Goal: Task Accomplishment & Management: Manage account settings

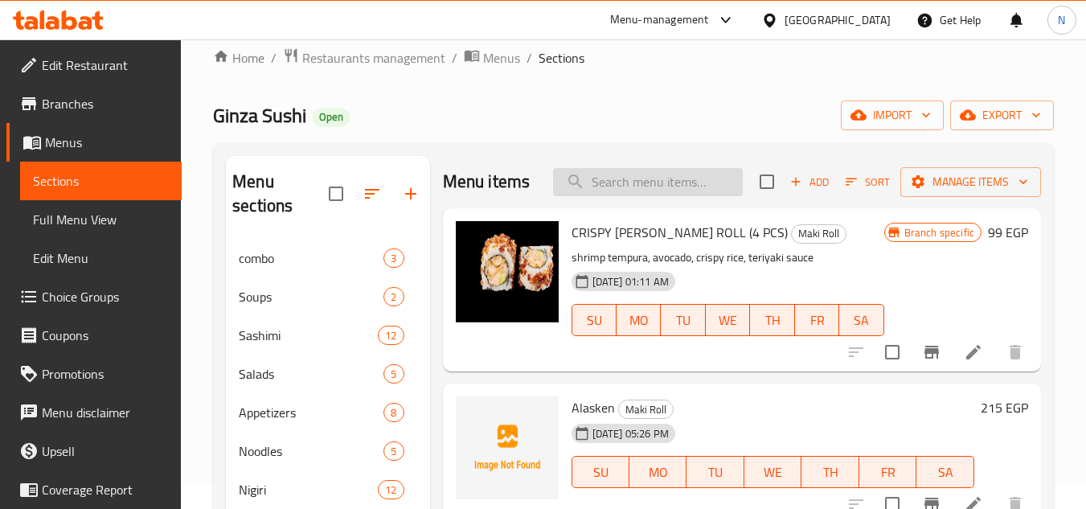
click at [608, 196] on input "search" at bounding box center [648, 182] width 190 height 28
paste input "Samurai"
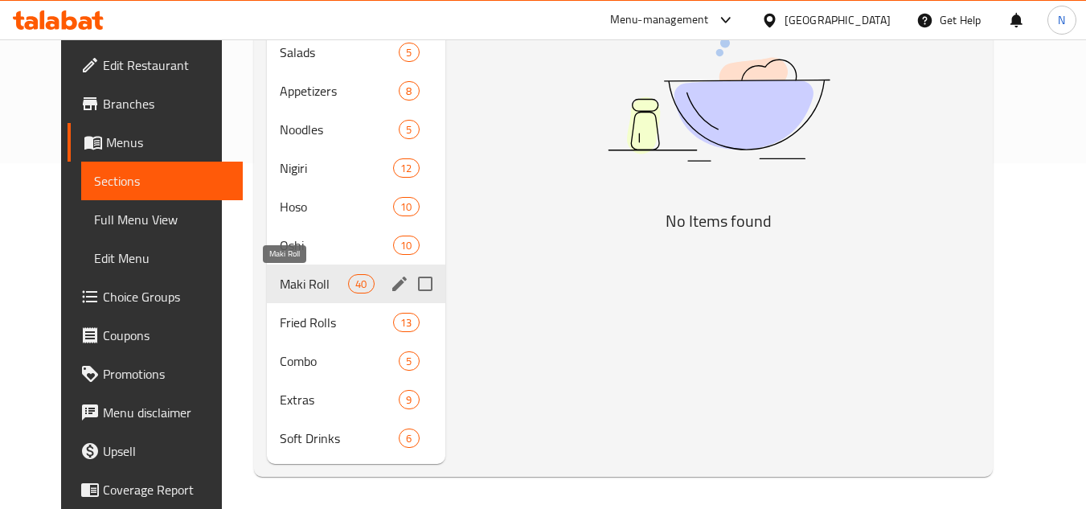
type input "Samurai"
click at [282, 282] on span "Maki Roll" at bounding box center [314, 283] width 68 height 19
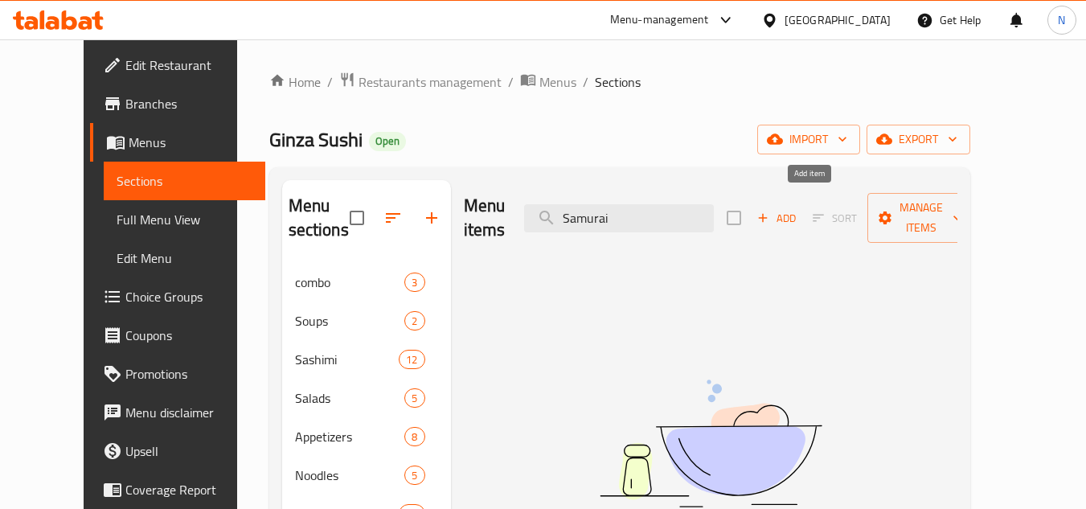
click at [798, 212] on span "Add" at bounding box center [776, 218] width 43 height 18
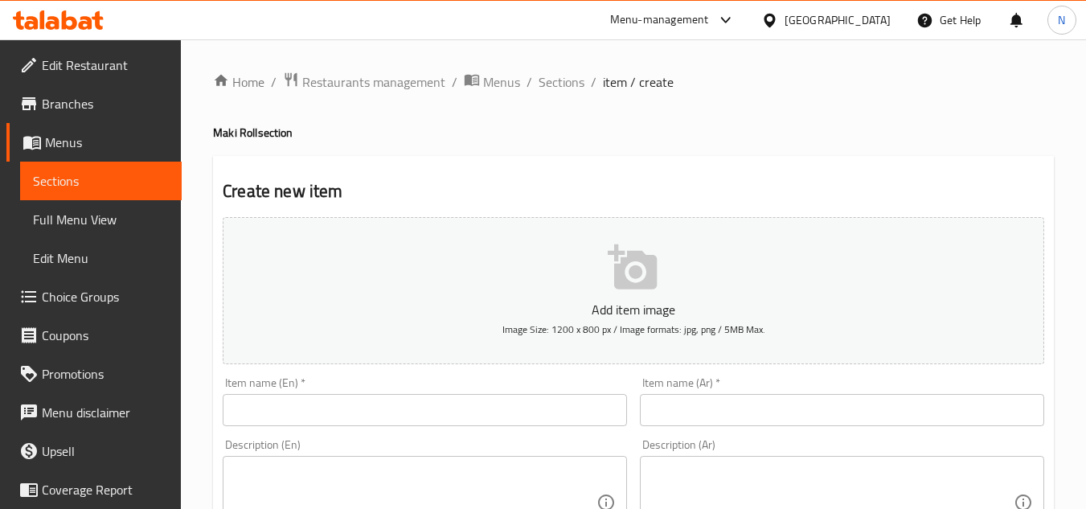
click at [350, 417] on input "text" at bounding box center [425, 410] width 404 height 32
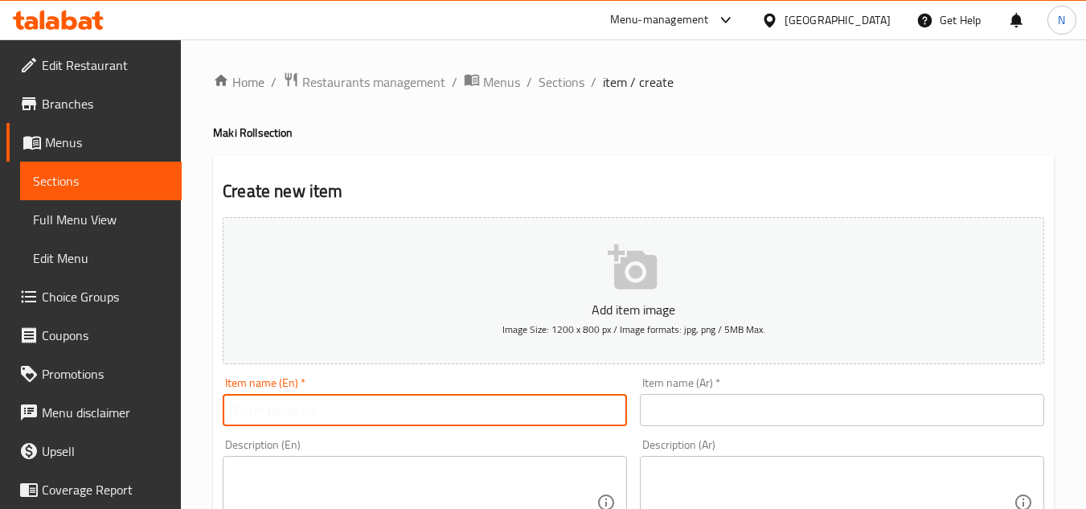
paste input "Samurai"
type input "Samurai"
click at [711, 416] on input "text" at bounding box center [842, 410] width 404 height 32
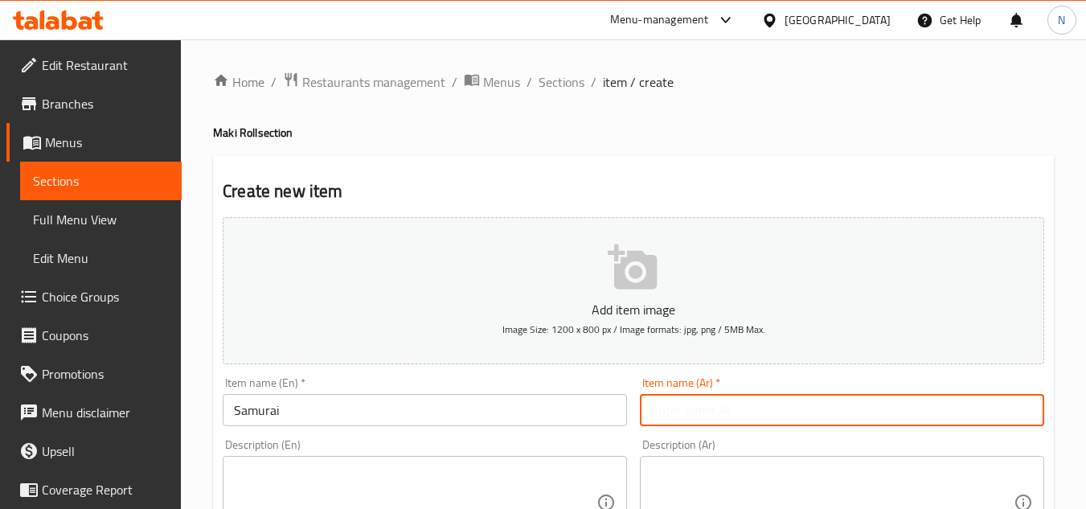
paste input "ساموراي"
type input "ساموراي"
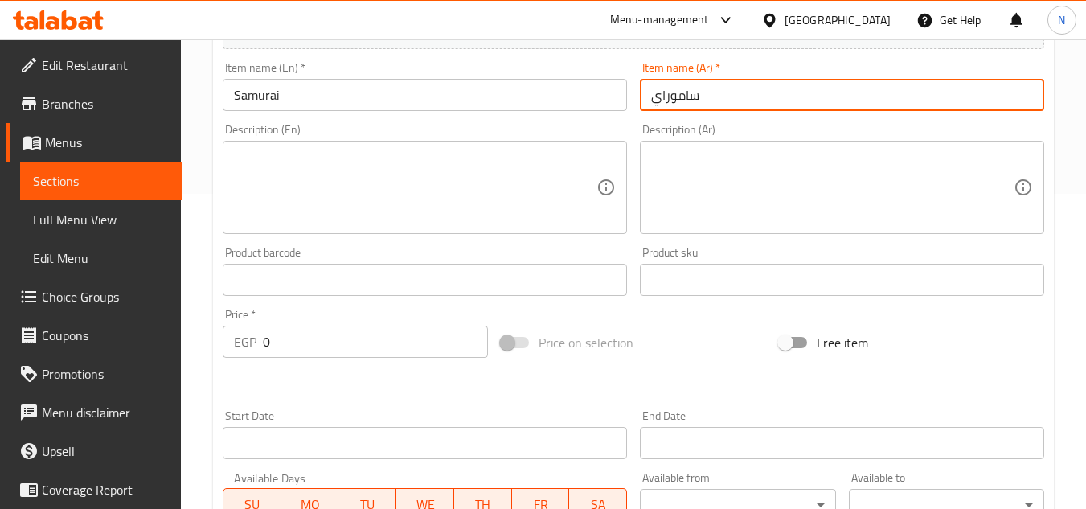
scroll to position [321, 0]
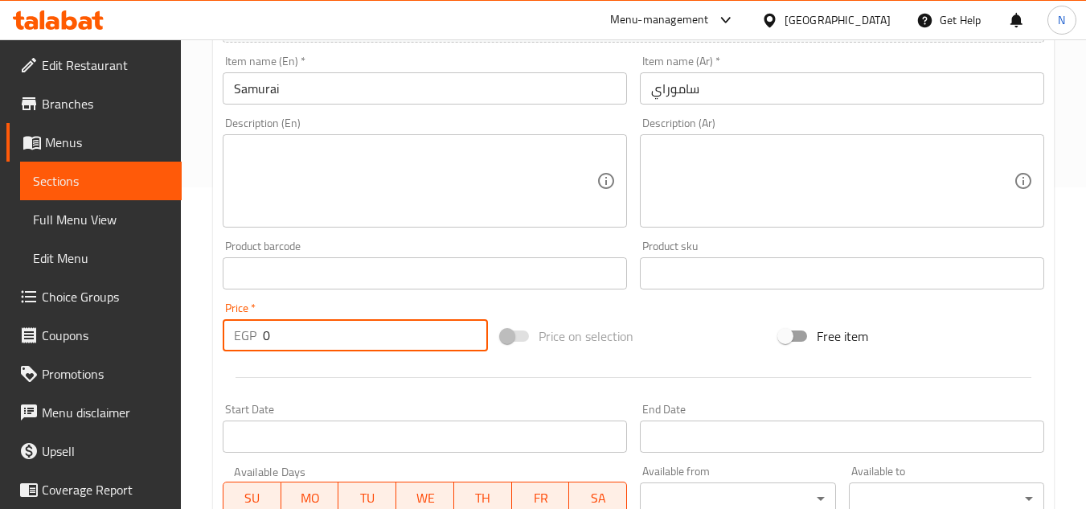
drag, startPoint x: 276, startPoint y: 333, endPoint x: 235, endPoint y: 346, distance: 44.0
click at [235, 346] on div "EGP 0 Price *" at bounding box center [355, 335] width 265 height 32
paste input "23"
type input "230"
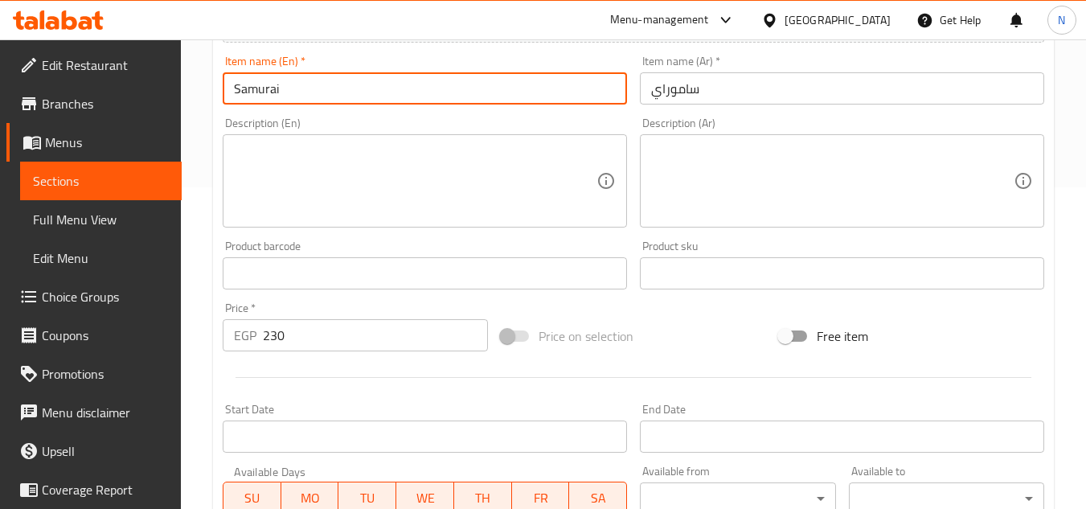
drag, startPoint x: 239, startPoint y: 98, endPoint x: 228, endPoint y: 99, distance: 10.5
click at [228, 99] on input "Samurai" at bounding box center [425, 88] width 404 height 32
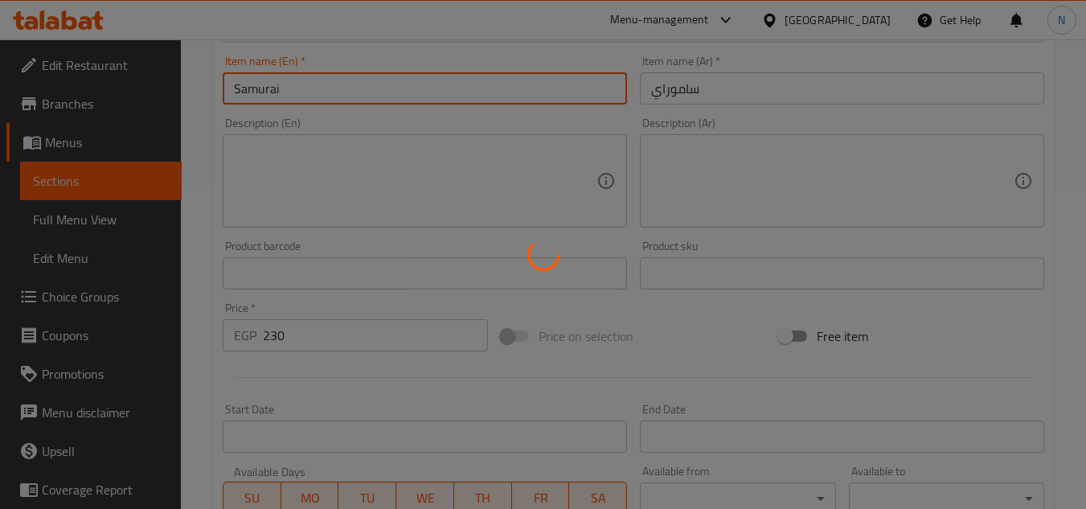
type input "0"
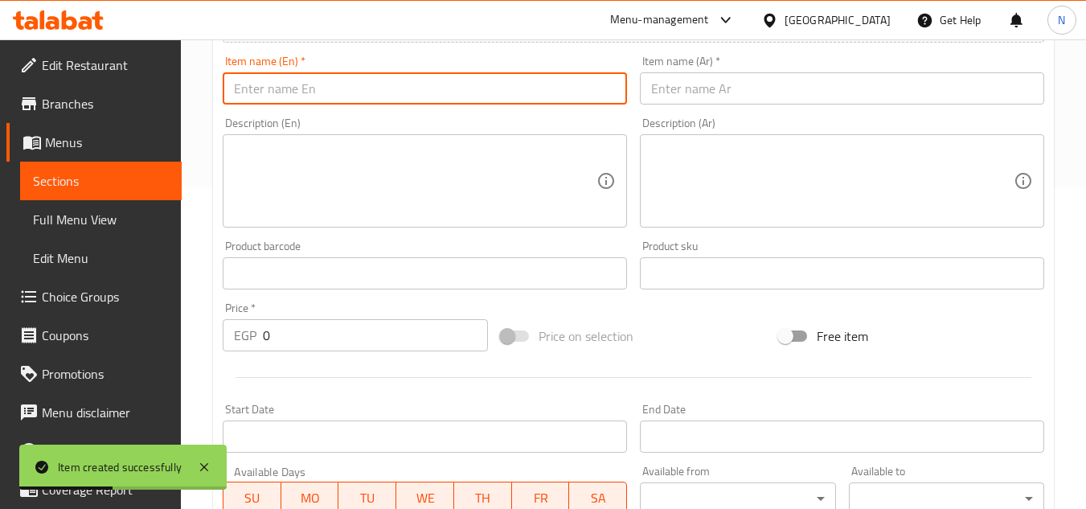
click at [104, 185] on span "Sections" at bounding box center [101, 180] width 136 height 19
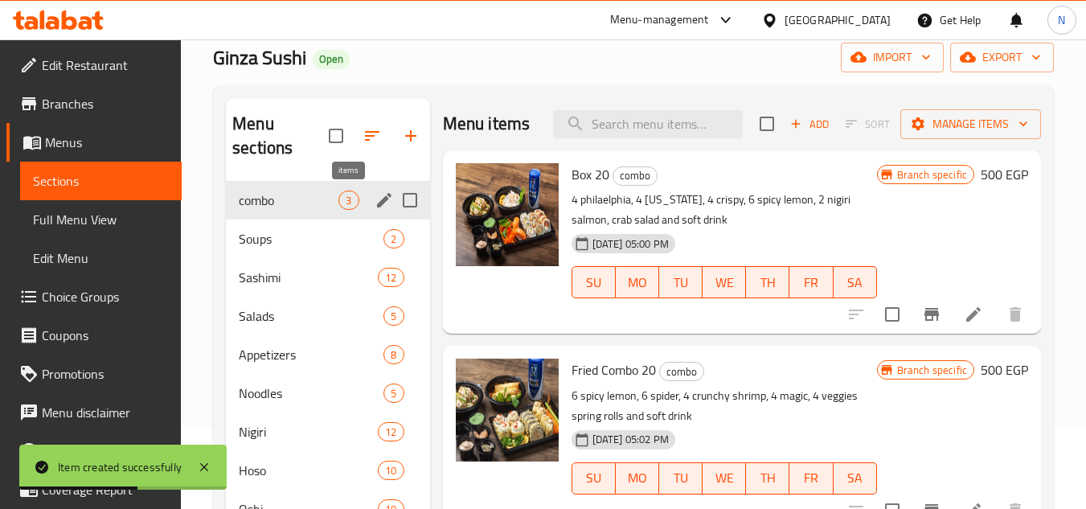
scroll to position [80, 0]
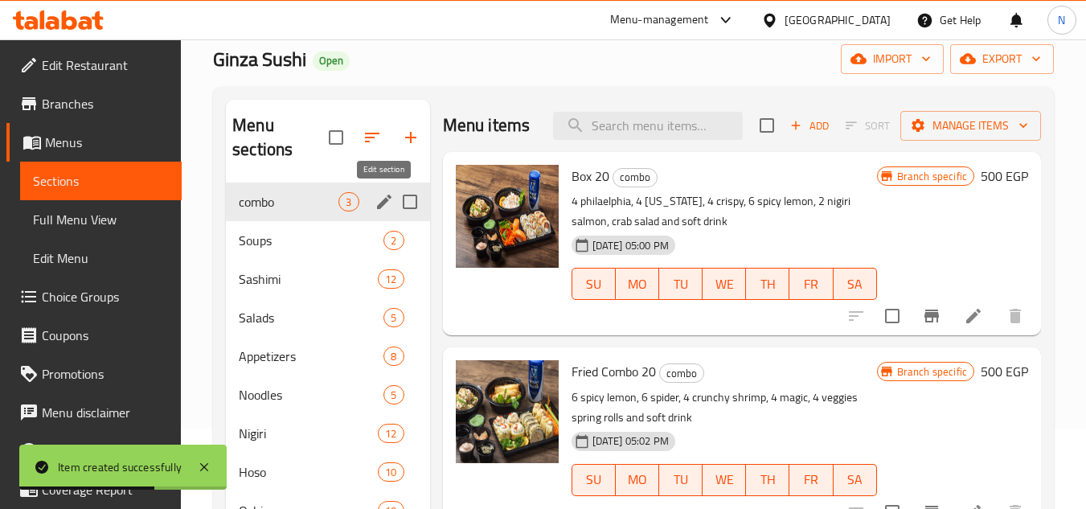
click at [384, 206] on icon "edit" at bounding box center [384, 201] width 19 height 19
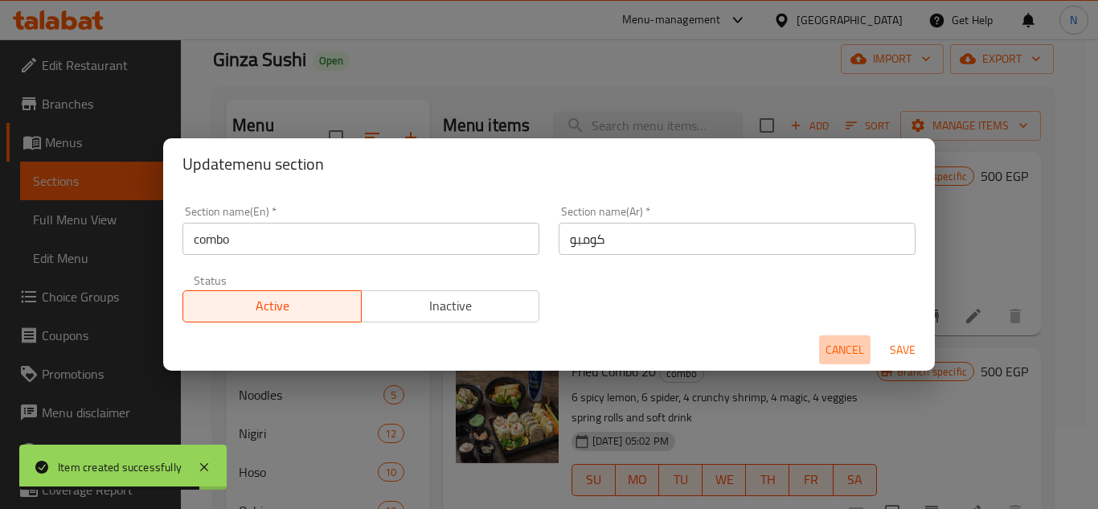
click at [837, 350] on span "Cancel" at bounding box center [844, 350] width 39 height 20
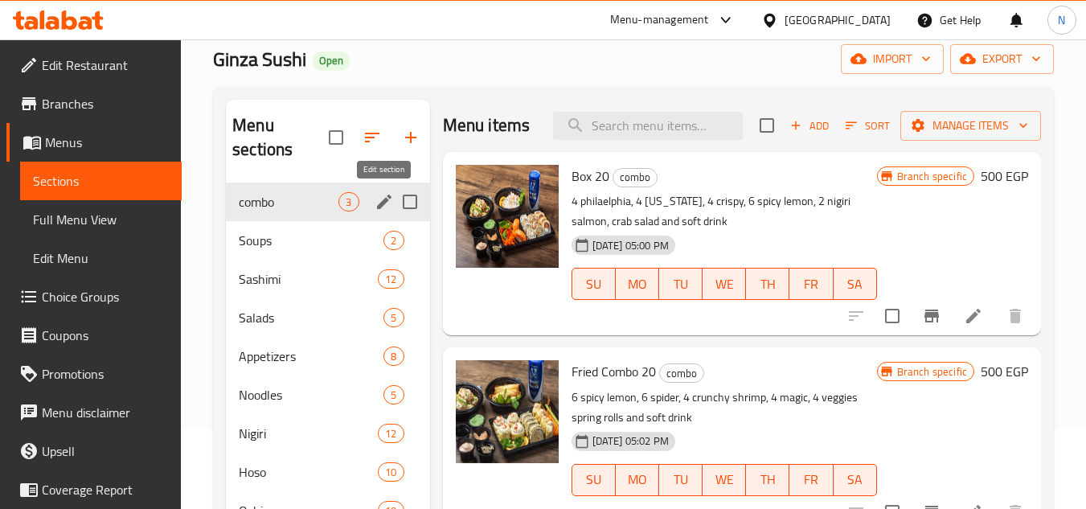
click at [387, 211] on button "edit" at bounding box center [384, 202] width 24 height 24
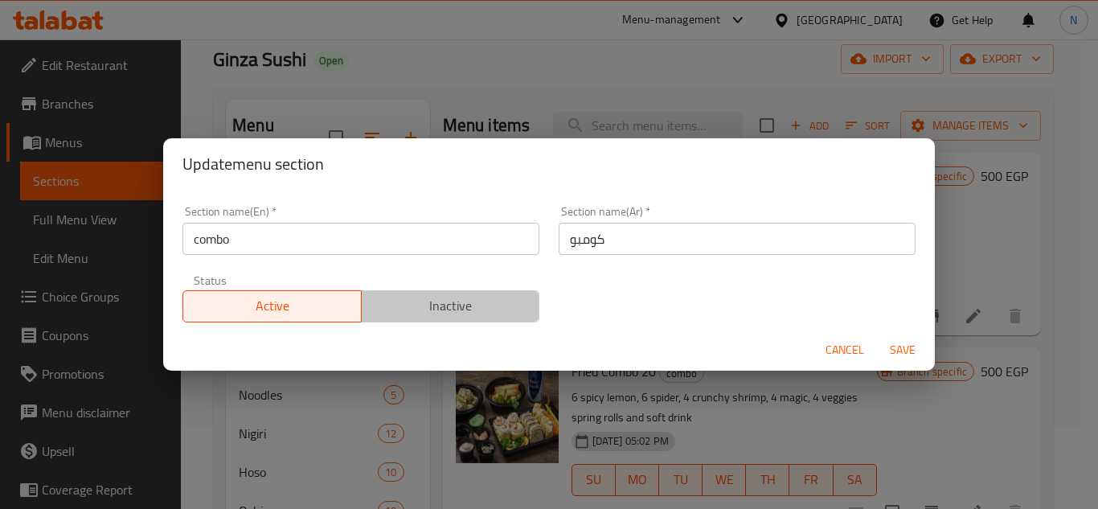
click at [474, 296] on span "Inactive" at bounding box center [451, 305] width 166 height 23
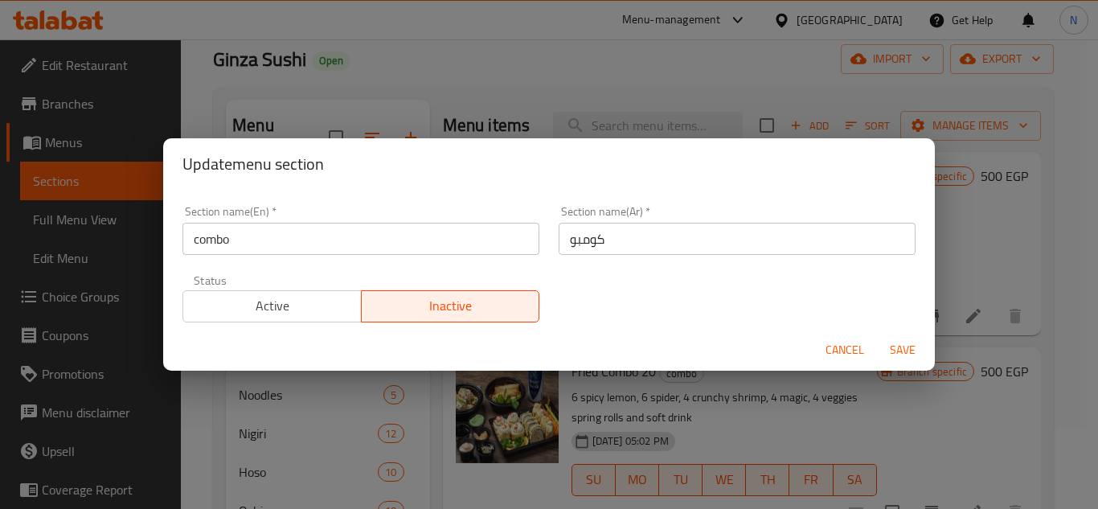
click at [903, 354] on span "Save" at bounding box center [902, 350] width 39 height 20
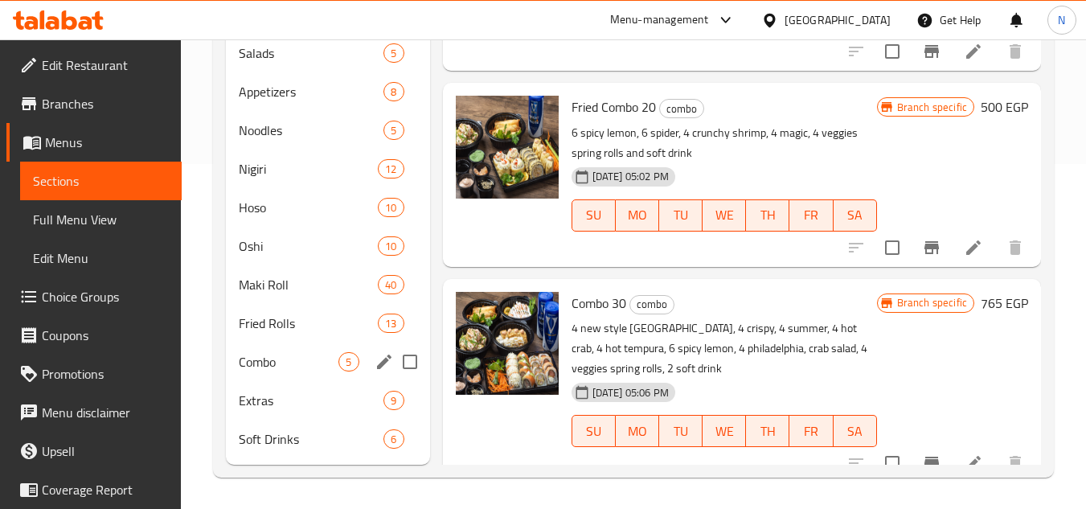
scroll to position [346, 0]
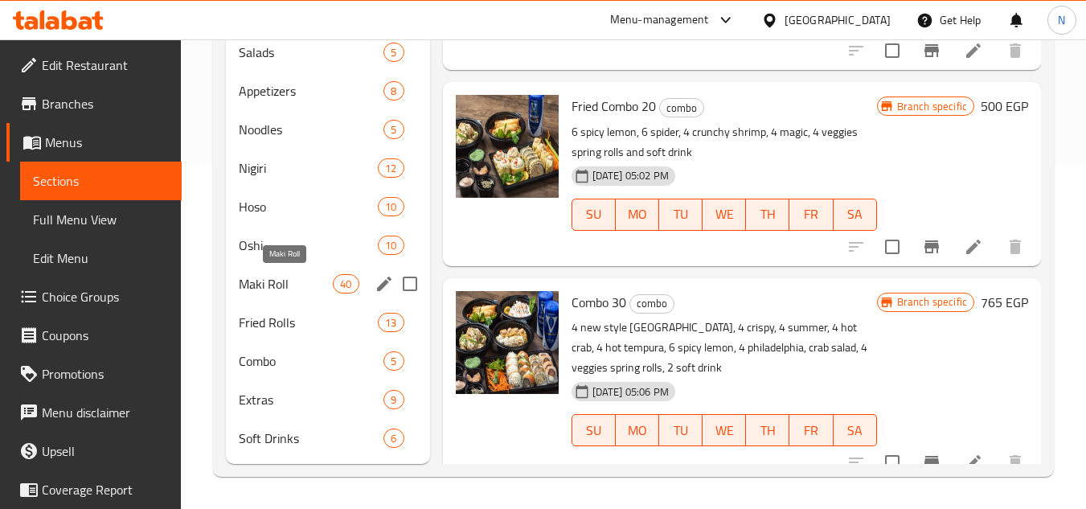
click at [281, 286] on span "Maki Roll" at bounding box center [286, 283] width 94 height 19
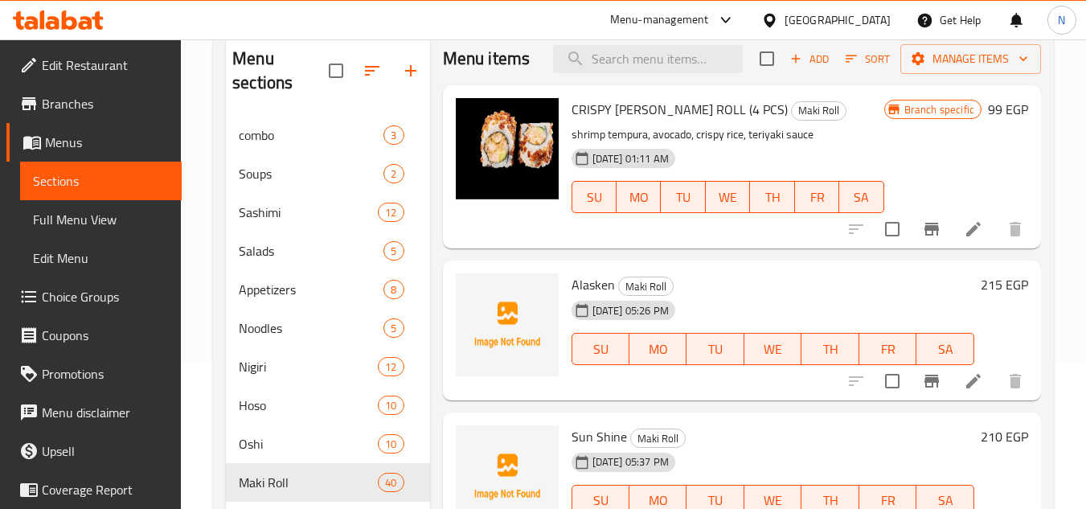
scroll to position [104, 0]
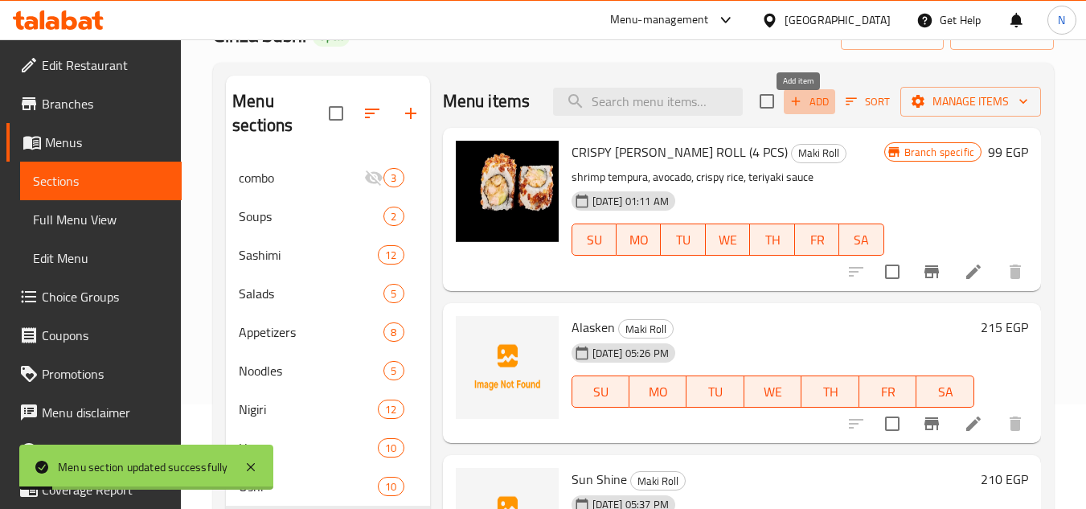
click at [808, 111] on span "Add" at bounding box center [809, 101] width 43 height 18
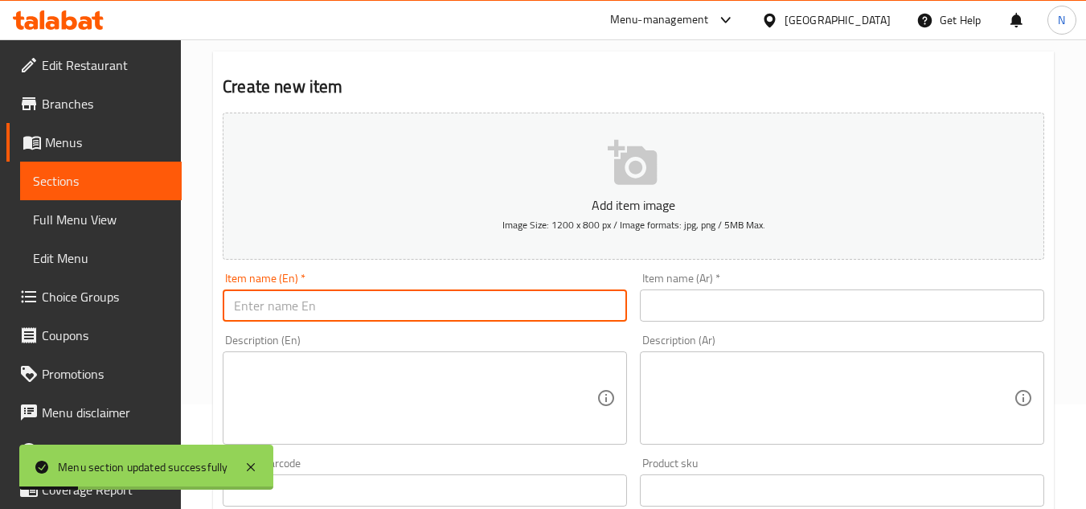
click at [438, 315] on input "text" at bounding box center [425, 305] width 404 height 32
paste input "hawaii"
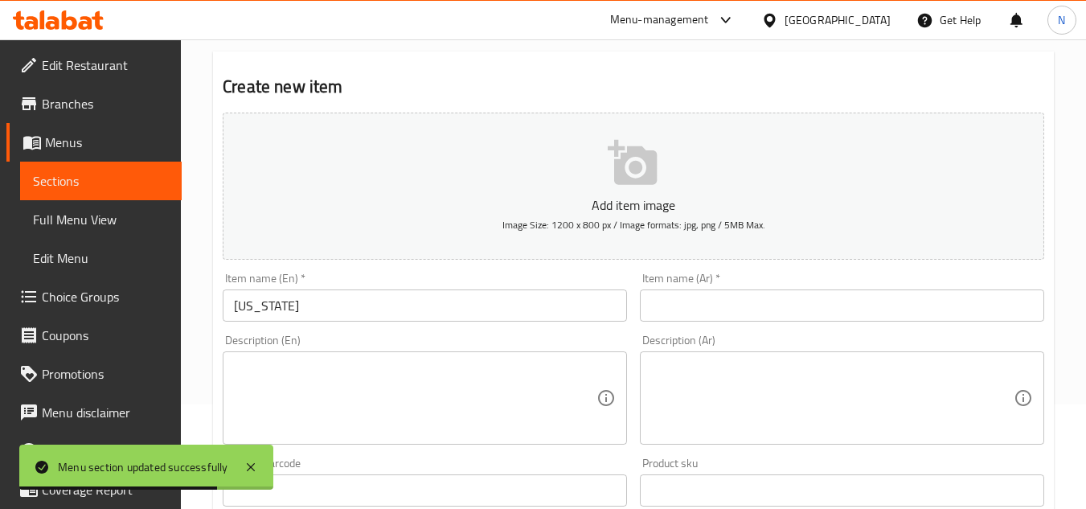
click at [434, 304] on input "hawaii" at bounding box center [425, 305] width 404 height 32
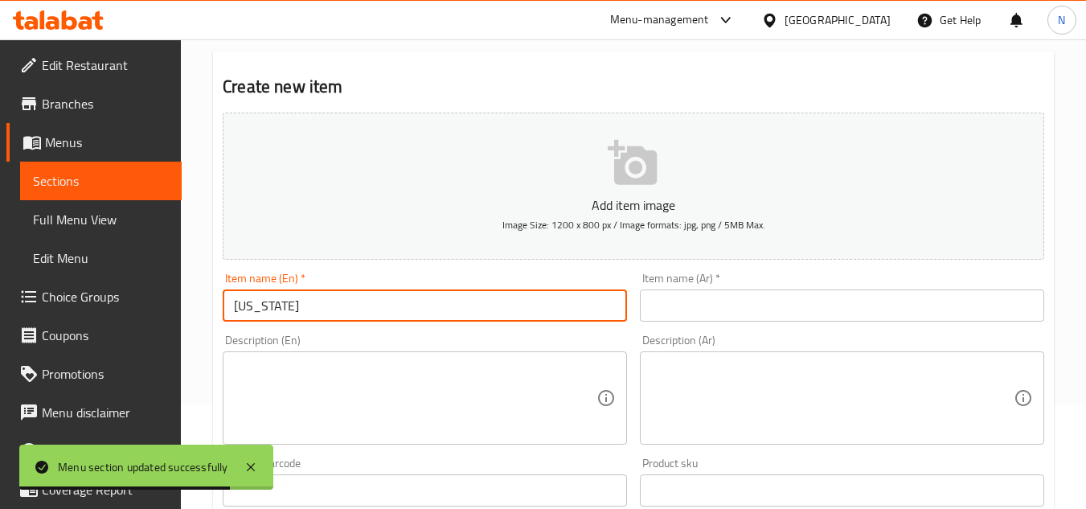
click at [434, 304] on input "hawaii" at bounding box center [425, 305] width 404 height 32
paste input "H"
type input "Hawaii"
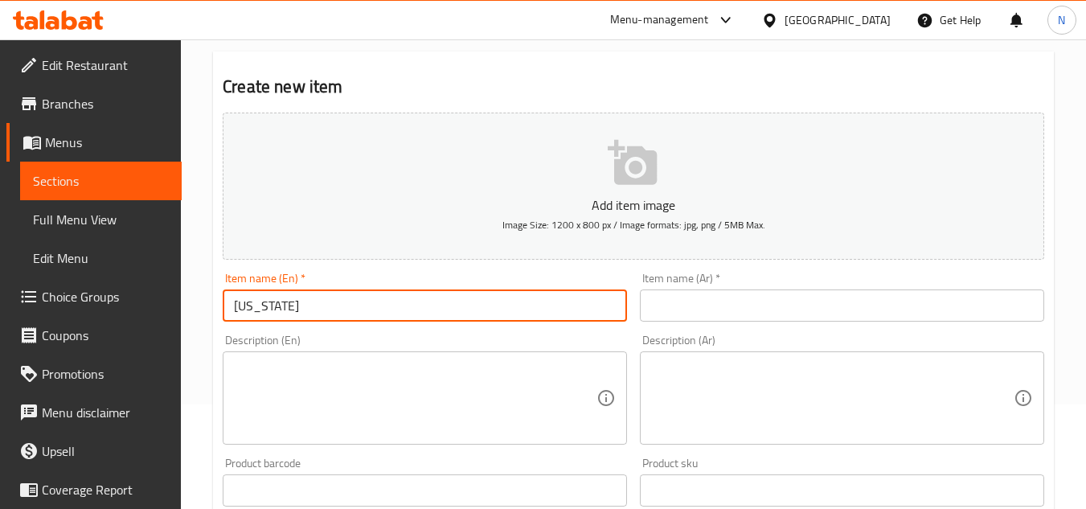
click at [726, 315] on input "text" at bounding box center [842, 305] width 404 height 32
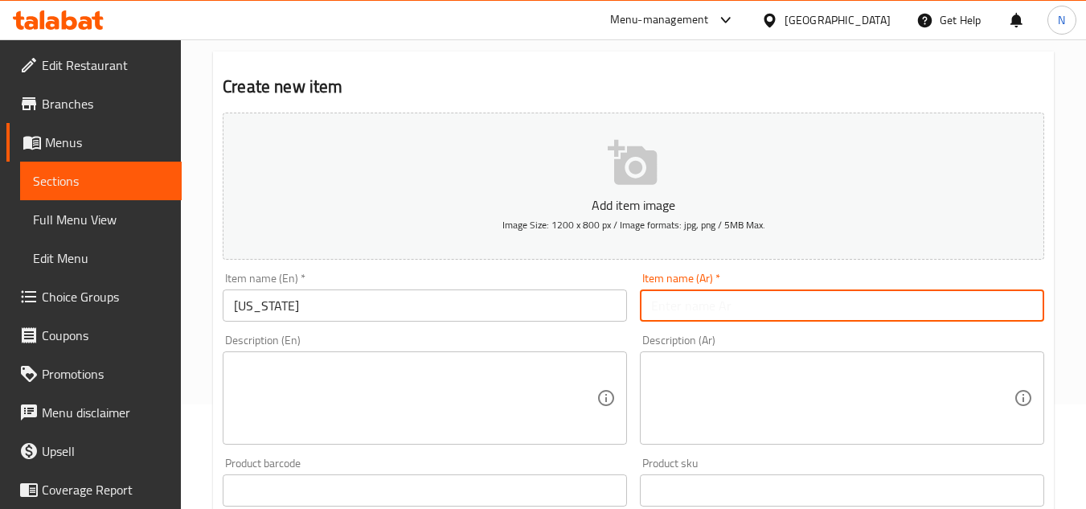
paste input "هاواي"
type input "هاواي"
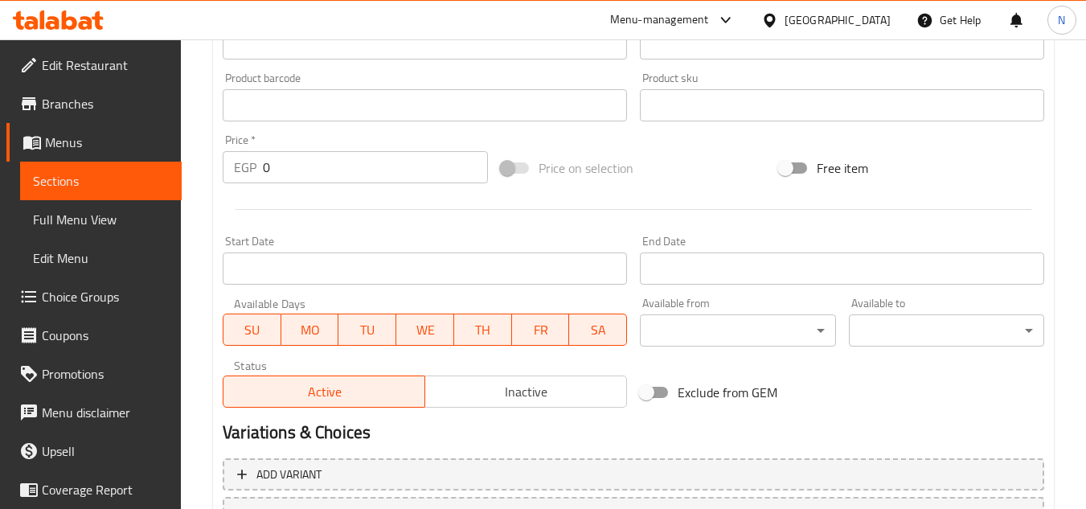
scroll to position [506, 0]
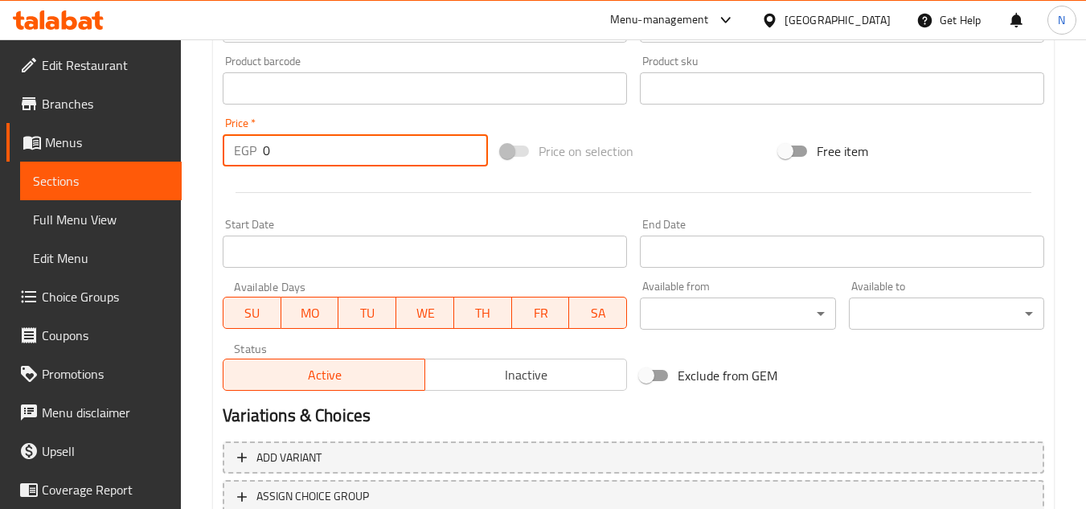
drag, startPoint x: 279, startPoint y: 156, endPoint x: 227, endPoint y: 158, distance: 52.3
click at [227, 158] on div "EGP 0 Price *" at bounding box center [355, 150] width 265 height 32
paste input "235"
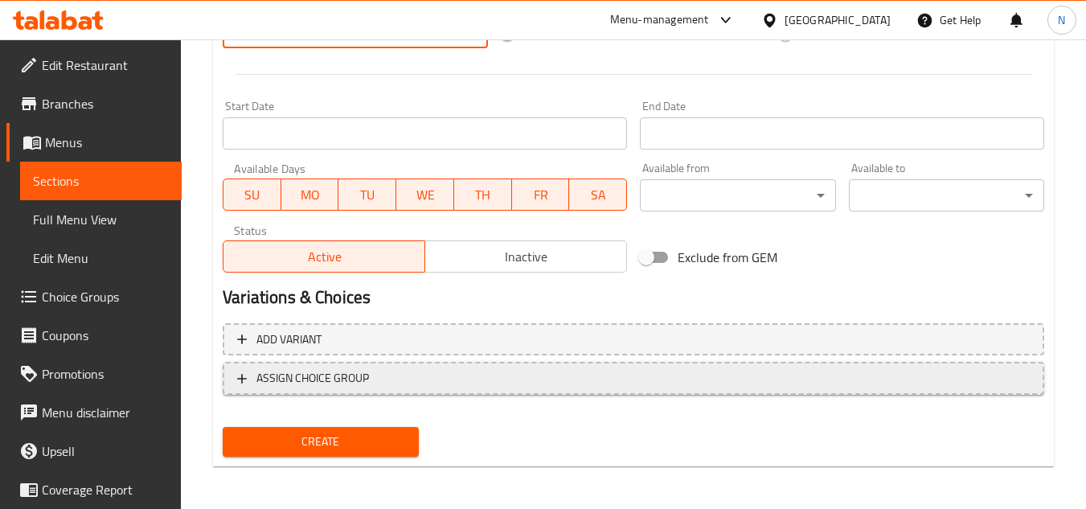
scroll to position [627, 0]
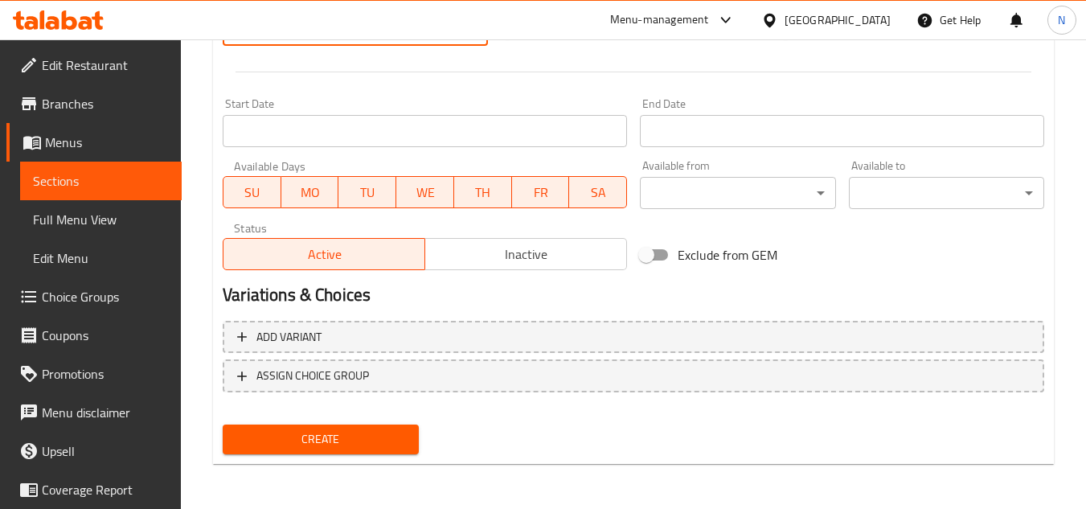
type input "235"
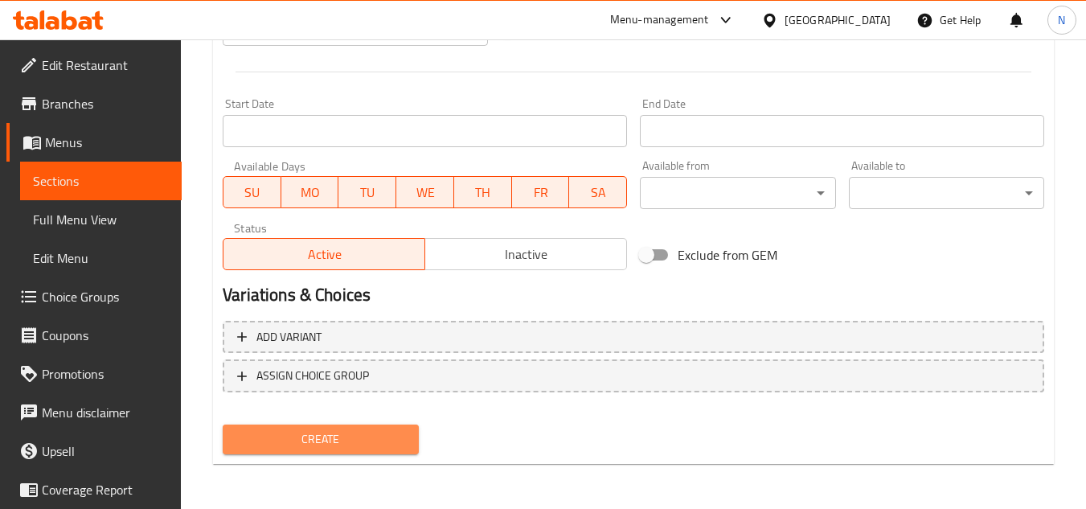
click at [384, 440] on span "Create" at bounding box center [320, 439] width 170 height 20
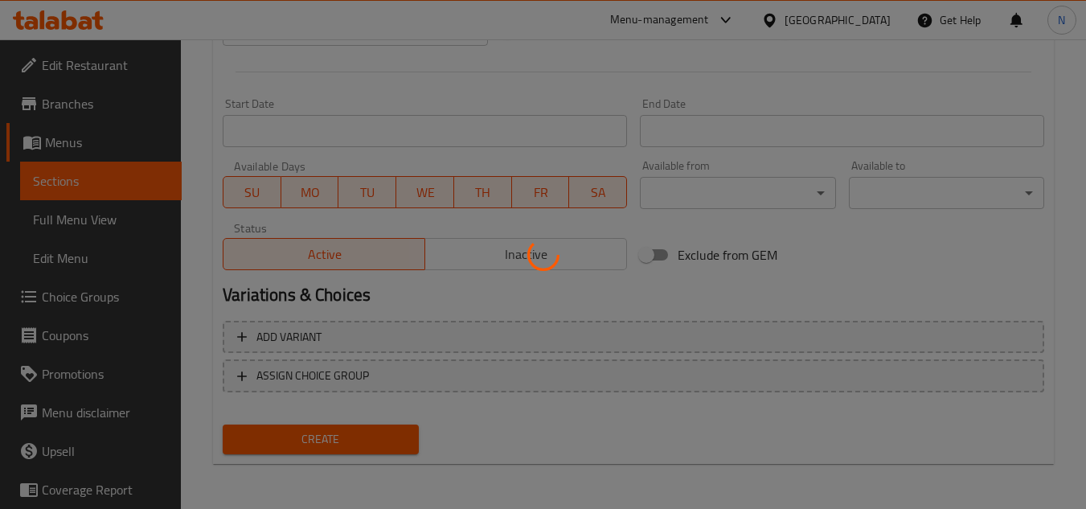
type input "0"
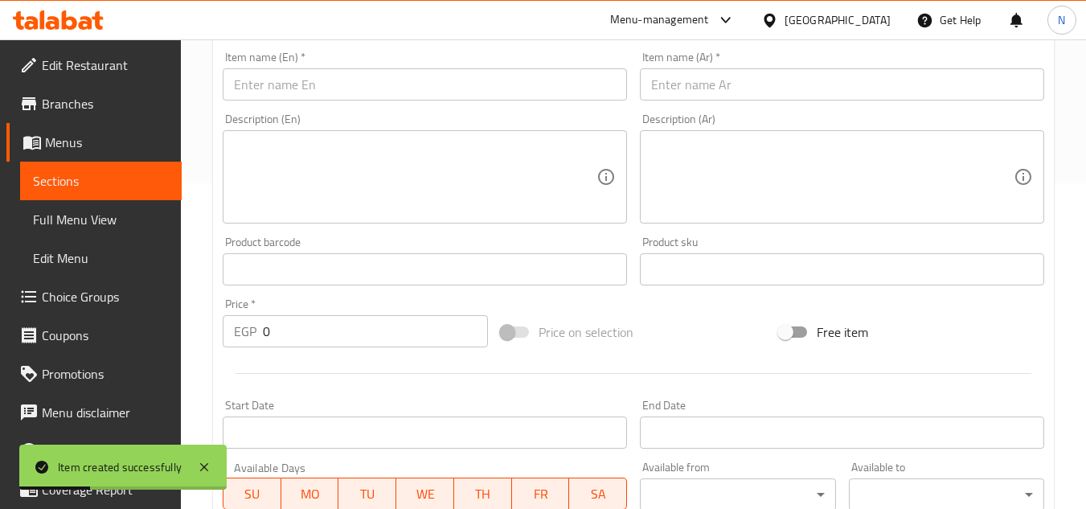
scroll to position [305, 0]
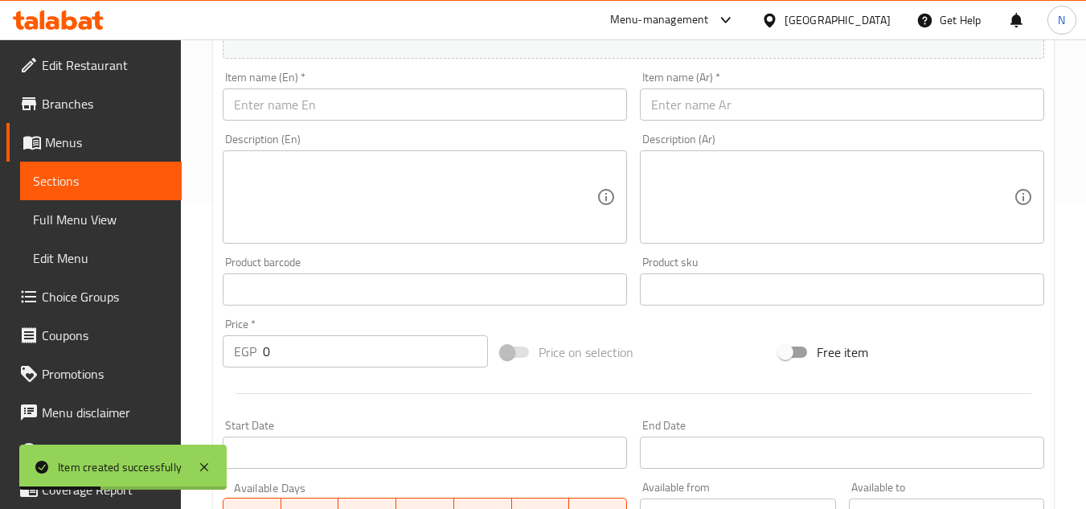
click at [354, 110] on input "text" at bounding box center [425, 104] width 404 height 32
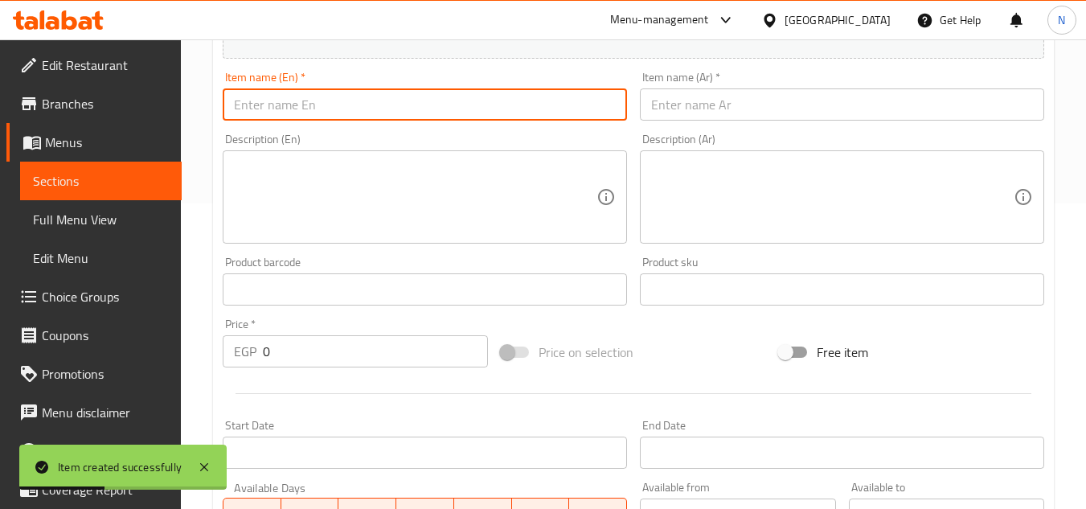
paste input "Ninja"
type input "Ninja"
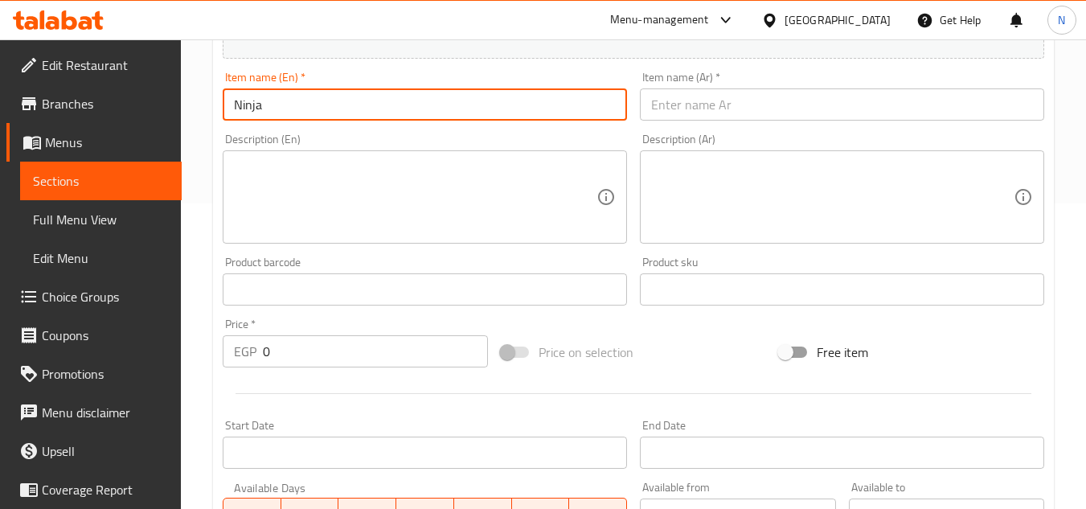
click at [306, 106] on input "Ninja" at bounding box center [425, 104] width 404 height 32
click at [789, 100] on input "text" at bounding box center [842, 104] width 404 height 32
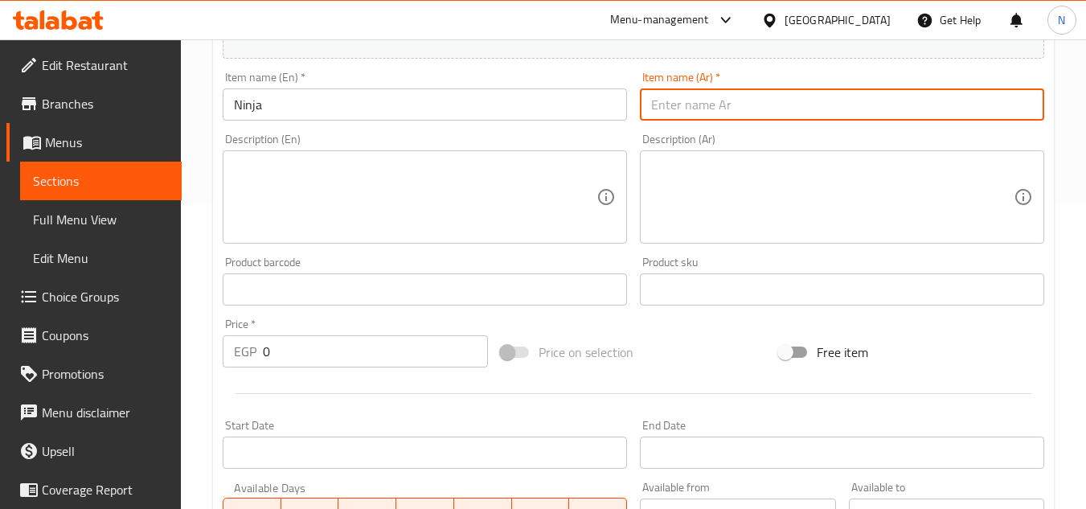
paste input "نينجا"
type input "نينجا"
click at [297, 106] on input "Ninja" at bounding box center [425, 104] width 404 height 32
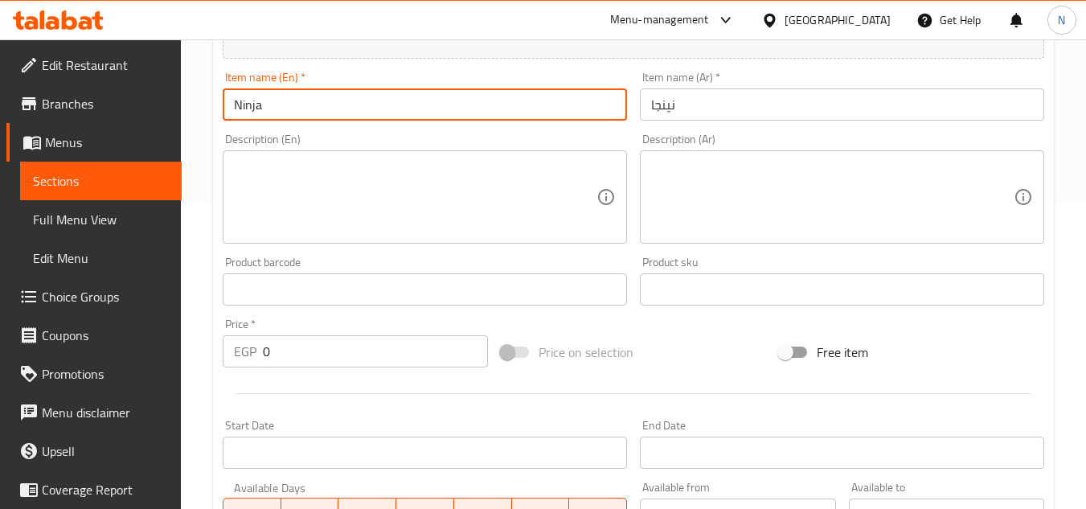
click at [297, 106] on input "Ninja" at bounding box center [425, 104] width 404 height 32
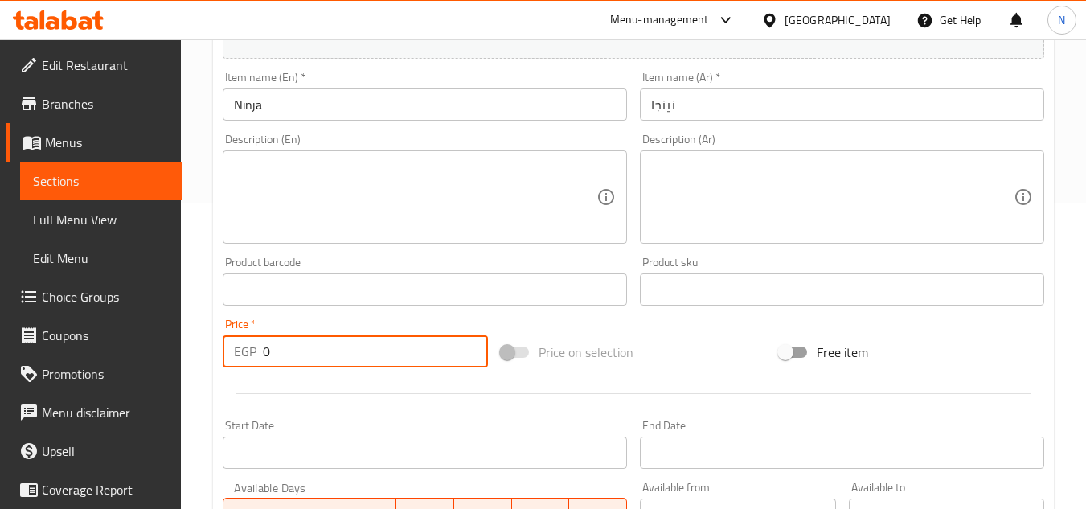
drag, startPoint x: 299, startPoint y: 356, endPoint x: 203, endPoint y: 372, distance: 97.0
click at [203, 372] on div "Home / Restaurants management / Menus / Sections / item / create Maki Roll sect…" at bounding box center [633, 282] width 905 height 1096
paste input "215"
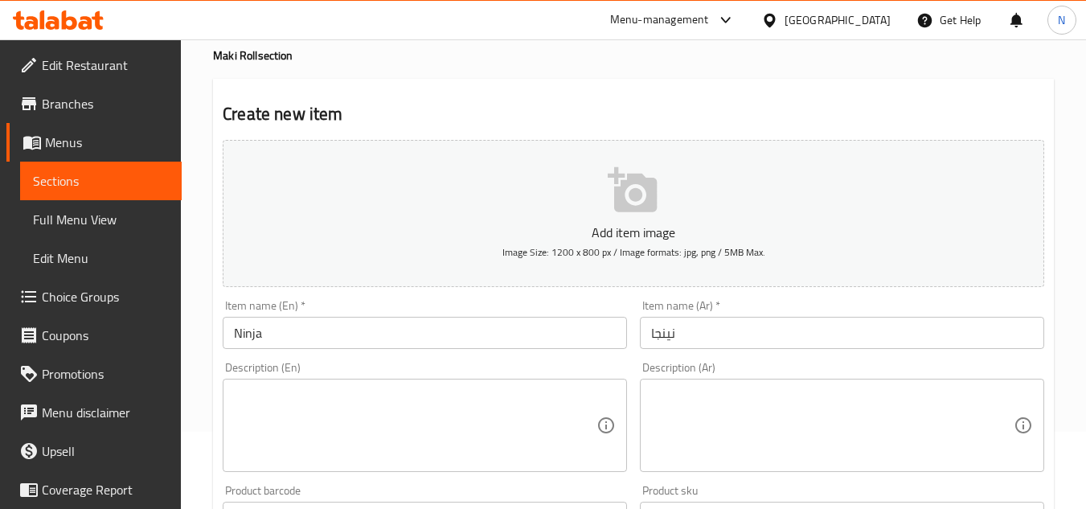
scroll to position [64, 0]
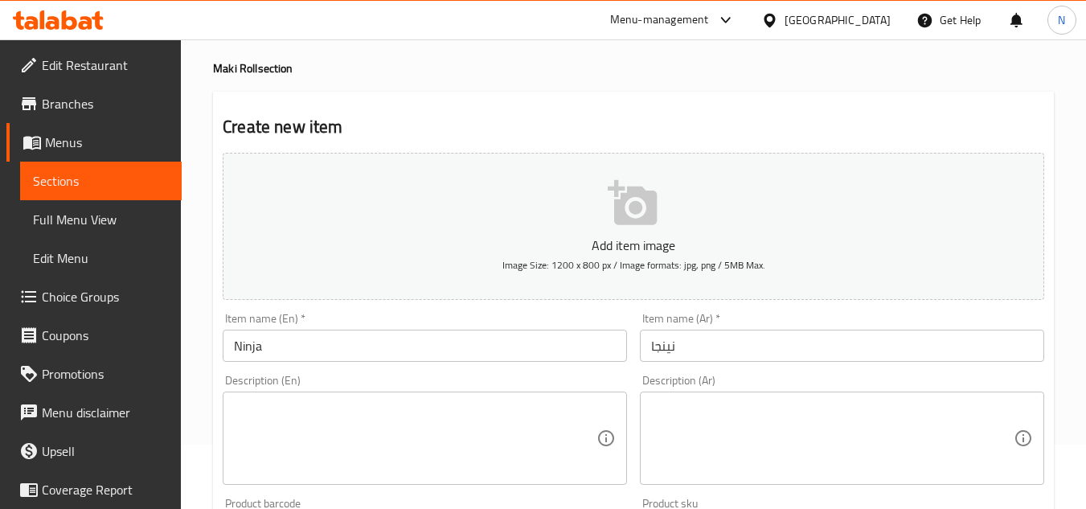
type input "215"
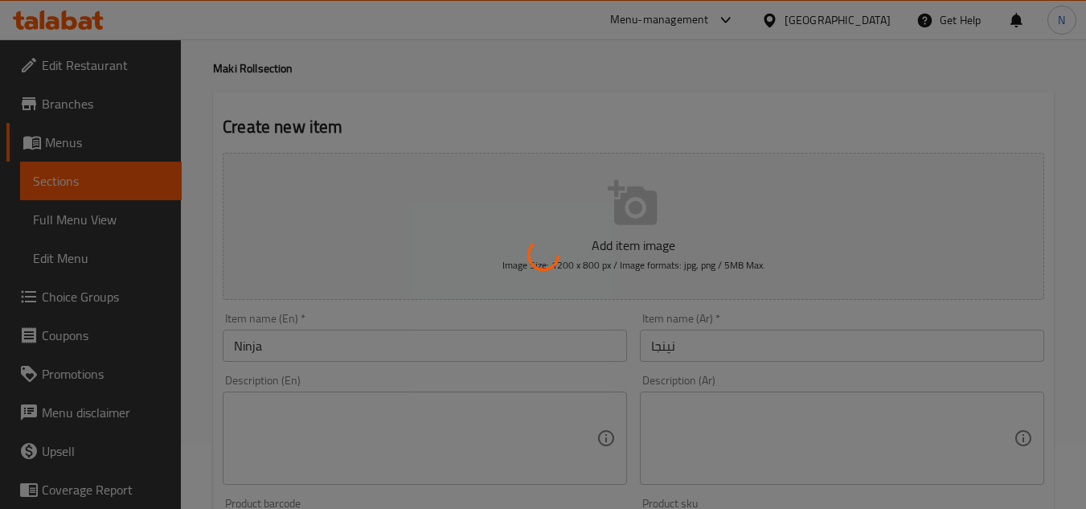
type input "0"
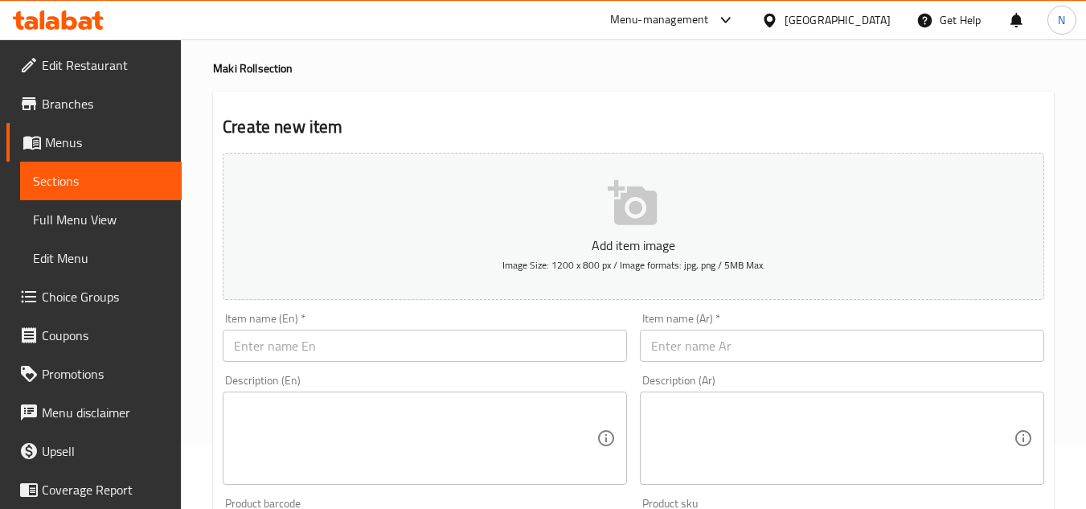
click at [375, 344] on input "text" at bounding box center [425, 346] width 404 height 32
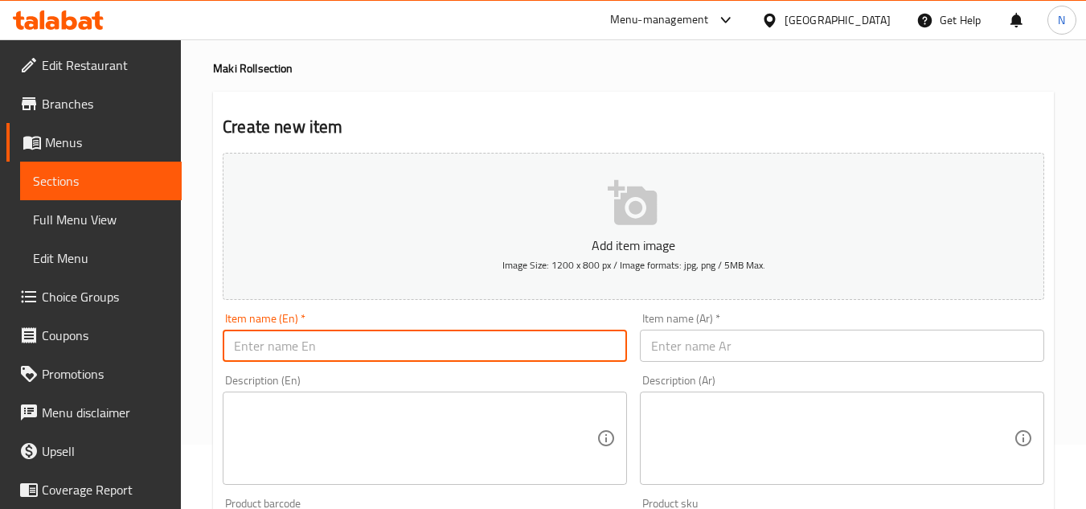
paste input "Florida"
type input "Florida"
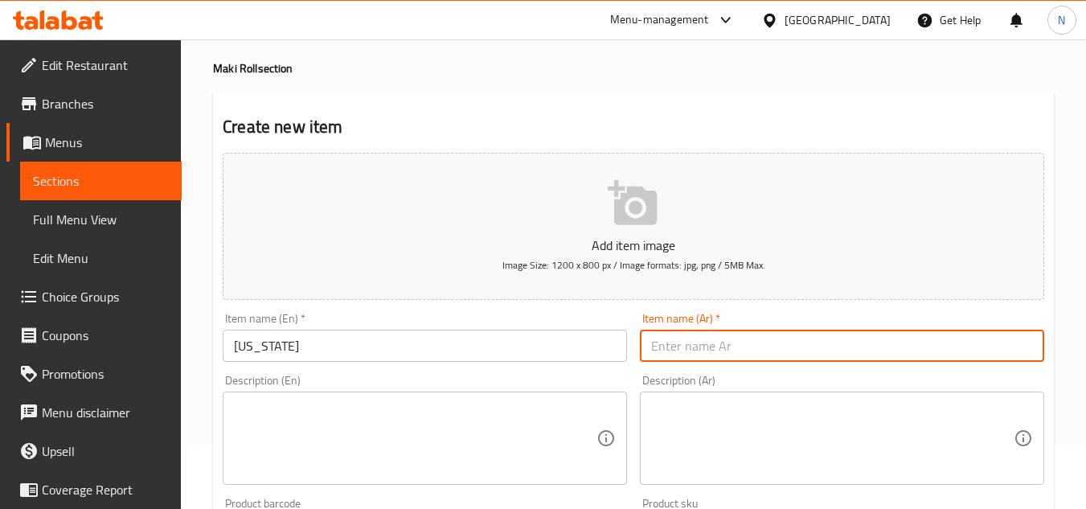
click at [706, 349] on input "text" at bounding box center [842, 346] width 404 height 32
paste input "فلوريدا"
type input "فلوريدا"
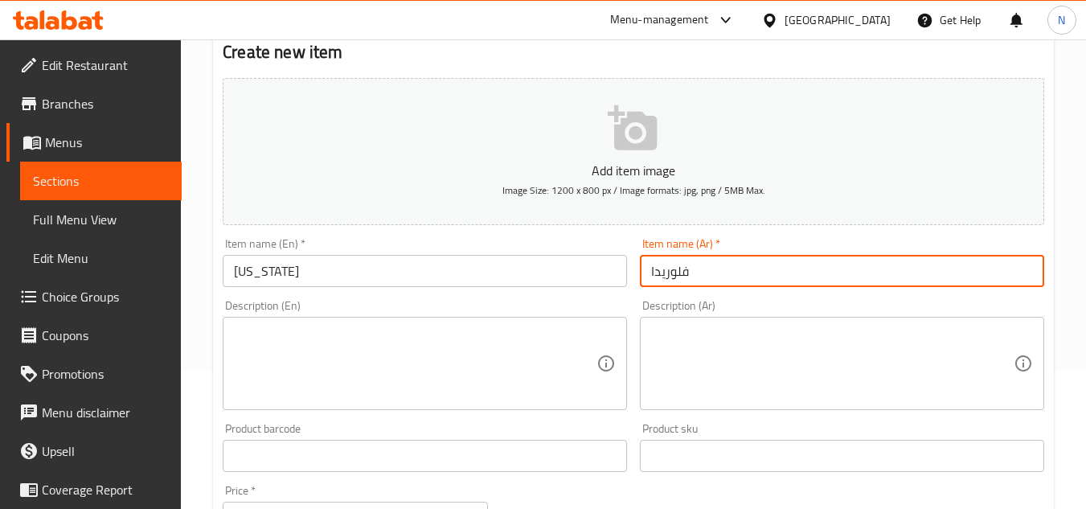
scroll to position [386, 0]
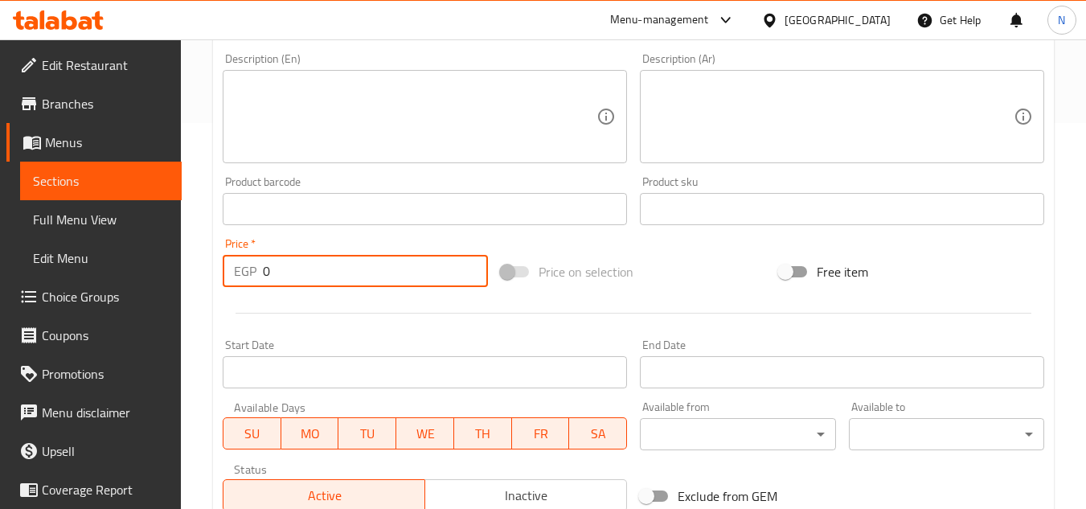
drag, startPoint x: 263, startPoint y: 272, endPoint x: 288, endPoint y: 275, distance: 25.0
click at [288, 275] on input "0" at bounding box center [375, 271] width 225 height 32
paste input "215"
type input "215"
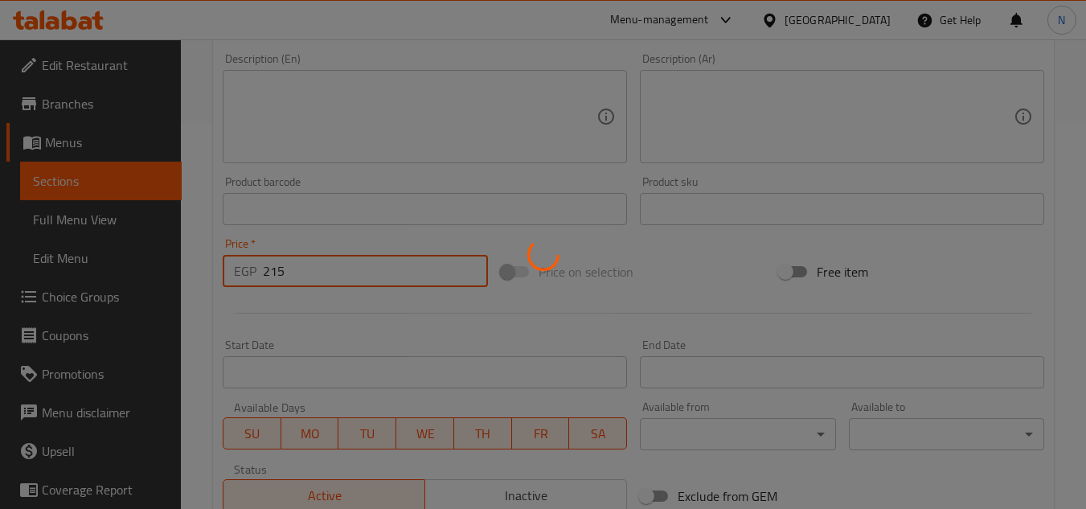
type input "0"
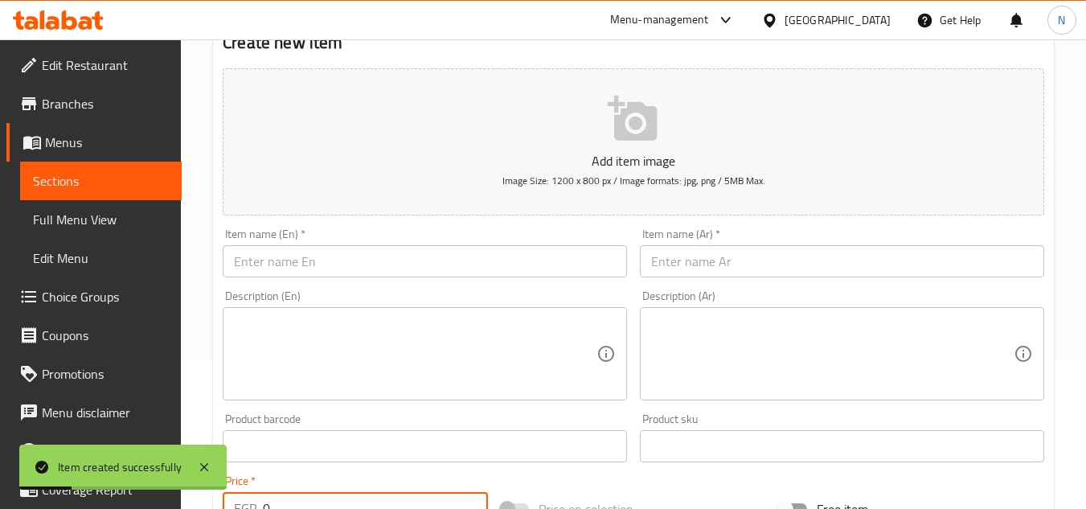
scroll to position [145, 0]
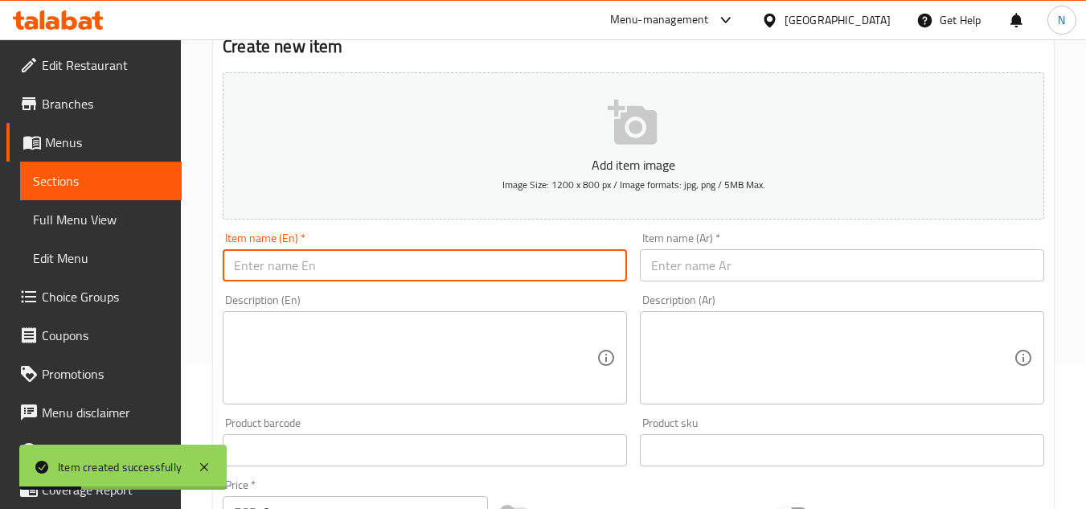
click at [289, 267] on input "text" at bounding box center [425, 265] width 404 height 32
paste input "King"
type input "King"
click at [746, 276] on input "text" at bounding box center [842, 265] width 404 height 32
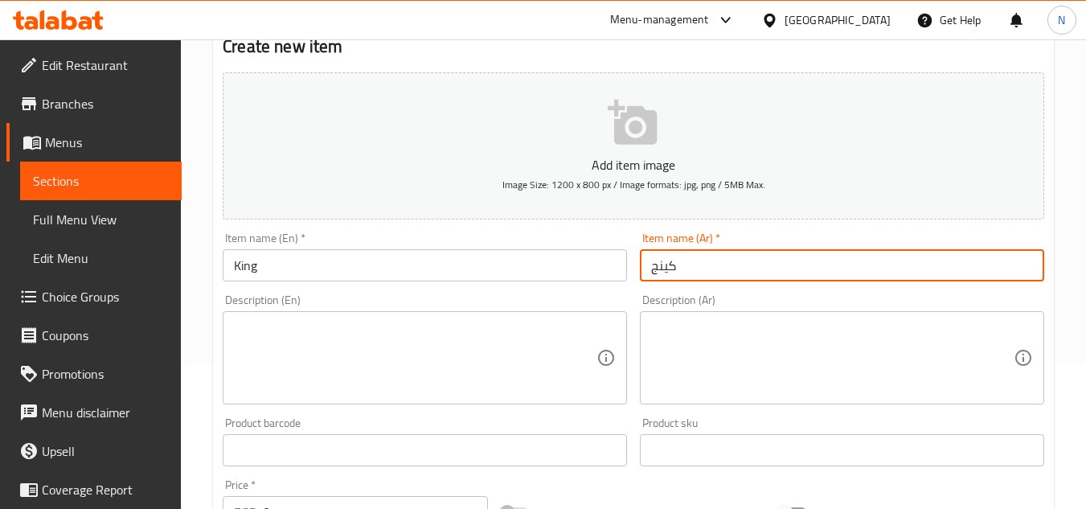
type input "كينج"
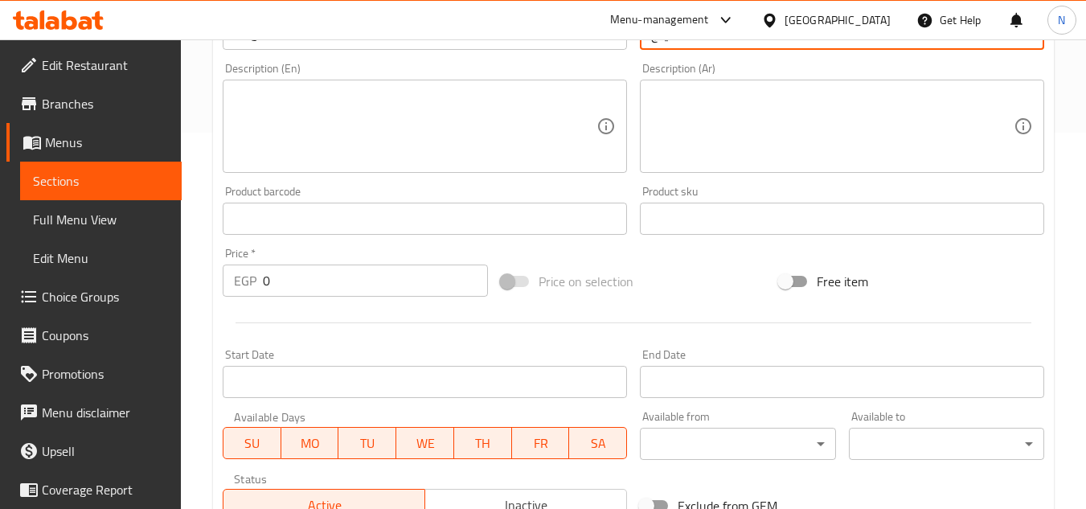
scroll to position [386, 0]
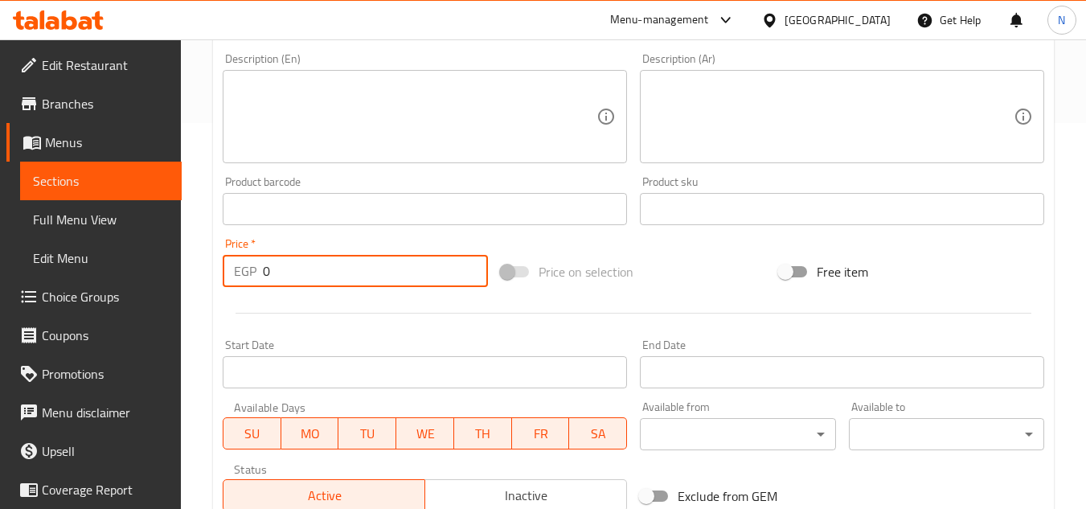
drag, startPoint x: 283, startPoint y: 278, endPoint x: 223, endPoint y: 289, distance: 61.3
click at [223, 289] on div "Price   * EGP 0 Price *" at bounding box center [355, 262] width 278 height 62
paste input "215"
type input "215"
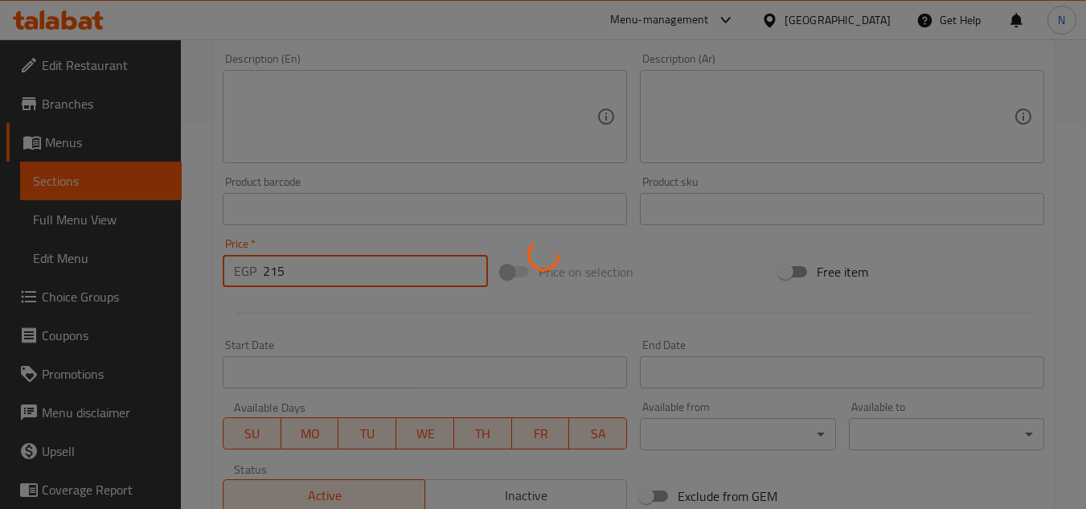
type input "0"
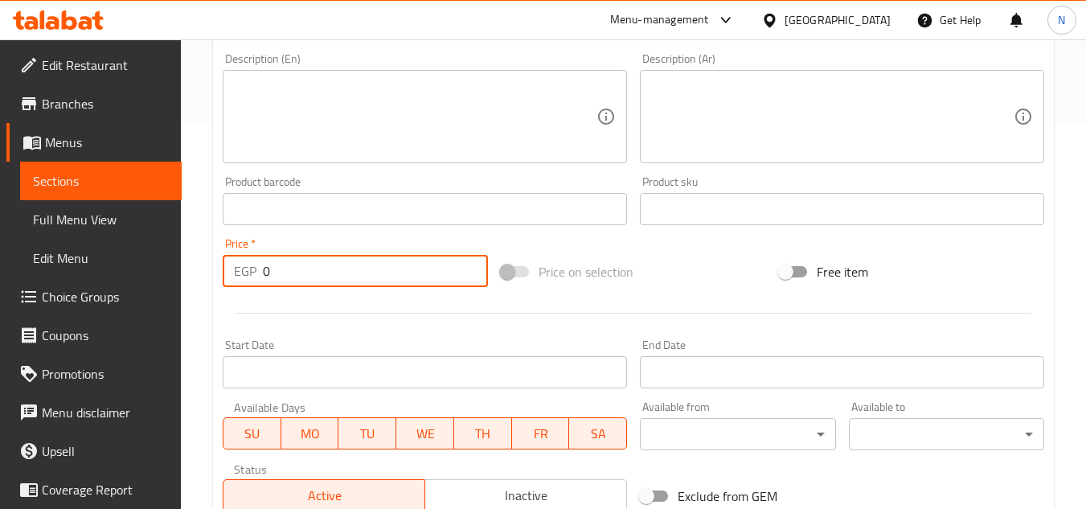
click at [50, 186] on span "Sections" at bounding box center [101, 180] width 136 height 19
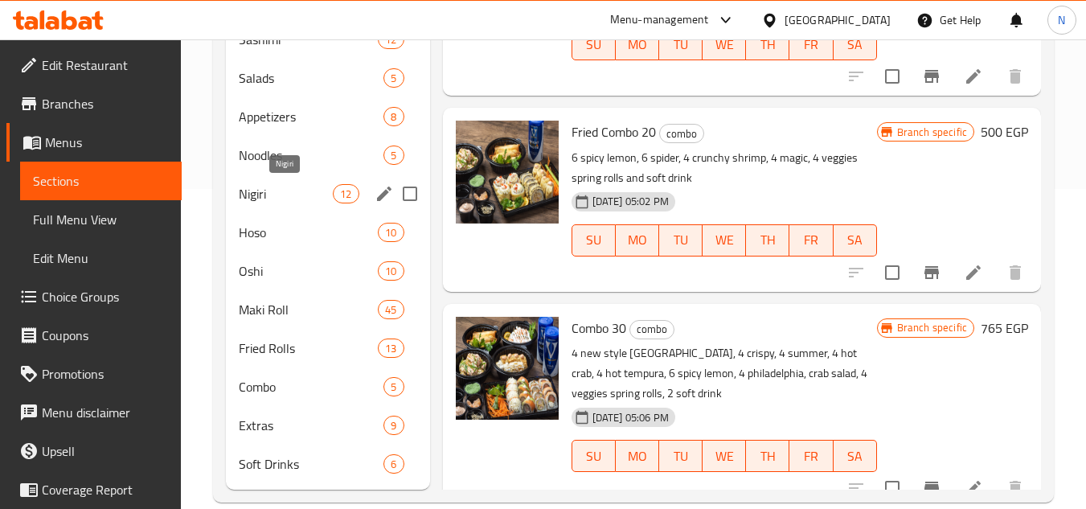
scroll to position [321, 0]
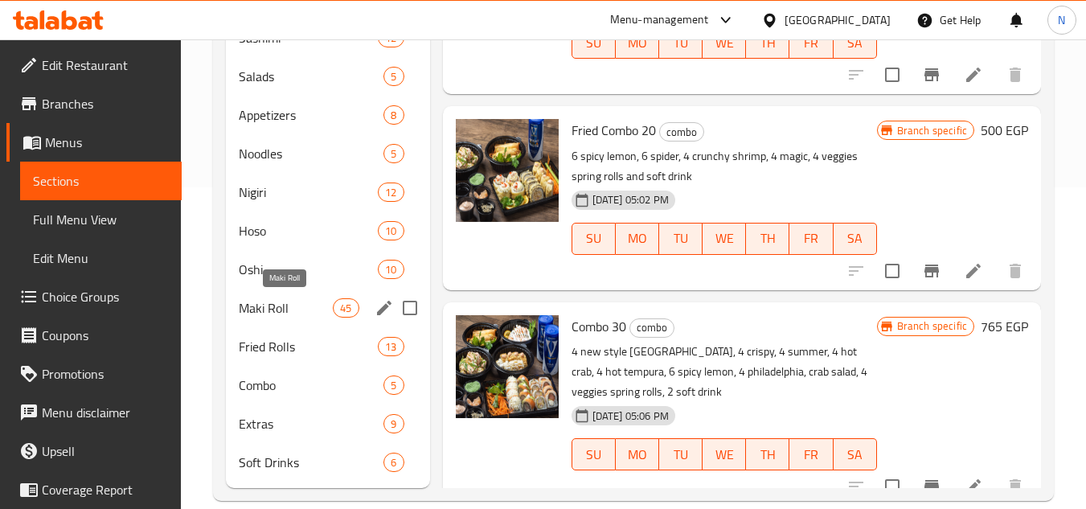
click at [297, 313] on span "Maki Roll" at bounding box center [286, 307] width 94 height 19
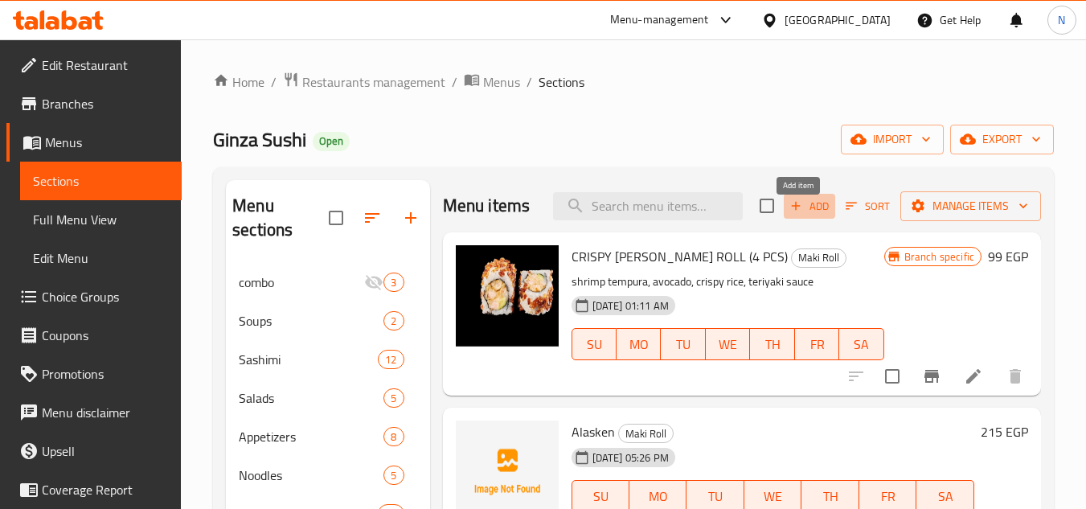
click at [807, 215] on span "Add" at bounding box center [809, 206] width 43 height 18
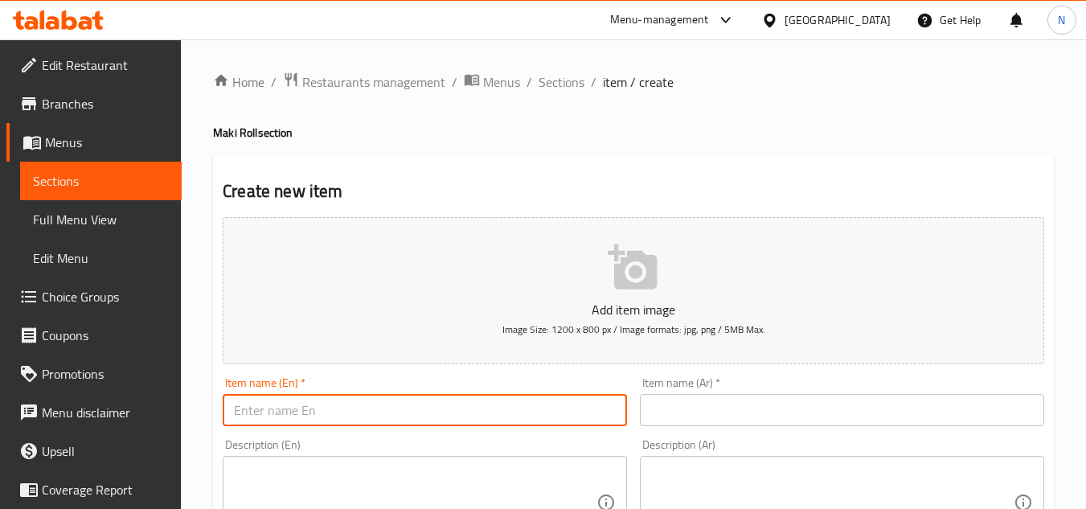
click at [342, 405] on input "text" at bounding box center [425, 410] width 404 height 32
paste input "Sky"
type input "Sky"
click at [707, 424] on input "text" at bounding box center [842, 410] width 404 height 32
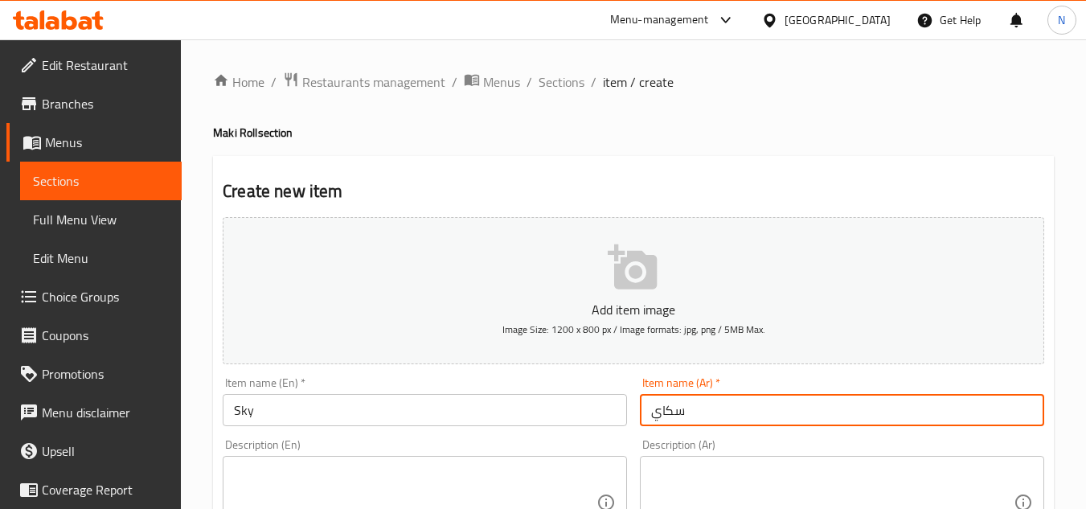
type input "سكاي"
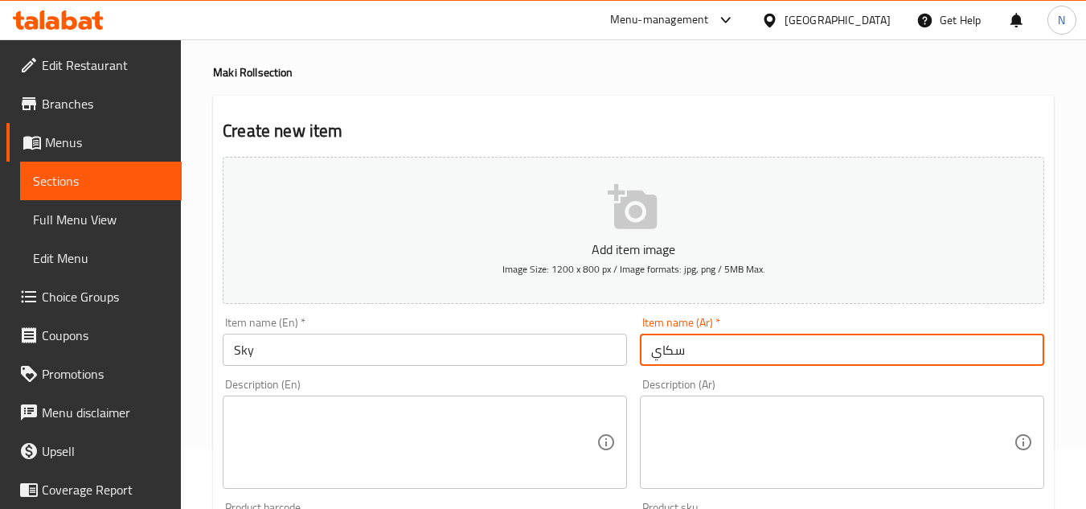
scroll to position [321, 0]
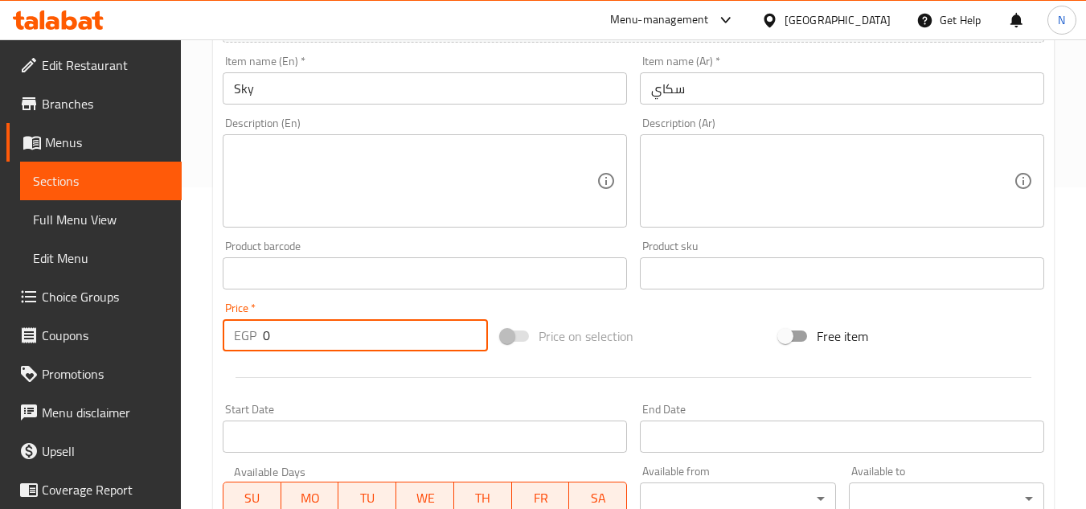
drag, startPoint x: 303, startPoint y: 340, endPoint x: 200, endPoint y: 343, distance: 102.9
click at [200, 343] on div "Home / Restaurants management / Menus / Sections / item / create Maki Roll sect…" at bounding box center [633, 266] width 905 height 1096
paste input "235"
type input "235"
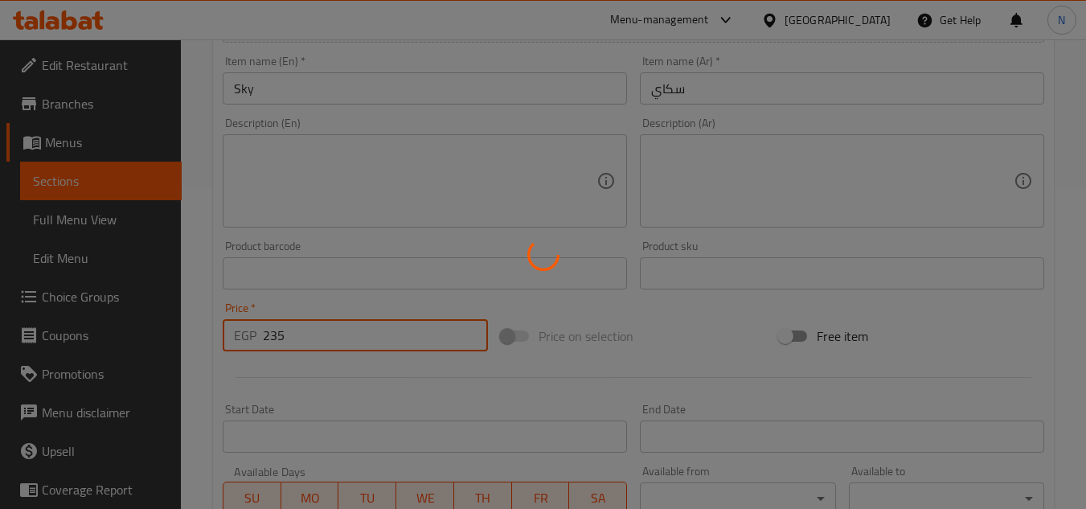
type input "0"
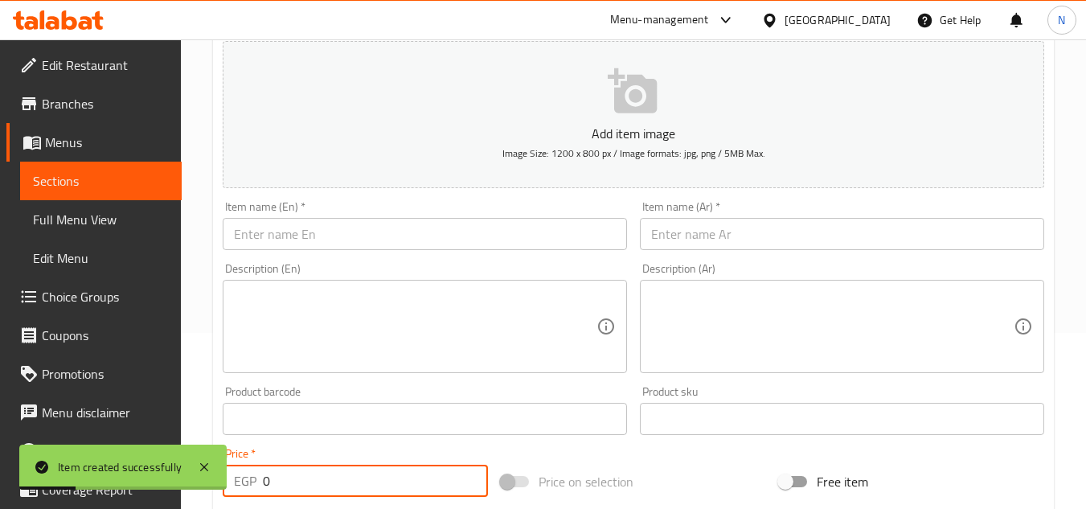
scroll to position [161, 0]
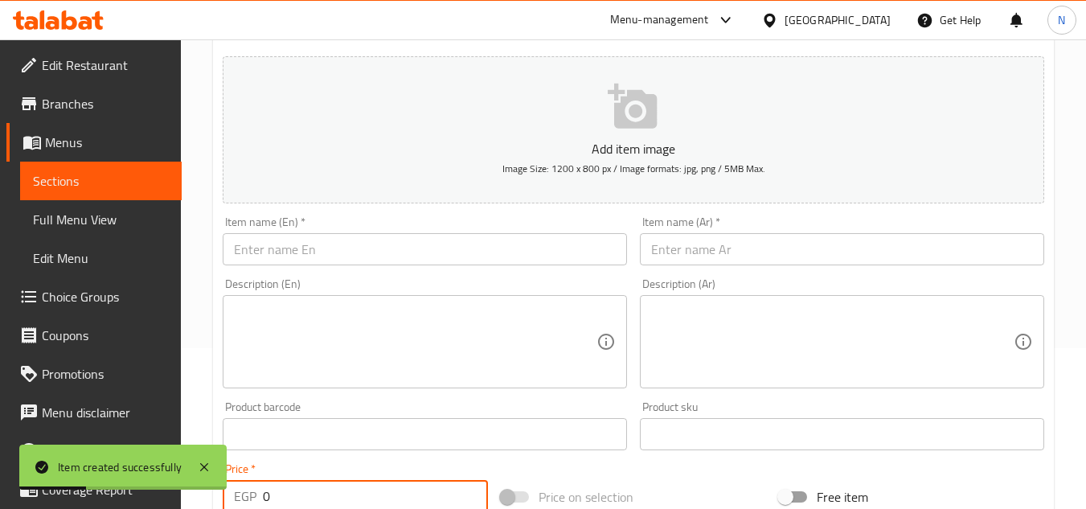
click at [356, 262] on input "text" at bounding box center [425, 249] width 404 height 32
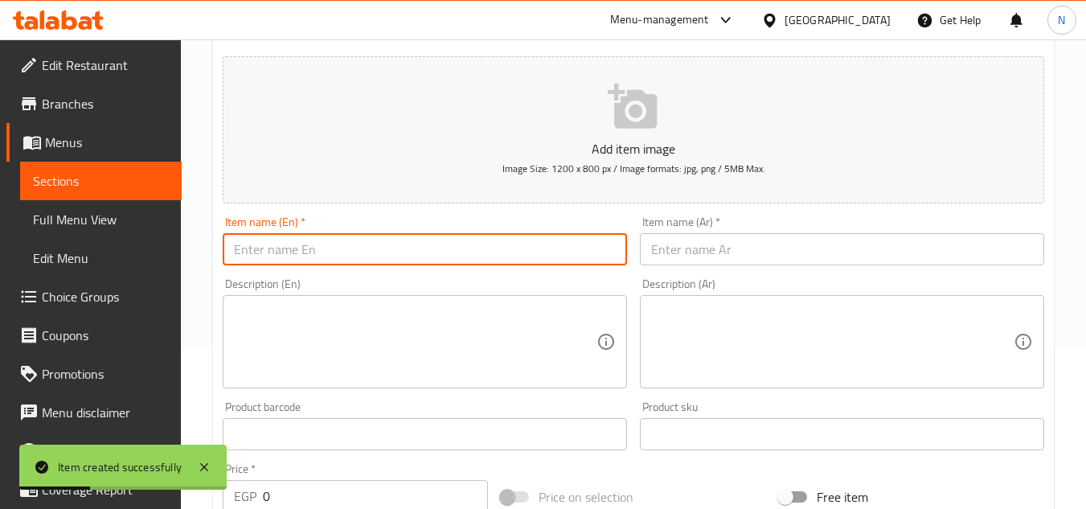
paste input "Crystal"
type input "Crystal"
click at [698, 249] on input "text" at bounding box center [842, 249] width 404 height 32
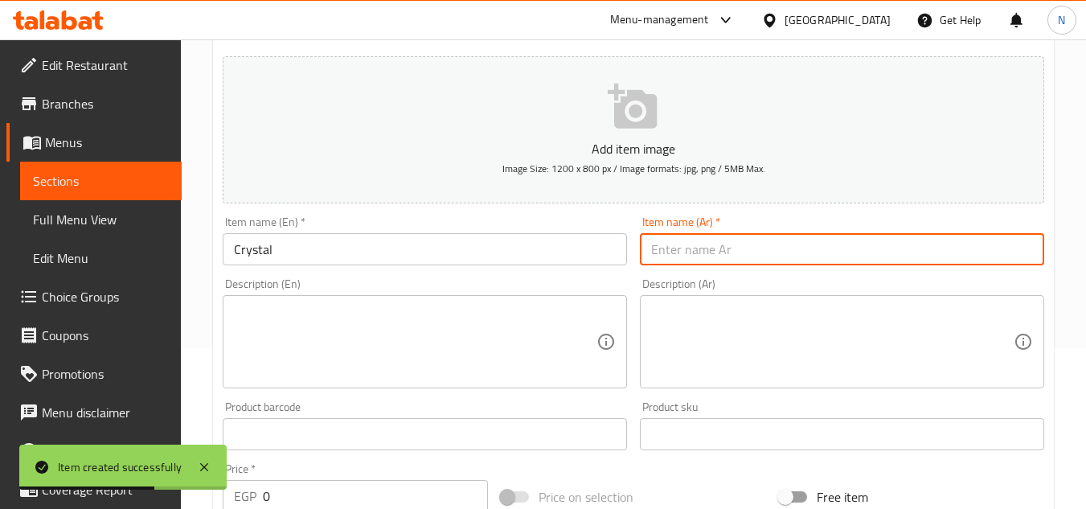
paste input "كريستال"
type input "كريستال"
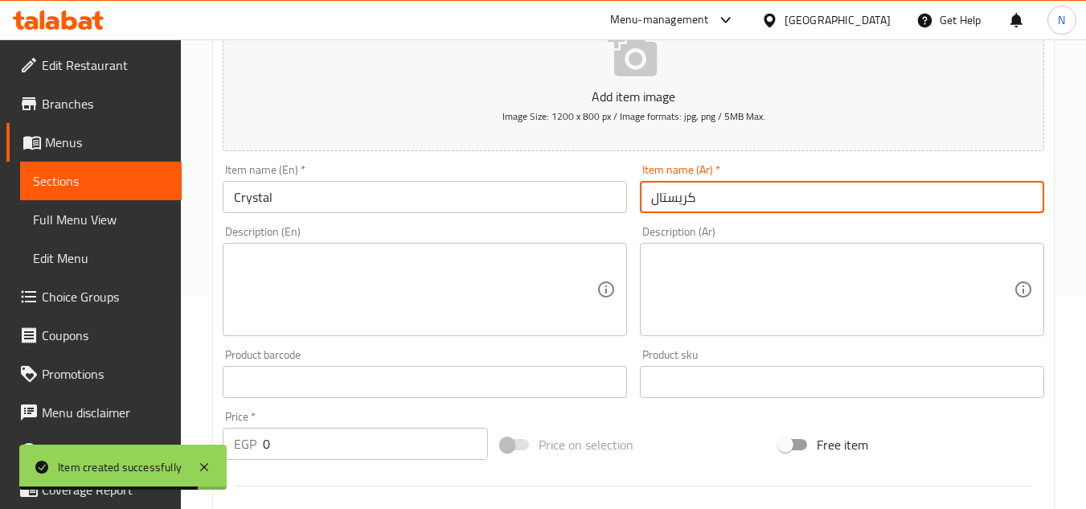
scroll to position [241, 0]
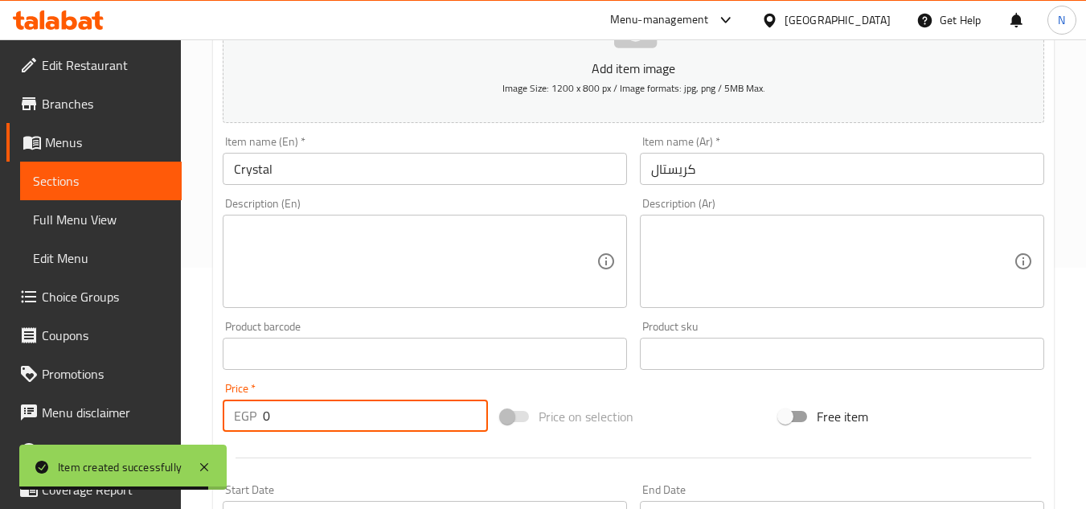
drag, startPoint x: 242, startPoint y: 418, endPoint x: 206, endPoint y: 423, distance: 36.5
click at [206, 423] on div "Home / Restaurants management / Menus / Sections / item / create Maki Roll sect…" at bounding box center [633, 346] width 905 height 1096
paste input "215"
type input "215"
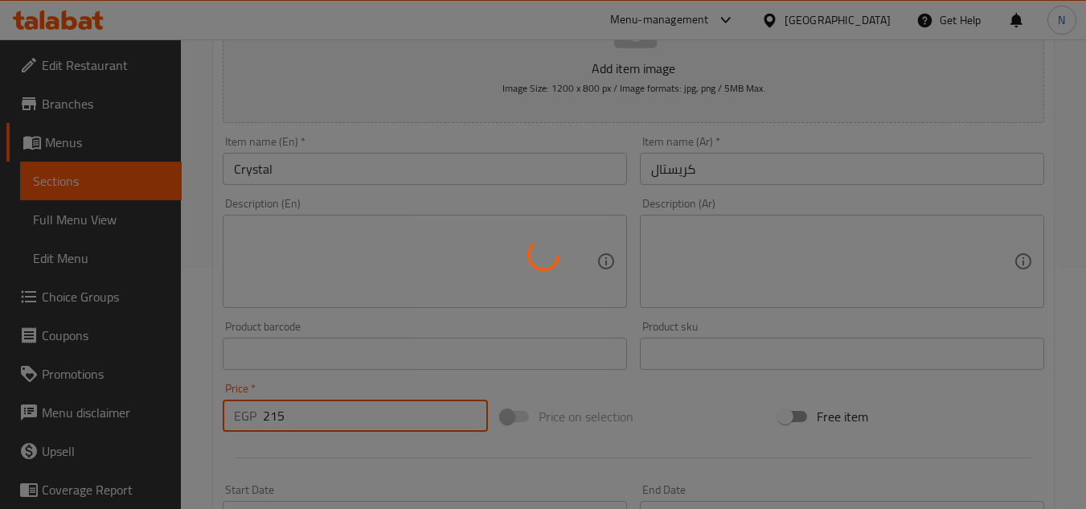
type input "0"
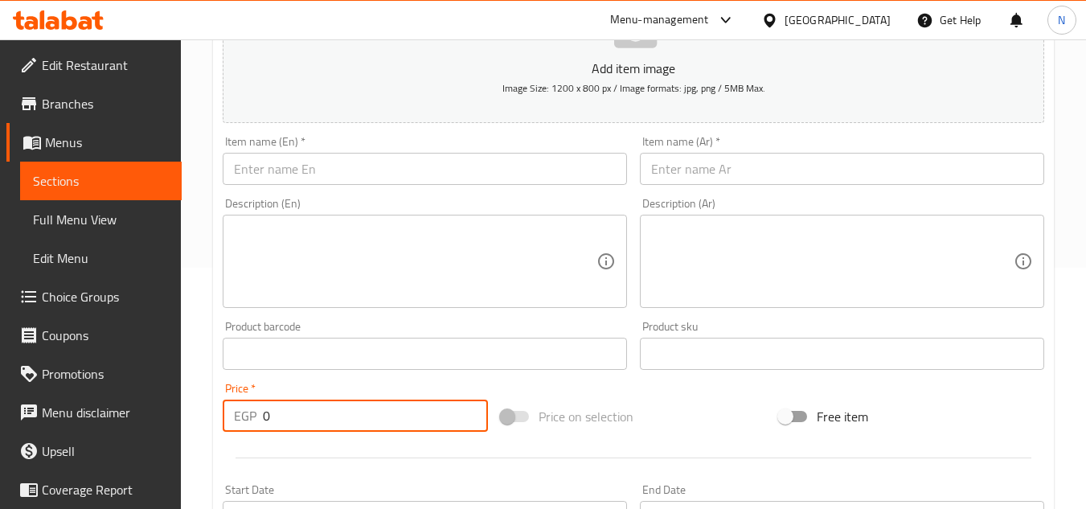
click at [335, 178] on input "text" at bounding box center [425, 169] width 404 height 32
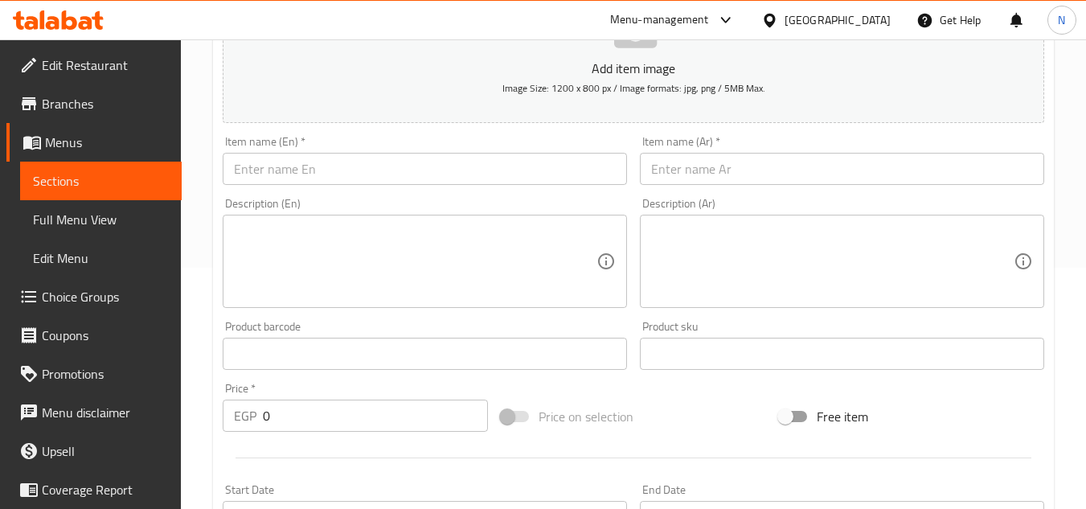
click at [297, 169] on input "text" at bounding box center [425, 169] width 404 height 32
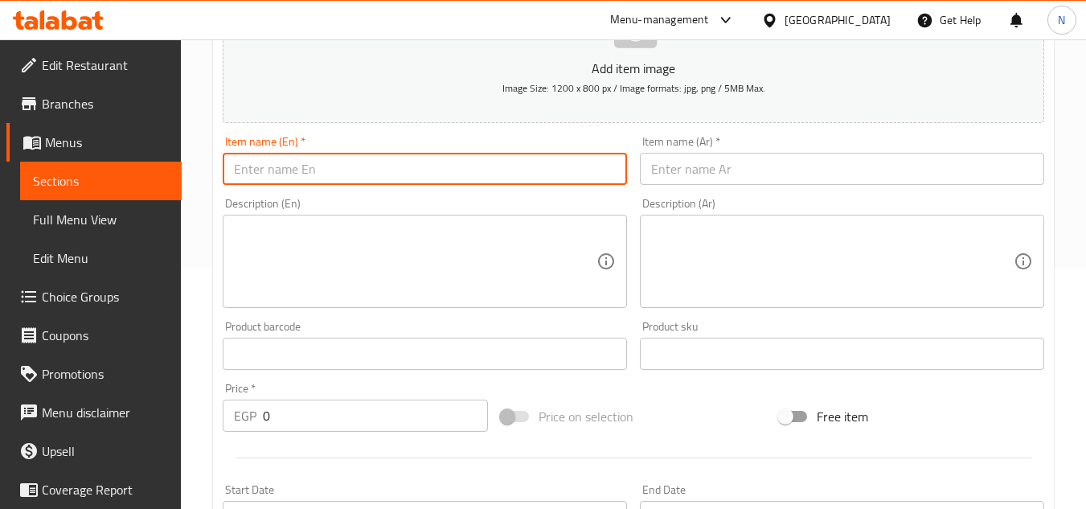
paste input "Mango"
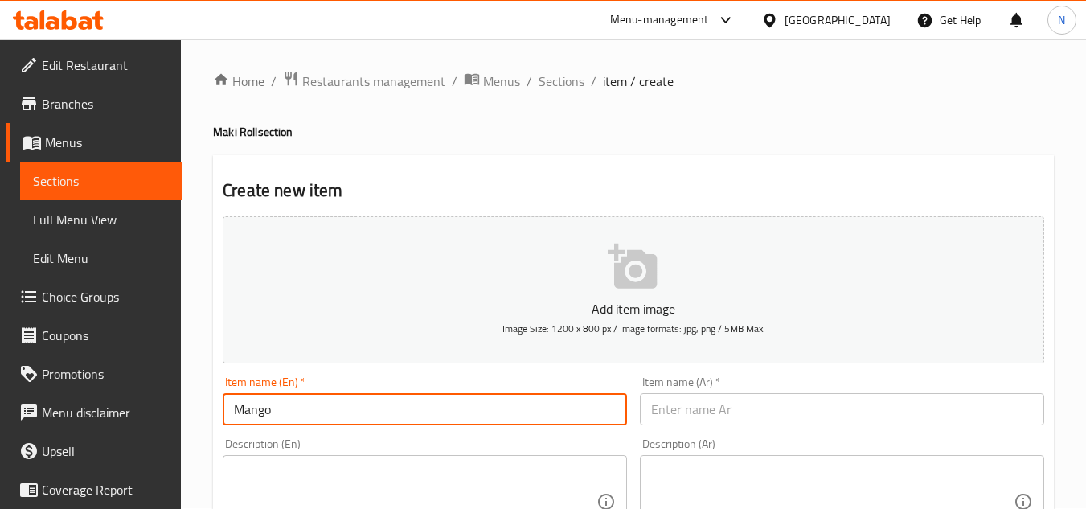
scroll to position [0, 0]
type input "Mango"
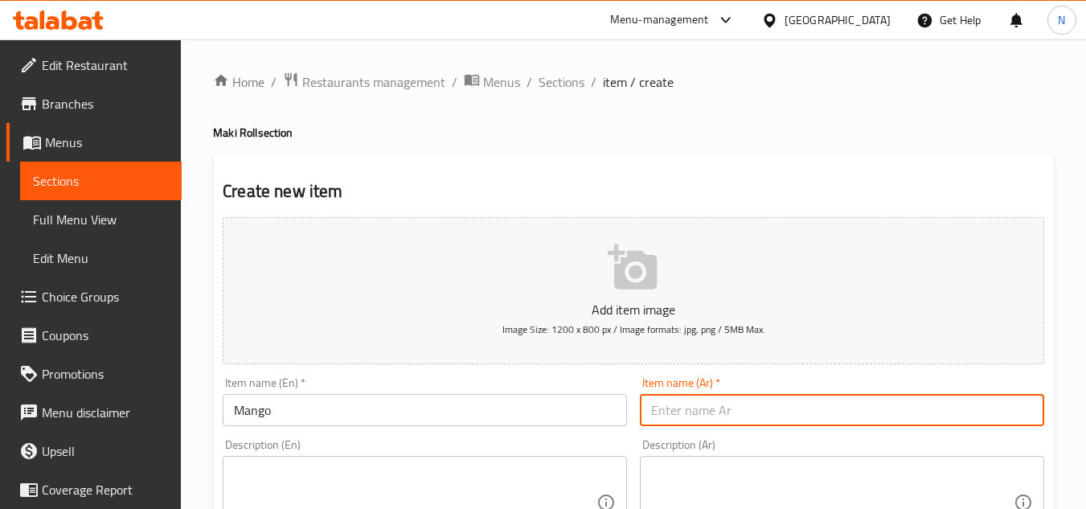
click at [720, 403] on input "text" at bounding box center [842, 410] width 404 height 32
paste input "مانجو"
type input "مانجو"
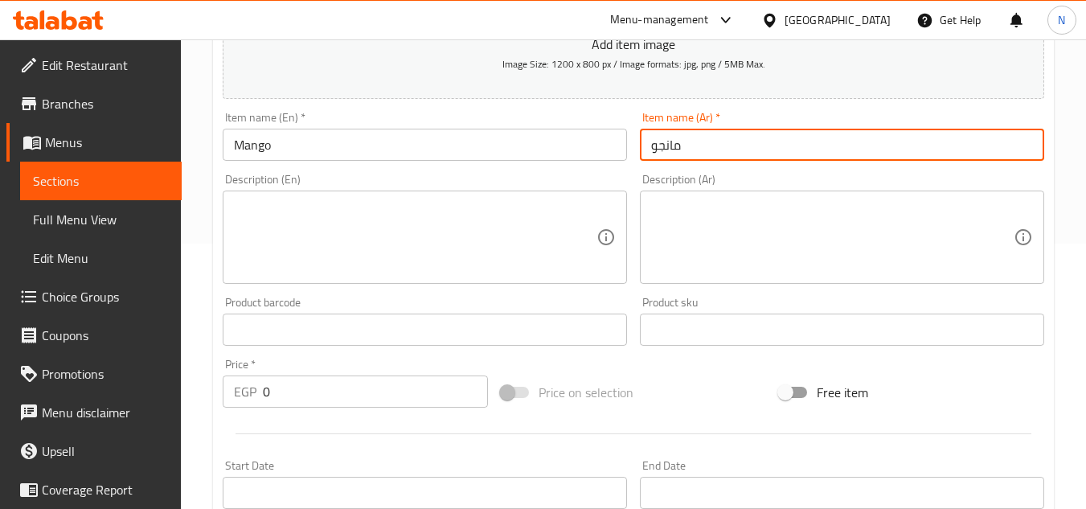
scroll to position [321, 0]
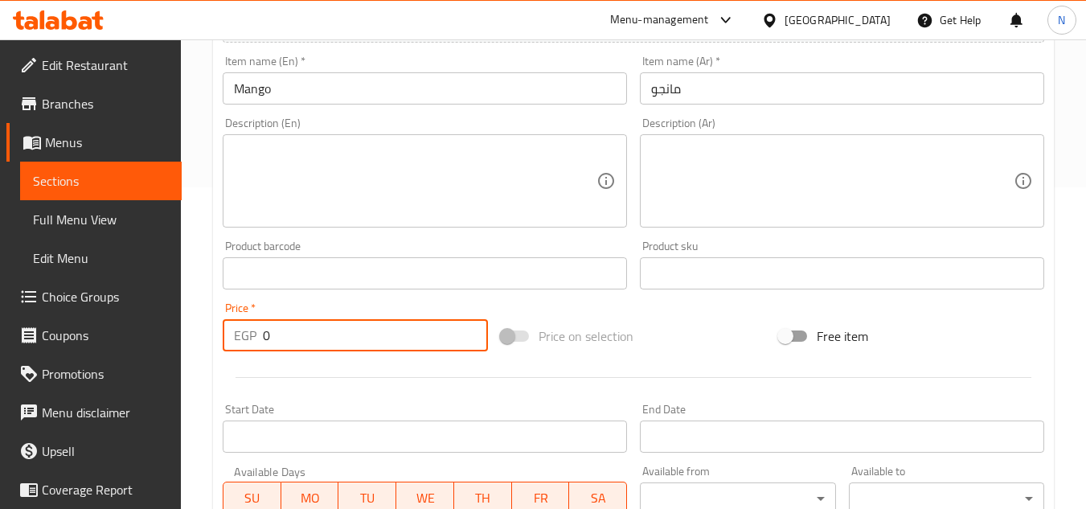
drag, startPoint x: 293, startPoint y: 347, endPoint x: 225, endPoint y: 347, distance: 68.3
click at [225, 347] on div "EGP 0 Price *" at bounding box center [355, 335] width 265 height 32
paste input "23"
type input "230"
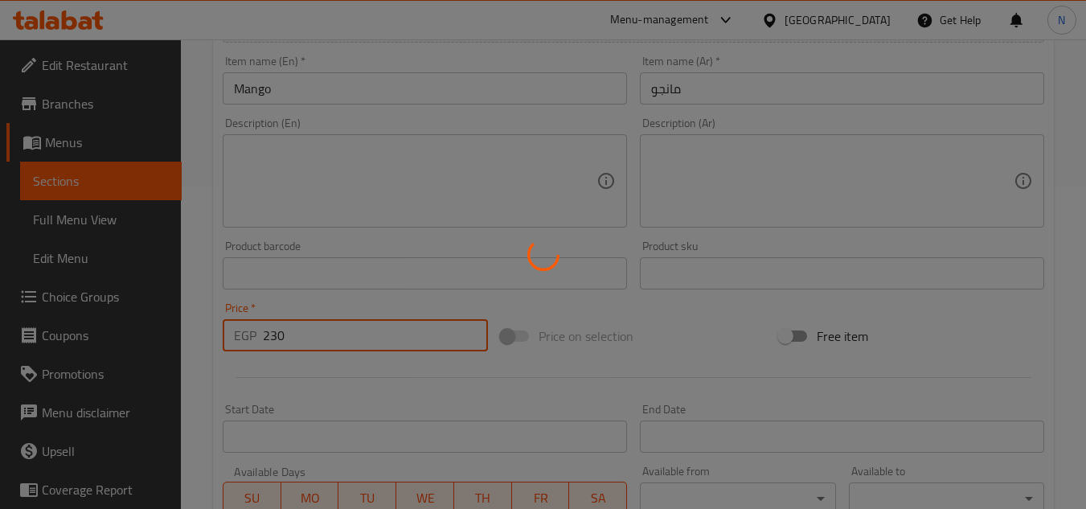
type input "0"
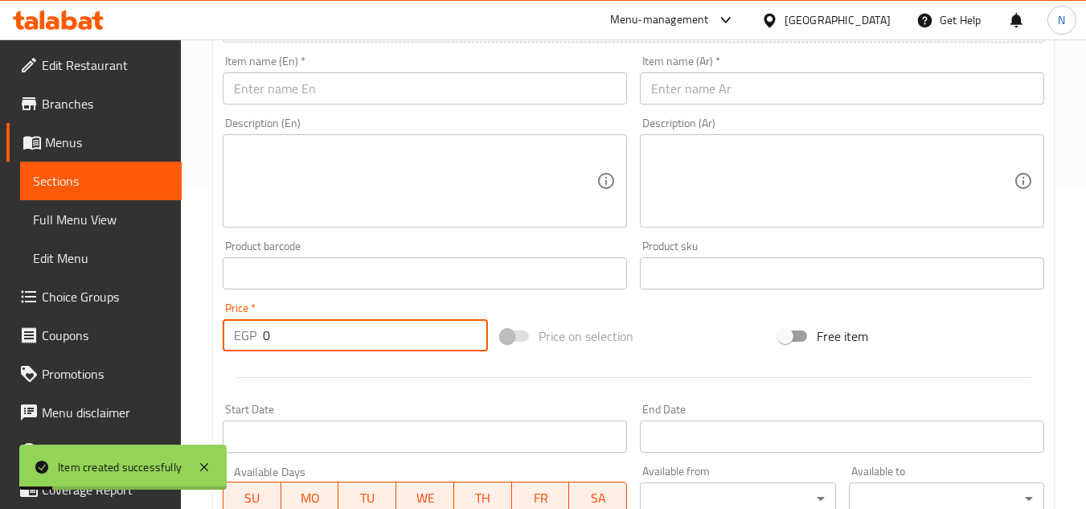
click at [444, 90] on input "text" at bounding box center [425, 88] width 404 height 32
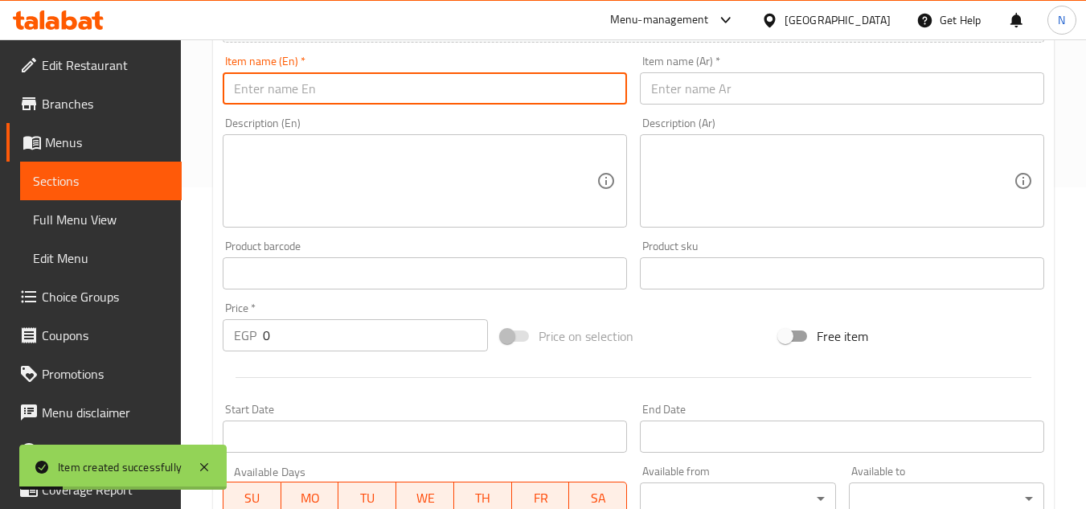
paste input "Rolleto"
type input "Rolleto"
click at [702, 95] on input "text" at bounding box center [842, 88] width 404 height 32
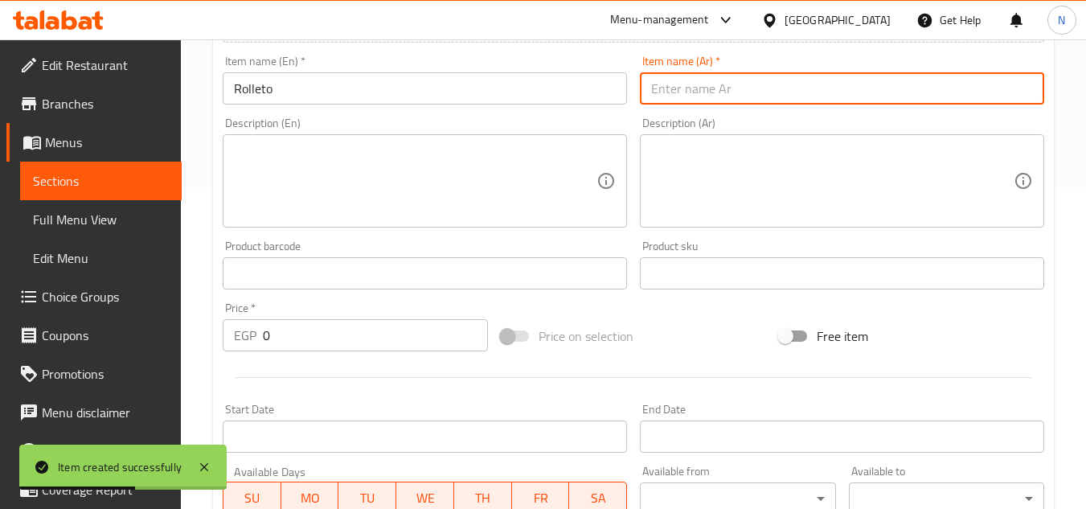
paste input "روليتو"
type input "روليتو"
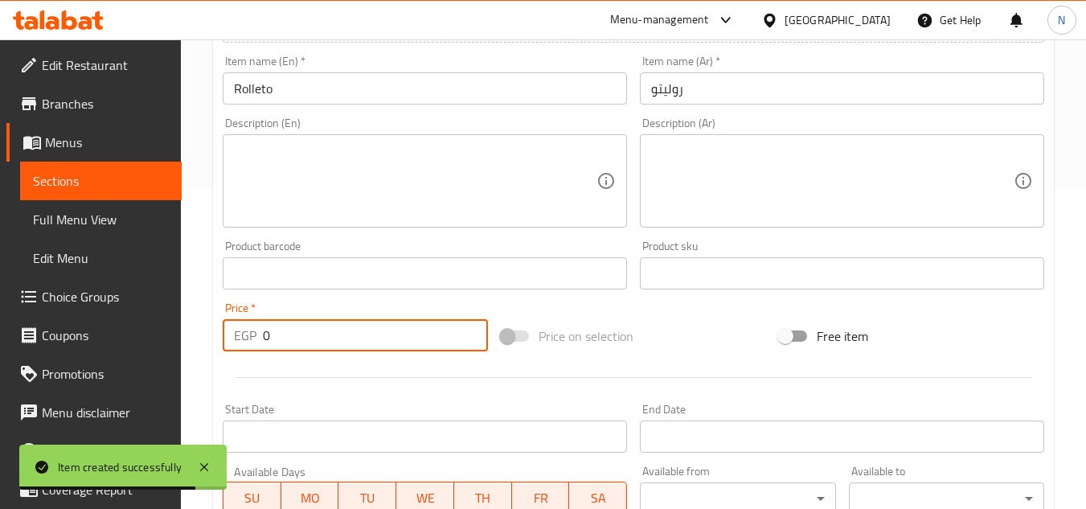
drag, startPoint x: 310, startPoint y: 338, endPoint x: 240, endPoint y: 350, distance: 71.1
click at [240, 350] on div "EGP 0 Price *" at bounding box center [355, 335] width 265 height 32
paste input "235"
type input "235"
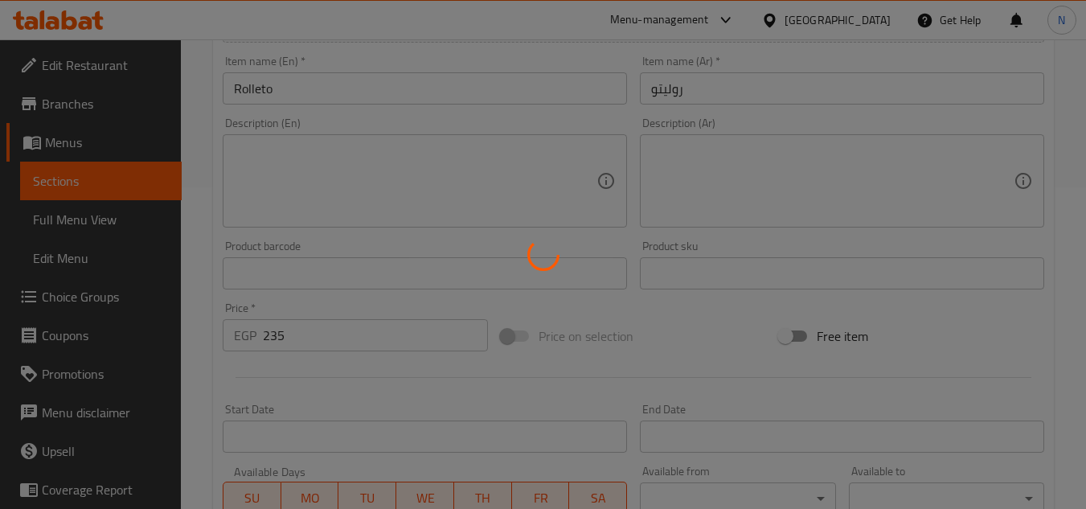
type input "0"
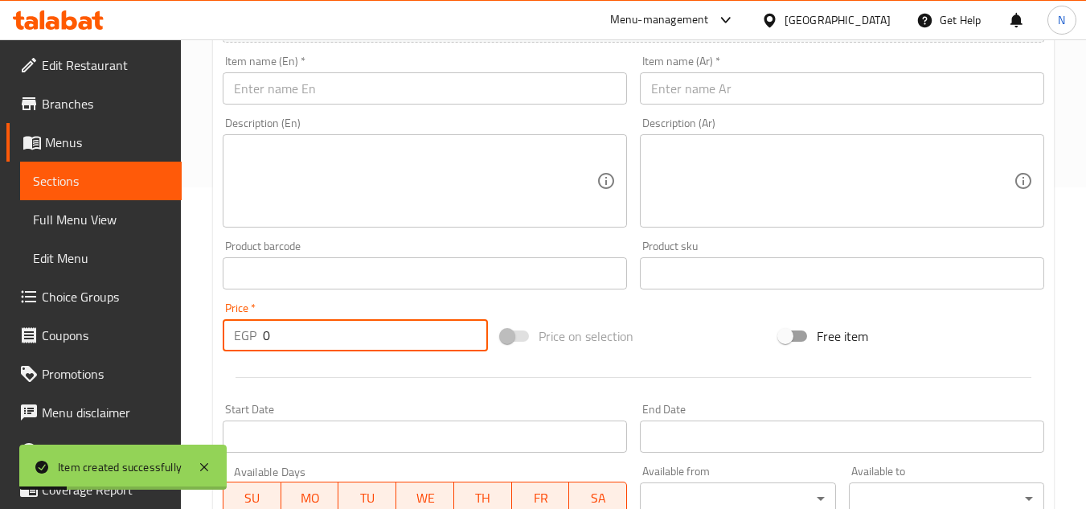
click at [458, 104] on input "text" at bounding box center [425, 88] width 404 height 32
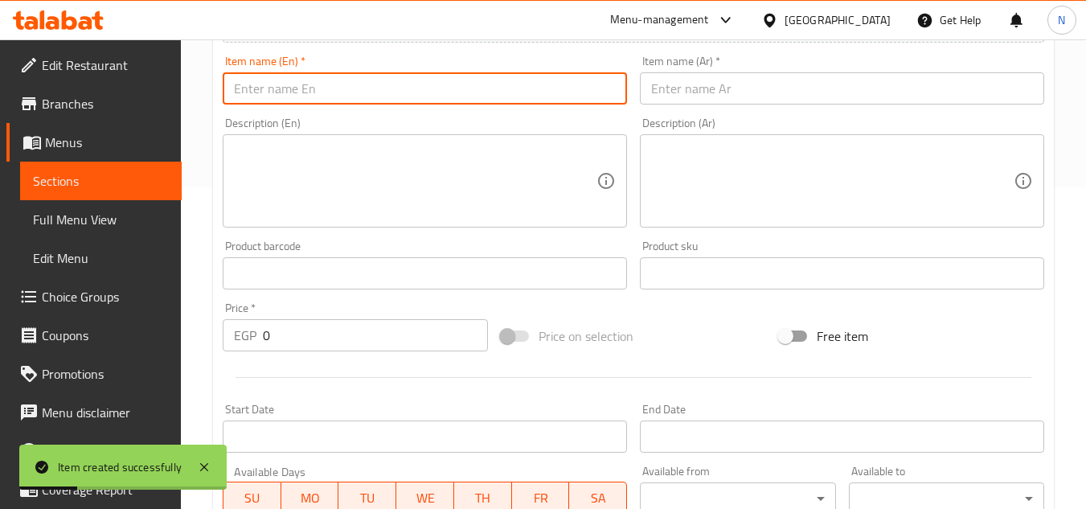
paste input "Star"
type input "Star"
click at [680, 89] on input "text" at bounding box center [842, 88] width 404 height 32
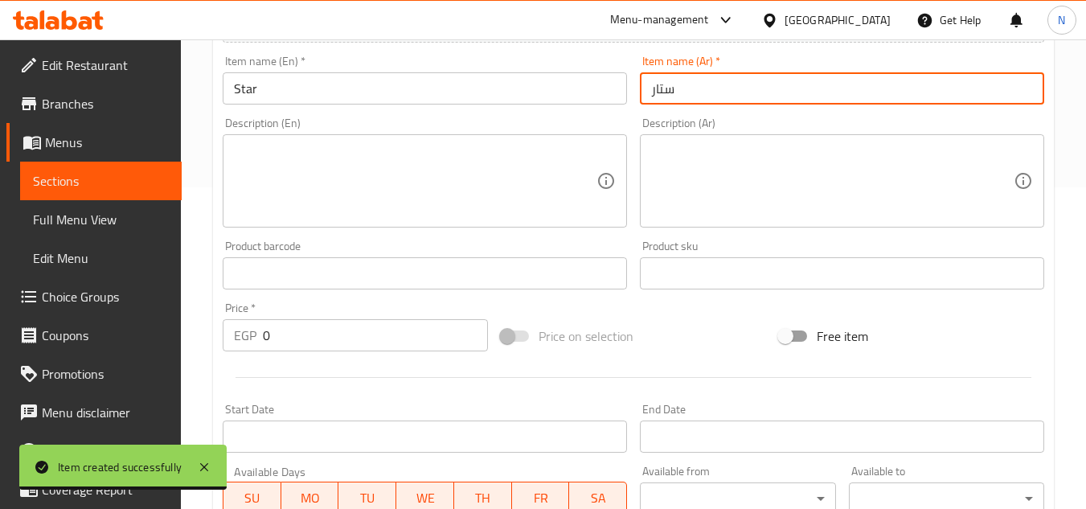
type input "ستار"
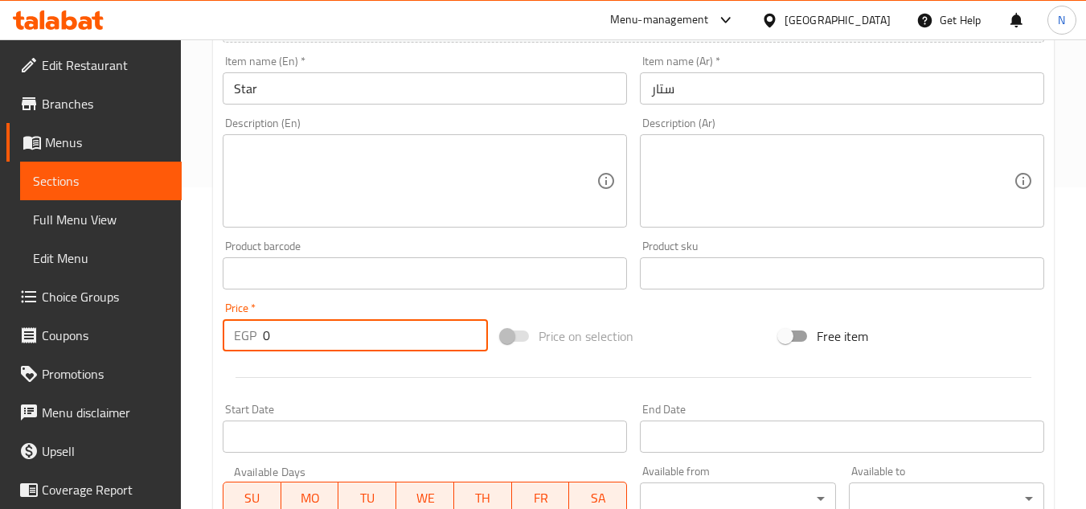
drag, startPoint x: 276, startPoint y: 330, endPoint x: 251, endPoint y: 349, distance: 31.7
click at [251, 349] on div "EGP 0 Price *" at bounding box center [355, 335] width 265 height 32
paste input "235"
type input "235"
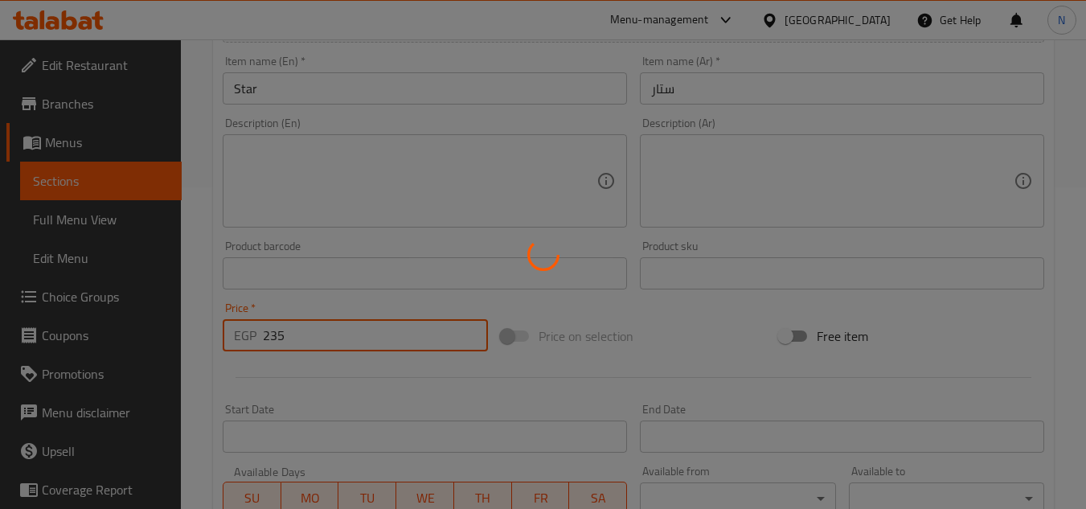
type input "0"
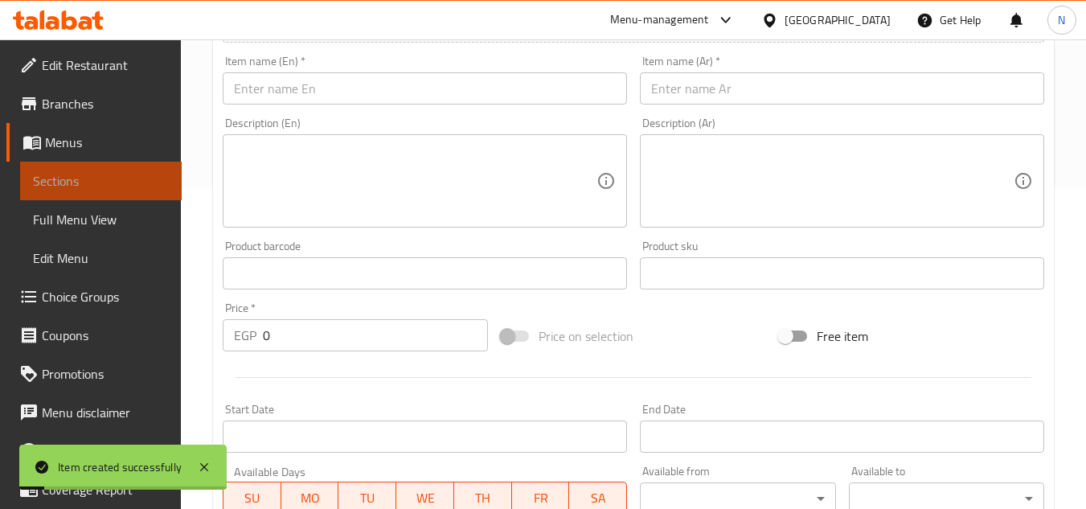
click at [126, 172] on span "Sections" at bounding box center [101, 180] width 136 height 19
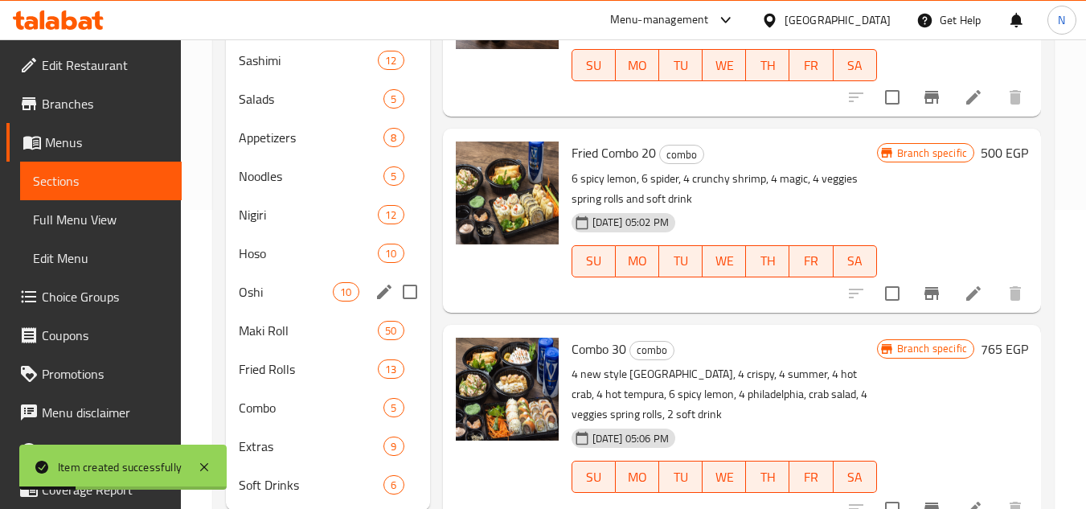
scroll to position [321, 0]
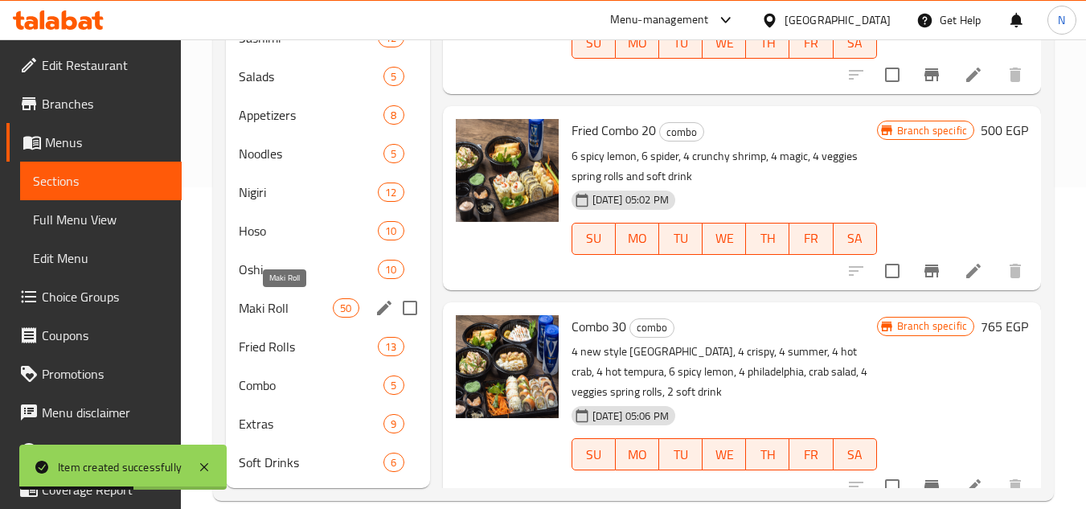
click at [277, 307] on span "Maki Roll" at bounding box center [286, 307] width 94 height 19
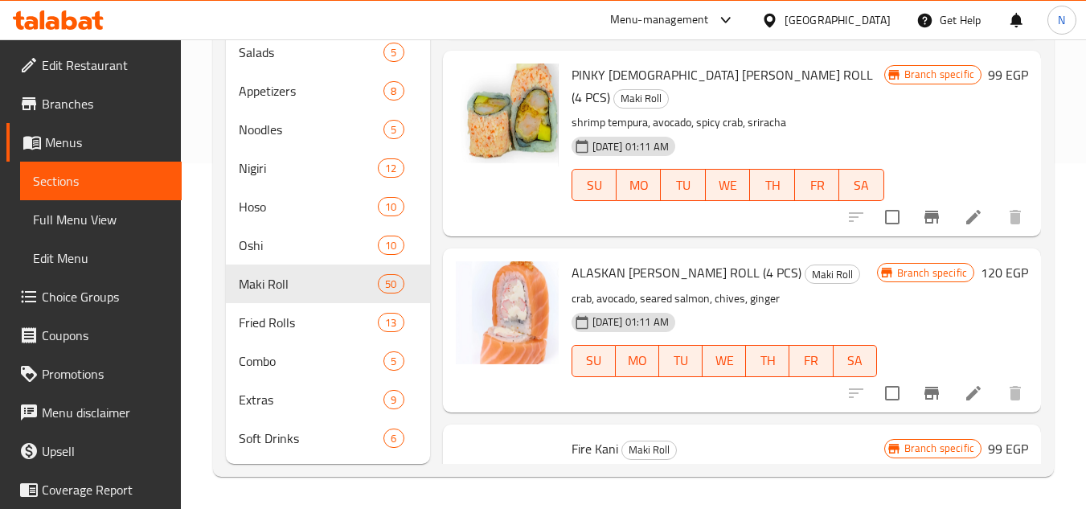
scroll to position [2813, 0]
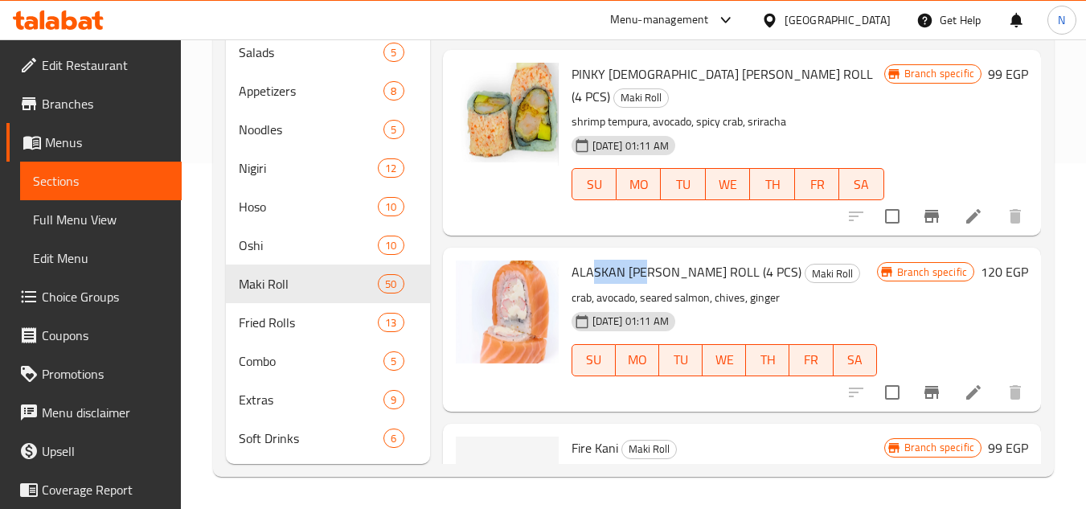
drag, startPoint x: 964, startPoint y: 400, endPoint x: 650, endPoint y: 266, distance: 341.7
click at [650, 266] on span "ALASKAN MAKI ROLL (4 PCS)" at bounding box center [686, 272] width 230 height 24
click at [639, 269] on span "ALASKAN MAKI ROLL (4 PCS)" at bounding box center [686, 272] width 230 height 24
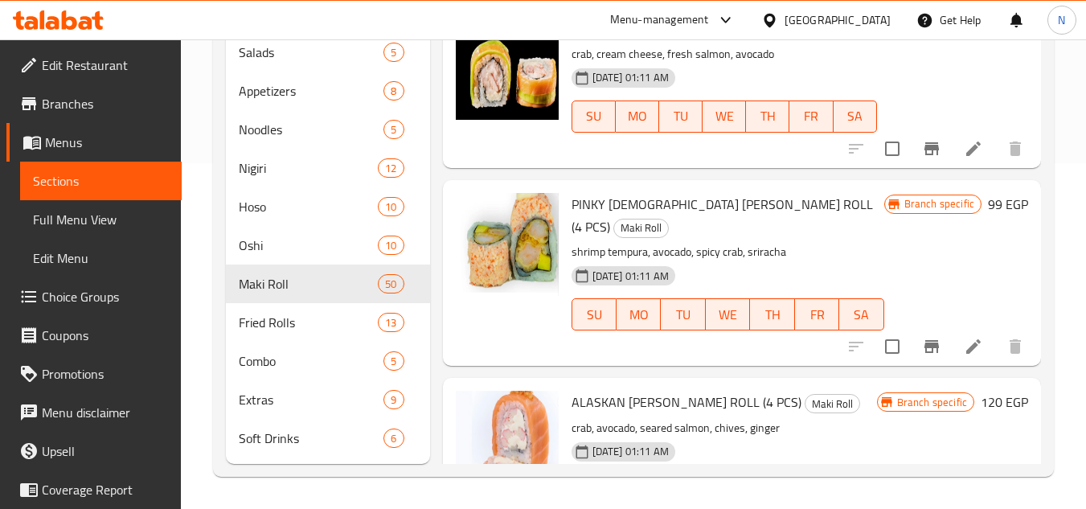
scroll to position [2492, 0]
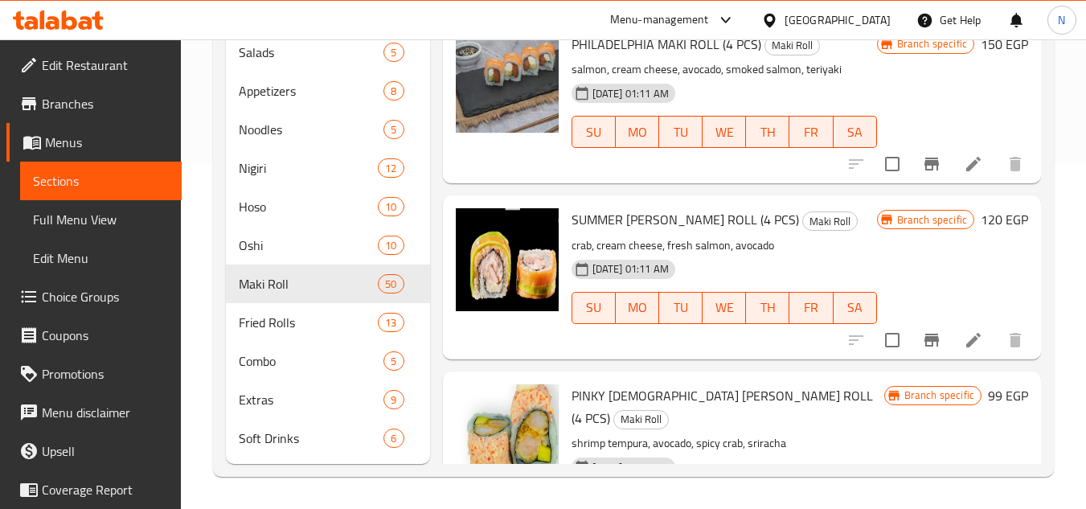
click at [612, 231] on span "SUMMER MAKI ROLL (4 PCS)" at bounding box center [684, 219] width 227 height 24
click at [663, 231] on span "SUMMER MAKI ROLL (4 PCS)" at bounding box center [684, 219] width 227 height 24
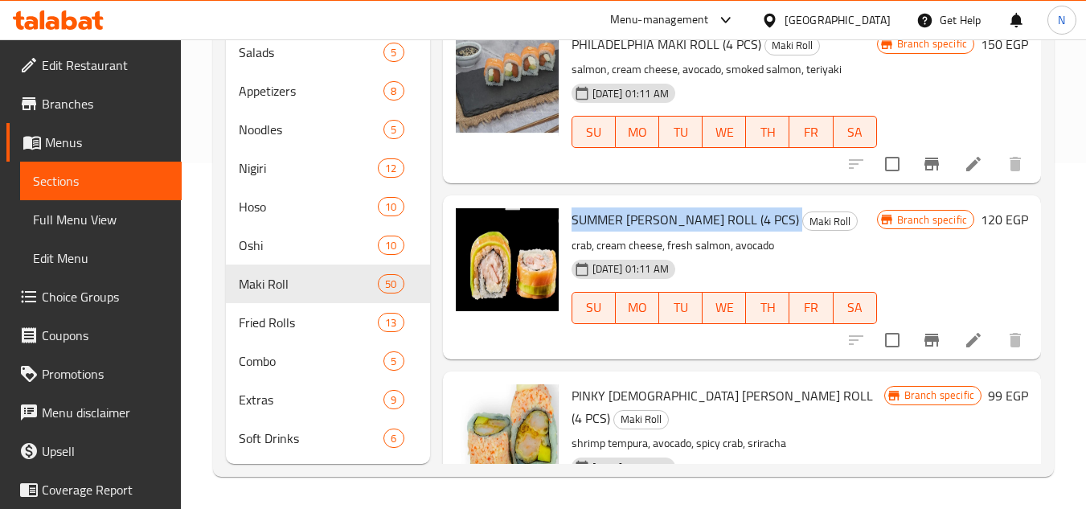
click at [686, 231] on span "SUMMER MAKI ROLL (4 PCS)" at bounding box center [684, 219] width 227 height 24
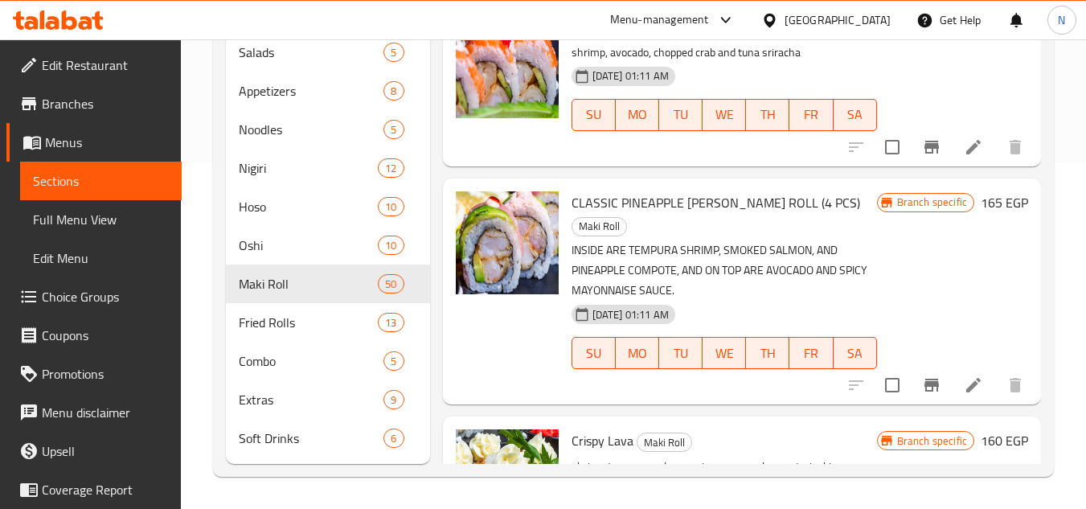
scroll to position [7153, 0]
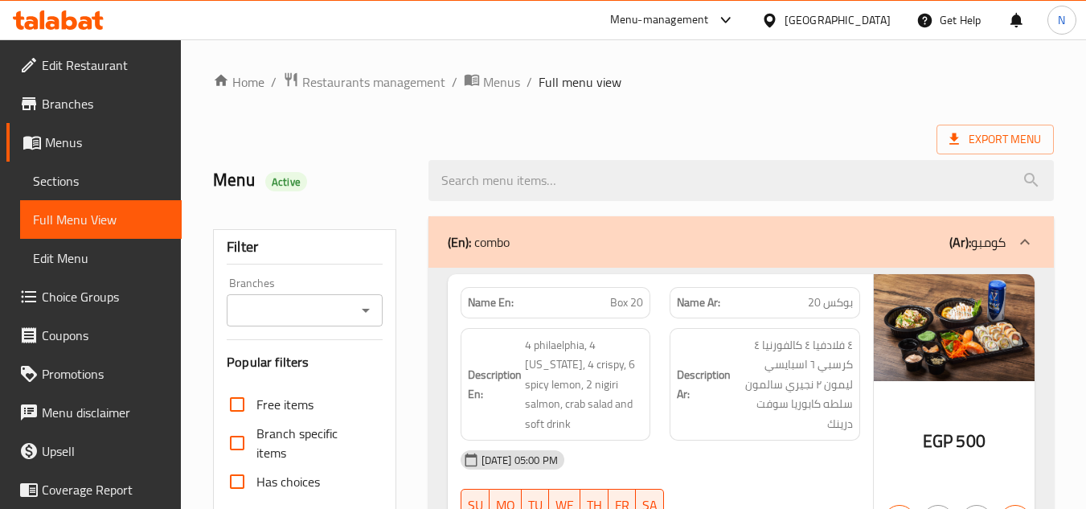
click at [756, 84] on ol "Home / Restaurants management / Menus / Full menu view" at bounding box center [633, 82] width 841 height 21
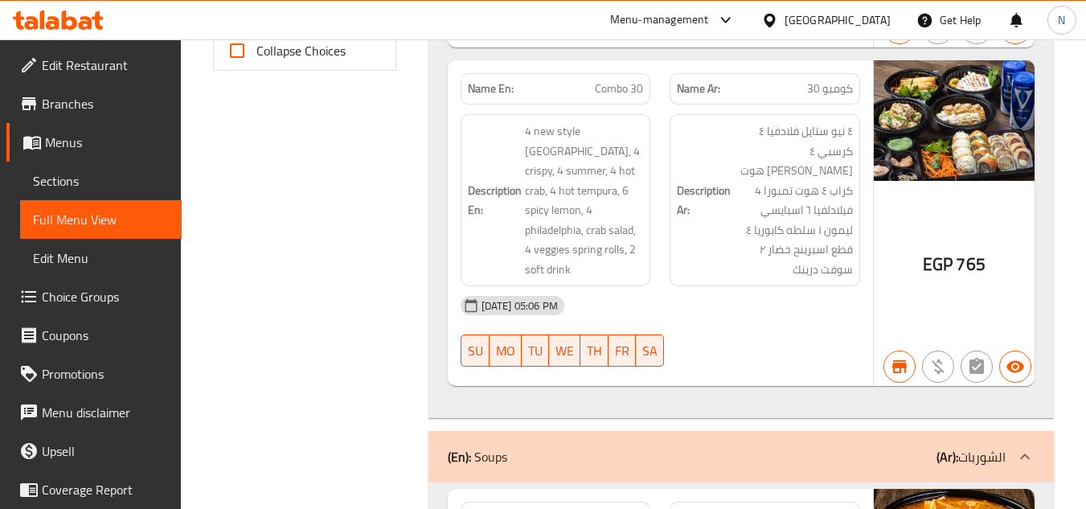
scroll to position [884, 0]
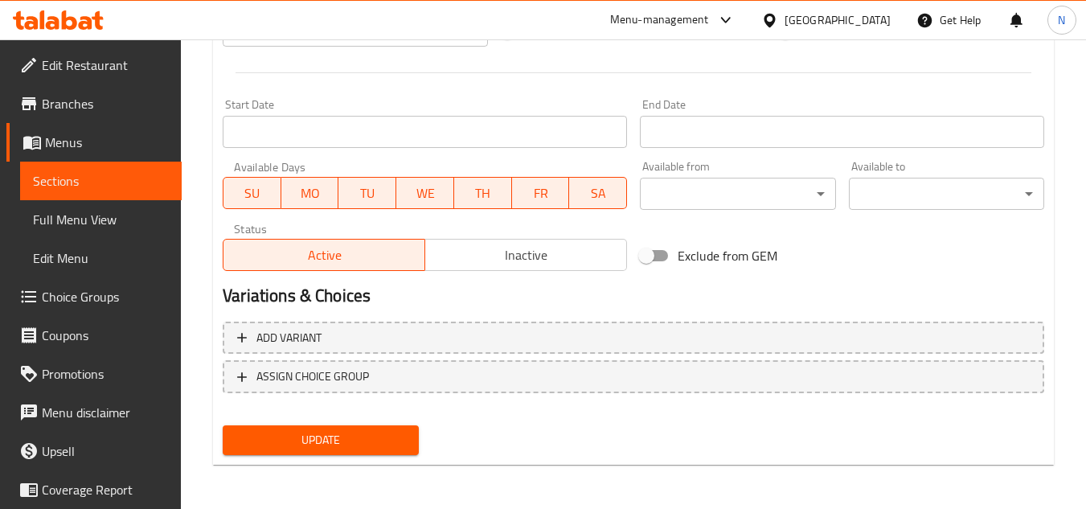
scroll to position [650, 0]
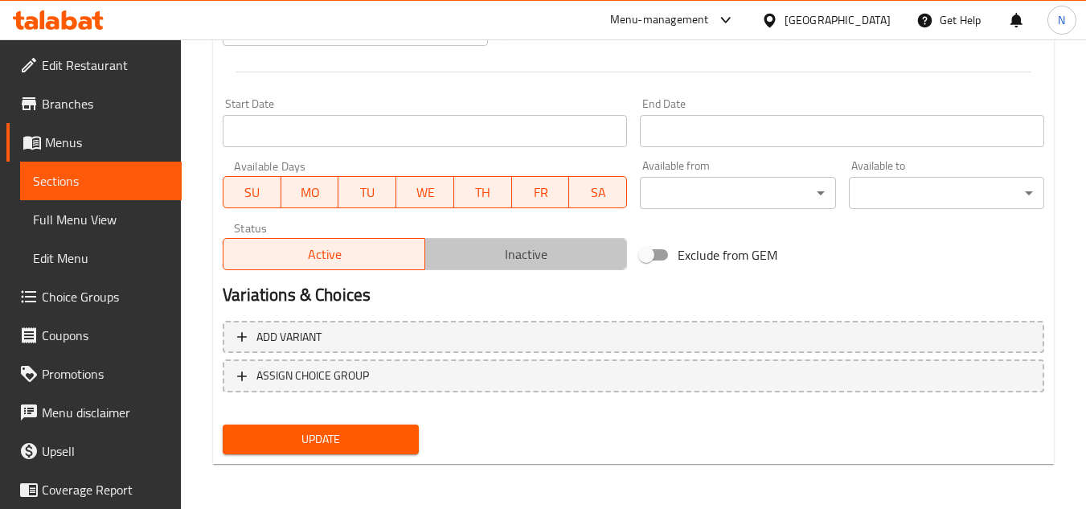
click at [522, 244] on span "Inactive" at bounding box center [526, 254] width 189 height 23
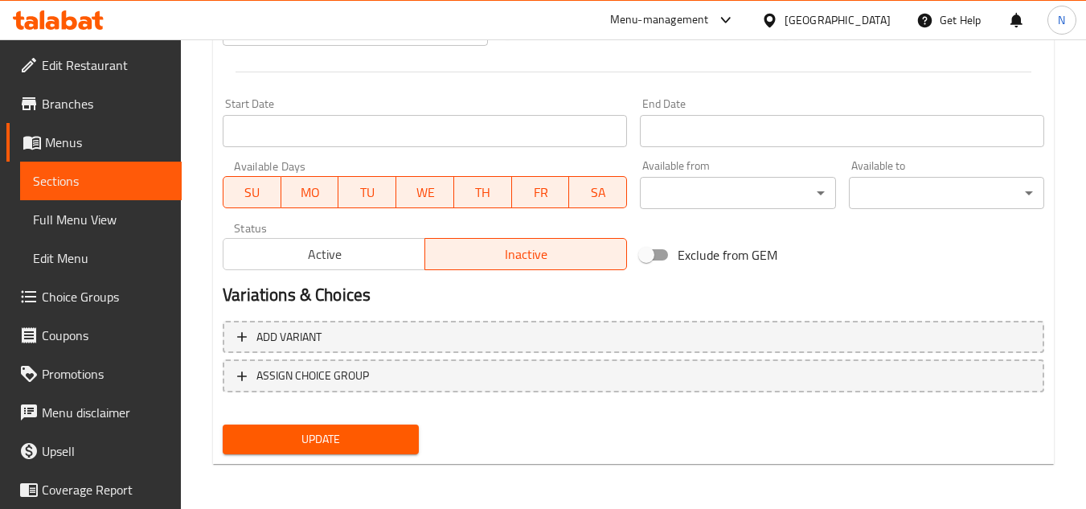
click at [328, 455] on div "Update" at bounding box center [320, 439] width 208 height 43
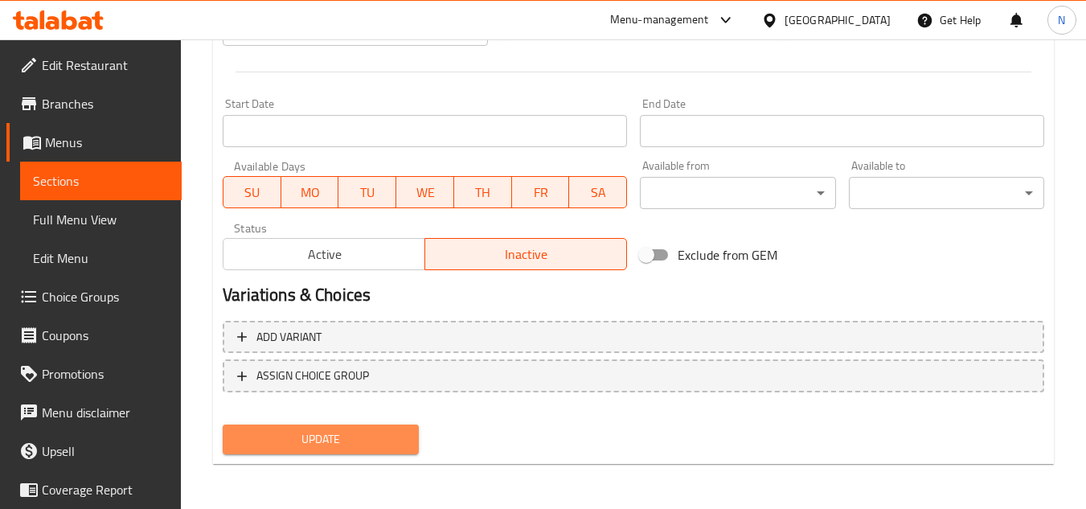
click at [329, 453] on button "Update" at bounding box center [320, 439] width 195 height 30
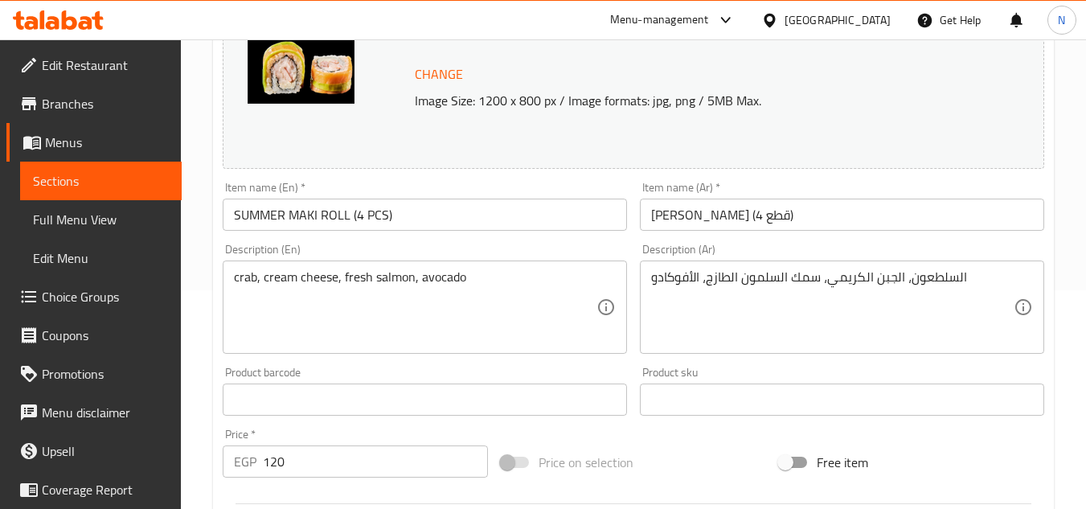
scroll to position [168, 0]
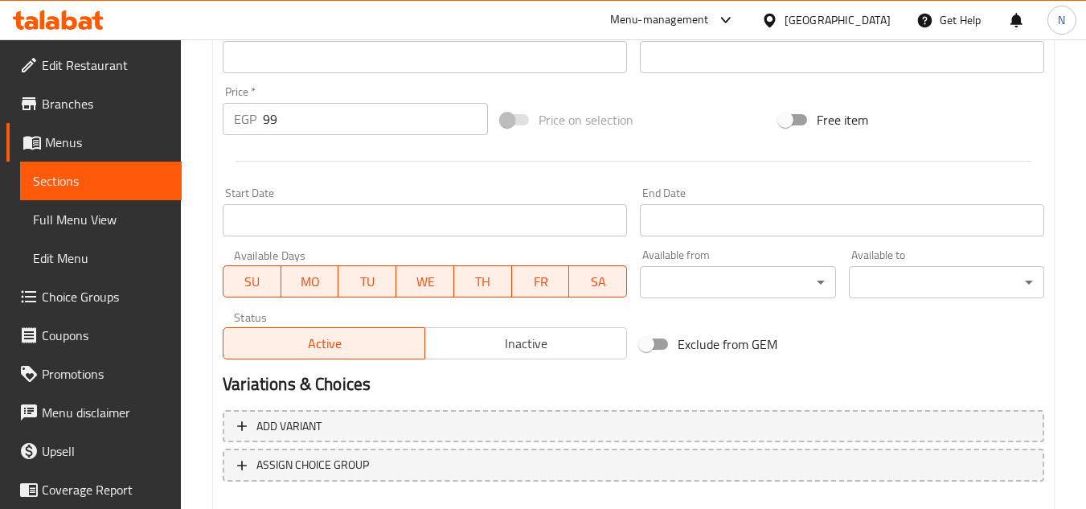
scroll to position [563, 0]
click at [514, 354] on button "Inactive" at bounding box center [525, 342] width 203 height 32
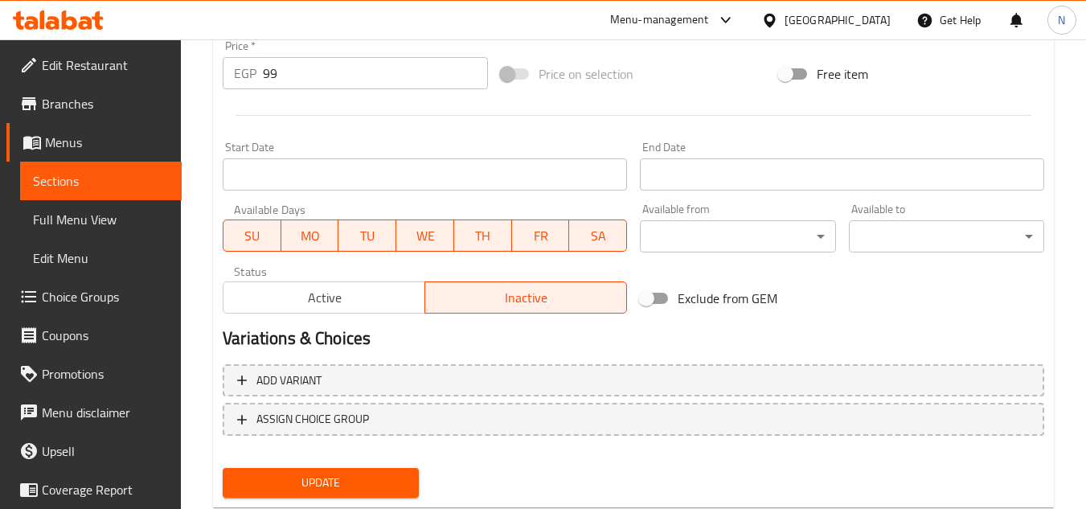
scroll to position [650, 0]
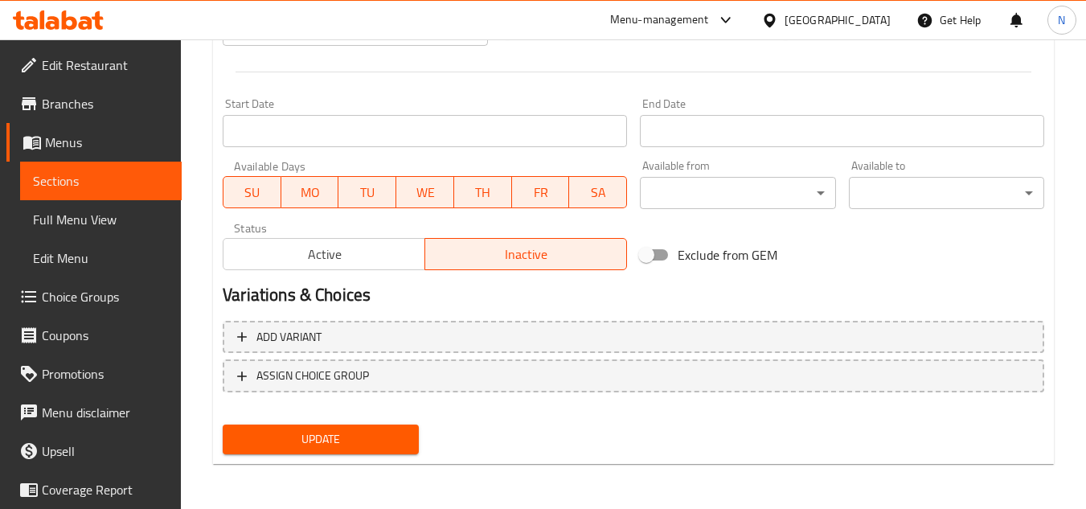
click at [371, 449] on span "Update" at bounding box center [320, 439] width 170 height 20
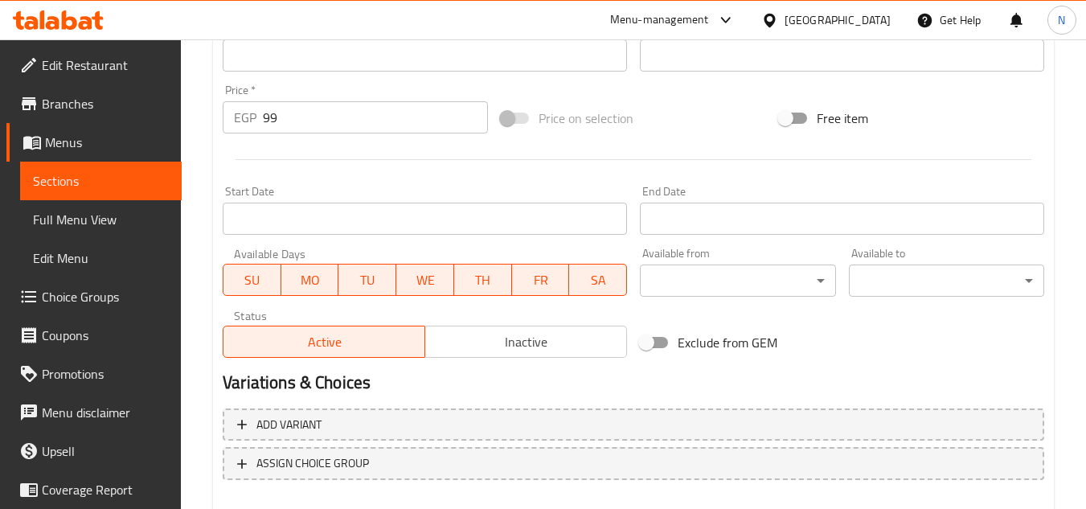
click at [469, 341] on span "Inactive" at bounding box center [526, 341] width 189 height 23
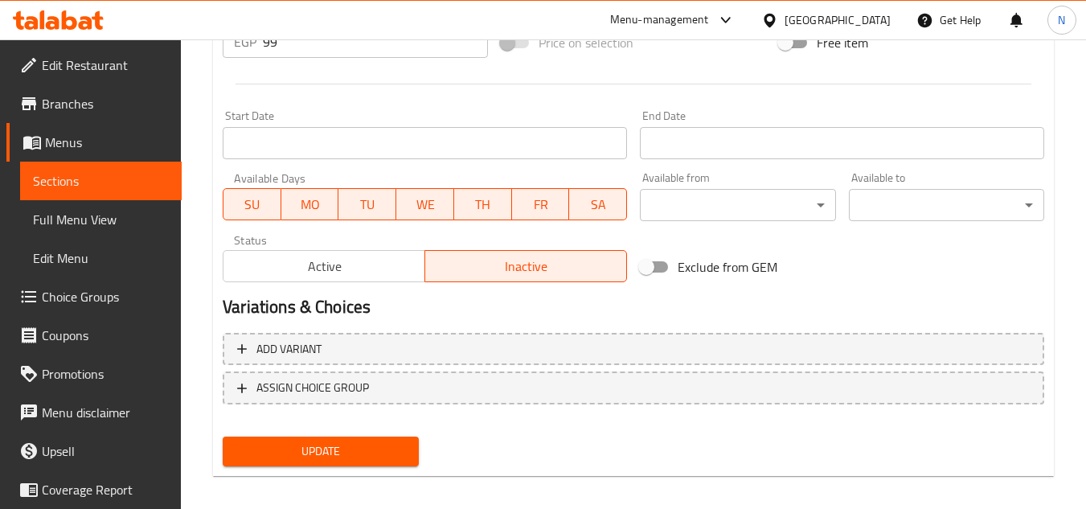
scroll to position [650, 0]
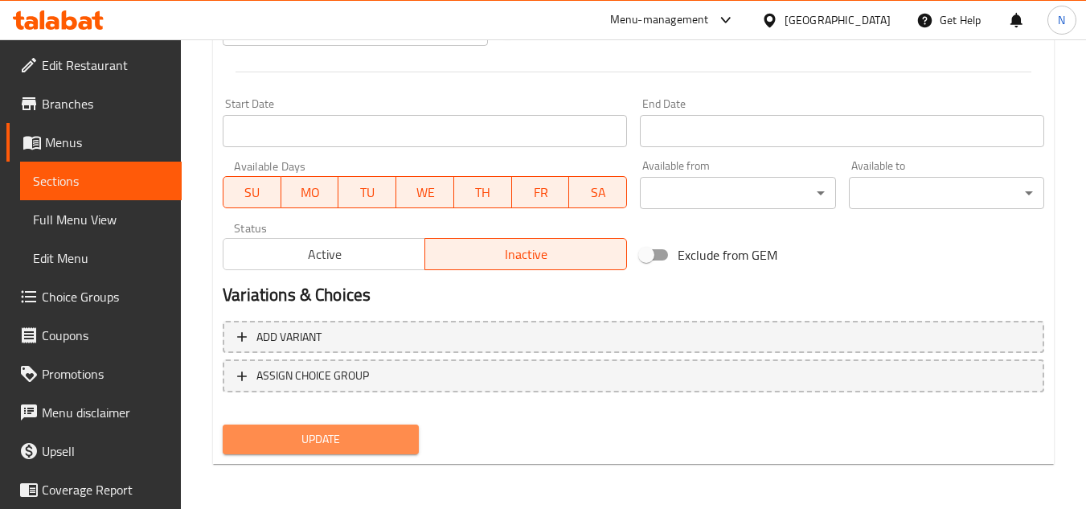
click at [379, 445] on span "Update" at bounding box center [320, 439] width 170 height 20
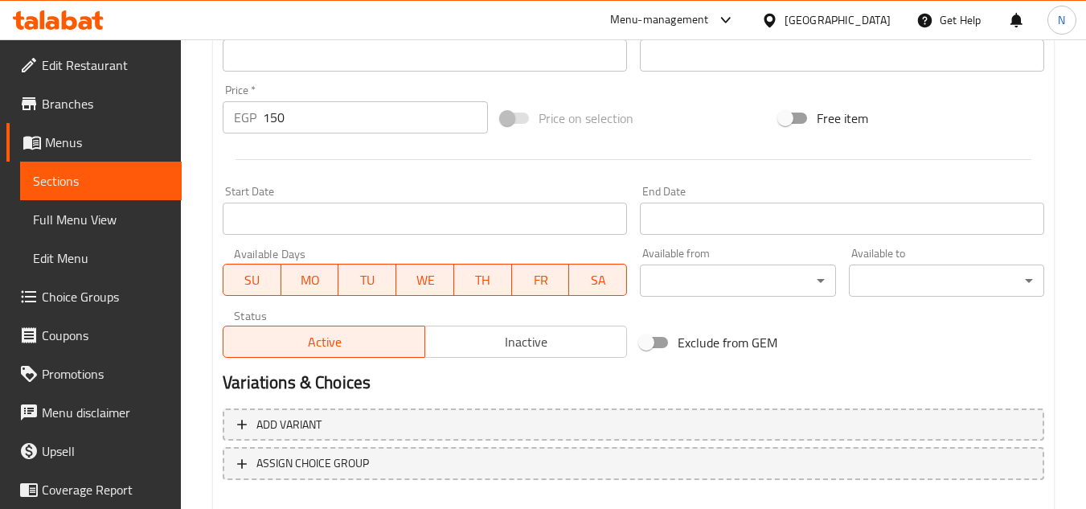
click at [551, 344] on span "Inactive" at bounding box center [526, 341] width 189 height 23
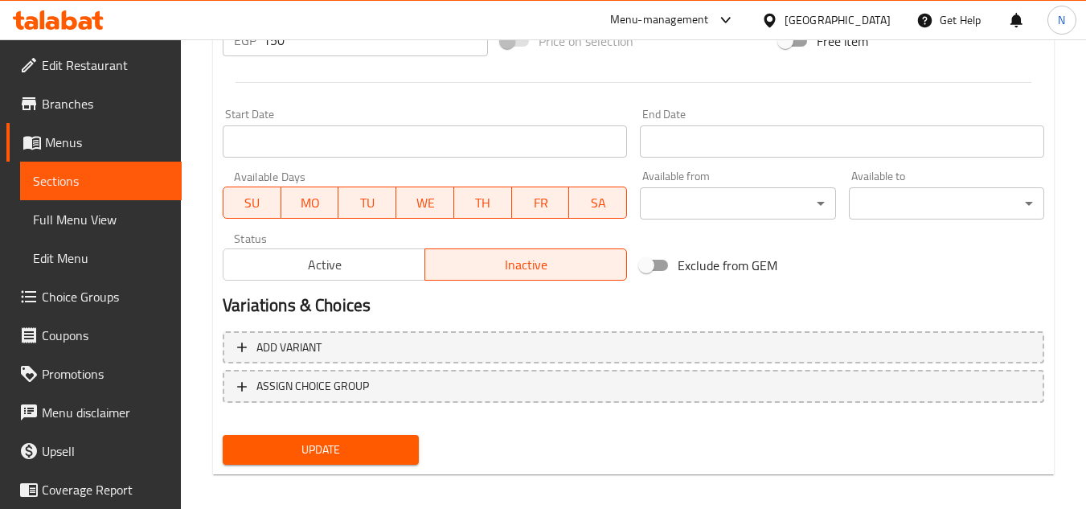
scroll to position [650, 0]
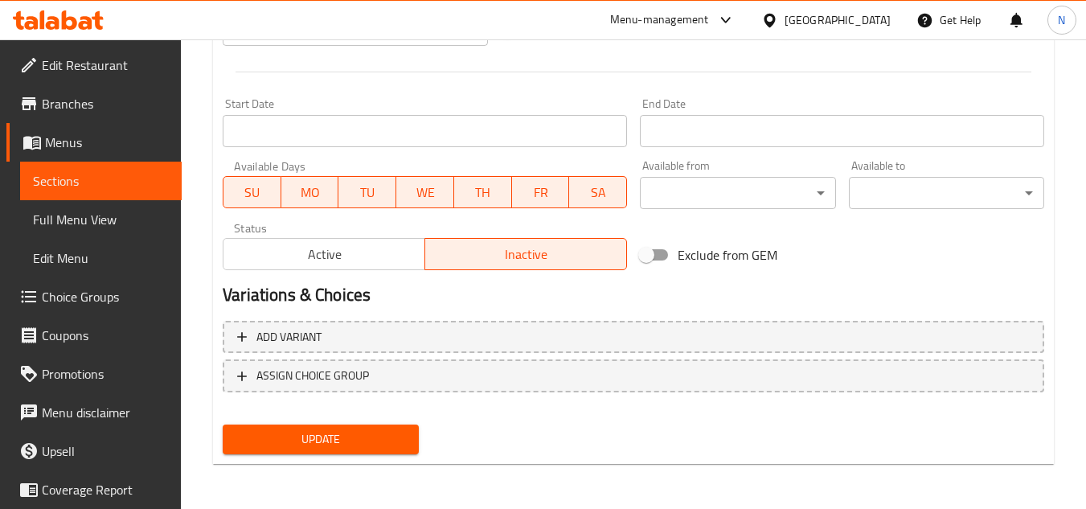
click at [384, 434] on span "Update" at bounding box center [320, 439] width 170 height 20
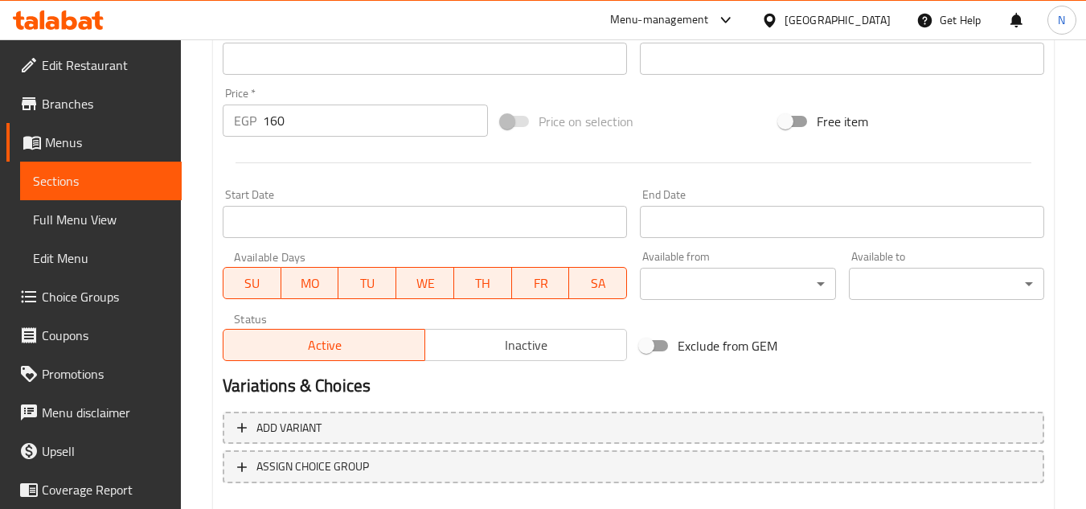
scroll to position [563, 0]
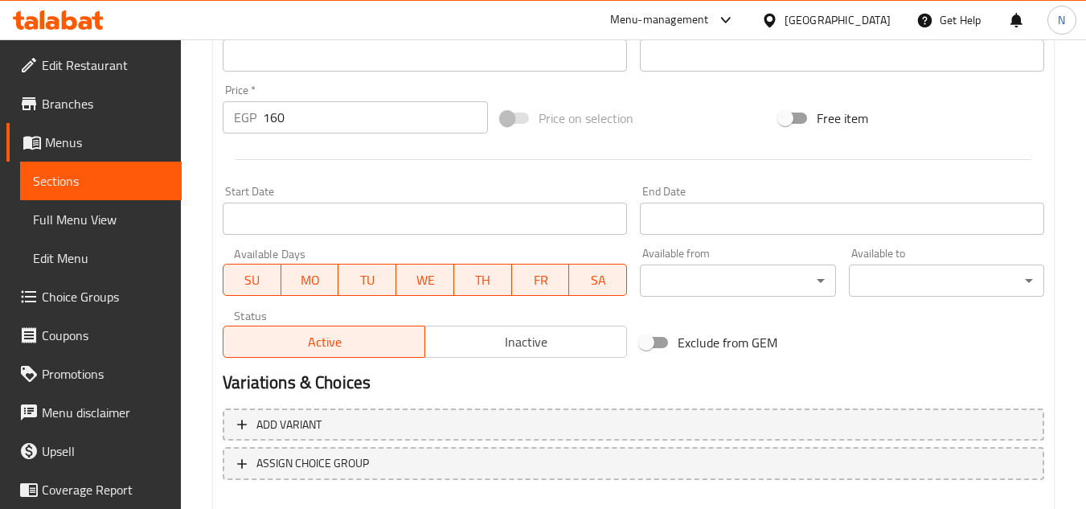
click at [514, 349] on span "Inactive" at bounding box center [526, 341] width 189 height 23
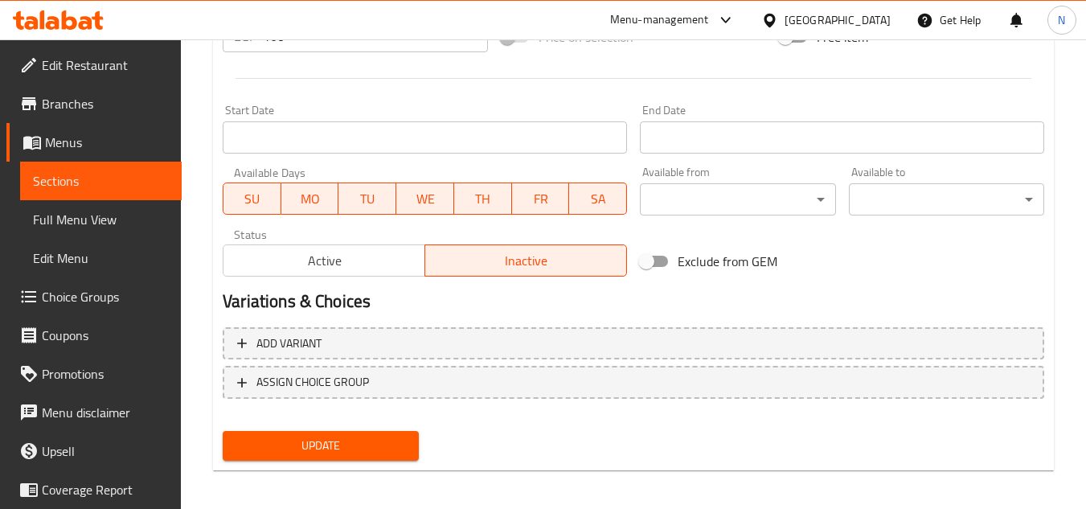
scroll to position [650, 0]
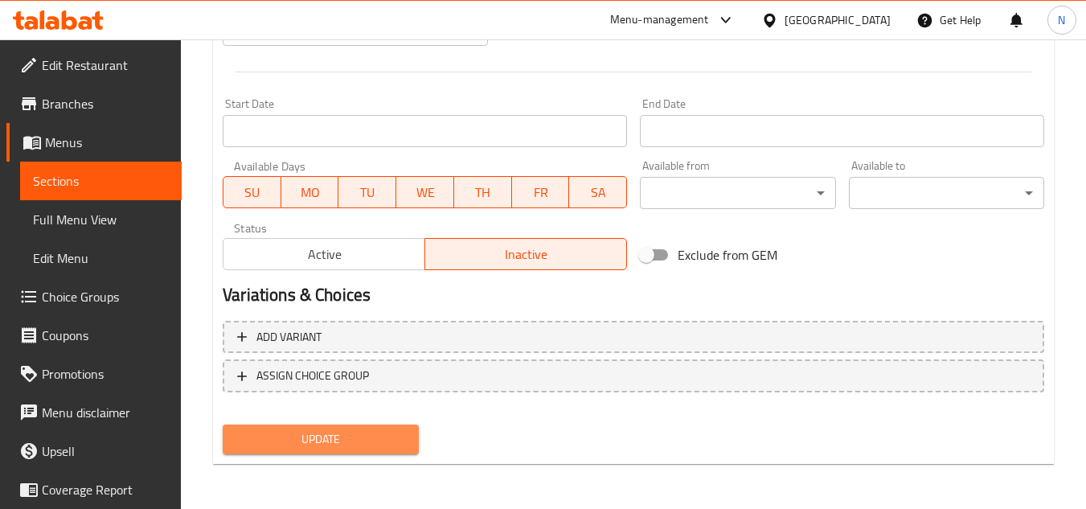
drag, startPoint x: 368, startPoint y: 432, endPoint x: 453, endPoint y: 306, distance: 151.1
click at [367, 431] on span "Update" at bounding box center [320, 439] width 170 height 20
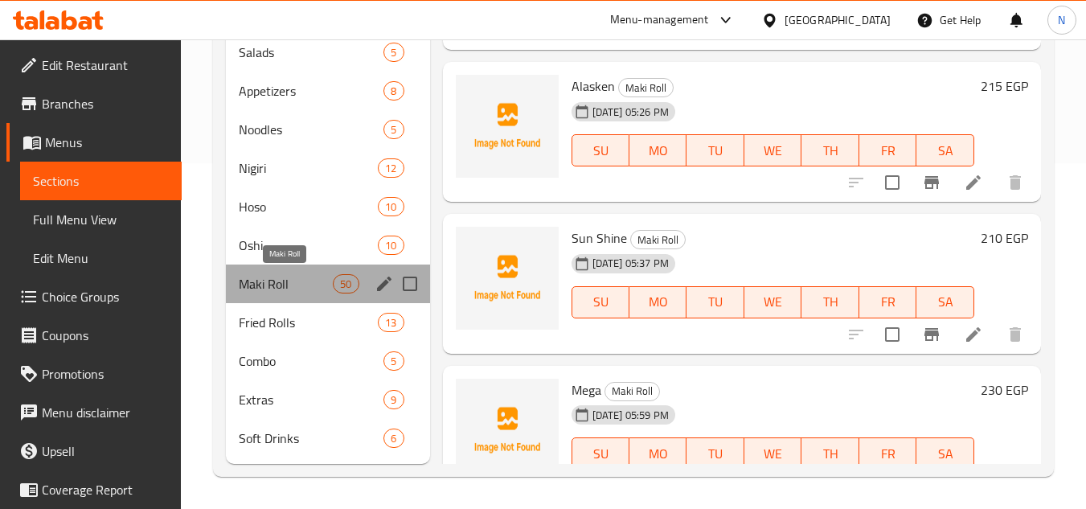
click at [280, 289] on span "Maki Roll" at bounding box center [286, 283] width 94 height 19
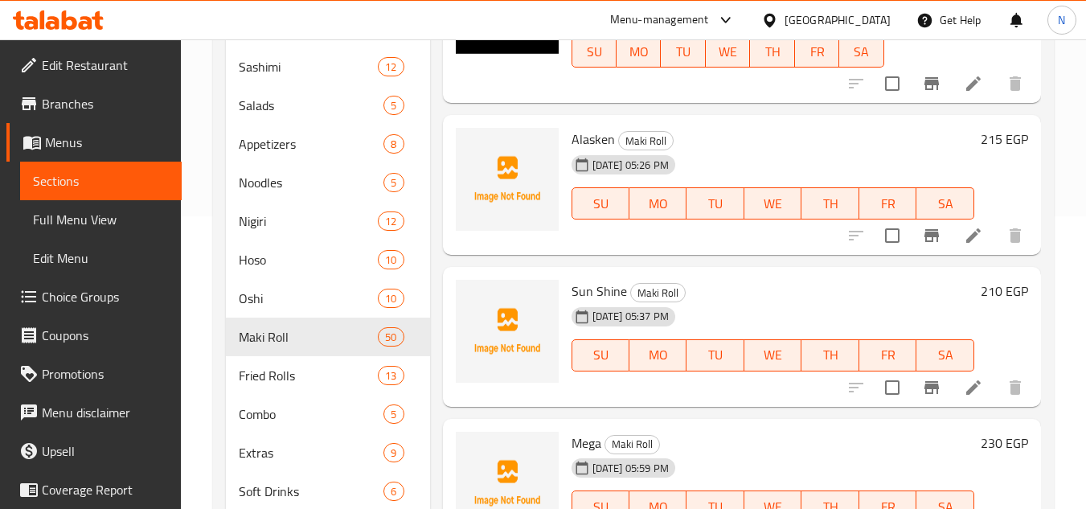
scroll to position [185, 0]
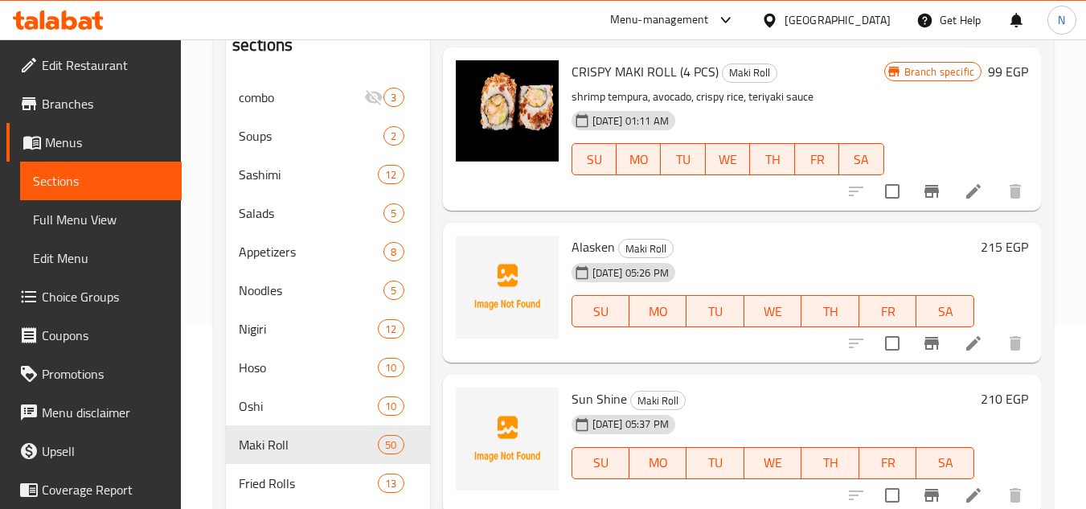
click at [581, 259] on span "Alasken" at bounding box center [592, 247] width 43 height 24
copy span "Alasken"
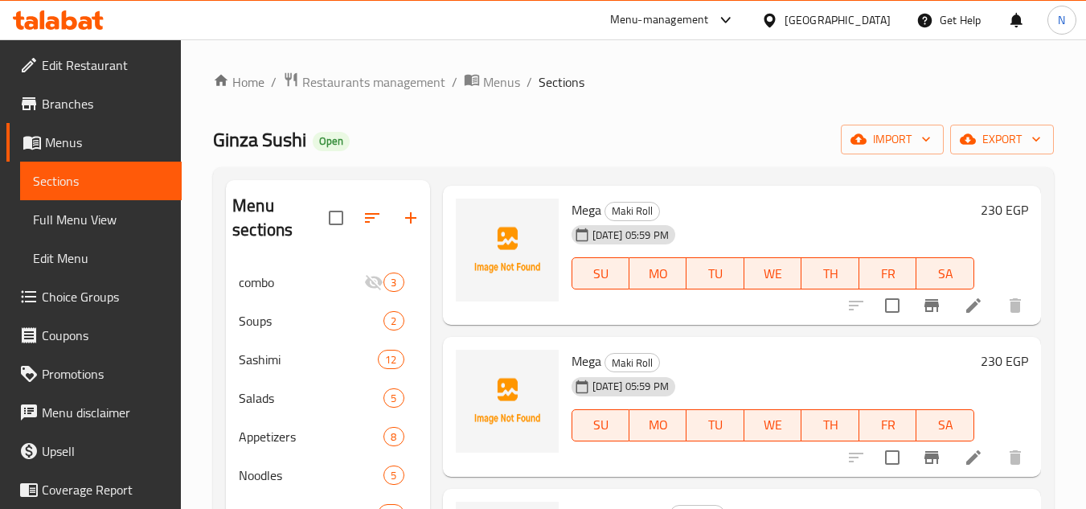
scroll to position [563, 0]
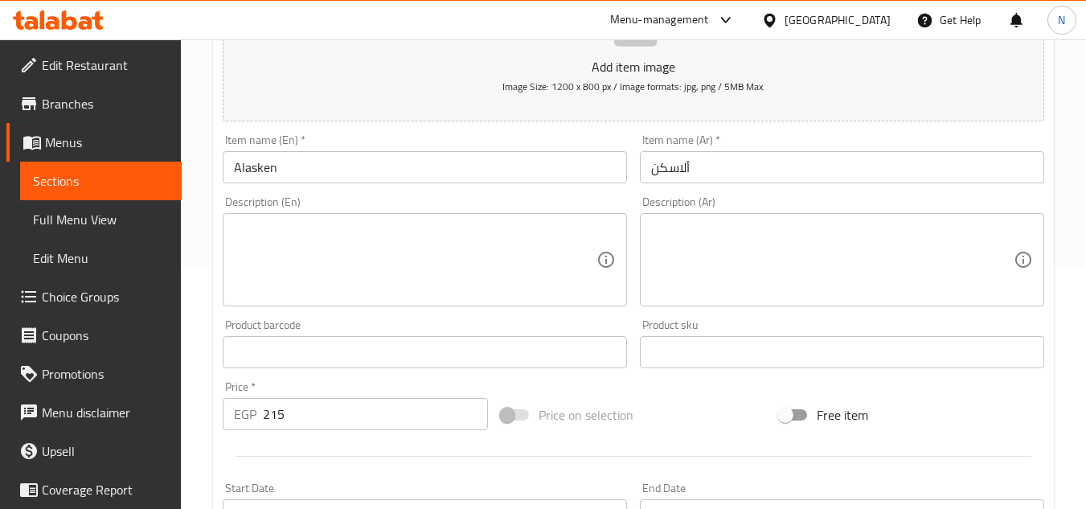
scroll to position [241, 0]
click at [873, 22] on div "[GEOGRAPHIC_DATA]" at bounding box center [837, 20] width 106 height 18
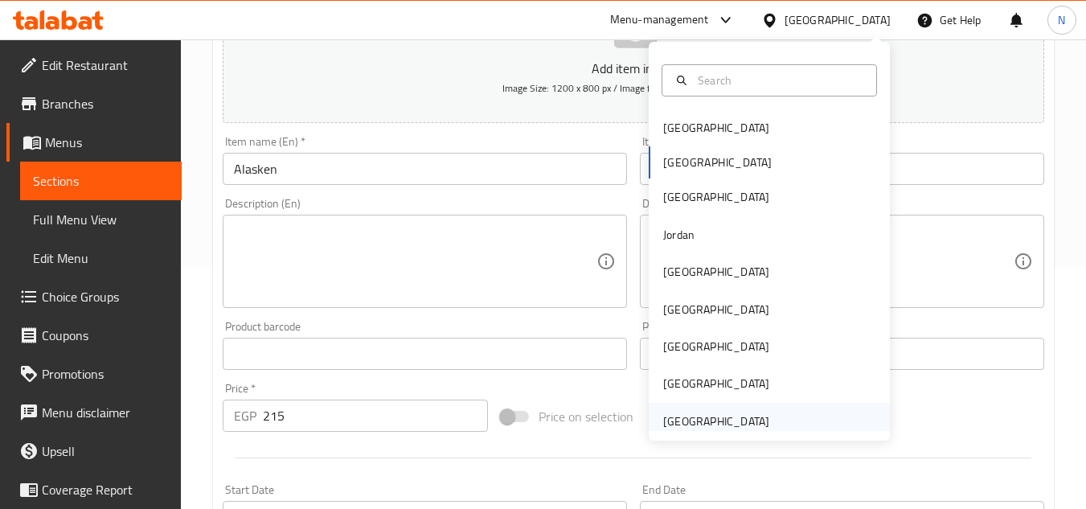
click at [698, 421] on div "[GEOGRAPHIC_DATA]" at bounding box center [716, 421] width 106 height 18
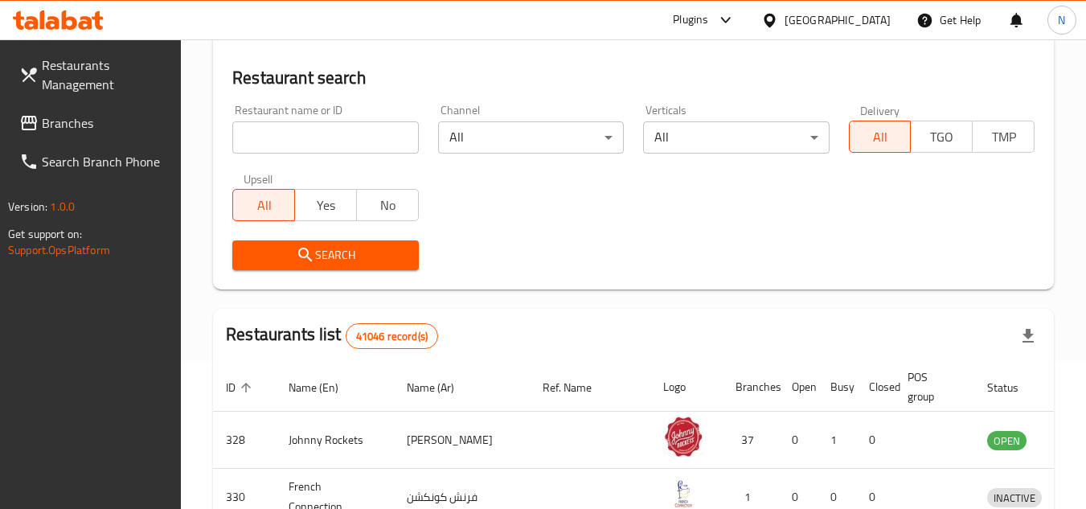
scroll to position [241, 0]
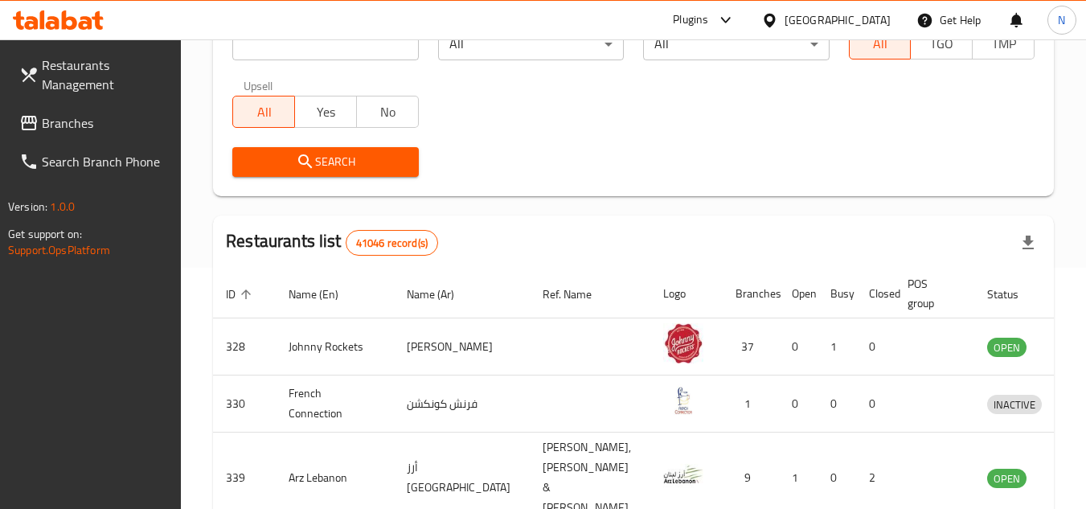
drag, startPoint x: 71, startPoint y: 115, endPoint x: 376, endPoint y: 199, distance: 316.9
click at [71, 115] on span "Branches" at bounding box center [105, 122] width 127 height 19
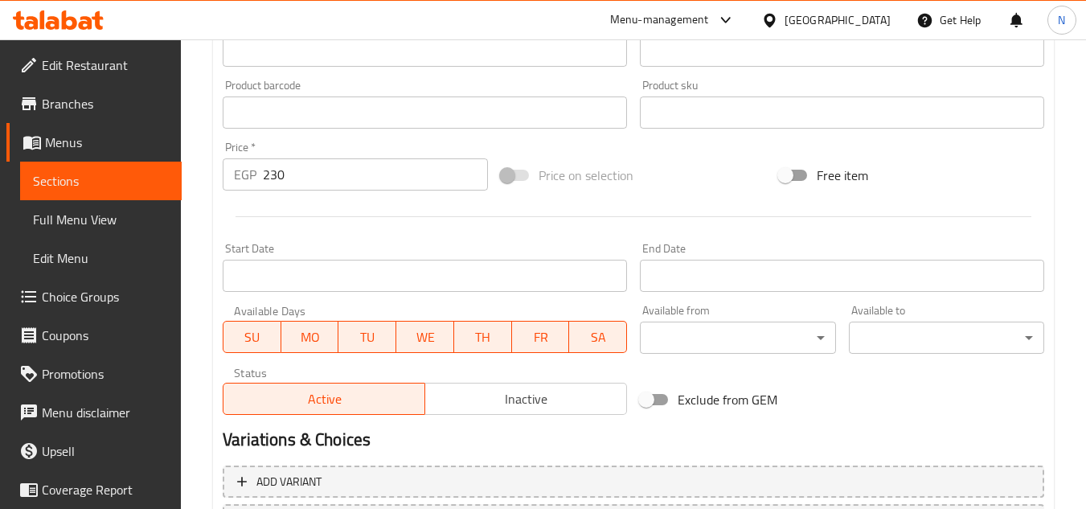
click at [500, 404] on span "Inactive" at bounding box center [526, 398] width 189 height 23
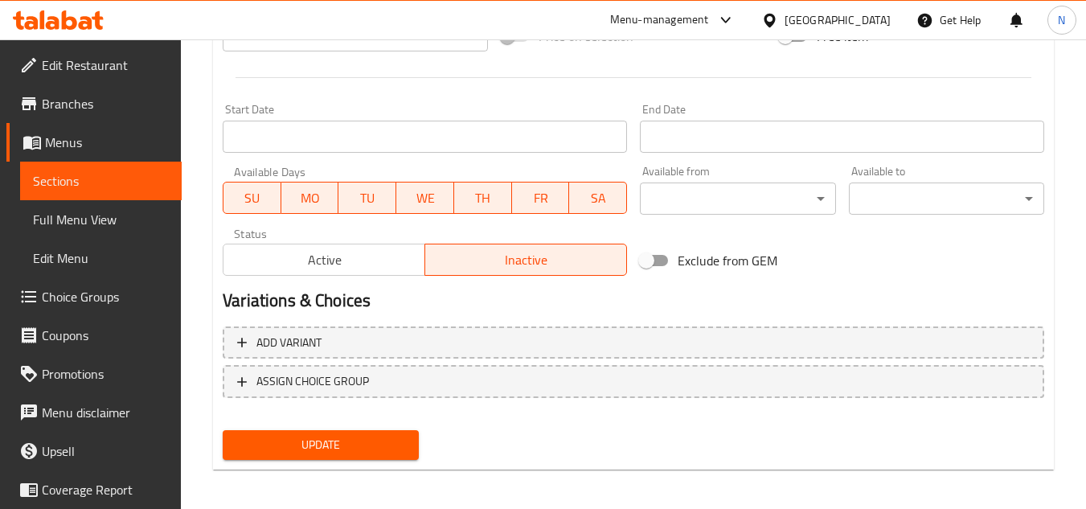
scroll to position [627, 0]
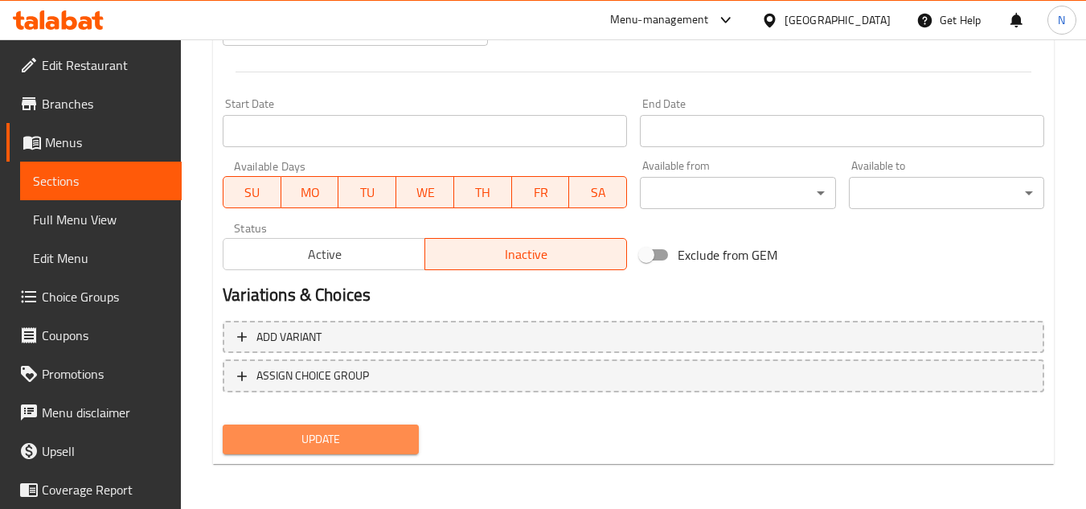
click at [351, 426] on button "Update" at bounding box center [320, 439] width 195 height 30
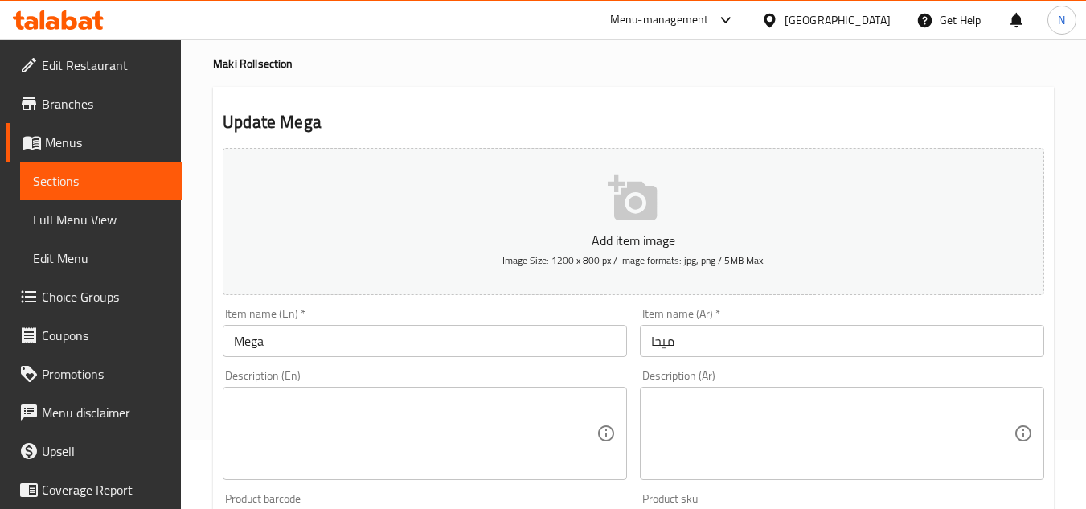
scroll to position [64, 0]
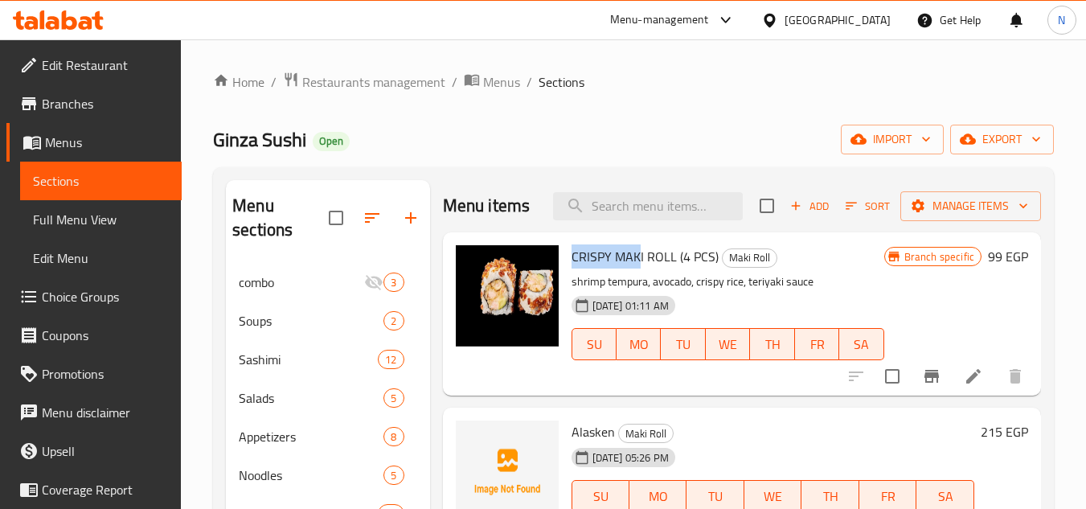
drag, startPoint x: 640, startPoint y: 279, endPoint x: 574, endPoint y: 276, distance: 66.0
click at [574, 268] on span "CRISPY MAKI ROLL (4 PCS)" at bounding box center [644, 256] width 147 height 24
click at [664, 268] on span "CRISPY MAKI ROLL (4 PCS)" at bounding box center [644, 256] width 147 height 24
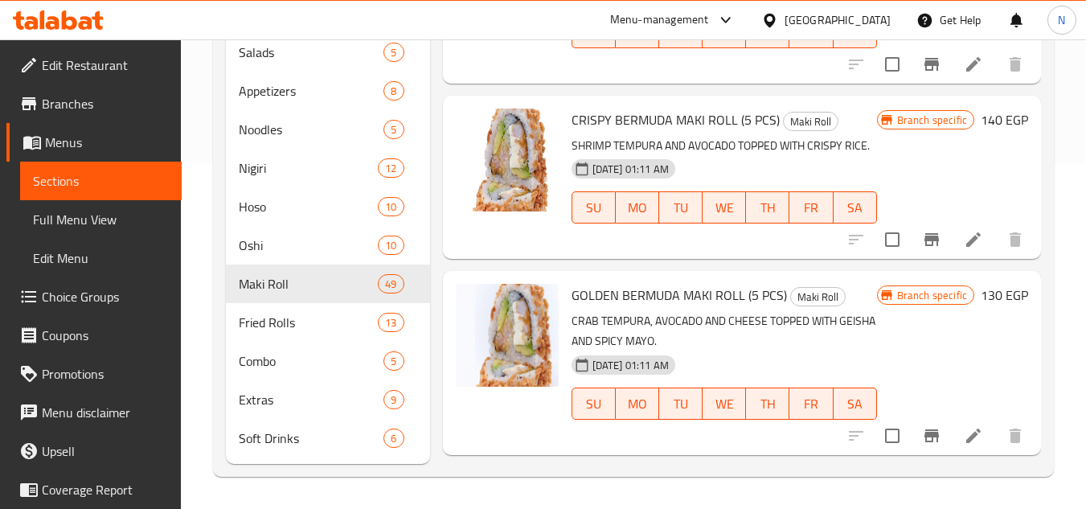
scroll to position [8024, 0]
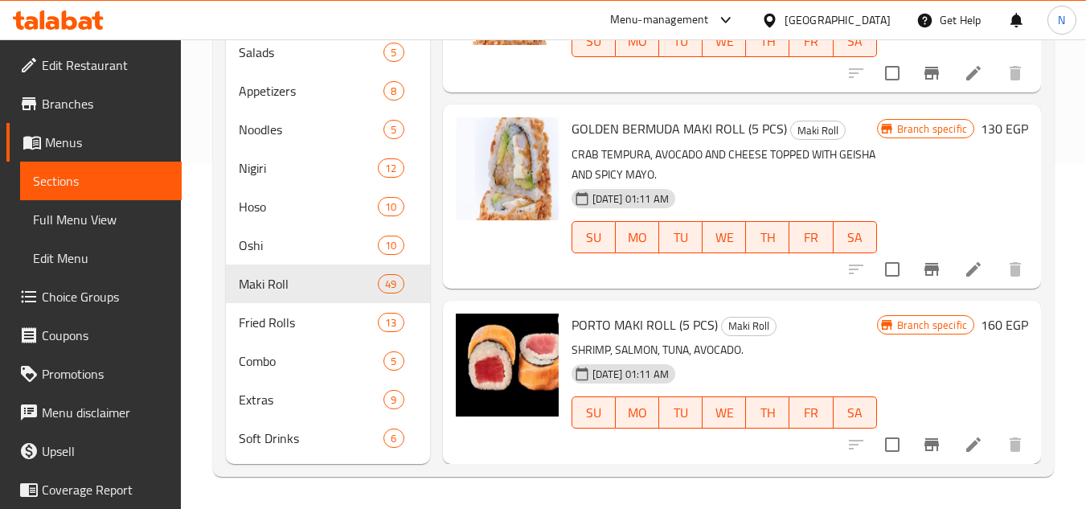
click at [592, 324] on span "PORTO MAKI ROLL (5 PCS)" at bounding box center [644, 325] width 146 height 24
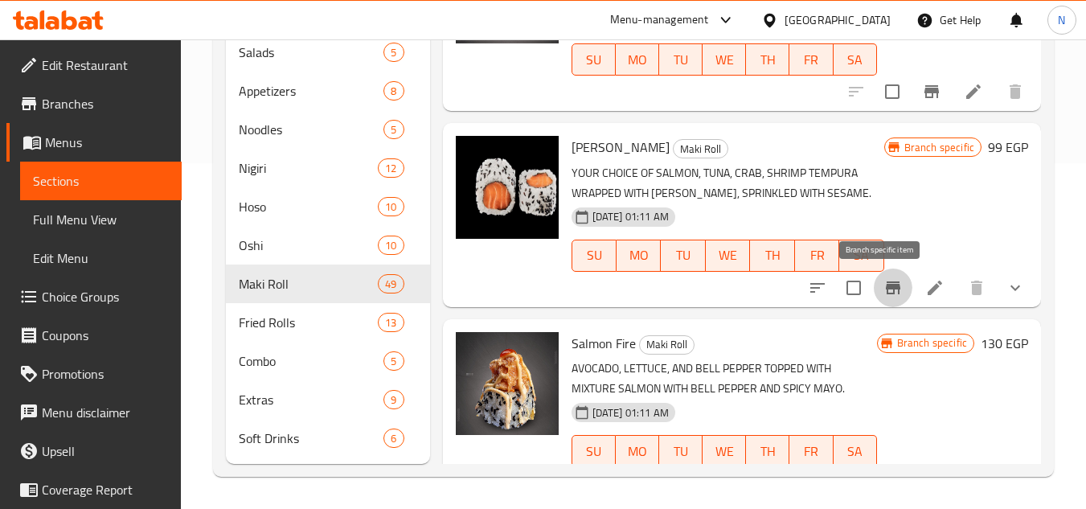
click at [891, 297] on button "Branch-specific-item" at bounding box center [893, 287] width 39 height 39
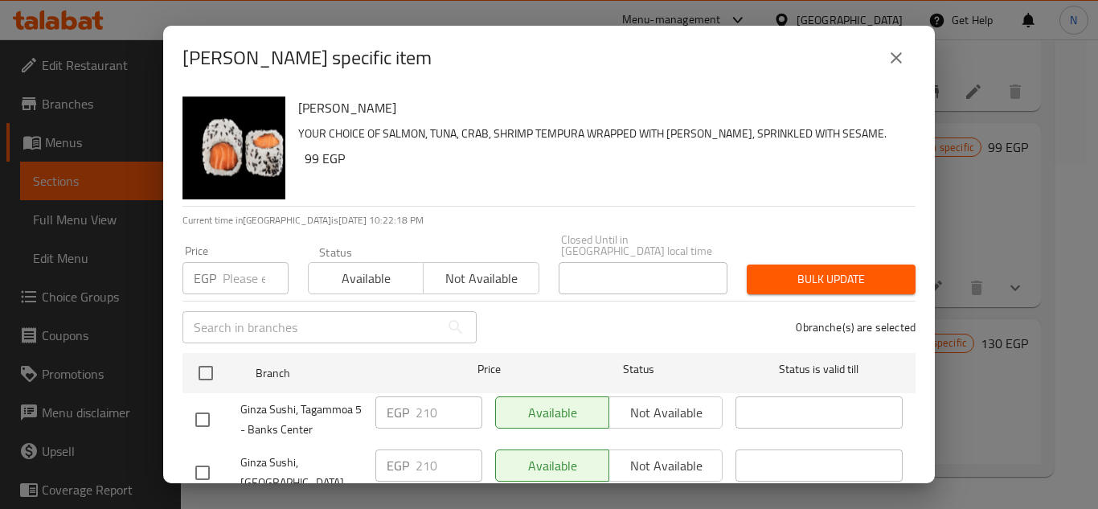
drag, startPoint x: 901, startPoint y: 65, endPoint x: 885, endPoint y: 74, distance: 18.3
click at [900, 65] on icon "close" at bounding box center [896, 57] width 19 height 19
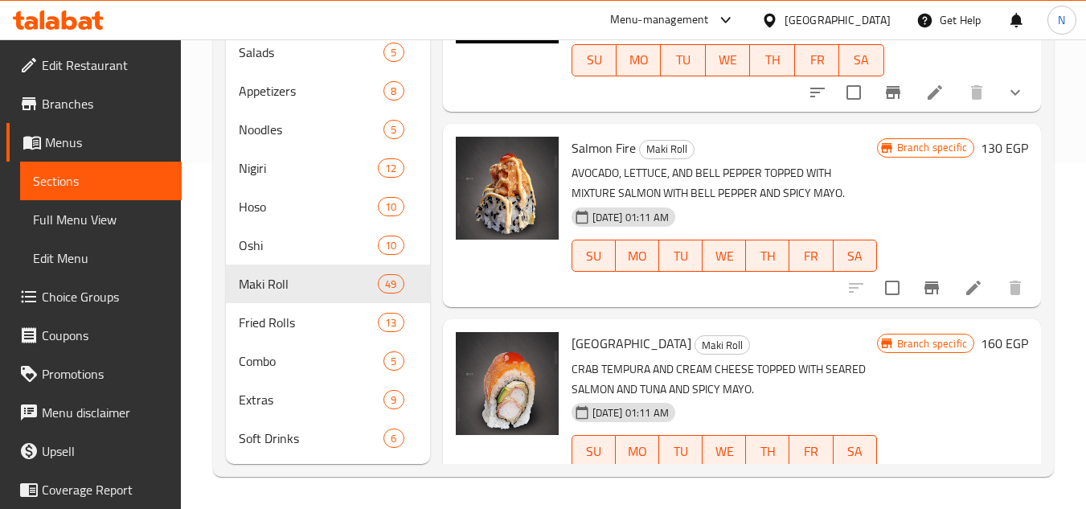
scroll to position [0, 0]
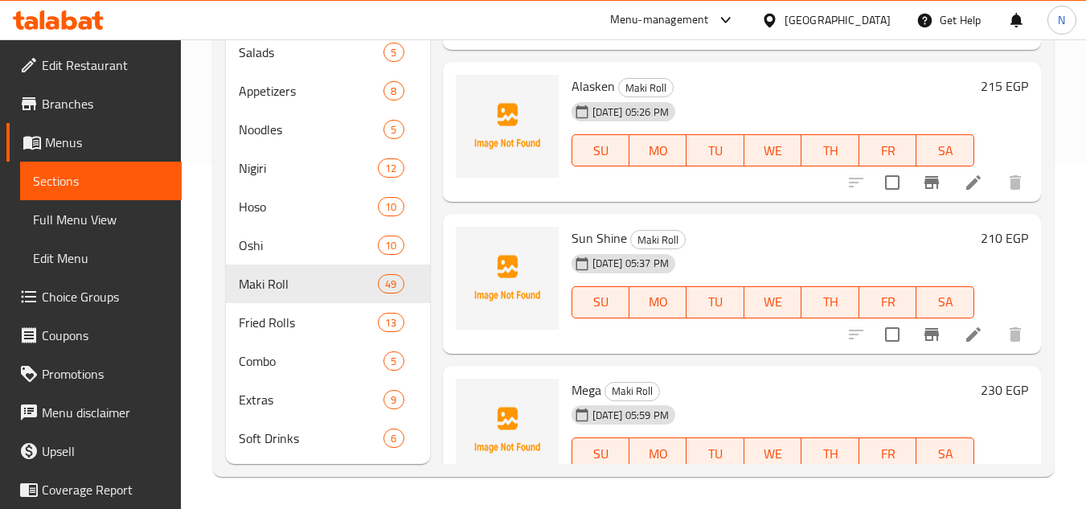
click at [595, 98] on span "Alasken" at bounding box center [592, 86] width 43 height 24
copy span "Alasken"
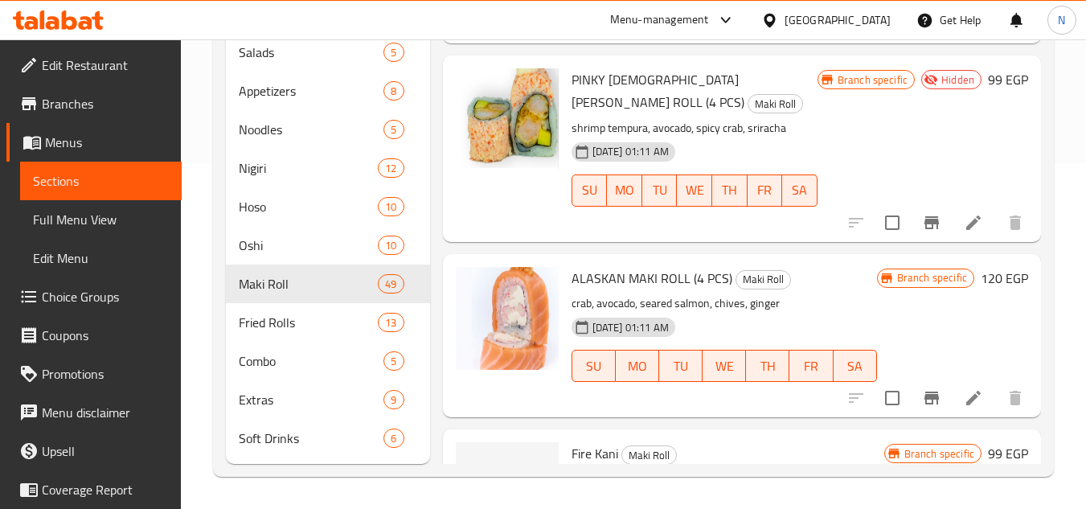
scroll to position [2733, 0]
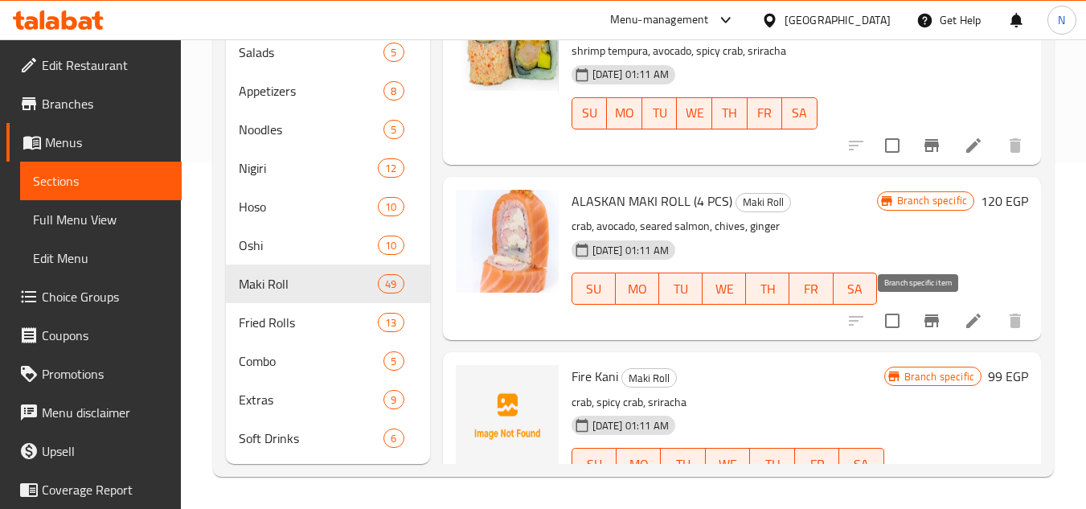
click at [924, 323] on icon "Branch-specific-item" at bounding box center [931, 320] width 14 height 13
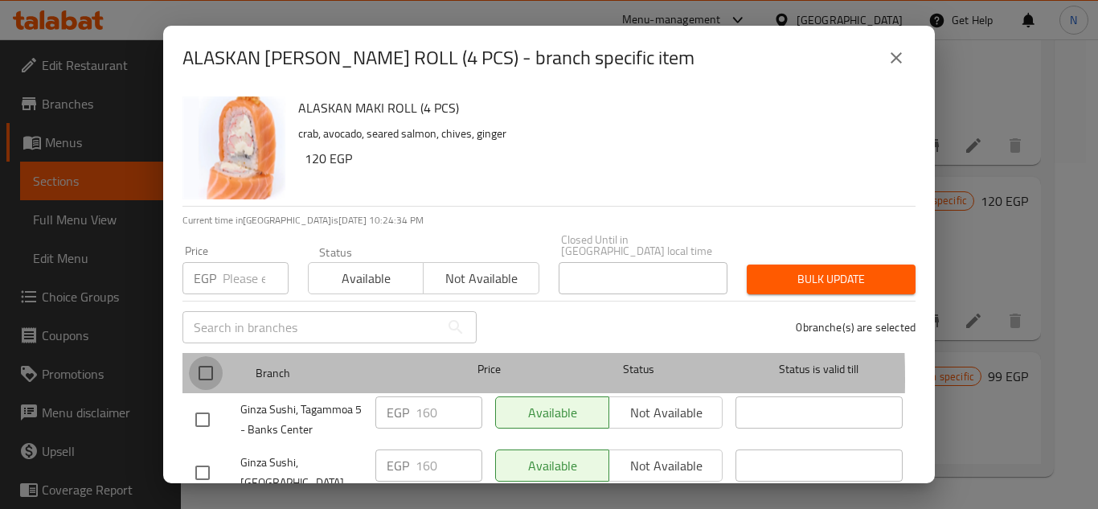
click at [196, 367] on input "checkbox" at bounding box center [206, 373] width 34 height 34
checkbox input "true"
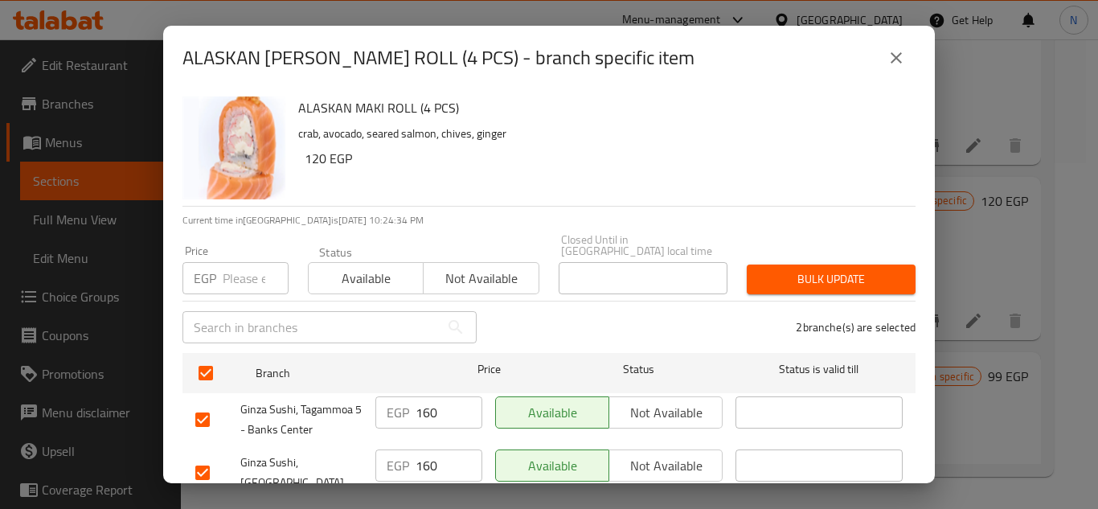
click at [240, 262] on input "number" at bounding box center [256, 278] width 66 height 32
paste input "215"
type input "215"
click at [790, 269] on span "Bulk update" at bounding box center [831, 279] width 143 height 20
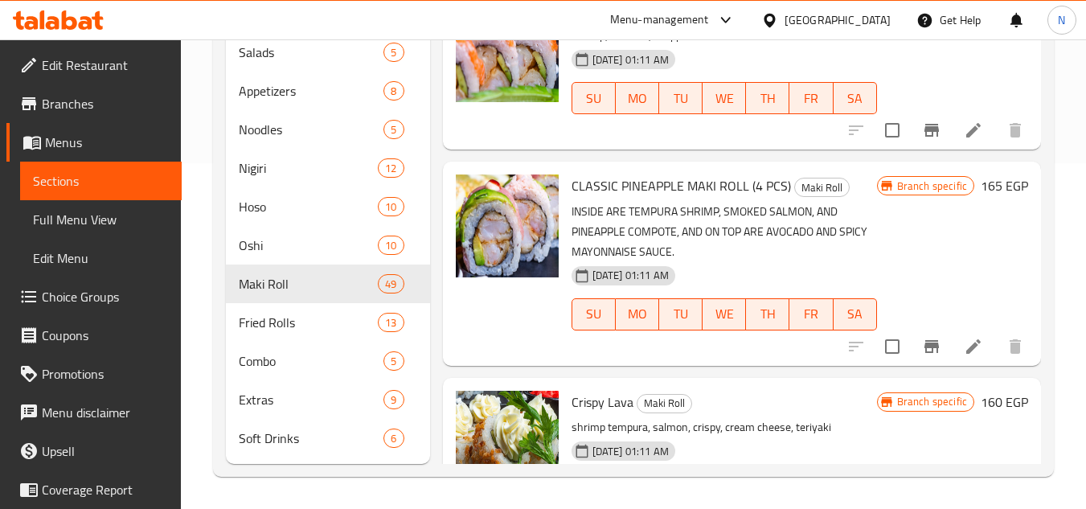
scroll to position [6992, 0]
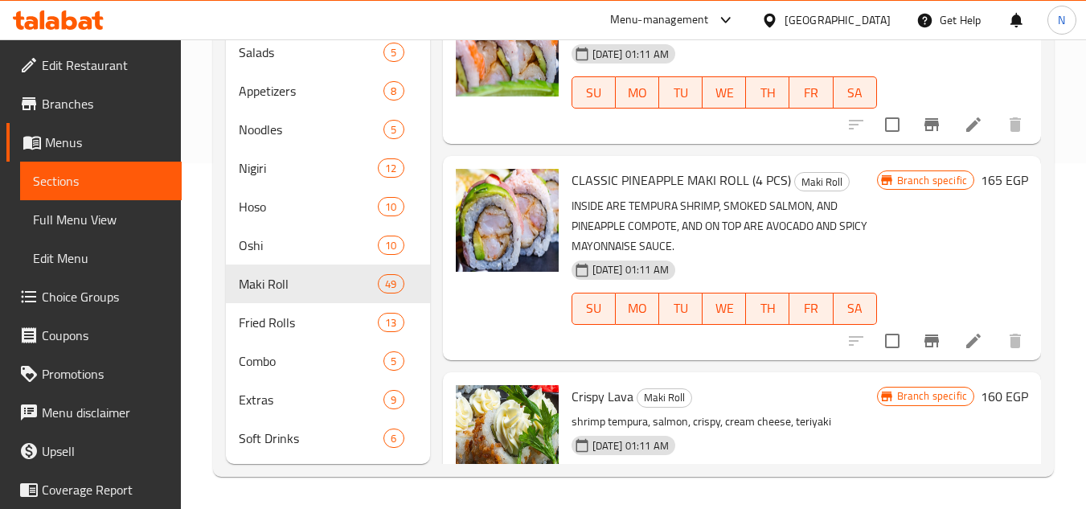
click at [756, 182] on span "CLASSIC PINEAPPLE MAKI ROLL (4 PCS)" at bounding box center [680, 180] width 219 height 24
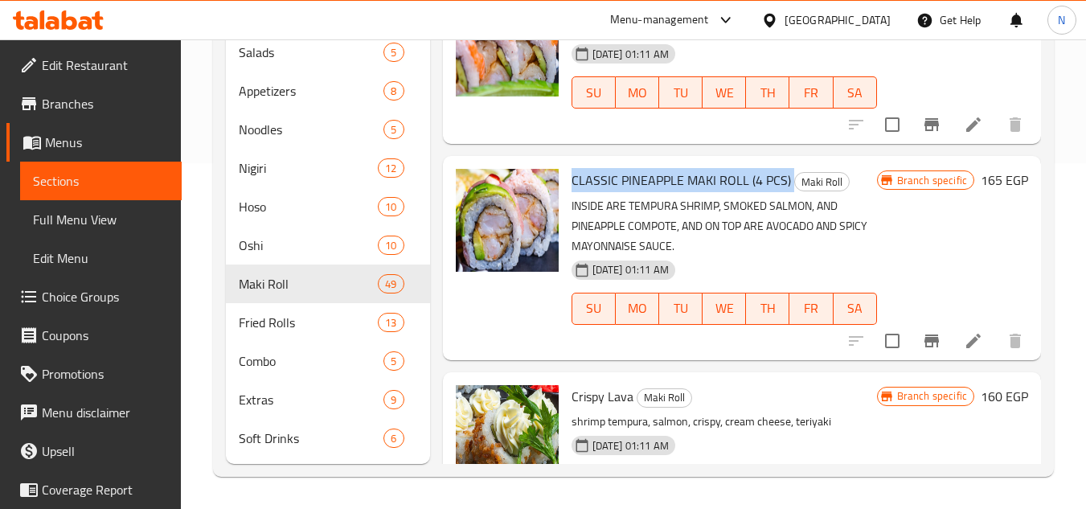
click at [756, 182] on span "CLASSIC PINEAPPLE MAKI ROLL (4 PCS)" at bounding box center [680, 180] width 219 height 24
click at [677, 182] on span "CLASSIC PINEAPPLE MAKI ROLL (4 PCS)" at bounding box center [680, 180] width 219 height 24
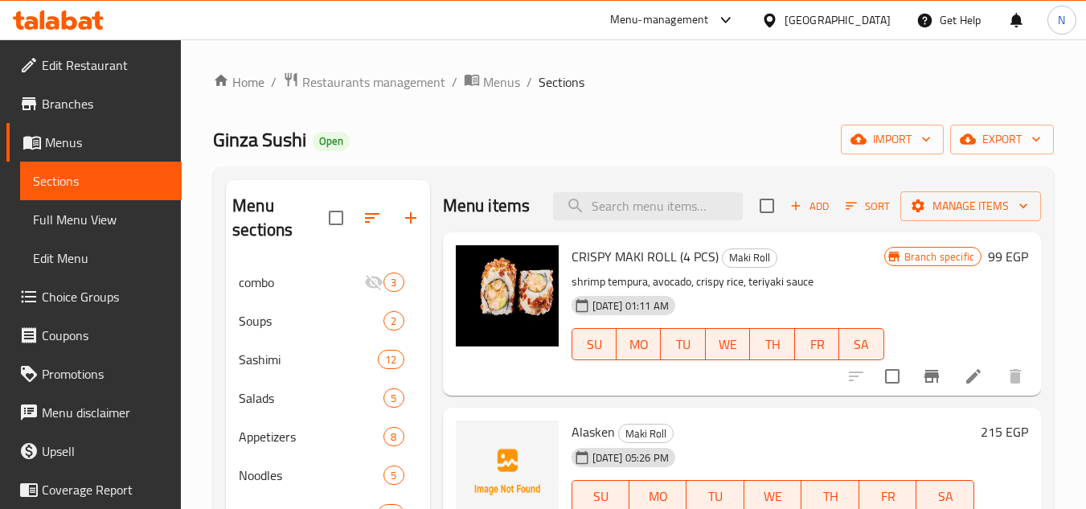
scroll to position [80, 0]
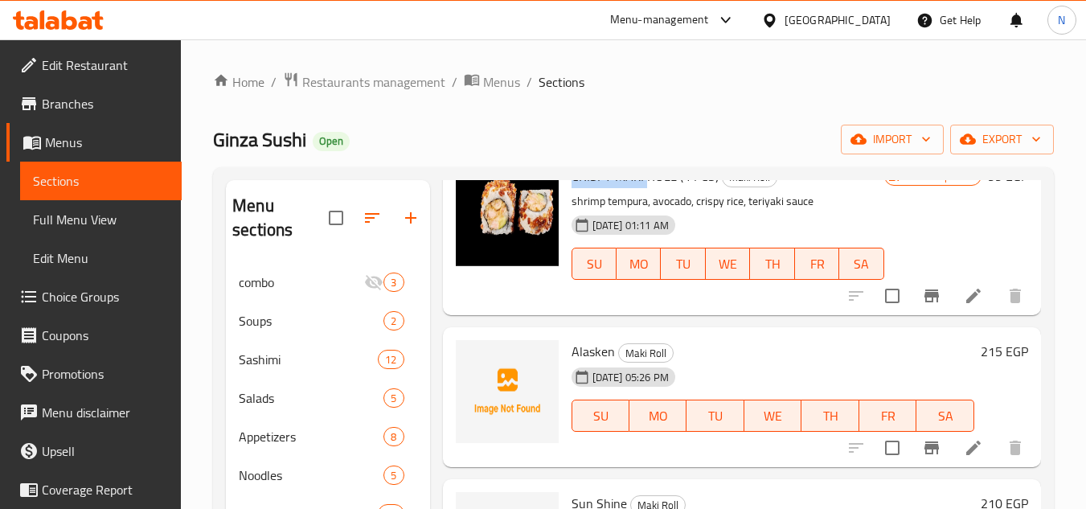
drag, startPoint x: 957, startPoint y: 312, endPoint x: 569, endPoint y: 210, distance: 401.4
click at [569, 210] on div "CRISPY MAKI ROLL (4 PCS) Maki Roll shrimp tempura, avocado, crispy rice, teriya…" at bounding box center [728, 233] width 326 height 150
copy span "CRISPY MAKI"
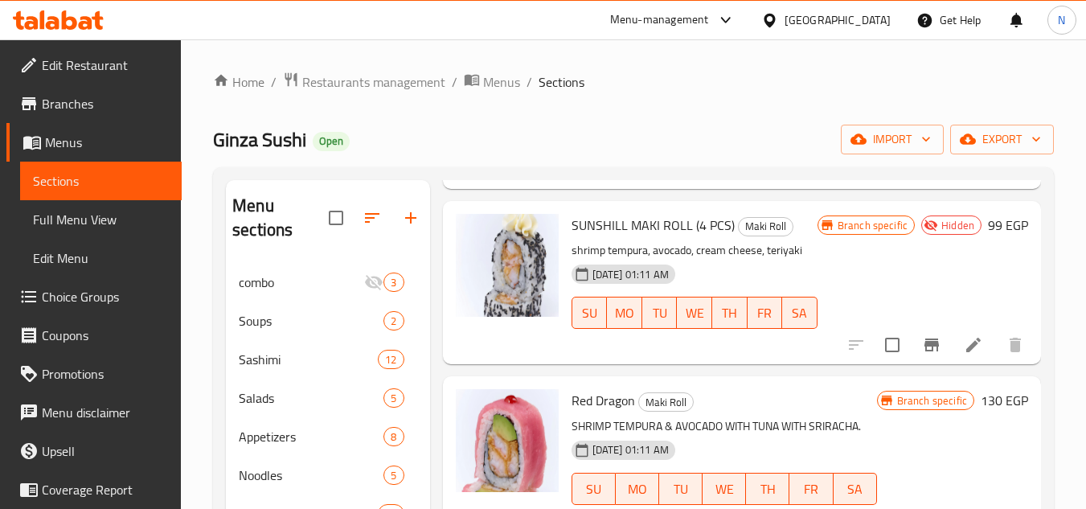
scroll to position [3938, 0]
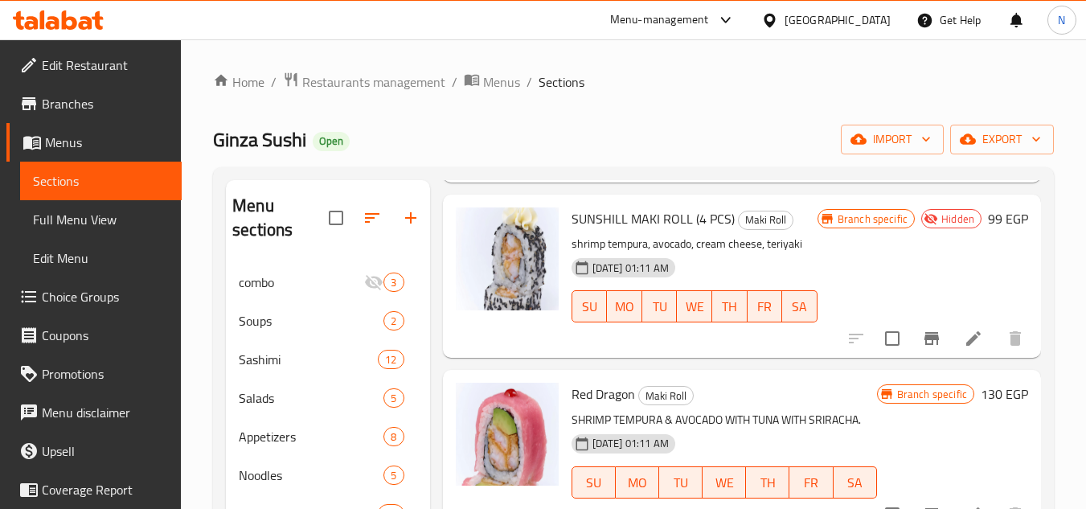
click at [598, 221] on span "SUNSHILL MAKI ROLL (4 PCS)" at bounding box center [652, 219] width 163 height 24
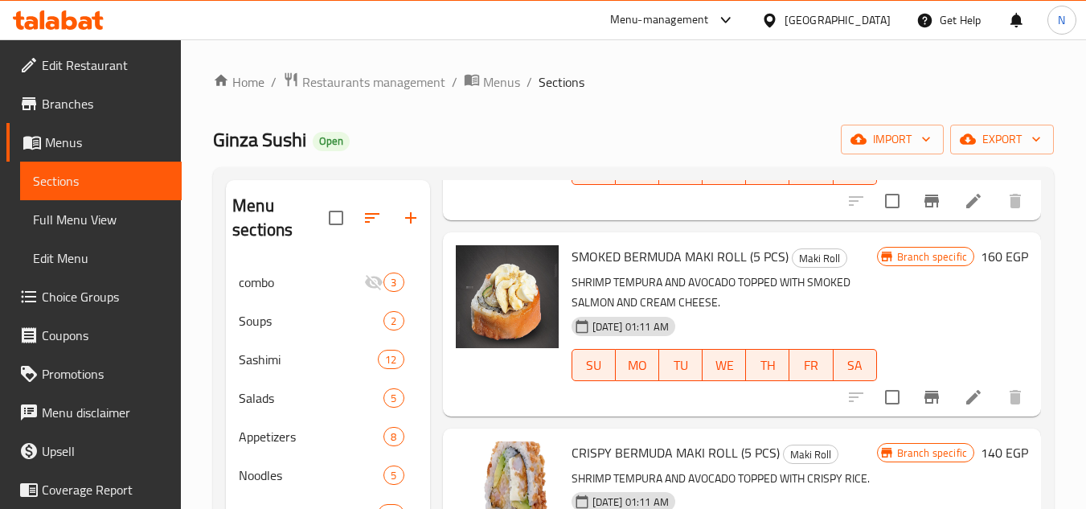
scroll to position [7877, 0]
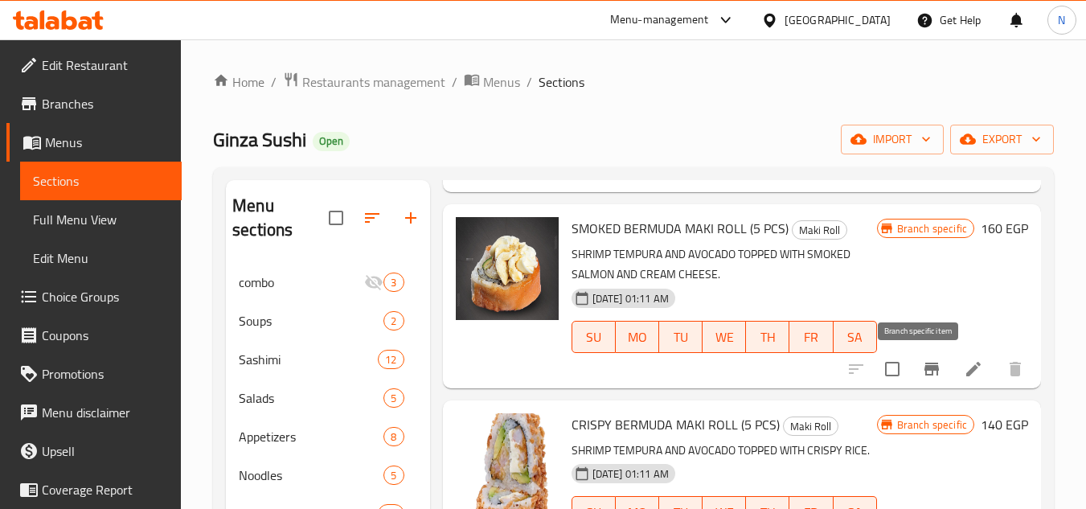
click at [926, 375] on icon "Branch-specific-item" at bounding box center [931, 368] width 19 height 19
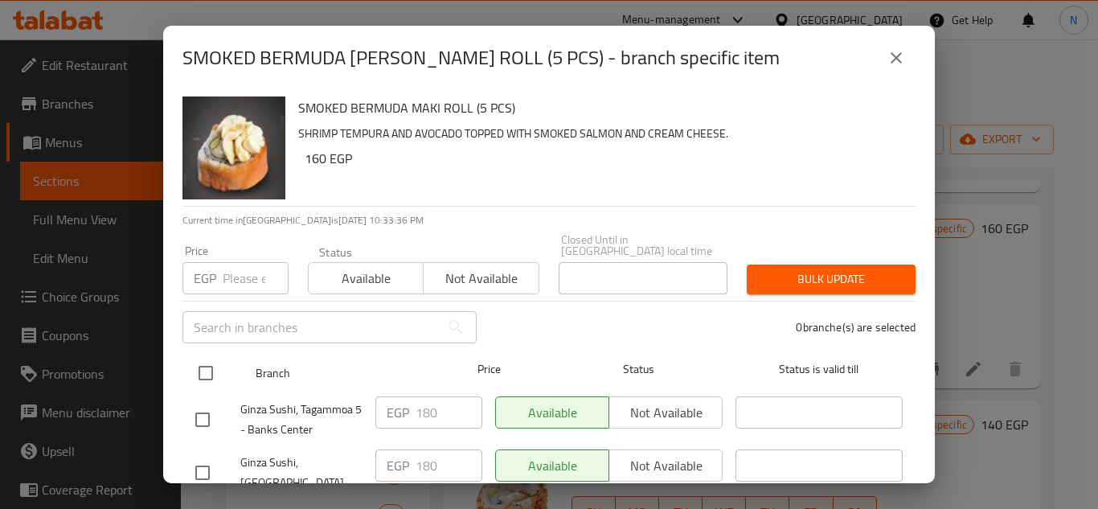
click at [207, 358] on input "checkbox" at bounding box center [206, 373] width 34 height 34
checkbox input "true"
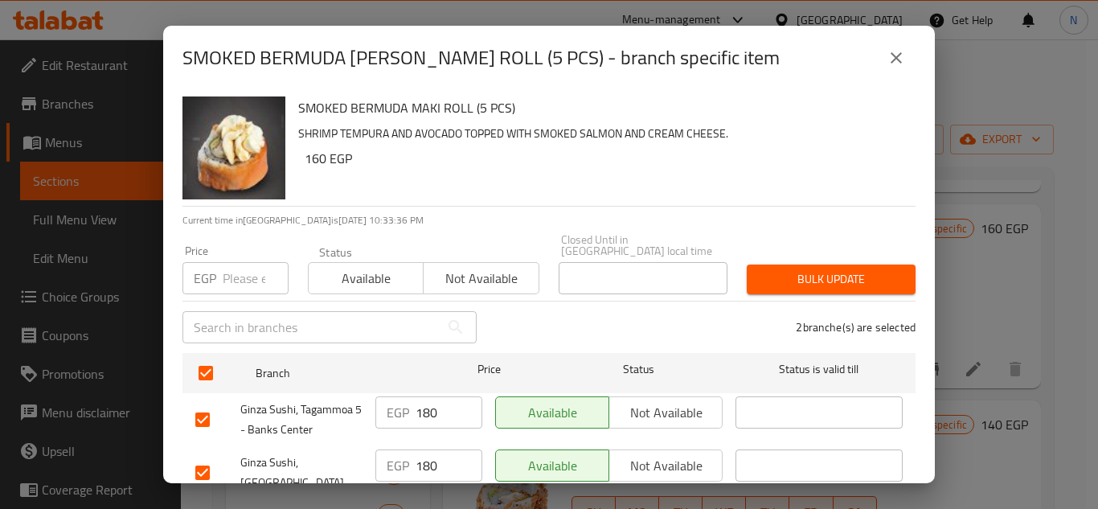
click at [235, 262] on input "number" at bounding box center [256, 278] width 66 height 32
paste input "230"
type input "230"
click at [809, 264] on button "Bulk update" at bounding box center [831, 279] width 169 height 30
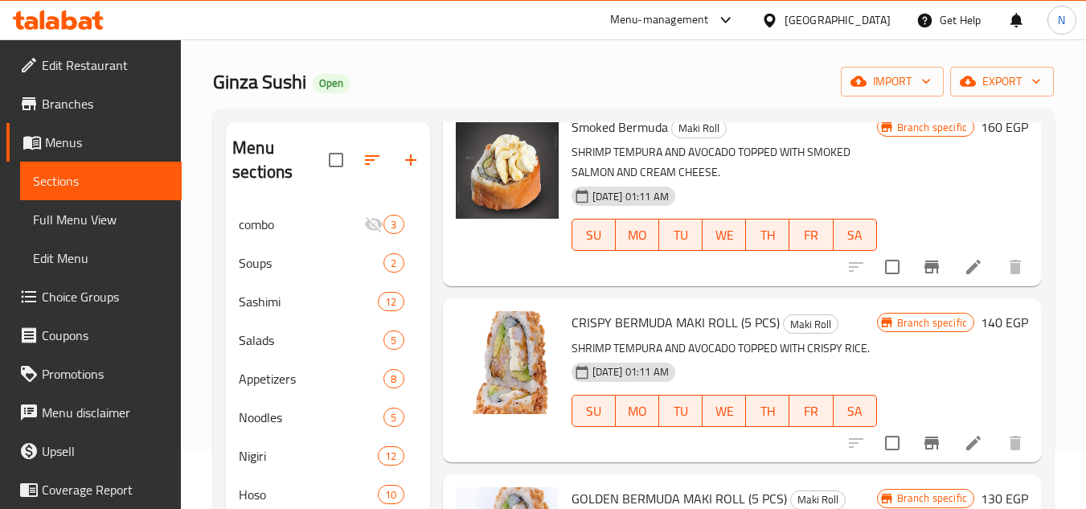
scroll to position [161, 0]
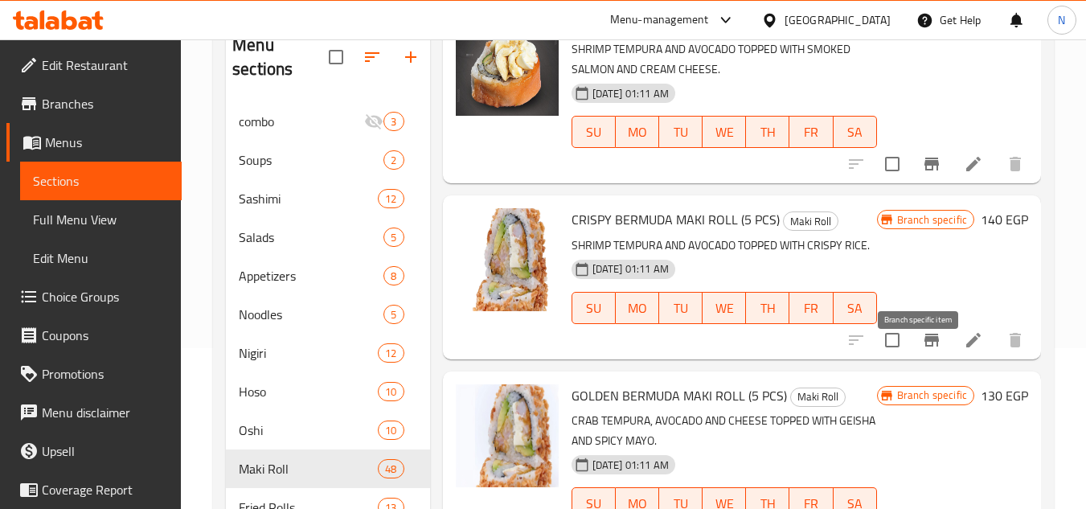
click at [917, 359] on button "Branch-specific-item" at bounding box center [931, 340] width 39 height 39
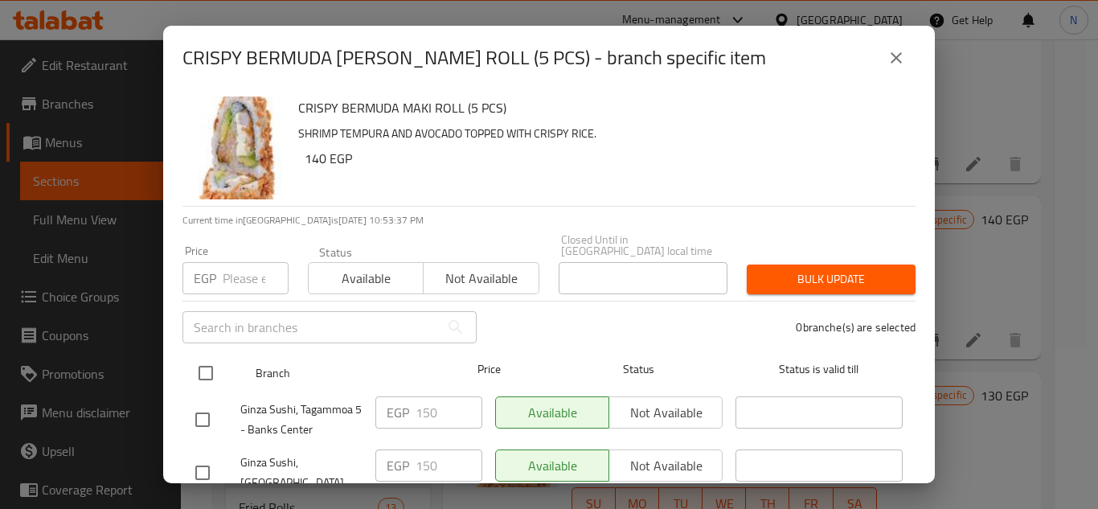
click at [199, 360] on input "checkbox" at bounding box center [206, 373] width 34 height 34
checkbox input "true"
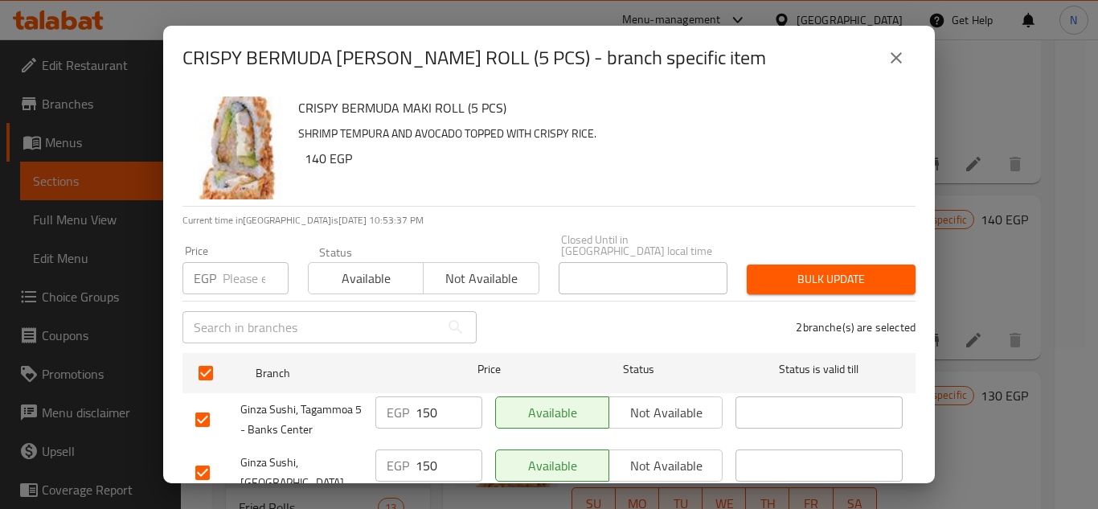
click at [238, 272] on input "number" at bounding box center [256, 278] width 66 height 32
paste input "245"
type input "245"
click at [836, 271] on span "Bulk update" at bounding box center [831, 279] width 143 height 20
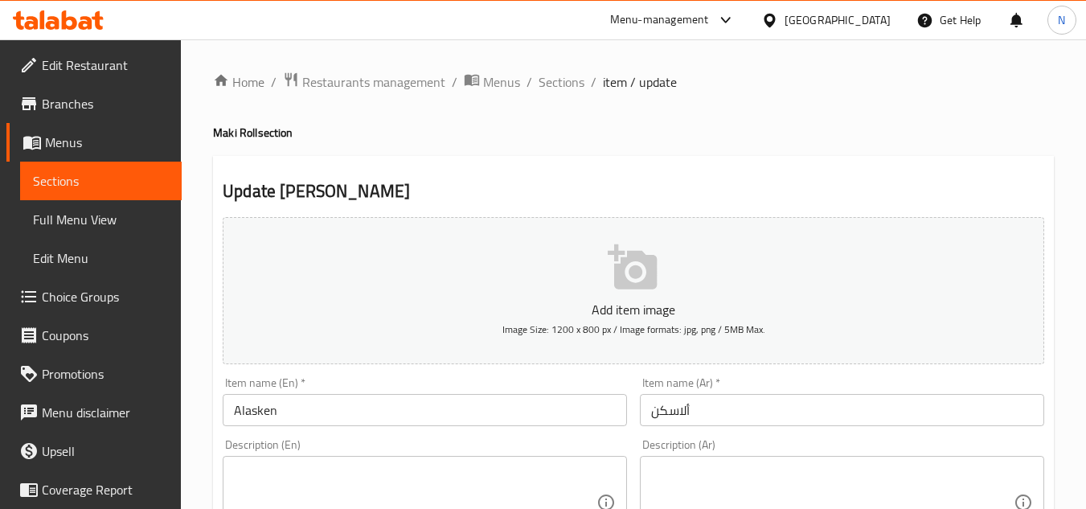
click at [254, 409] on input "Alasken" at bounding box center [425, 410] width 404 height 32
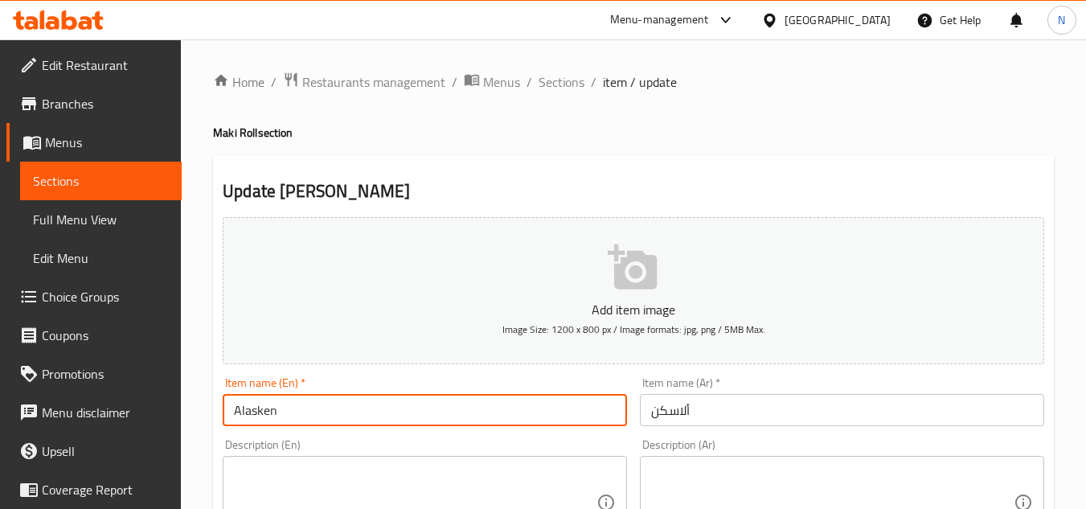
click at [254, 409] on input "Alasken" at bounding box center [425, 410] width 404 height 32
click at [671, 423] on input "ألاسكن" at bounding box center [842, 410] width 404 height 32
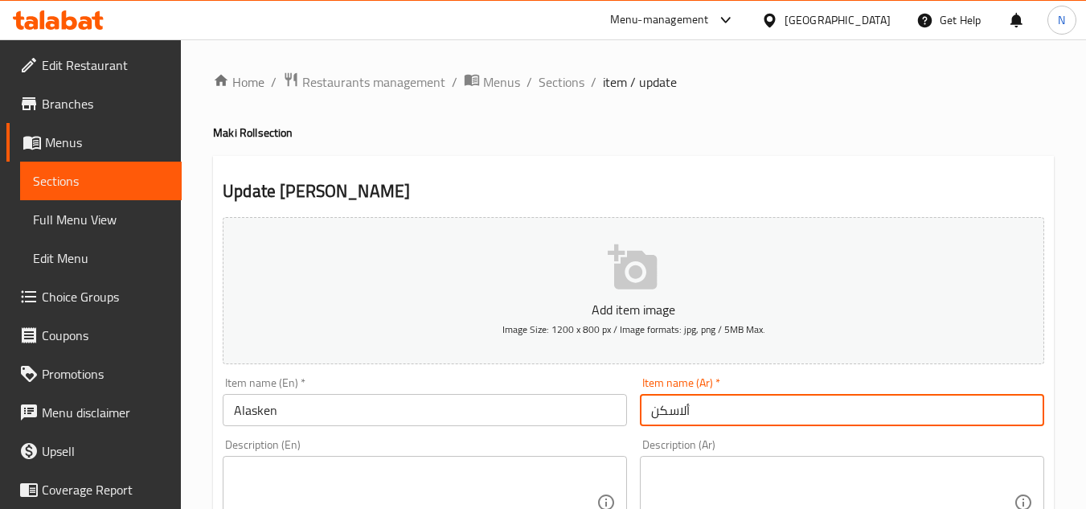
click at [671, 423] on input "ألاسكن" at bounding box center [842, 410] width 404 height 32
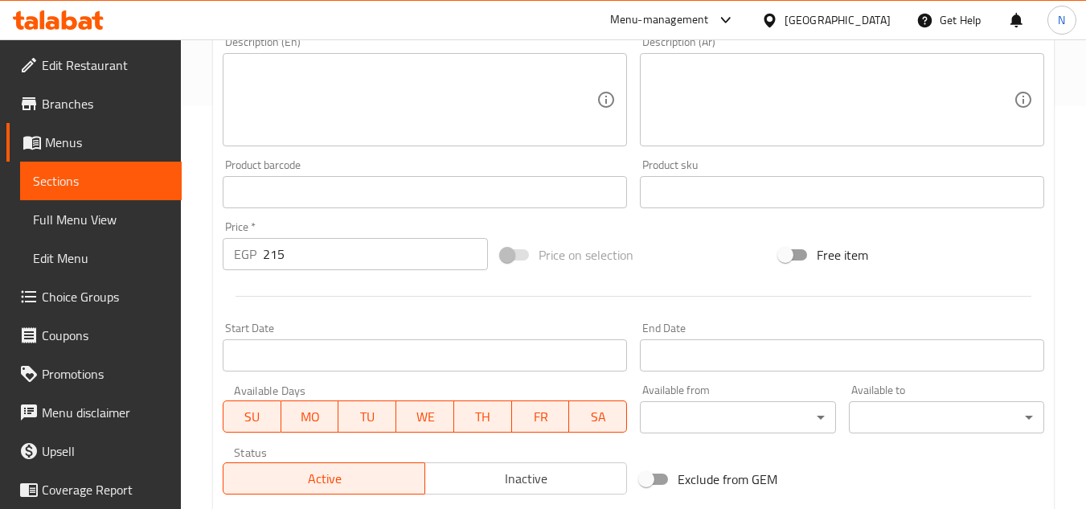
scroll to position [482, 0]
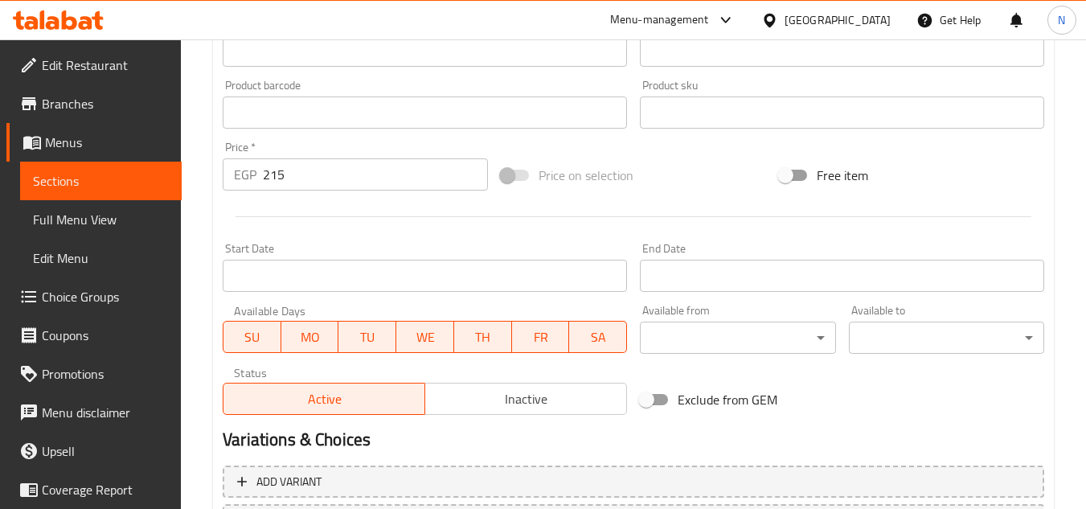
click at [276, 174] on input "215" at bounding box center [375, 174] width 225 height 32
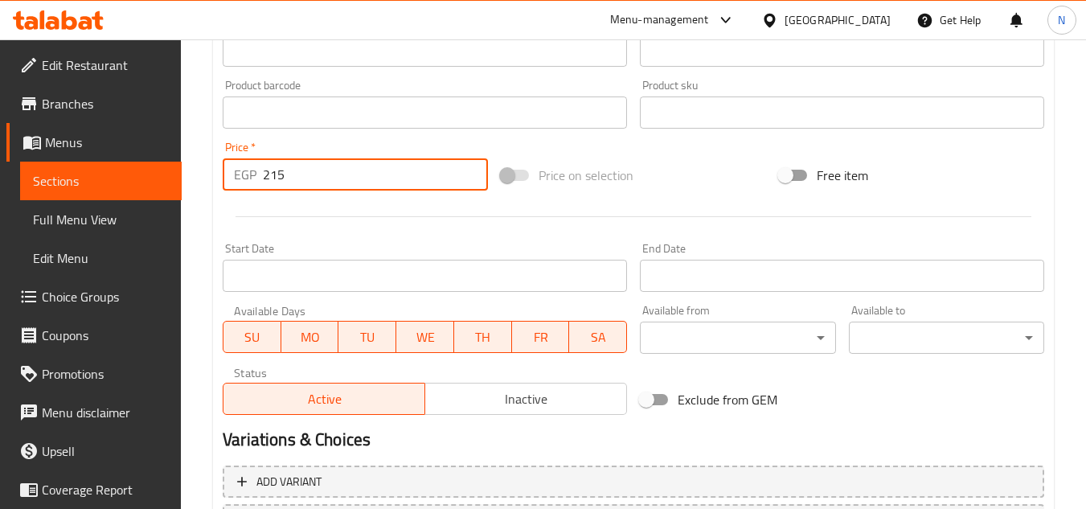
click at [276, 174] on input "215" at bounding box center [375, 174] width 225 height 32
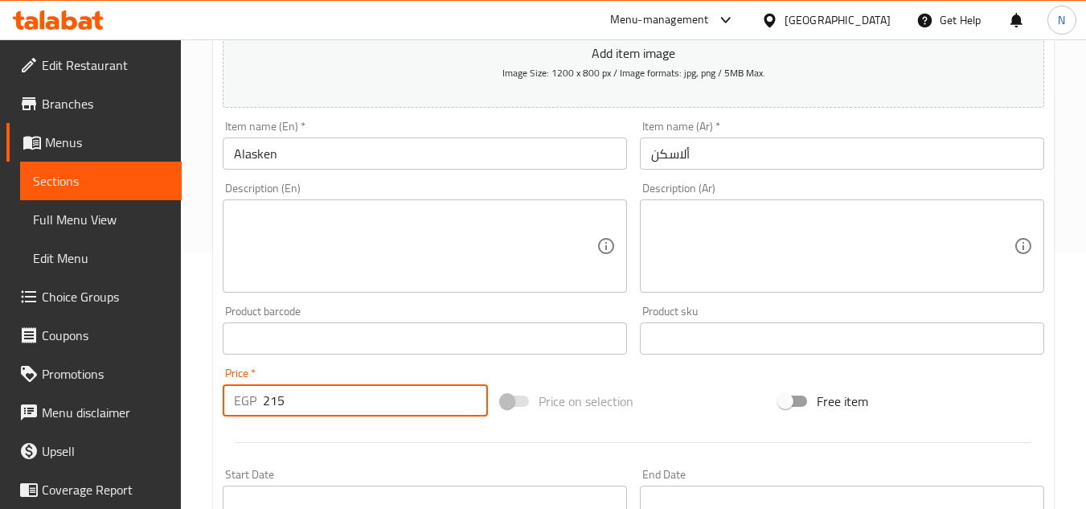
scroll to position [241, 0]
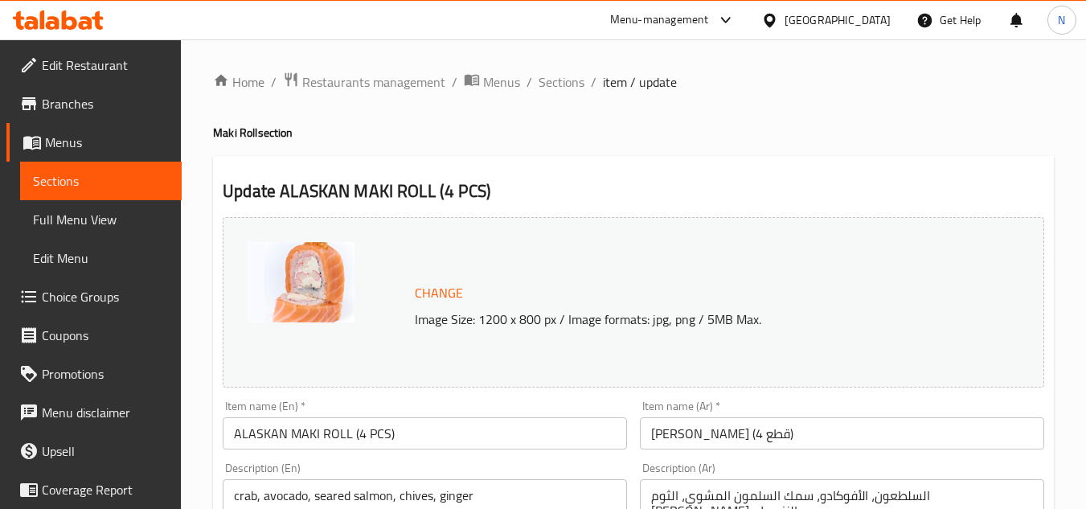
click at [272, 432] on input "ALASKAN MAKI ROLL (4 PCS)" at bounding box center [425, 433] width 404 height 32
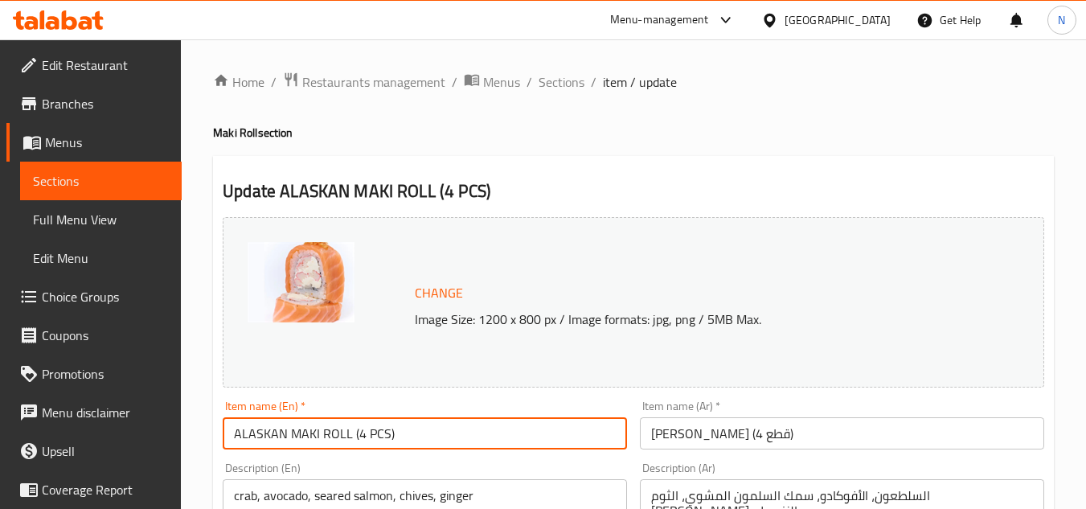
click at [272, 432] on input "ALASKAN MAKI ROLL (4 PCS)" at bounding box center [425, 433] width 404 height 32
paste input "lasken"
type input "Alasken"
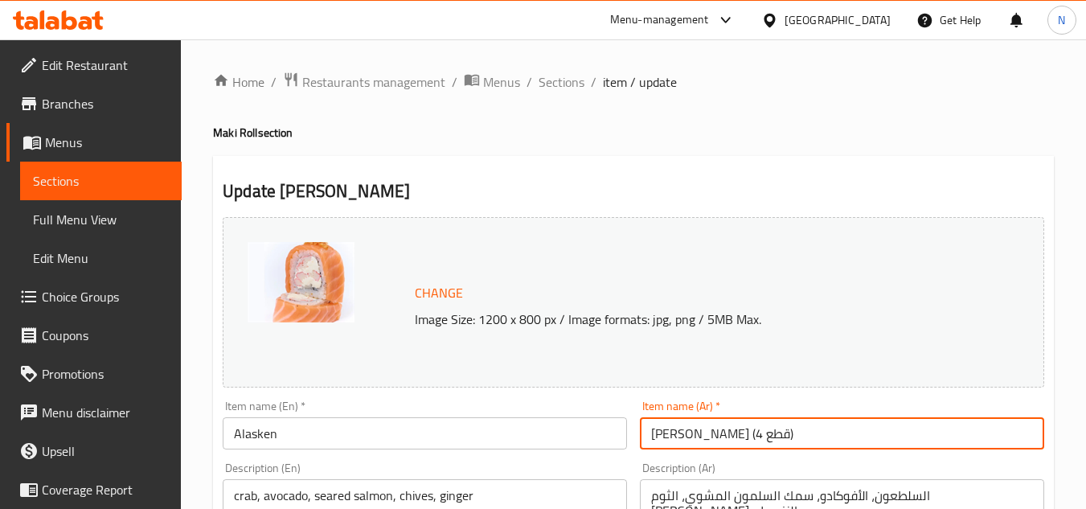
click at [666, 434] on input "[PERSON_NAME] (4 قطع)" at bounding box center [842, 433] width 404 height 32
paste input "ن"
type input "ألاسكن"
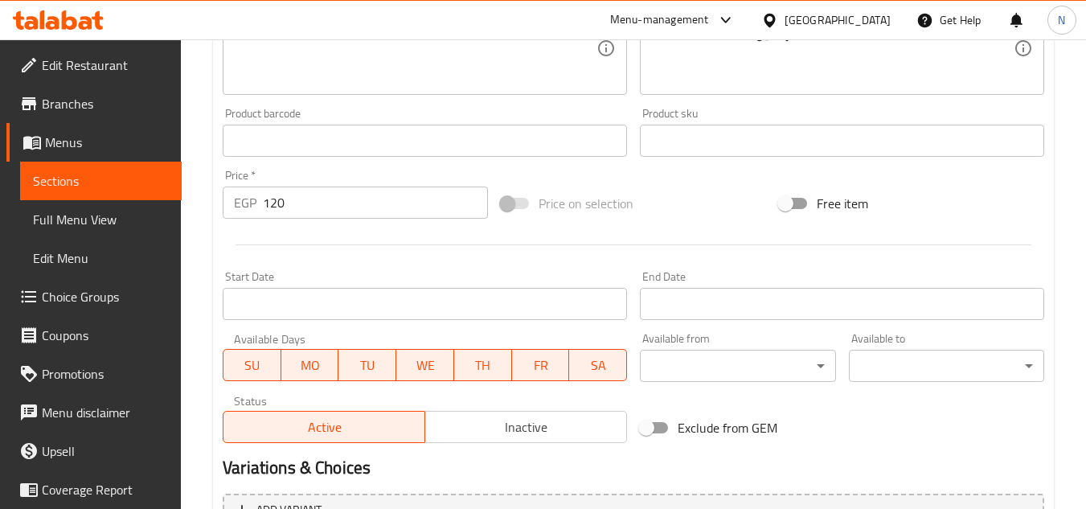
scroll to position [563, 0]
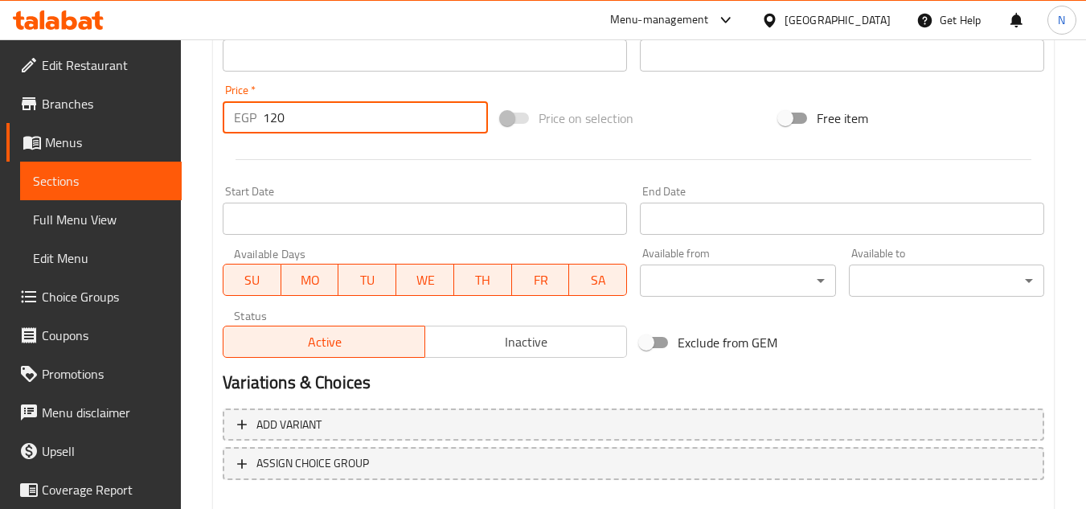
drag, startPoint x: 298, startPoint y: 121, endPoint x: 247, endPoint y: 129, distance: 51.9
click at [247, 129] on div "EGP 120 Price *" at bounding box center [355, 117] width 265 height 32
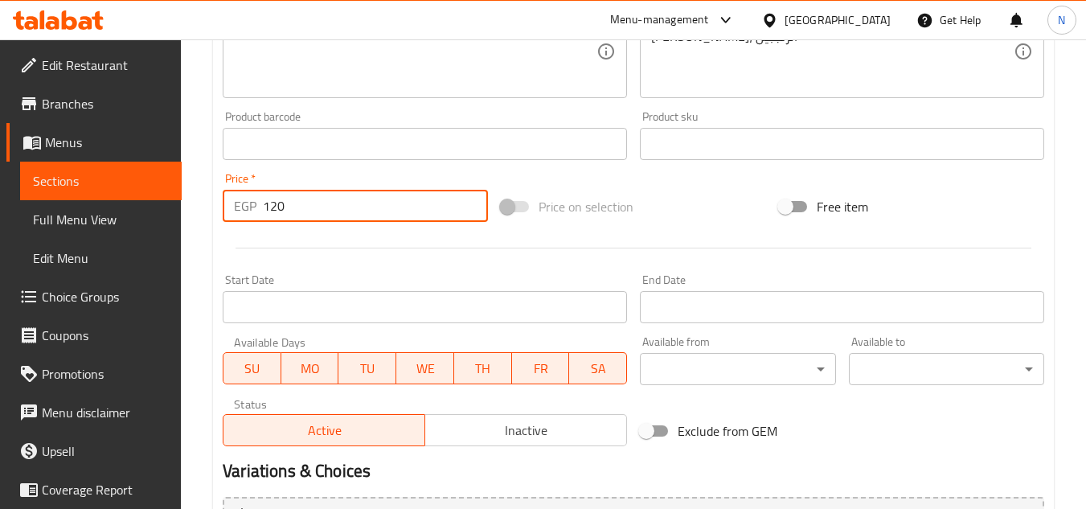
scroll to position [650, 0]
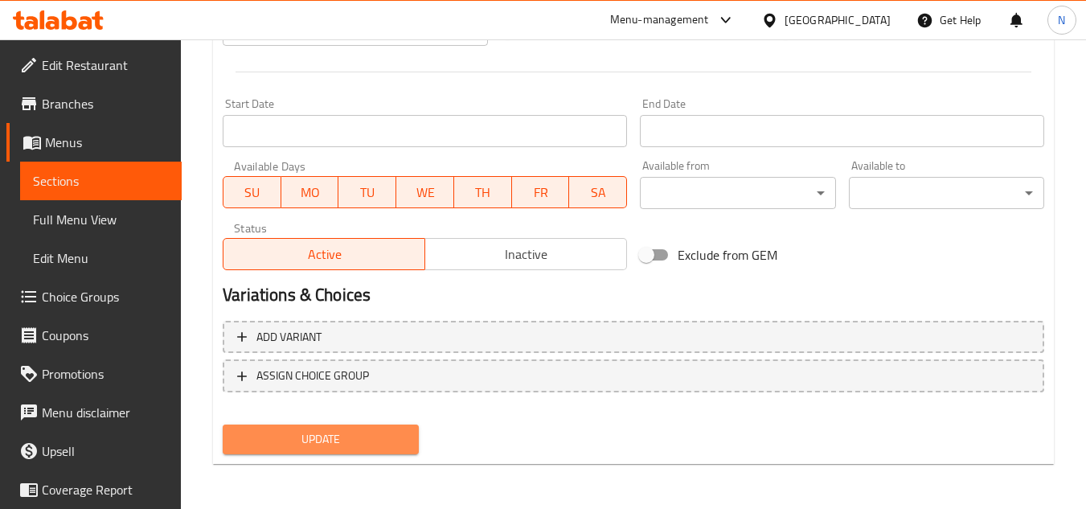
click at [352, 447] on span "Update" at bounding box center [320, 439] width 170 height 20
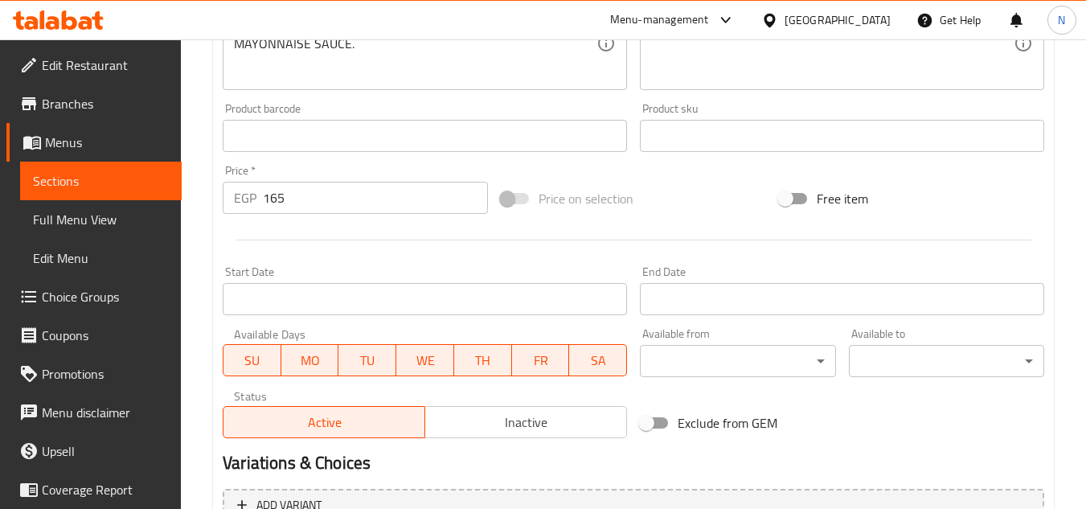
click at [483, 411] on span "Inactive" at bounding box center [526, 422] width 189 height 23
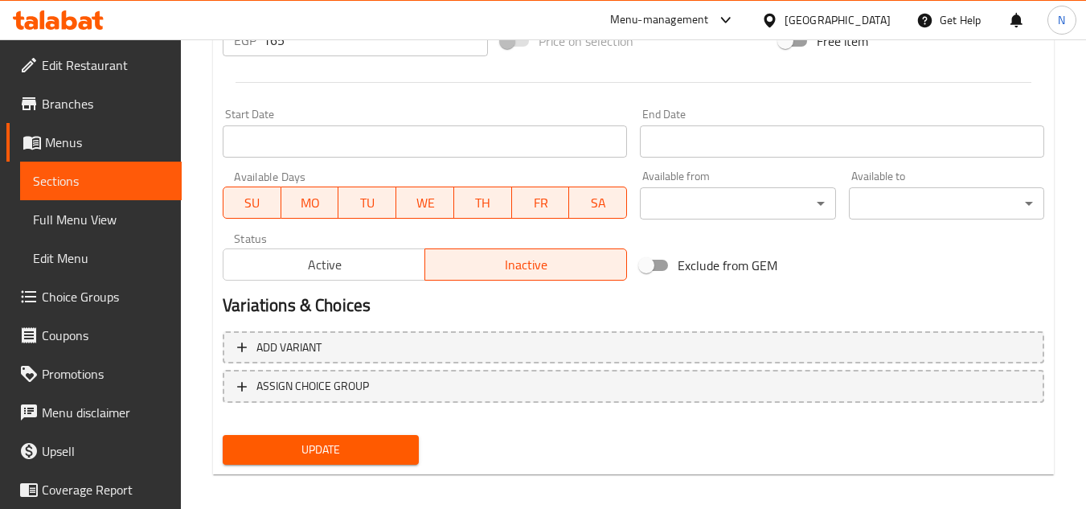
scroll to position [650, 0]
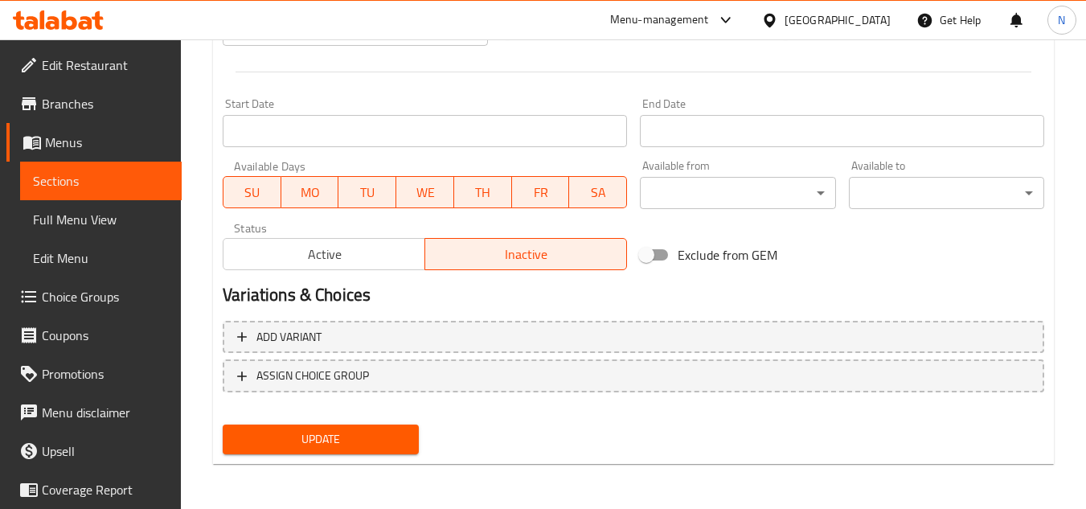
click at [358, 434] on span "Update" at bounding box center [320, 439] width 170 height 20
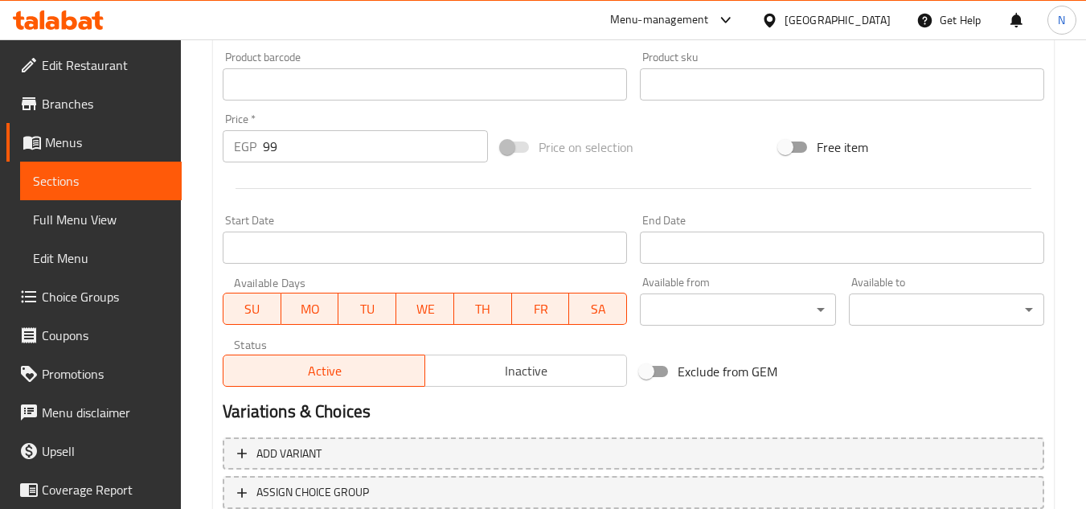
scroll to position [643, 0]
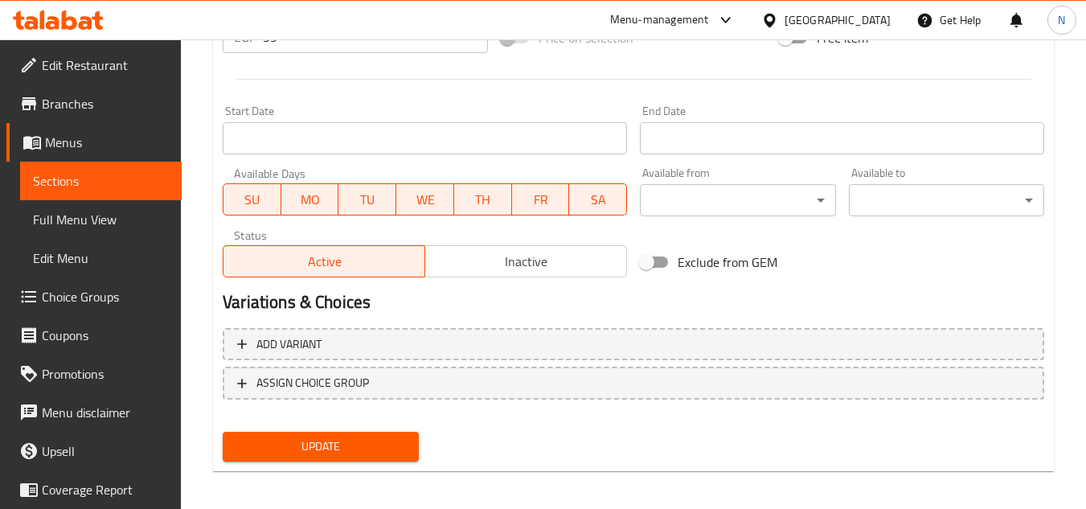
click at [522, 266] on span "Inactive" at bounding box center [526, 261] width 189 height 23
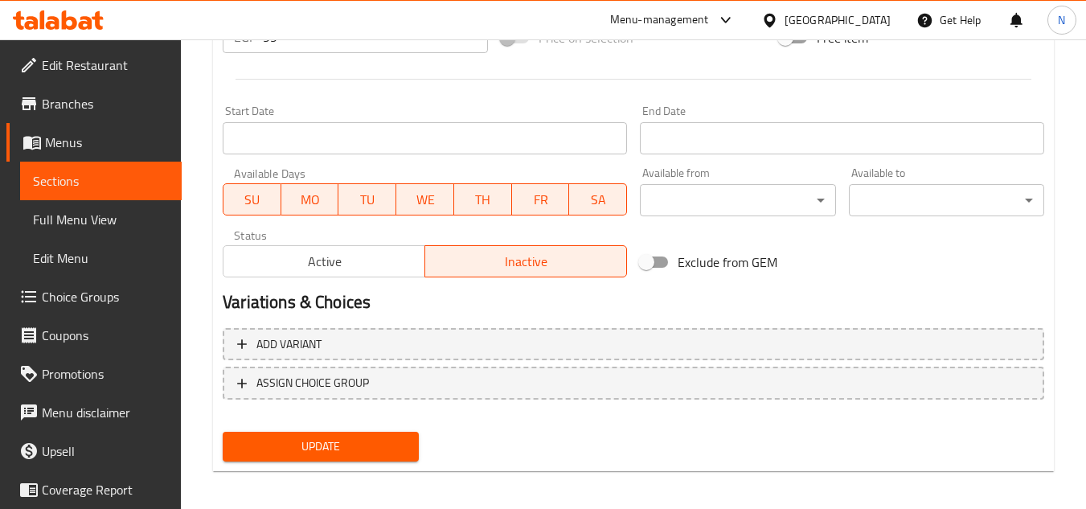
click at [362, 448] on span "Update" at bounding box center [320, 446] width 170 height 20
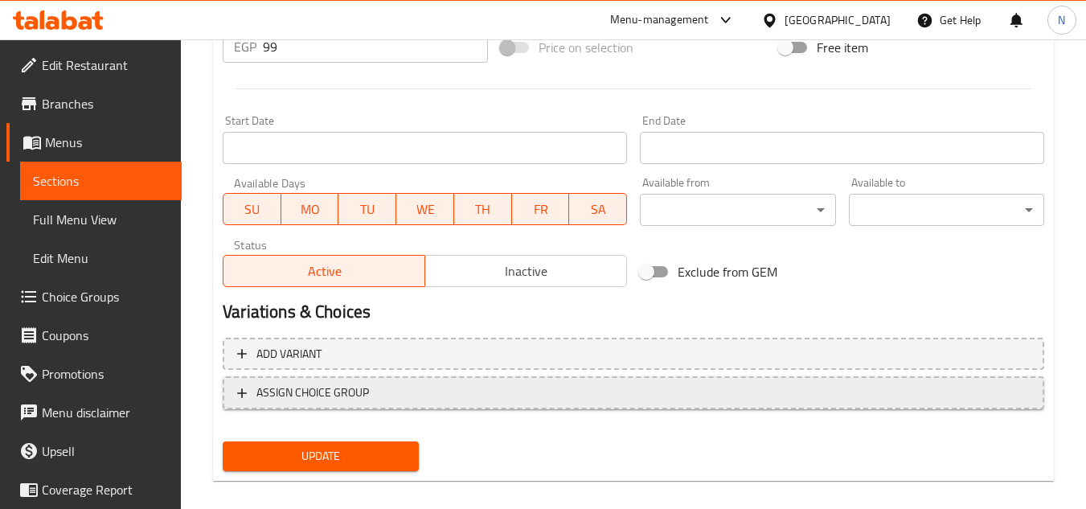
scroll to position [650, 0]
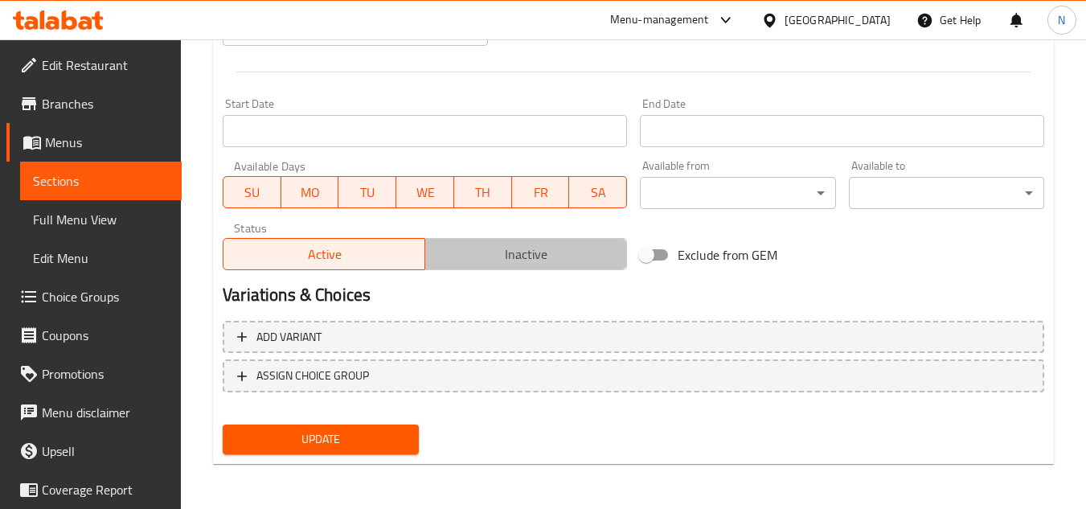
click at [520, 252] on span "Inactive" at bounding box center [526, 254] width 189 height 23
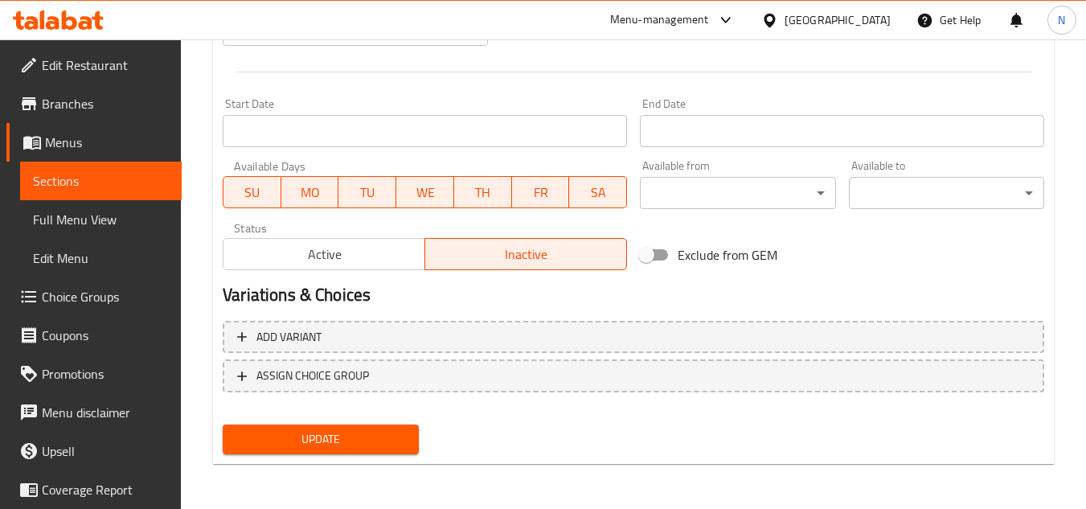
click at [373, 434] on span "Update" at bounding box center [320, 439] width 170 height 20
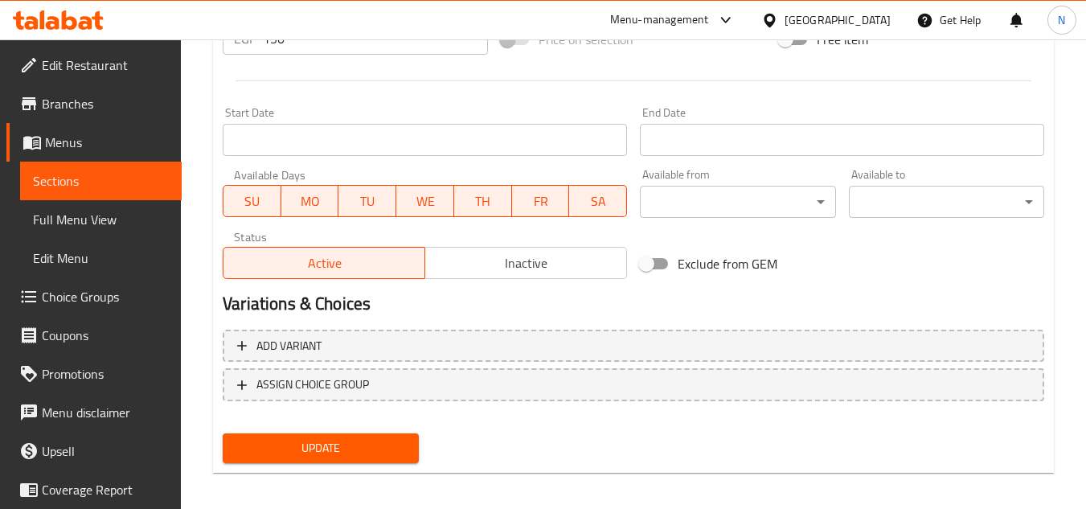
scroll to position [643, 0]
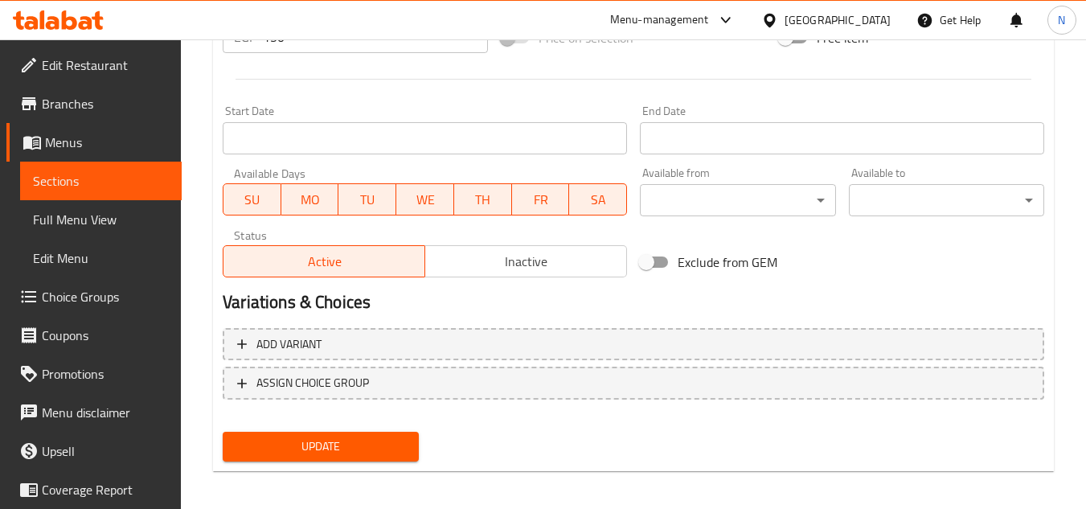
click at [505, 253] on span "Inactive" at bounding box center [526, 261] width 189 height 23
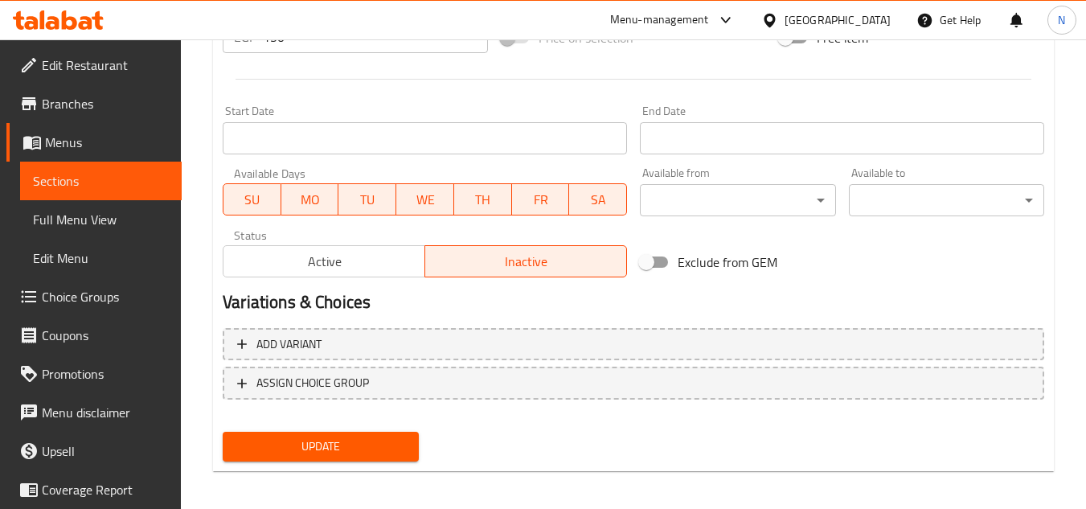
drag, startPoint x: 378, startPoint y: 456, endPoint x: 519, endPoint y: 217, distance: 277.5
click at [379, 456] on span "Update" at bounding box center [320, 446] width 170 height 20
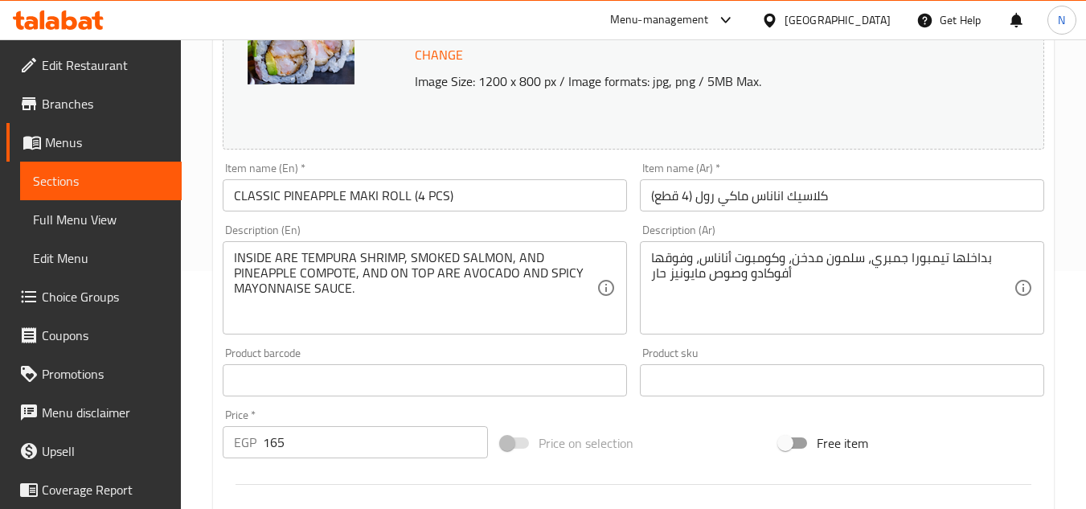
scroll to position [161, 0]
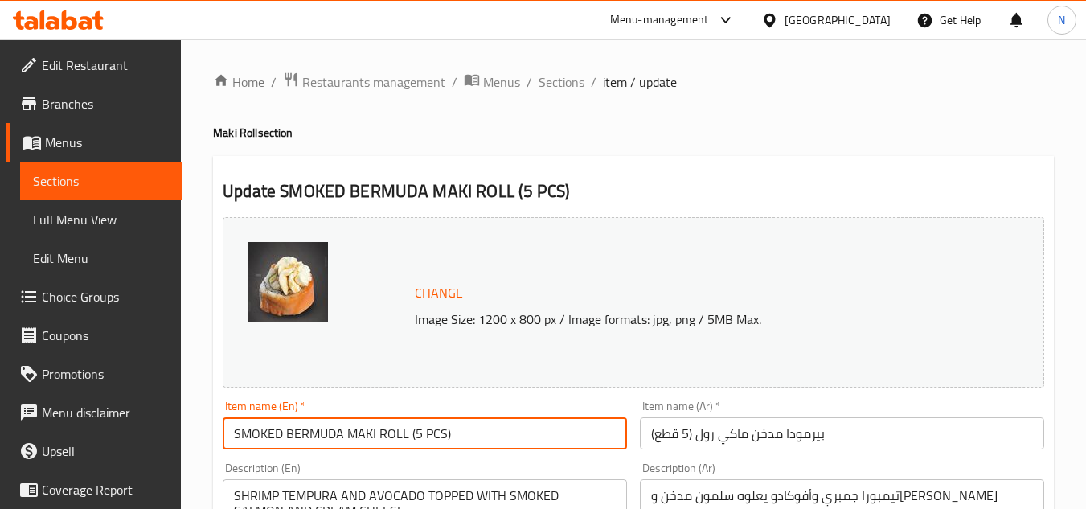
drag, startPoint x: 345, startPoint y: 428, endPoint x: 467, endPoint y: 410, distance: 123.6
click at [467, 410] on div "Item name (En)   * SMOKED BERMUDA MAKI ROLL (5 PCS) Item name (En) *" at bounding box center [425, 424] width 404 height 49
click at [369, 432] on input "SMOKED BERMUDA" at bounding box center [425, 433] width 404 height 32
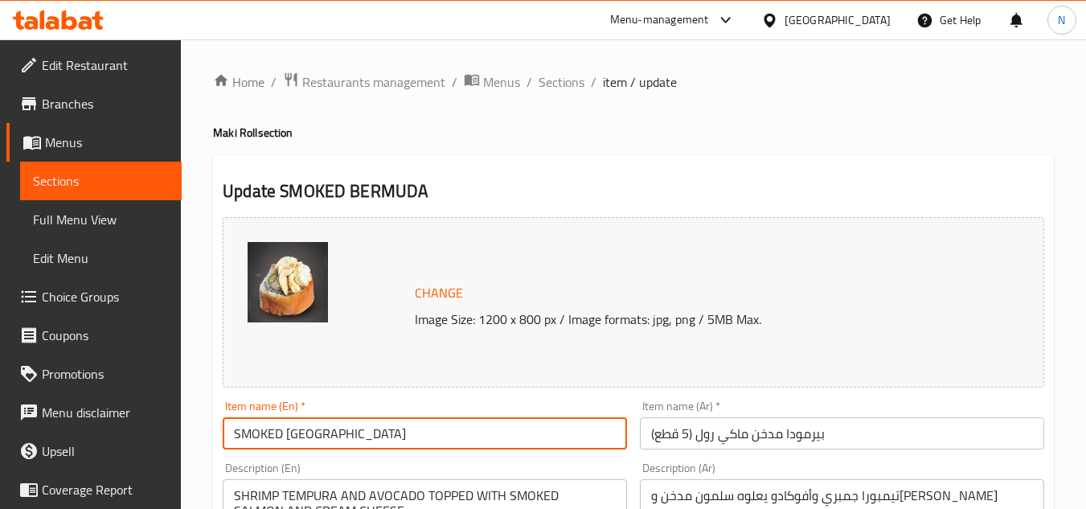
click at [433, 440] on input "SMOKED BERMUDA" at bounding box center [425, 433] width 404 height 32
paste input "moked Bermuda"
click at [322, 448] on input "Smoked Bermuda" at bounding box center [425, 433] width 404 height 32
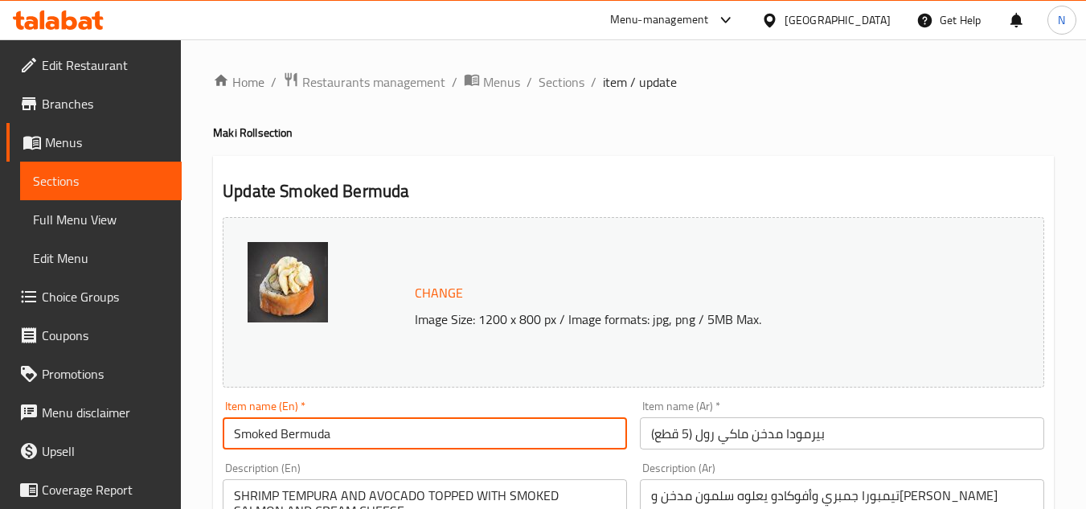
click at [322, 448] on input "Smoked Bermuda" at bounding box center [425, 433] width 404 height 32
type input "Smoked Bermuda"
click at [776, 432] on input "بيرمودا مدخن ماكي رول (5 قطع)" at bounding box center [842, 433] width 404 height 32
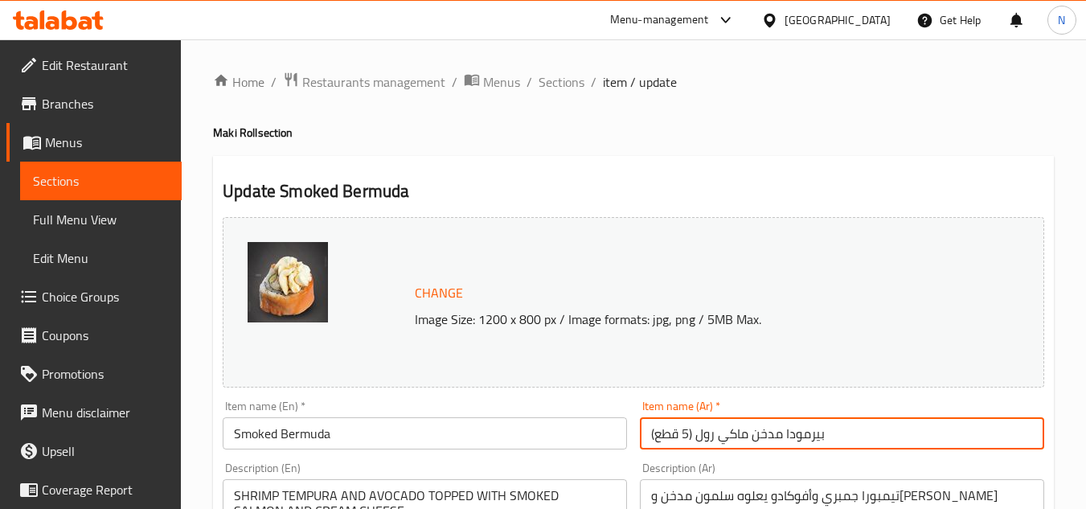
click at [776, 432] on input "بيرمودا مدخن ماكي رول (5 قطع)" at bounding box center [842, 433] width 404 height 32
paste input "رمودا مدخنة"
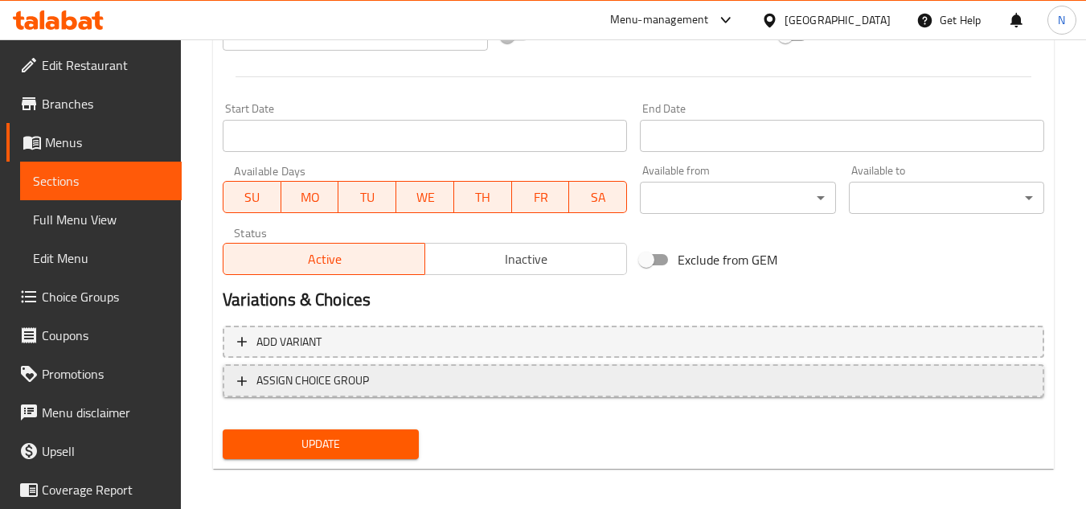
scroll to position [650, 0]
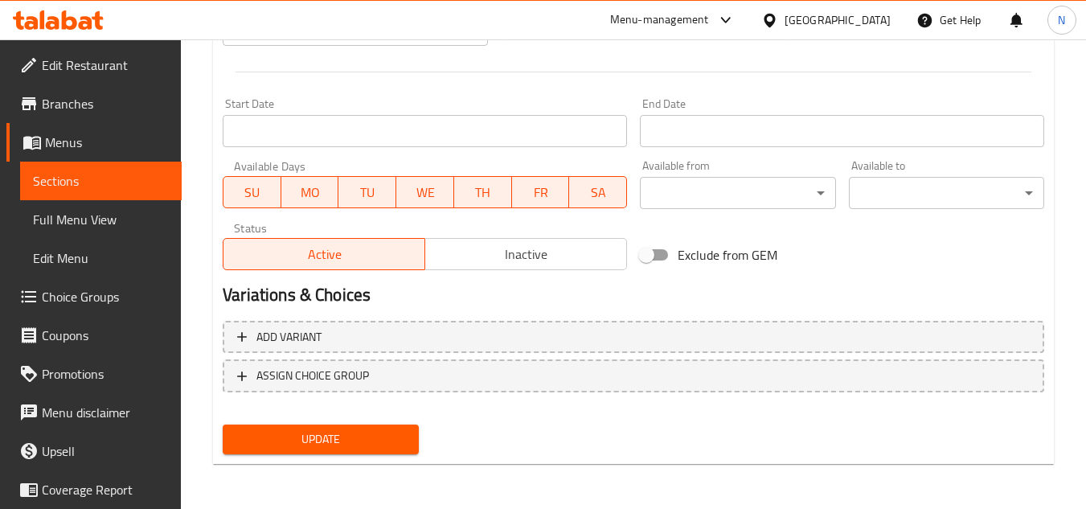
type input "برمودا مدخنة"
click at [351, 437] on span "Update" at bounding box center [320, 439] width 170 height 20
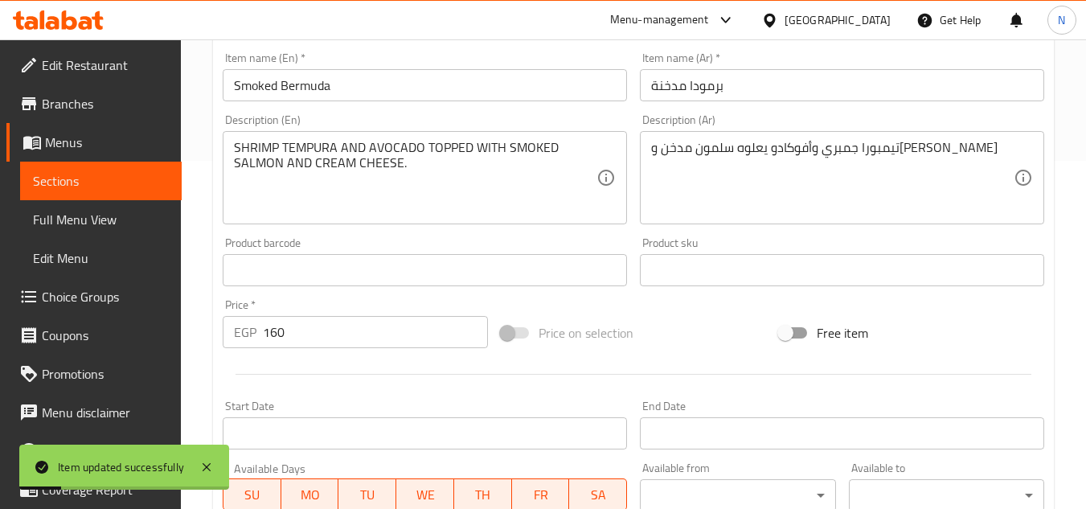
scroll to position [329, 0]
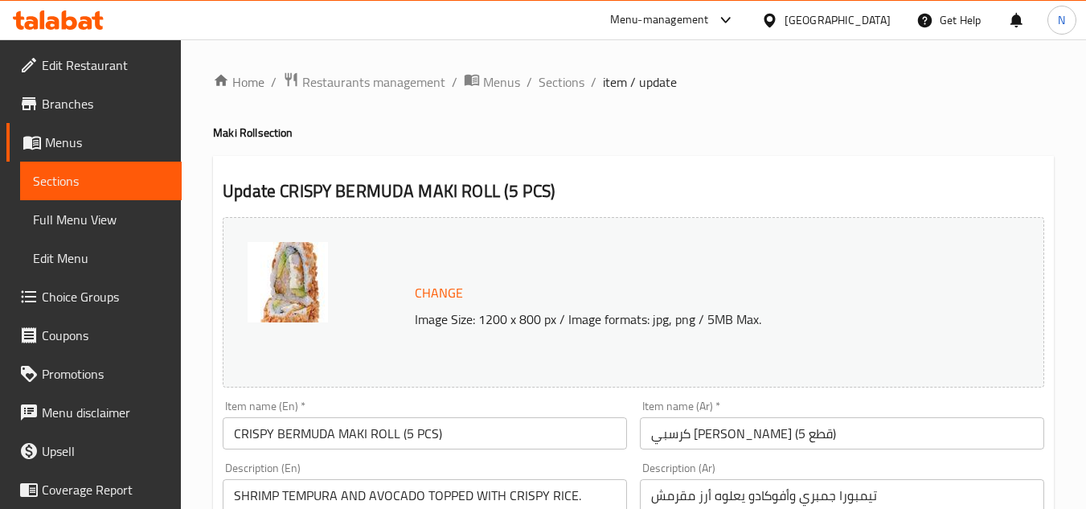
click at [313, 436] on input "CRISPY BERMUDA MAKI ROLL (5 PCS)" at bounding box center [425, 433] width 404 height 32
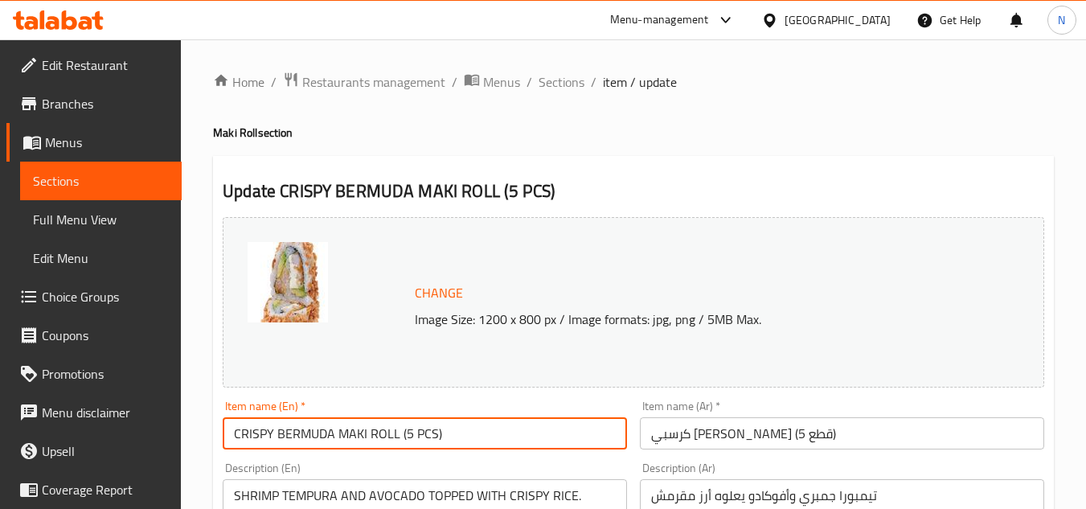
click at [313, 436] on input "CRISPY BERMUDA MAKI ROLL (5 PCS)" at bounding box center [425, 433] width 404 height 32
paste input "rispy bermuda"
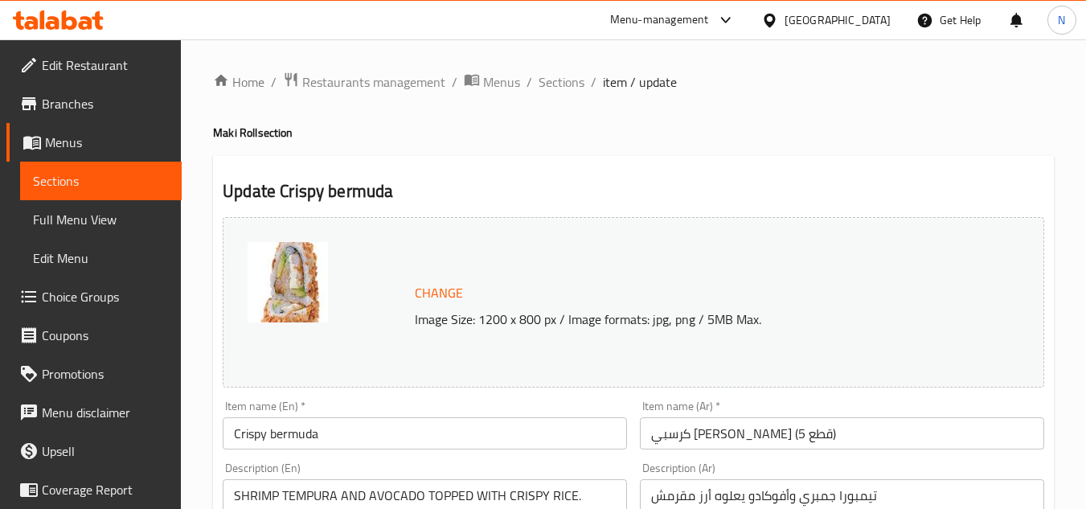
click at [450, 438] on input "Crispy bermuda" at bounding box center [425, 433] width 404 height 32
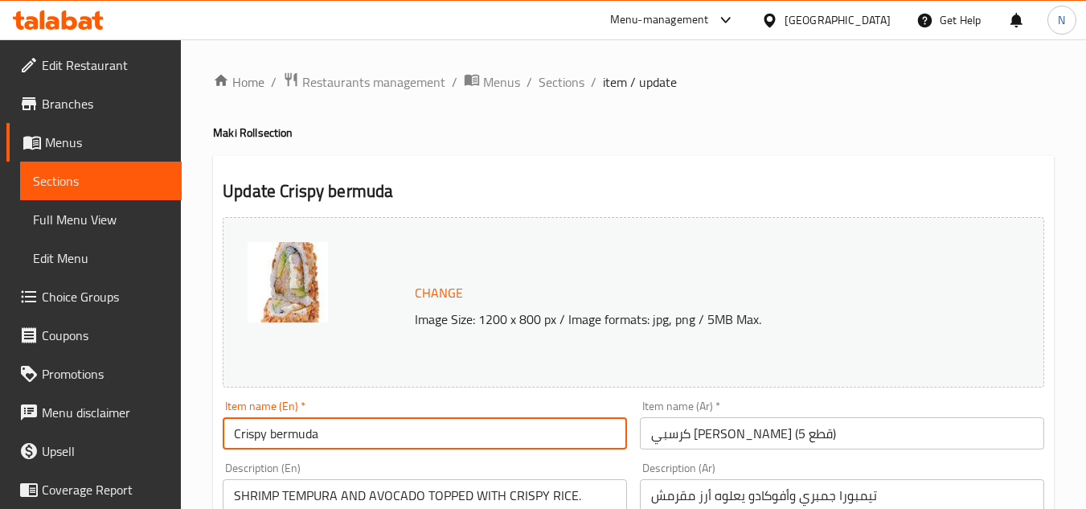
click at [450, 438] on input "Crispy bermuda" at bounding box center [425, 433] width 404 height 32
paste input "B"
type input "Crispy Bermuda"
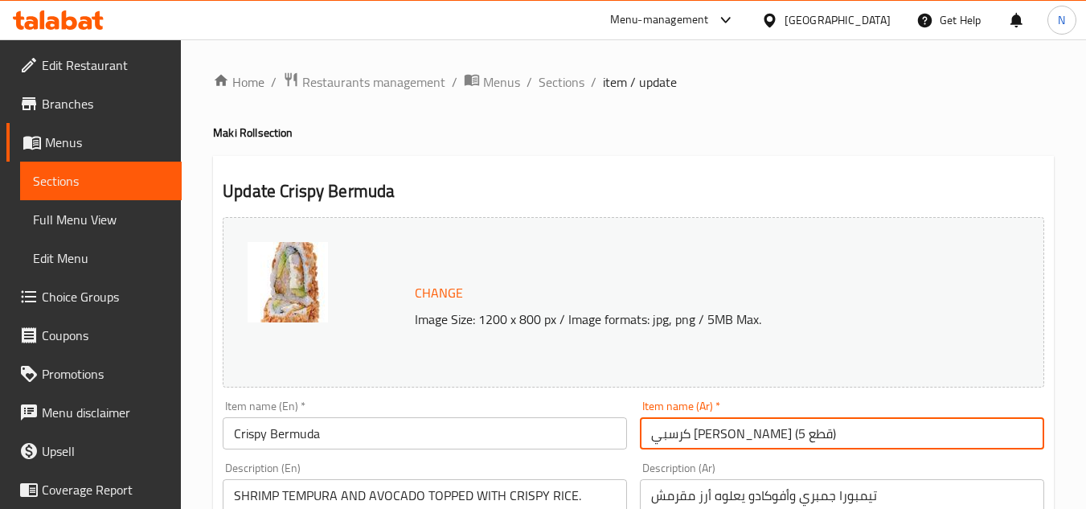
click at [811, 428] on input "كرسبي [PERSON_NAME] (5 قطع)" at bounding box center [842, 433] width 404 height 32
paste input "برمودا مقرمشة"
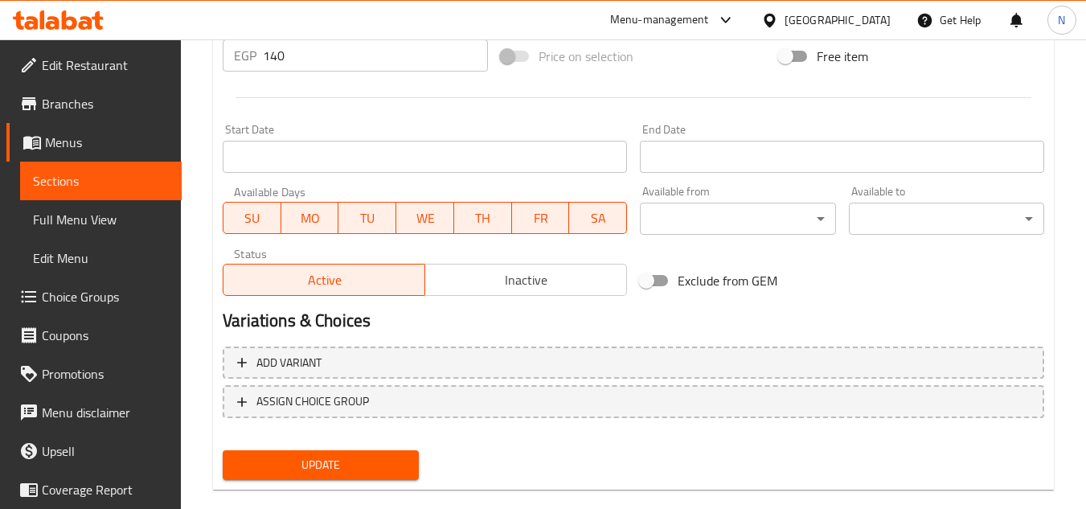
scroll to position [650, 0]
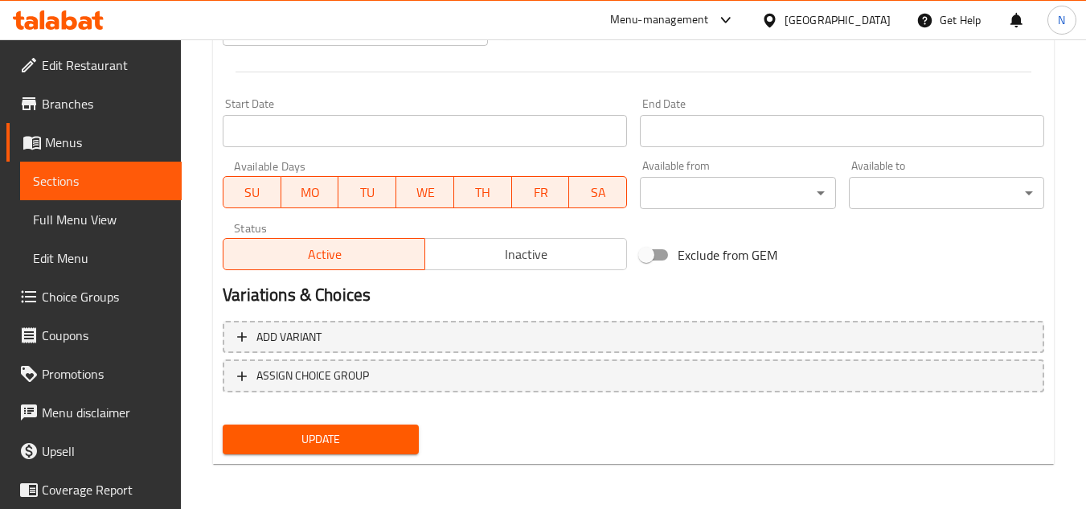
type input "برمودا مقرمشة"
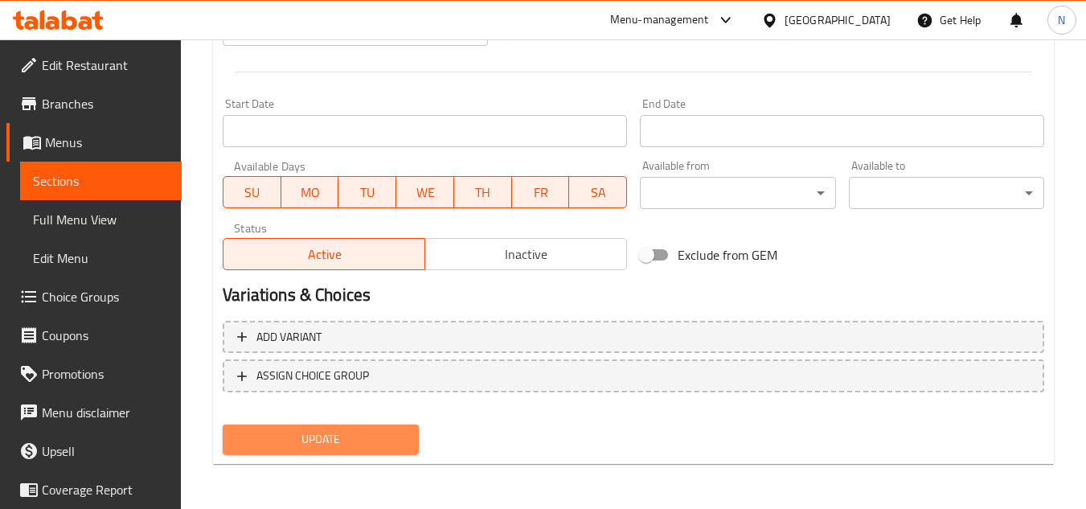
click at [379, 442] on span "Update" at bounding box center [320, 439] width 170 height 20
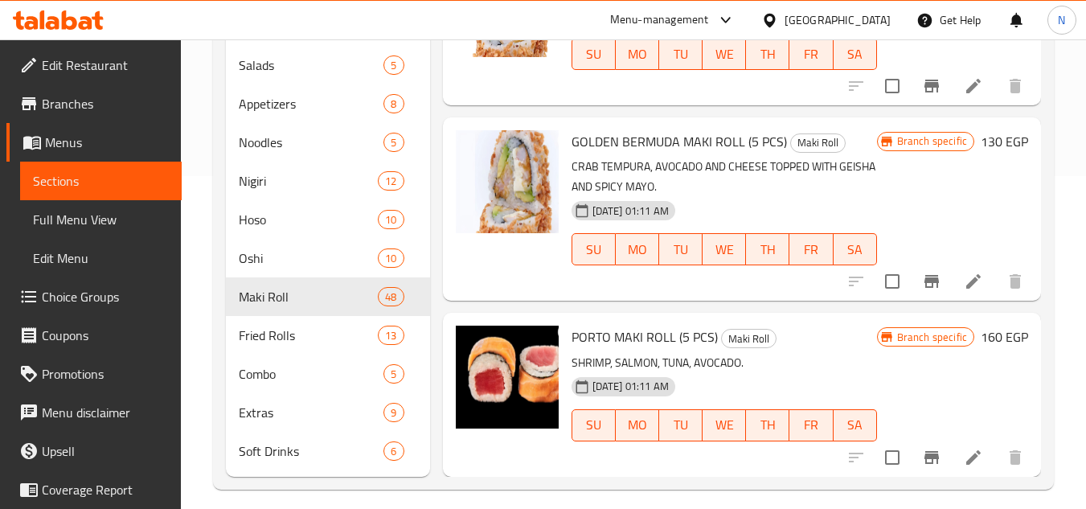
scroll to position [346, 0]
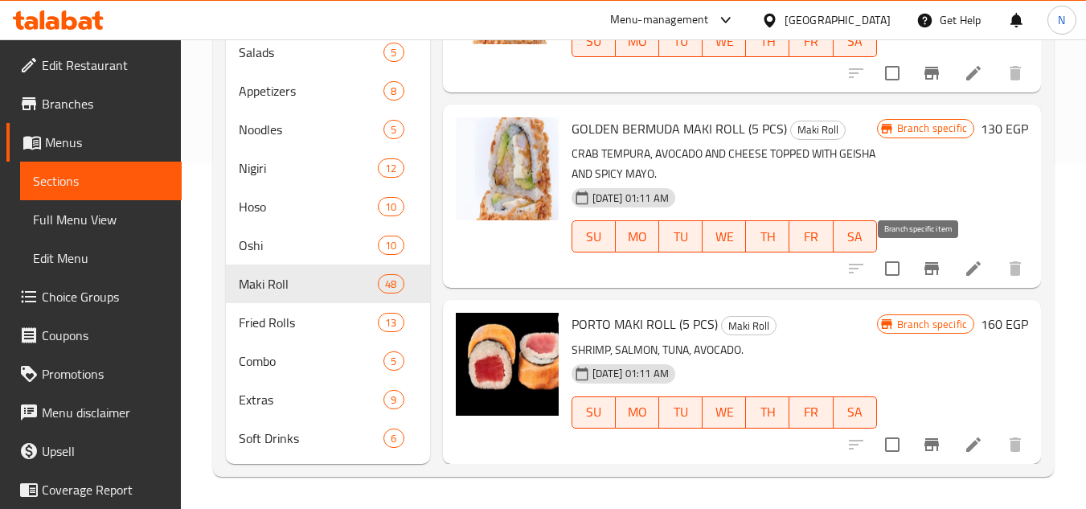
click at [924, 263] on icon "Branch-specific-item" at bounding box center [931, 268] width 14 height 13
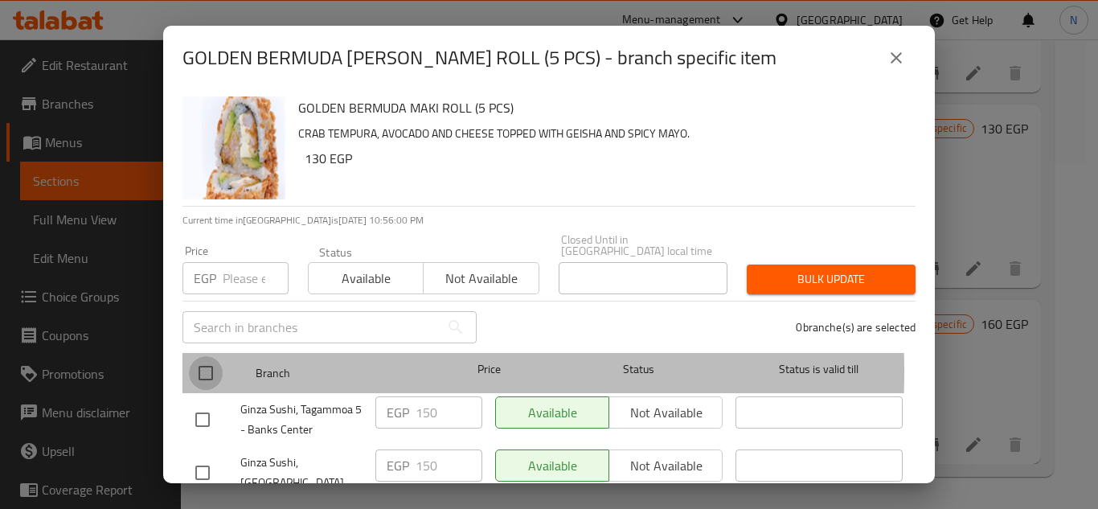
click at [210, 359] on input "checkbox" at bounding box center [206, 373] width 34 height 34
checkbox input "true"
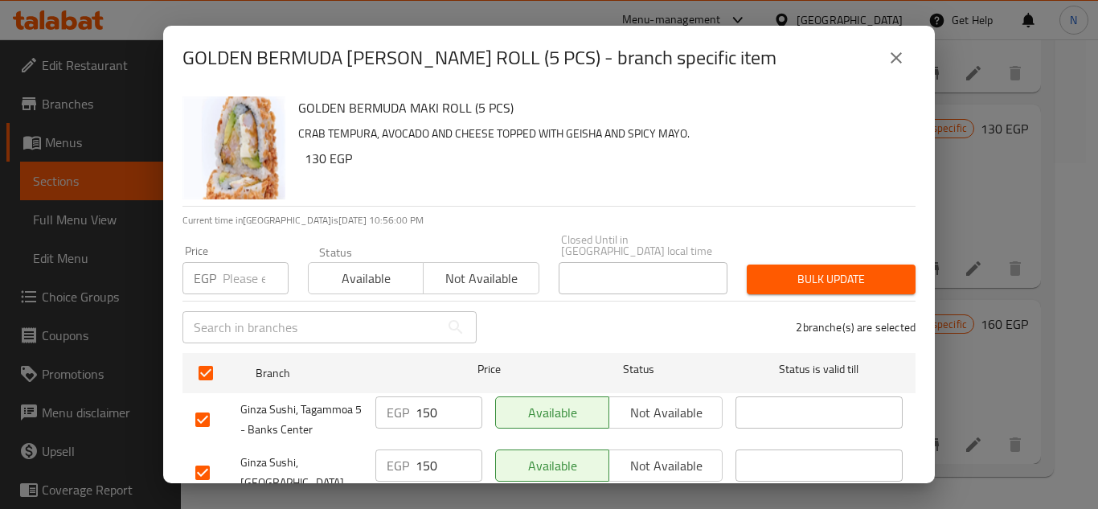
click at [241, 272] on input "number" at bounding box center [256, 278] width 66 height 32
paste input "215"
type input "215"
click at [821, 269] on span "Bulk update" at bounding box center [831, 279] width 143 height 20
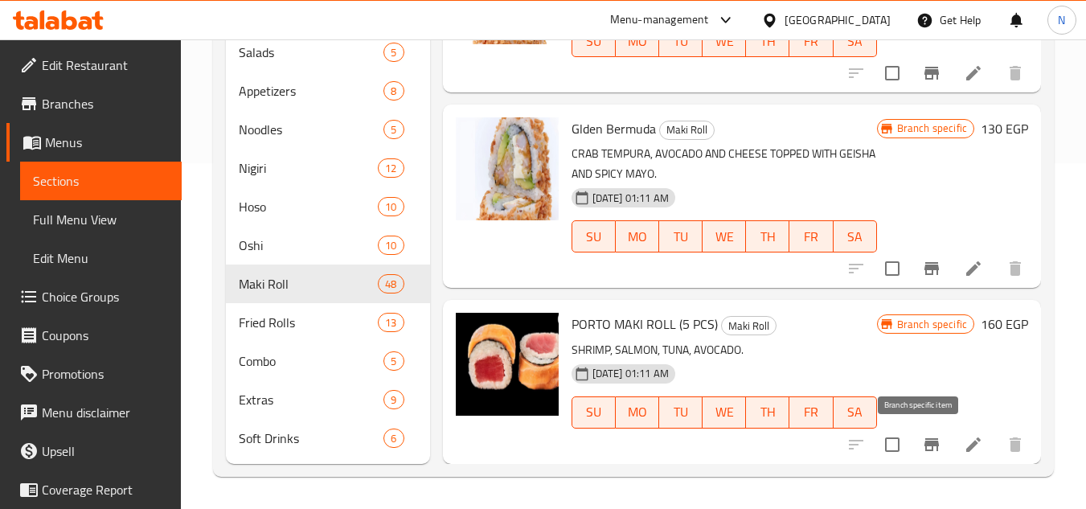
click at [923, 451] on icon "Branch-specific-item" at bounding box center [931, 444] width 19 height 19
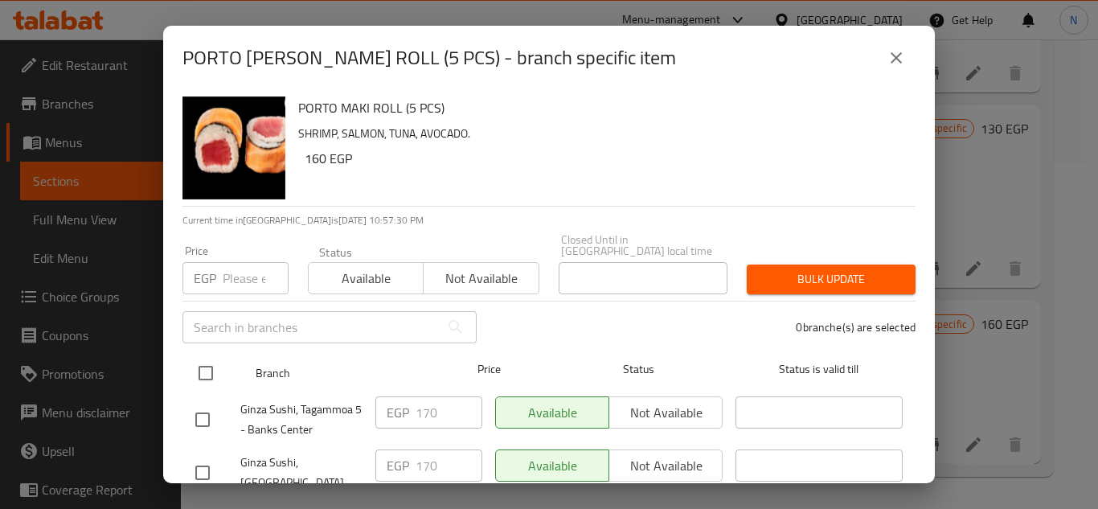
click at [206, 375] on input "checkbox" at bounding box center [206, 373] width 34 height 34
checkbox input "true"
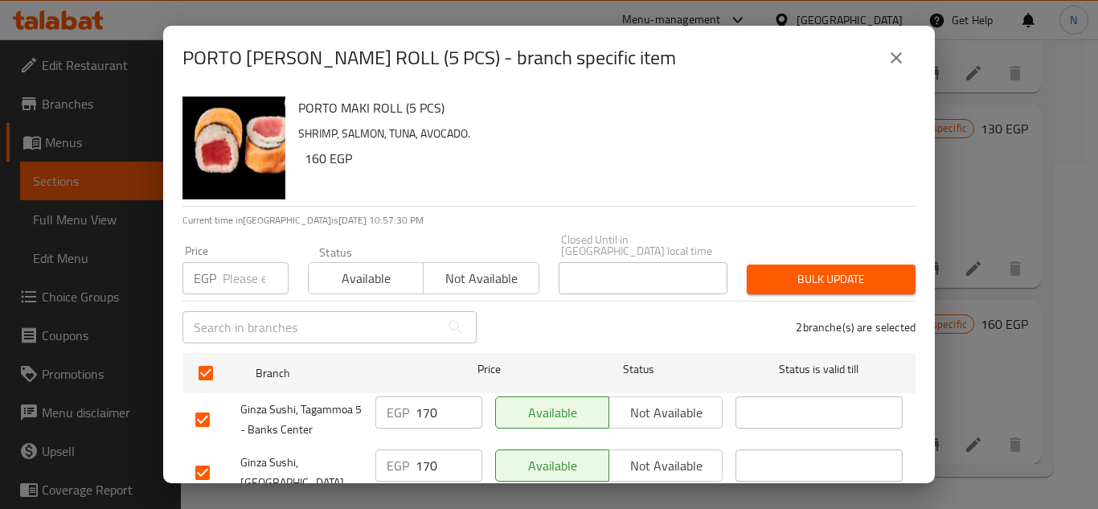
click at [235, 277] on input "number" at bounding box center [256, 278] width 66 height 32
paste input "255"
type input "255"
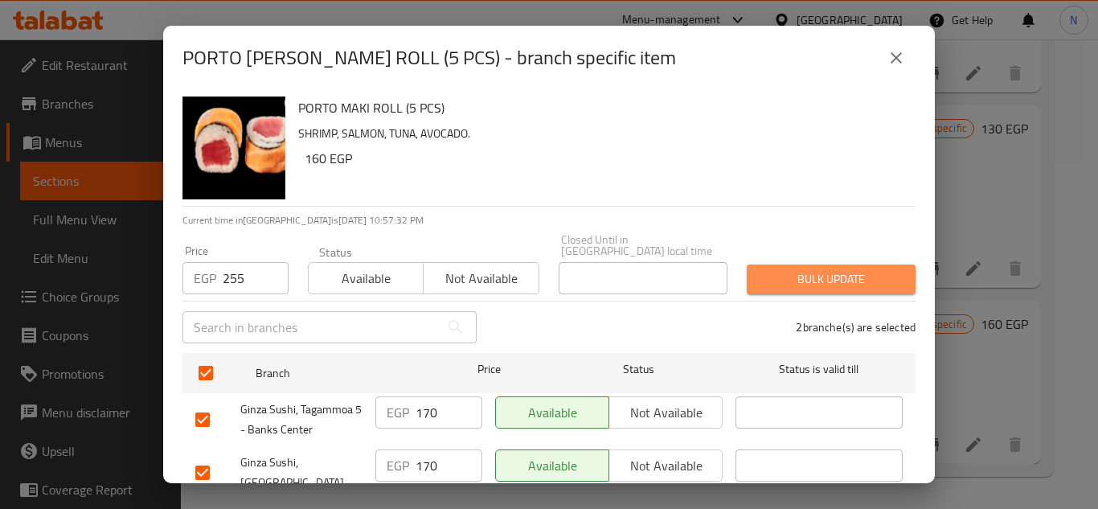
click at [825, 269] on span "Bulk update" at bounding box center [831, 279] width 143 height 20
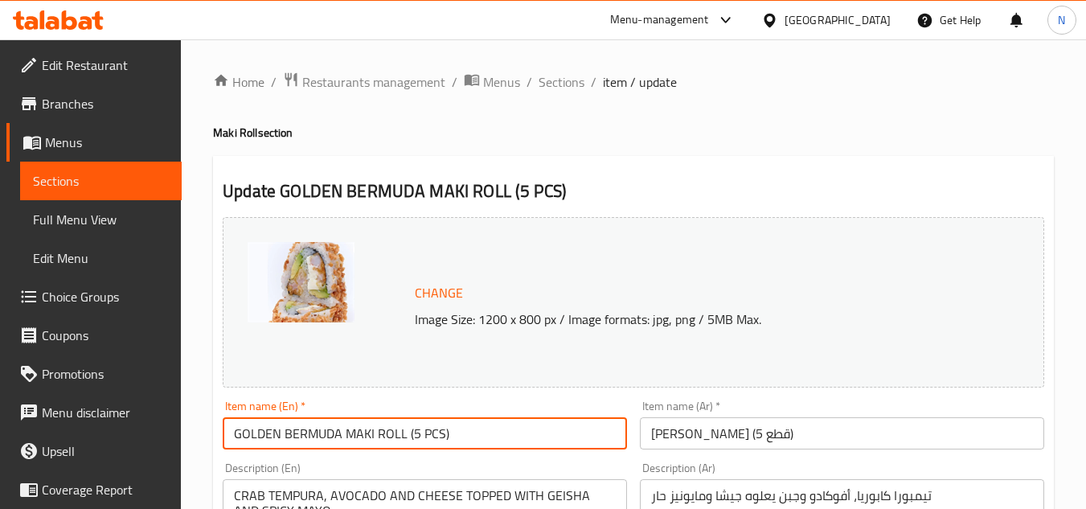
click at [439, 444] on input "GOLDEN BERMUDA MAKI ROLL (5 PCS)" at bounding box center [425, 433] width 404 height 32
paste input "lden [GEOGRAPHIC_DATA]"
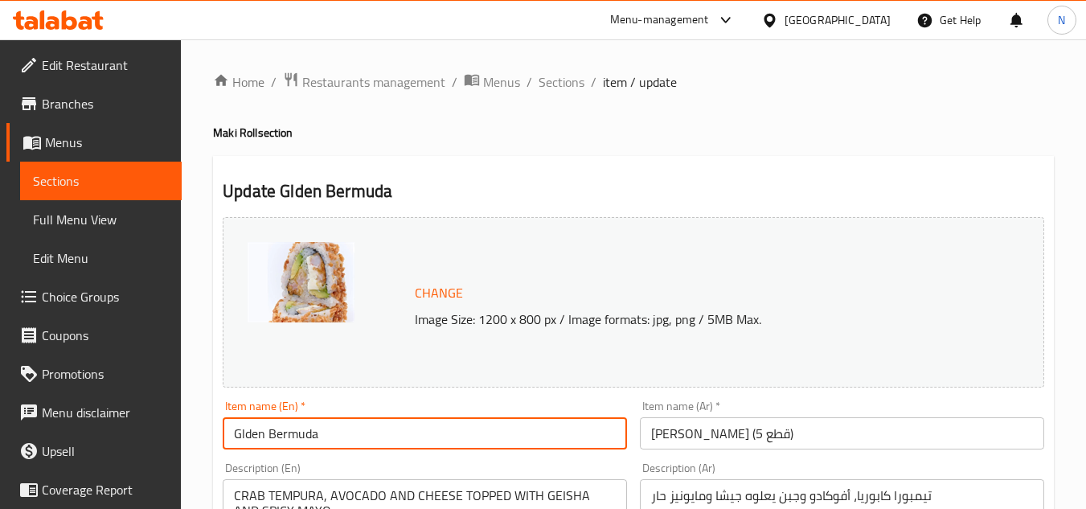
type input "Glden Bermuda"
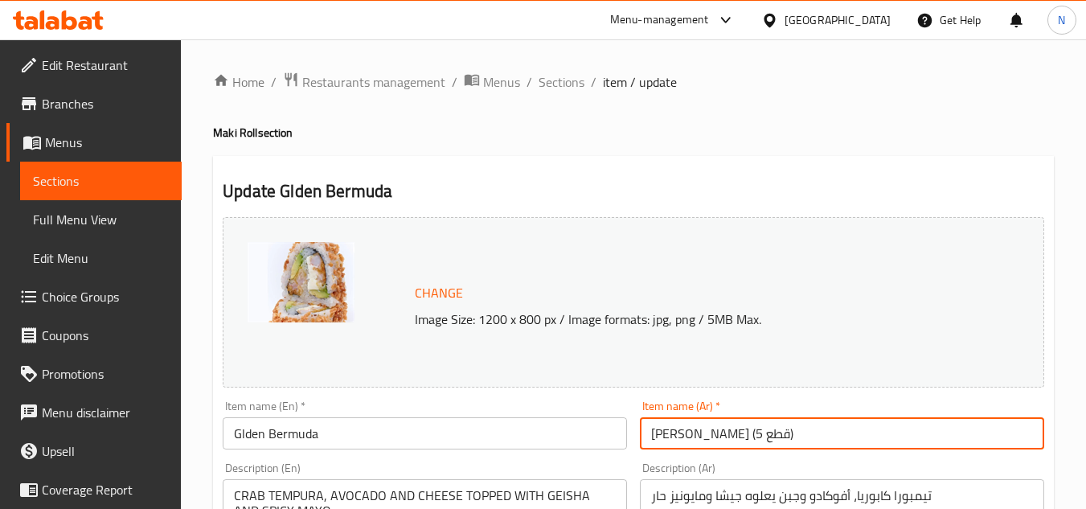
click at [780, 445] on input "[PERSON_NAME] (5 قطع)" at bounding box center [842, 433] width 404 height 32
drag, startPoint x: 751, startPoint y: 436, endPoint x: 608, endPoint y: 440, distance: 143.1
type input "جولدن برمودا"
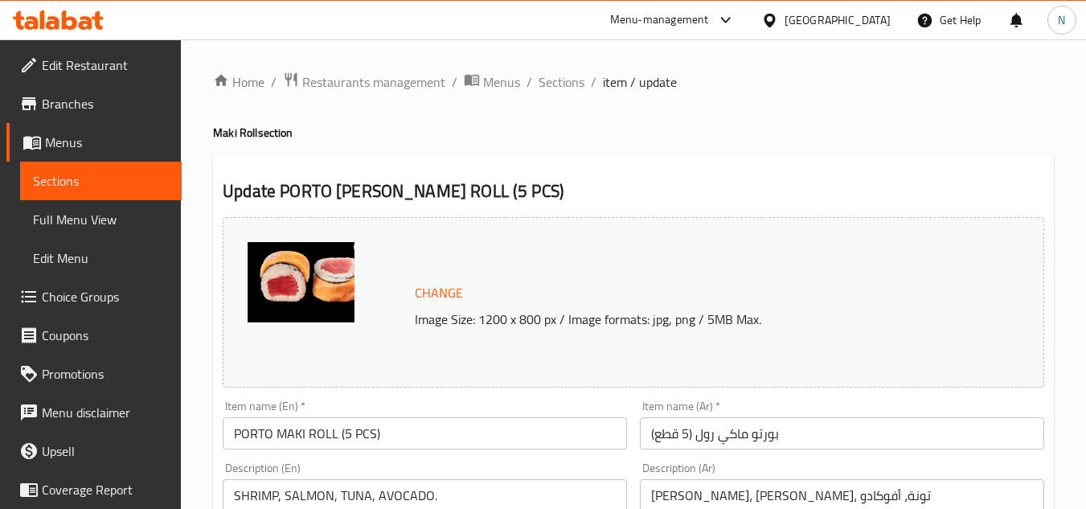
scroll to position [80, 0]
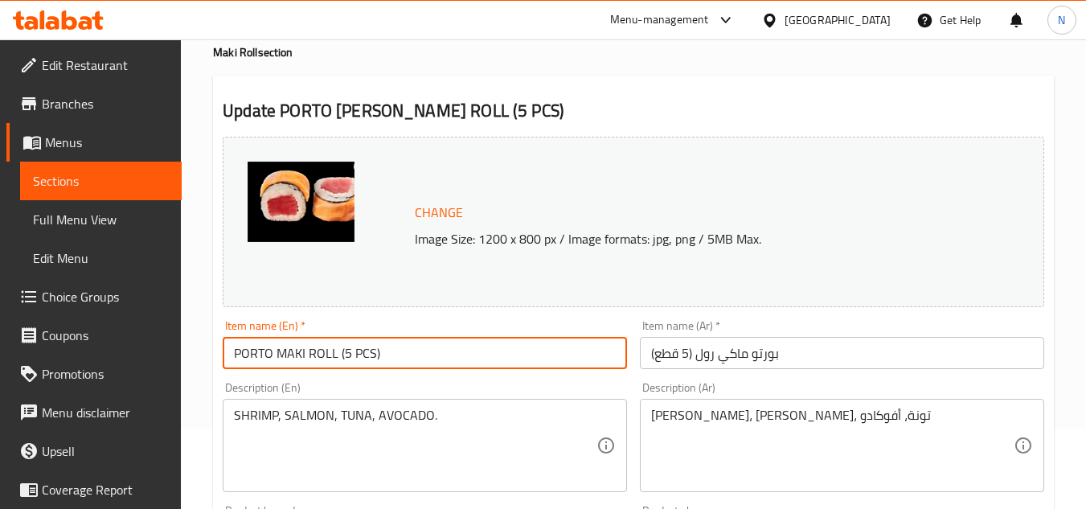
drag, startPoint x: 272, startPoint y: 354, endPoint x: 508, endPoint y: 366, distance: 236.6
click at [508, 366] on input "PORTO MAKI ROLL (5 PCS)" at bounding box center [425, 353] width 404 height 32
click at [258, 353] on input "[GEOGRAPHIC_DATA]" at bounding box center [425, 353] width 404 height 32
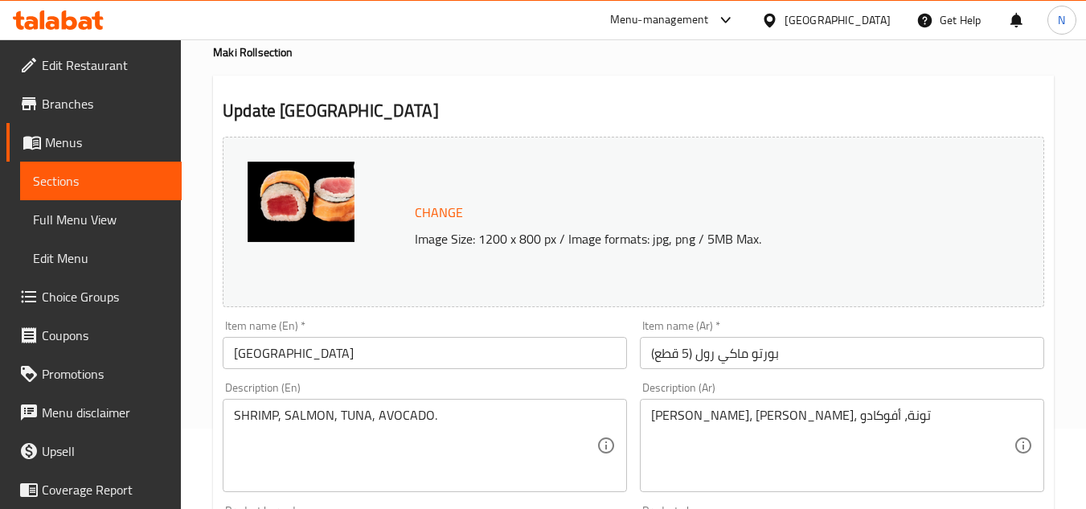
click at [334, 351] on input "[GEOGRAPHIC_DATA]" at bounding box center [425, 353] width 404 height 32
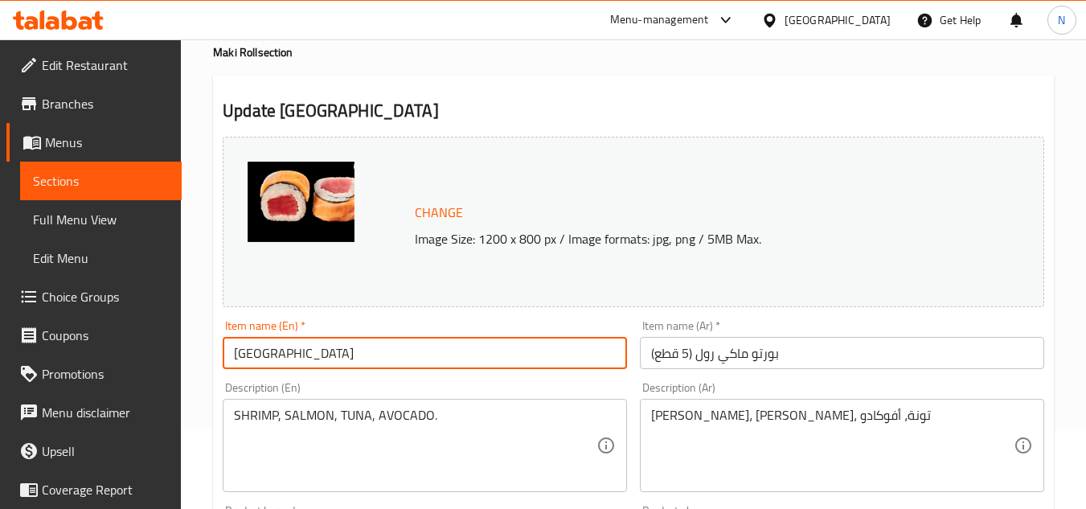
click at [334, 351] on input "[GEOGRAPHIC_DATA]" at bounding box center [425, 353] width 404 height 32
paste input "orto"
type input "[GEOGRAPHIC_DATA]"
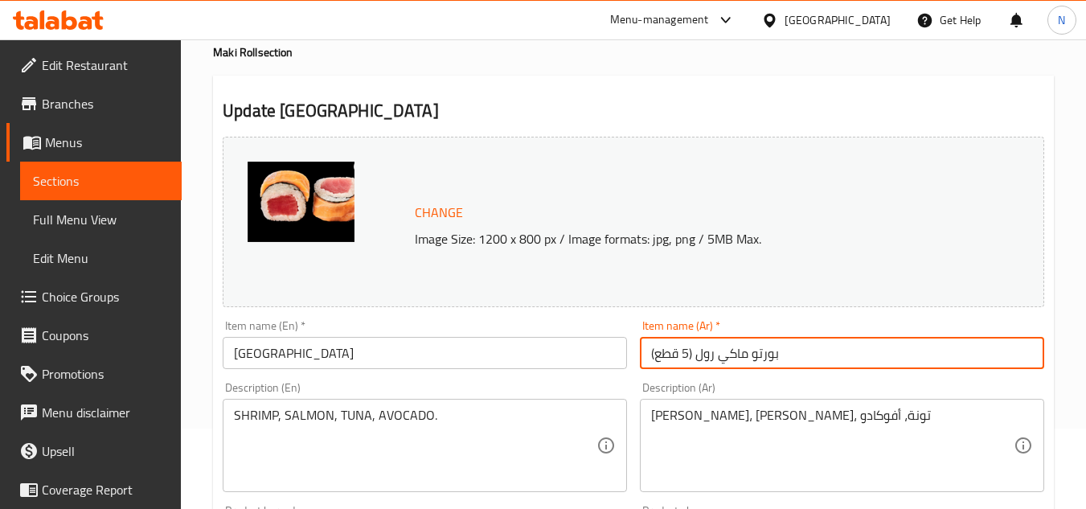
drag, startPoint x: 751, startPoint y: 359, endPoint x: 596, endPoint y: 356, distance: 155.2
click at [596, 356] on div "Change Image Size: 1200 x 800 px / Image formats: jpg, png / 5MB Max. Item name…" at bounding box center [633, 488] width 834 height 716
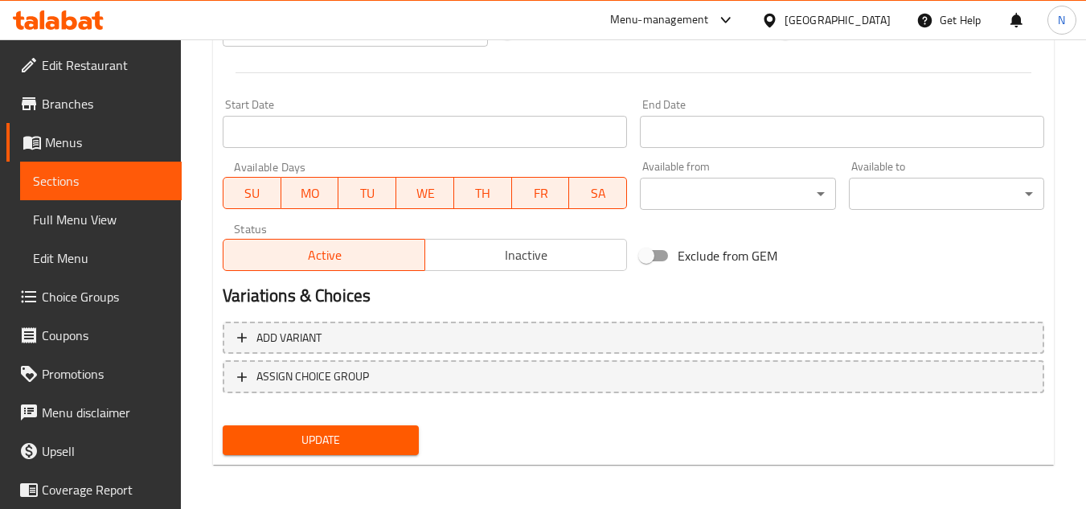
scroll to position [650, 0]
type input "بورتو"
click at [306, 443] on span "Update" at bounding box center [320, 439] width 170 height 20
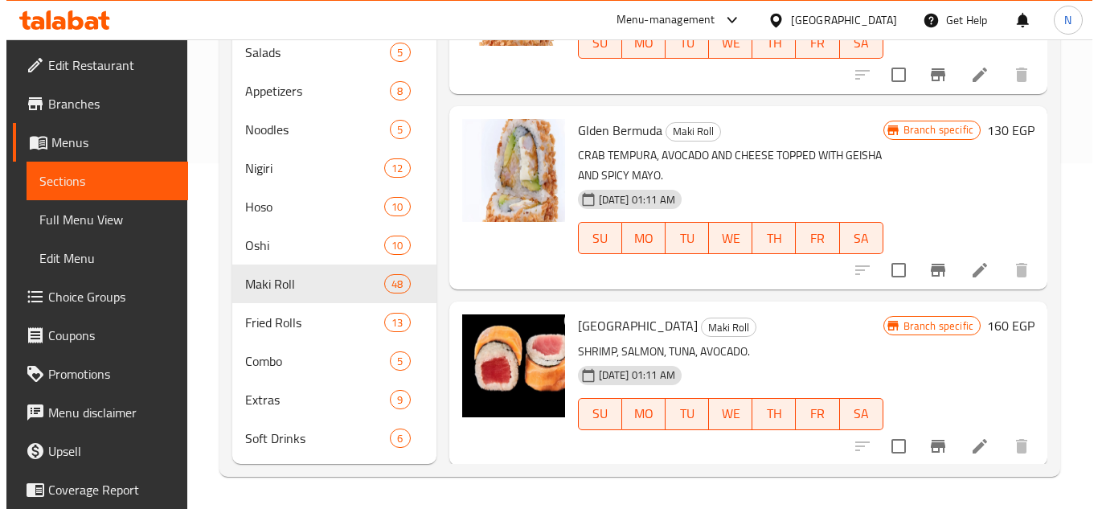
scroll to position [7978, 0]
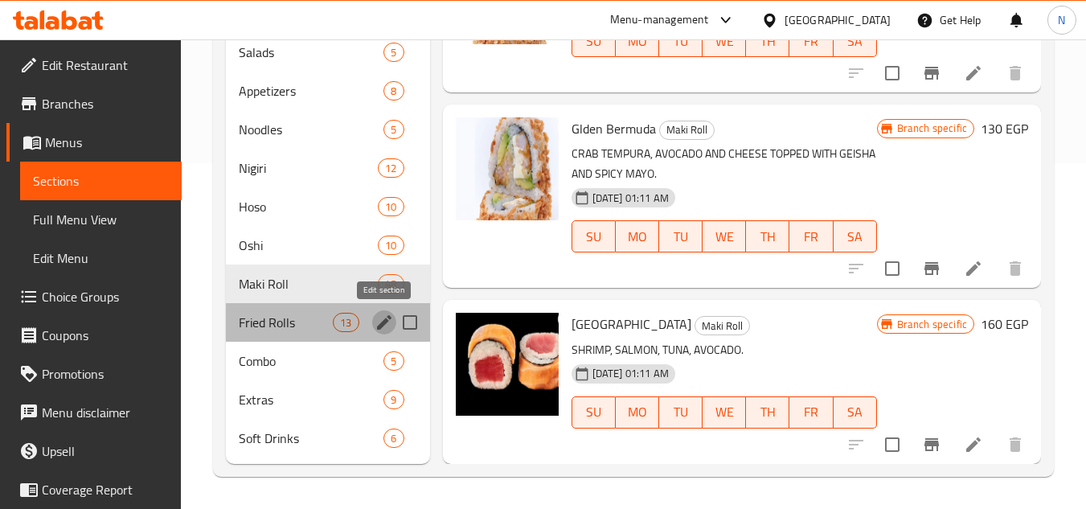
click at [381, 327] on icon "edit" at bounding box center [384, 322] width 14 height 14
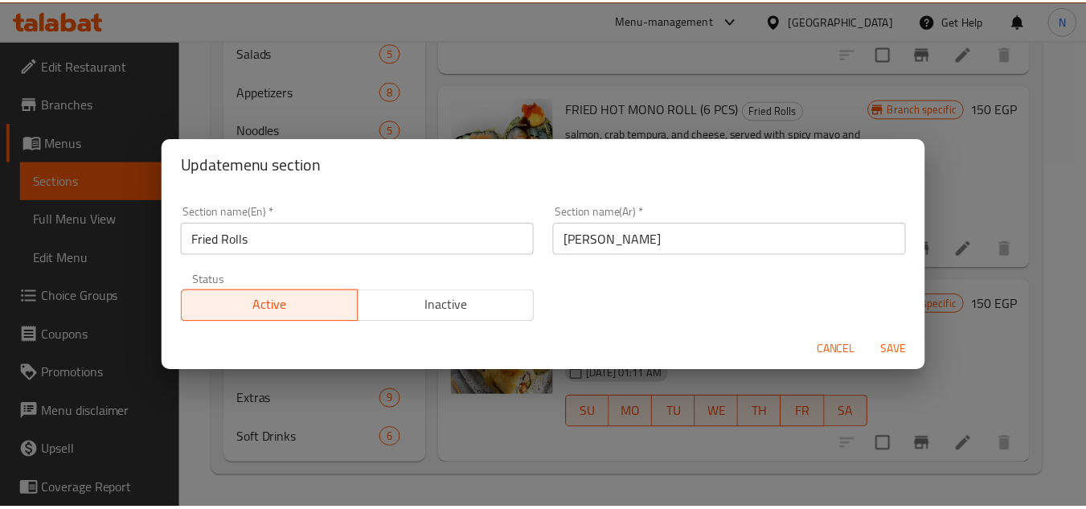
scroll to position [1919, 0]
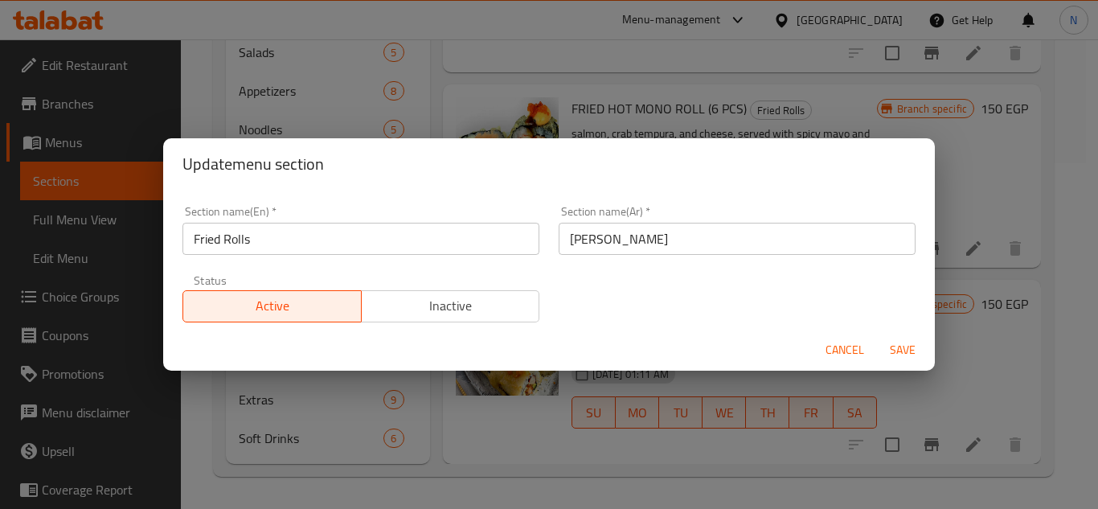
click at [604, 245] on input "[PERSON_NAME]" at bounding box center [737, 239] width 357 height 32
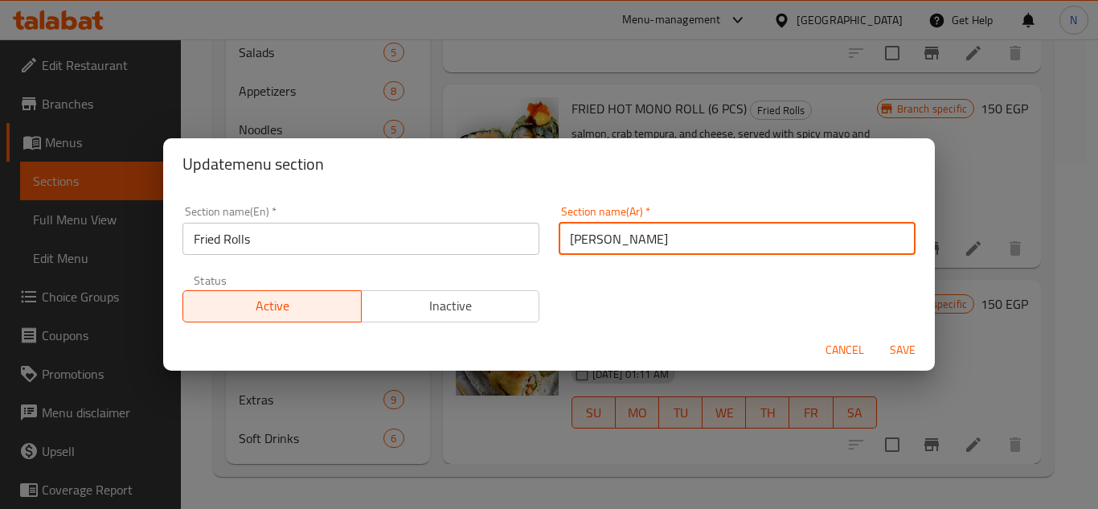
click at [604, 245] on input "[PERSON_NAME]" at bounding box center [737, 239] width 357 height 32
click at [618, 241] on input "رولز" at bounding box center [737, 239] width 357 height 32
type input "رولز مقلية"
click at [877, 335] on button "Save" at bounding box center [902, 350] width 51 height 30
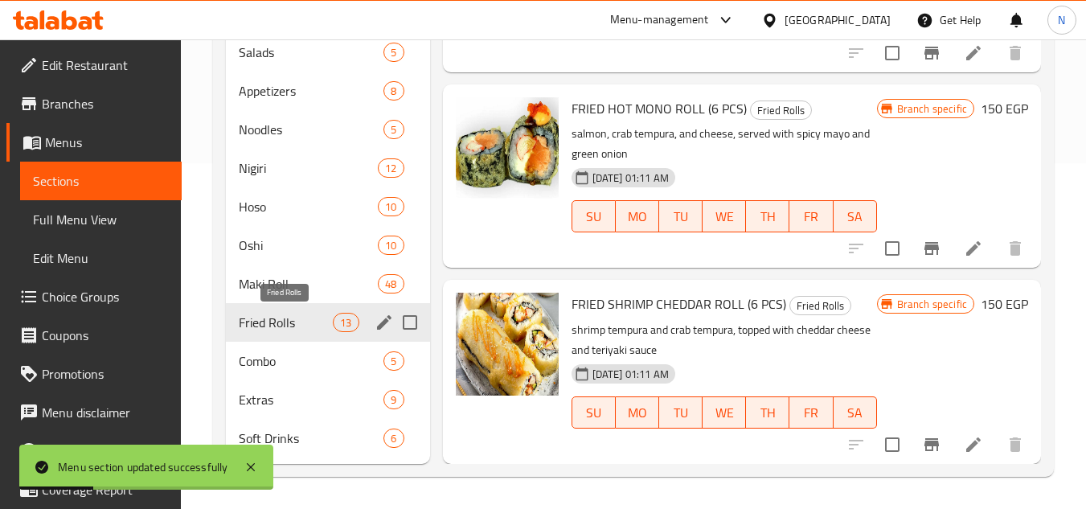
click at [282, 326] on span "Fried Rolls" at bounding box center [286, 322] width 94 height 19
drag, startPoint x: 1073, startPoint y: 197, endPoint x: 1075, endPoint y: 227, distance: 30.6
click at [1073, 197] on div "Home / Restaurants management / Menus / Sections Ginza Sushi Open import export…" at bounding box center [633, 101] width 905 height 815
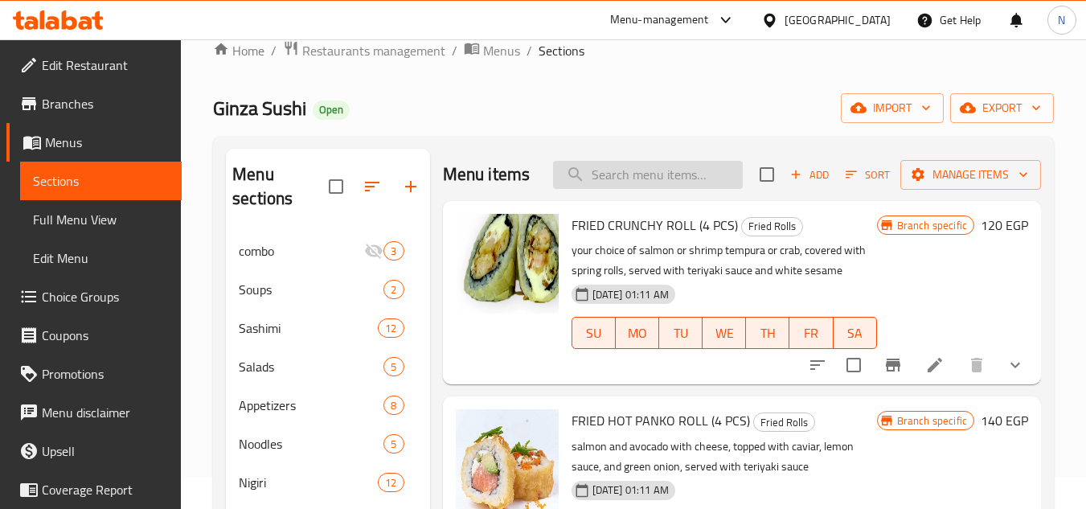
scroll to position [24, 0]
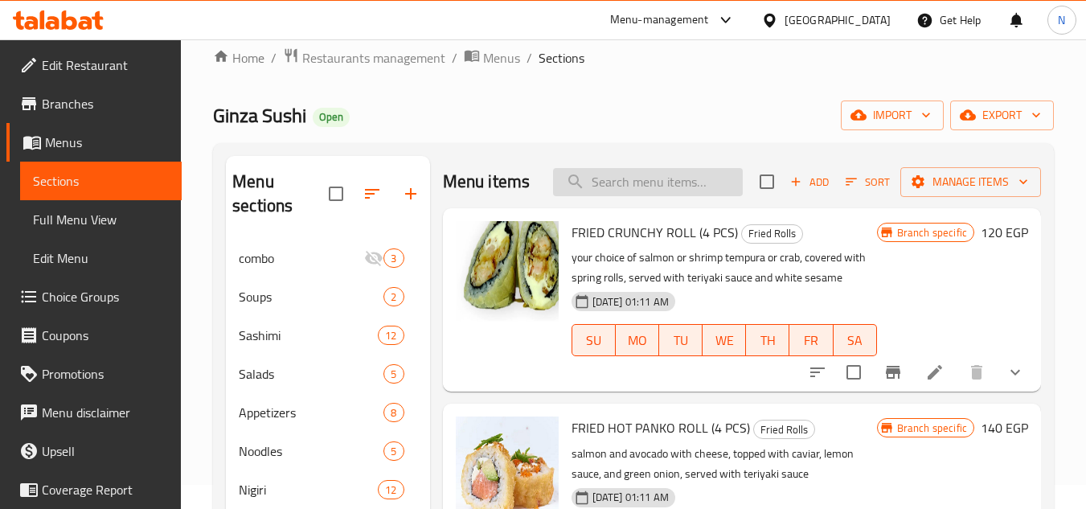
click at [647, 196] on input "search" at bounding box center [648, 182] width 190 height 28
paste input "Spicy Lemon"
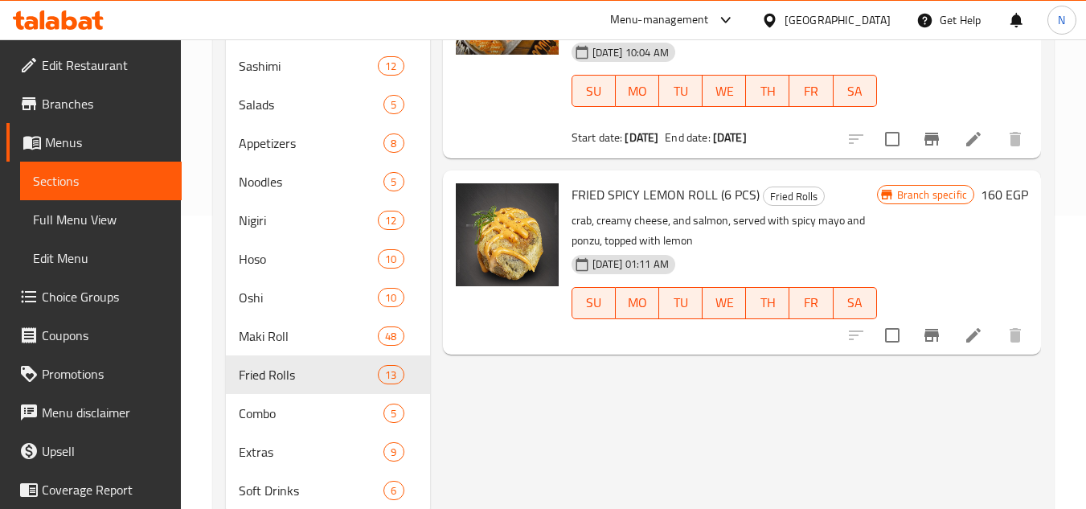
scroll to position [346, 0]
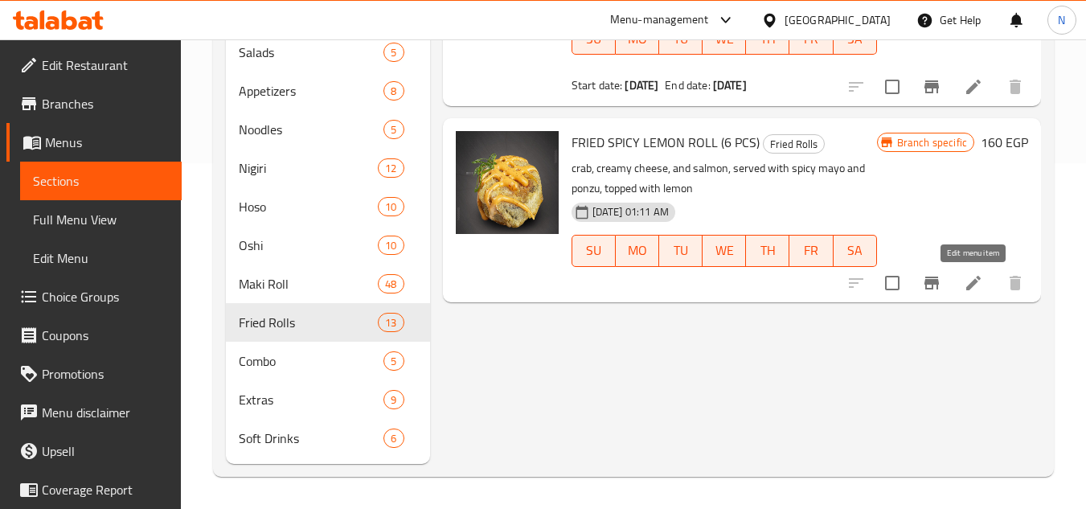
type input "Spicy Lemon"
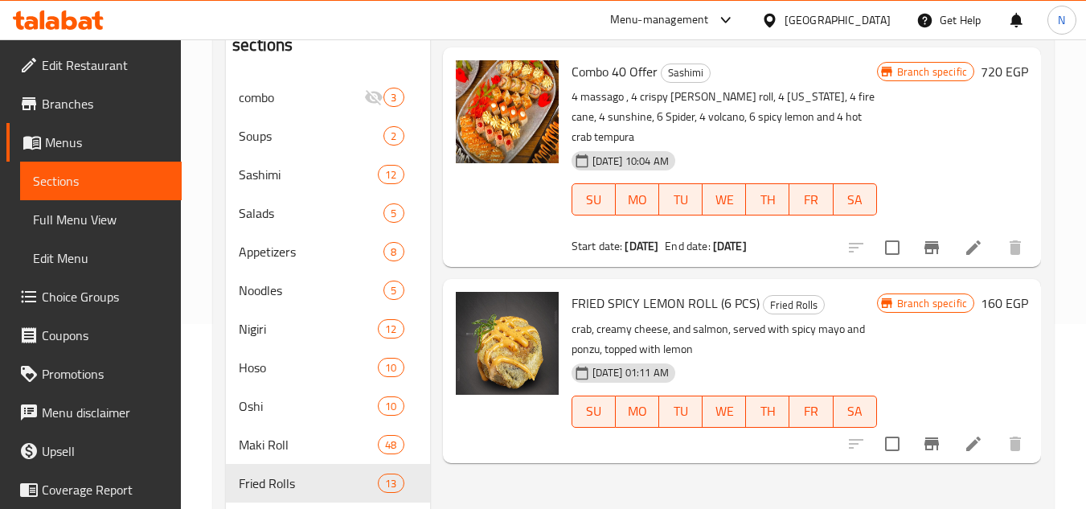
scroll to position [265, 0]
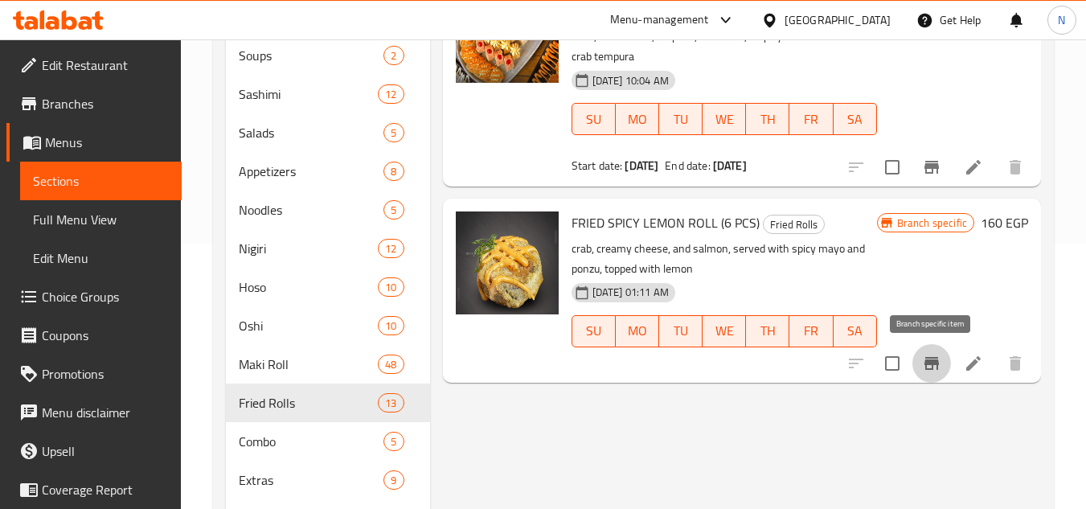
click at [933, 353] on button "Branch-specific-item" at bounding box center [931, 363] width 39 height 39
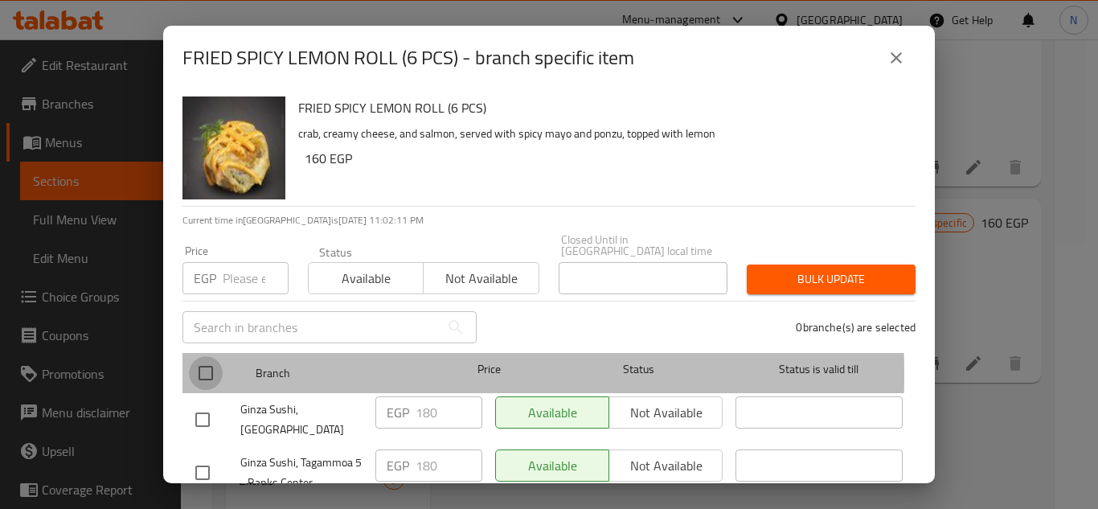
click at [212, 363] on input "checkbox" at bounding box center [206, 373] width 34 height 34
checkbox input "true"
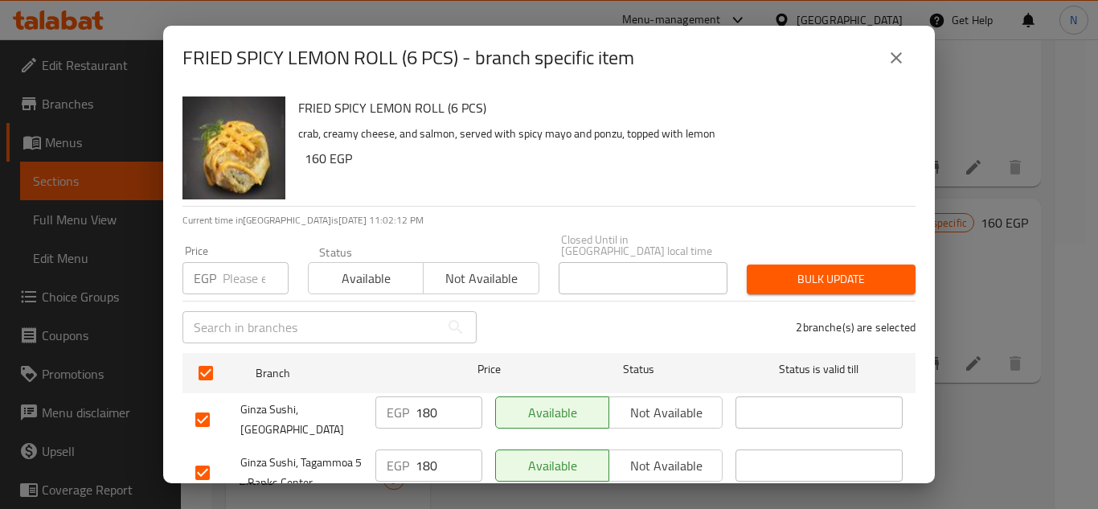
click at [235, 272] on input "number" at bounding box center [256, 278] width 66 height 32
paste input "230"
type input "230"
click at [845, 272] on span "Bulk update" at bounding box center [831, 279] width 143 height 20
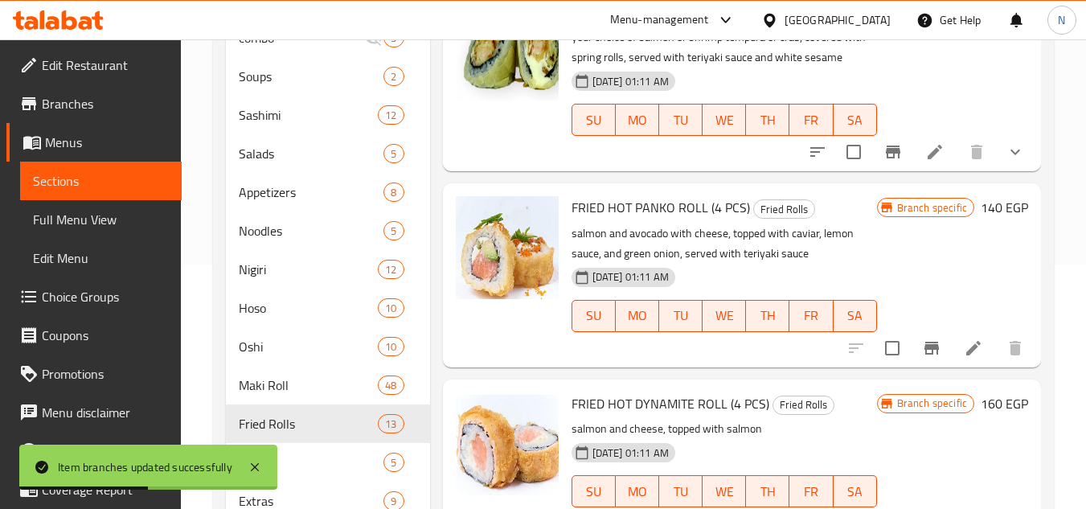
scroll to position [24, 0]
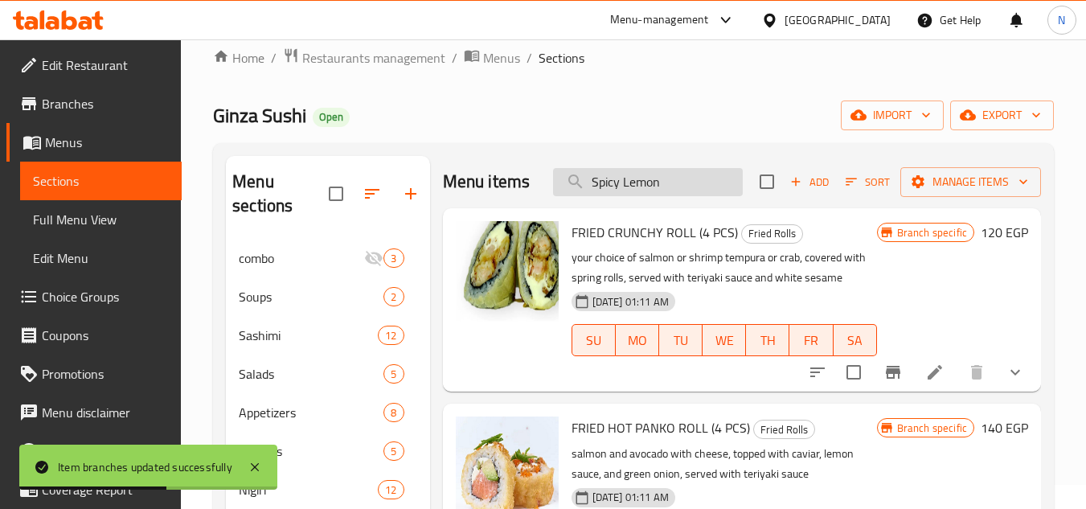
click at [603, 187] on input "Spicy Lemon" at bounding box center [648, 182] width 190 height 28
paste input "Spicy Lemon"
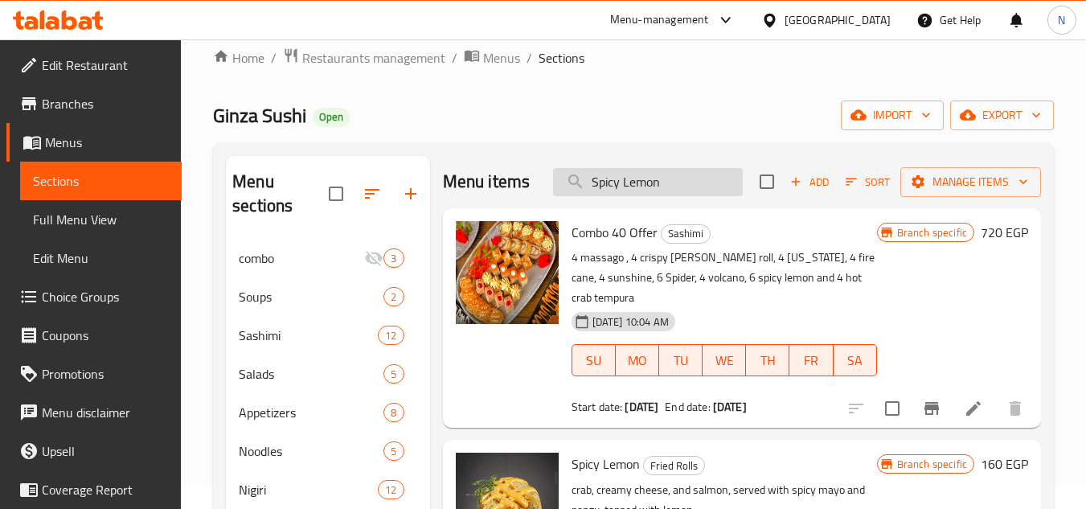
click at [664, 186] on input "Spicy Lemon" at bounding box center [648, 182] width 190 height 28
paste input "Fried gunkan"
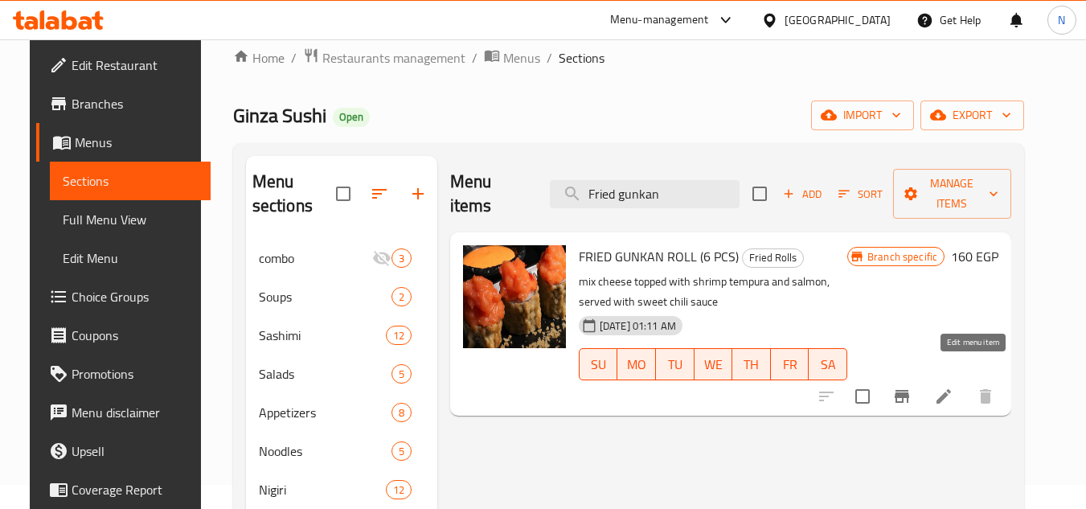
type input "Fried gunkan"
click at [909, 390] on icon "Branch-specific-item" at bounding box center [902, 396] width 14 height 13
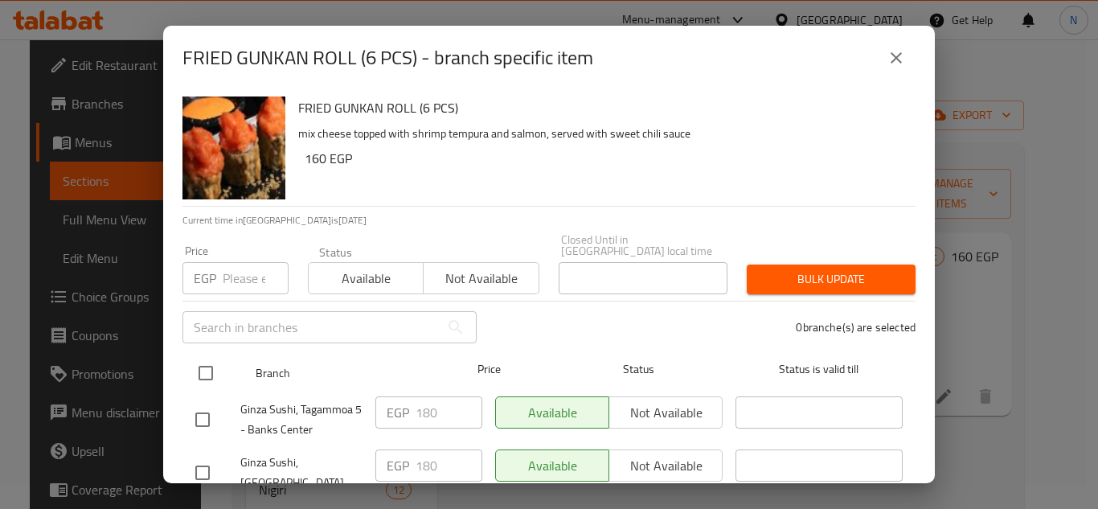
click at [205, 362] on input "checkbox" at bounding box center [206, 373] width 34 height 34
checkbox input "true"
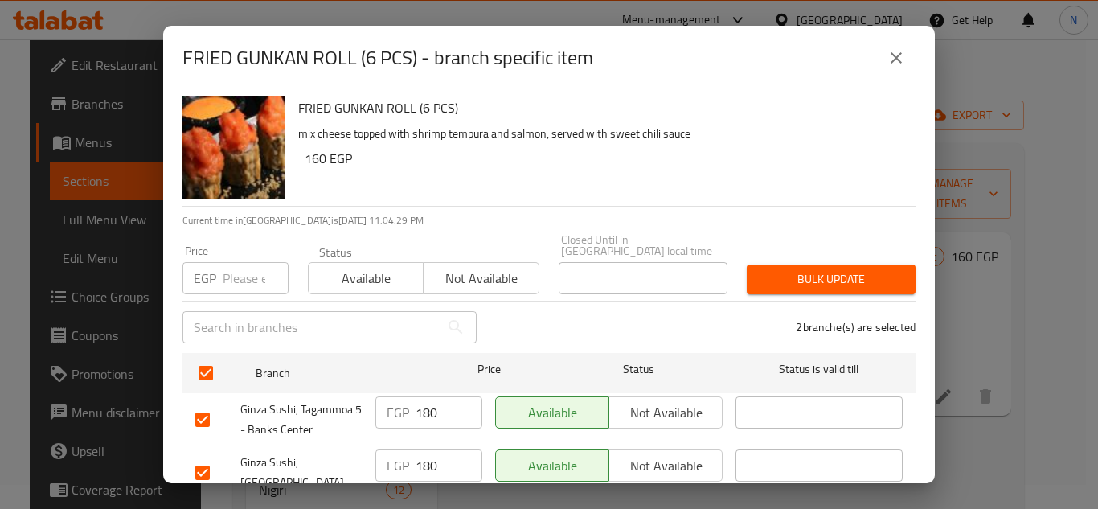
click at [241, 274] on input "number" at bounding box center [256, 278] width 66 height 32
paste input "240"
type input "240"
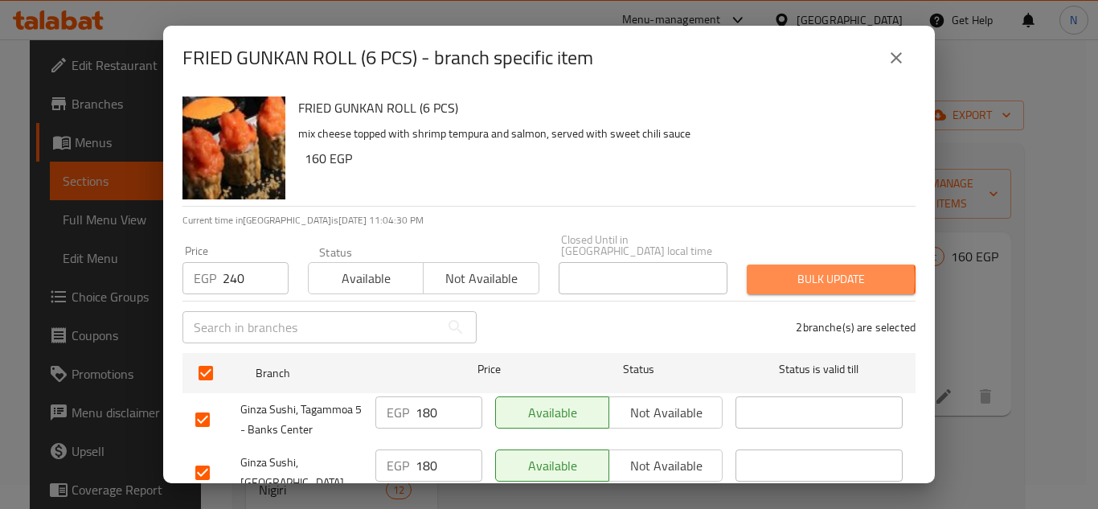
click at [804, 269] on span "Bulk update" at bounding box center [831, 279] width 143 height 20
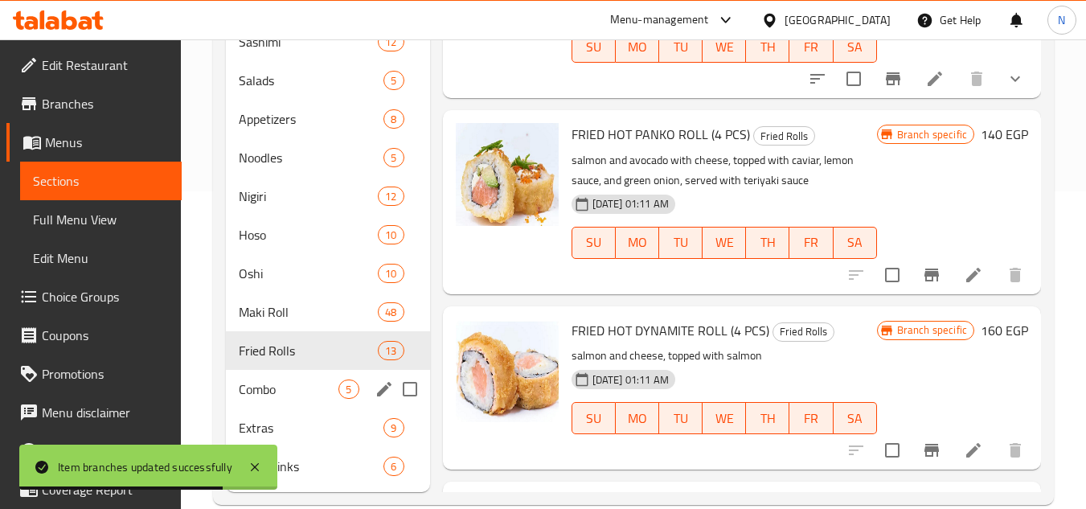
scroll to position [346, 0]
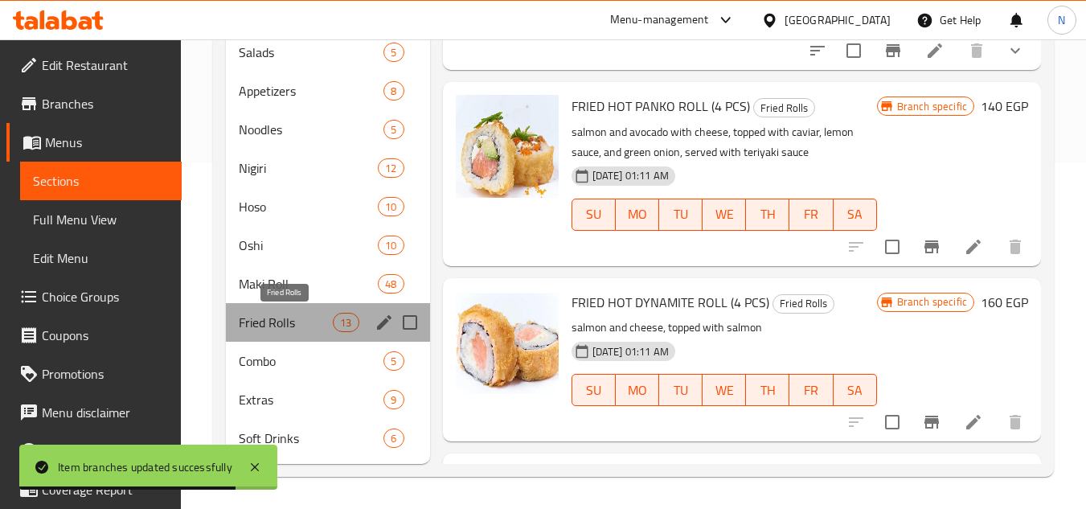
click at [316, 313] on span "Fried Rolls" at bounding box center [286, 322] width 94 height 19
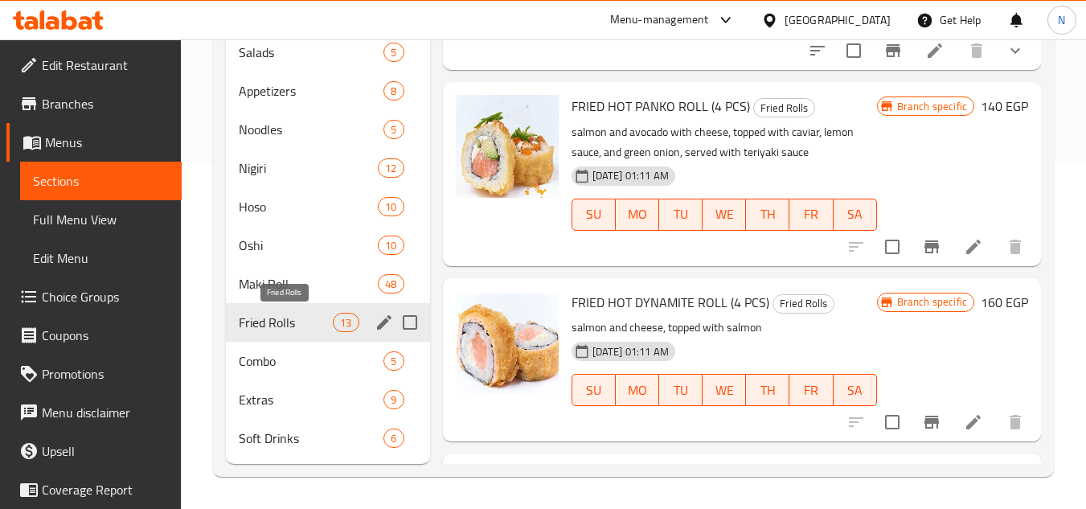
click at [297, 320] on span "Fried Rolls" at bounding box center [286, 322] width 94 height 19
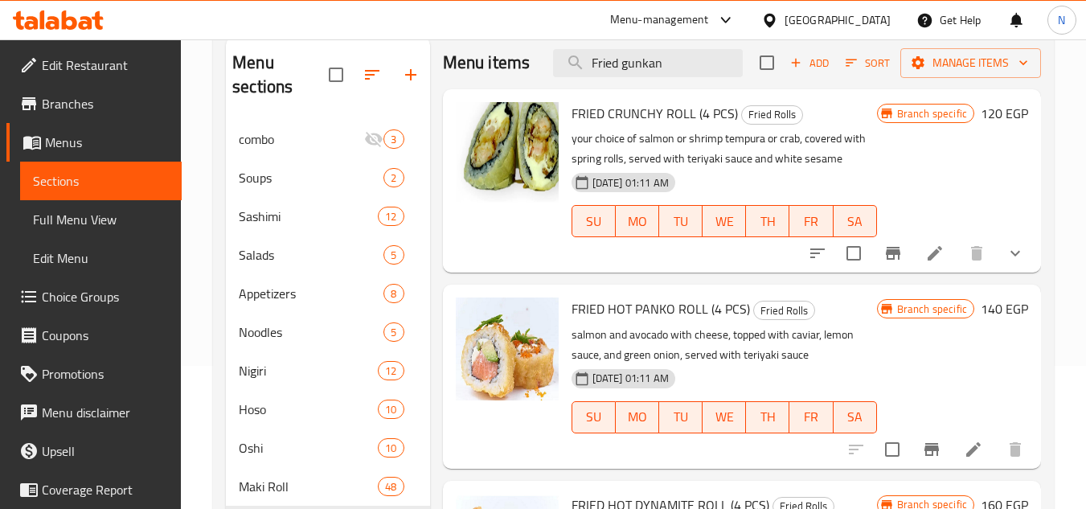
scroll to position [24, 0]
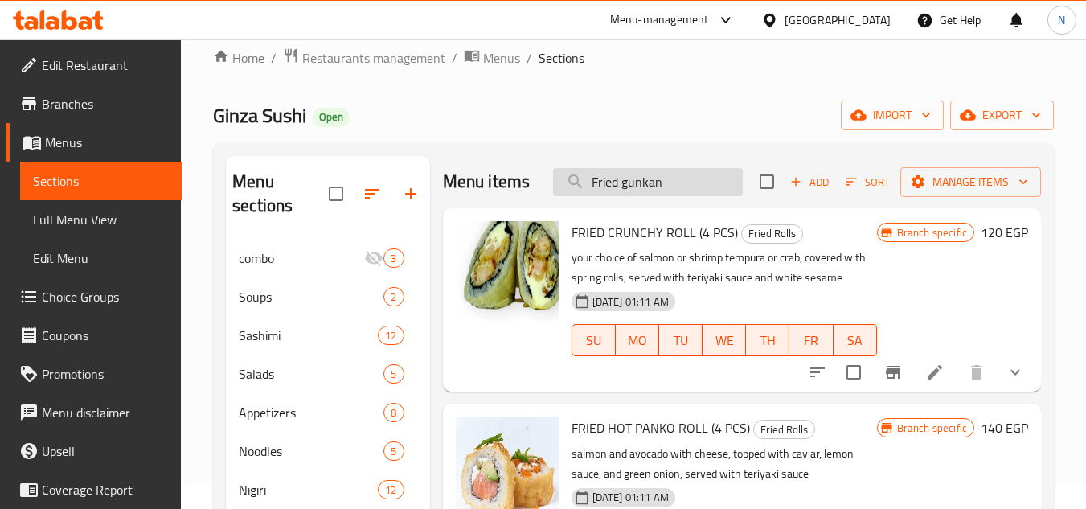
click at [661, 196] on input "Fried gunkan" at bounding box center [648, 182] width 190 height 28
paste input "spider"
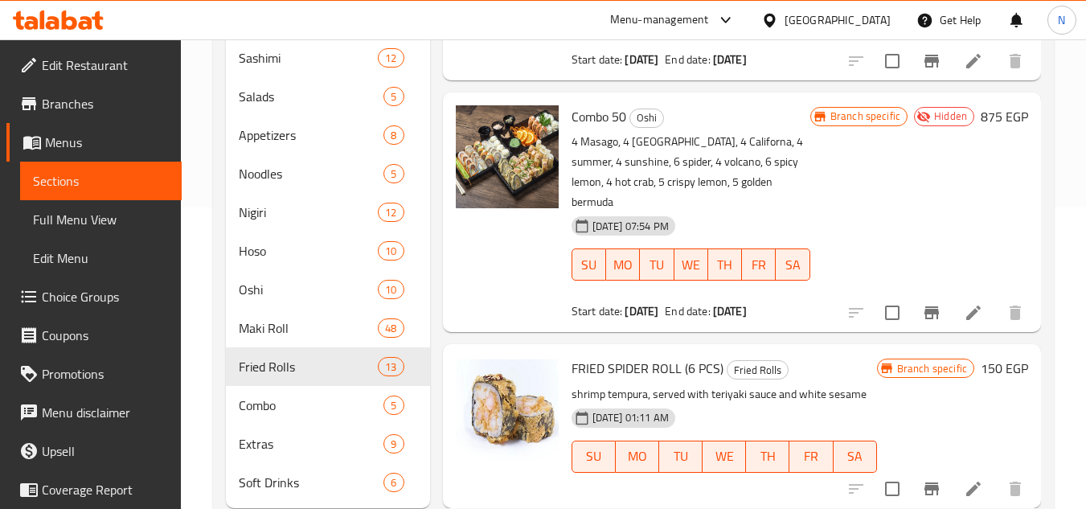
scroll to position [346, 0]
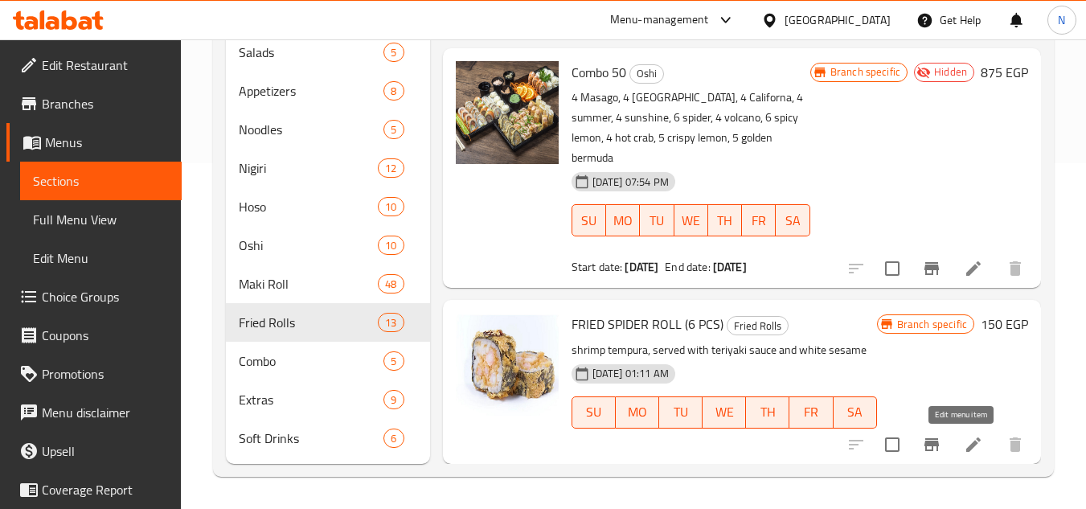
type input "spider"
click at [923, 447] on icon "Branch-specific-item" at bounding box center [931, 444] width 19 height 19
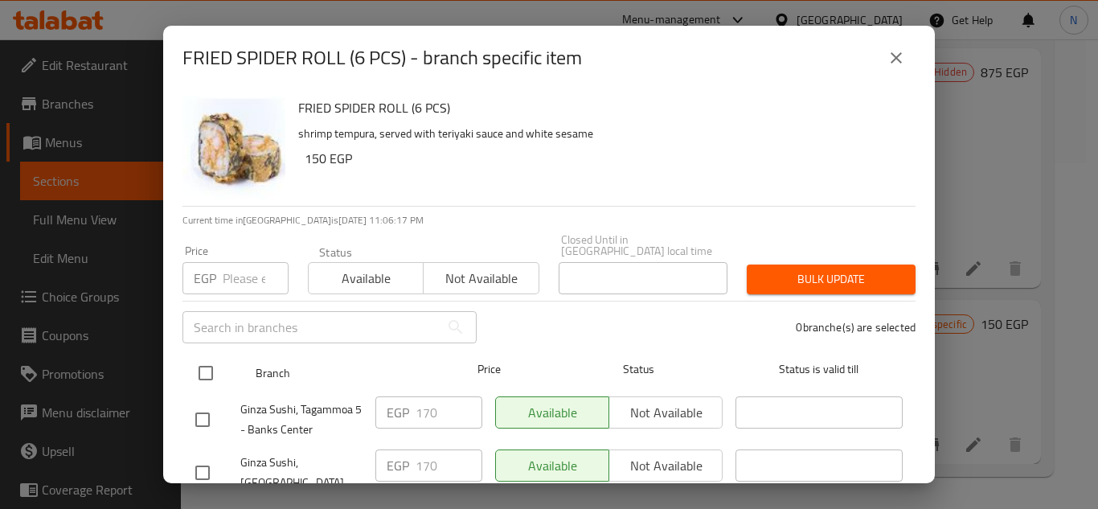
click at [210, 362] on input "checkbox" at bounding box center [206, 373] width 34 height 34
checkbox input "true"
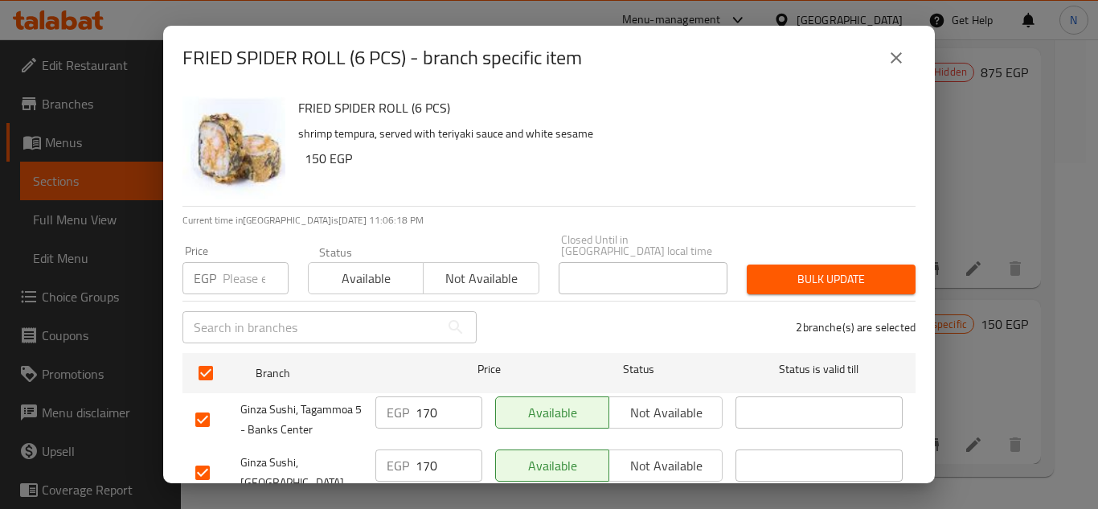
click at [252, 264] on input "number" at bounding box center [256, 278] width 66 height 32
paste input "225"
type input "225"
click at [833, 269] on span "Bulk update" at bounding box center [831, 279] width 143 height 20
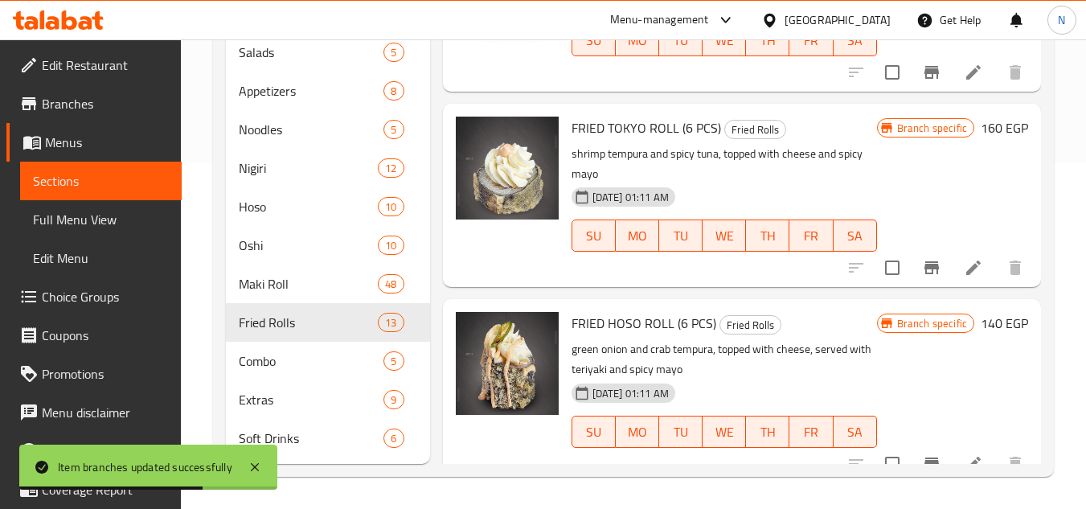
scroll to position [1377, 0]
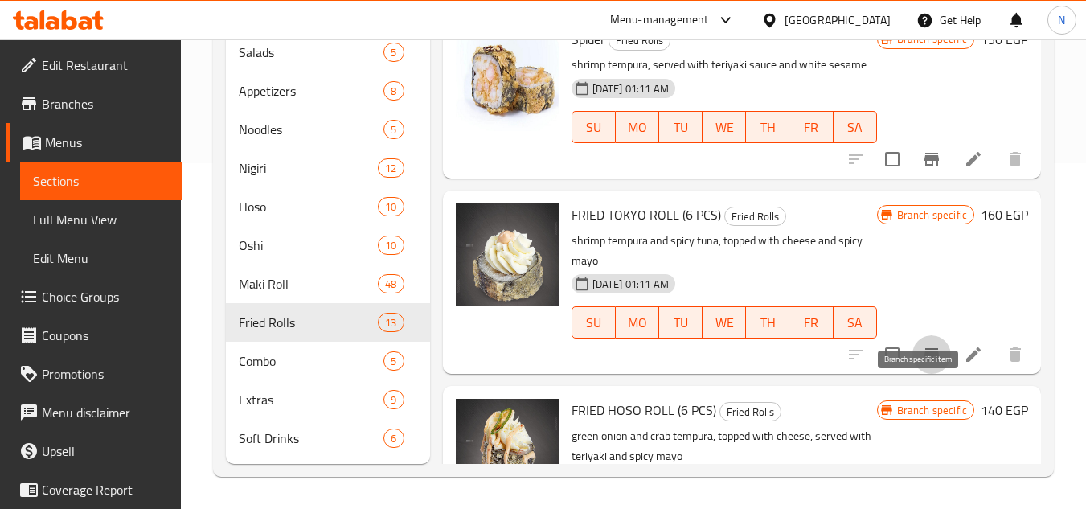
click at [924, 361] on icon "Branch-specific-item" at bounding box center [931, 354] width 14 height 13
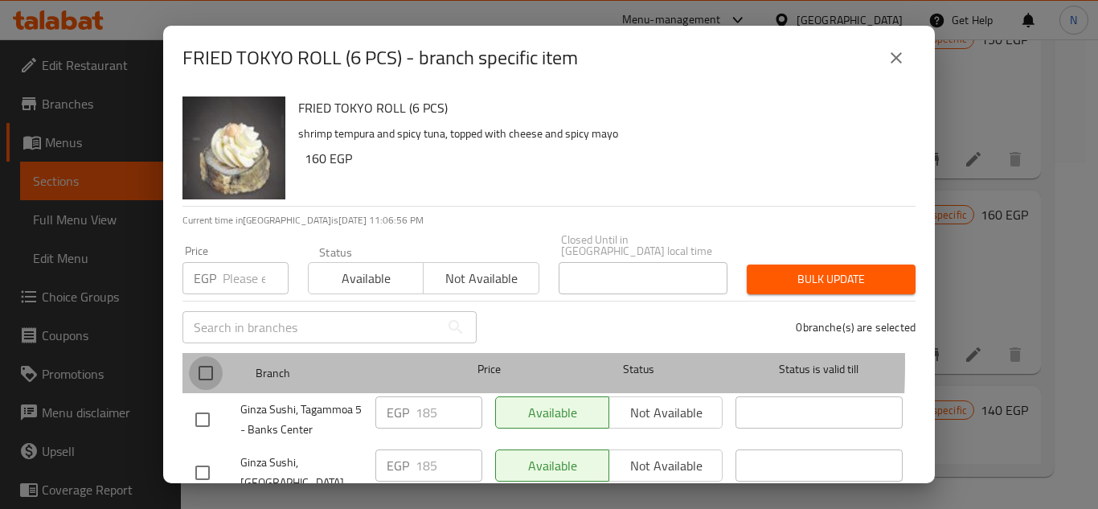
drag, startPoint x: 195, startPoint y: 351, endPoint x: 212, endPoint y: 350, distance: 17.7
click at [195, 356] on input "checkbox" at bounding box center [206, 373] width 34 height 34
checkbox input "true"
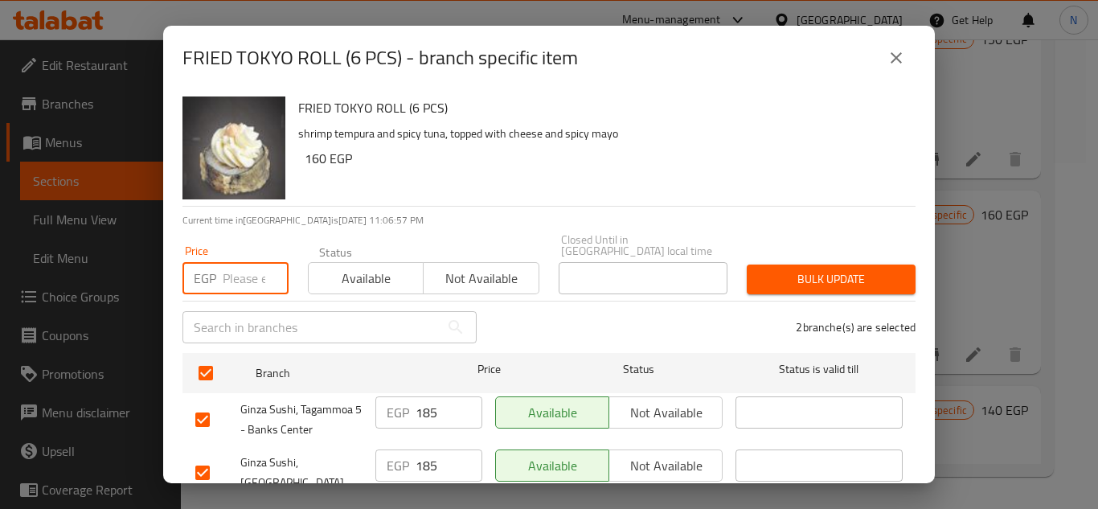
click at [236, 266] on input "number" at bounding box center [256, 278] width 66 height 32
paste input "225"
type input "225"
click at [827, 269] on span "Bulk update" at bounding box center [831, 279] width 143 height 20
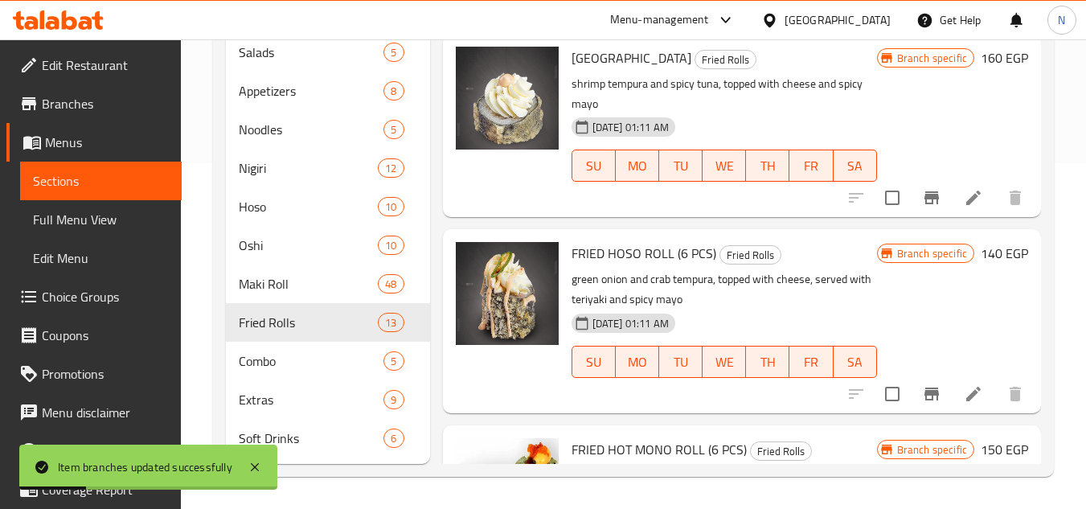
scroll to position [1538, 0]
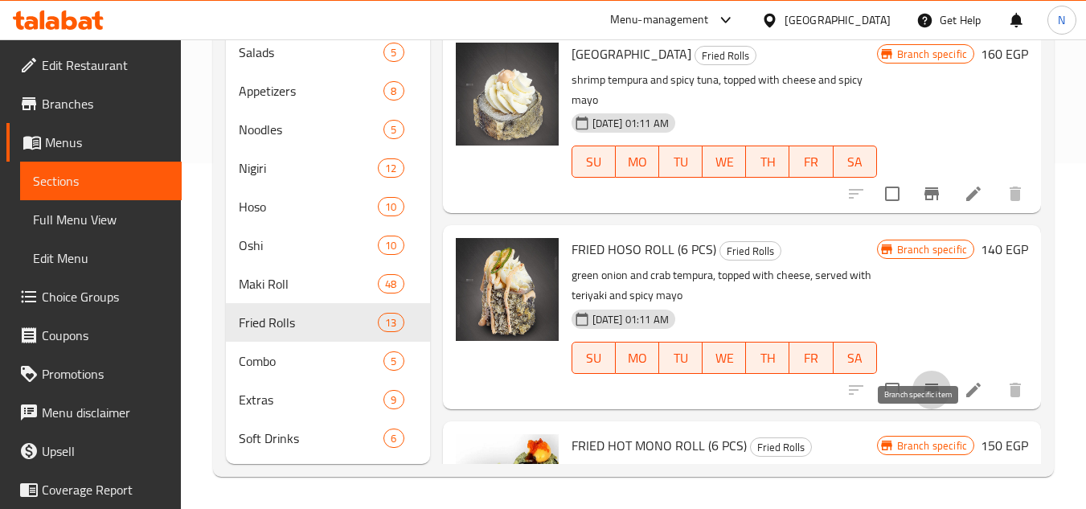
click at [922, 399] on icon "Branch-specific-item" at bounding box center [931, 389] width 19 height 19
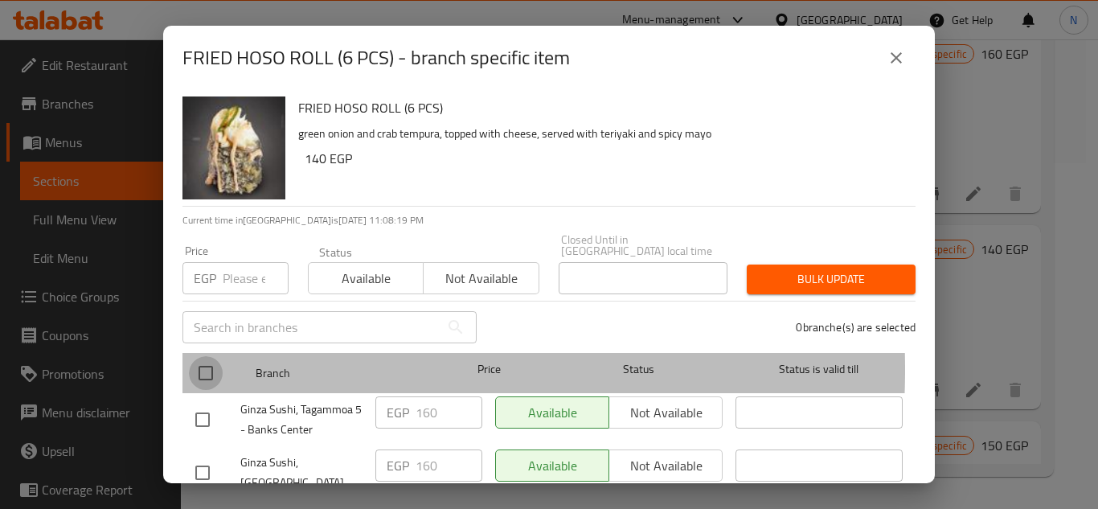
click at [207, 358] on input "checkbox" at bounding box center [206, 373] width 34 height 34
checkbox input "true"
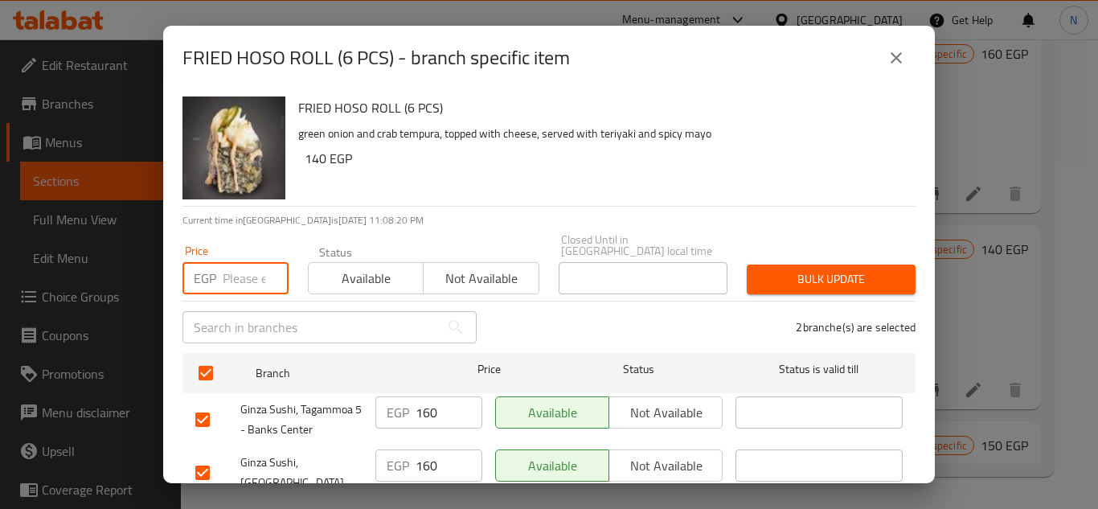
click at [244, 275] on input "number" at bounding box center [256, 278] width 66 height 32
paste input "225"
type input "225"
click at [825, 269] on span "Bulk update" at bounding box center [831, 279] width 143 height 20
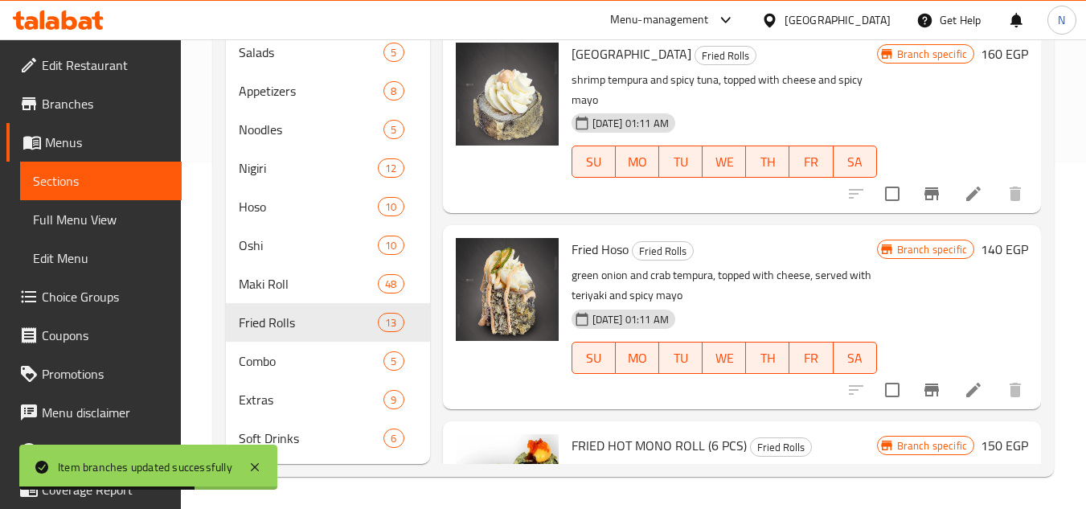
scroll to position [1878, 0]
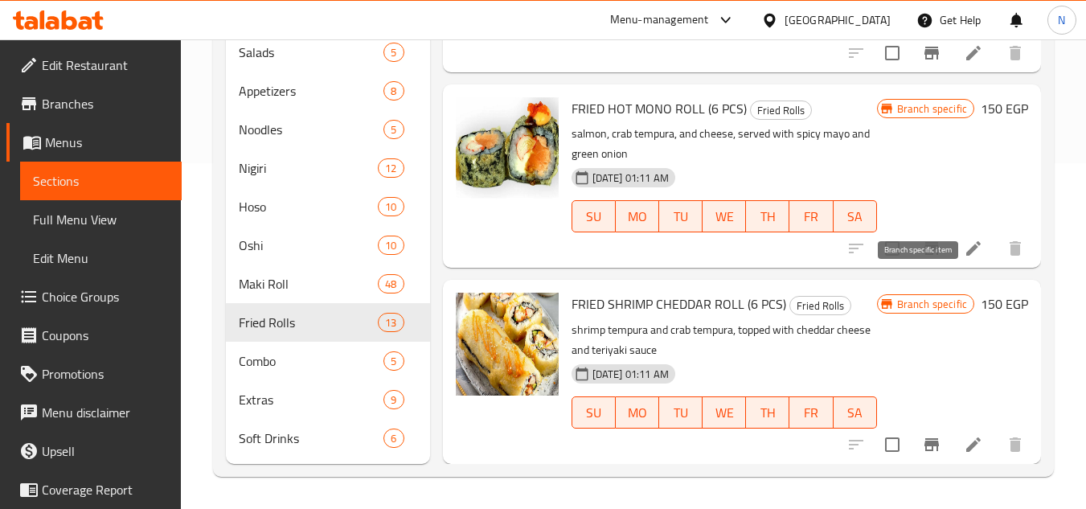
click at [924, 255] on icon "Branch-specific-item" at bounding box center [931, 248] width 14 height 13
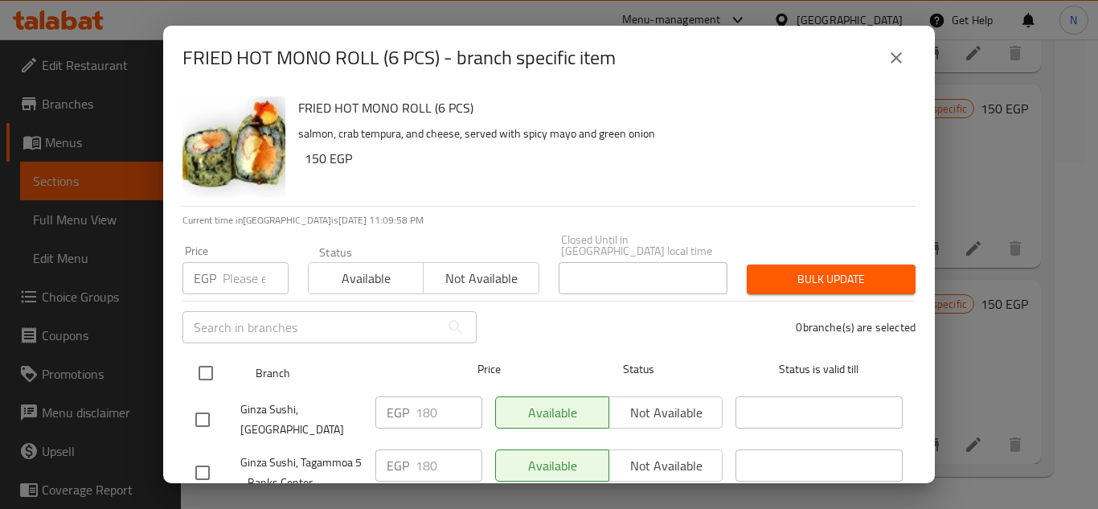
click at [215, 364] on input "checkbox" at bounding box center [206, 373] width 34 height 34
checkbox input "true"
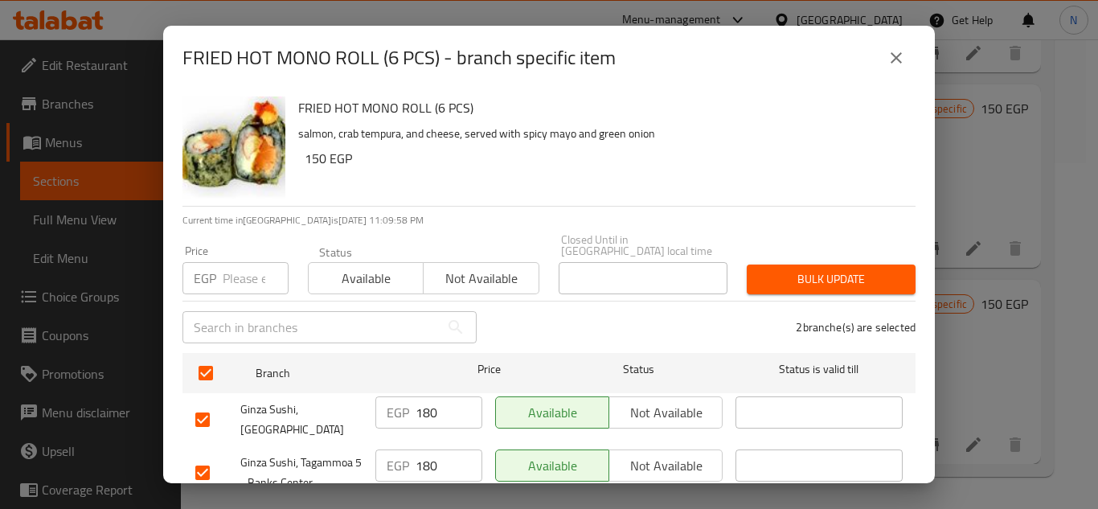
click at [257, 274] on input "number" at bounding box center [256, 278] width 66 height 32
paste input "215"
type input "215"
click at [825, 269] on span "Bulk update" at bounding box center [831, 279] width 143 height 20
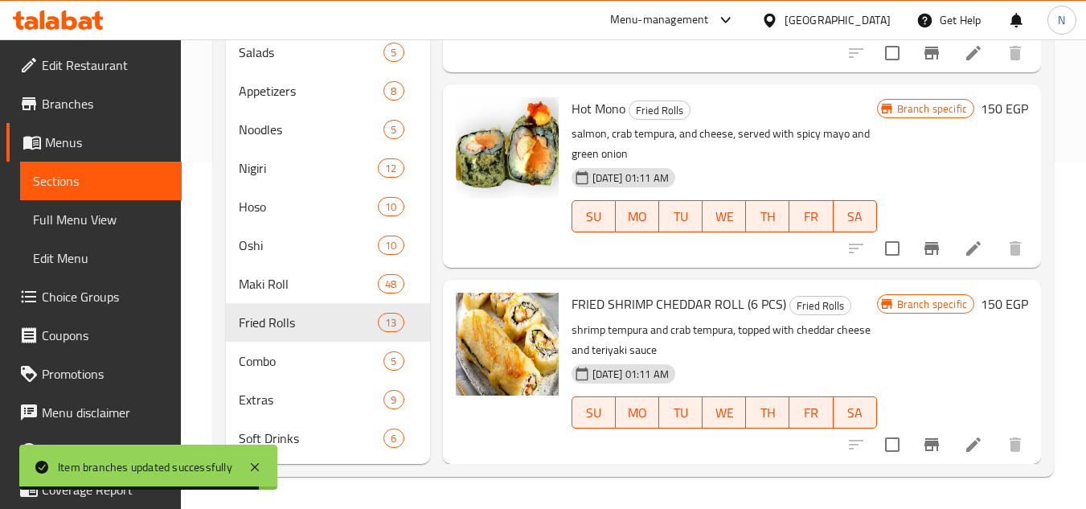
scroll to position [1919, 0]
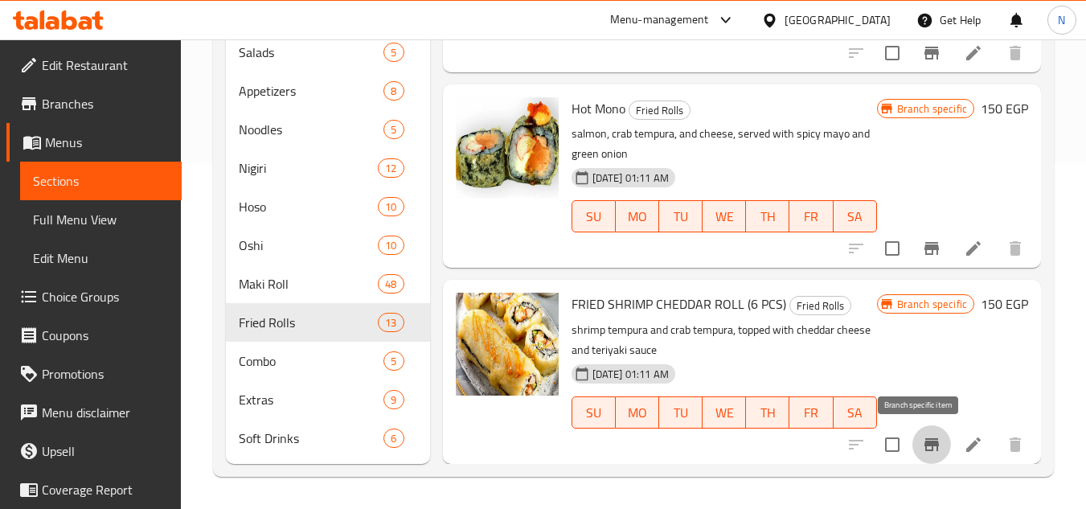
click at [922, 448] on icon "Branch-specific-item" at bounding box center [931, 444] width 19 height 19
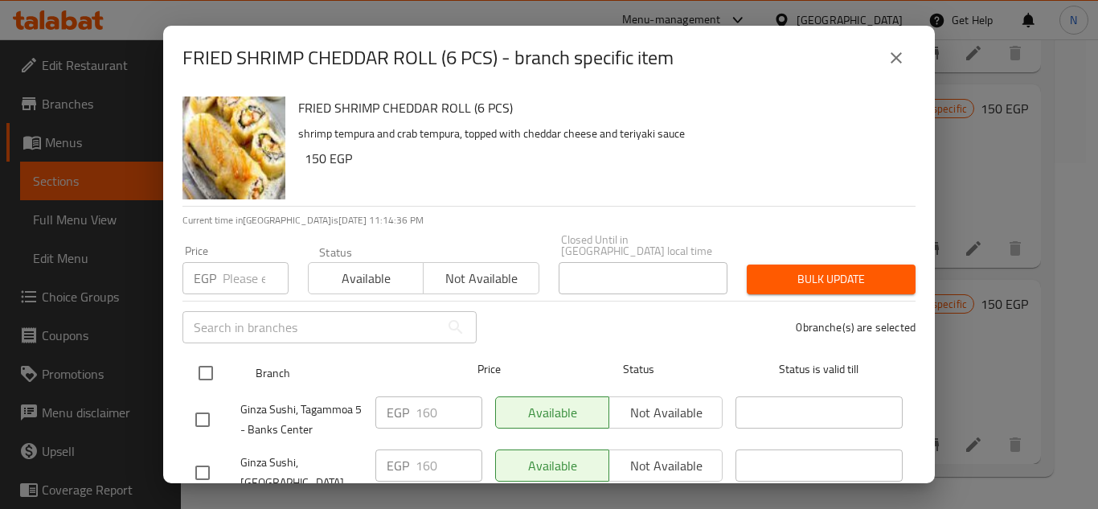
click at [205, 360] on input "checkbox" at bounding box center [206, 373] width 34 height 34
checkbox input "true"
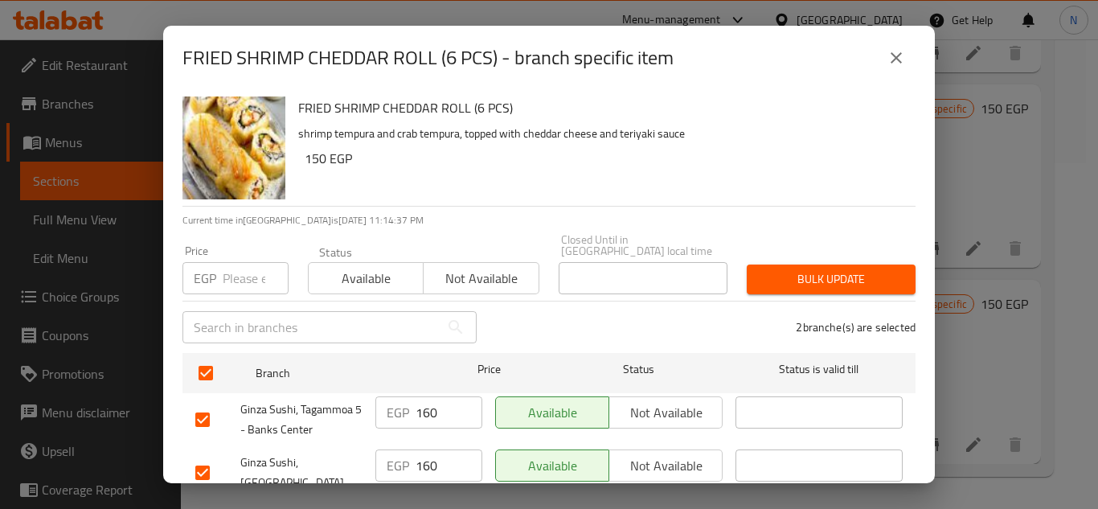
click at [239, 262] on input "number" at bounding box center [256, 278] width 66 height 32
paste input "235"
type input "235"
click at [853, 269] on span "Bulk update" at bounding box center [831, 279] width 143 height 20
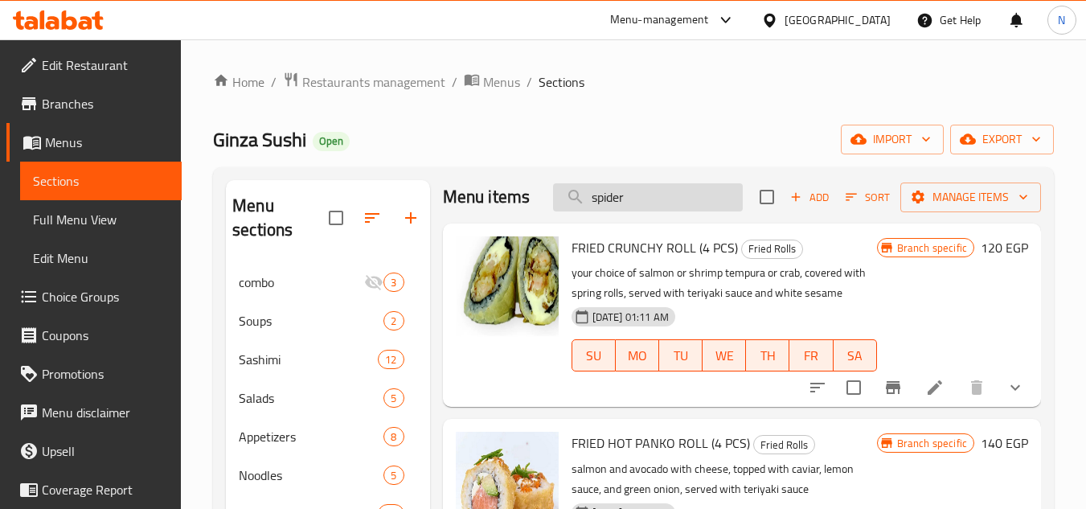
scroll to position [0, 0]
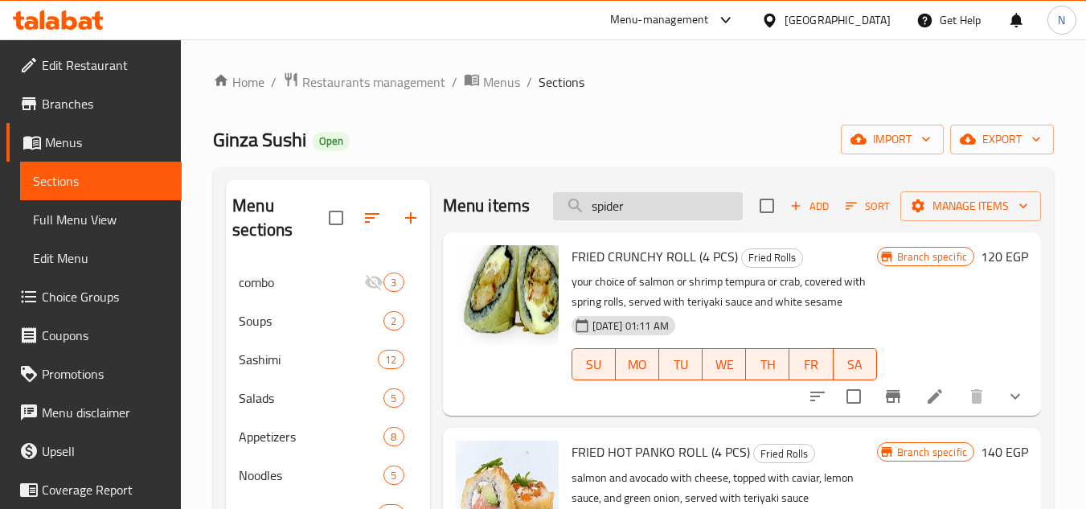
click at [623, 215] on input "spider" at bounding box center [648, 206] width 190 height 28
paste input "Fried red roll"
type input "Fried red roll"
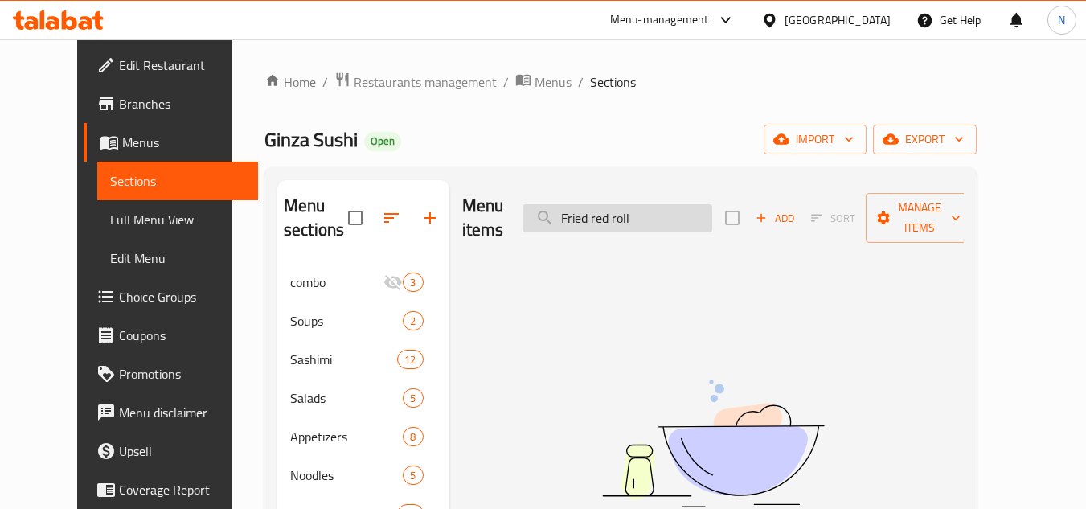
click at [657, 205] on input "Fried red roll" at bounding box center [617, 218] width 190 height 28
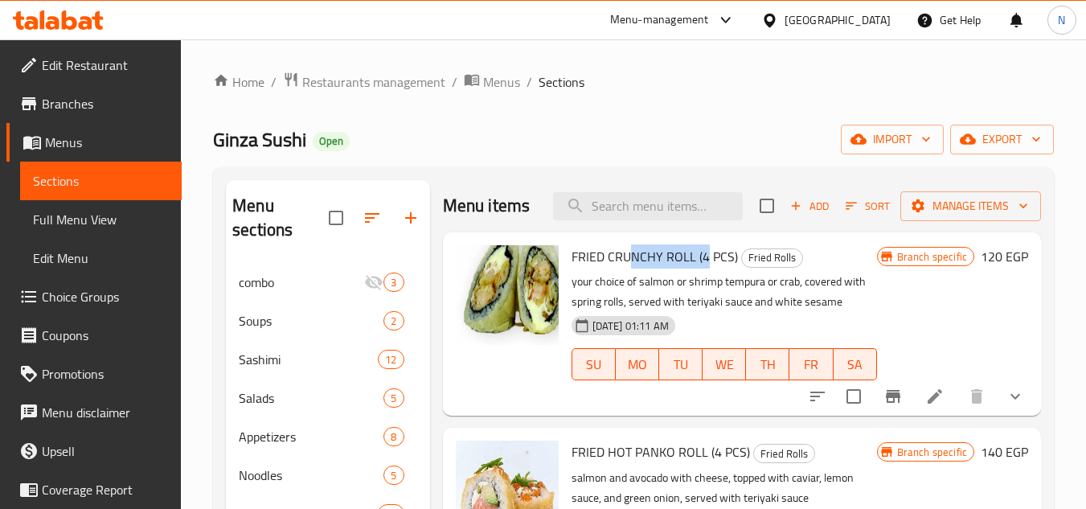
drag, startPoint x: 627, startPoint y: 277, endPoint x: 703, endPoint y: 289, distance: 77.3
click at [703, 268] on span "FRIED CRUNCHY ROLL (4 PCS)" at bounding box center [654, 256] width 166 height 24
click at [801, 215] on span "Add" at bounding box center [809, 206] width 43 height 18
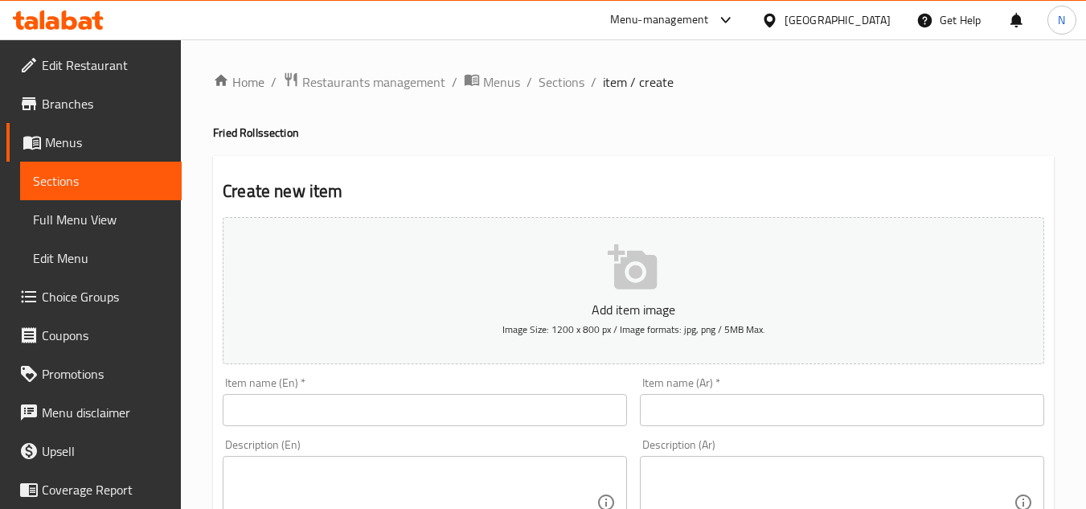
click at [289, 404] on input "text" at bounding box center [425, 410] width 404 height 32
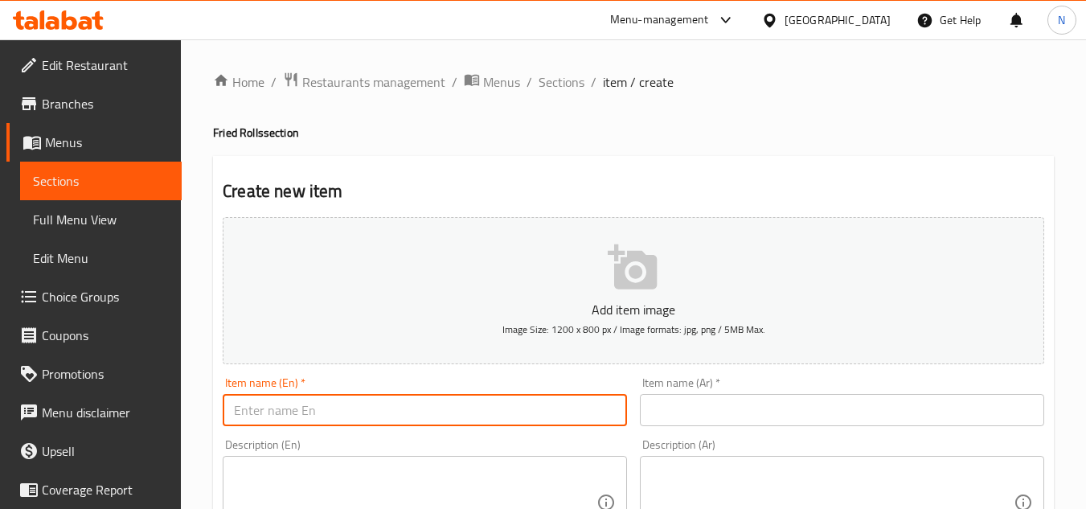
paste input "Fried red roll"
click at [440, 414] on input "Fried red roll" at bounding box center [425, 410] width 404 height 32
paste input "Red R"
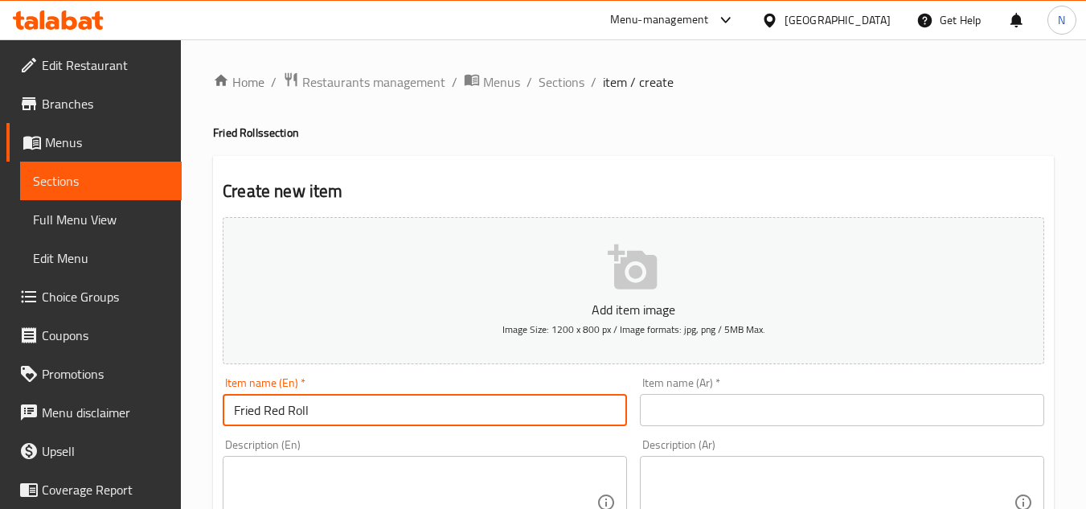
type input "Fried Red Roll"
click at [784, 403] on input "text" at bounding box center [842, 410] width 404 height 32
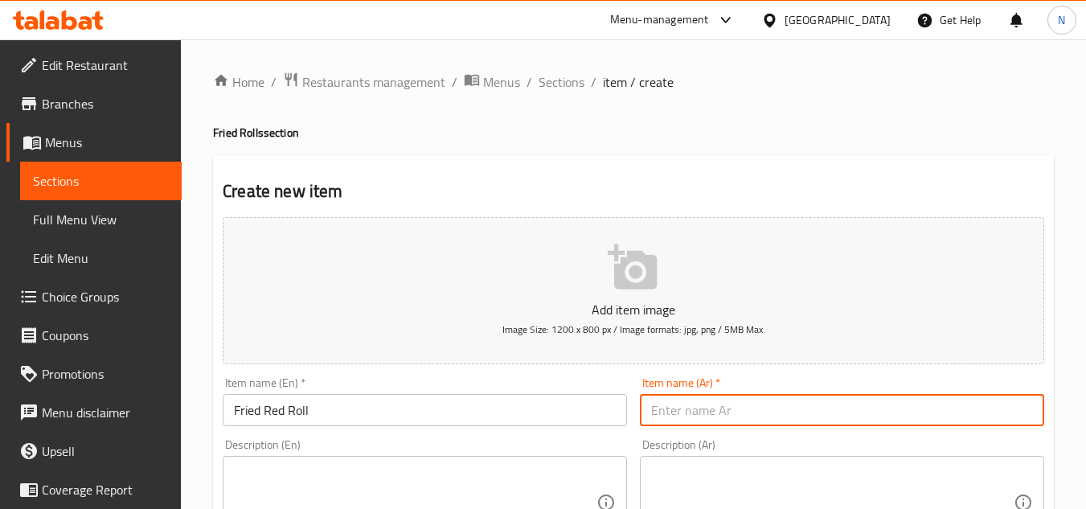
paste input "رول أحمر مقلي"
type input "رول أحمر مقلي"
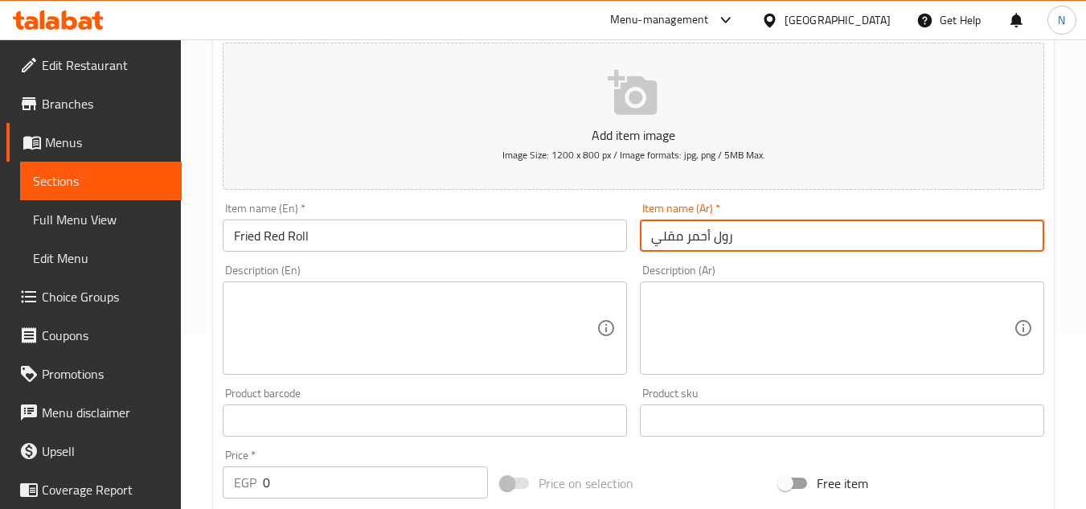
scroll to position [241, 0]
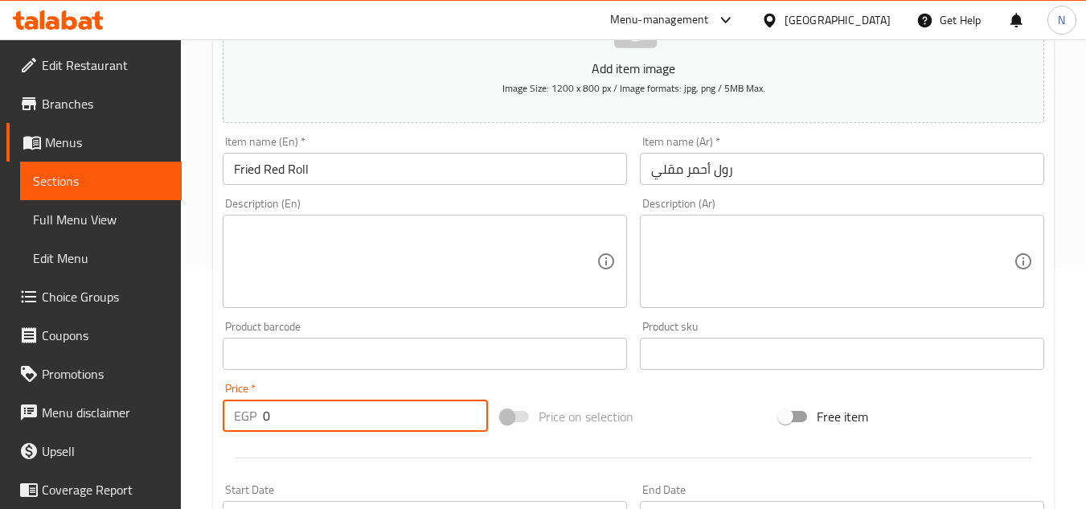
click at [285, 418] on input "0" at bounding box center [375, 415] width 225 height 32
paste input "24"
type input "240"
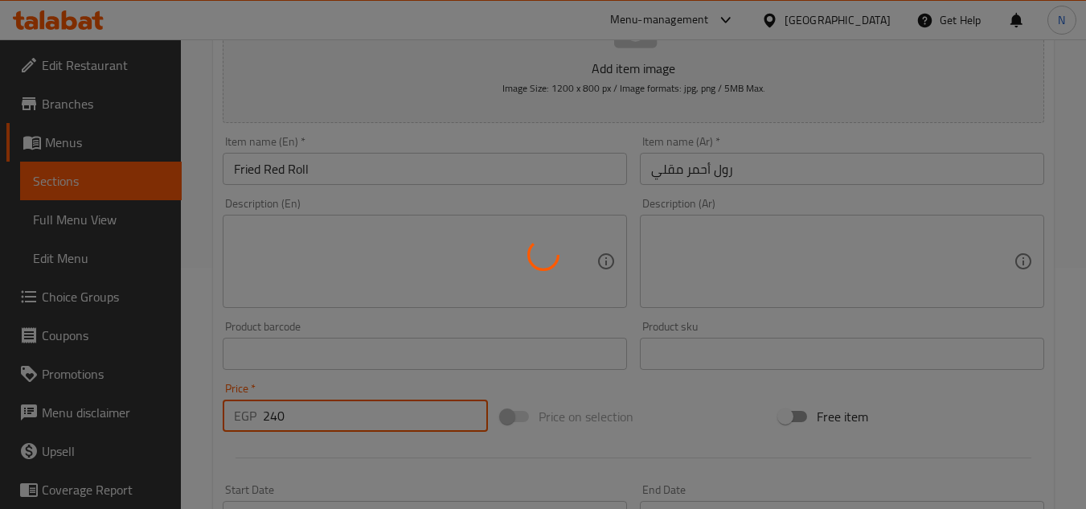
type input "0"
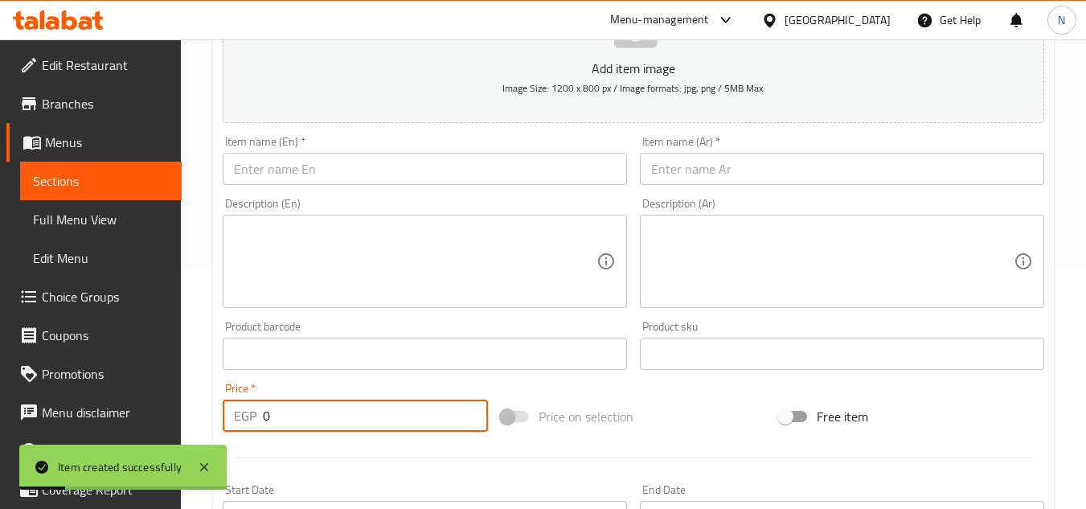
click at [394, 172] on input "text" at bounding box center [425, 169] width 404 height 32
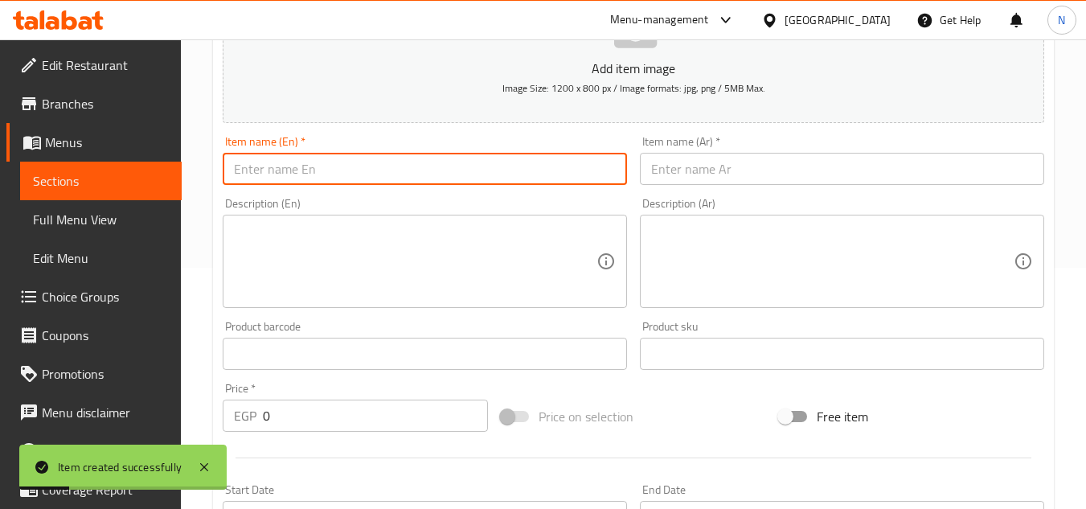
paste input "Crazy"
type input "Crazy"
click at [748, 177] on input "text" at bounding box center [842, 169] width 404 height 32
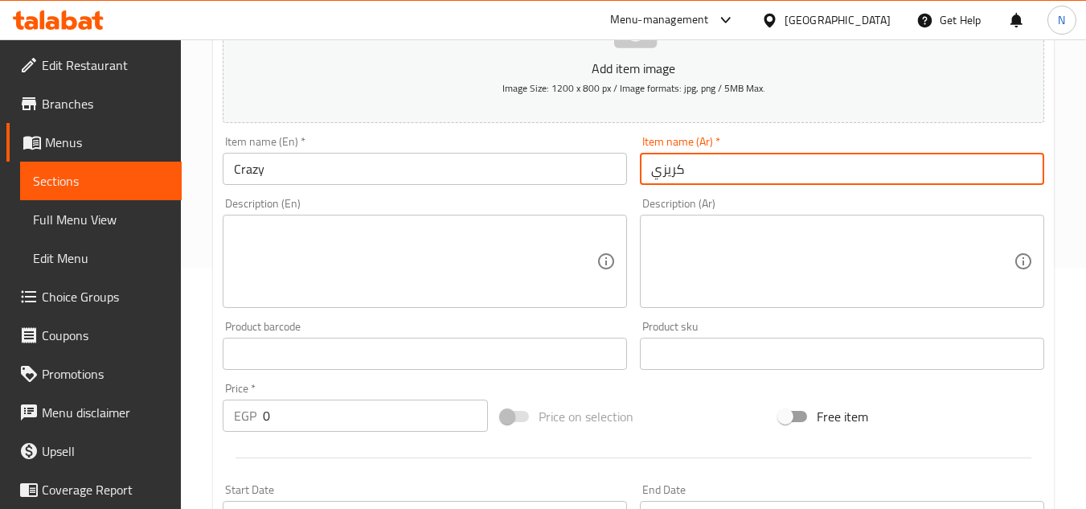
type input "كريزي"
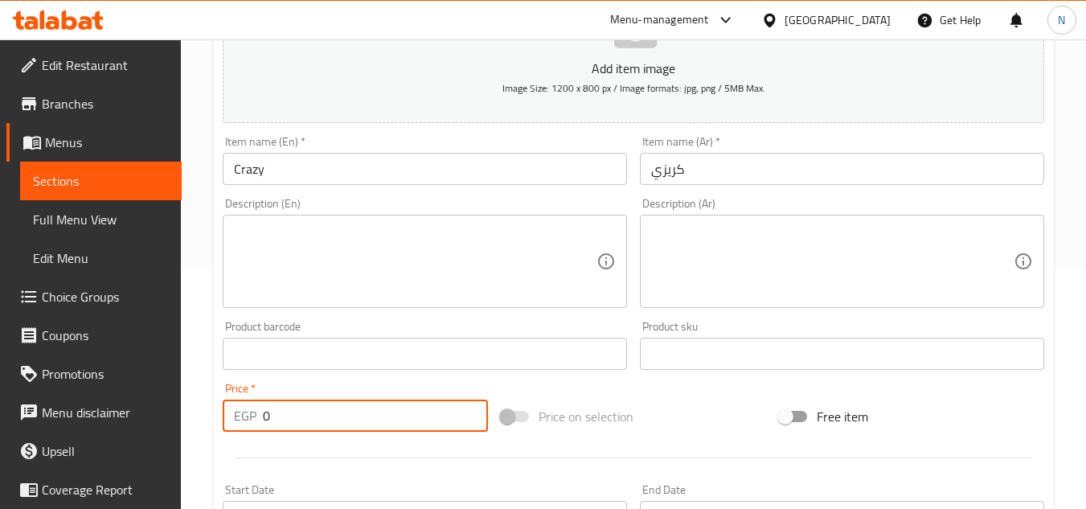
drag, startPoint x: 313, startPoint y: 414, endPoint x: 235, endPoint y: 419, distance: 78.1
click at [235, 419] on div "EGP 0 Price *" at bounding box center [355, 415] width 265 height 32
paste input "225"
type input "225"
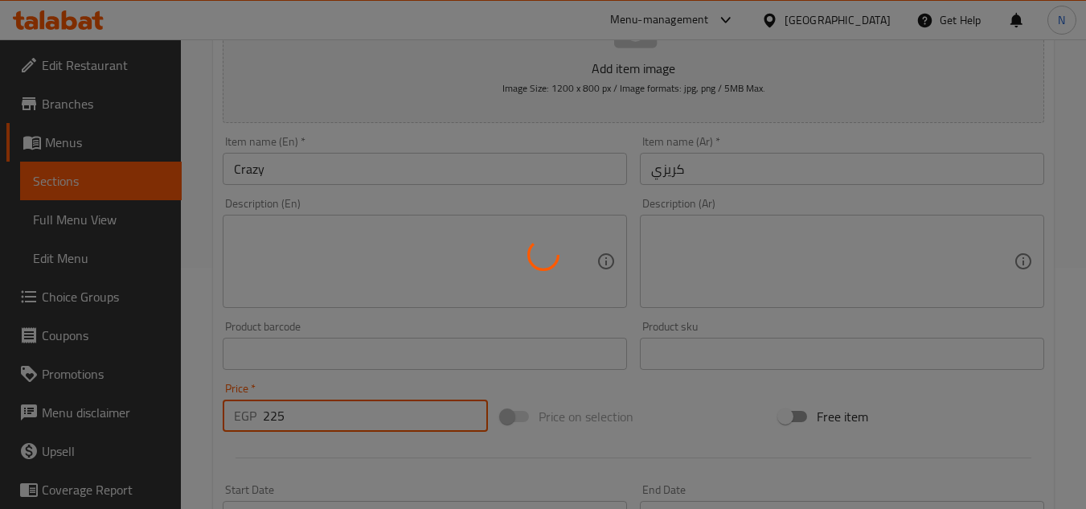
type input "0"
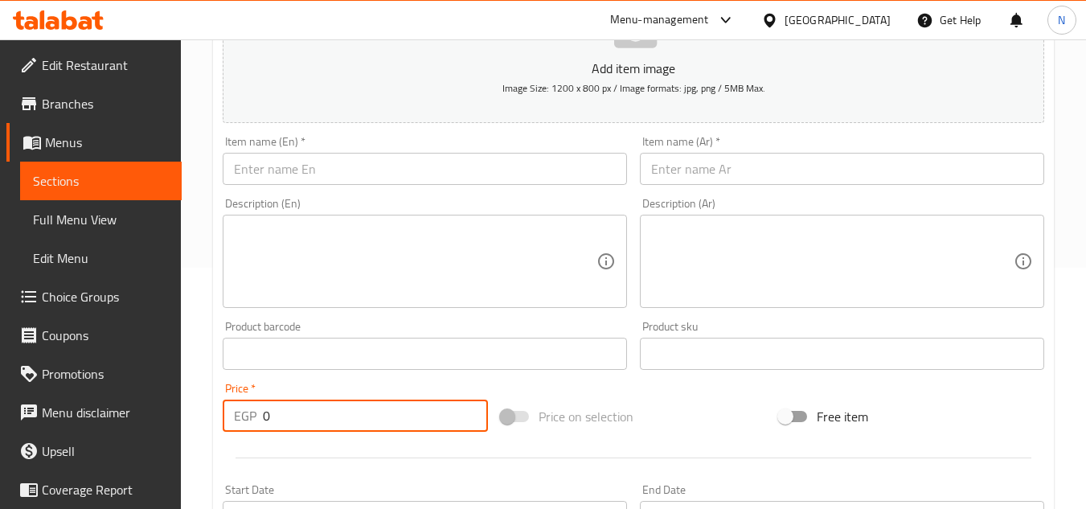
drag, startPoint x: 84, startPoint y: 178, endPoint x: 107, endPoint y: 186, distance: 24.9
click at [84, 178] on span "Sections" at bounding box center [101, 180] width 136 height 19
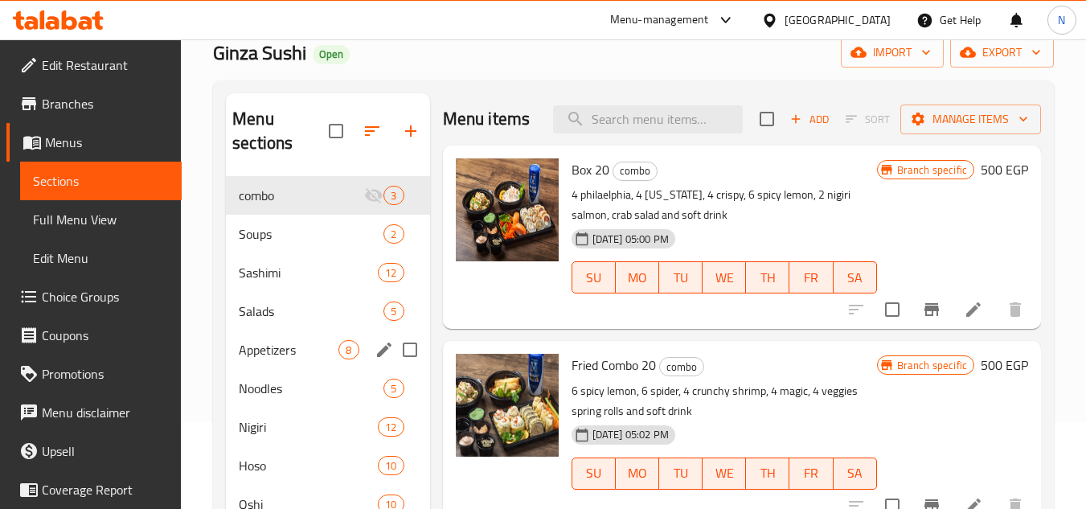
scroll to position [104, 0]
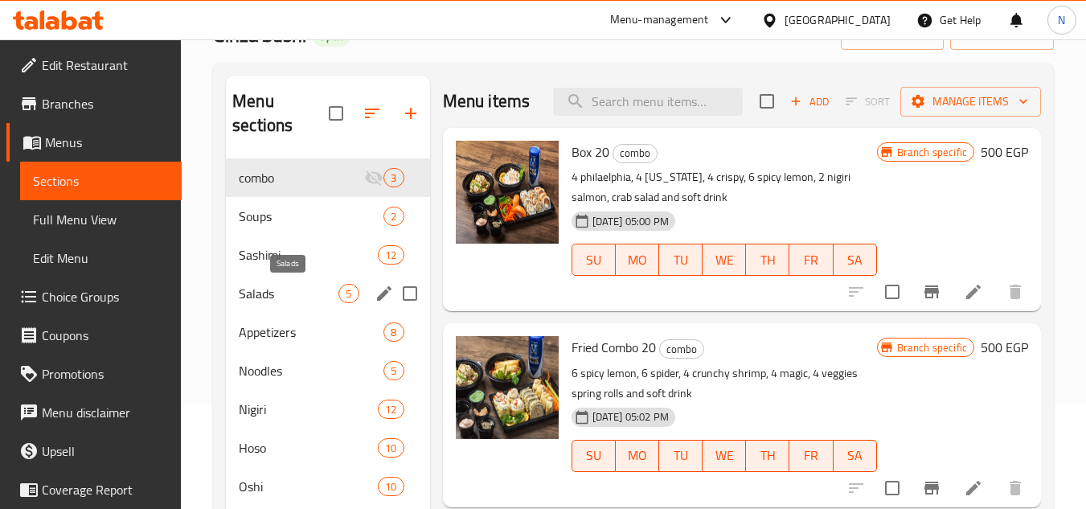
click at [279, 286] on span "Salads" at bounding box center [289, 293] width 100 height 19
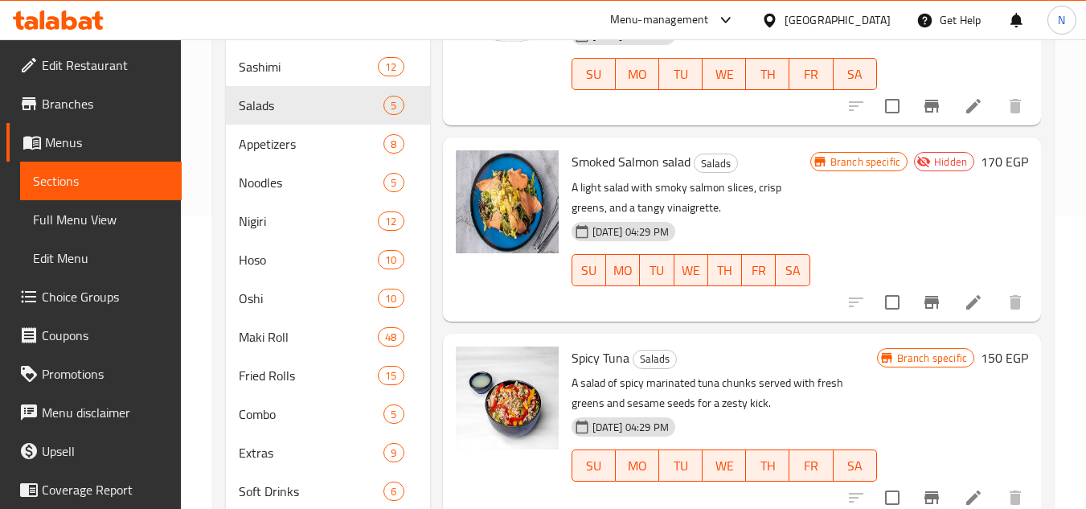
scroll to position [346, 0]
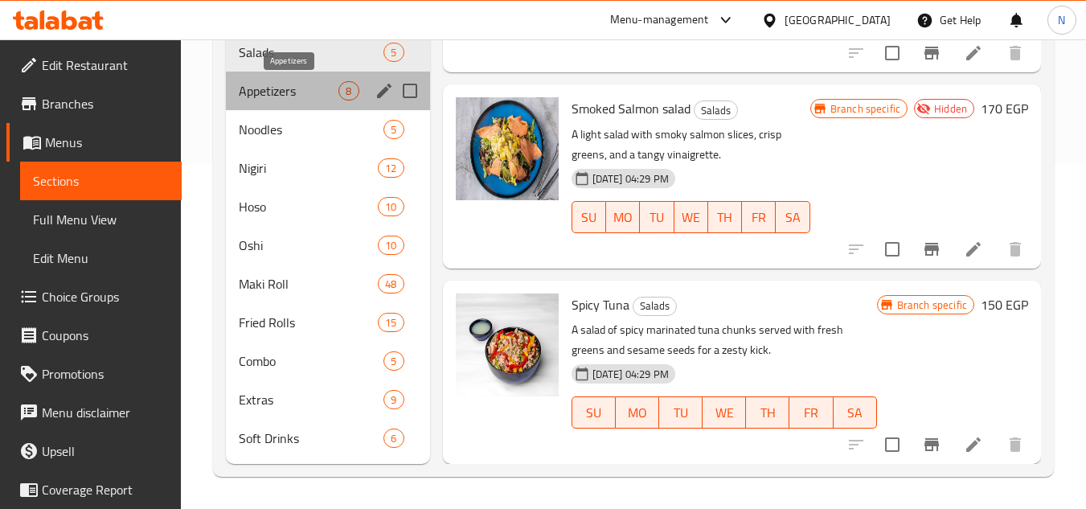
click at [260, 85] on span "Appetizers" at bounding box center [289, 90] width 100 height 19
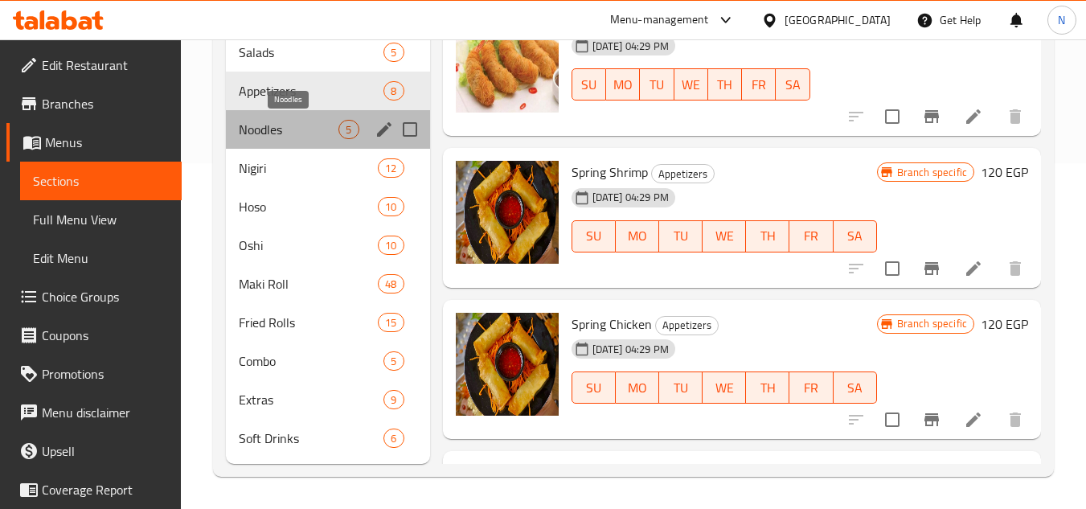
click at [265, 133] on span "Noodles" at bounding box center [289, 129] width 100 height 19
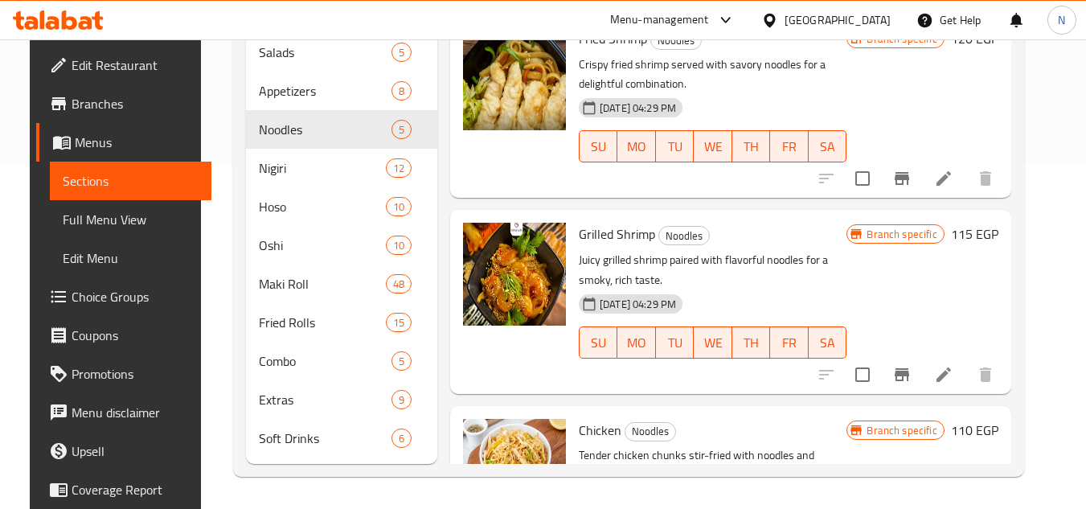
scroll to position [208, 0]
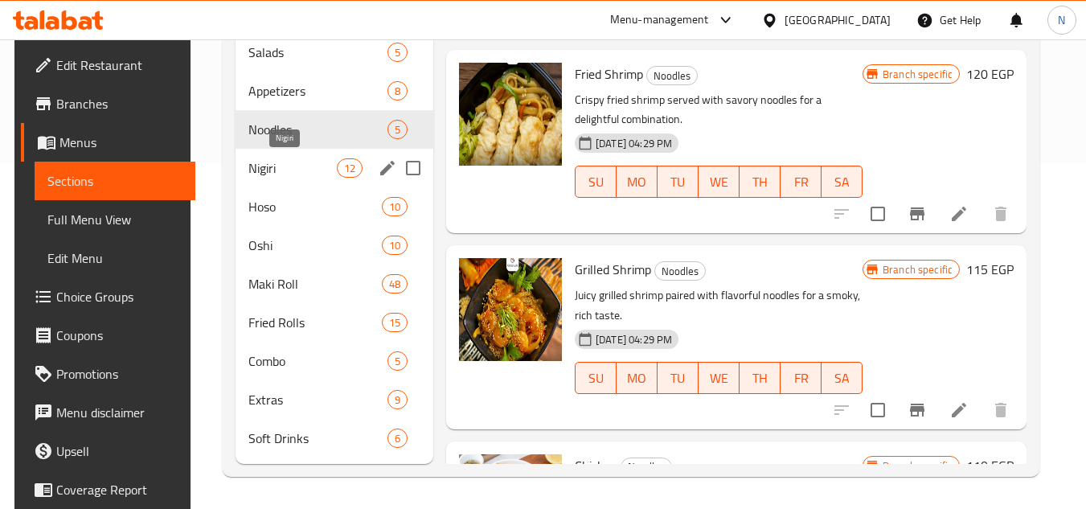
click at [296, 166] on span "Nigiri" at bounding box center [292, 167] width 88 height 19
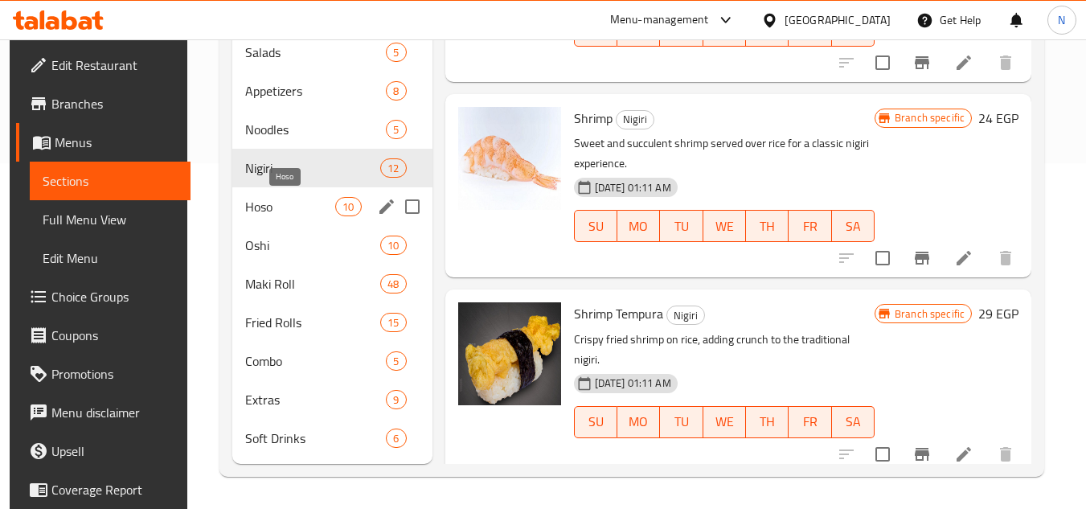
click at [269, 204] on span "Hoso" at bounding box center [290, 206] width 90 height 19
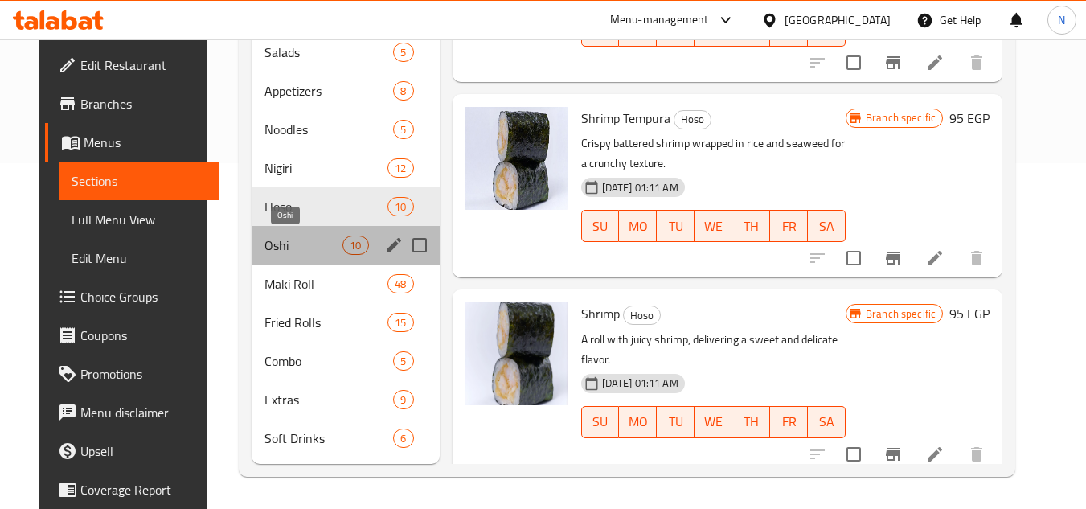
click at [274, 244] on span "Oshi" at bounding box center [303, 244] width 78 height 19
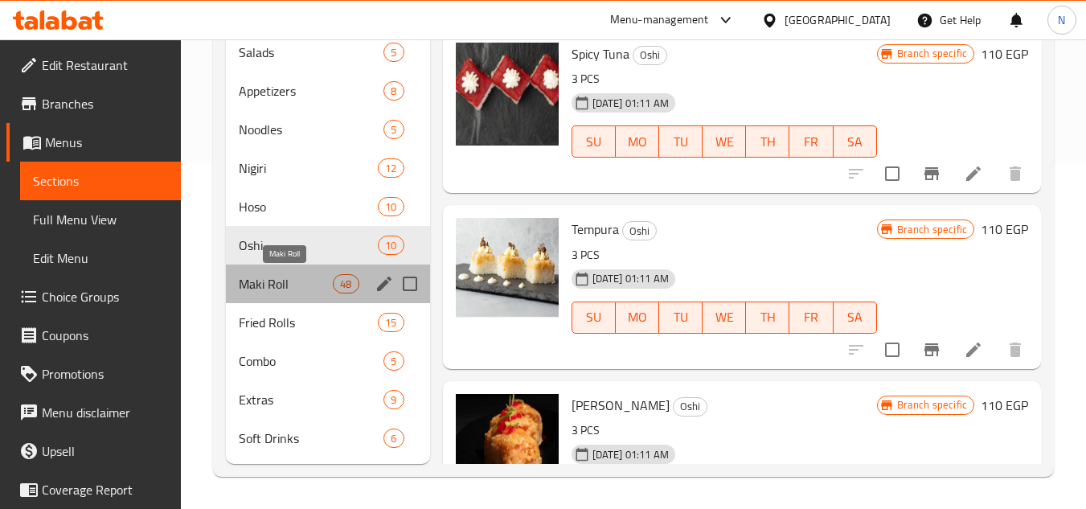
click at [274, 277] on span "Maki Roll" at bounding box center [286, 283] width 94 height 19
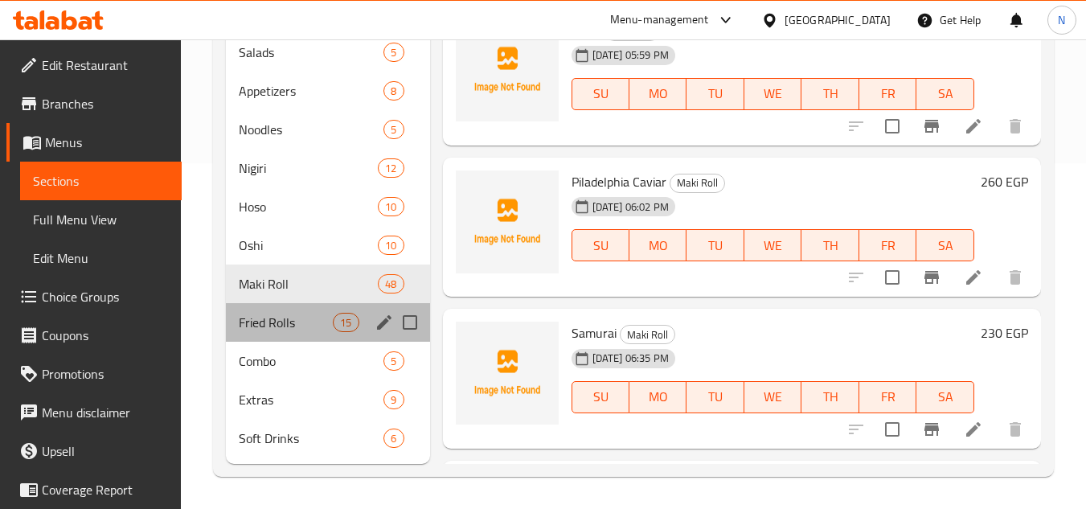
click at [297, 334] on div "Fried Rolls 15" at bounding box center [327, 322] width 203 height 39
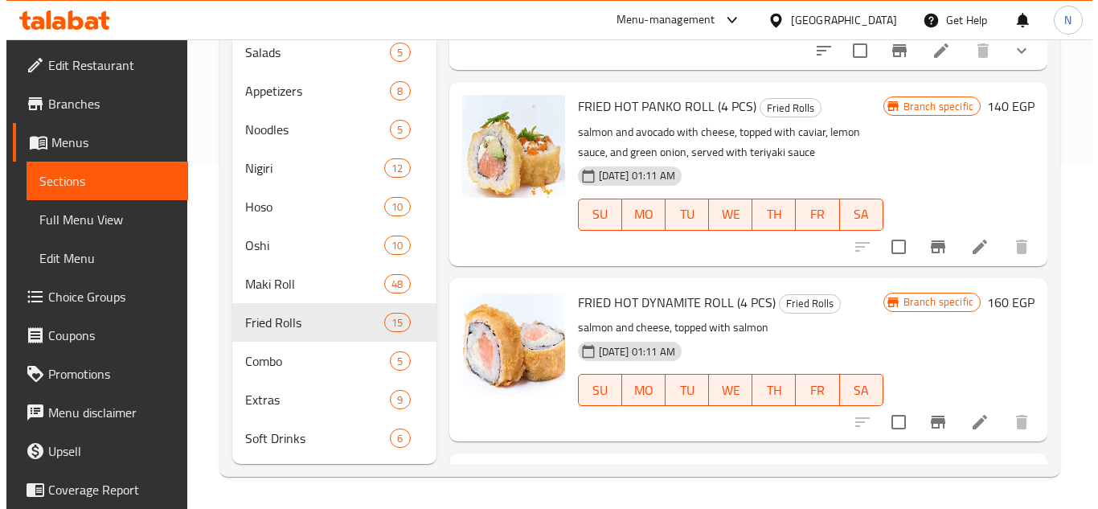
scroll to position [26, 0]
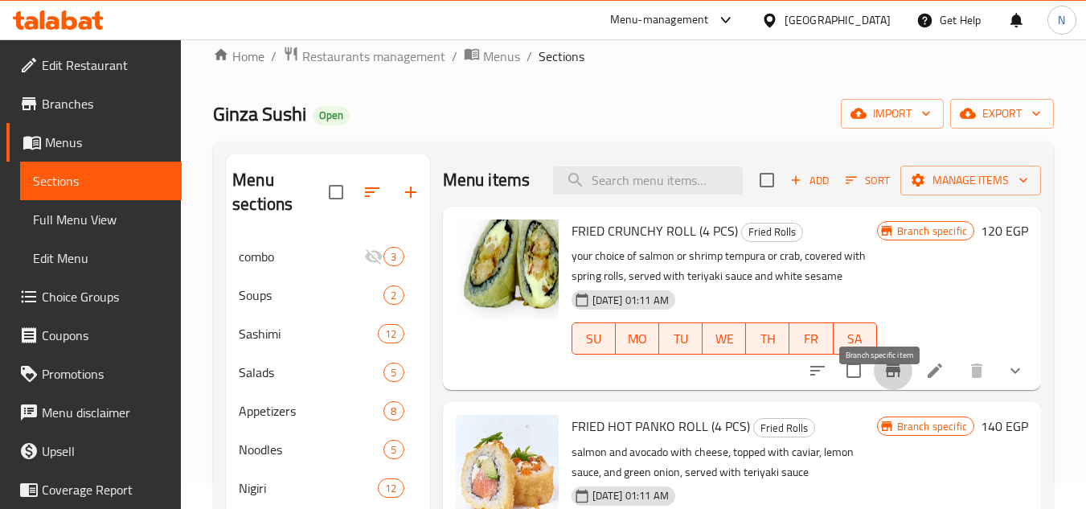
click at [886, 377] on icon "Branch-specific-item" at bounding box center [893, 370] width 14 height 13
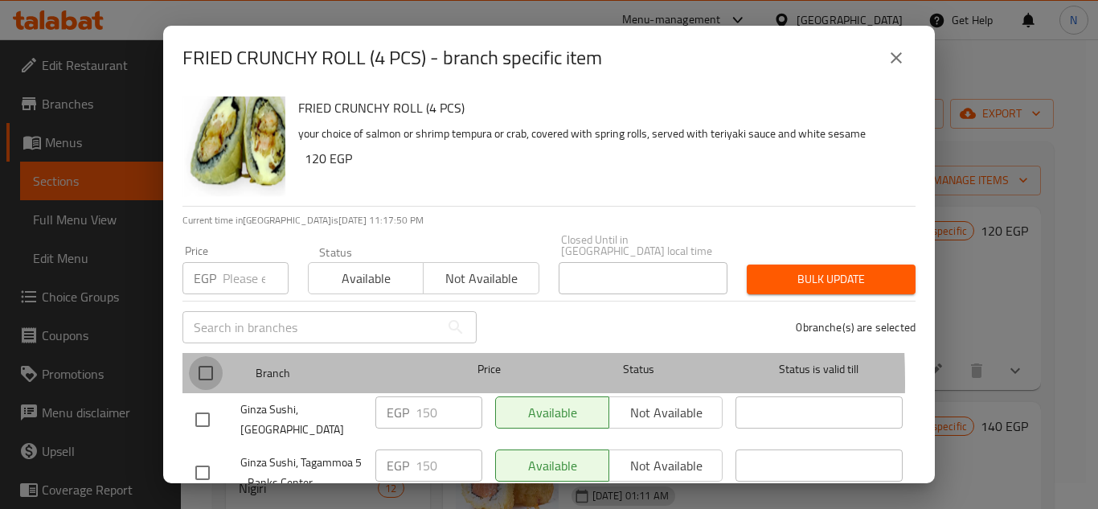
click at [208, 371] on input "checkbox" at bounding box center [206, 373] width 34 height 34
checkbox input "true"
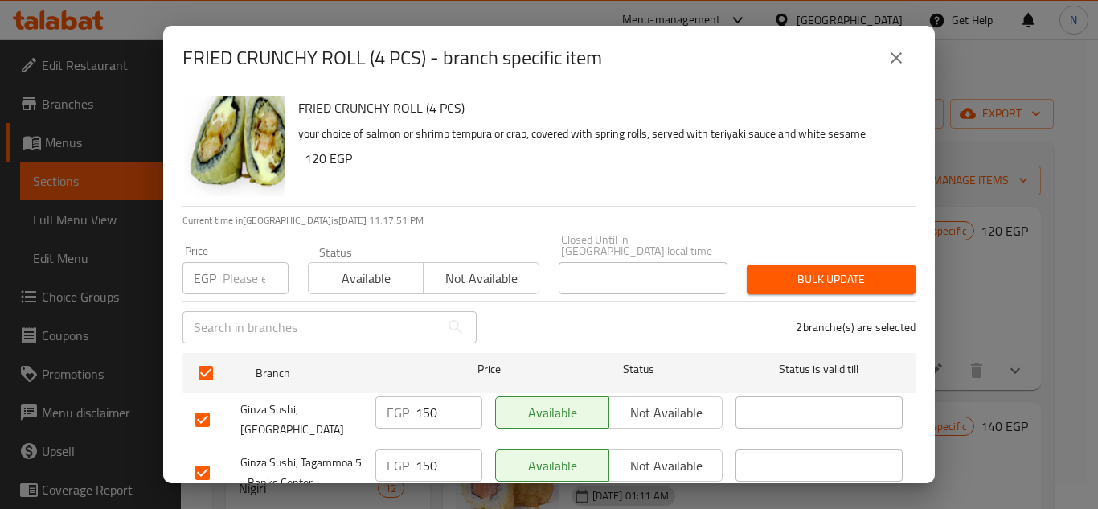
click at [250, 266] on input "number" at bounding box center [256, 278] width 66 height 32
paste input "225"
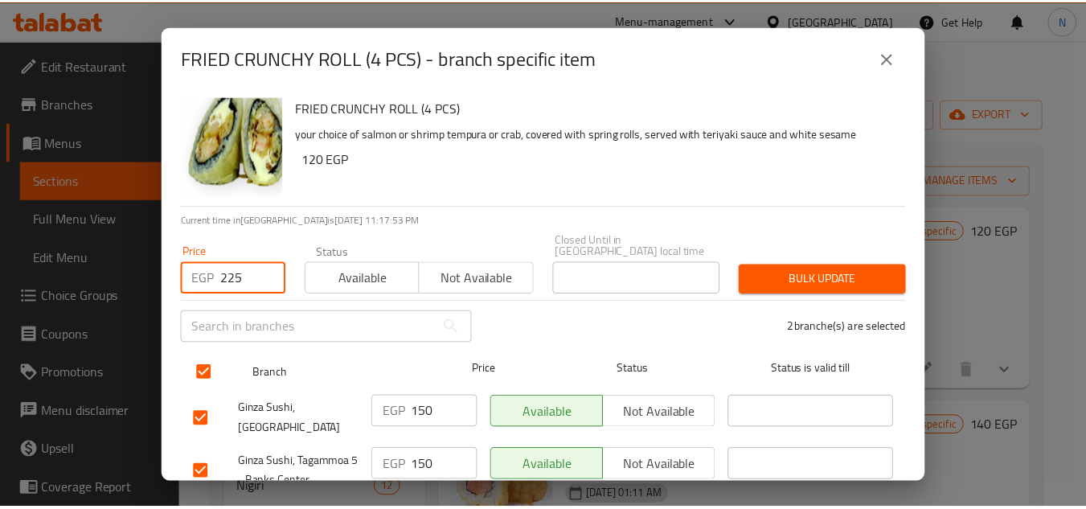
scroll to position [47, 0]
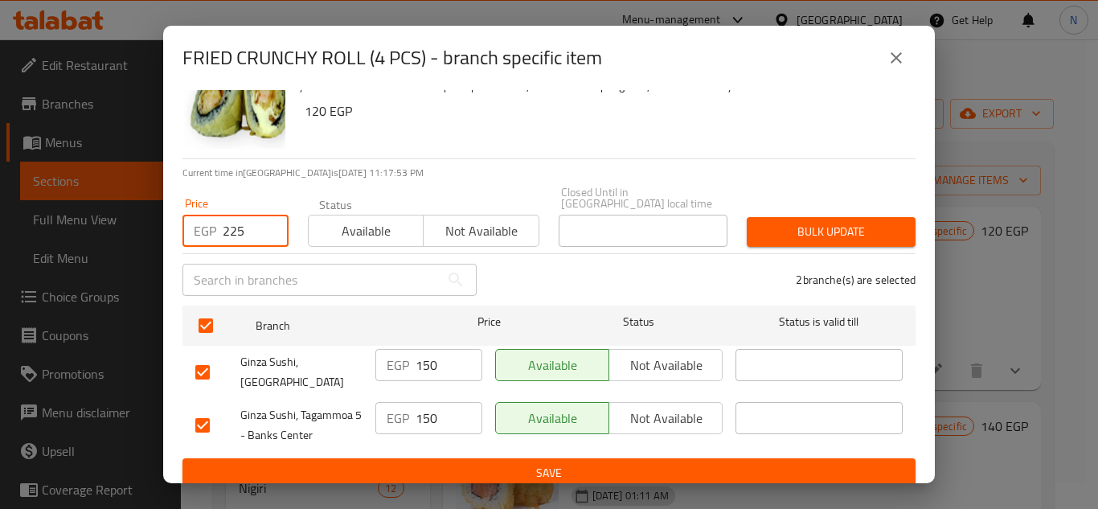
type input "225"
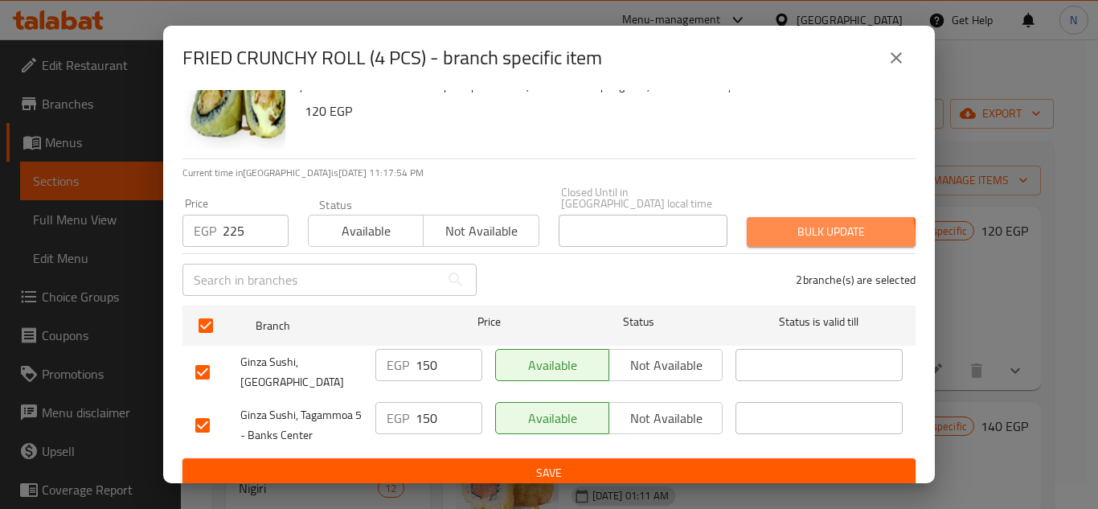
click at [805, 227] on span "Bulk update" at bounding box center [831, 232] width 143 height 20
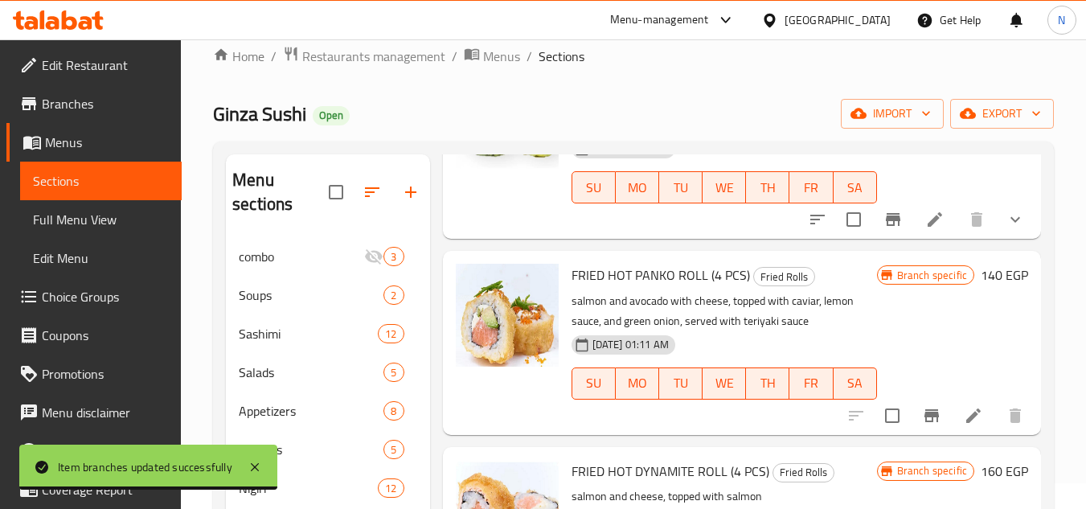
scroll to position [161, 0]
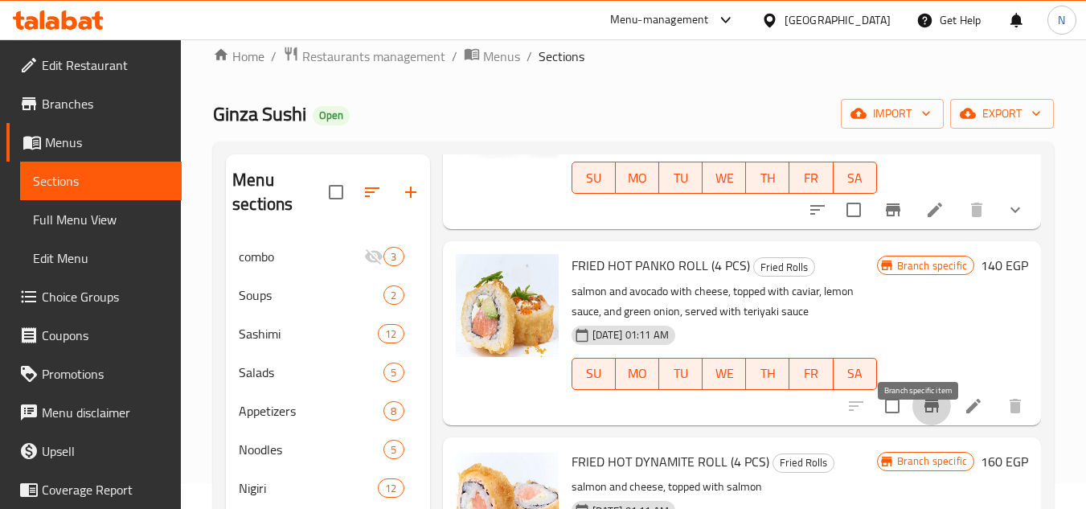
click at [924, 412] on icon "Branch-specific-item" at bounding box center [931, 405] width 14 height 13
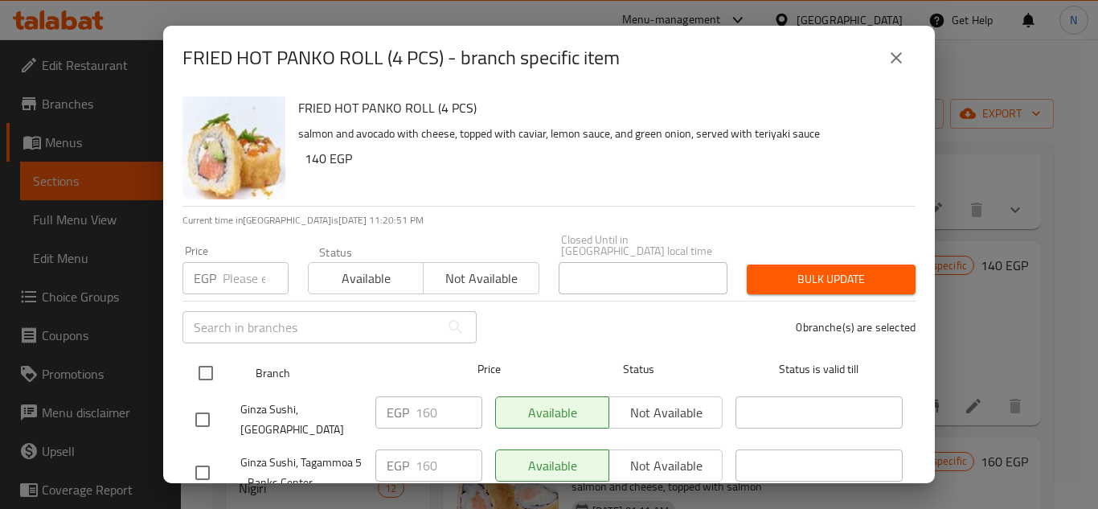
click at [199, 360] on input "checkbox" at bounding box center [206, 373] width 34 height 34
checkbox input "true"
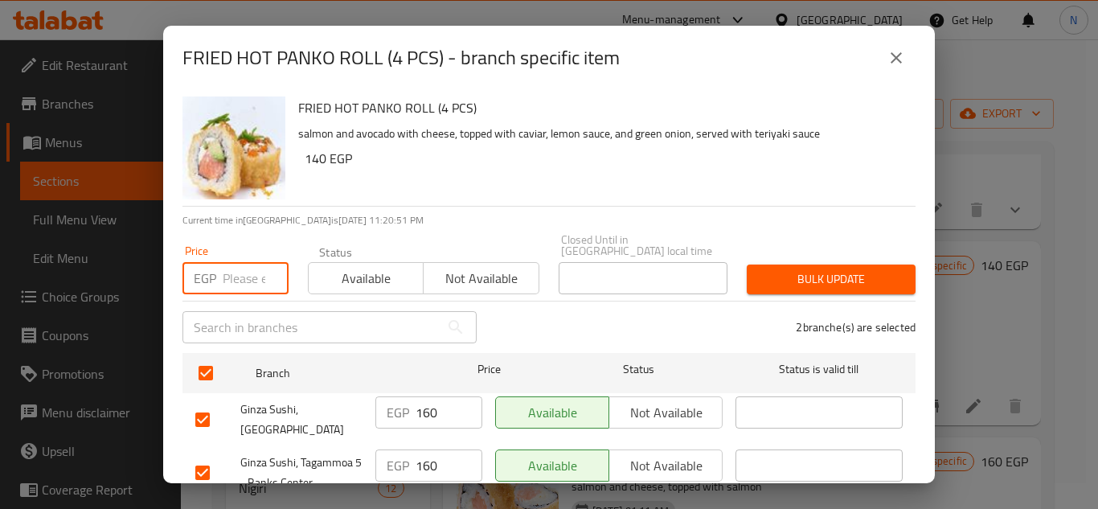
click at [234, 272] on input "number" at bounding box center [256, 278] width 66 height 32
paste input "230"
type input "230"
click at [790, 270] on span "Bulk update" at bounding box center [831, 279] width 143 height 20
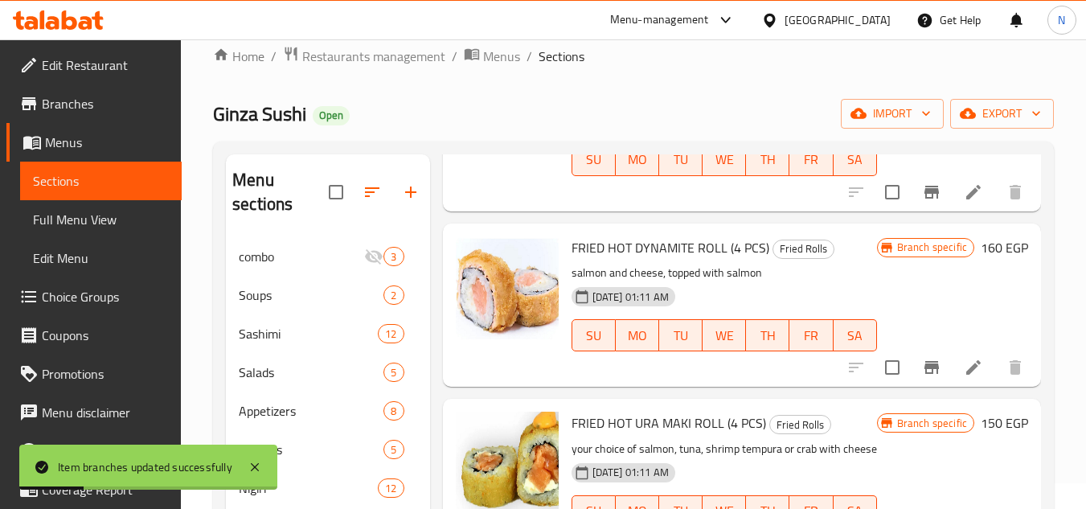
scroll to position [402, 0]
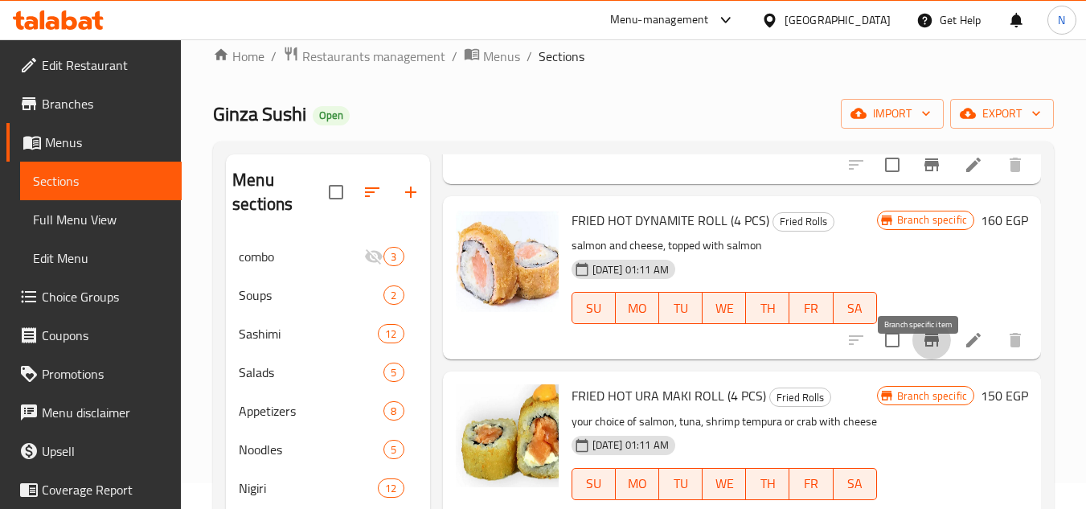
click at [924, 346] on icon "Branch-specific-item" at bounding box center [931, 340] width 14 height 13
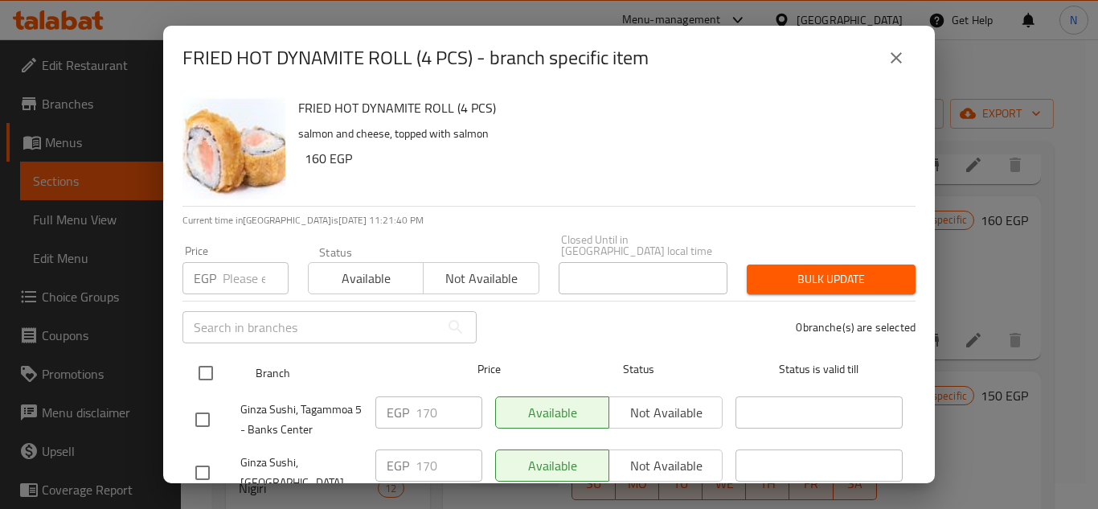
click at [205, 362] on input "checkbox" at bounding box center [206, 373] width 34 height 34
checkbox input "true"
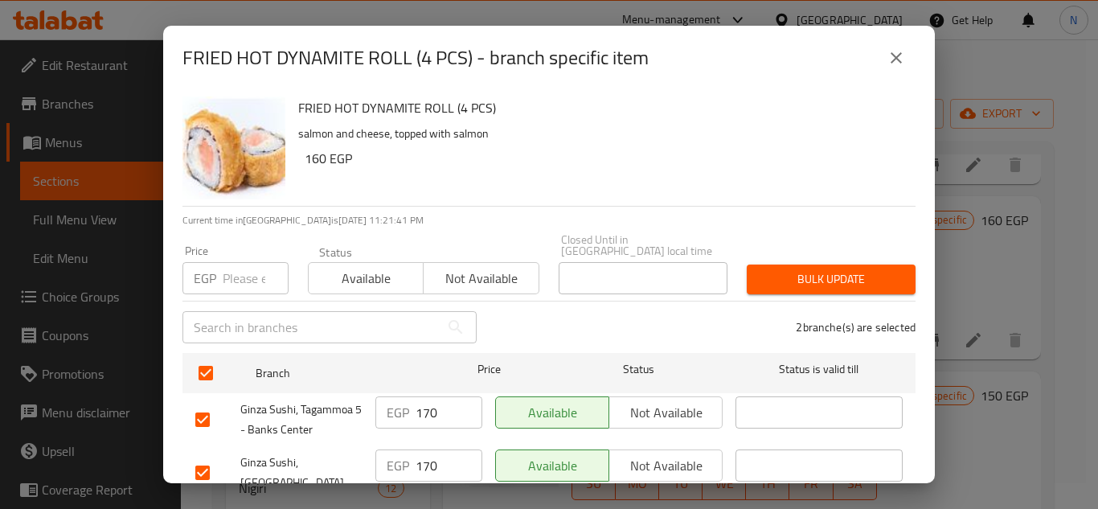
click at [229, 264] on input "number" at bounding box center [256, 278] width 66 height 32
paste input "230"
type input "230"
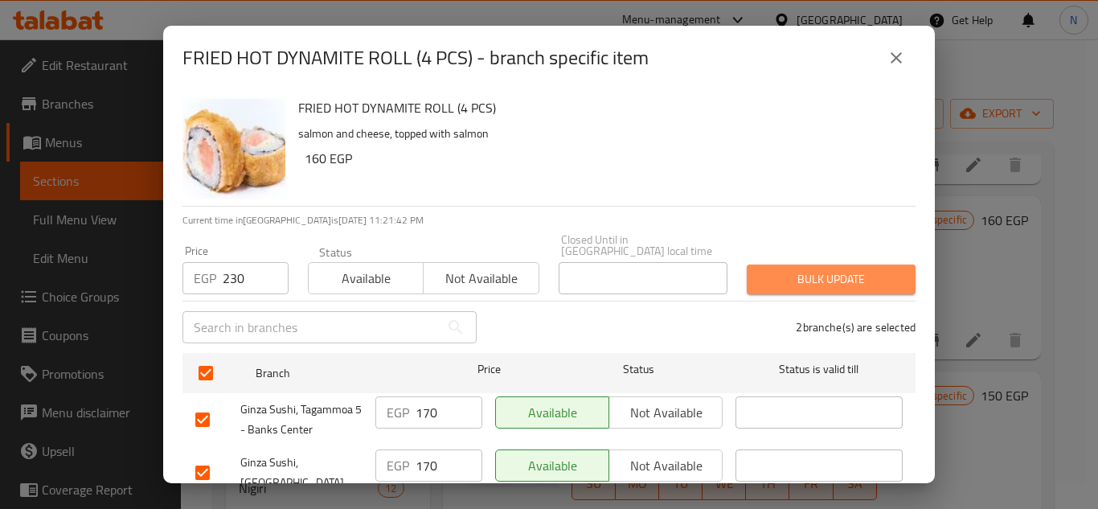
click at [836, 269] on span "Bulk update" at bounding box center [831, 279] width 143 height 20
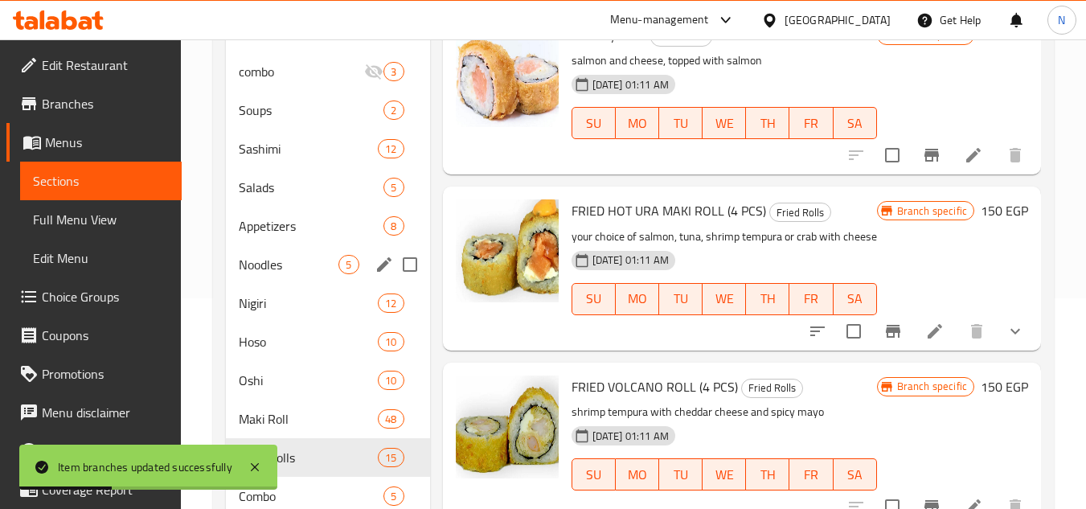
scroll to position [346, 0]
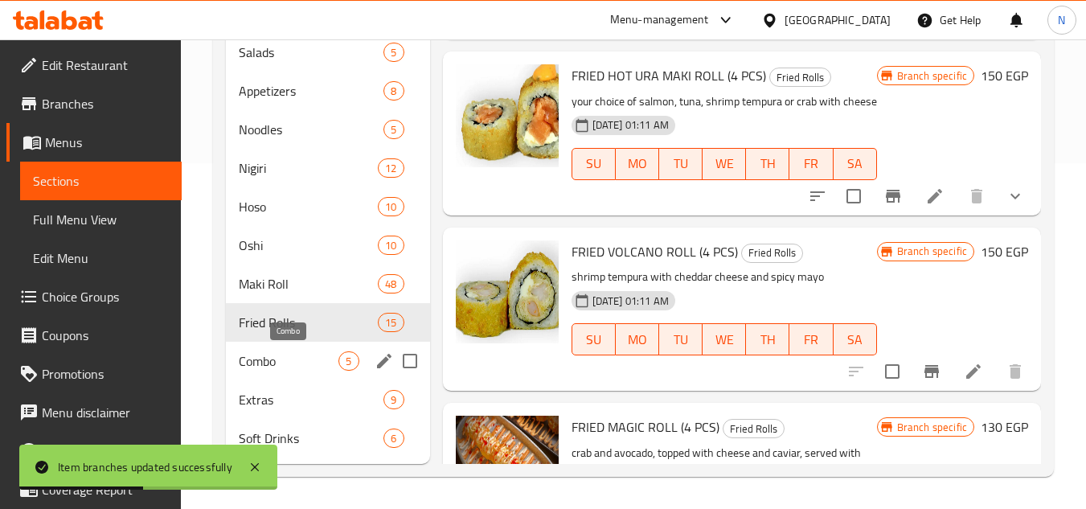
click at [276, 367] on span "Combo" at bounding box center [289, 360] width 100 height 19
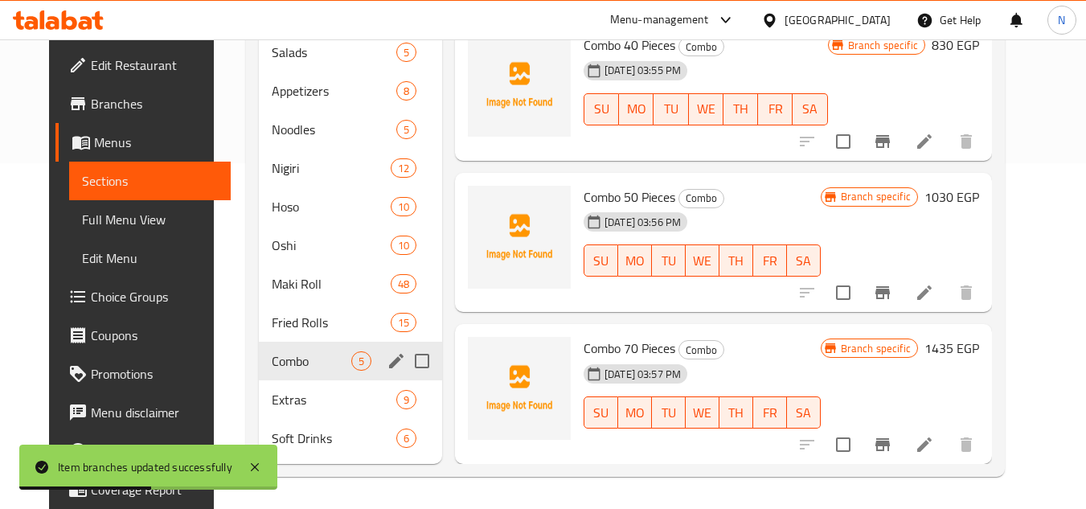
scroll to position [193, 0]
click at [389, 362] on icon "edit" at bounding box center [396, 361] width 14 height 14
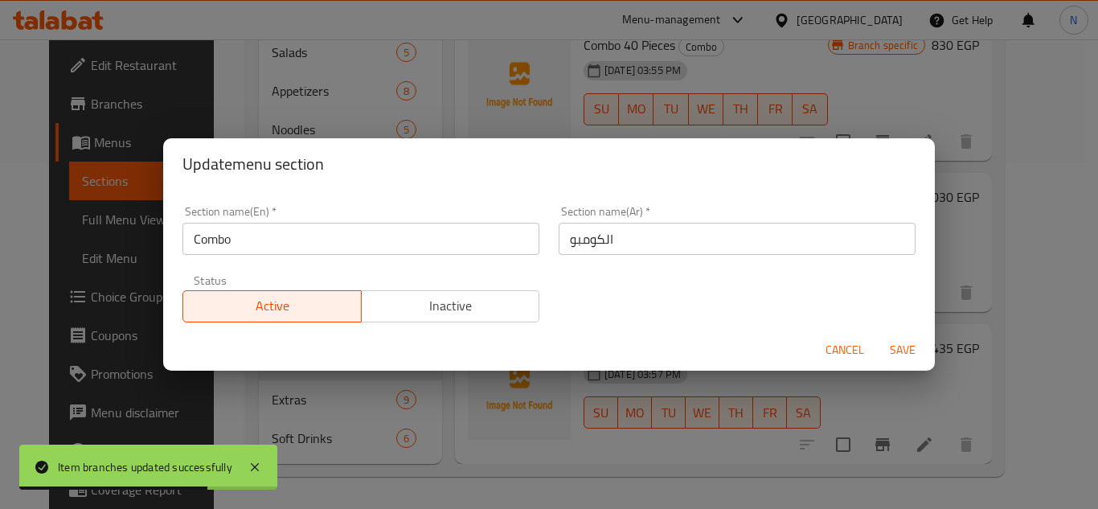
click at [469, 313] on span "Inactive" at bounding box center [451, 305] width 166 height 23
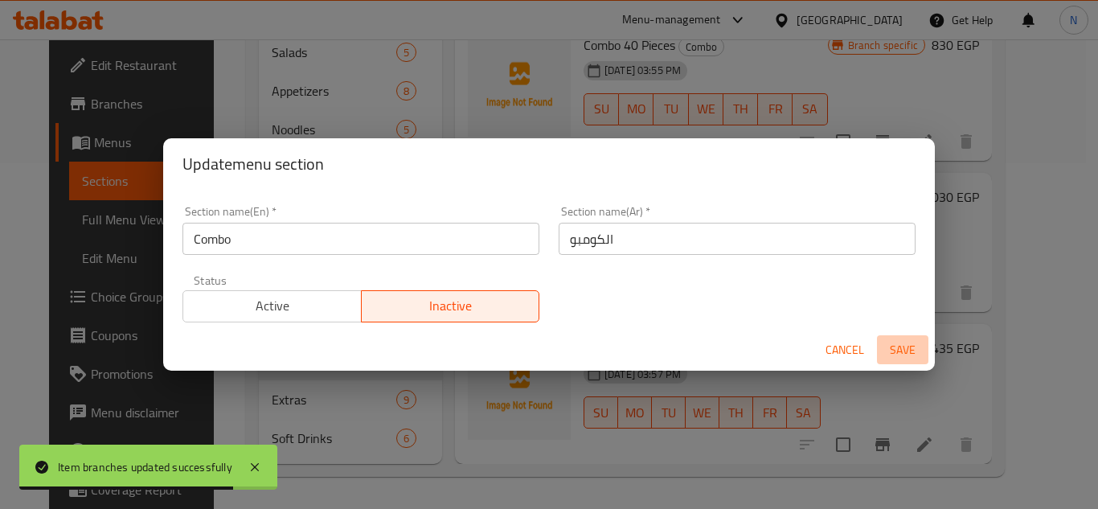
click at [901, 358] on span "Save" at bounding box center [902, 350] width 39 height 20
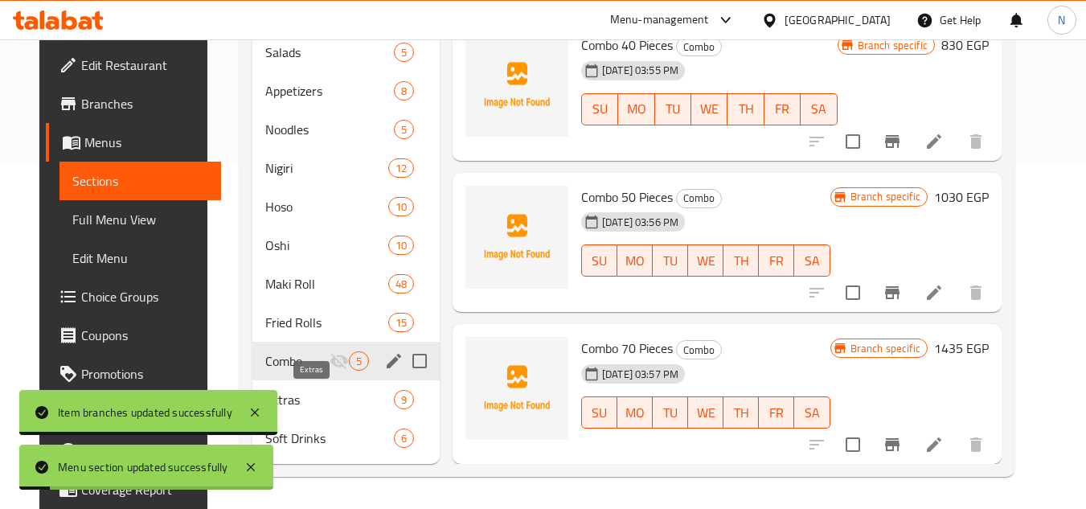
click at [311, 401] on span "Extras" at bounding box center [329, 399] width 129 height 19
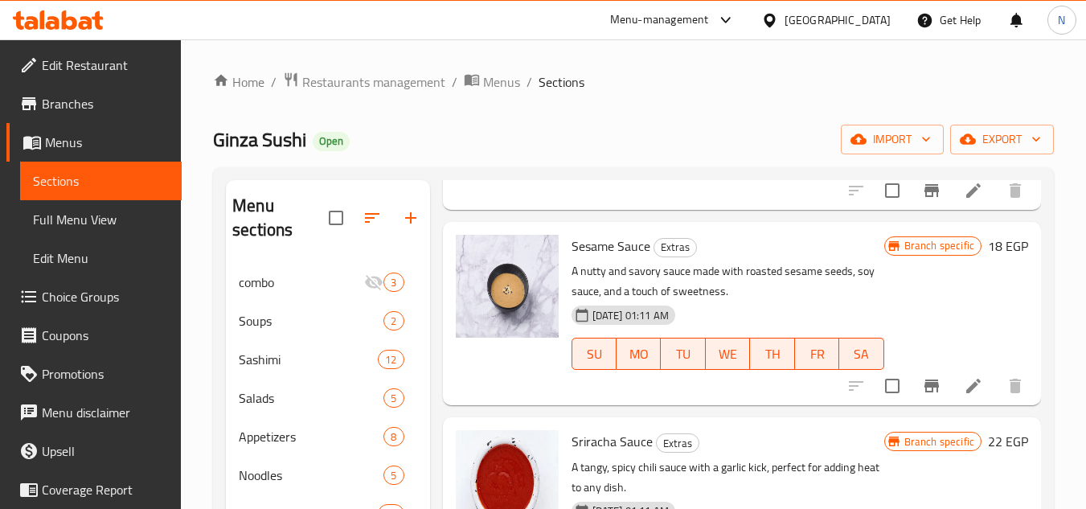
scroll to position [346, 0]
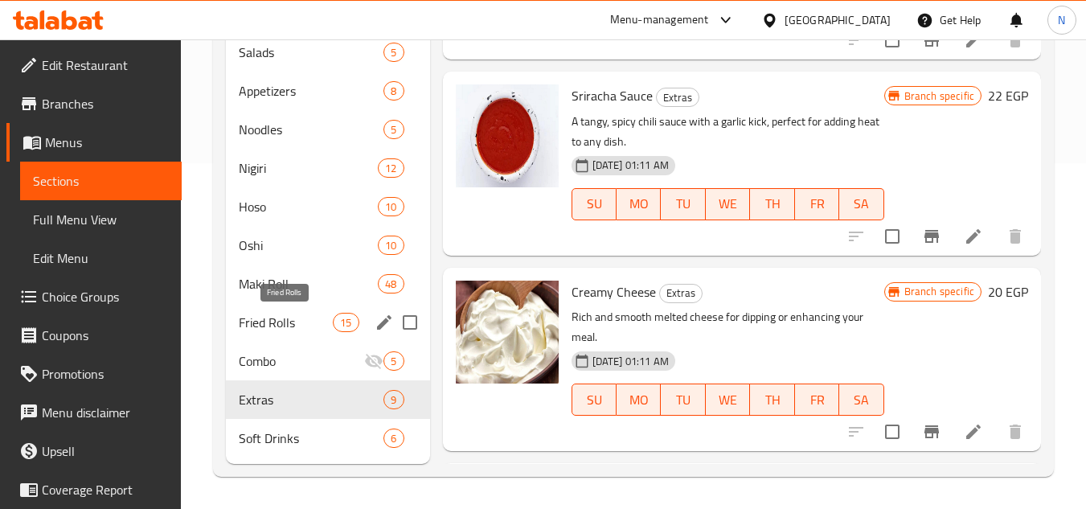
click at [308, 327] on span "Fried Rolls" at bounding box center [286, 322] width 94 height 19
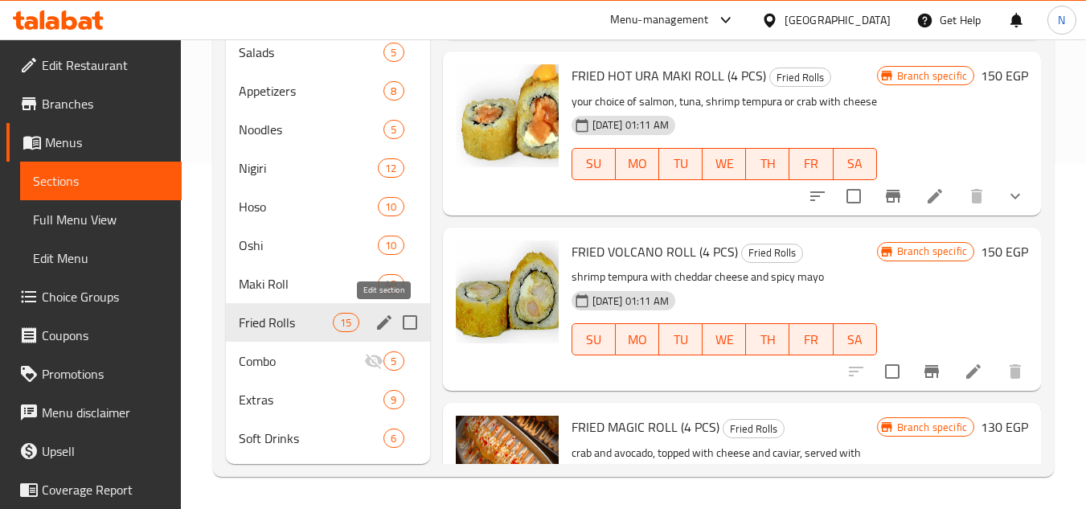
click at [391, 318] on icon "edit" at bounding box center [384, 322] width 19 height 19
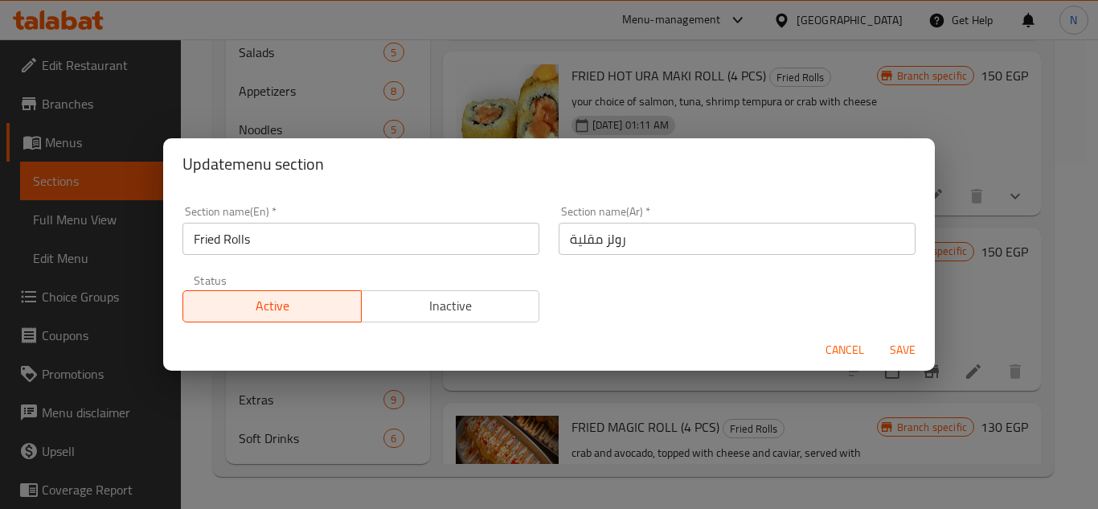
click at [374, 241] on input "Fried Rolls" at bounding box center [360, 239] width 357 height 32
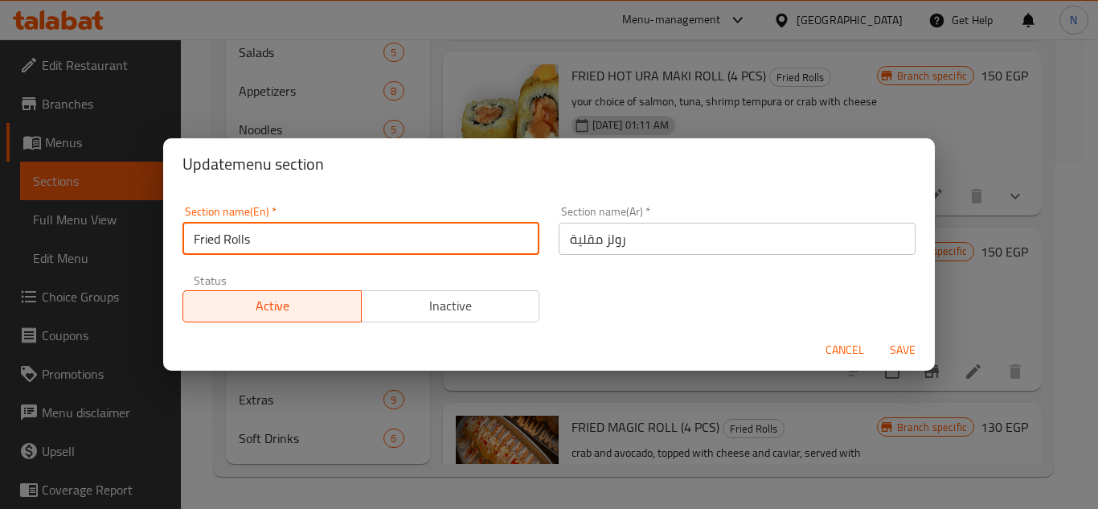
click at [374, 241] on input "Fried Rolls" at bounding box center [360, 239] width 357 height 32
paste input "RIED ROLL"
type input "FRIED ROLL"
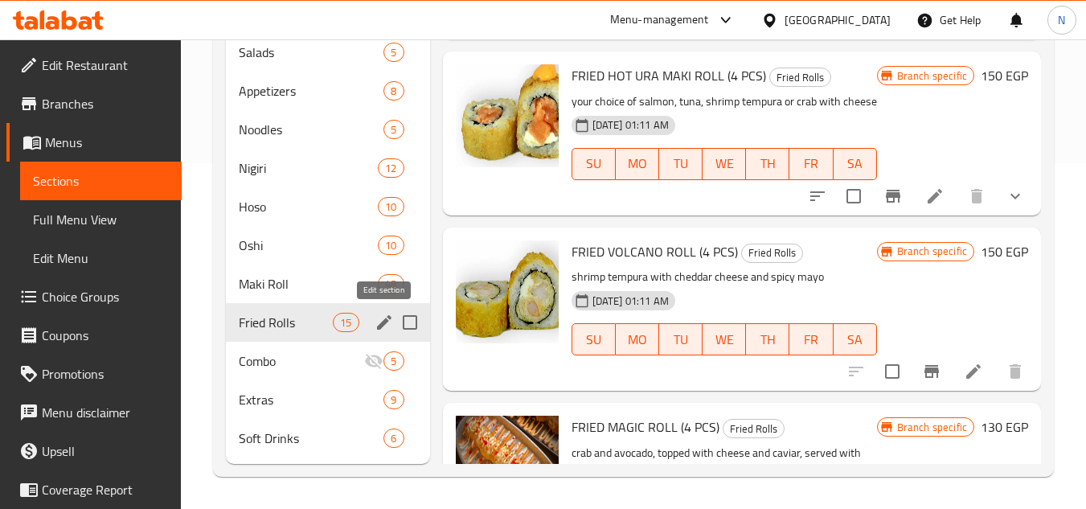
click at [383, 326] on icon "edit" at bounding box center [384, 322] width 19 height 19
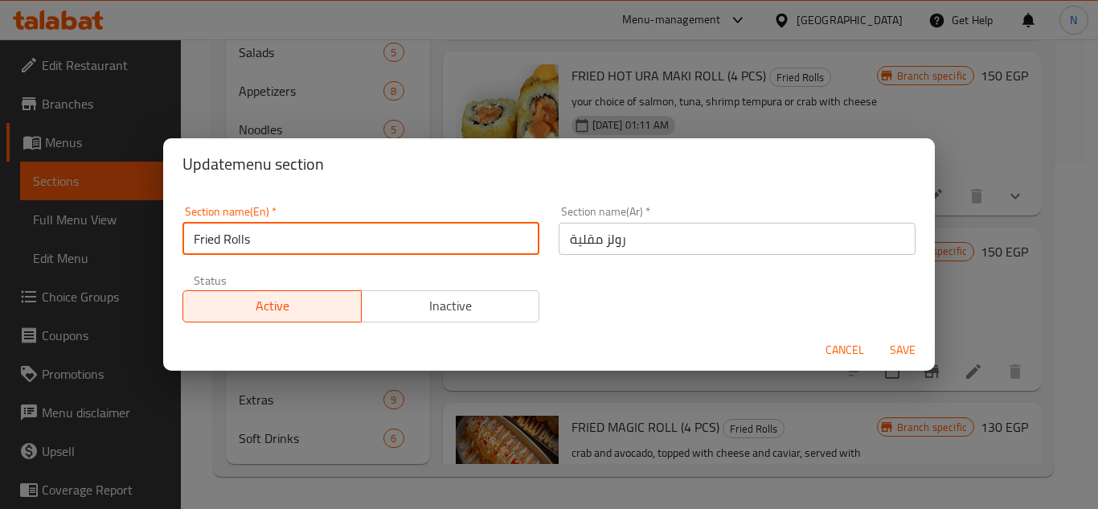
click at [310, 241] on input "Fried Rolls" at bounding box center [360, 239] width 357 height 32
paste input "text"
type input "Fried Roll"
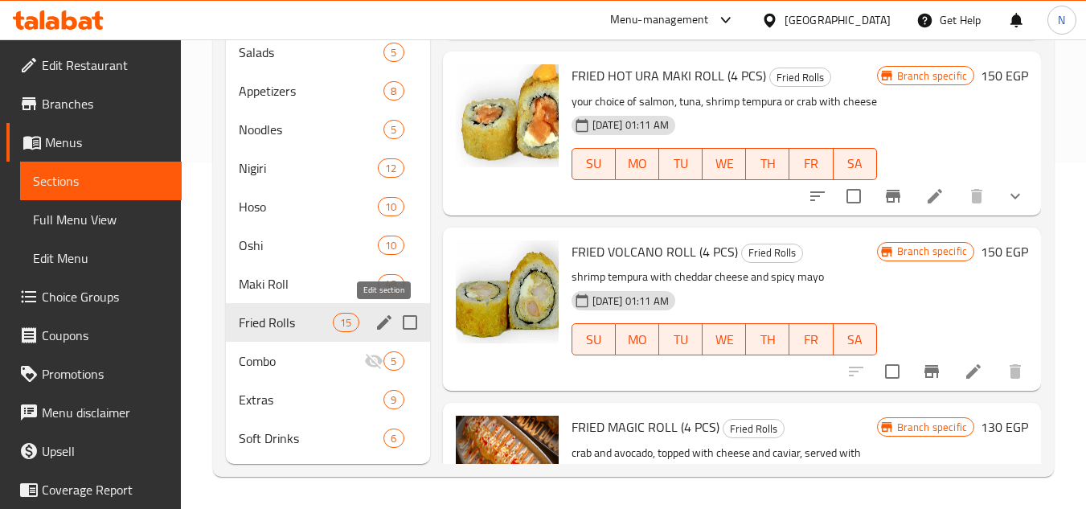
click at [387, 324] on icon "edit" at bounding box center [384, 322] width 19 height 19
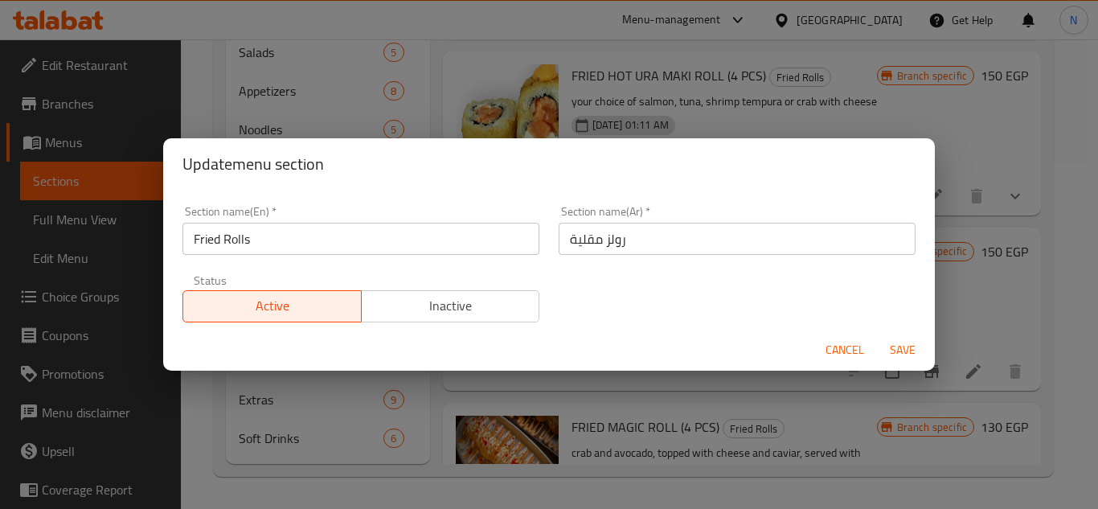
click at [314, 240] on input "Fried Rolls" at bounding box center [360, 239] width 357 height 32
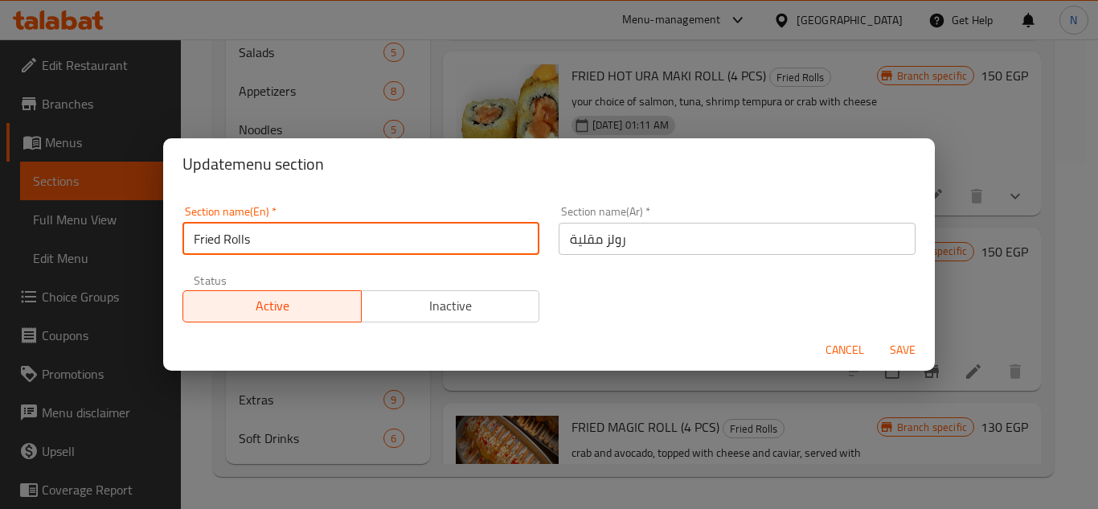
click at [314, 240] on input "Fried Rolls" at bounding box center [360, 239] width 357 height 32
paste input "text"
type input "Fried Roll"
click at [877, 335] on button "Save" at bounding box center [902, 350] width 51 height 30
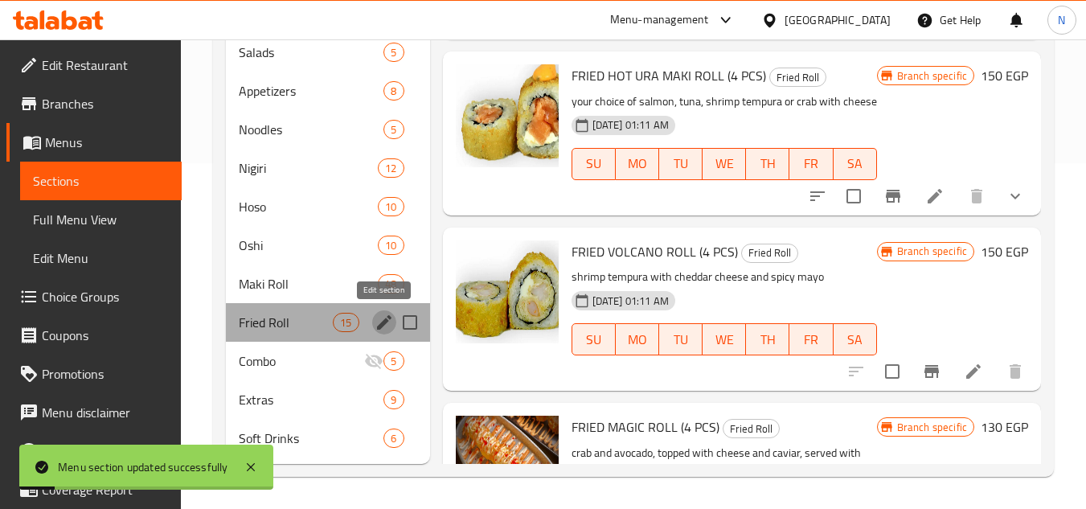
click at [386, 324] on icon "edit" at bounding box center [384, 322] width 19 height 19
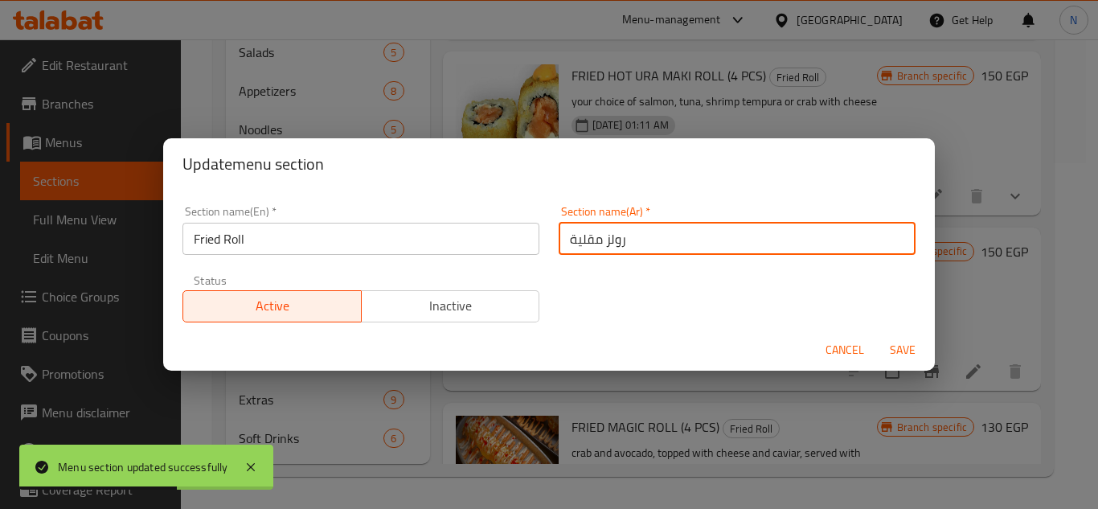
drag, startPoint x: 605, startPoint y: 253, endPoint x: 599, endPoint y: 245, distance: 10.3
click at [599, 245] on input "رولز مقلية" at bounding box center [737, 239] width 357 height 32
drag, startPoint x: 567, startPoint y: 237, endPoint x: 569, endPoint y: 246, distance: 9.0
click at [569, 246] on input "رول مقلية" at bounding box center [737, 239] width 357 height 32
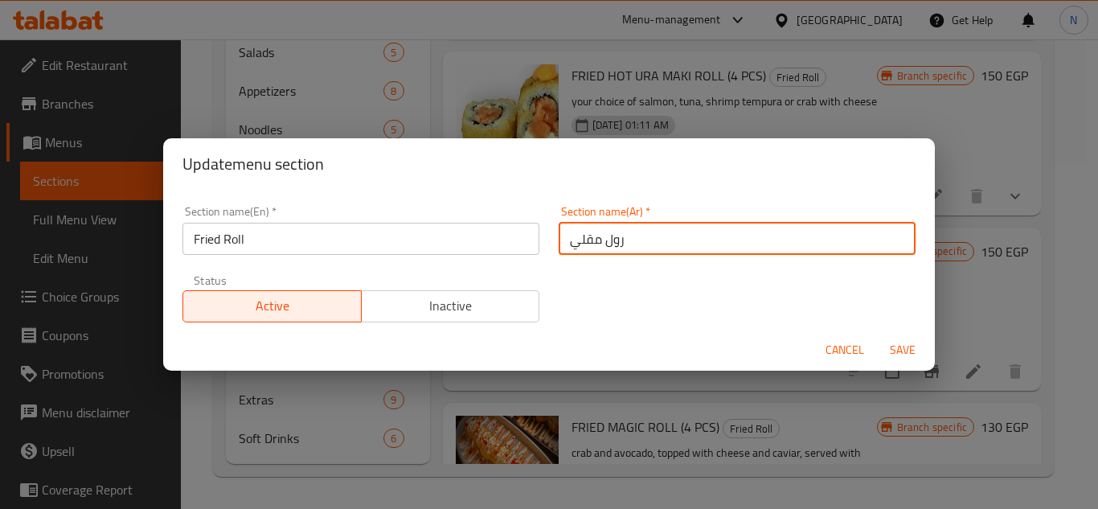
type input "رول مقلي"
click at [877, 335] on button "Save" at bounding box center [902, 350] width 51 height 30
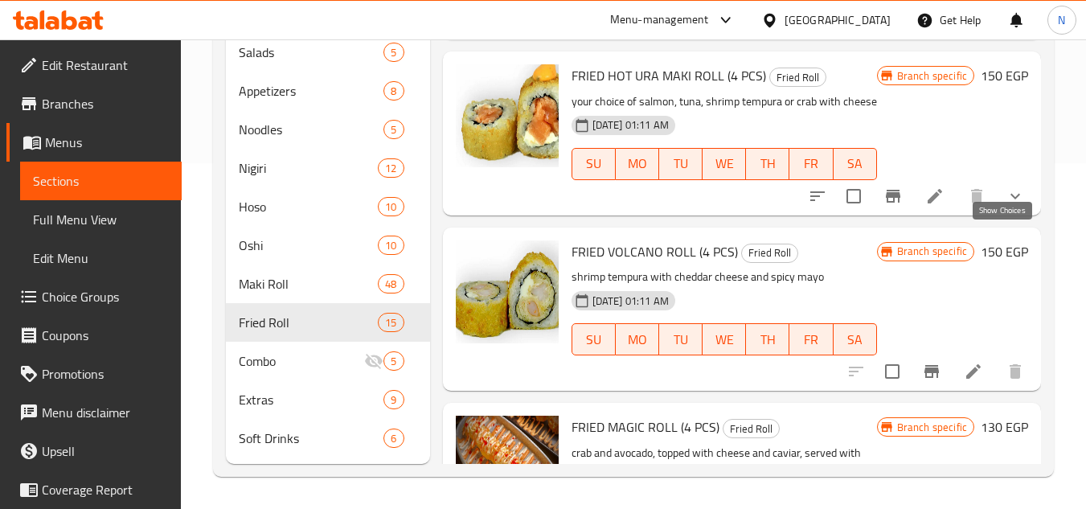
click at [1008, 206] on icon "show more" at bounding box center [1014, 195] width 19 height 19
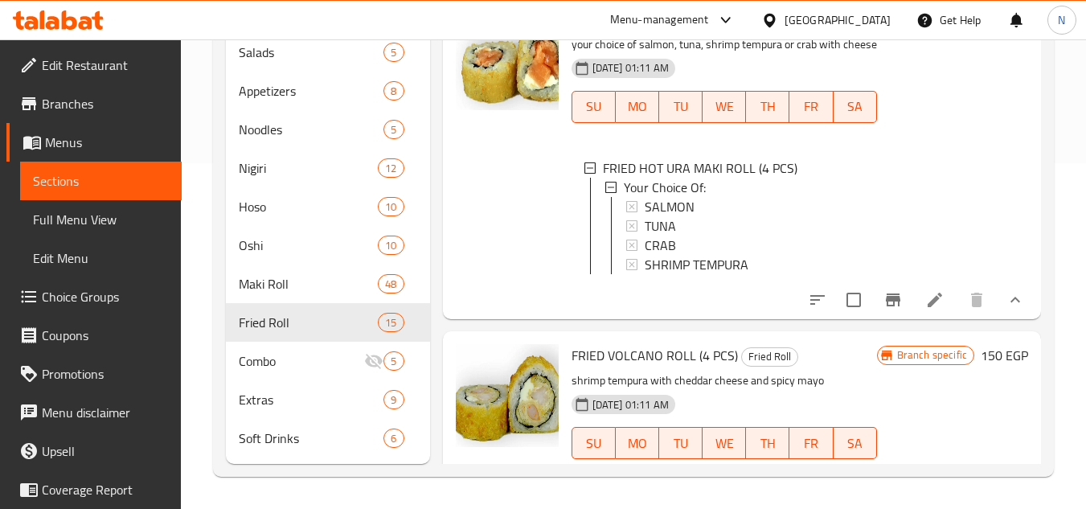
scroll to position [563, 0]
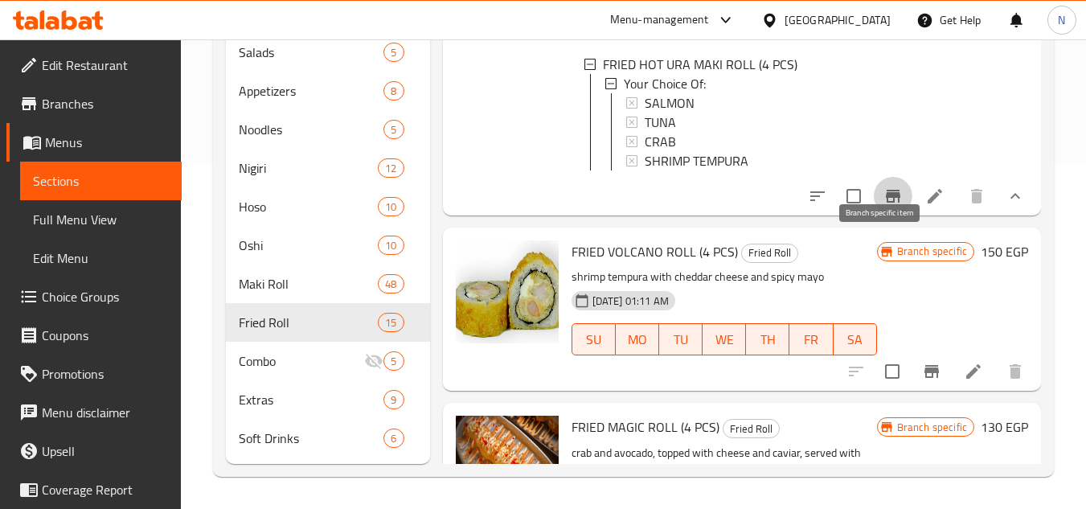
click at [885, 206] on icon "Branch-specific-item" at bounding box center [892, 195] width 19 height 19
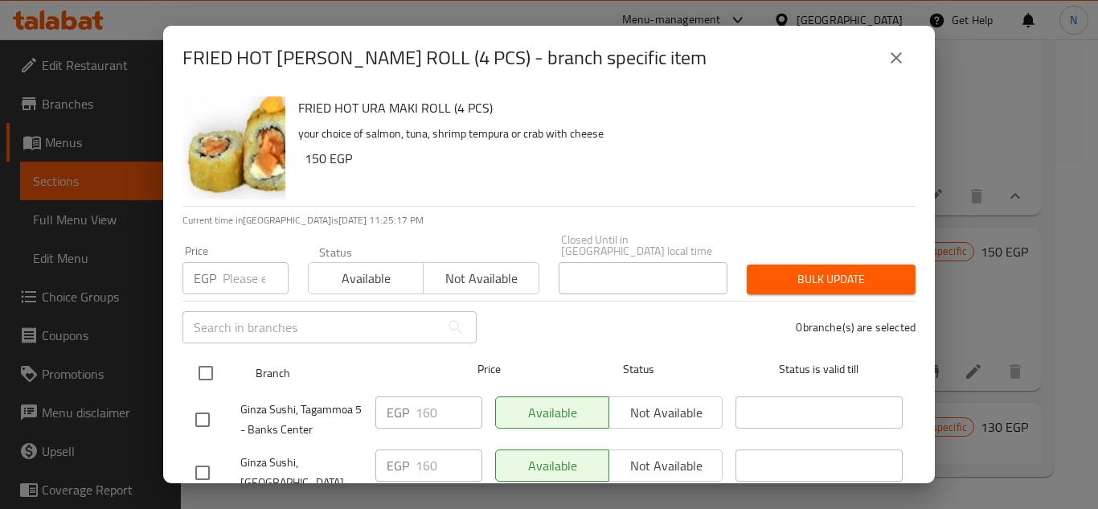
click at [211, 370] on input "checkbox" at bounding box center [206, 373] width 34 height 34
checkbox input "true"
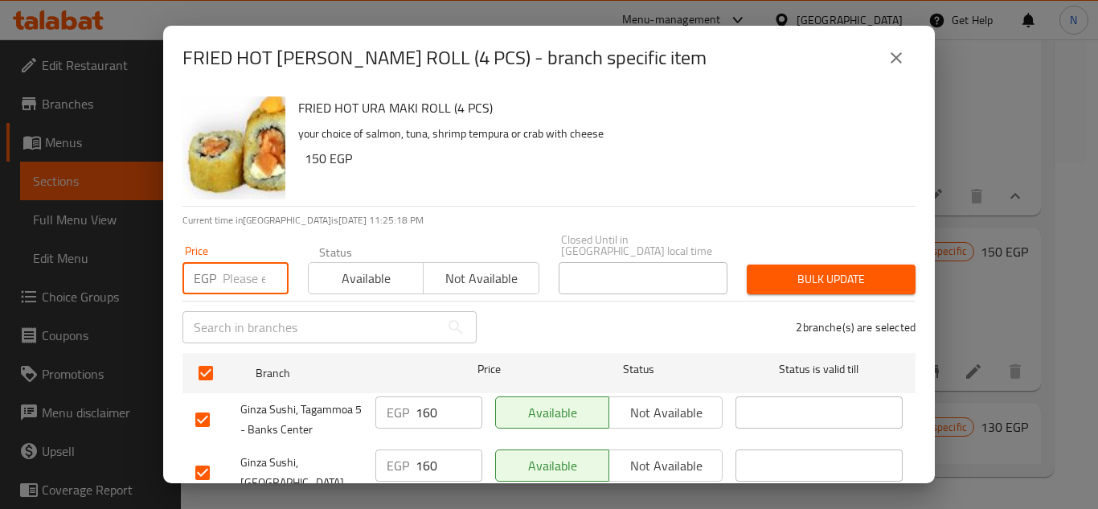
click at [227, 265] on input "number" at bounding box center [256, 278] width 66 height 32
paste input "215"
type input "215"
click at [817, 255] on div "Bulk update" at bounding box center [831, 279] width 188 height 49
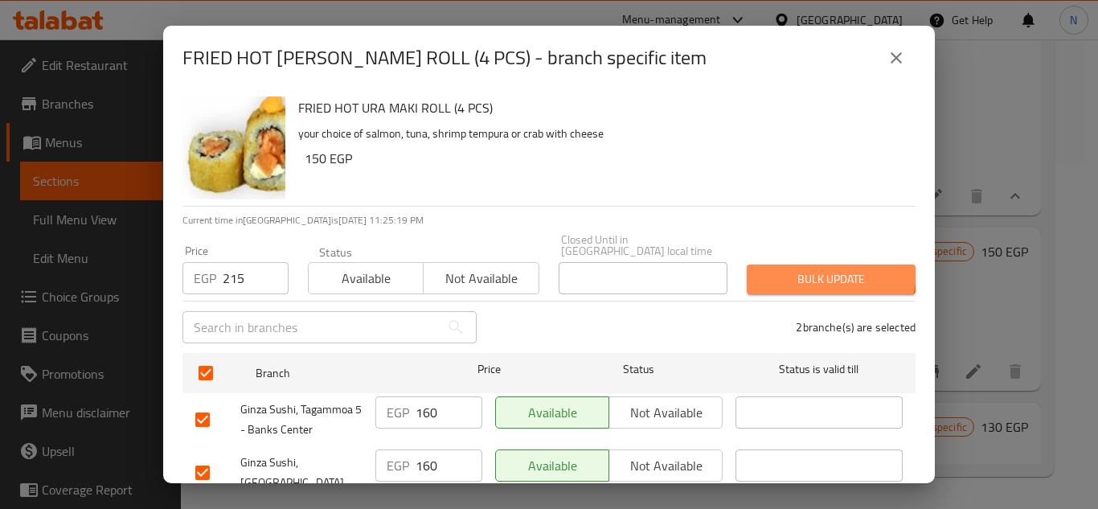
drag, startPoint x: 814, startPoint y: 260, endPoint x: 827, endPoint y: 298, distance: 40.7
click at [814, 269] on span "Bulk update" at bounding box center [831, 279] width 143 height 20
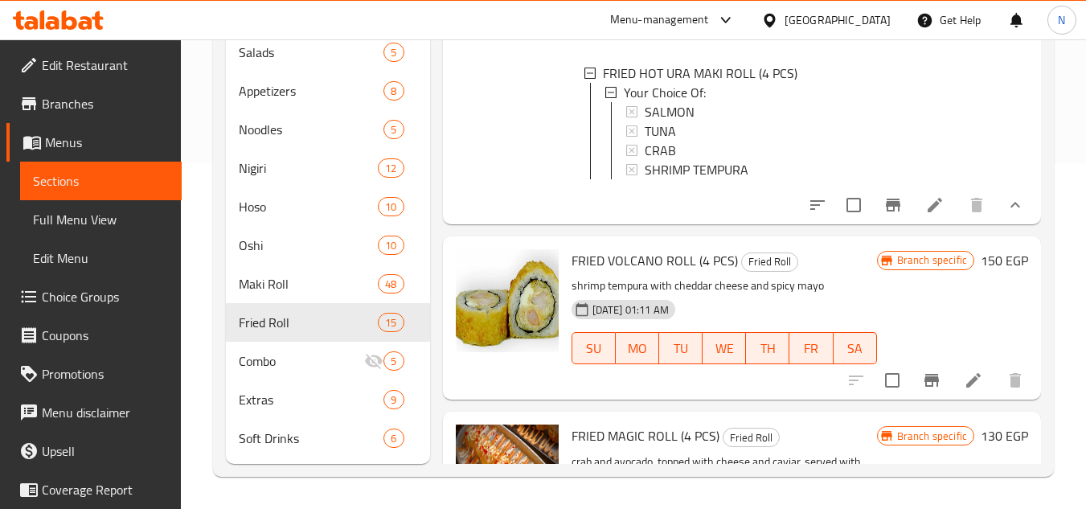
scroll to position [482, 0]
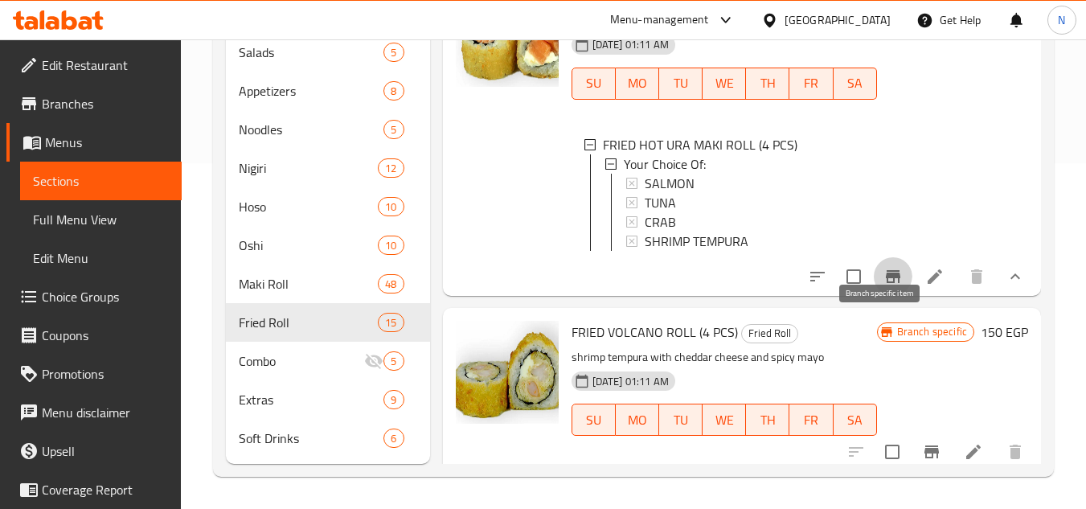
click at [883, 286] on icon "Branch-specific-item" at bounding box center [892, 276] width 19 height 19
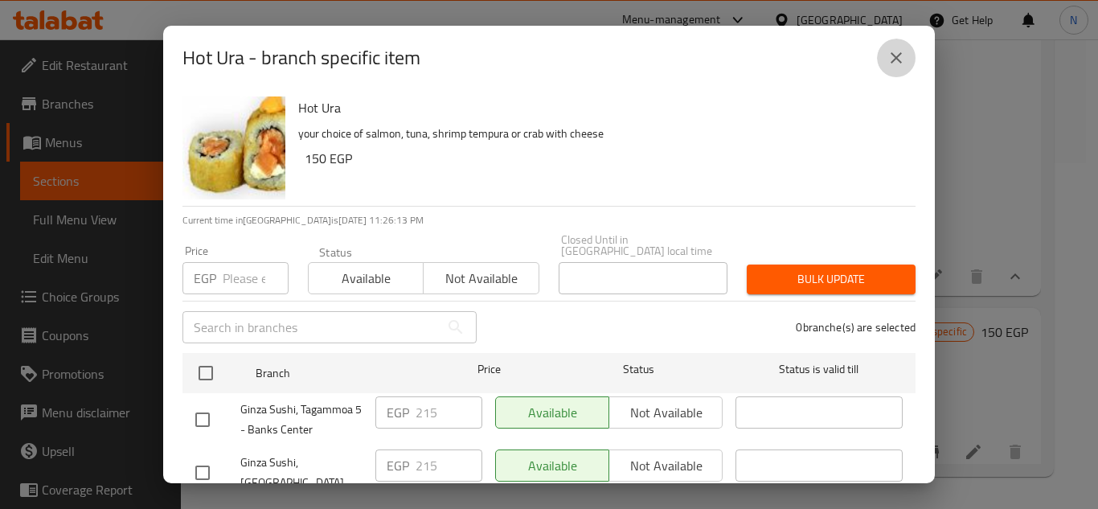
click at [888, 67] on icon "close" at bounding box center [896, 57] width 19 height 19
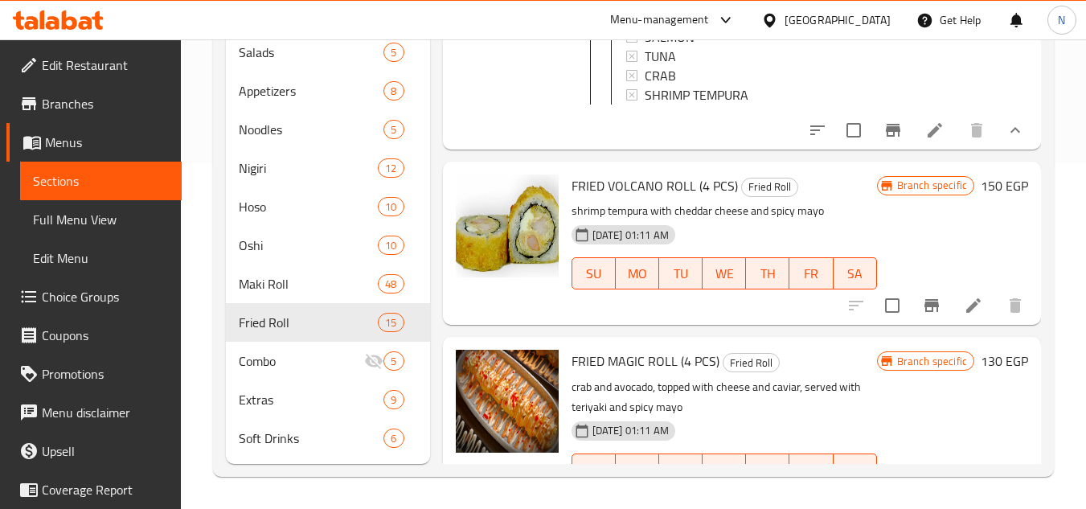
scroll to position [643, 0]
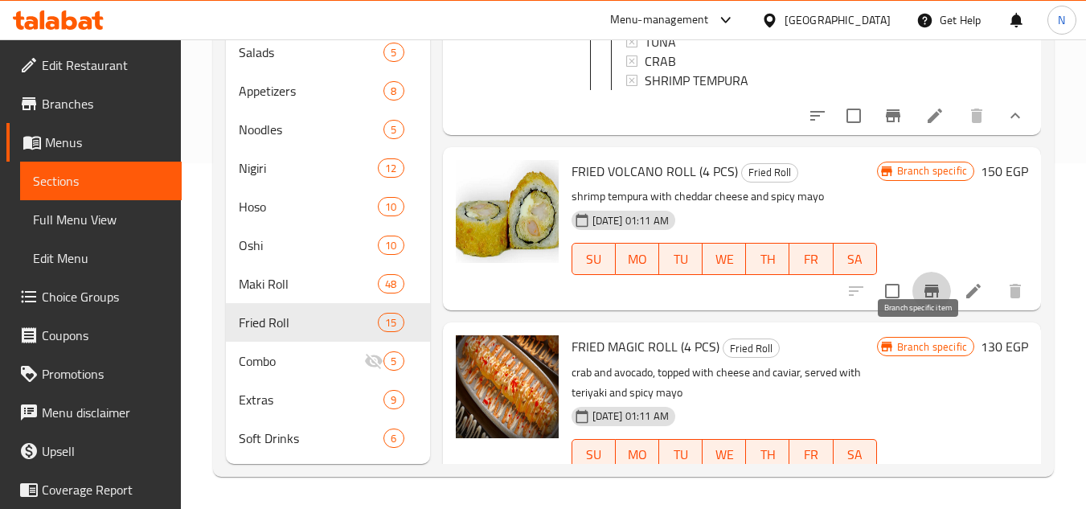
click at [924, 297] on icon "Branch-specific-item" at bounding box center [931, 291] width 14 height 13
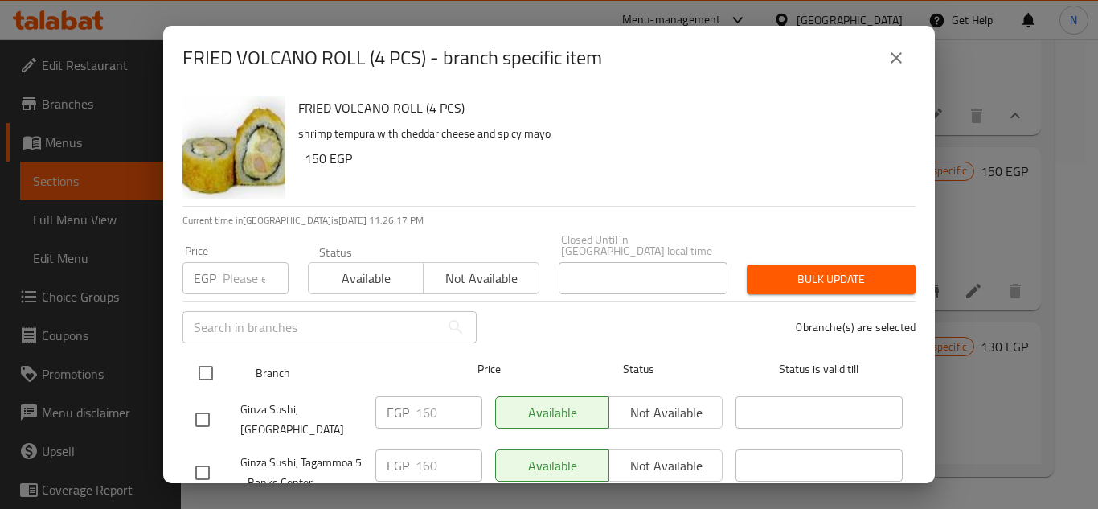
click at [213, 362] on input "checkbox" at bounding box center [206, 373] width 34 height 34
checkbox input "true"
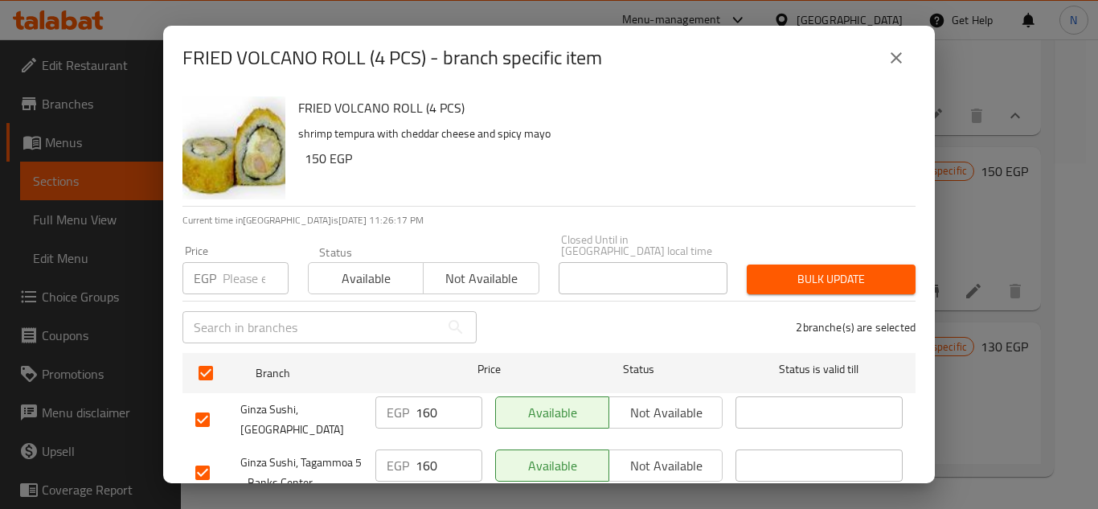
click at [243, 270] on input "number" at bounding box center [256, 278] width 66 height 32
paste input "225"
type input "225"
click at [833, 276] on span "Bulk update" at bounding box center [831, 279] width 143 height 20
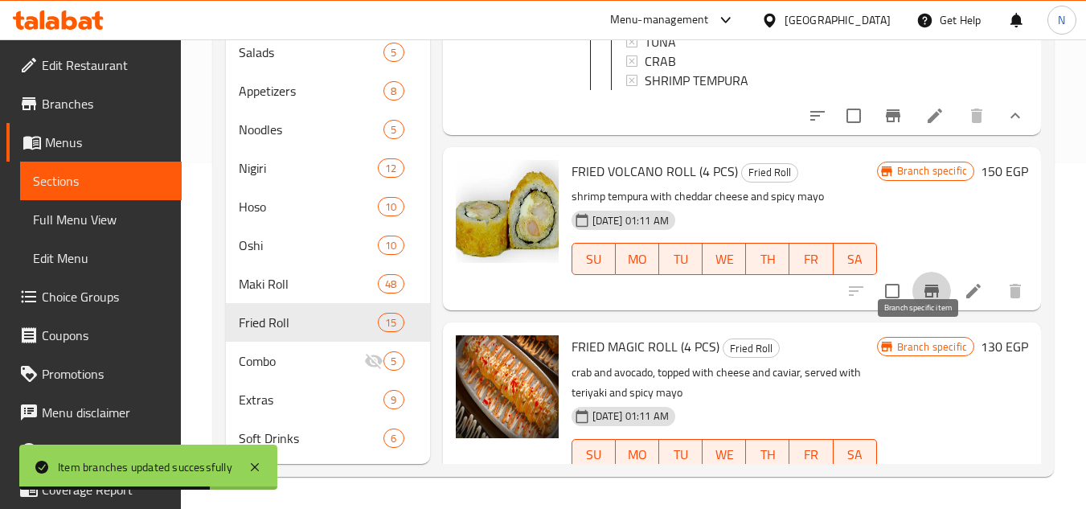
click at [924, 297] on icon "Branch-specific-item" at bounding box center [931, 291] width 14 height 13
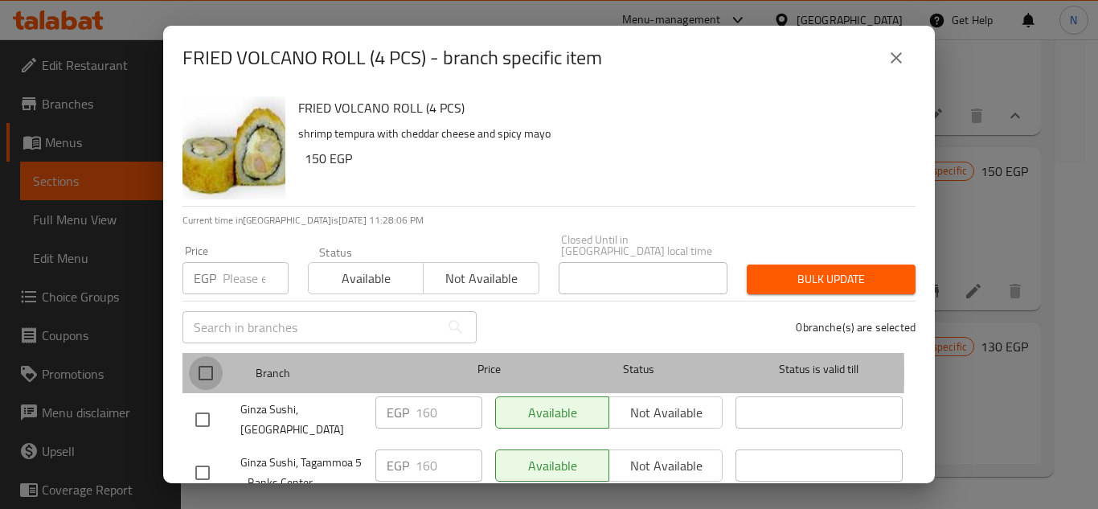
click at [210, 361] on input "checkbox" at bounding box center [206, 373] width 34 height 34
checkbox input "true"
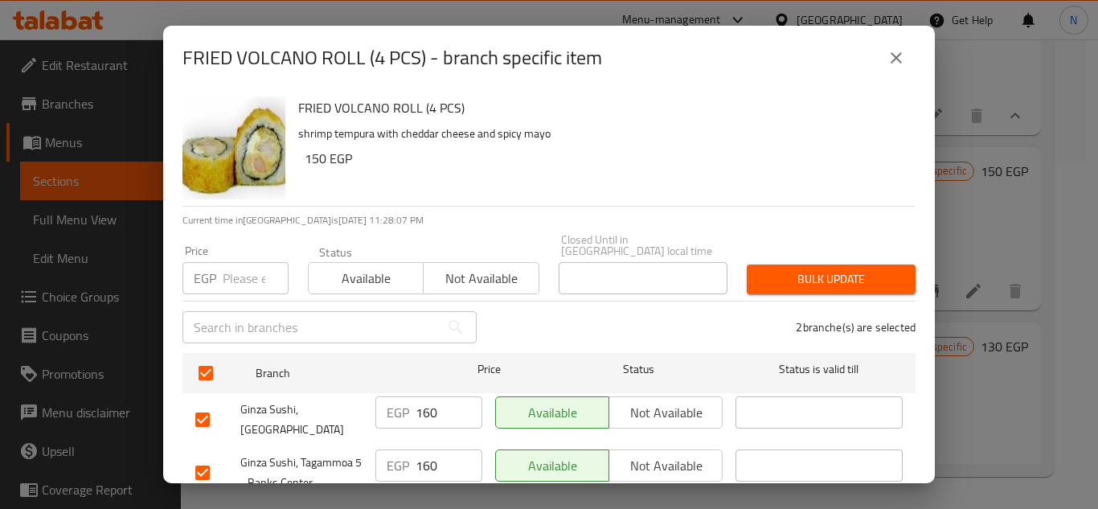
click at [232, 267] on input "number" at bounding box center [256, 278] width 66 height 32
paste input "225"
type input "225"
click at [837, 269] on span "Bulk update" at bounding box center [831, 279] width 143 height 20
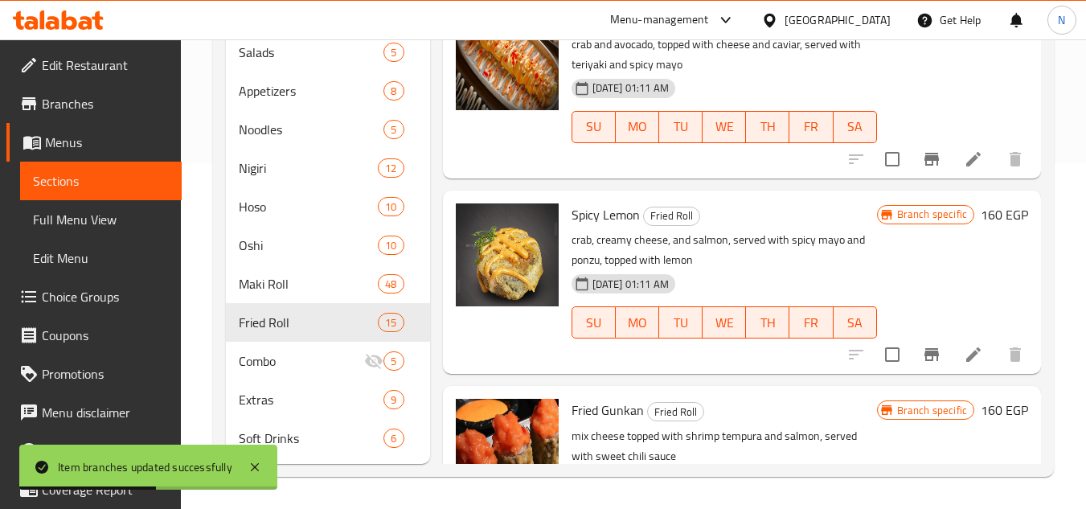
scroll to position [964, 0]
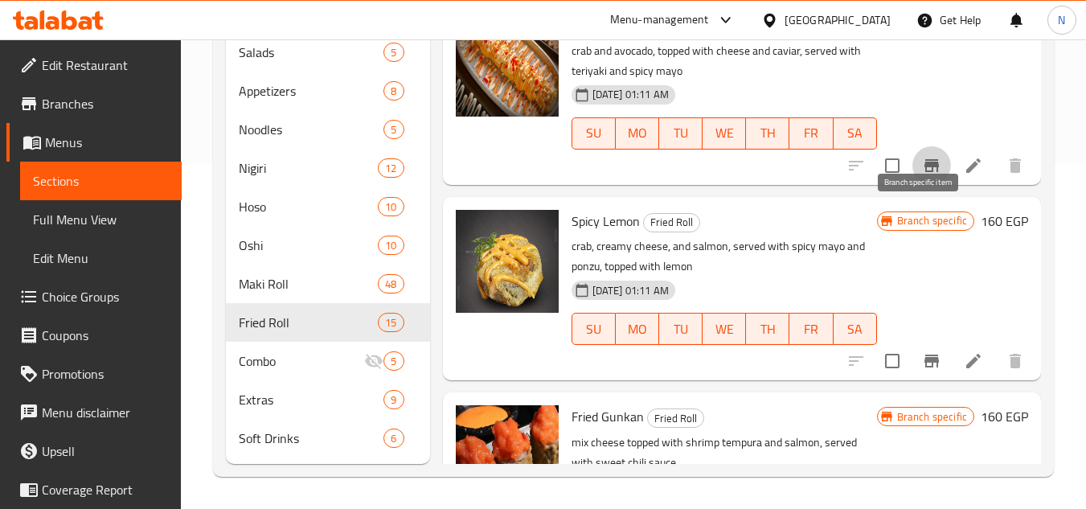
click at [924, 172] on icon "Branch-specific-item" at bounding box center [931, 165] width 14 height 13
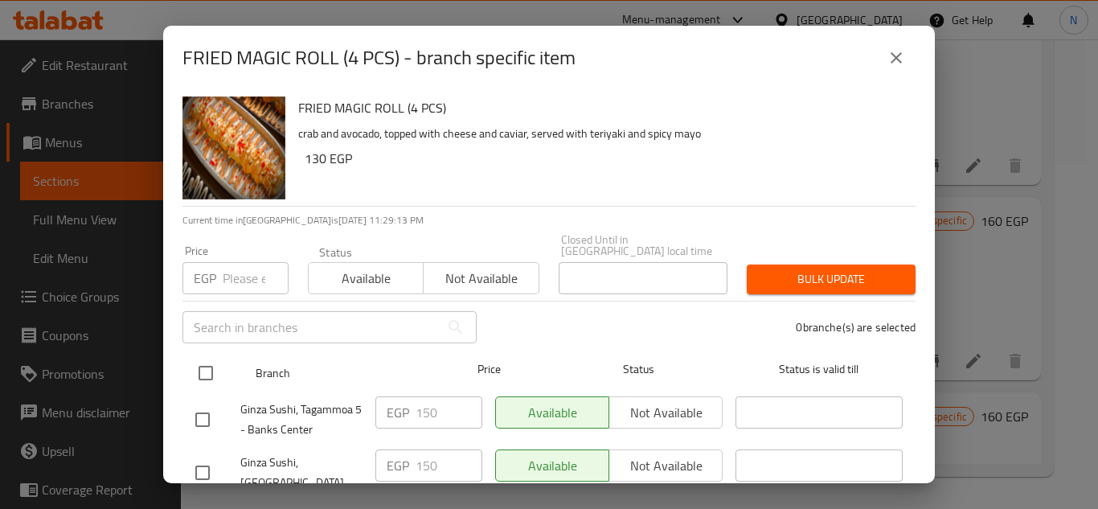
click at [210, 365] on input "checkbox" at bounding box center [206, 373] width 34 height 34
checkbox input "true"
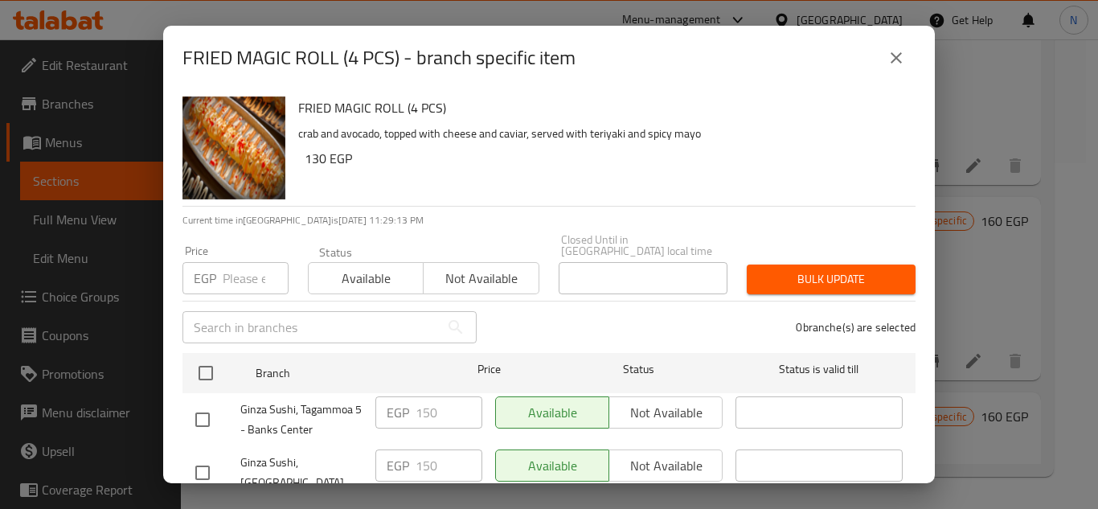
checkbox input "true"
click at [246, 271] on input "number" at bounding box center [256, 278] width 66 height 32
paste input "230"
type input "230"
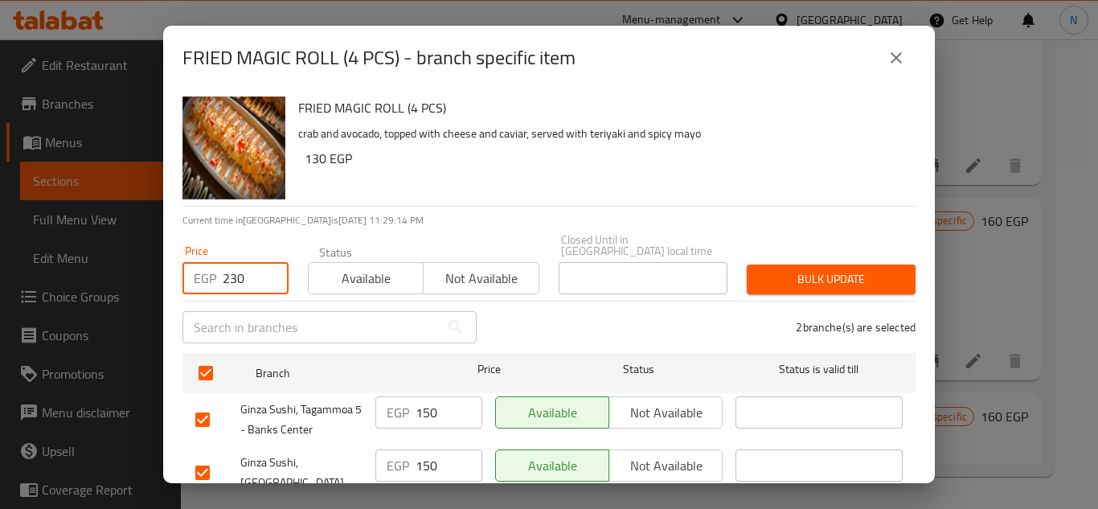
click at [866, 269] on span "Bulk update" at bounding box center [831, 279] width 143 height 20
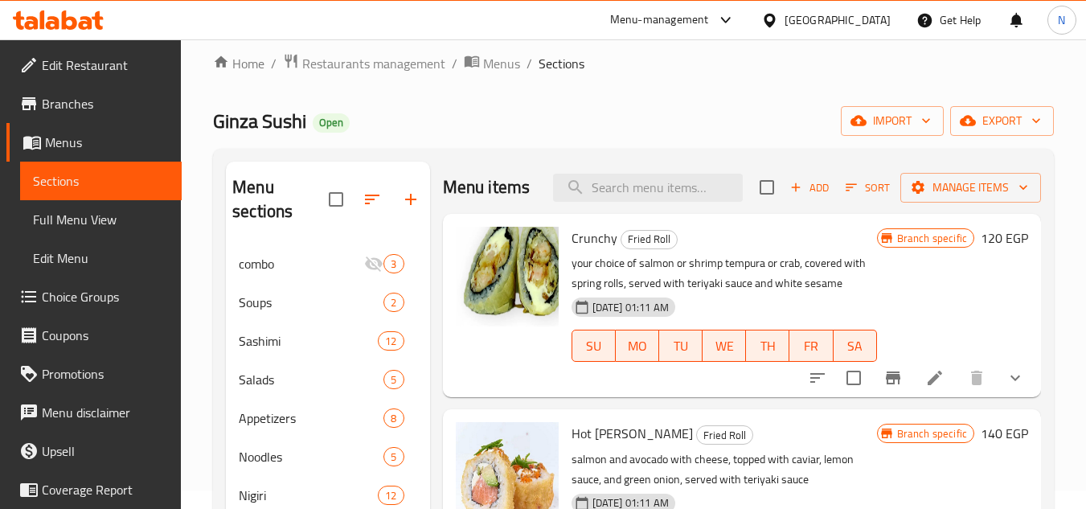
scroll to position [0, 0]
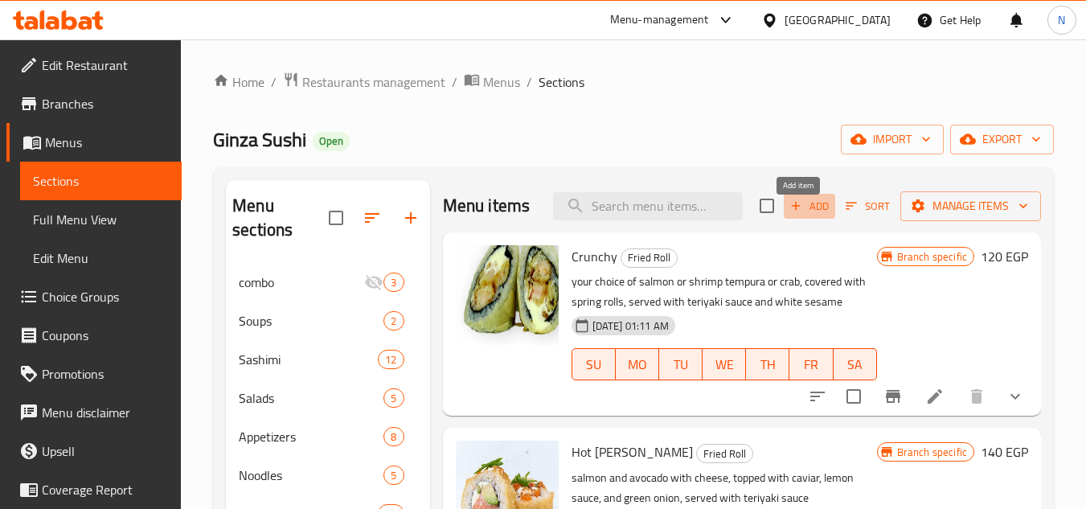
click at [810, 219] on button "Add" at bounding box center [809, 206] width 51 height 25
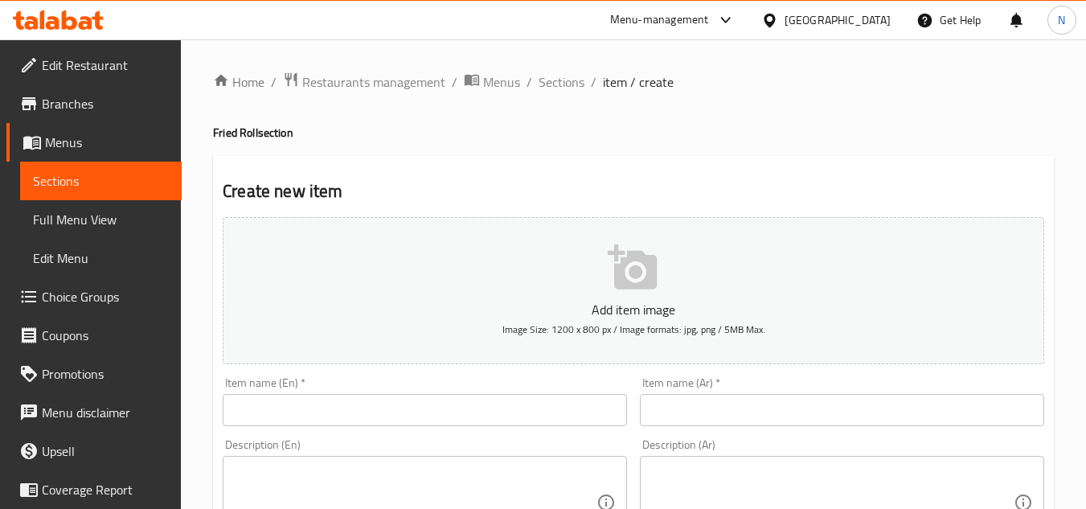
click at [295, 403] on input "text" at bounding box center [425, 410] width 404 height 32
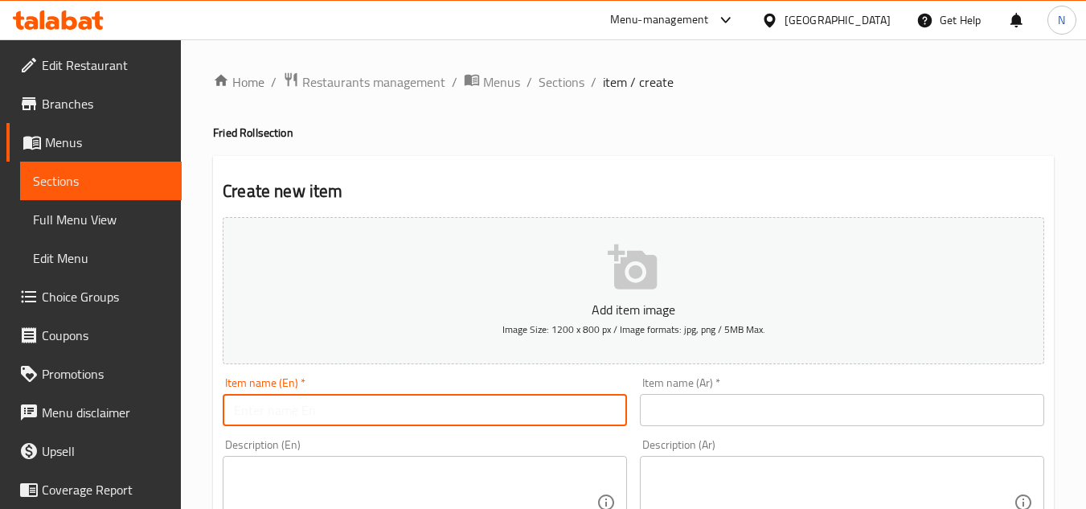
paste input "New Crunchy"
type input "New Crunchy"
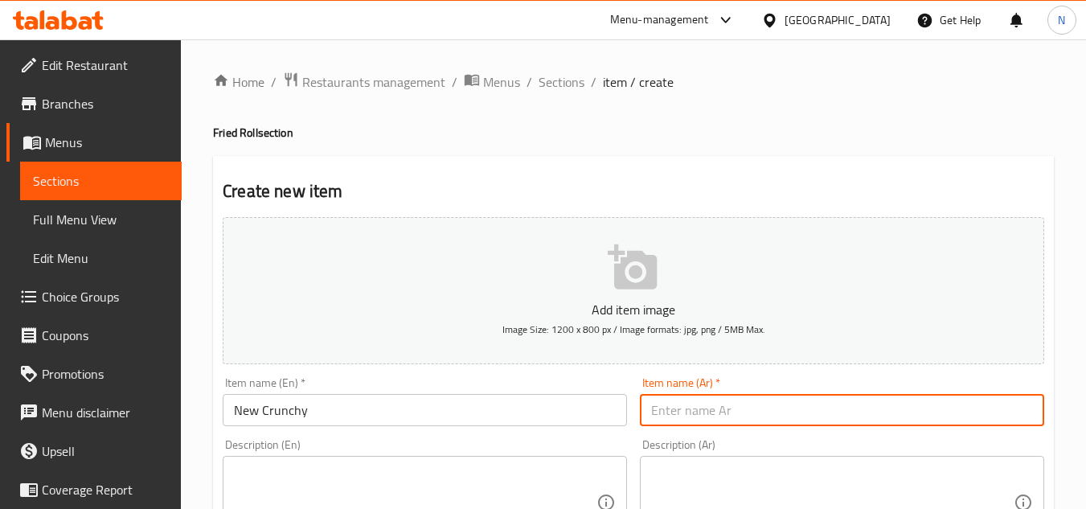
click at [735, 409] on input "text" at bounding box center [842, 410] width 404 height 32
click at [659, 421] on input "مقرمش جار" at bounding box center [842, 410] width 404 height 32
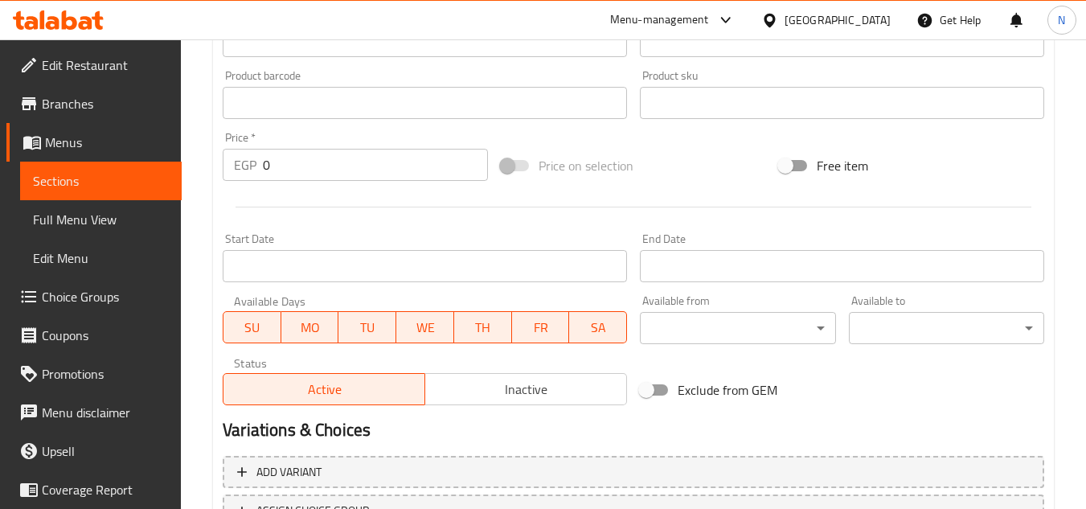
scroll to position [563, 0]
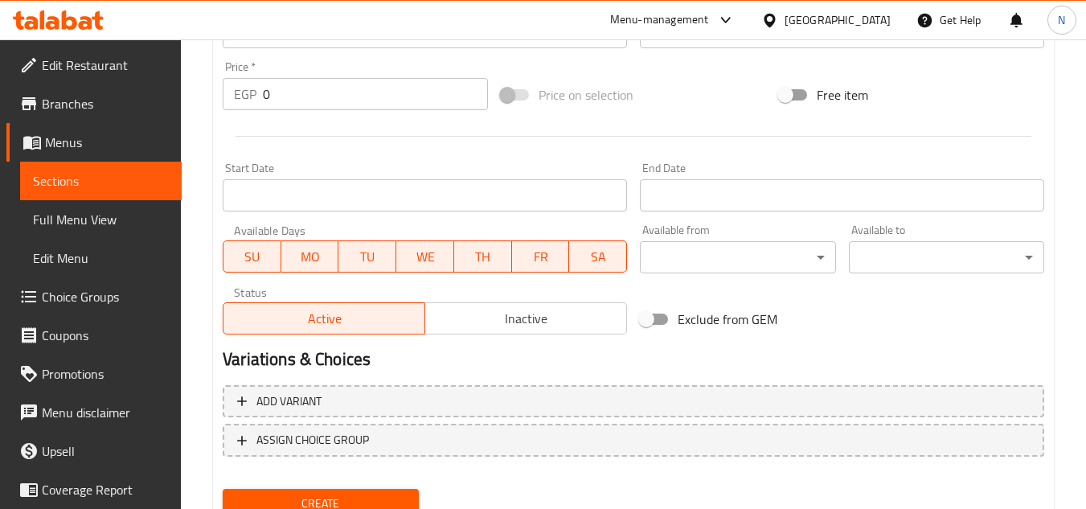
type input "مقرمش حار"
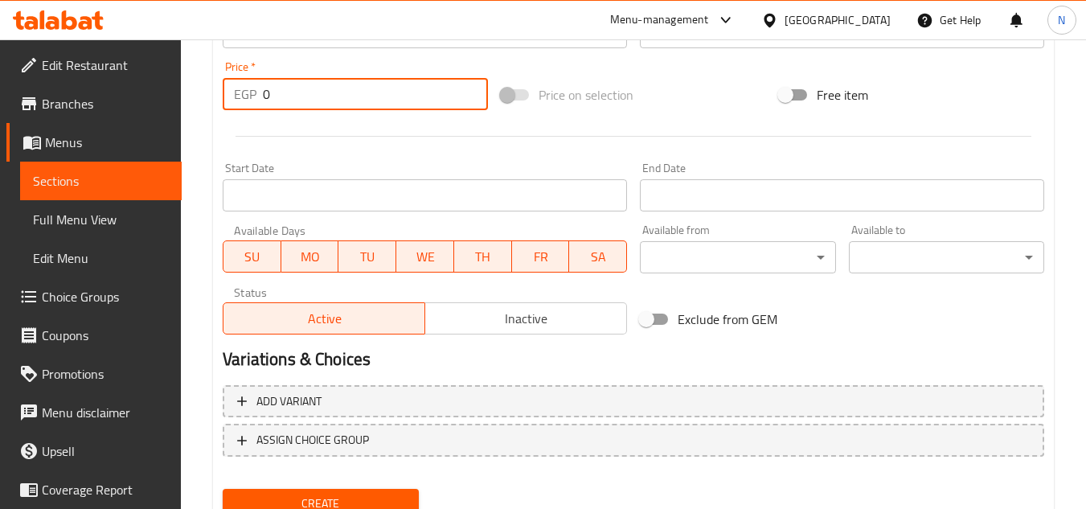
drag, startPoint x: 322, startPoint y: 96, endPoint x: 251, endPoint y: 106, distance: 72.2
click at [251, 106] on div "EGP 0 Price *" at bounding box center [355, 94] width 265 height 32
paste input "245"
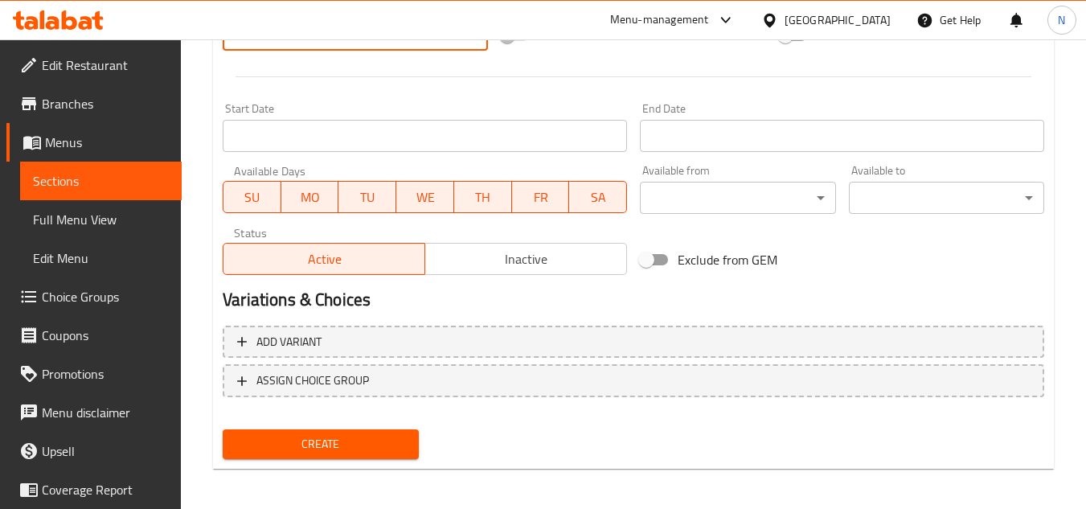
scroll to position [627, 0]
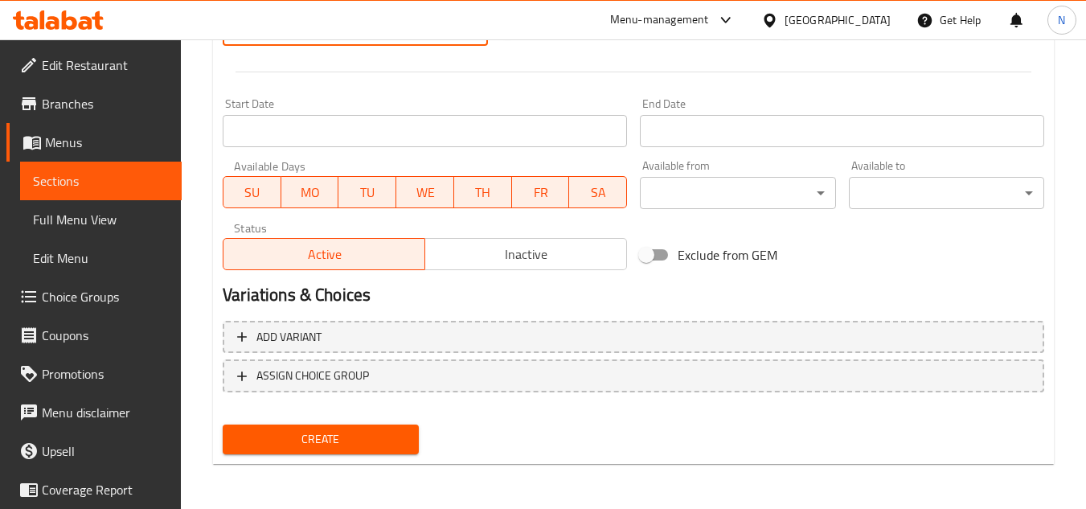
type input "245"
click at [353, 440] on span "Create" at bounding box center [320, 439] width 170 height 20
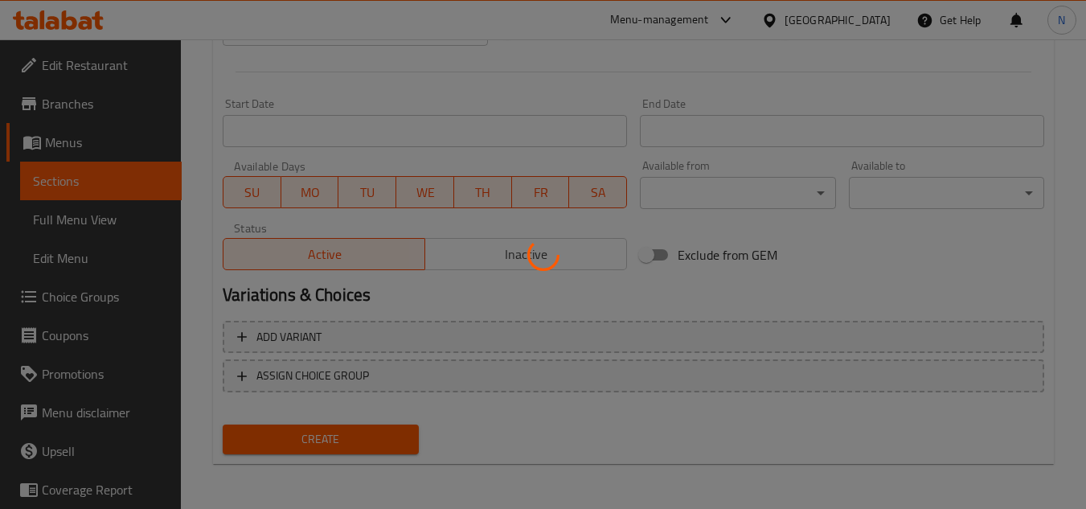
type input "0"
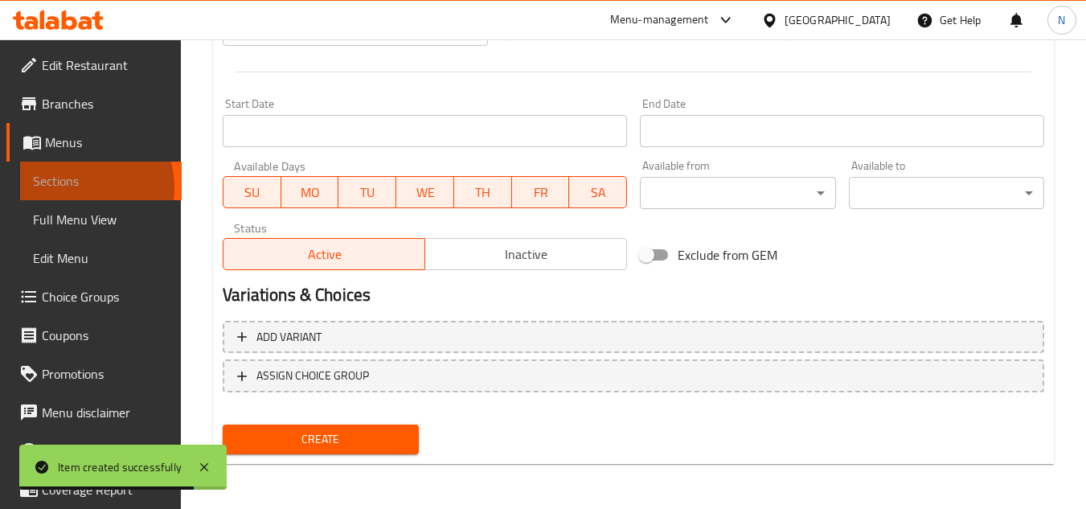
click at [73, 188] on span "Sections" at bounding box center [101, 180] width 136 height 19
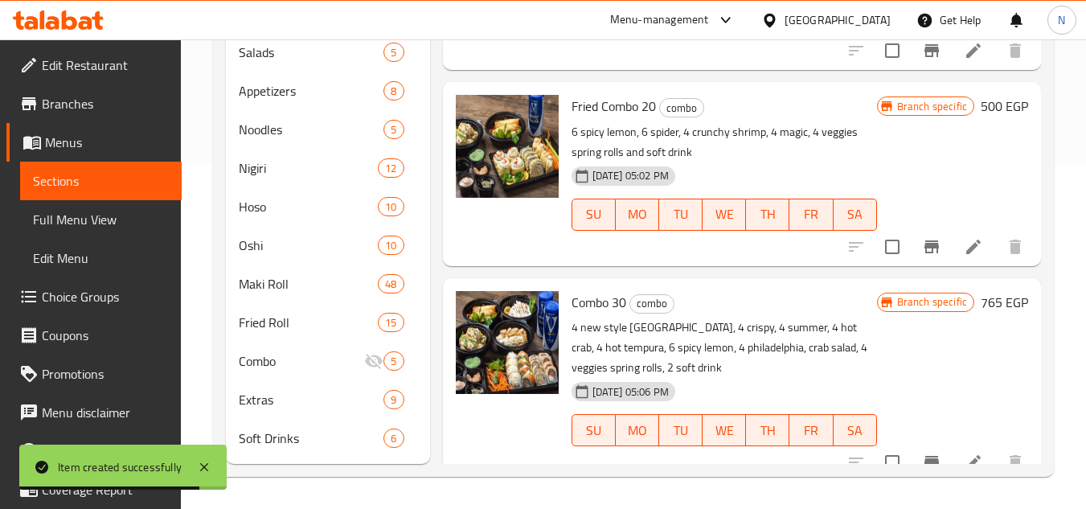
scroll to position [346, 0]
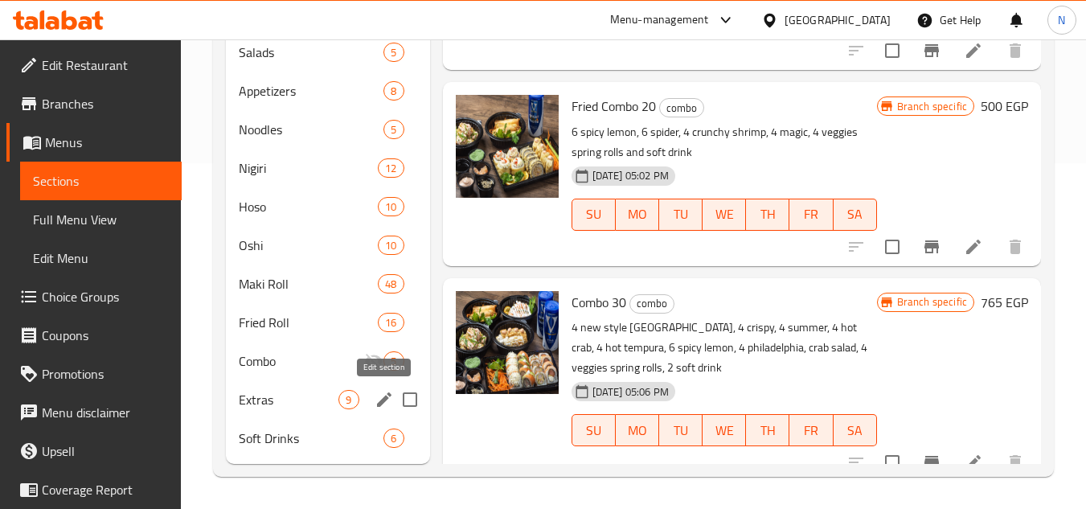
click at [382, 395] on icon "edit" at bounding box center [384, 399] width 19 height 19
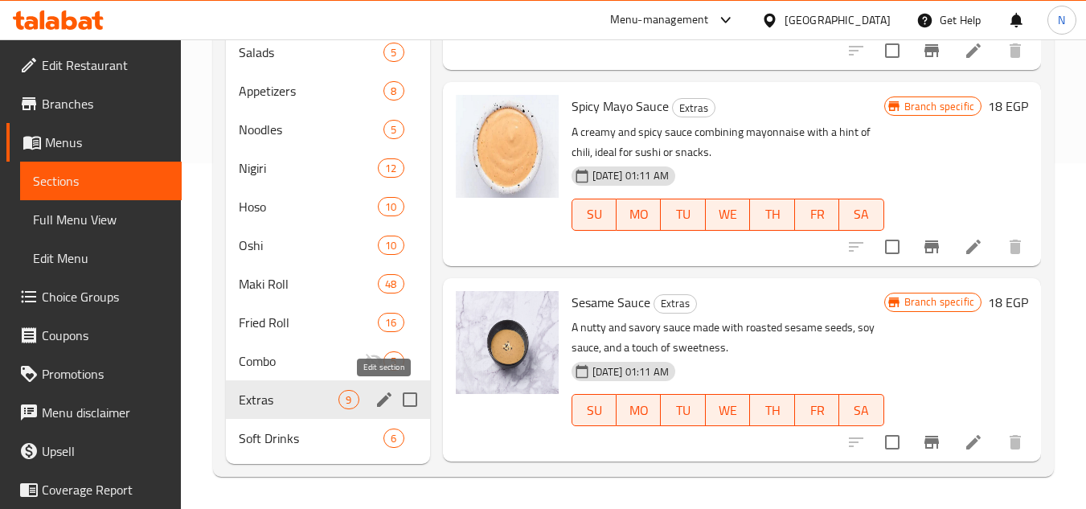
click at [375, 394] on icon "edit" at bounding box center [384, 399] width 19 height 19
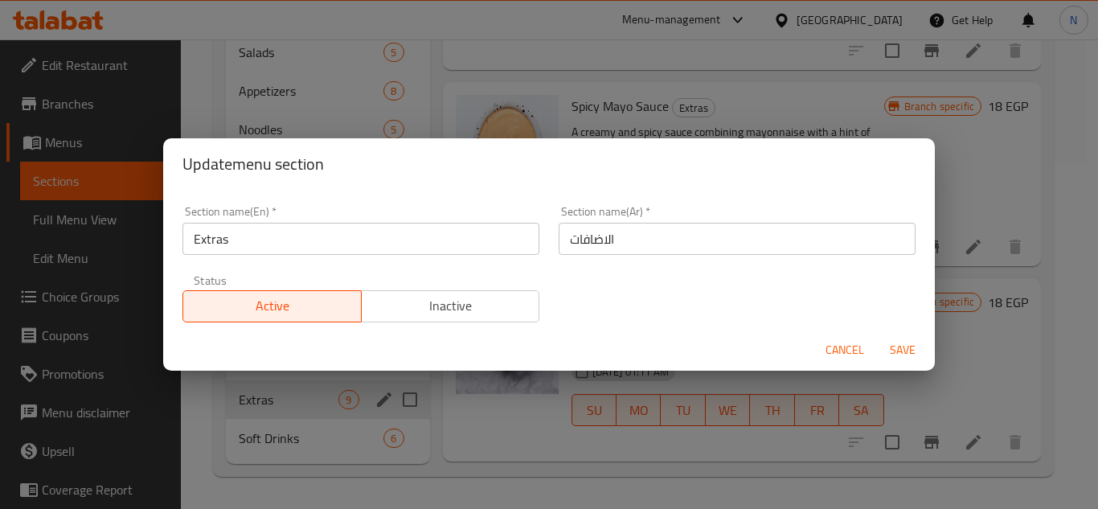
click at [377, 243] on input "Extras" at bounding box center [360, 239] width 357 height 32
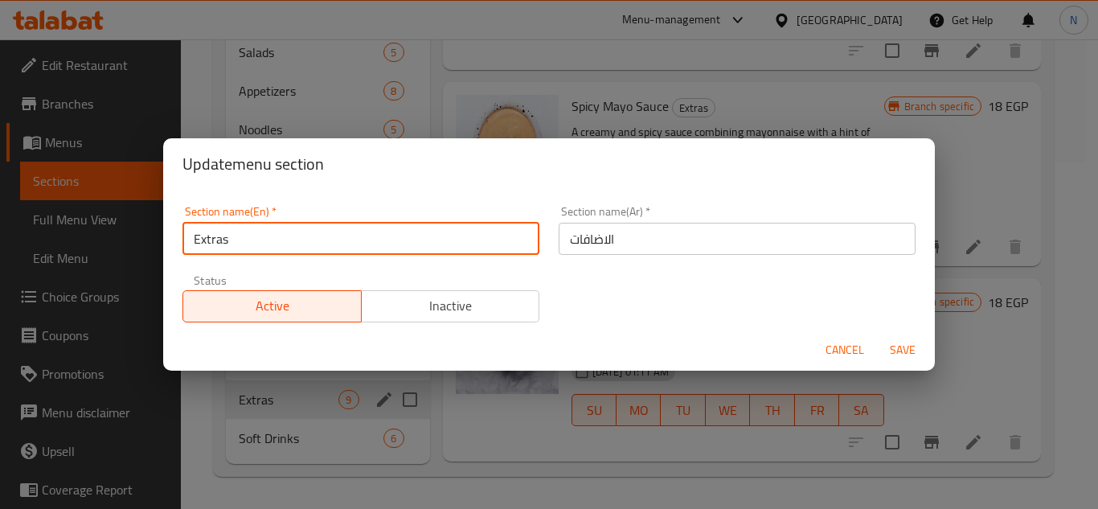
click at [377, 243] on input "Extras" at bounding box center [360, 239] width 357 height 32
paste input "text"
type input "Extra"
click at [600, 248] on input "الاضافات" at bounding box center [737, 239] width 357 height 32
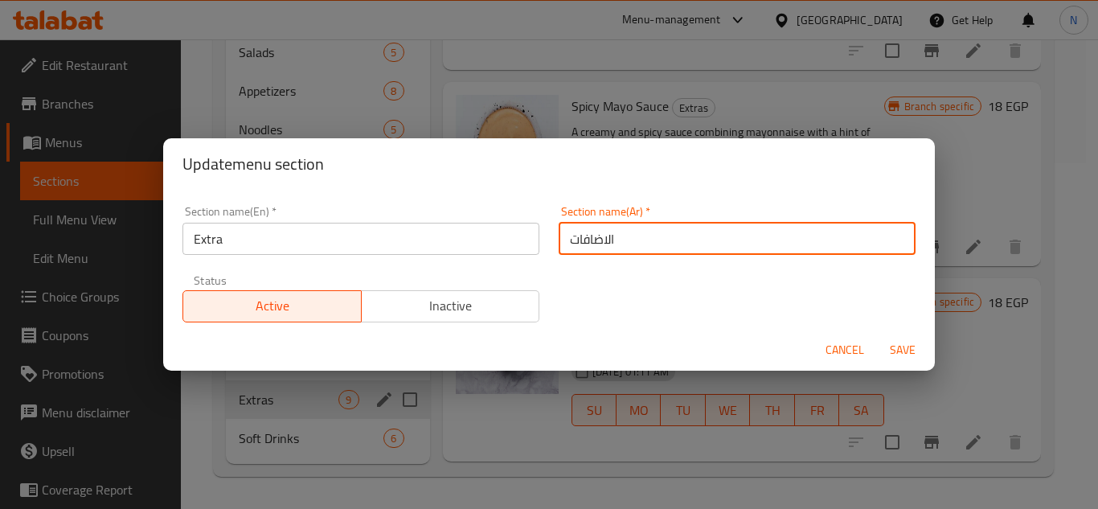
click at [600, 248] on input "الاضافات" at bounding box center [737, 239] width 357 height 32
type input "اضافي"
click at [877, 335] on button "Save" at bounding box center [902, 350] width 51 height 30
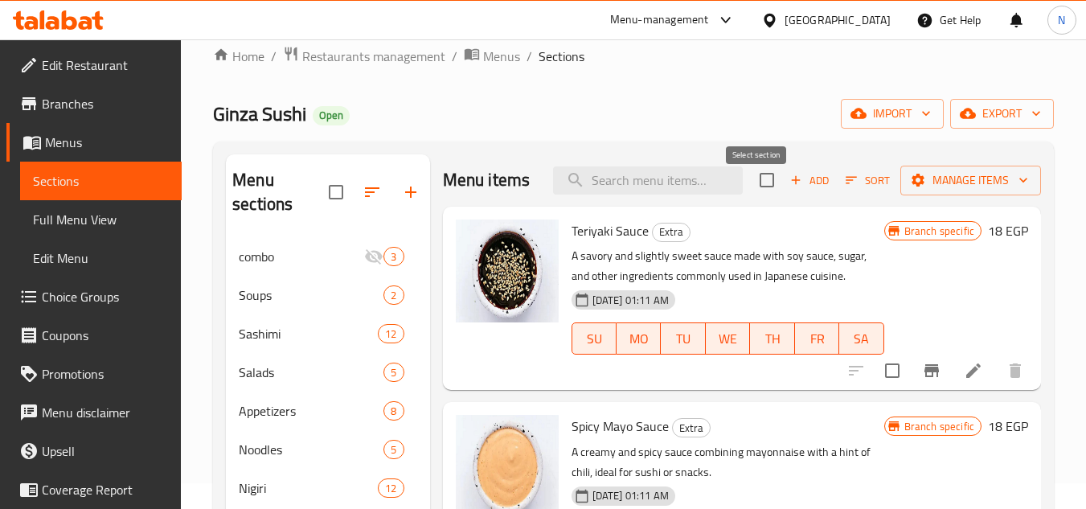
scroll to position [24, 0]
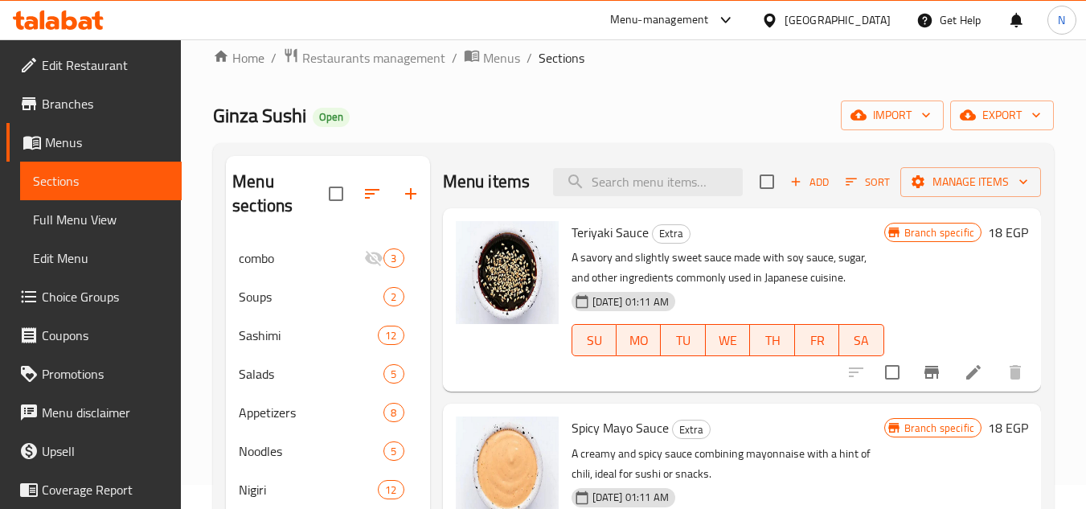
click at [926, 379] on icon "Branch-specific-item" at bounding box center [931, 372] width 14 height 13
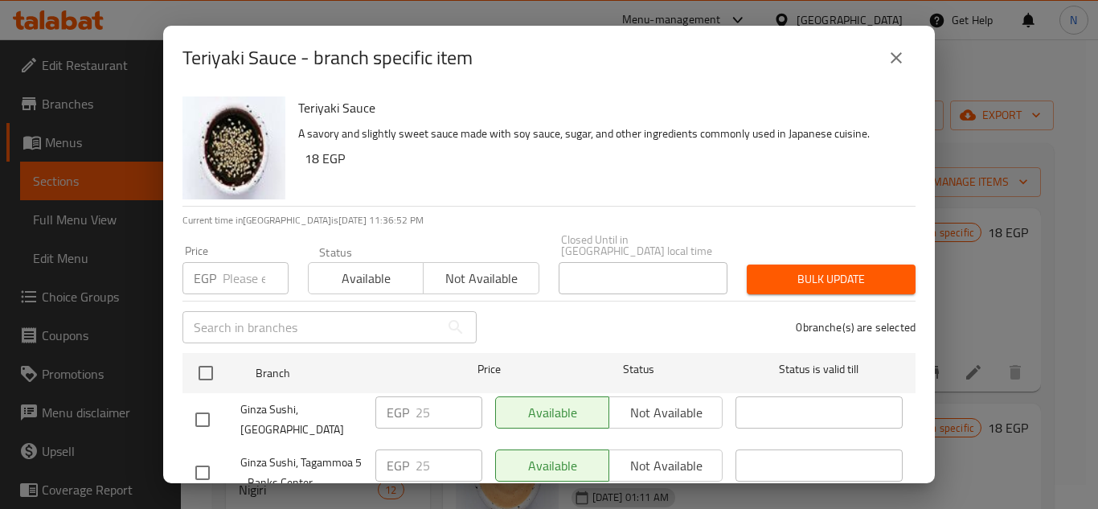
drag, startPoint x: 206, startPoint y: 357, endPoint x: 240, endPoint y: 281, distance: 83.8
click at [208, 357] on input "checkbox" at bounding box center [206, 373] width 34 height 34
checkbox input "true"
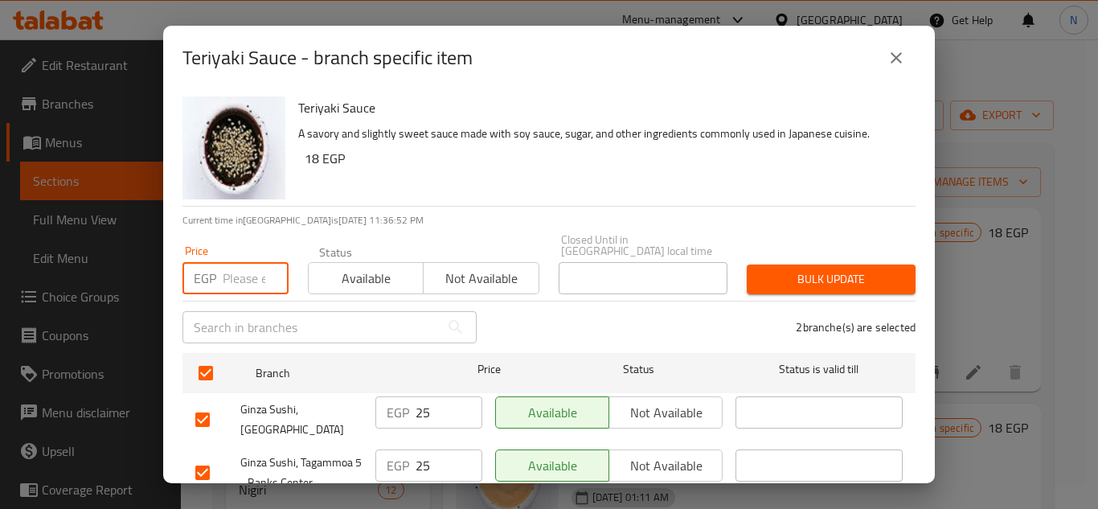
click at [246, 269] on input "number" at bounding box center [256, 278] width 66 height 32
paste input "35"
type input "35"
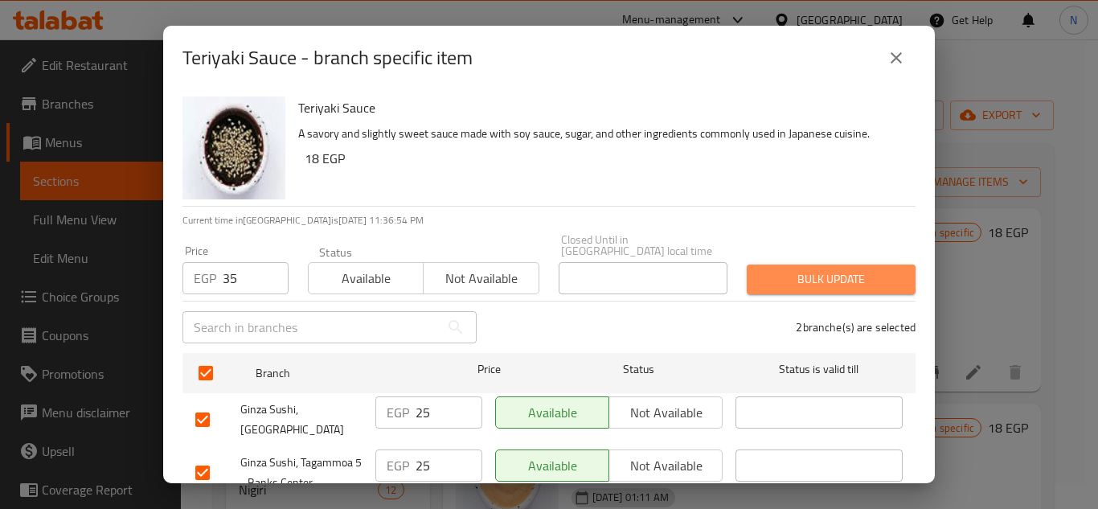
click at [825, 270] on span "Bulk update" at bounding box center [831, 279] width 143 height 20
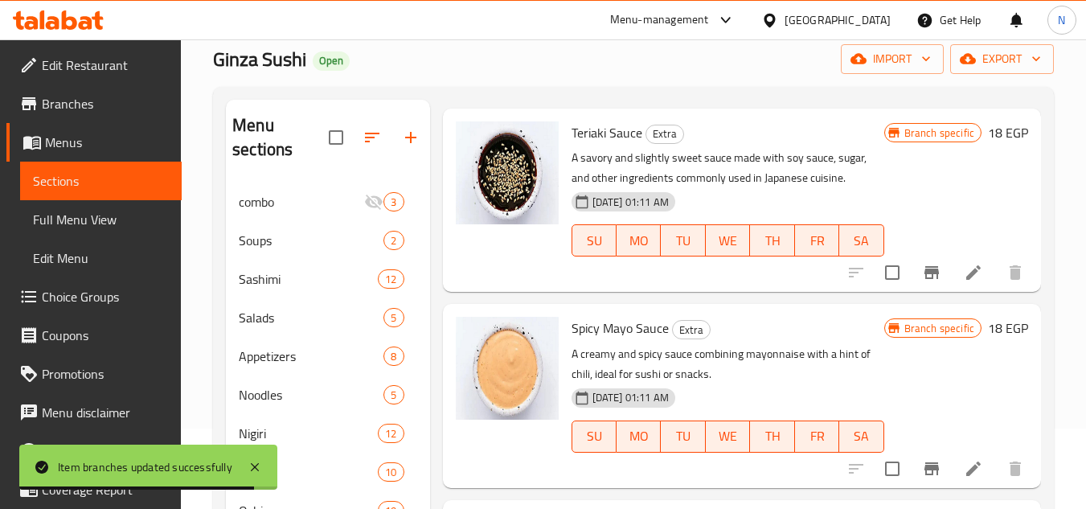
scroll to position [80, 0]
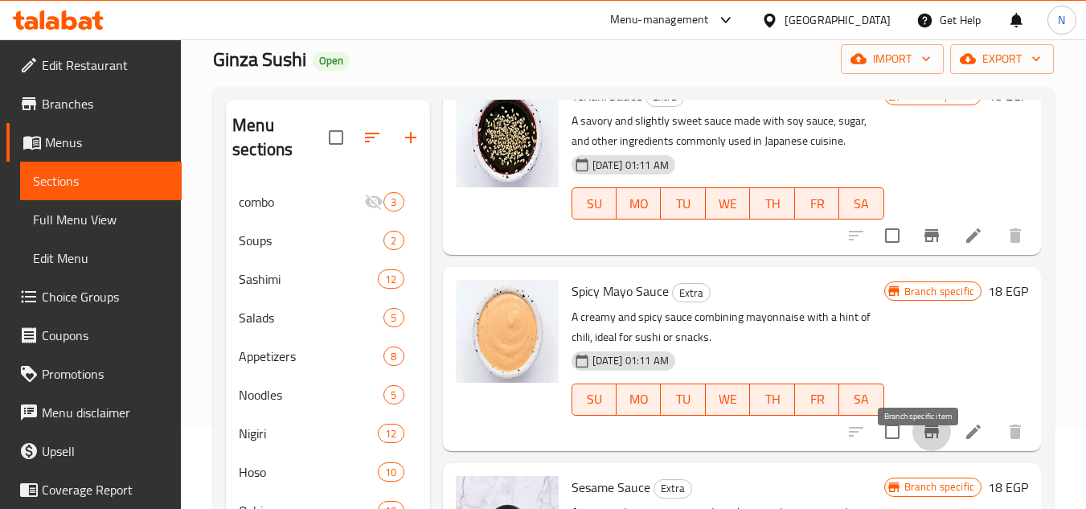
click at [924, 438] on icon "Branch-specific-item" at bounding box center [931, 431] width 14 height 13
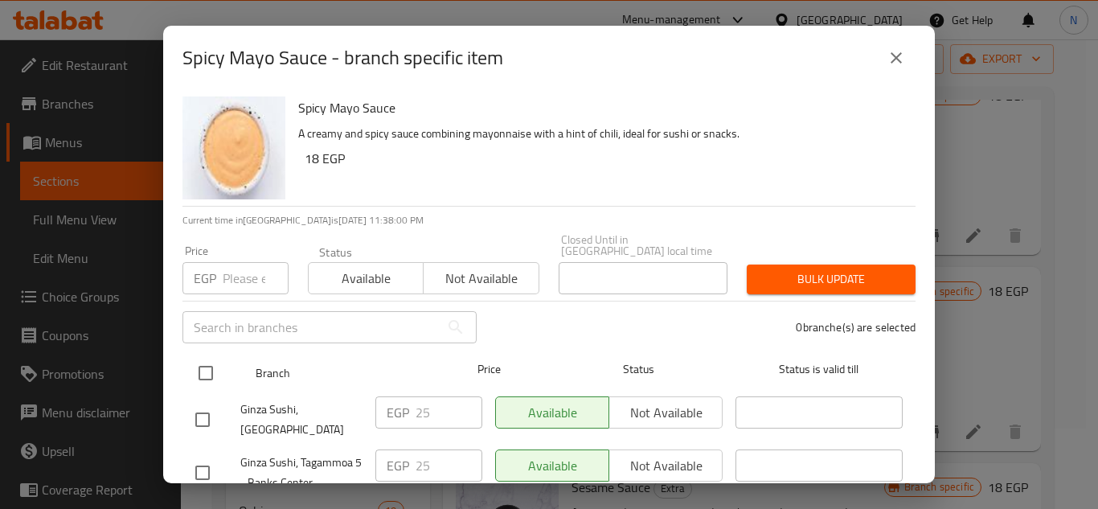
click at [209, 360] on input "checkbox" at bounding box center [206, 373] width 34 height 34
checkbox input "true"
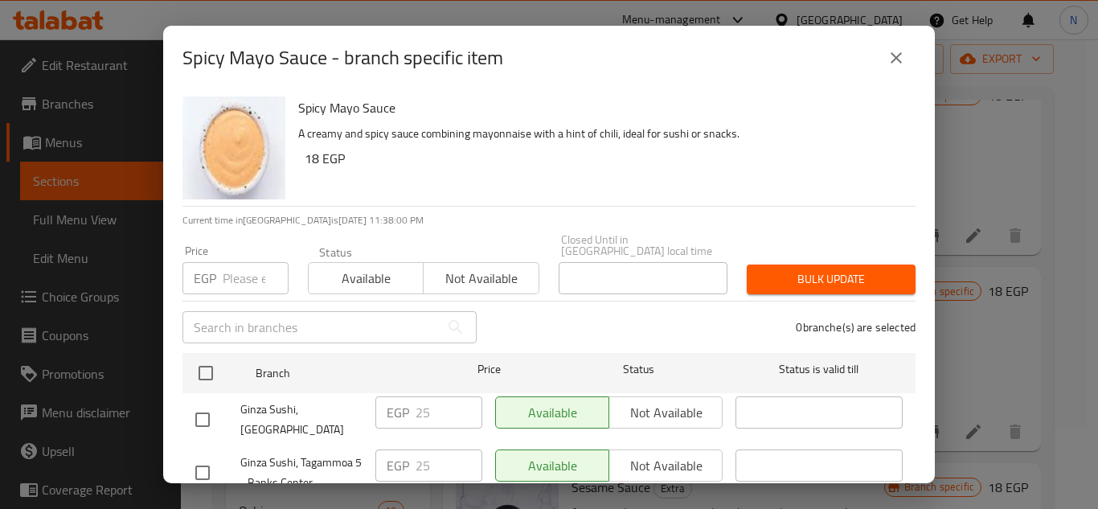
checkbox input "true"
click at [246, 263] on input "number" at bounding box center [256, 278] width 66 height 32
paste input "35"
type input "35"
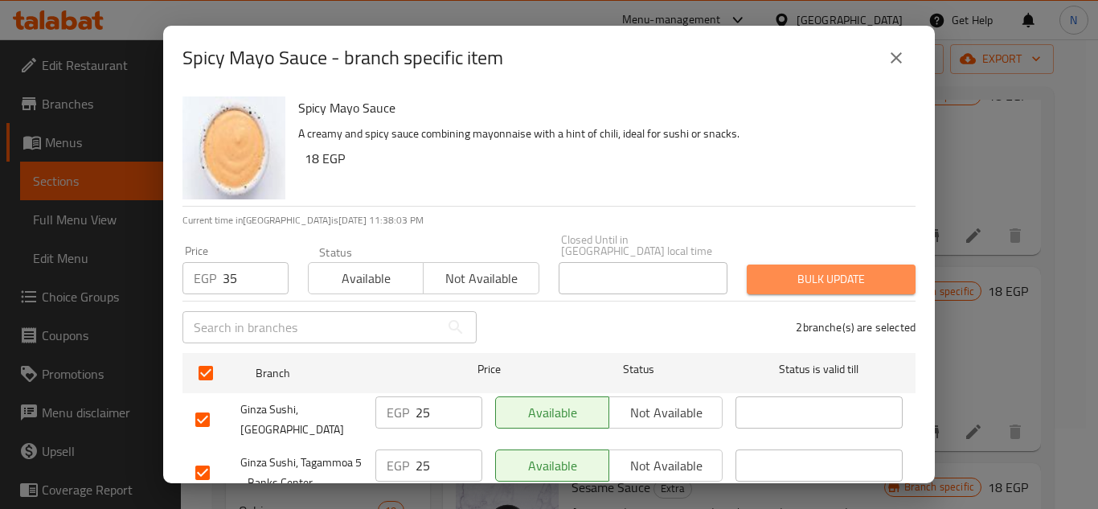
click at [824, 281] on button "Bulk update" at bounding box center [831, 279] width 169 height 30
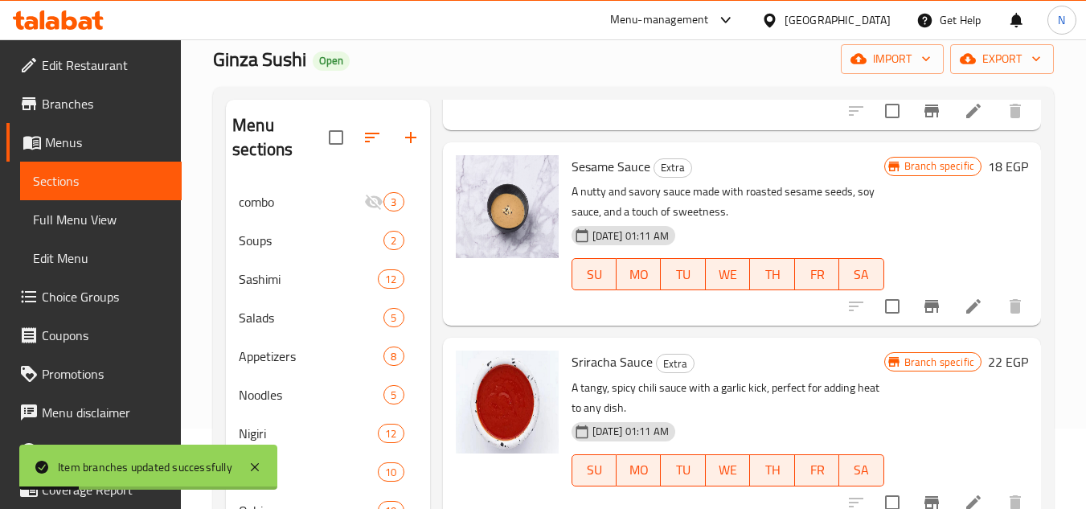
scroll to position [402, 0]
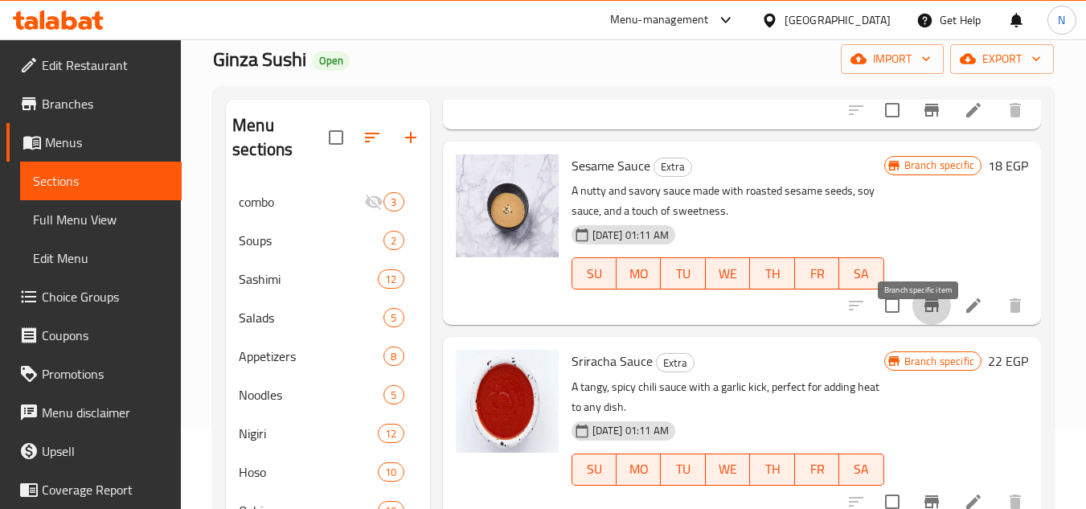
click at [924, 312] on icon "Branch-specific-item" at bounding box center [931, 305] width 14 height 13
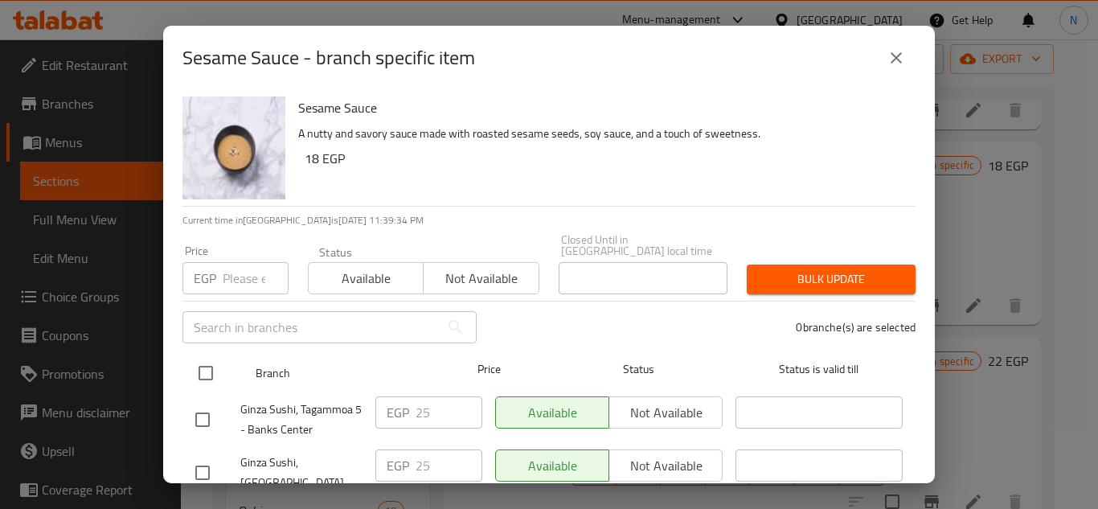
click at [204, 360] on input "checkbox" at bounding box center [206, 373] width 34 height 34
checkbox input "true"
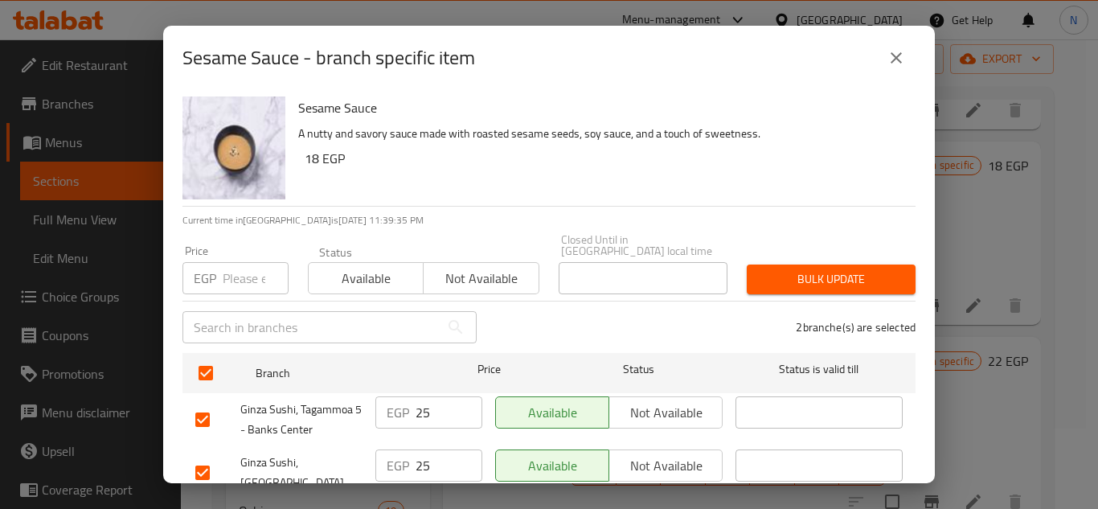
click at [242, 270] on input "number" at bounding box center [256, 278] width 66 height 32
paste input "35"
type input "35"
click at [819, 269] on span "Bulk update" at bounding box center [831, 279] width 143 height 20
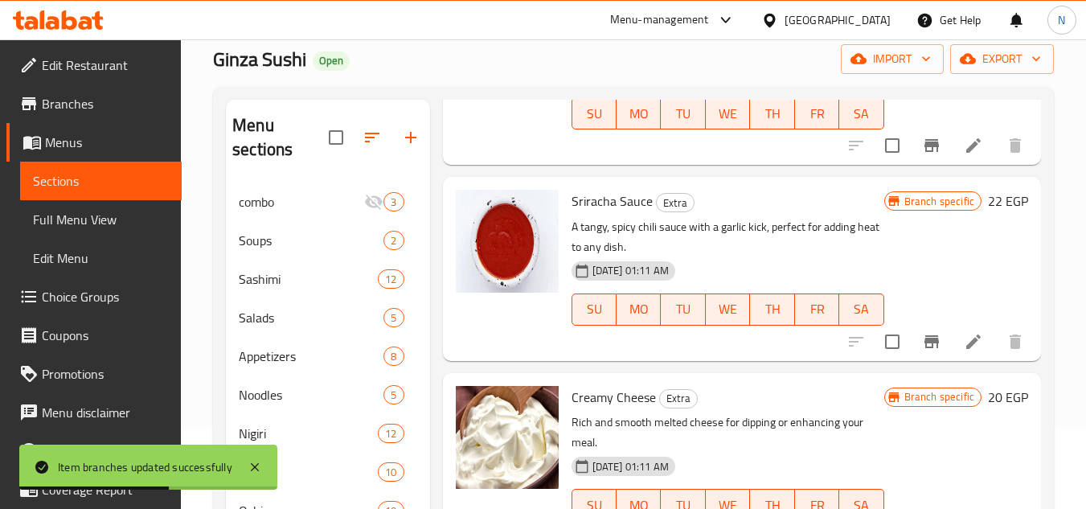
scroll to position [563, 0]
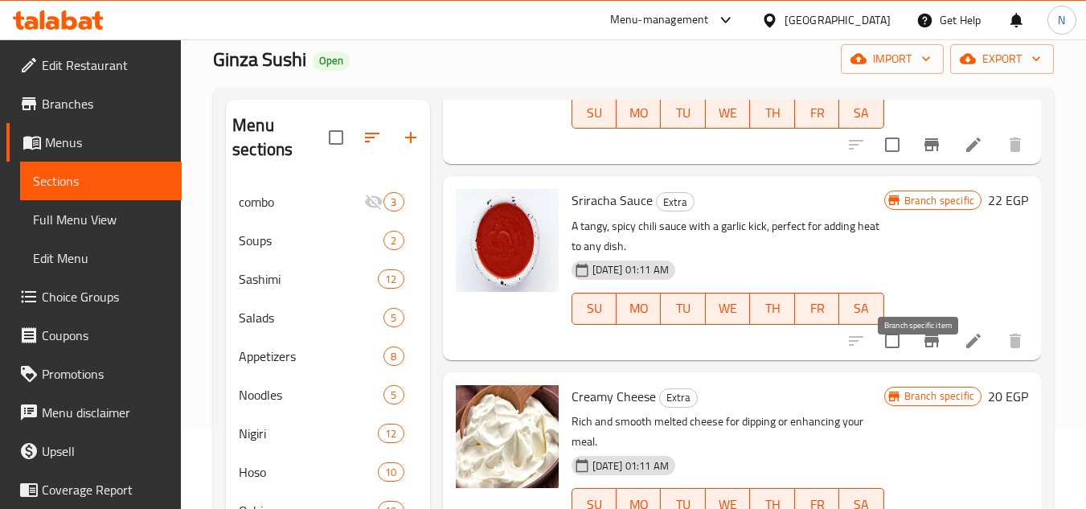
click at [922, 350] on icon "Branch-specific-item" at bounding box center [931, 340] width 19 height 19
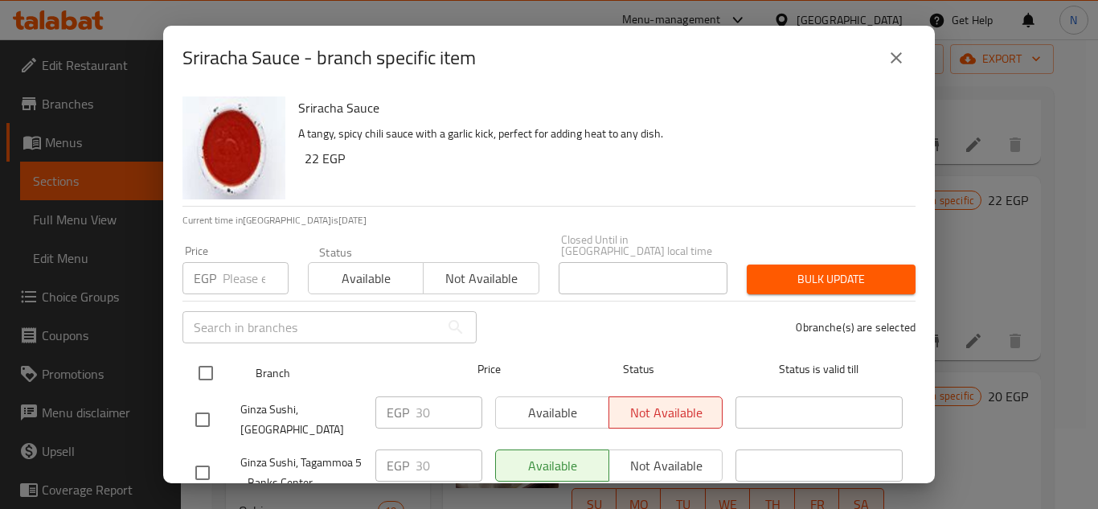
drag, startPoint x: 210, startPoint y: 363, endPoint x: 219, endPoint y: 343, distance: 22.0
click at [209, 364] on input "checkbox" at bounding box center [206, 373] width 34 height 34
checkbox input "true"
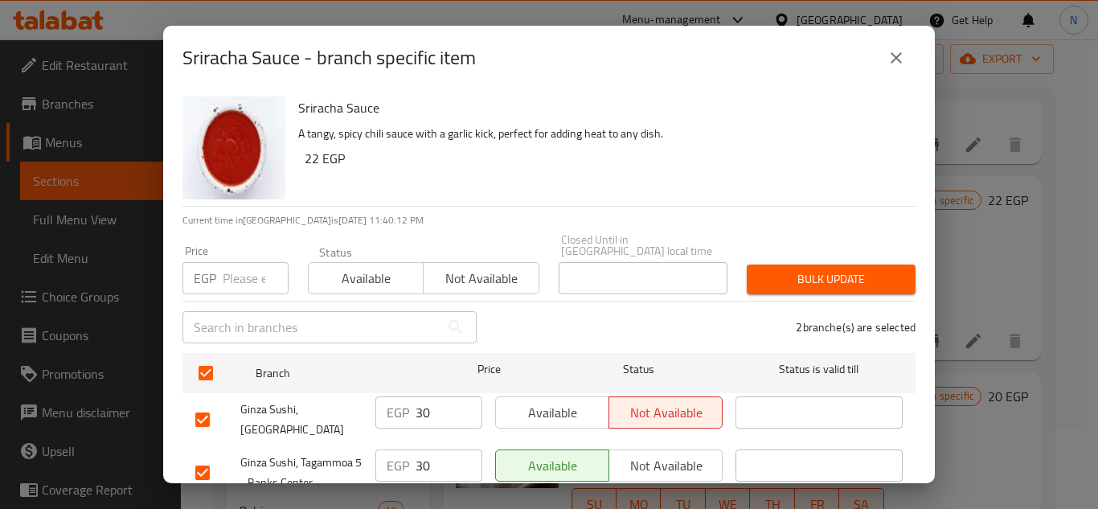
click at [237, 270] on input "number" at bounding box center [256, 278] width 66 height 32
paste input "40"
type input "40"
click at [814, 271] on span "Bulk update" at bounding box center [831, 279] width 143 height 20
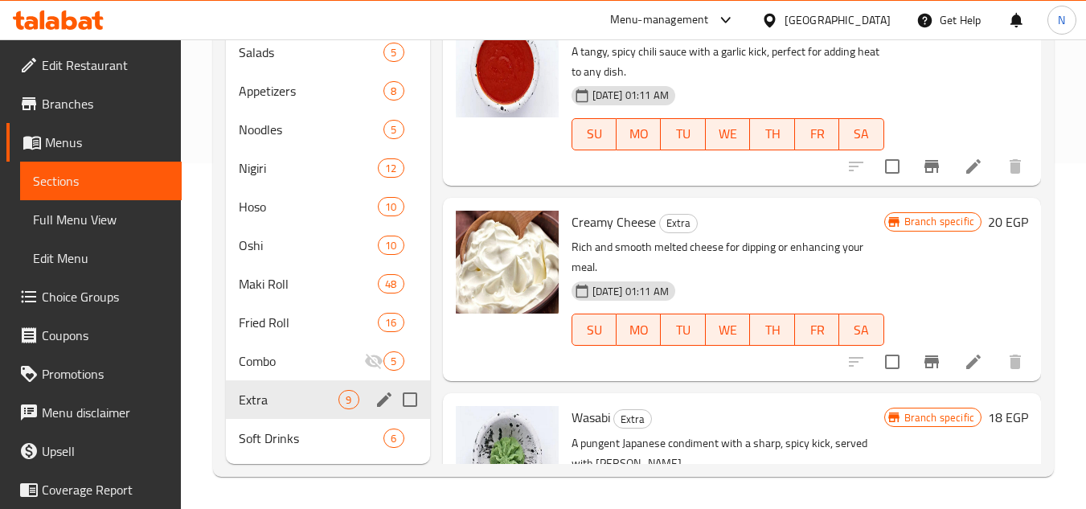
scroll to position [473, 0]
click at [924, 367] on icon "Branch-specific-item" at bounding box center [931, 360] width 14 height 13
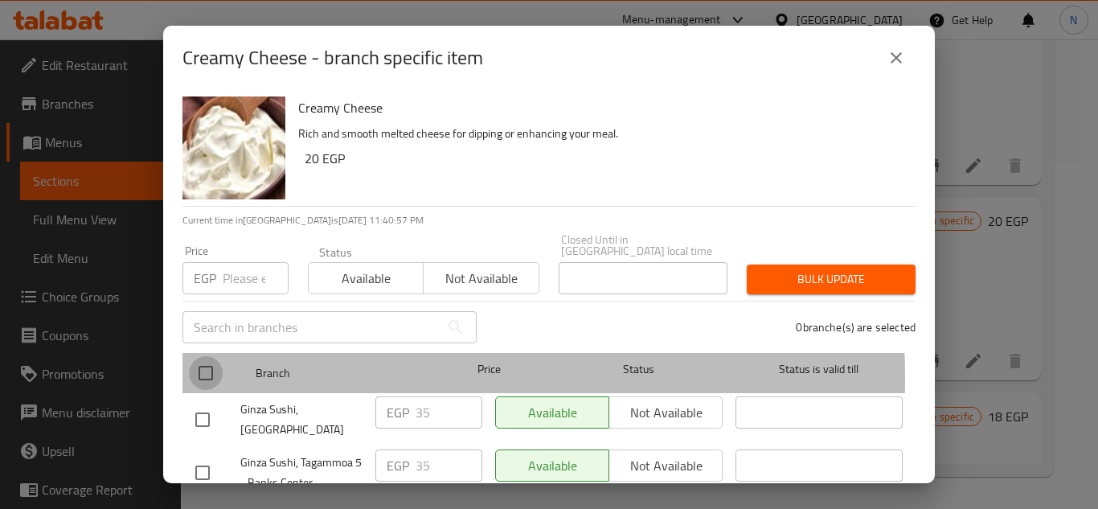
click at [209, 367] on input "checkbox" at bounding box center [206, 373] width 34 height 34
checkbox input "true"
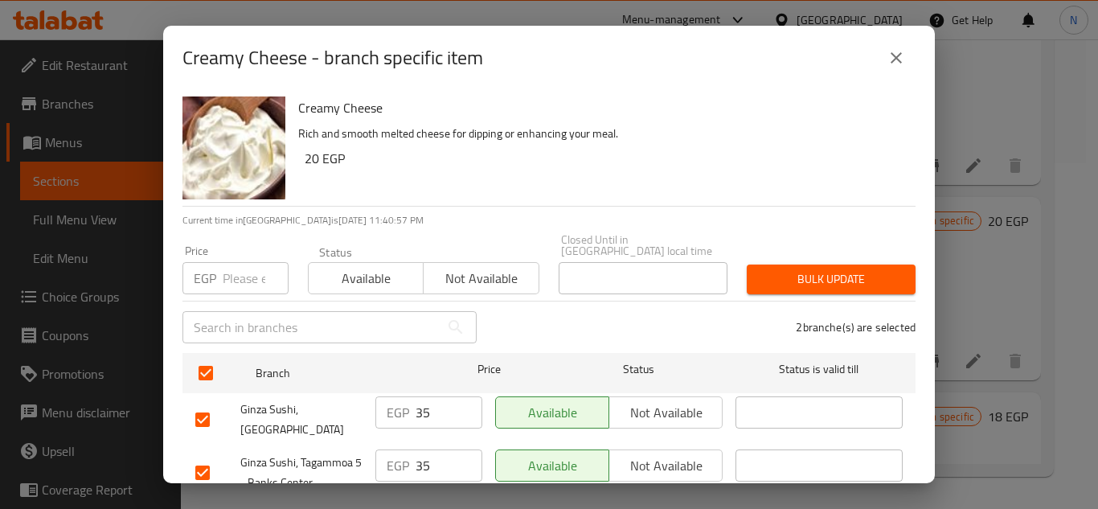
click at [237, 273] on input "number" at bounding box center [256, 278] width 66 height 32
paste input "45"
type input "45"
click at [804, 274] on span "Bulk update" at bounding box center [831, 279] width 143 height 20
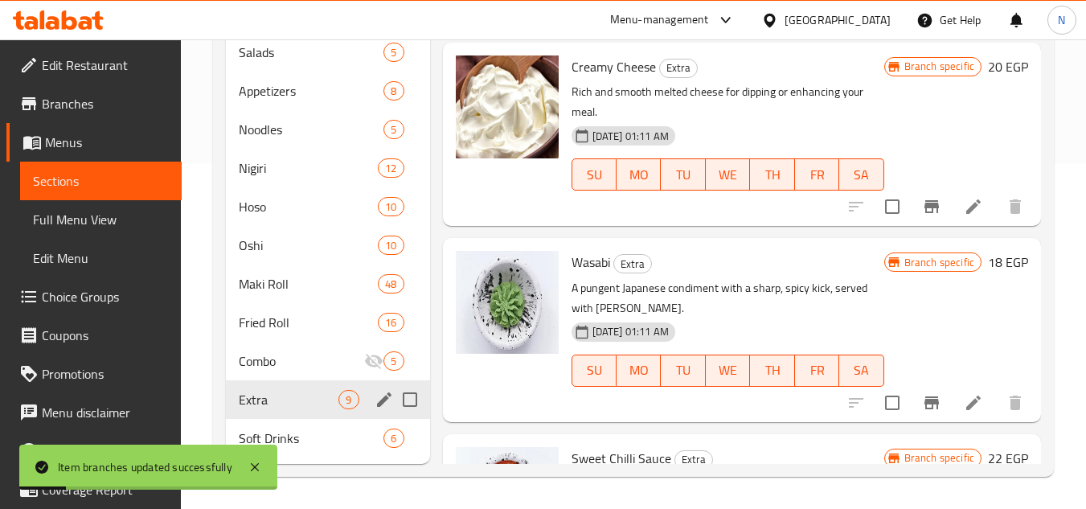
scroll to position [633, 0]
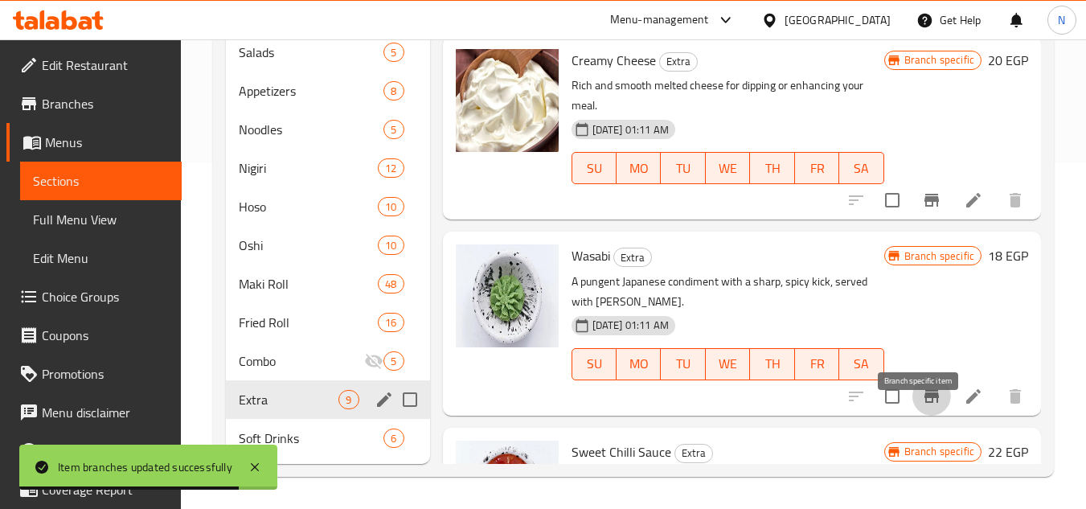
click at [928, 416] on button "Branch-specific-item" at bounding box center [931, 396] width 39 height 39
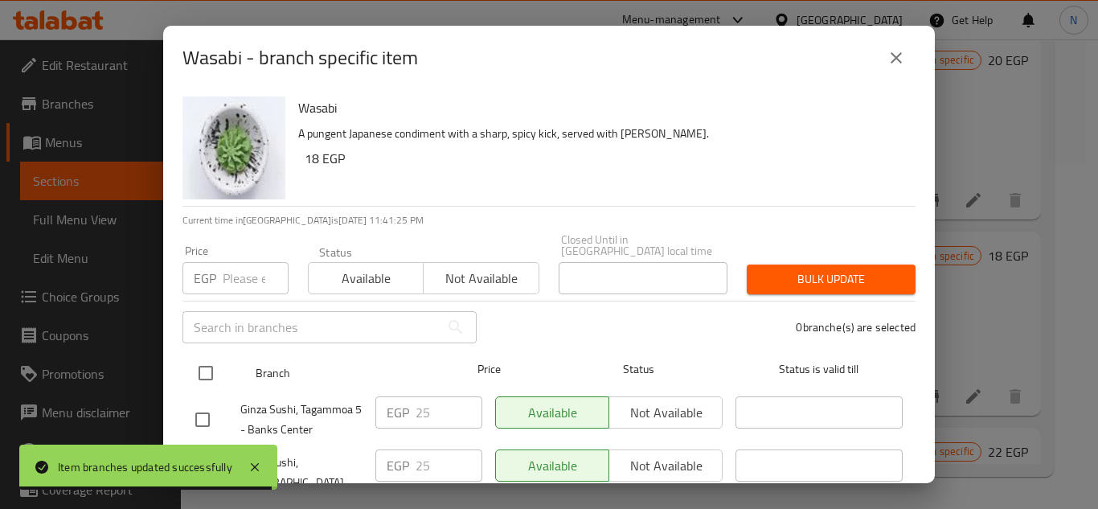
click at [207, 362] on input "checkbox" at bounding box center [206, 373] width 34 height 34
checkbox input "true"
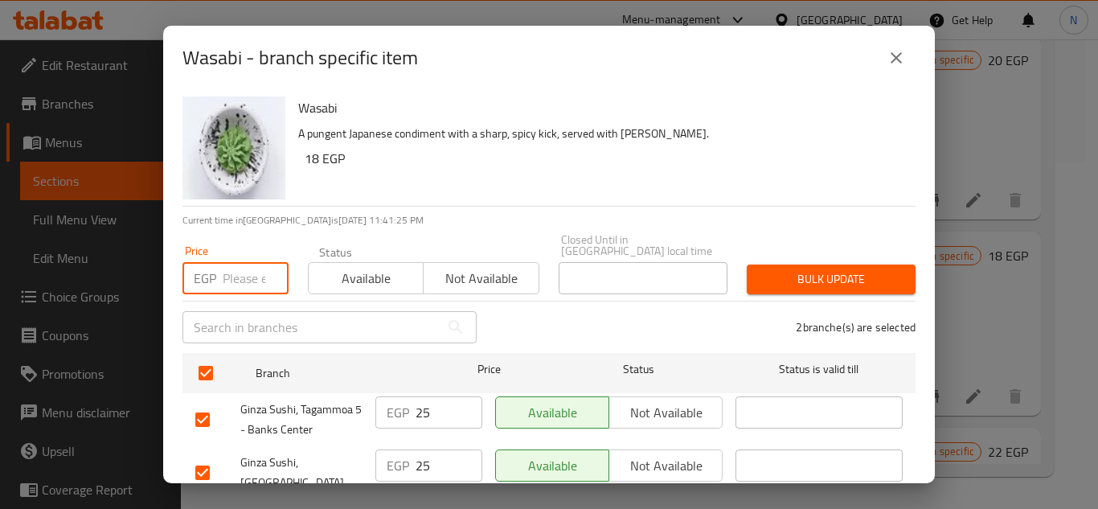
click at [236, 272] on input "number" at bounding box center [256, 278] width 66 height 32
paste input "35"
type input "35"
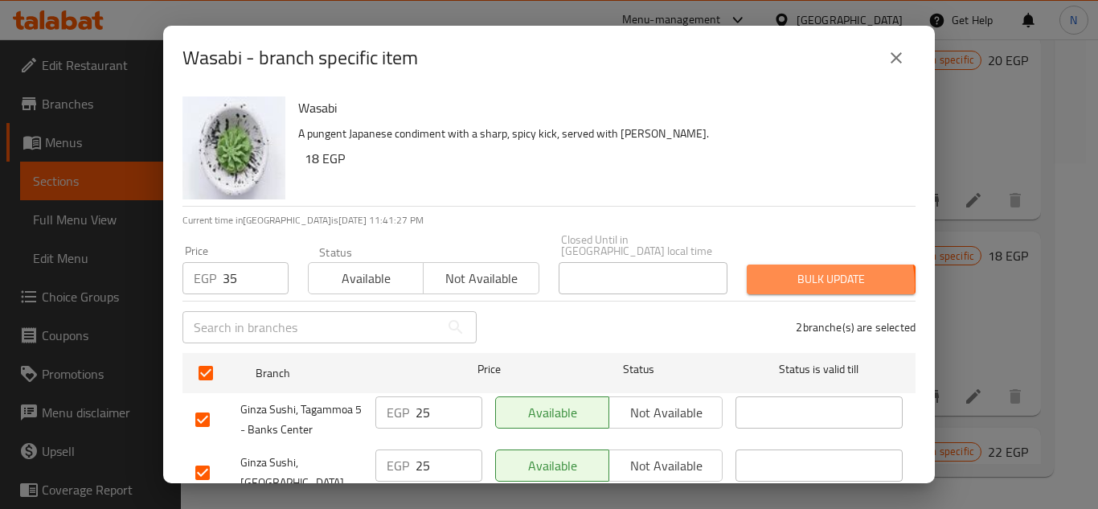
click at [805, 272] on span "Bulk update" at bounding box center [831, 279] width 143 height 20
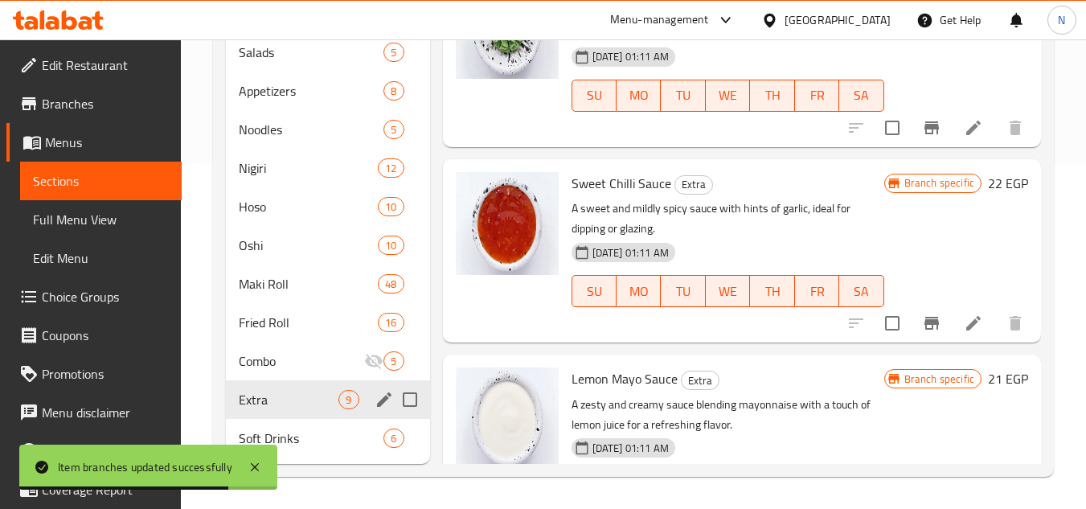
scroll to position [874, 0]
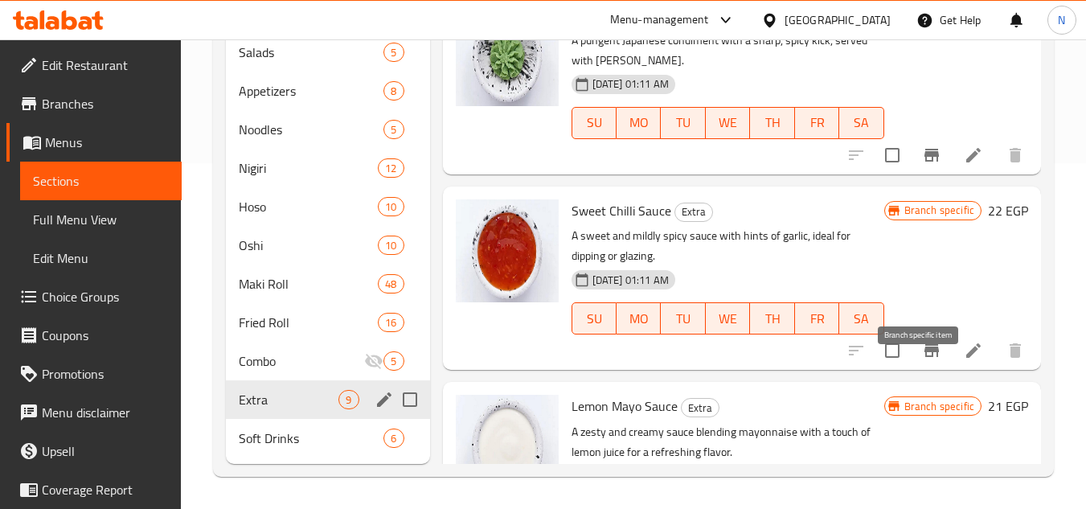
click at [924, 357] on icon "Branch-specific-item" at bounding box center [931, 350] width 14 height 13
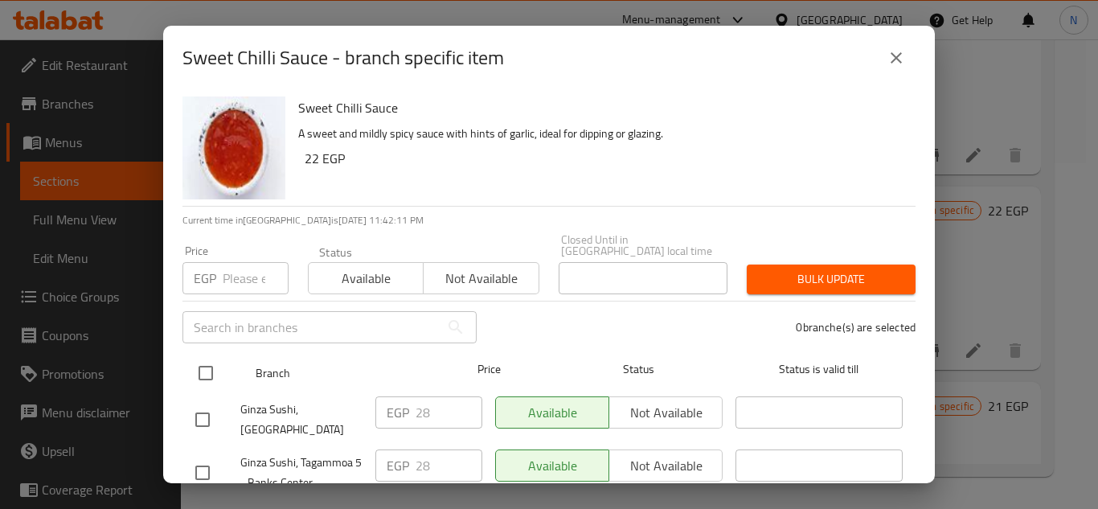
click at [211, 365] on input "checkbox" at bounding box center [206, 373] width 34 height 34
checkbox input "true"
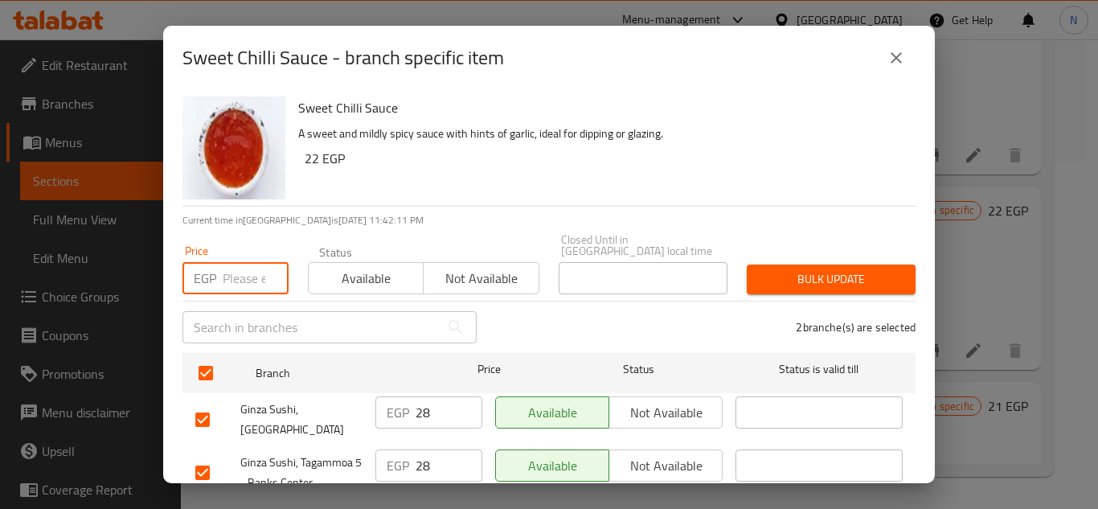
click at [252, 274] on input "number" at bounding box center [256, 278] width 66 height 32
paste input "38"
type input "38"
click at [838, 269] on span "Bulk update" at bounding box center [831, 279] width 143 height 20
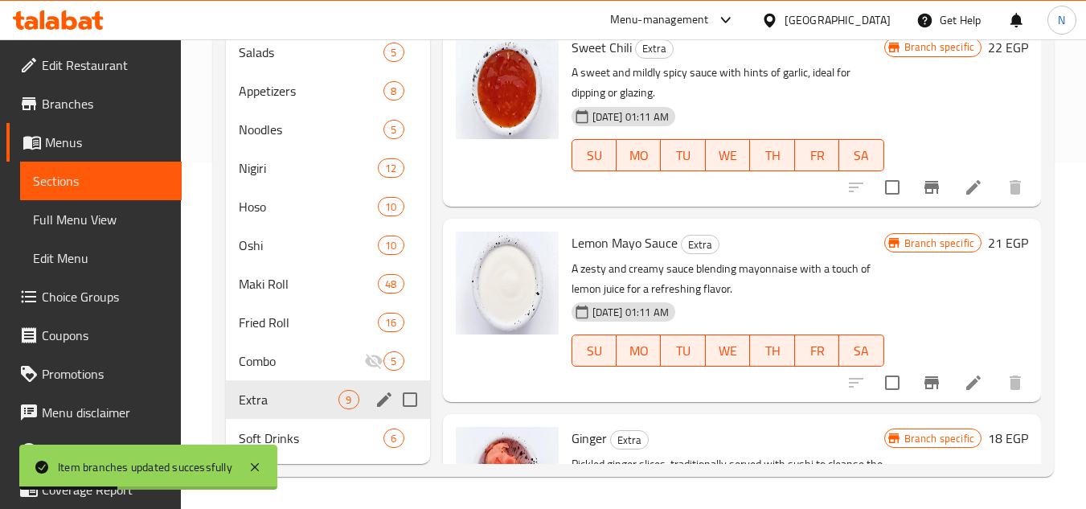
scroll to position [1116, 0]
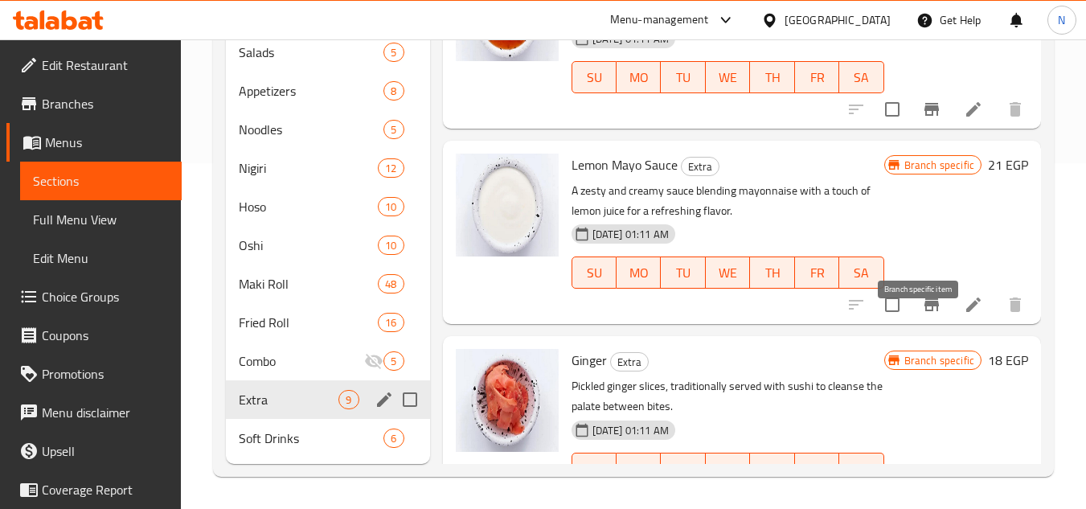
click at [924, 311] on icon "Branch-specific-item" at bounding box center [931, 304] width 14 height 13
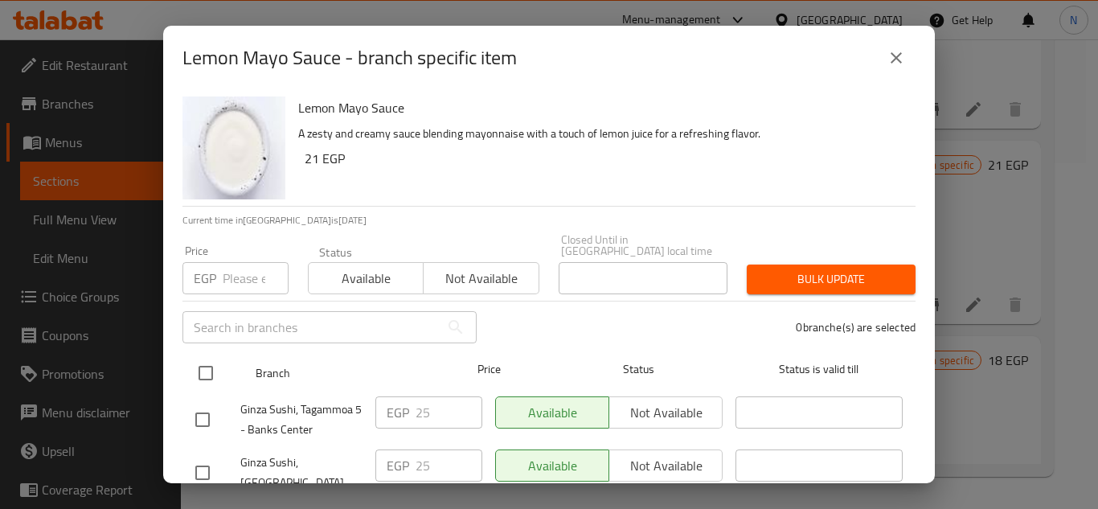
click at [215, 363] on input "checkbox" at bounding box center [206, 373] width 34 height 34
checkbox input "true"
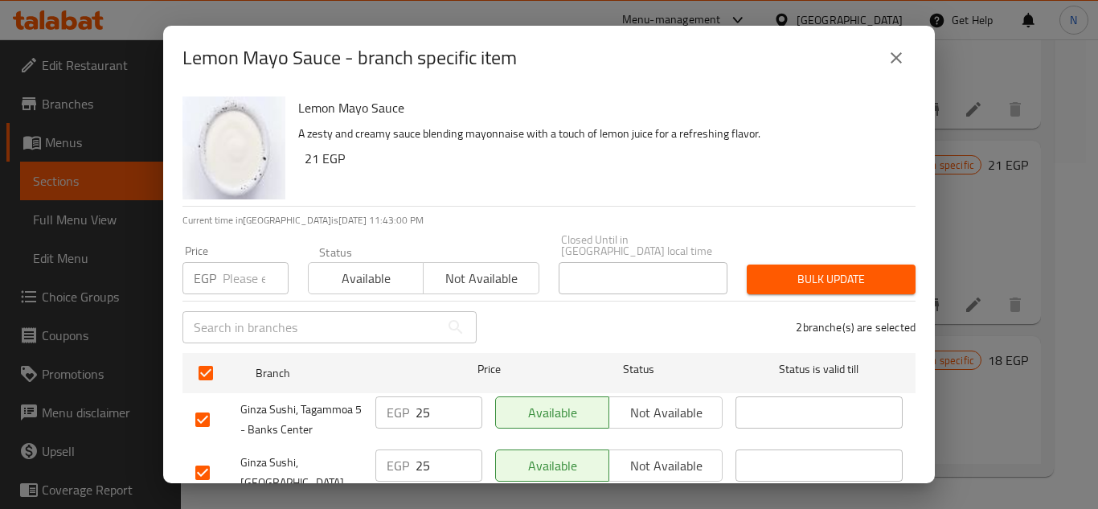
click at [248, 264] on input "number" at bounding box center [256, 278] width 66 height 32
paste input "35"
type input "35"
click at [781, 269] on span "Bulk update" at bounding box center [831, 279] width 143 height 20
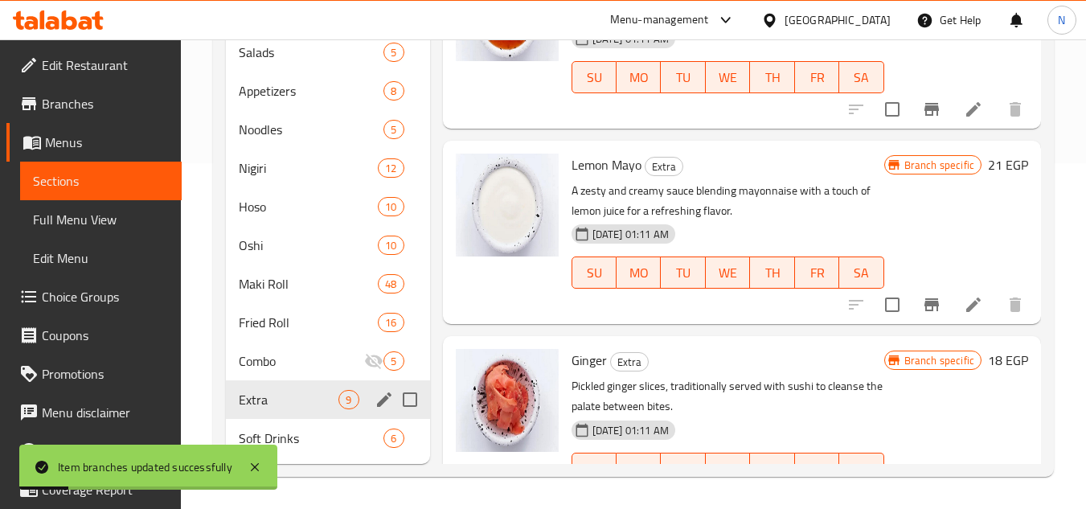
scroll to position [1196, 0]
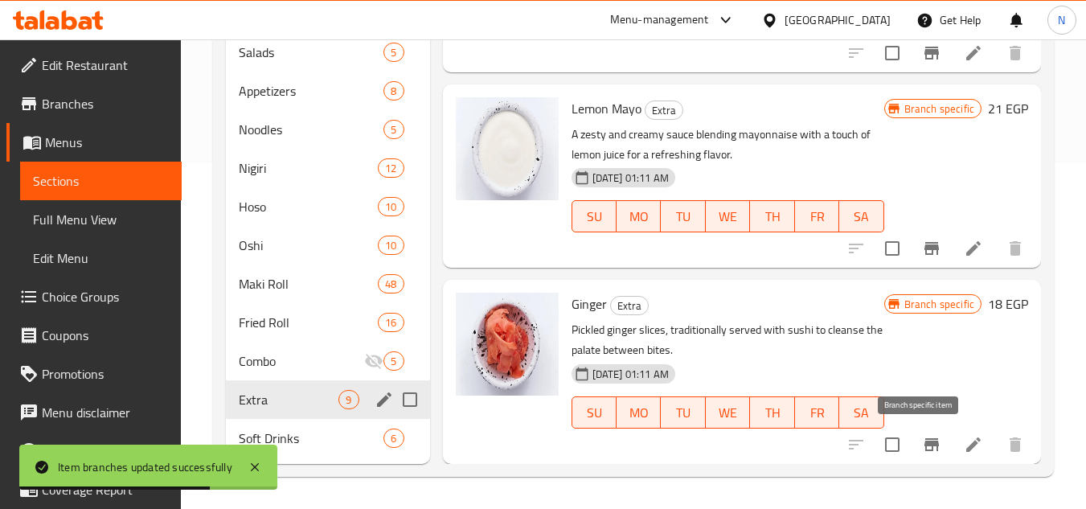
click at [928, 448] on icon "Branch-specific-item" at bounding box center [931, 444] width 19 height 19
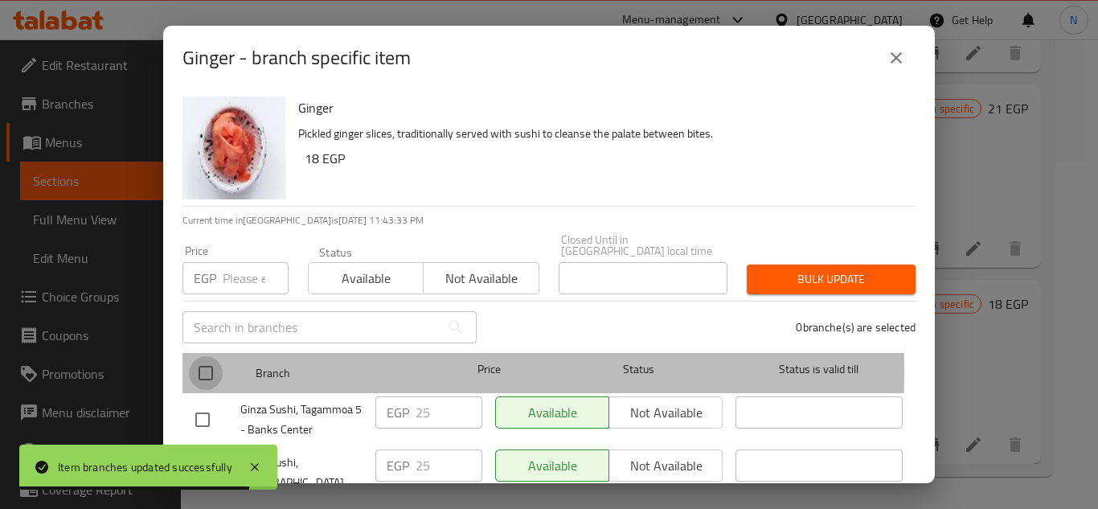
click at [203, 359] on input "checkbox" at bounding box center [206, 373] width 34 height 34
checkbox input "true"
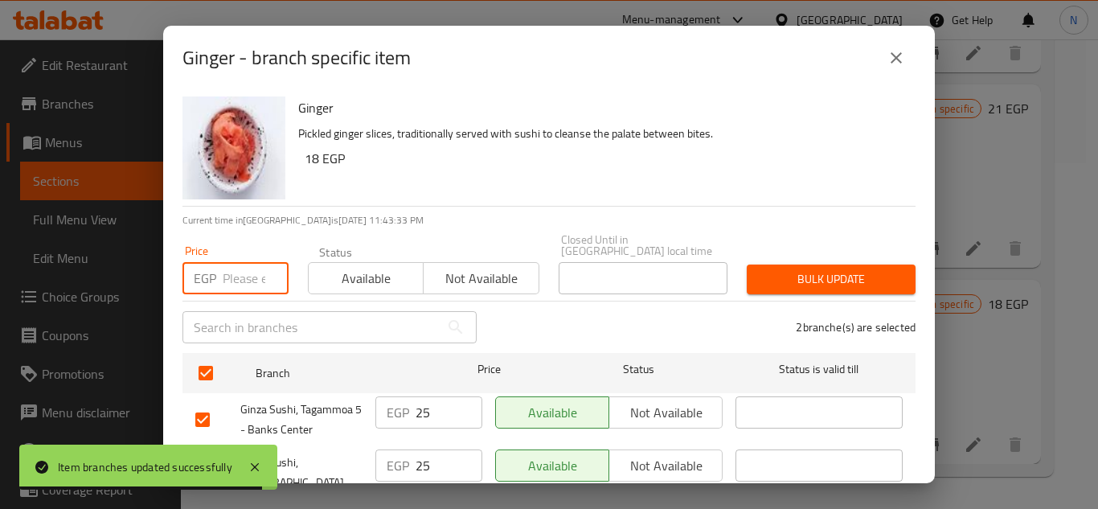
click at [234, 274] on input "number" at bounding box center [256, 278] width 66 height 32
paste input "35"
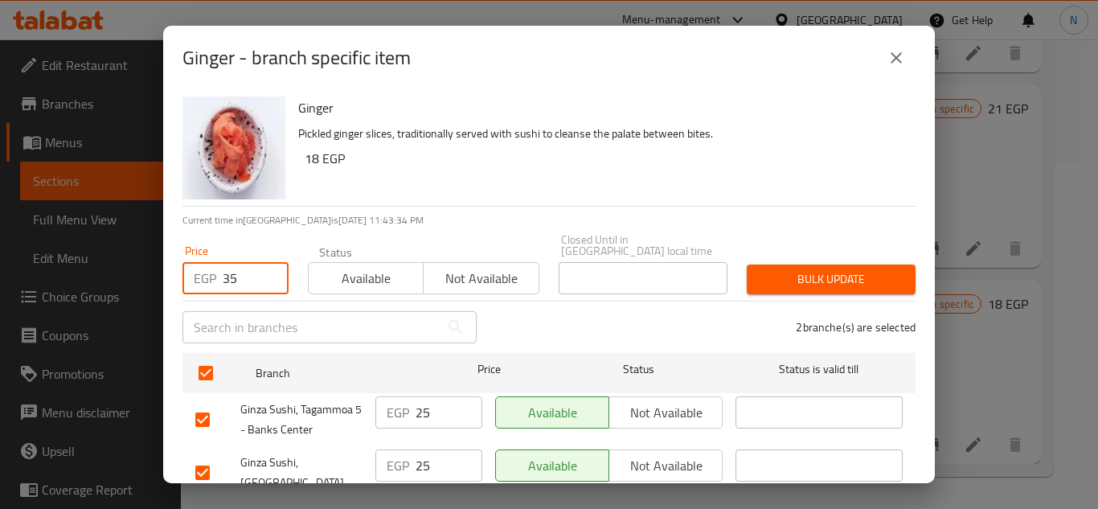
type input "35"
click at [827, 272] on span "Bulk update" at bounding box center [831, 279] width 143 height 20
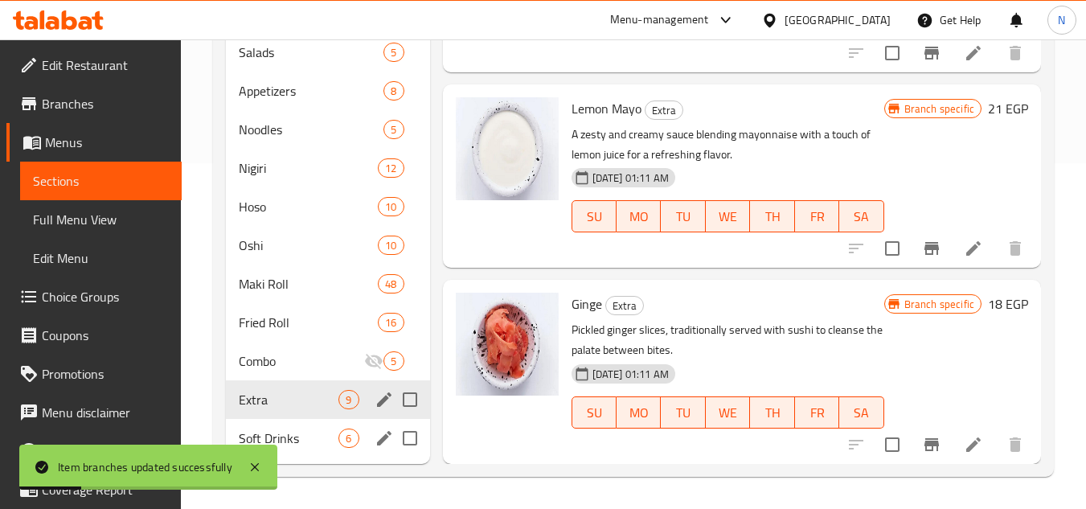
click at [298, 448] on div "Soft Drinks 6" at bounding box center [327, 438] width 203 height 39
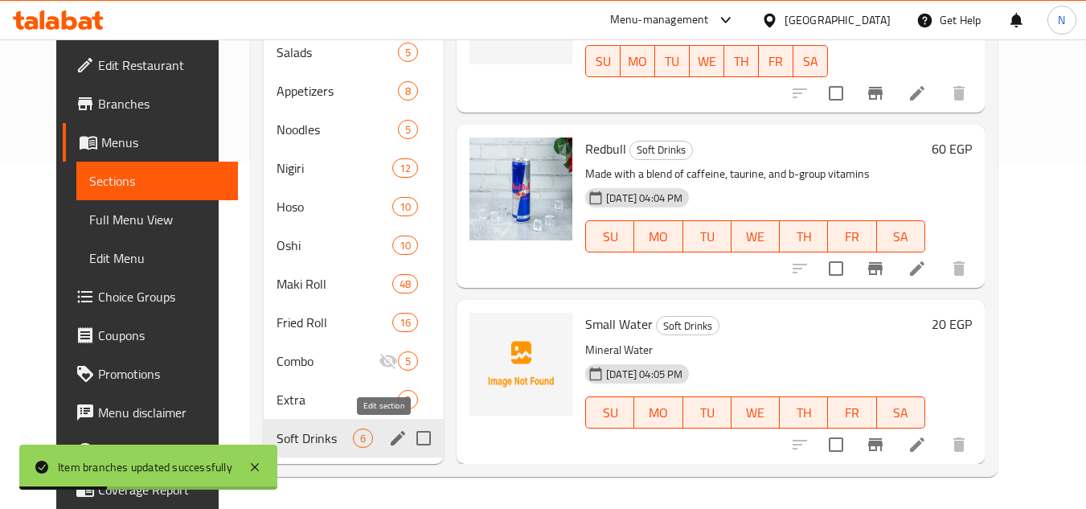
click at [391, 437] on icon "edit" at bounding box center [398, 438] width 14 height 14
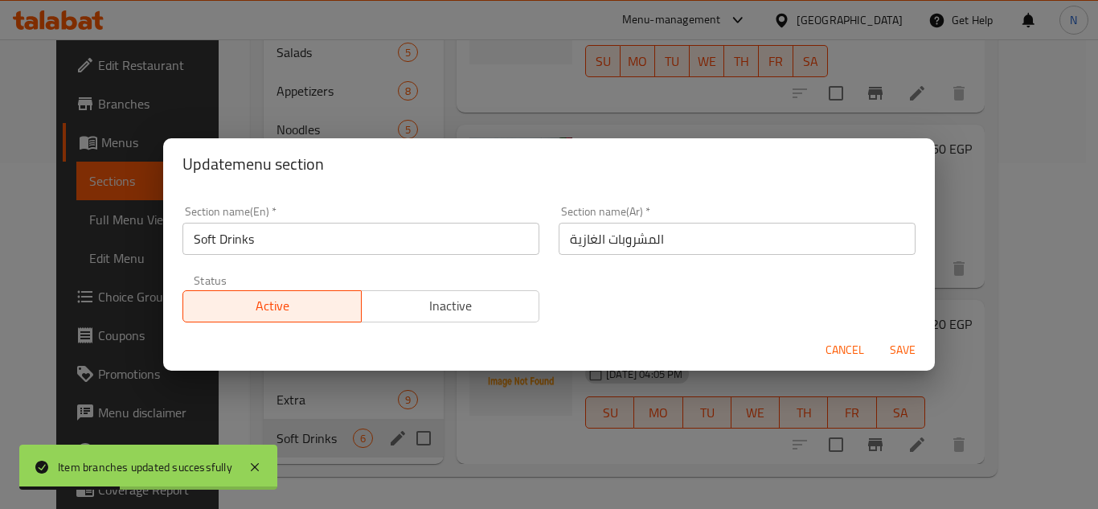
click at [351, 235] on input "Soft Drinks" at bounding box center [360, 239] width 357 height 32
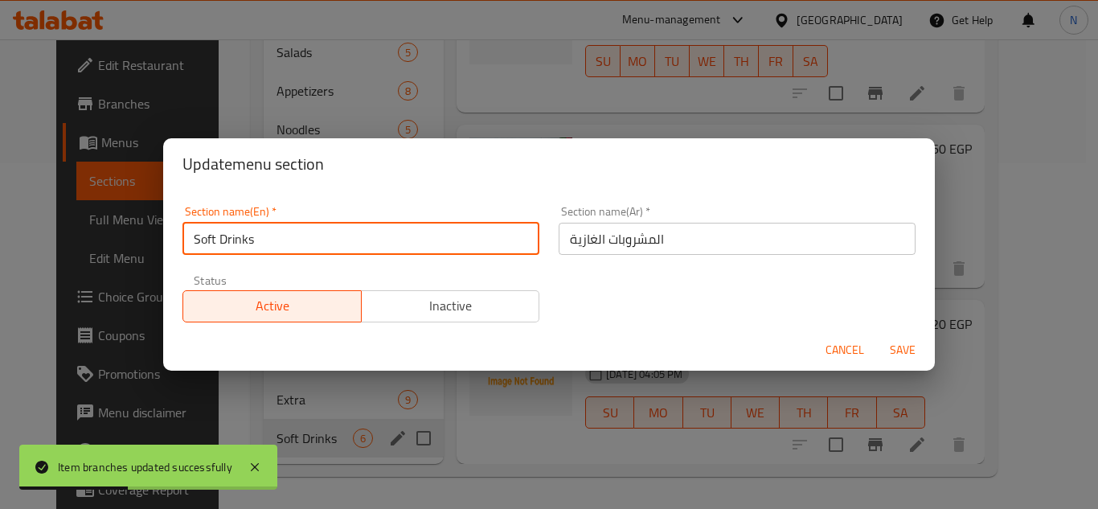
click at [351, 235] on input "Soft Drinks" at bounding box center [360, 239] width 357 height 32
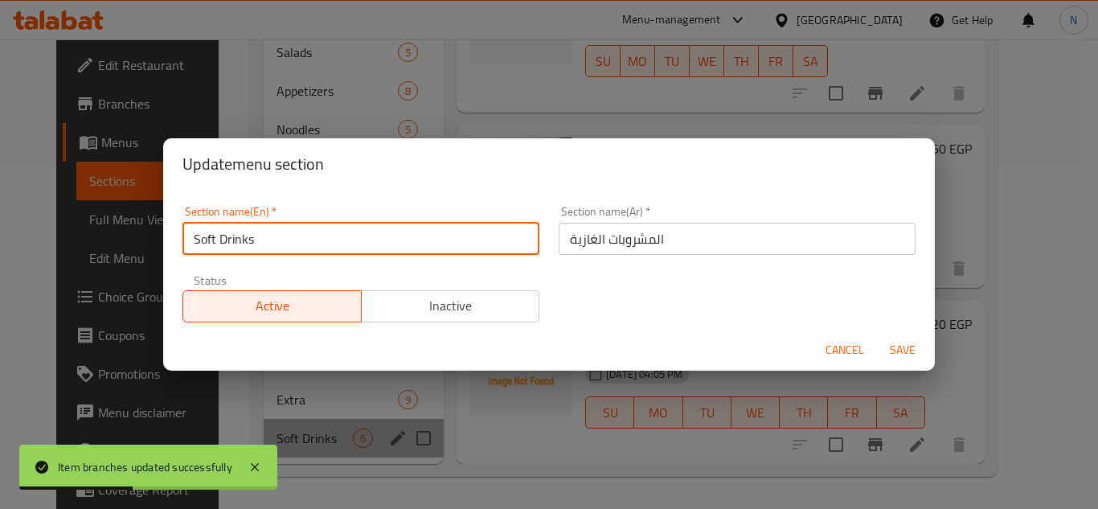
click at [351, 235] on input "Soft Drinks" at bounding box center [360, 239] width 357 height 32
paste input "text"
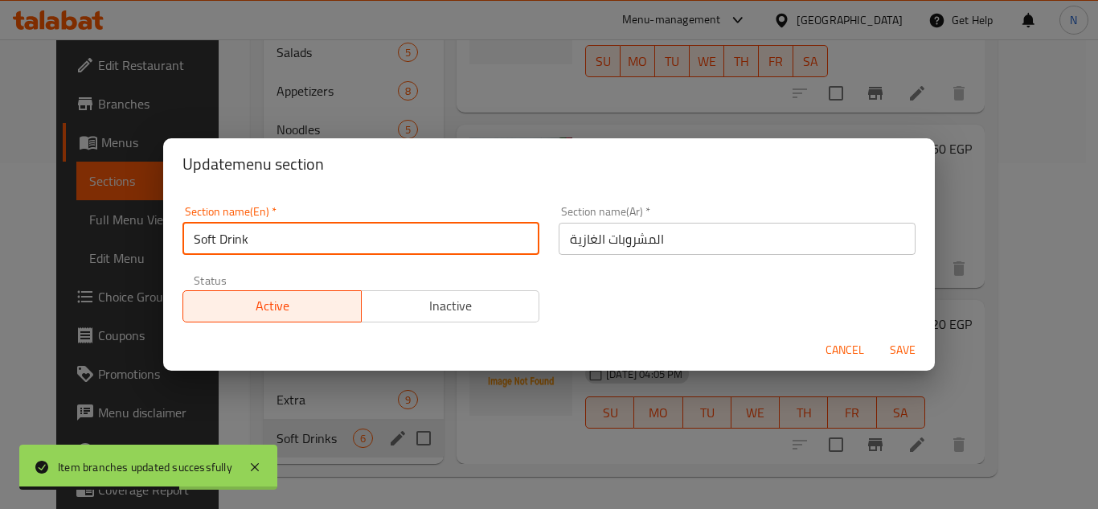
type input "Soft Drink"
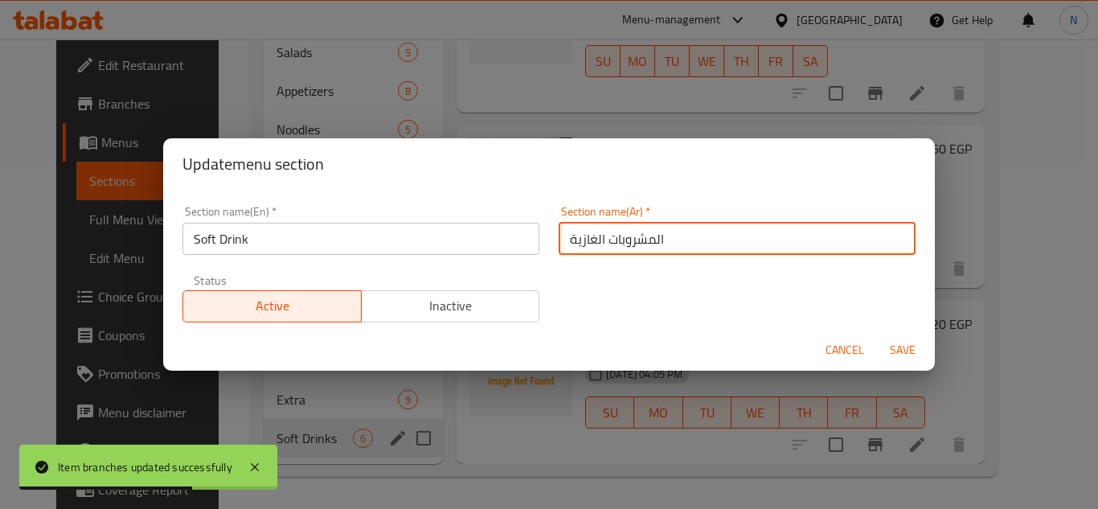
drag, startPoint x: 650, startPoint y: 245, endPoint x: 680, endPoint y: 248, distance: 29.8
click at [680, 248] on input "المشروبات الغازية" at bounding box center [737, 239] width 357 height 32
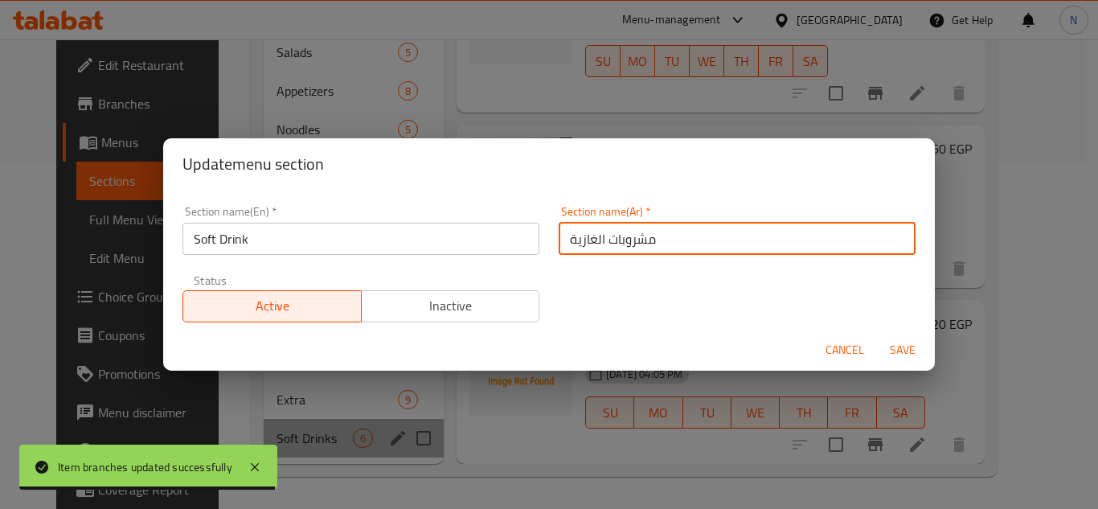
drag, startPoint x: 615, startPoint y: 242, endPoint x: 587, endPoint y: 245, distance: 28.3
click at [587, 245] on input "مشروبات الغازية" at bounding box center [737, 239] width 357 height 32
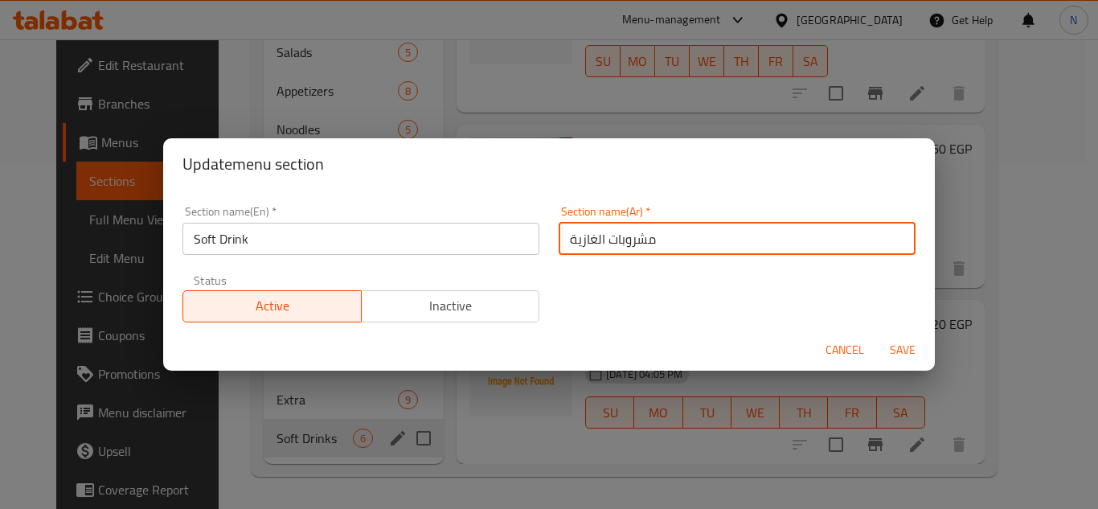
click at [588, 247] on input "مشروبات الغازية" at bounding box center [737, 239] width 357 height 32
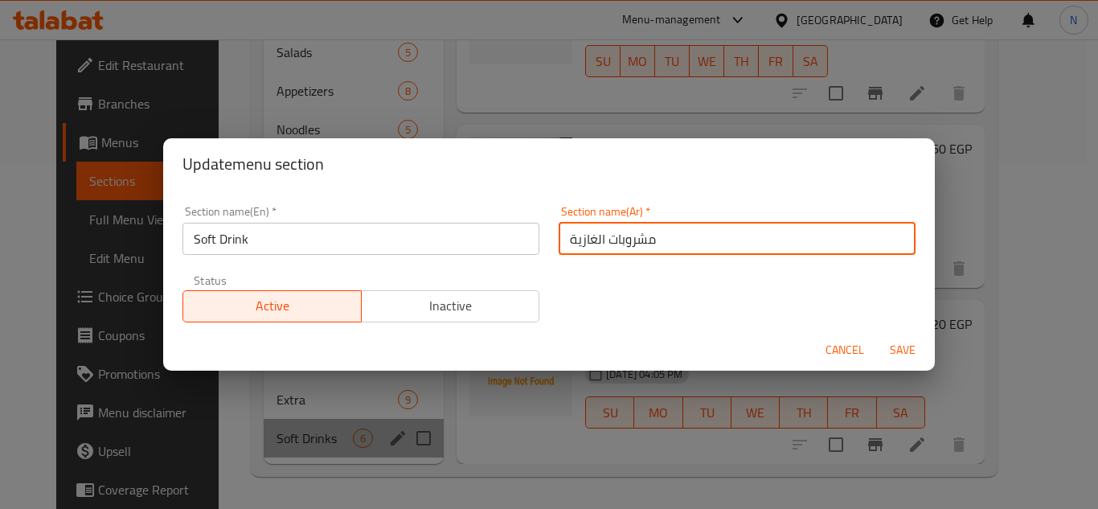
drag, startPoint x: 616, startPoint y: 237, endPoint x: 588, endPoint y: 245, distance: 28.5
click at [588, 245] on input "مشروبات الغازية" at bounding box center [737, 239] width 357 height 32
drag, startPoint x: 570, startPoint y: 245, endPoint x: 555, endPoint y: 244, distance: 14.6
click at [559, 244] on input "مشروب غازية" at bounding box center [737, 239] width 357 height 32
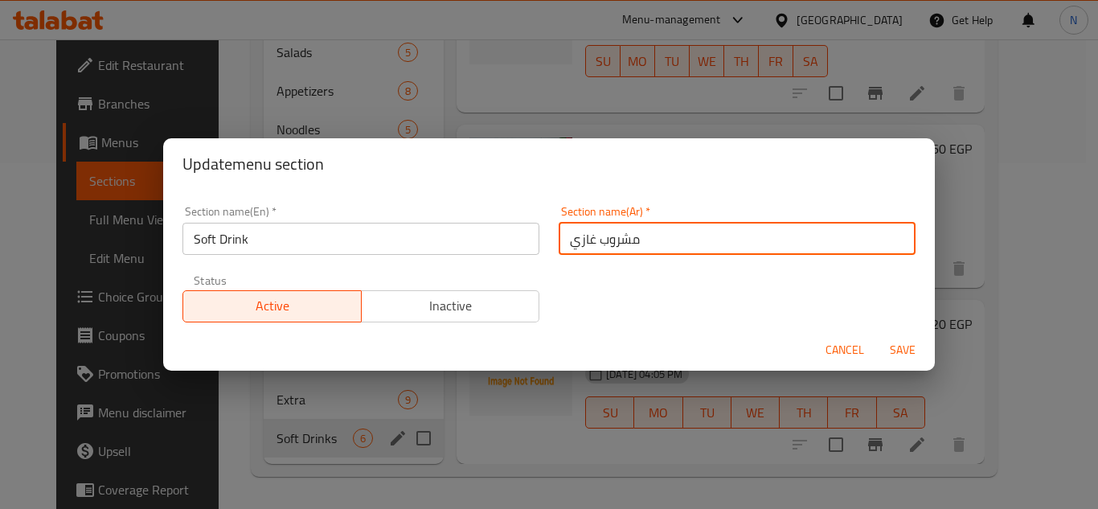
type input "مشروب غازي"
click at [877, 335] on button "Save" at bounding box center [902, 350] width 51 height 30
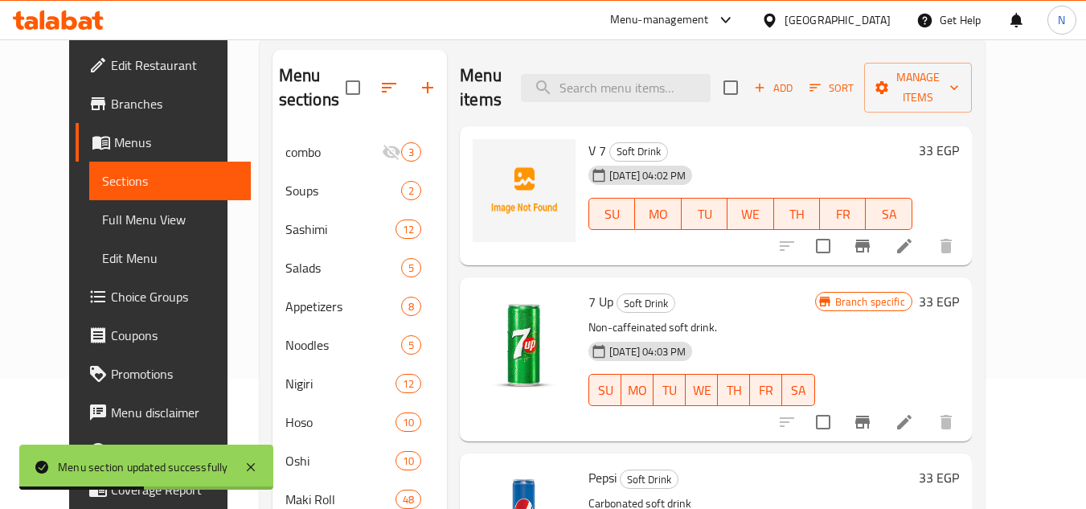
scroll to position [104, 0]
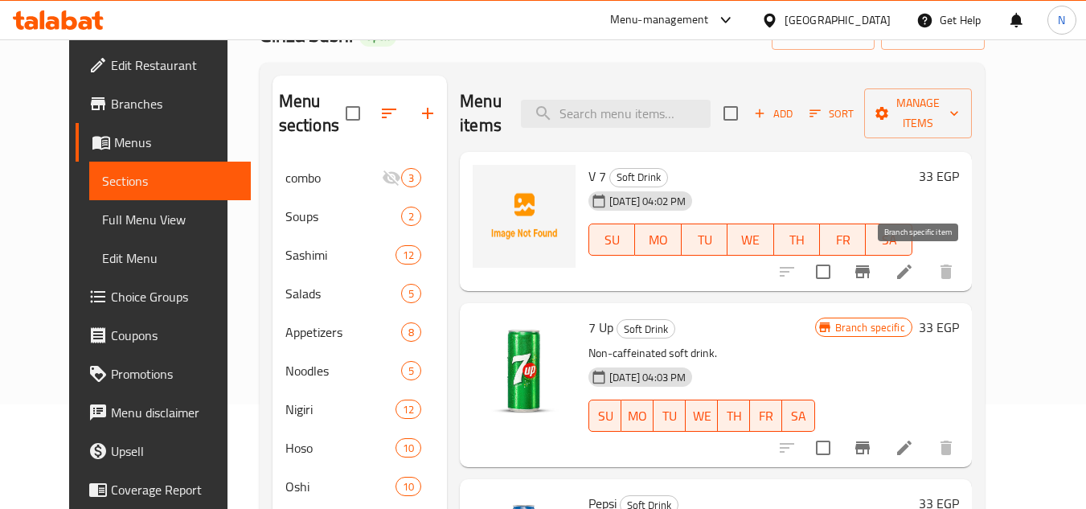
click at [870, 270] on icon "Branch-specific-item" at bounding box center [862, 271] width 14 height 13
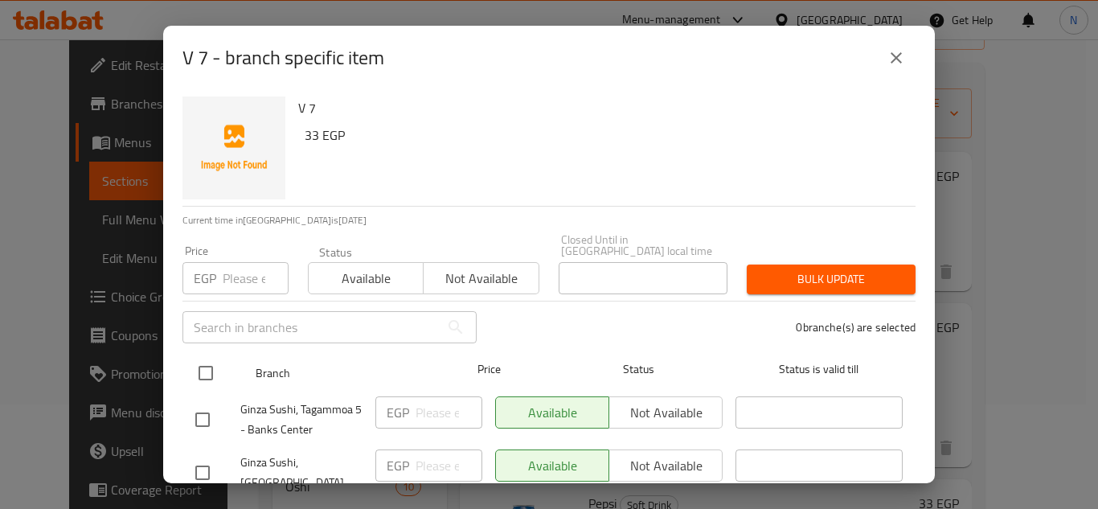
click at [209, 374] on input "checkbox" at bounding box center [206, 373] width 34 height 34
checkbox input "true"
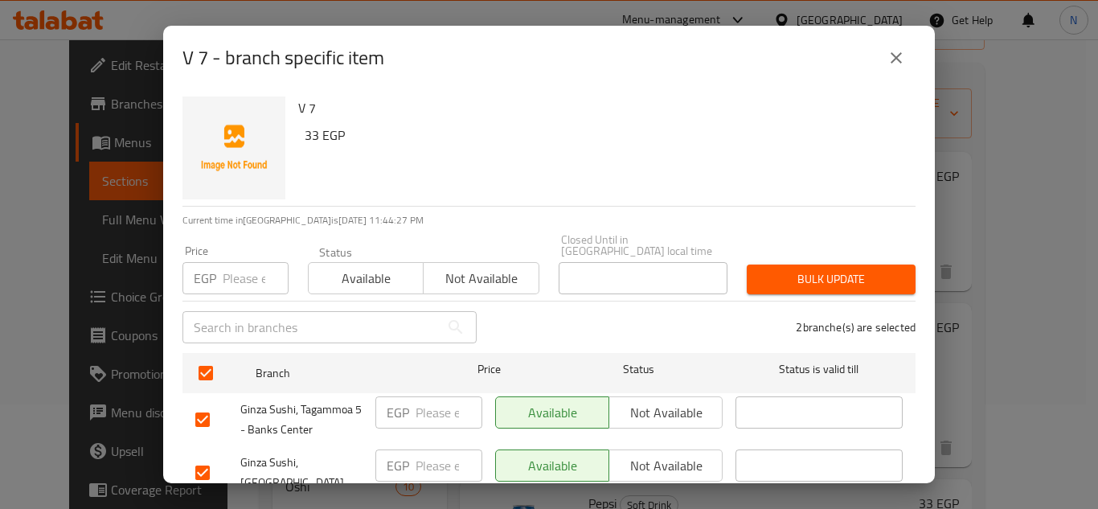
click at [245, 281] on input "number" at bounding box center [256, 278] width 66 height 32
paste input "43"
type input "43"
click at [826, 269] on span "Bulk update" at bounding box center [831, 279] width 143 height 20
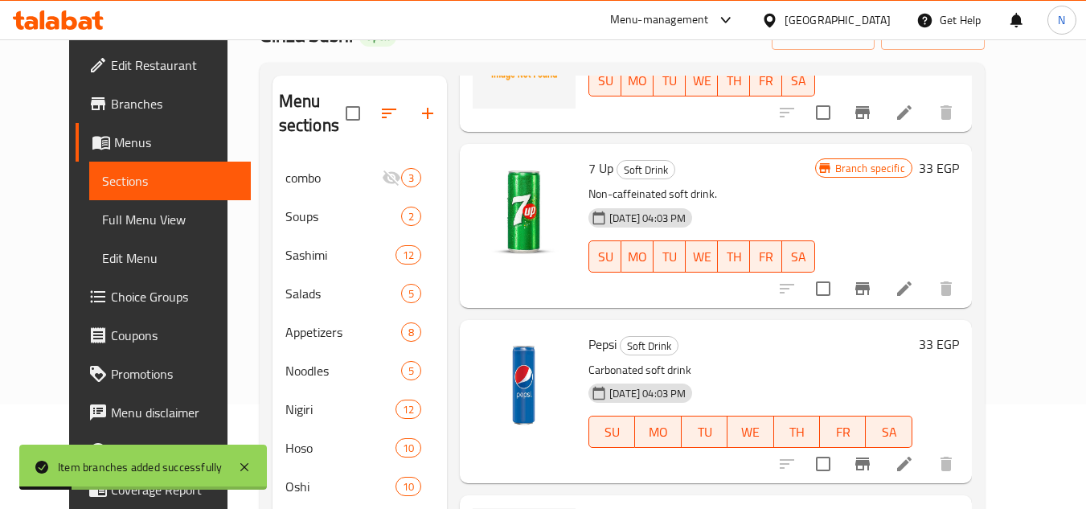
scroll to position [161, 0]
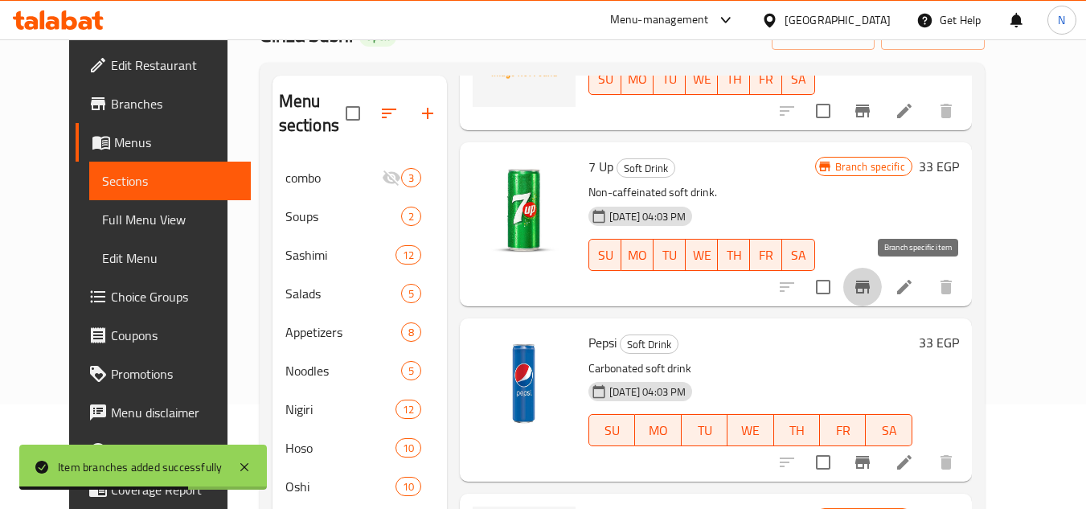
click at [872, 291] on icon "Branch-specific-item" at bounding box center [862, 286] width 19 height 19
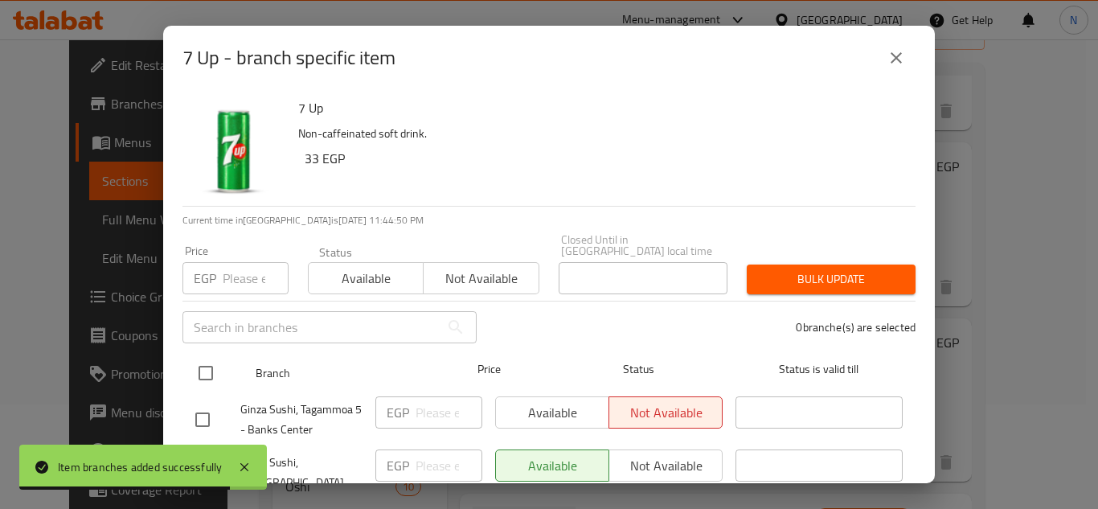
click at [209, 364] on input "checkbox" at bounding box center [206, 373] width 34 height 34
checkbox input "true"
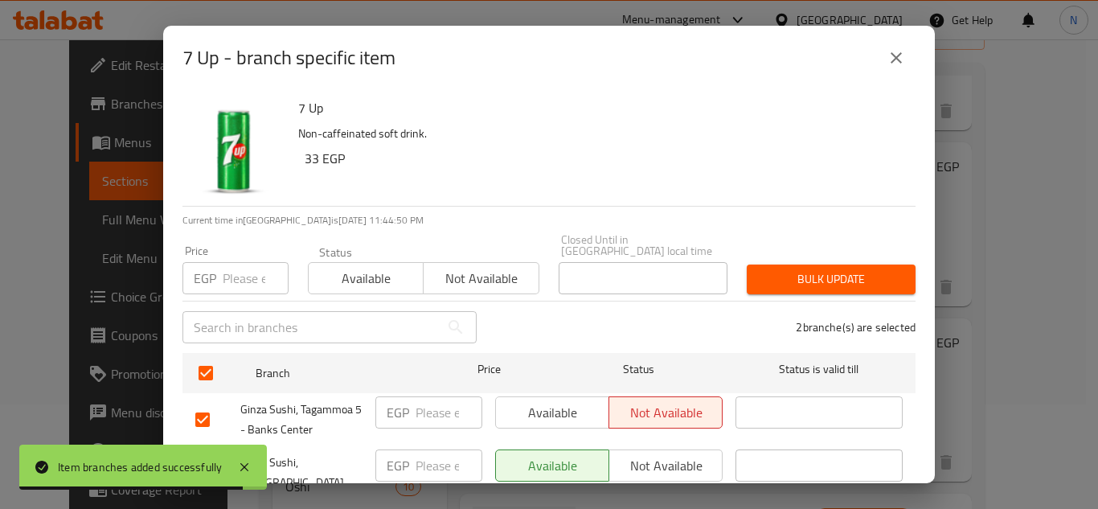
click at [227, 279] on input "number" at bounding box center [256, 278] width 66 height 32
paste input "43"
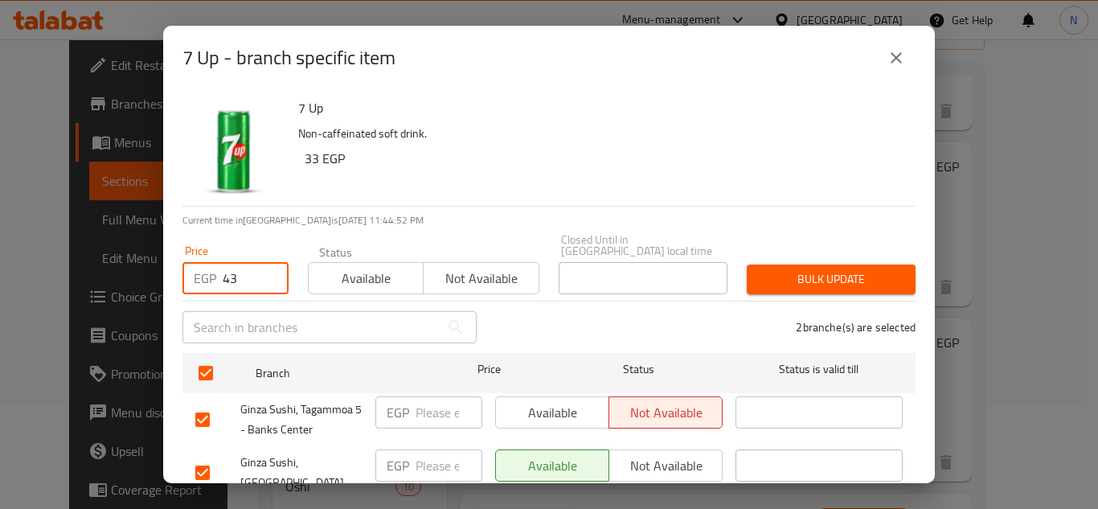
type input "43"
click at [813, 279] on button "Bulk update" at bounding box center [831, 279] width 169 height 30
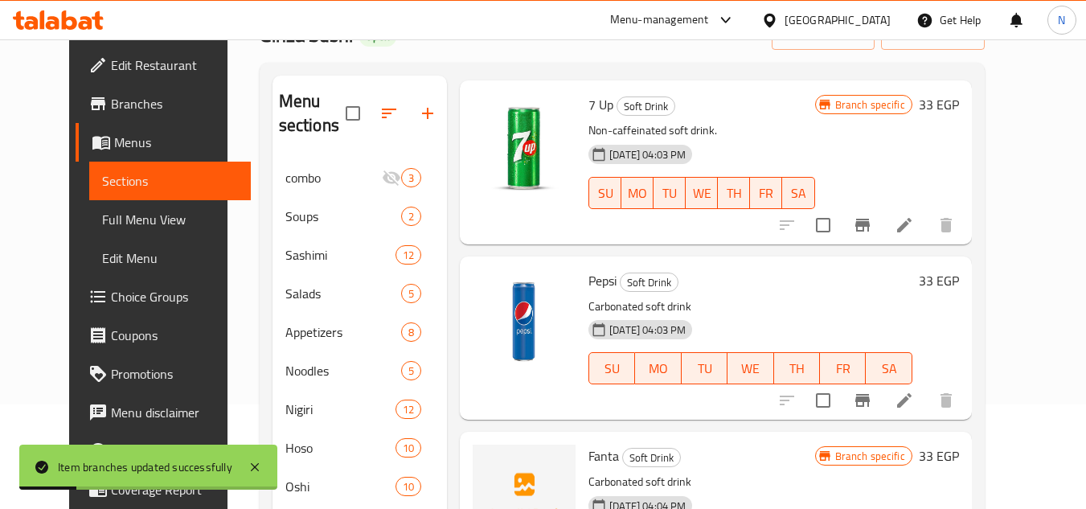
scroll to position [321, 0]
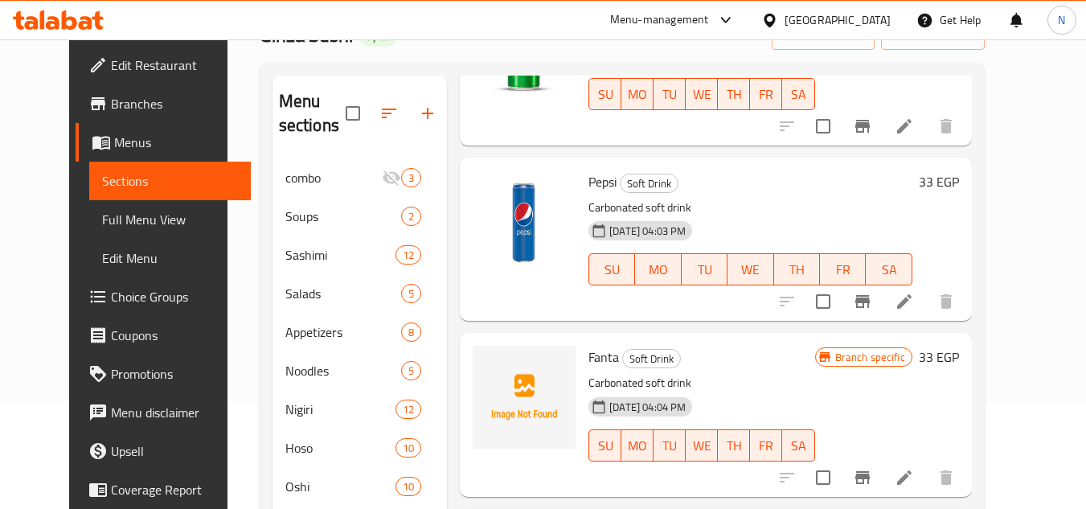
click at [652, 309] on div "Pepsi Soft Drink Carbonated soft drink 02-06-2025 04:03 PM SU MO TU WE TH FR SA" at bounding box center [750, 239] width 337 height 150
click at [872, 305] on icon "Branch-specific-item" at bounding box center [862, 301] width 19 height 19
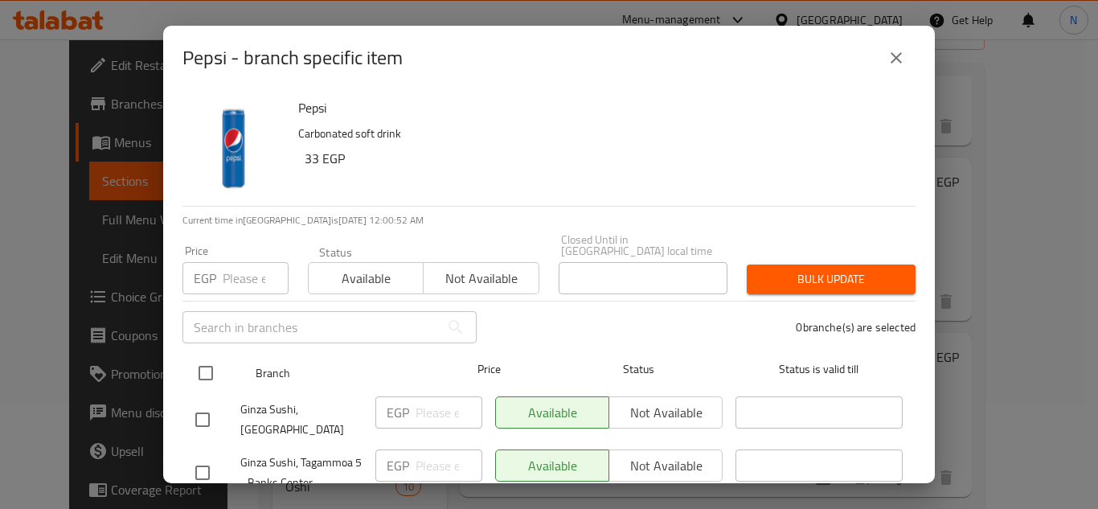
click at [203, 362] on input "checkbox" at bounding box center [206, 373] width 34 height 34
checkbox input "true"
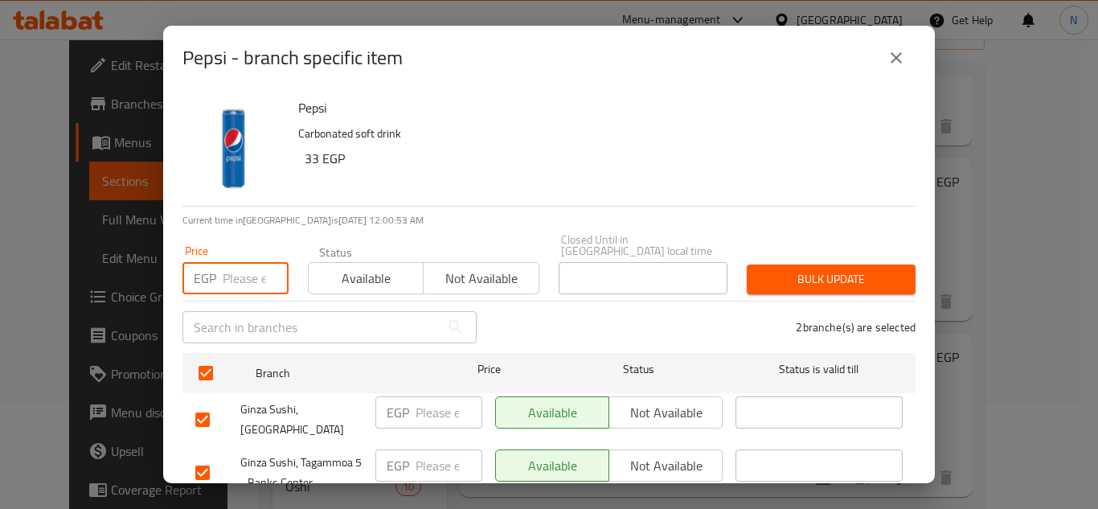
click at [240, 262] on input "number" at bounding box center [256, 278] width 66 height 32
paste input "43"
type input "43"
click at [760, 269] on span "Bulk update" at bounding box center [831, 279] width 143 height 20
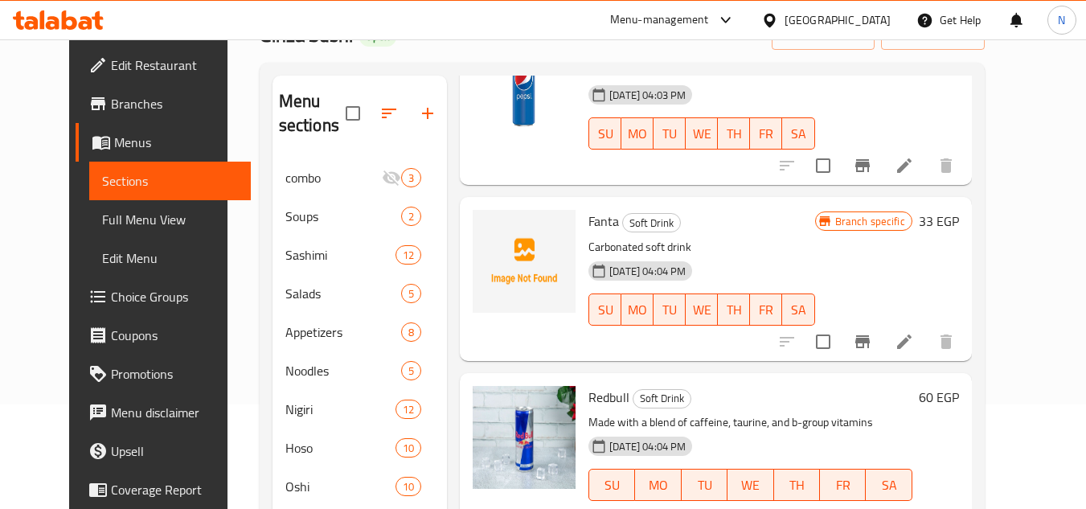
scroll to position [465, 0]
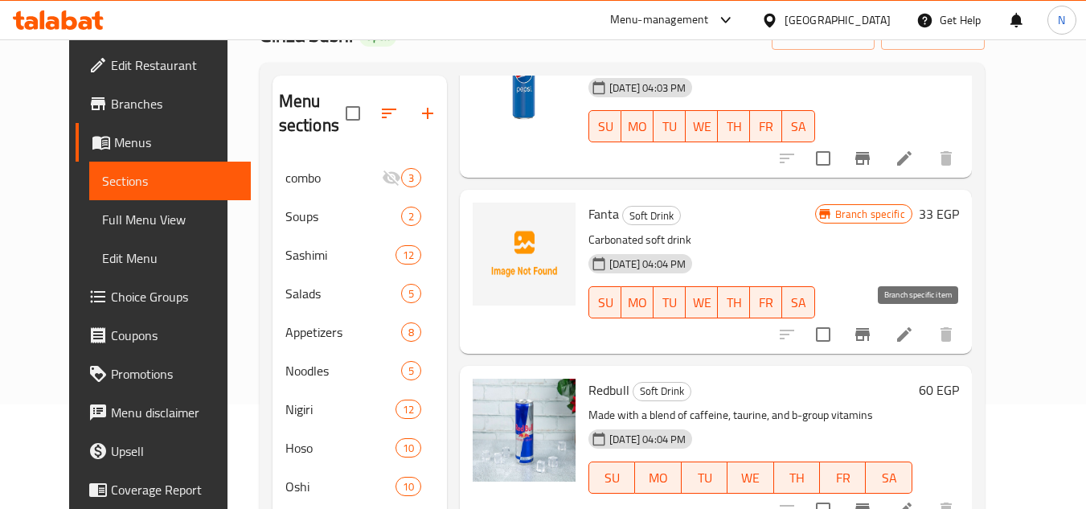
click at [872, 326] on icon "Branch-specific-item" at bounding box center [862, 334] width 19 height 19
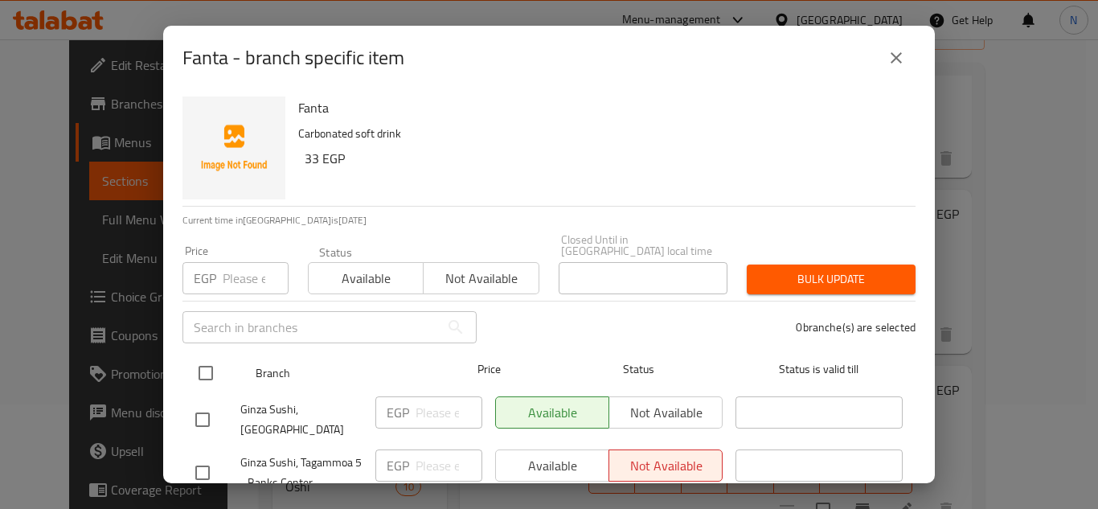
click at [206, 360] on input "checkbox" at bounding box center [206, 373] width 34 height 34
checkbox input "true"
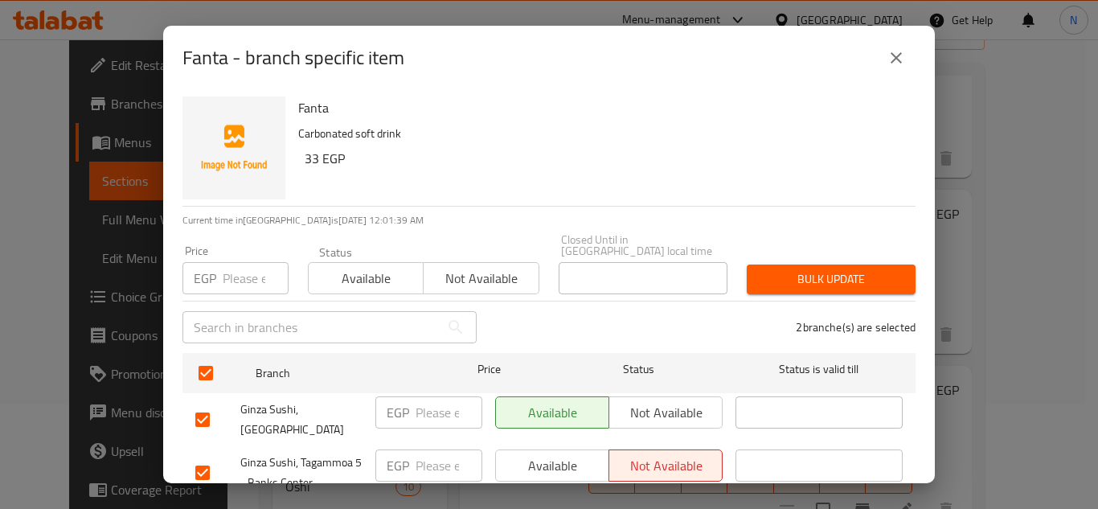
click at [229, 265] on input "number" at bounding box center [256, 278] width 66 height 32
paste input "43"
type input "43"
click at [839, 281] on button "Bulk update" at bounding box center [831, 279] width 169 height 30
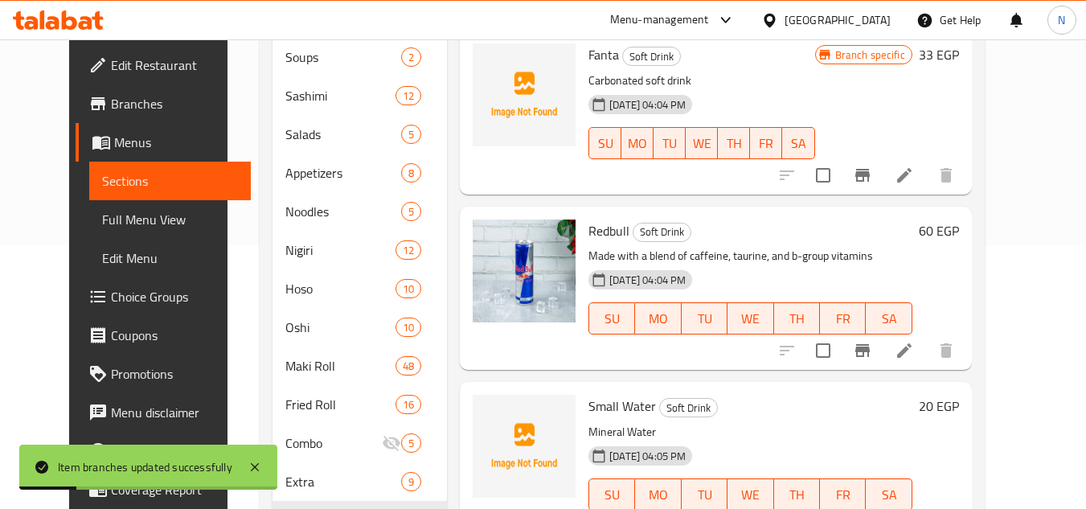
scroll to position [265, 0]
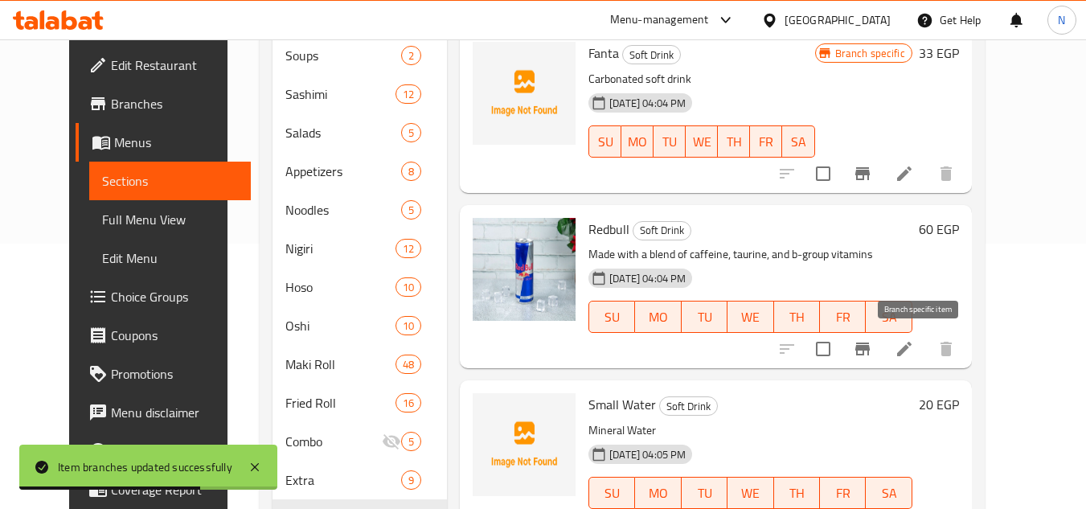
click at [872, 357] on icon "Branch-specific-item" at bounding box center [862, 348] width 19 height 19
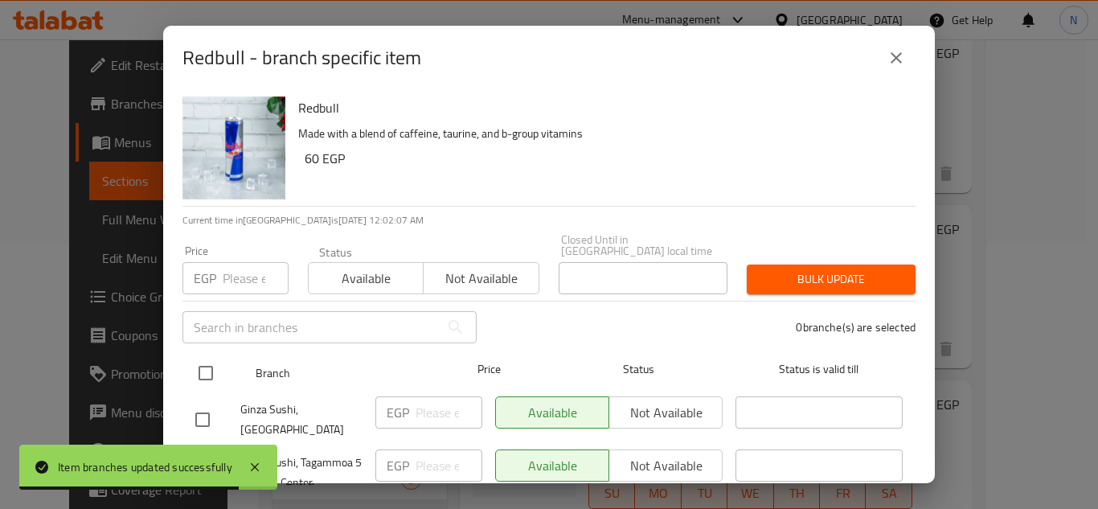
click at [197, 361] on input "checkbox" at bounding box center [206, 373] width 34 height 34
checkbox input "true"
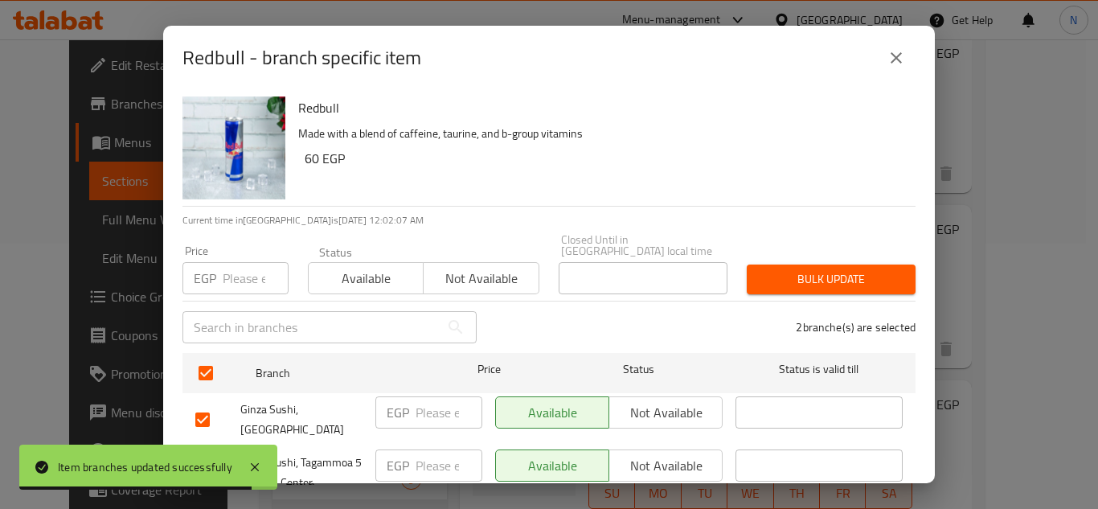
click at [241, 264] on input "number" at bounding box center [256, 278] width 66 height 32
paste input "90"
type input "90"
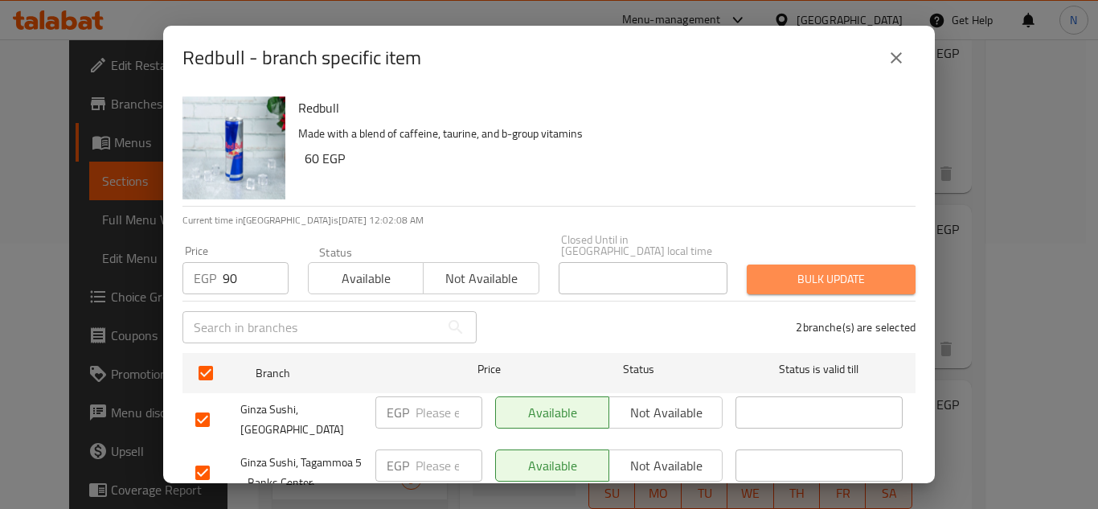
click at [845, 269] on span "Bulk update" at bounding box center [831, 279] width 143 height 20
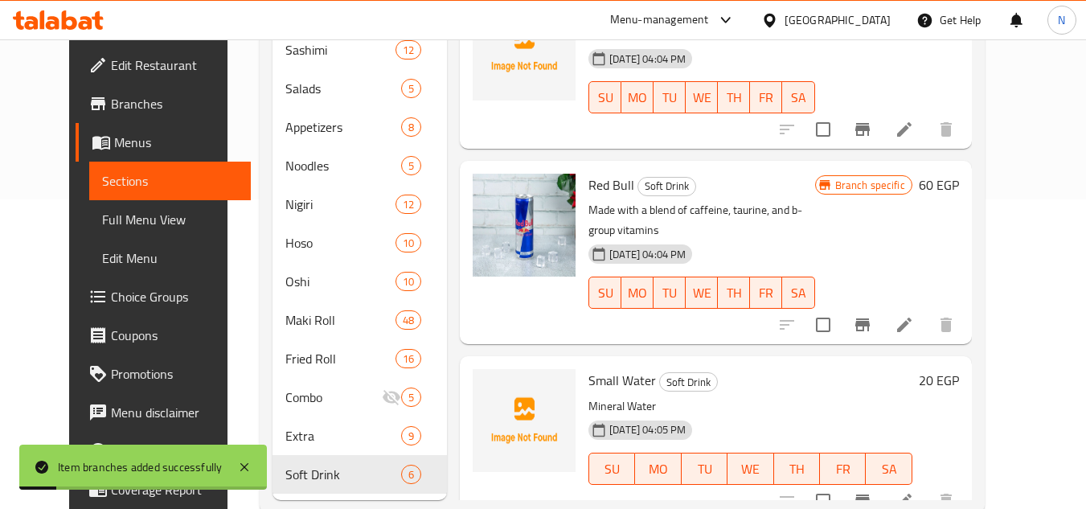
scroll to position [346, 0]
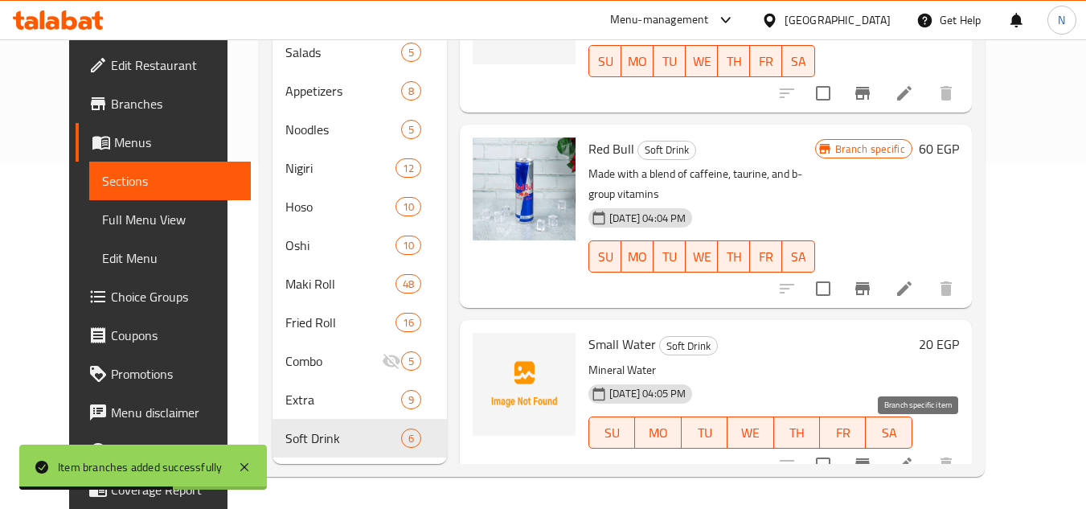
click at [870, 458] on icon "Branch-specific-item" at bounding box center [862, 464] width 14 height 13
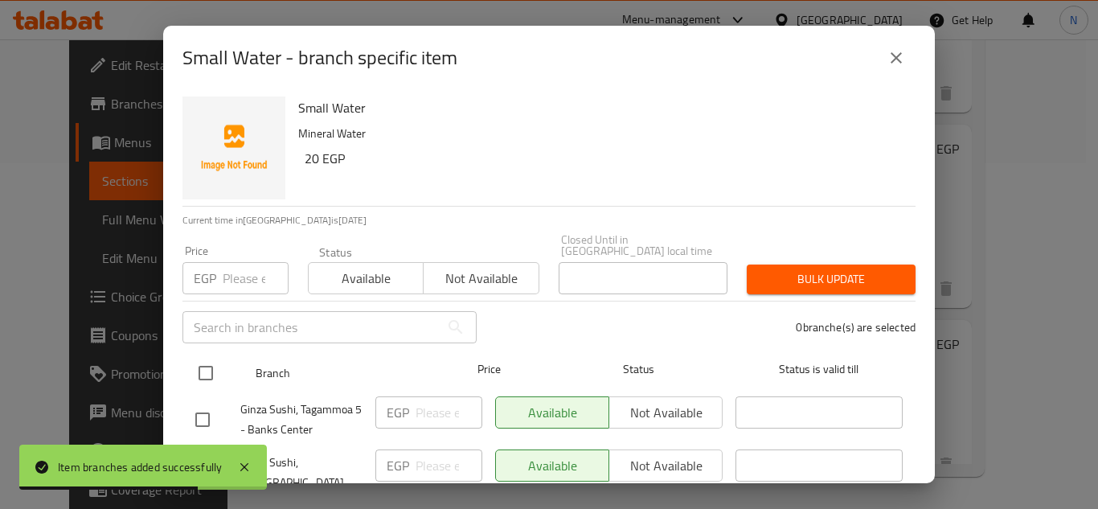
click at [205, 362] on input "checkbox" at bounding box center [206, 373] width 34 height 34
checkbox input "true"
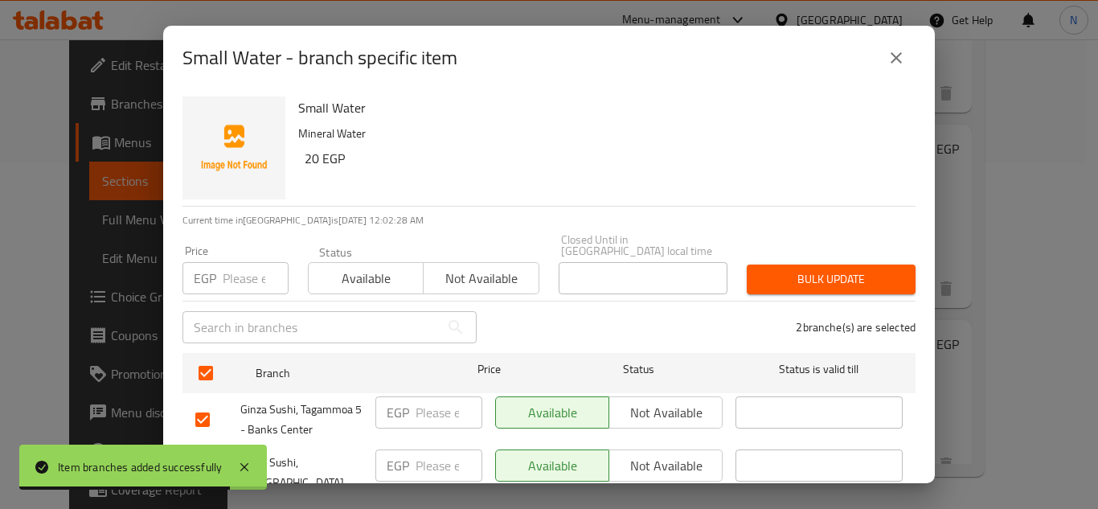
click at [253, 272] on input "number" at bounding box center [256, 278] width 66 height 32
paste input "30"
type input "30"
click at [804, 269] on span "Bulk update" at bounding box center [831, 279] width 143 height 20
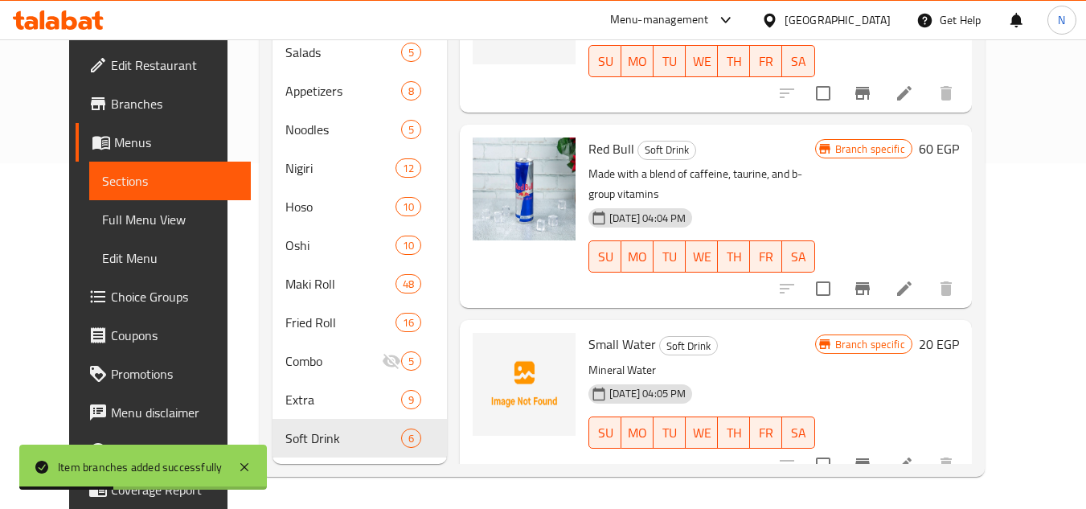
click at [102, 215] on span "Full Menu View" at bounding box center [170, 219] width 136 height 19
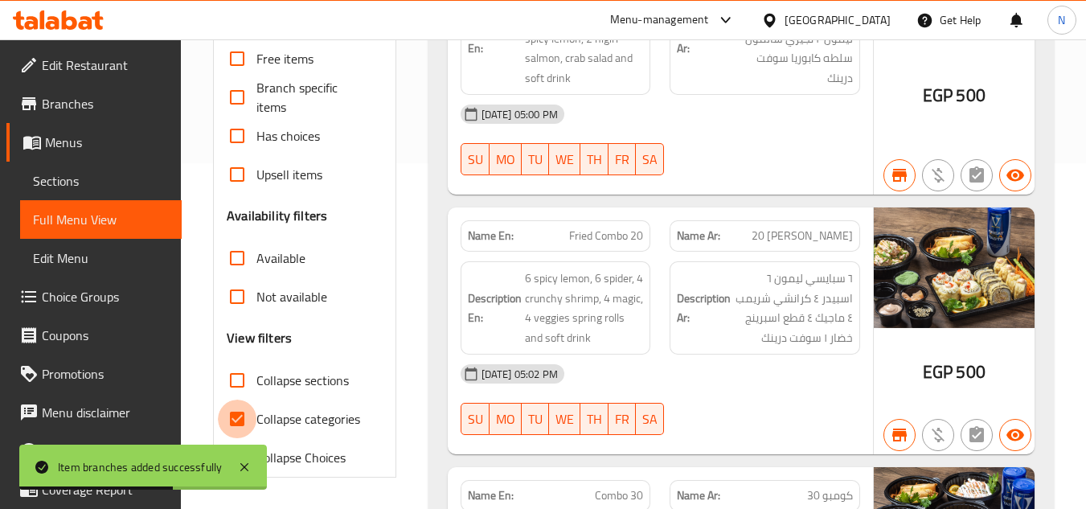
click at [236, 421] on input "Collapse categories" at bounding box center [237, 418] width 39 height 39
checkbox input "false"
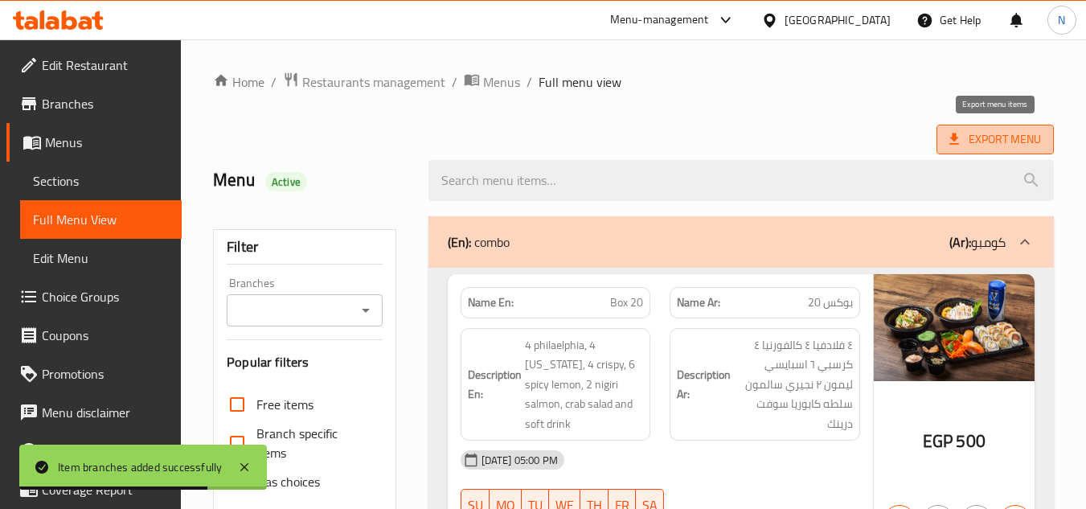
click at [970, 141] on span "Export Menu" at bounding box center [995, 139] width 92 height 20
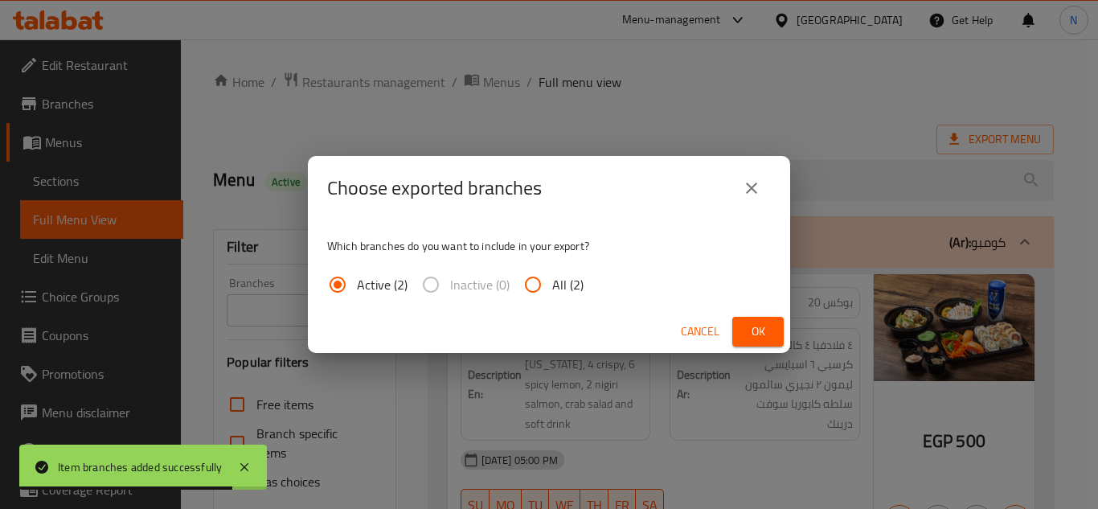
click at [564, 286] on span "All (2)" at bounding box center [567, 284] width 31 height 19
click at [552, 286] on input "All (2)" at bounding box center [533, 284] width 39 height 39
radio input "true"
click at [747, 330] on span "Ok" at bounding box center [758, 331] width 26 height 20
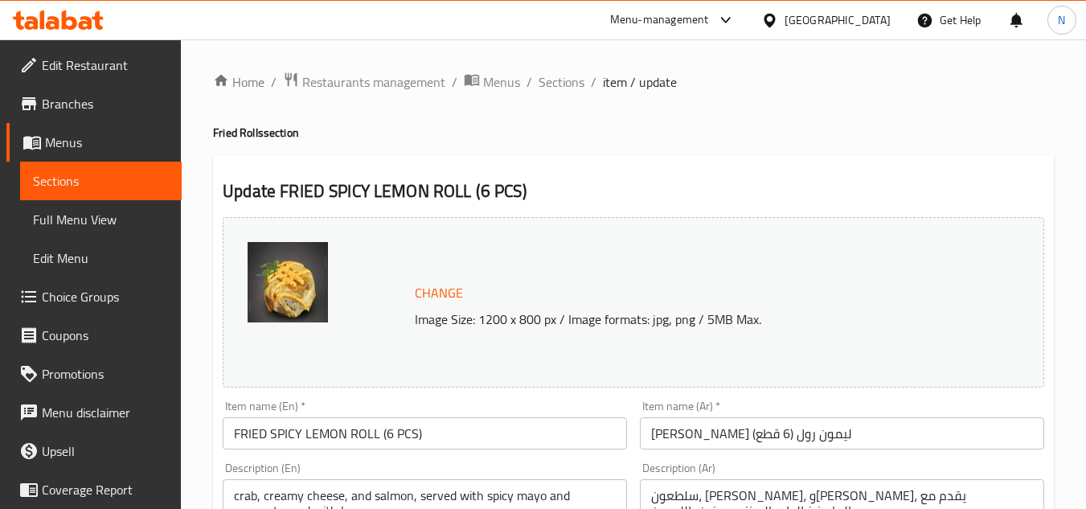
click at [424, 424] on input "FRIED SPICY LEMON ROLL (6 PCS)" at bounding box center [425, 433] width 404 height 32
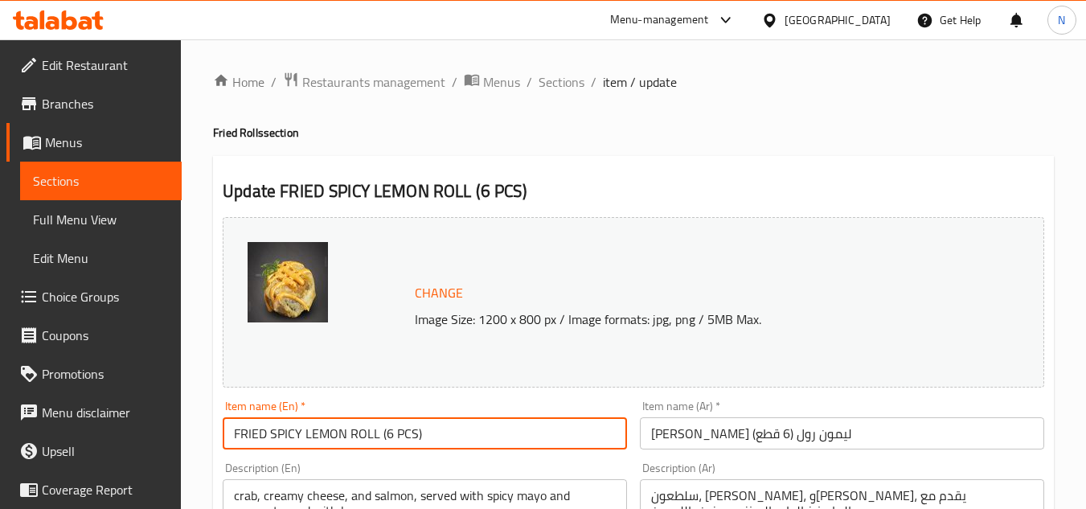
click at [424, 424] on input "FRIED SPICY LEMON ROLL (6 PCS)" at bounding box center [425, 433] width 404 height 32
paste input "Spicy Lemon"
type input "Spicy Lemon"
click at [776, 439] on input "[PERSON_NAME] ليمون رول (6 قطع)" at bounding box center [842, 433] width 404 height 32
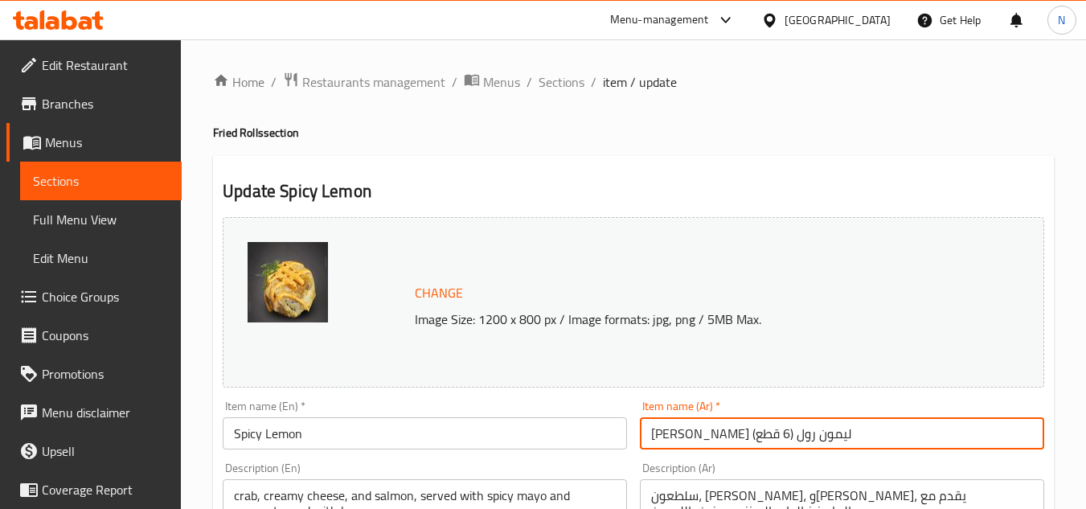
click at [776, 439] on input "[PERSON_NAME] ليمون رول (6 قطع)" at bounding box center [842, 433] width 404 height 32
click at [778, 440] on input "فرايد ليمون رول (6 قطع)" at bounding box center [842, 433] width 404 height 32
click at [772, 436] on input "فرايد ليمون رول (6 قطع)" at bounding box center [842, 433] width 404 height 32
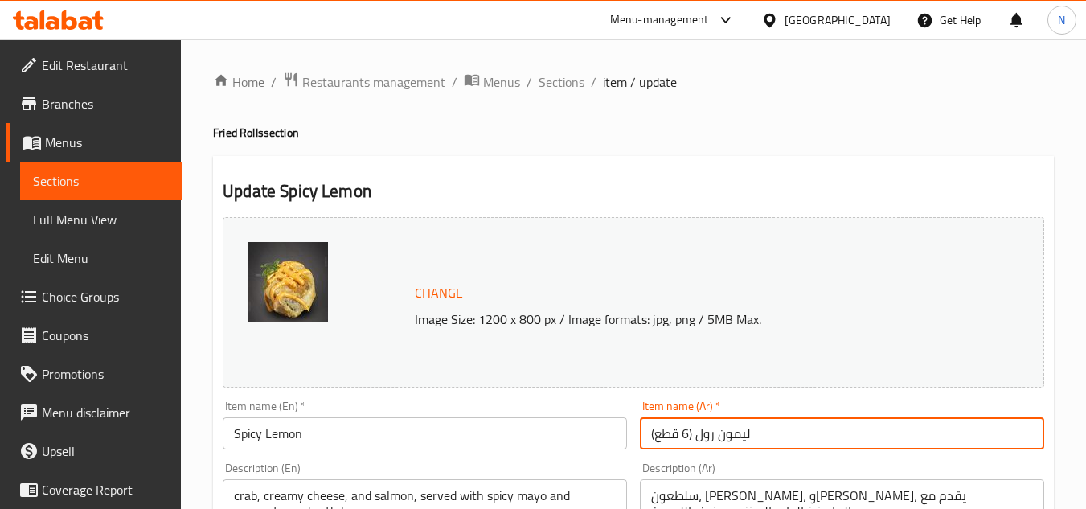
click at [715, 442] on input "ليمون رول (6 قطع)" at bounding box center [842, 433] width 404 height 32
click at [702, 444] on input "ليمون رول (6 قطع)" at bounding box center [842, 433] width 404 height 32
drag, startPoint x: 715, startPoint y: 440, endPoint x: 621, endPoint y: 448, distance: 94.4
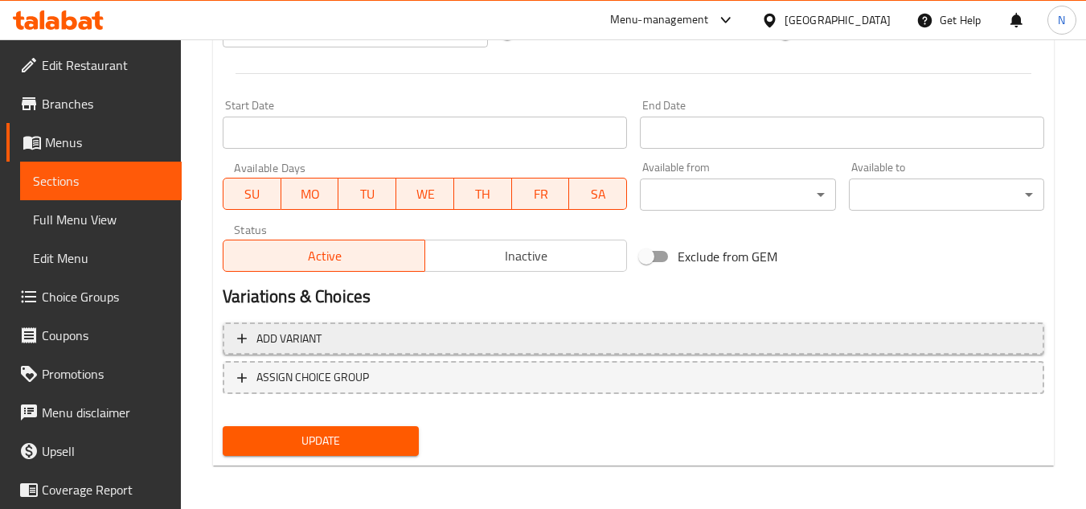
scroll to position [650, 0]
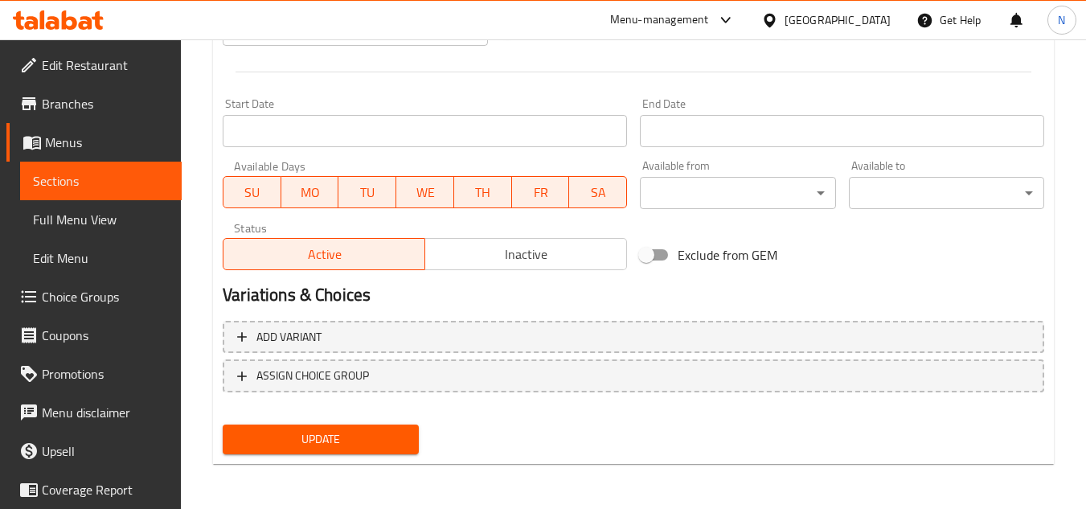
type input "ليمون حار"
click at [399, 438] on span "Update" at bounding box center [320, 439] width 170 height 20
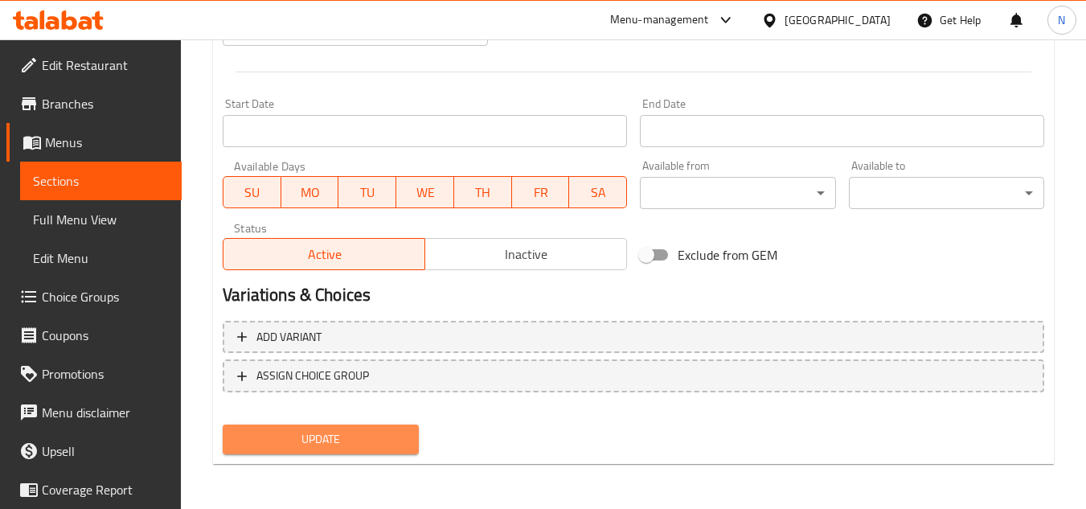
click at [388, 446] on span "Update" at bounding box center [320, 439] width 170 height 20
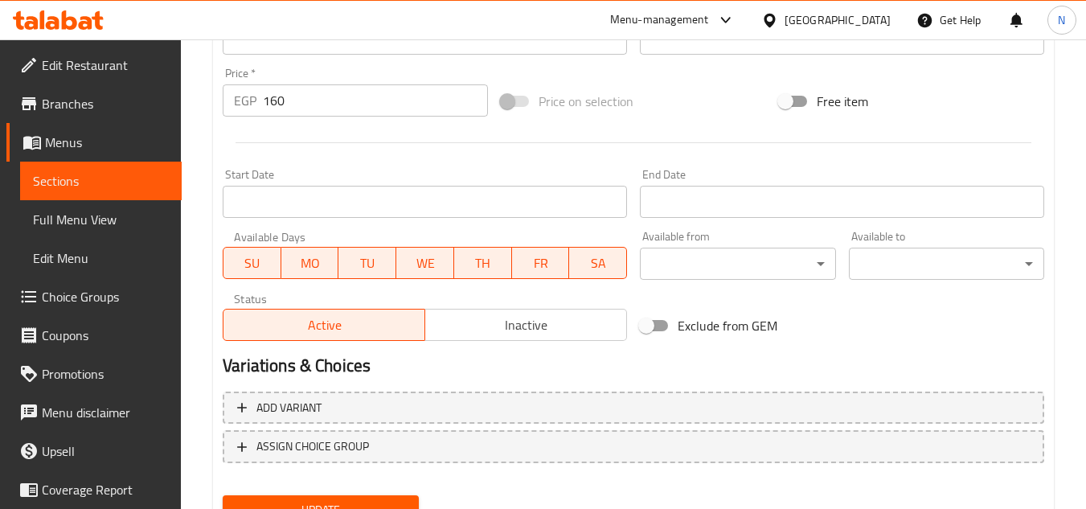
scroll to position [329, 0]
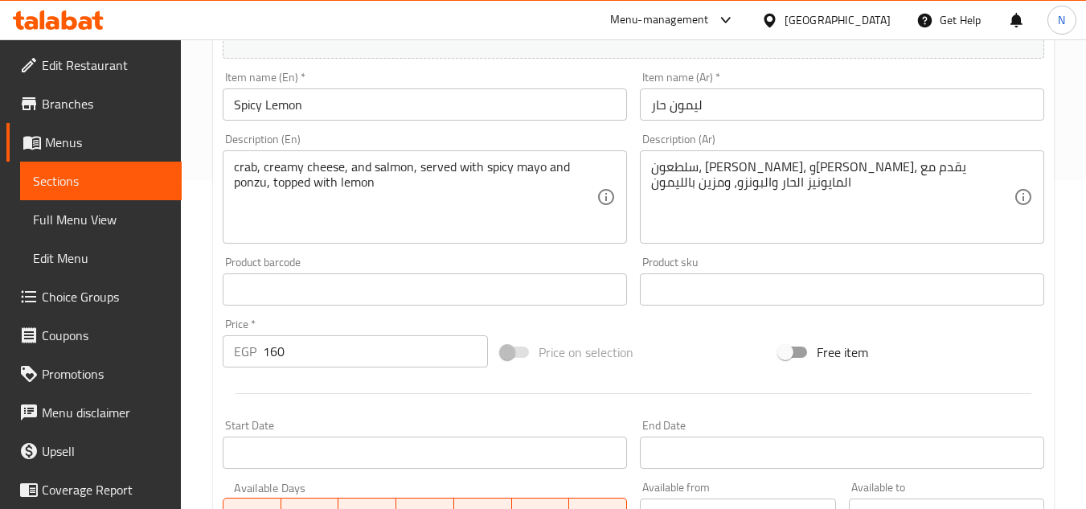
click at [285, 112] on input "Spicy Lemon" at bounding box center [425, 104] width 404 height 32
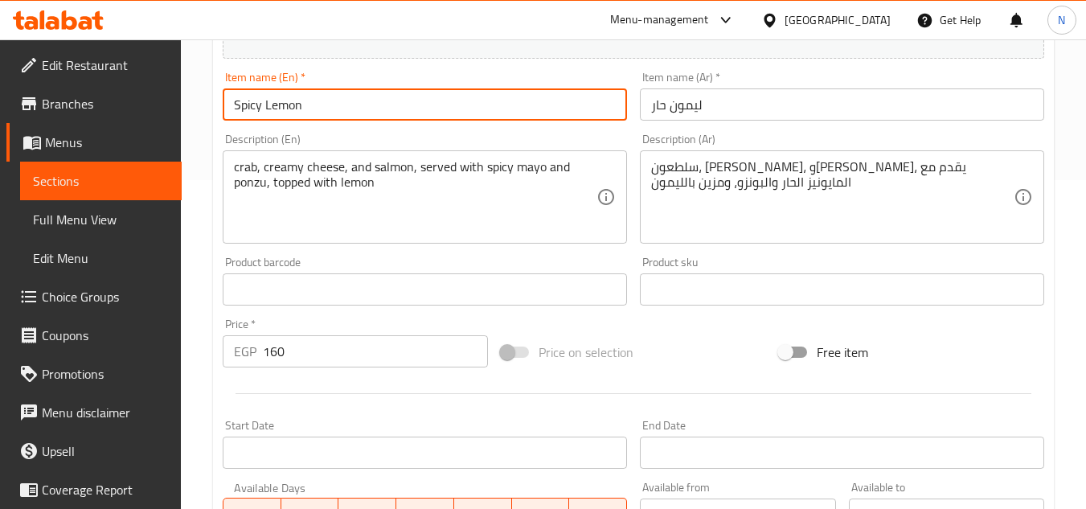
click at [285, 112] on input "Spicy Lemon" at bounding box center [425, 104] width 404 height 32
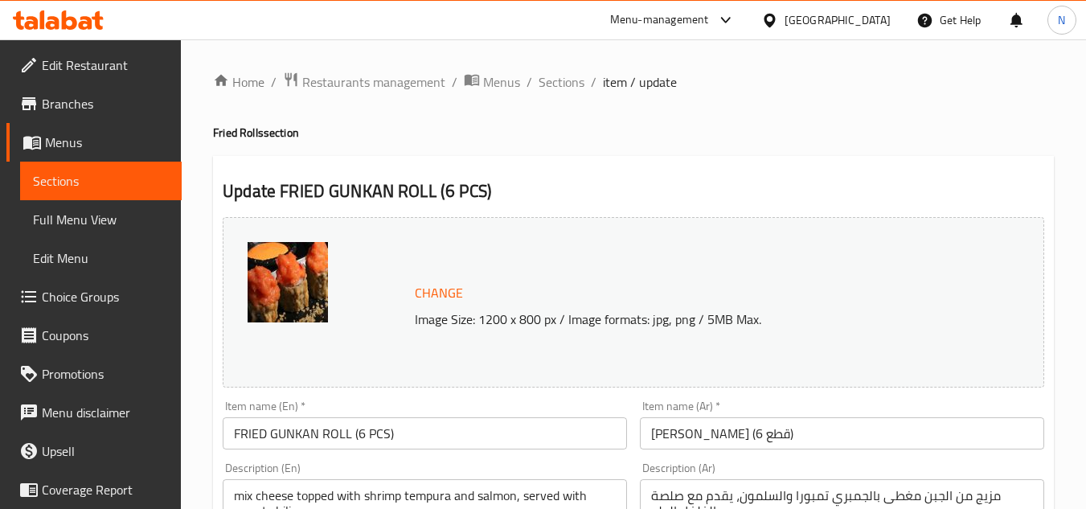
click at [375, 437] on input "FRIED GUNKAN ROLL (6 PCS)" at bounding box center [425, 433] width 404 height 32
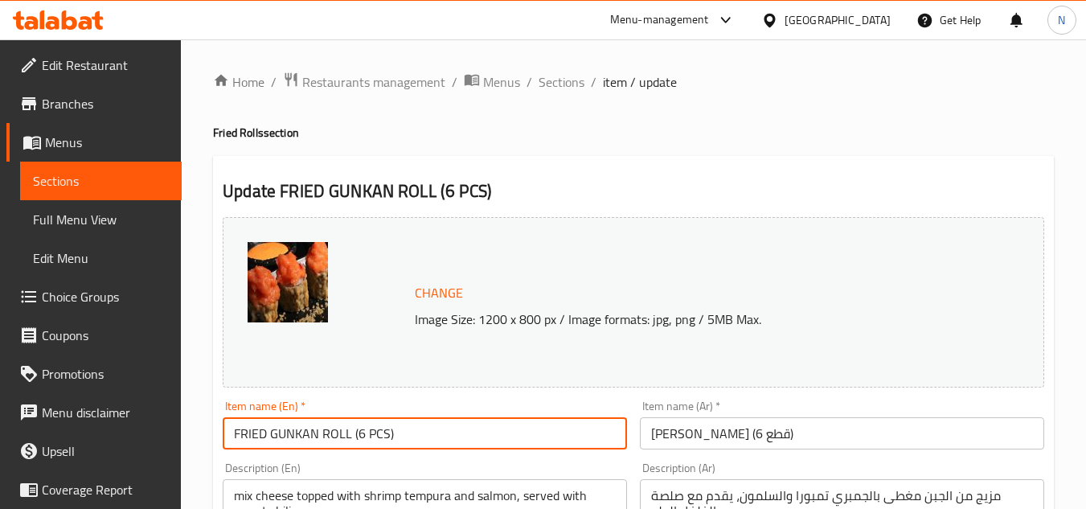
click at [375, 437] on input "FRIED GUNKAN ROLL (6 PCS)" at bounding box center [425, 433] width 404 height 32
paste input "ried Gunkan"
type input "Fried Gunkan"
click at [777, 436] on input "فرايد جونكان رول (6 قطع)" at bounding box center [842, 433] width 404 height 32
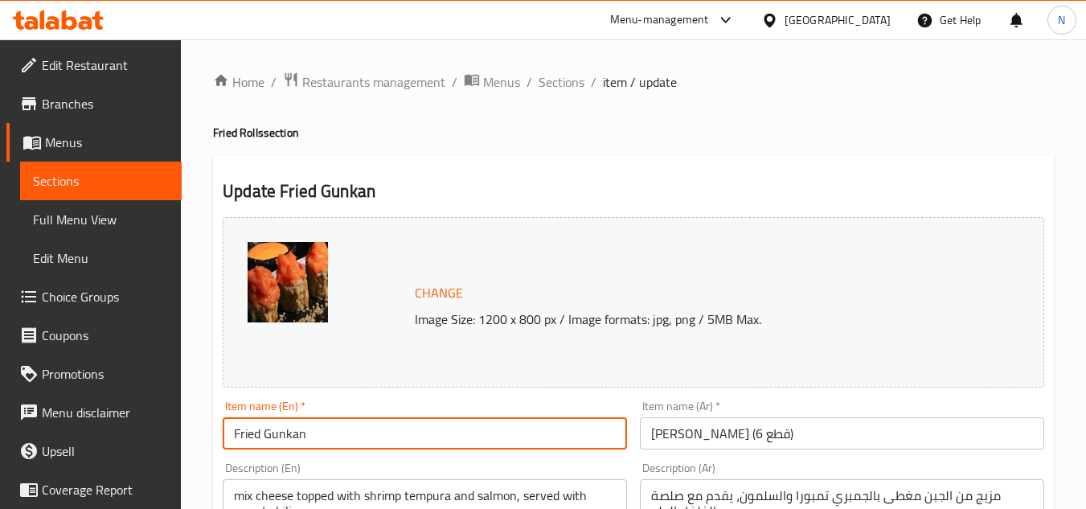
click at [777, 436] on input "فرايد جونكان رول (6 قطع)" at bounding box center [842, 433] width 404 height 32
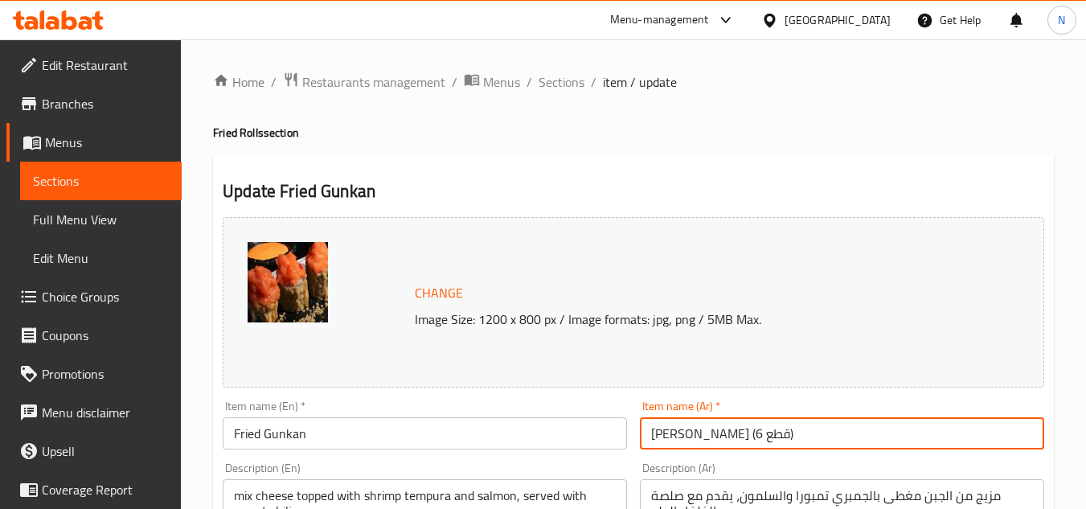
drag, startPoint x: 716, startPoint y: 443, endPoint x: 610, endPoint y: 442, distance: 106.1
type input "جونكان مقلي"
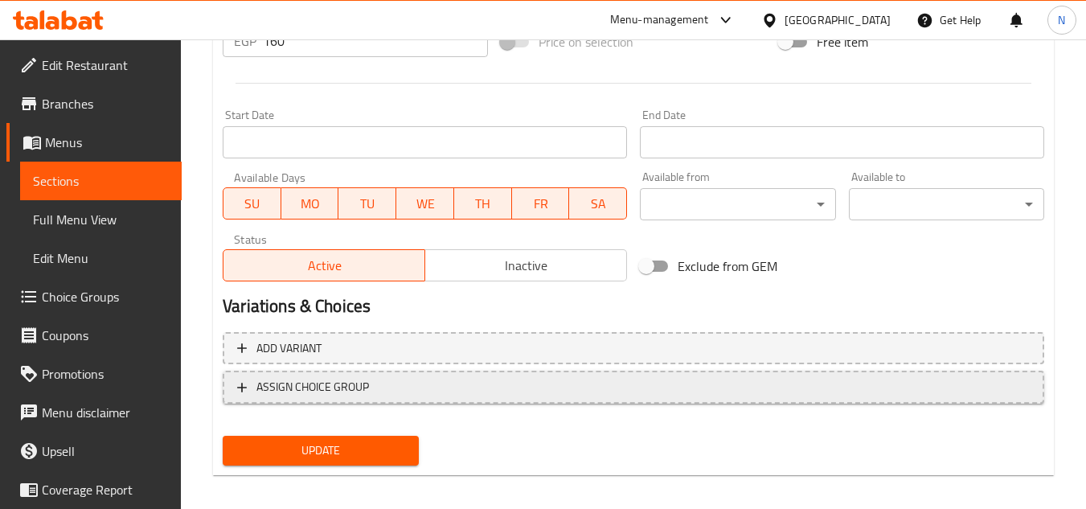
scroll to position [643, 0]
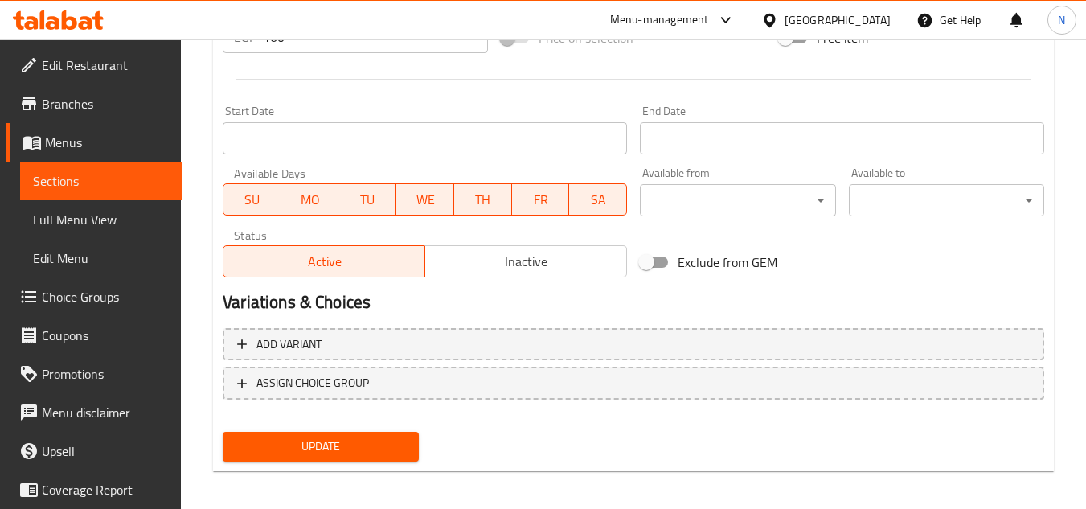
click at [362, 460] on button "Update" at bounding box center [320, 447] width 195 height 30
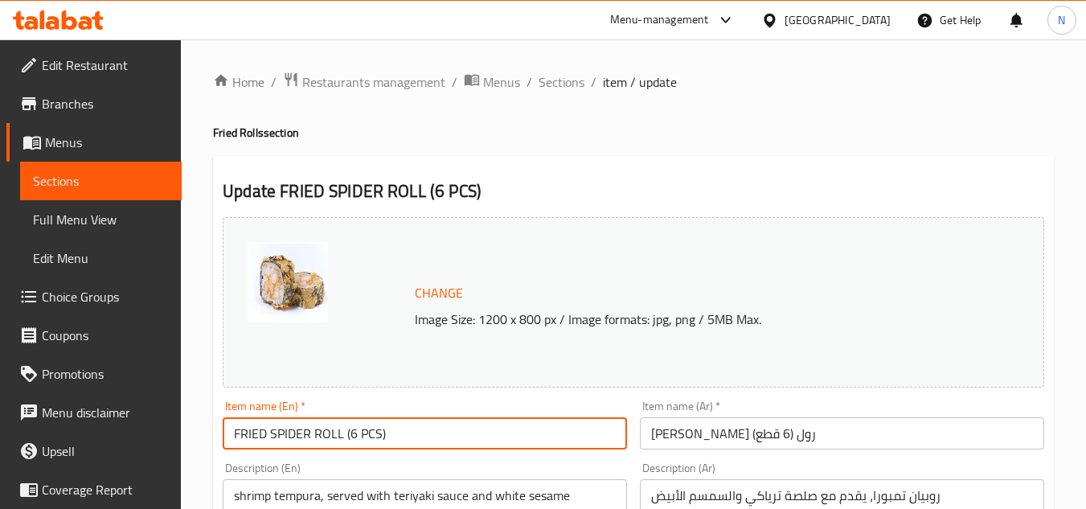
click at [425, 425] on input "FRIED SPIDER ROLL (6 PCS)" at bounding box center [425, 433] width 404 height 32
paste input "Spider"
type input "Spider"
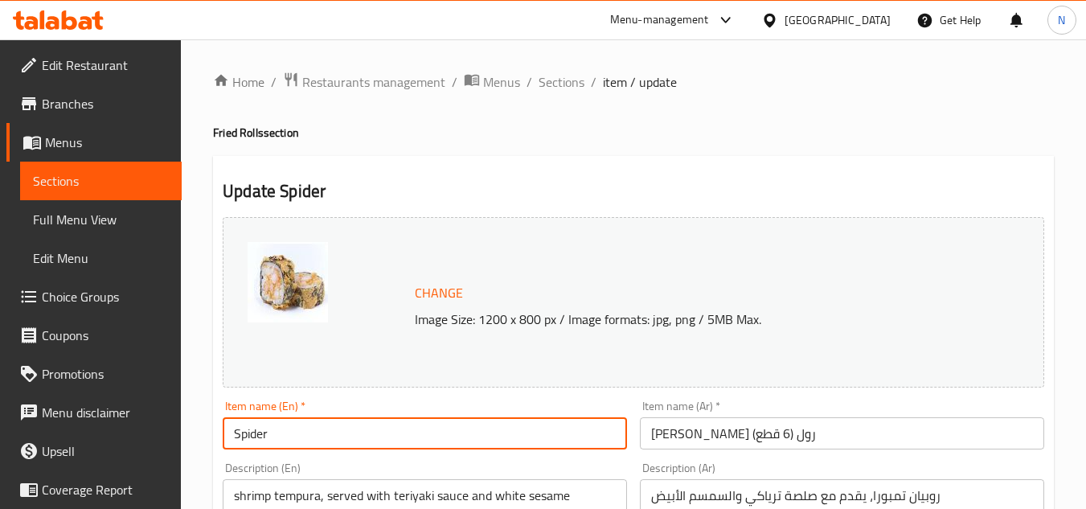
click at [772, 437] on input "[PERSON_NAME] رول (6 قطع)" at bounding box center [842, 433] width 404 height 32
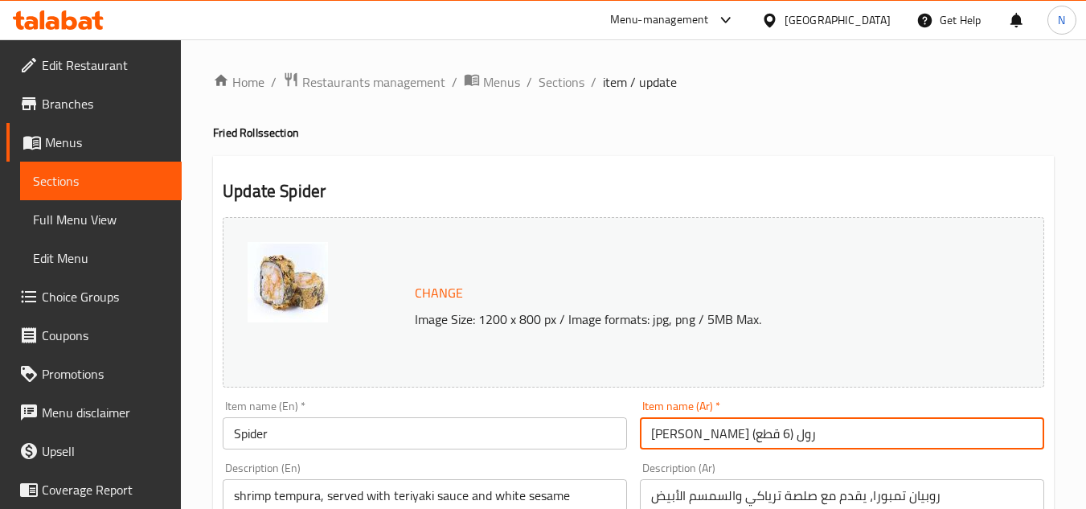
click at [772, 437] on input "[PERSON_NAME] رول (6 قطع)" at bounding box center [842, 433] width 404 height 32
drag, startPoint x: 716, startPoint y: 441, endPoint x: 608, endPoint y: 452, distance: 109.0
type input "سبايدر"
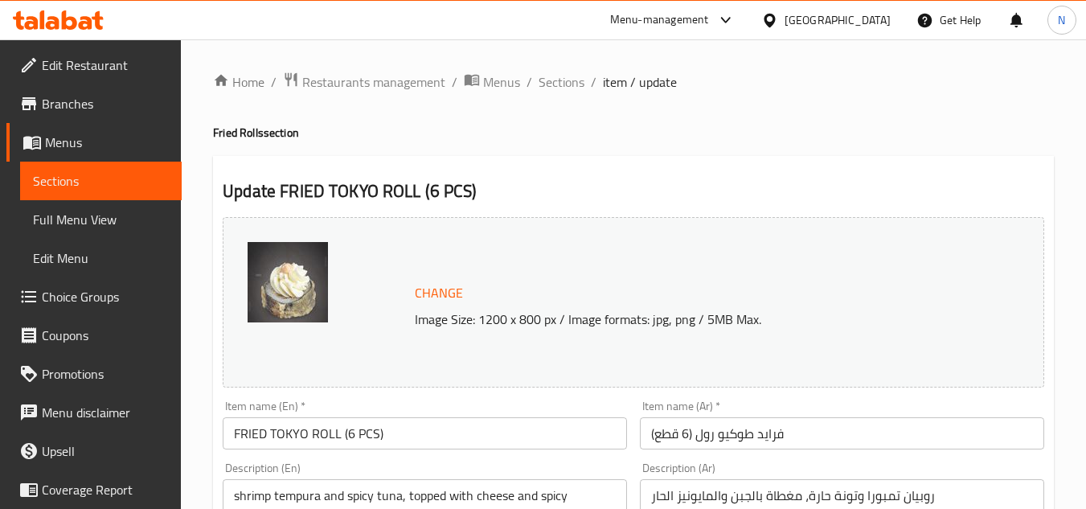
click at [359, 432] on input "FRIED TOKYO ROLL (6 PCS)" at bounding box center [425, 433] width 404 height 32
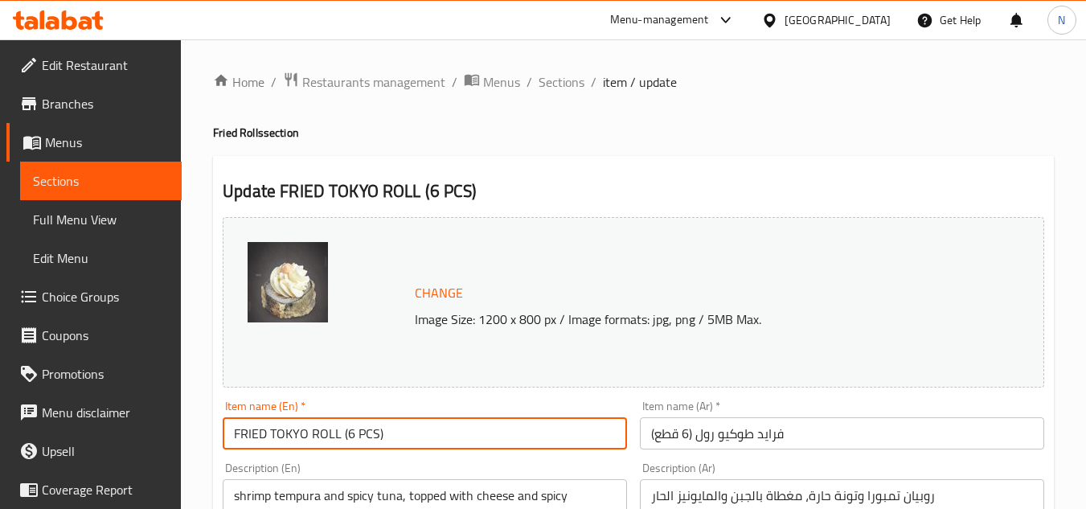
click at [359, 432] on input "FRIED TOKYO ROLL (6 PCS)" at bounding box center [425, 433] width 404 height 32
paste input "[GEOGRAPHIC_DATA]"
type input "[GEOGRAPHIC_DATA]"
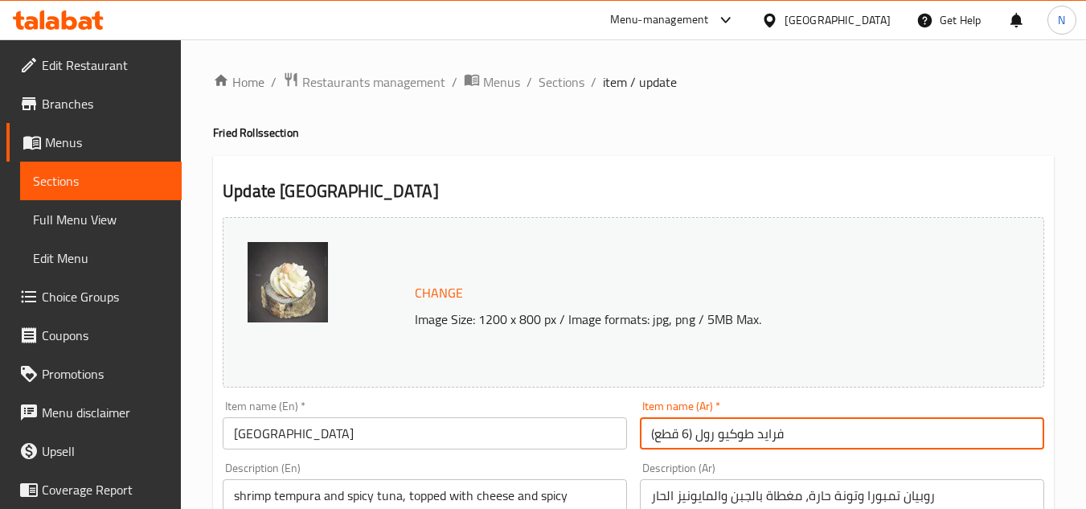
drag, startPoint x: 719, startPoint y: 434, endPoint x: 622, endPoint y: 446, distance: 97.2
click at [711, 432] on input "فرايد [GEOGRAPHIC_DATA]" at bounding box center [842, 433] width 404 height 32
type input "[GEOGRAPHIC_DATA]"
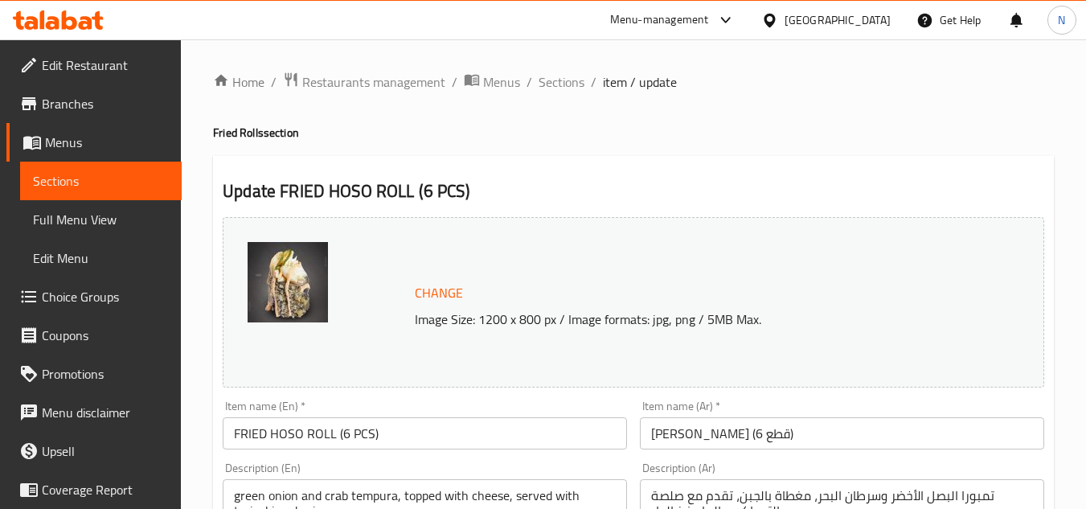
click at [328, 431] on input "FRIED HOSO ROLL (6 PCS)" at bounding box center [425, 433] width 404 height 32
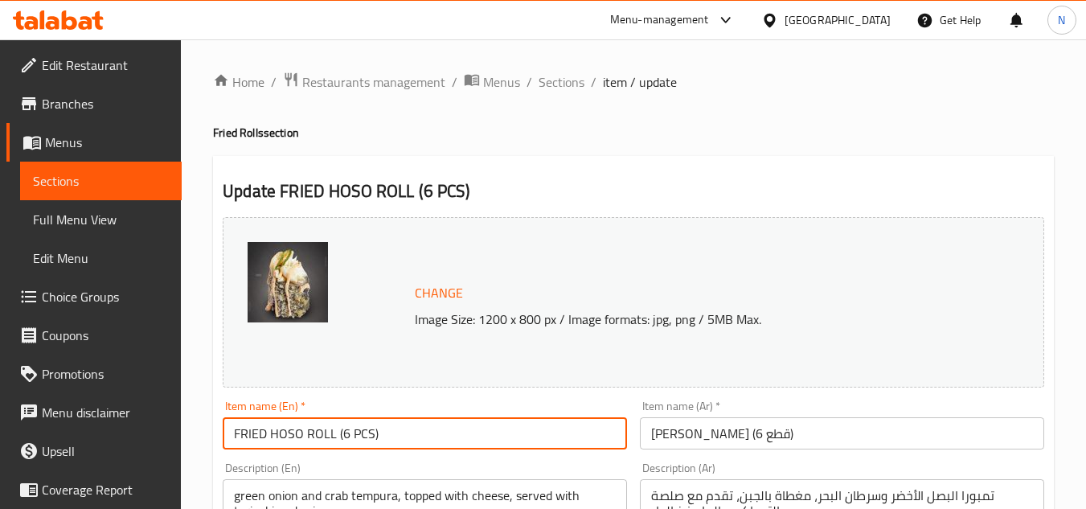
click at [328, 431] on input "FRIED HOSO ROLL (6 PCS)" at bounding box center [425, 433] width 404 height 32
paste input "ried hoso"
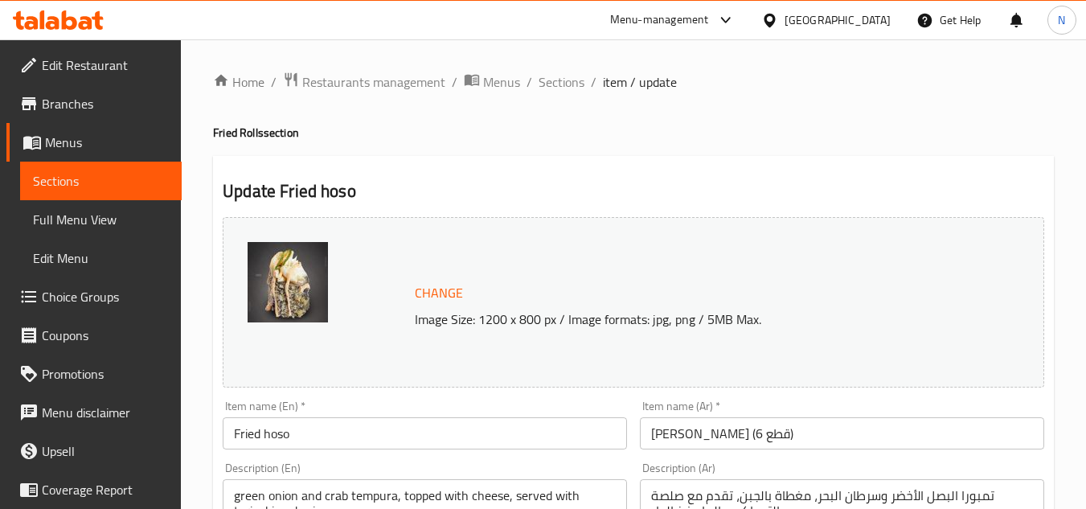
click at [330, 441] on input "Fried hoso" at bounding box center [425, 433] width 404 height 32
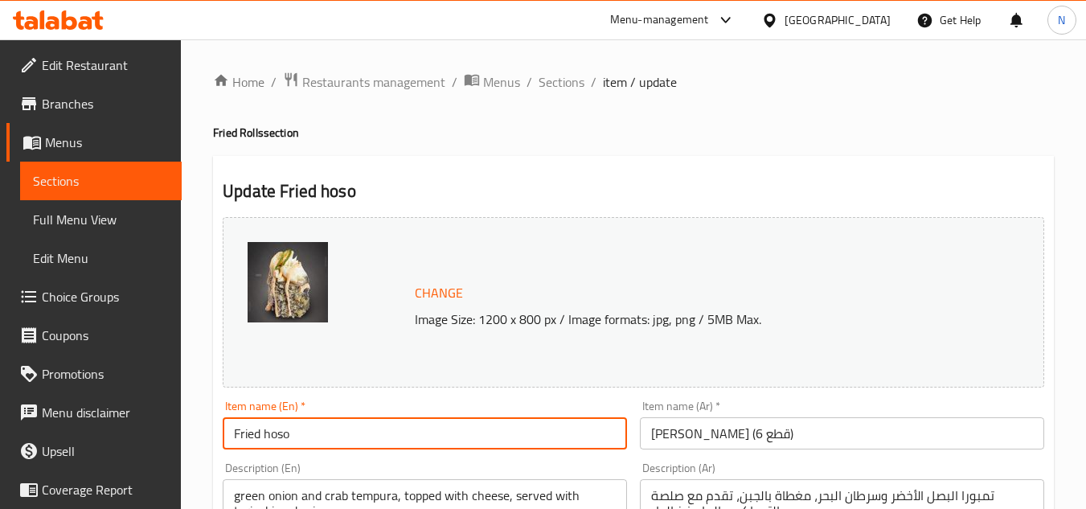
click at [330, 441] on input "Fried hoso" at bounding box center [425, 433] width 404 height 32
paste input "Fried H"
click at [330, 441] on input "Fried Fried Hoso" at bounding box center [425, 433] width 404 height 32
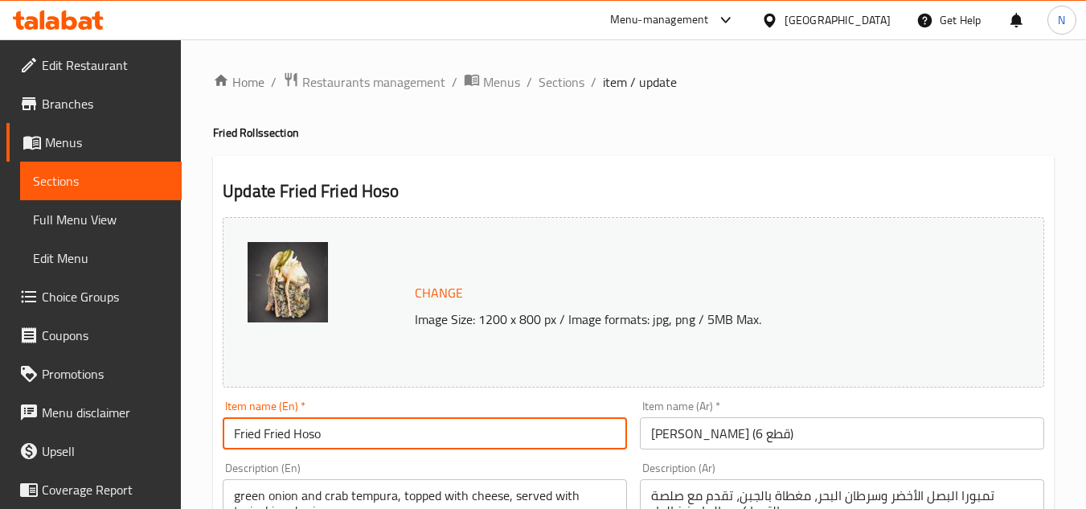
click at [330, 441] on input "Fried Fried Hoso" at bounding box center [425, 433] width 404 height 32
paste input "text"
type input "Fried Hoso"
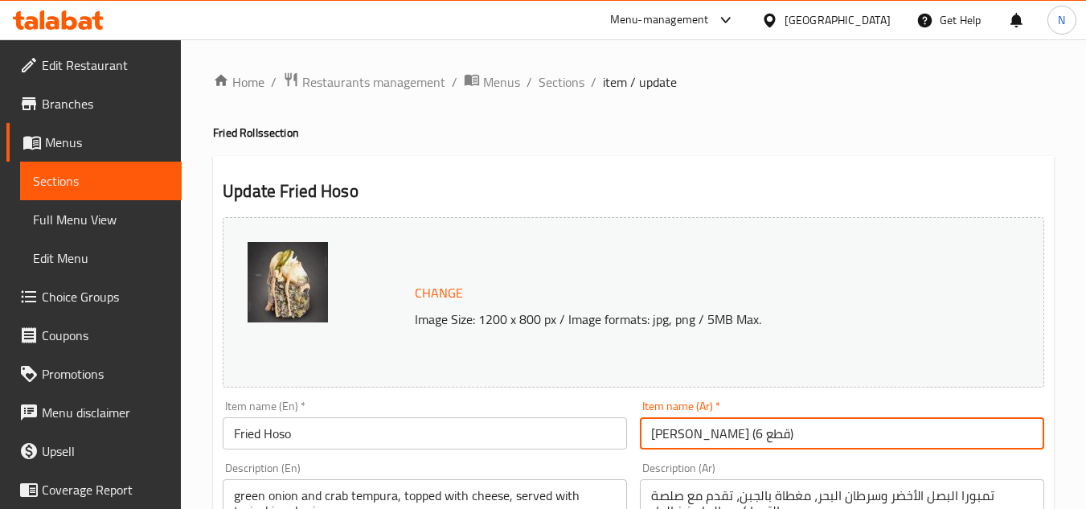
click at [763, 425] on input "[PERSON_NAME] (6 قطع)" at bounding box center [842, 433] width 404 height 32
drag, startPoint x: 714, startPoint y: 440, endPoint x: 547, endPoint y: 447, distance: 167.3
click at [720, 446] on input "[PERSON_NAME] (6 قطع)" at bounding box center [842, 433] width 404 height 32
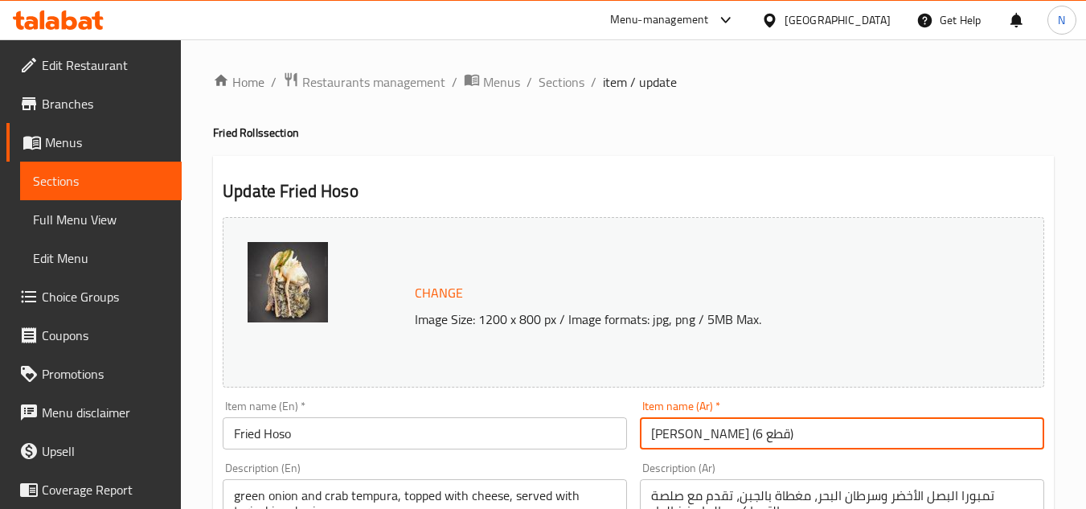
drag, startPoint x: 715, startPoint y: 446, endPoint x: 644, endPoint y: 446, distance: 70.7
click at [644, 446] on input "[PERSON_NAME] (6 قطع)" at bounding box center [842, 433] width 404 height 32
click at [686, 443] on input "هوسو" at bounding box center [842, 433] width 404 height 32
type input "[PERSON_NAME]"
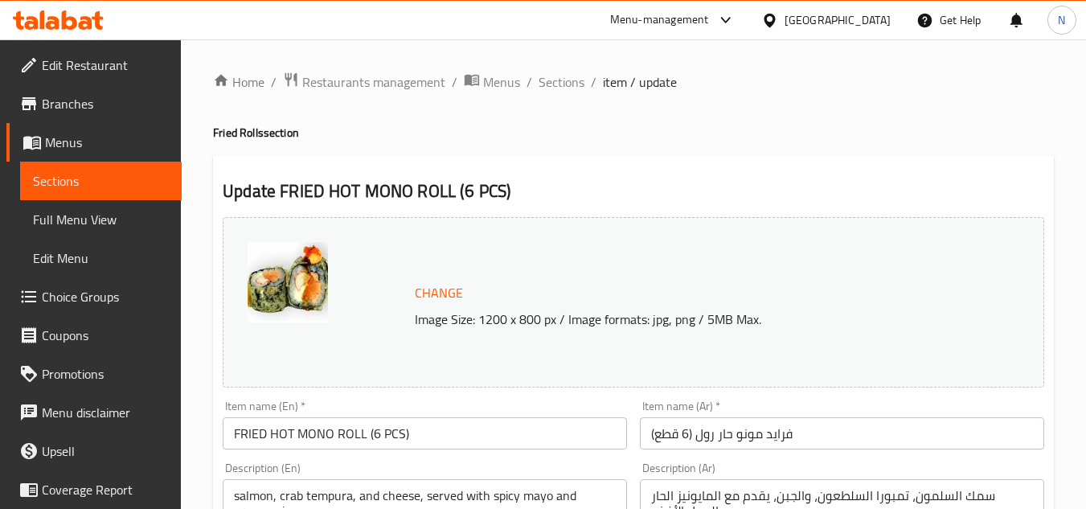
click at [353, 439] on input "FRIED HOT MONO ROLL (6 PCS)" at bounding box center [425, 433] width 404 height 32
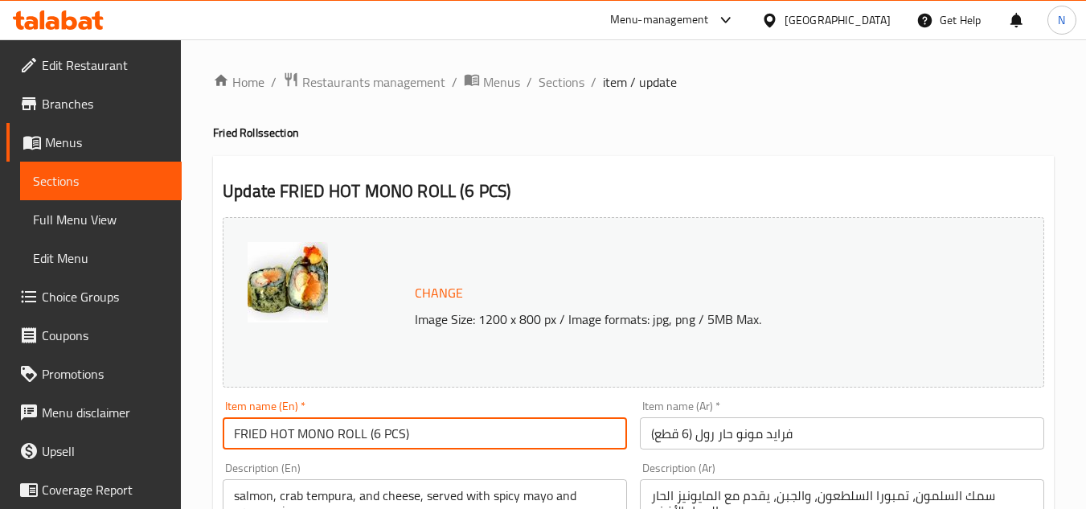
click at [353, 439] on input "FRIED HOT MONO ROLL (6 PCS)" at bounding box center [425, 433] width 404 height 32
paste input "Hot mono"
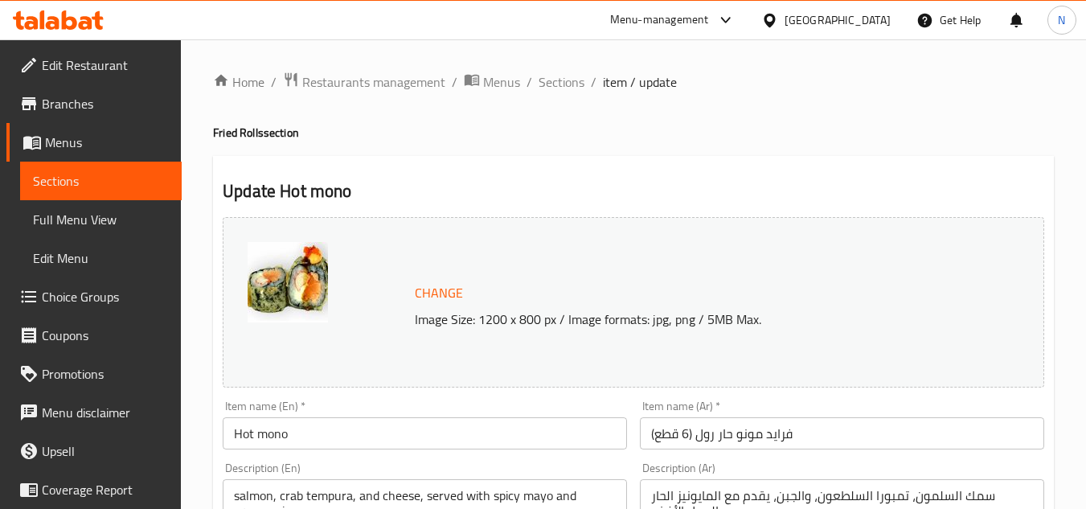
click at [328, 436] on input "Hot mono" at bounding box center [425, 433] width 404 height 32
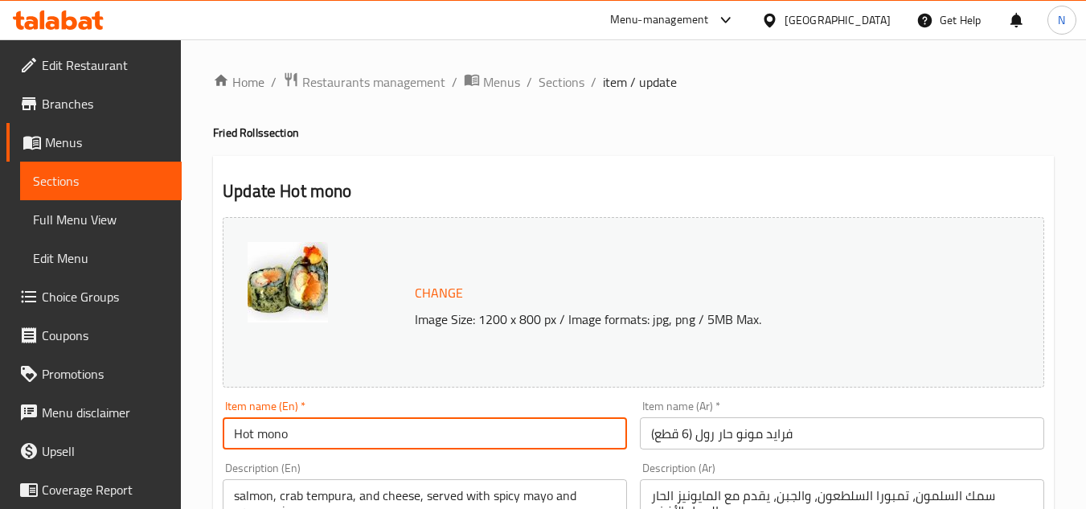
click at [328, 436] on input "Hot mono" at bounding box center [425, 433] width 404 height 32
paste input "M"
type input "Hot Mono"
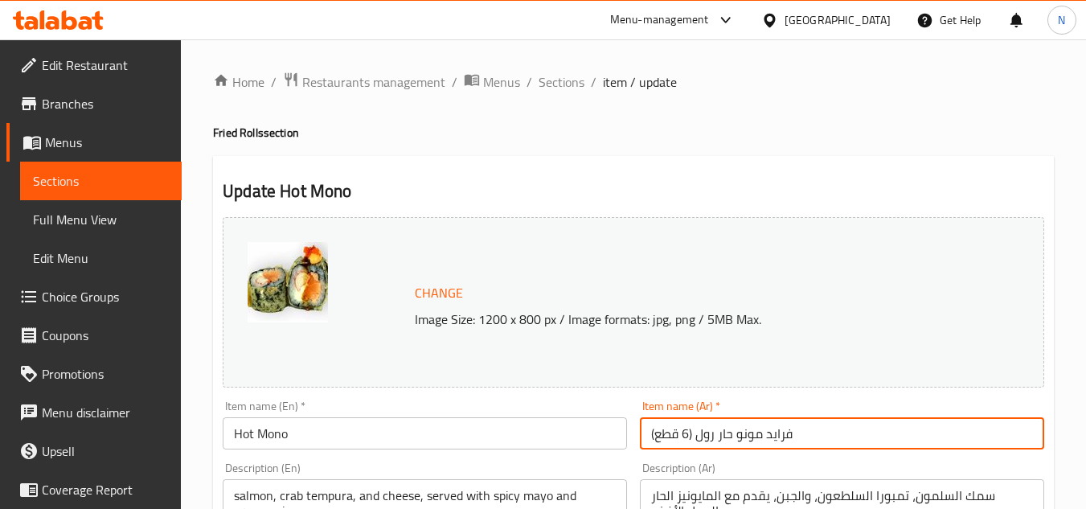
click at [716, 443] on input "فرايد مونو حار رول (6 قطع)" at bounding box center [842, 433] width 404 height 32
click at [720, 440] on input "فرايد مونو حار رول (6 قطع)" at bounding box center [842, 433] width 404 height 32
click at [709, 444] on input "فرايد مونو حار رول (6 قطع)" at bounding box center [842, 433] width 404 height 32
click at [721, 439] on input "فرايد مونو حار رول (6 قطع)" at bounding box center [842, 433] width 404 height 32
drag, startPoint x: 717, startPoint y: 439, endPoint x: 629, endPoint y: 443, distance: 88.5
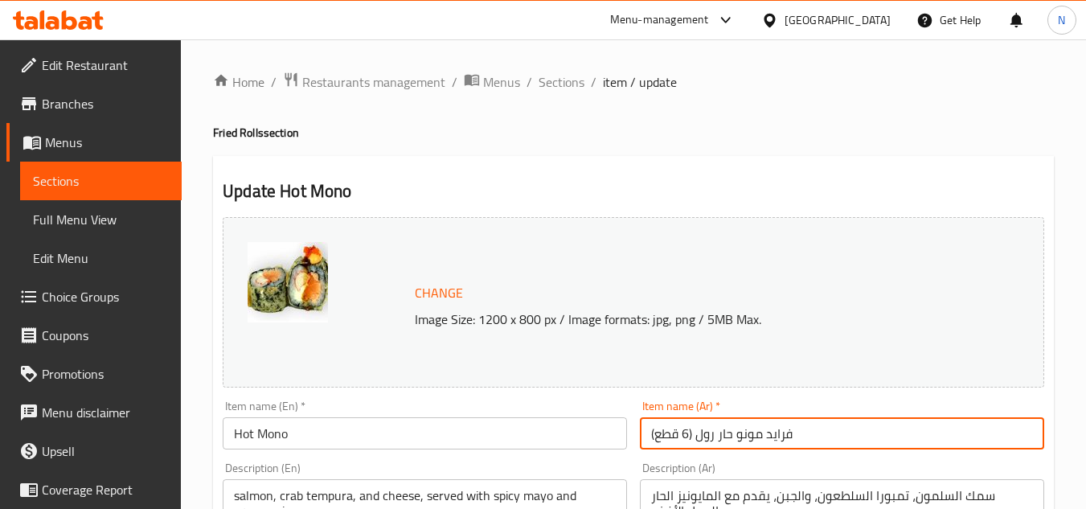
drag, startPoint x: 694, startPoint y: 435, endPoint x: 760, endPoint y: 448, distance: 67.9
click at [760, 448] on input "[PERSON_NAME]" at bounding box center [842, 433] width 404 height 32
type input "[PERSON_NAME]"
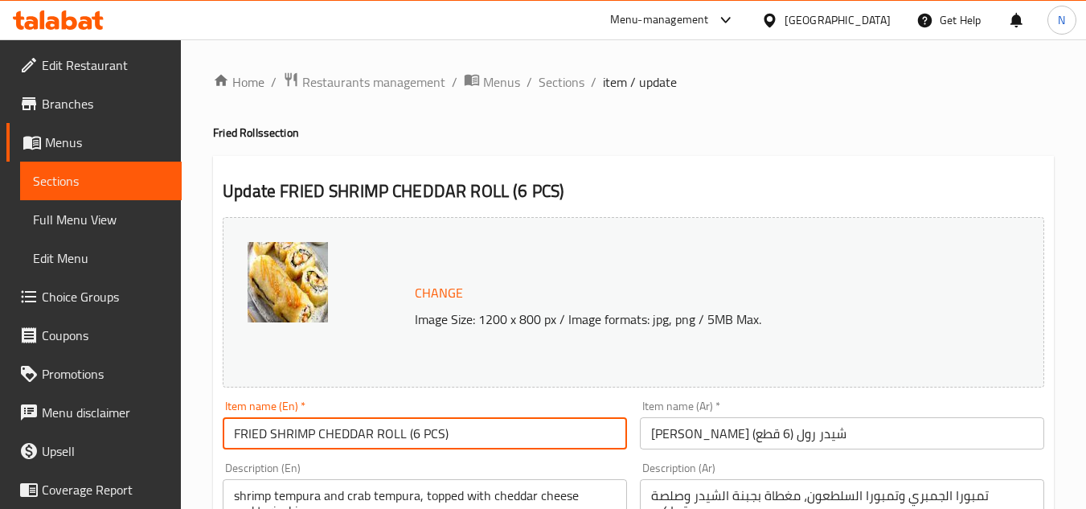
click at [371, 439] on input "FRIED SHRIMP CHEDDAR ROLL (6 PCS)" at bounding box center [425, 433] width 404 height 32
paste input "Shrimp Chedeer"
type input "Shrimp Chedeer"
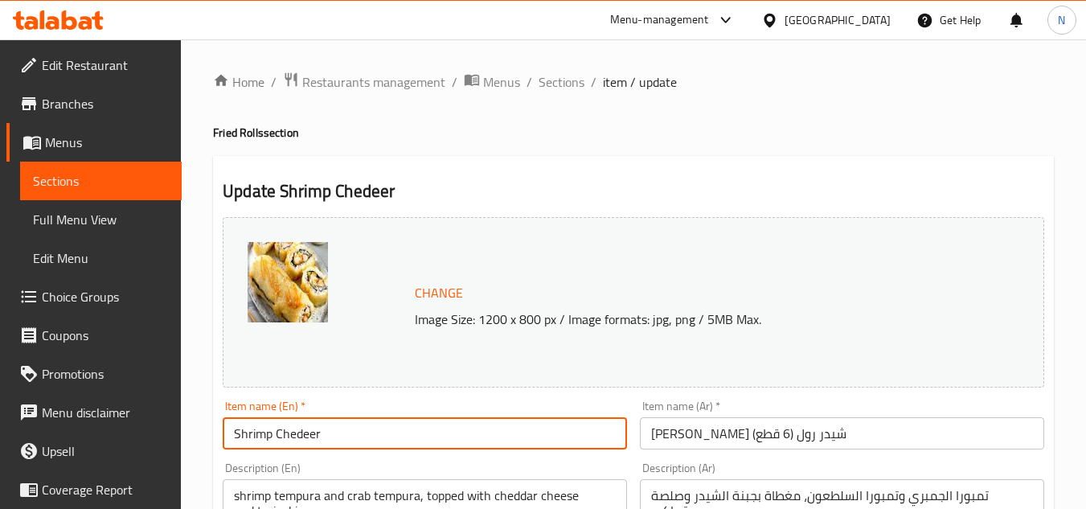
click at [767, 433] on input "[PERSON_NAME] شيدر رول (6 قطع)" at bounding box center [842, 433] width 404 height 32
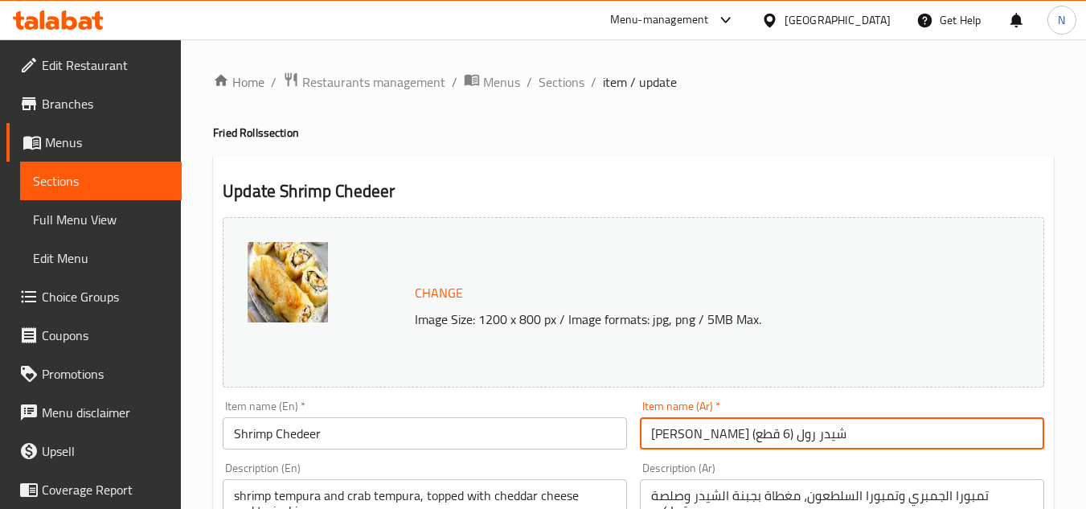
click at [767, 433] on input "[PERSON_NAME] شيدر رول (6 قطع)" at bounding box center [842, 433] width 404 height 32
click at [738, 431] on input "[PERSON_NAME] شيدر رول (6 قطع)" at bounding box center [842, 433] width 404 height 32
drag, startPoint x: 750, startPoint y: 438, endPoint x: 851, endPoint y: 440, distance: 101.3
click at [851, 440] on input "[PERSON_NAME] شيدر رول (6 قطع)" at bounding box center [842, 433] width 404 height 32
drag, startPoint x: 718, startPoint y: 438, endPoint x: 609, endPoint y: 458, distance: 110.3
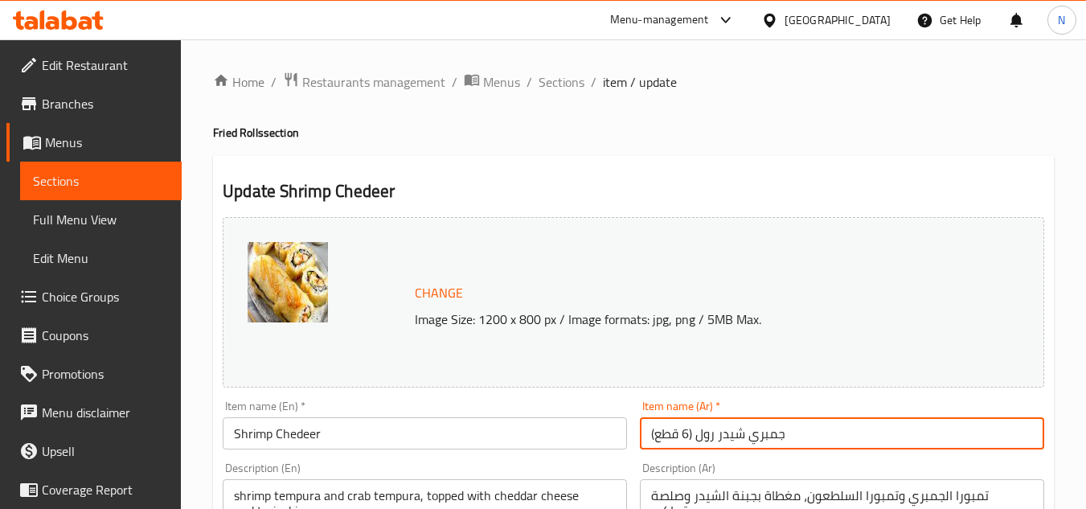
type input "[PERSON_NAME]"
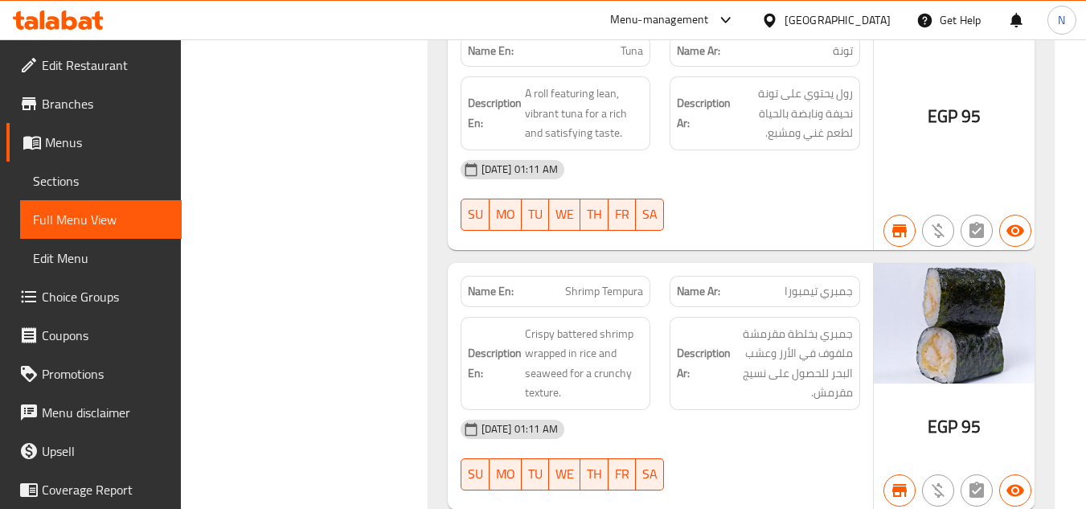
scroll to position [27001, 0]
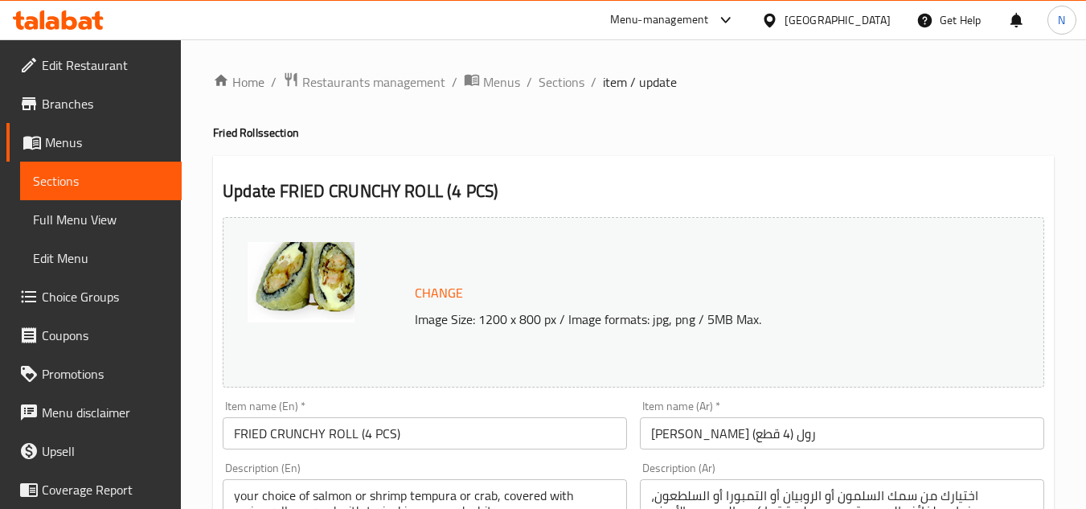
click at [407, 428] on input "FRIED CRUNCHY ROLL (4 PCS)" at bounding box center [425, 433] width 404 height 32
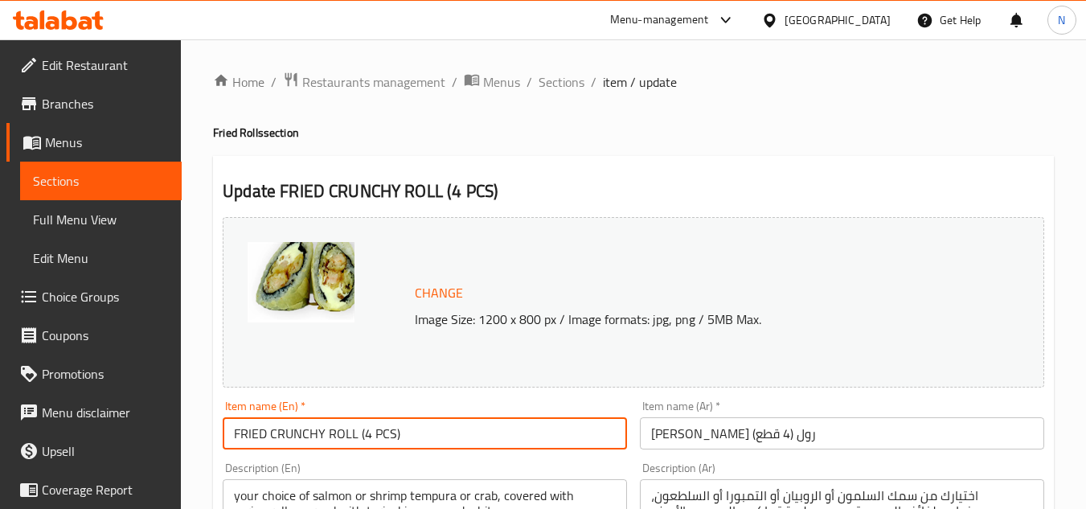
click at [407, 428] on input "FRIED CRUNCHY ROLL (4 PCS)" at bounding box center [425, 433] width 404 height 32
paste input "Crunchy"
type input "Crunchy"
click at [727, 442] on input "[PERSON_NAME] رول (4 قطع)" at bounding box center [842, 433] width 404 height 32
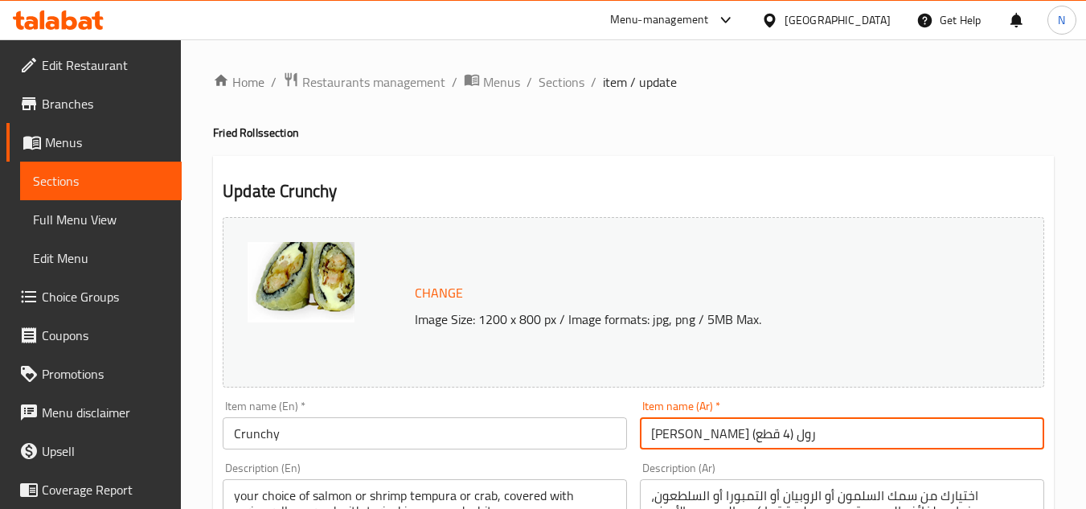
click at [727, 442] on input "[PERSON_NAME] رول (4 قطع)" at bounding box center [842, 433] width 404 height 32
type input "مقرمش"
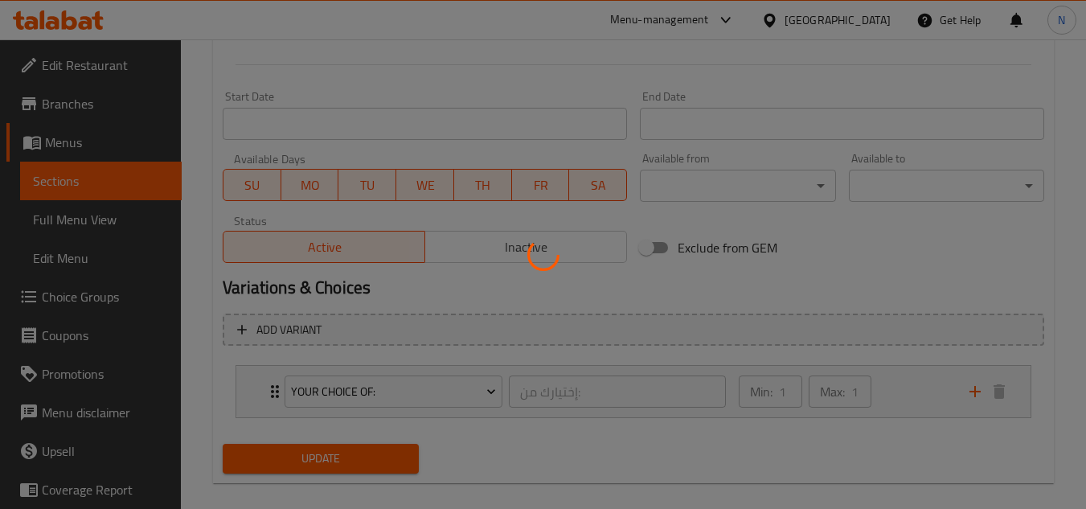
scroll to position [677, 0]
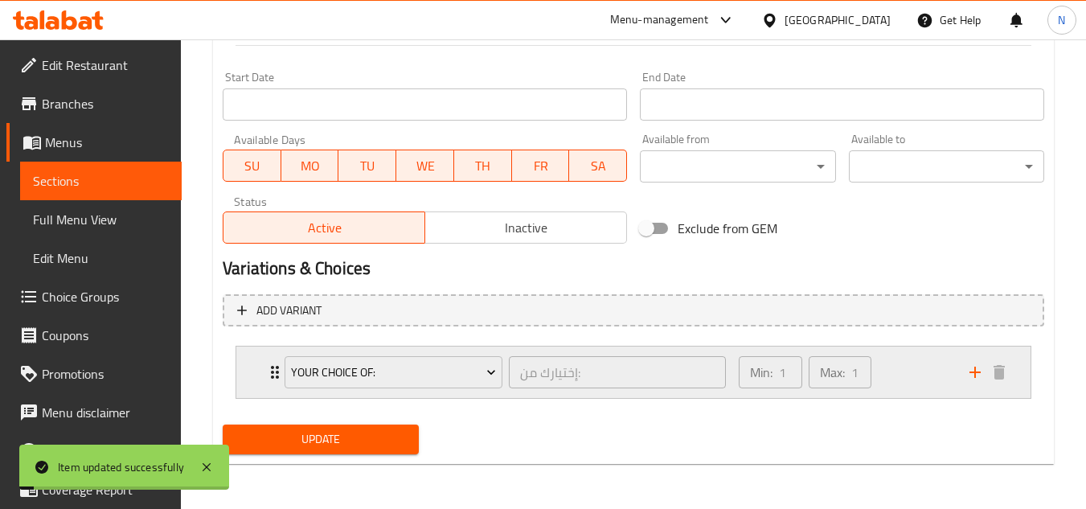
click at [926, 384] on div "Min: 1 ​ Max: 1 ​" at bounding box center [844, 371] width 231 height 51
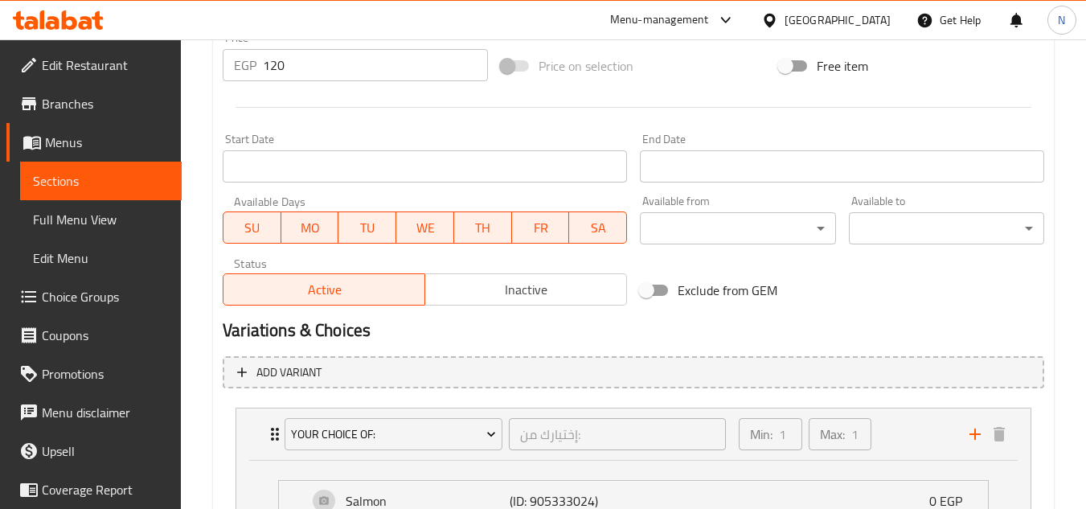
scroll to position [874, 0]
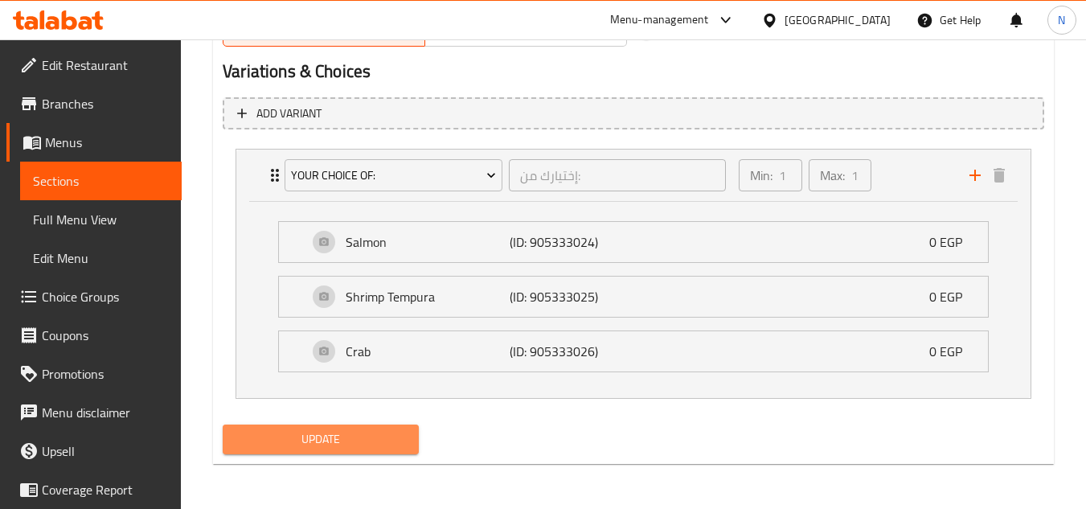
click at [387, 434] on span "Update" at bounding box center [320, 439] width 170 height 20
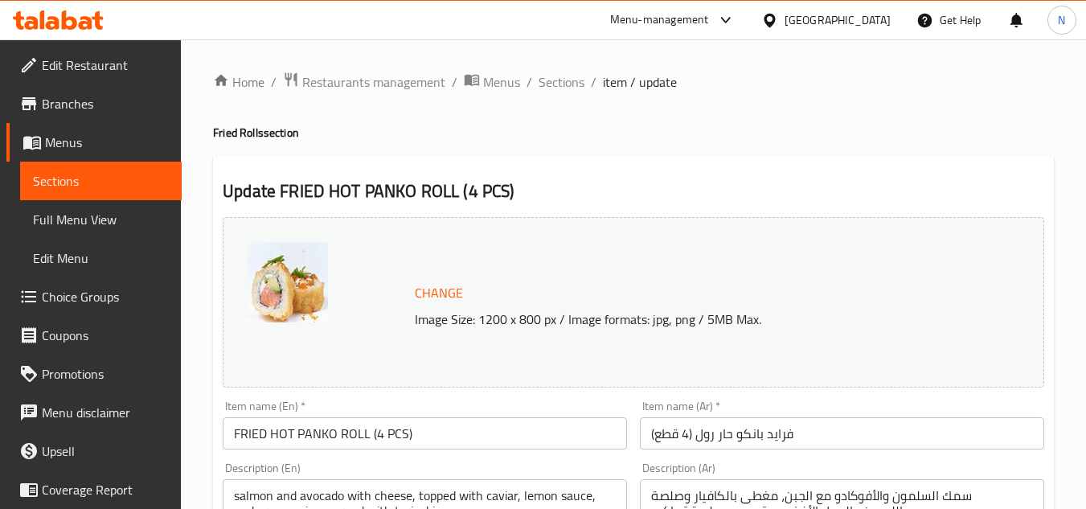
click at [481, 422] on input "FRIED HOT PANKO ROLL (4 PCS)" at bounding box center [425, 433] width 404 height 32
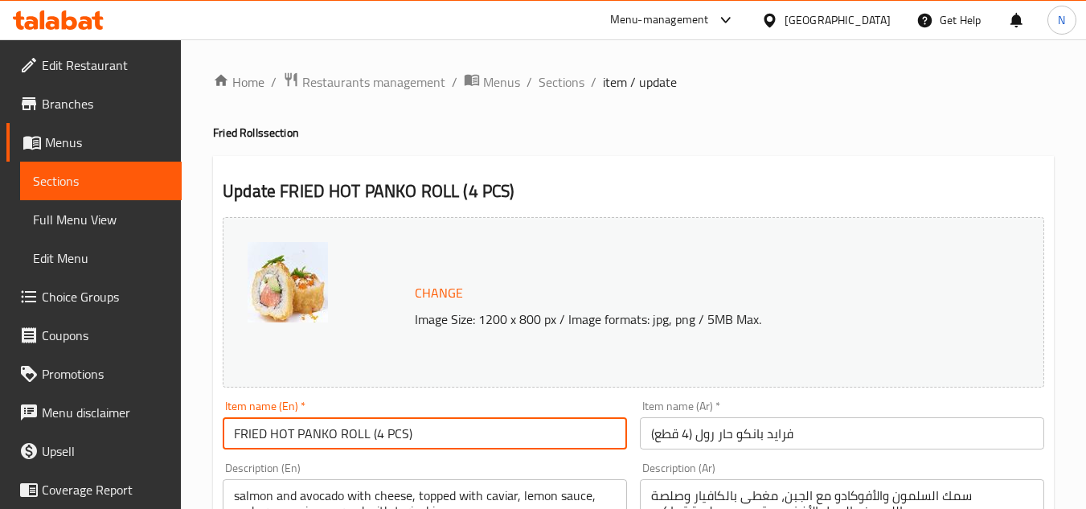
click at [481, 422] on input "FRIED HOT PANKO ROLL (4 PCS)" at bounding box center [425, 433] width 404 height 32
paste input "Hot Panco"
type input "Hot Panco"
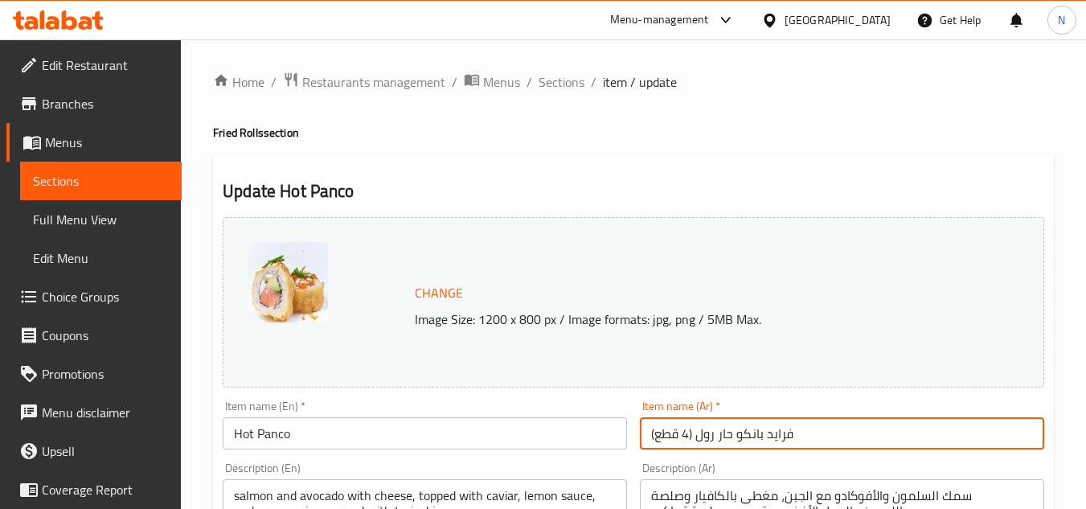
click at [716, 436] on input "فرايد بانكو حار رول (4 قطع)" at bounding box center [842, 433] width 404 height 32
drag, startPoint x: 720, startPoint y: 438, endPoint x: 635, endPoint y: 447, distance: 85.7
click at [635, 447] on div "Item name (Ar)   * فرايد بانكو حار رول (4 قطع) Item name (Ar) *" at bounding box center [841, 425] width 417 height 62
click at [711, 440] on input "فرايد بانكو حار" at bounding box center [842, 433] width 404 height 32
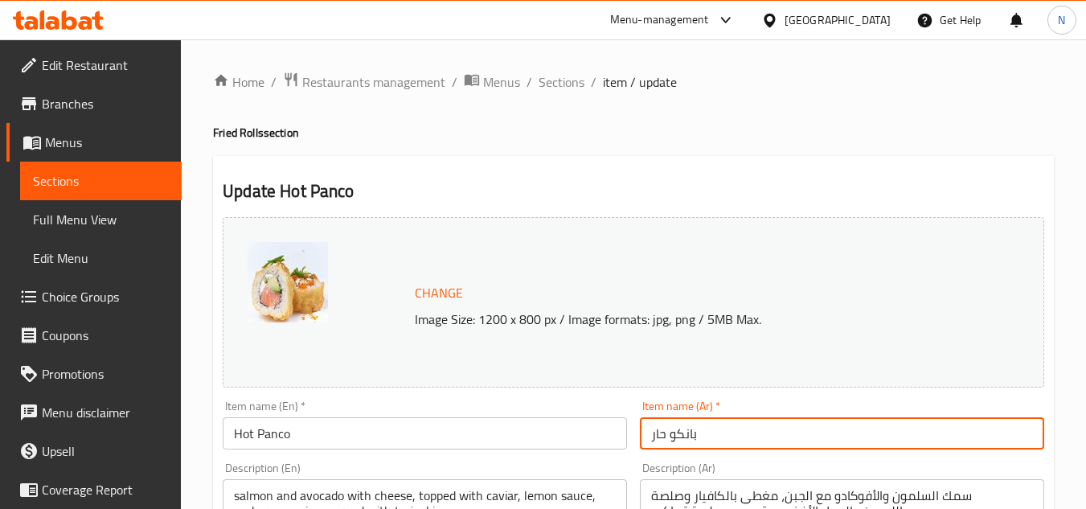
type input "بانكو حار"
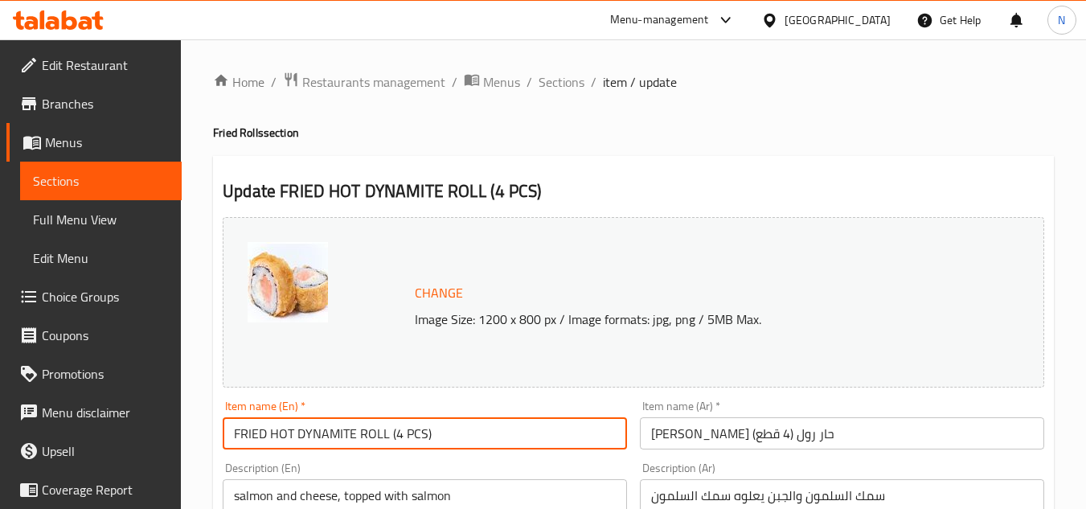
click at [427, 436] on input "FRIED HOT DYNAMITE ROLL (4 PCS)" at bounding box center [425, 433] width 404 height 32
paste input "Hot Daynamit"
type input "Hot Daynamit"
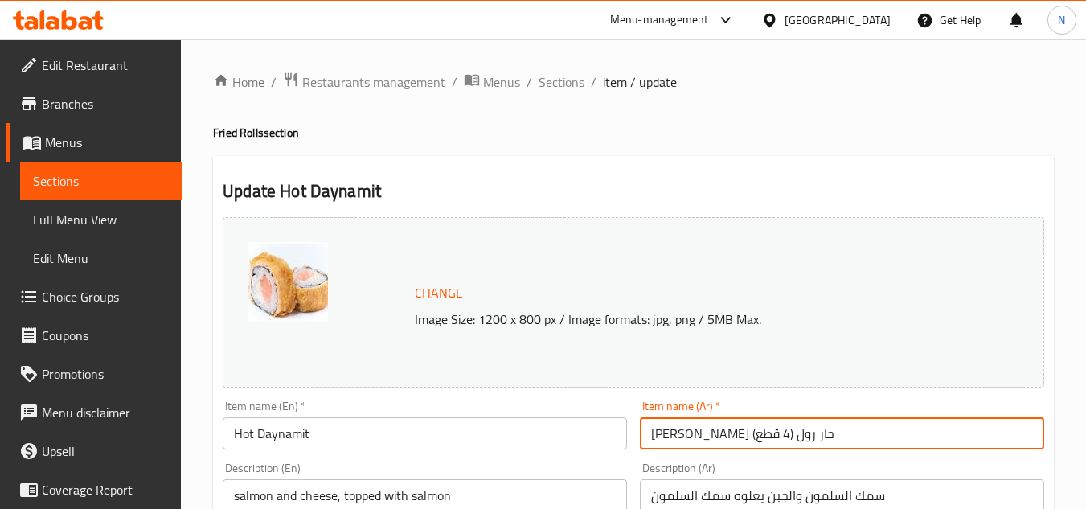
click at [776, 437] on input "[PERSON_NAME] حار رول (4 قطع)" at bounding box center [842, 433] width 404 height 32
drag, startPoint x: 779, startPoint y: 437, endPoint x: 860, endPoint y: 456, distance: 83.3
drag, startPoint x: 717, startPoint y: 436, endPoint x: 567, endPoint y: 446, distance: 150.7
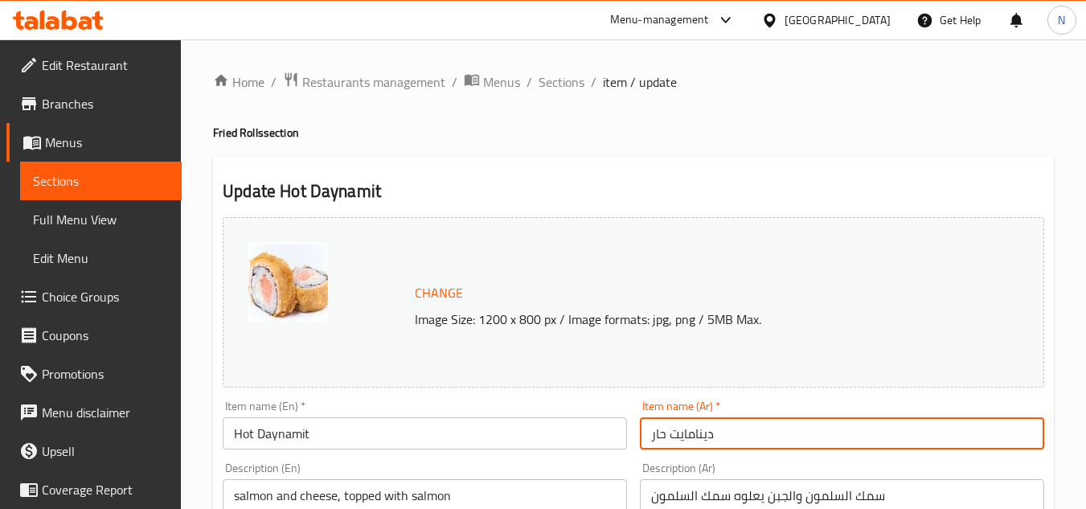
type input "دينامايت حار"
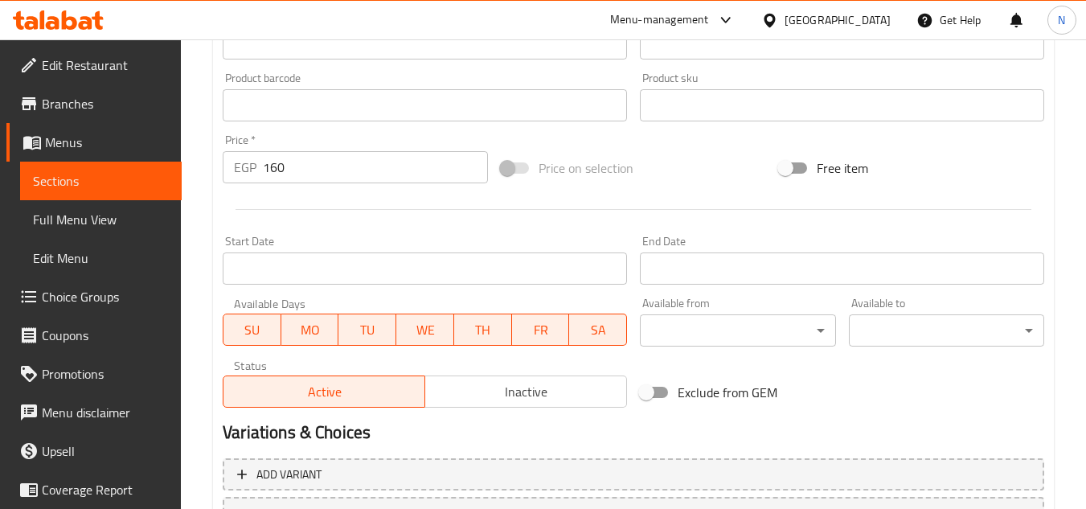
scroll to position [643, 0]
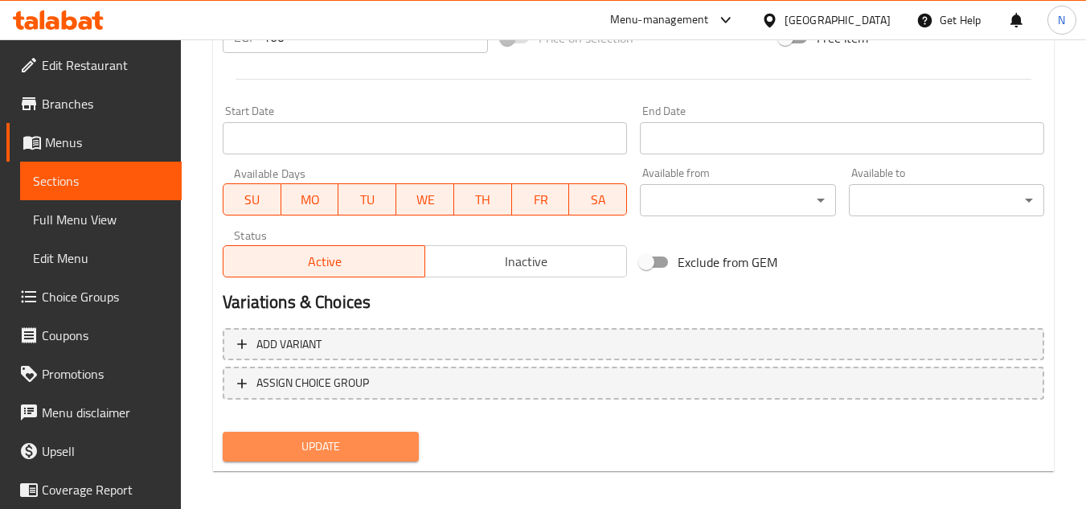
click at [334, 453] on span "Update" at bounding box center [320, 446] width 170 height 20
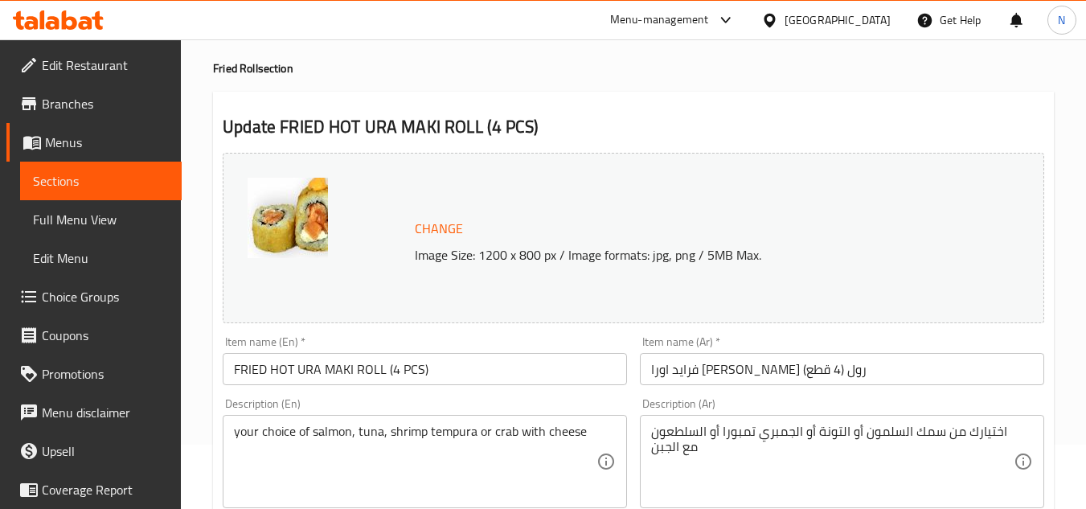
scroll to position [241, 0]
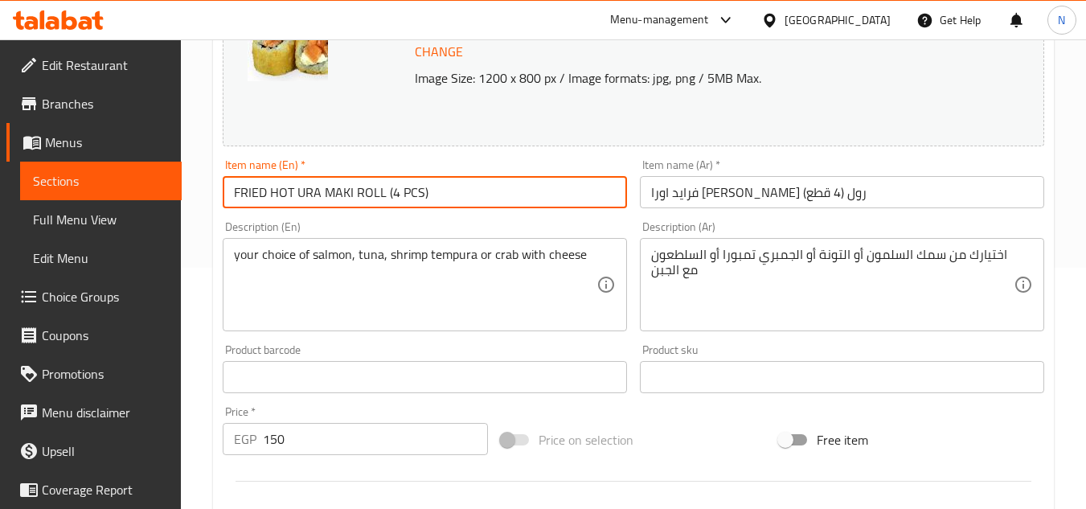
click at [373, 199] on input "FRIED HOT URA MAKI ROLL (4 PCS)" at bounding box center [425, 192] width 404 height 32
paste input "hot ura"
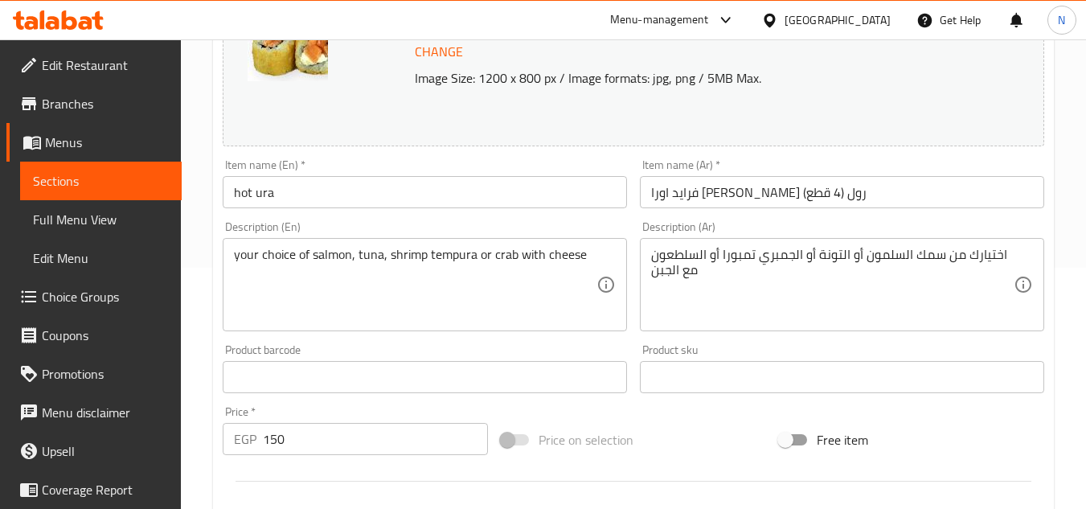
click at [317, 185] on input "hot ura" at bounding box center [425, 192] width 404 height 32
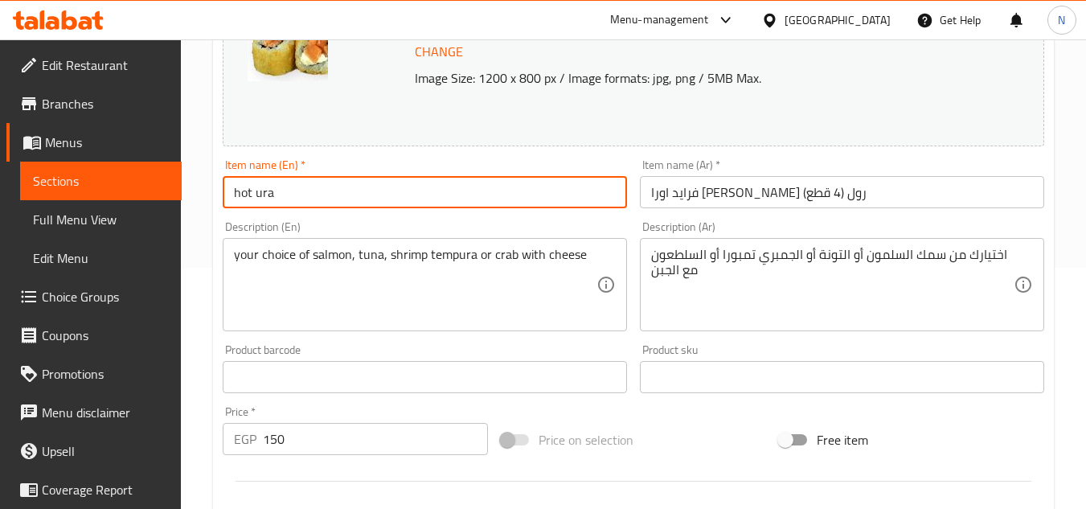
click at [317, 185] on input "hot ura" at bounding box center [425, 192] width 404 height 32
paste input "Hot U"
type input "Hot Ura"
click at [744, 198] on input "فرايد اورا ماكي حار رول (4 قطع)" at bounding box center [842, 192] width 404 height 32
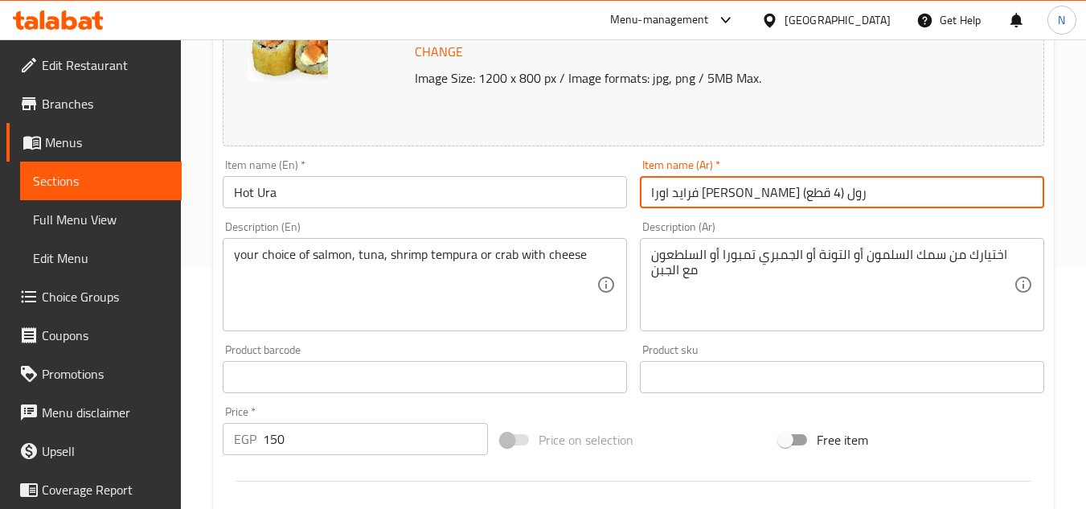
click at [744, 198] on input "فرايد اورا ماكي حار رول (4 قطع)" at bounding box center [842, 192] width 404 height 32
drag, startPoint x: 753, startPoint y: 195, endPoint x: 875, endPoint y: 216, distance: 124.1
click at [875, 216] on div "Change Image Size: 1200 x 800 px / Image formats: jpg, png / 5MB Max. Item name…" at bounding box center [633, 327] width 834 height 716
drag, startPoint x: 718, startPoint y: 197, endPoint x: 603, endPoint y: 201, distance: 115.0
click at [603, 201] on div "Change Image Size: 1200 x 800 px / Image formats: jpg, png / 5MB Max. Item name…" at bounding box center [633, 327] width 834 height 716
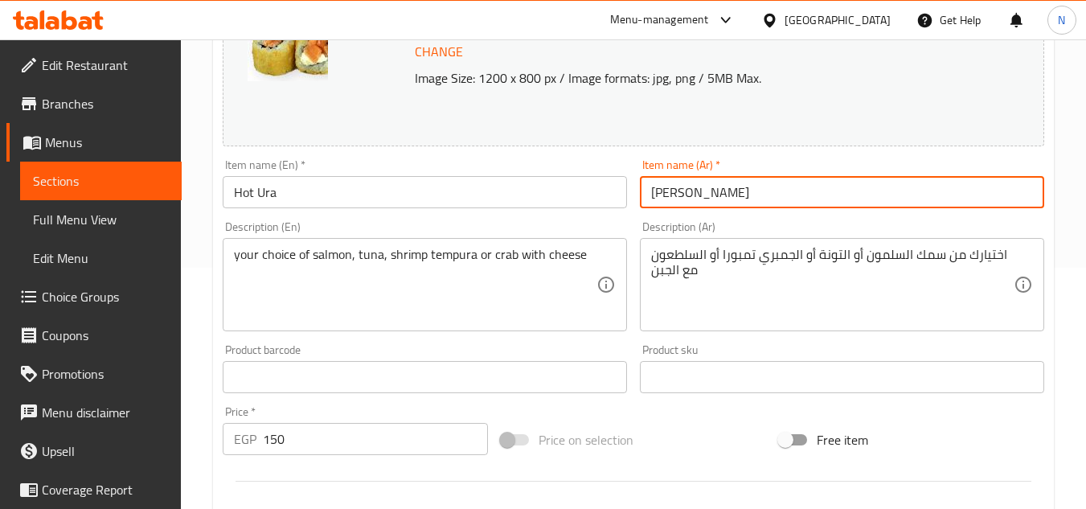
type input "اورا حار"
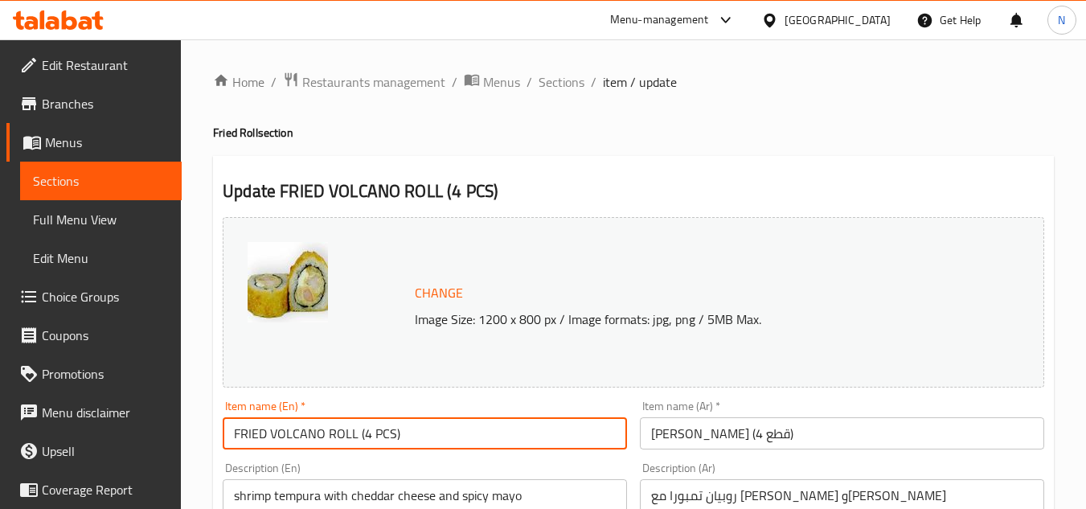
click at [385, 440] on input "FRIED VOLCANO ROLL (4 PCS)" at bounding box center [425, 433] width 404 height 32
paste input "Volcano"
type input "Volcano"
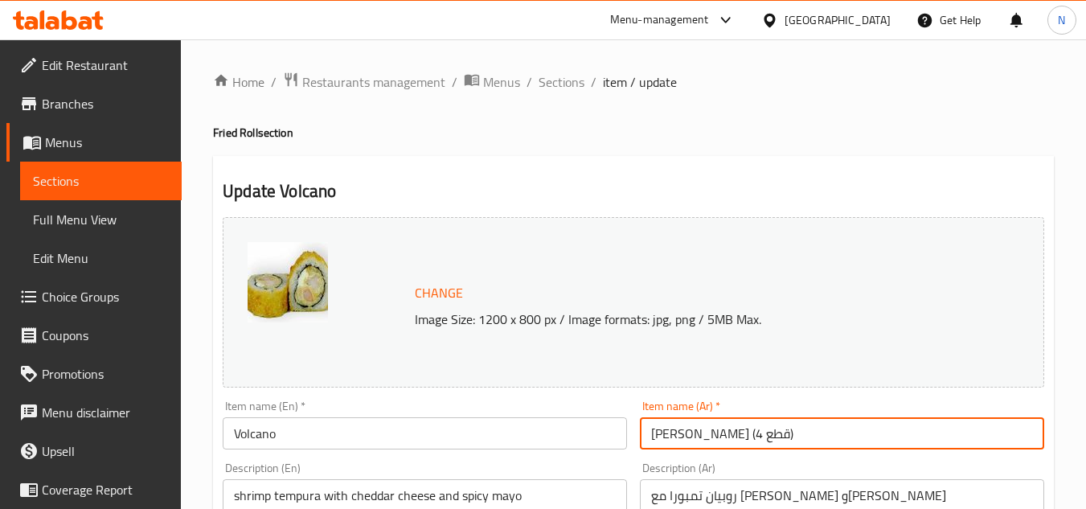
drag, startPoint x: 717, startPoint y: 436, endPoint x: 615, endPoint y: 444, distance: 102.4
click at [704, 441] on input "[PERSON_NAME]" at bounding box center [842, 433] width 404 height 32
type input "فولكانو"
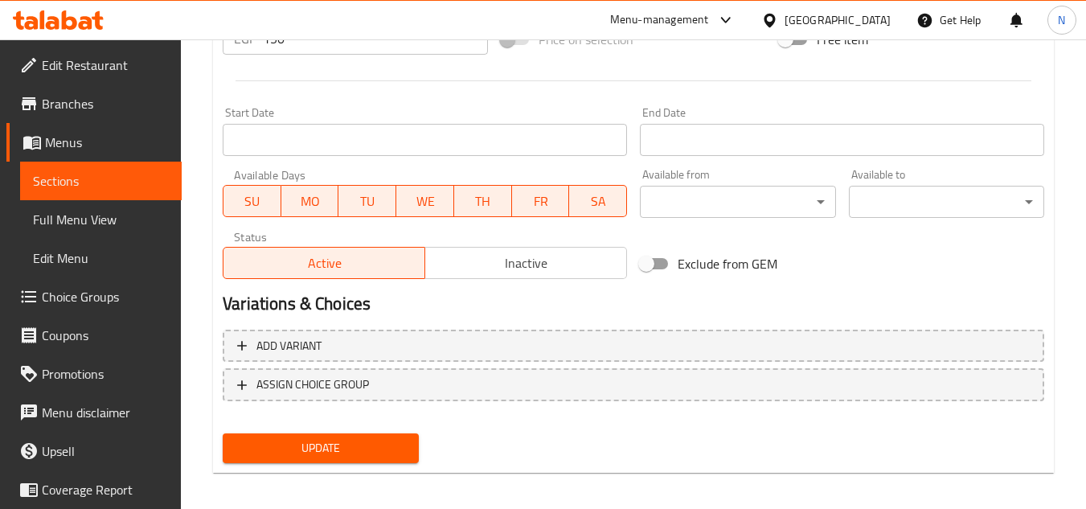
scroll to position [650, 0]
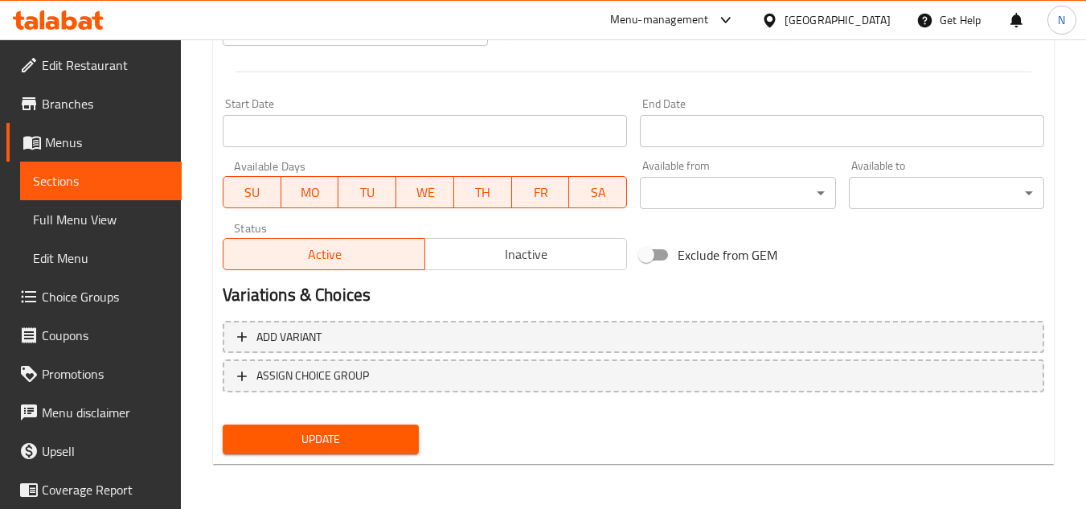
click at [286, 424] on div "Update" at bounding box center [320, 439] width 208 height 43
click at [359, 437] on span "Update" at bounding box center [320, 439] width 170 height 20
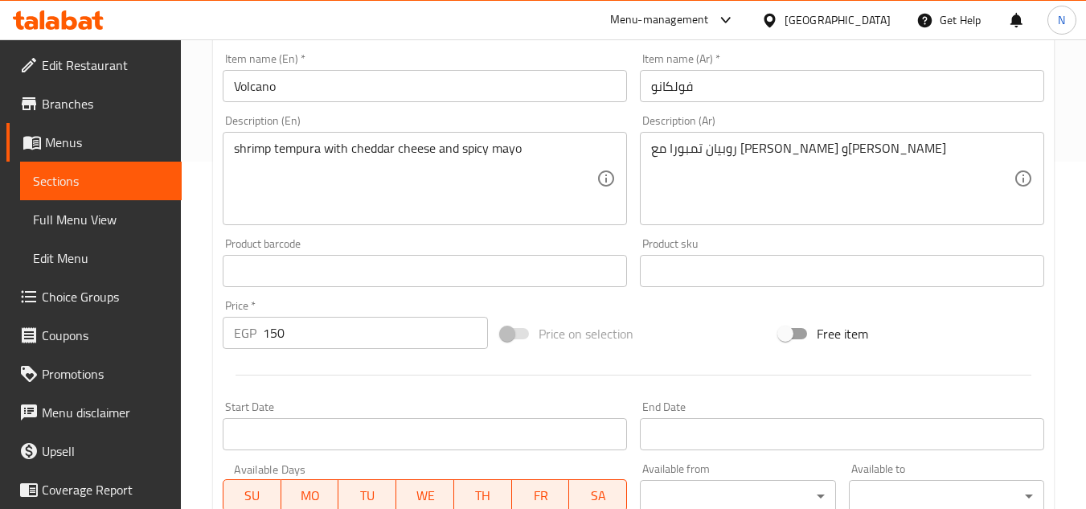
scroll to position [248, 0]
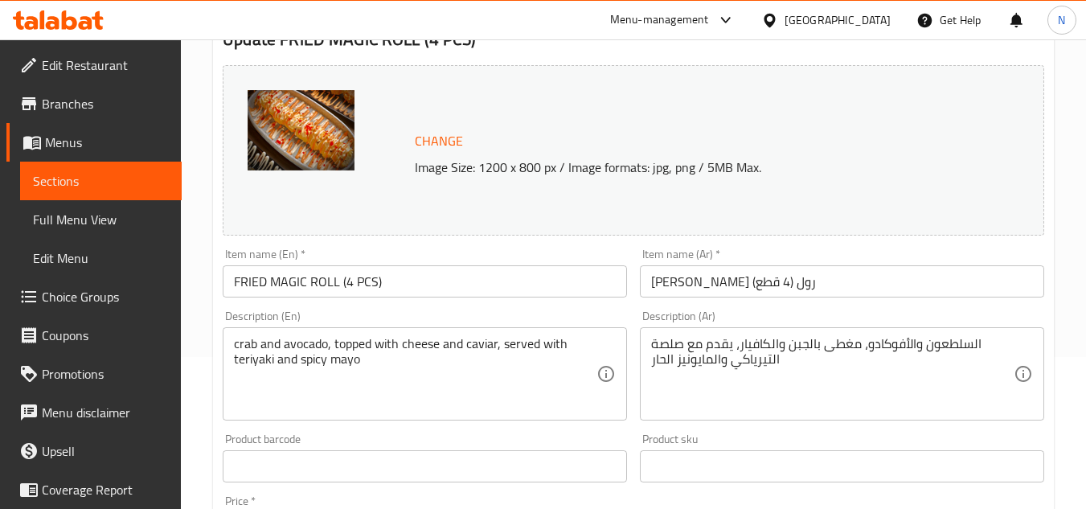
scroll to position [161, 0]
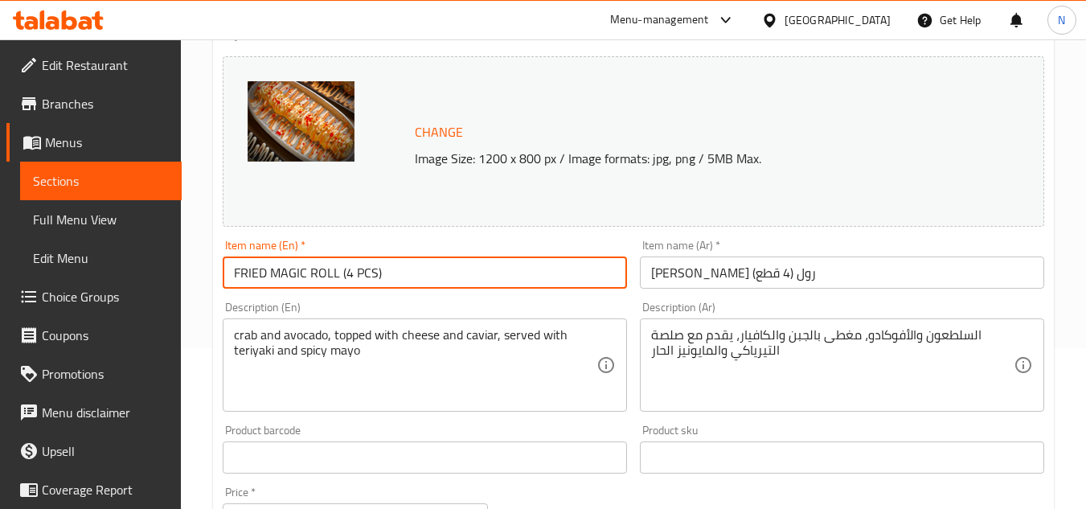
click at [301, 271] on input "FRIED MAGIC ROLL (4 PCS)" at bounding box center [425, 272] width 404 height 32
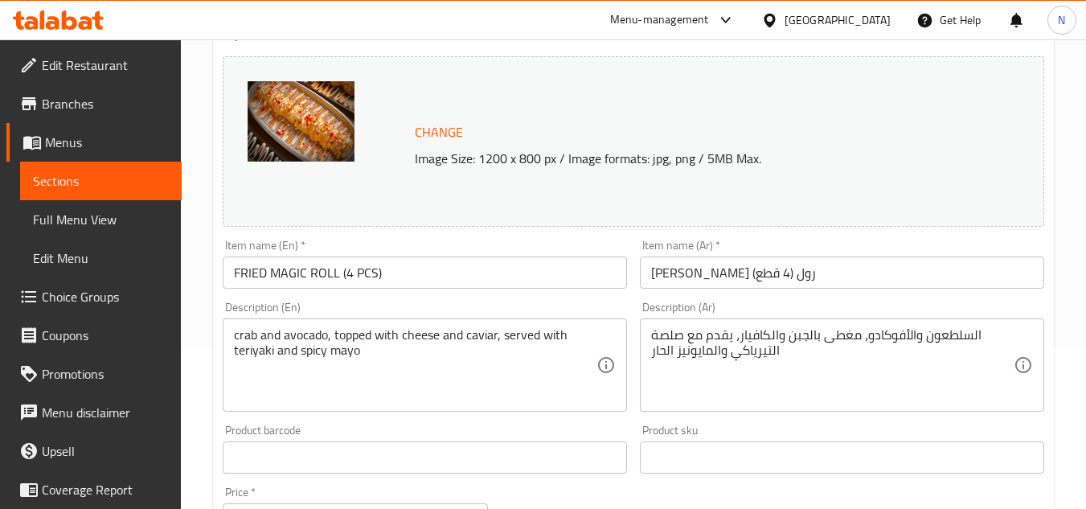
click at [367, 264] on input "FRIED MAGIC ROLL (4 PCS)" at bounding box center [425, 272] width 404 height 32
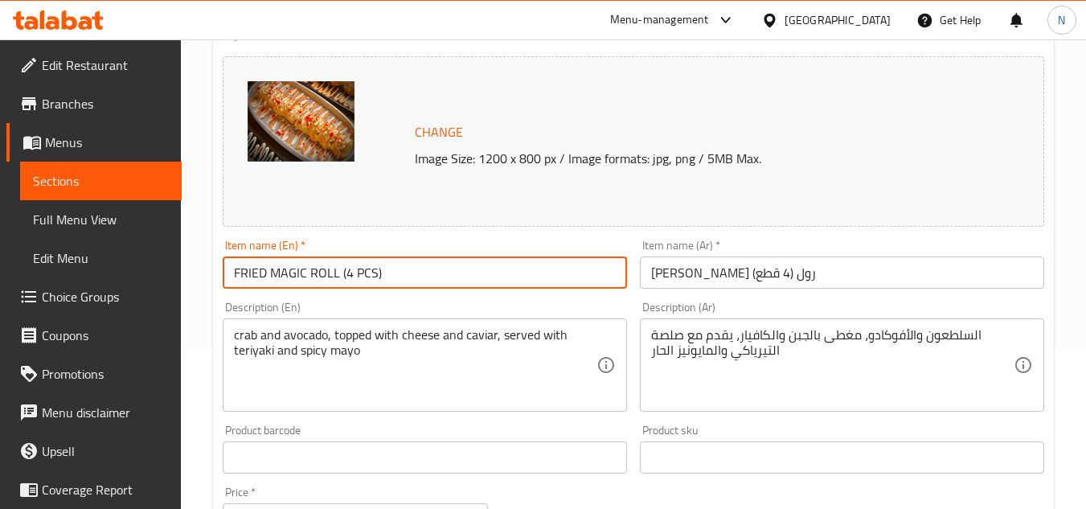
click at [367, 264] on input "FRIED MAGIC ROLL (4 PCS)" at bounding box center [425, 272] width 404 height 32
paste input "Magic"
type input "Magic"
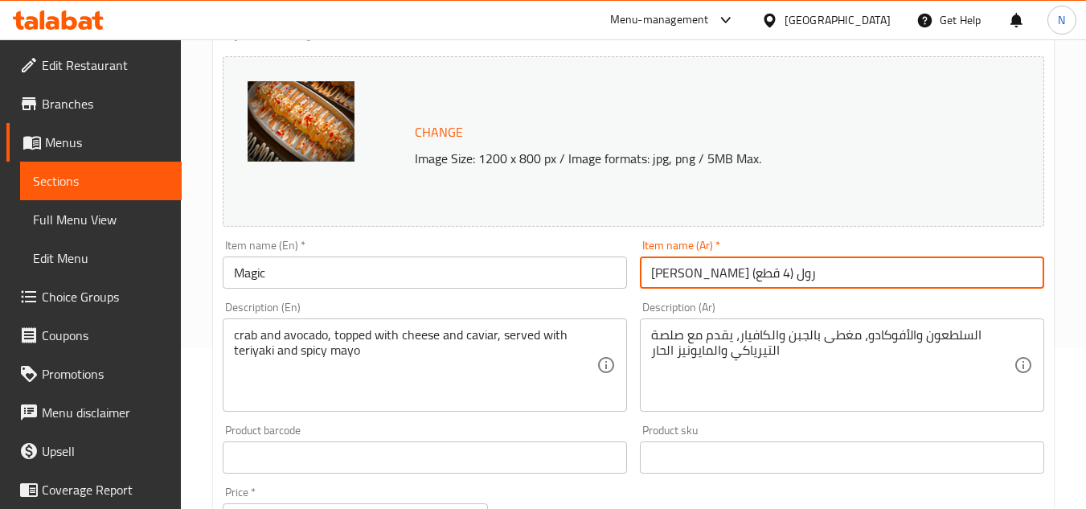
drag, startPoint x: 720, startPoint y: 270, endPoint x: 629, endPoint y: 297, distance: 94.8
click at [629, 297] on div "Change Image Size: 1200 x 800 px / Image formats: jpg, png / 5MB Max. Item name…" at bounding box center [633, 408] width 834 height 716
click at [703, 273] on input "فرايد ماجيك" at bounding box center [842, 272] width 404 height 32
type input "ماجيك"
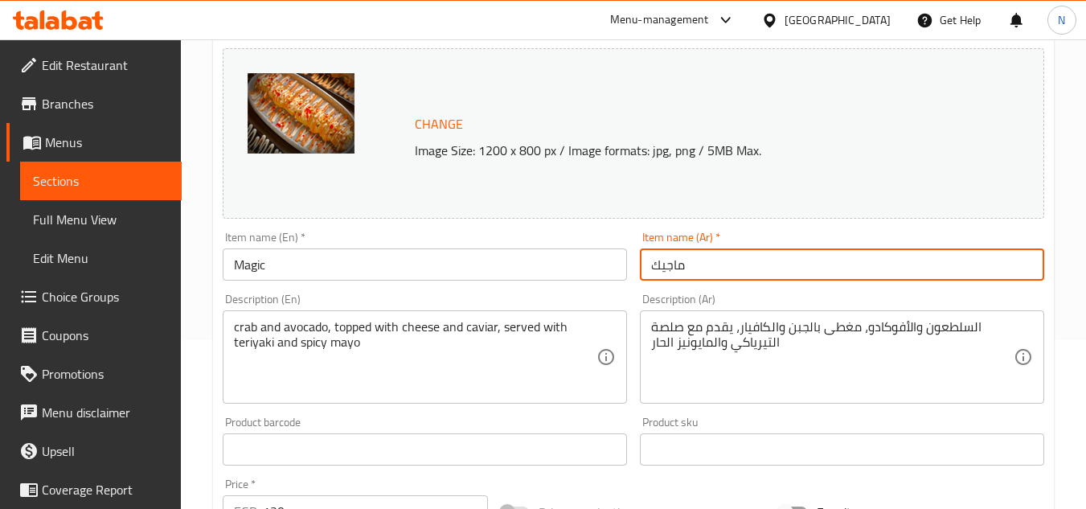
scroll to position [168, 0]
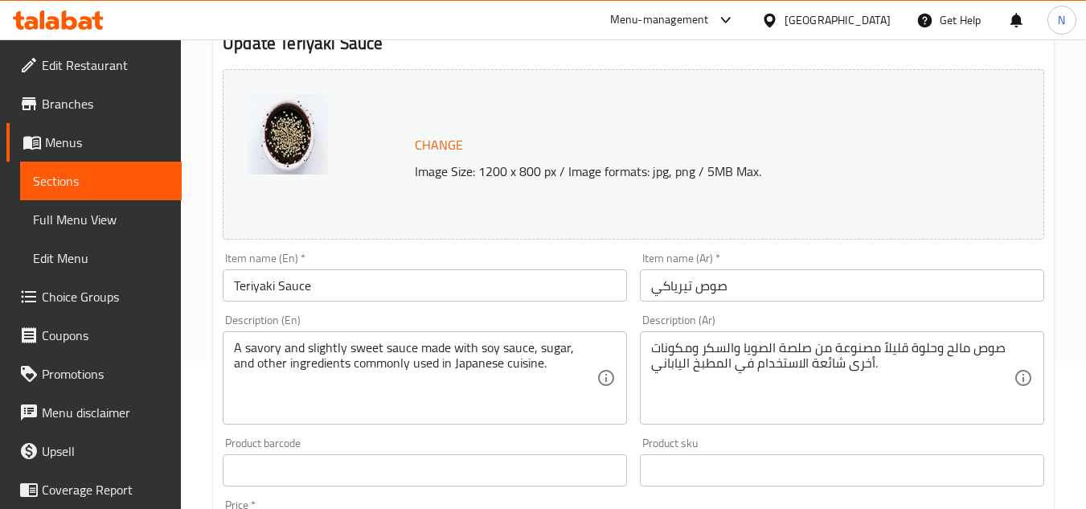
scroll to position [161, 0]
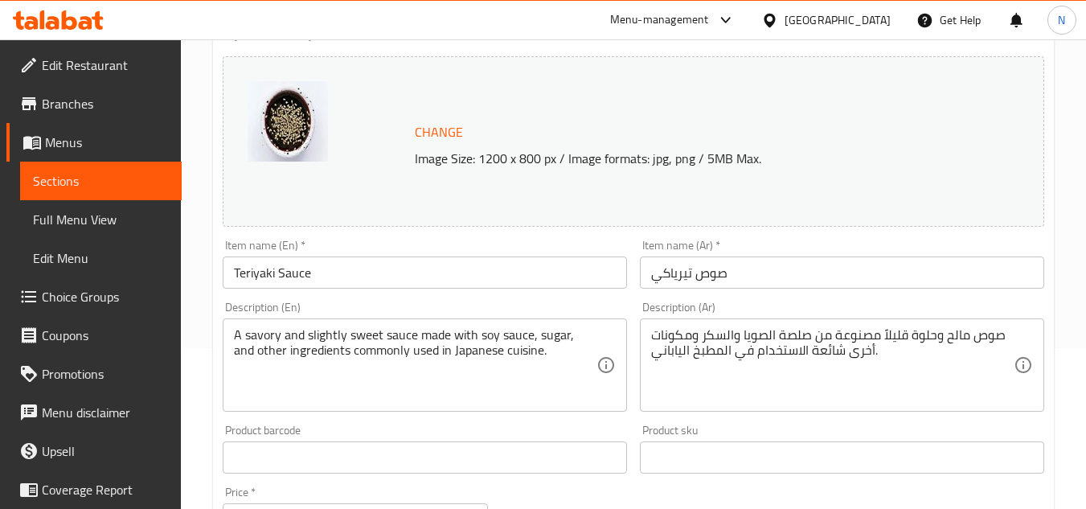
click at [396, 272] on input "Teriyaki Sauce" at bounding box center [425, 272] width 404 height 32
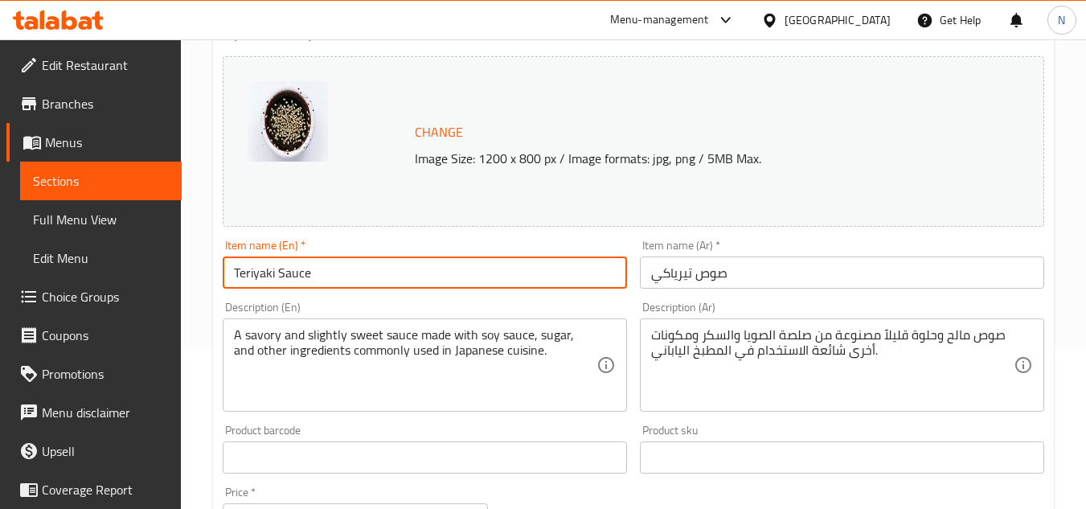
click at [396, 272] on input "Teriyaki Sauce" at bounding box center [425, 272] width 404 height 32
paste input "text"
type input "Teriaki Sauce"
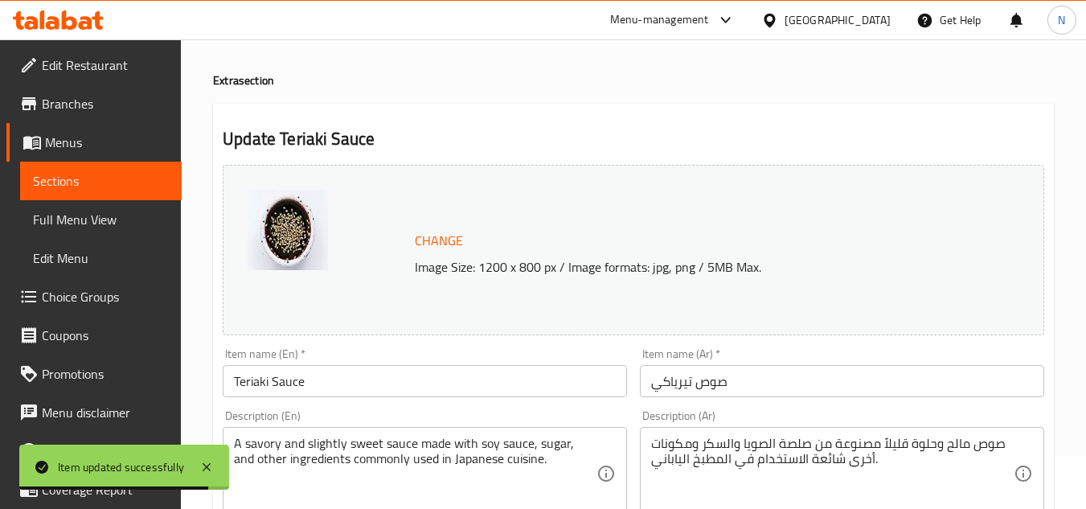
scroll to position [161, 0]
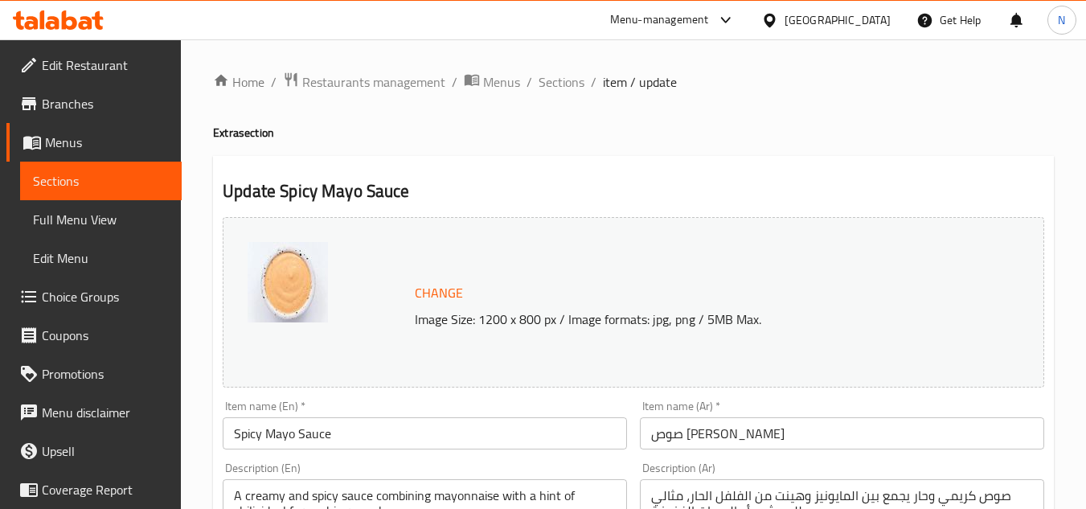
click at [295, 440] on input "Spicy Mayo Sauce" at bounding box center [425, 433] width 404 height 32
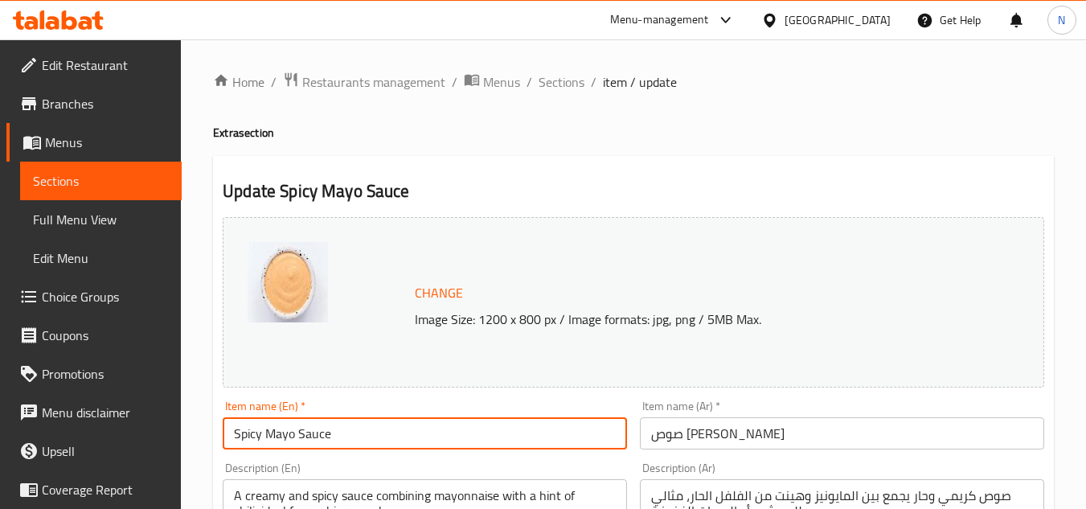
click at [295, 440] on input "Spicy Mayo Sauce" at bounding box center [425, 433] width 404 height 32
paste input "text"
type input "Spicy Mayo"
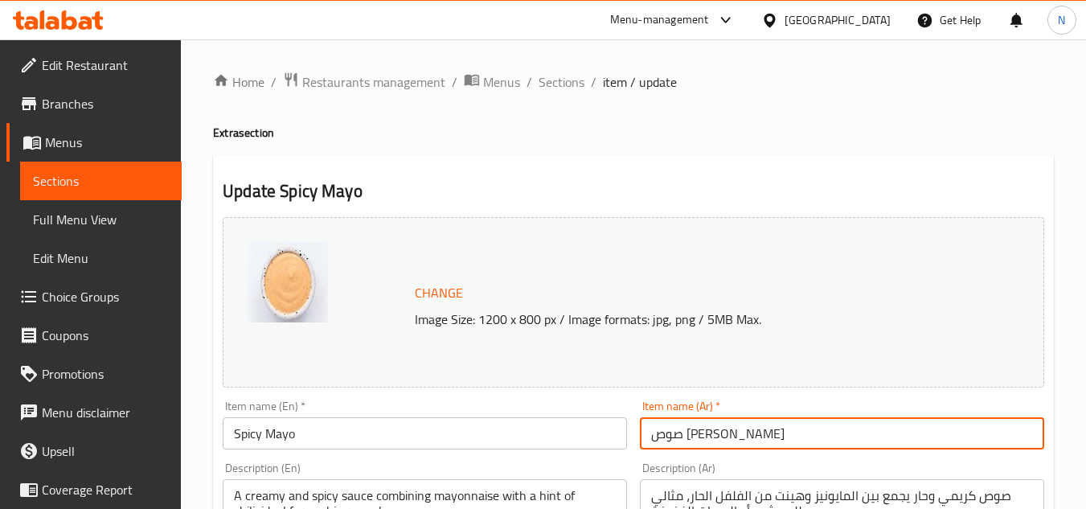
click at [761, 427] on input "صوص [PERSON_NAME]" at bounding box center [842, 433] width 404 height 32
drag, startPoint x: 692, startPoint y: 442, endPoint x: 773, endPoint y: 432, distance: 81.8
click at [773, 432] on input "صوص [PERSON_NAME]" at bounding box center [842, 433] width 404 height 32
click at [747, 433] on input "مايونيز" at bounding box center [842, 433] width 404 height 32
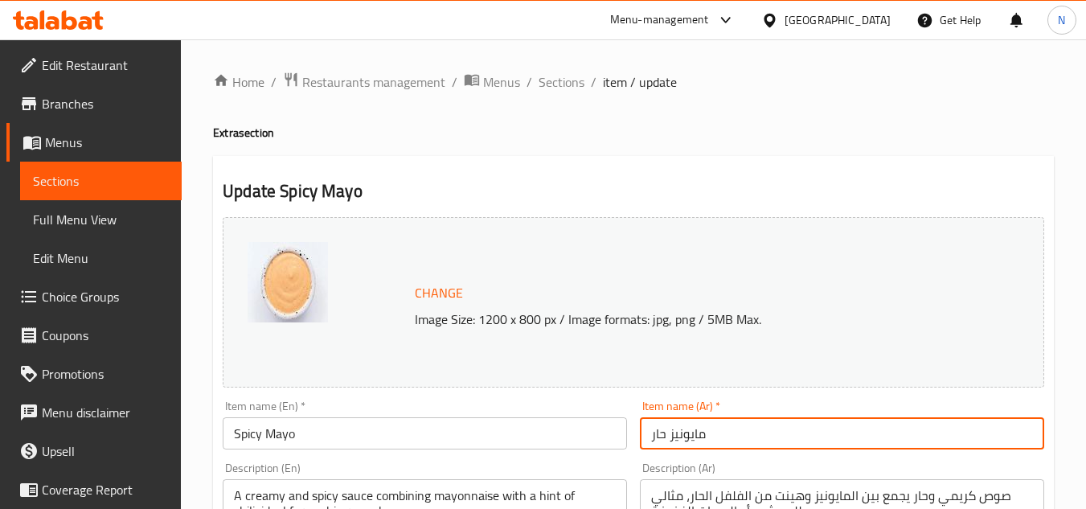
drag, startPoint x: 653, startPoint y: 444, endPoint x: 643, endPoint y: 449, distance: 10.8
click at [643, 449] on input "مايونيز حار" at bounding box center [842, 433] width 404 height 32
type input "مايونيز حار"
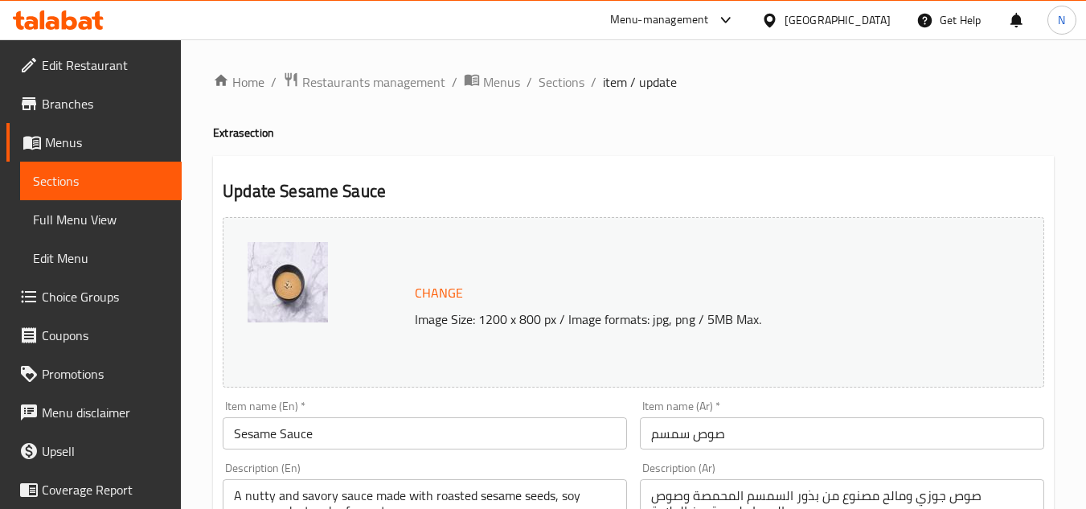
click at [318, 443] on input "Sesame Sauce" at bounding box center [425, 433] width 404 height 32
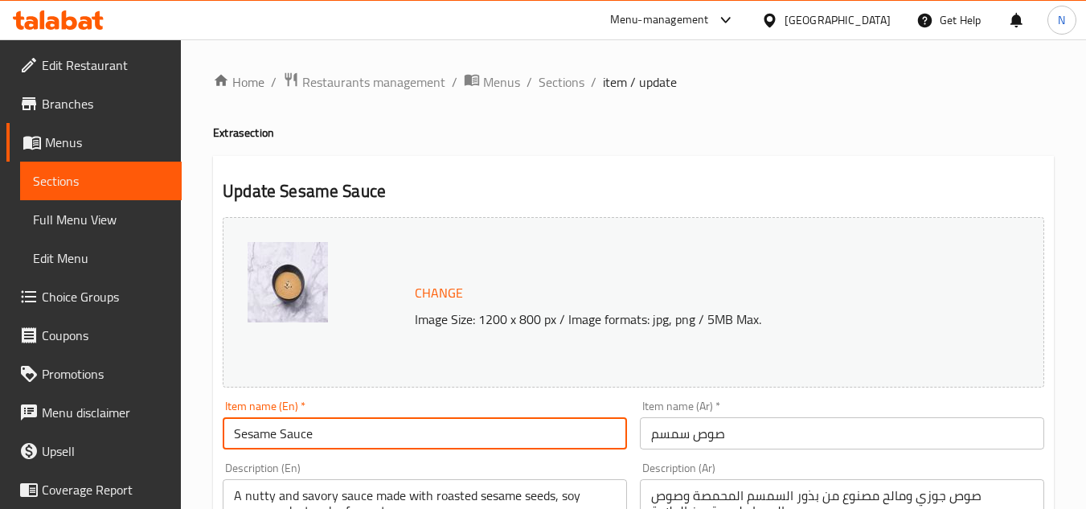
click at [318, 443] on input "Sesame Sauce" at bounding box center [425, 433] width 404 height 32
paste input "text"
type input "Sesame"
click at [708, 429] on input "صوص سمسم" at bounding box center [842, 433] width 404 height 32
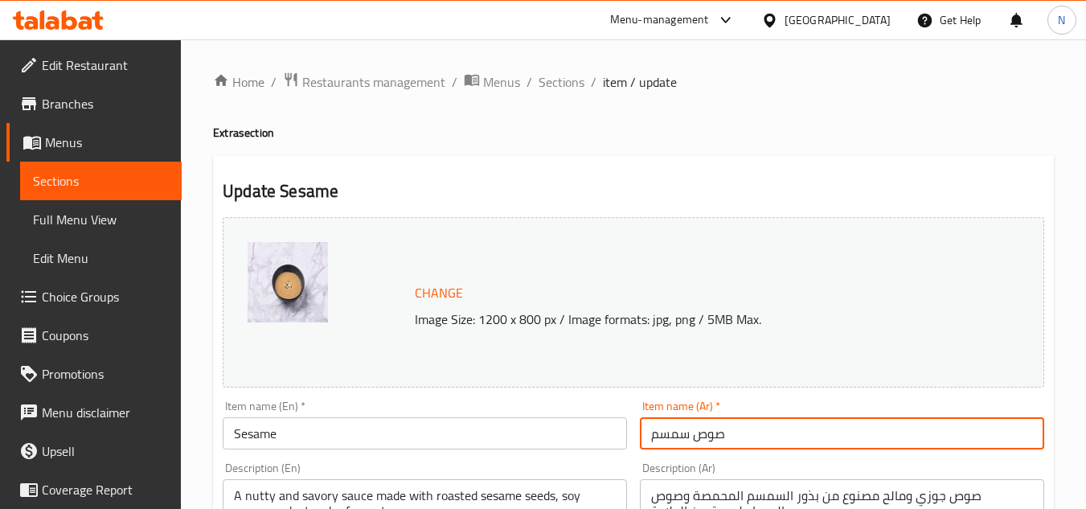
click at [708, 429] on input "صوص سمسم" at bounding box center [842, 433] width 404 height 32
drag, startPoint x: 706, startPoint y: 430, endPoint x: 662, endPoint y: 448, distance: 46.9
click at [662, 448] on input "صوص" at bounding box center [842, 433] width 404 height 32
click at [676, 439] on input "صوص" at bounding box center [842, 433] width 404 height 32
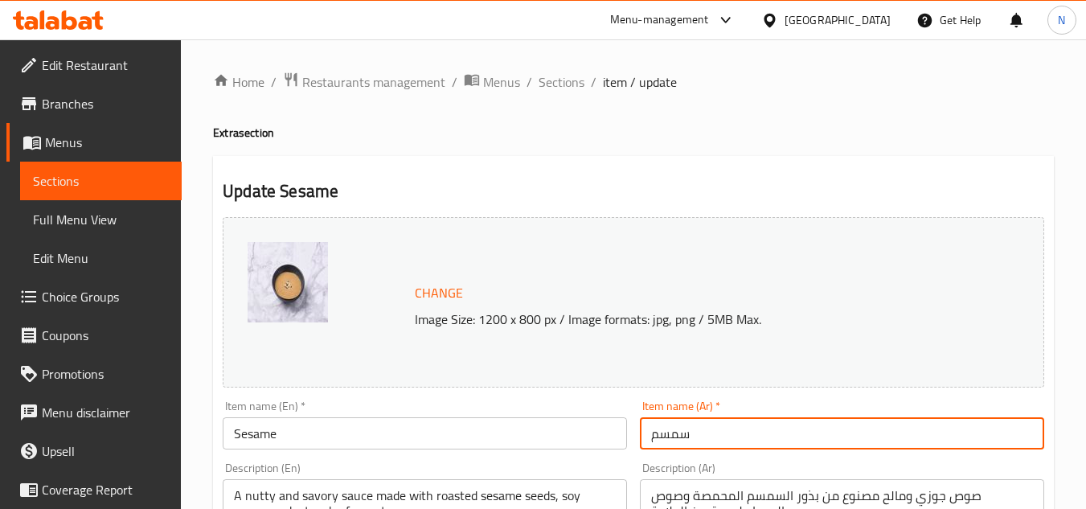
type input "سمسم"
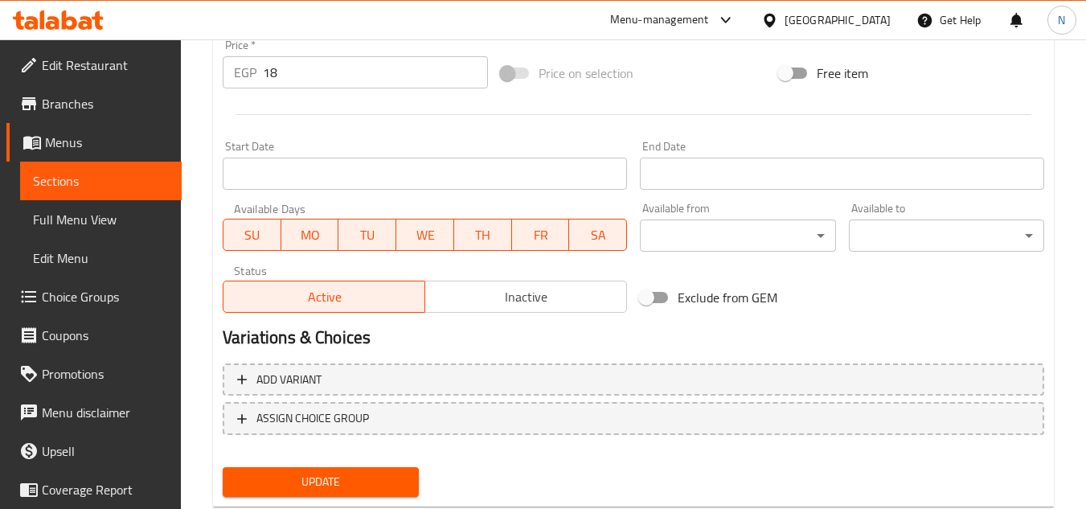
scroll to position [650, 0]
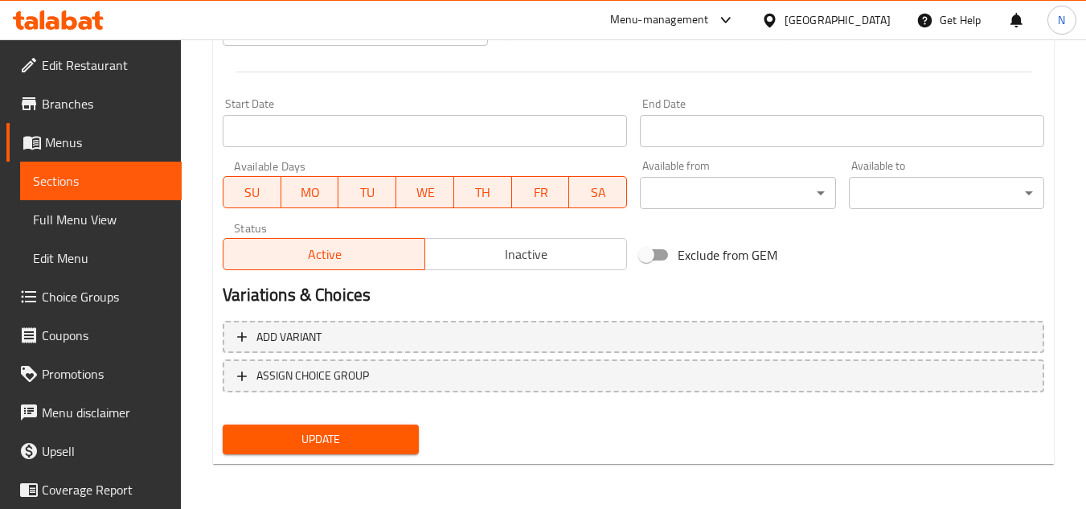
click at [375, 436] on span "Update" at bounding box center [320, 439] width 170 height 20
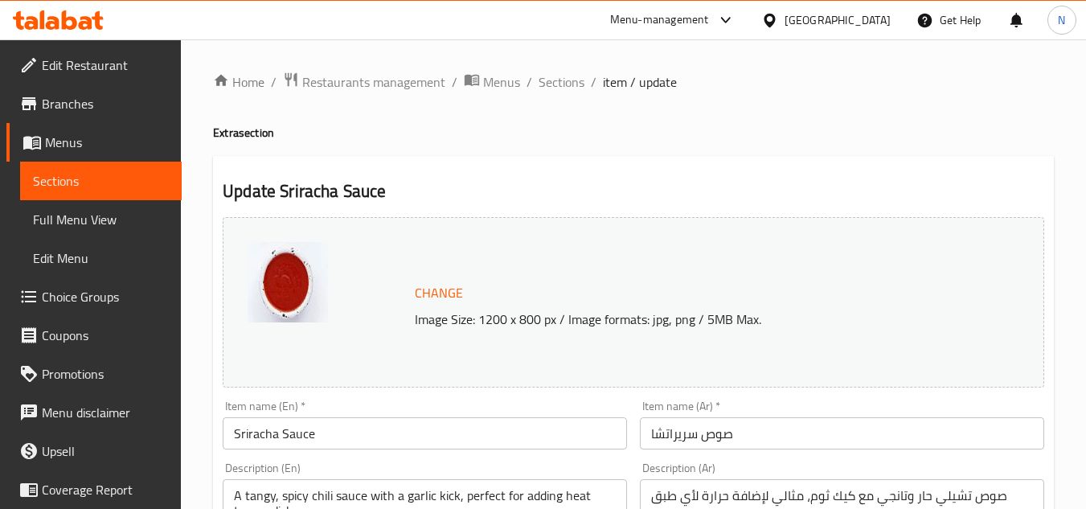
click at [506, 435] on input "Sriracha Sauce" at bounding box center [425, 433] width 404 height 32
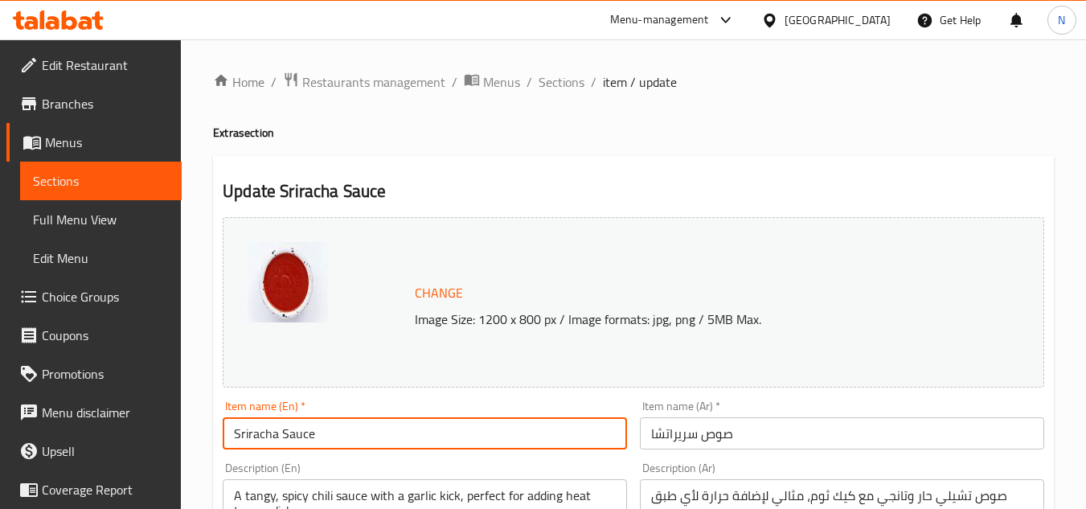
click at [506, 435] on input "Sriracha Sauce" at bounding box center [425, 433] width 404 height 32
paste input "ircha"
click at [264, 442] on input "Sircha" at bounding box center [425, 433] width 404 height 32
drag, startPoint x: 266, startPoint y: 439, endPoint x: 289, endPoint y: 443, distance: 23.7
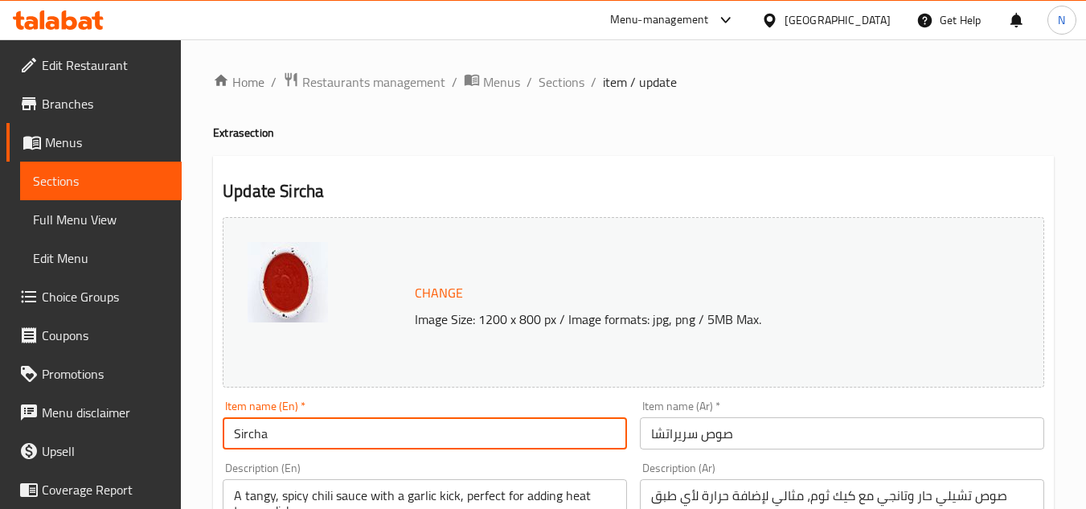
click at [289, 443] on input "Sircha" at bounding box center [425, 433] width 404 height 32
type input "Sircha"
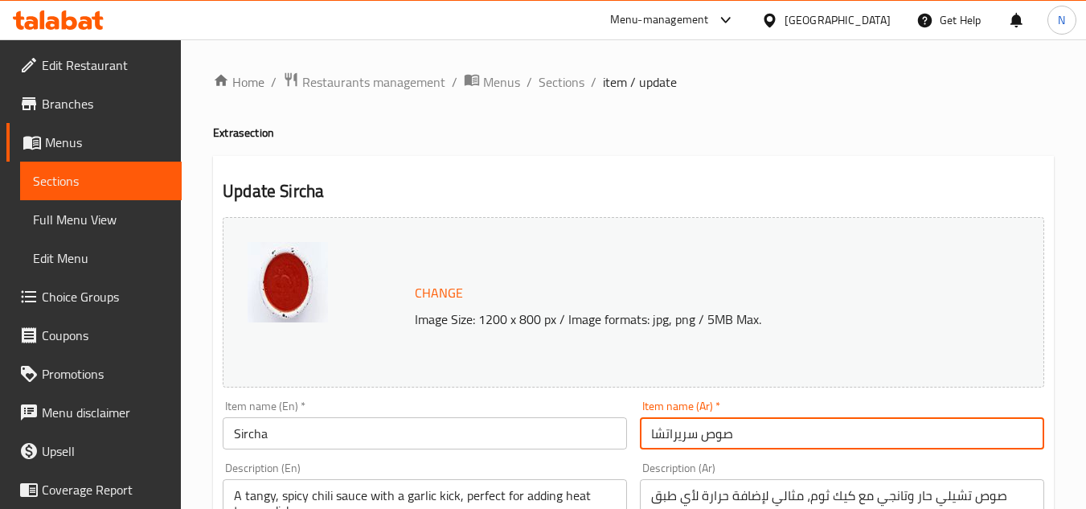
click at [715, 436] on input "صوص سريراتشا" at bounding box center [842, 433] width 404 height 32
type input "سريراتشا"
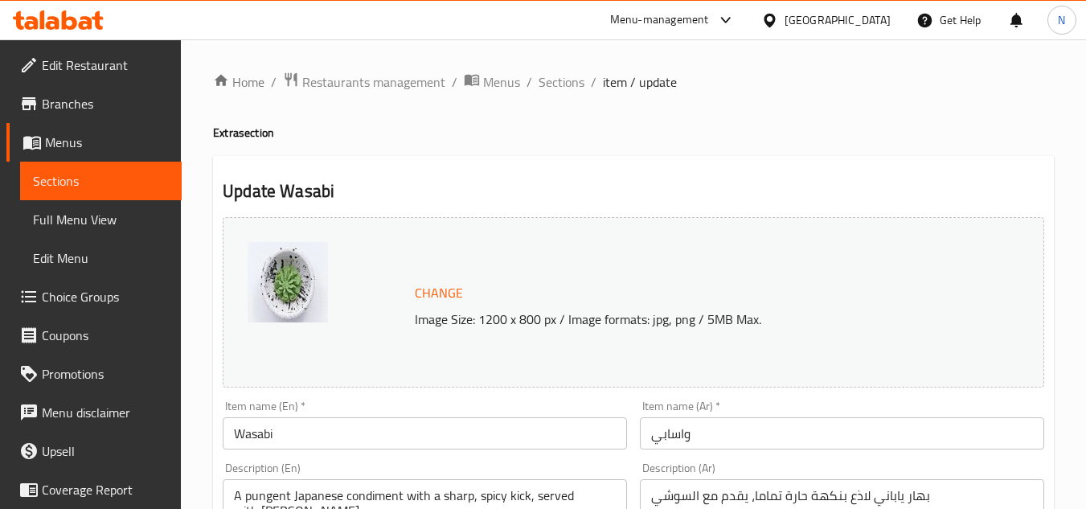
click at [251, 437] on input "Wasabi" at bounding box center [425, 433] width 404 height 32
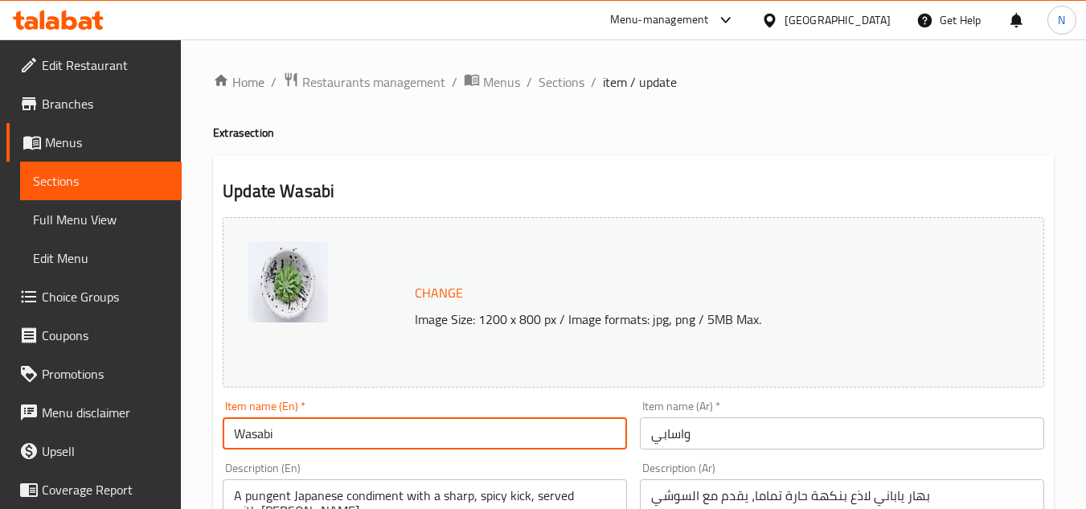
click at [251, 437] on input "Wasabi" at bounding box center [425, 433] width 404 height 32
paste input "sabi"
type input "Wassabi"
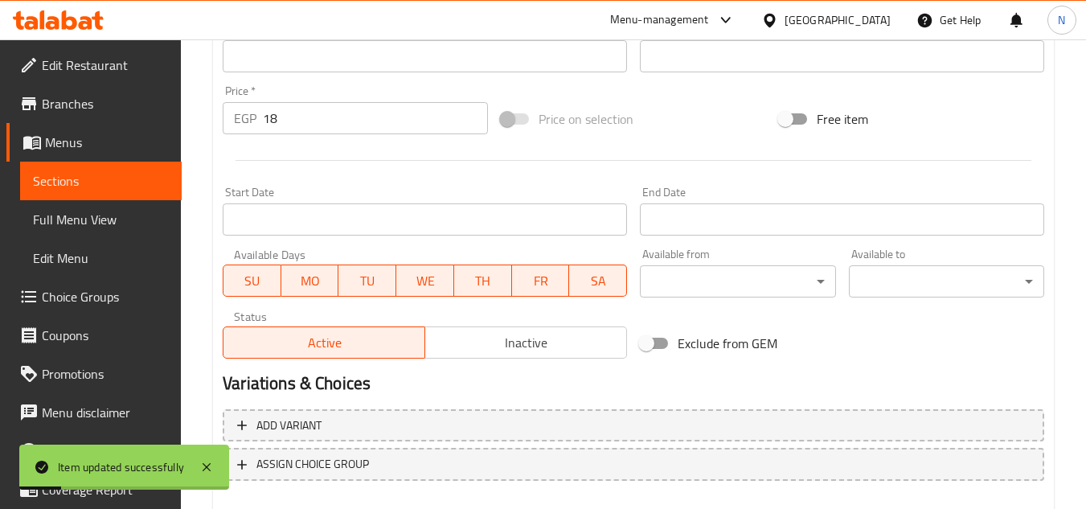
scroll to position [563, 0]
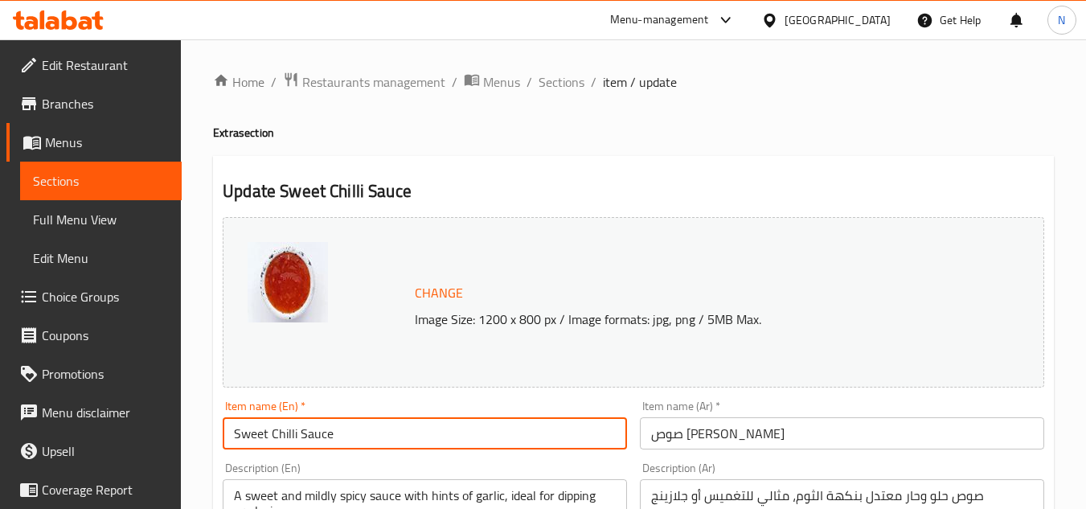
click at [461, 440] on input "Sweet Chilli Sauce" at bounding box center [425, 433] width 404 height 32
paste input "i"
type input "Sweet Chili"
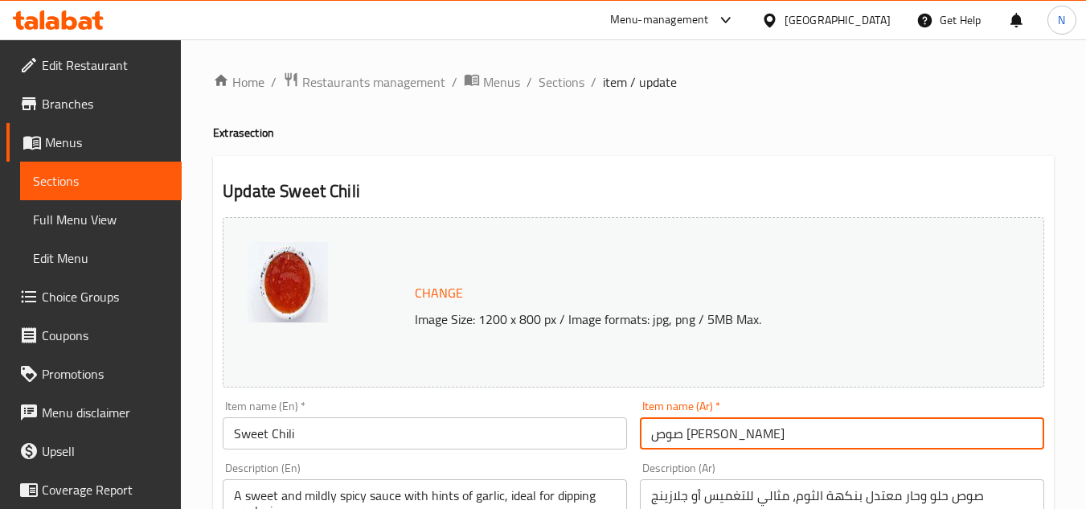
click at [739, 439] on input "صوص سويت تشيلي" at bounding box center [842, 433] width 404 height 32
click at [709, 433] on input "سويت تشيلي" at bounding box center [842, 433] width 404 height 32
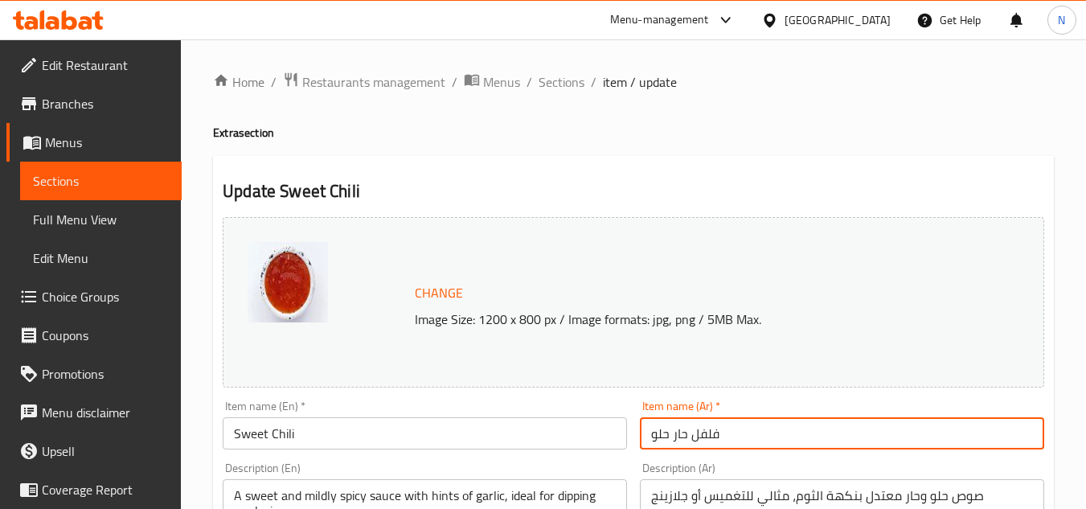
type input "فلفل حار حلو"
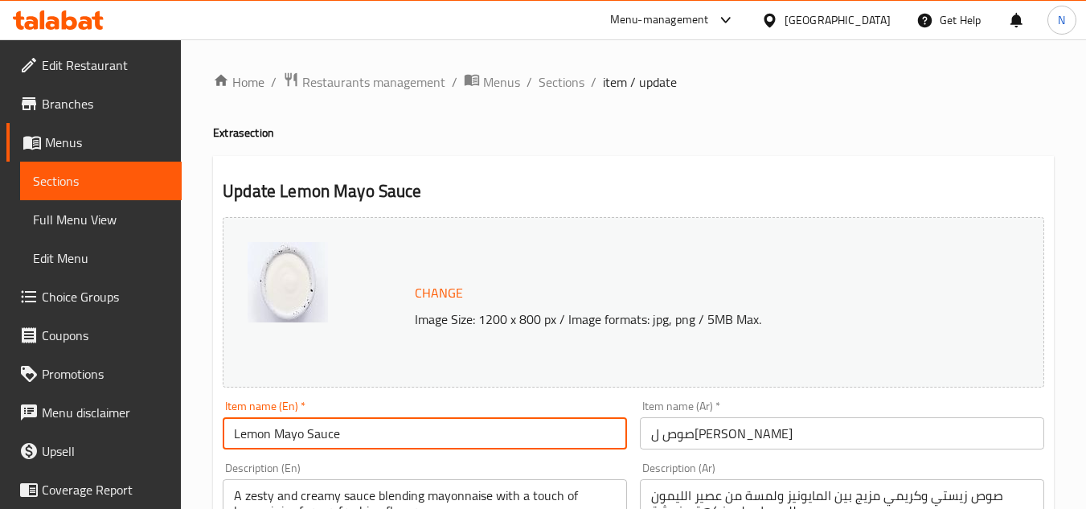
click at [559, 435] on input "Lemon Mayo Sauce" at bounding box center [425, 433] width 404 height 32
paste input "text"
type input "Lemon Mayo"
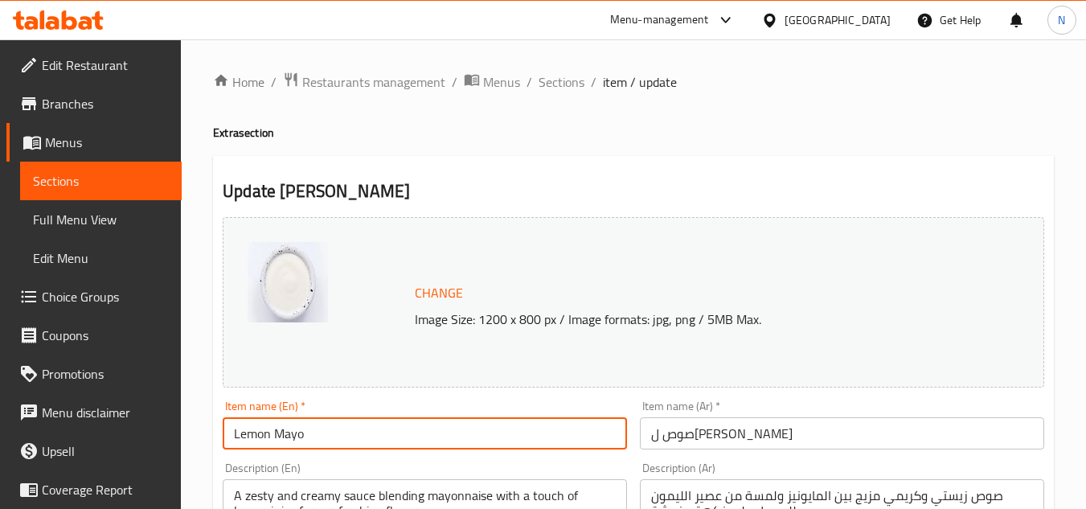
click at [744, 436] on input "صوص ل[PERSON_NAME]" at bounding box center [842, 433] width 404 height 32
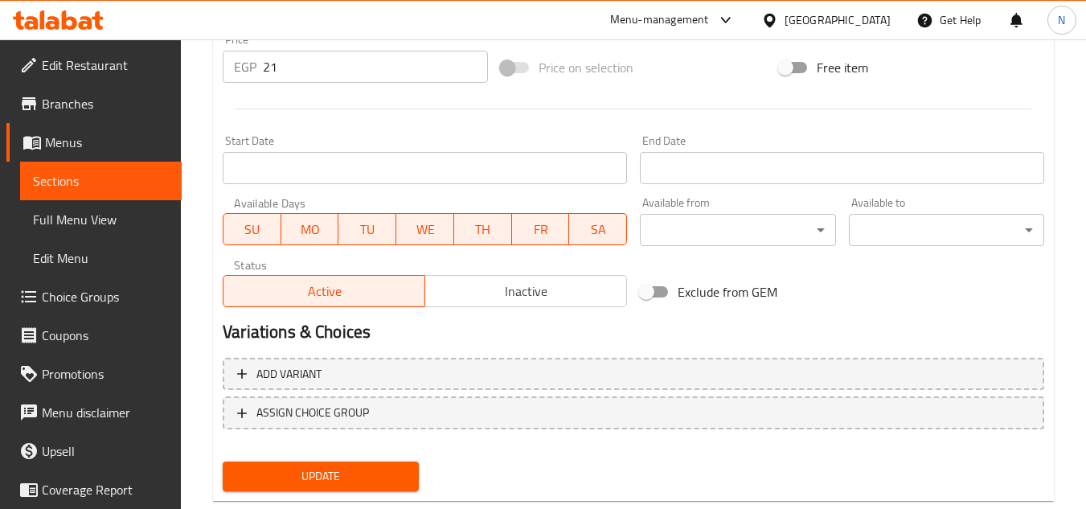
scroll to position [643, 0]
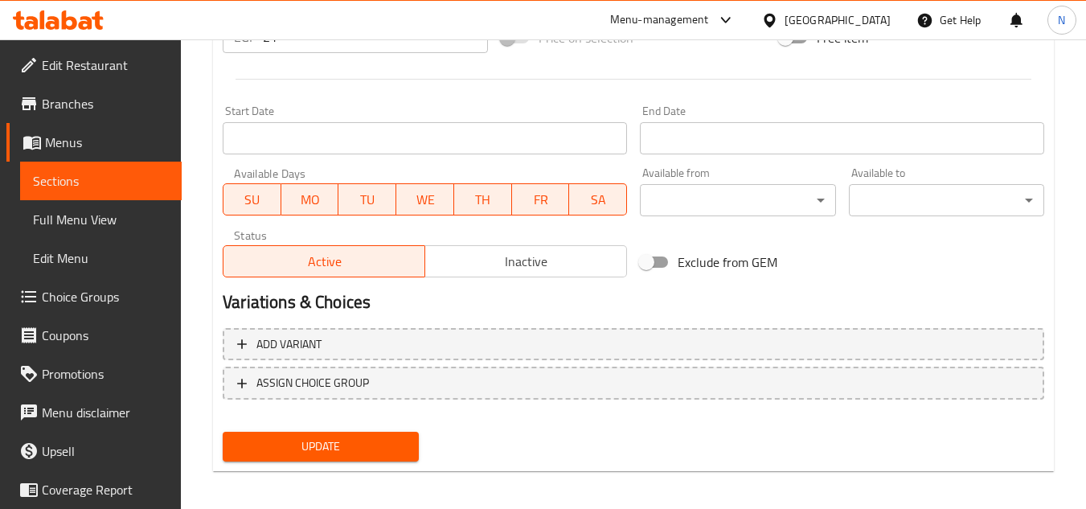
type input "ل[PERSON_NAME]"
click at [328, 446] on span "Update" at bounding box center [320, 446] width 170 height 20
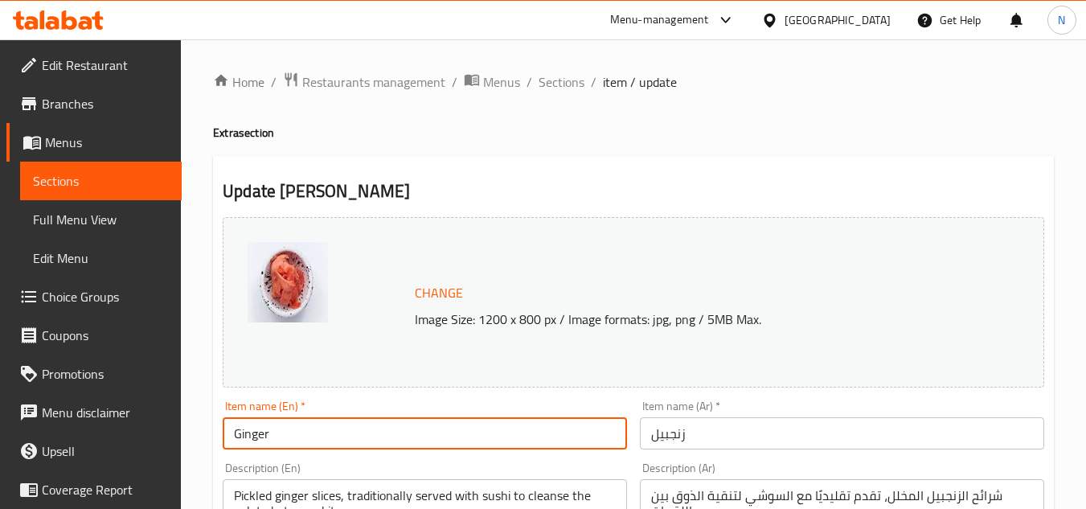
click at [461, 433] on input "Ginger" at bounding box center [425, 433] width 404 height 32
paste input "text"
type input "Ginge"
click at [697, 437] on input "زنجبيل" at bounding box center [842, 433] width 404 height 32
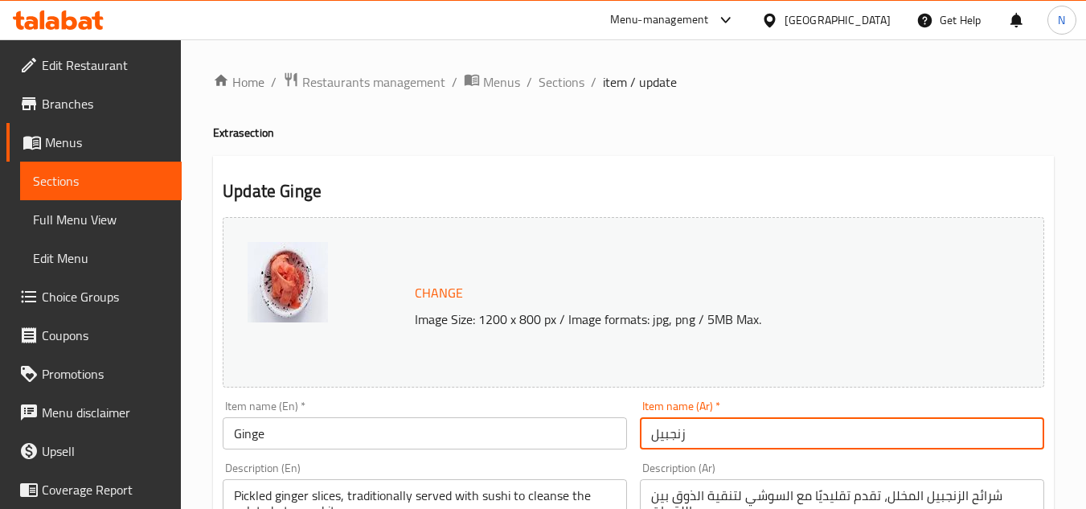
click at [697, 437] on input "زنجبيل" at bounding box center [842, 433] width 404 height 32
paste input "ينج"
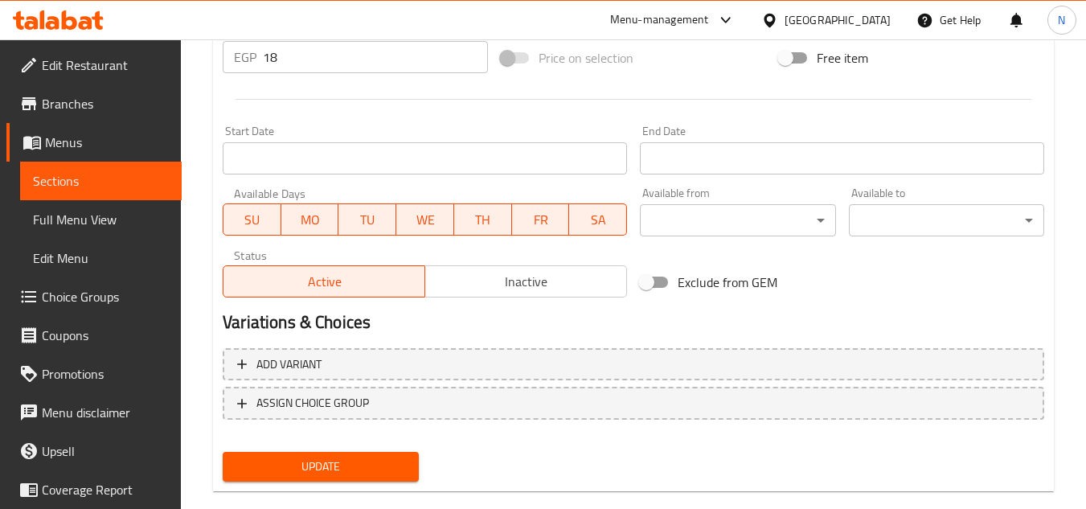
scroll to position [650, 0]
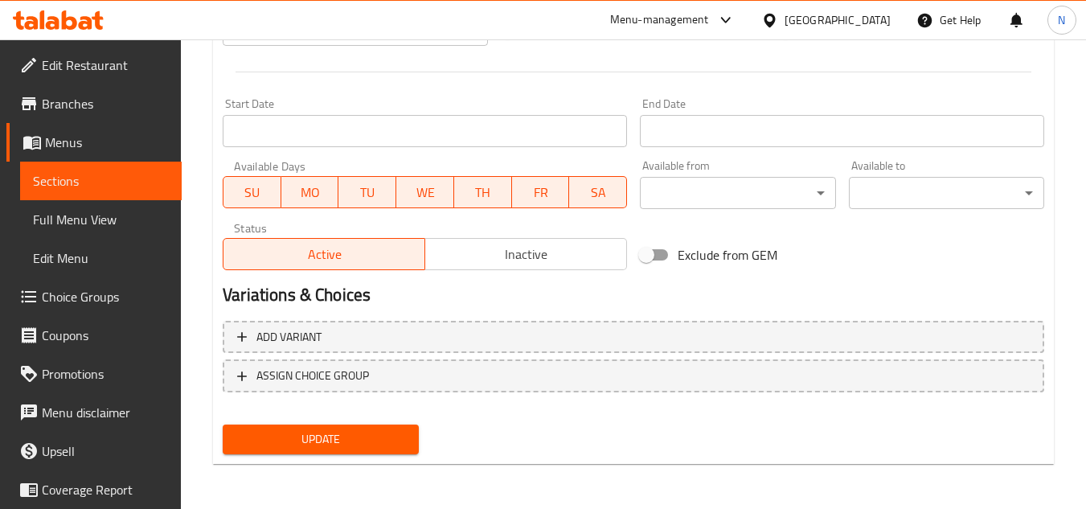
type input "جينج"
click at [346, 438] on span "Update" at bounding box center [320, 439] width 170 height 20
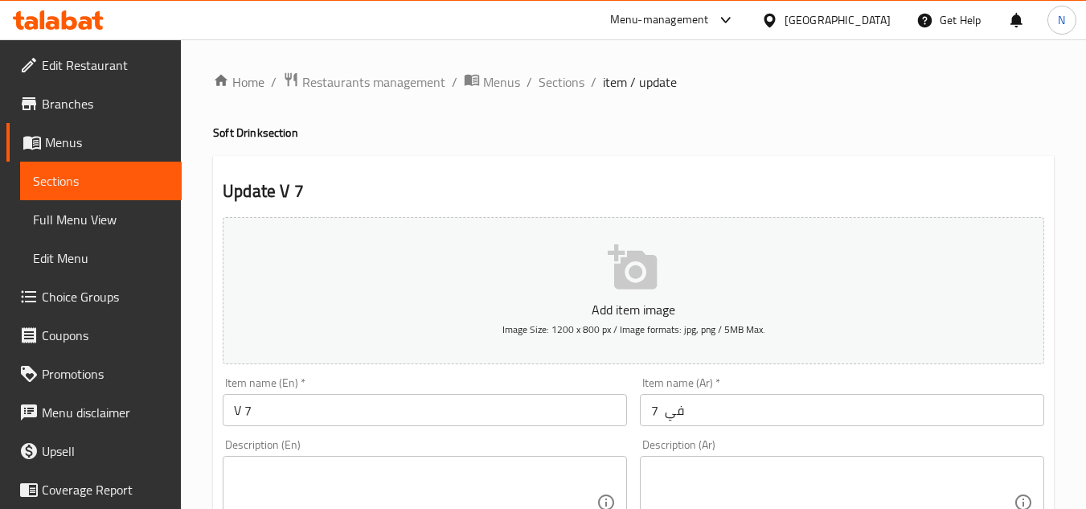
click at [296, 420] on input "V 7" at bounding box center [425, 410] width 404 height 32
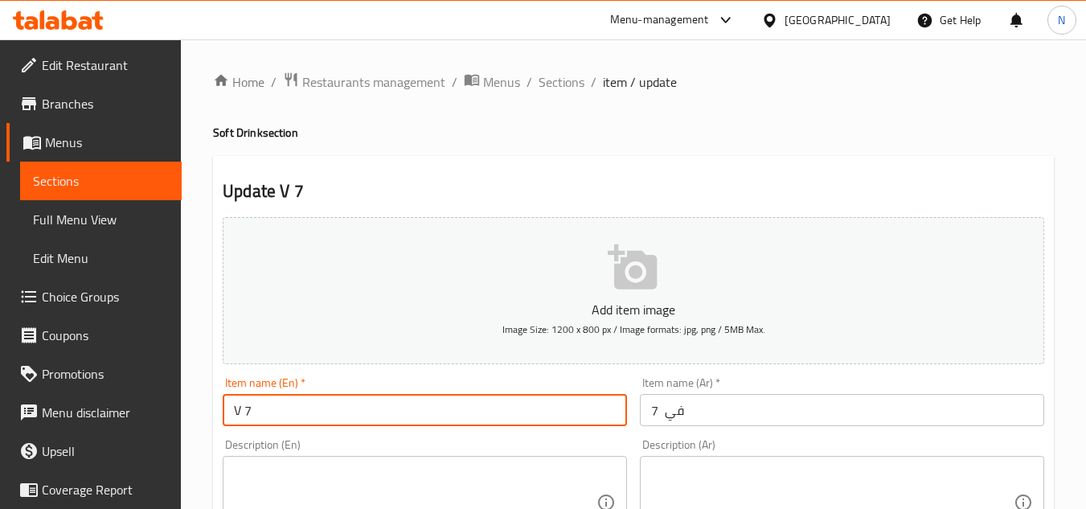
click at [296, 420] on input "V 7" at bounding box center [425, 410] width 404 height 32
paste input "text"
type input "V7"
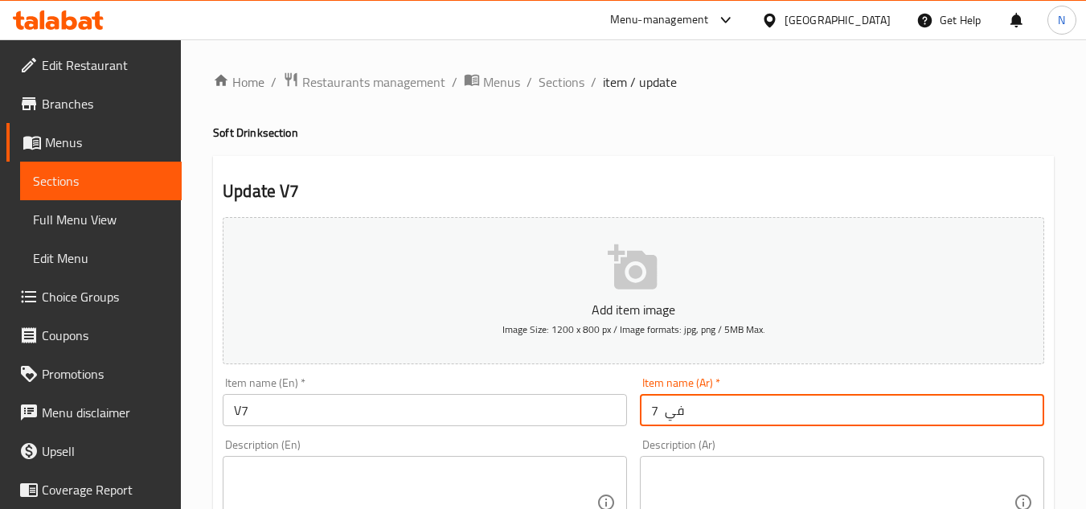
click at [661, 416] on input "في 7" at bounding box center [842, 410] width 404 height 32
click at [654, 417] on input "في 7" at bounding box center [842, 410] width 404 height 32
drag, startPoint x: 661, startPoint y: 416, endPoint x: 653, endPoint y: 416, distance: 8.8
click at [653, 416] on input "في 7" at bounding box center [842, 410] width 404 height 32
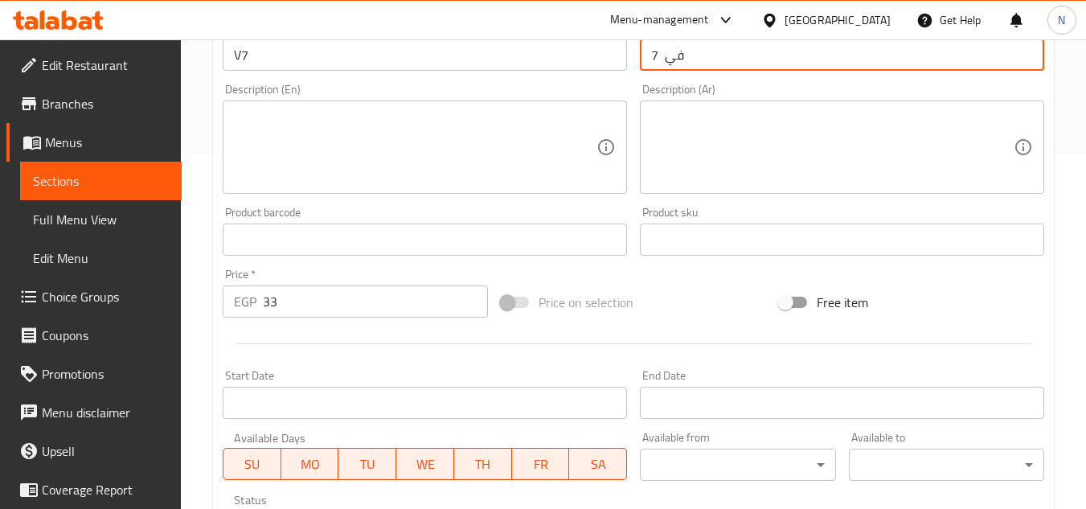
scroll to position [627, 0]
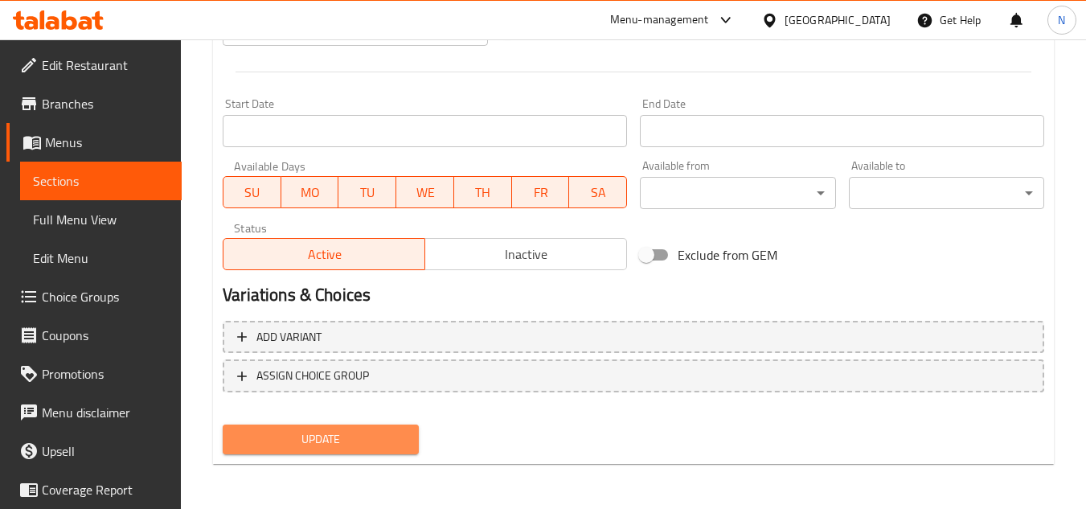
click at [381, 442] on span "Update" at bounding box center [320, 439] width 170 height 20
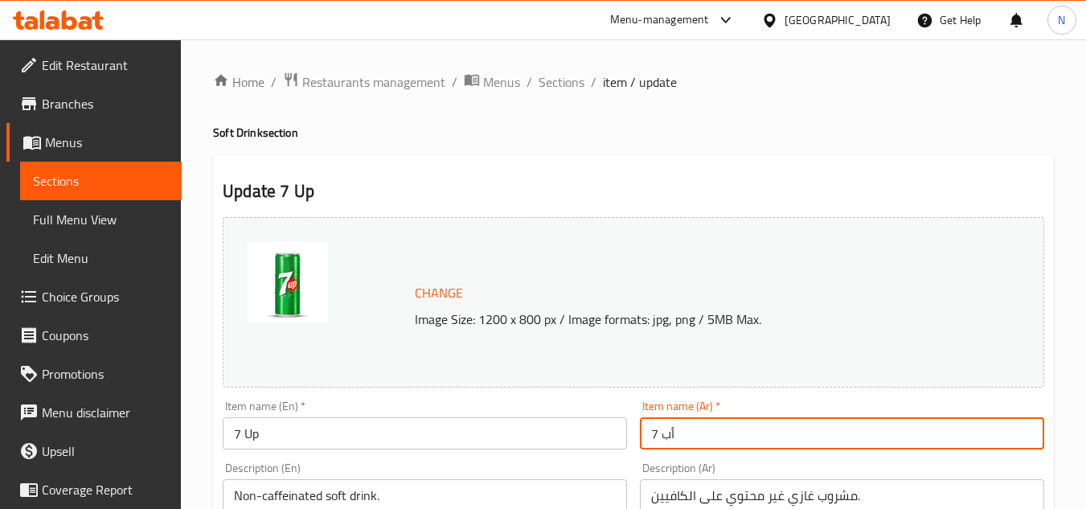
click at [648, 439] on input "7 أب" at bounding box center [842, 433] width 404 height 32
type input "سفن أب"
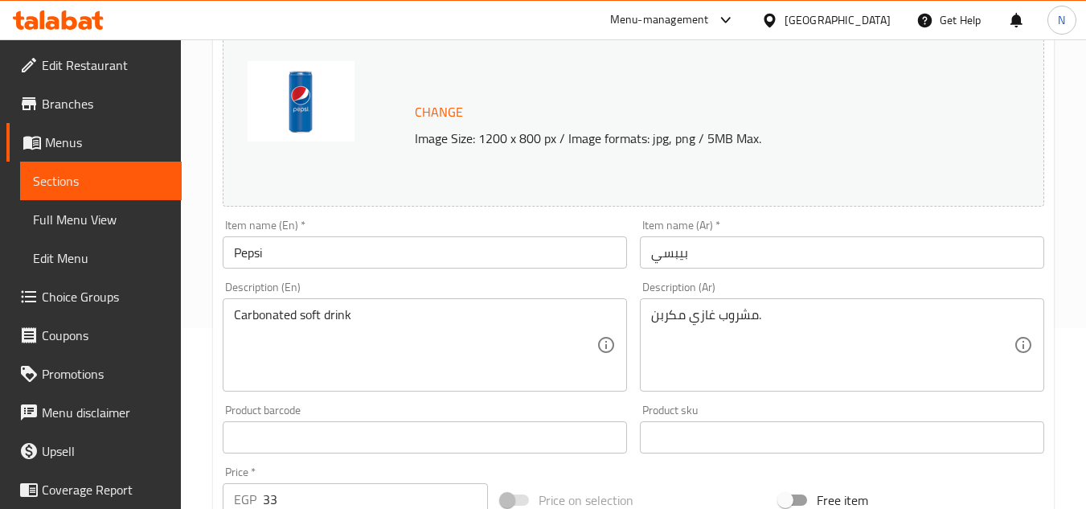
scroll to position [241, 0]
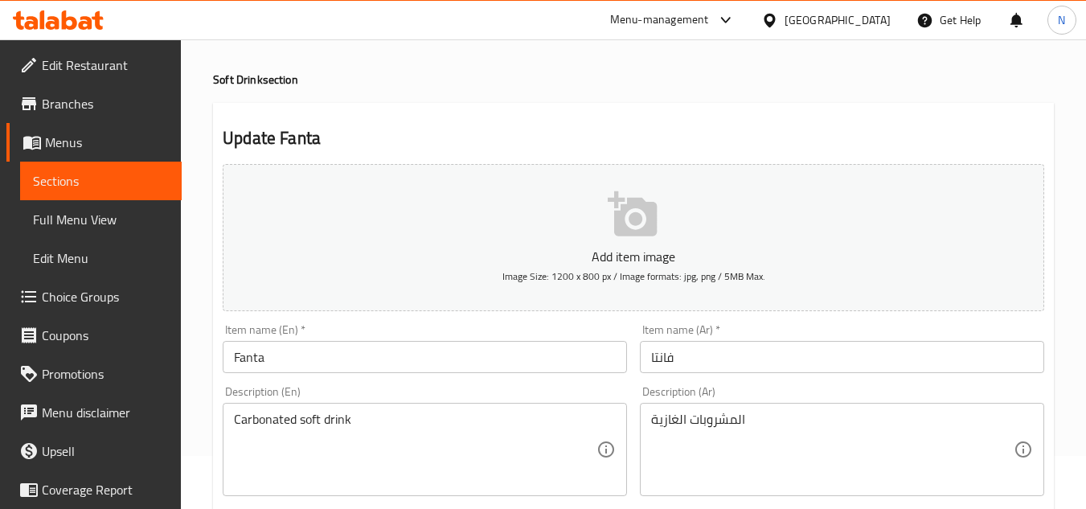
scroll to position [402, 0]
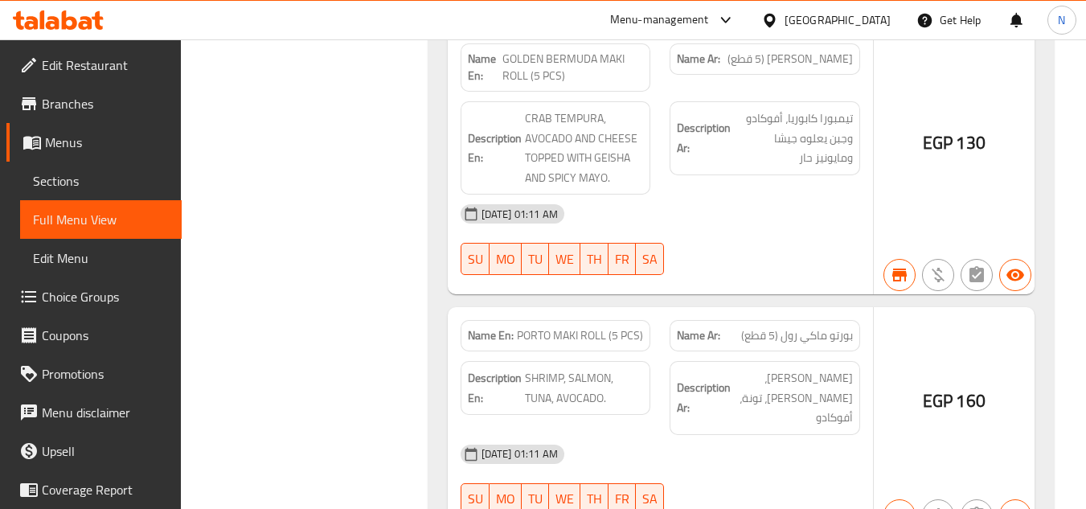
scroll to position [27001, 0]
click at [71, 175] on span "Sections" at bounding box center [101, 180] width 136 height 19
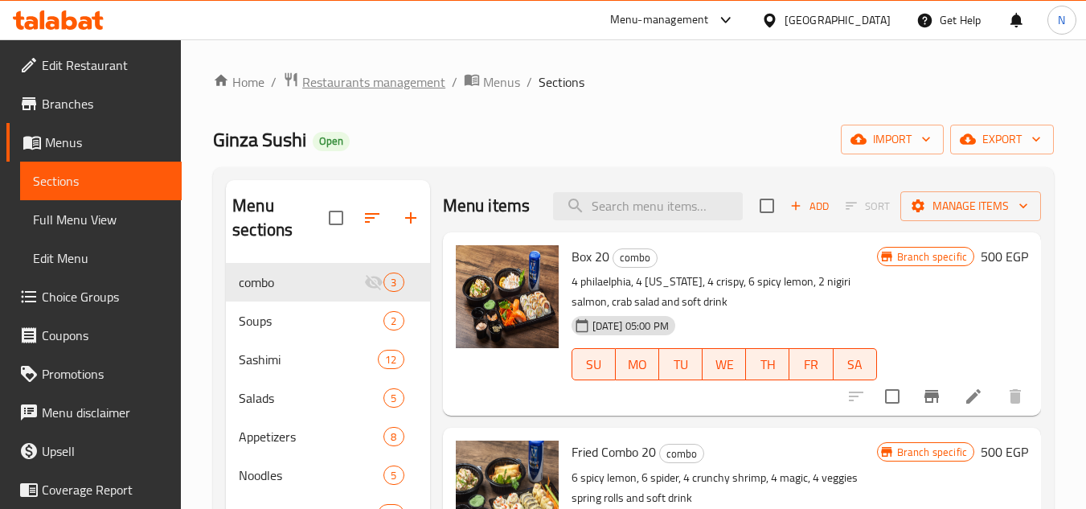
click at [362, 81] on span "Restaurants management" at bounding box center [373, 81] width 143 height 19
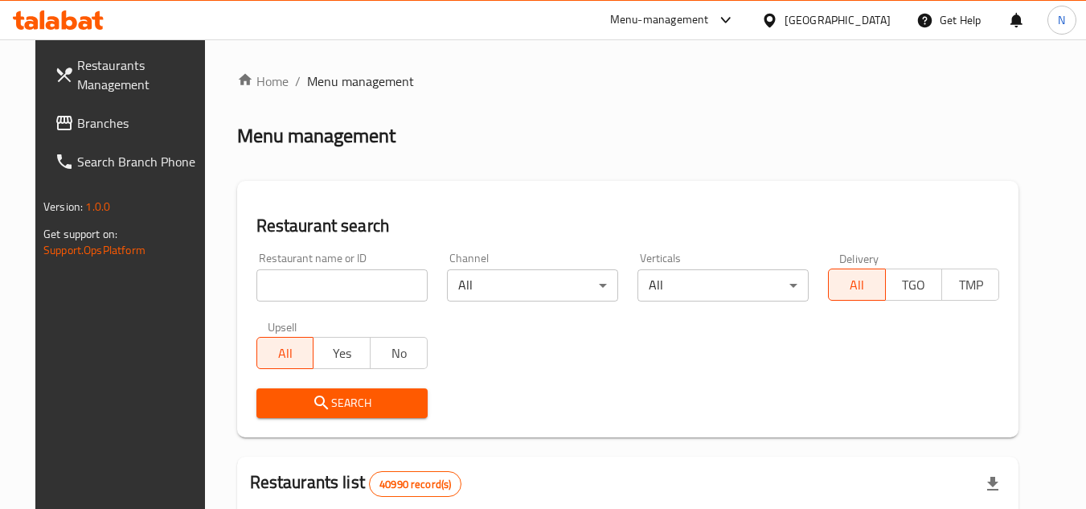
click at [78, 125] on span "Branches" at bounding box center [140, 122] width 127 height 19
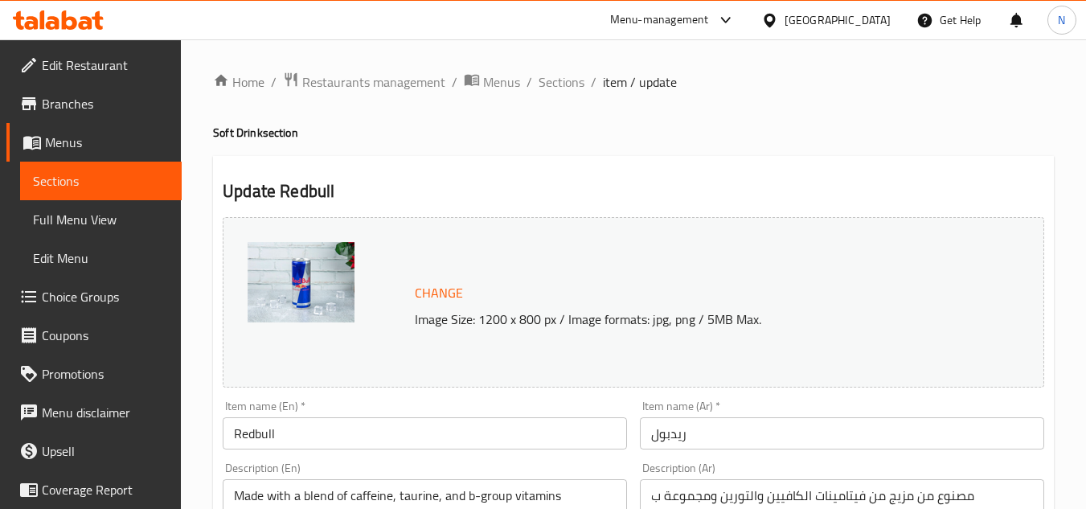
click at [543, 404] on div "Item name (En)   * Redbull Item name (En) *" at bounding box center [425, 424] width 404 height 49
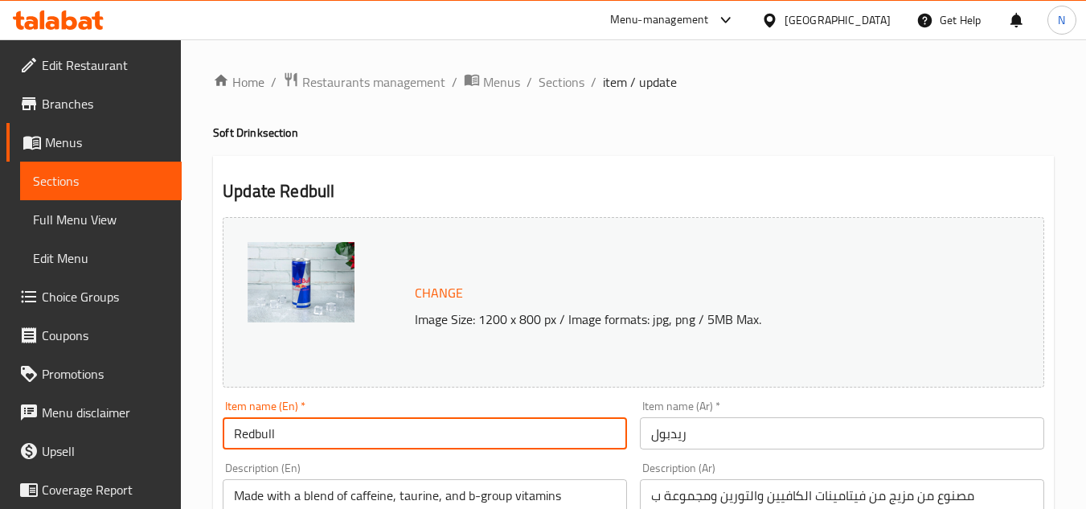
click at [436, 433] on input "Redbull" at bounding box center [425, 433] width 404 height 32
paste input "B"
type input "Red Bull"
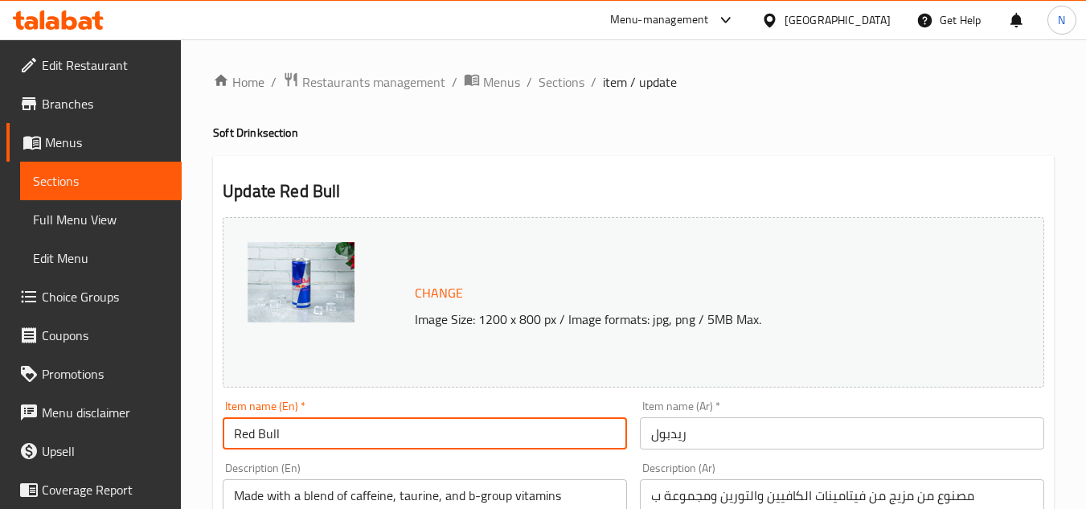
click at [670, 436] on input "ريدبول" at bounding box center [842, 433] width 404 height 32
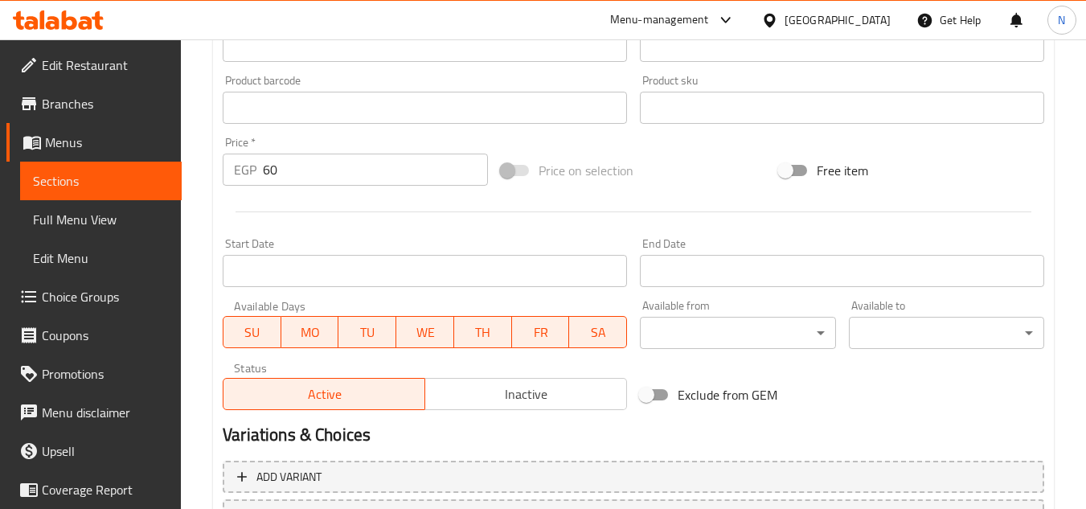
scroll to position [650, 0]
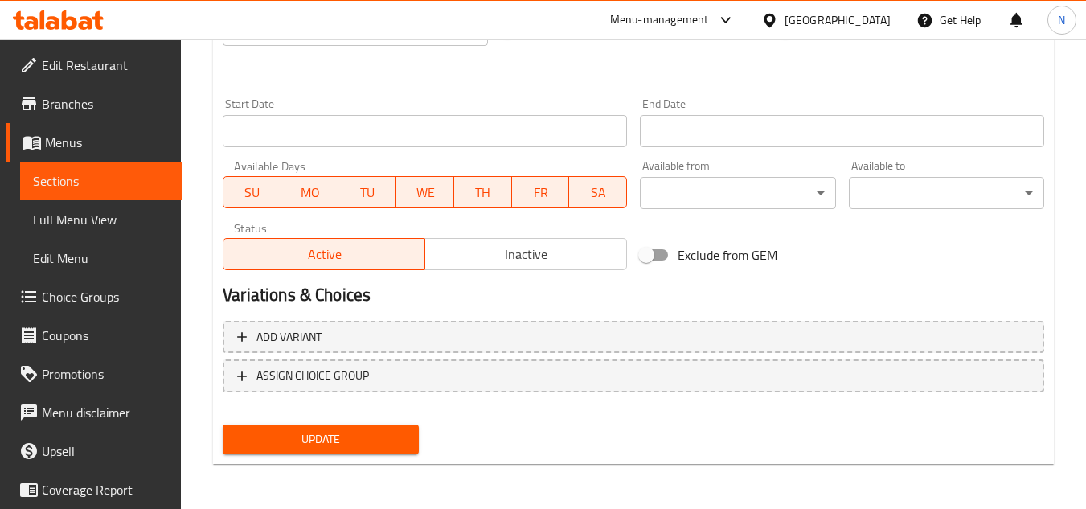
type input "[PERSON_NAME]"
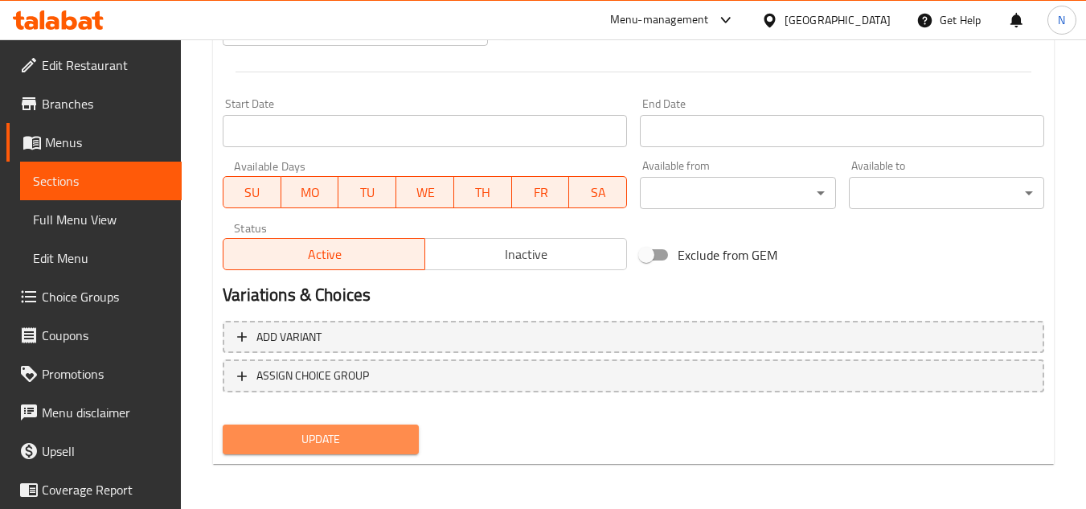
click at [358, 453] on button "Update" at bounding box center [320, 439] width 195 height 30
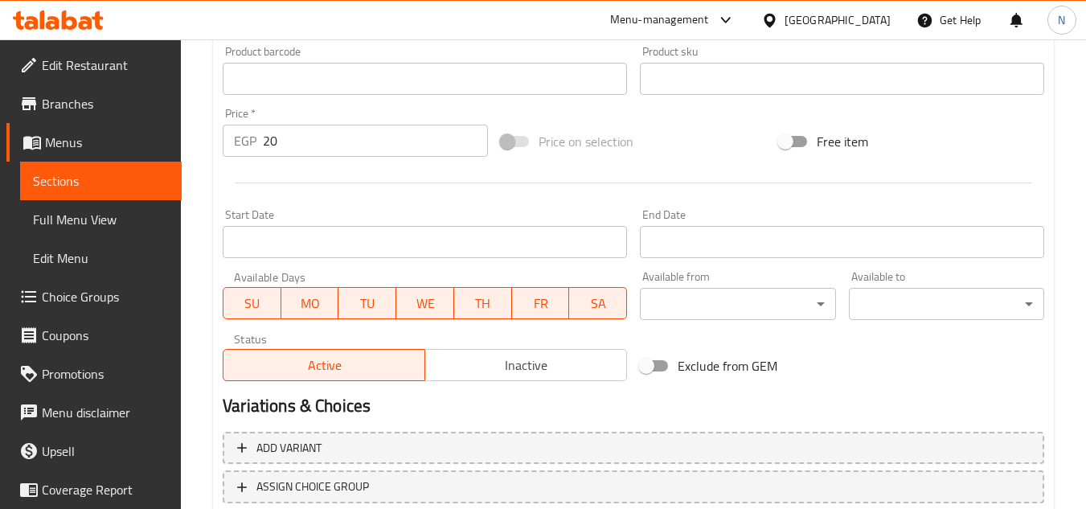
scroll to position [627, 0]
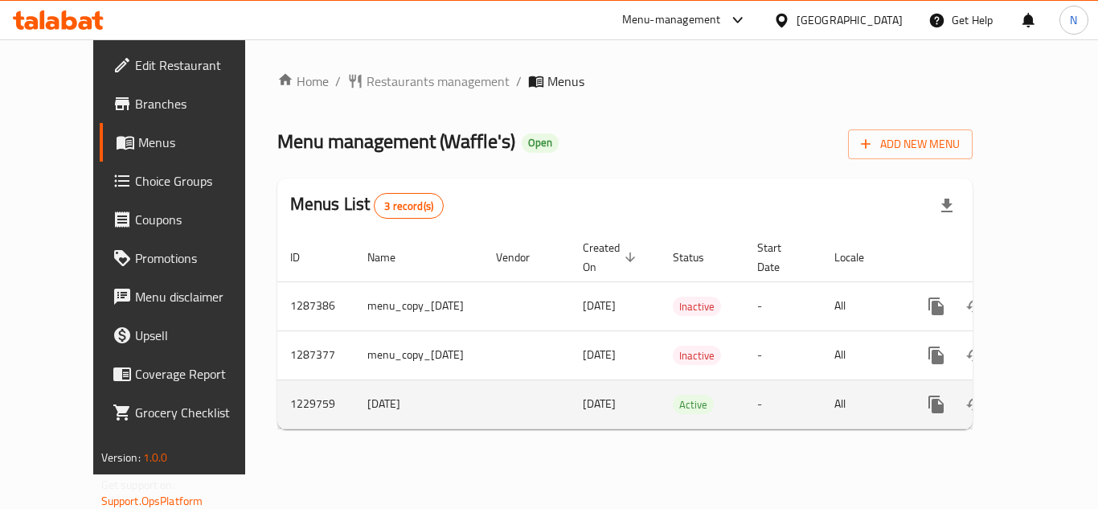
click at [1042, 411] on icon "enhanced table" at bounding box center [1051, 404] width 19 height 19
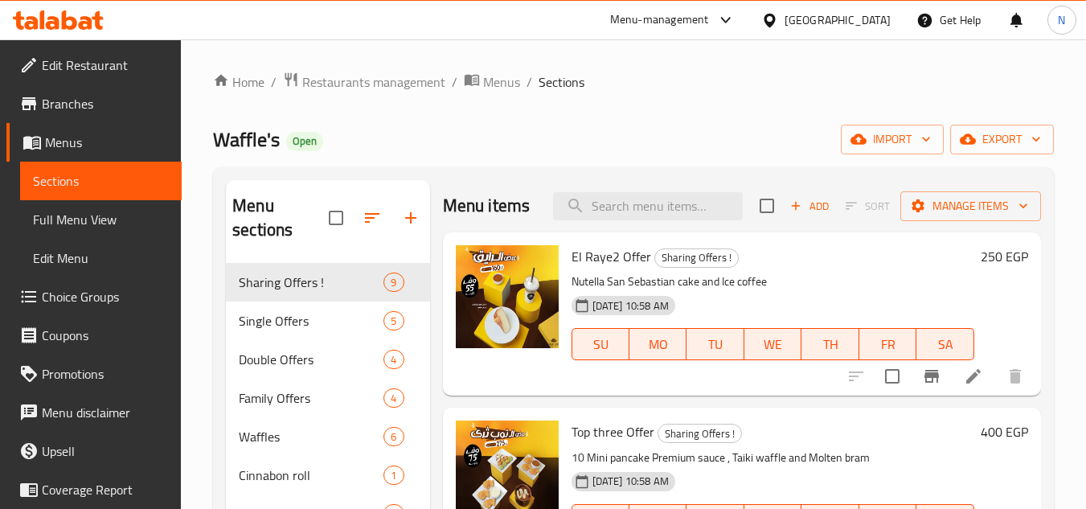
click at [109, 223] on span "Full Menu View" at bounding box center [101, 219] width 136 height 19
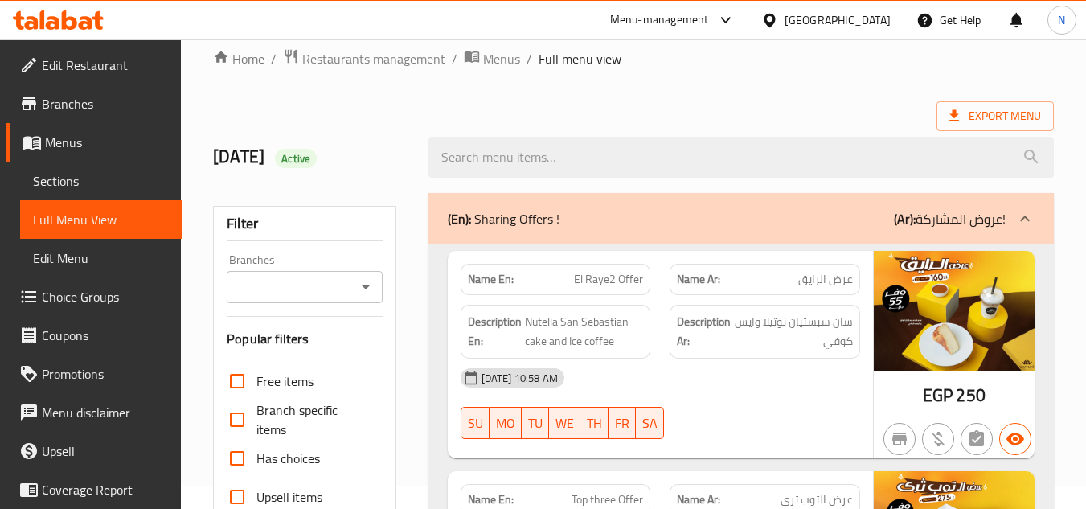
scroll to position [402, 0]
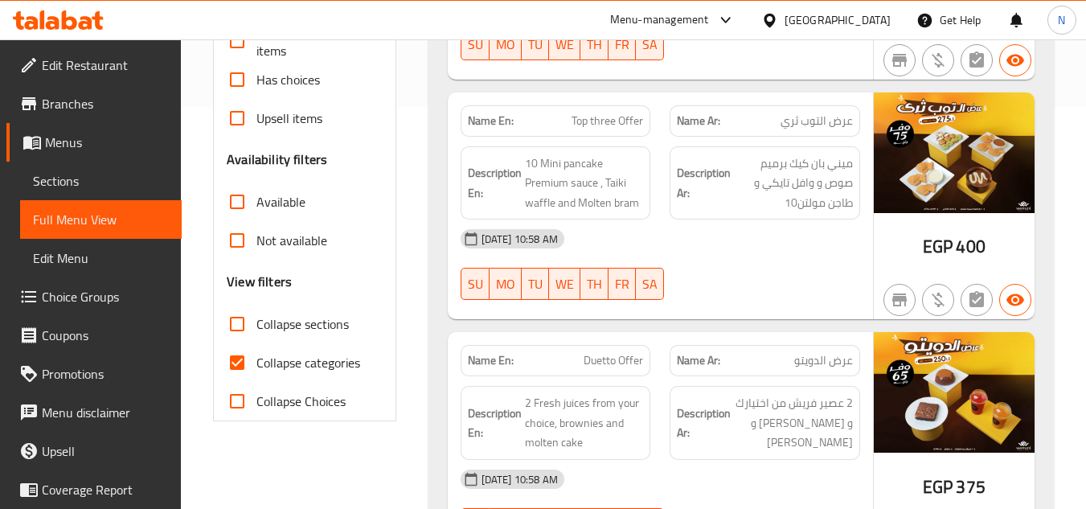
click at [231, 355] on input "Collapse categories" at bounding box center [237, 362] width 39 height 39
checkbox input "false"
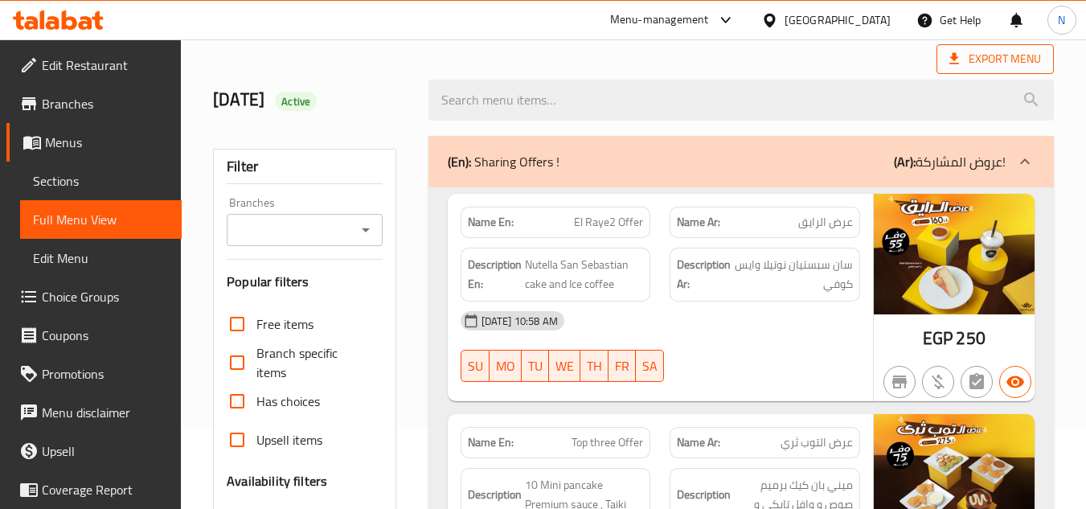
click at [1003, 68] on span "Export Menu" at bounding box center [995, 59] width 92 height 20
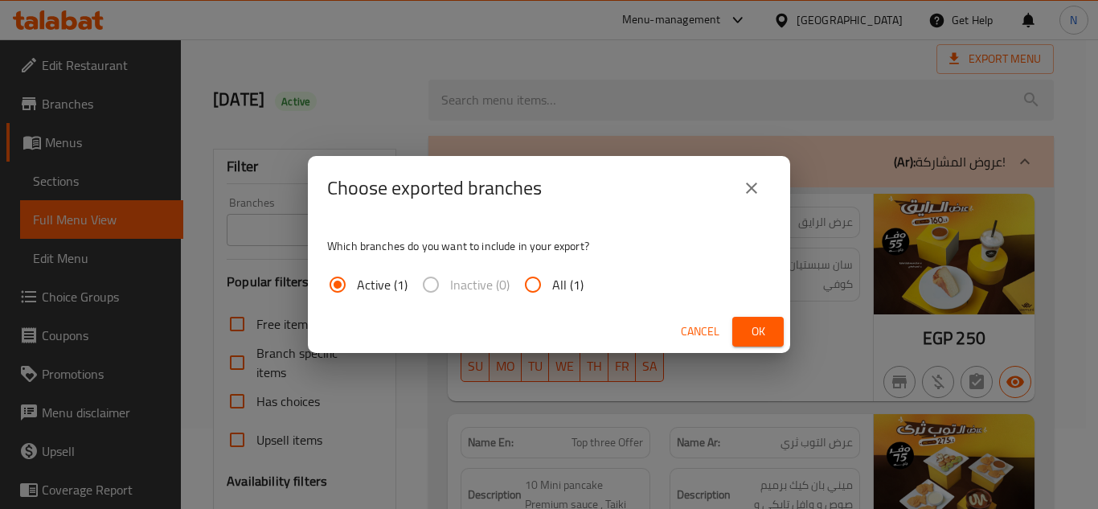
click at [561, 294] on span "All (1)" at bounding box center [567, 284] width 31 height 19
click at [552, 295] on input "All (1)" at bounding box center [533, 284] width 39 height 39
radio input "true"
click at [746, 331] on span "Ok" at bounding box center [758, 331] width 26 height 20
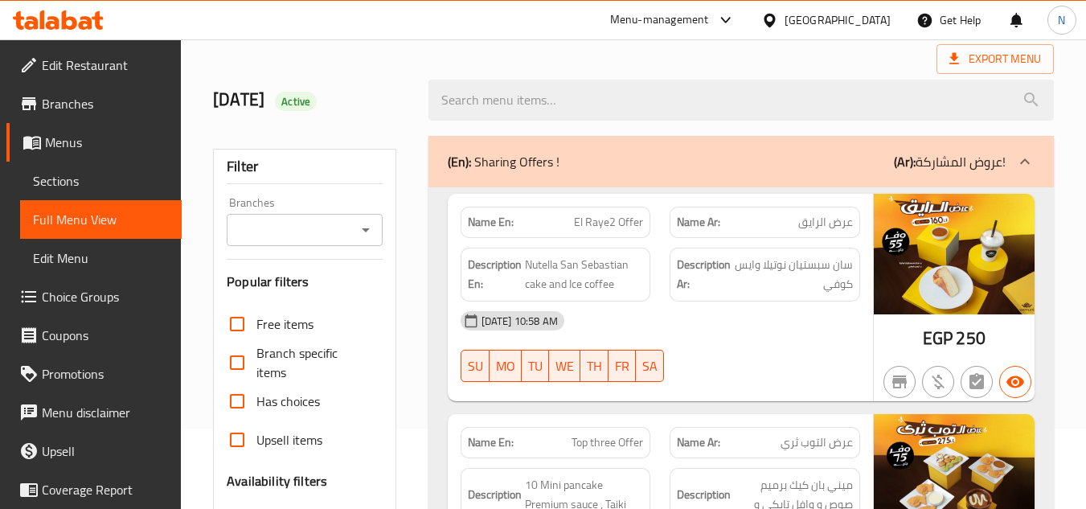
click at [75, 182] on span "Sections" at bounding box center [101, 180] width 136 height 19
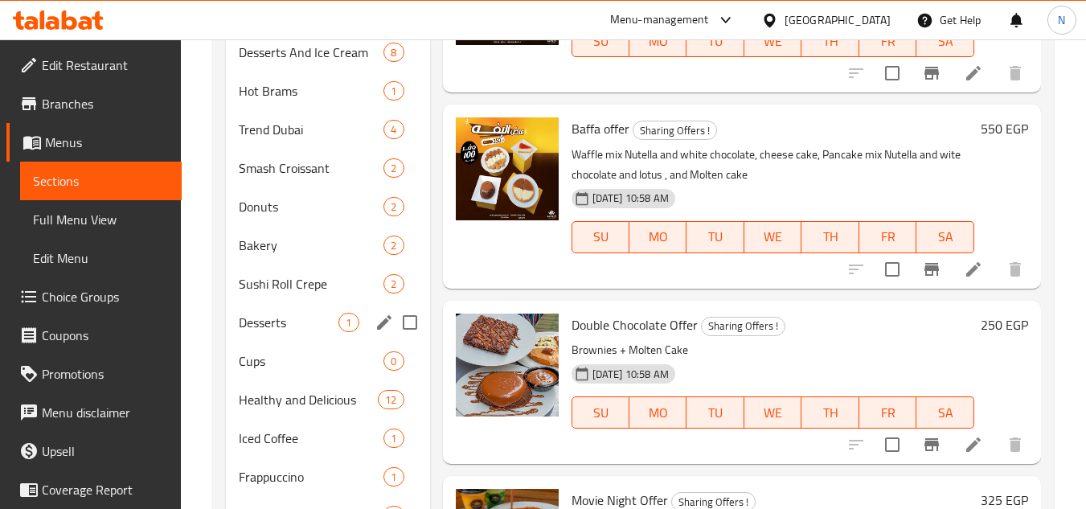
scroll to position [643, 0]
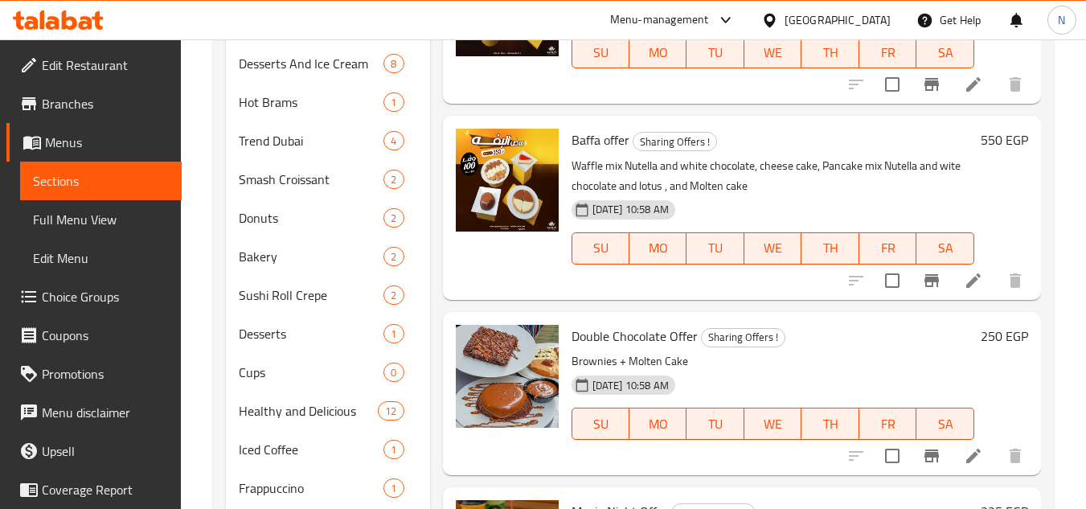
click at [1050, 133] on div "Menu sections Sharing Offers ! 9 Single Offers 5 Double Offers 4 Family Offers …" at bounding box center [633, 295] width 841 height 1542
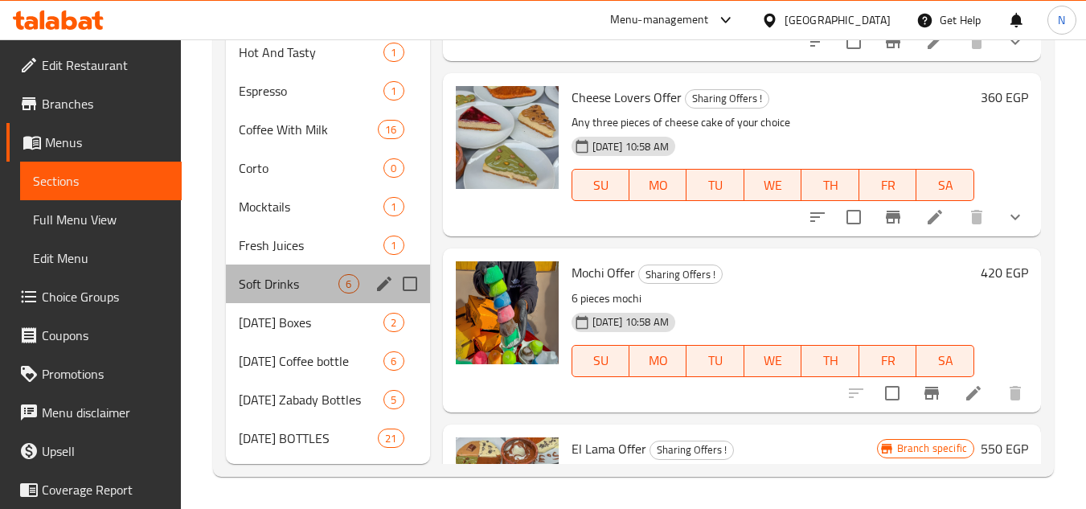
click at [302, 294] on div "Soft Drinks 6" at bounding box center [327, 283] width 203 height 39
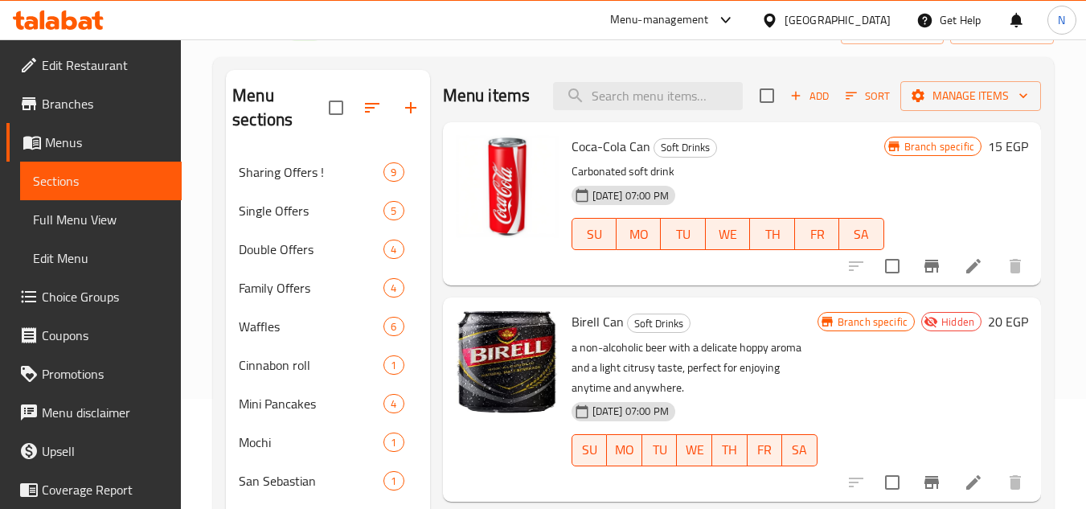
scroll to position [108, 0]
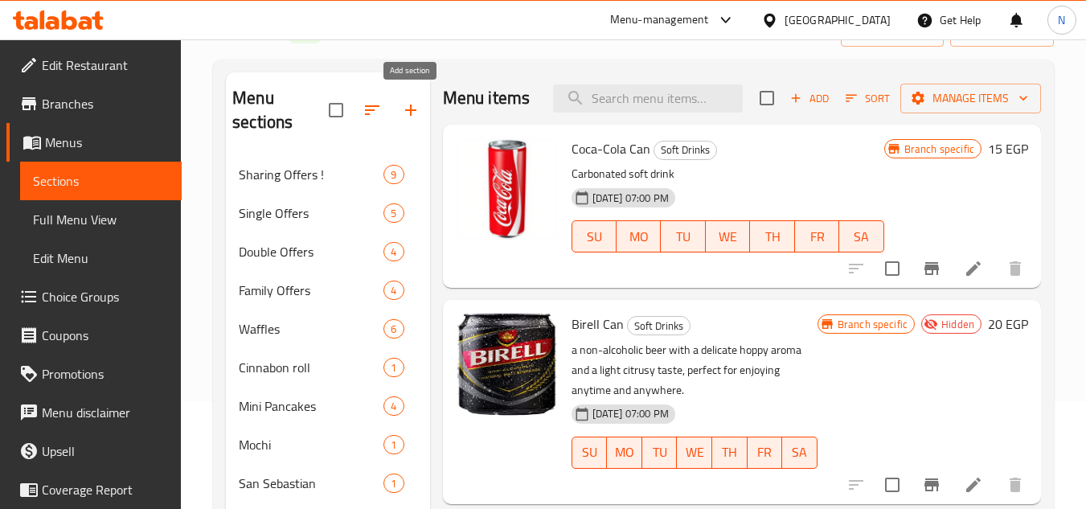
click at [408, 114] on icon "button" at bounding box center [410, 109] width 19 height 19
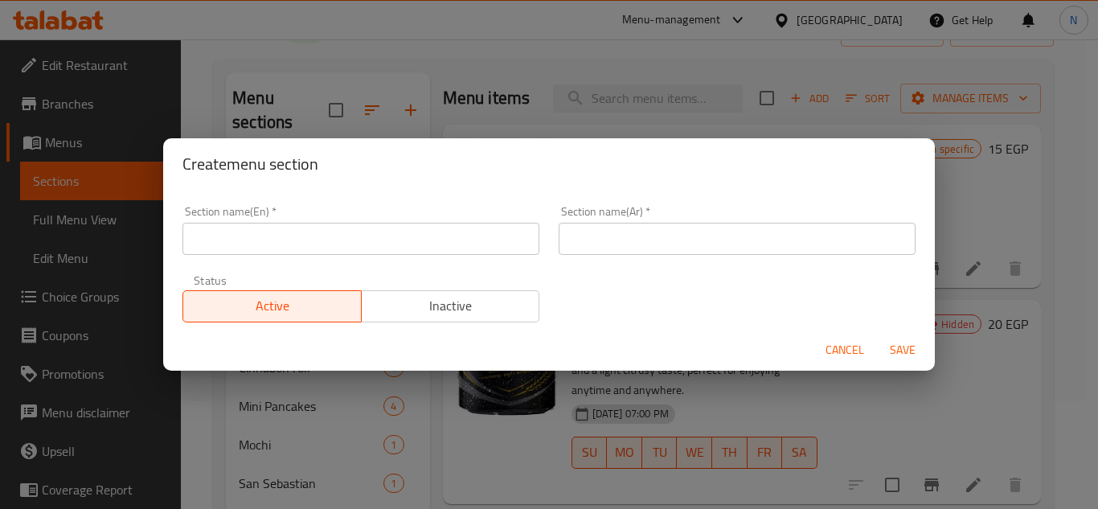
click at [284, 242] on input "text" at bounding box center [360, 239] width 357 height 32
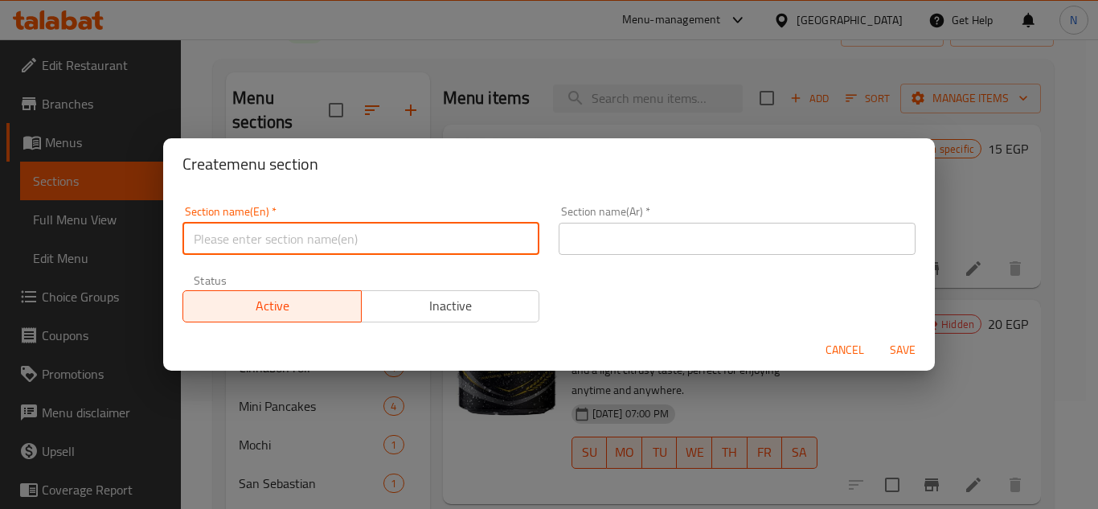
paste input "ice coffee Of Your Choice"
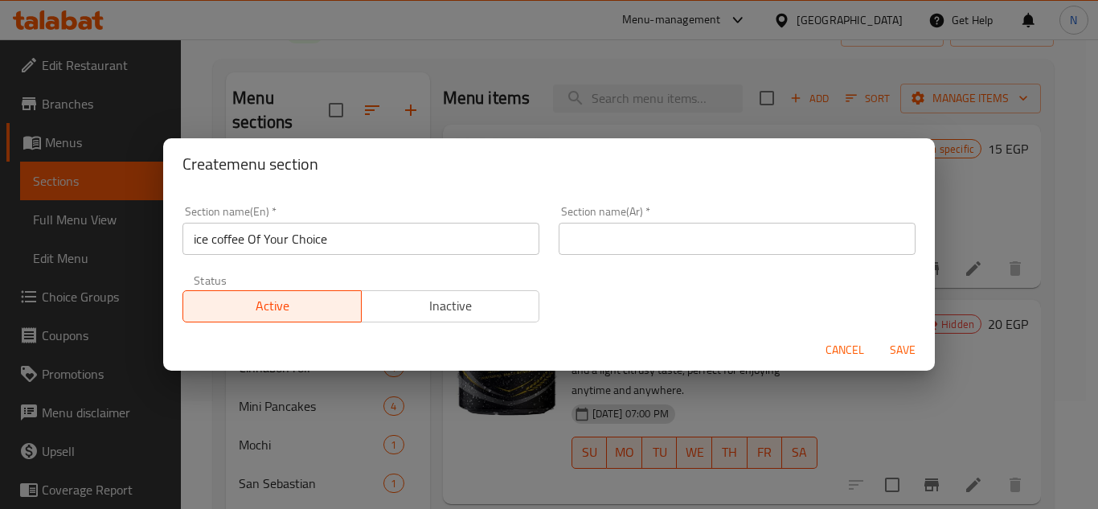
click at [360, 252] on input "ice coffee Of Your Choice" at bounding box center [360, 239] width 357 height 32
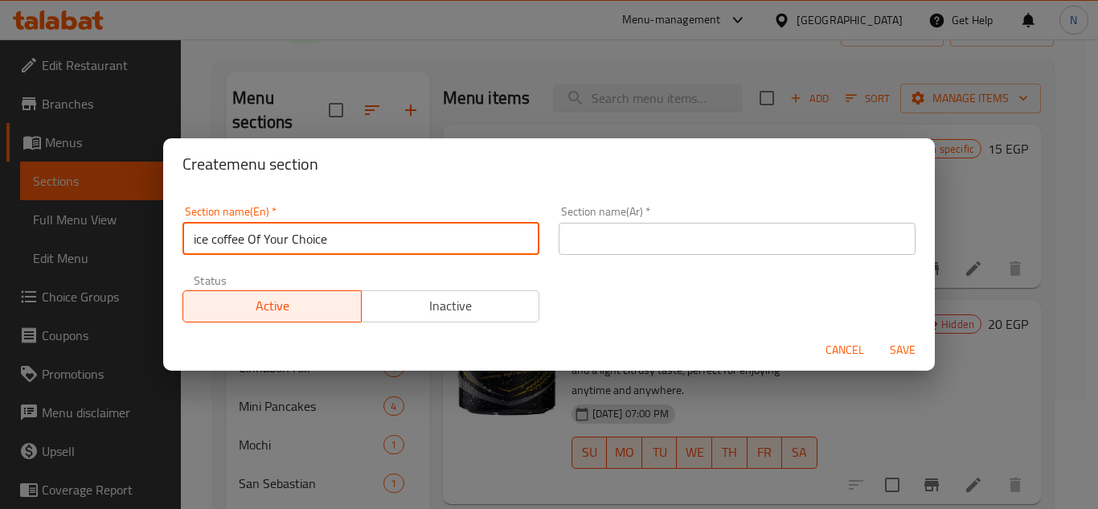
click at [360, 252] on input "ice coffee Of Your Choice" at bounding box center [360, 239] width 357 height 32
paste input "Ice C"
type input "Ice Coffee Of Your Choice"
click at [643, 237] on input "text" at bounding box center [737, 239] width 357 height 32
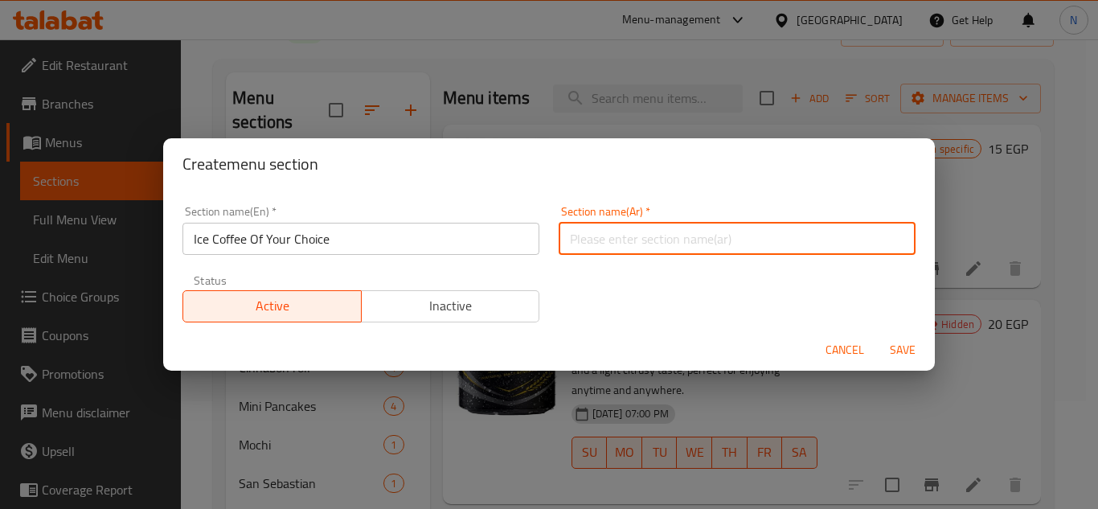
paste input "قهوة مثلجة حسب اختيارك"
type input "قهوة مثلجة حسب اختيارك"
click at [877, 335] on button "Save" at bounding box center [902, 350] width 51 height 30
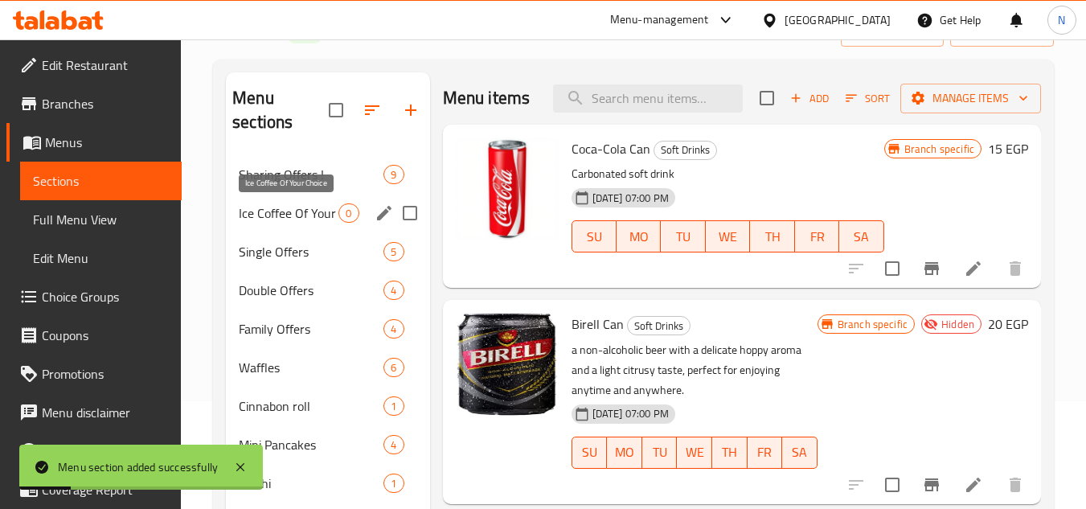
drag, startPoint x: 281, startPoint y: 211, endPoint x: 0, endPoint y: 504, distance: 405.3
click at [281, 211] on span "Ice Coffee Of Your Choice" at bounding box center [289, 212] width 100 height 19
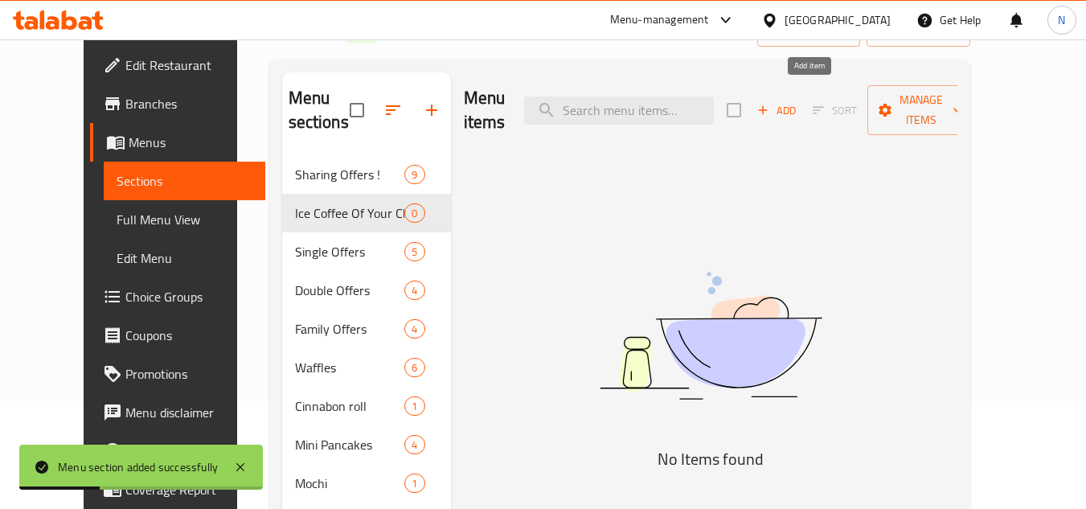
click at [798, 104] on span "Add" at bounding box center [776, 110] width 43 height 18
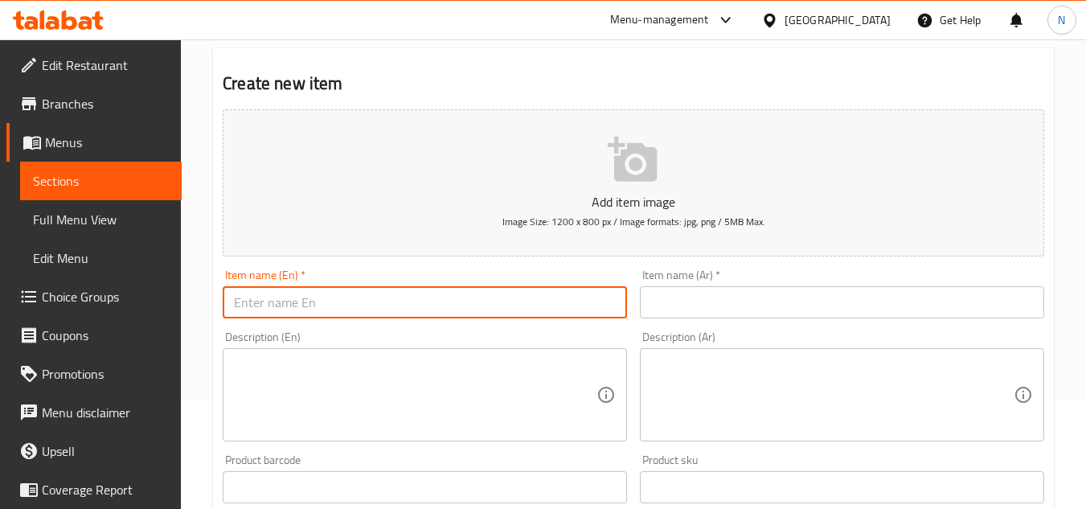
click at [337, 313] on input "text" at bounding box center [425, 302] width 404 height 32
paste input "Iced Cappuccino"
type input "Iced Cappuccino"
click at [743, 301] on input "text" at bounding box center [842, 302] width 404 height 32
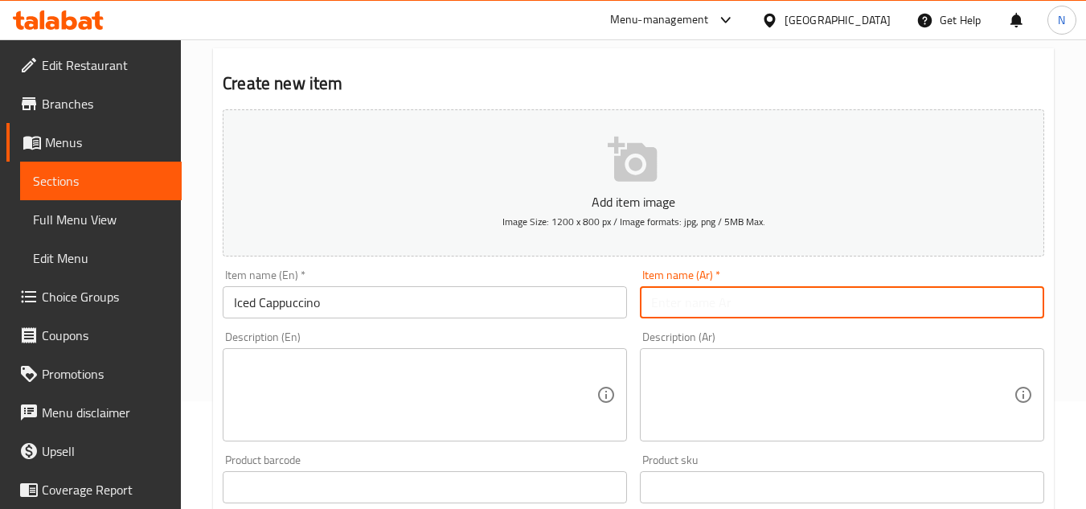
paste input "كابتشينو مثلج"
type input "كابتشينو مثلج"
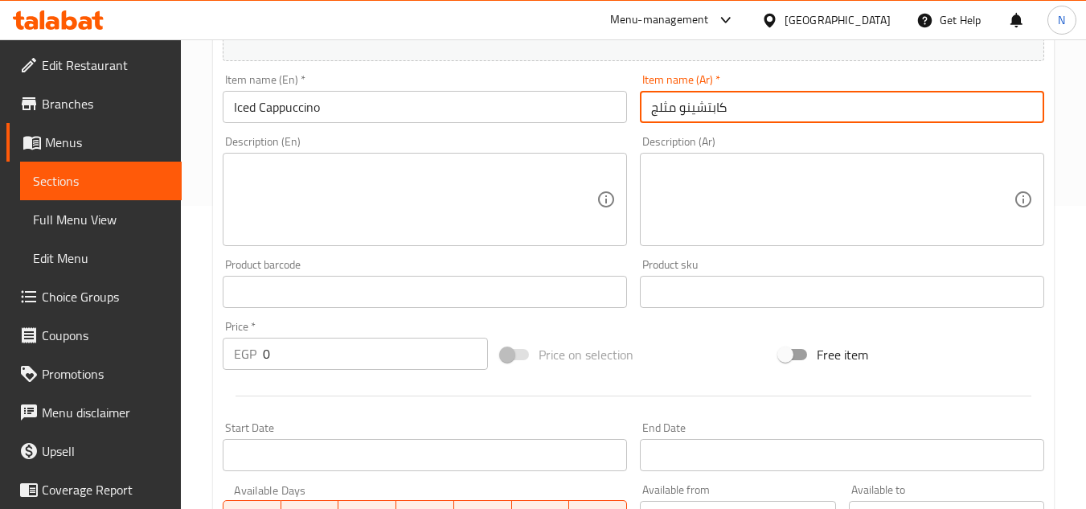
scroll to position [349, 0]
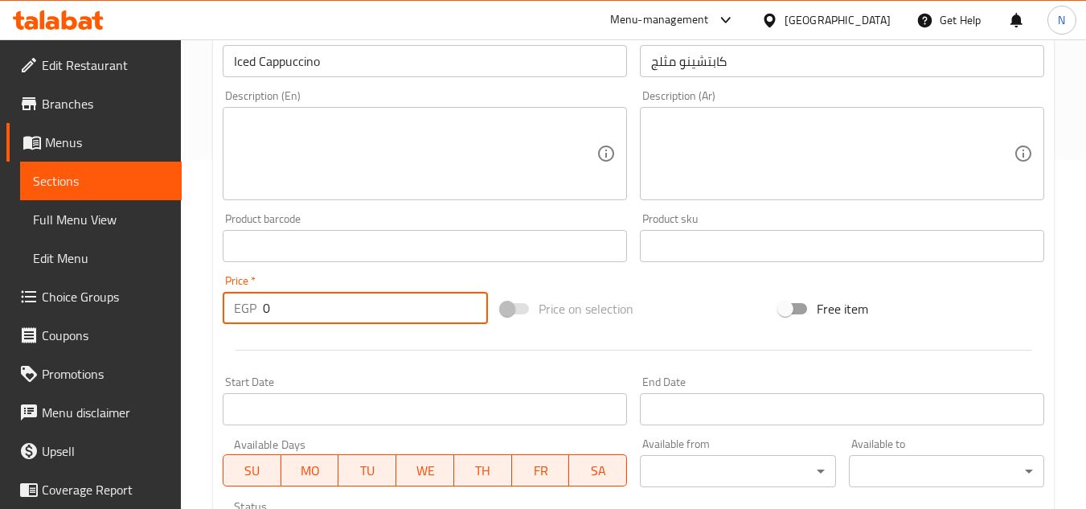
drag, startPoint x: 289, startPoint y: 305, endPoint x: 262, endPoint y: 321, distance: 32.1
click at [262, 321] on div "EGP 0 Price *" at bounding box center [355, 308] width 265 height 32
paste input "99"
type input "99"
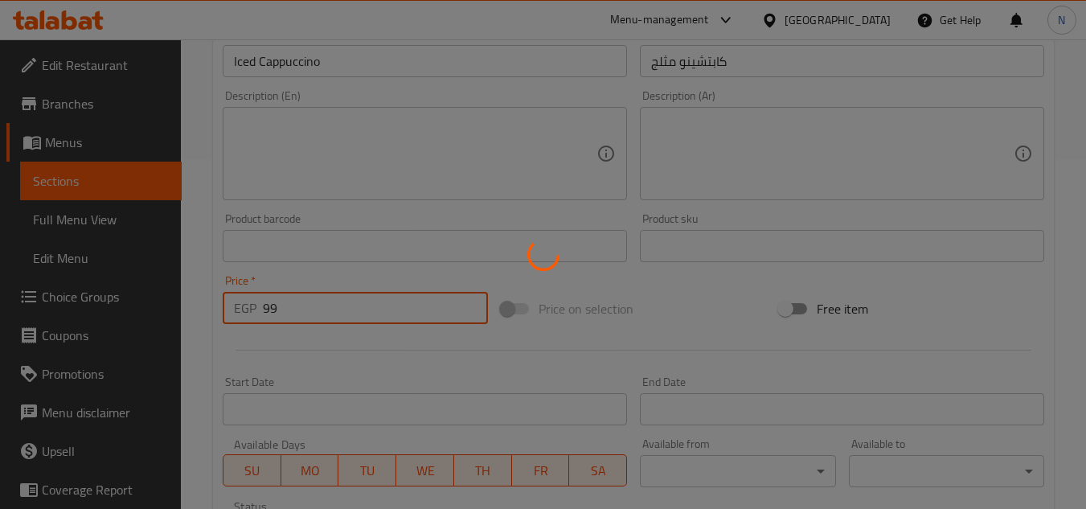
type input "0"
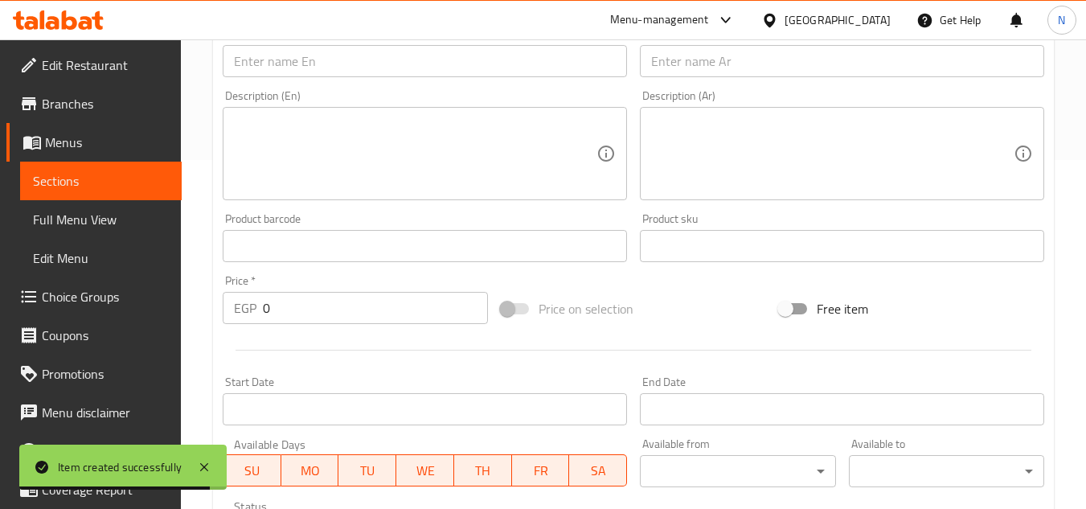
click at [1061, 195] on div "Home / Restaurants management / Menus / Sections / item / create Ice Coffee Of …" at bounding box center [633, 239] width 905 height 1096
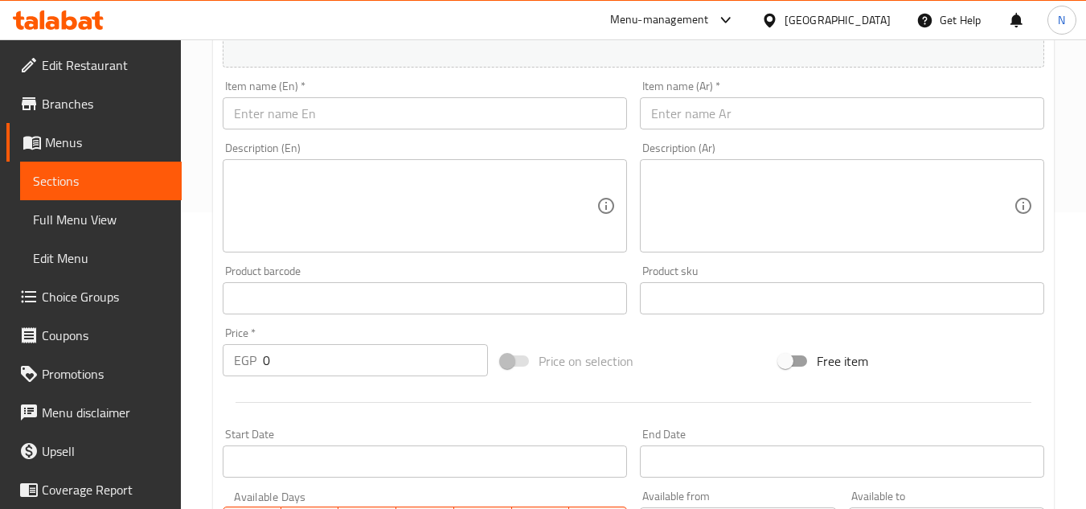
scroll to position [268, 0]
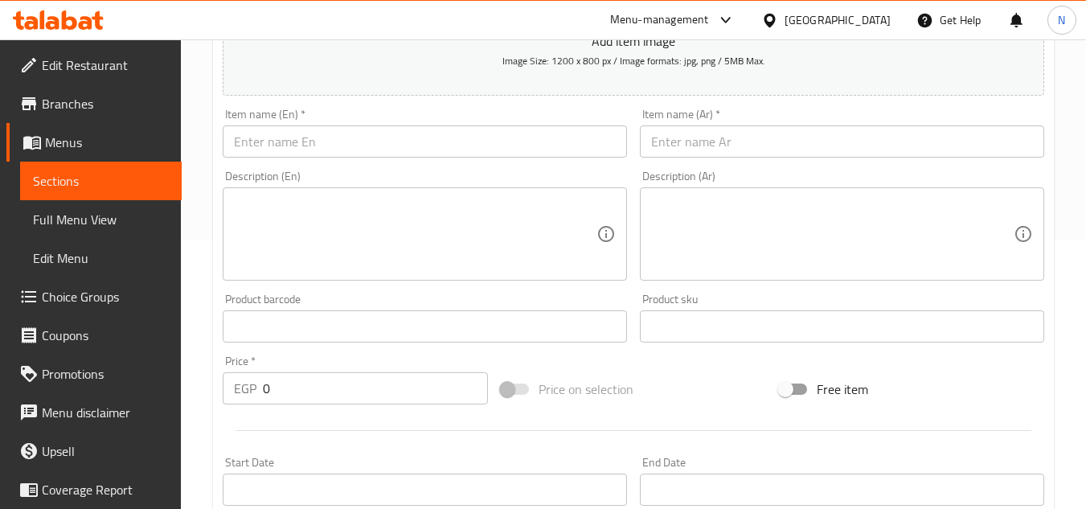
click at [319, 144] on input "text" at bounding box center [425, 141] width 404 height 32
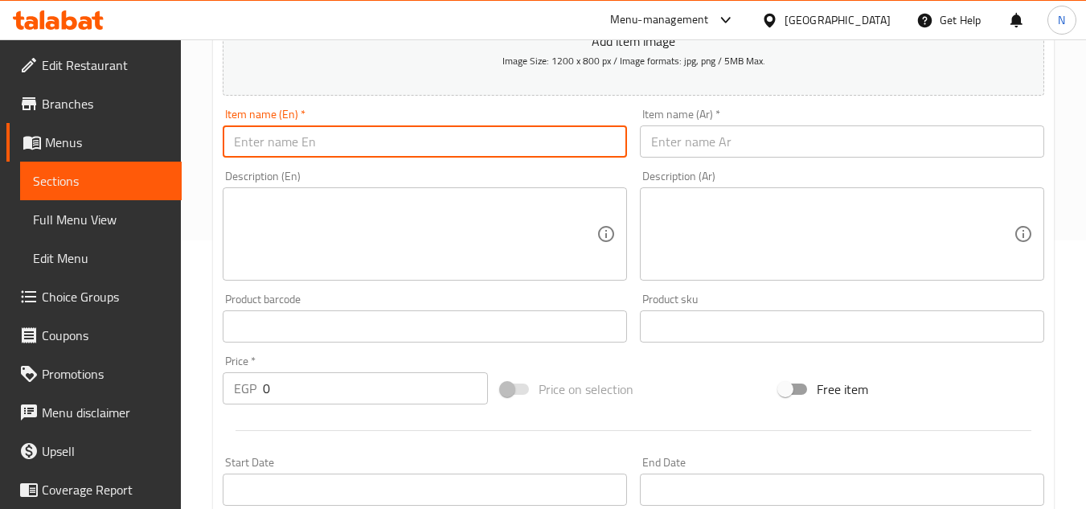
paste input "Iced Latte"
type input "Iced Latte"
click at [733, 133] on input "text" at bounding box center [842, 141] width 404 height 32
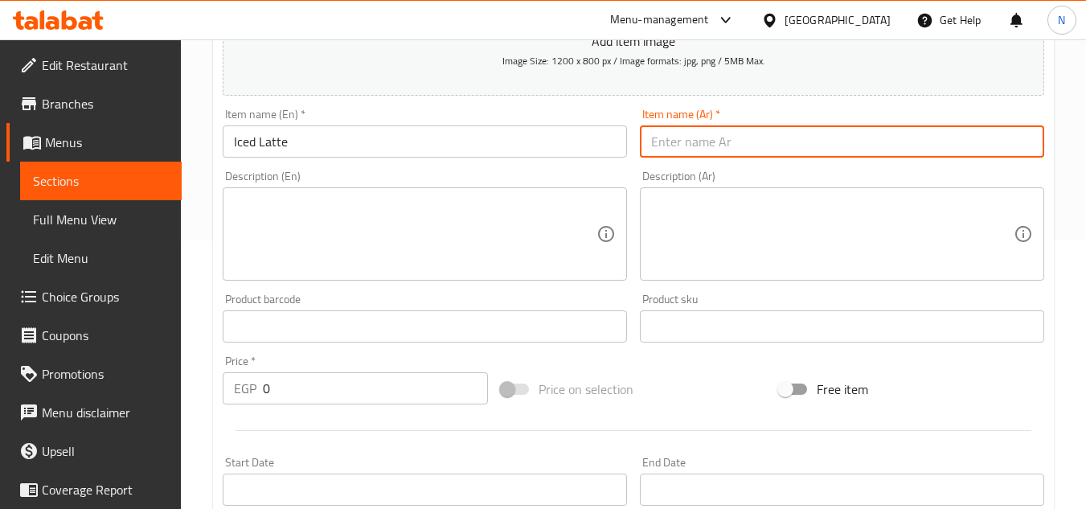
paste input "لاتيه مثلج"
type input "لاتيه مثلج"
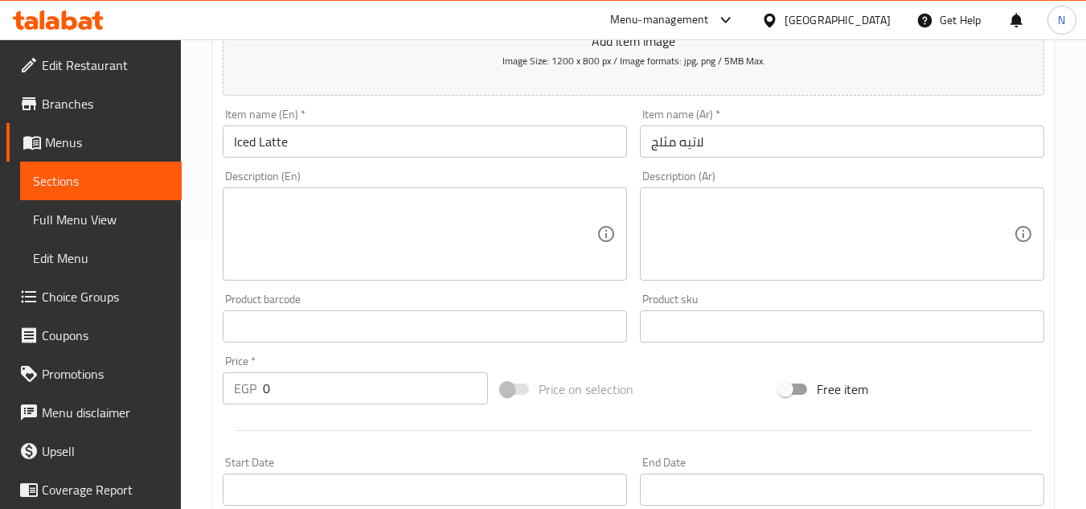
drag, startPoint x: 1052, startPoint y: 337, endPoint x: 658, endPoint y: 362, distance: 394.7
click at [1052, 337] on div "Create new item Add item image Image Size: 1200 x 800 px / Image formats: jpg, …" at bounding box center [633, 355] width 841 height 936
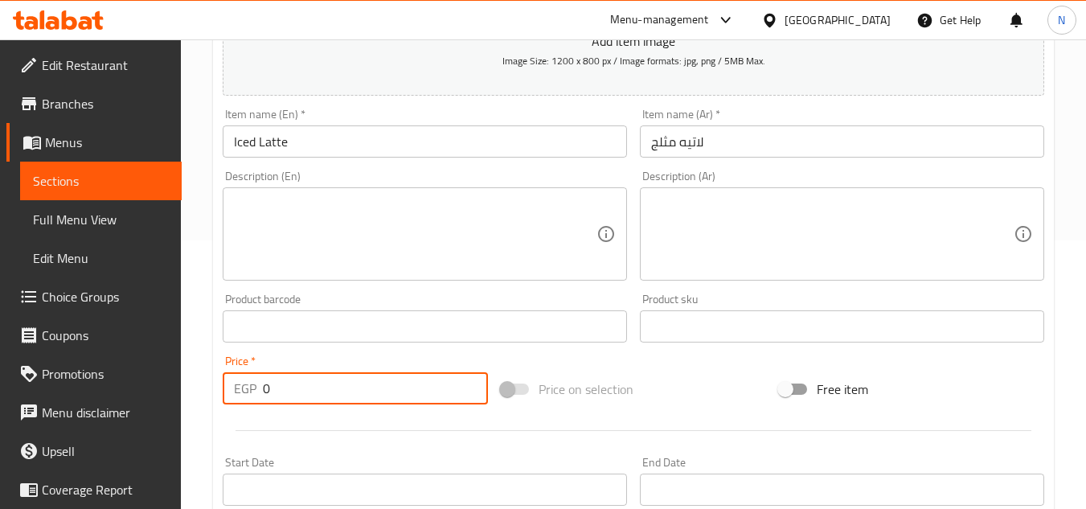
drag, startPoint x: 278, startPoint y: 385, endPoint x: 236, endPoint y: 391, distance: 42.3
click at [236, 391] on div "EGP 0 Price *" at bounding box center [355, 388] width 265 height 32
paste input "95"
type input "95"
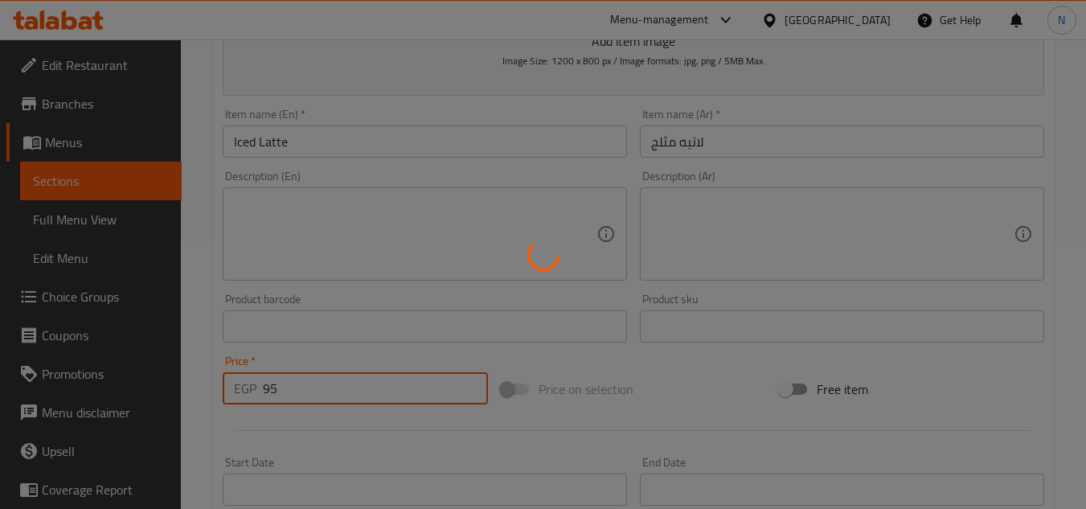
type input "0"
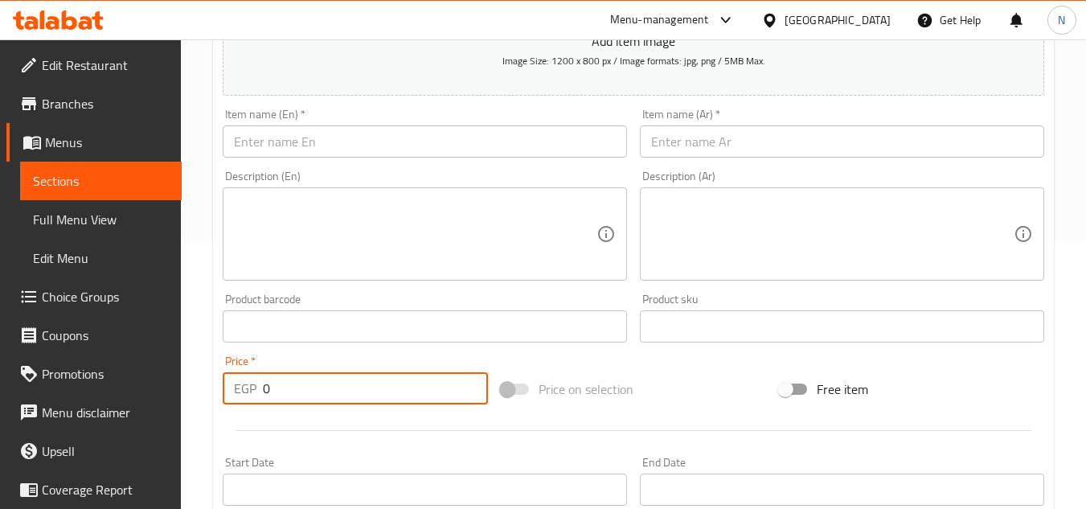
click at [440, 144] on input "text" at bounding box center [425, 141] width 404 height 32
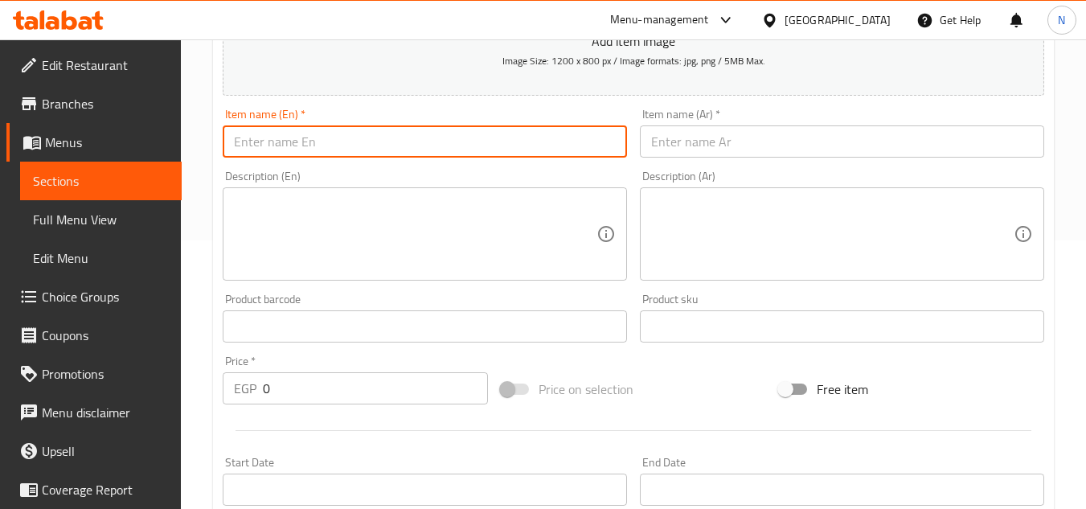
paste input "Iced Caramel"
type input "Iced Caramel"
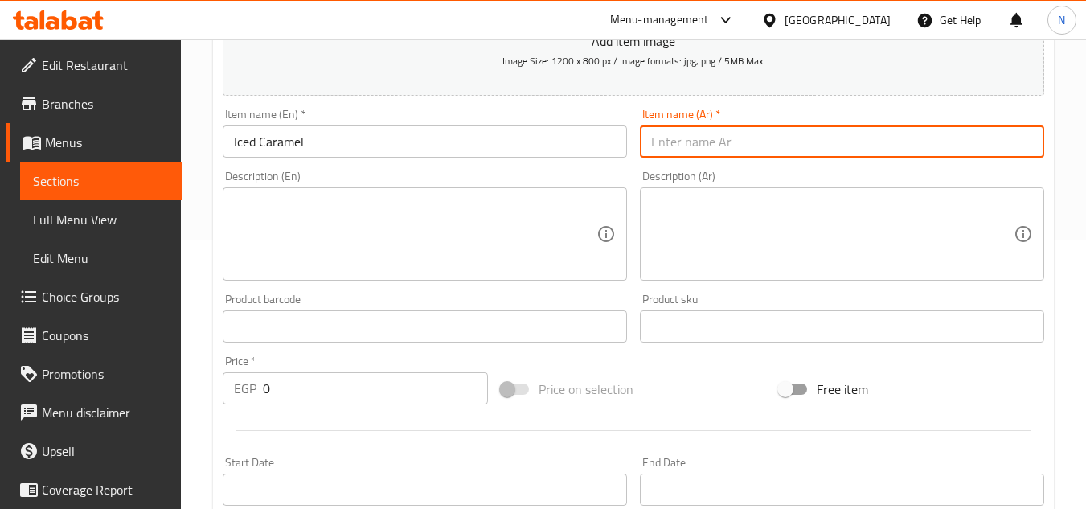
click at [762, 145] on input "text" at bounding box center [842, 141] width 404 height 32
paste input "كراميل مثلج"
type input "كراميل مثلج"
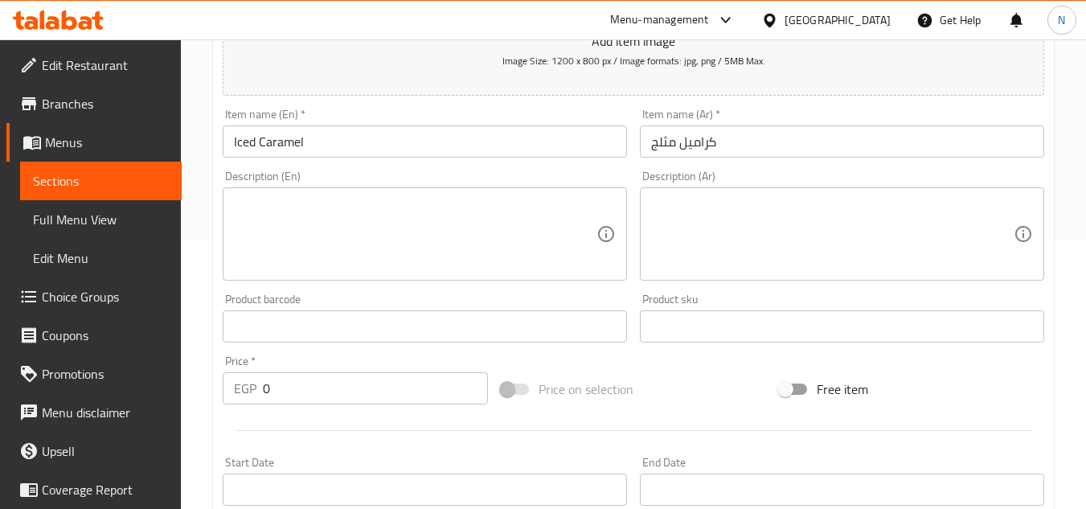
drag, startPoint x: 1001, startPoint y: 383, endPoint x: 544, endPoint y: 382, distance: 456.5
click at [1001, 383] on div "Free item" at bounding box center [911, 388] width 278 height 43
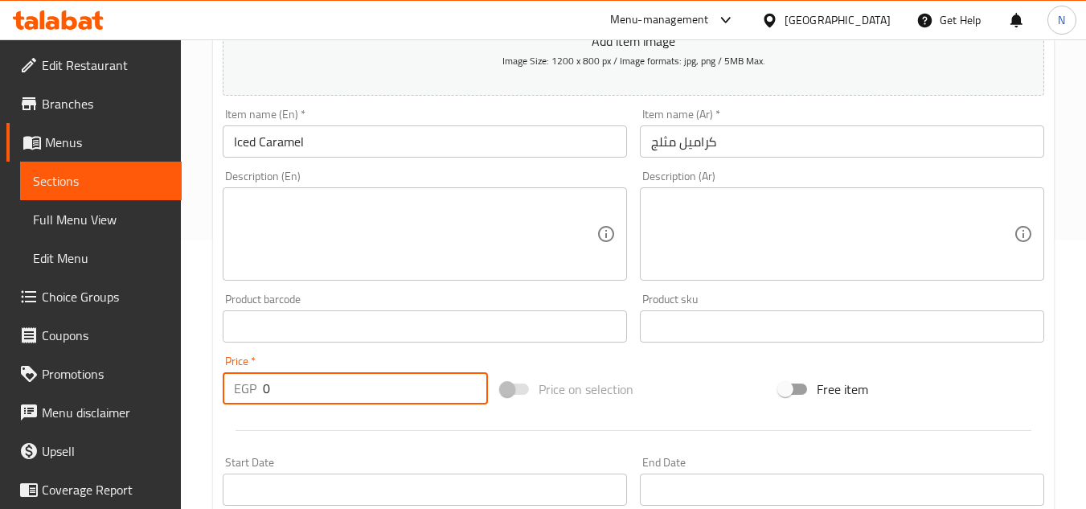
drag, startPoint x: 284, startPoint y: 387, endPoint x: 231, endPoint y: 403, distance: 55.4
click at [231, 403] on div "EGP 0 Price *" at bounding box center [355, 388] width 265 height 32
paste input "105"
type input "105"
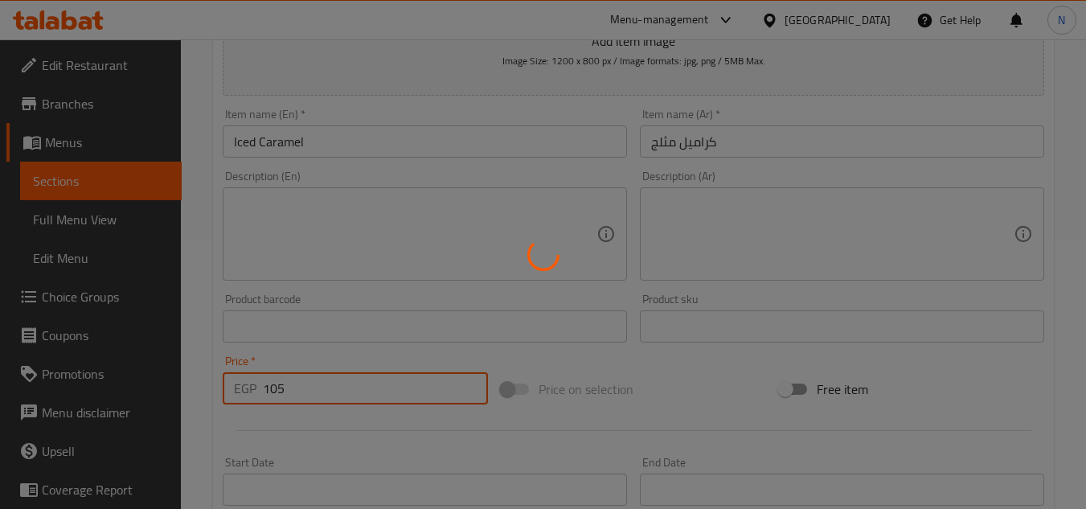
type input "0"
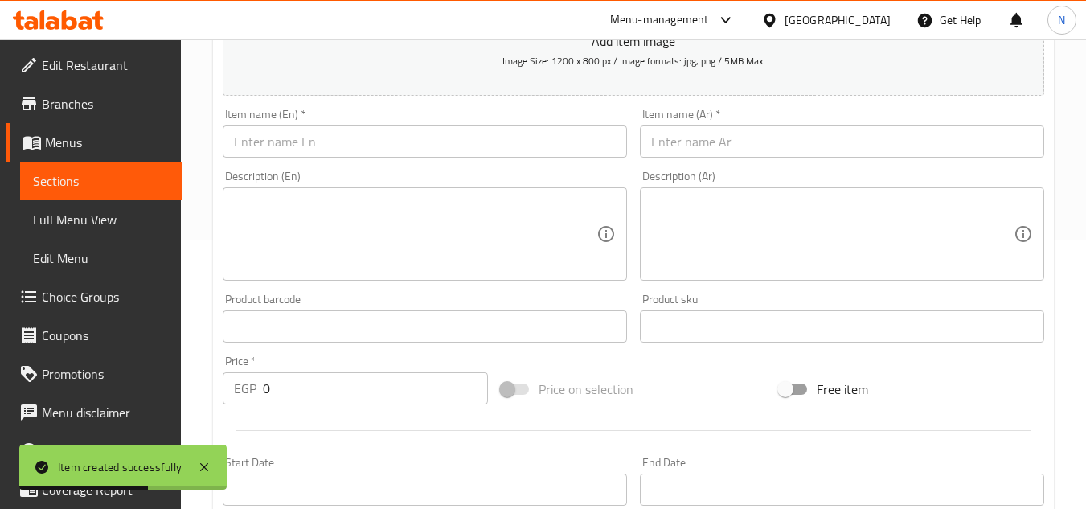
drag, startPoint x: 1053, startPoint y: 293, endPoint x: 989, endPoint y: 296, distance: 63.6
click at [1053, 293] on div "Create new item Add item image Image Size: 1200 x 800 px / Image formats: jpg, …" at bounding box center [633, 355] width 841 height 936
click at [319, 139] on input "text" at bounding box center [425, 141] width 404 height 32
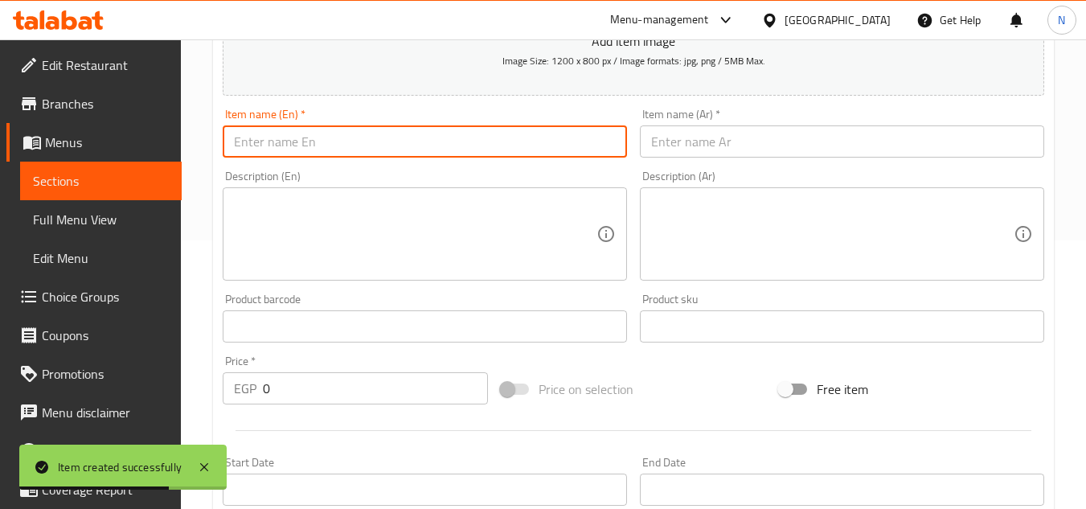
paste input "Latte"
type input "Latte"
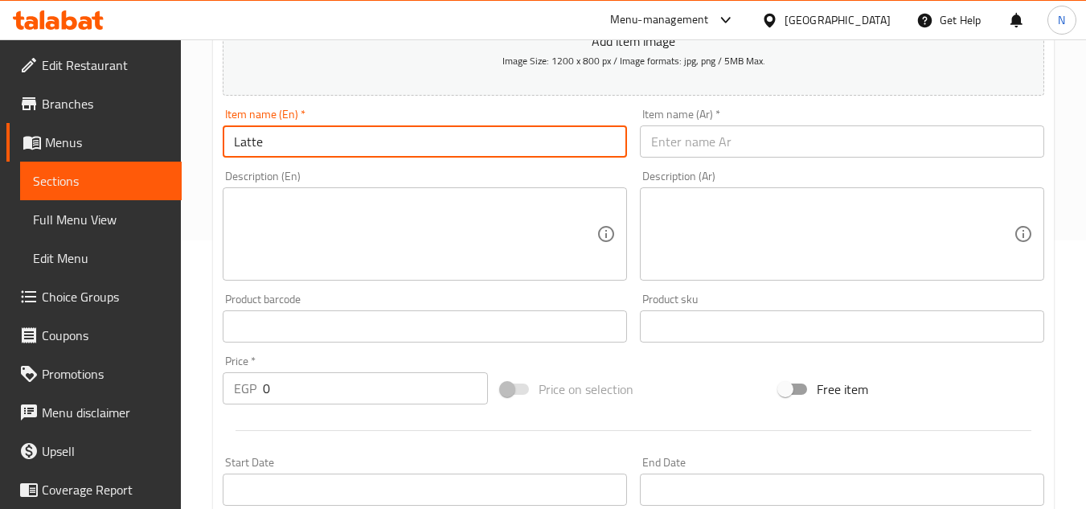
click at [739, 136] on input "text" at bounding box center [842, 141] width 404 height 32
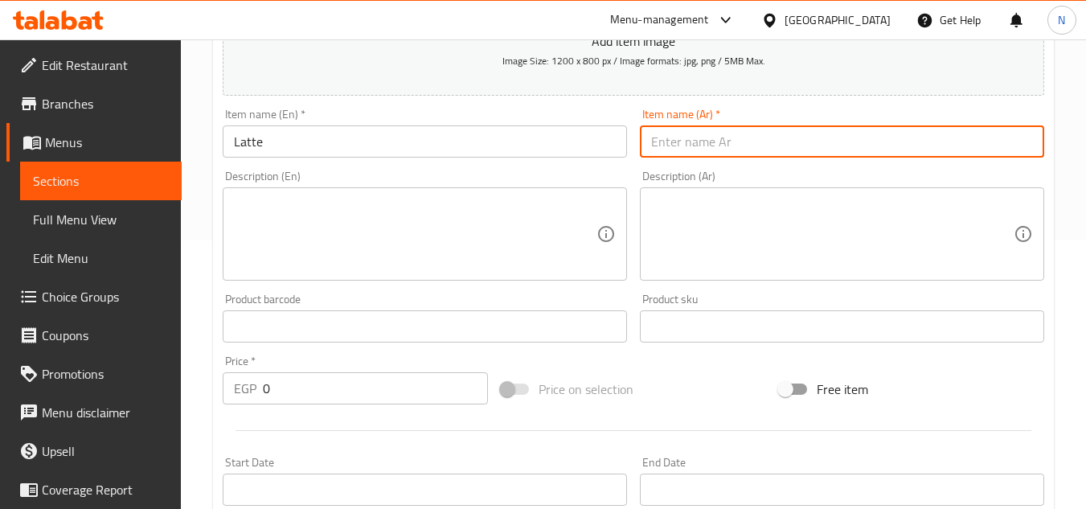
paste input "لاتيه"
type input "لاتيه"
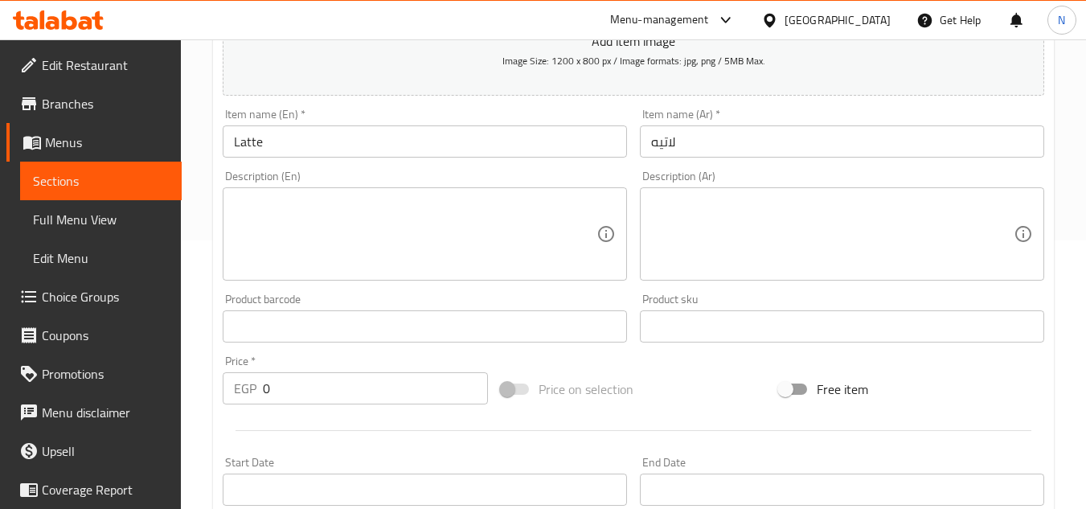
drag, startPoint x: 1050, startPoint y: 277, endPoint x: 778, endPoint y: 381, distance: 290.8
click at [1050, 277] on div "Description (Ar) Description (Ar)" at bounding box center [841, 225] width 417 height 123
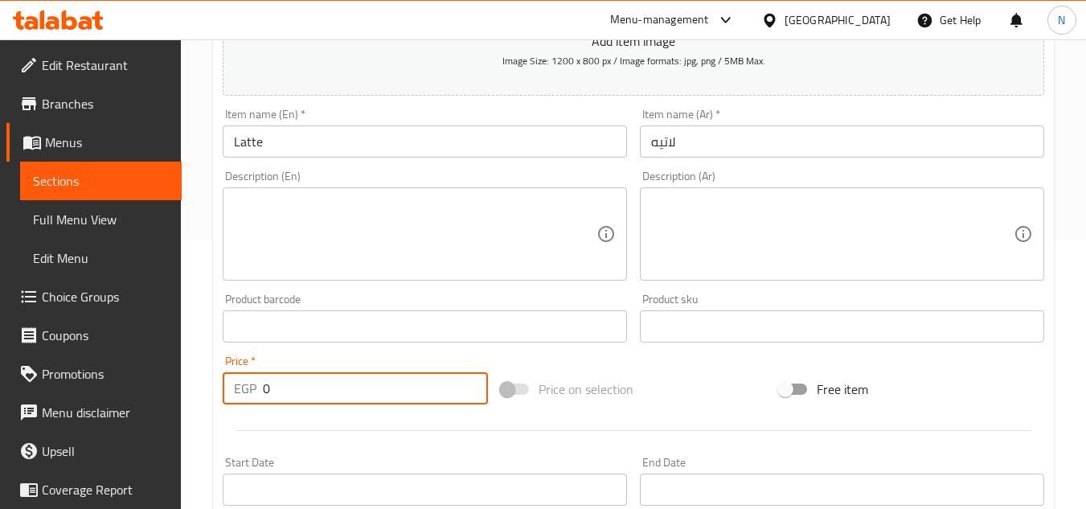
drag, startPoint x: 228, startPoint y: 406, endPoint x: 210, endPoint y: 413, distance: 19.9
click at [210, 413] on div "Home / Restaurants management / Menus / Sections / item / create Ice Coffee Of …" at bounding box center [633, 319] width 905 height 1096
paste input "105"
type input "105"
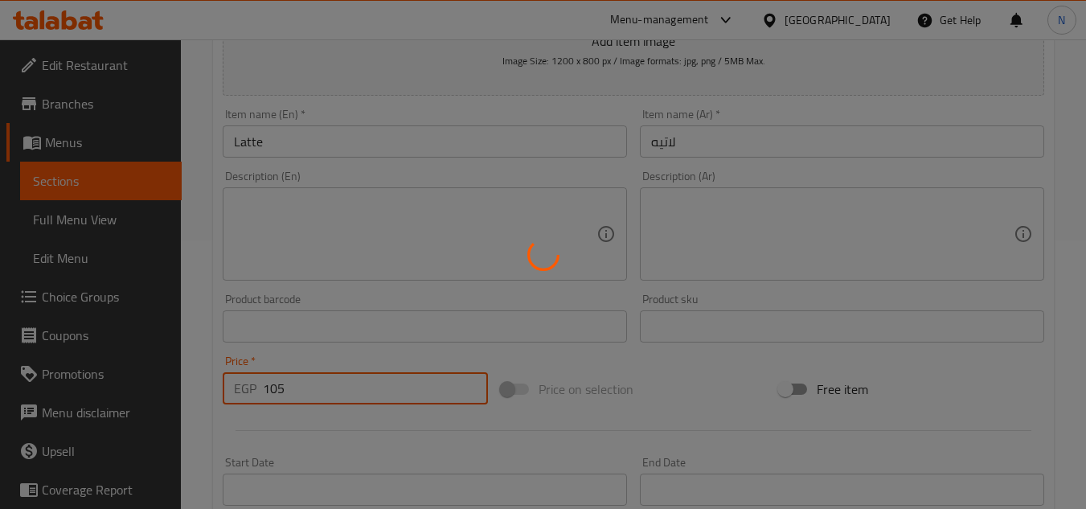
type input "0"
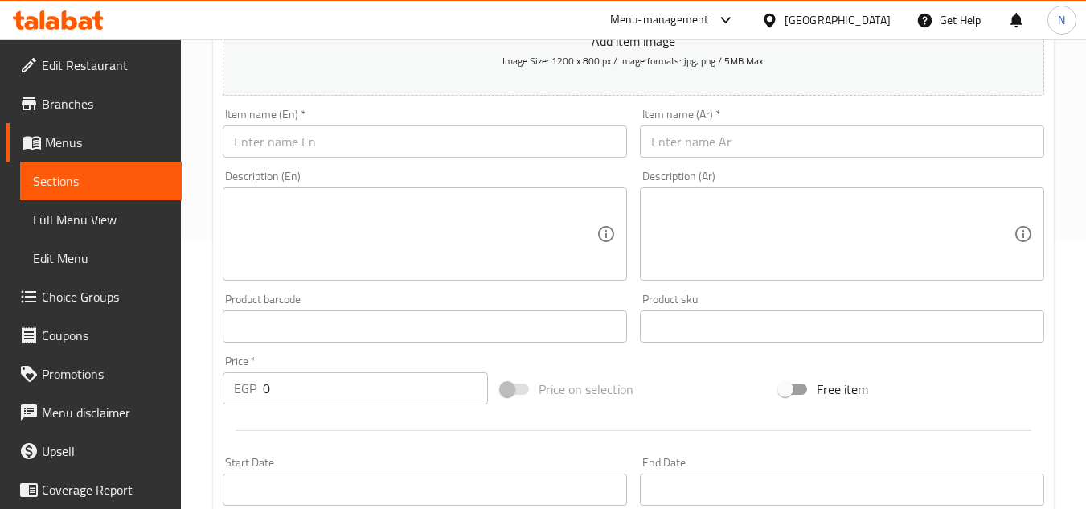
drag, startPoint x: 919, startPoint y: 121, endPoint x: 919, endPoint y: 133, distance: 12.1
click at [919, 121] on div "Item name (Ar)   * Item name (Ar) *" at bounding box center [842, 133] width 404 height 49
click at [344, 145] on input "text" at bounding box center [425, 141] width 404 height 32
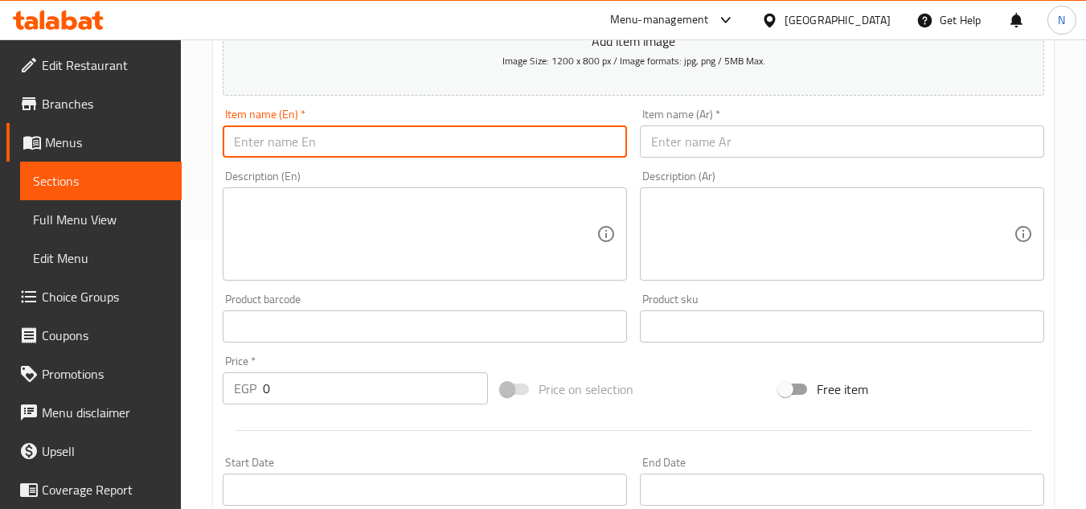
paste input "Iced Mocha"
type input "Iced Mocha"
click at [773, 134] on input "text" at bounding box center [842, 141] width 404 height 32
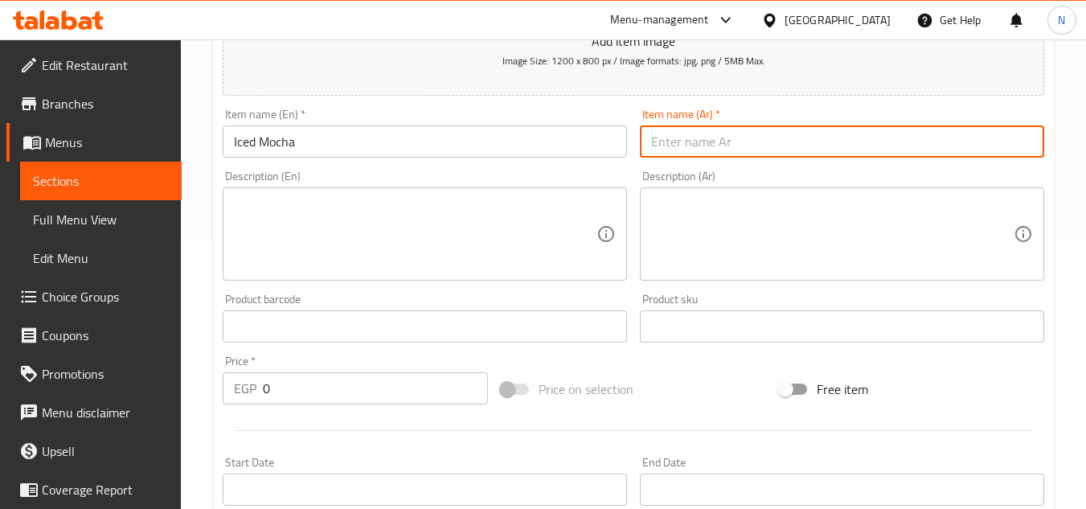
paste input "موكا مثلجة"
type input "موكا مثلجة"
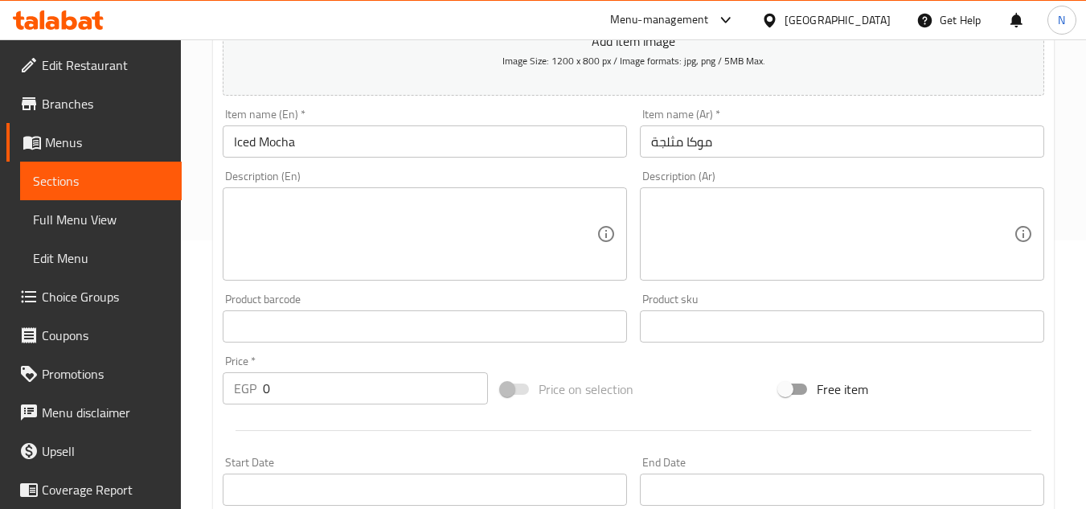
click at [1053, 298] on div "Create new item Add item image Image Size: 1200 x 800 px / Image formats: jpg, …" at bounding box center [633, 355] width 841 height 936
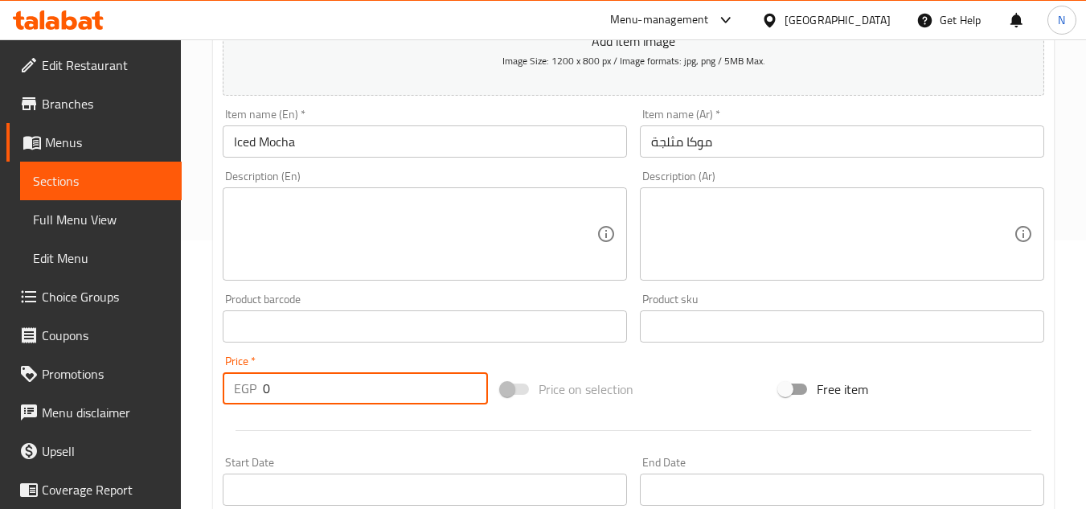
drag, startPoint x: 297, startPoint y: 377, endPoint x: 68, endPoint y: 394, distance: 229.7
click at [68, 394] on div "Edit Restaurant Branches Menus Sections Full Menu View Edit Menu Choice Groups …" at bounding box center [543, 319] width 1086 height 1096
paste input "105"
type input "105"
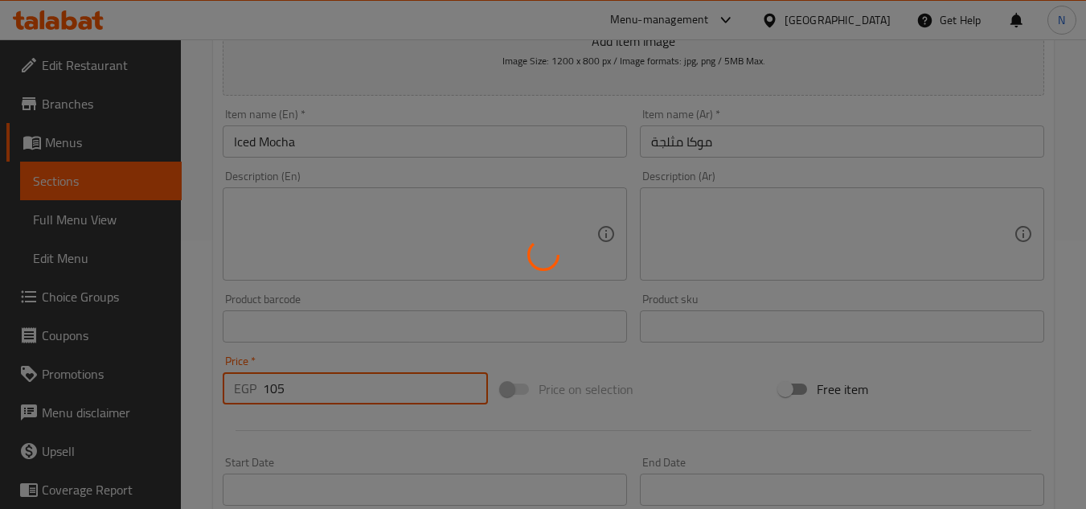
type input "0"
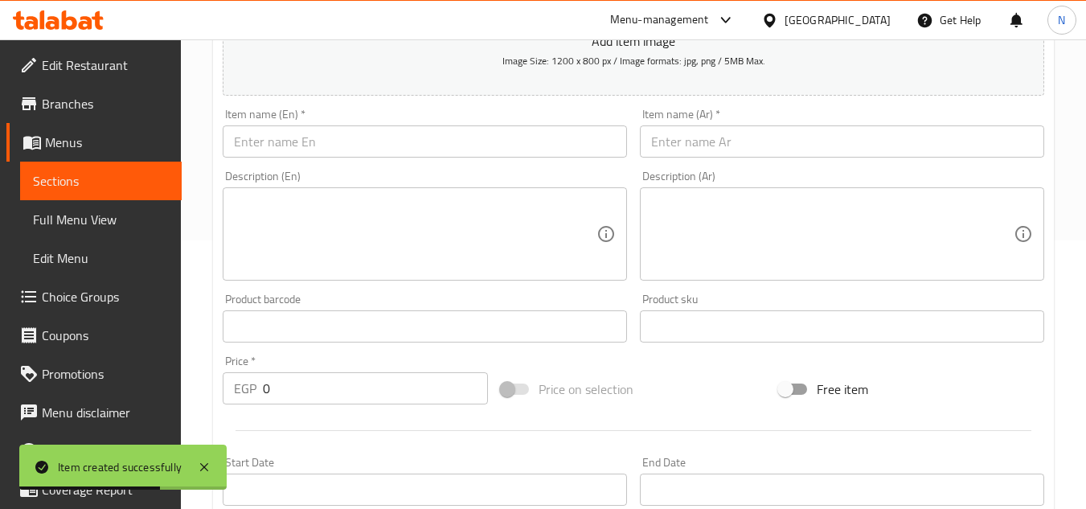
drag, startPoint x: 1067, startPoint y: 171, endPoint x: 1040, endPoint y: 175, distance: 26.8
click at [1067, 171] on div "Home / Restaurants management / Menus / Sections / item / create Ice Coffee Of …" at bounding box center [633, 319] width 905 height 1096
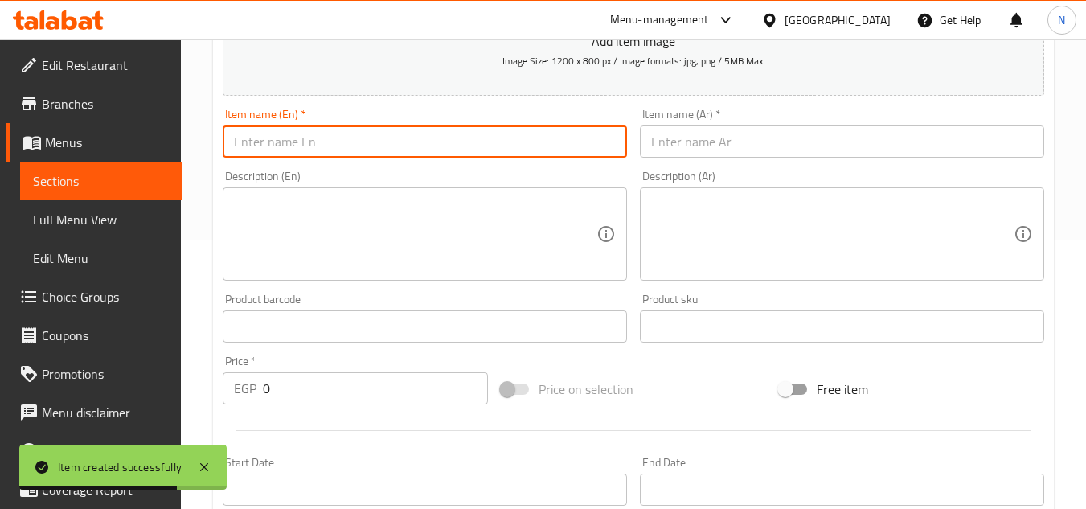
click at [415, 139] on input "text" at bounding box center [425, 141] width 404 height 32
paste input "Iced Coffee"
type input "Iced Coffee"
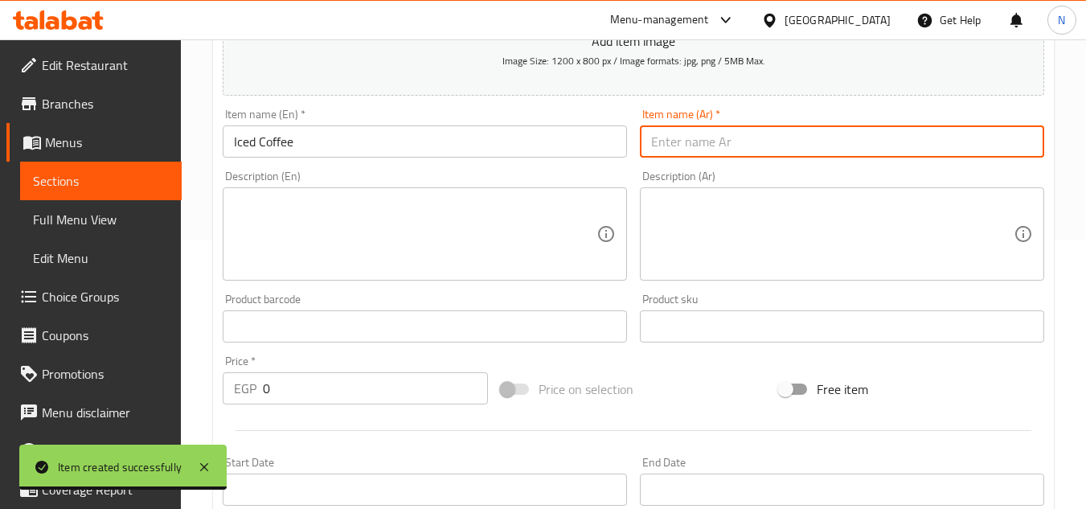
click at [751, 144] on input "text" at bounding box center [842, 141] width 404 height 32
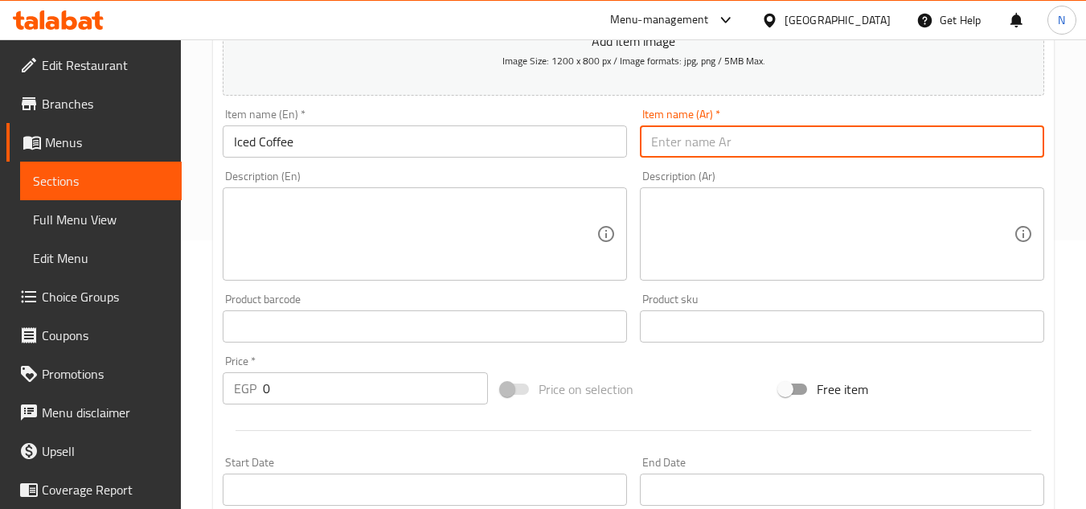
paste input "القهوة المثلجة"
drag, startPoint x: 725, startPoint y: 145, endPoint x: 733, endPoint y: 145, distance: 8.1
click at [733, 145] on input "القهوة المثلجة" at bounding box center [842, 141] width 404 height 32
click at [685, 145] on input "قهوة المثلجة" at bounding box center [842, 141] width 404 height 32
type input "قهوة مثلجة"
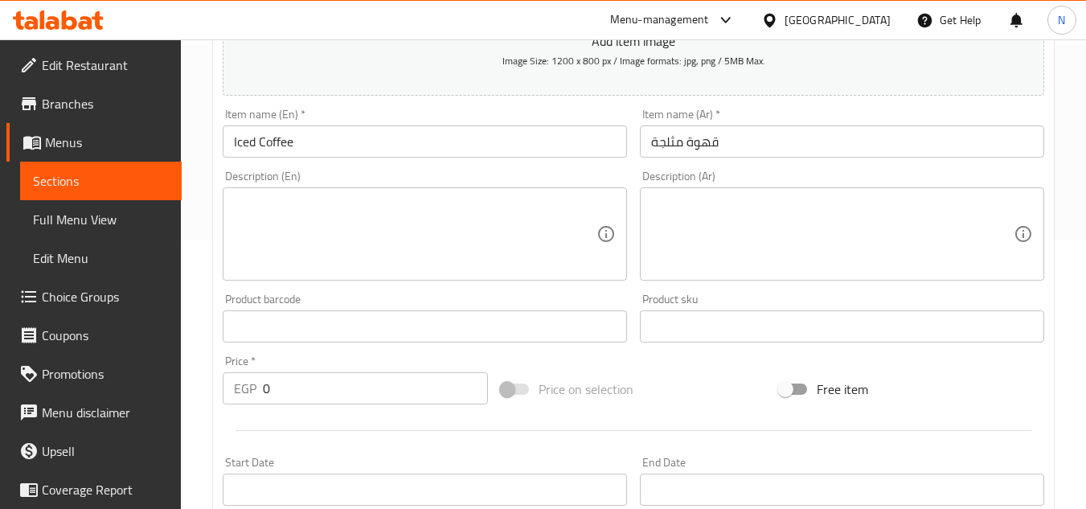
drag, startPoint x: 1059, startPoint y: 191, endPoint x: 670, endPoint y: 267, distance: 397.1
click at [1059, 191] on div "Home / Restaurants management / Menus / Sections / item / create Ice Coffee Of …" at bounding box center [633, 319] width 905 height 1096
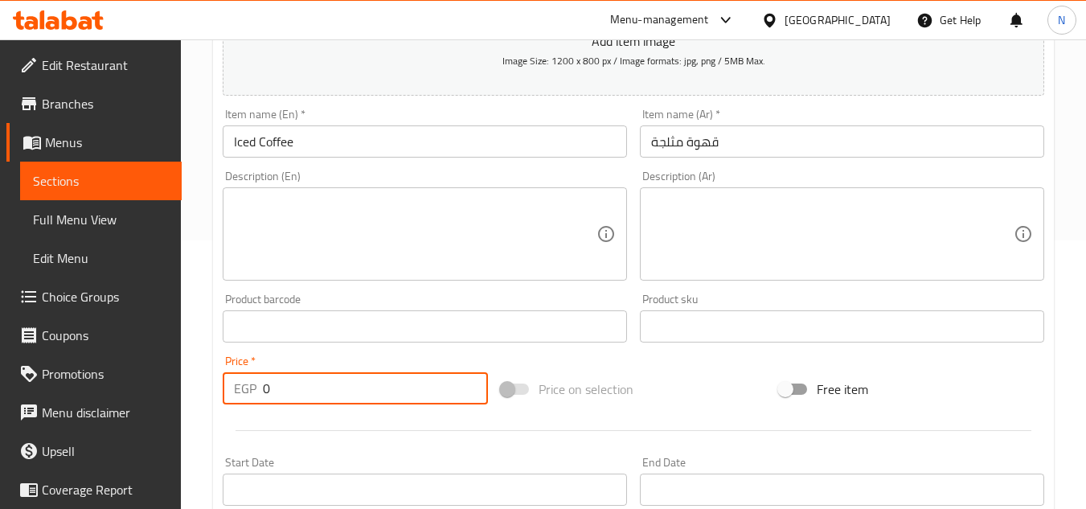
click at [264, 395] on input "0" at bounding box center [375, 388] width 225 height 32
paste input "99"
type input "99"
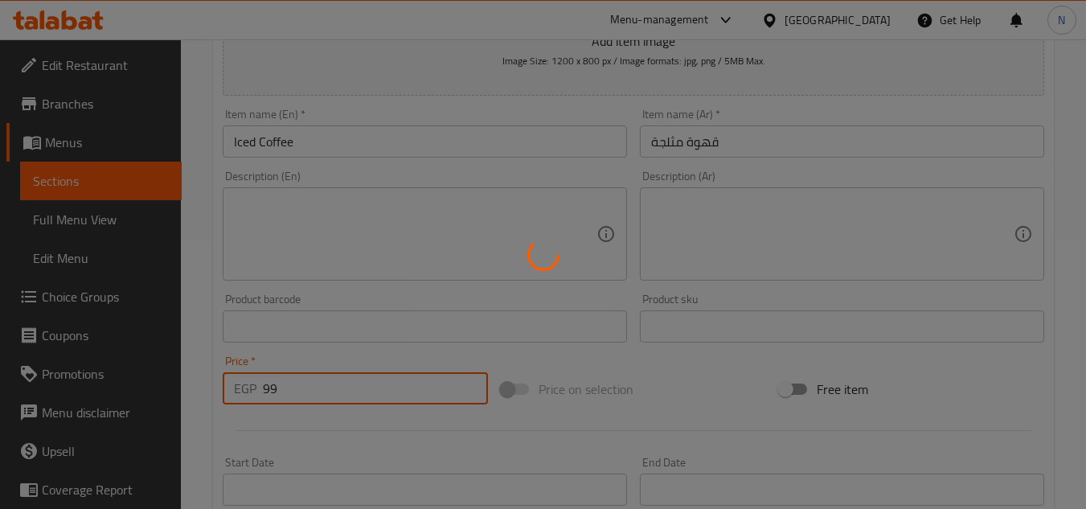
type input "0"
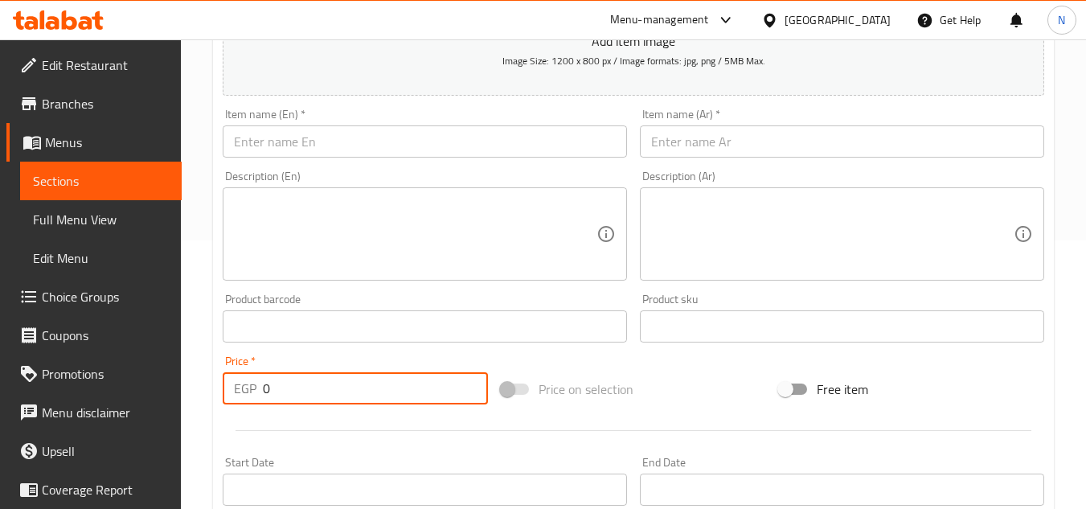
click at [383, 145] on input "text" at bounding box center [425, 141] width 404 height 32
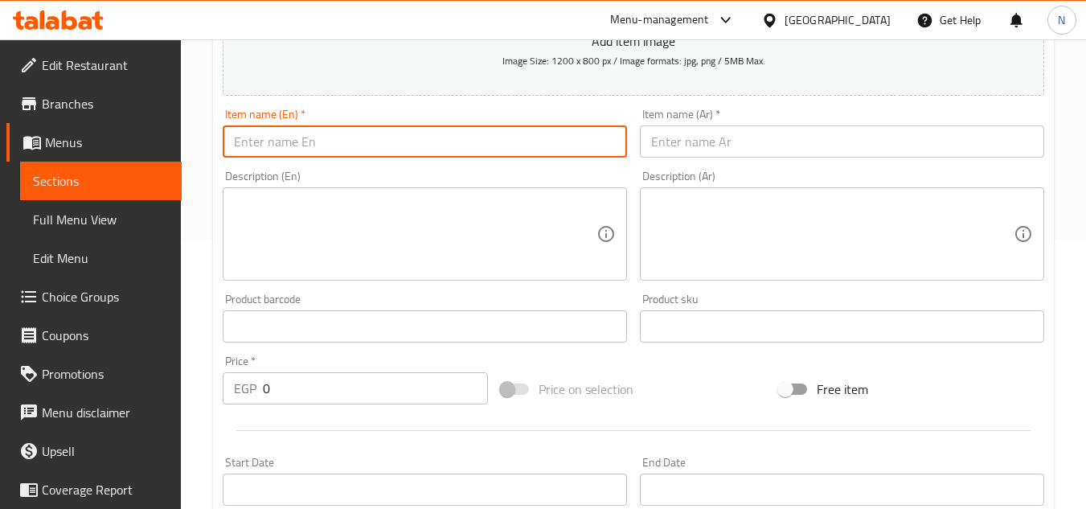
paste input "Spanish Latte"
type input "Spanish Latte"
click at [807, 126] on input "text" at bounding box center [842, 141] width 404 height 32
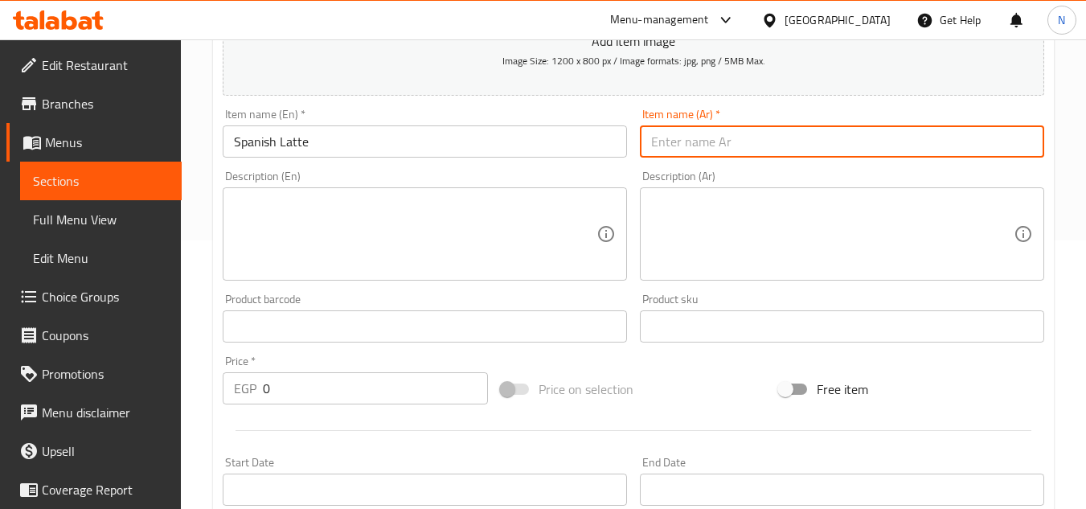
paste input "لاتيه إسباني"
type input "لاتيه إسباني"
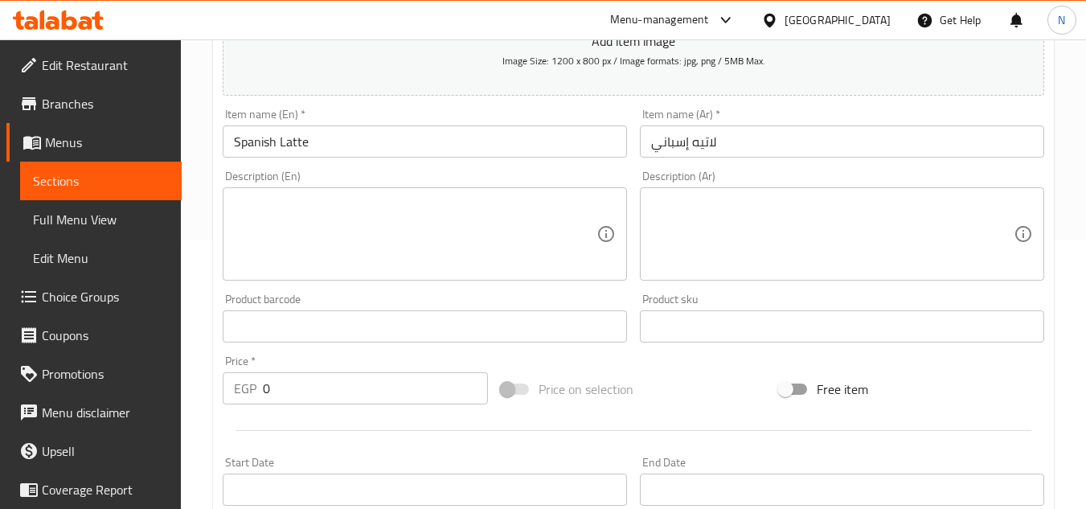
click at [1065, 249] on div "Home / Restaurants management / Menus / Sections / item / create Ice Coffee Of …" at bounding box center [633, 319] width 905 height 1096
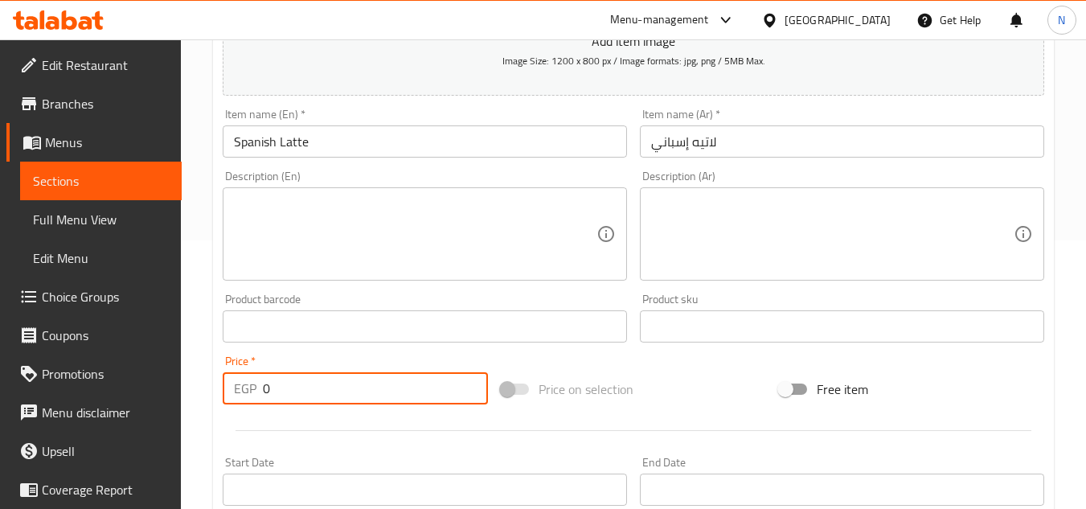
drag, startPoint x: 283, startPoint y: 391, endPoint x: 218, endPoint y: 406, distance: 66.7
click at [218, 406] on div "Price   * EGP 0 Price *" at bounding box center [355, 380] width 278 height 62
paste input "12"
type input "120"
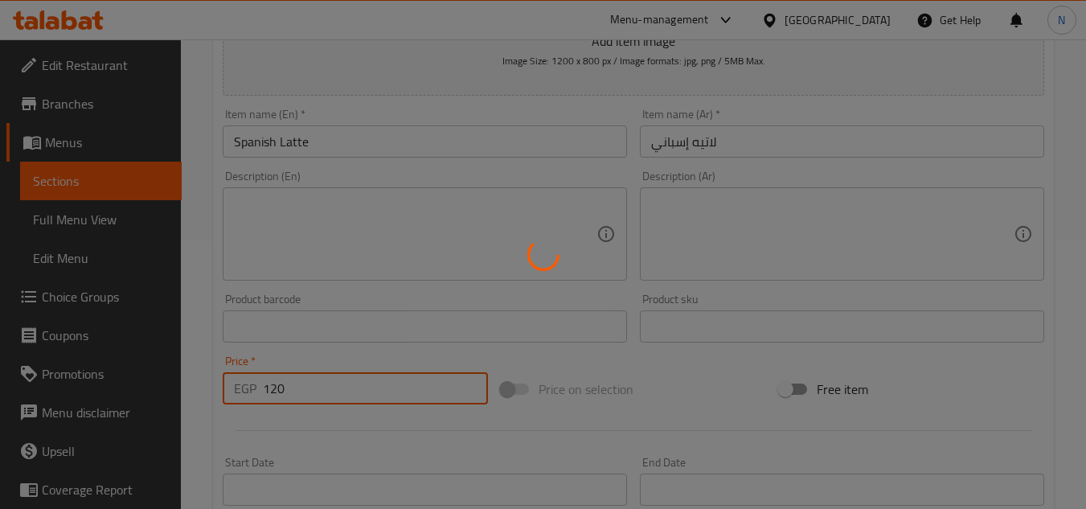
type input "0"
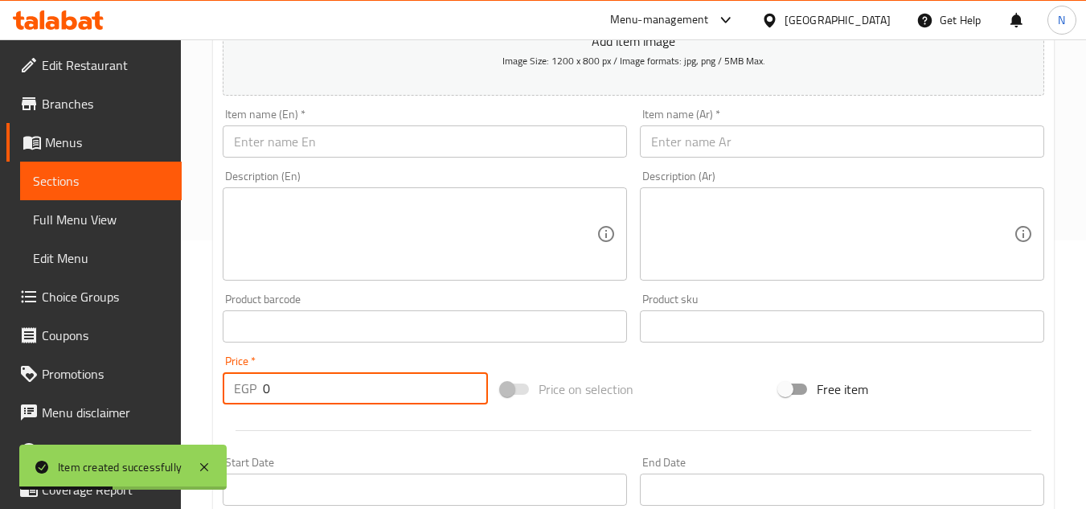
drag, startPoint x: 124, startPoint y: 182, endPoint x: 174, endPoint y: 202, distance: 54.5
click at [124, 182] on span "Sections" at bounding box center [101, 180] width 136 height 19
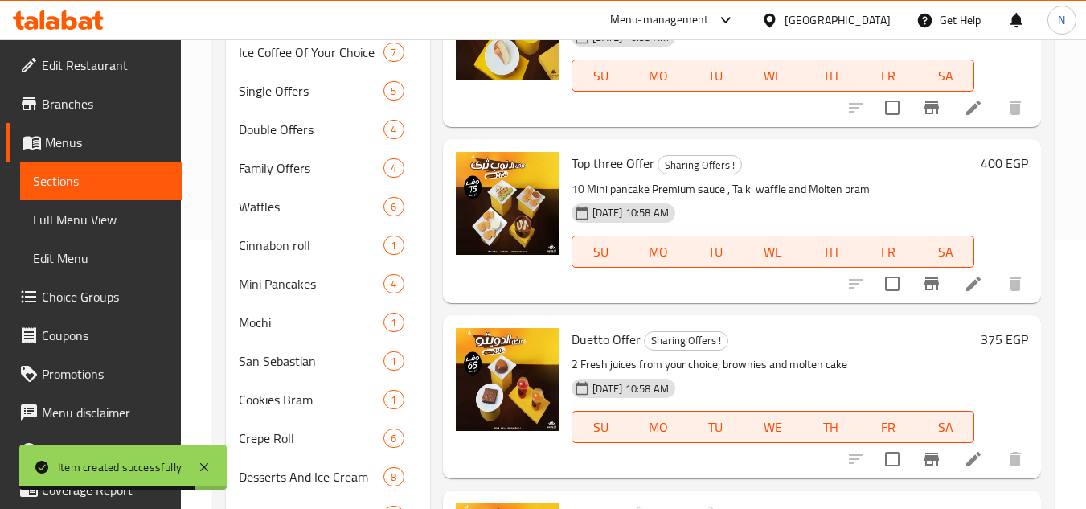
scroll to position [1272, 0]
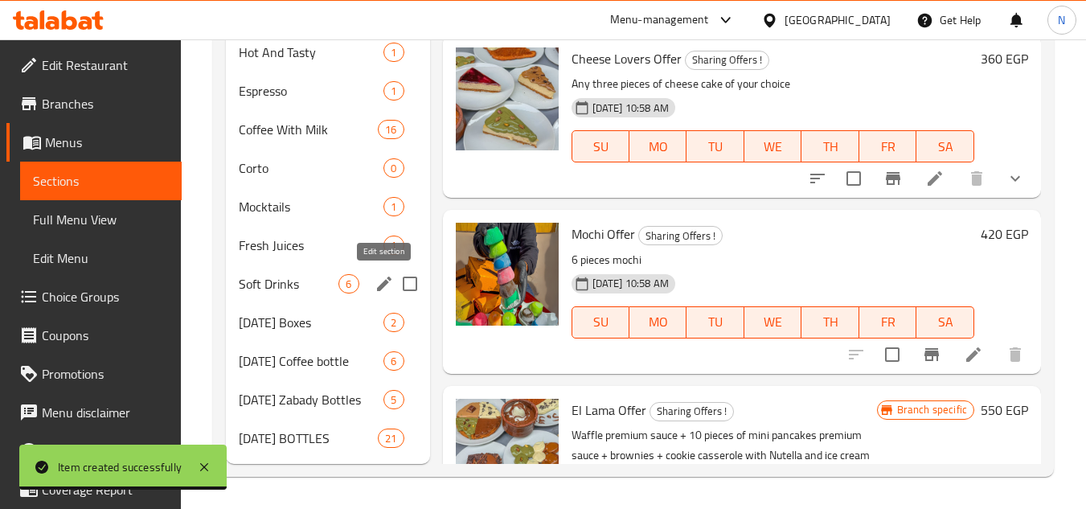
click at [381, 288] on icon "edit" at bounding box center [384, 283] width 14 height 14
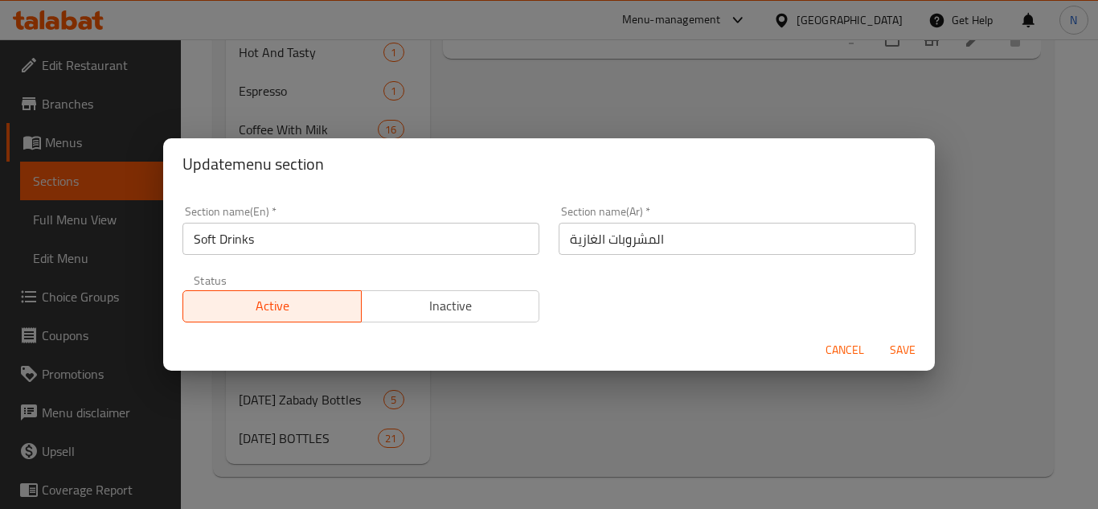
click at [302, 253] on input "Soft Drinks" at bounding box center [360, 239] width 357 height 32
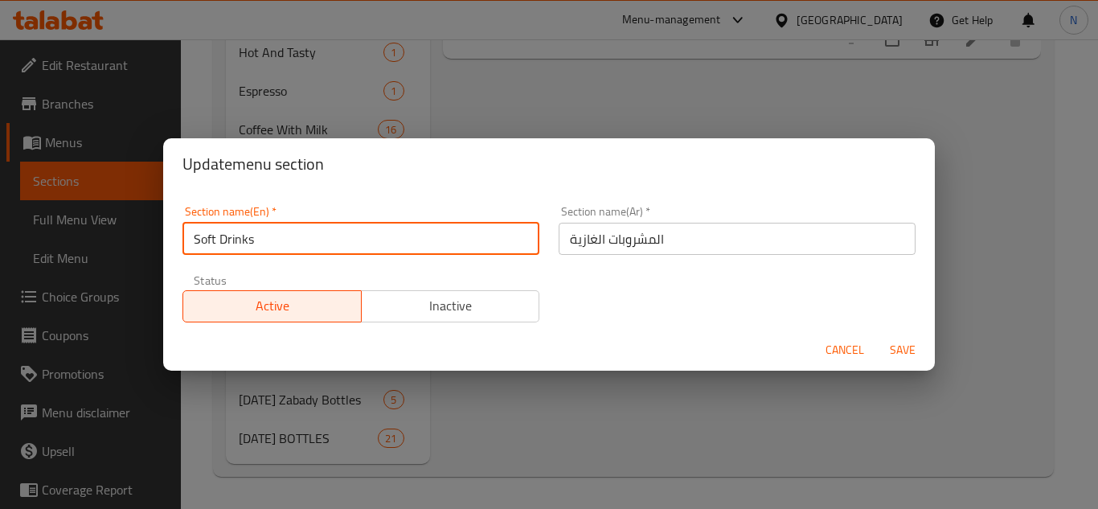
click at [302, 253] on input "Soft Drinks" at bounding box center [360, 239] width 357 height 32
paste input "text"
type input "Soft Drink"
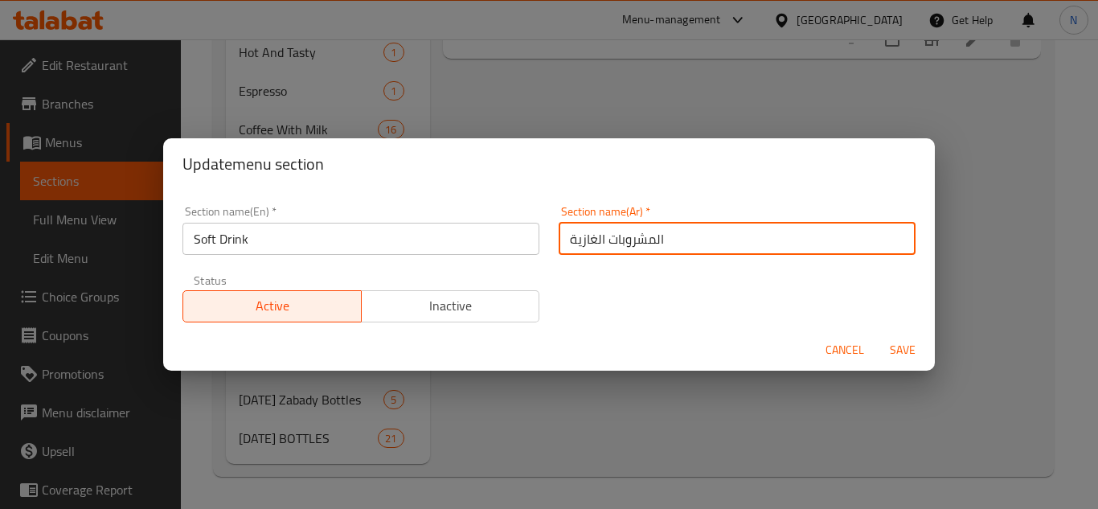
drag, startPoint x: 648, startPoint y: 240, endPoint x: 665, endPoint y: 240, distance: 17.7
click at [665, 240] on input "المشروبات الغازية" at bounding box center [737, 239] width 357 height 32
click at [615, 240] on input "مشروبات الغازية" at bounding box center [737, 239] width 357 height 32
click at [608, 244] on input "مشروبات الغازية" at bounding box center [737, 239] width 357 height 32
click at [616, 244] on input "مشروبات الغازية" at bounding box center [737, 239] width 357 height 32
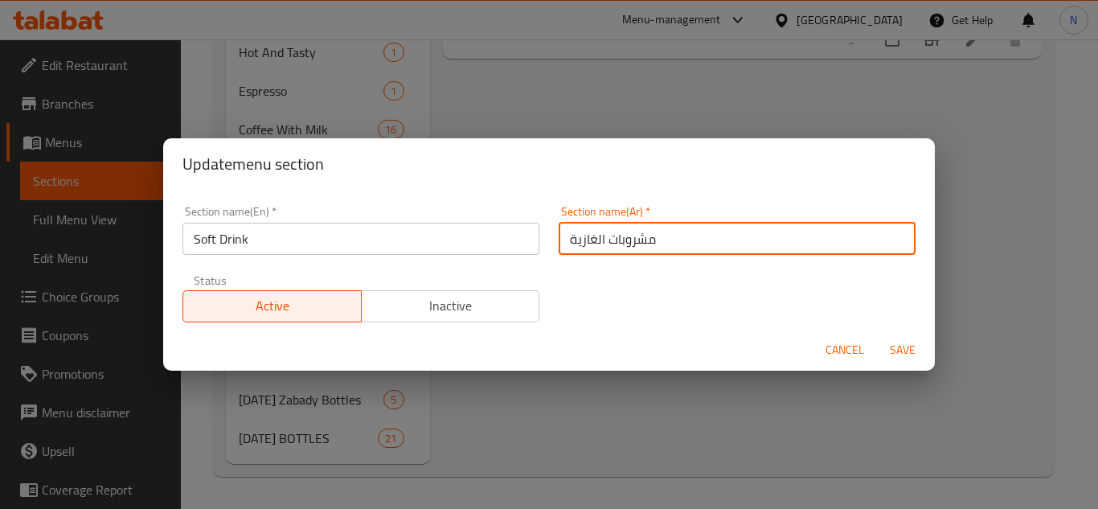
drag, startPoint x: 615, startPoint y: 245, endPoint x: 601, endPoint y: 250, distance: 14.5
click at [601, 250] on input "مشروبات الغازية" at bounding box center [737, 239] width 357 height 32
click at [592, 246] on input "مشروب الغازية" at bounding box center [737, 239] width 357 height 32
drag, startPoint x: 571, startPoint y: 241, endPoint x: 563, endPoint y: 245, distance: 9.0
click at [563, 245] on input "مشروب غازية" at bounding box center [737, 239] width 357 height 32
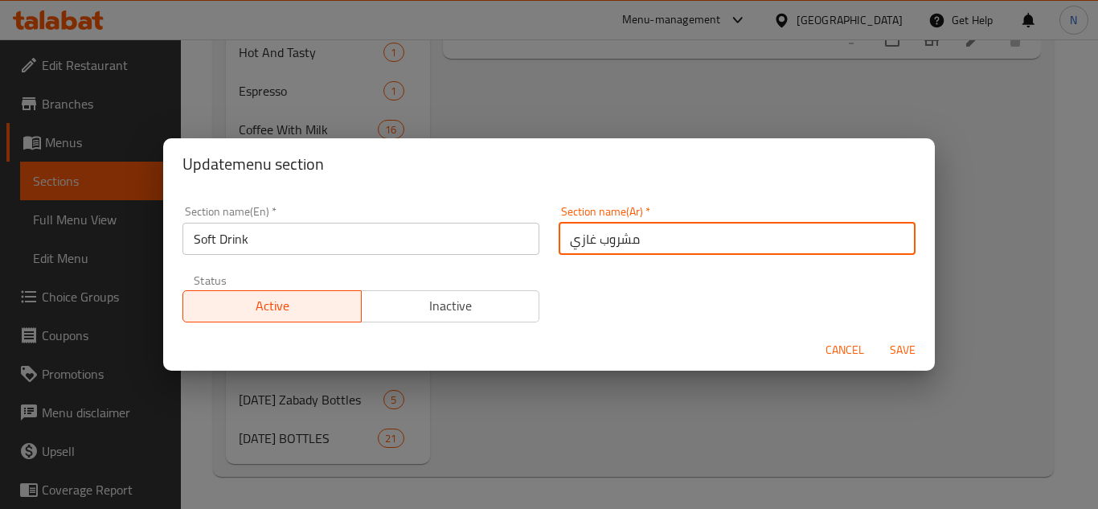
type input "مشروب غازي"
click at [877, 335] on button "Save" at bounding box center [902, 350] width 51 height 30
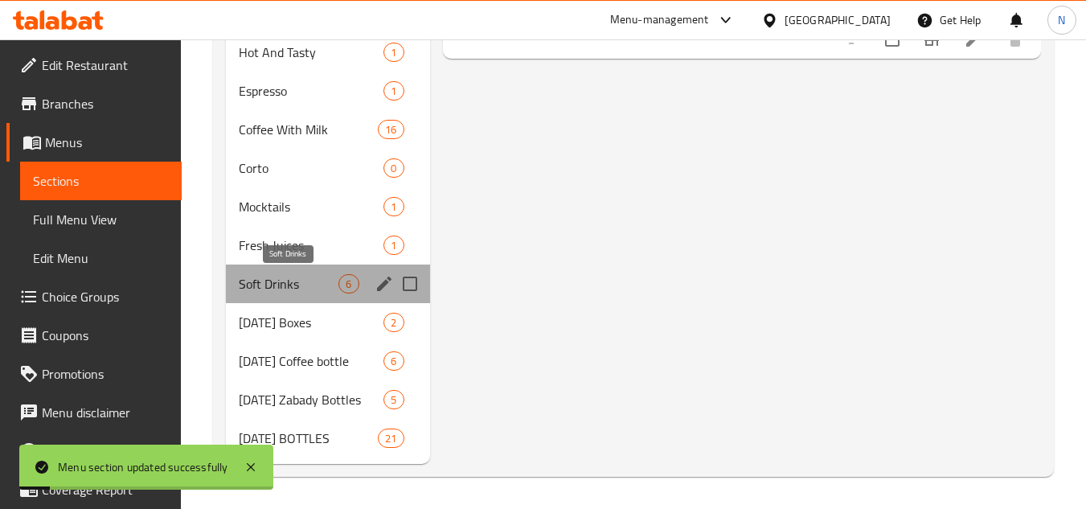
click at [323, 280] on span "Soft Drinks" at bounding box center [289, 283] width 100 height 19
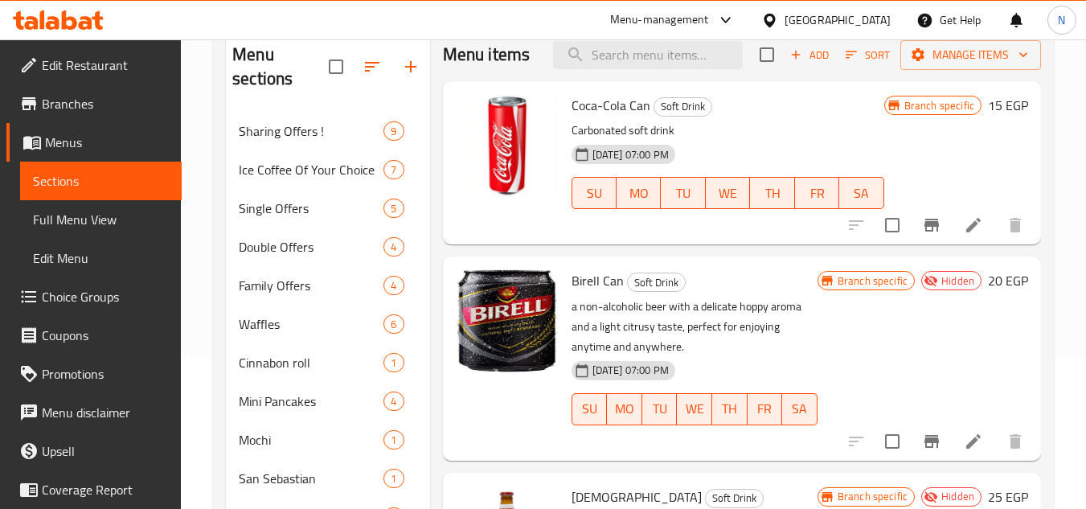
scroll to position [146, 0]
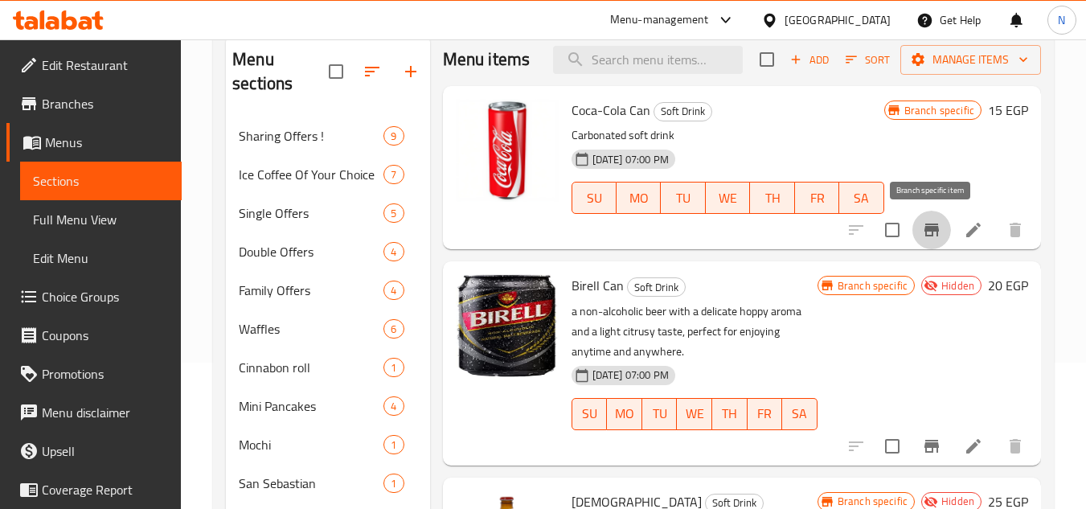
click at [933, 221] on icon "Branch-specific-item" at bounding box center [931, 229] width 19 height 19
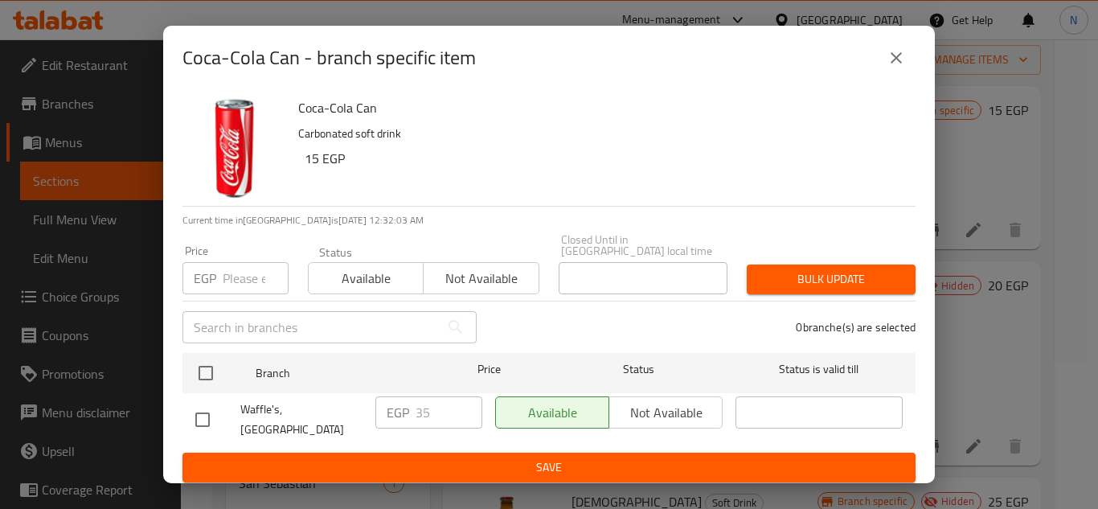
click at [898, 63] on icon "close" at bounding box center [896, 57] width 11 height 11
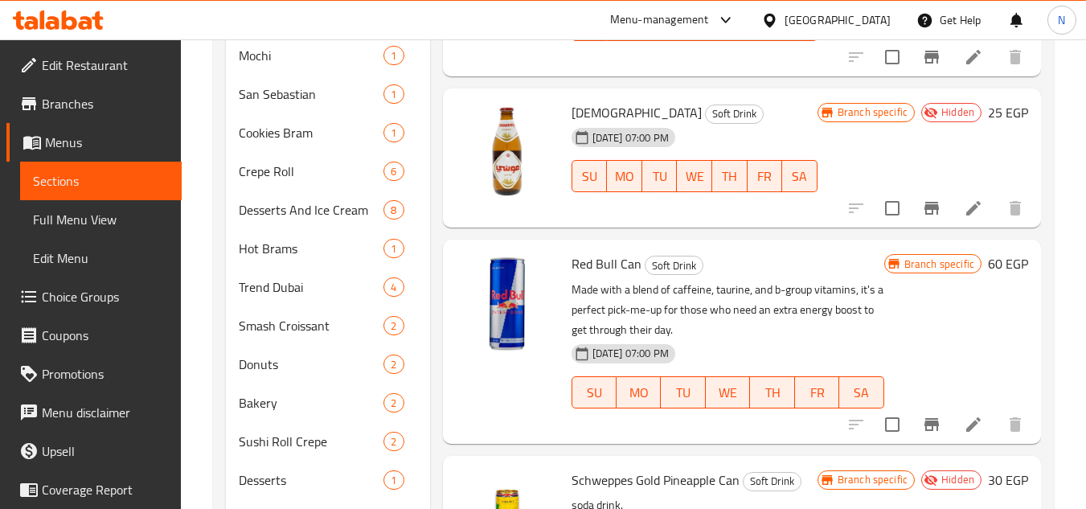
scroll to position [548, 0]
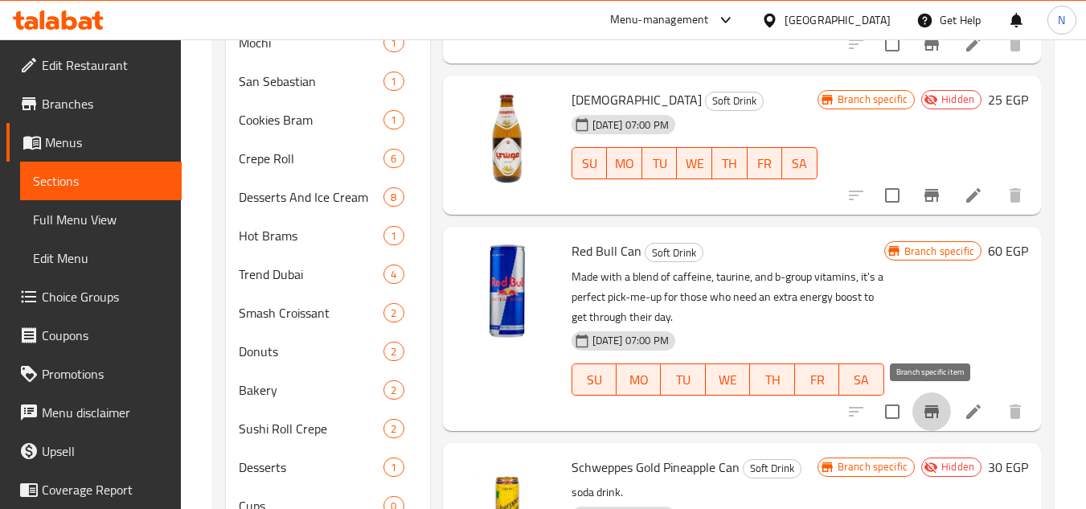
click at [934, 407] on icon "Branch-specific-item" at bounding box center [931, 411] width 19 height 19
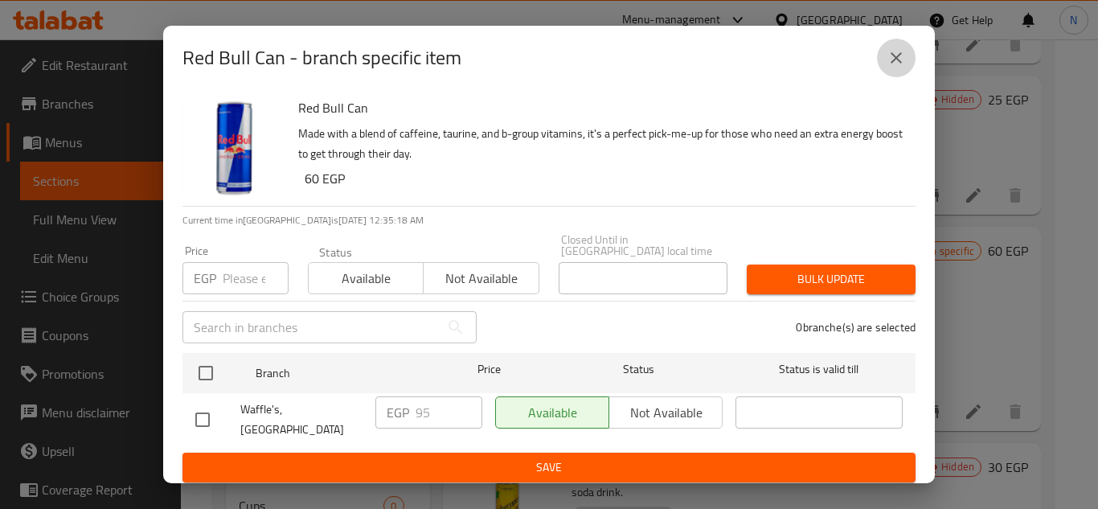
click at [902, 68] on icon "close" at bounding box center [896, 57] width 19 height 19
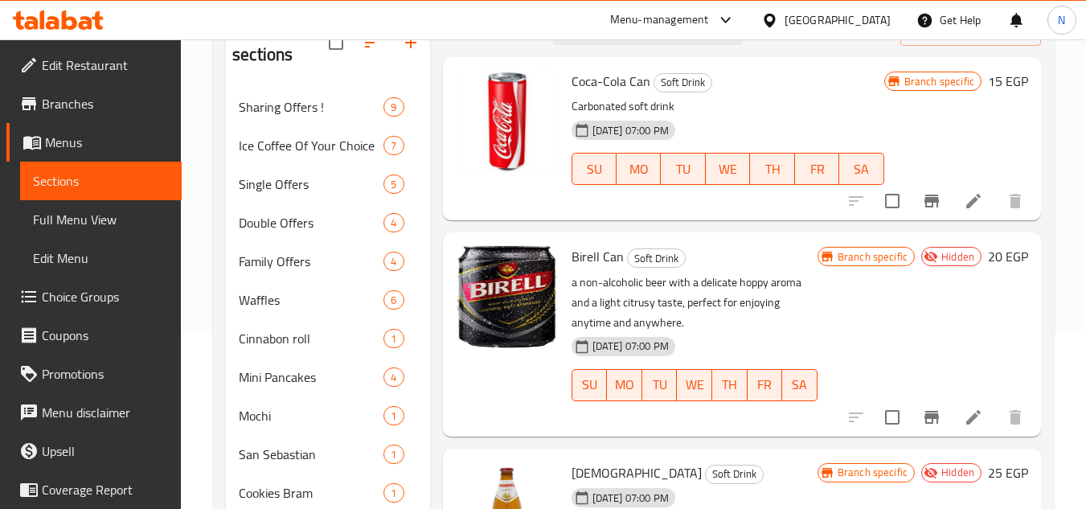
scroll to position [146, 0]
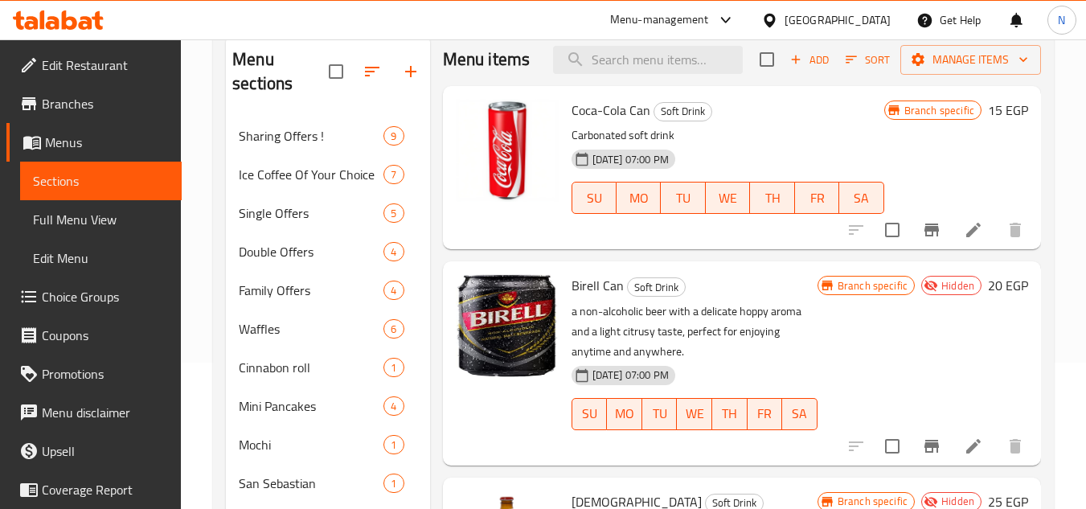
click at [933, 222] on icon "Branch-specific-item" at bounding box center [931, 229] width 19 height 19
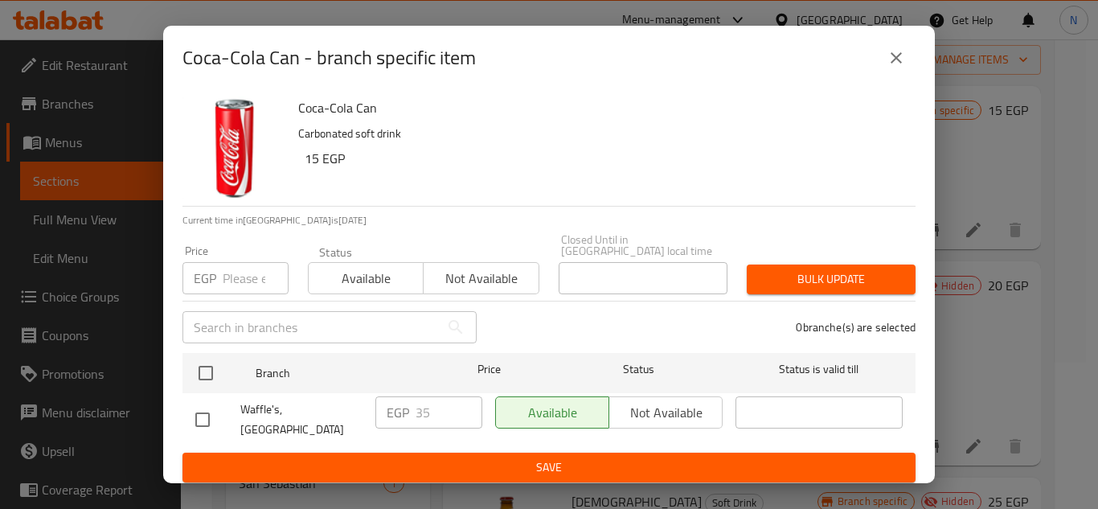
click at [893, 63] on icon "close" at bounding box center [896, 57] width 11 height 11
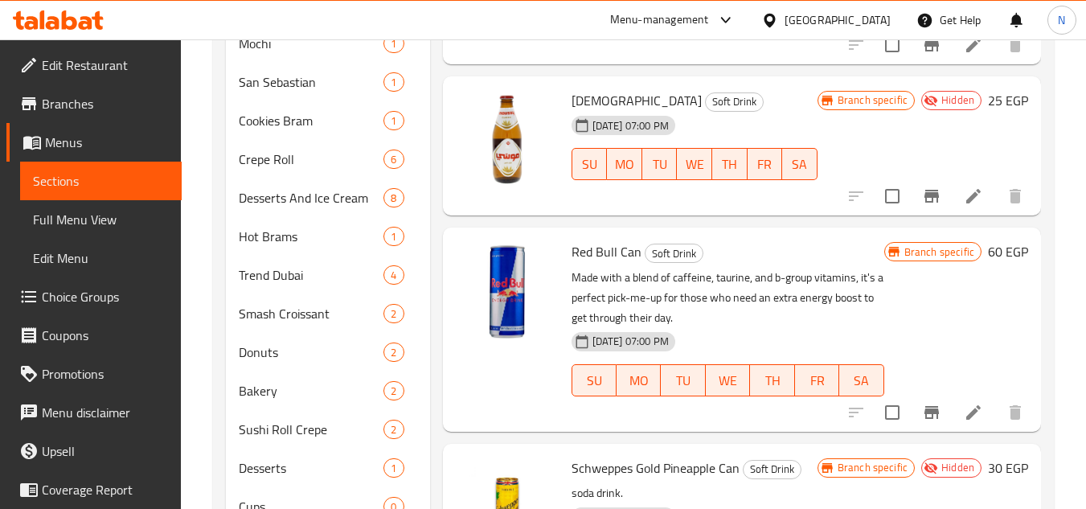
scroll to position [548, 0]
click at [928, 409] on icon "Branch-specific-item" at bounding box center [931, 411] width 14 height 13
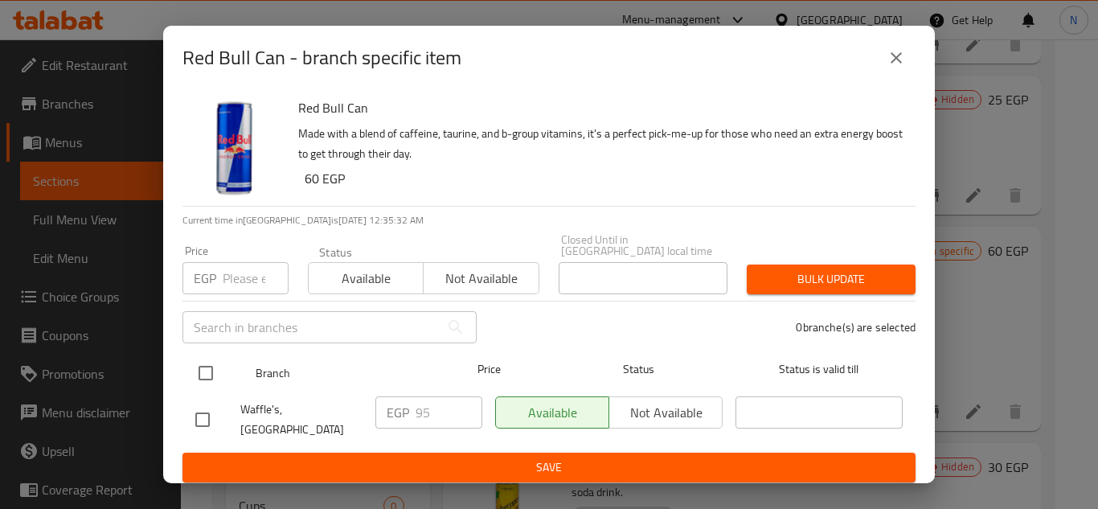
click at [198, 371] on input "checkbox" at bounding box center [206, 373] width 34 height 34
checkbox input "true"
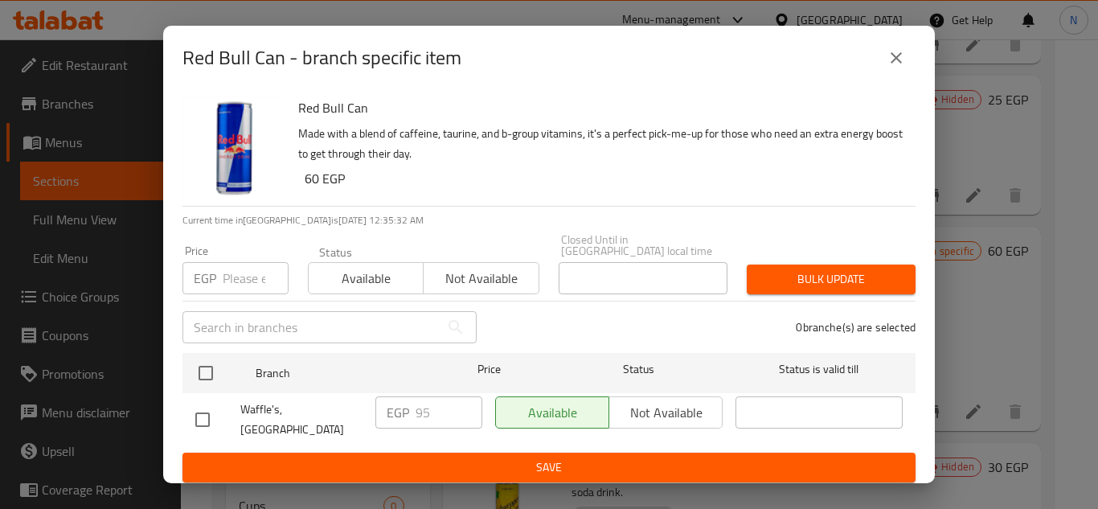
checkbox input "true"
click at [413, 414] on div "EGP 95 ​" at bounding box center [428, 412] width 107 height 32
click at [423, 411] on input "95" at bounding box center [449, 412] width 67 height 32
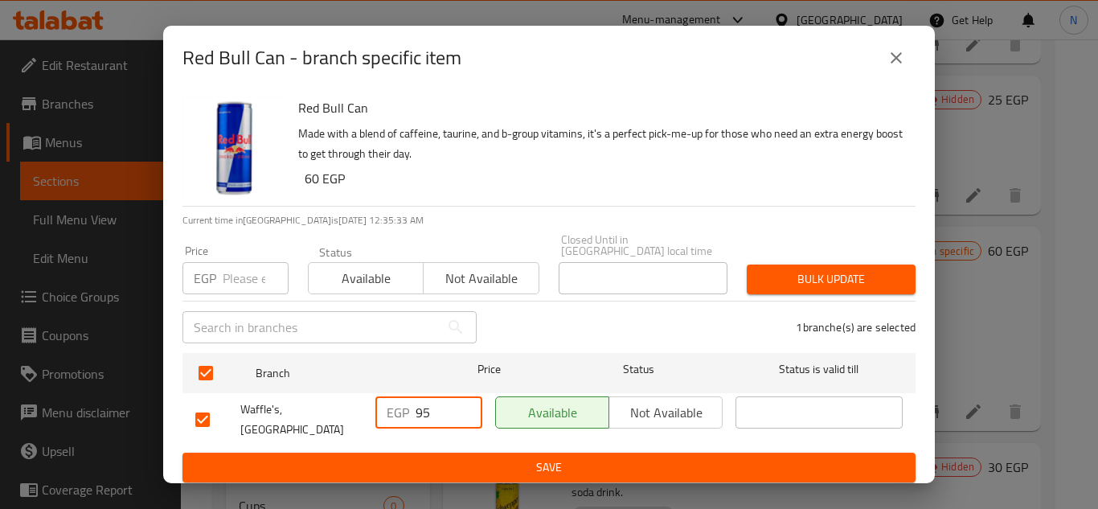
paste input "3"
type input "35"
click at [481, 457] on span "Save" at bounding box center [548, 467] width 707 height 20
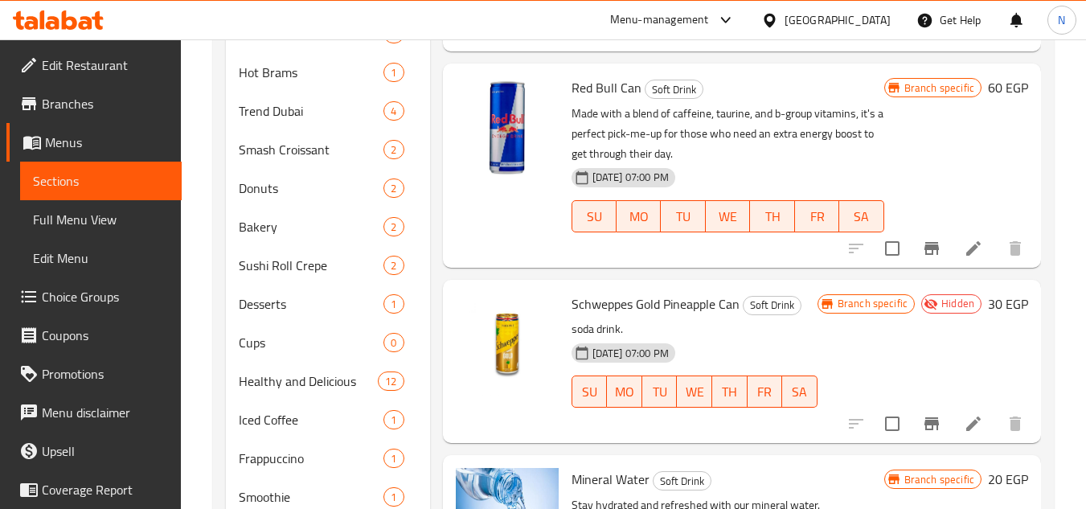
scroll to position [1111, 0]
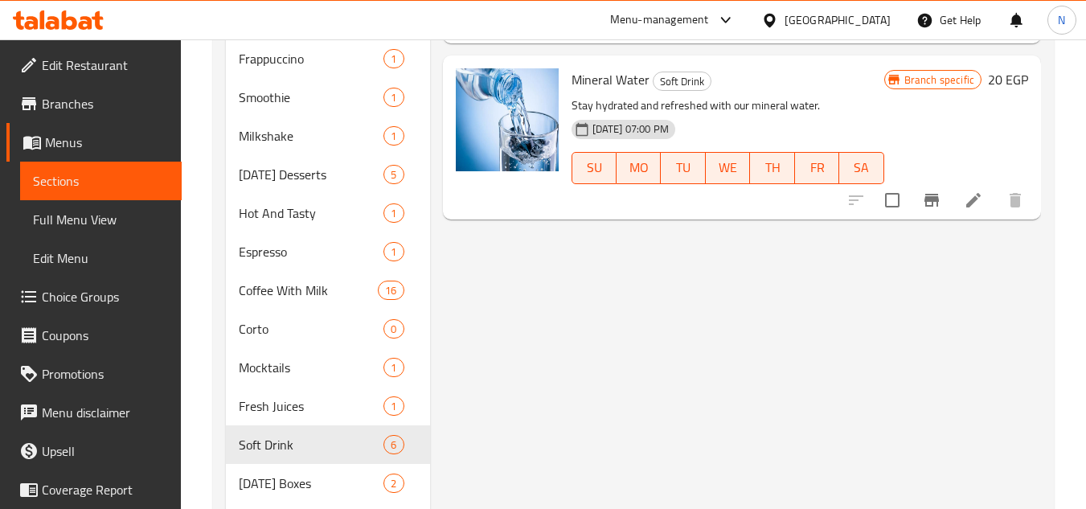
click at [935, 202] on icon "Branch-specific-item" at bounding box center [931, 199] width 19 height 19
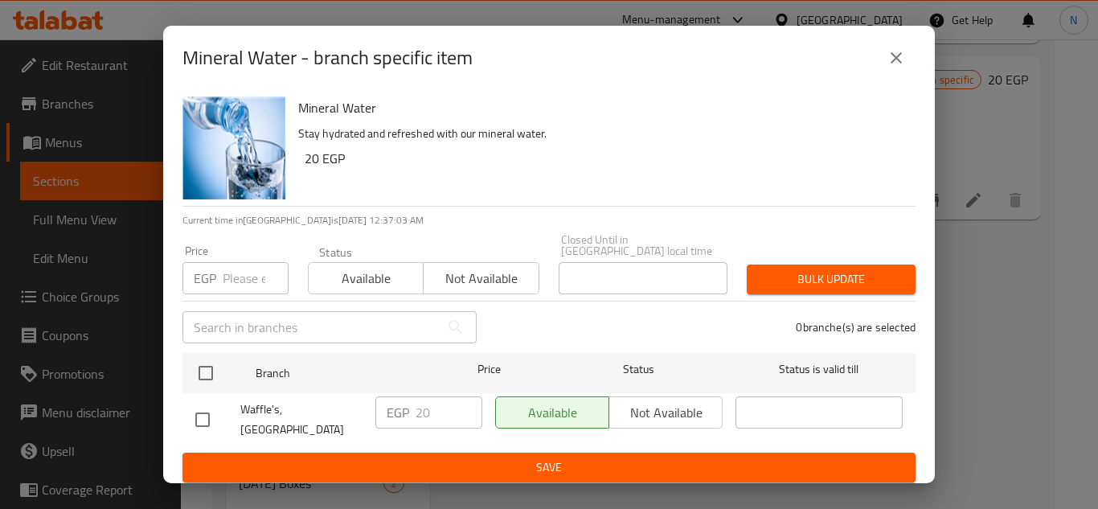
click at [891, 62] on icon "close" at bounding box center [896, 57] width 19 height 19
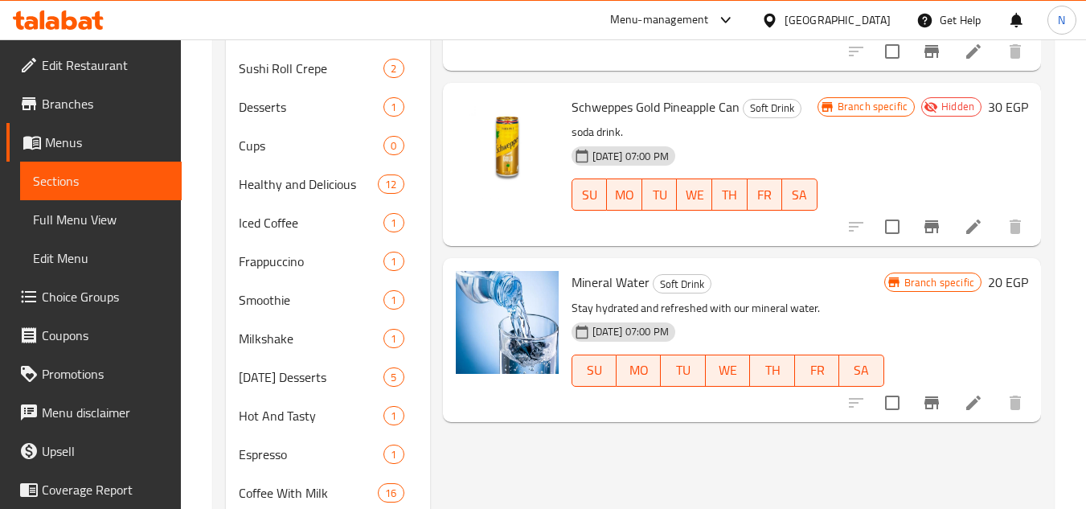
scroll to position [870, 0]
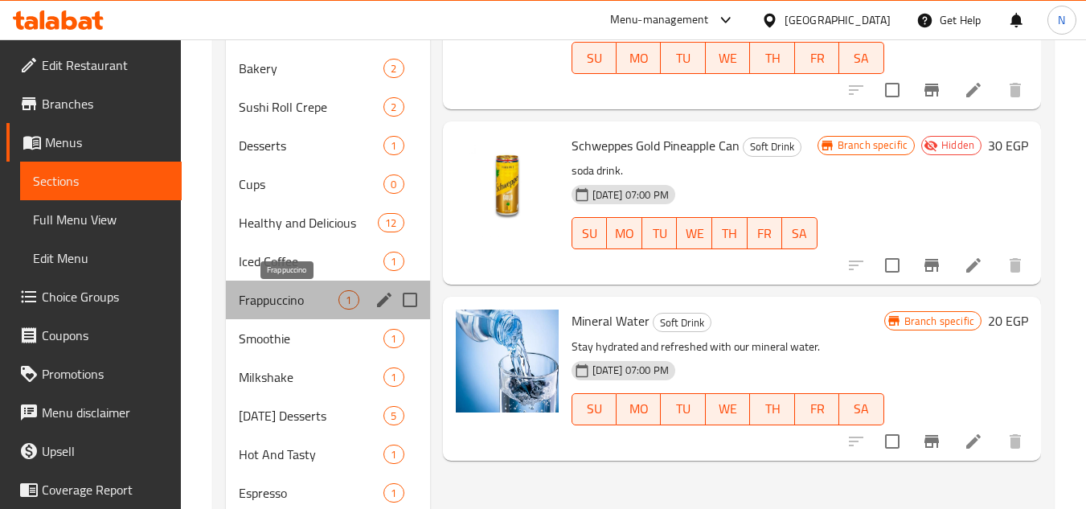
click at [297, 304] on span "Frappuccino" at bounding box center [289, 299] width 100 height 19
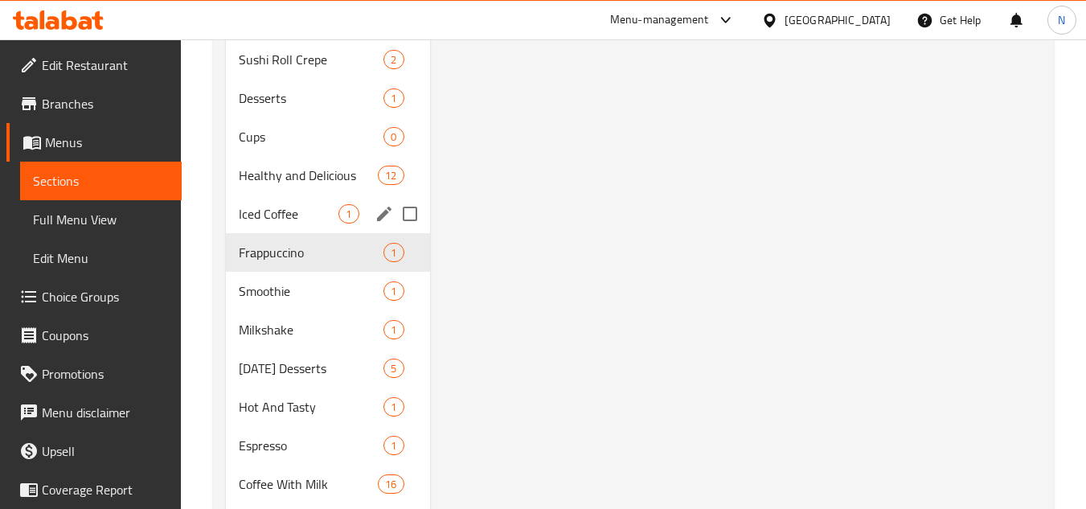
scroll to position [964, 0]
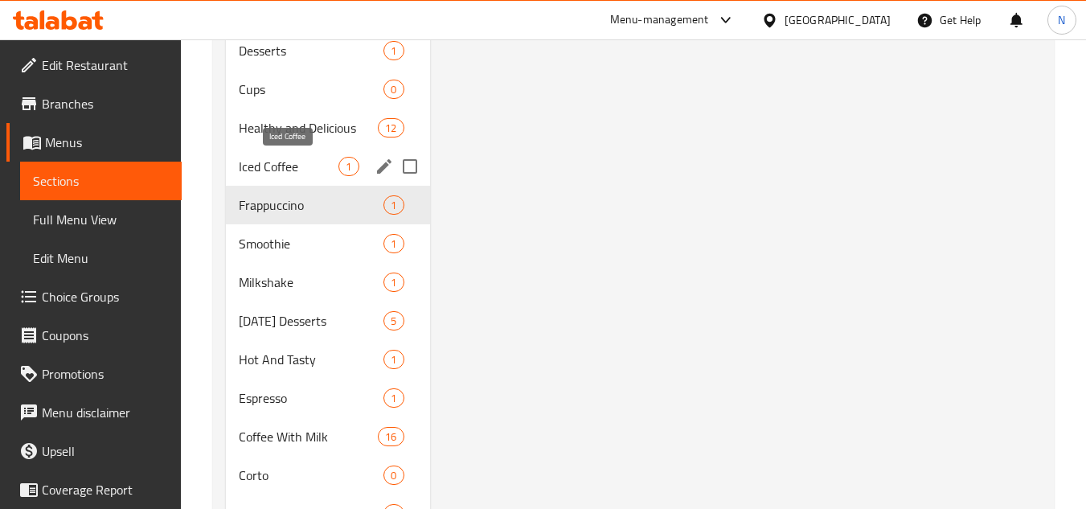
click at [291, 167] on span "Iced Coffee" at bounding box center [289, 166] width 100 height 19
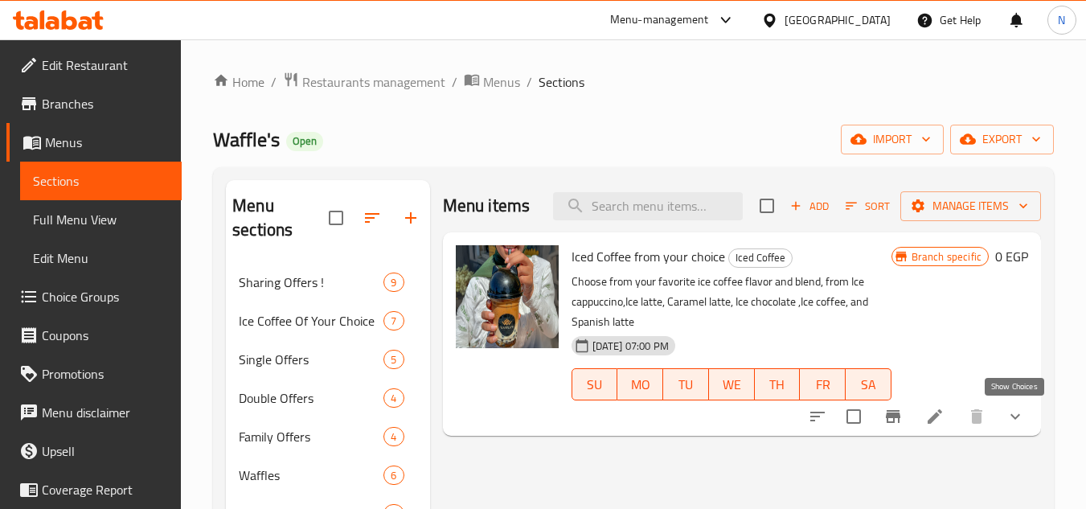
click at [1022, 424] on icon "show more" at bounding box center [1014, 416] width 19 height 19
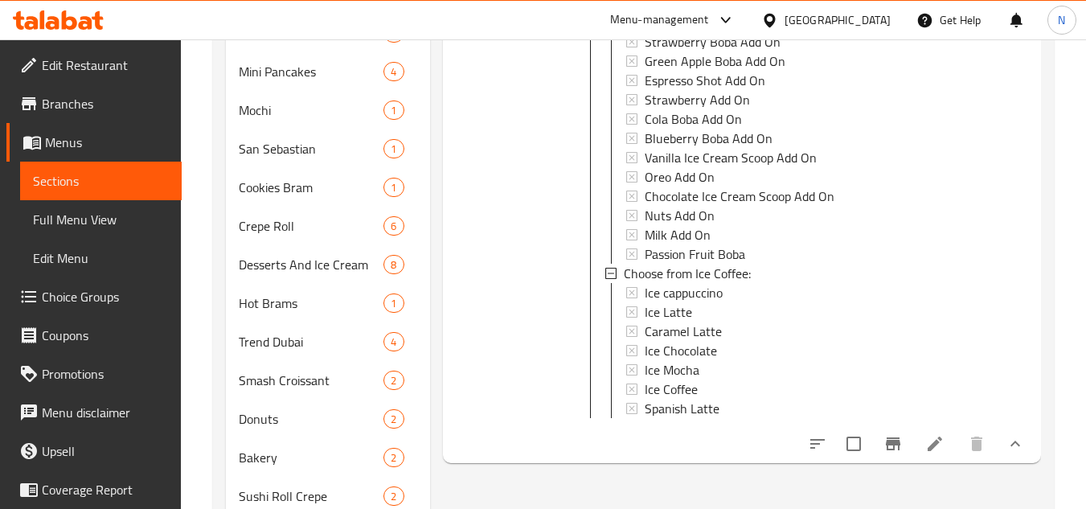
scroll to position [482, 0]
click at [723, 291] on div "Ice cappuccino" at bounding box center [762, 290] width 234 height 19
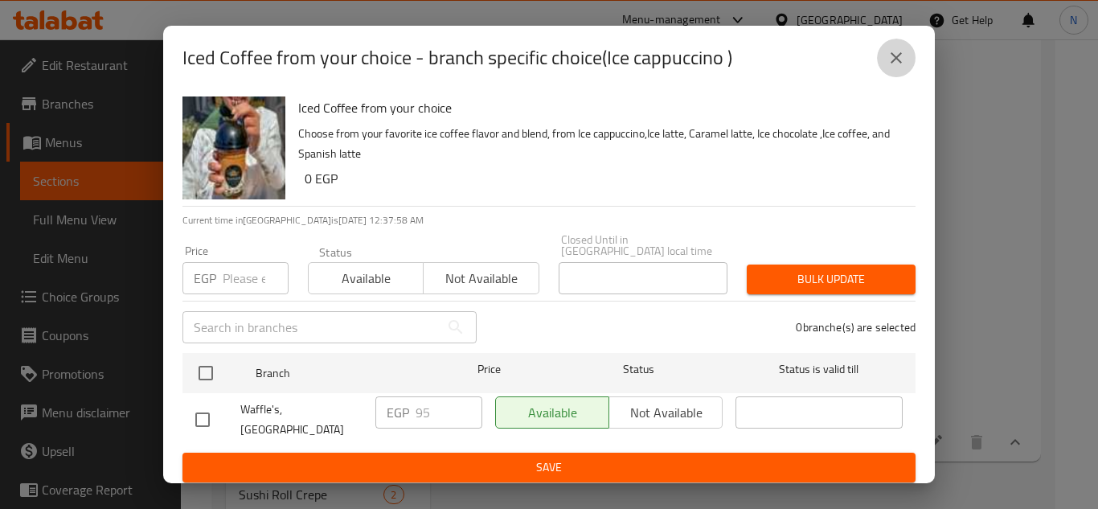
click at [901, 63] on icon "close" at bounding box center [896, 57] width 11 height 11
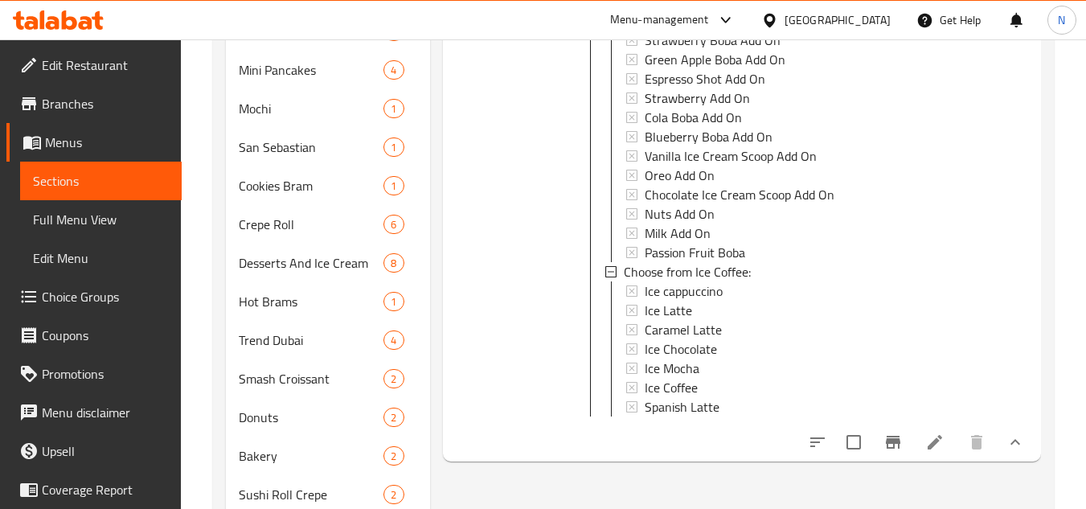
click at [733, 294] on div "Ice cappuccino" at bounding box center [762, 290] width 234 height 19
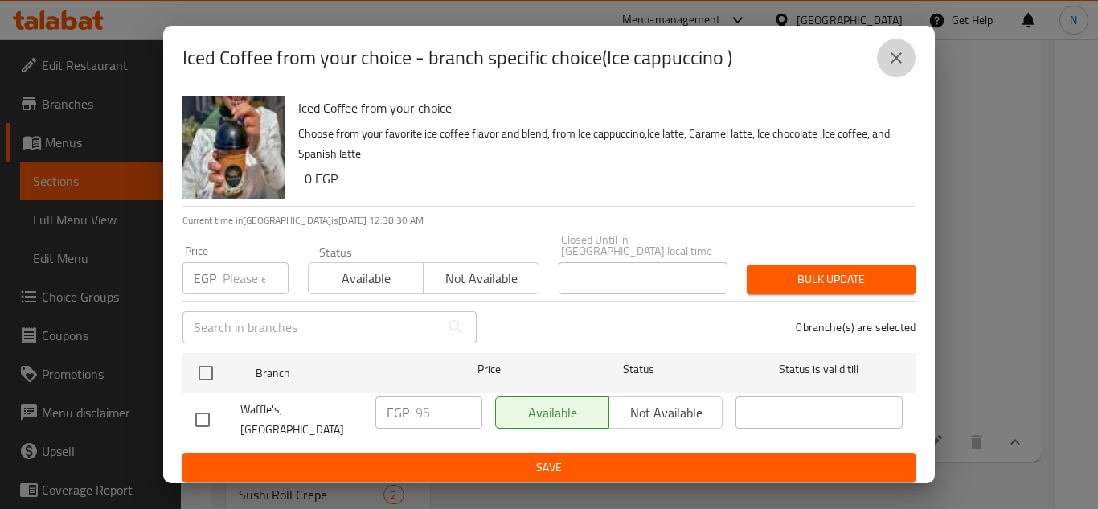
drag, startPoint x: 894, startPoint y: 59, endPoint x: 403, endPoint y: 181, distance: 505.9
click at [891, 61] on icon "close" at bounding box center [896, 57] width 19 height 19
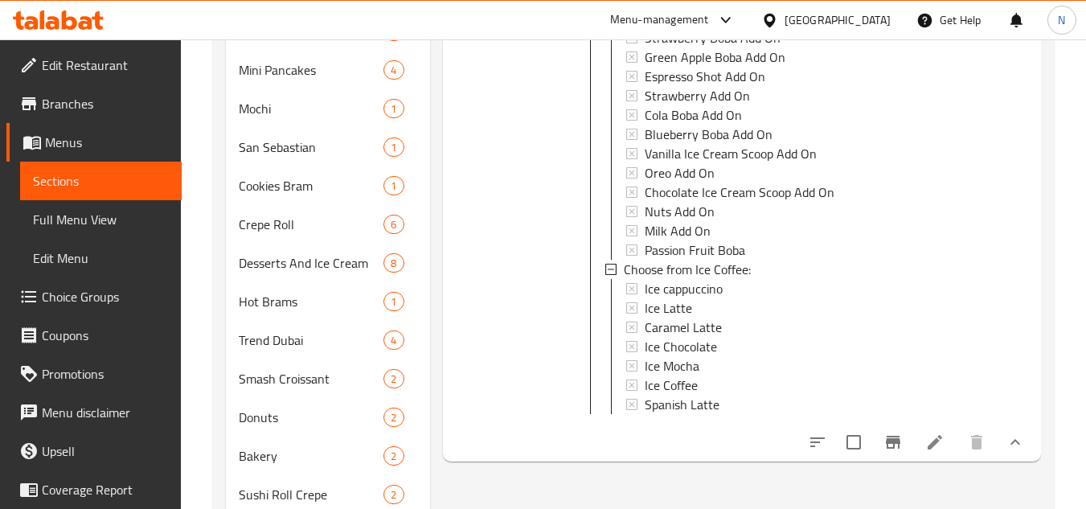
click at [715, 288] on span "Ice cappuccino" at bounding box center [684, 288] width 78 height 19
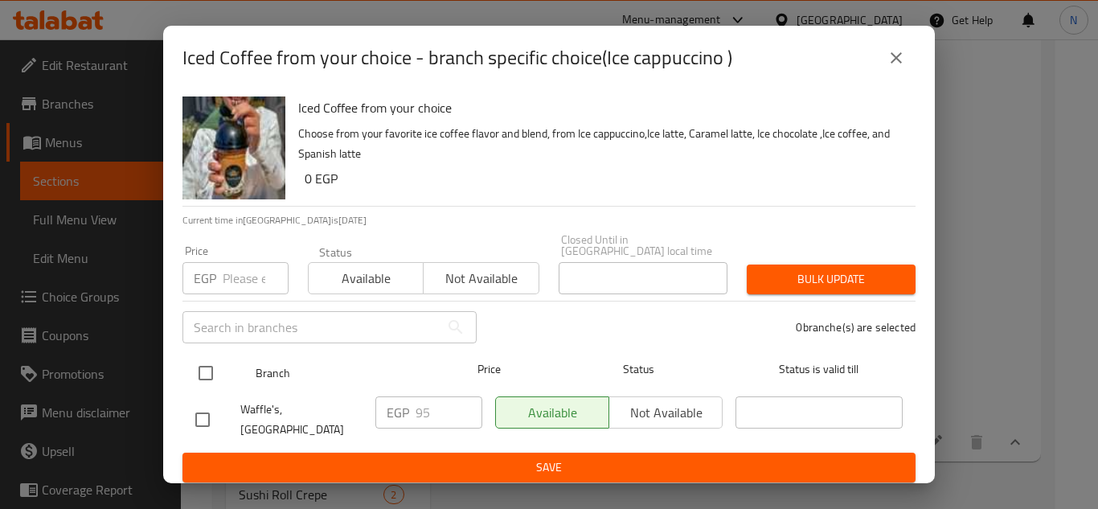
click at [207, 370] on input "checkbox" at bounding box center [206, 373] width 34 height 34
checkbox input "true"
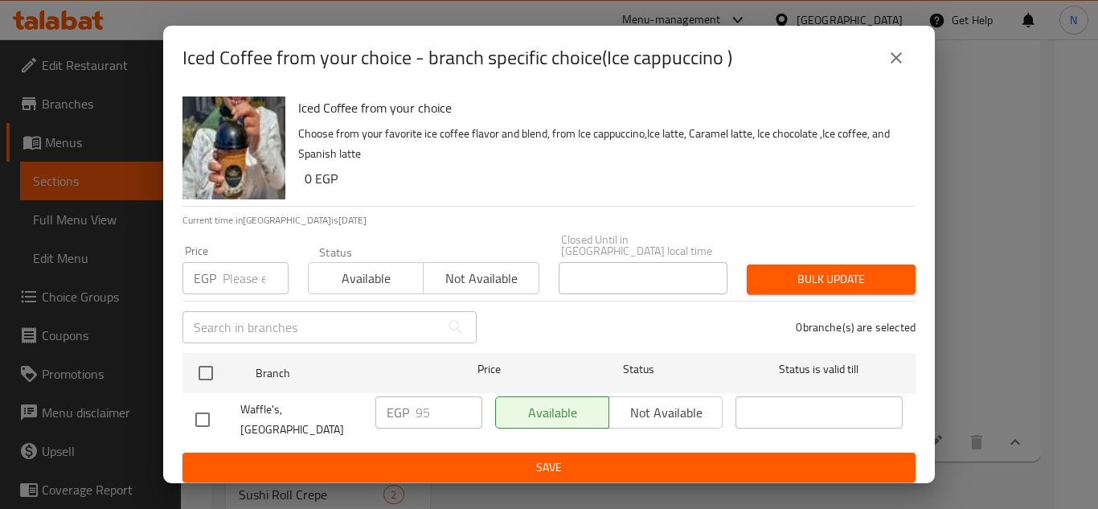
checkbox input "true"
click at [420, 416] on input "95" at bounding box center [449, 412] width 67 height 32
paste input "9"
type input "99"
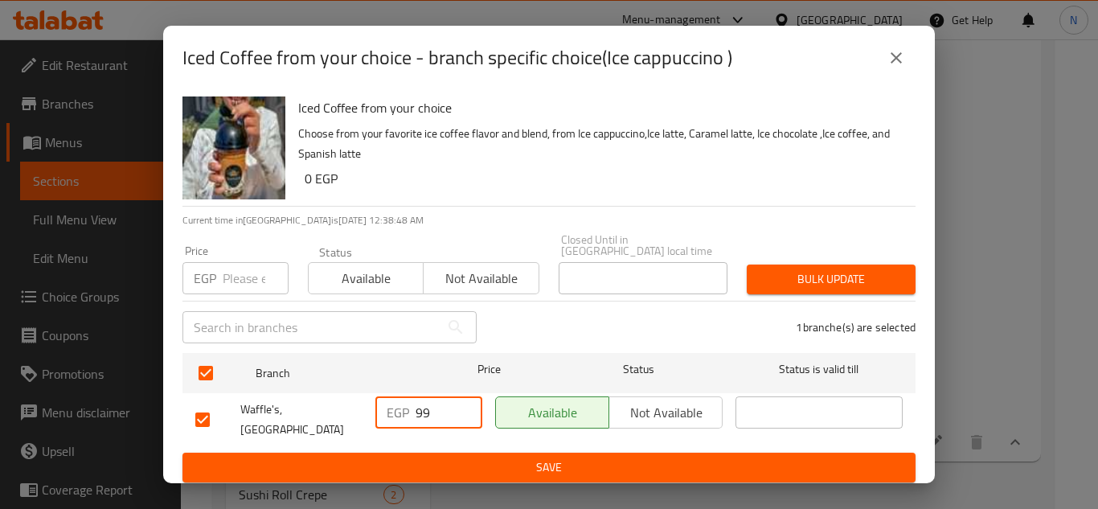
click at [485, 458] on span "Save" at bounding box center [548, 467] width 707 height 20
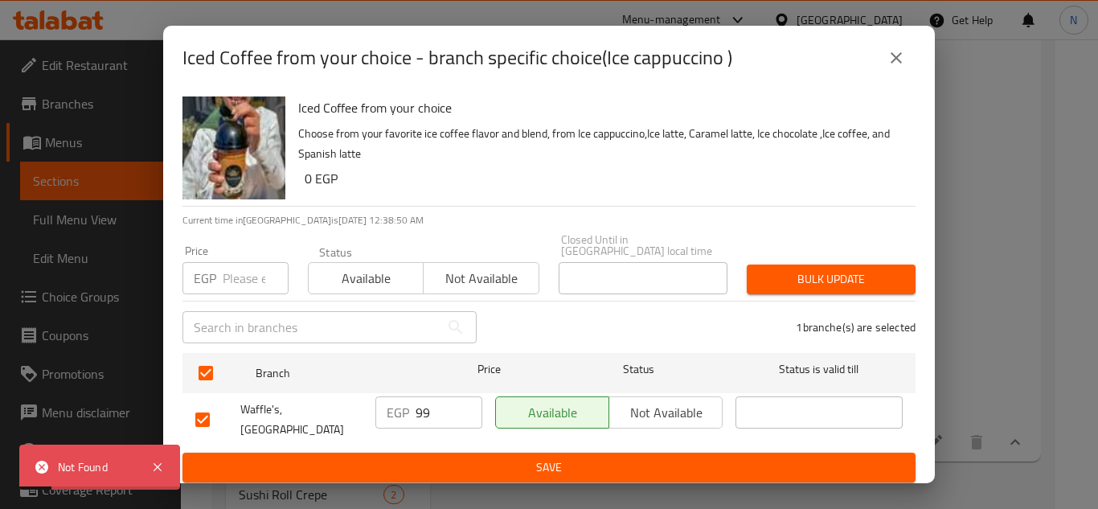
click at [899, 67] on icon "close" at bounding box center [896, 57] width 19 height 19
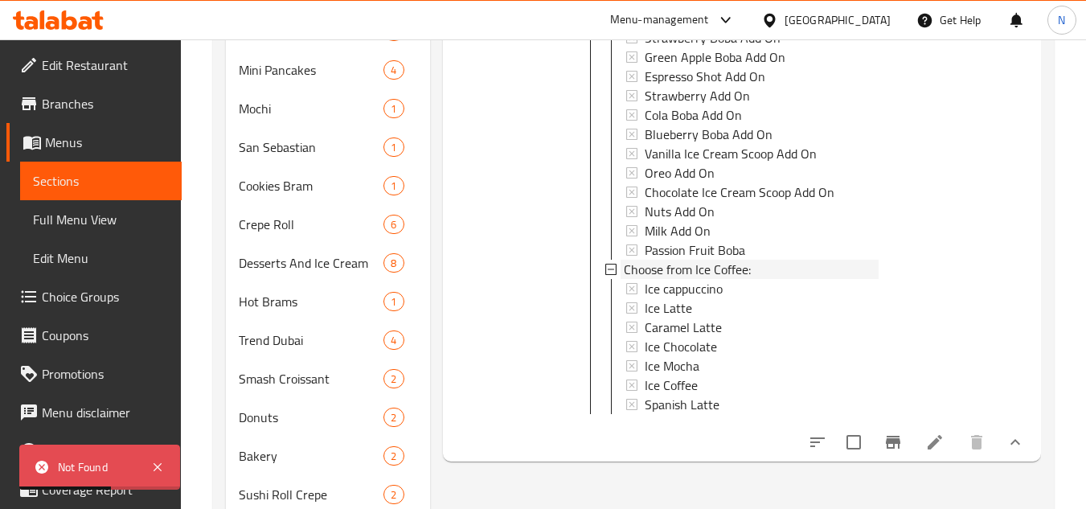
click at [780, 272] on div "Choose from Ice Coffee:" at bounding box center [751, 269] width 255 height 19
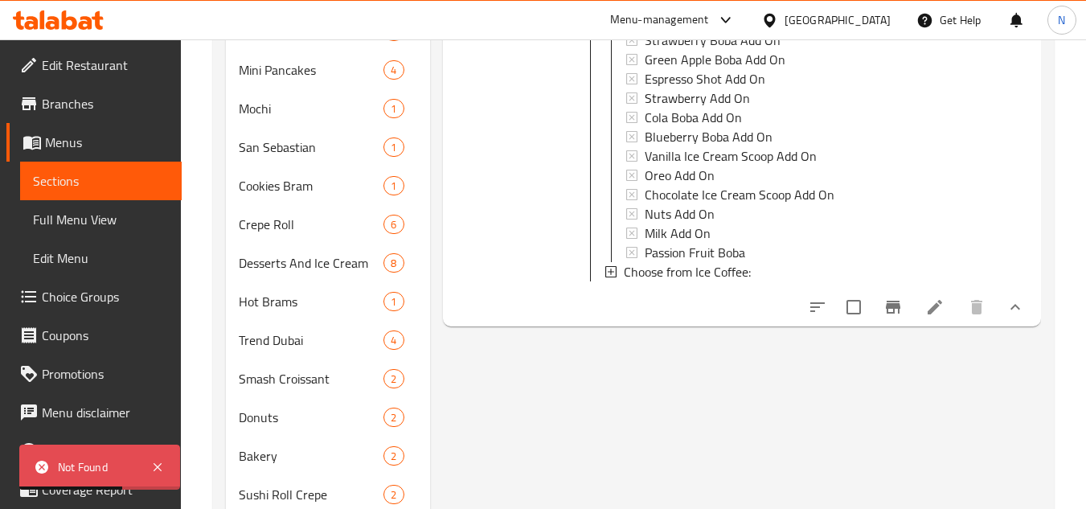
click at [797, 272] on div "Choose from Ice Coffee:" at bounding box center [751, 271] width 255 height 19
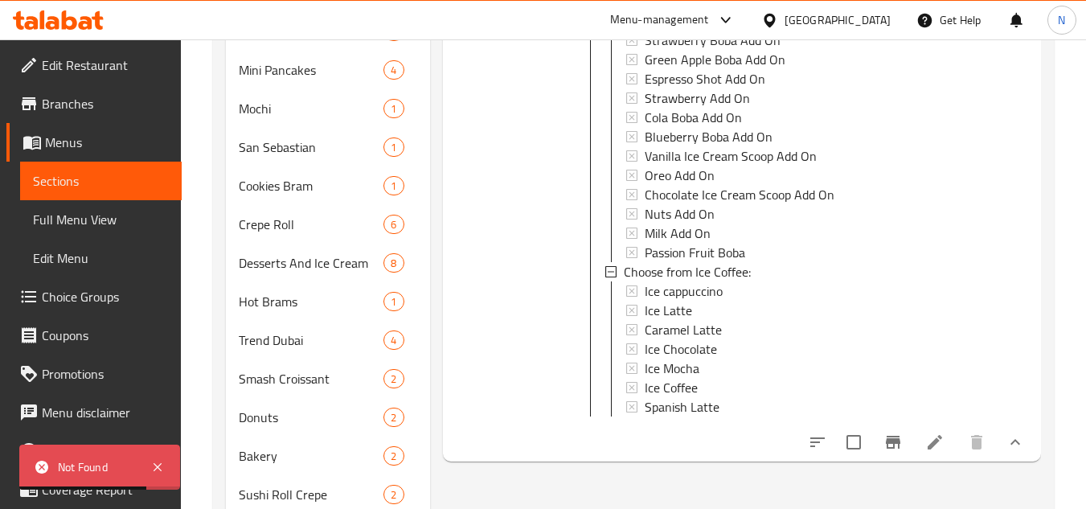
click at [674, 272] on span "Choose from Ice Coffee:" at bounding box center [687, 271] width 127 height 19
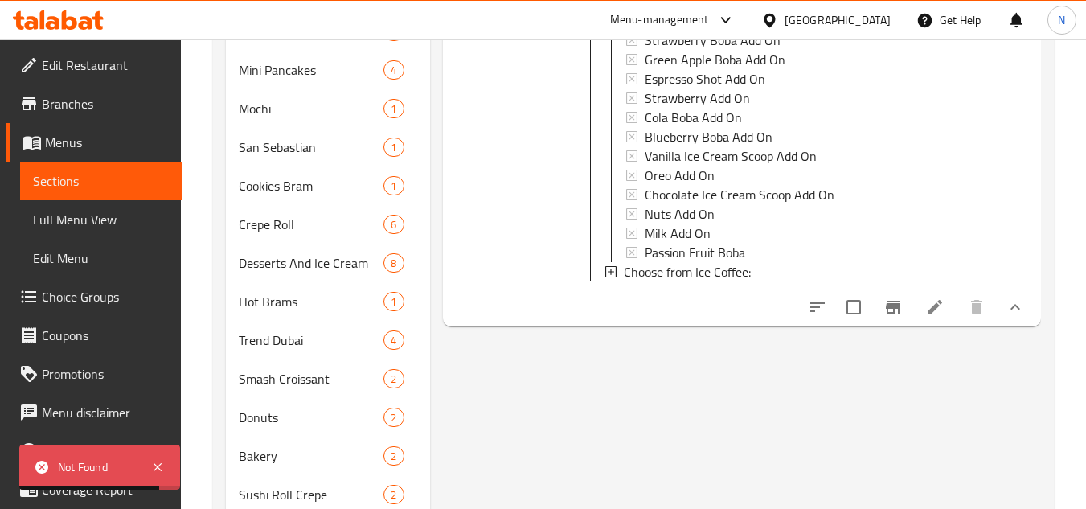
click at [723, 264] on span "Choose from Ice Coffee:" at bounding box center [687, 271] width 127 height 19
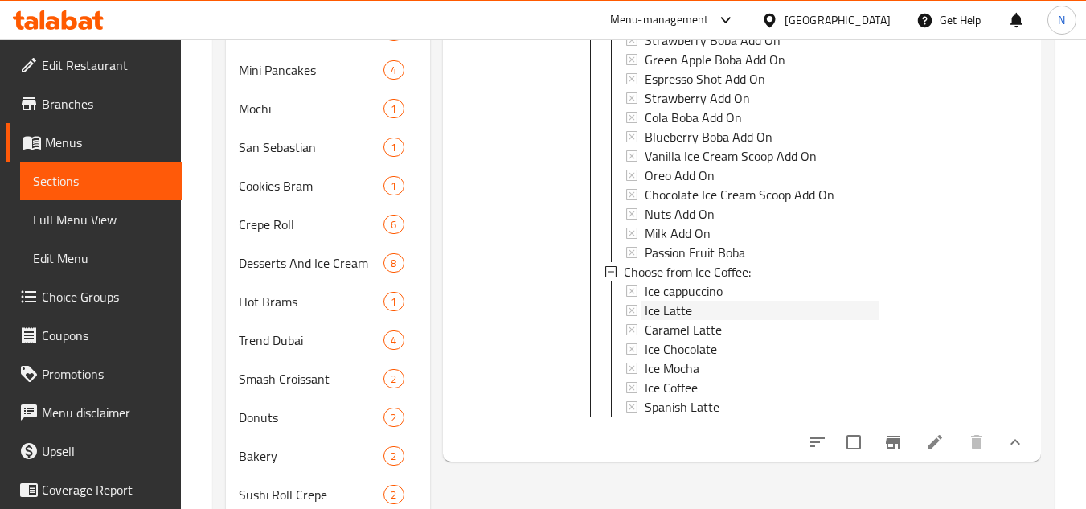
click at [695, 309] on div "Ice Latte" at bounding box center [762, 310] width 234 height 19
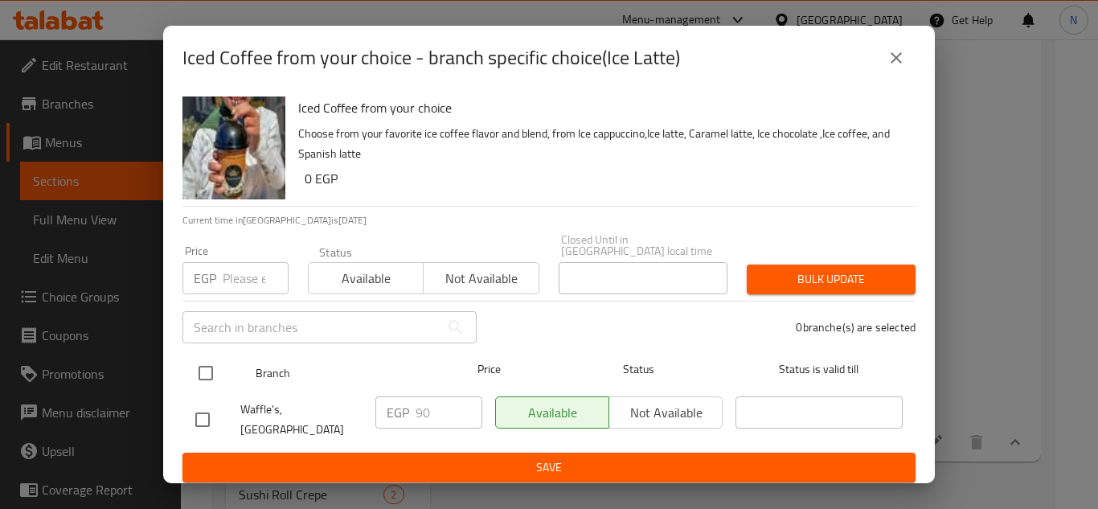
click at [202, 365] on input "checkbox" at bounding box center [206, 373] width 34 height 34
checkbox input "true"
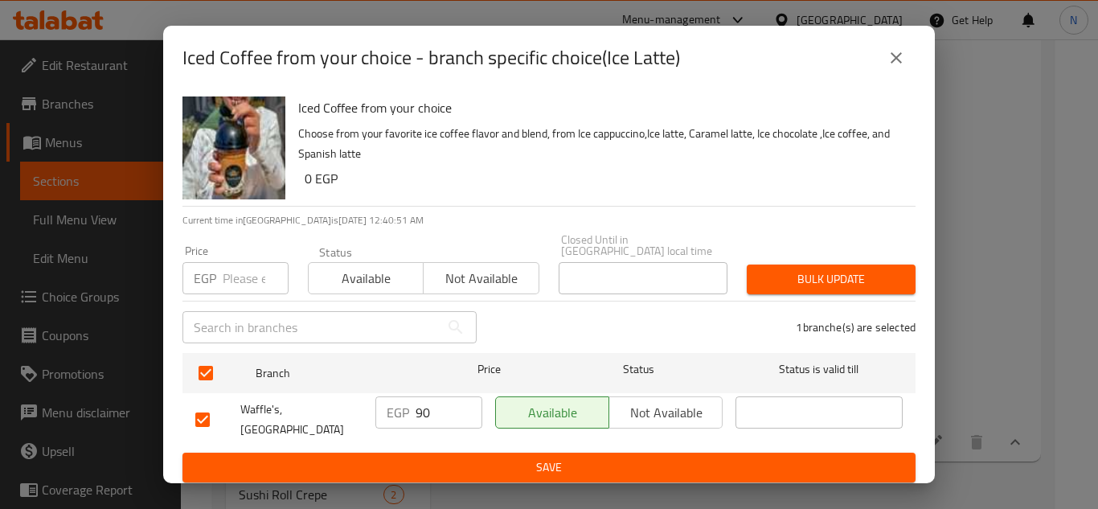
click at [415, 412] on div "EGP 90 ​" at bounding box center [428, 412] width 107 height 32
click at [425, 419] on input "90" at bounding box center [449, 412] width 67 height 32
paste input "5"
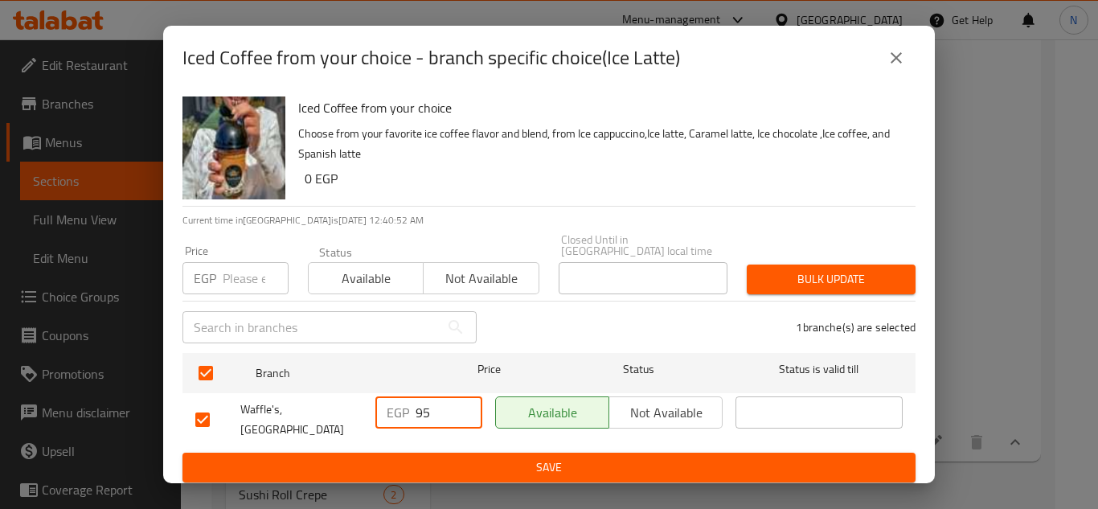
type input "95"
click at [440, 457] on span "Save" at bounding box center [548, 467] width 707 height 20
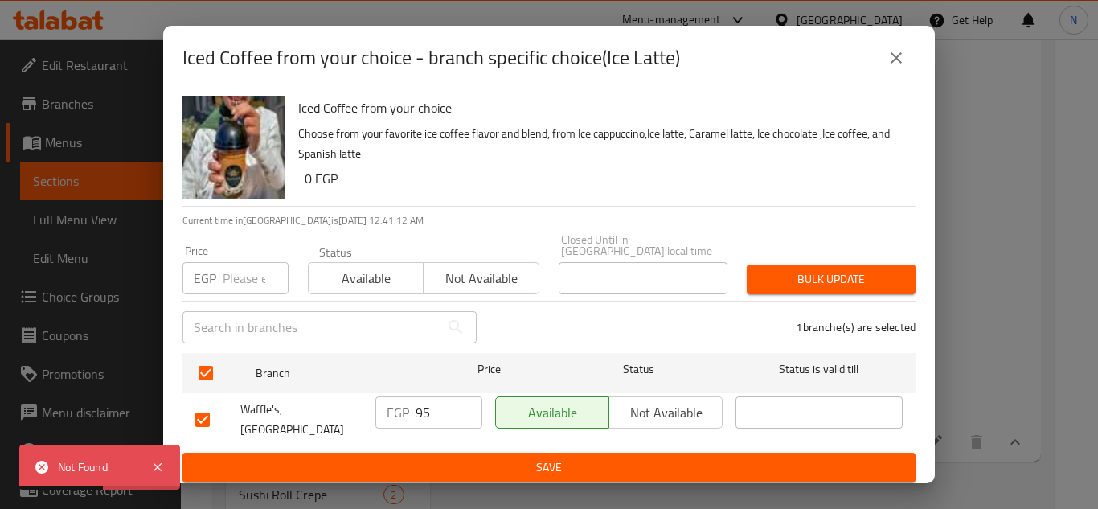
click at [900, 68] on icon "close" at bounding box center [896, 57] width 19 height 19
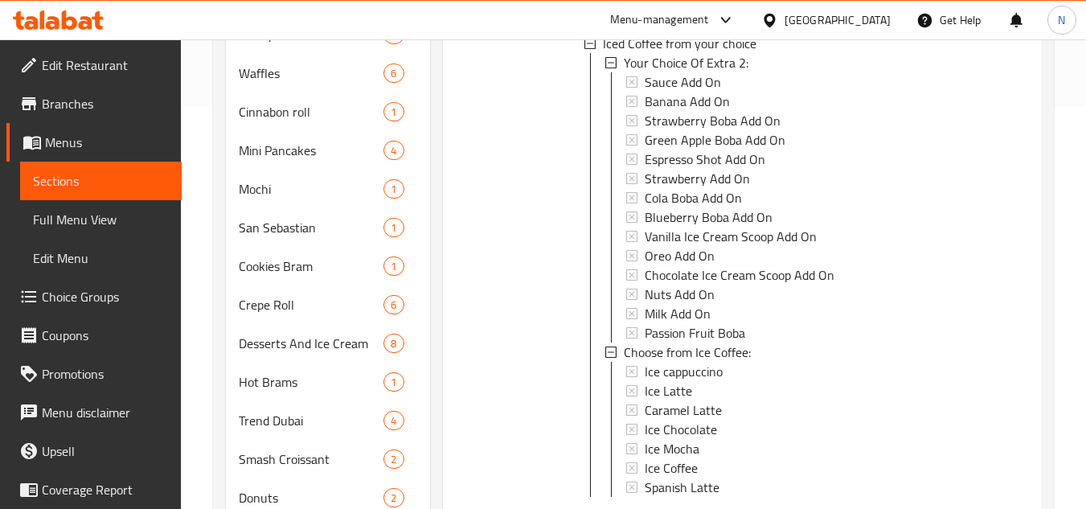
scroll to position [321, 0]
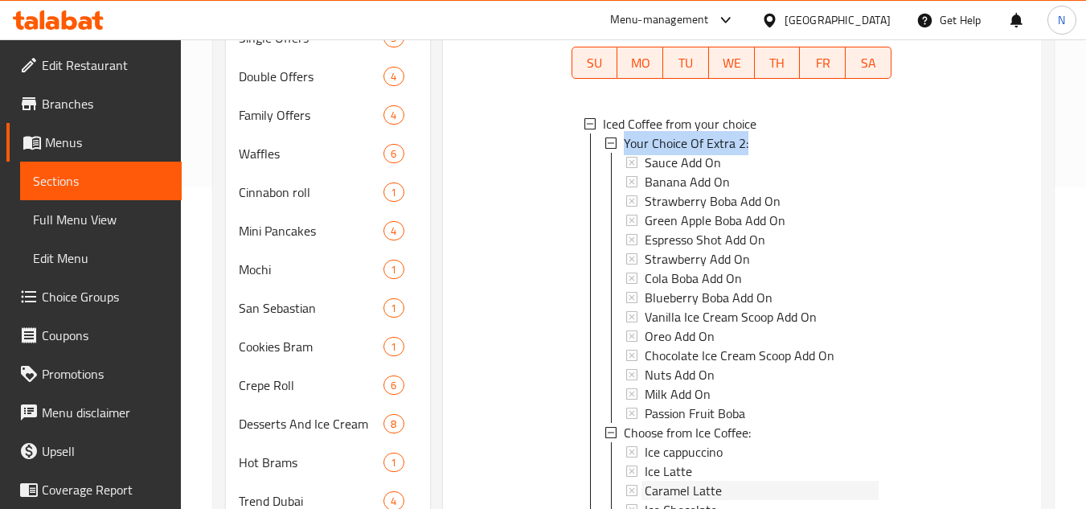
drag, startPoint x: 620, startPoint y: 144, endPoint x: 764, endPoint y: 146, distance: 144.7
click at [764, 146] on div "Your Choice Of Extra 2:" at bounding box center [749, 142] width 258 height 19
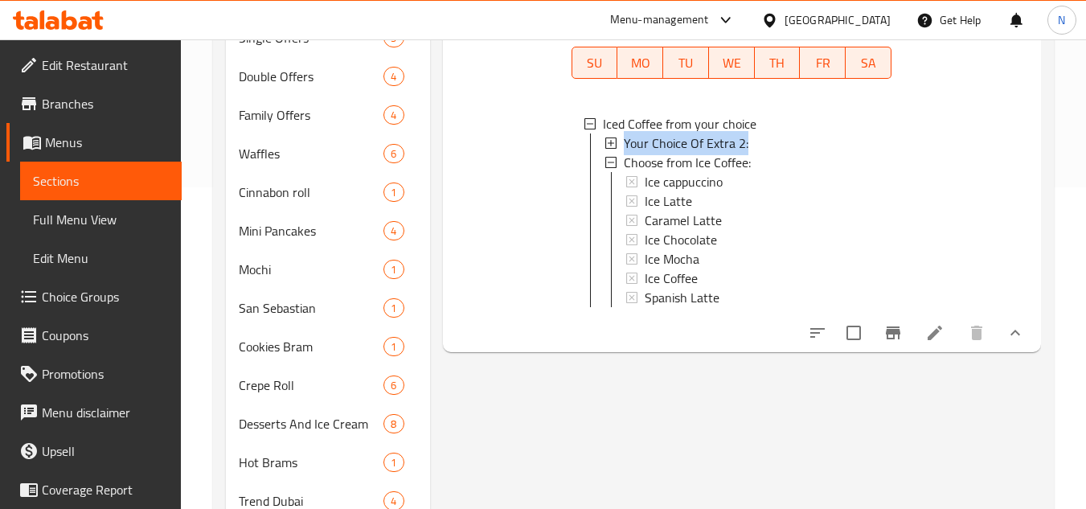
copy span "Your Choice Of Extra 2:"
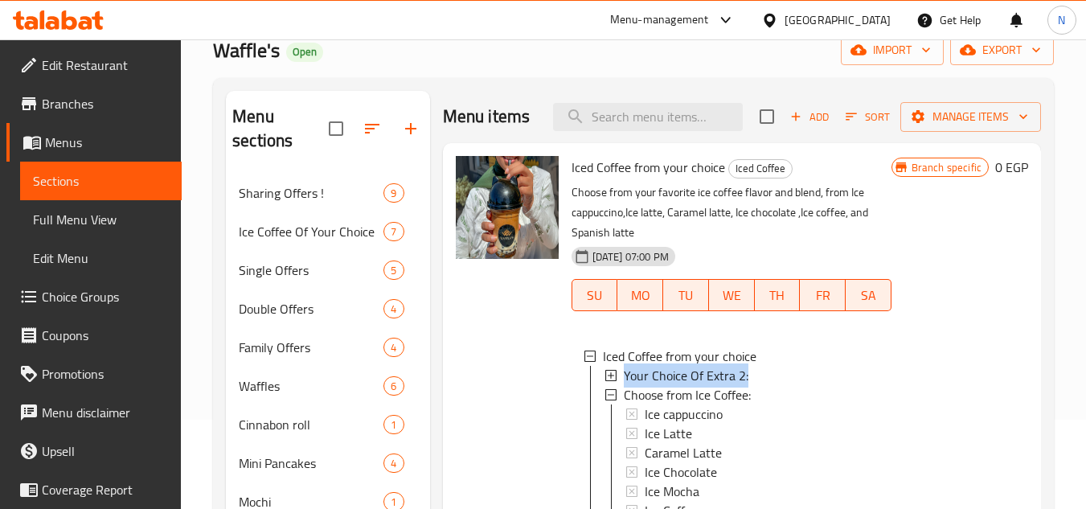
scroll to position [0, 0]
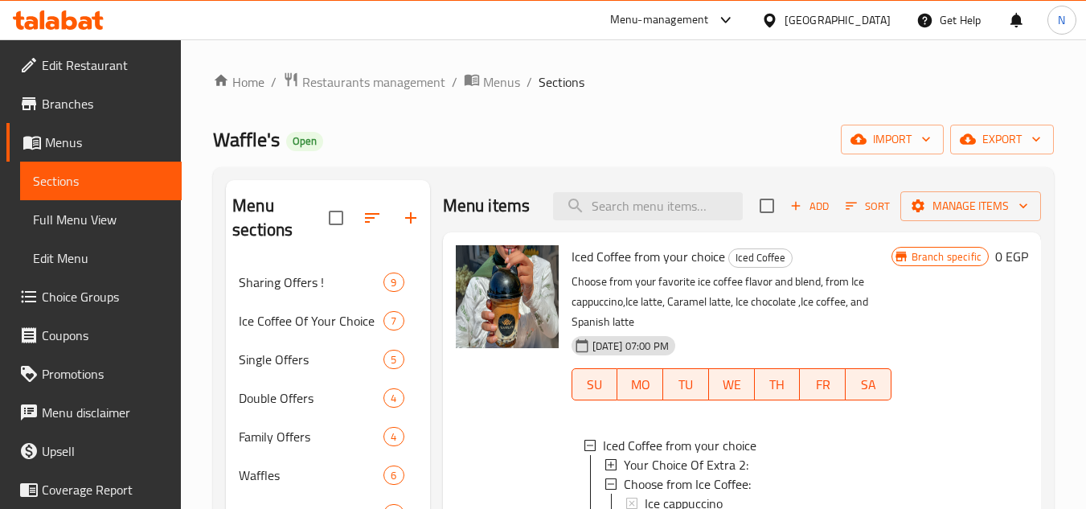
click at [637, 258] on span "Iced Coffee from your choice" at bounding box center [648, 256] width 154 height 24
copy h6 "Iced Coffee from your choice"
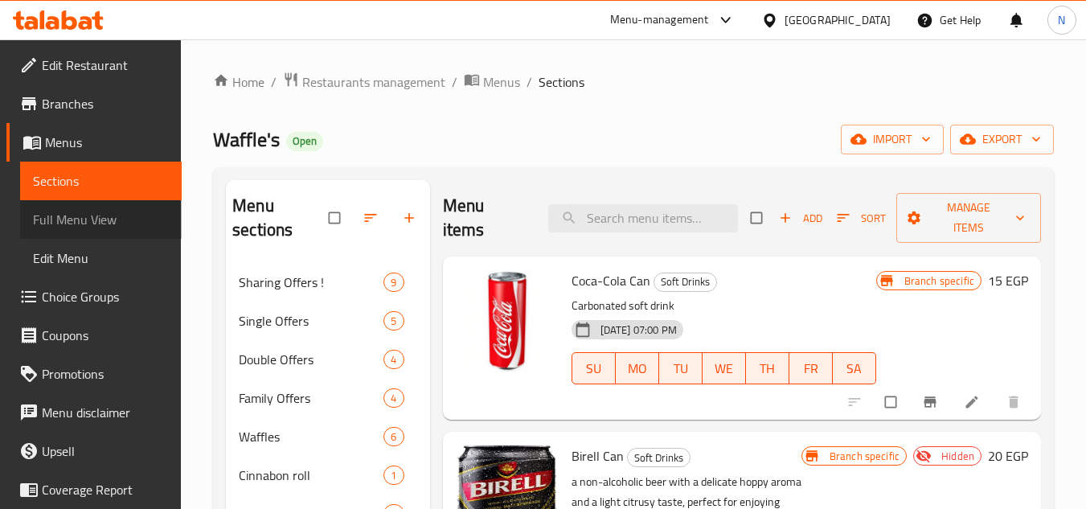
click at [124, 231] on link "Full Menu View" at bounding box center [101, 219] width 162 height 39
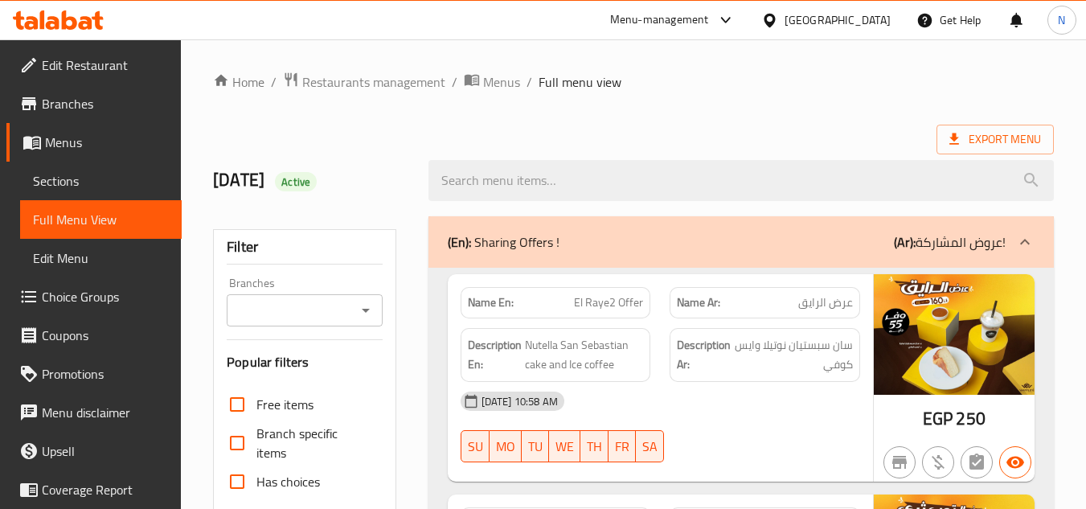
click at [84, 290] on span "Choice Groups" at bounding box center [105, 296] width 127 height 19
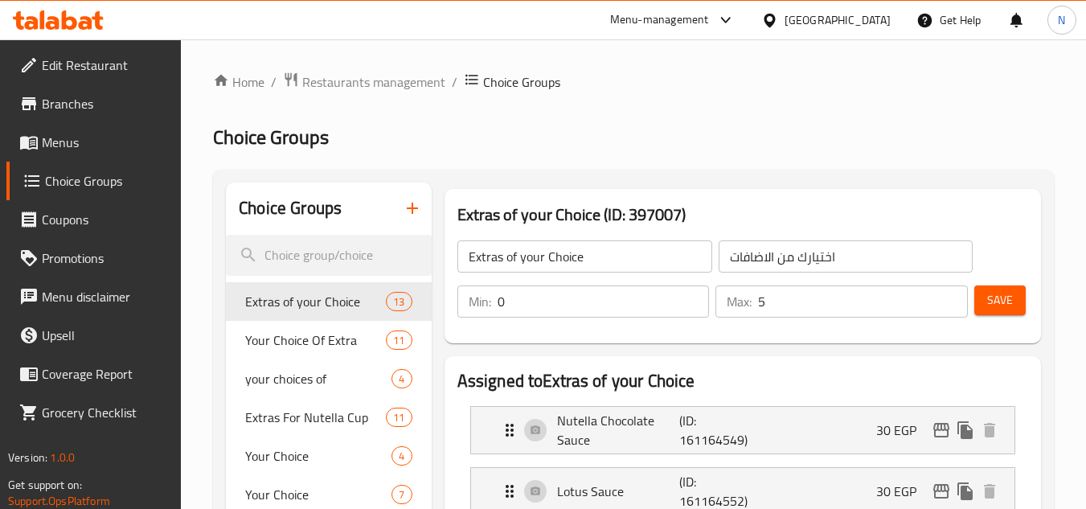
scroll to position [4252, 0]
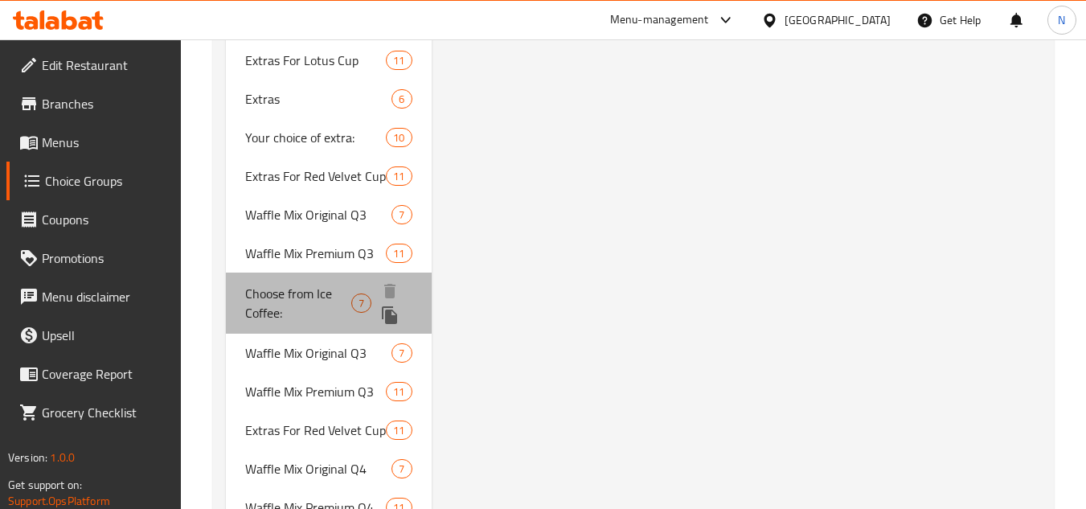
click at [286, 284] on span "Choose from Ice Coffee:" at bounding box center [298, 303] width 106 height 39
type input "Choose from Ice Coffee:"
type input "أختيارك من الايس كوفي:"
type input "1"
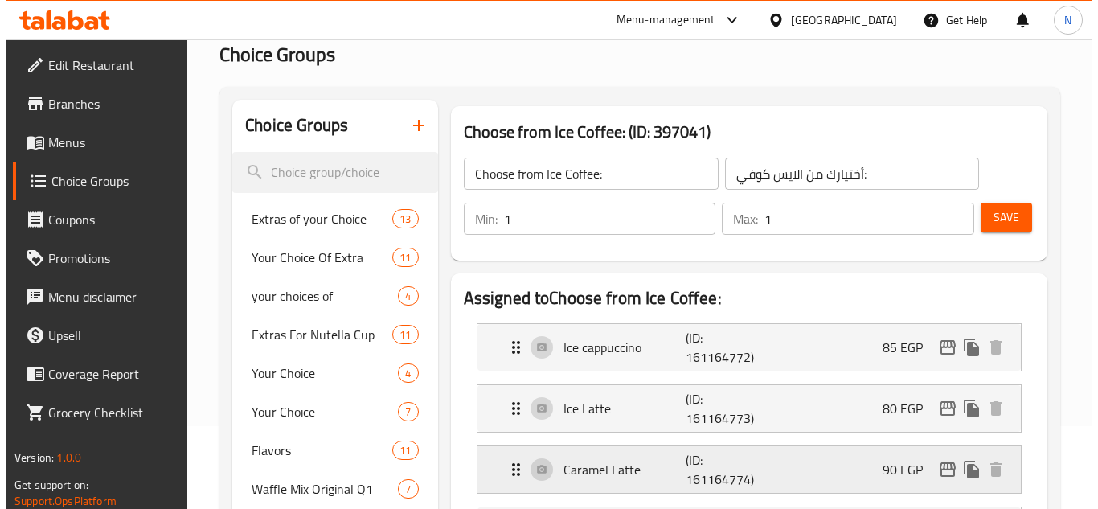
scroll to position [161, 0]
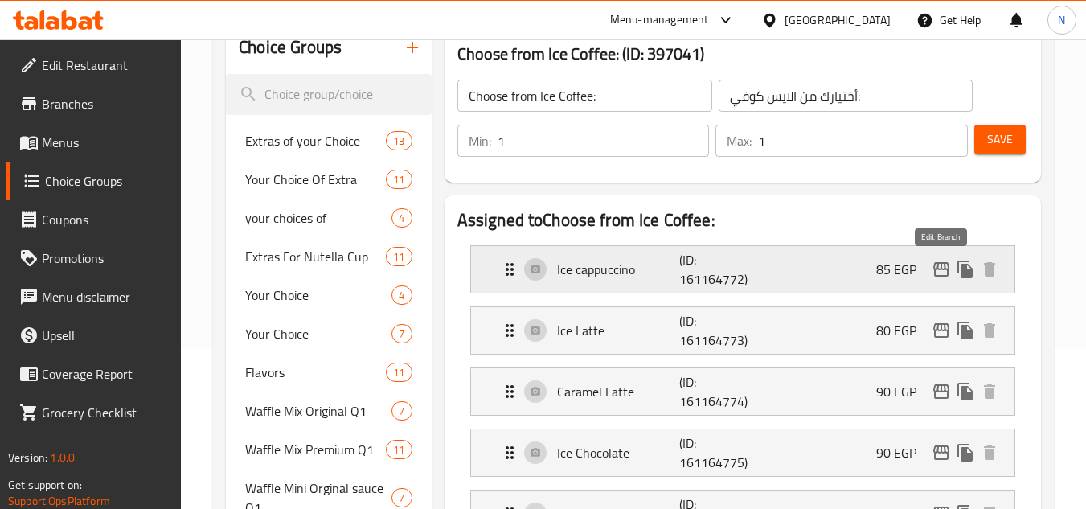
click at [946, 264] on icon "edit" at bounding box center [941, 269] width 19 height 19
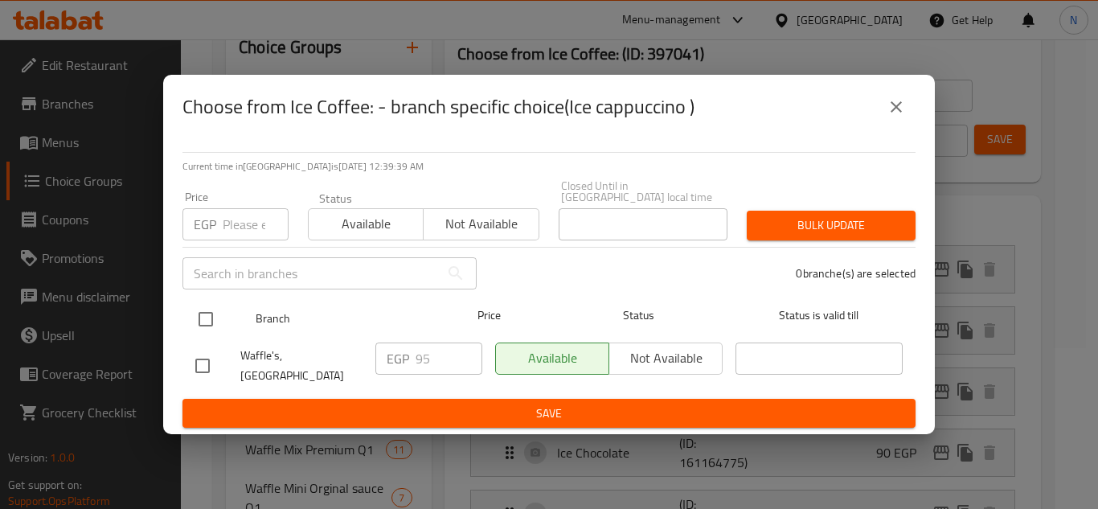
drag, startPoint x: 210, startPoint y: 321, endPoint x: 218, endPoint y: 319, distance: 8.2
click at [211, 320] on input "checkbox" at bounding box center [206, 319] width 34 height 34
checkbox input "true"
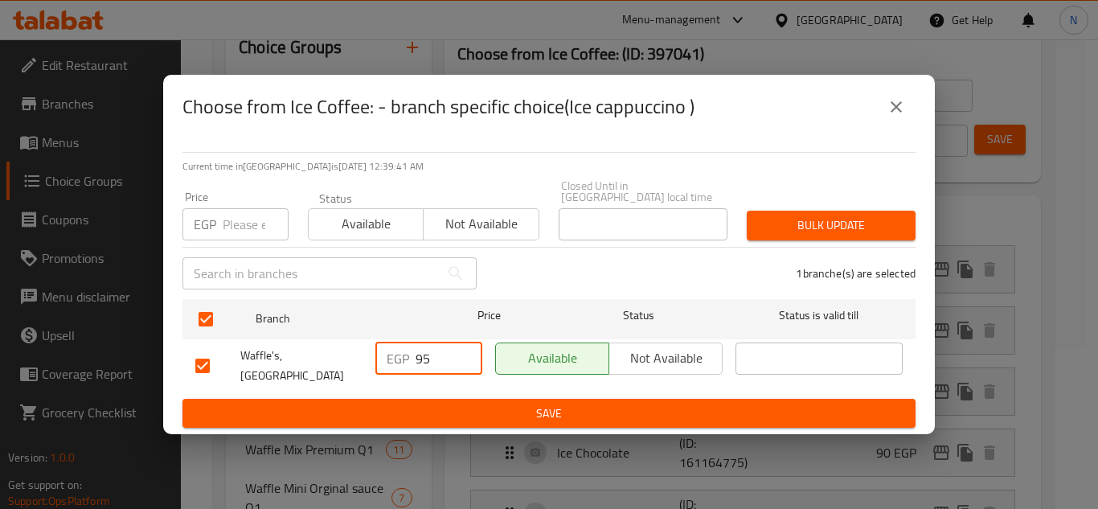
drag, startPoint x: 420, startPoint y: 363, endPoint x: 465, endPoint y: 363, distance: 44.2
click at [465, 363] on input "95" at bounding box center [449, 358] width 67 height 32
type input "99"
click at [470, 403] on span "Save" at bounding box center [548, 413] width 707 height 20
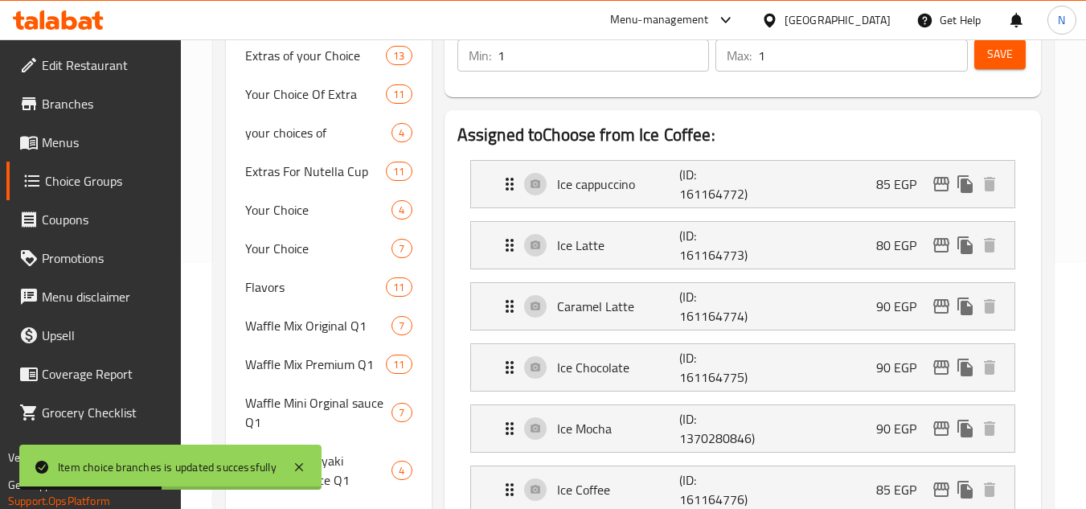
scroll to position [233, 0]
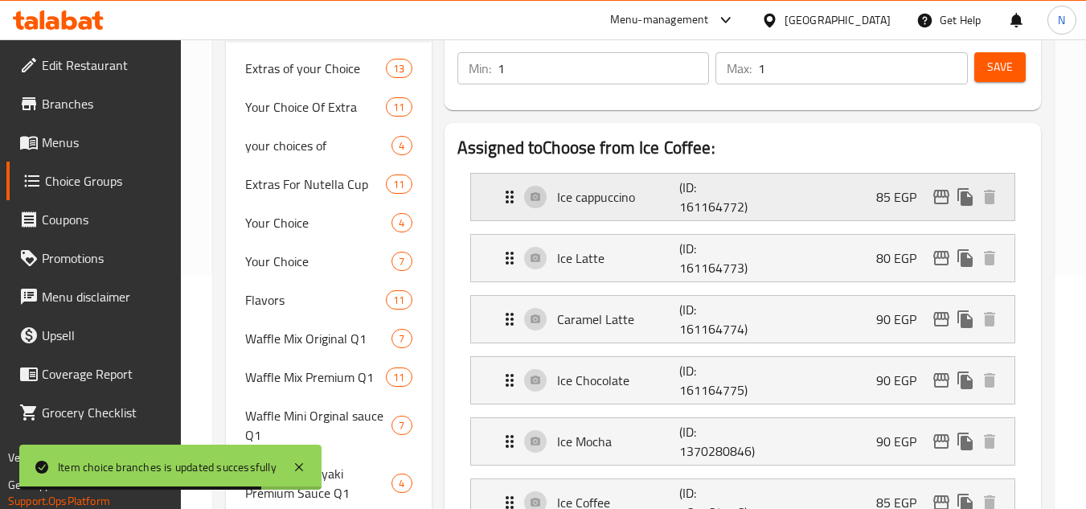
click at [874, 195] on div "Ice cappuccino (ID: 161164772) 85 EGP" at bounding box center [747, 197] width 495 height 47
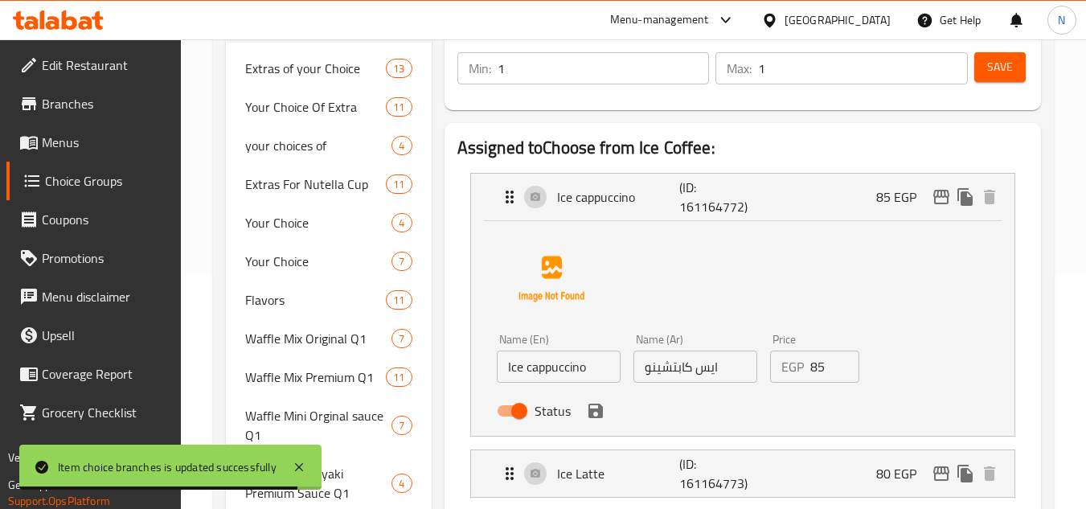
click at [572, 379] on input "Ice cappuccino" at bounding box center [559, 366] width 124 height 32
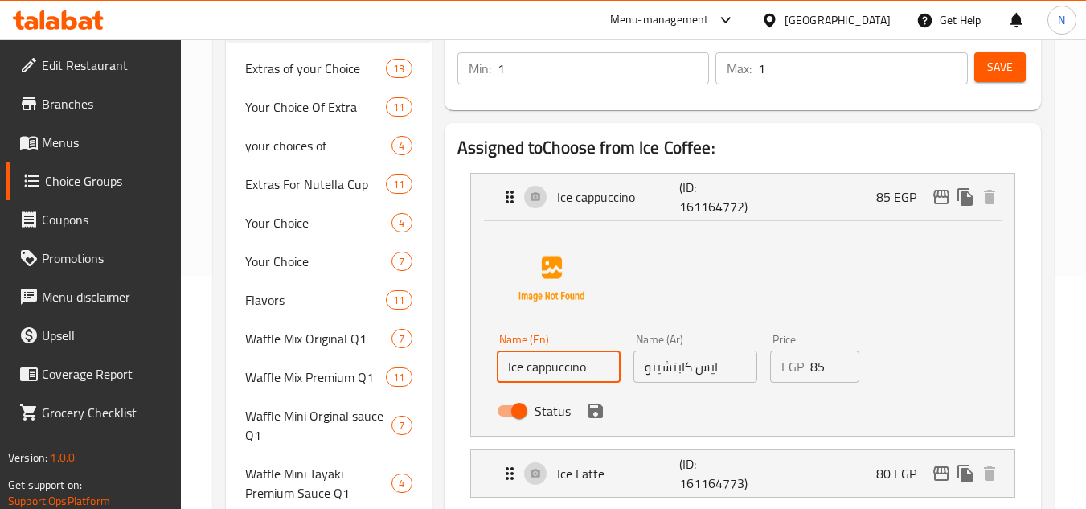
click at [574, 370] on input "Ice cappuccino" at bounding box center [559, 366] width 124 height 32
paste input "C"
click at [602, 414] on icon "save" at bounding box center [595, 410] width 19 height 19
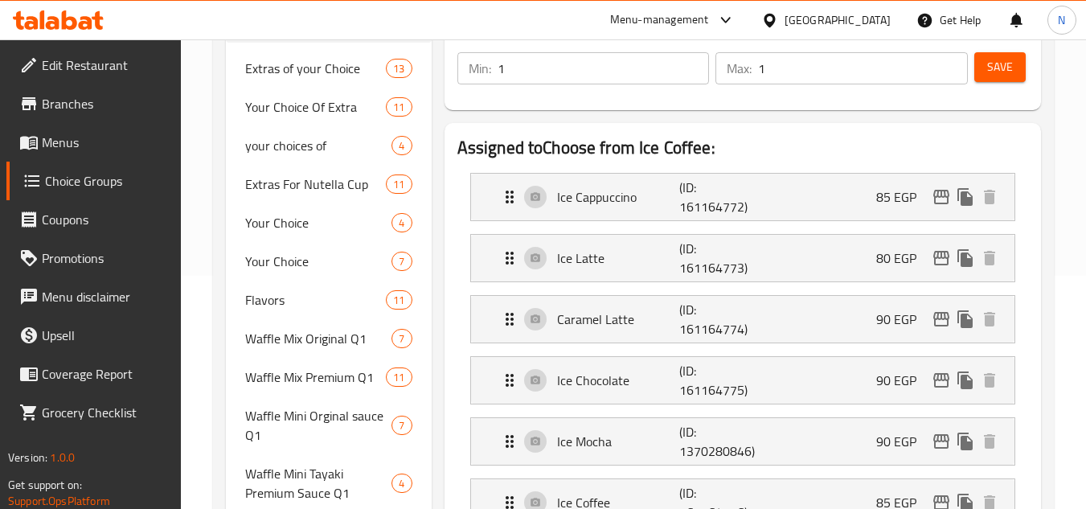
type input "Ice Cappuccino"
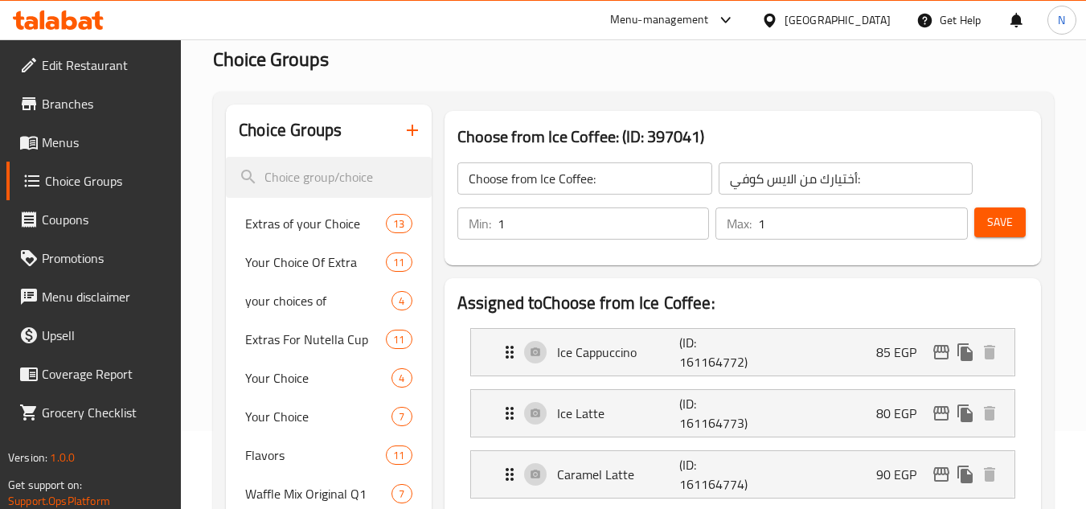
scroll to position [72, 0]
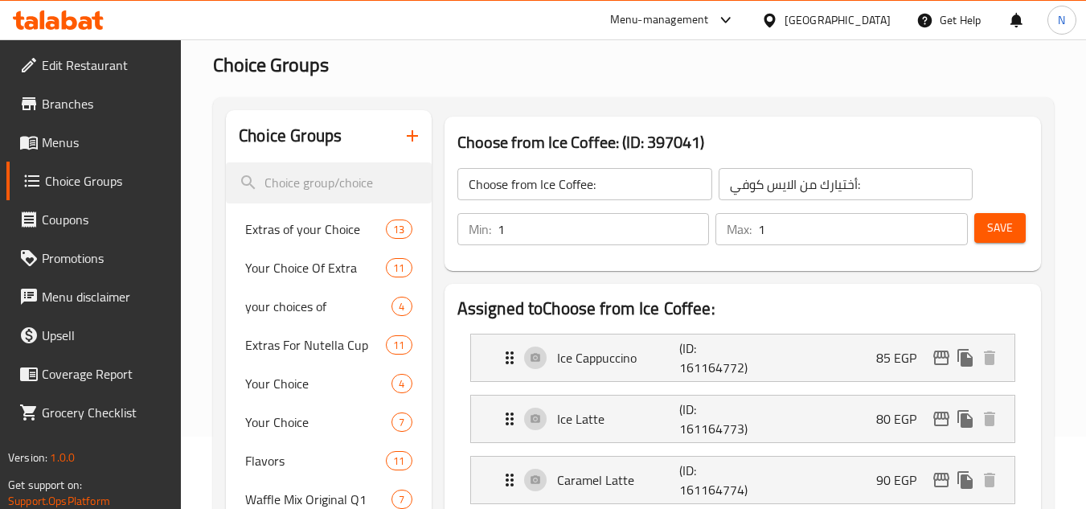
click at [1004, 230] on span "Save" at bounding box center [1000, 228] width 26 height 20
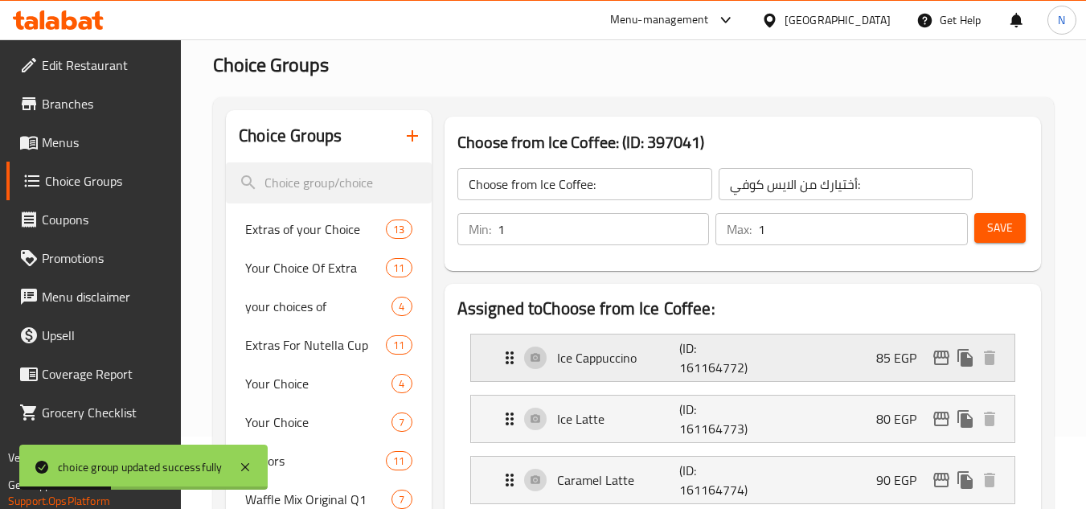
click at [631, 371] on div "Ice Cappuccino (ID: 161164772) 85 EGP" at bounding box center [747, 357] width 495 height 47
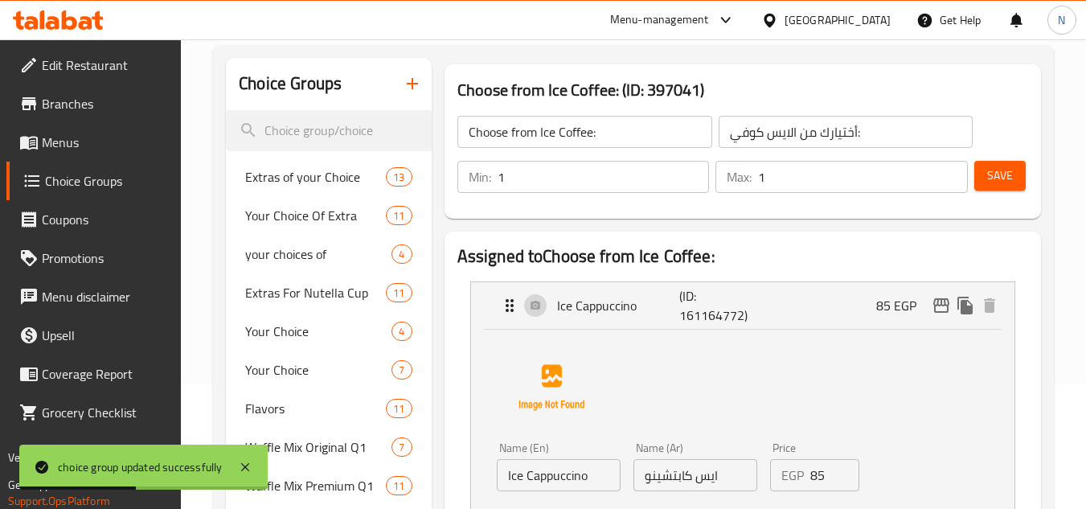
scroll to position [153, 0]
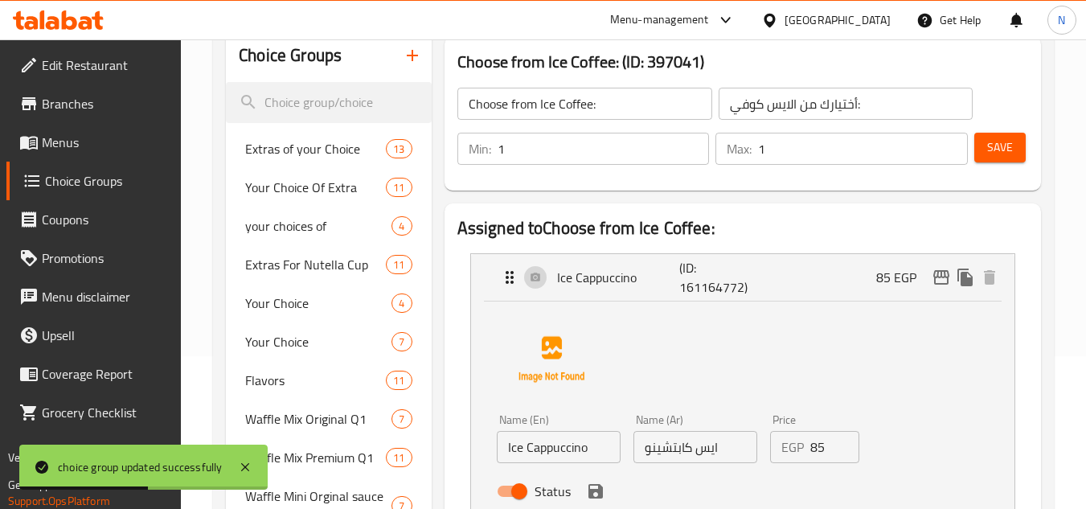
click at [580, 463] on div "Name (En) Ice Cappuccino Name (En)" at bounding box center [558, 438] width 137 height 62
click at [596, 452] on input "Ice Cappuccino" at bounding box center [559, 447] width 124 height 32
paste input "d"
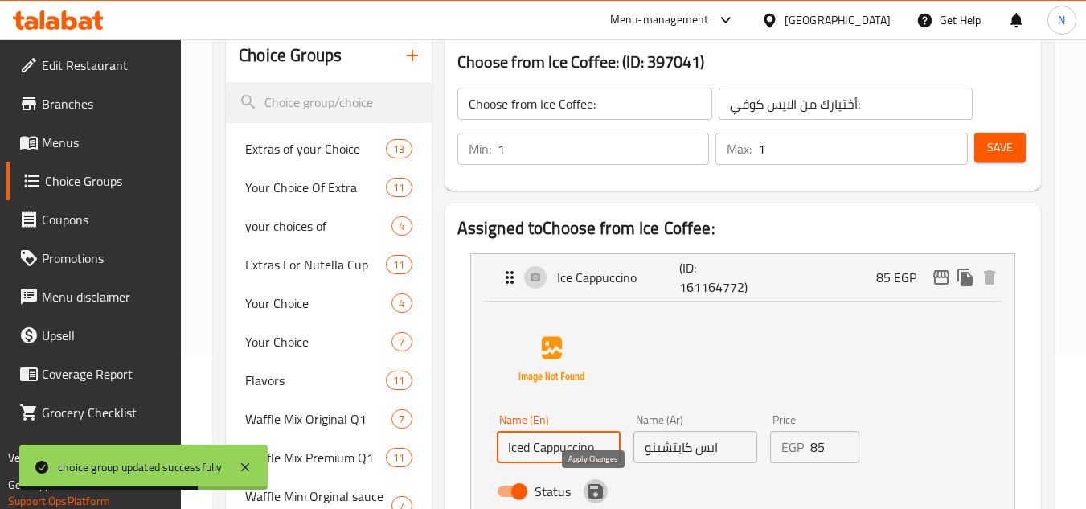
drag, startPoint x: 592, startPoint y: 487, endPoint x: 783, endPoint y: 200, distance: 344.9
click at [592, 488] on icon "save" at bounding box center [595, 490] width 19 height 19
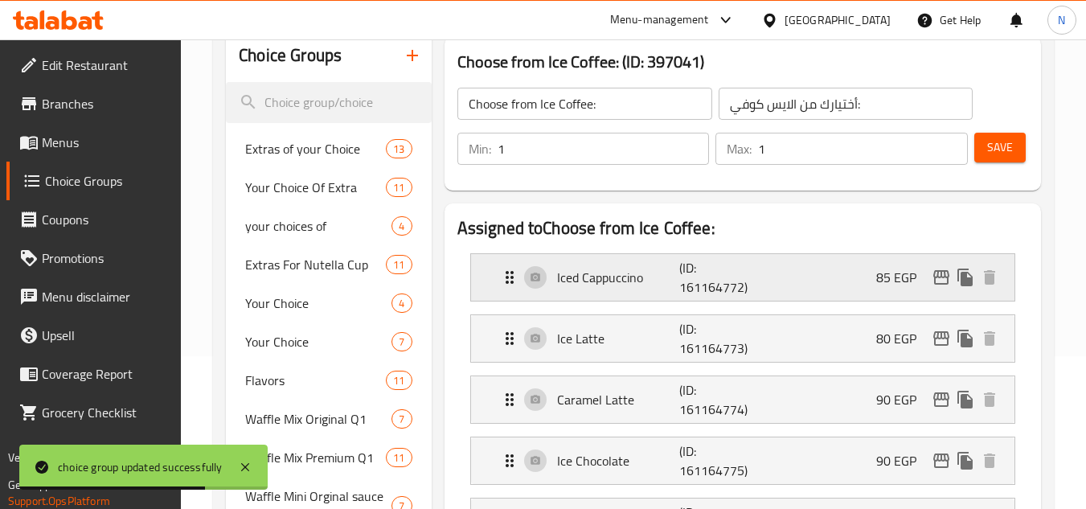
type input "Iced Cappuccino"
click at [1003, 133] on button "Save" at bounding box center [999, 148] width 51 height 30
drag, startPoint x: 887, startPoint y: 338, endPoint x: 506, endPoint y: 445, distance: 395.7
click at [886, 338] on p "80 EGP" at bounding box center [902, 338] width 53 height 19
click at [581, 352] on div "Ice Latte (ID: 161164773) 80 EGP" at bounding box center [747, 338] width 495 height 47
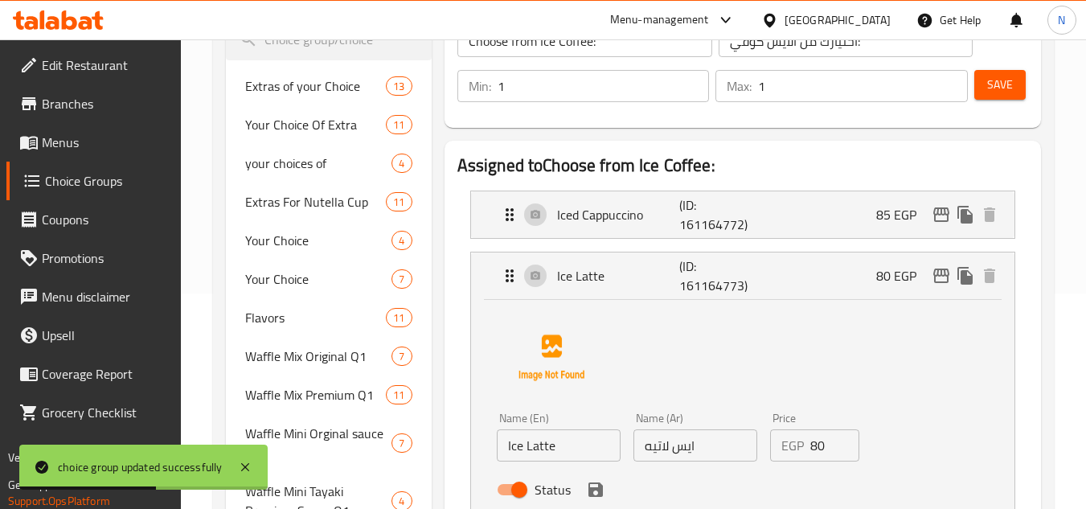
scroll to position [233, 0]
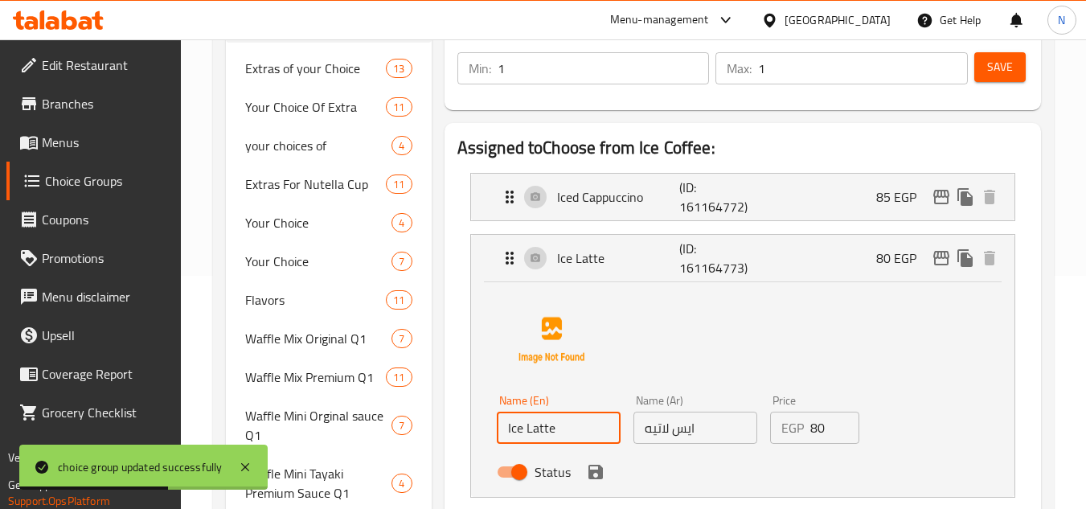
click at [564, 440] on input "Ice Latte" at bounding box center [559, 428] width 124 height 32
paste input "d Latte"
click at [590, 476] on icon "save" at bounding box center [595, 472] width 14 height 14
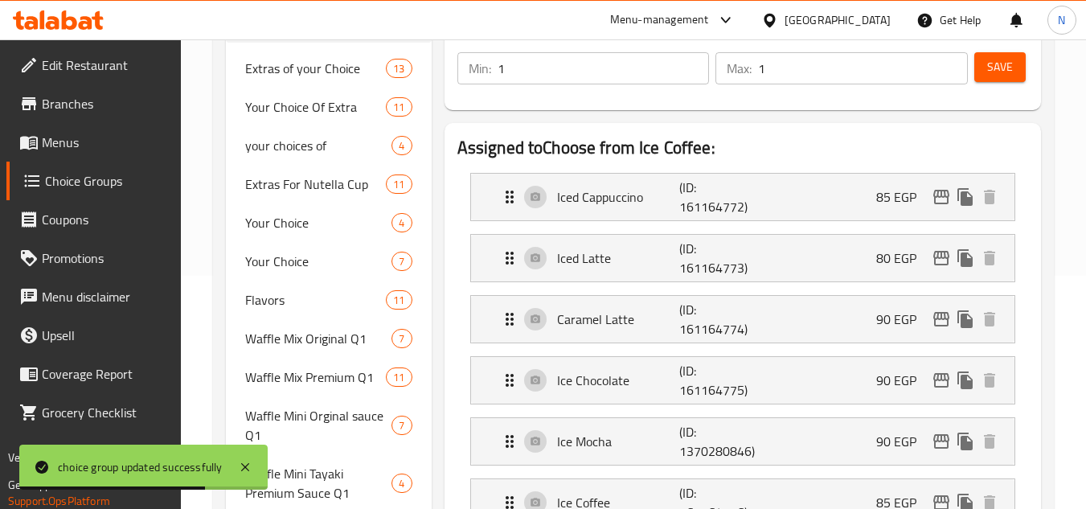
type input "Iced Latte"
click at [994, 68] on span "Save" at bounding box center [1000, 67] width 26 height 20
click at [932, 252] on icon "edit" at bounding box center [941, 257] width 19 height 19
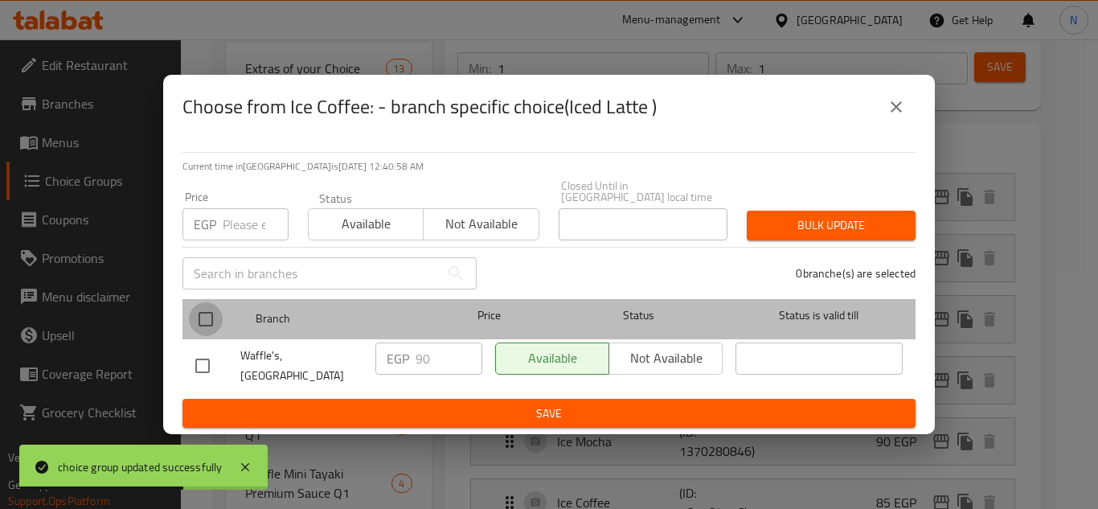
click at [212, 320] on input "checkbox" at bounding box center [206, 319] width 34 height 34
checkbox input "true"
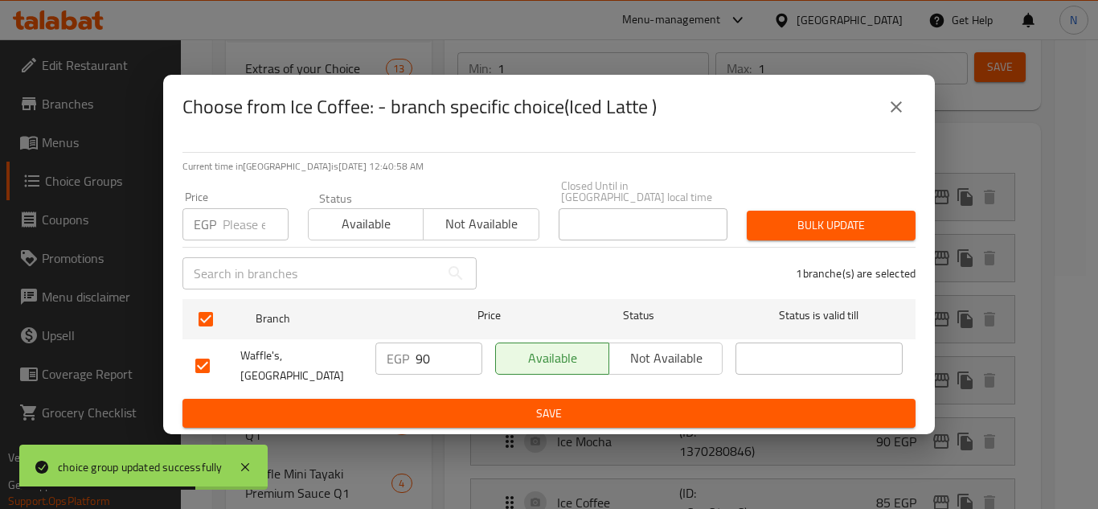
click at [420, 363] on input "90" at bounding box center [449, 358] width 67 height 32
paste input "5"
type input "95"
click at [457, 403] on span "Save" at bounding box center [548, 413] width 707 height 20
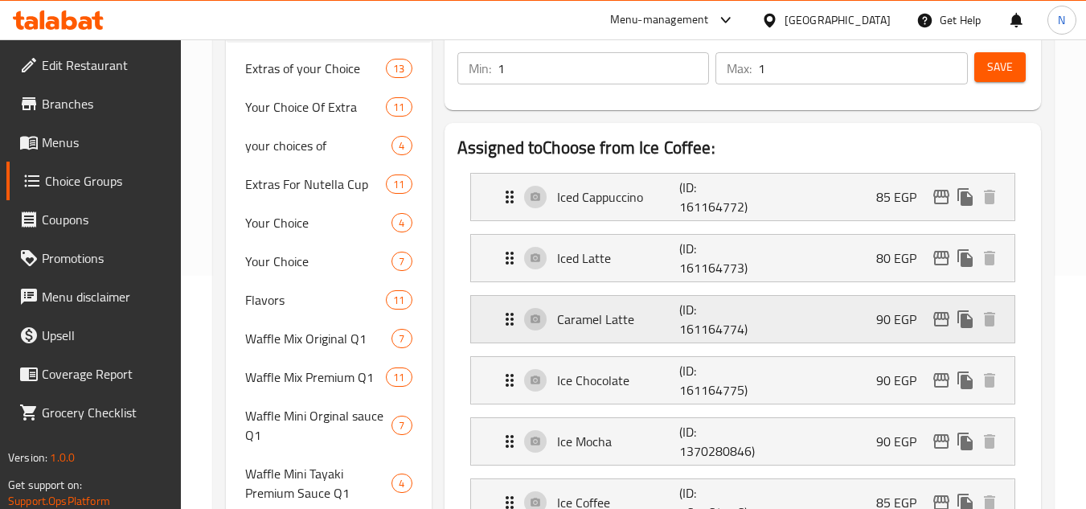
click at [815, 325] on div "Caramel Latte (ID: 161164774) 90 EGP" at bounding box center [747, 319] width 495 height 47
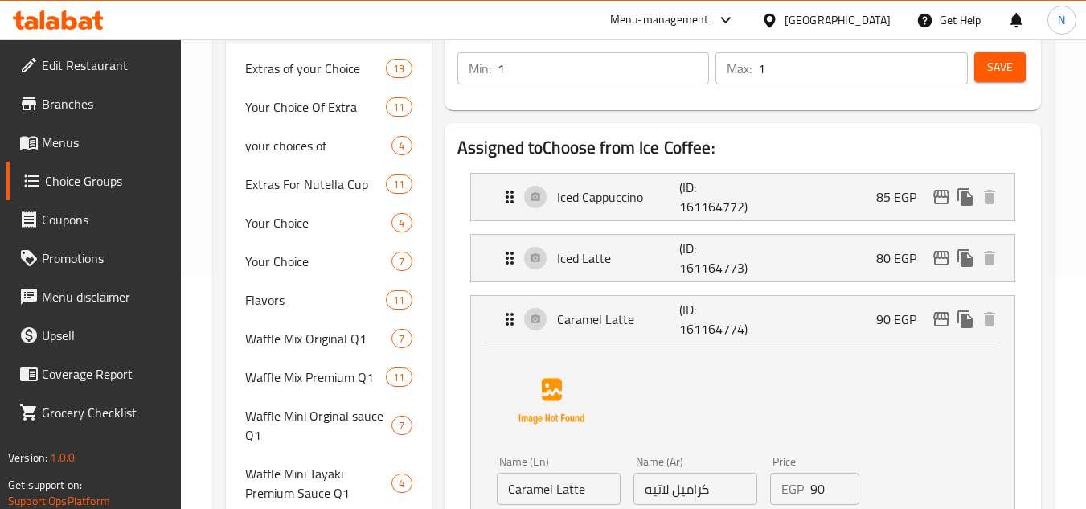
scroll to position [394, 0]
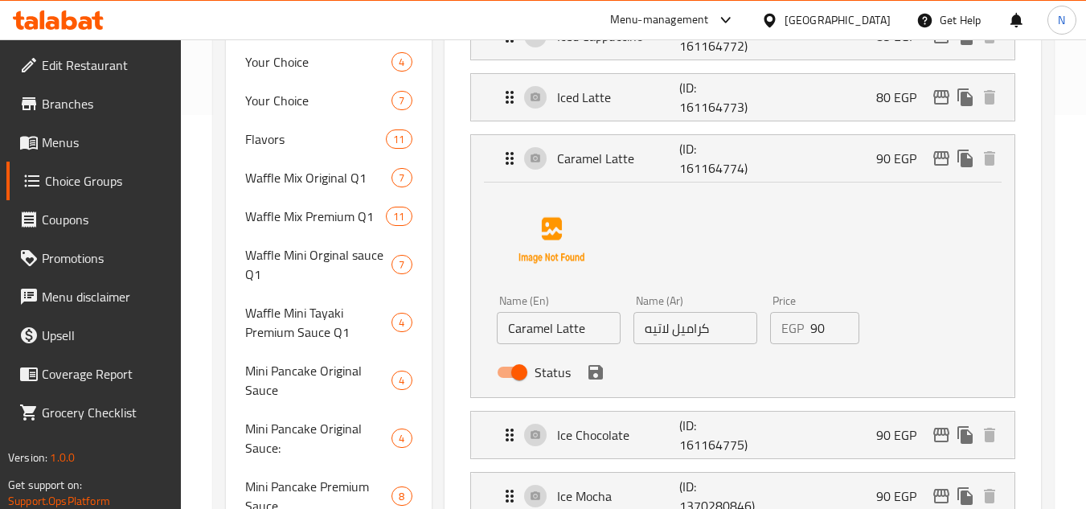
click at [584, 334] on input "Caramel Latte" at bounding box center [559, 328] width 124 height 32
paste input "Iced Caramel"
type input "Iced Caramel"
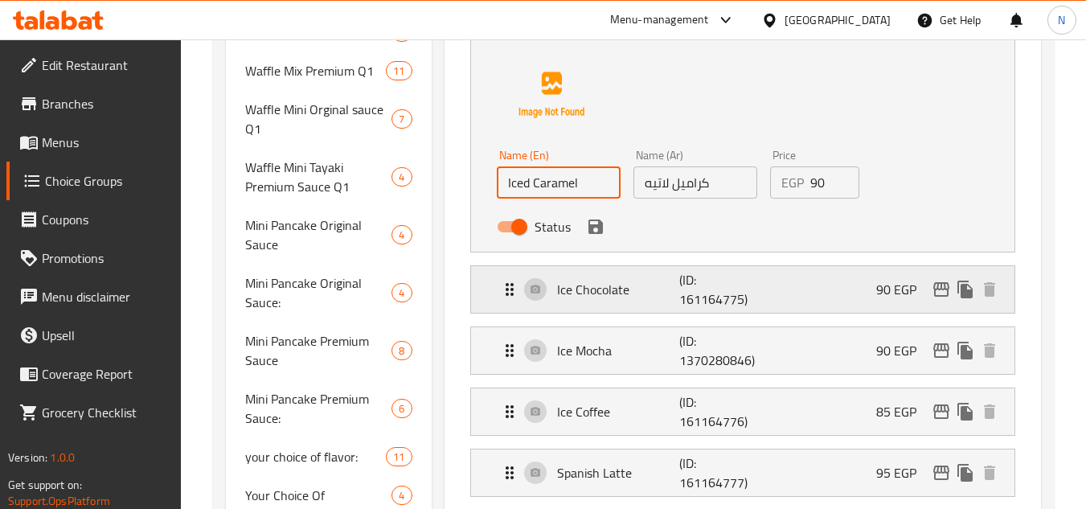
scroll to position [555, 0]
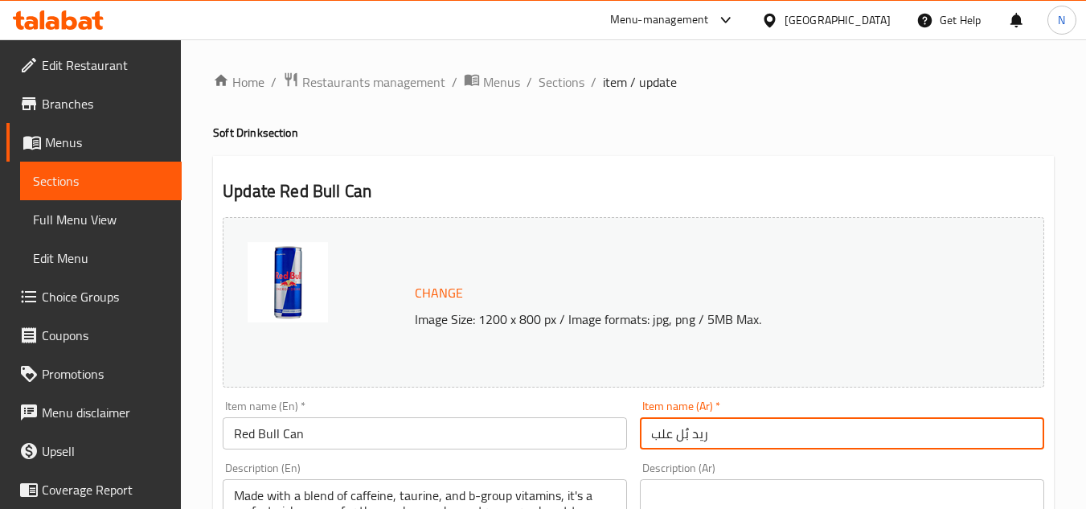
drag, startPoint x: 688, startPoint y: 435, endPoint x: 678, endPoint y: 441, distance: 11.6
click at [678, 441] on input "ريد بٌل علب" at bounding box center [842, 433] width 404 height 32
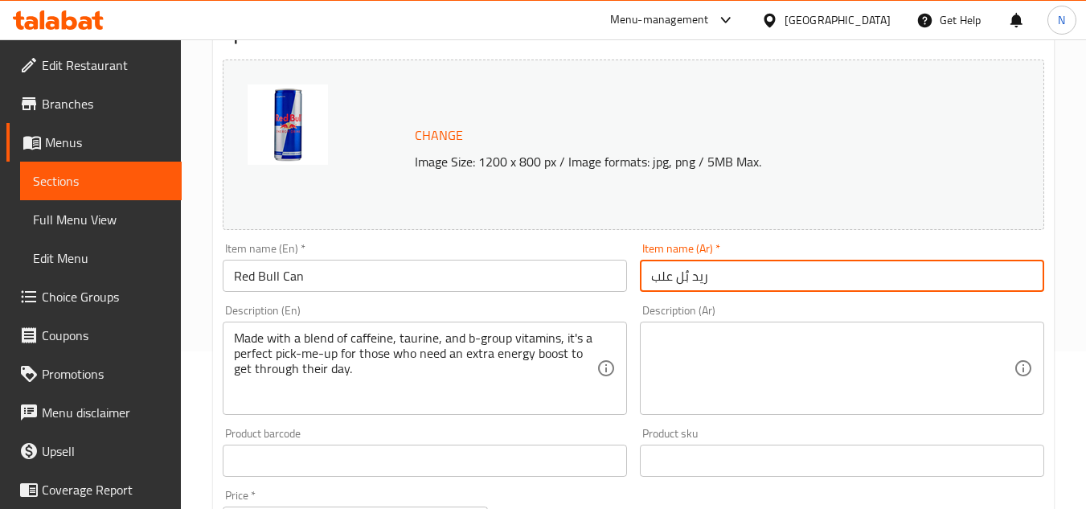
scroll to position [161, 0]
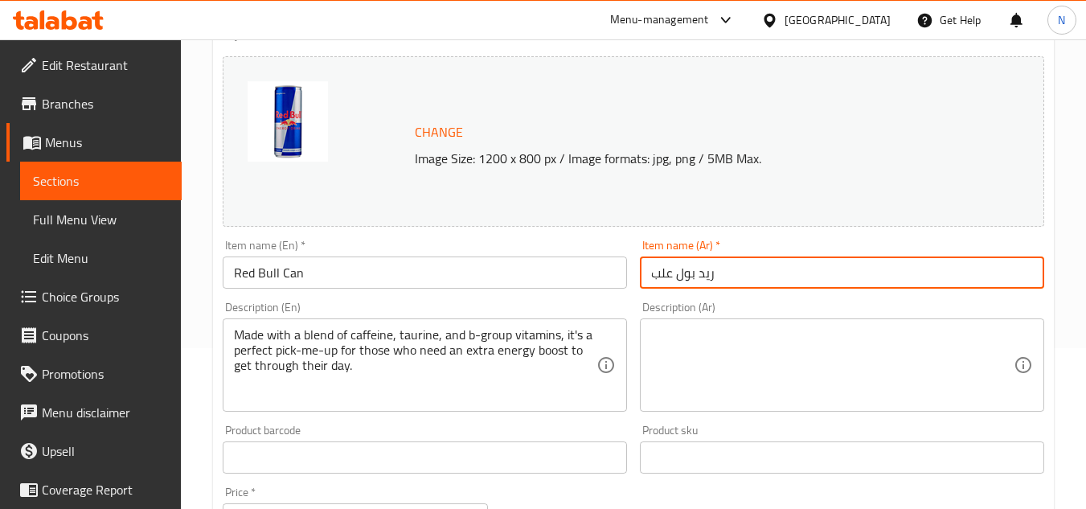
click at [660, 273] on input "ريد بول علب" at bounding box center [842, 272] width 404 height 32
click at [740, 272] on input "ريد بول علب" at bounding box center [842, 272] width 404 height 32
type input "ريد بول علبة"
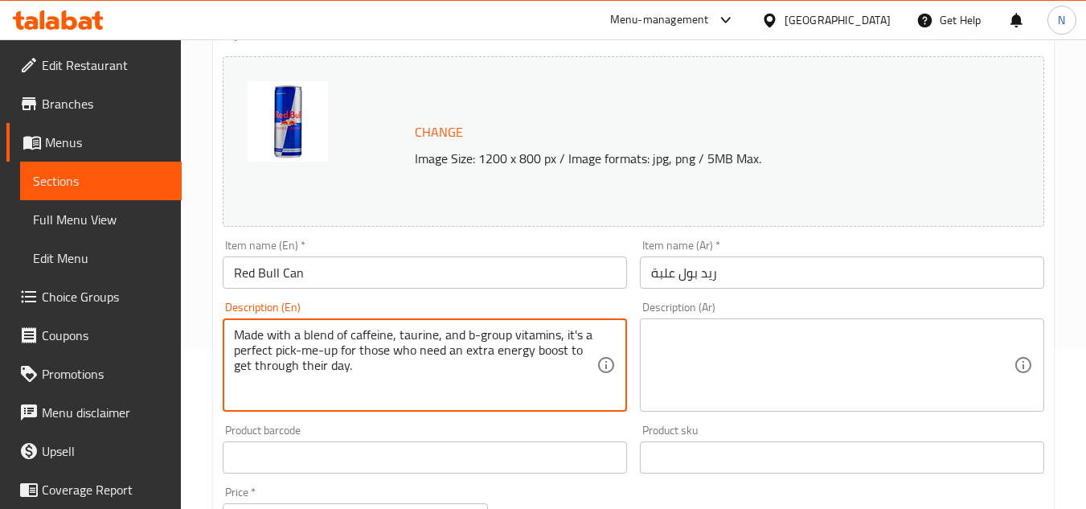
click at [474, 344] on textarea "Made with a blend of caffeine, taurine, and b-group vitamins, it's a perfect pi…" at bounding box center [415, 365] width 362 height 76
click at [771, 345] on textarea at bounding box center [832, 365] width 362 height 76
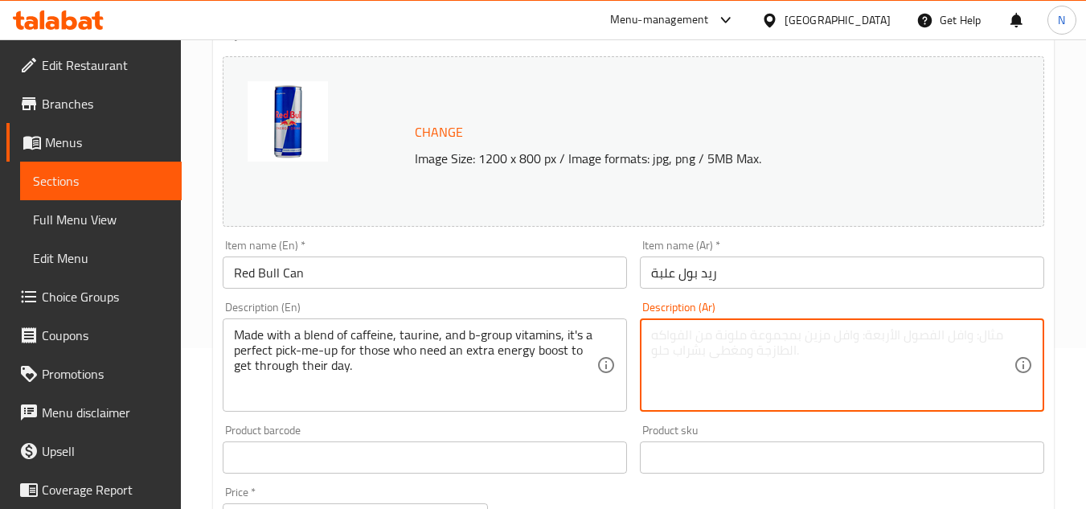
paste textarea "مصنوع من مزيج من الكافيين والتورين وفيتامينات المجموعة ب، وهو مثالي لأولئك الذي…"
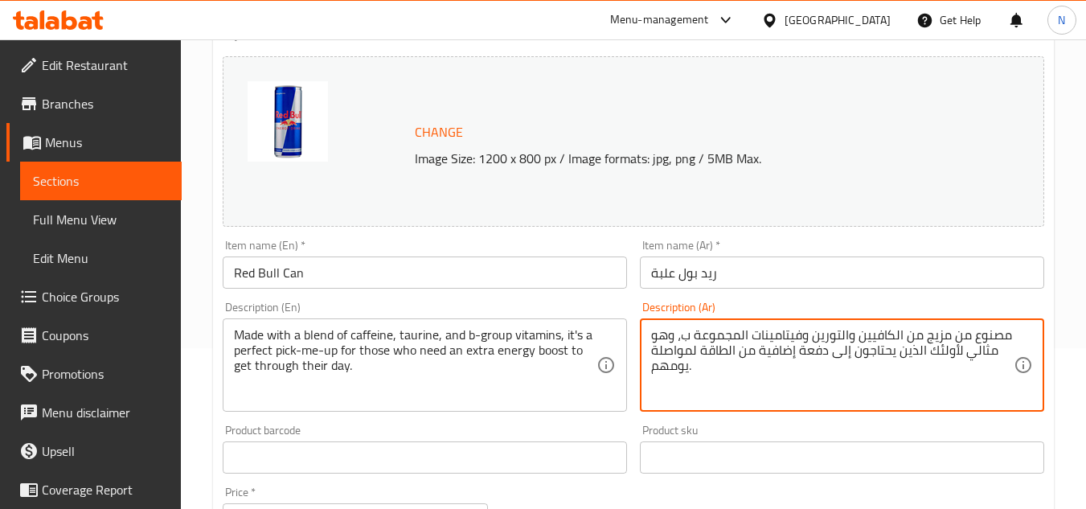
drag, startPoint x: 901, startPoint y: 334, endPoint x: 893, endPoint y: 342, distance: 11.9
click at [893, 342] on textarea "مصنوع من مزيج من الكافيين والتورين وفيتامينات المجموعة ب، وهو مثالي لأولئك الذي…" at bounding box center [832, 365] width 362 height 76
click at [846, 339] on textarea "مصنوع من مزيج من كافيين والتورين وفيتامينات المجموعة ب، وهو مثالي لأولئك الذين …" at bounding box center [832, 365] width 362 height 76
drag, startPoint x: 840, startPoint y: 342, endPoint x: 858, endPoint y: 338, distance: 18.9
click at [858, 338] on textarea "مصنوع من مزيج من كافيين والتورين وفيتامينات المجموعة ب، وهو مثالي لأولئك الذين …" at bounding box center [832, 365] width 362 height 76
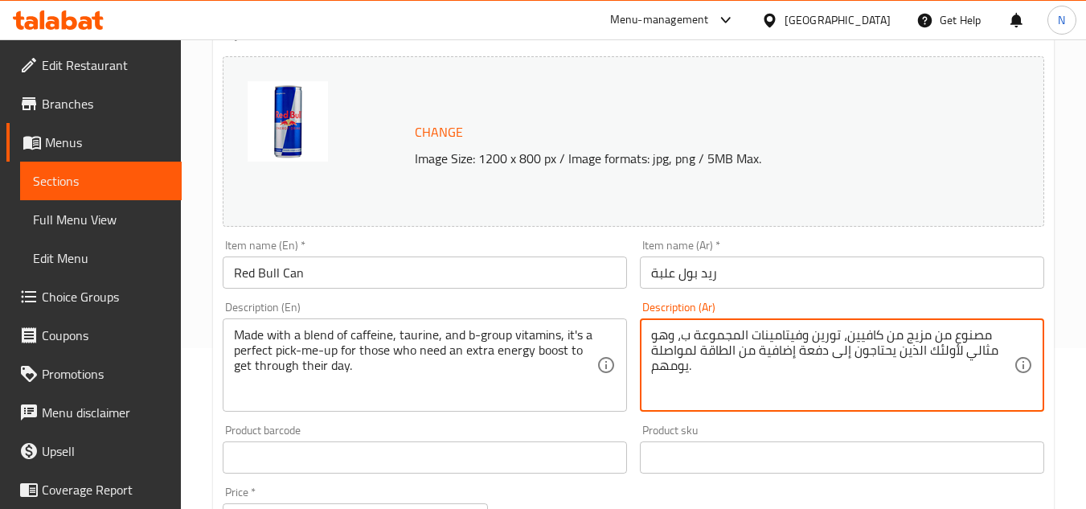
drag, startPoint x: 803, startPoint y: 342, endPoint x: 813, endPoint y: 338, distance: 10.2
click at [813, 338] on textarea "مصنوع من مزيج من كافيين، تورين وفيتامينات المجموعة ب، وهو مثالي لأولئك الذين يح…" at bounding box center [832, 365] width 362 height 76
drag, startPoint x: 747, startPoint y: 335, endPoint x: 737, endPoint y: 340, distance: 10.8
click at [737, 340] on textarea "مصنوع من مزيج من كافيين، تورين، فيتامينات المجموعة ب، وهو مثالي لأولئك الذين يح…" at bounding box center [832, 365] width 362 height 76
click at [714, 339] on textarea "مصنوع من مزيج من كافيين، تورين، فيتامينات مجموعة ب، وهو مثالي لأولئك الذين يحتا…" at bounding box center [832, 365] width 362 height 76
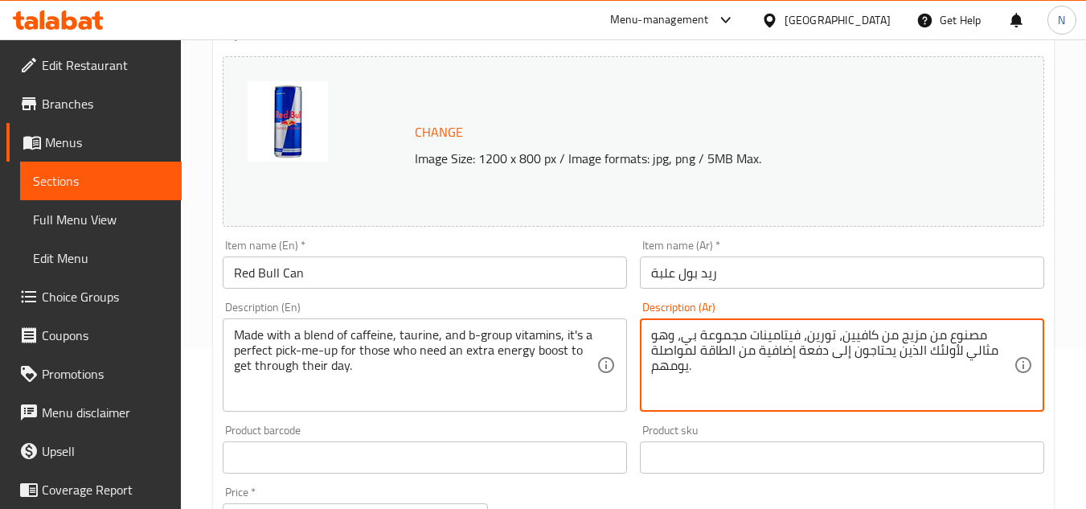
drag, startPoint x: 683, startPoint y: 344, endPoint x: 649, endPoint y: 330, distance: 37.2
click at [649, 330] on div "مصنوع من مزيج من كافيين، تورين، فيتامينات مجموعة بي، وهو مثالي لأولئك الذين يحت…" at bounding box center [842, 364] width 404 height 93
drag, startPoint x: 775, startPoint y: 352, endPoint x: 766, endPoint y: 355, distance: 9.4
click at [766, 355] on textarea "مصنوع من مزيج من كافيين، تورين، فيتامينات مجموعة بي مثالي لأولئك الذين يحتاجون …" at bounding box center [832, 365] width 362 height 76
click at [805, 338] on textarea "مصنوع من مزيج من كافيين، تورين، فيتامينات مجموعة بي مثالي لأولئك الذين يحتاجون …" at bounding box center [832, 365] width 362 height 76
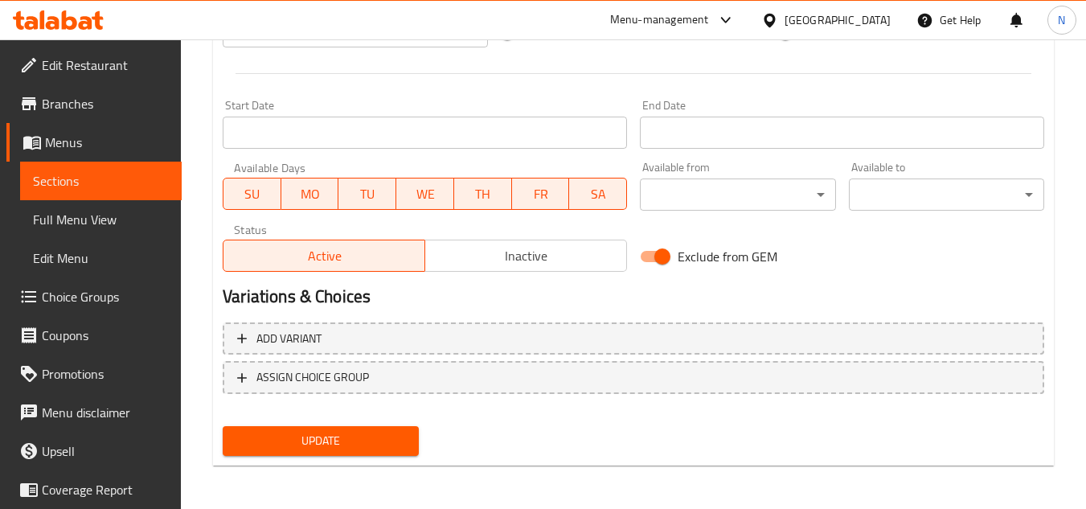
scroll to position [650, 0]
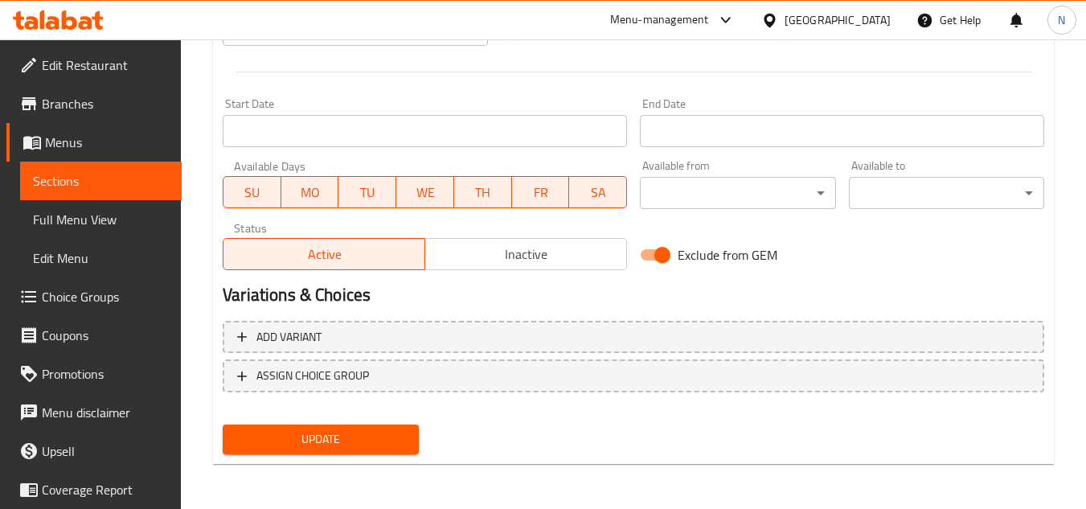
type textarea "مصنوع من مزيج من كافيين، تورين وفيتامينات مجموعة بي مثالي لأولئك الذين يحتاجون …"
click at [338, 434] on span "Update" at bounding box center [320, 439] width 170 height 20
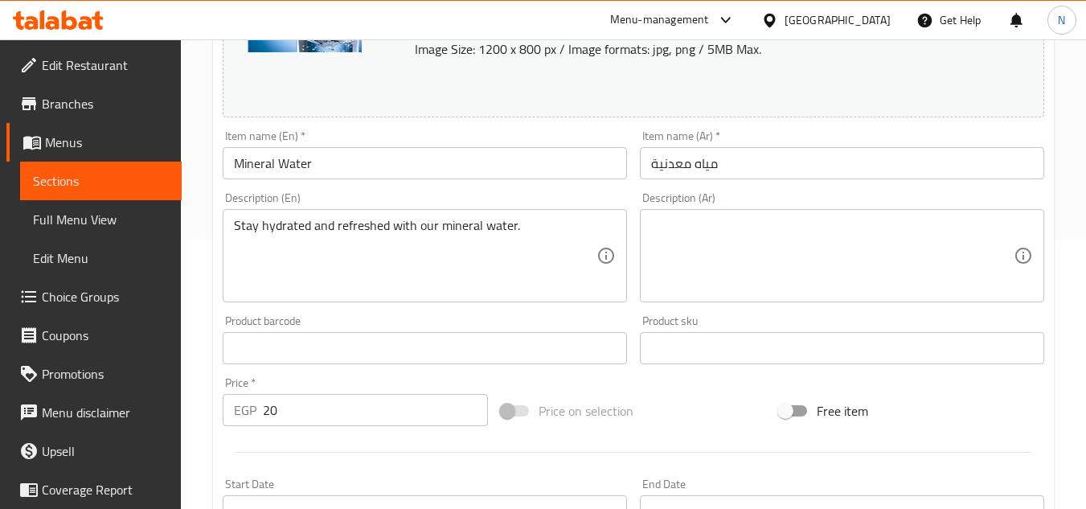
scroll to position [321, 0]
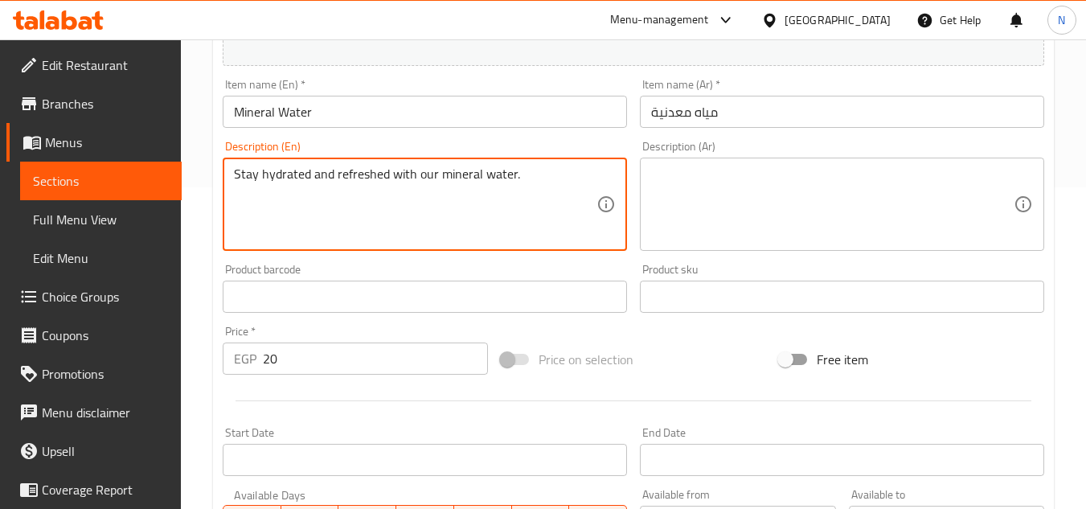
click at [405, 172] on textarea "Stay hydrated and refreshed with our mineral water." at bounding box center [415, 204] width 362 height 76
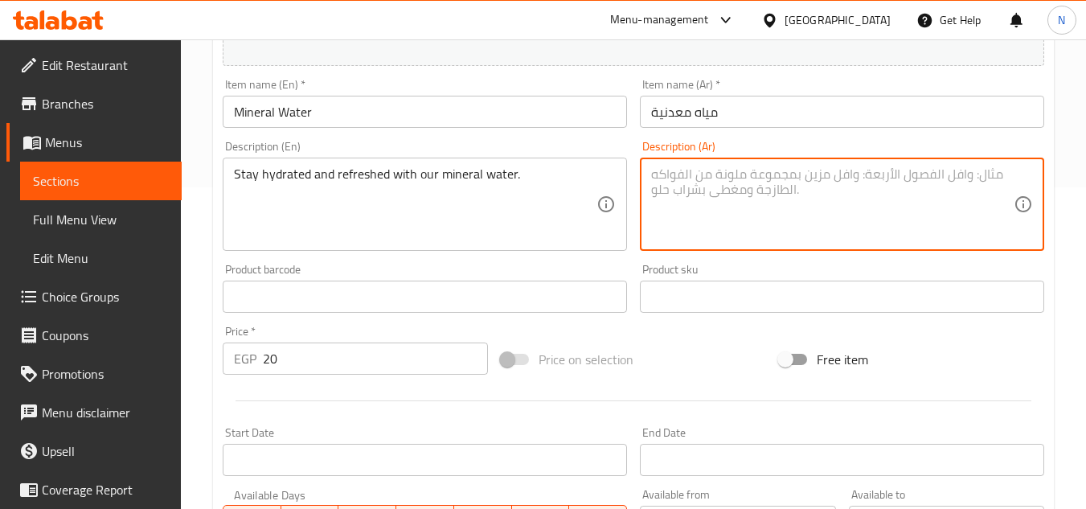
click at [816, 204] on textarea at bounding box center [832, 204] width 362 height 76
paste textarea "حافظ على رطوبة جسمك وانتعاشك مع مياهنا المعدنية."
drag, startPoint x: 697, startPoint y: 174, endPoint x: 690, endPoint y: 182, distance: 10.3
click at [690, 182] on textarea "حافظ على رطوبة جسمك وانتعاشك مع مياهنا المعدنية." at bounding box center [832, 204] width 362 height 76
click at [970, 178] on textarea "حافظ على رطوبة جسمك وانتعاشك مع مياهنا معدنية." at bounding box center [832, 204] width 362 height 76
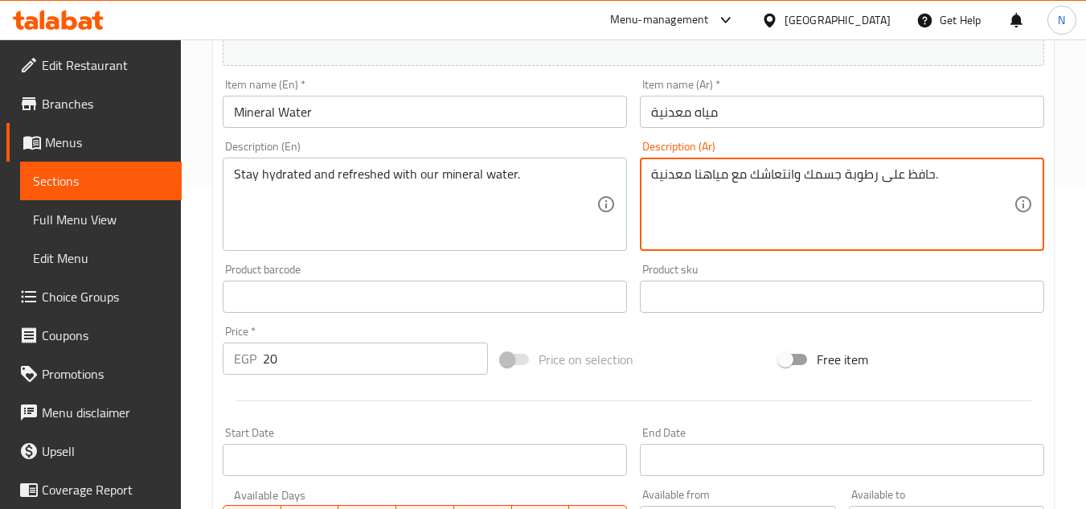
type textarea "حافظ على رطوبة جسمك وانتعاشك مع مياهنا معدنية."
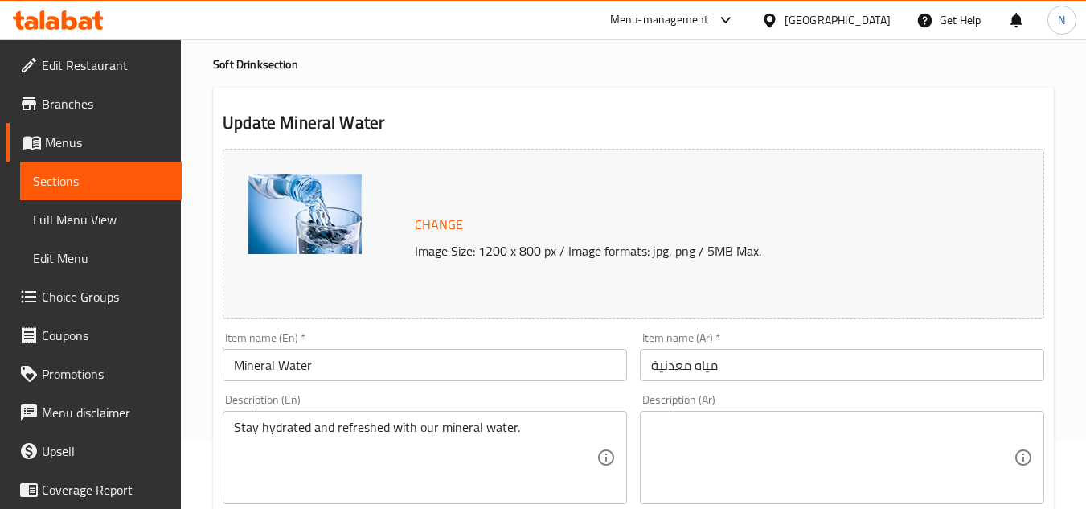
scroll to position [161, 0]
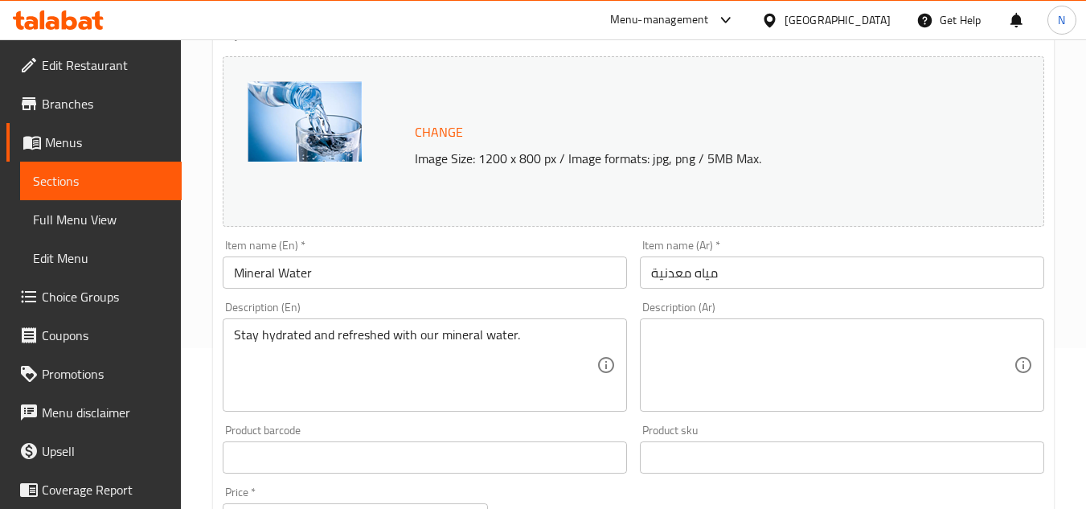
click at [736, 332] on textarea at bounding box center [832, 365] width 362 height 76
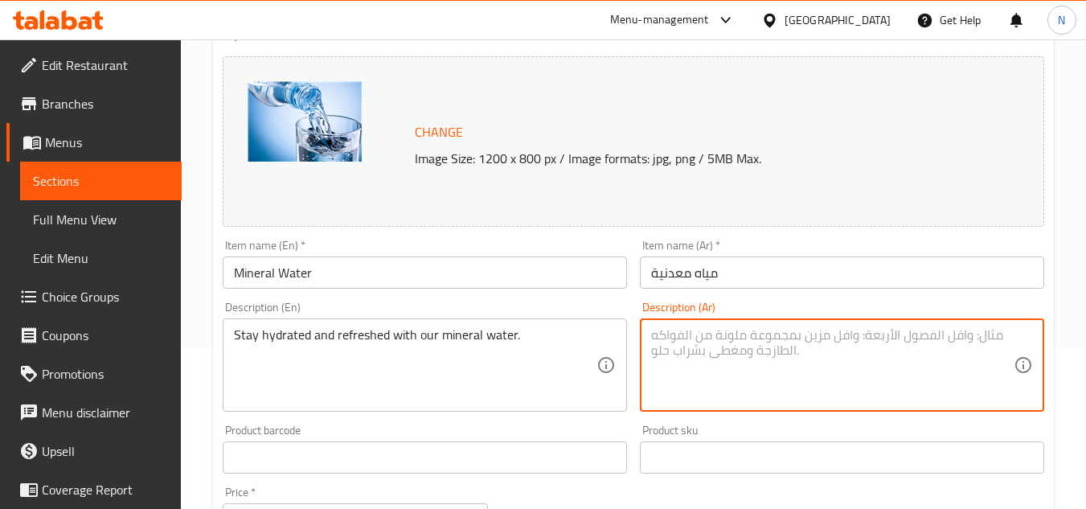
paste textarea "حافظ على رطوبة جسمك وانتعاشك مع مياهنا المعدنية."
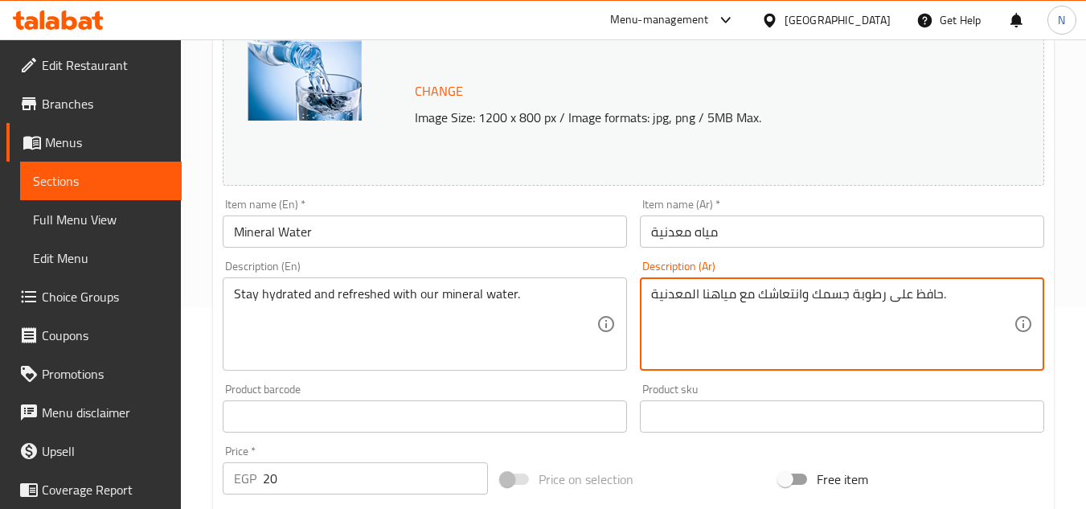
scroll to position [241, 0]
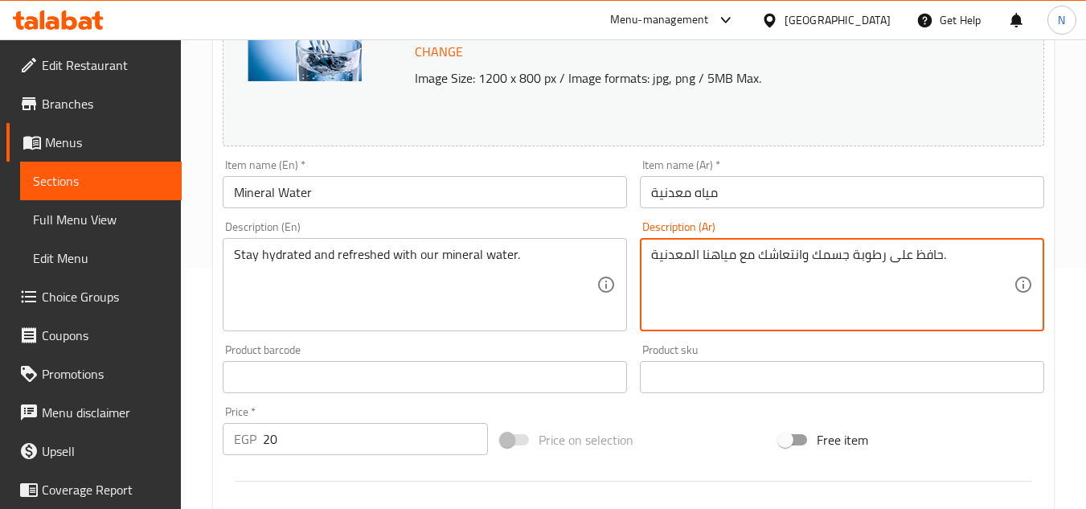
drag, startPoint x: 698, startPoint y: 257, endPoint x: 689, endPoint y: 262, distance: 10.8
click at [689, 262] on textarea "حافظ على رطوبة جسمك وانتعاشك مع مياهنا المعدنية." at bounding box center [832, 285] width 362 height 76
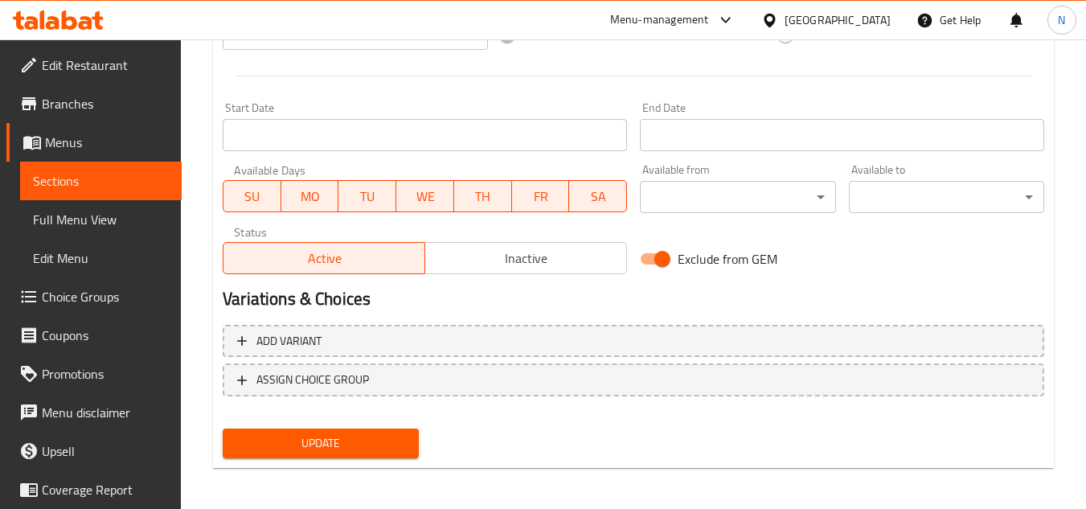
scroll to position [650, 0]
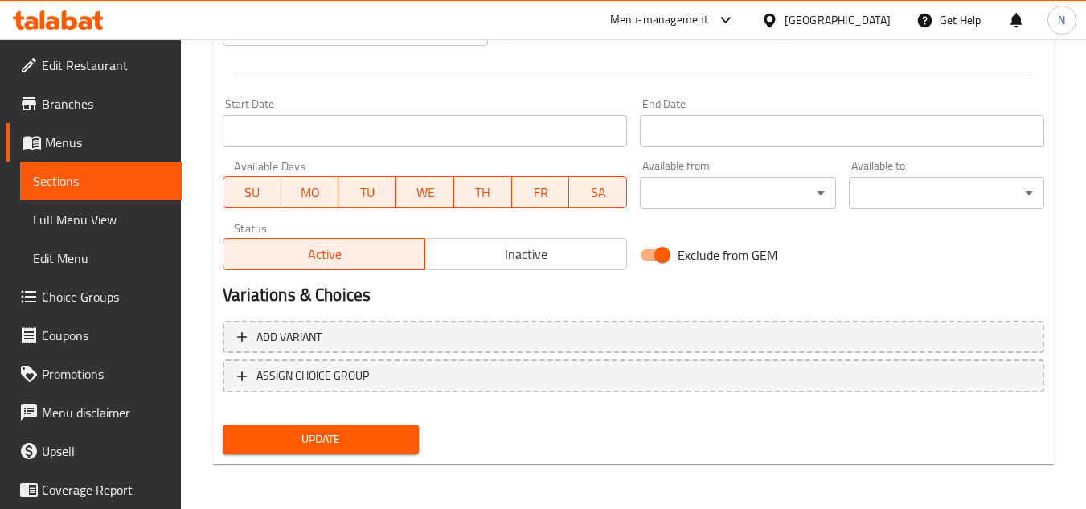
type textarea "حافظ على رطوبة جسمك وانتعاشك مع مياهنا معدنية."
click at [302, 449] on span "Update" at bounding box center [320, 439] width 170 height 20
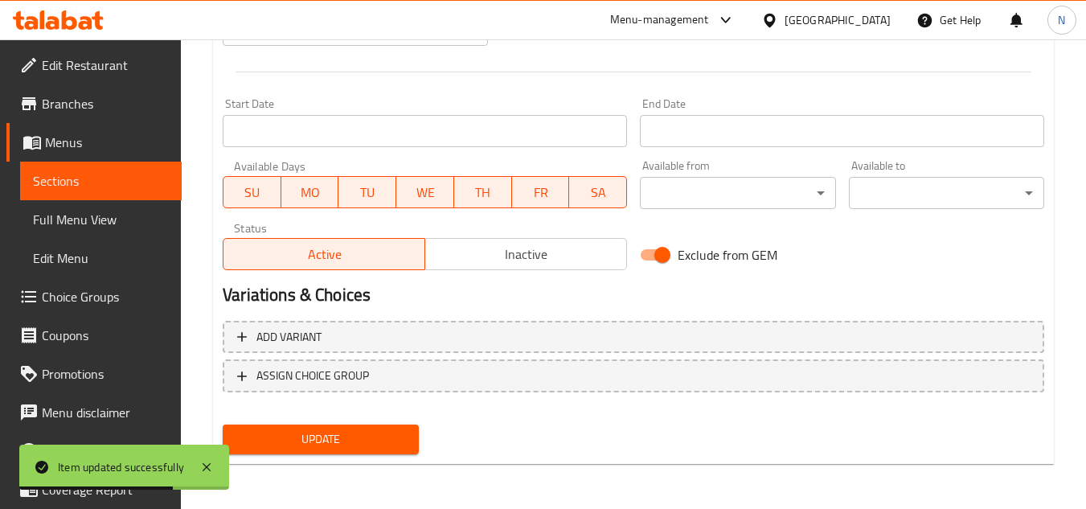
click at [85, 187] on span "Sections" at bounding box center [101, 180] width 136 height 19
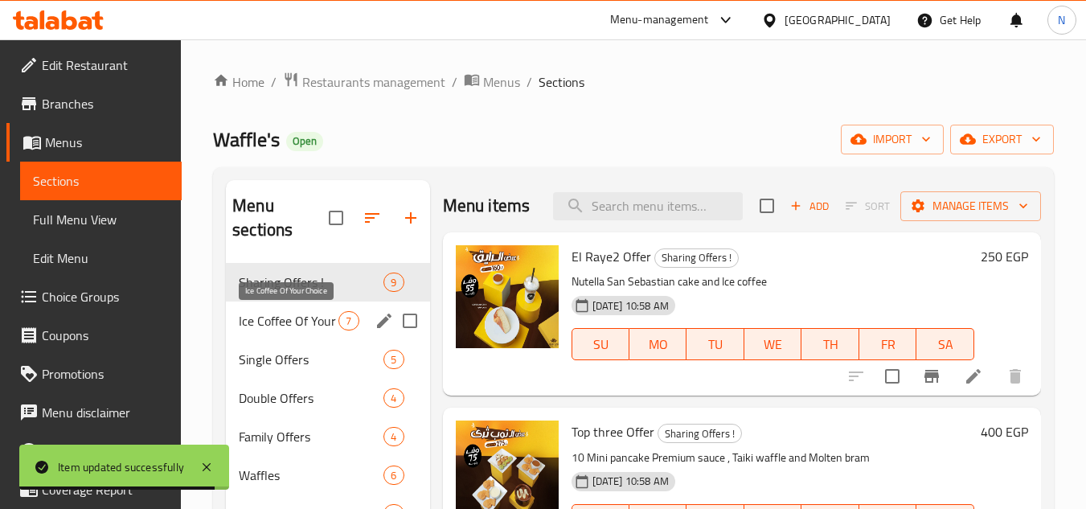
click at [255, 313] on span "Ice Coffee Of Your Choice" at bounding box center [289, 320] width 100 height 19
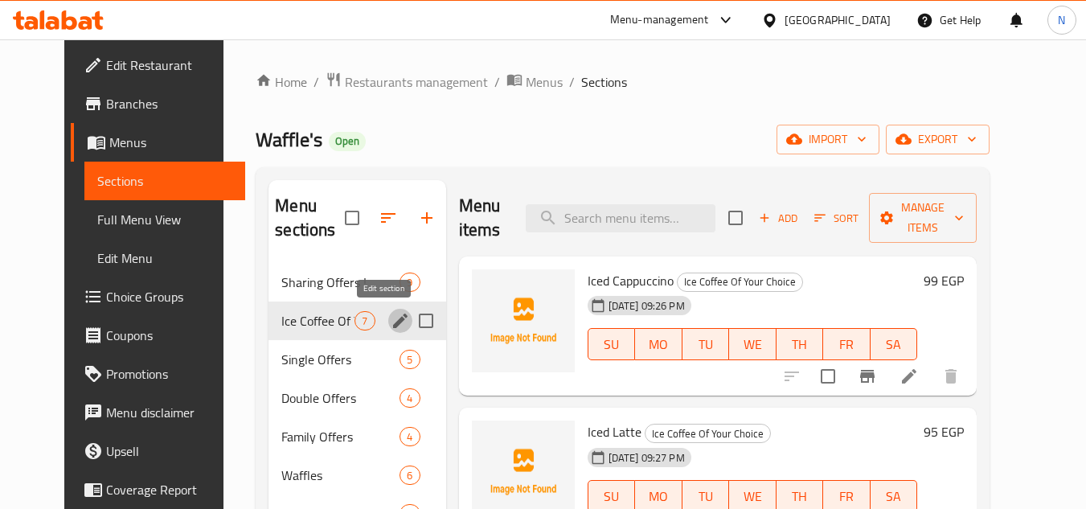
click at [391, 327] on icon "edit" at bounding box center [400, 320] width 19 height 19
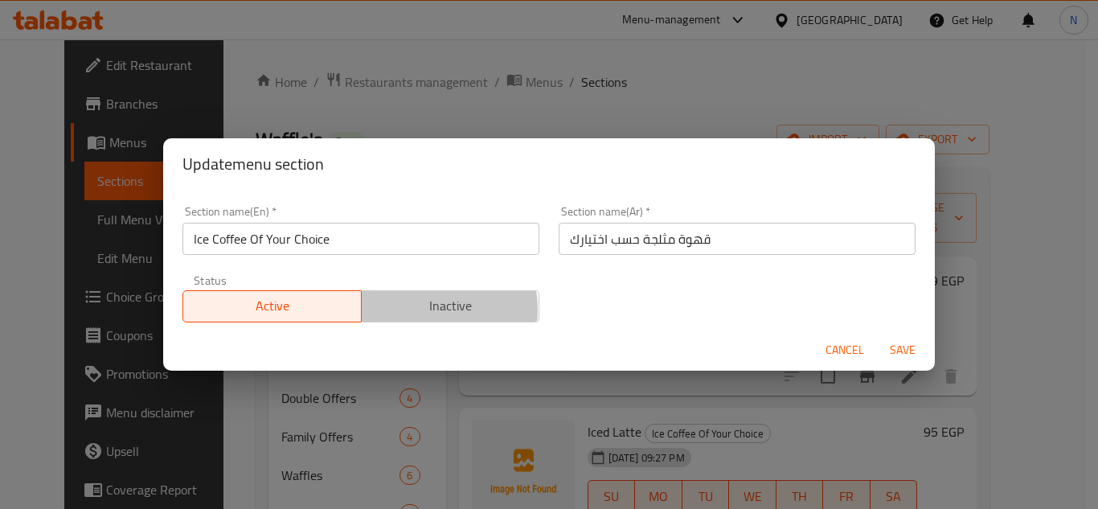
click at [408, 309] on span "Inactive" at bounding box center [451, 305] width 166 height 23
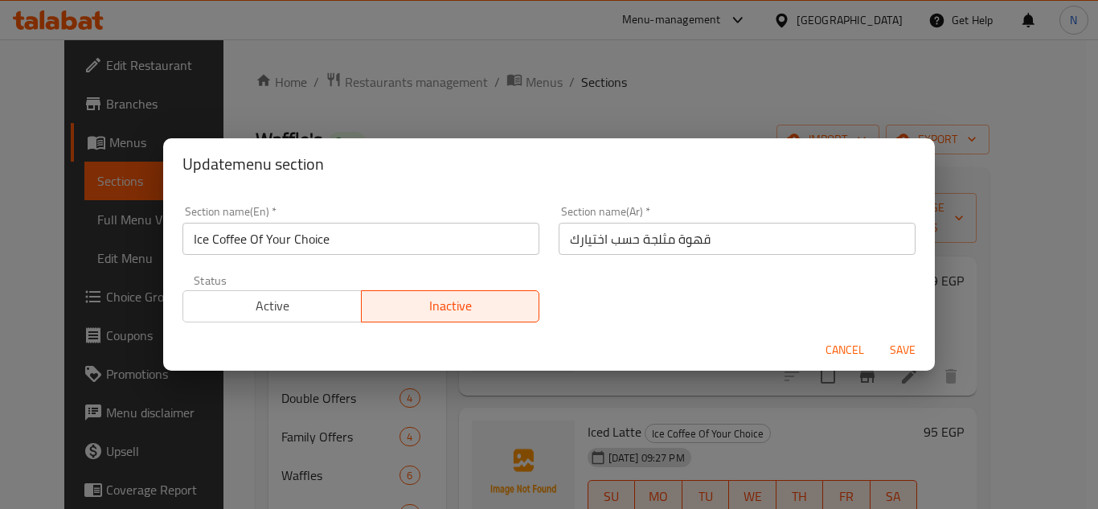
click at [904, 354] on span "Save" at bounding box center [902, 350] width 39 height 20
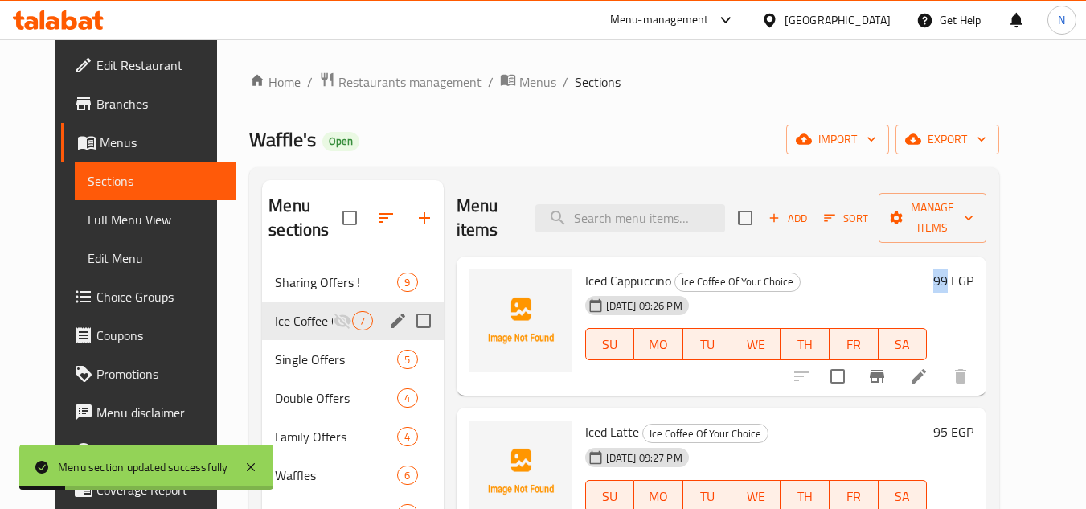
drag, startPoint x: 981, startPoint y: 257, endPoint x: 1002, endPoint y: 256, distance: 21.0
click at [973, 269] on div "99 EGP" at bounding box center [950, 280] width 47 height 23
copy h6 "99"
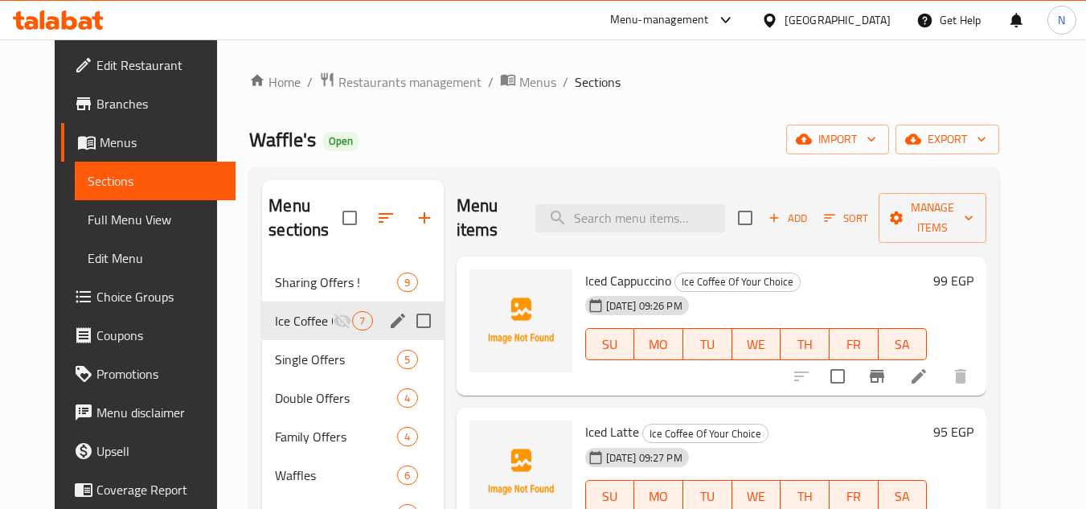
click at [626, 268] on span "Iced Cappuccino" at bounding box center [628, 280] width 86 height 24
copy h6 "Iced Cappuccino"
click at [600, 420] on span "Iced Latte" at bounding box center [612, 432] width 54 height 24
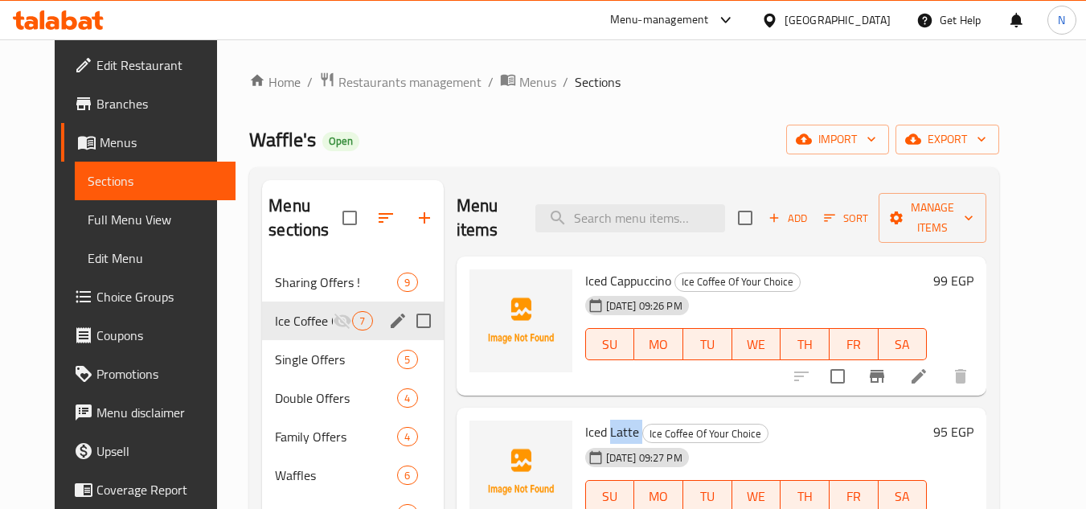
click at [600, 420] on span "Iced Latte" at bounding box center [612, 432] width 54 height 24
copy h6 "Iced Latte"
click at [973, 420] on h6 "95 EGP" at bounding box center [953, 431] width 40 height 23
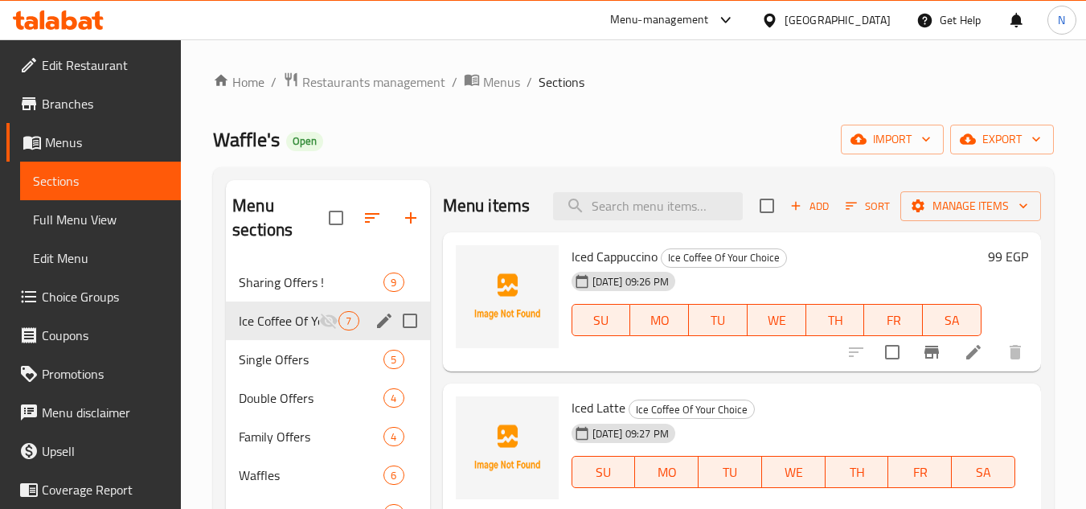
click at [997, 407] on h6 "Iced Latte Ice Coffee Of Your Choice" at bounding box center [793, 407] width 444 height 23
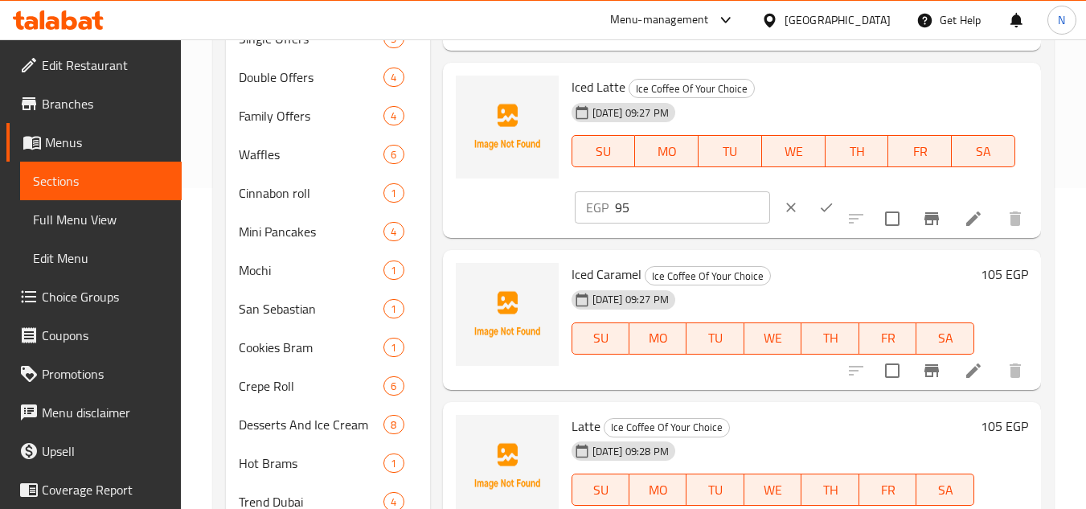
scroll to position [321, 0]
click at [625, 206] on input "95" at bounding box center [692, 206] width 155 height 32
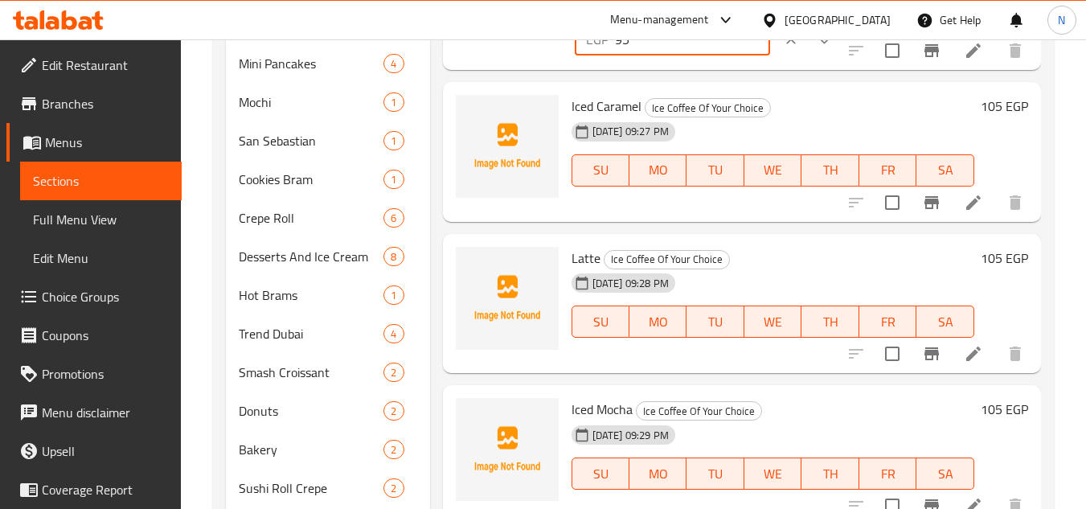
scroll to position [482, 0]
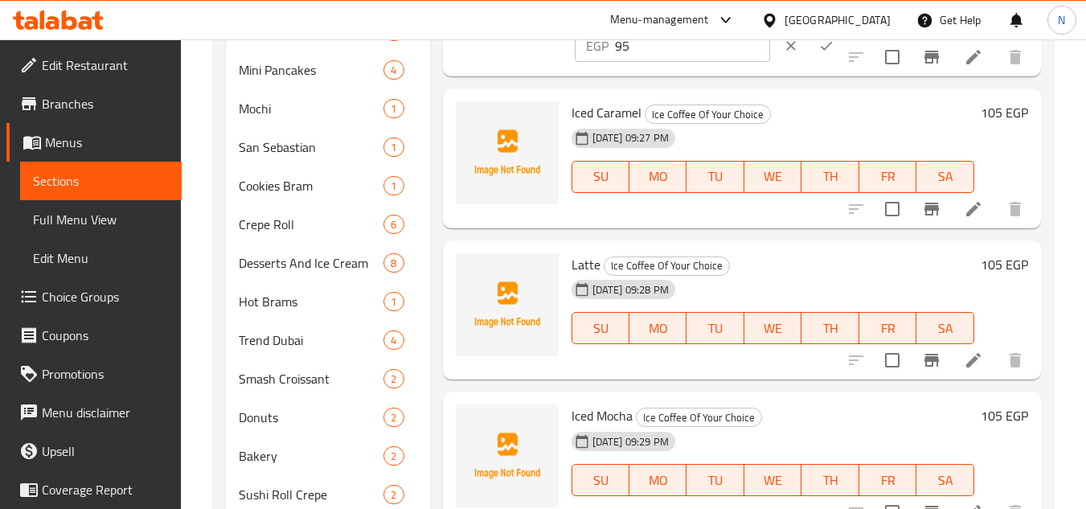
click at [598, 101] on span "Iced Caramel" at bounding box center [606, 112] width 70 height 24
copy h6 "Iced Caramel"
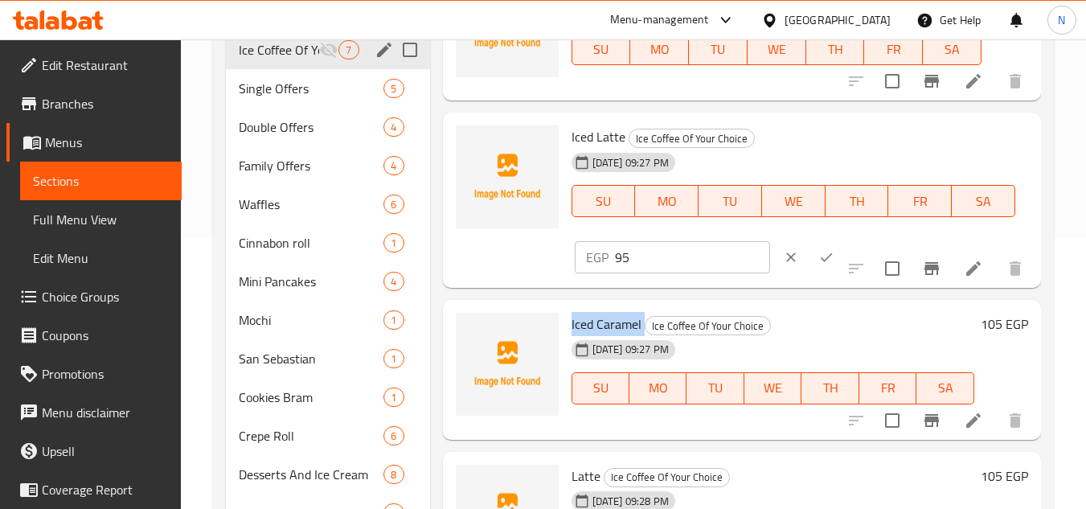
scroll to position [241, 0]
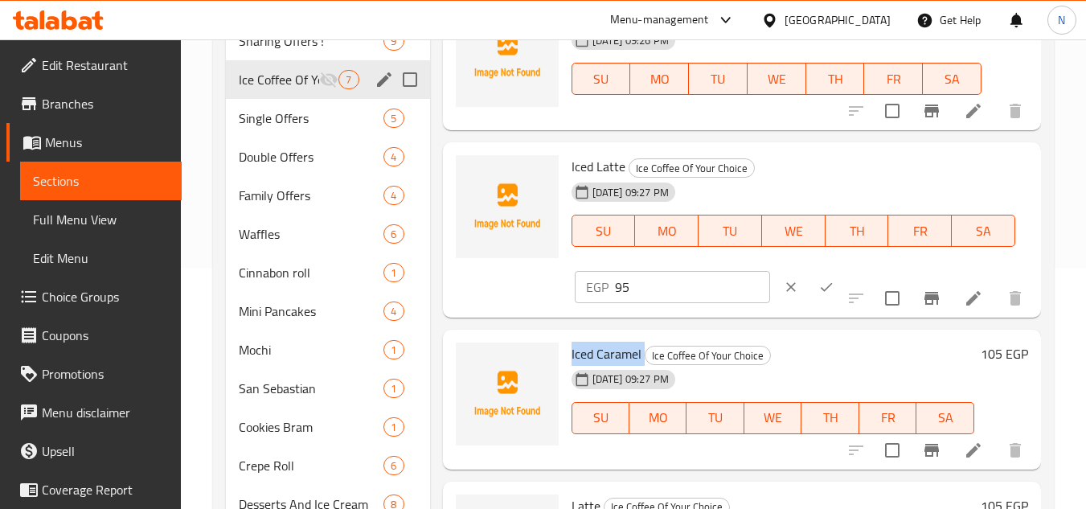
click at [818, 283] on icon "ok" at bounding box center [826, 287] width 16 height 16
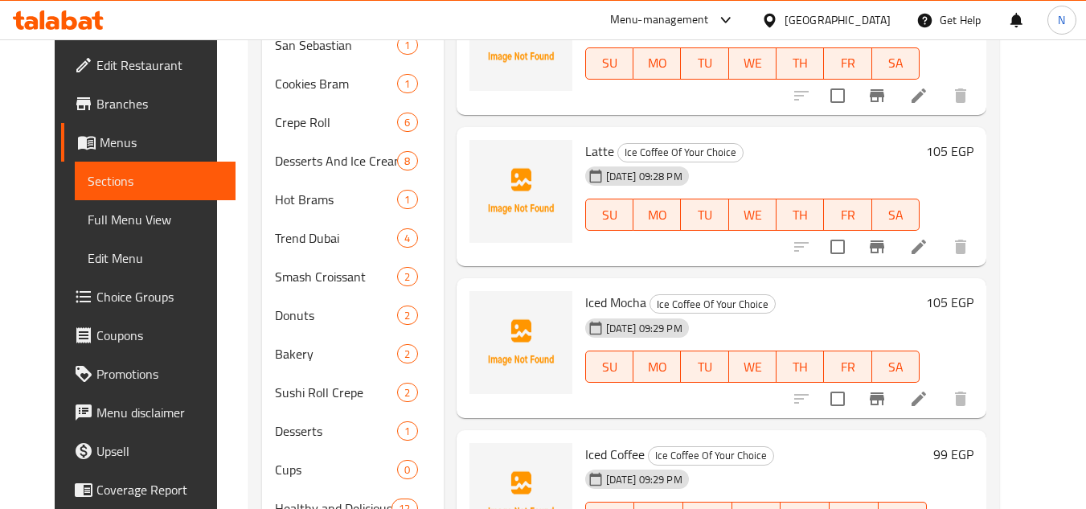
scroll to position [643, 0]
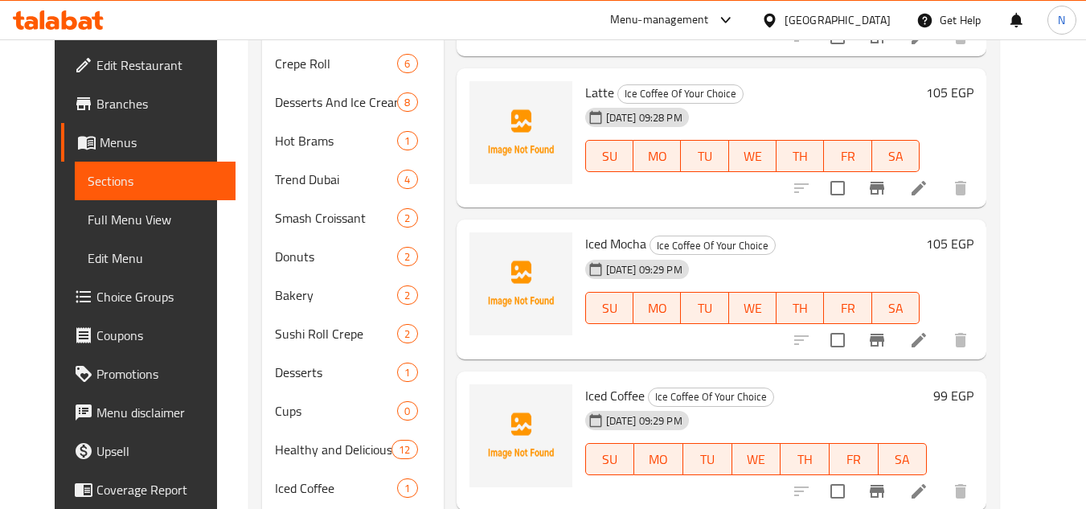
click at [587, 80] on span "Latte" at bounding box center [599, 92] width 29 height 24
copy h6 "Latte"
drag, startPoint x: 984, startPoint y: 69, endPoint x: 1002, endPoint y: 70, distance: 18.5
click at [973, 81] on h6 "105 EGP" at bounding box center [949, 92] width 47 height 23
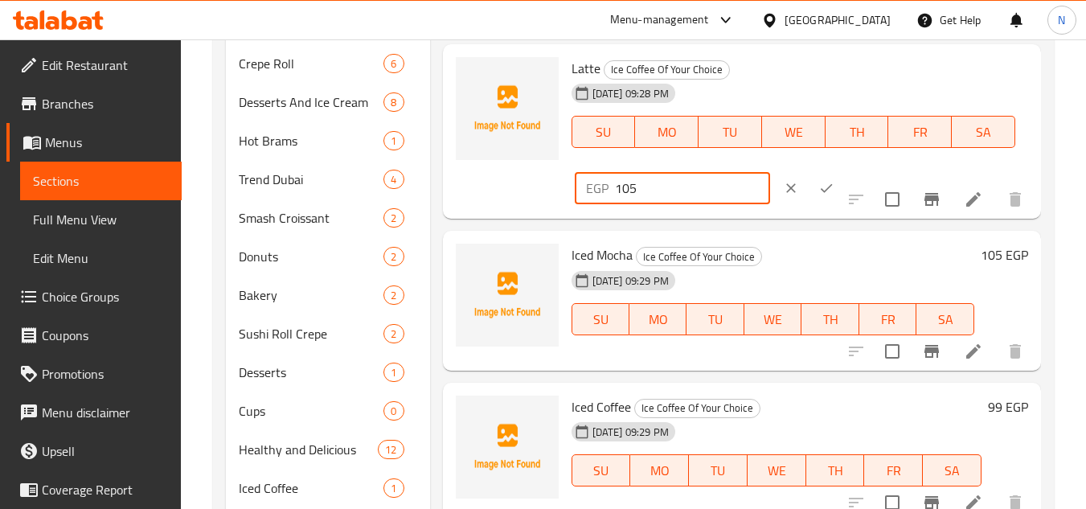
click at [629, 189] on input "105" at bounding box center [692, 188] width 155 height 32
click at [818, 187] on icon "ok" at bounding box center [826, 188] width 16 height 16
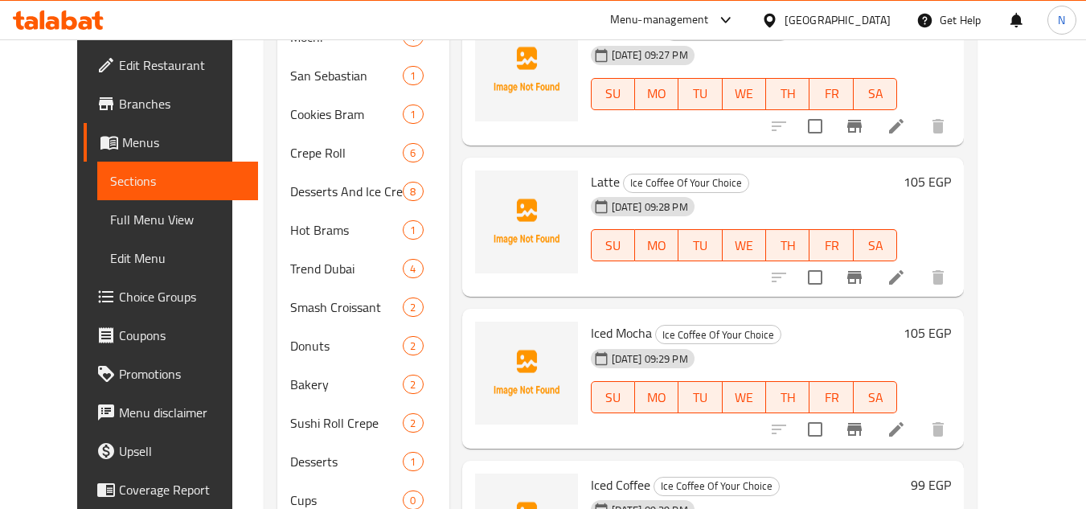
scroll to position [563, 0]
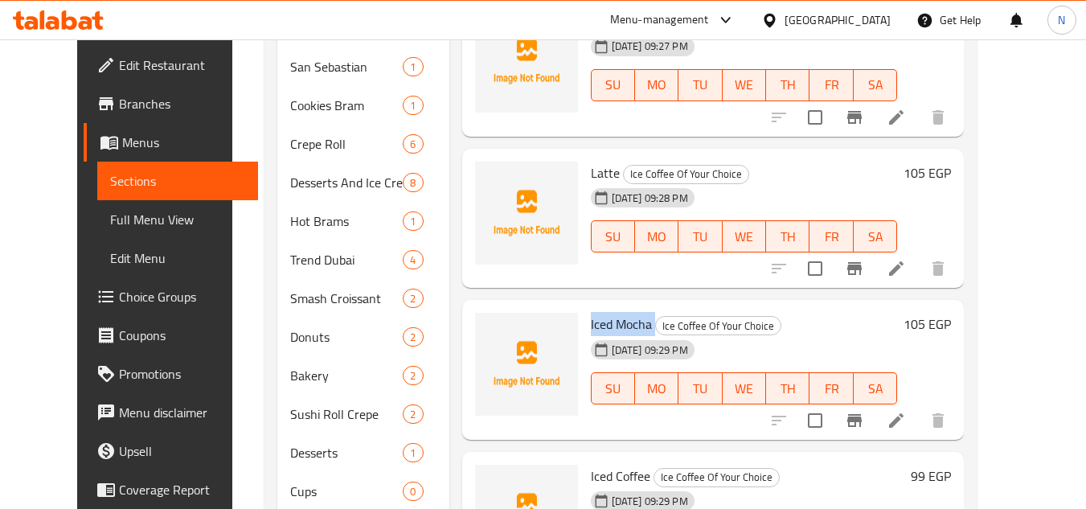
copy h6 "Iced Mocha"
drag, startPoint x: 571, startPoint y: 298, endPoint x: 634, endPoint y: 297, distance: 62.7
click at [634, 313] on h6 "Iced Mocha Ice Coffee Of Your Choice" at bounding box center [744, 324] width 307 height 23
drag, startPoint x: 982, startPoint y: 297, endPoint x: 1001, endPoint y: 297, distance: 19.3
click at [951, 313] on h6 "105 EGP" at bounding box center [926, 324] width 47 height 23
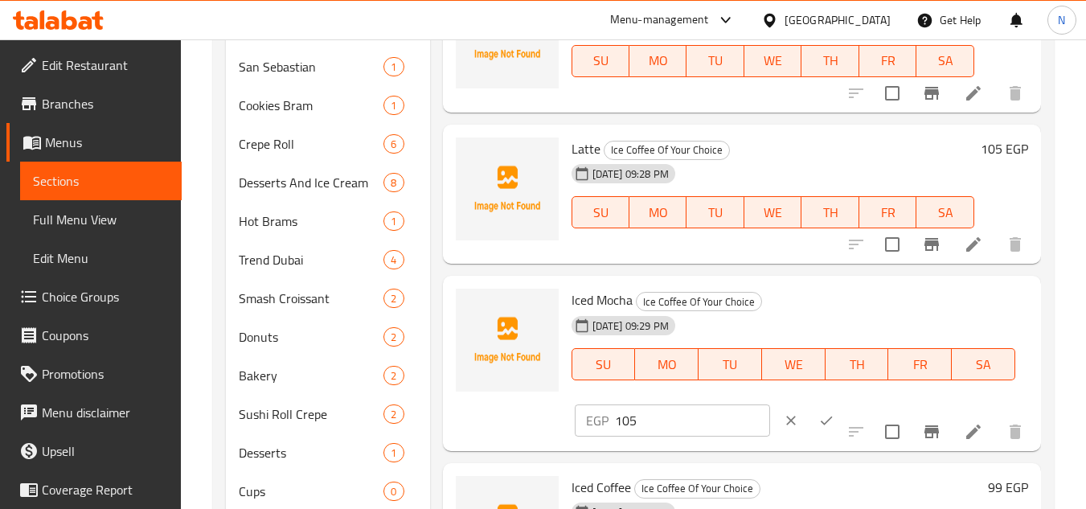
click at [626, 412] on input "105" at bounding box center [692, 420] width 155 height 32
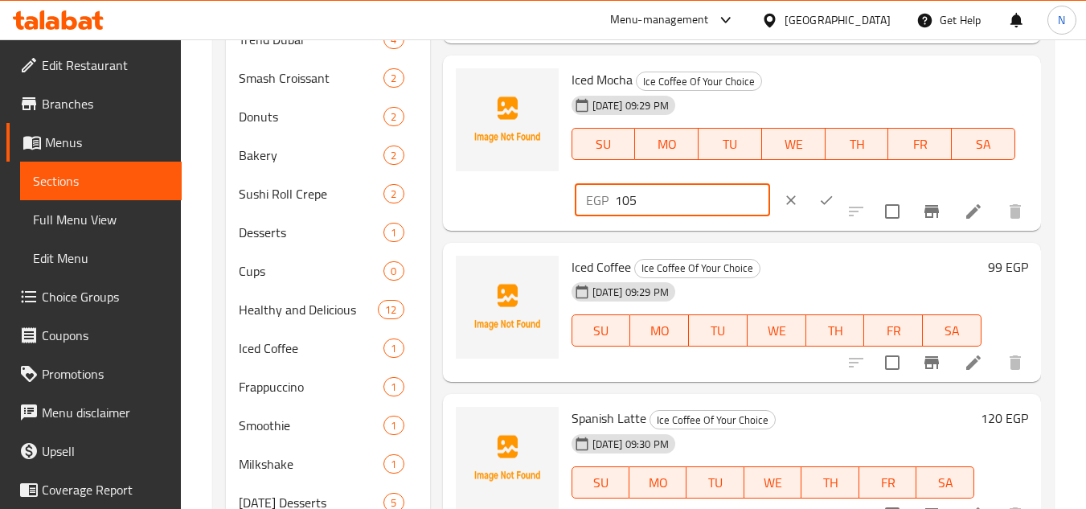
scroll to position [804, 0]
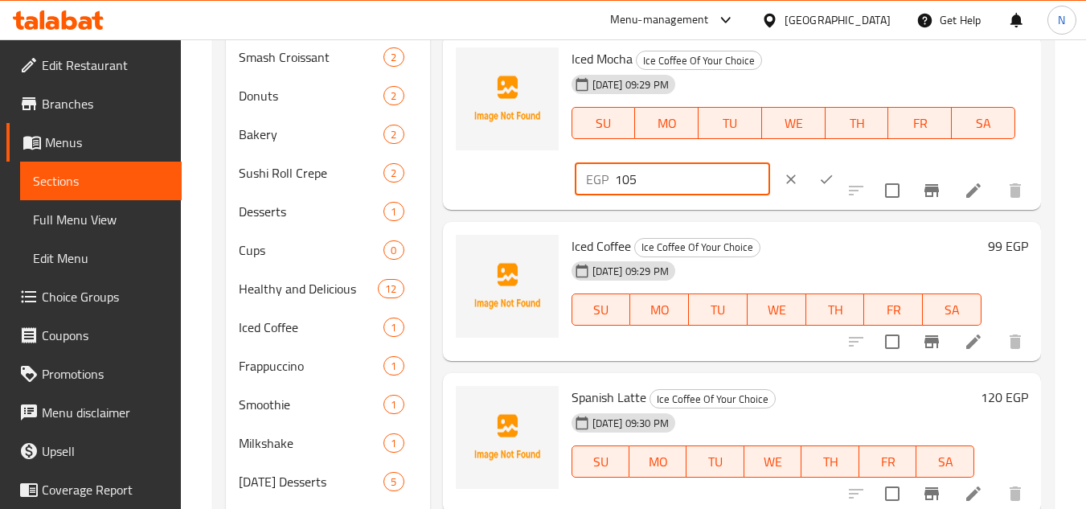
click at [609, 241] on span "Iced Coffee" at bounding box center [600, 246] width 59 height 24
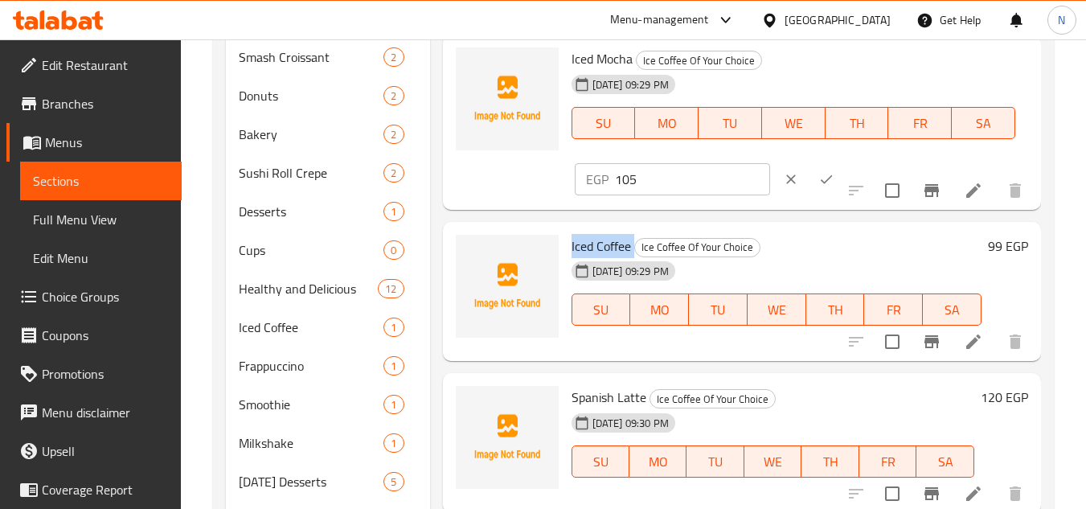
click at [609, 241] on span "Iced Coffee" at bounding box center [600, 246] width 59 height 24
copy h6 "Iced Coffee"
click at [989, 255] on h6 "99 EGP" at bounding box center [1008, 246] width 40 height 23
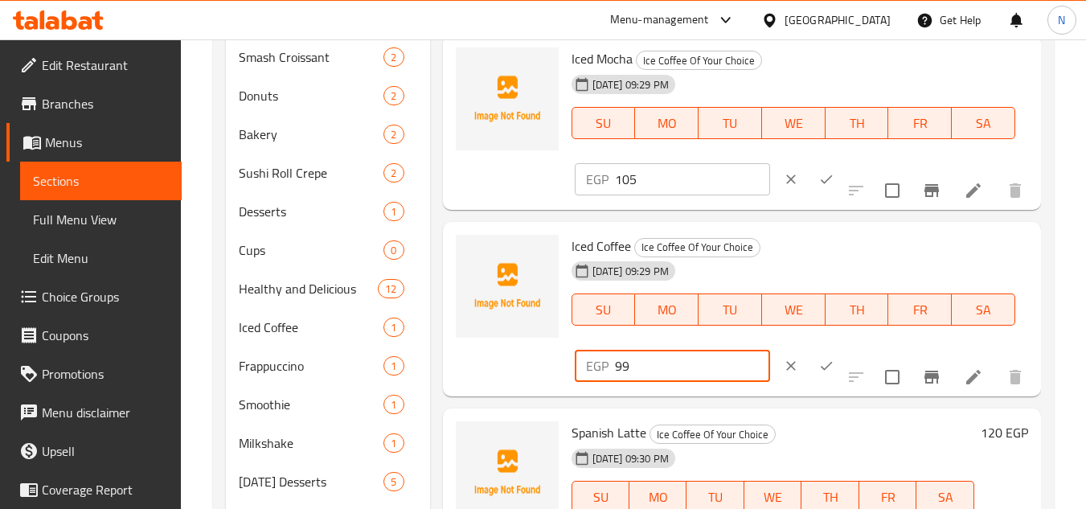
click at [620, 375] on input "99" at bounding box center [692, 366] width 155 height 32
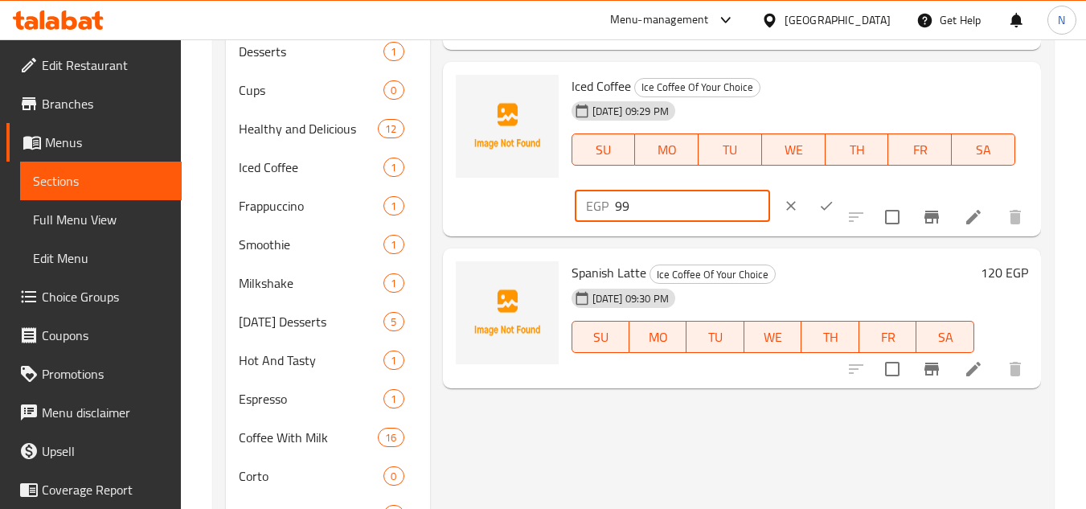
scroll to position [964, 0]
click at [625, 268] on span "Spanish Latte" at bounding box center [608, 272] width 75 height 24
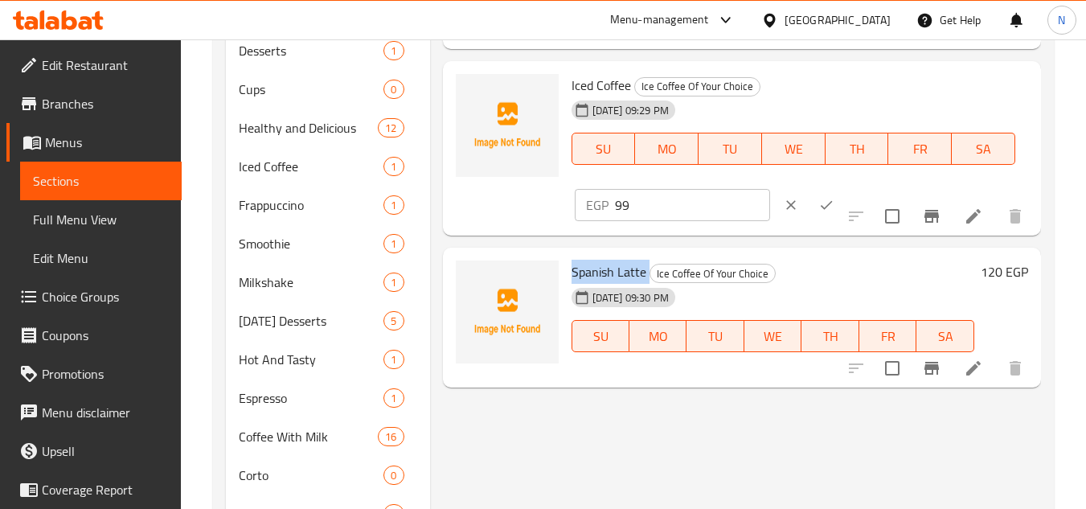
click at [625, 268] on span "Spanish Latte" at bounding box center [608, 272] width 75 height 24
copy h6 "Spanish Latte"
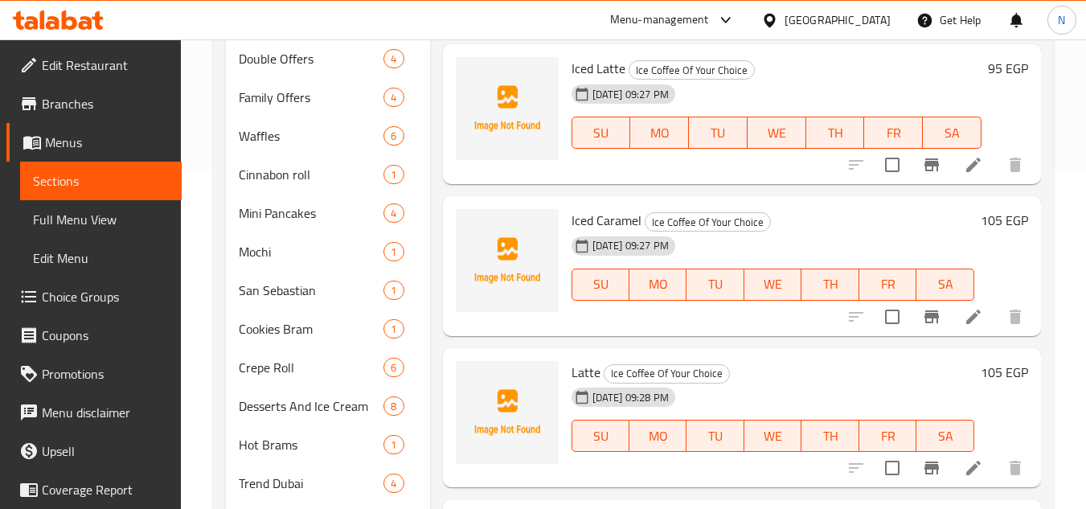
scroll to position [241, 0]
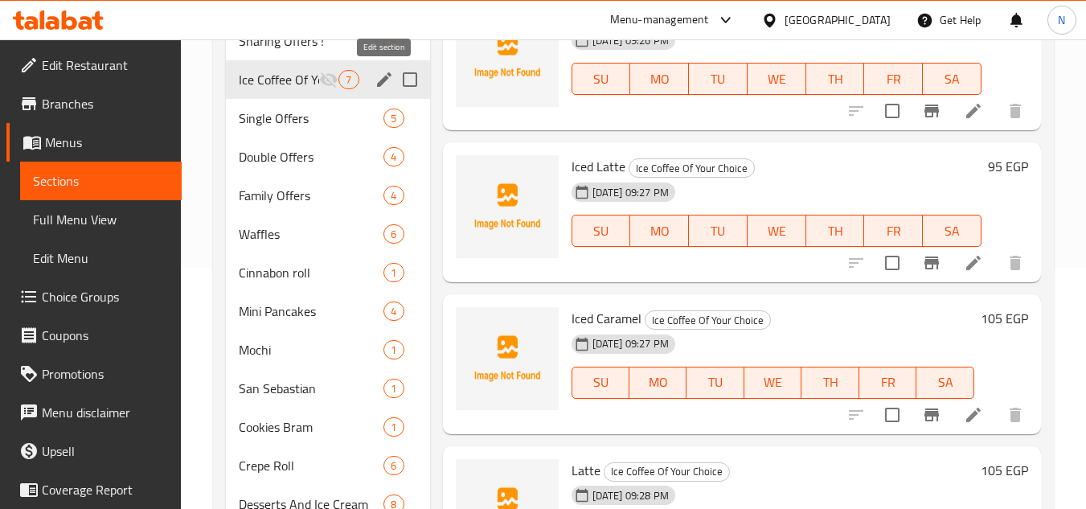
click at [381, 81] on icon "edit" at bounding box center [384, 79] width 14 height 14
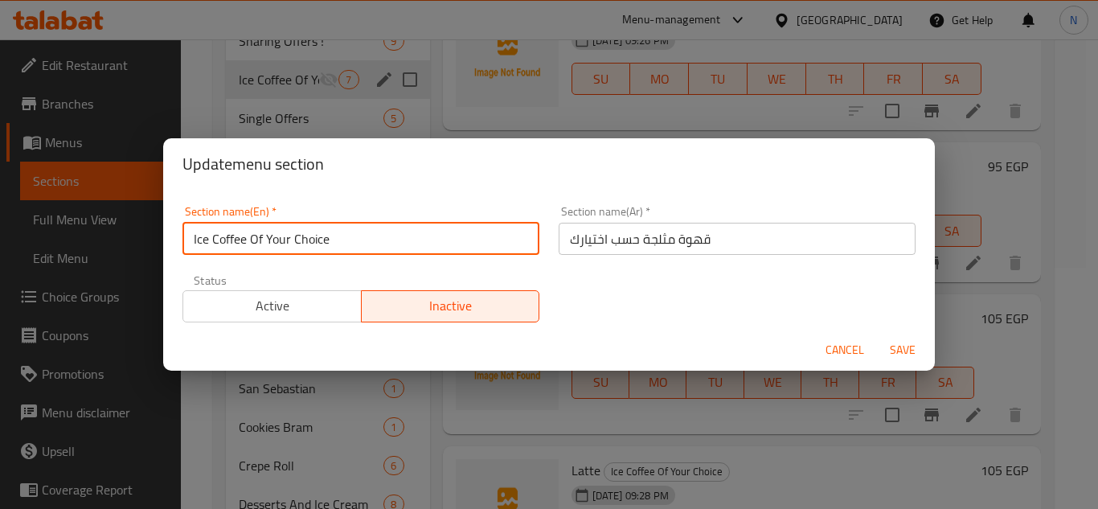
click at [281, 243] on input "Ice Coffee Of Your Choice" at bounding box center [360, 239] width 357 height 32
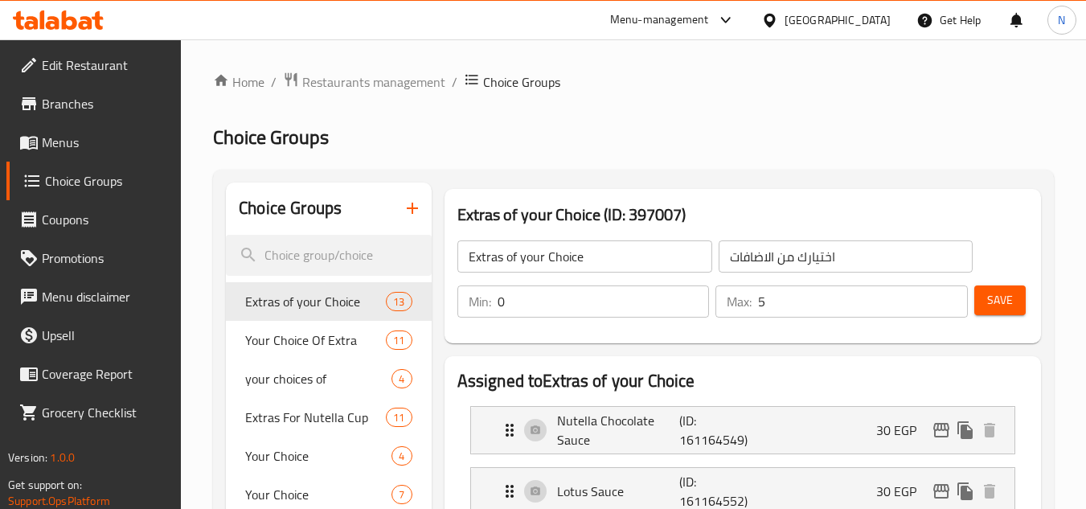
scroll to position [4252, 0]
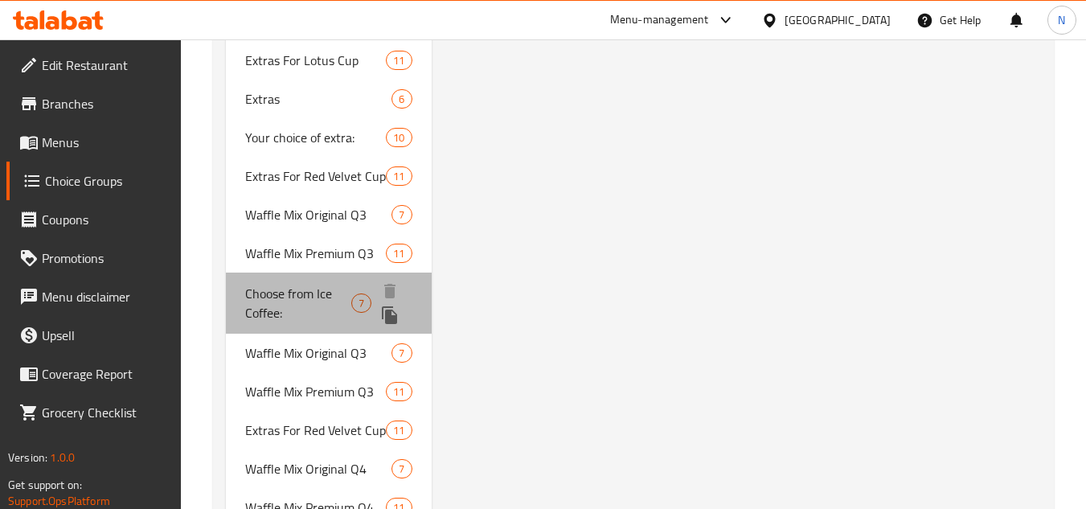
click at [276, 284] on span "Choose from Ice Coffee:" at bounding box center [298, 303] width 106 height 39
type input "Choose from Ice Coffee:"
type input "أختيارك من الايس كوفي:"
type input "1"
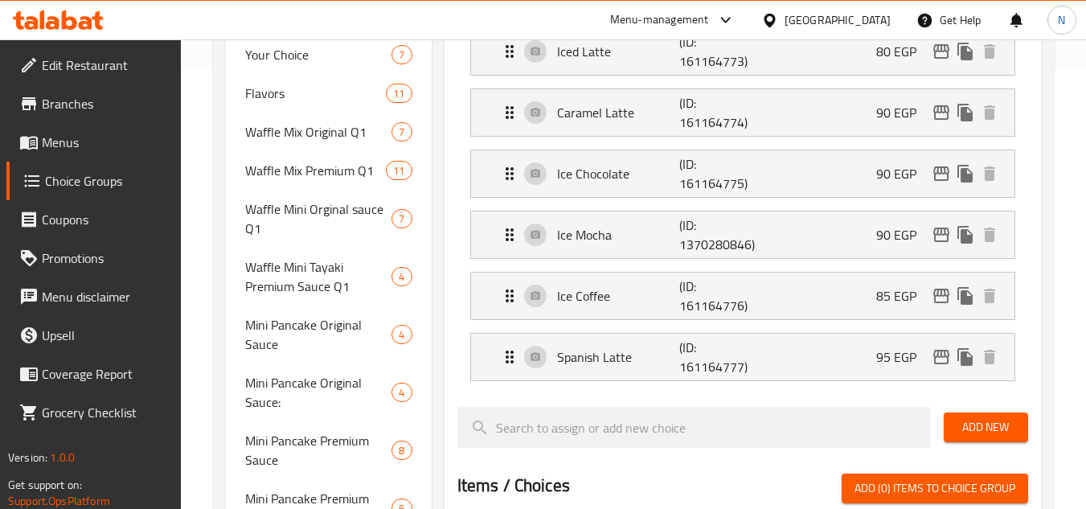
scroll to position [482, 0]
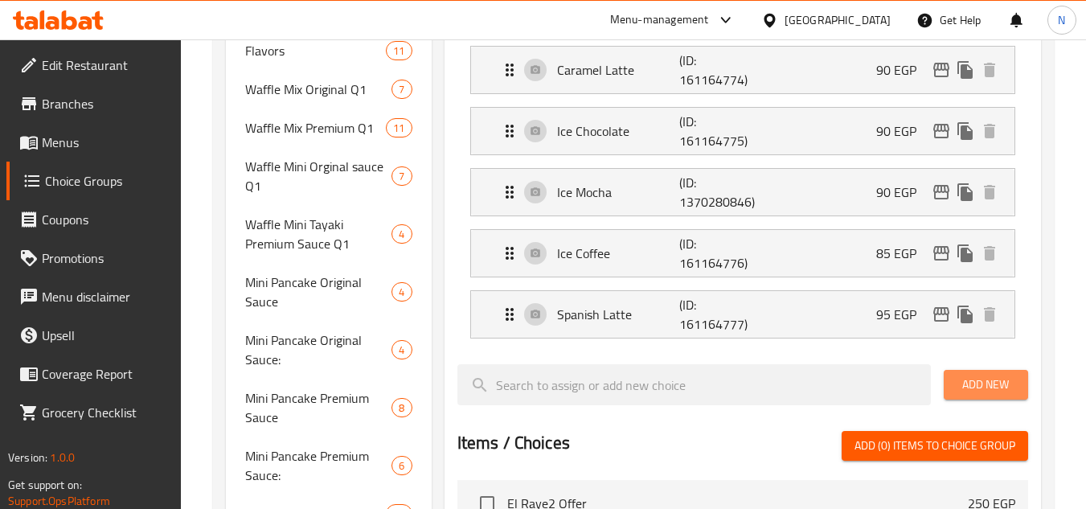
click at [987, 395] on button "Add New" at bounding box center [986, 385] width 84 height 30
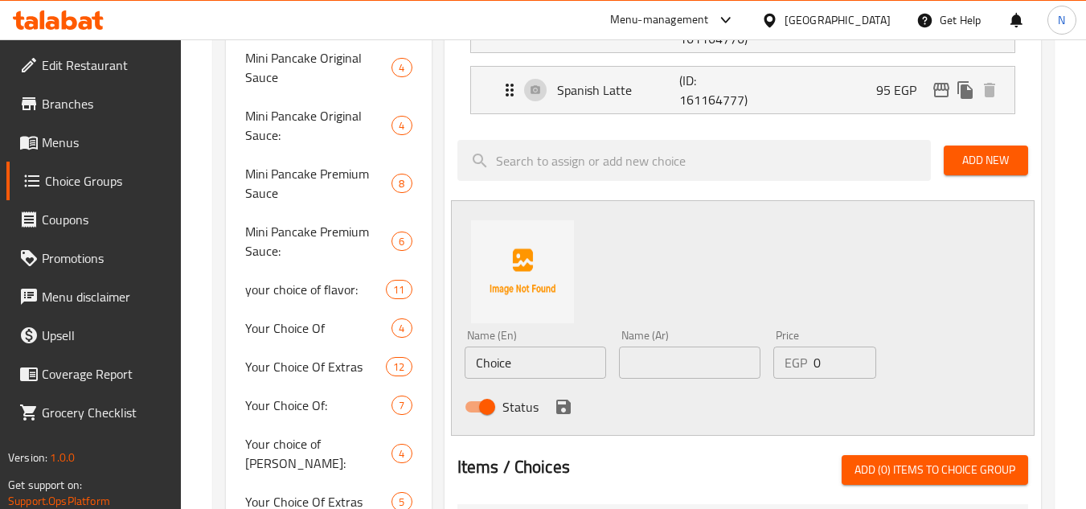
scroll to position [723, 0]
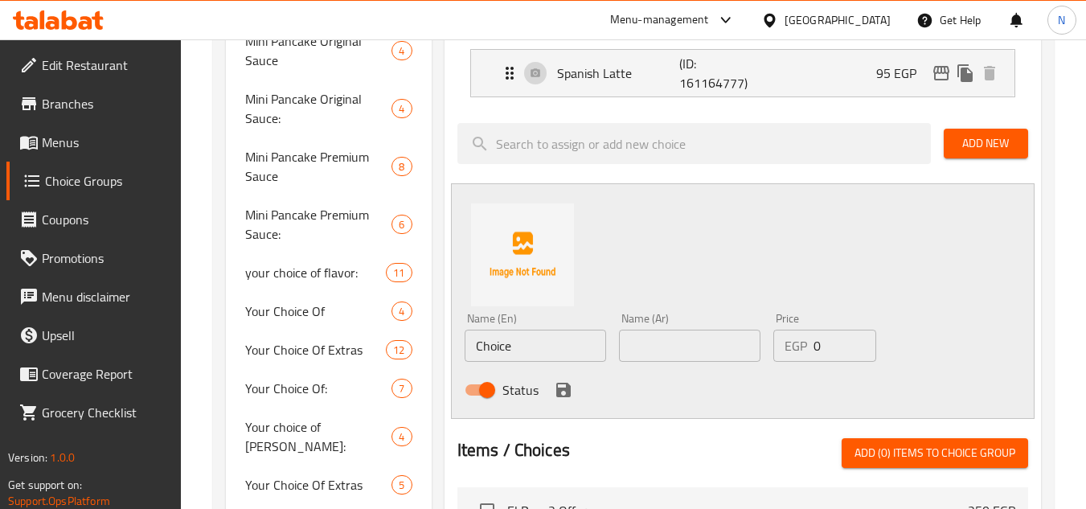
click at [530, 346] on input "Choice" at bounding box center [535, 346] width 141 height 32
paste input "Iced Caramel"
type input "Iced Caramel"
click at [694, 345] on input "text" at bounding box center [689, 346] width 141 height 32
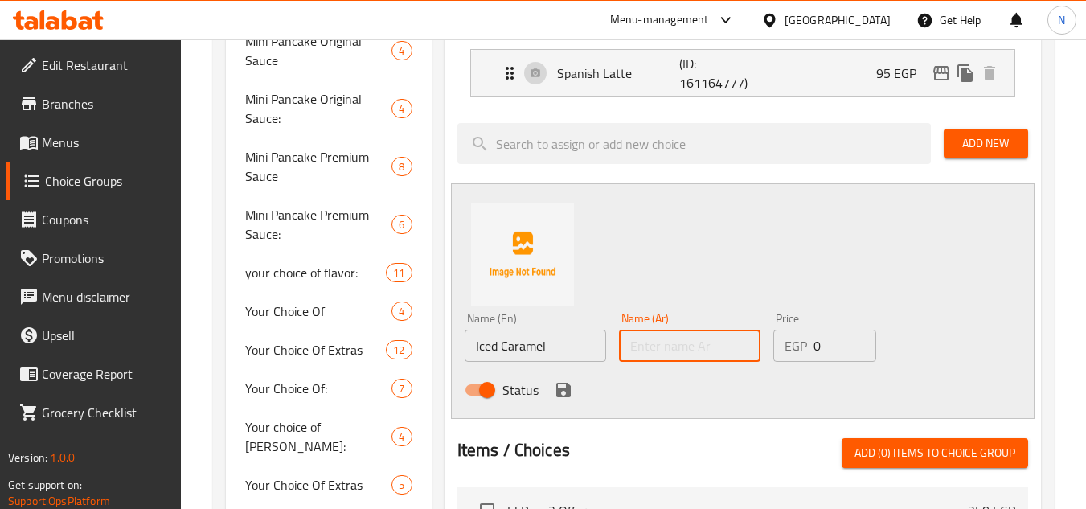
paste input "كراميل مثلج"
type input "كراميل مثلج"
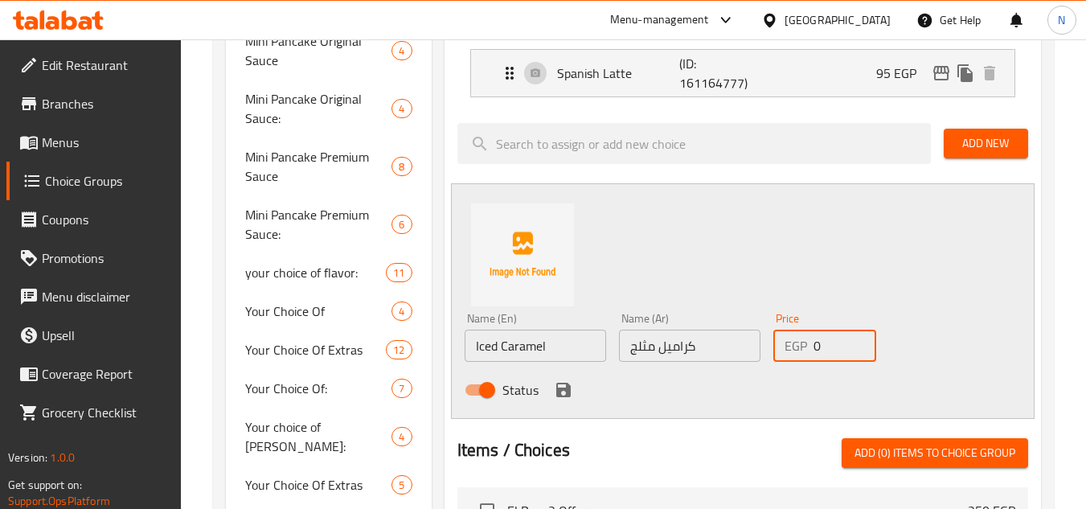
drag, startPoint x: 817, startPoint y: 348, endPoint x: 805, endPoint y: 358, distance: 16.1
click at [805, 358] on div "EGP 0 Price" at bounding box center [824, 346] width 103 height 32
paste input "105"
type input "105"
click at [568, 395] on icon "save" at bounding box center [563, 390] width 14 height 14
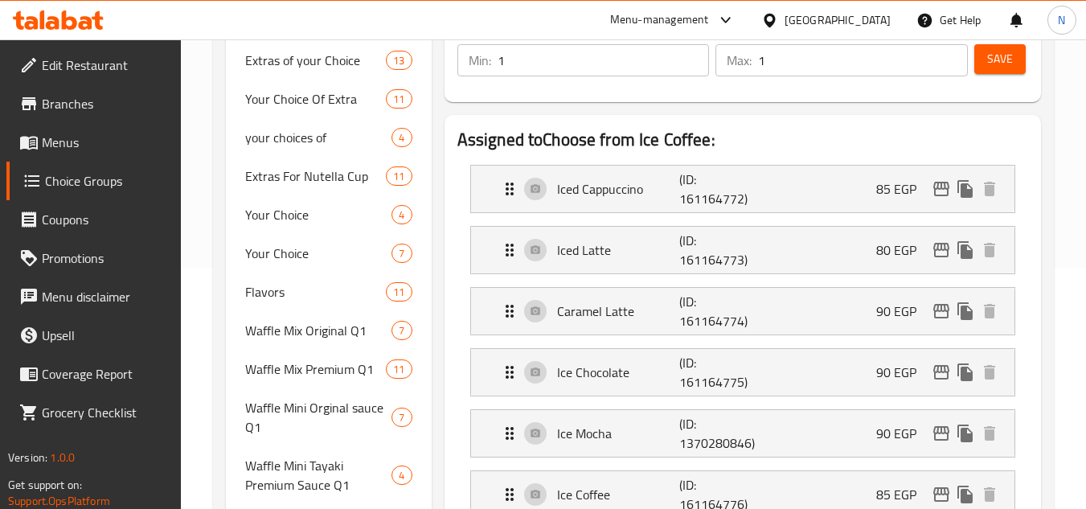
scroll to position [161, 0]
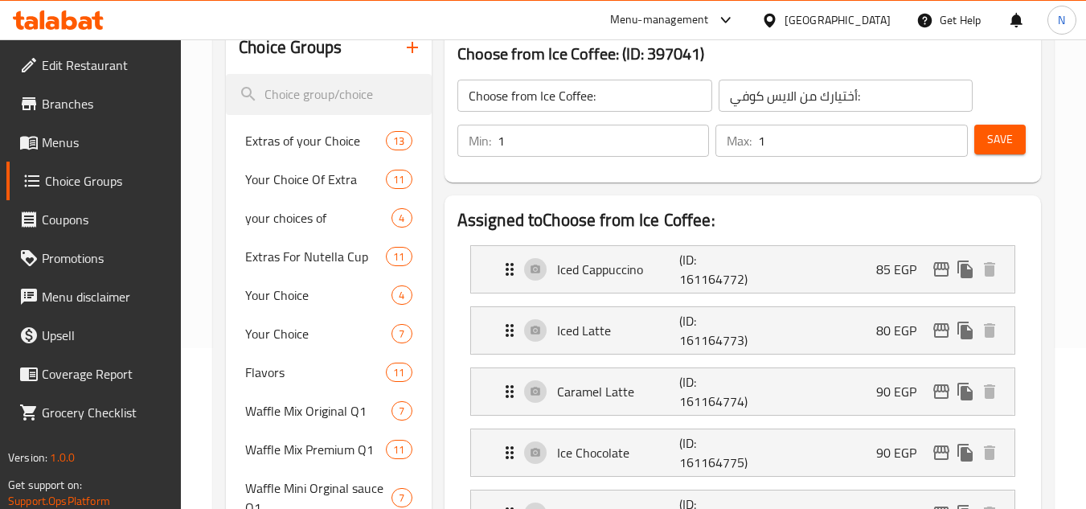
click at [1001, 136] on span "Save" at bounding box center [1000, 139] width 26 height 20
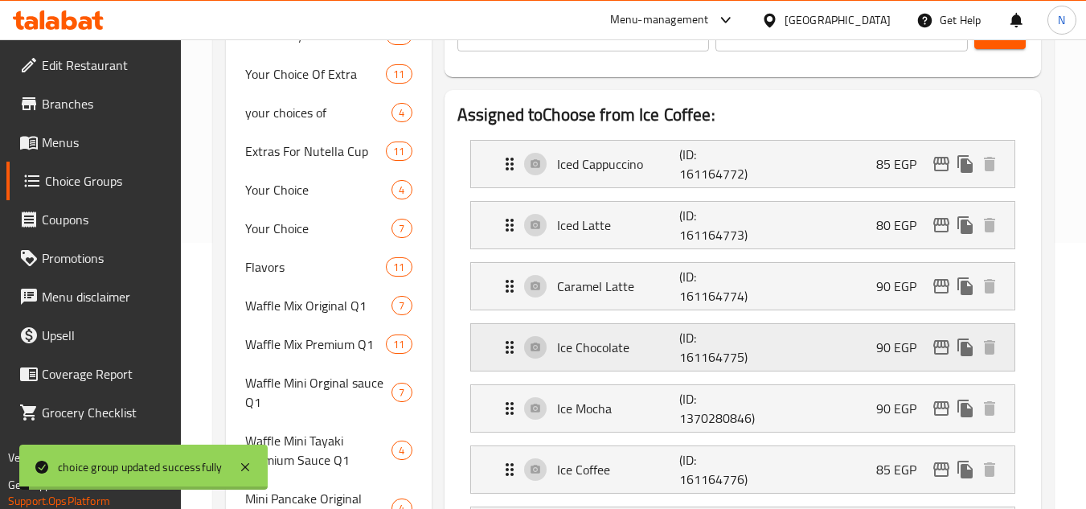
scroll to position [321, 0]
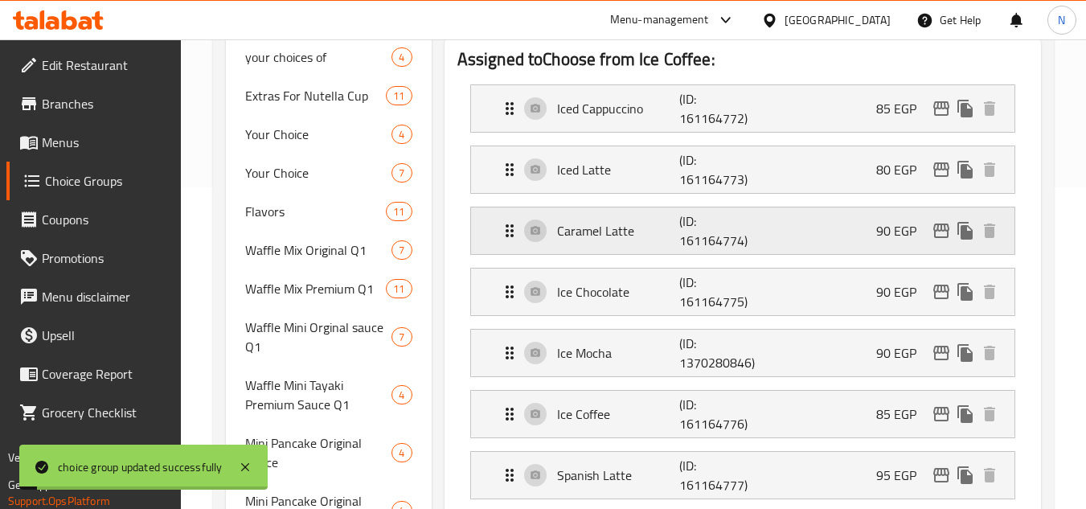
click at [655, 238] on p "Caramel Latte" at bounding box center [618, 230] width 123 height 19
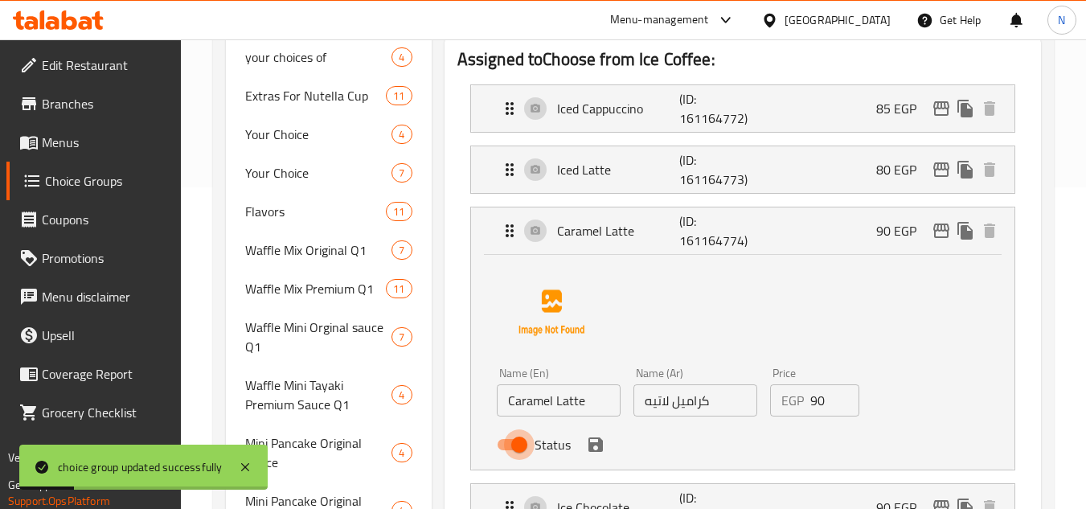
click at [519, 446] on input "Status" at bounding box center [519, 444] width 92 height 31
checkbox input "false"
click at [592, 447] on icon "save" at bounding box center [595, 444] width 14 height 14
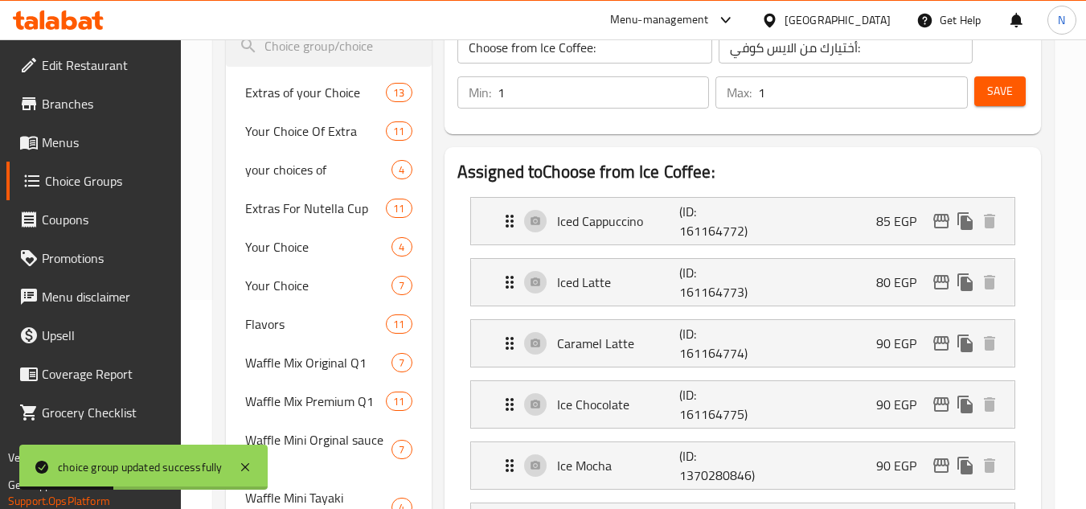
scroll to position [0, 0]
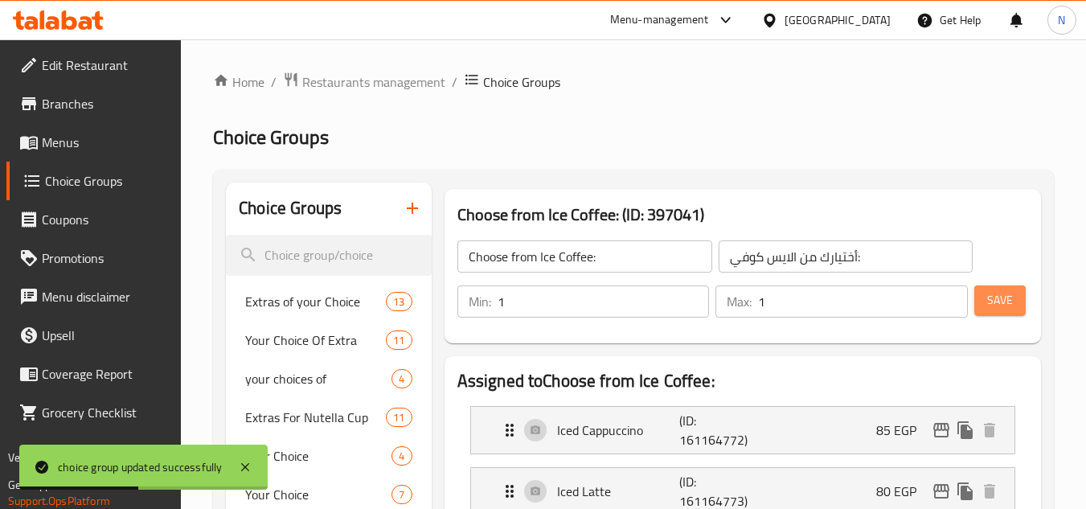
click at [1010, 293] on span "Save" at bounding box center [1000, 300] width 26 height 20
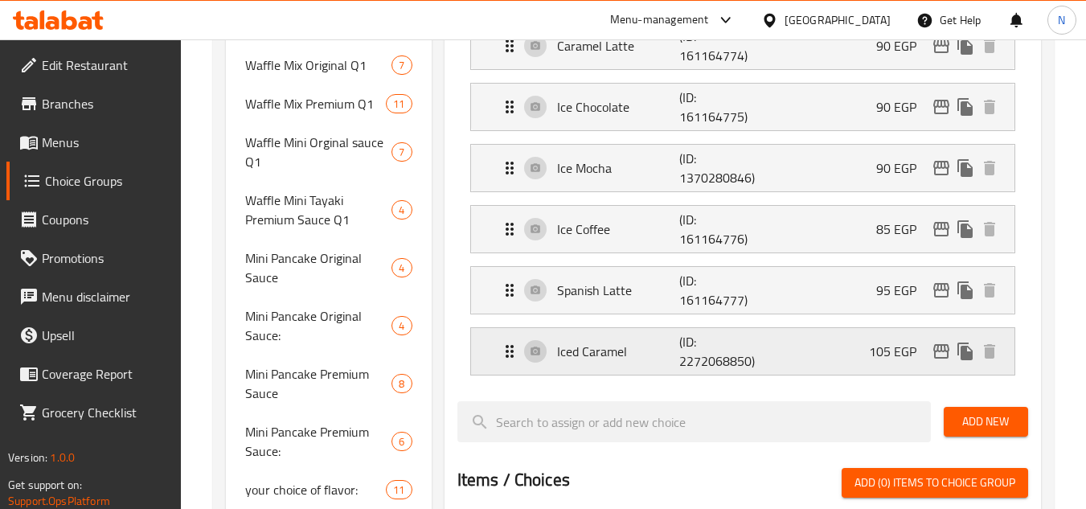
scroll to position [513, 0]
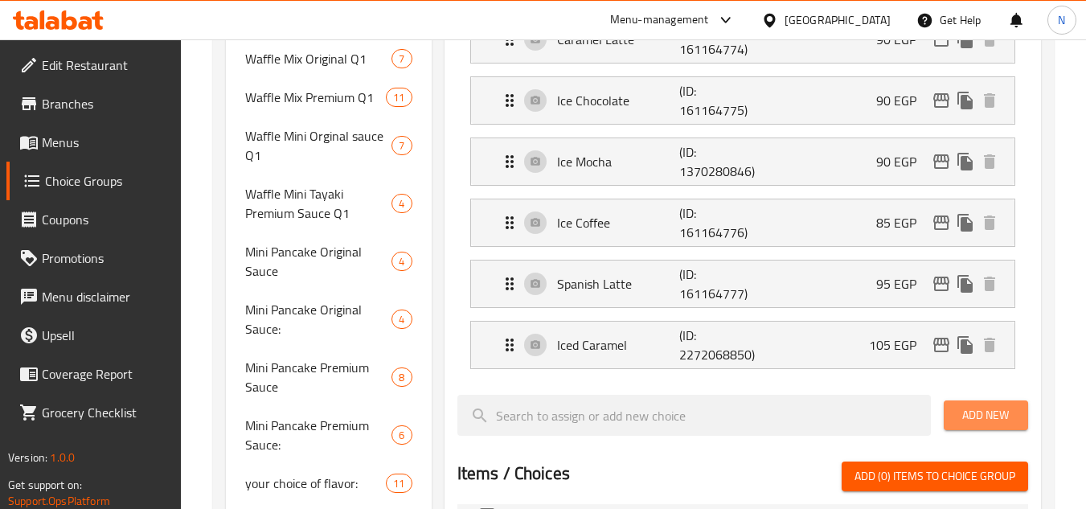
click at [956, 420] on span "Add New" at bounding box center [985, 415] width 59 height 20
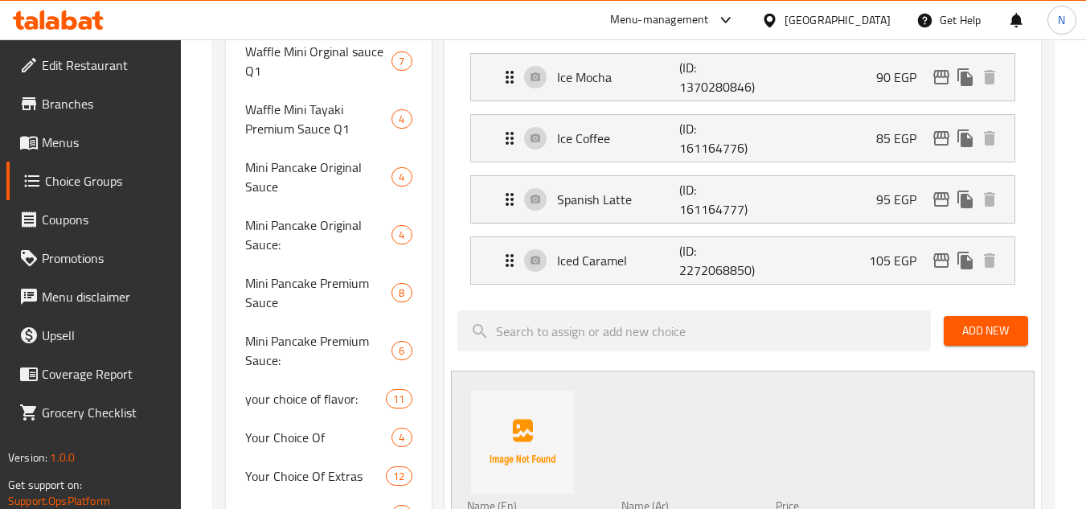
scroll to position [834, 0]
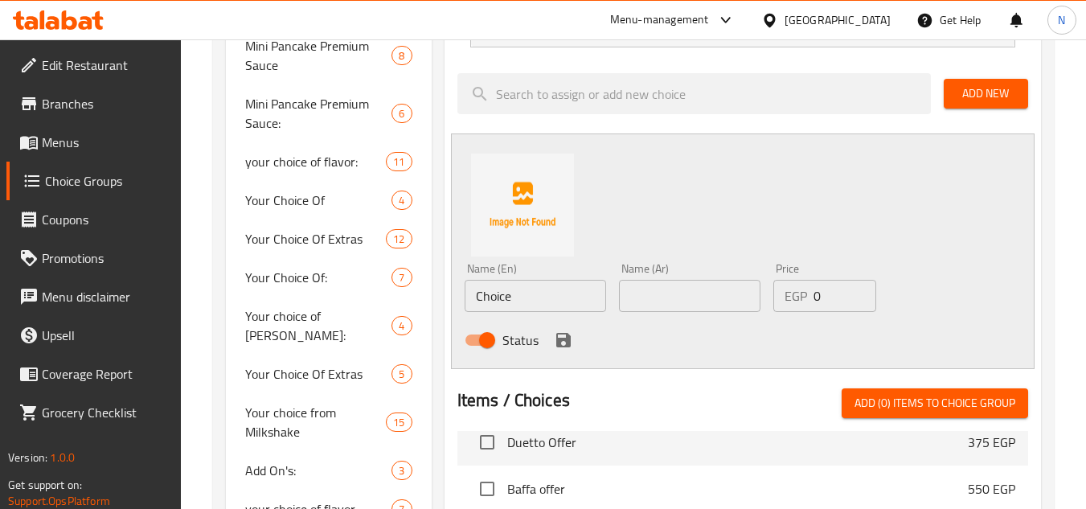
click at [504, 301] on input "Choice" at bounding box center [535, 296] width 141 height 32
paste input "Latte"
type input "Latte"
click at [654, 310] on input "text" at bounding box center [689, 296] width 141 height 32
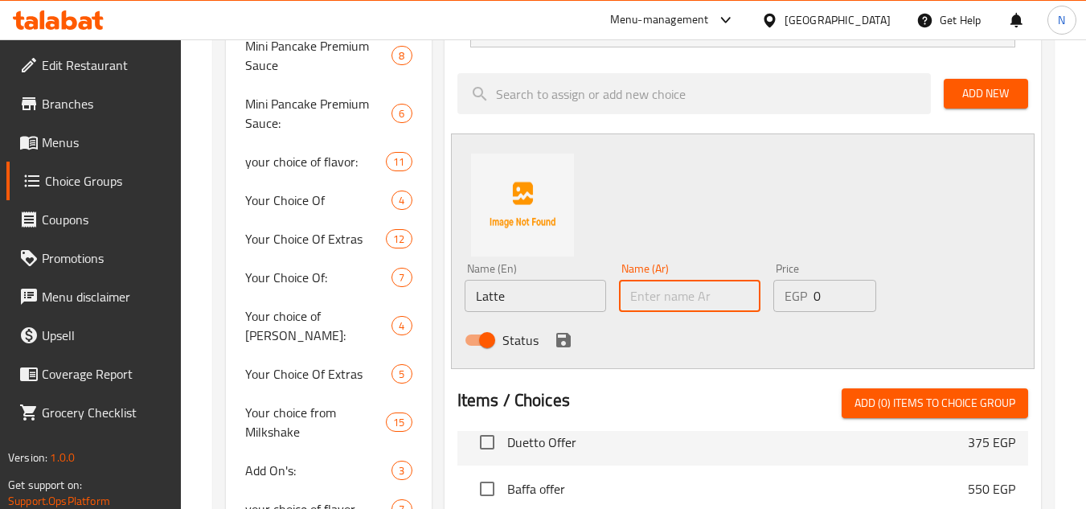
paste input "لاتيه"
type input "لاتيه"
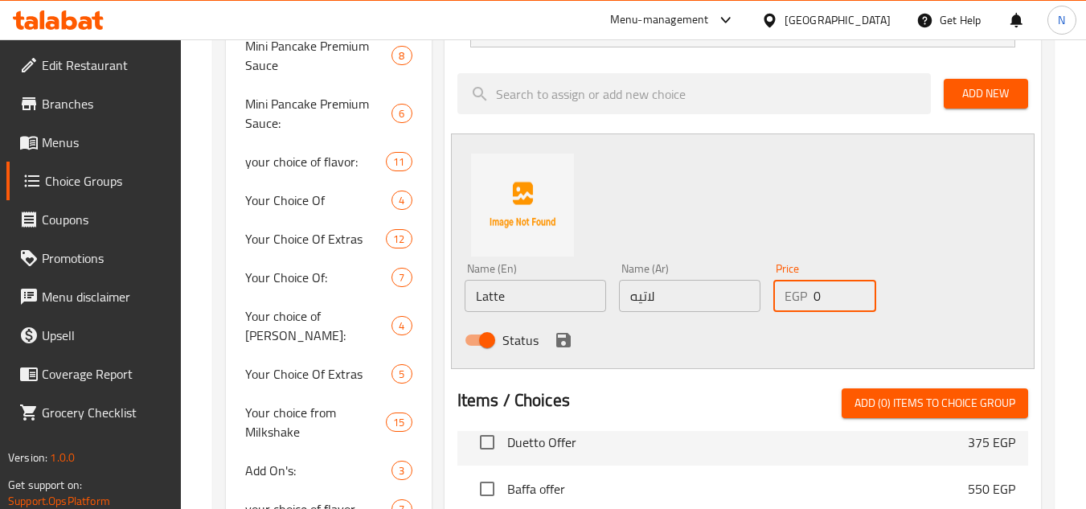
click at [811, 302] on div "EGP 0 Price" at bounding box center [824, 296] width 103 height 32
paste input "105"
type input "105"
click at [569, 345] on icon "save" at bounding box center [563, 340] width 14 height 14
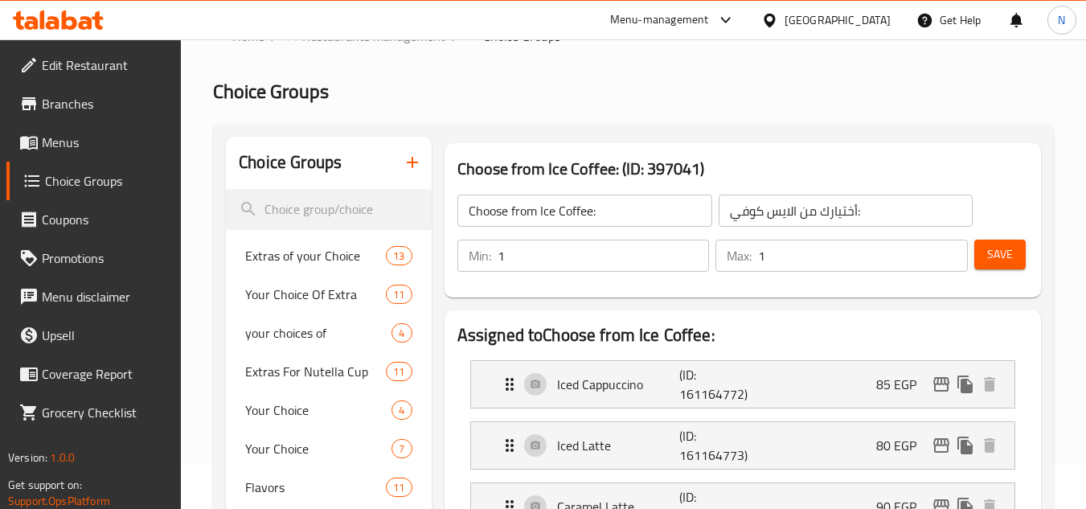
scroll to position [31, 0]
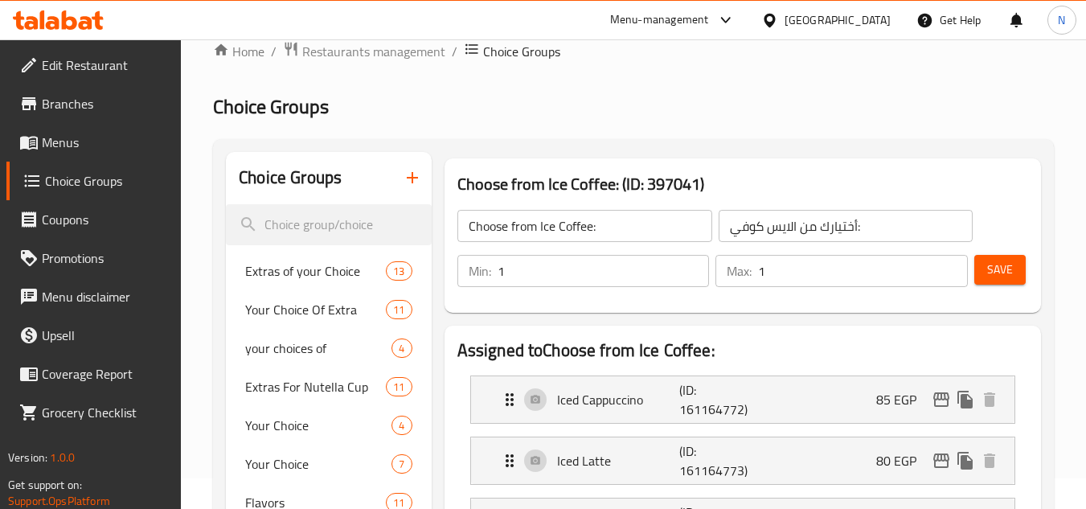
click at [983, 265] on button "Save" at bounding box center [999, 270] width 51 height 30
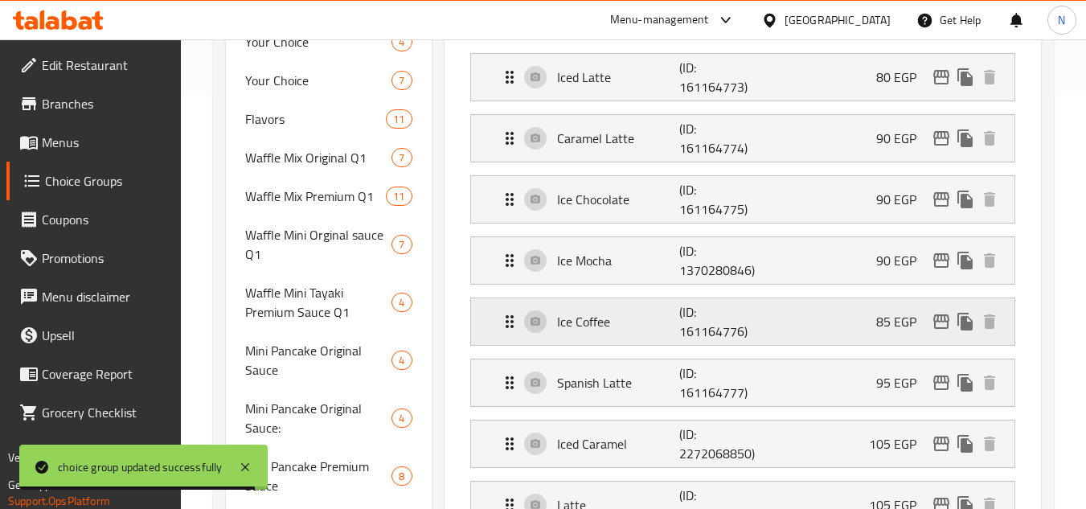
scroll to position [413, 0]
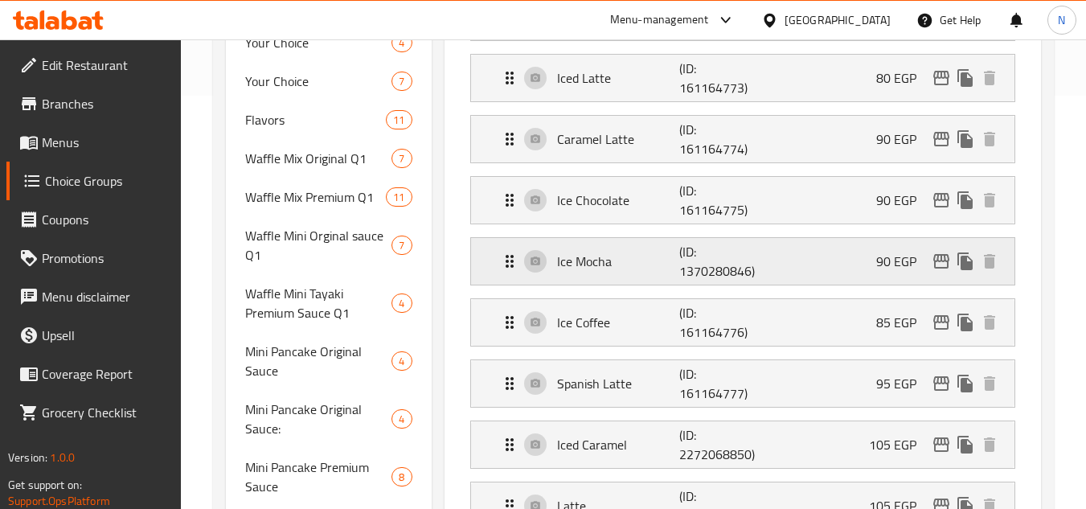
click at [804, 265] on div "Ice Mocha (ID: 1370280846) 90 EGP" at bounding box center [747, 261] width 495 height 47
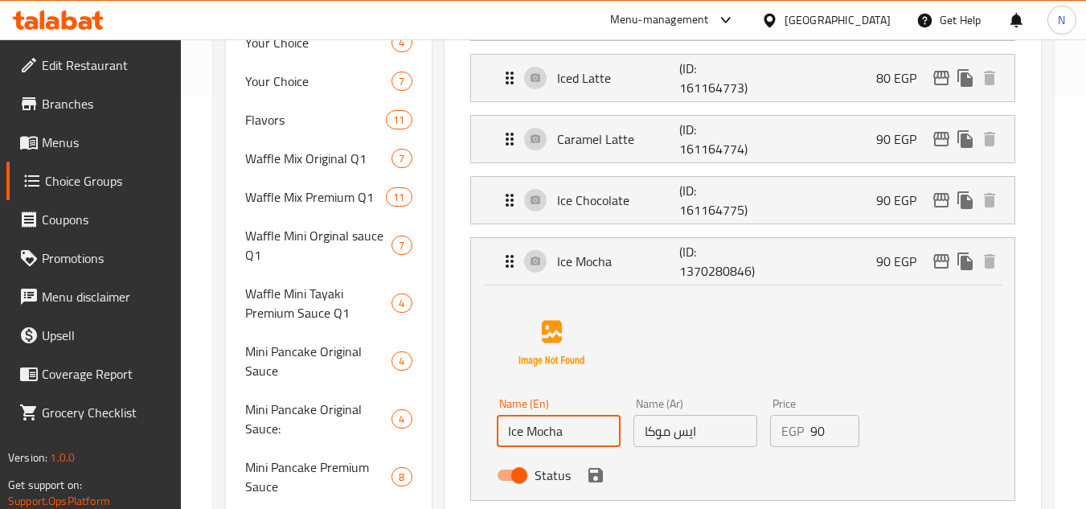
click at [556, 440] on input "Ice Mocha" at bounding box center [559, 431] width 124 height 32
paste input "d Mocha"
type input "Iced Mocha"
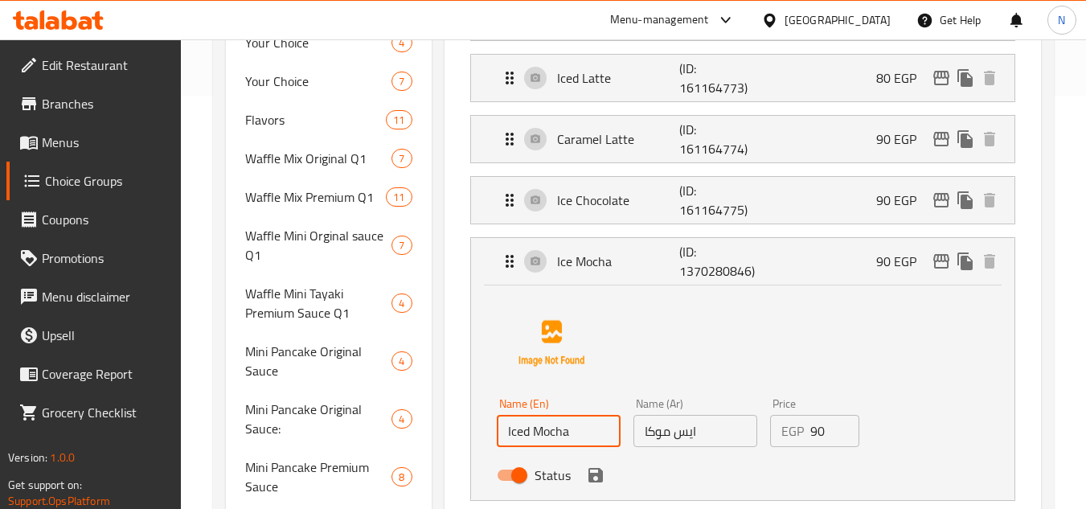
click at [687, 425] on input "ايس موكا" at bounding box center [695, 431] width 124 height 32
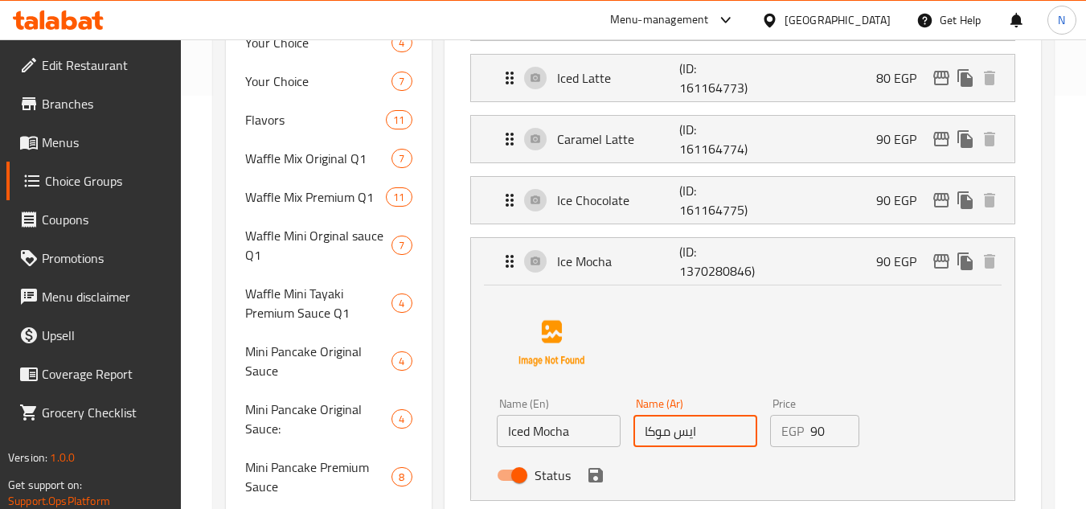
click at [687, 425] on input "ايس موكا" at bounding box center [695, 431] width 124 height 32
paste input "موكا مثلجة"
type input "موكا مثلجة"
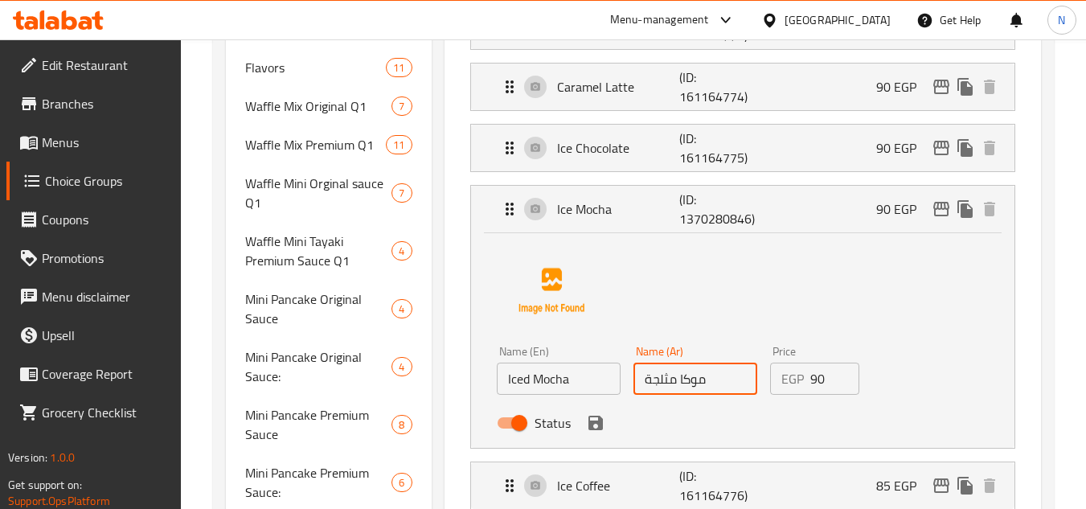
scroll to position [493, 0]
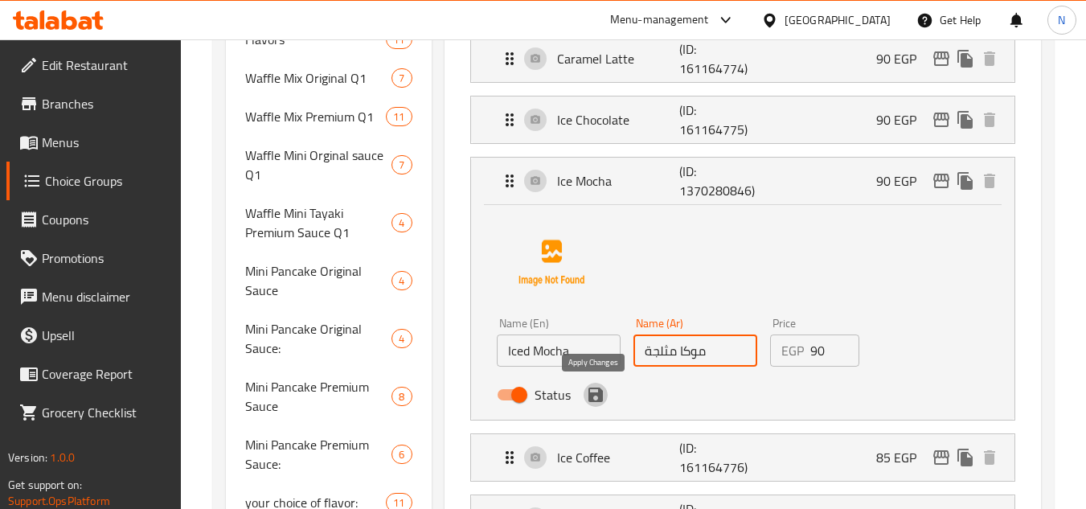
click at [597, 397] on icon "save" at bounding box center [595, 394] width 14 height 14
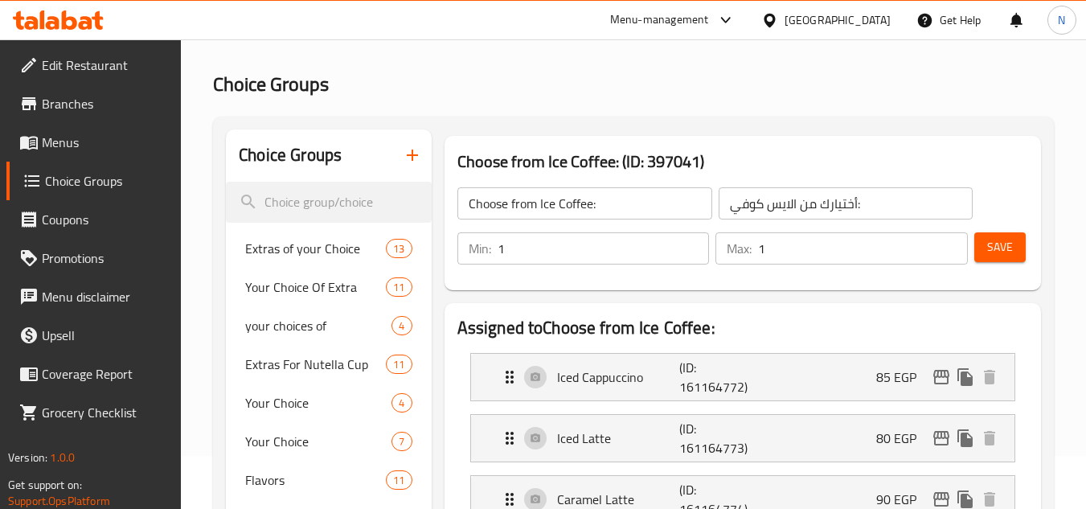
scroll to position [11, 0]
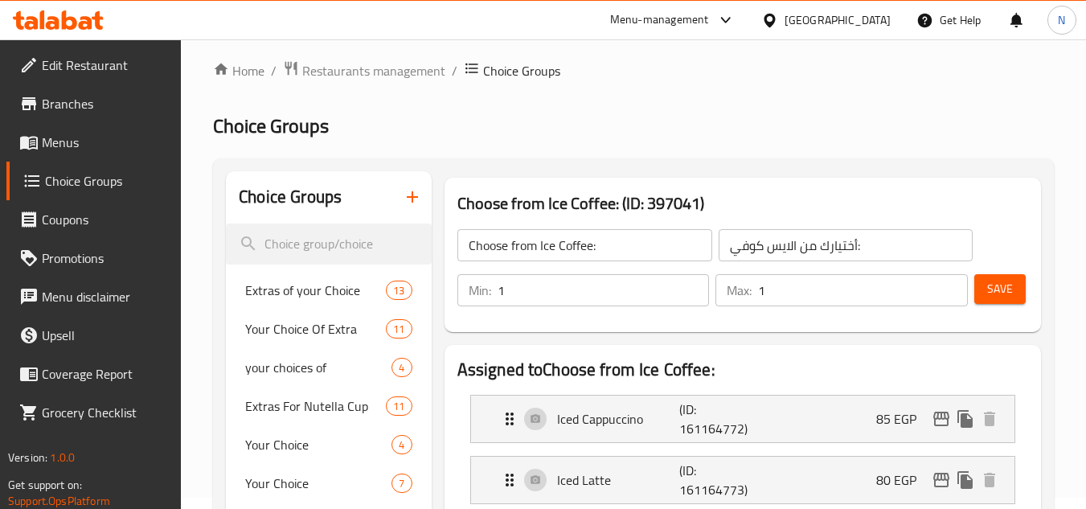
click at [997, 292] on span "Save" at bounding box center [1000, 289] width 26 height 20
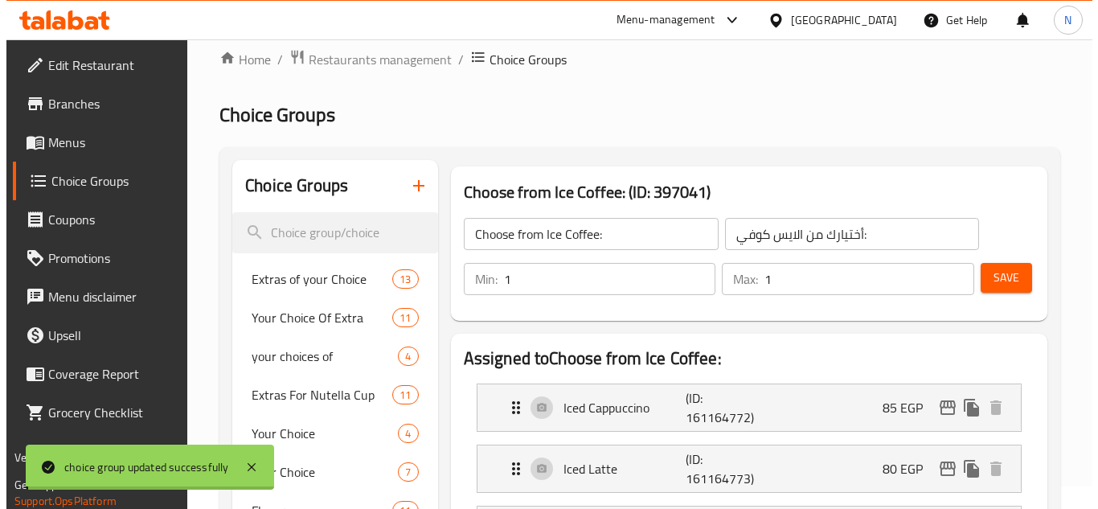
scroll to position [333, 0]
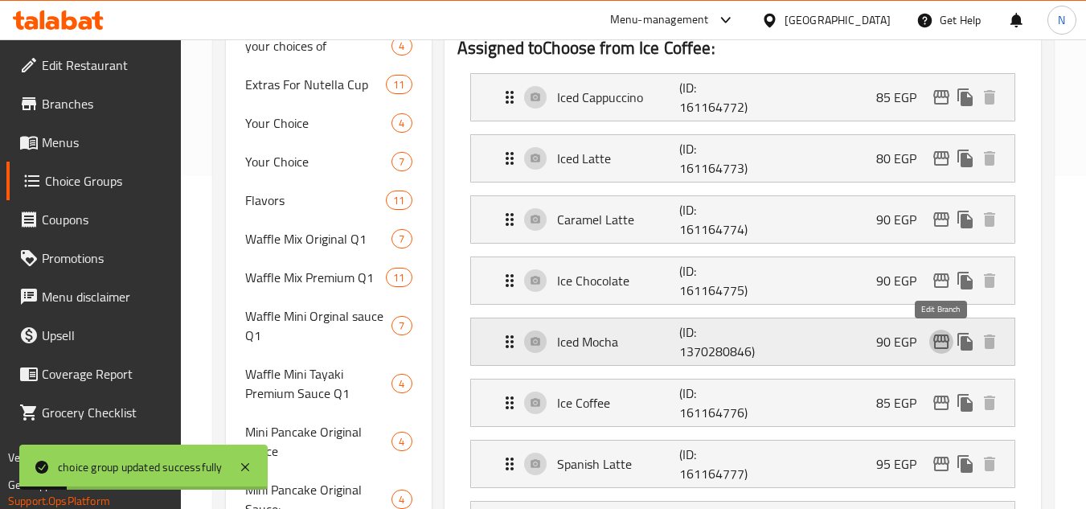
click at [944, 346] on icon "edit" at bounding box center [941, 341] width 19 height 19
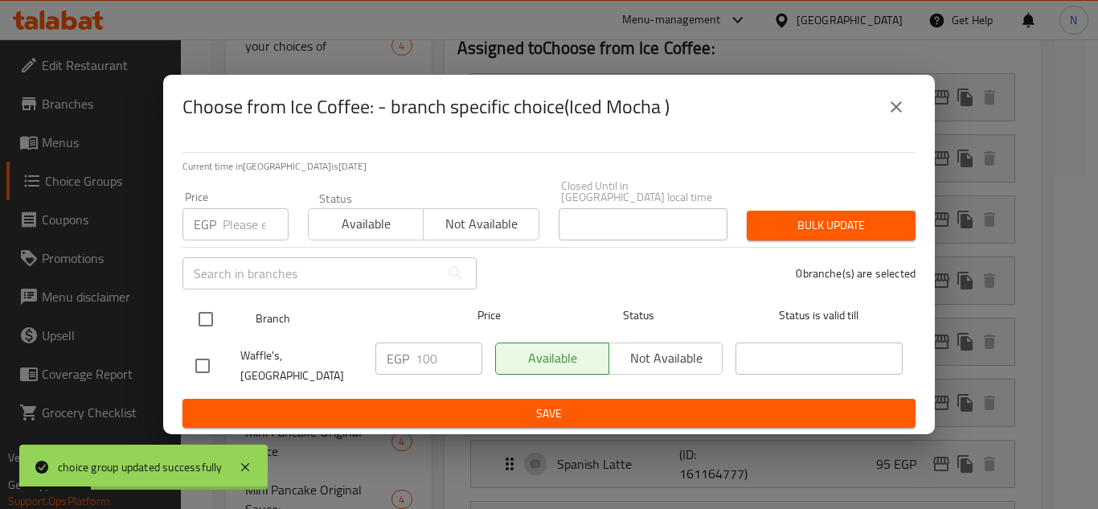
click at [214, 321] on input "checkbox" at bounding box center [206, 319] width 34 height 34
checkbox input "true"
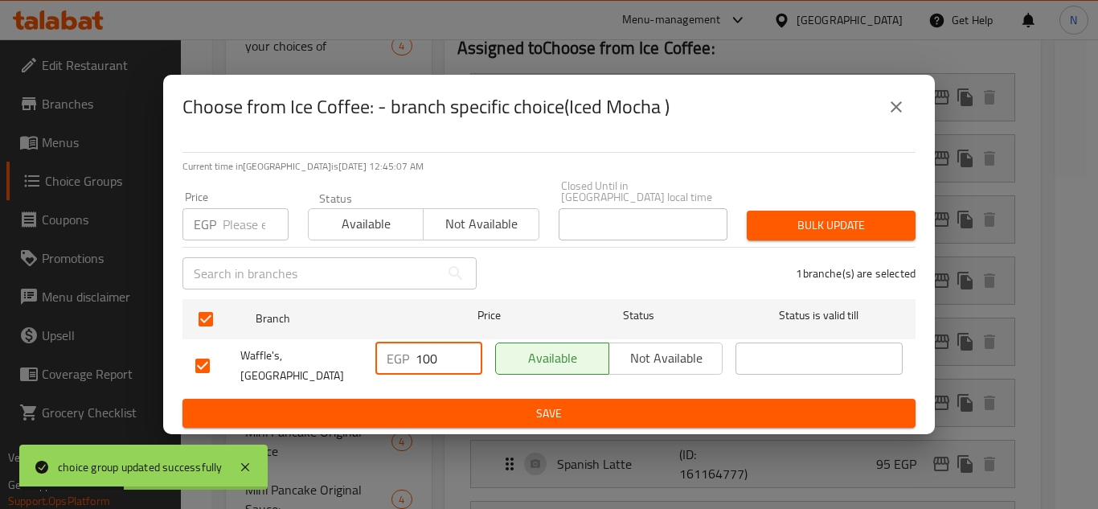
click at [423, 364] on input "100" at bounding box center [449, 358] width 67 height 32
paste input "5"
type input "105"
click at [469, 403] on span "Save" at bounding box center [548, 413] width 707 height 20
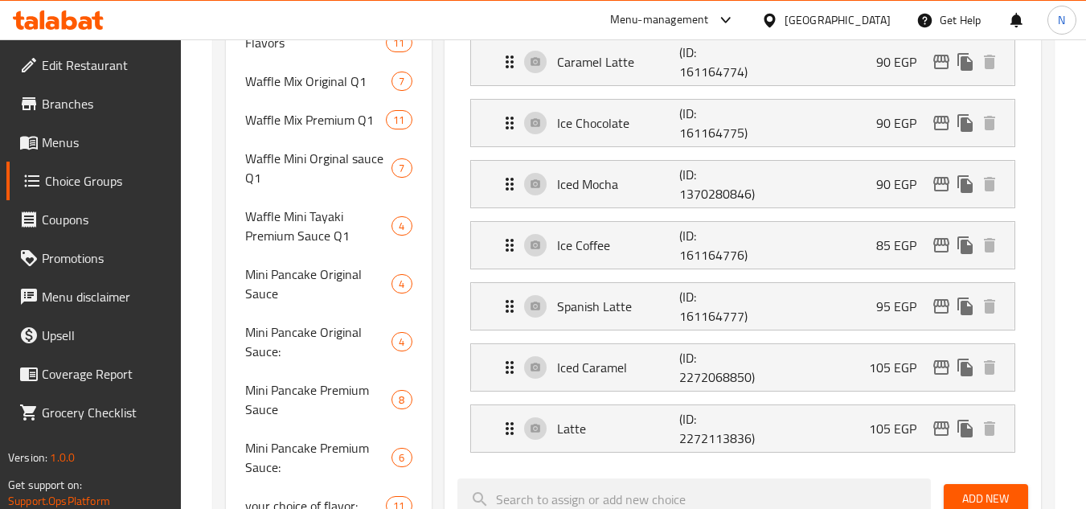
scroll to position [574, 0]
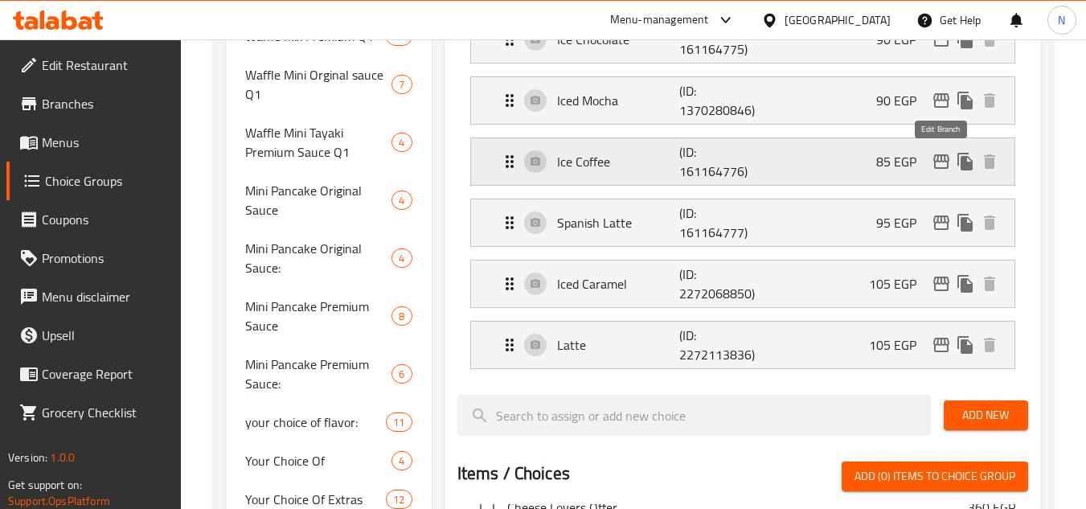
click at [944, 154] on icon "edit" at bounding box center [941, 161] width 19 height 19
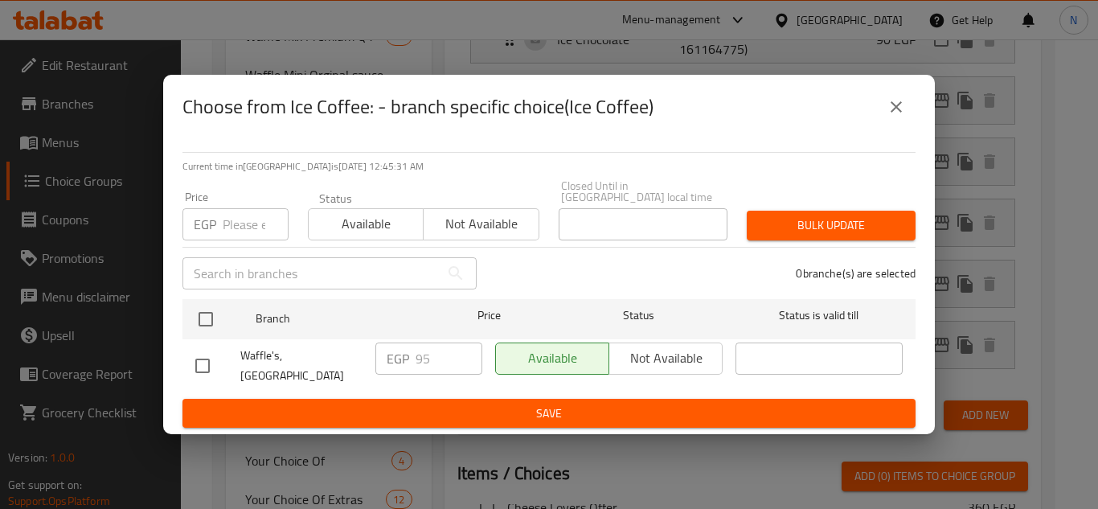
click at [892, 110] on icon "close" at bounding box center [896, 106] width 19 height 19
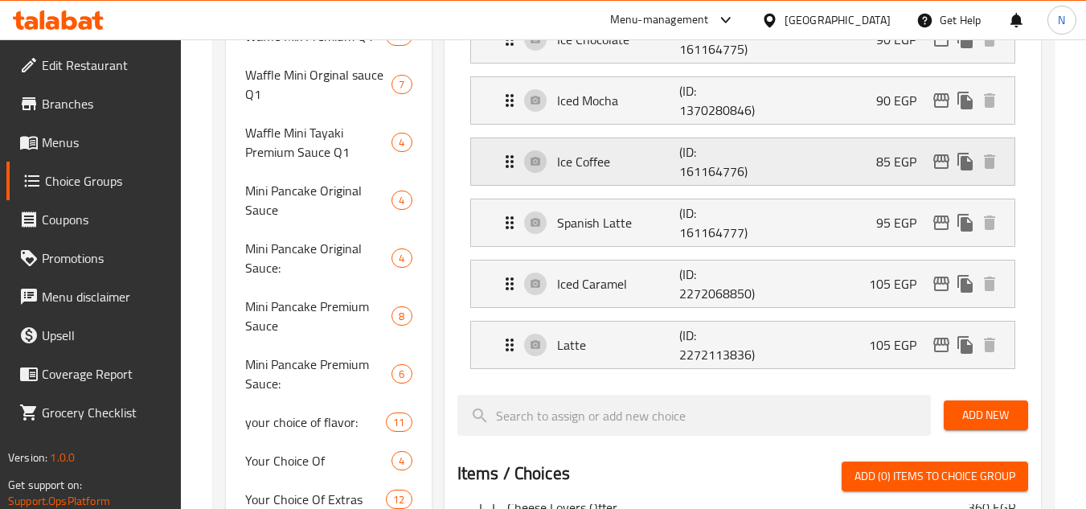
click at [619, 163] on p "Ice Coffee" at bounding box center [618, 161] width 123 height 19
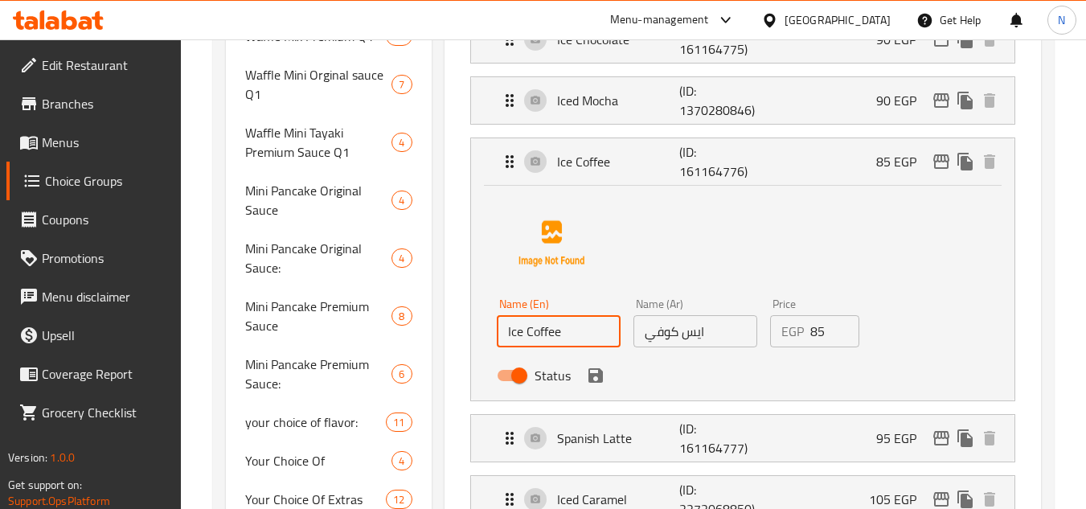
click at [555, 333] on input "Ice Coffee" at bounding box center [559, 331] width 124 height 32
paste input "d Coffee"
click at [568, 340] on input "Iced Coffee" at bounding box center [559, 331] width 124 height 32
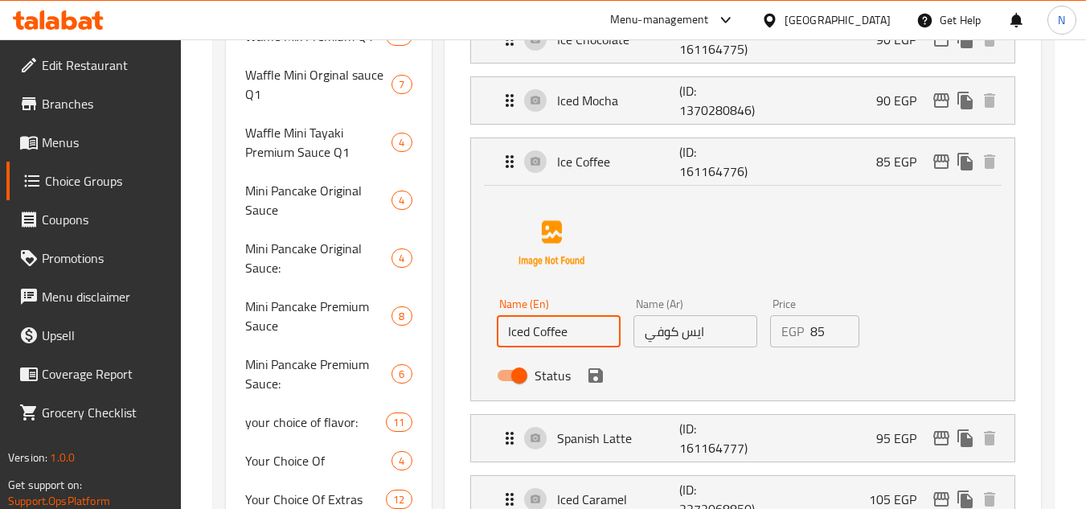
type input "Iced Coffee"
click at [696, 333] on input "ايس كوفي" at bounding box center [695, 331] width 124 height 32
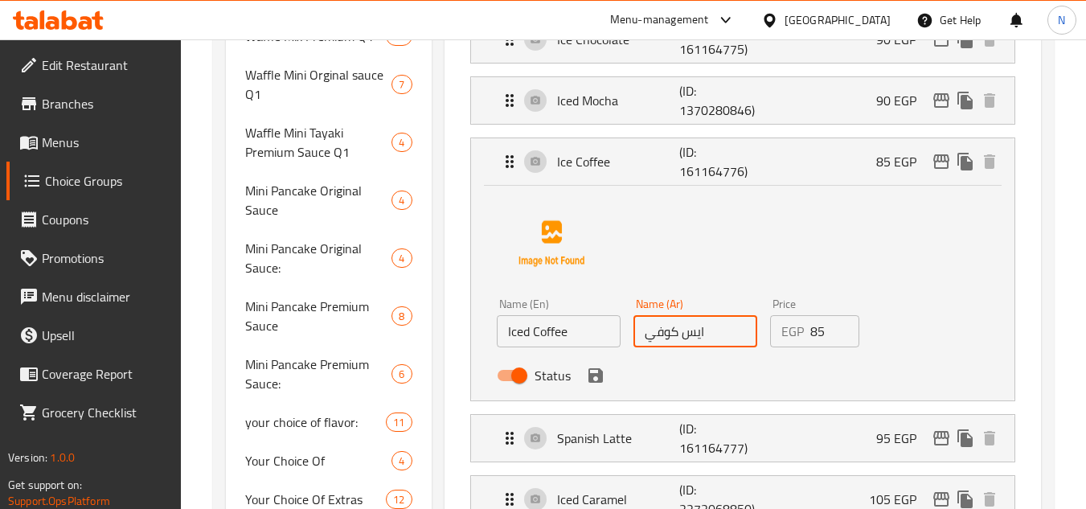
click at [696, 333] on input "ايس كوفي" at bounding box center [695, 331] width 124 height 32
paste input "قهوة مثلجة"
type input "قهوة مثلجة"
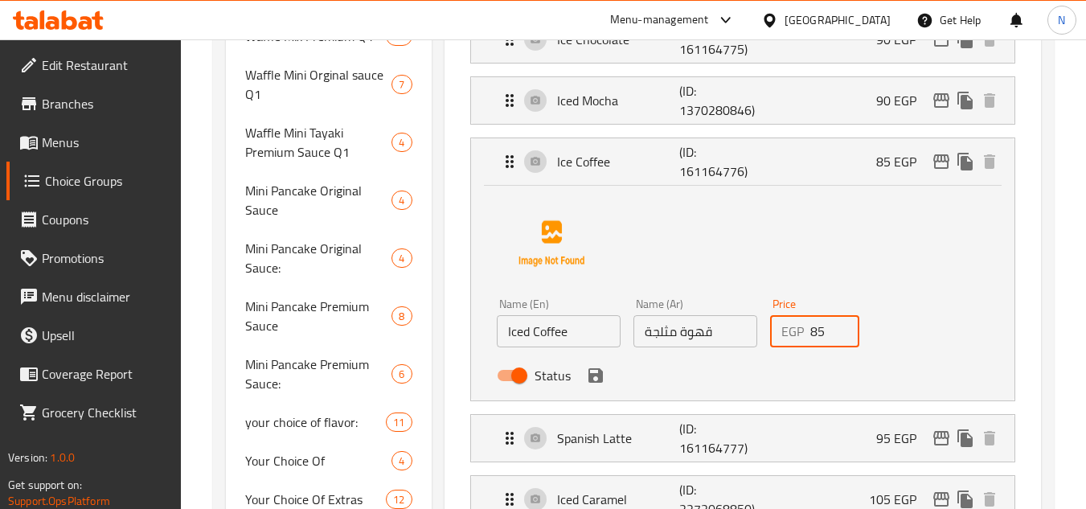
drag, startPoint x: 818, startPoint y: 336, endPoint x: 811, endPoint y: 341, distance: 8.7
click at [807, 344] on div "EGP 85 Price" at bounding box center [815, 331] width 90 height 32
drag, startPoint x: 823, startPoint y: 333, endPoint x: 805, endPoint y: 338, distance: 19.1
click at [805, 338] on div "EGP 85 Price" at bounding box center [815, 331] width 90 height 32
paste input "number"
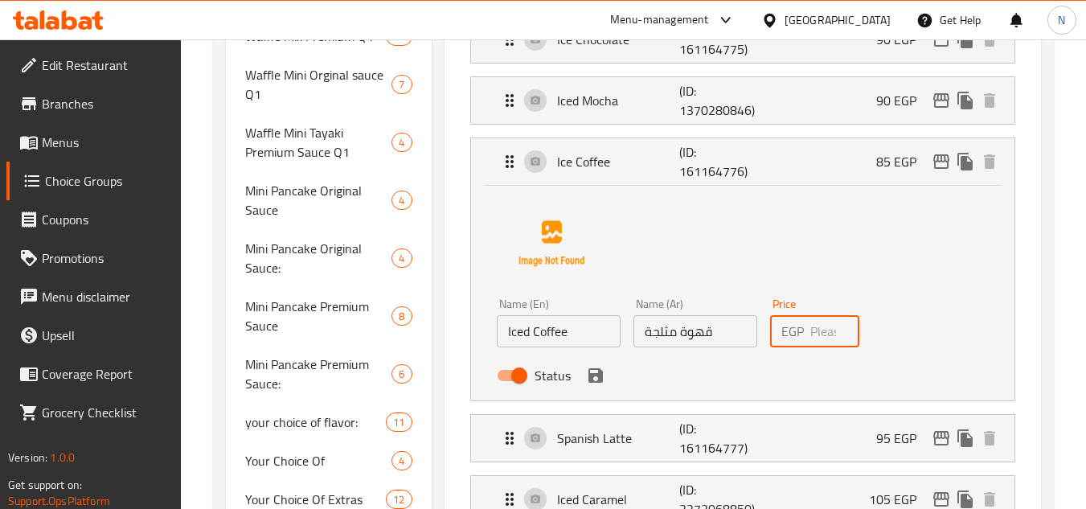
click at [818, 339] on input "number" at bounding box center [835, 331] width 50 height 32
paste input "99"
click at [594, 379] on icon "save" at bounding box center [595, 375] width 19 height 19
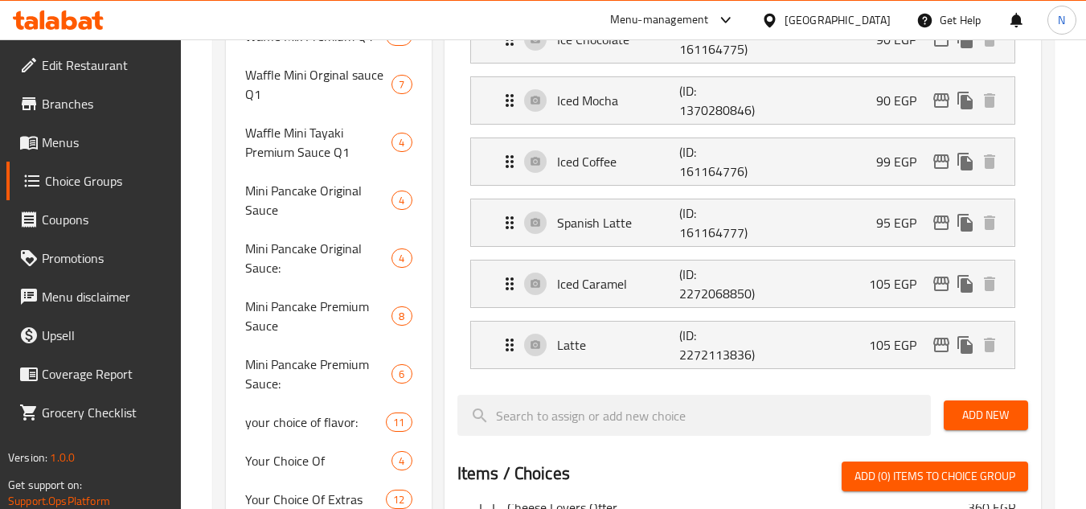
type input "99"
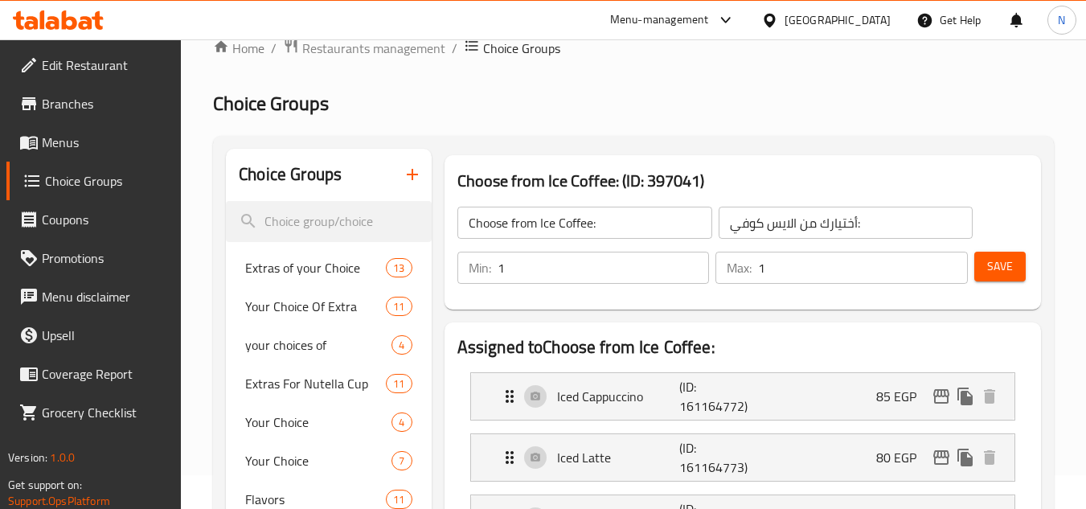
scroll to position [0, 0]
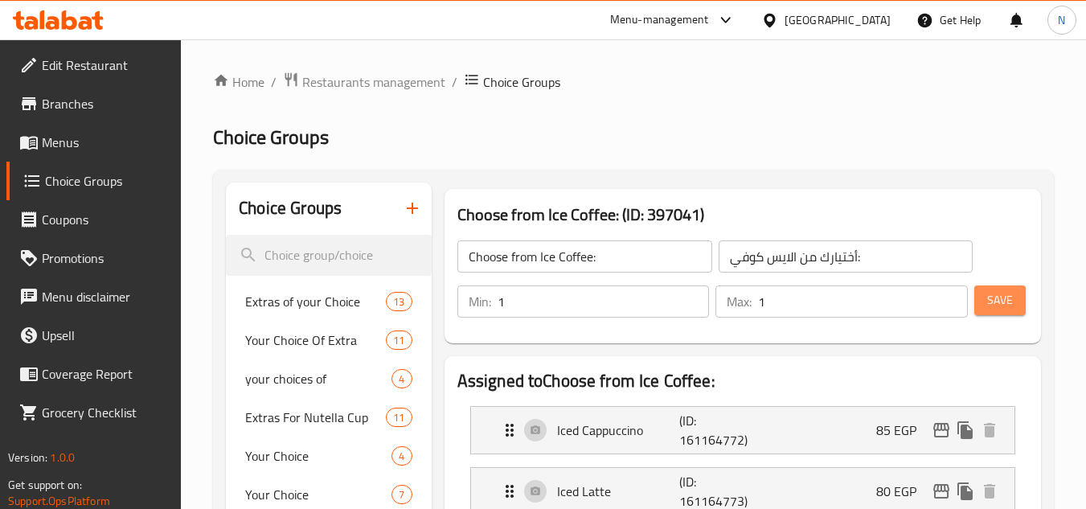
click at [1005, 309] on span "Save" at bounding box center [1000, 300] width 26 height 20
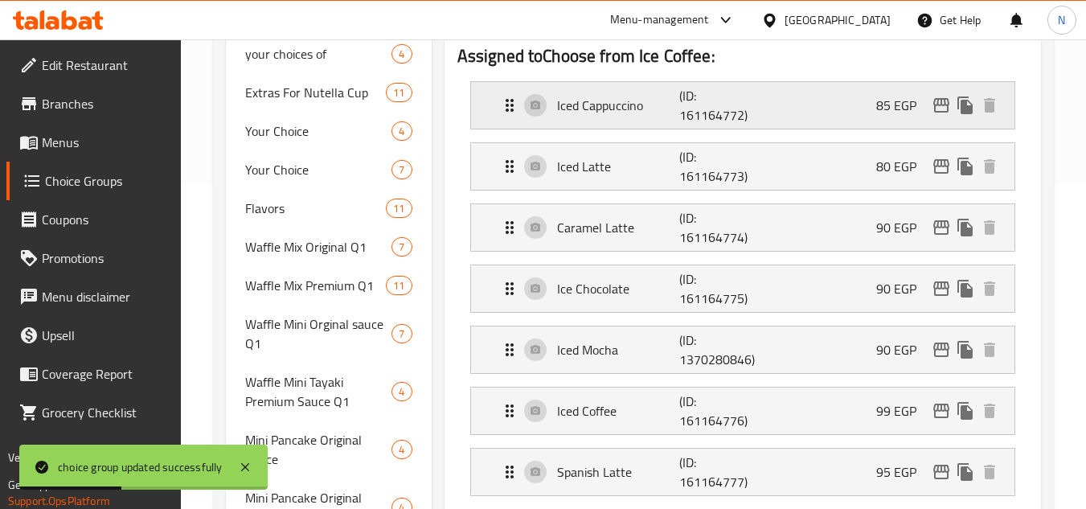
scroll to position [241, 0]
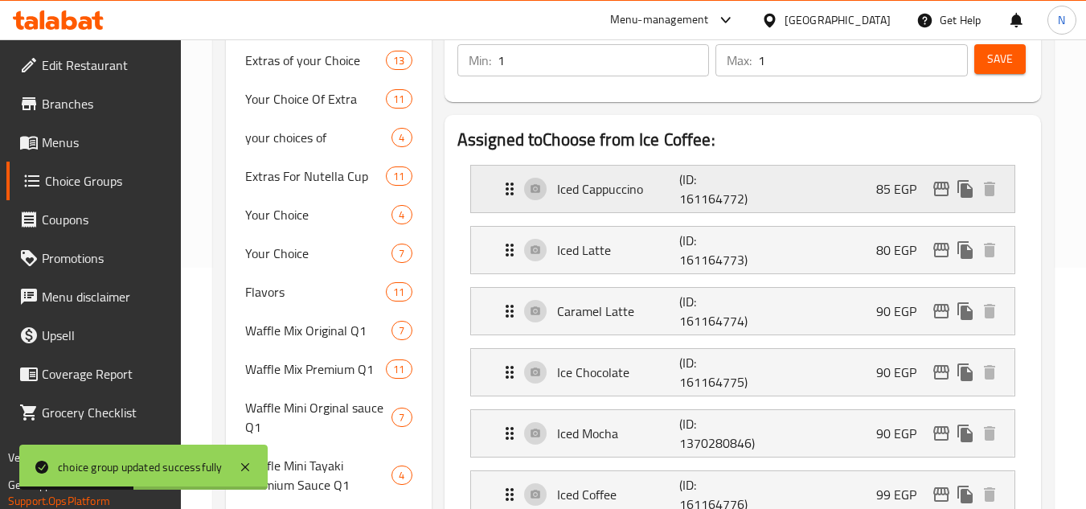
click at [640, 188] on p "Iced Cappuccino" at bounding box center [618, 188] width 123 height 19
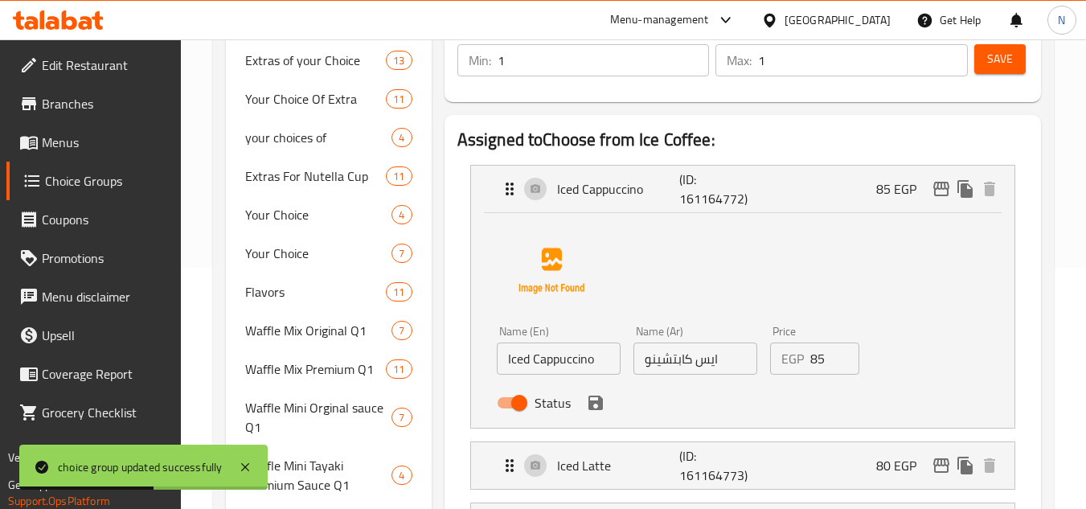
scroll to position [321, 0]
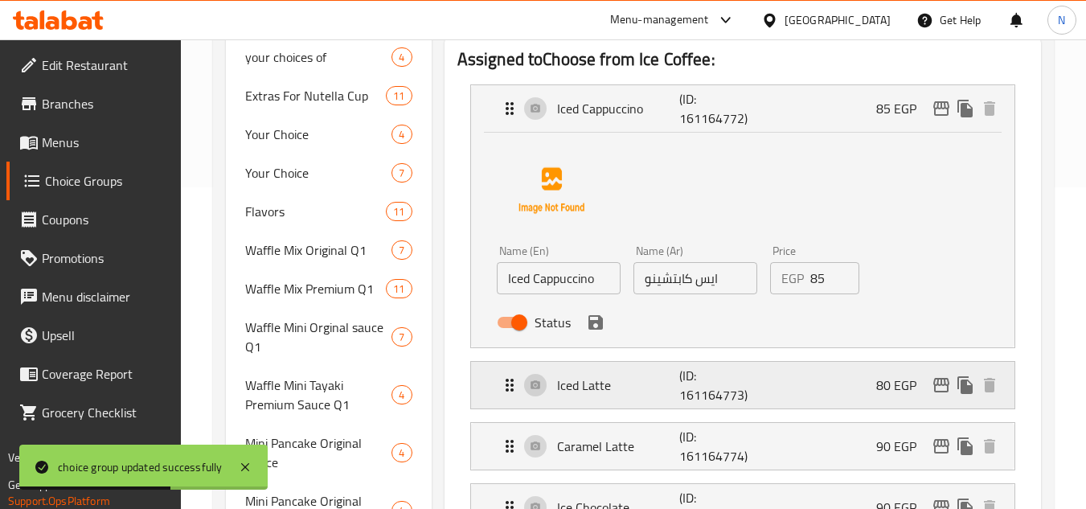
click at [615, 394] on p "Iced Latte" at bounding box center [618, 384] width 123 height 19
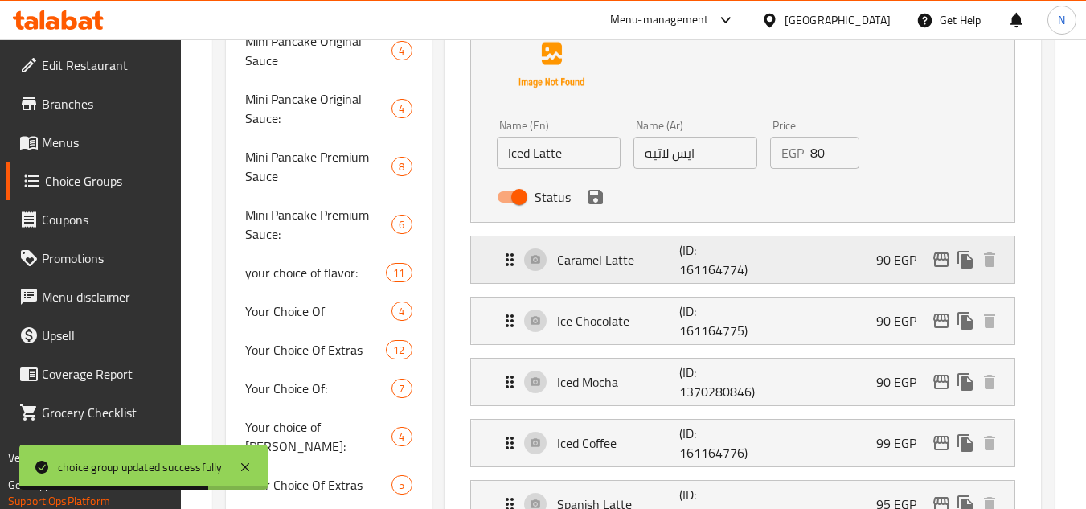
click at [608, 255] on p "Caramel Latte" at bounding box center [618, 259] width 123 height 19
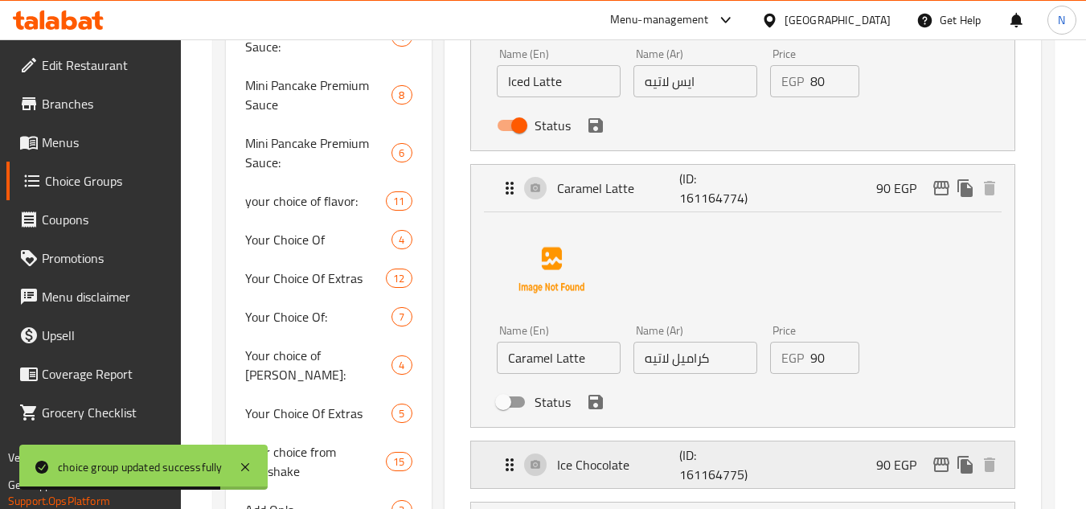
scroll to position [1045, 0]
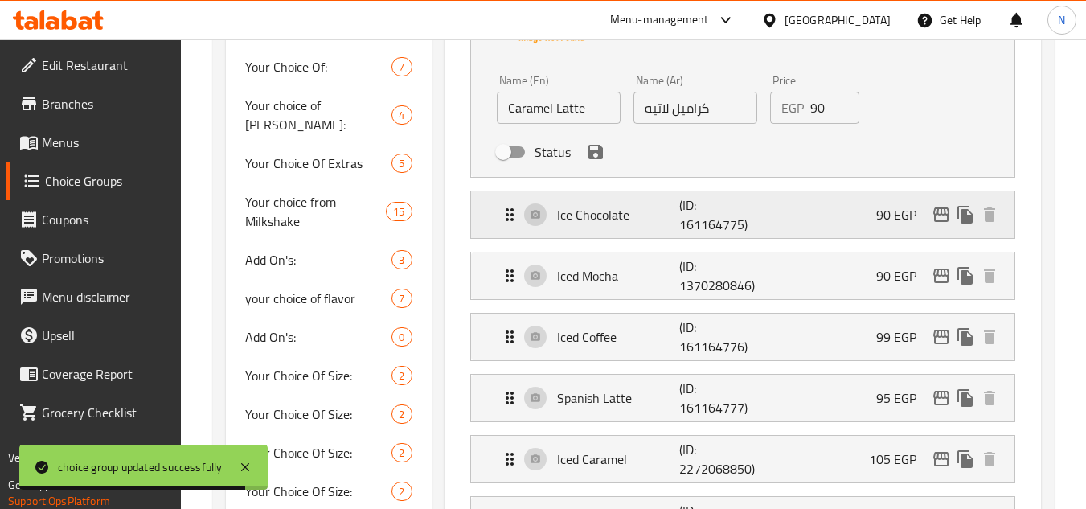
click at [613, 219] on p "Ice Chocolate" at bounding box center [618, 214] width 123 height 19
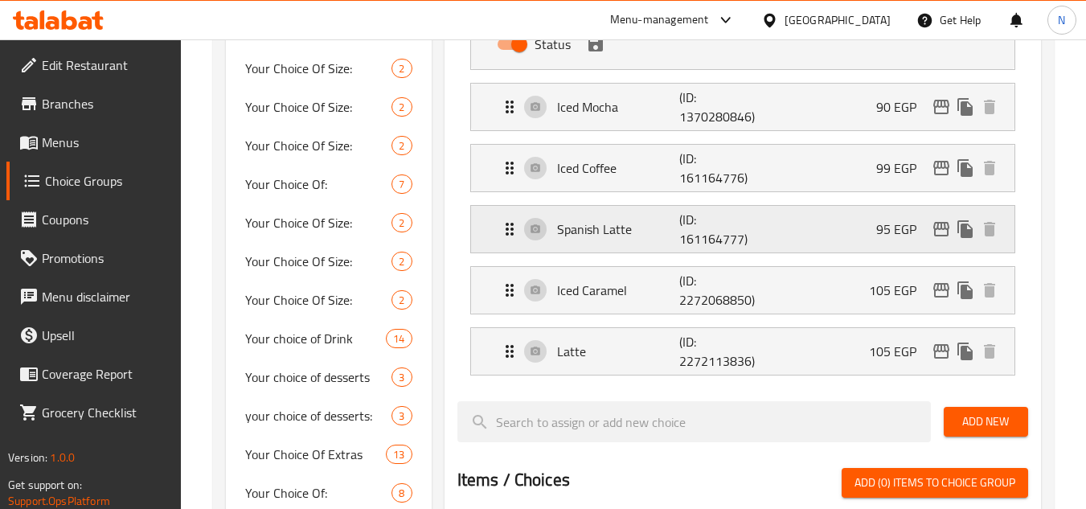
scroll to position [1435, 0]
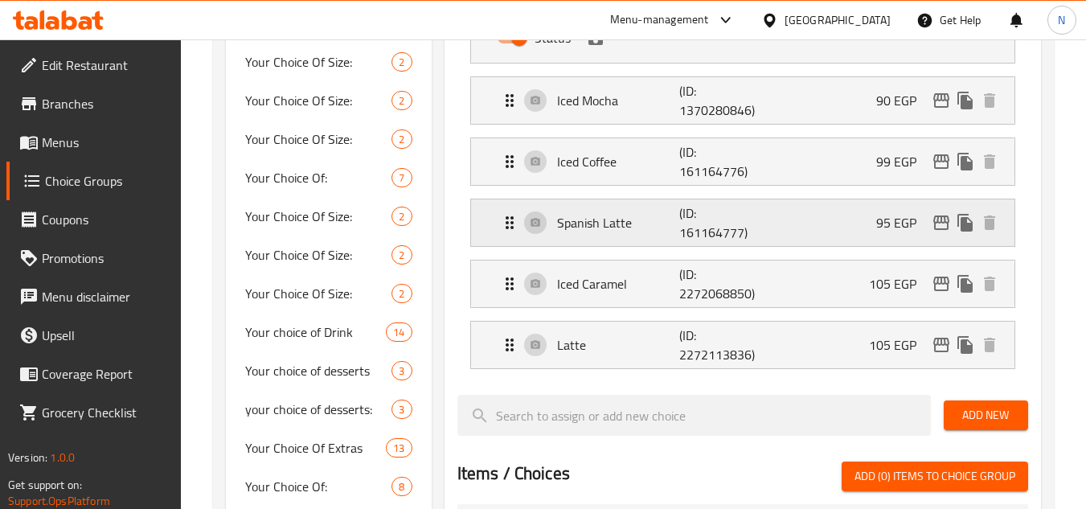
click at [742, 215] on p "(ID: 161164777)" at bounding box center [720, 222] width 82 height 39
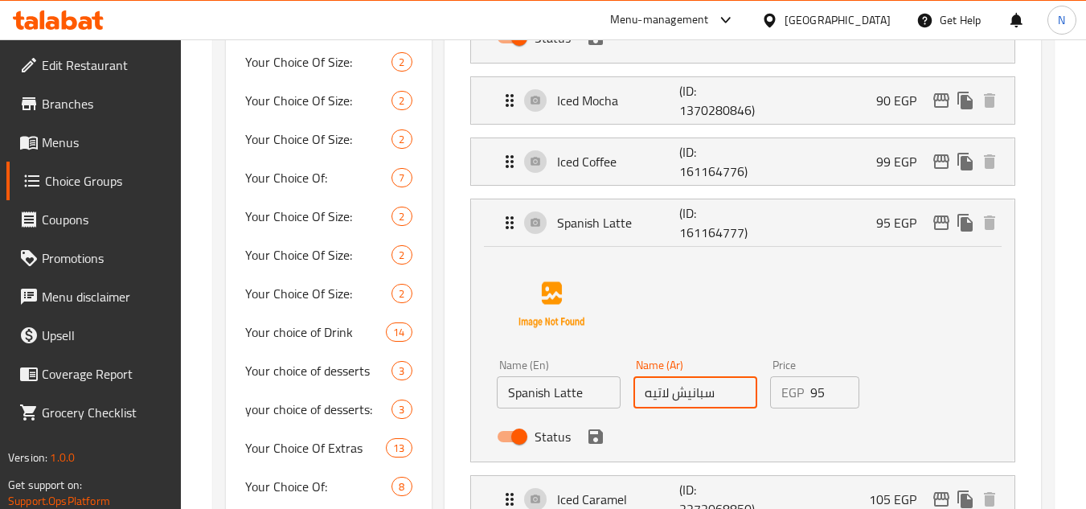
click at [712, 405] on input "سبانيش لاتيه" at bounding box center [695, 392] width 124 height 32
paste input "لاتيه إسباني"
click at [587, 436] on icon "save" at bounding box center [595, 436] width 19 height 19
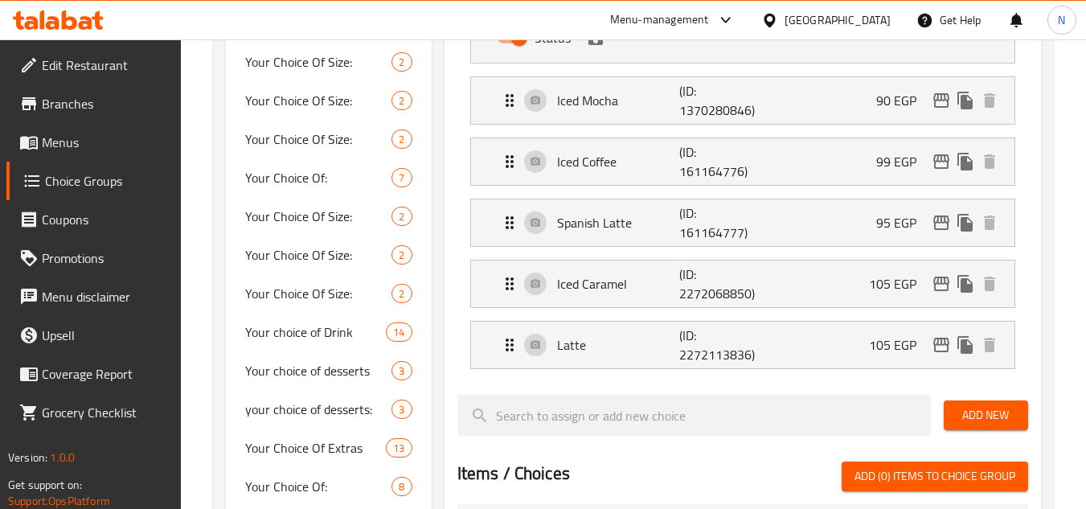
type input "لاتيه إسباني"
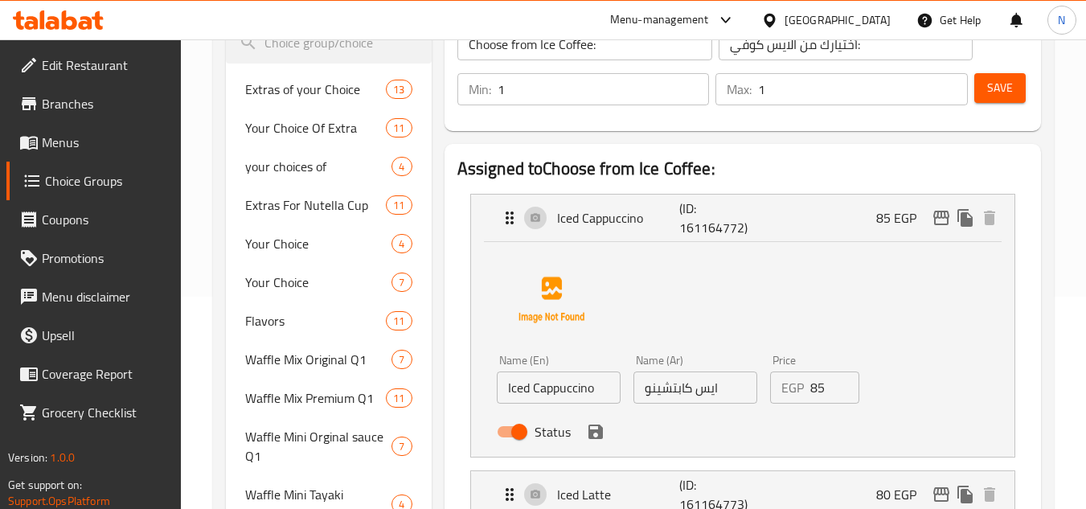
scroll to position [69, 0]
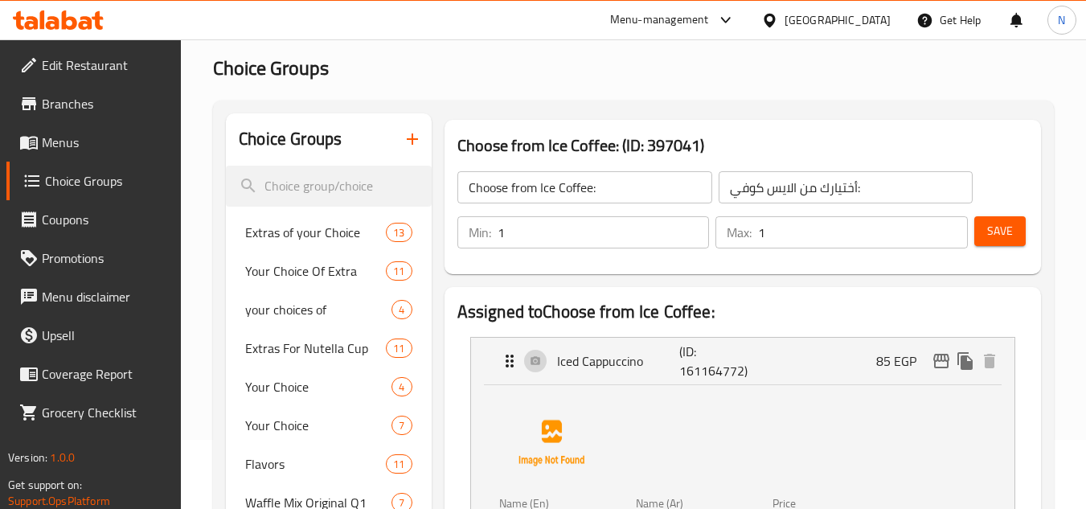
click at [999, 215] on div "Save" at bounding box center [994, 232] width 47 height 39
click at [993, 234] on span "Save" at bounding box center [1000, 231] width 26 height 20
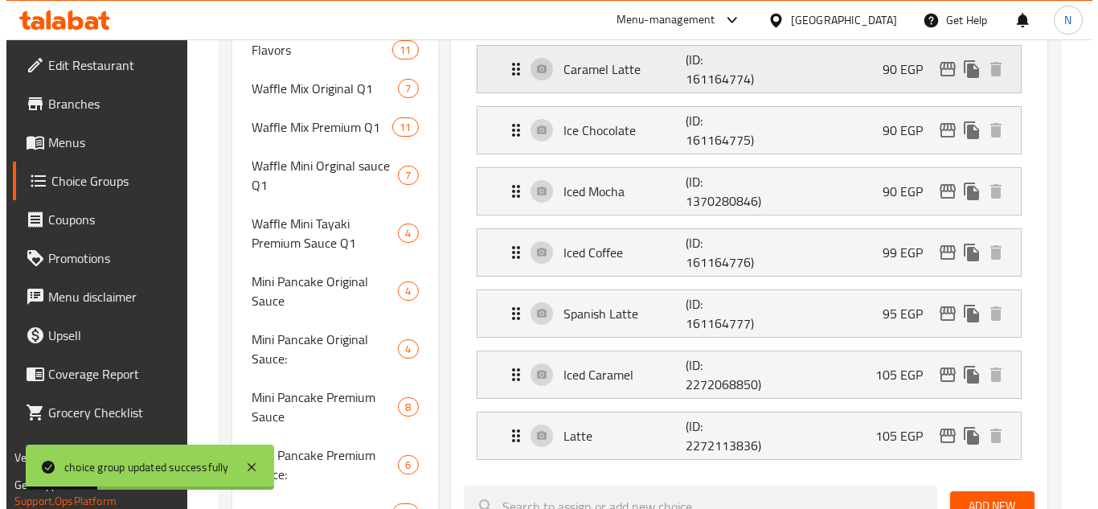
scroll to position [563, 0]
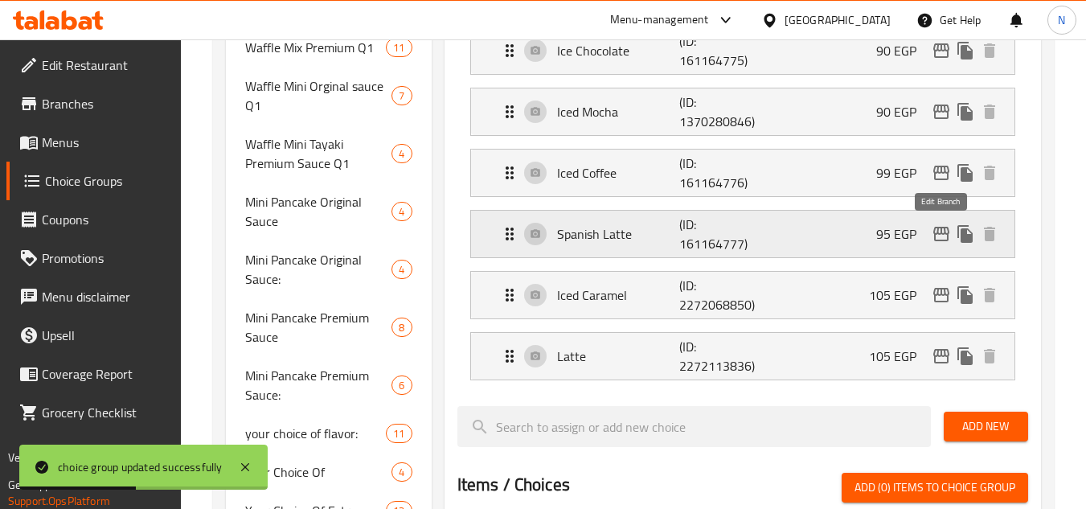
click at [939, 229] on icon "edit" at bounding box center [941, 233] width 19 height 19
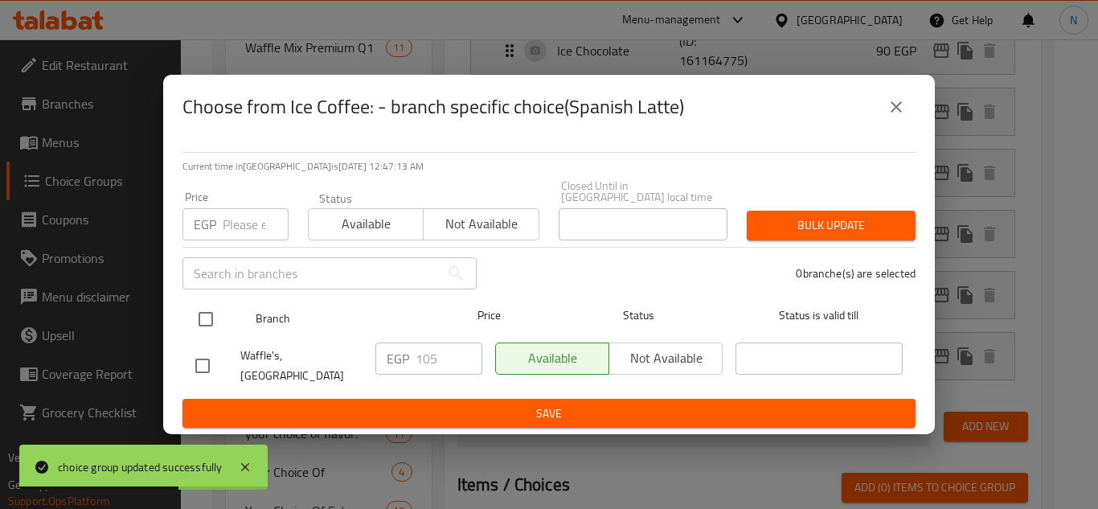
click at [202, 321] on input "checkbox" at bounding box center [206, 319] width 34 height 34
checkbox input "true"
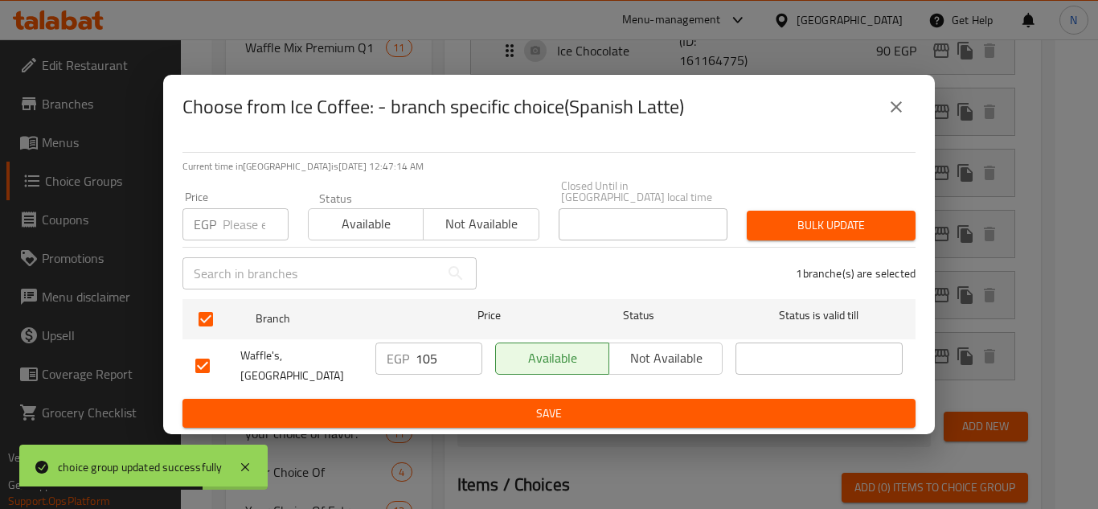
click at [422, 363] on input "105" at bounding box center [449, 358] width 67 height 32
paste input "20"
type input "120"
click at [457, 403] on span "Save" at bounding box center [548, 413] width 707 height 20
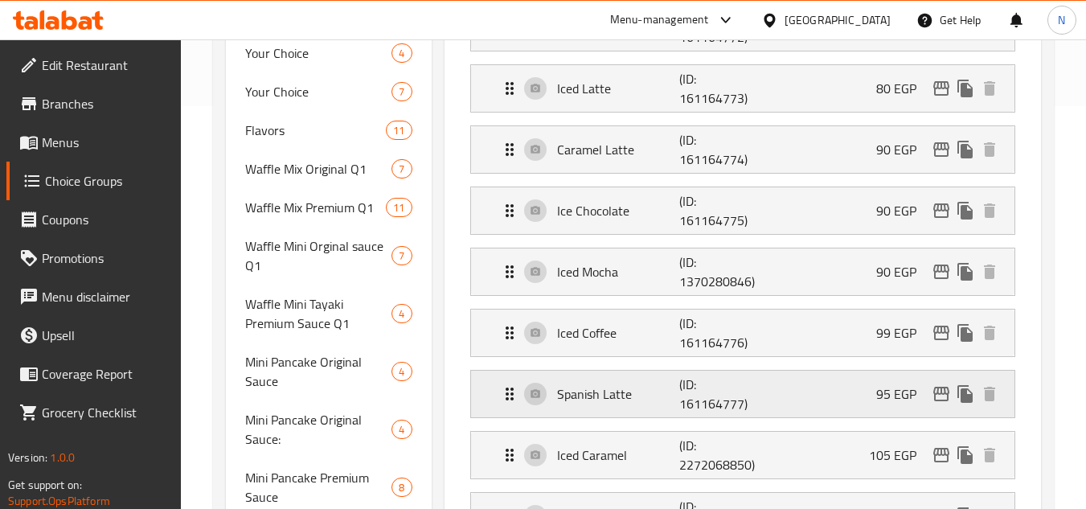
scroll to position [402, 0]
click at [663, 228] on div "Ice Chocolate (ID: 161164775) 90 EGP" at bounding box center [747, 211] width 495 height 47
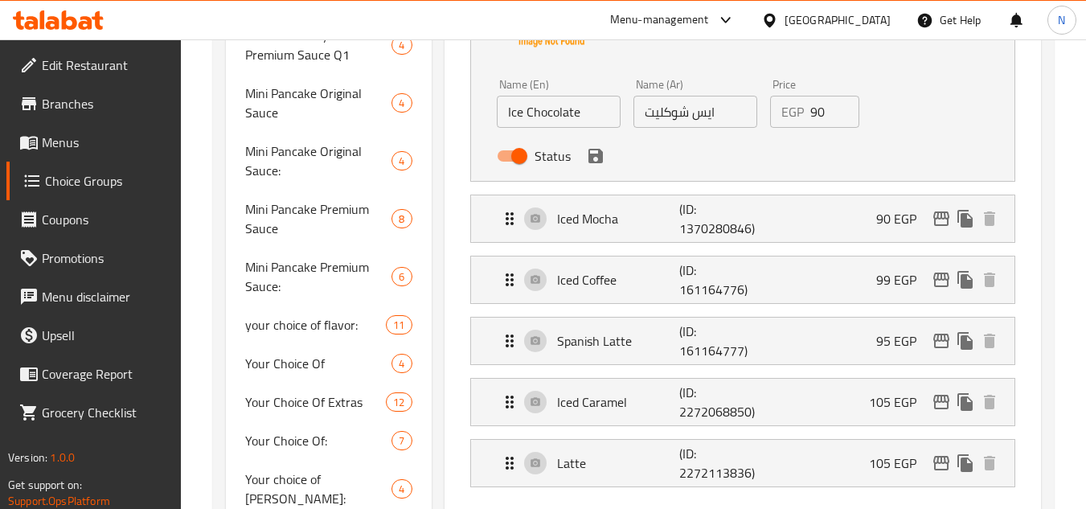
scroll to position [643, 0]
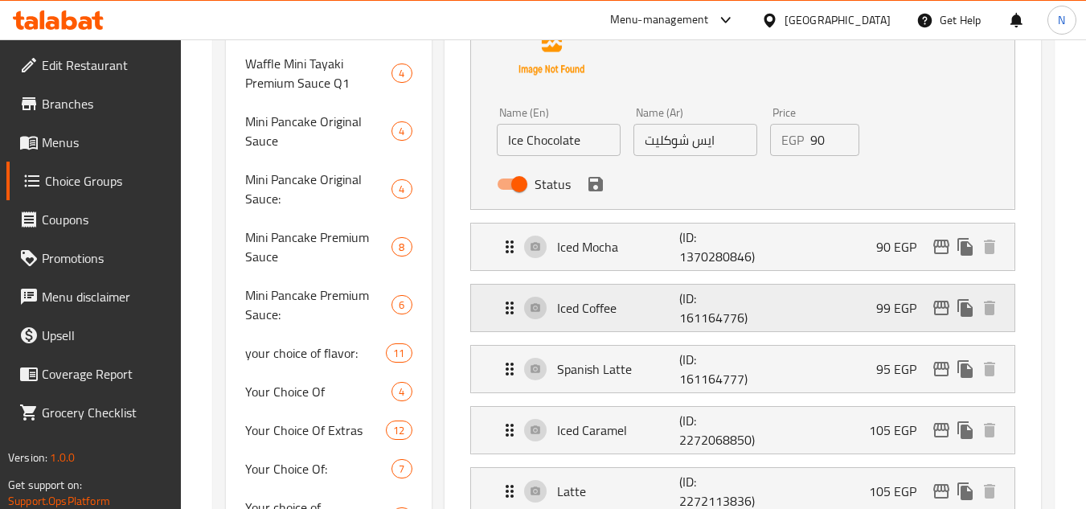
click at [751, 316] on p "(ID: 161164776)" at bounding box center [720, 308] width 82 height 39
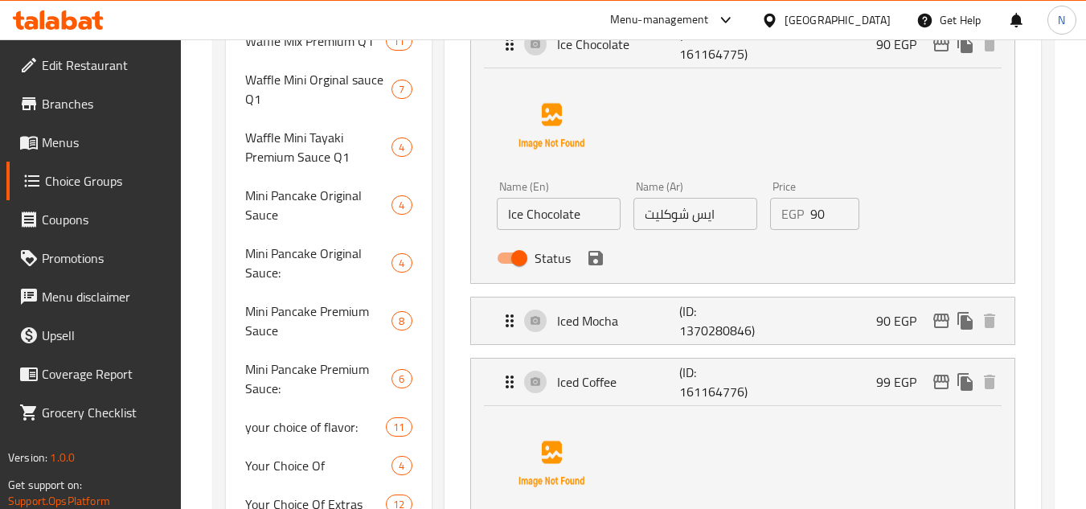
scroll to position [563, 0]
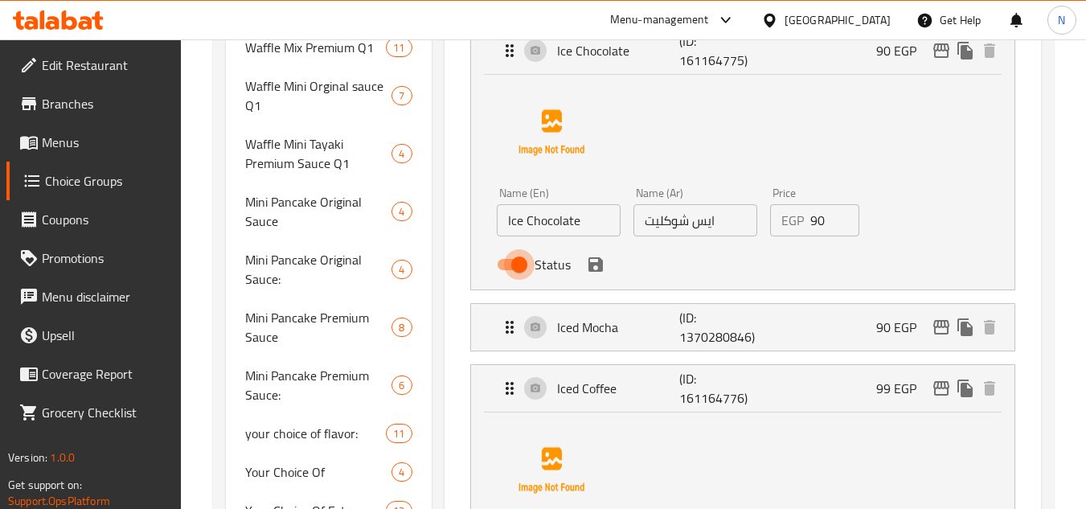
click at [508, 264] on input "Status" at bounding box center [519, 264] width 92 height 31
checkbox input "false"
click at [596, 269] on icon "save" at bounding box center [595, 264] width 19 height 19
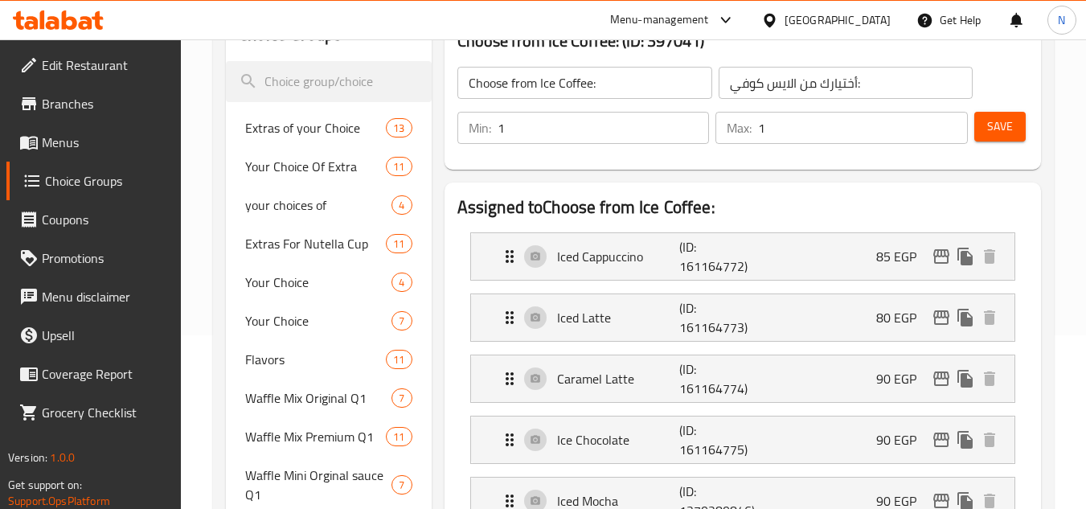
scroll to position [161, 0]
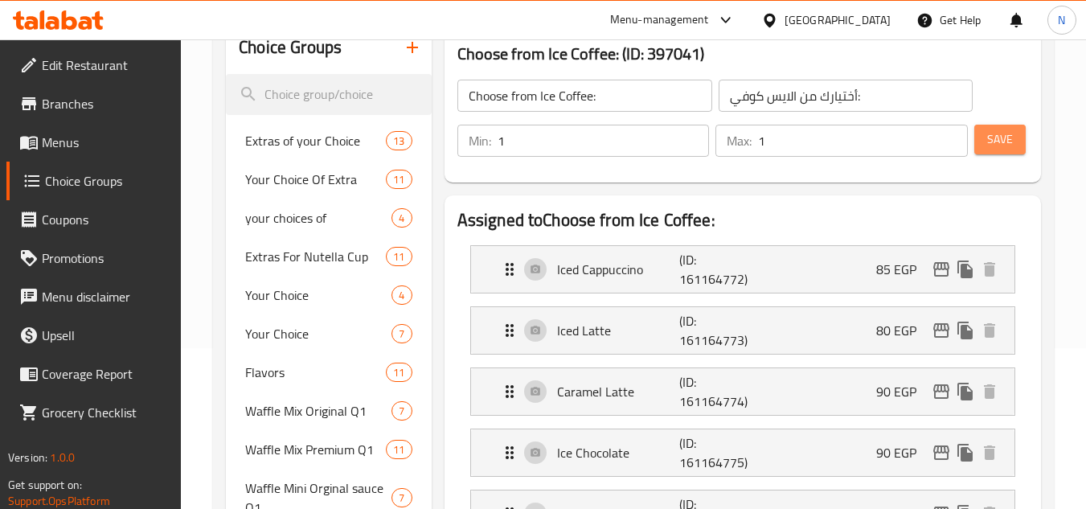
click at [1001, 149] on span "Save" at bounding box center [1000, 139] width 26 height 20
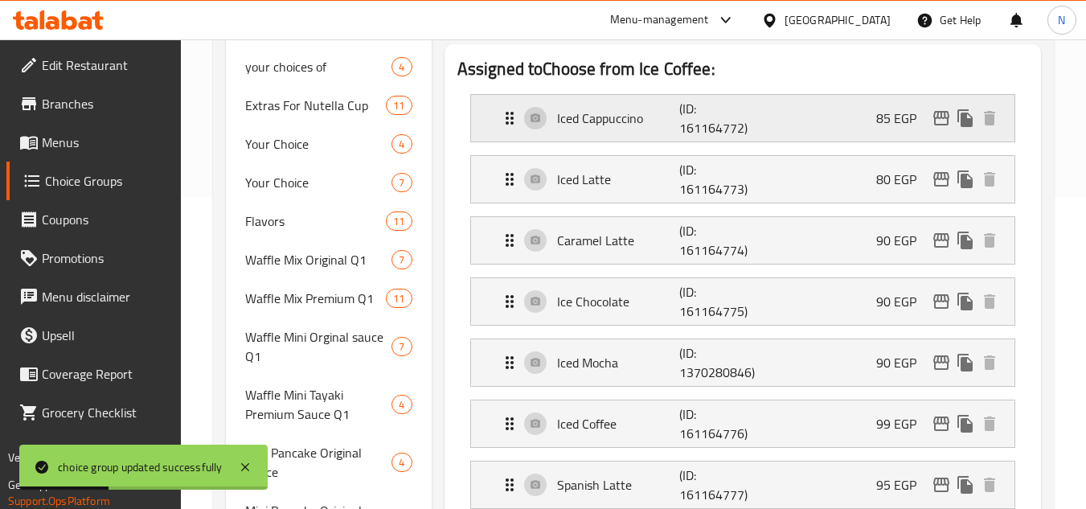
scroll to position [241, 0]
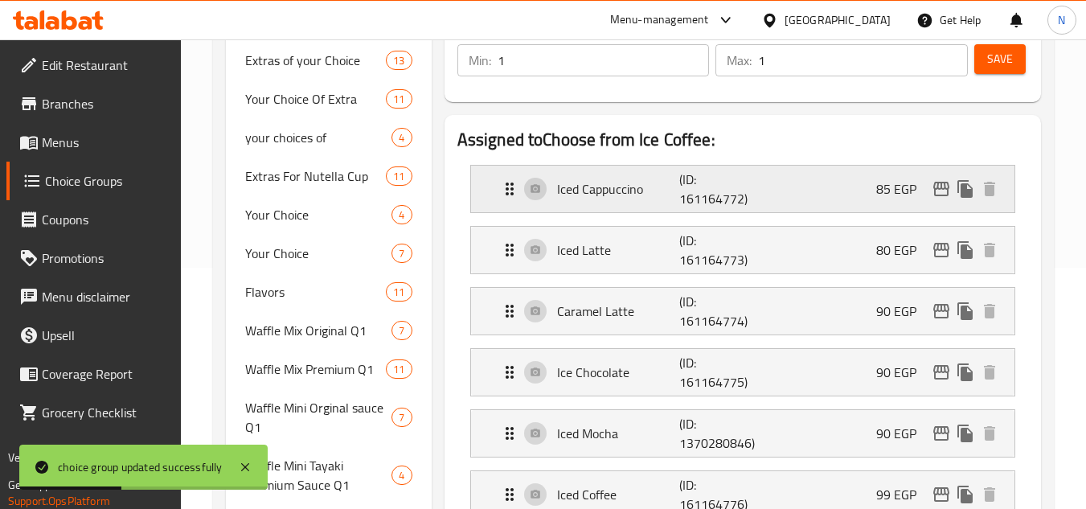
click at [605, 182] on p "Iced Cappuccino" at bounding box center [618, 188] width 123 height 19
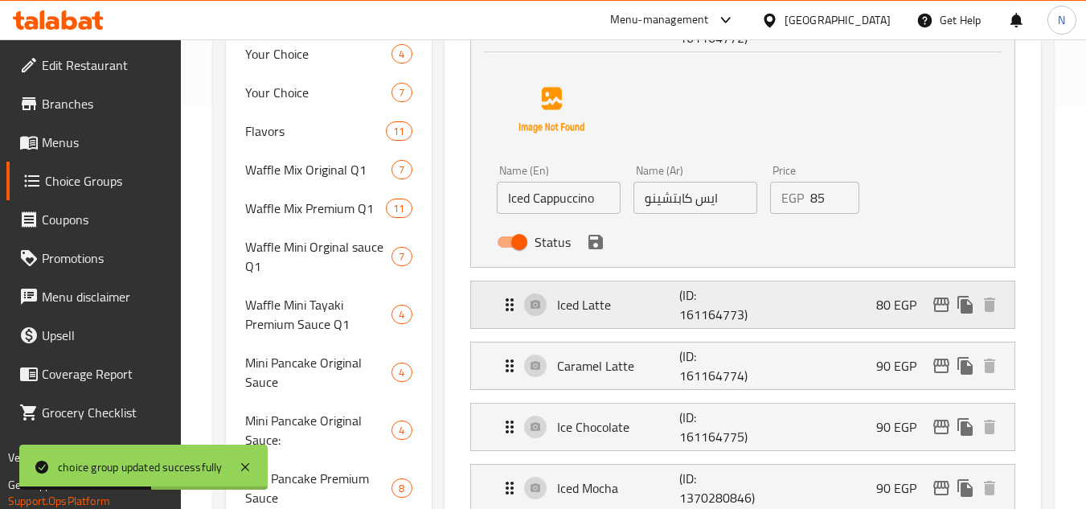
click at [608, 305] on p "Iced Latte" at bounding box center [618, 304] width 123 height 19
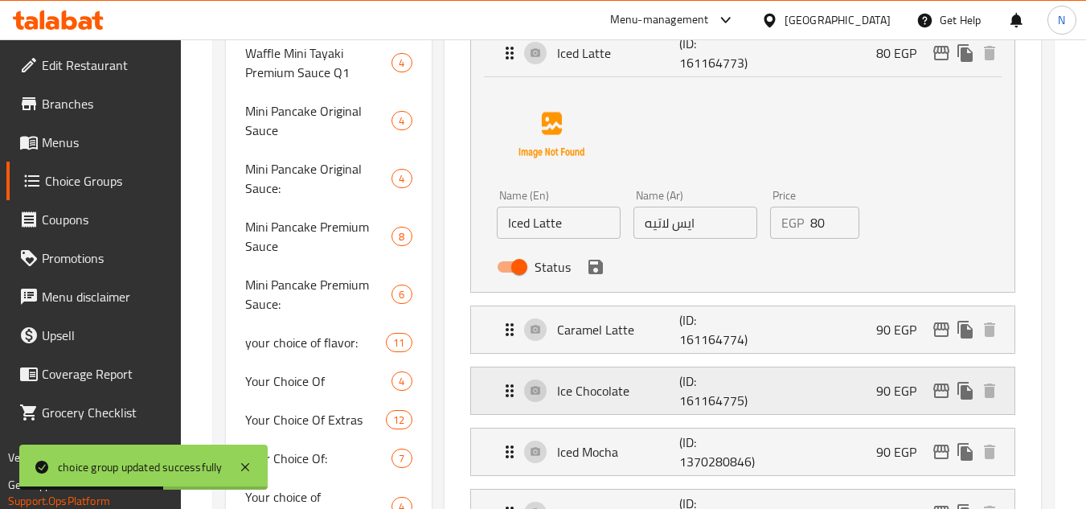
scroll to position [723, 0]
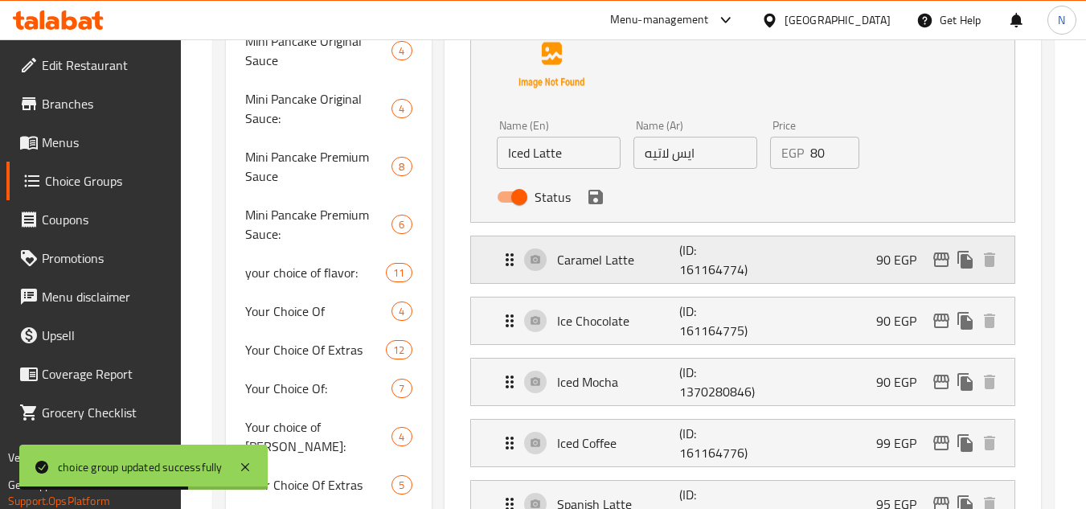
click at [637, 266] on p "Caramel Latte" at bounding box center [618, 259] width 123 height 19
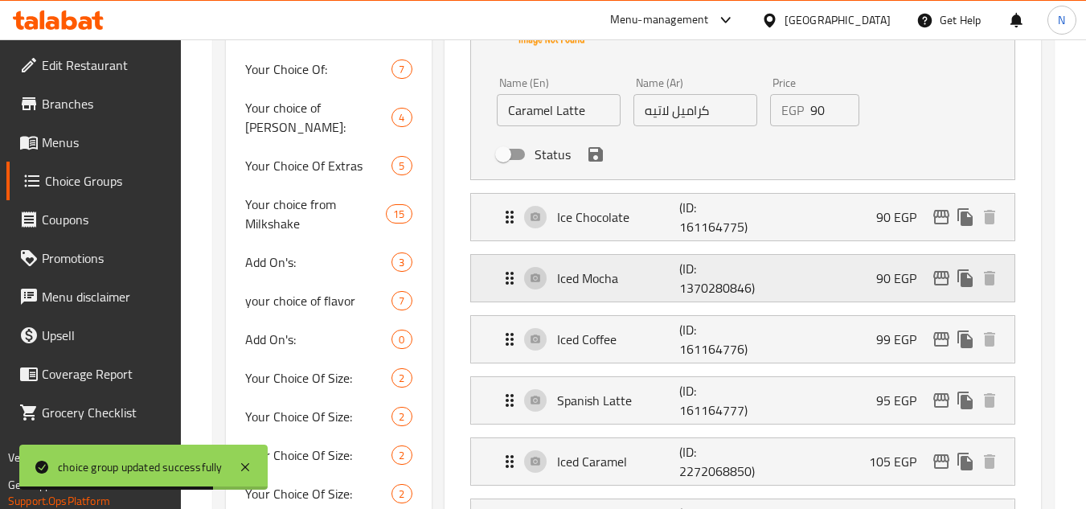
scroll to position [1045, 0]
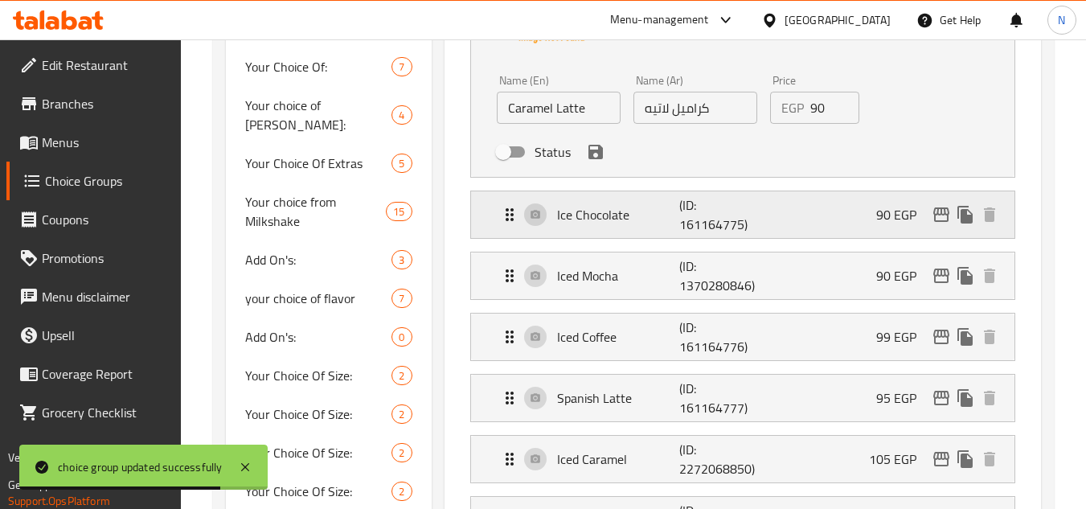
click at [626, 213] on p "Ice Chocolate" at bounding box center [618, 214] width 123 height 19
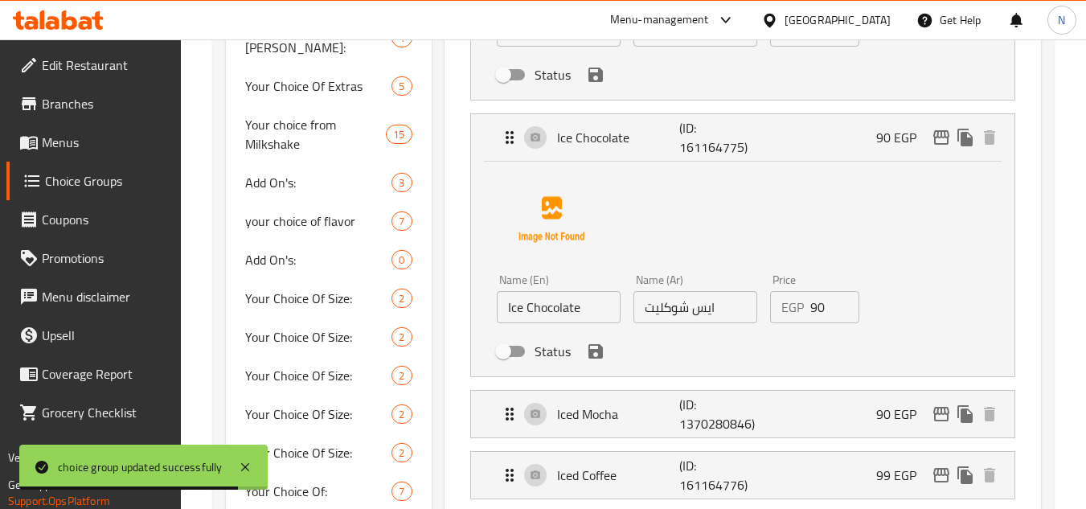
scroll to position [1206, 0]
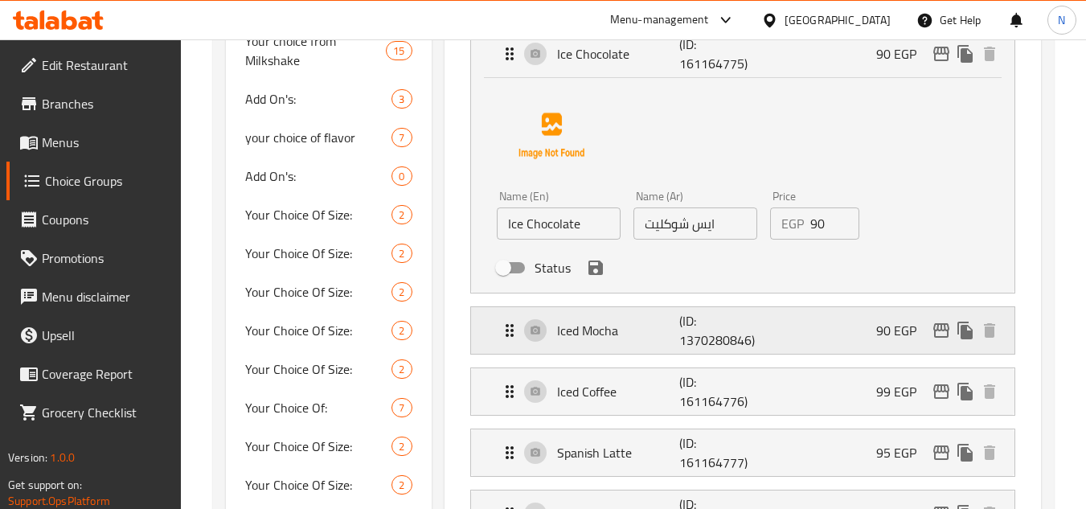
click at [667, 330] on p "Iced Mocha" at bounding box center [618, 330] width 123 height 19
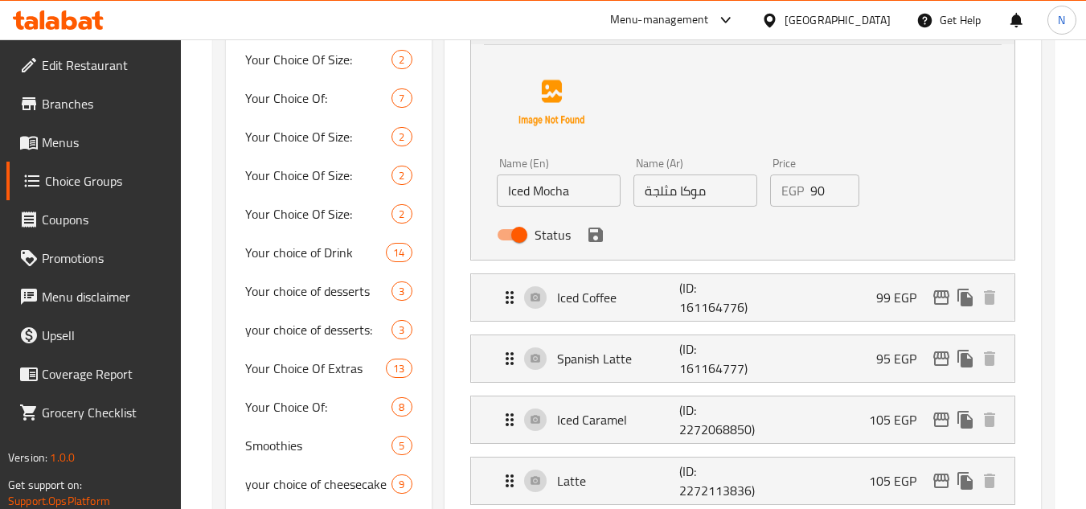
scroll to position [1527, 0]
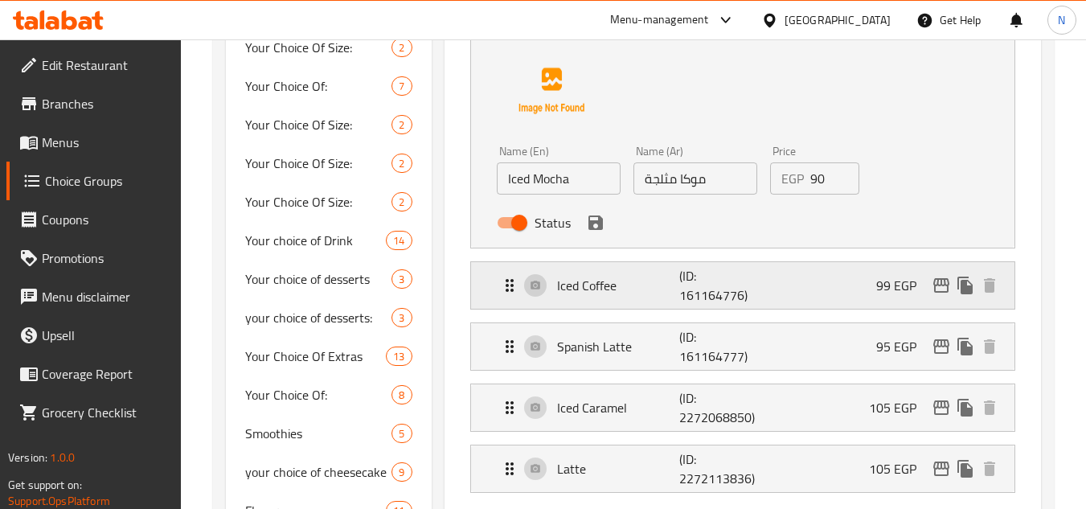
click at [620, 295] on div "Iced Coffee (ID: 161164776) 99 EGP" at bounding box center [747, 285] width 495 height 47
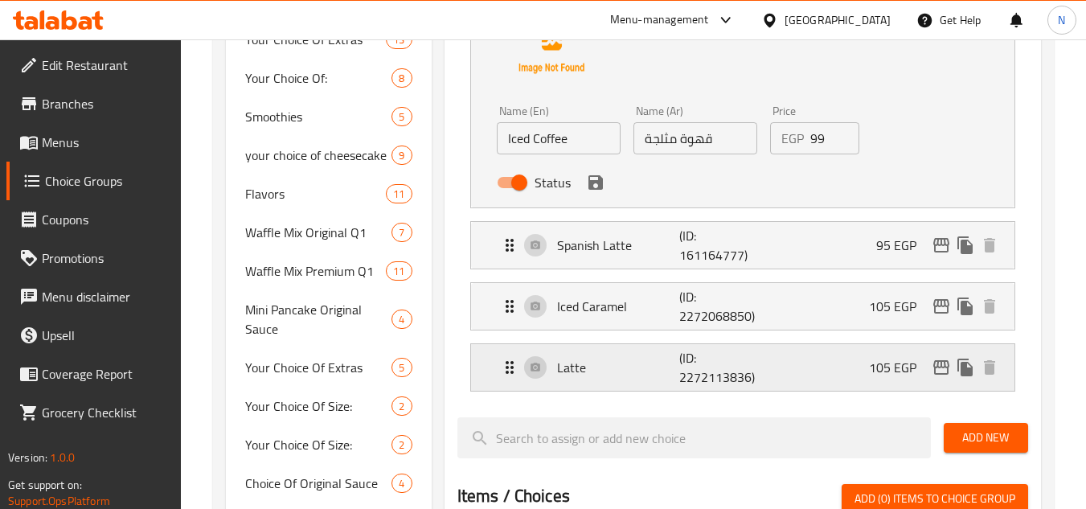
scroll to position [1849, 0]
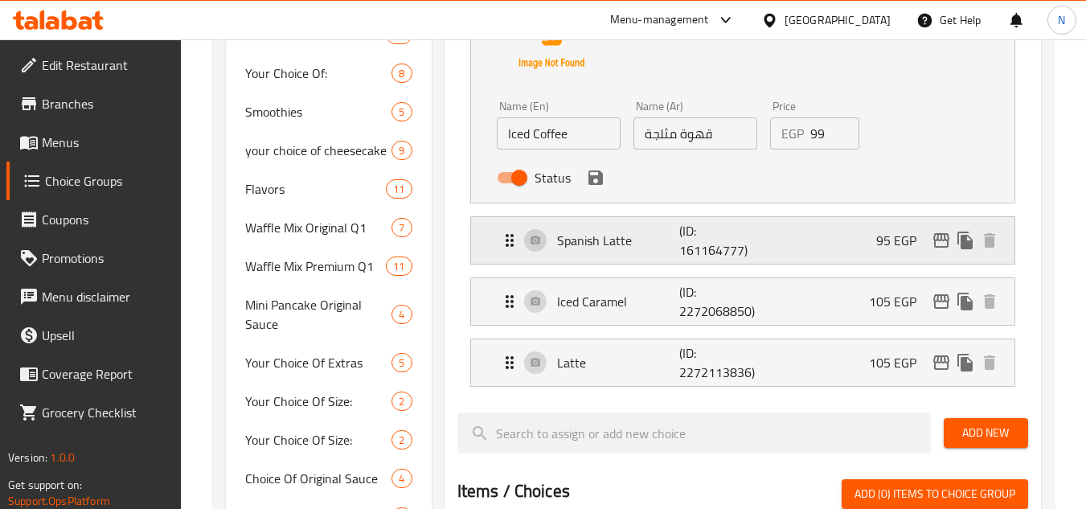
click at [638, 231] on p "Spanish Latte" at bounding box center [618, 240] width 123 height 19
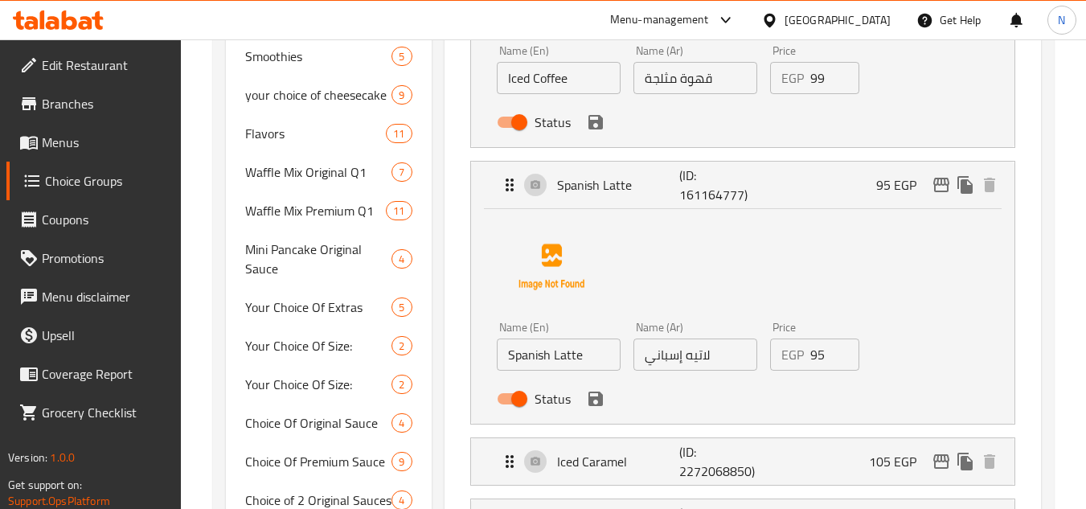
scroll to position [2090, 0]
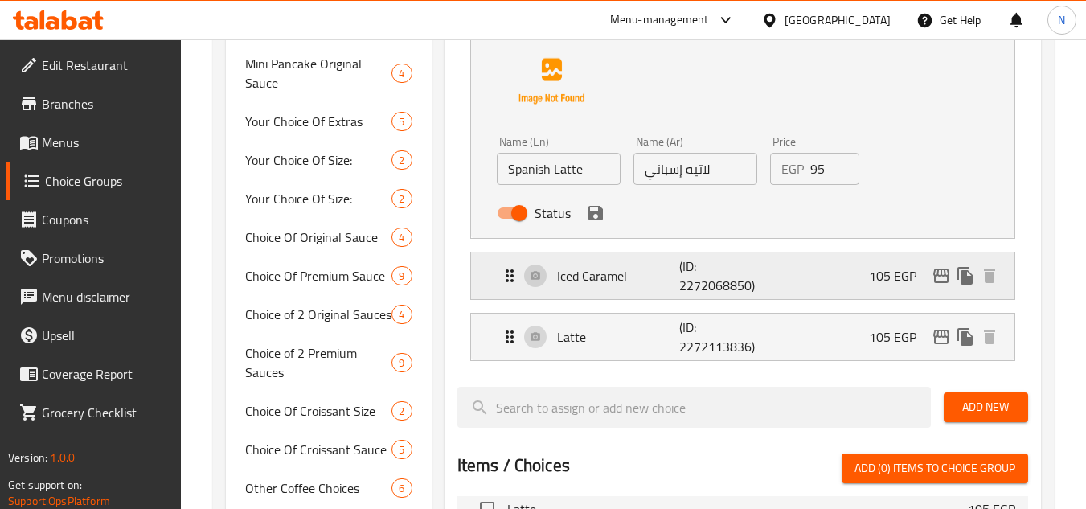
click at [612, 276] on p "Iced Caramel" at bounding box center [618, 275] width 123 height 19
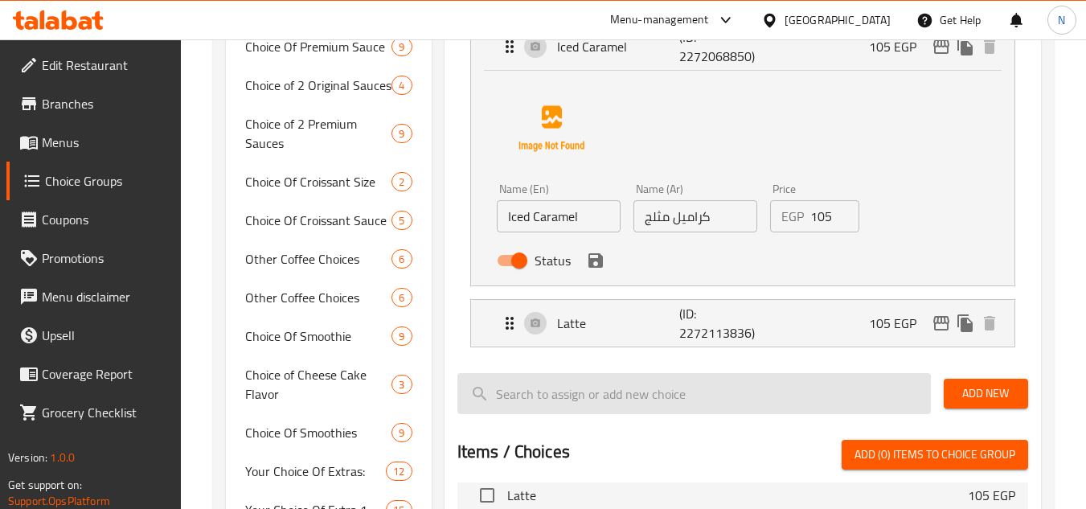
scroll to position [2331, 0]
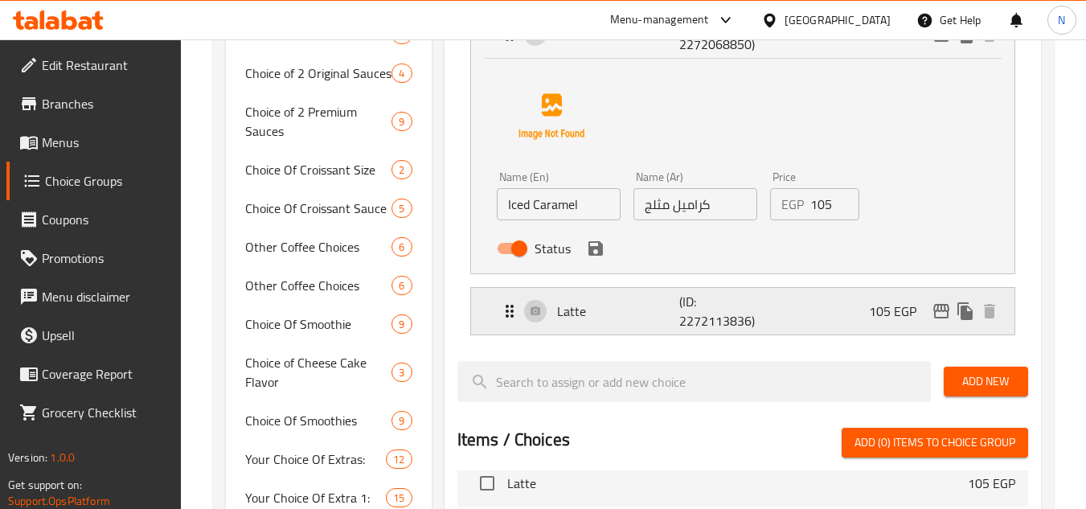
click at [657, 307] on p "Latte" at bounding box center [618, 310] width 123 height 19
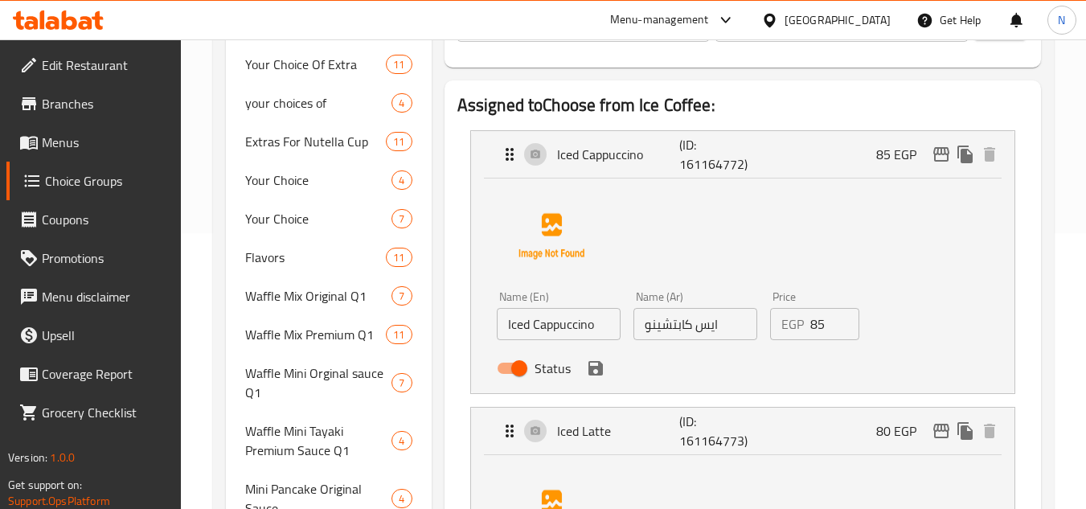
scroll to position [2593, 0]
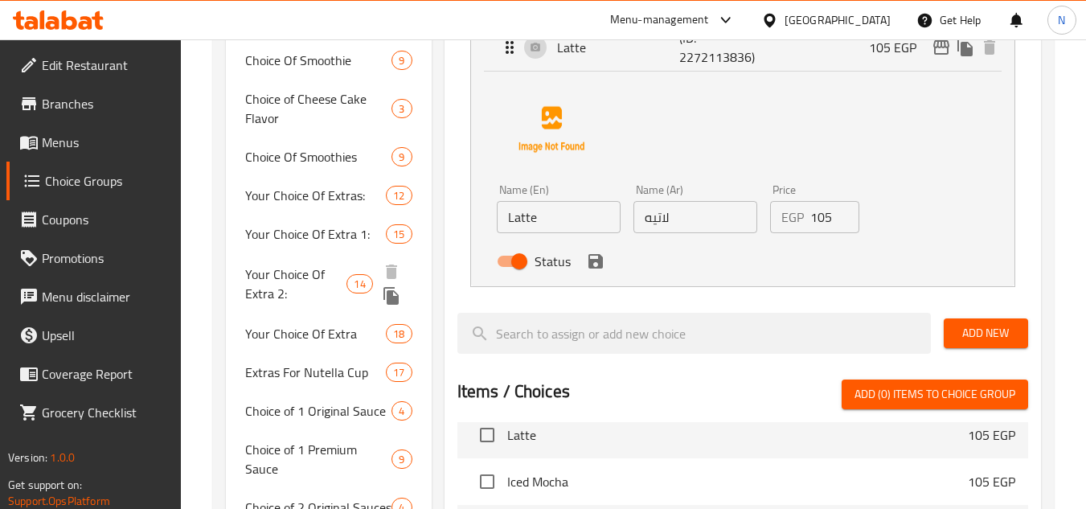
click at [296, 264] on span "Your Choice Of Extra 2:" at bounding box center [295, 283] width 101 height 39
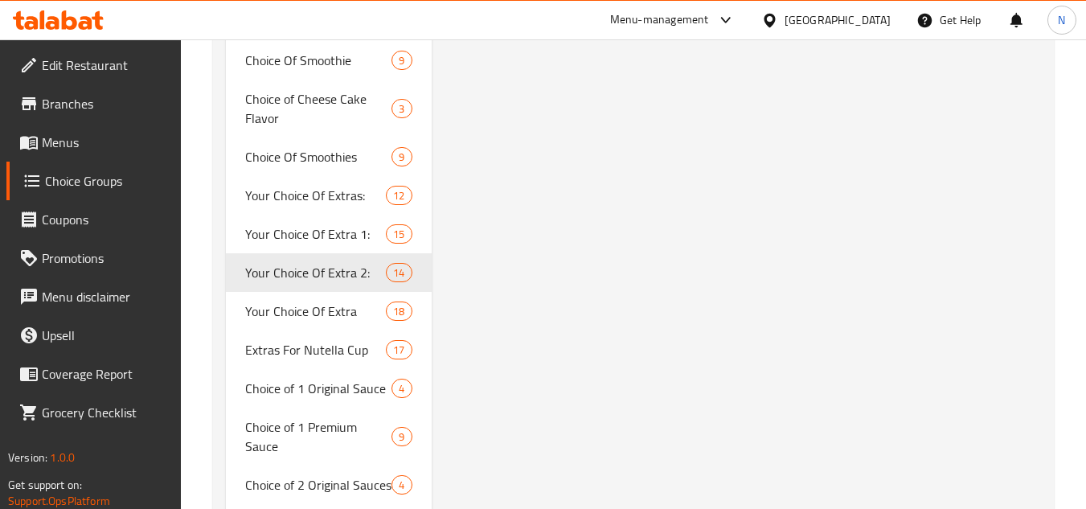
type input "Your Choice Of Extra 2:"
type input "اختيارك من اكسترا 2:"
type input "0"
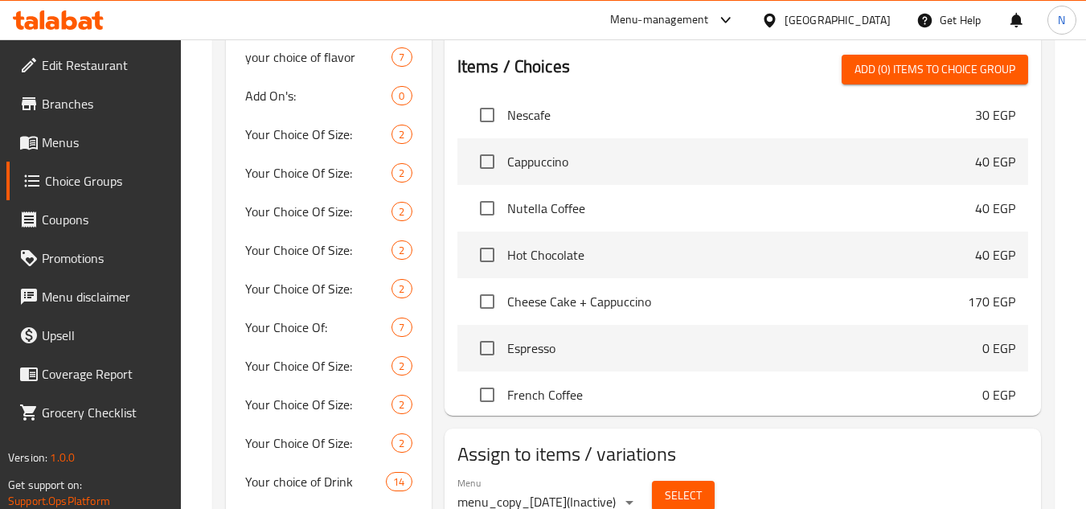
scroll to position [1366, 0]
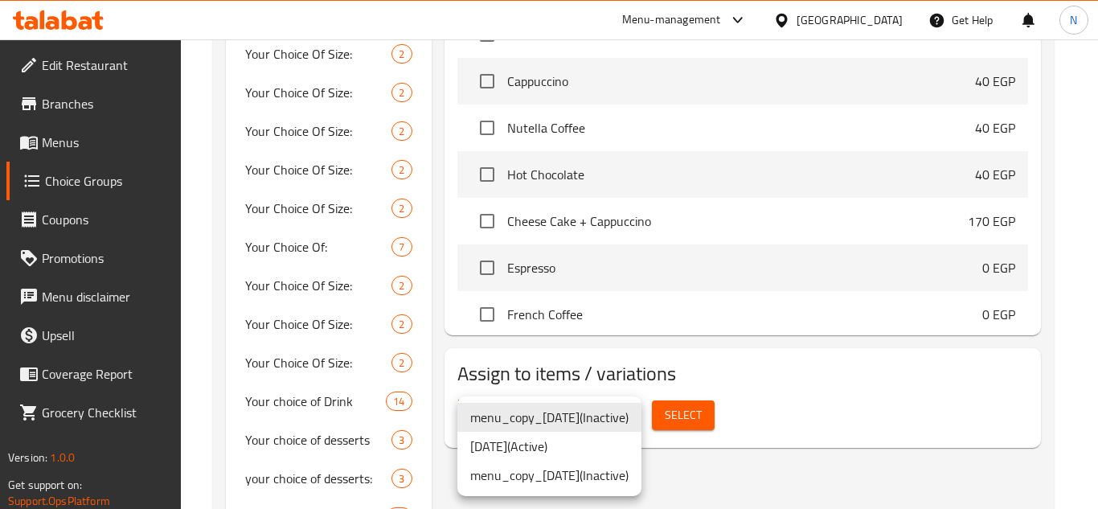
click at [588, 444] on li "17/4/2024 ( Active )" at bounding box center [549, 446] width 184 height 29
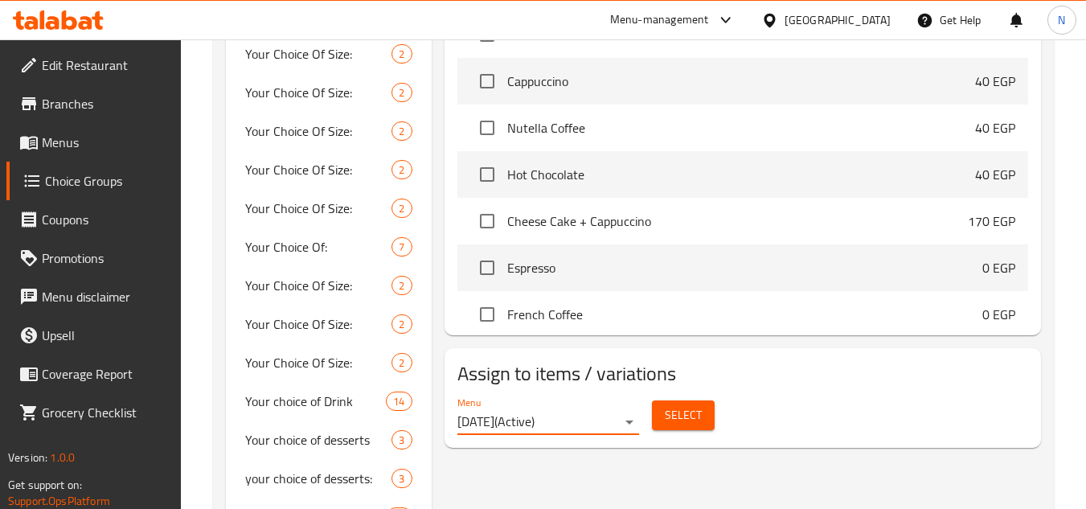
click at [701, 424] on button "Select" at bounding box center [683, 415] width 63 height 30
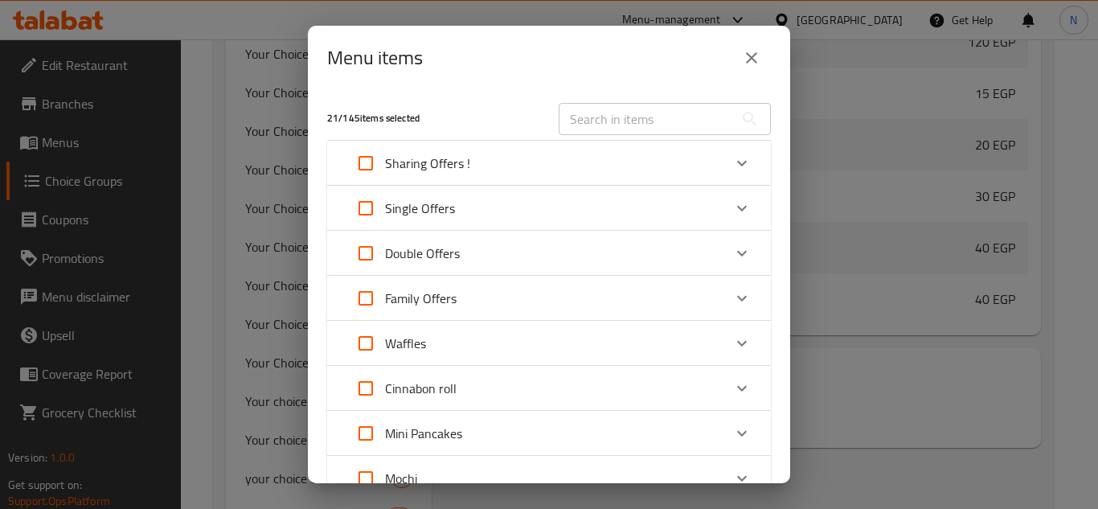
click at [612, 125] on input "text" at bounding box center [646, 119] width 175 height 32
paste input "Iced Coffee from your choice"
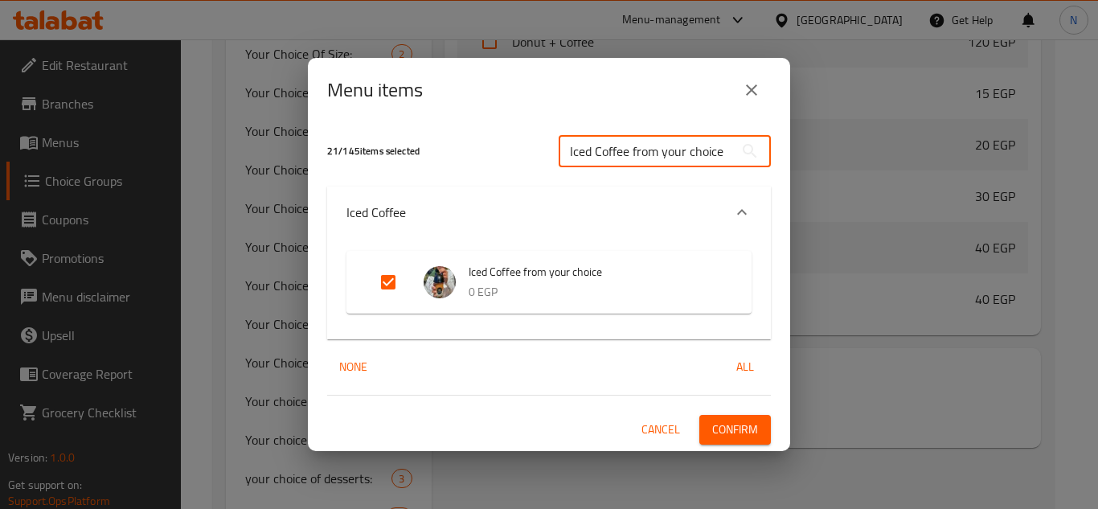
type input "Iced Coffee from your choice"
click at [388, 284] on input "Expand" at bounding box center [388, 282] width 39 height 39
checkbox input "false"
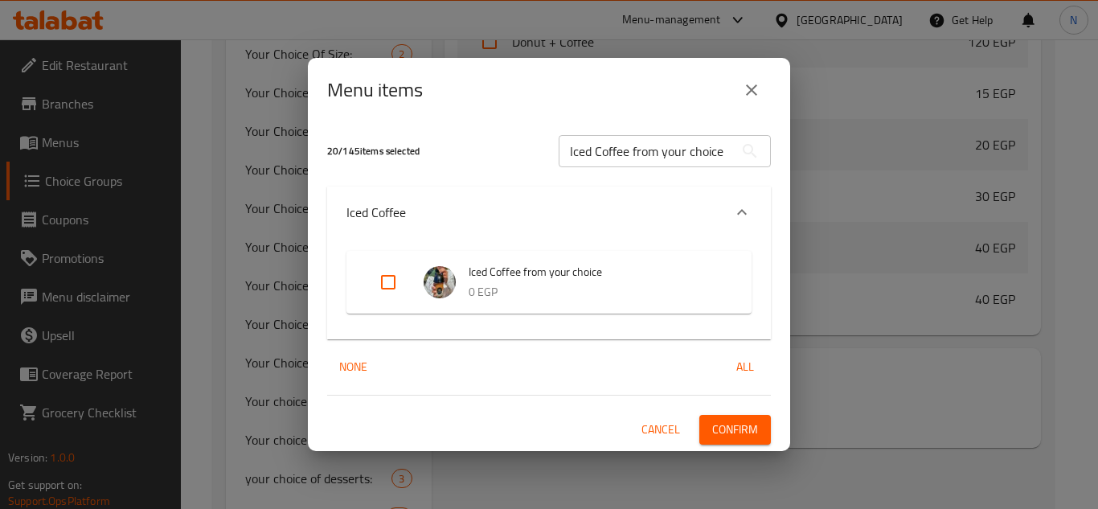
click at [753, 424] on span "Confirm" at bounding box center [735, 430] width 46 height 20
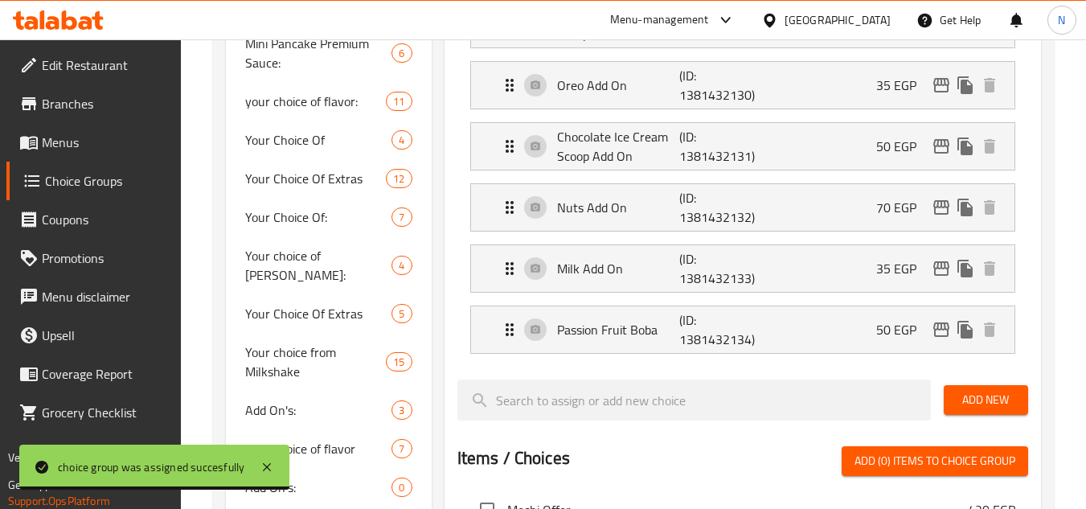
scroll to position [884, 0]
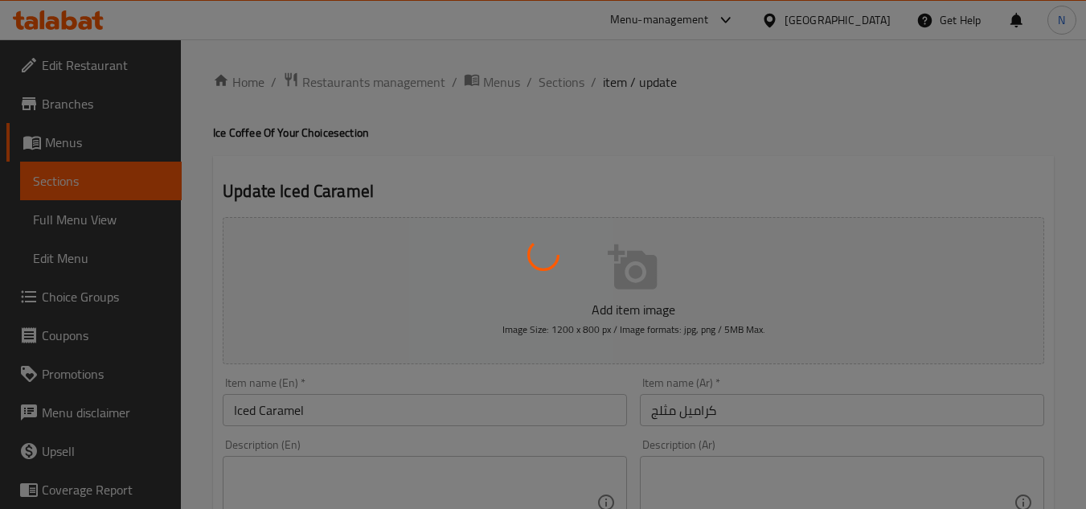
click at [681, 416] on div at bounding box center [543, 254] width 1086 height 509
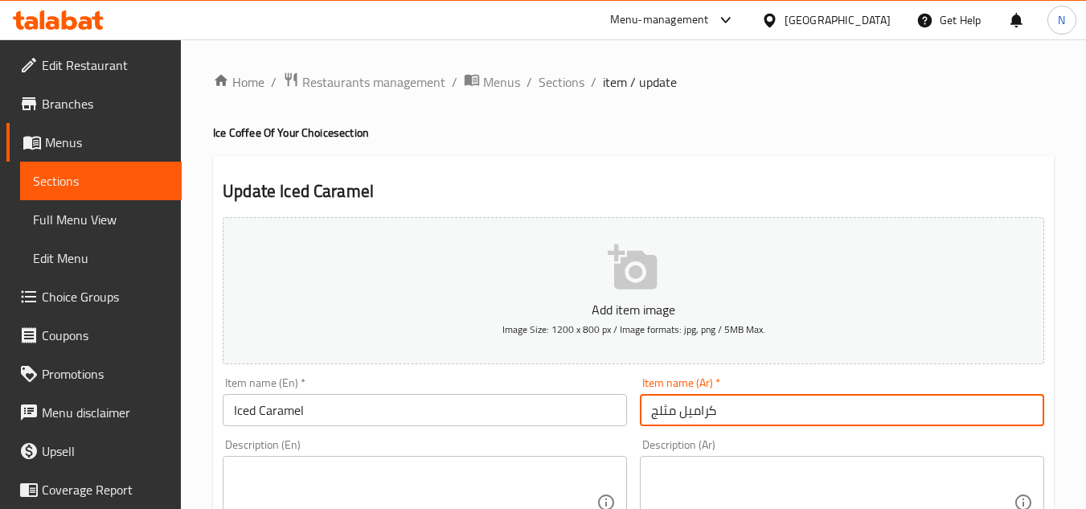
click at [693, 409] on input "كراميل مثلج" at bounding box center [842, 410] width 404 height 32
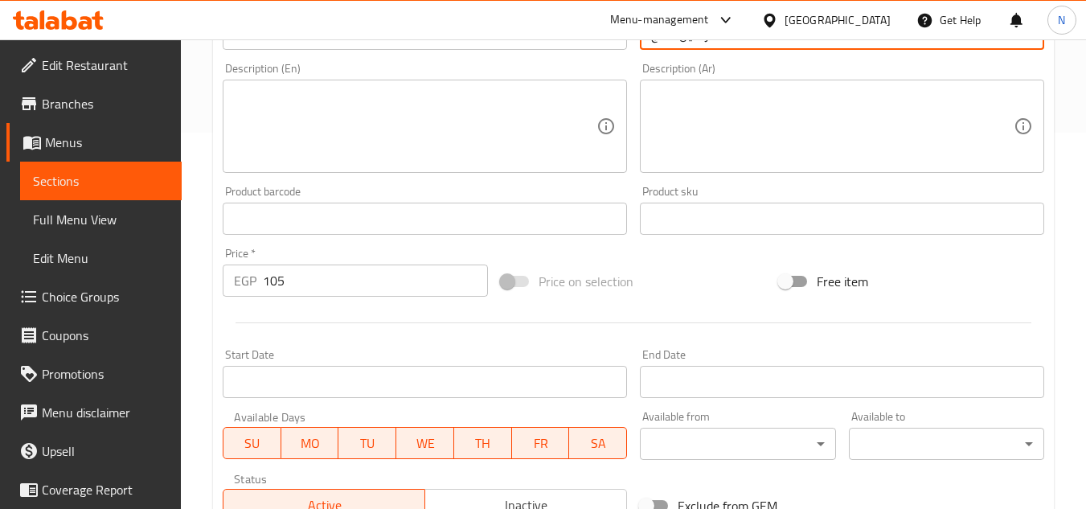
scroll to position [402, 0]
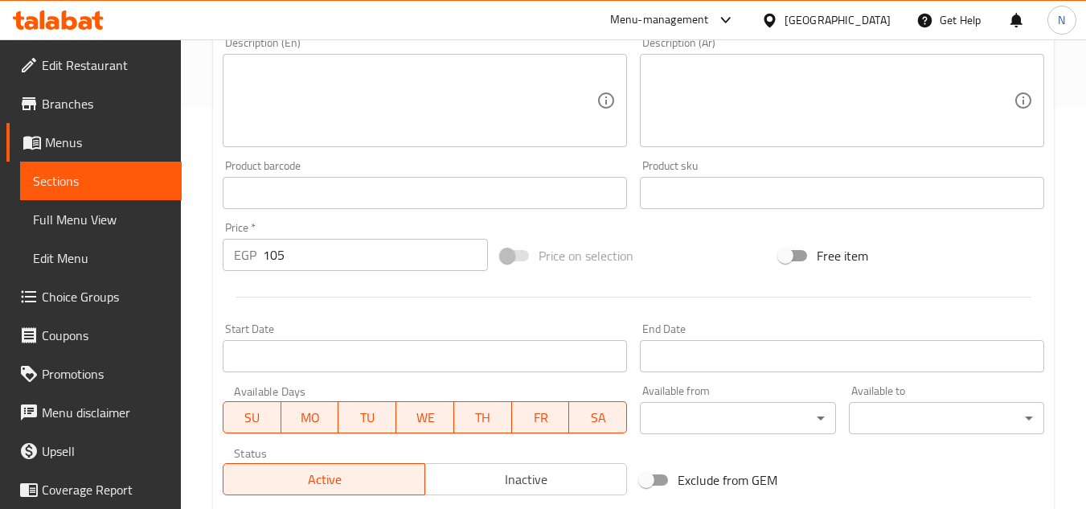
click at [283, 262] on input "105" at bounding box center [375, 255] width 225 height 32
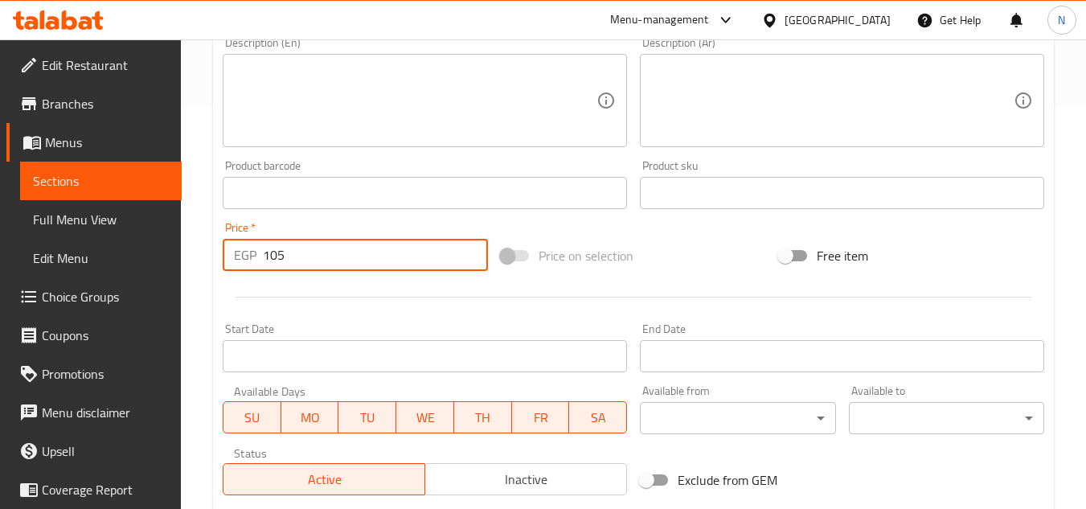
click at [283, 262] on input "105" at bounding box center [375, 255] width 225 height 32
click at [282, 262] on input "105" at bounding box center [375, 255] width 225 height 32
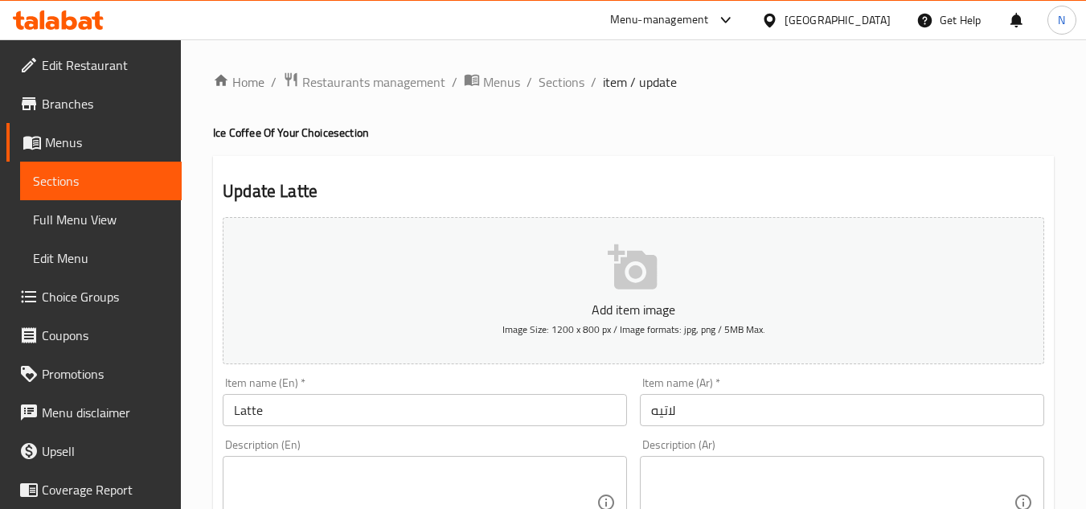
click at [660, 422] on input "لاتيه" at bounding box center [842, 410] width 404 height 32
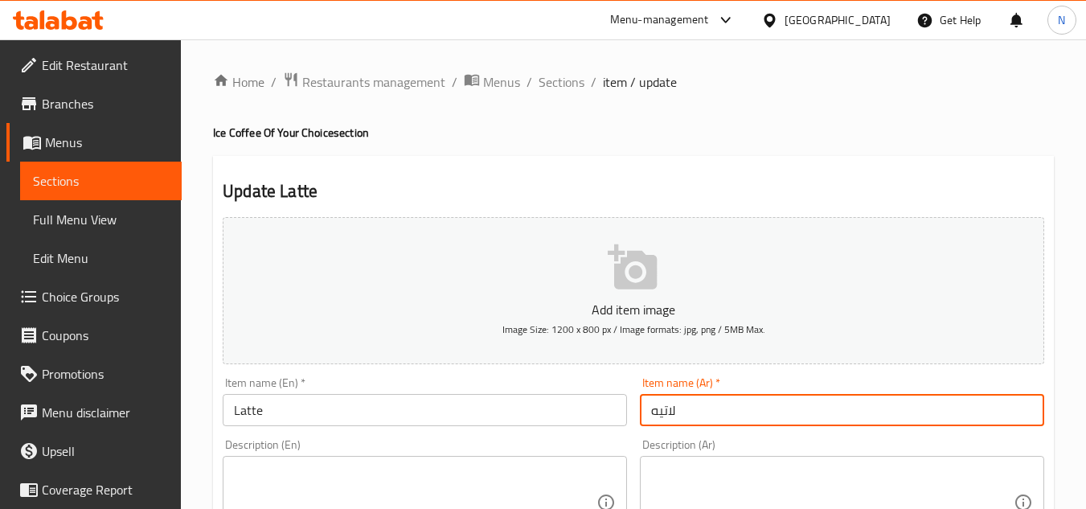
click at [660, 422] on input "لاتيه" at bounding box center [842, 410] width 404 height 32
click at [687, 414] on input "موكا مثلجة" at bounding box center [842, 410] width 404 height 32
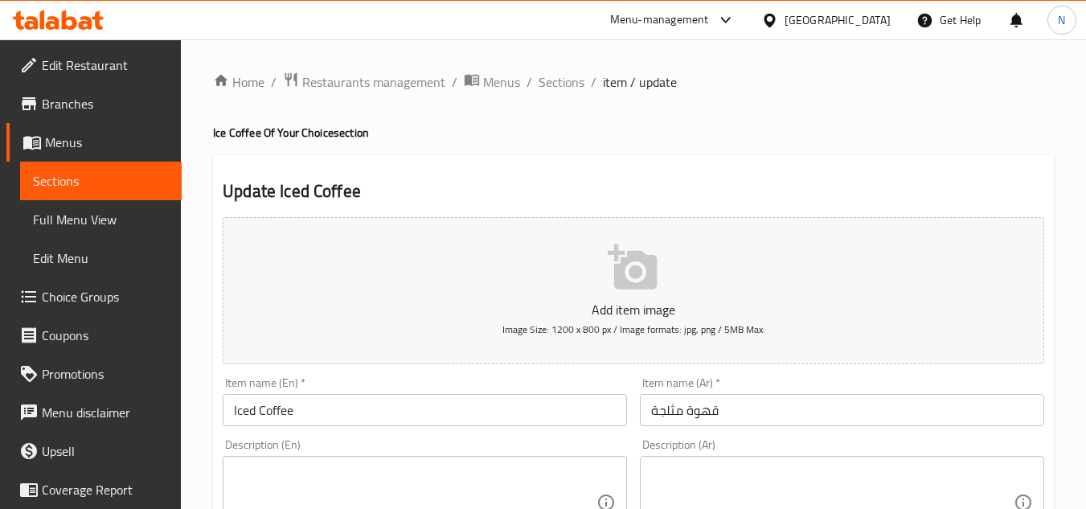
click at [686, 409] on input "قهوة مثلجة" at bounding box center [842, 410] width 404 height 32
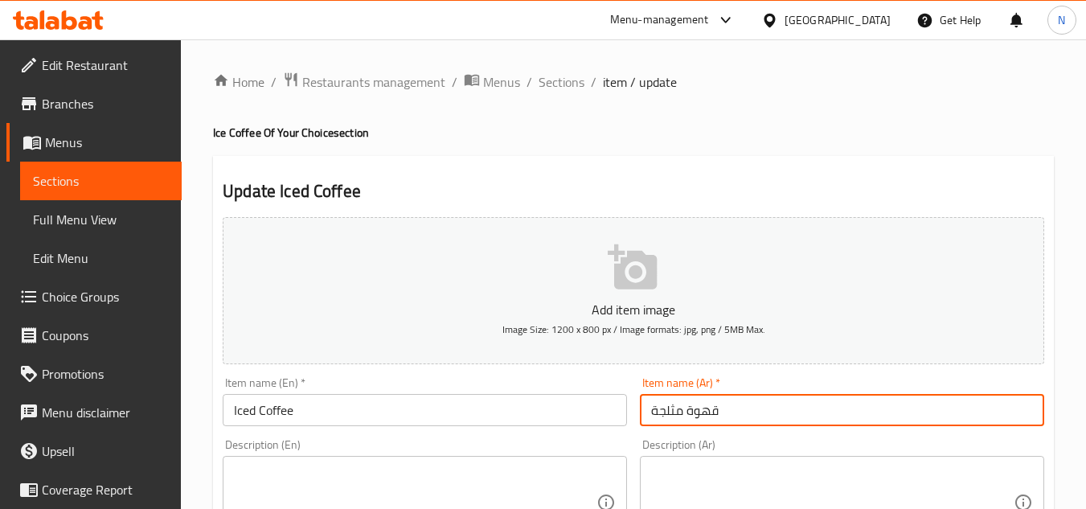
click at [686, 409] on input "قهوة مثلجة" at bounding box center [842, 410] width 404 height 32
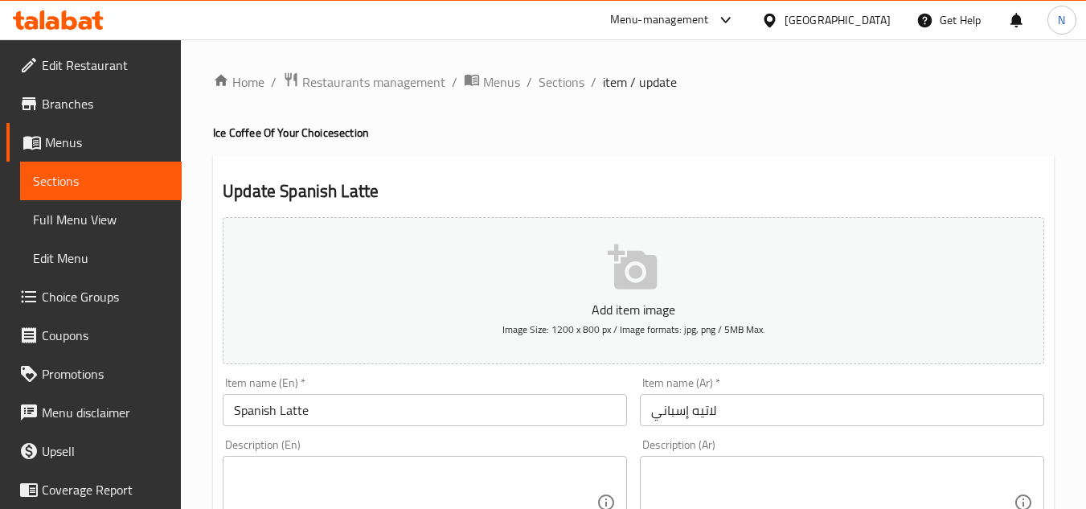
click at [692, 412] on input "لاتيه إسباني" at bounding box center [842, 410] width 404 height 32
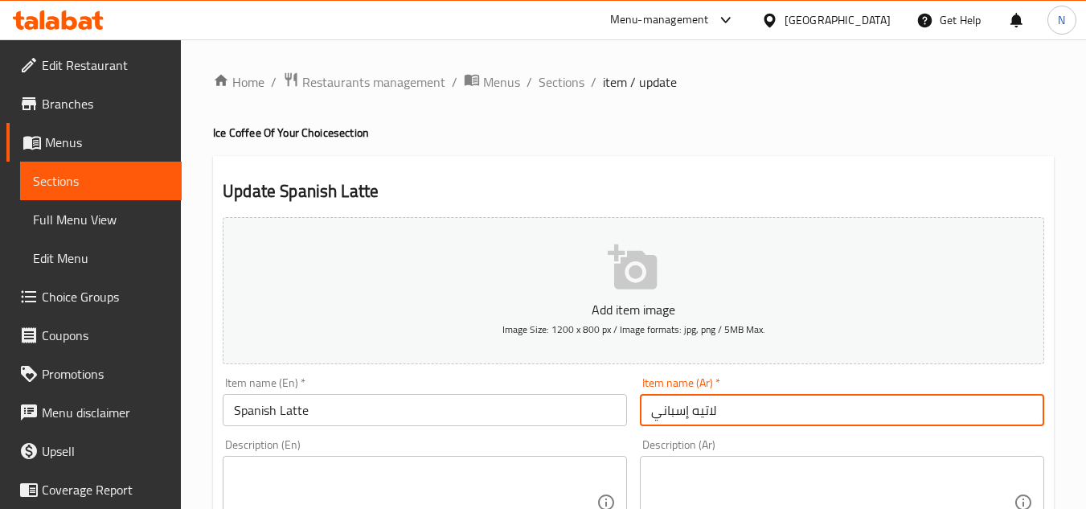
click at [692, 412] on input "لاتيه إسباني" at bounding box center [842, 410] width 404 height 32
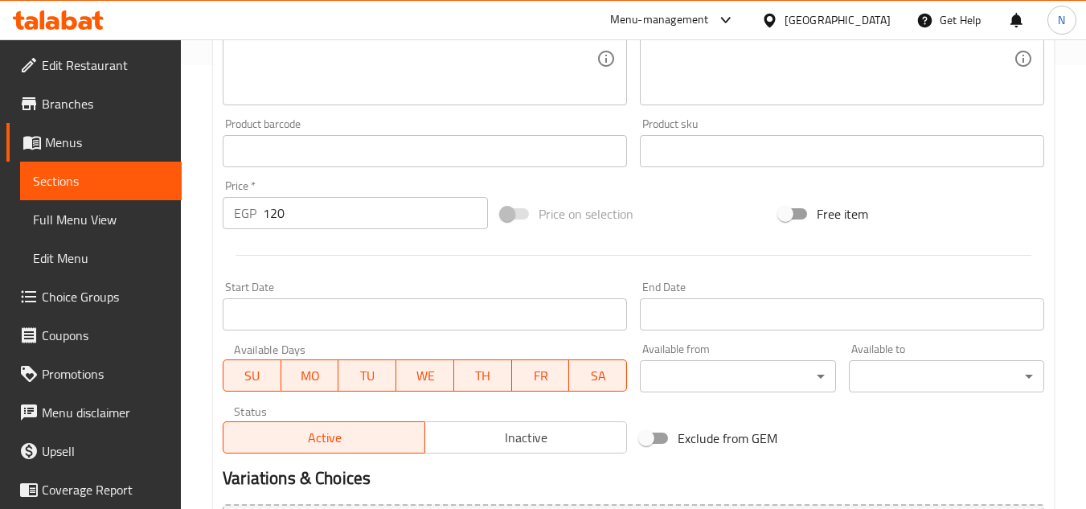
scroll to position [482, 0]
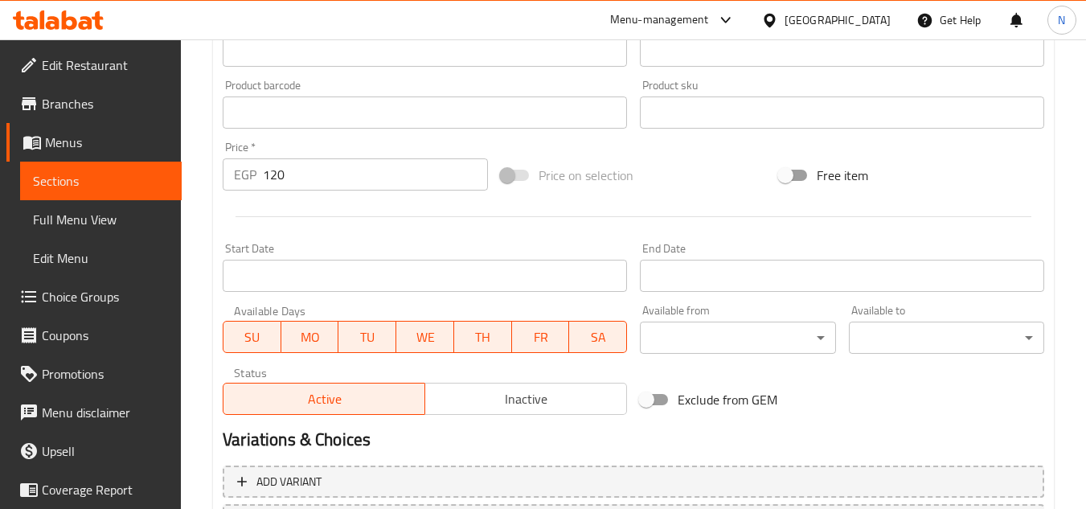
click at [266, 176] on input "120" at bounding box center [375, 174] width 225 height 32
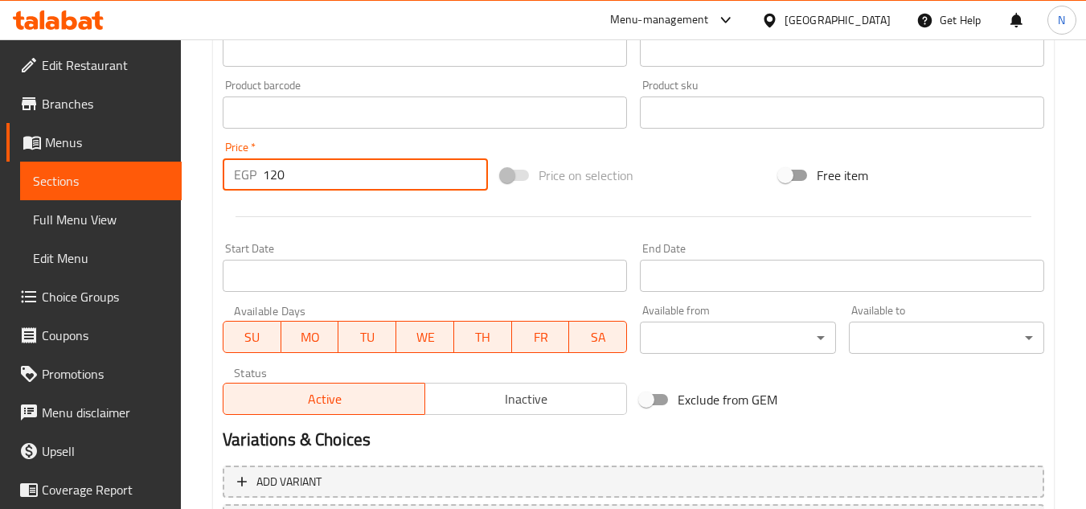
click at [266, 176] on input "120" at bounding box center [375, 174] width 225 height 32
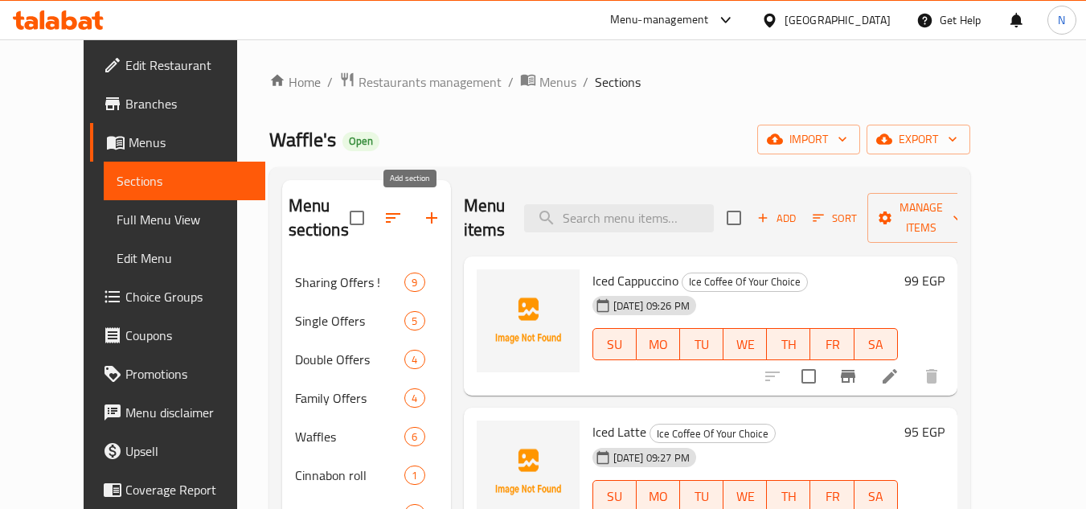
click at [422, 221] on icon "button" at bounding box center [431, 217] width 19 height 19
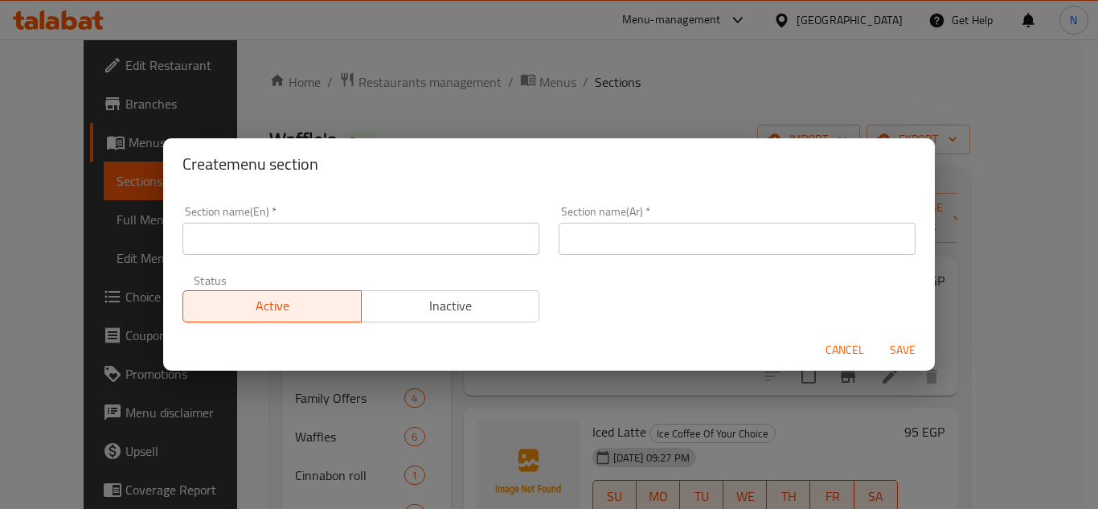
click at [359, 246] on input "text" at bounding box center [360, 239] width 357 height 32
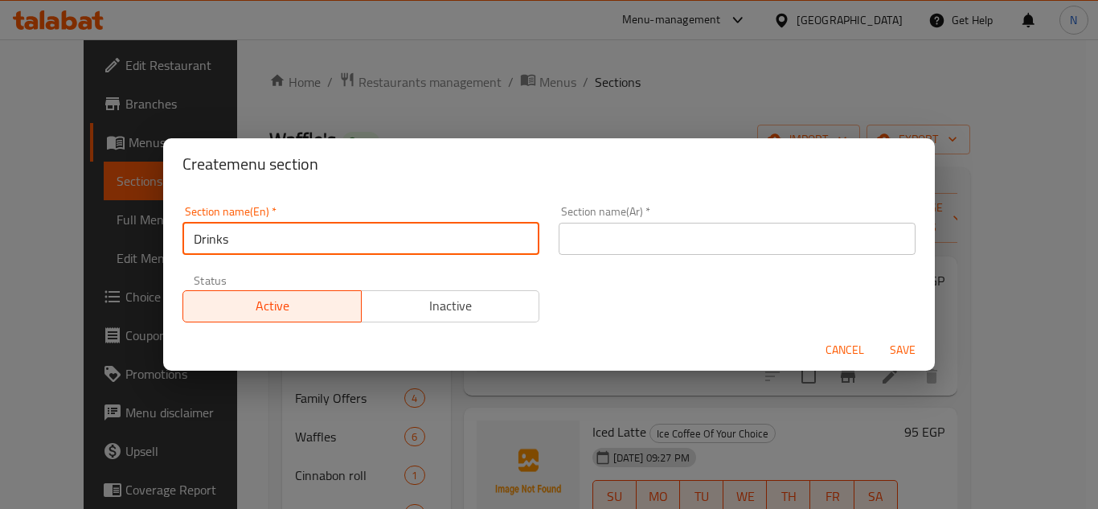
type input "Drinks"
click at [739, 230] on input "text" at bounding box center [737, 239] width 357 height 32
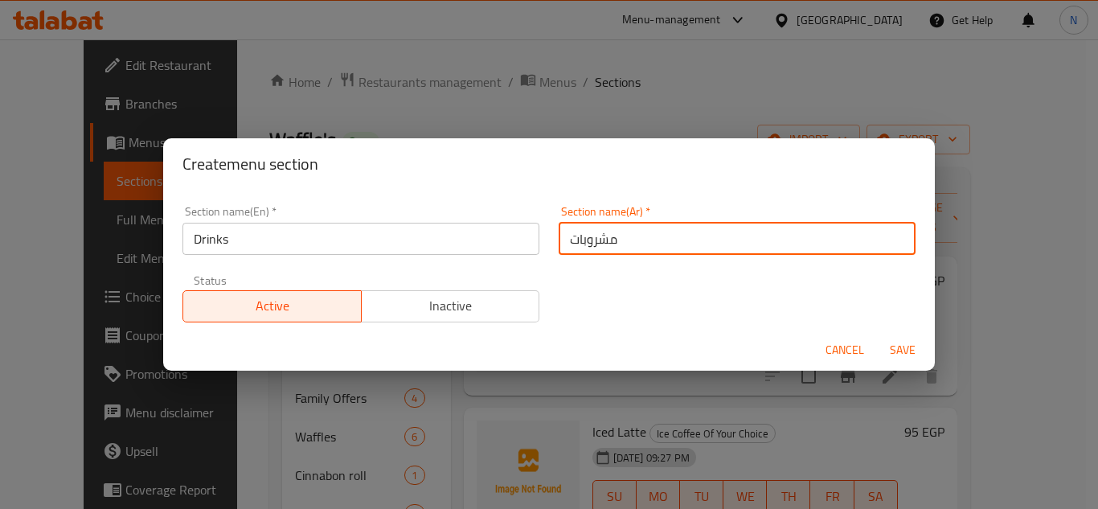
type input "مشروبات"
click at [877, 335] on button "Save" at bounding box center [902, 350] width 51 height 30
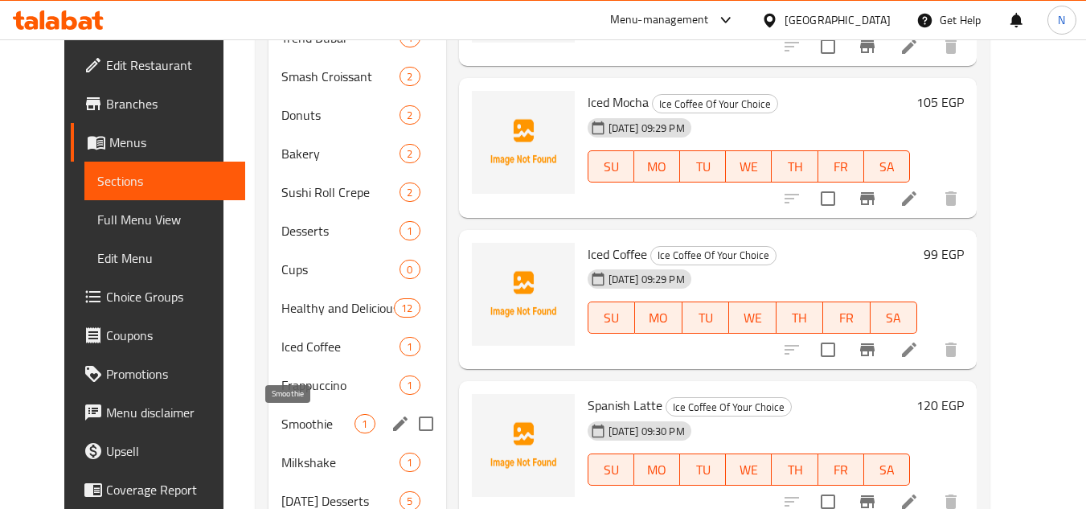
scroll to position [804, 0]
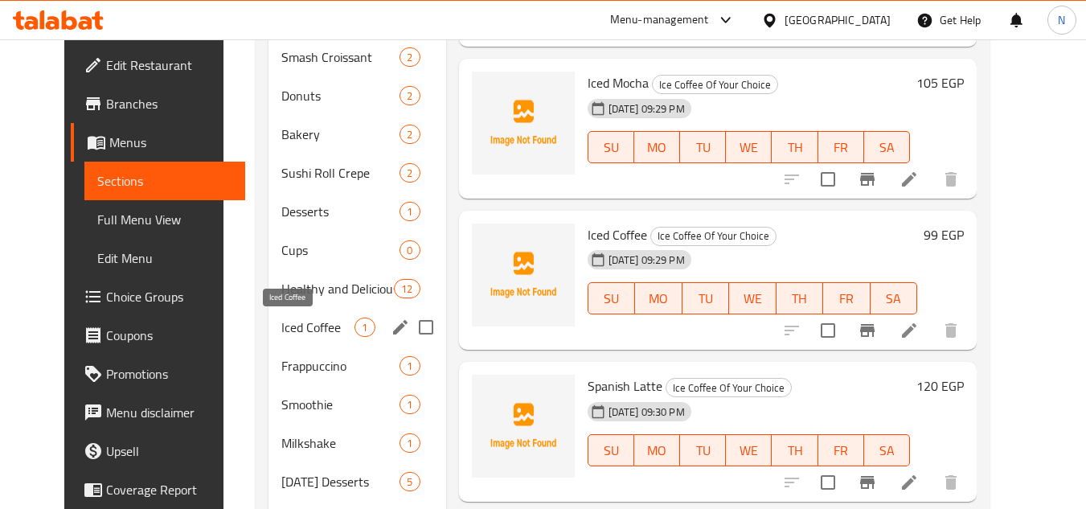
click at [283, 333] on span "Iced Coffee" at bounding box center [317, 326] width 73 height 19
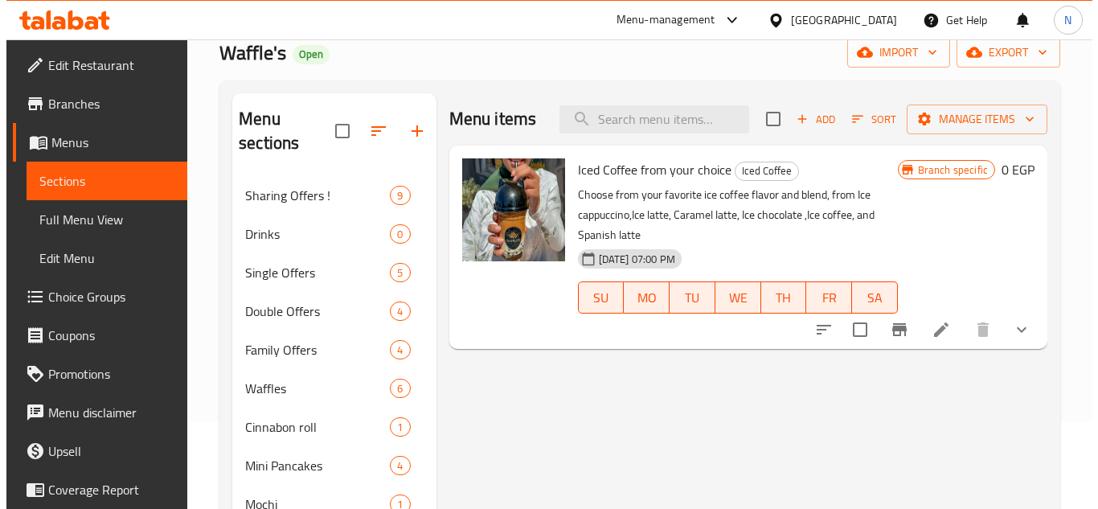
scroll to position [80, 0]
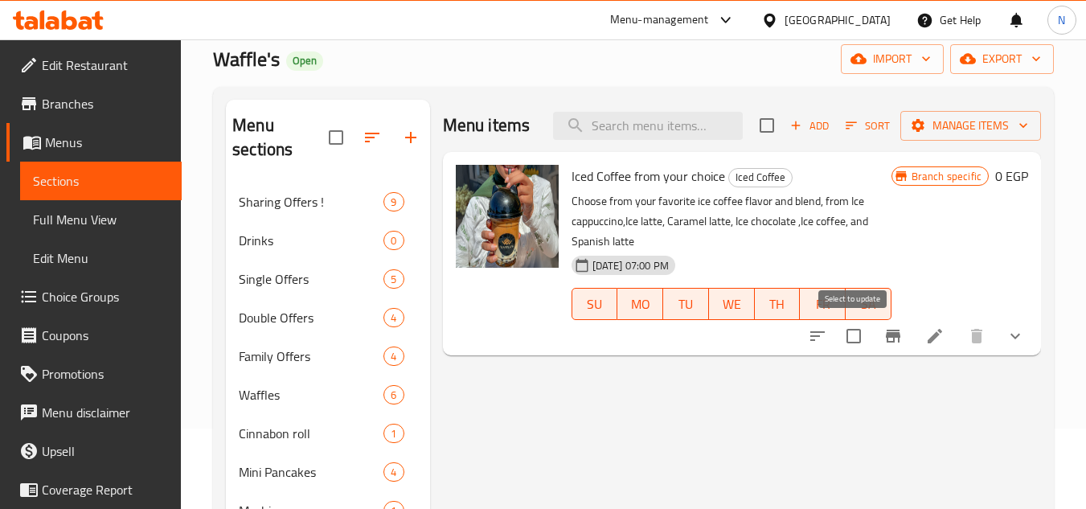
click at [856, 340] on input "checkbox" at bounding box center [854, 336] width 34 height 34
checkbox input "true"
click at [649, 175] on span "Iced Coffee from your choice" at bounding box center [648, 176] width 154 height 24
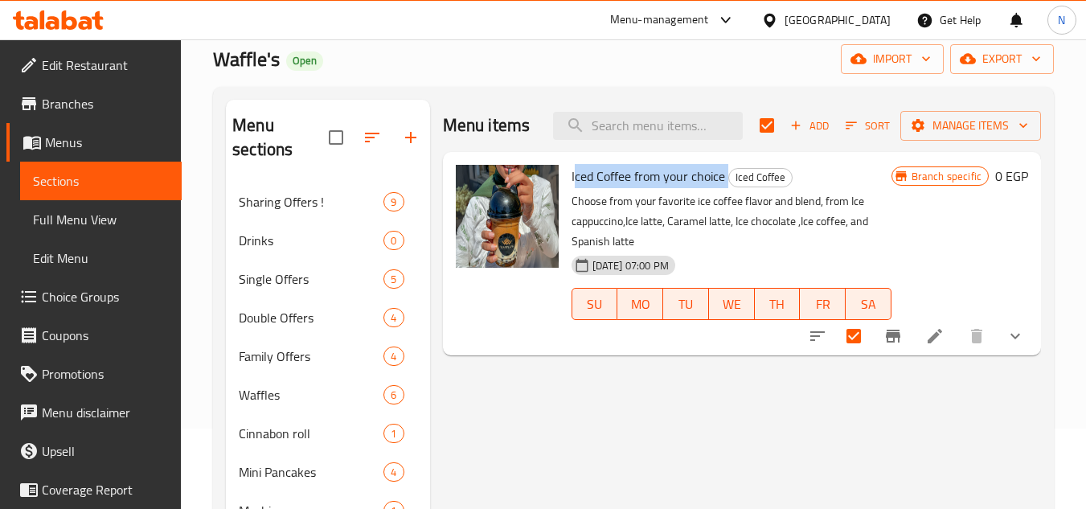
click at [649, 175] on span "Iced Coffee from your choice" at bounding box center [648, 176] width 154 height 24
copy h6 "Iced Coffee from your choice"
click at [936, 121] on span "Manage items" at bounding box center [970, 126] width 115 height 20
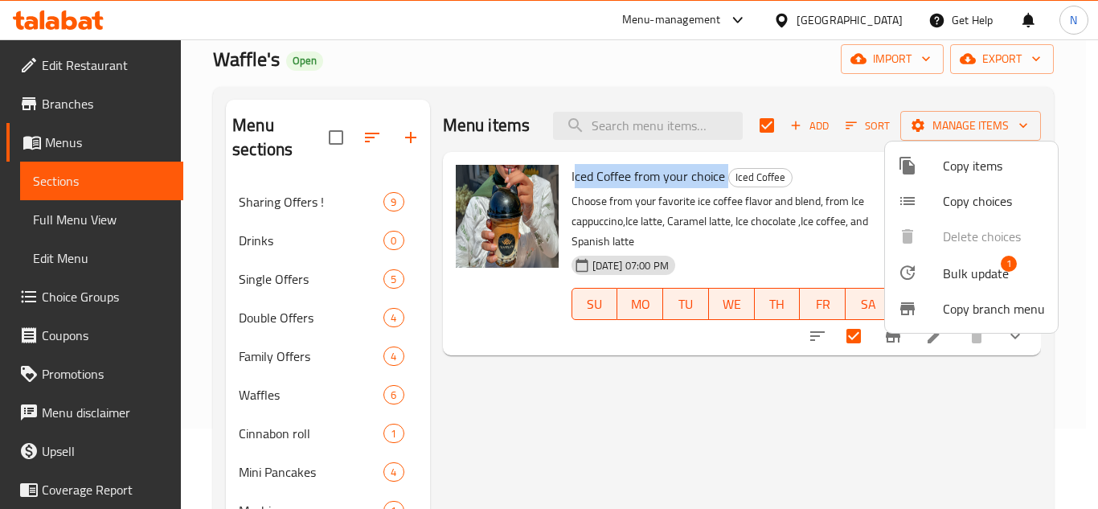
click at [983, 168] on span "Copy items" at bounding box center [994, 165] width 102 height 19
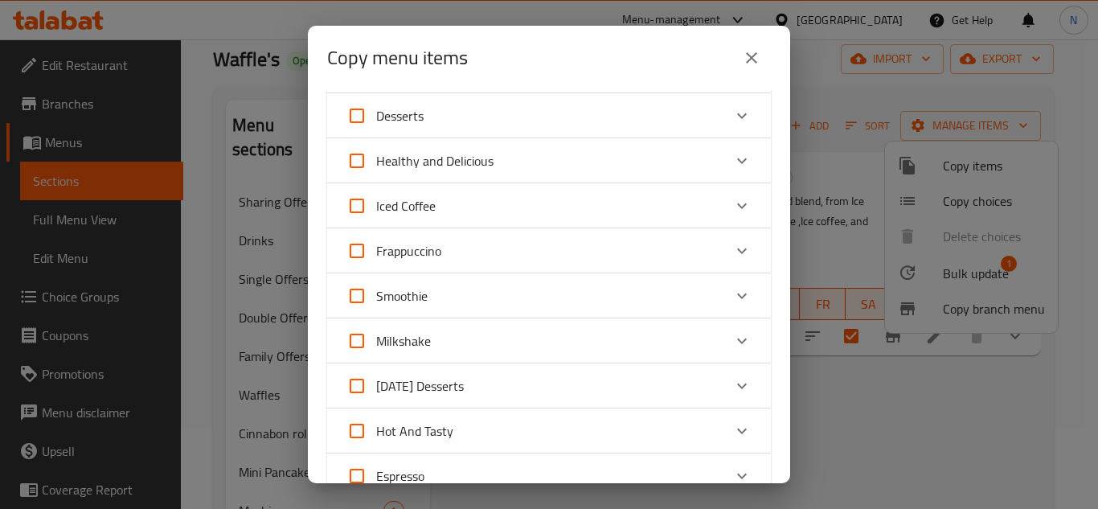
scroll to position [884, 0]
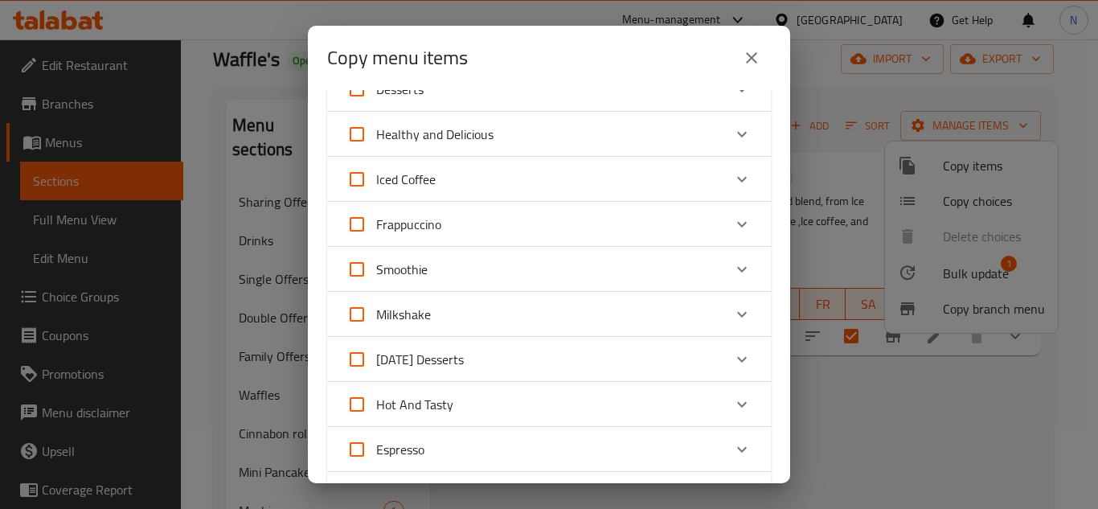
click at [429, 174] on span "Iced Coffee" at bounding box center [405, 179] width 59 height 24
click at [376, 174] on input "Iced Coffee" at bounding box center [357, 179] width 39 height 39
checkbox input "true"
click at [437, 174] on div "Iced Coffee" at bounding box center [534, 179] width 376 height 39
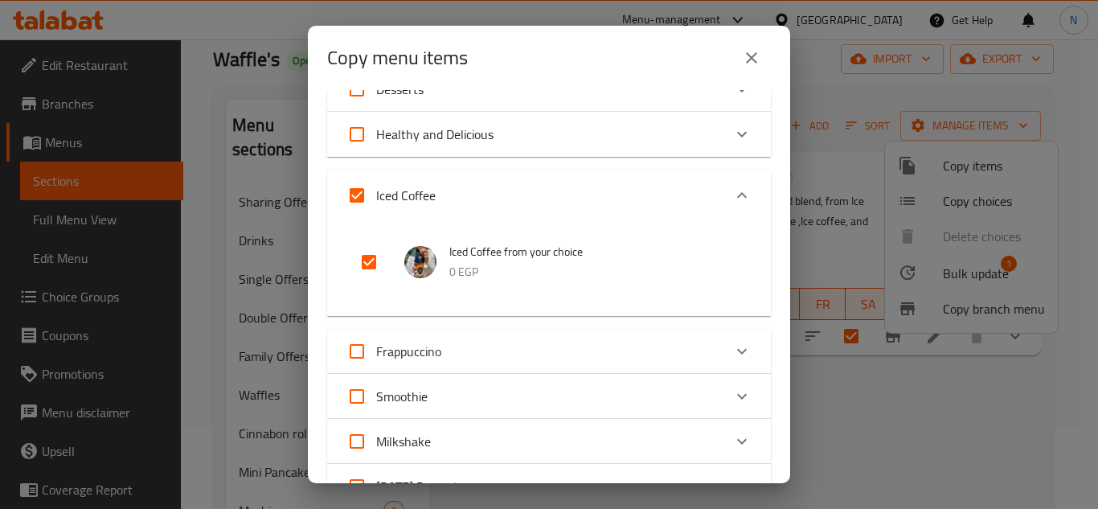
click at [353, 197] on input "Iced Coffee" at bounding box center [357, 195] width 39 height 39
checkbox input "false"
click at [373, 264] on input "checkbox" at bounding box center [369, 262] width 39 height 39
checkbox input "true"
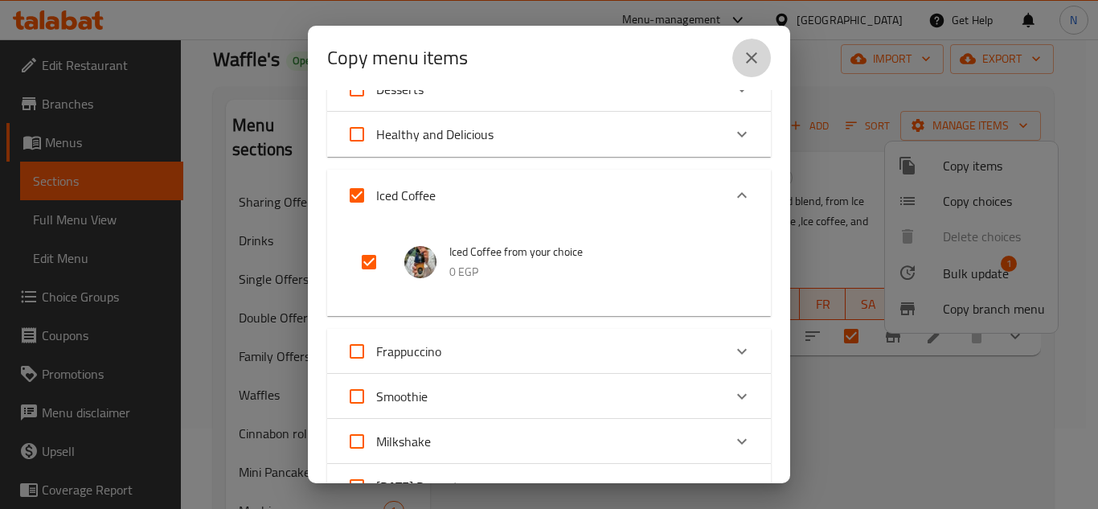
click at [749, 61] on icon "close" at bounding box center [751, 57] width 11 height 11
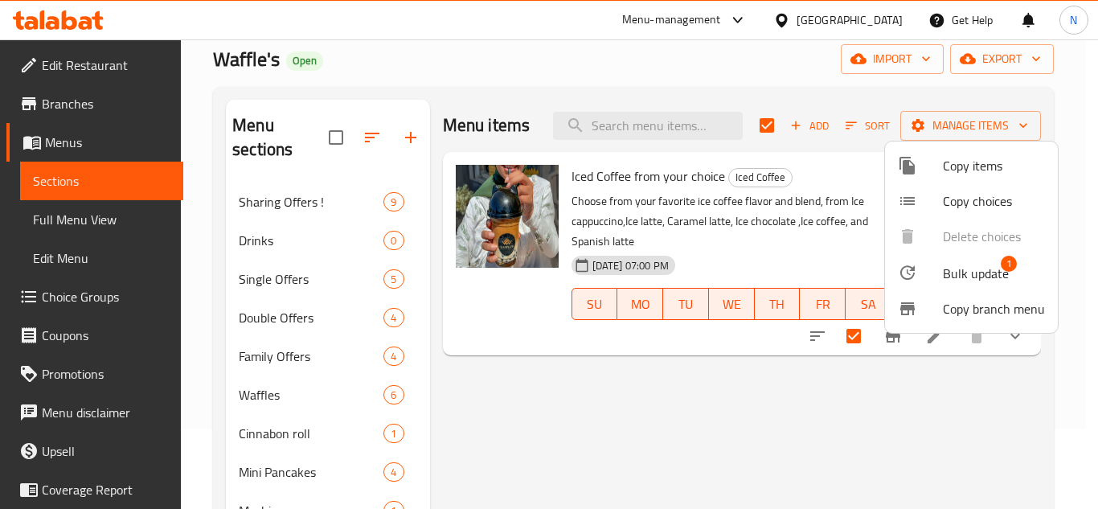
click at [940, 127] on div at bounding box center [549, 254] width 1098 height 509
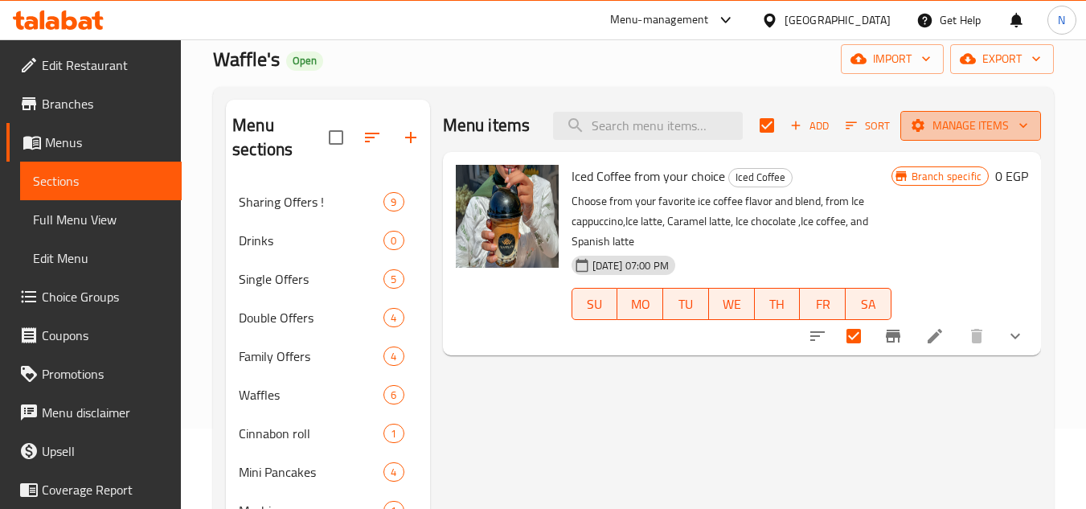
click at [955, 125] on span "Manage items" at bounding box center [970, 126] width 115 height 20
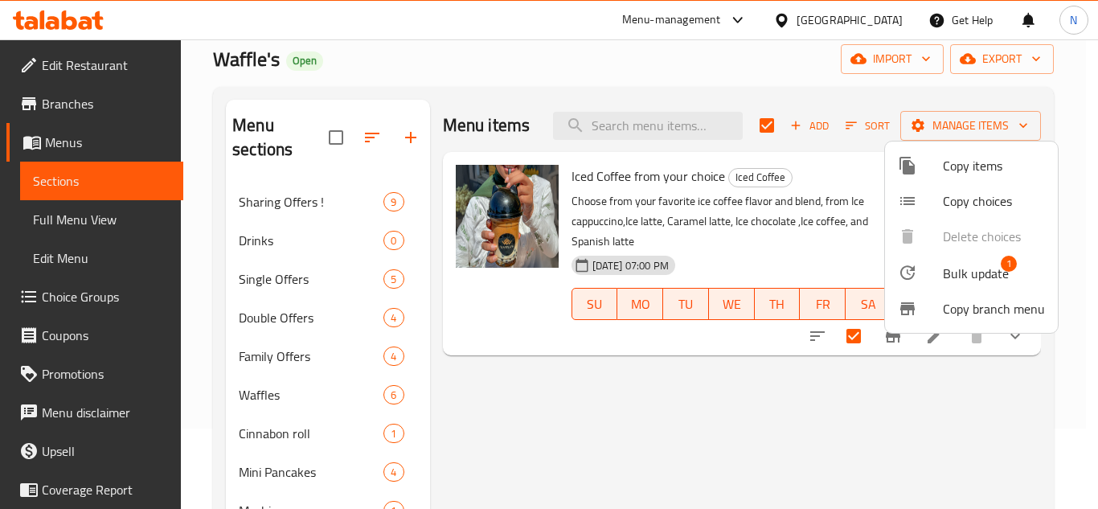
click at [1001, 172] on span "Copy items" at bounding box center [994, 165] width 102 height 19
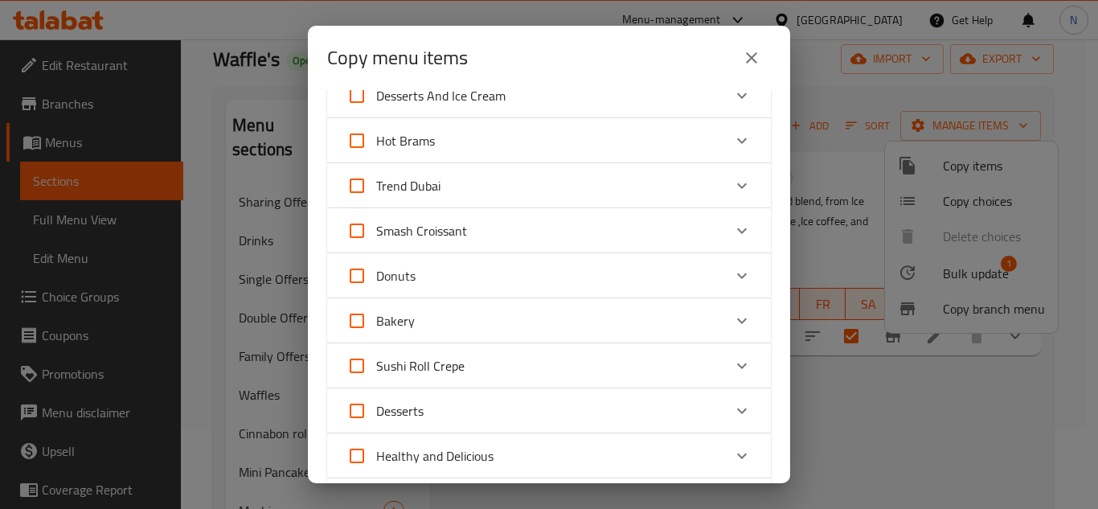
scroll to position [777, 0]
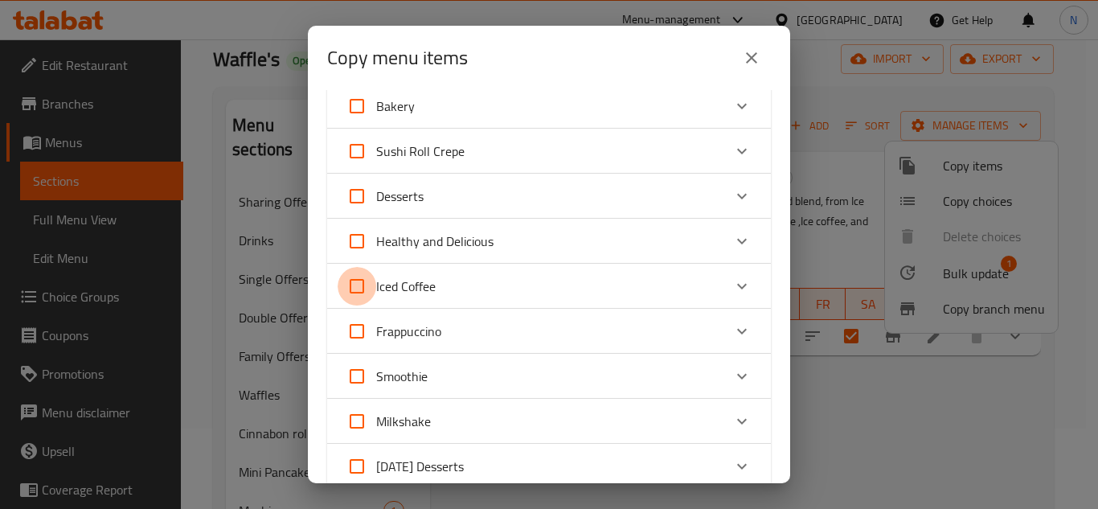
click at [356, 290] on input "Iced Coffee" at bounding box center [357, 286] width 39 height 39
checkbox input "true"
click at [358, 287] on input "Iced Coffee" at bounding box center [357, 286] width 39 height 39
checkbox input "false"
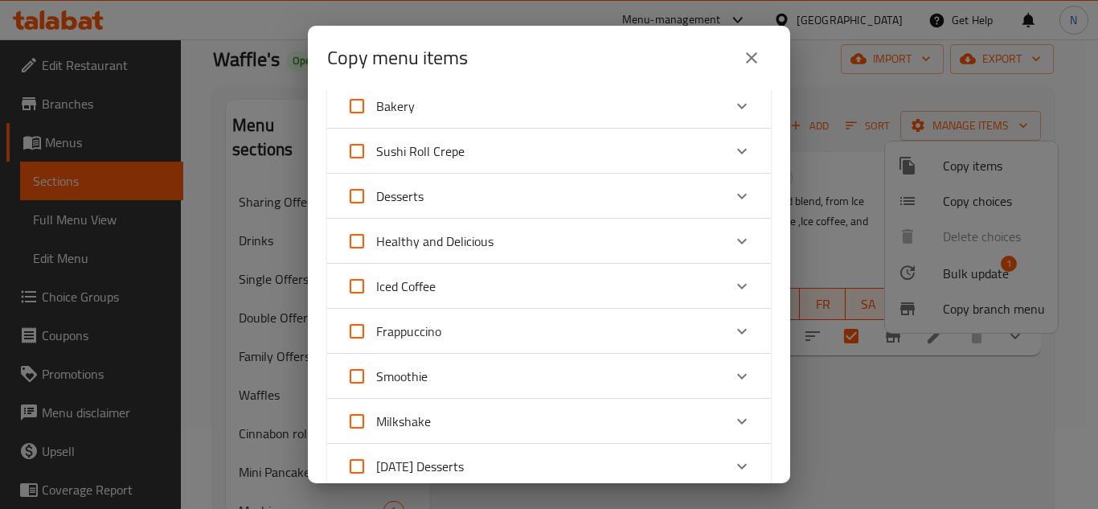
click at [518, 288] on div "Iced Coffee" at bounding box center [534, 286] width 376 height 39
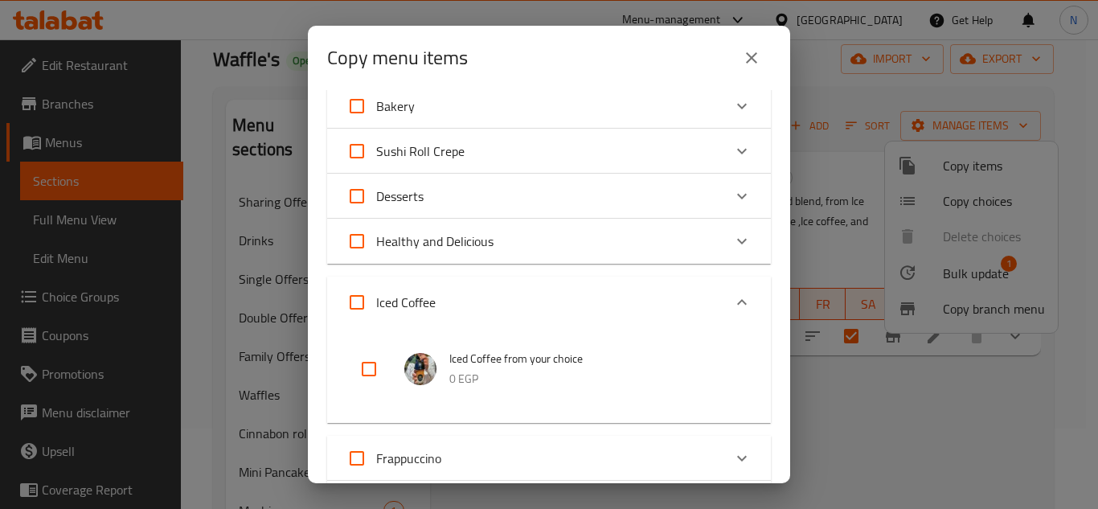
click at [362, 368] on input "checkbox" at bounding box center [369, 369] width 39 height 39
checkbox input "true"
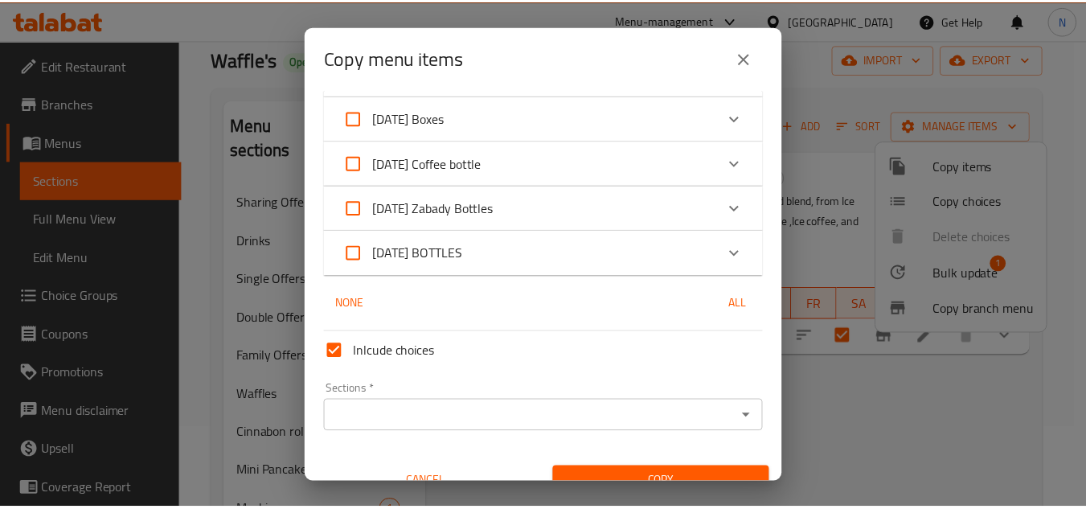
scroll to position [1591, 0]
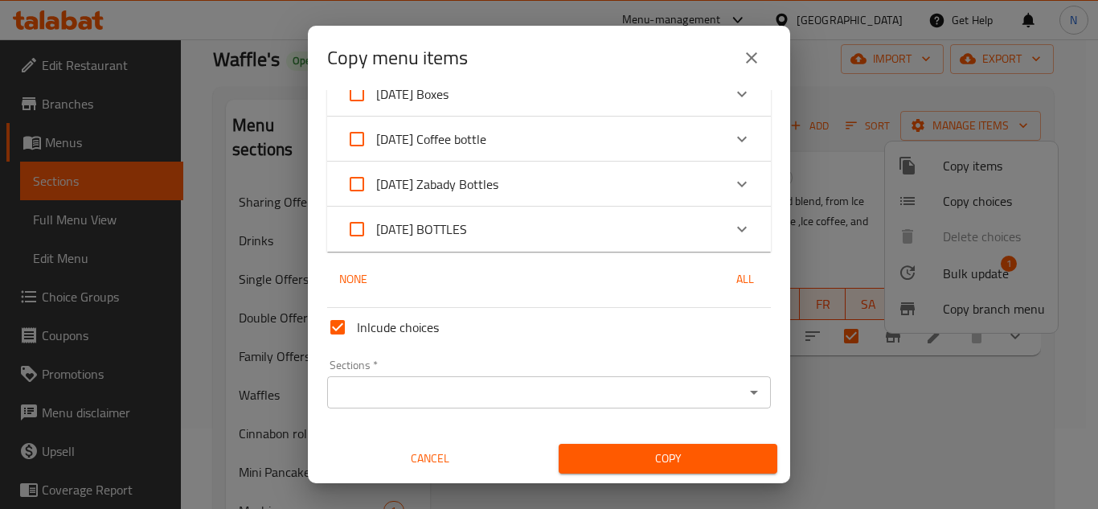
click at [412, 385] on input "Sections   *" at bounding box center [535, 392] width 407 height 23
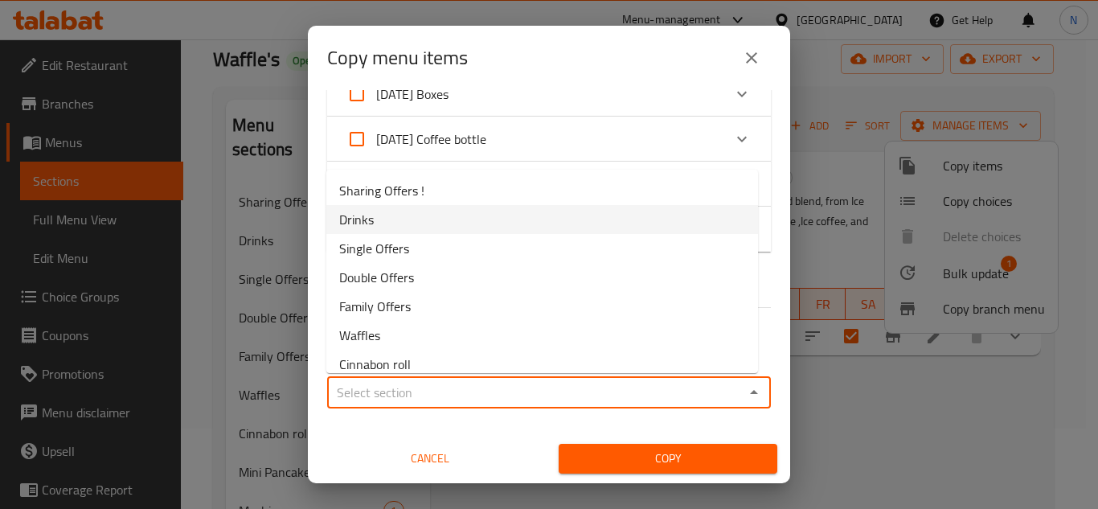
drag, startPoint x: 385, startPoint y: 222, endPoint x: 551, endPoint y: 323, distance: 194.8
click at [386, 222] on li "Drinks" at bounding box center [542, 219] width 432 height 29
type input "Drinks"
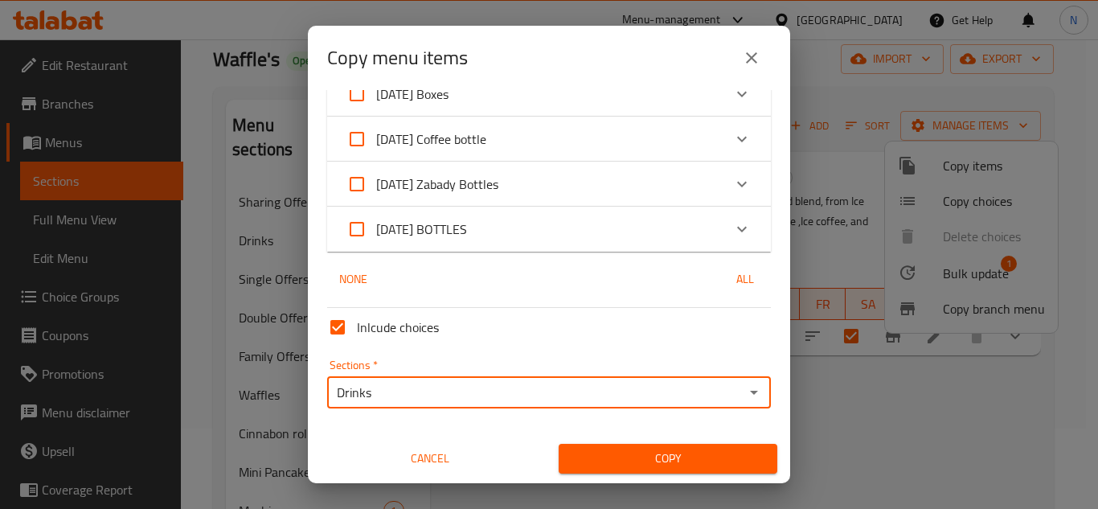
click at [619, 450] on span "Copy" at bounding box center [667, 458] width 193 height 20
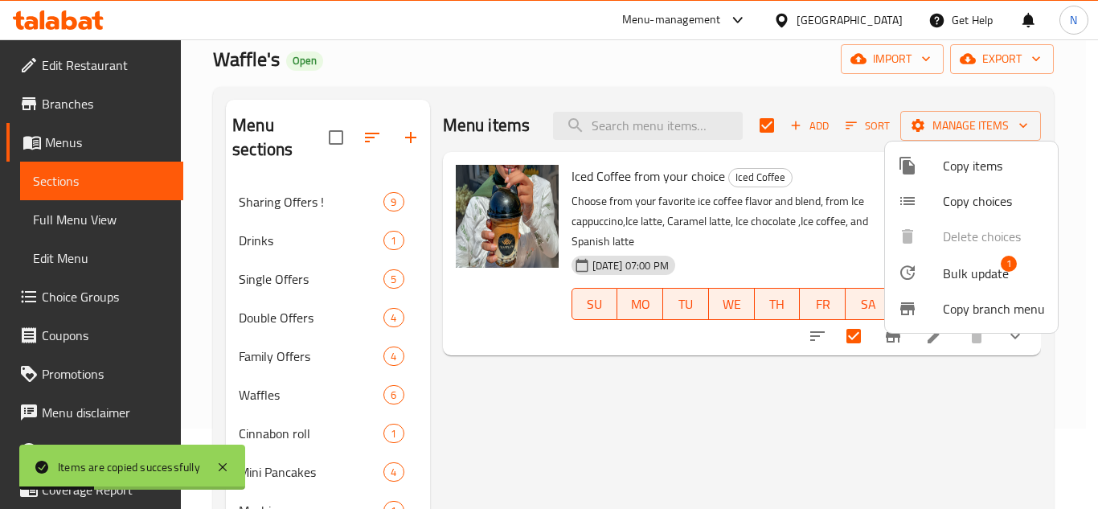
drag, startPoint x: 937, startPoint y: 347, endPoint x: 934, endPoint y: 375, distance: 27.5
click at [934, 375] on div at bounding box center [549, 254] width 1098 height 509
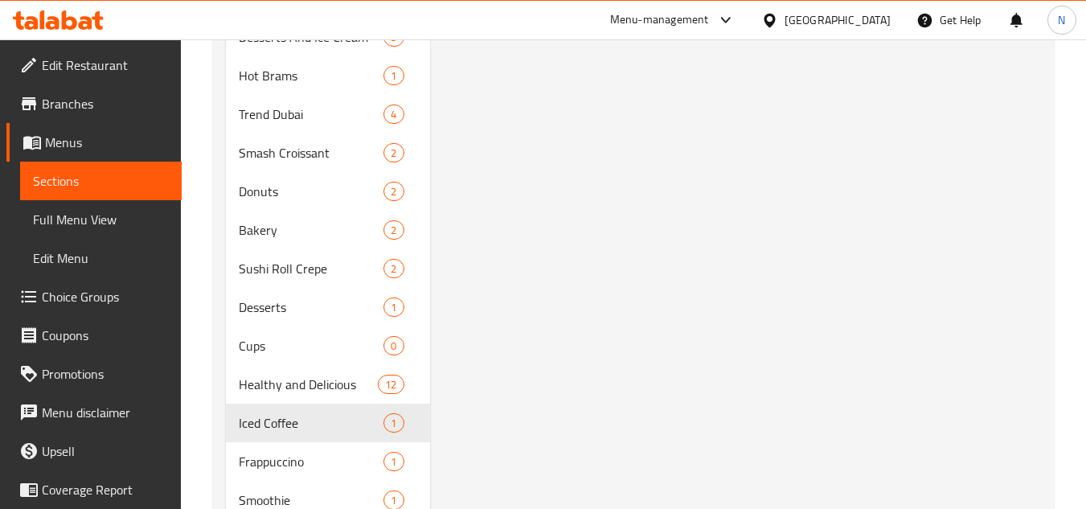
scroll to position [804, 0]
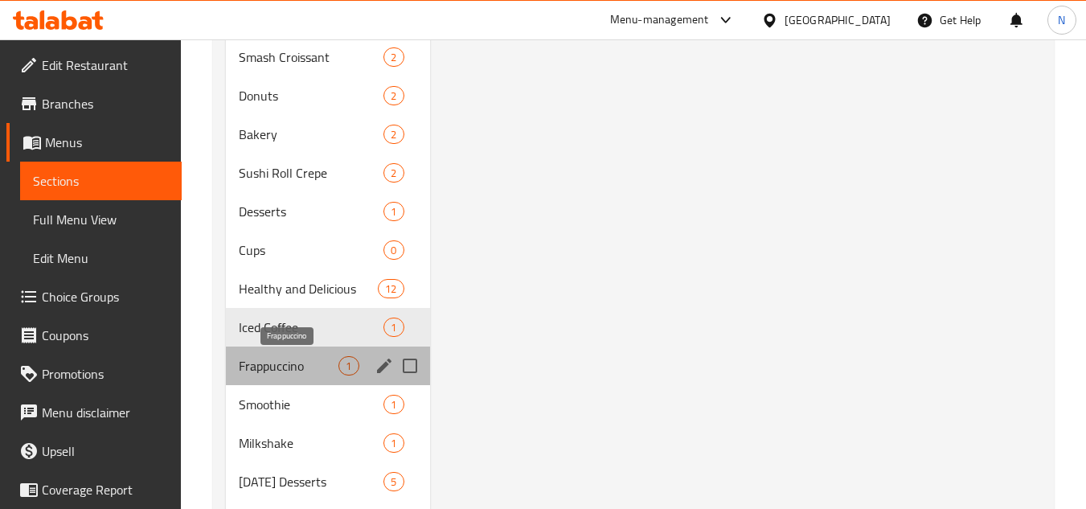
click at [318, 359] on span "Frappuccino" at bounding box center [289, 365] width 100 height 19
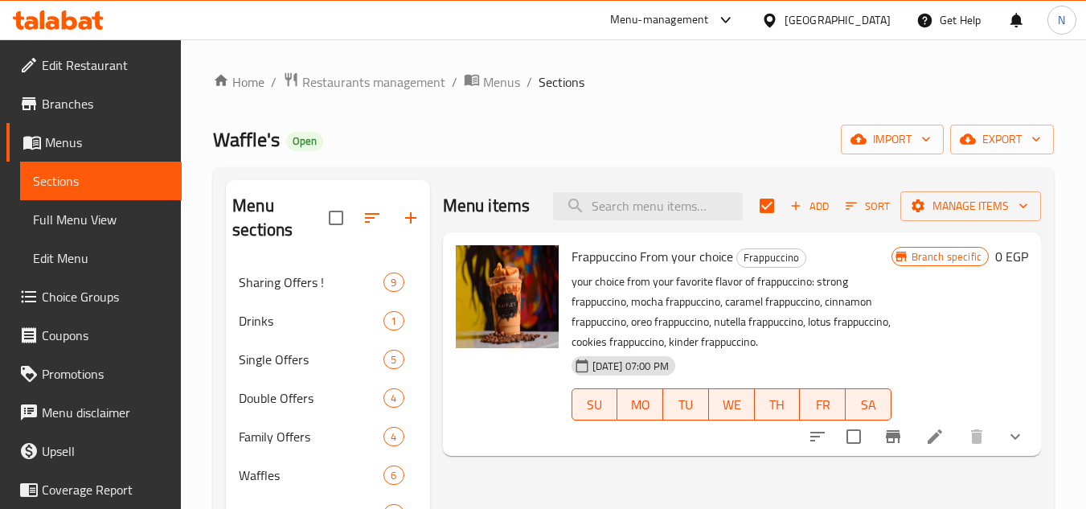
scroll to position [80, 0]
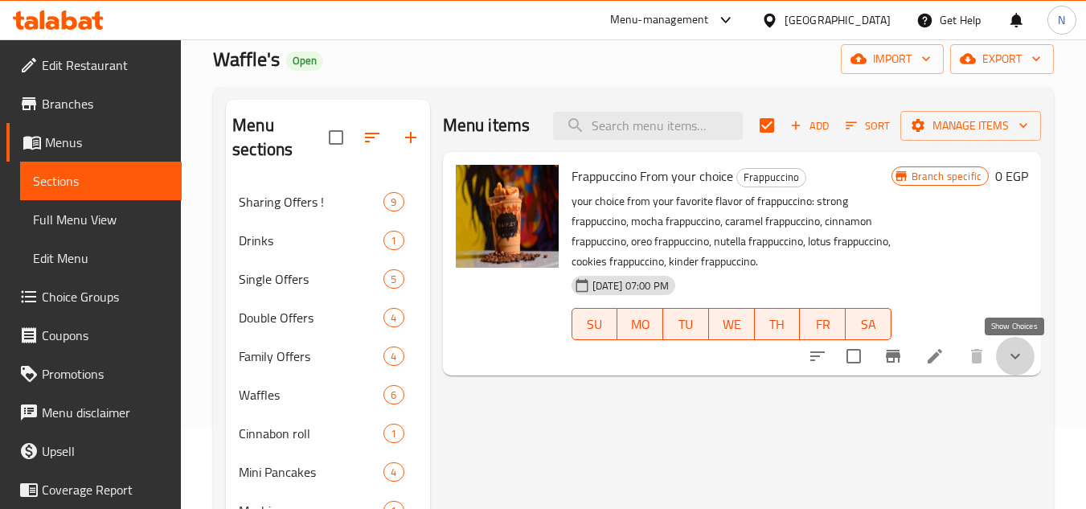
click at [1022, 351] on icon "show more" at bounding box center [1014, 355] width 19 height 19
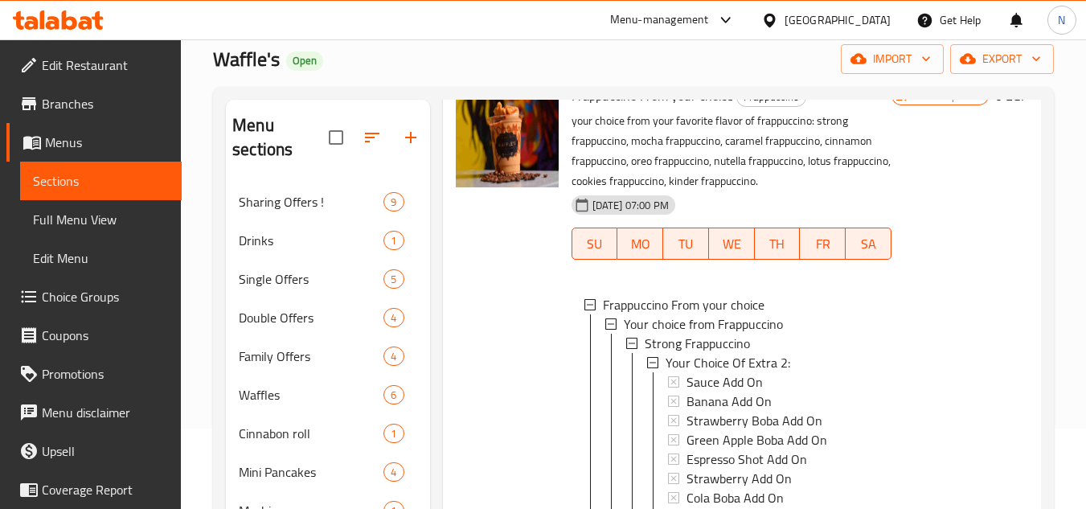
click at [624, 108] on span "Frappuccino From your choice" at bounding box center [652, 96] width 162 height 24
copy h6 "Frappuccino From your choice"
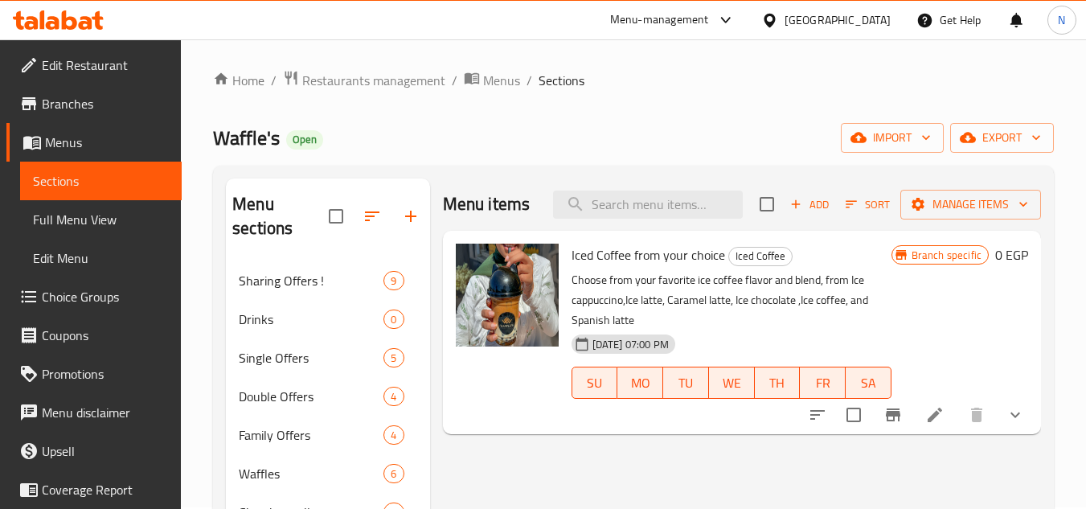
scroll to position [915, 0]
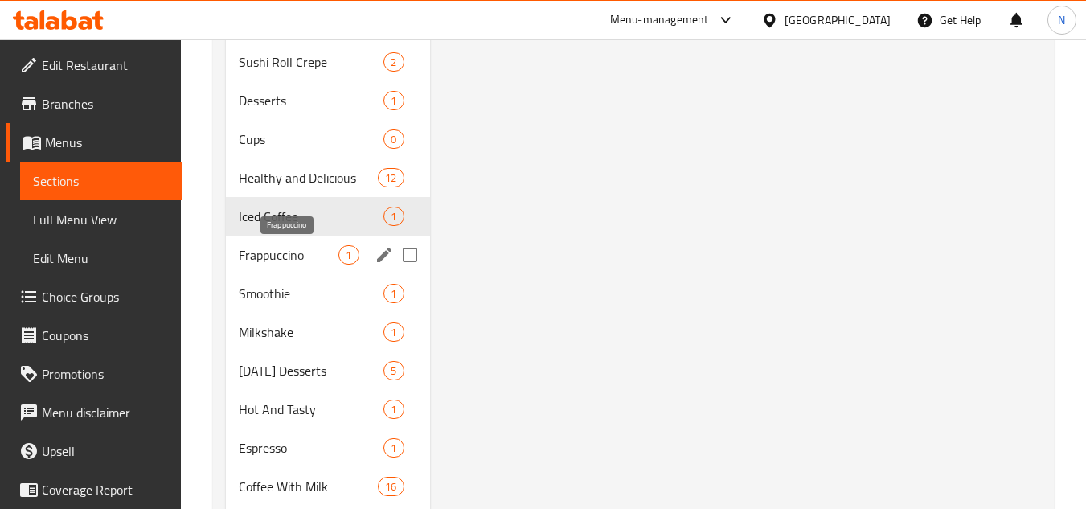
click at [315, 256] on span "Frappuccino" at bounding box center [289, 254] width 100 height 19
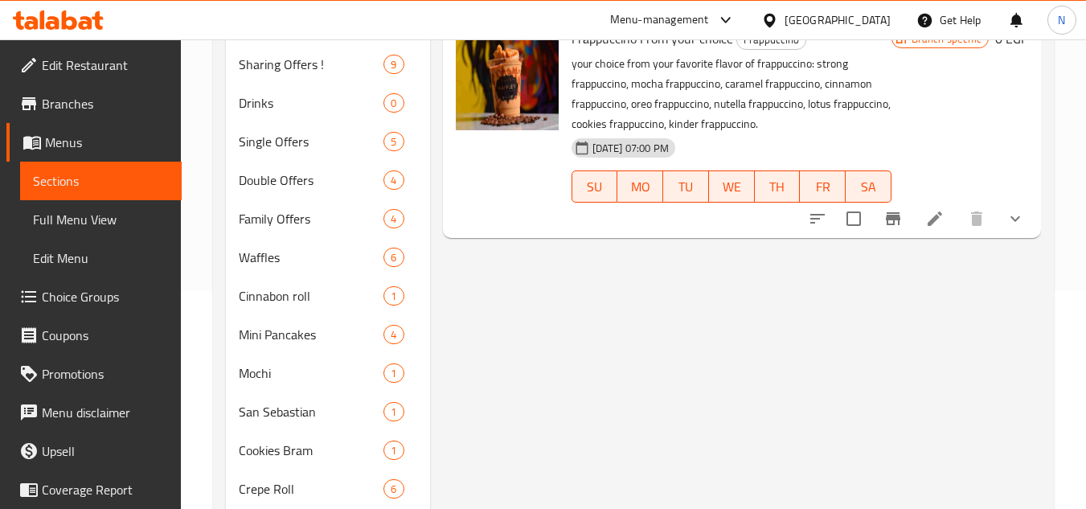
scroll to position [241, 0]
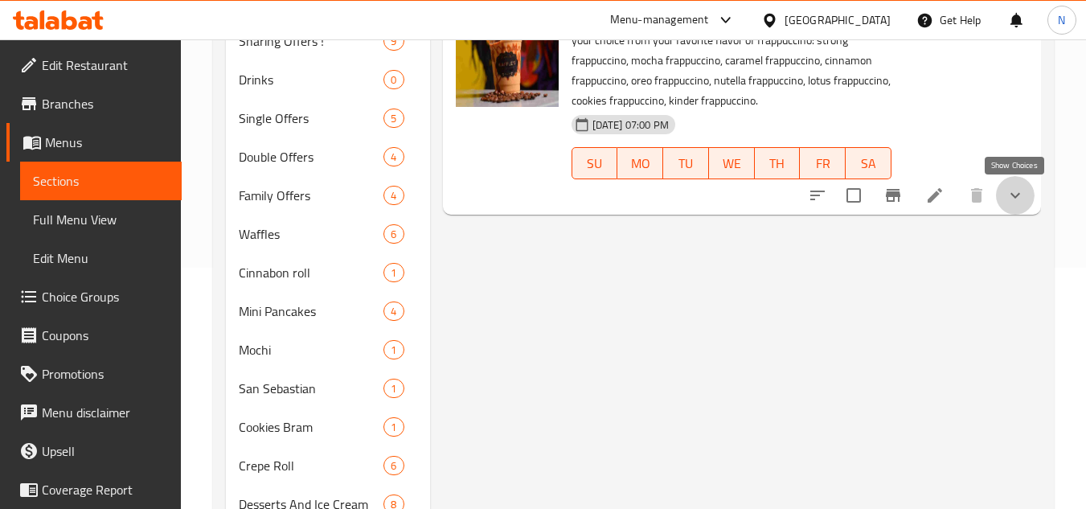
click at [1020, 200] on icon "show more" at bounding box center [1014, 195] width 19 height 19
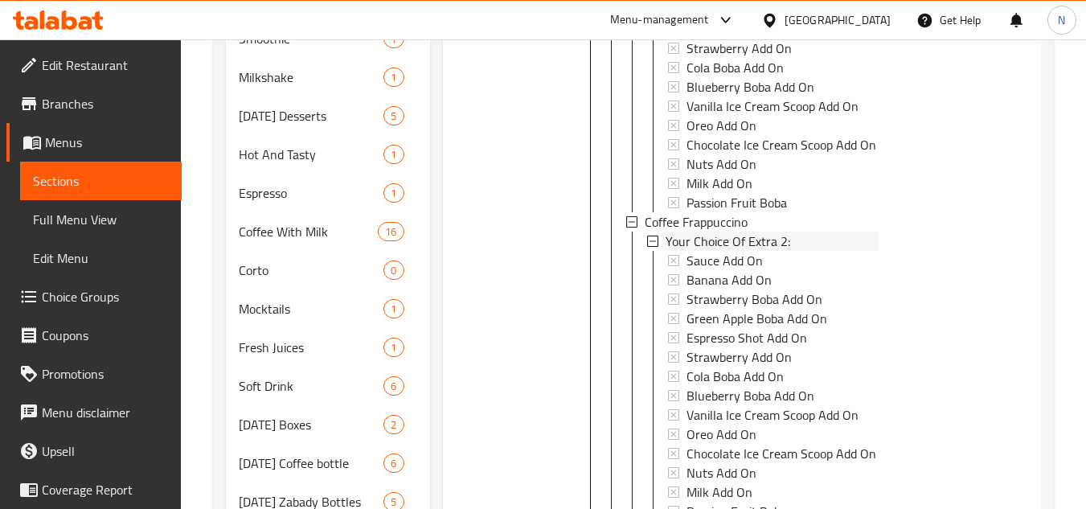
scroll to position [1792, 0]
drag, startPoint x: 665, startPoint y: 326, endPoint x: 785, endPoint y: 331, distance: 119.9
drag, startPoint x: 788, startPoint y: 210, endPoint x: 668, endPoint y: 206, distance: 120.6
click at [668, 231] on div "Your Choice Of Extra 2:" at bounding box center [771, 240] width 213 height 19
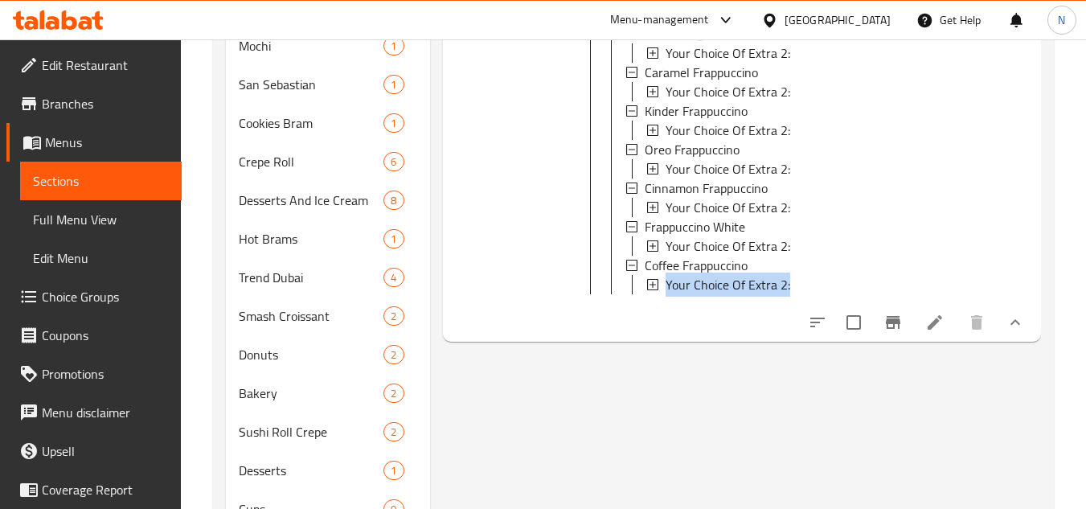
scroll to position [526, 0]
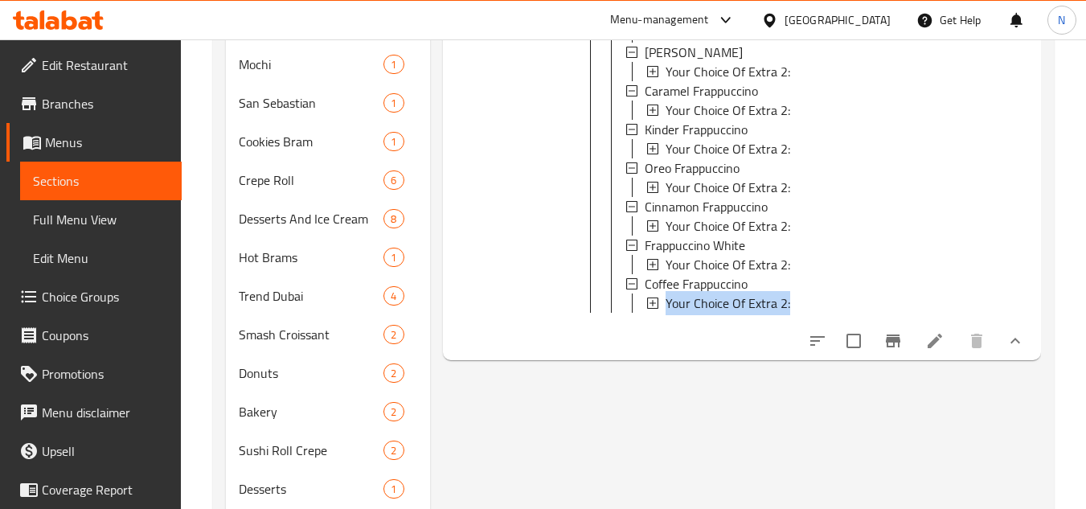
click at [73, 219] on span "Full Menu View" at bounding box center [101, 219] width 136 height 19
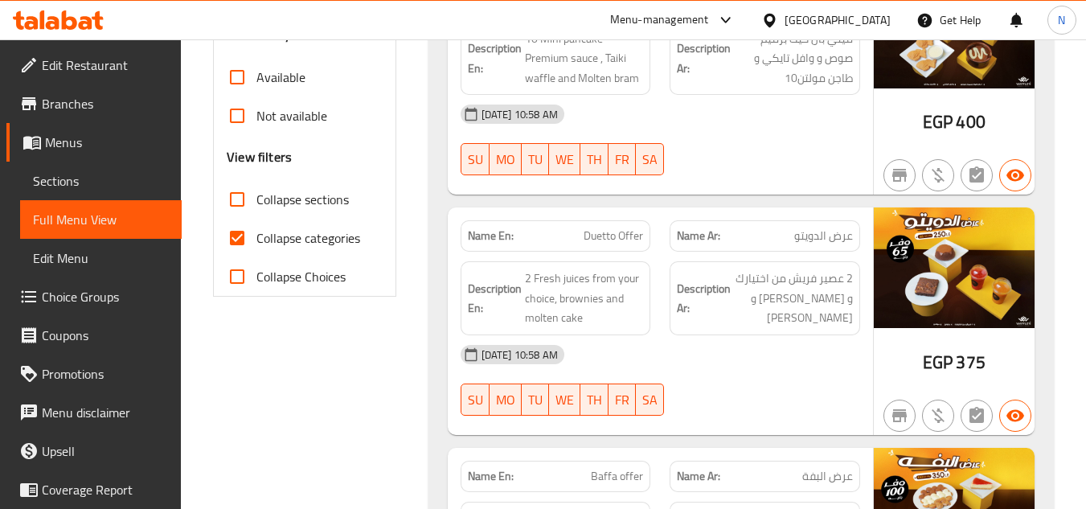
click at [240, 238] on input "Collapse categories" at bounding box center [237, 238] width 39 height 39
checkbox input "false"
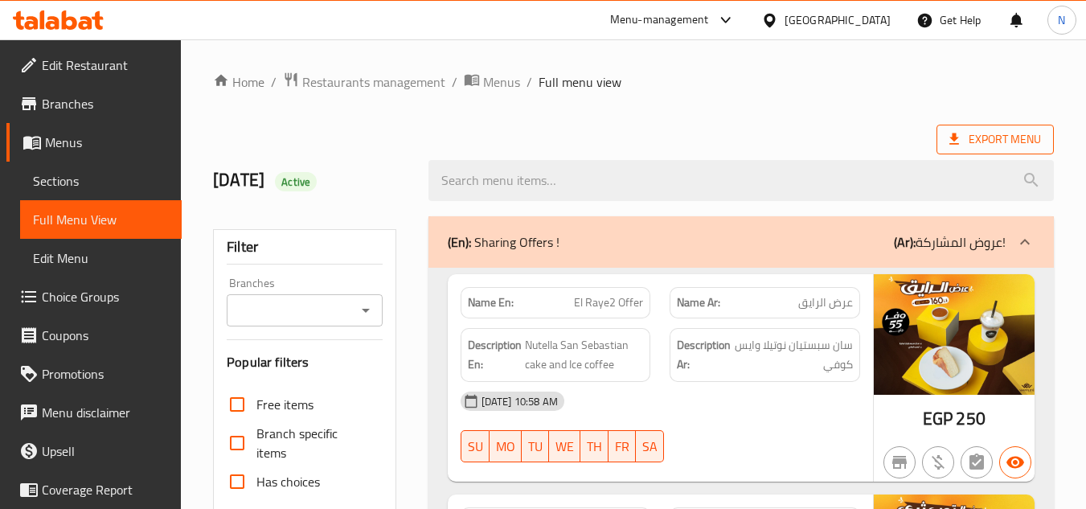
click at [973, 133] on span "Export Menu" at bounding box center [995, 139] width 92 height 20
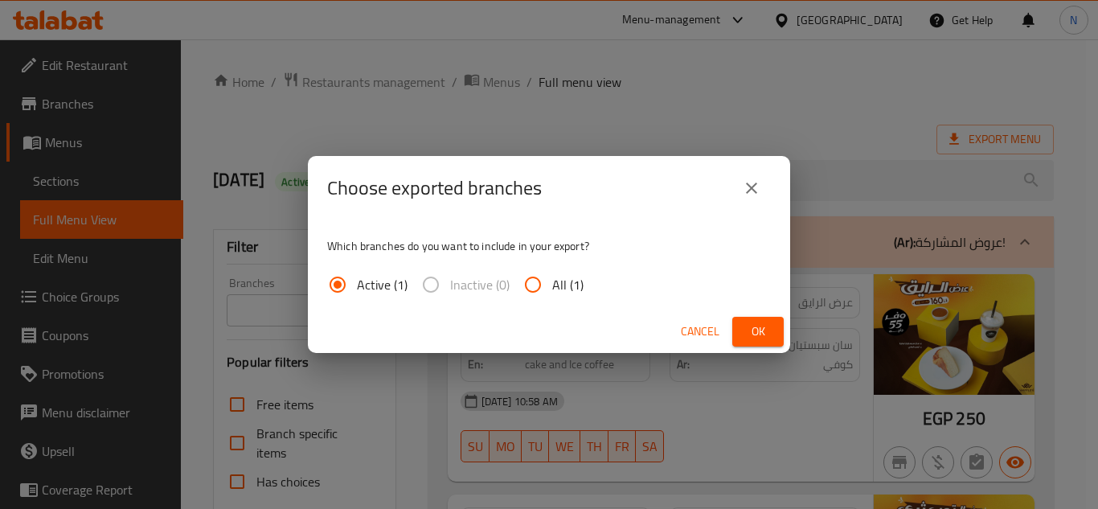
click at [554, 284] on span "All (1)" at bounding box center [567, 284] width 31 height 19
click at [552, 284] on input "All (1)" at bounding box center [533, 284] width 39 height 39
radio input "true"
click at [754, 330] on span "Ok" at bounding box center [758, 331] width 26 height 20
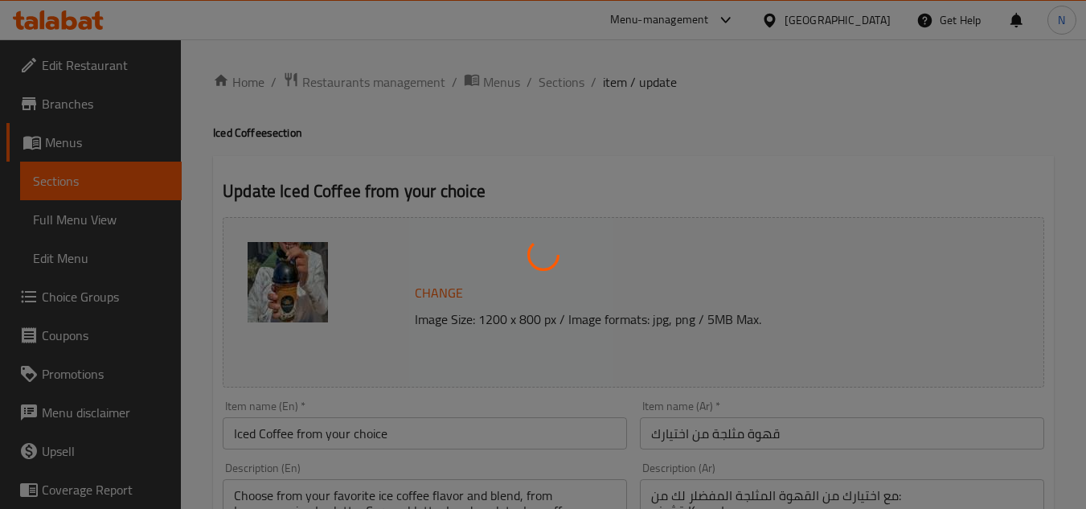
type input "أختيارك من الايس كوفي:"
type input "1"
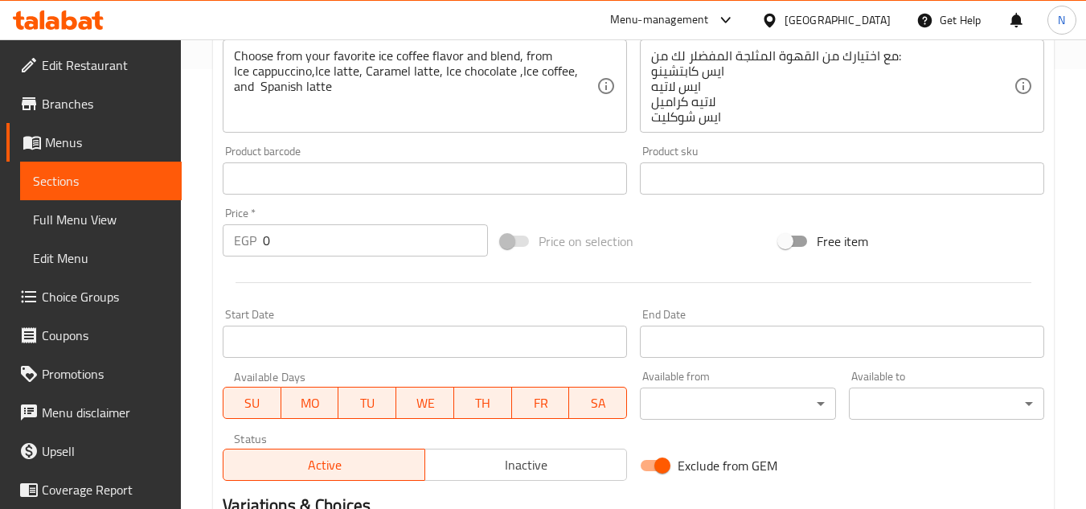
scroll to position [482, 0]
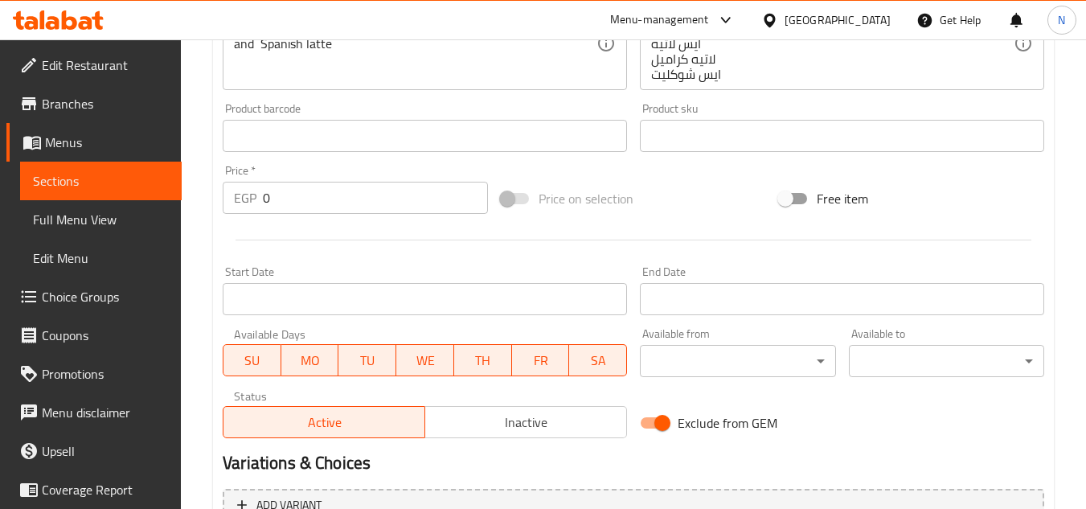
click at [482, 428] on span "Inactive" at bounding box center [526, 422] width 189 height 23
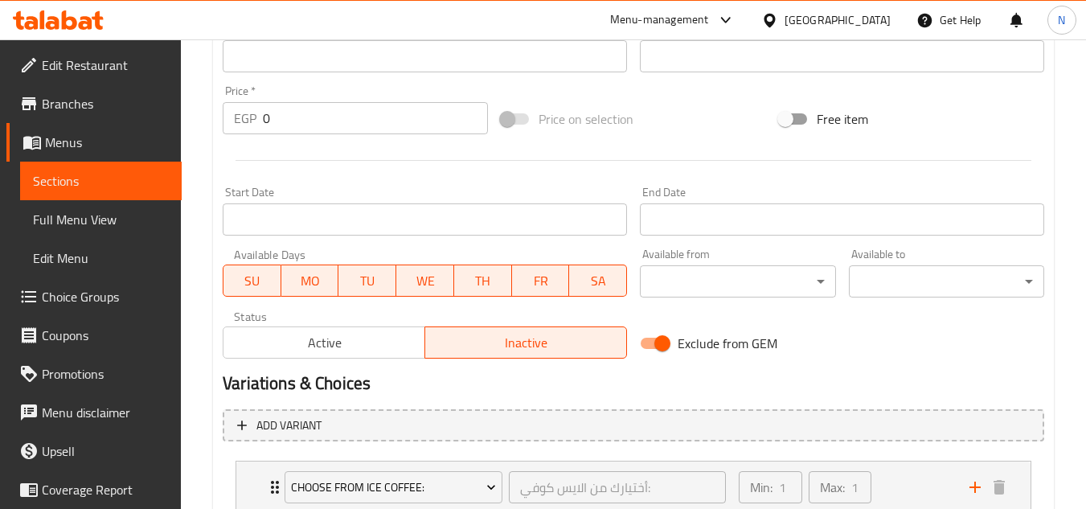
scroll to position [677, 0]
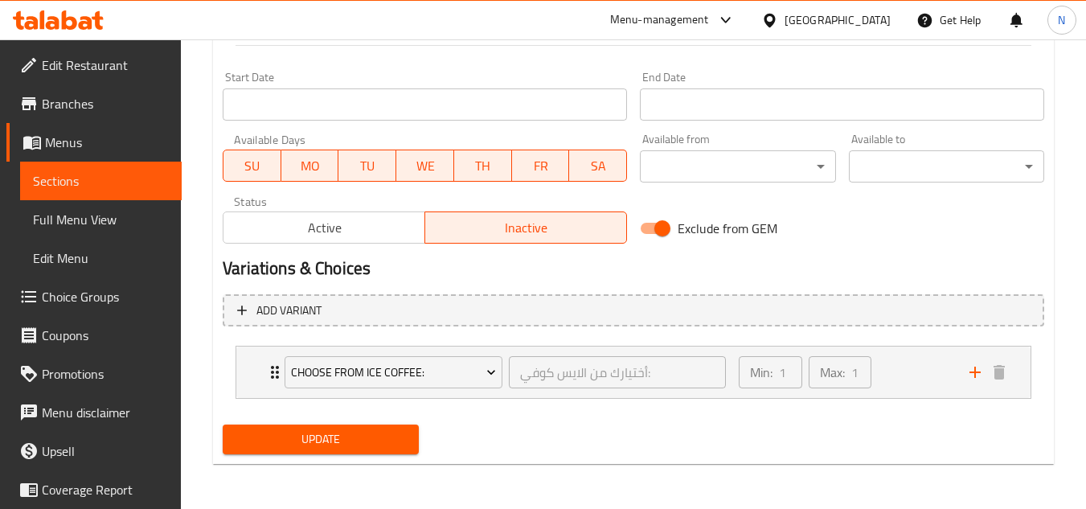
click at [367, 432] on span "Update" at bounding box center [320, 439] width 170 height 20
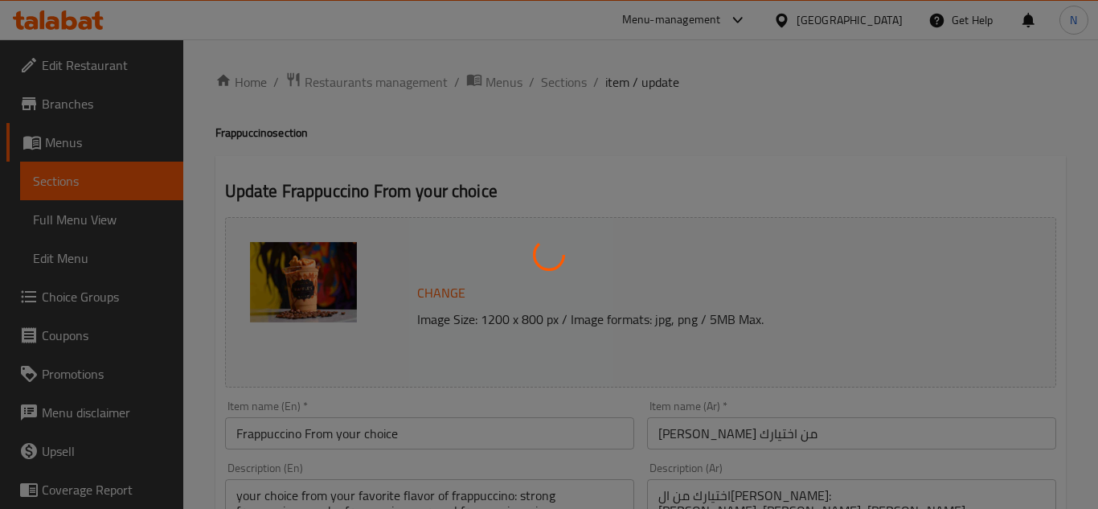
type input "اختيارك من اكسترا 2:"
type input "0"
type input "اختيارك من اكسترا 2:"
type input "0"
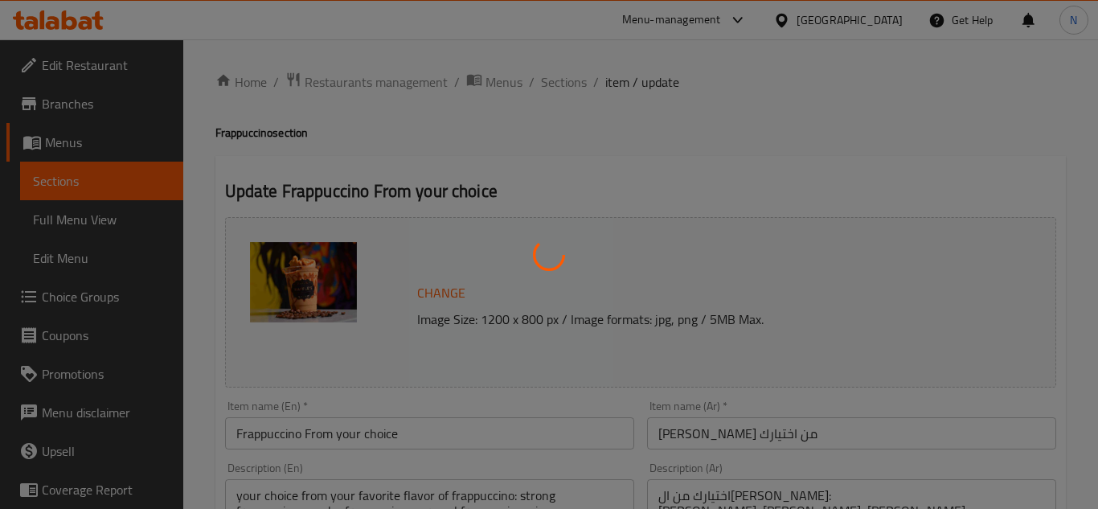
type input "0"
type input "اختيارك من اكسترا 2:"
type input "0"
type input "اختيارك من اكسترا 2:"
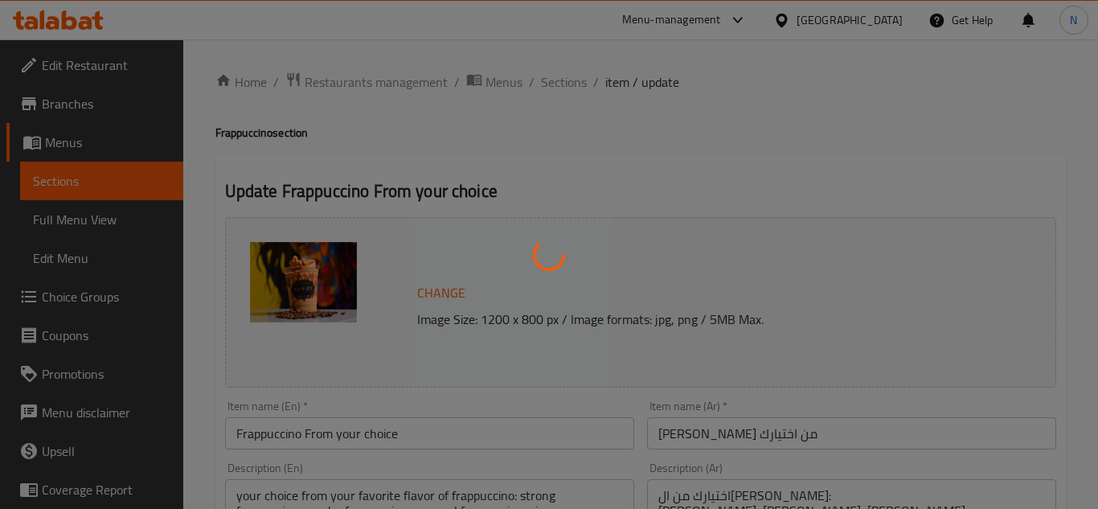
type input "0"
type input "اختيارك من اكسترا 2:"
type input "0"
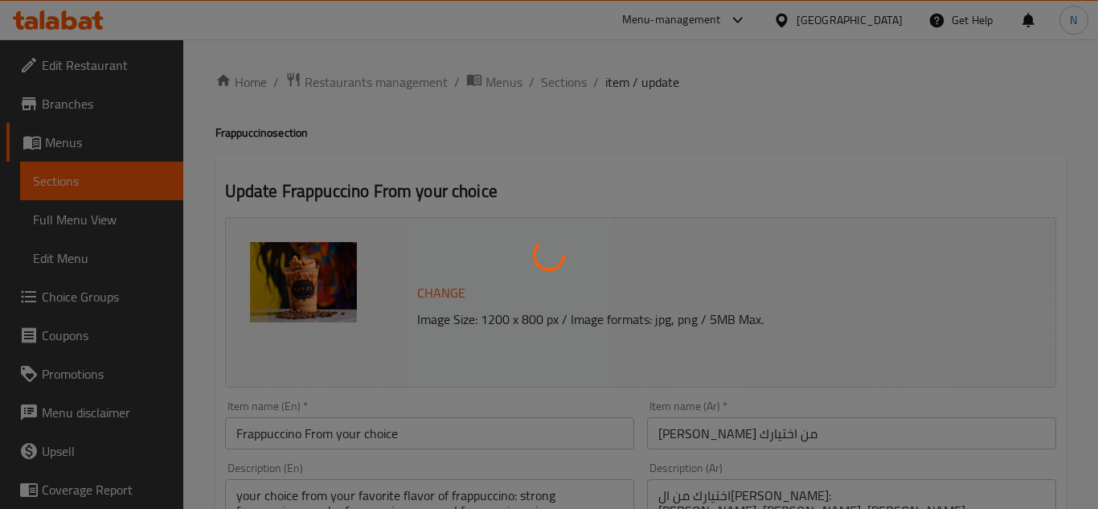
type input "اختيارك من اكسترا 2:"
type input "0"
type input "اختيارك من اكسترا 2:"
type input "0"
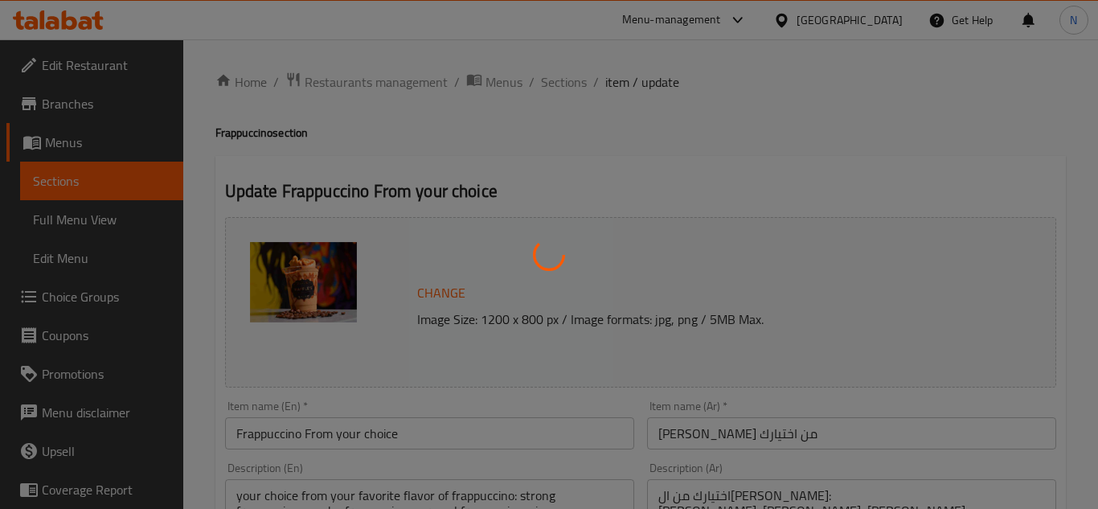
type input "0"
type input "اختيارك من اكسترا 2:"
type input "0"
type input "اختيارك من اكسترا 2:"
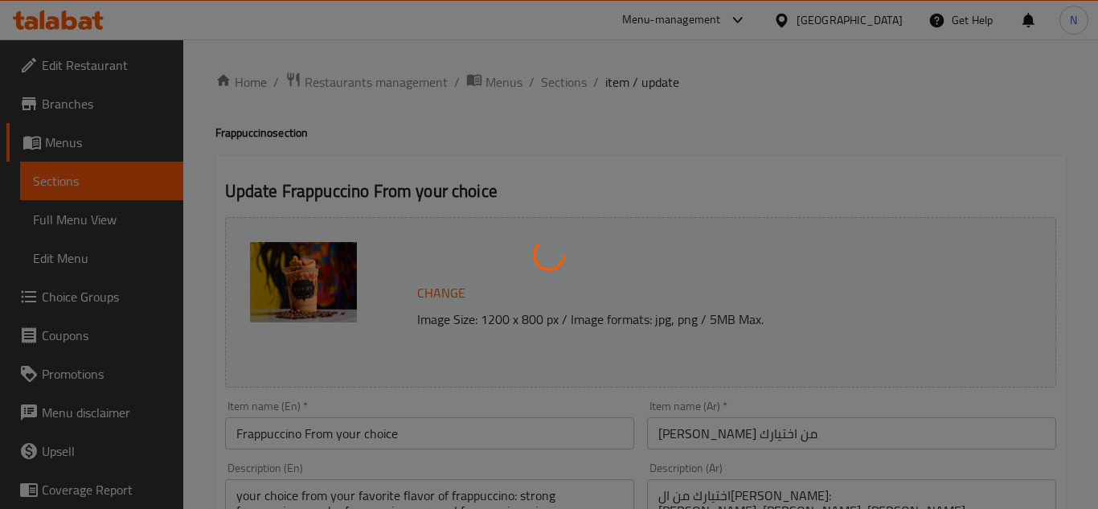
type input "0"
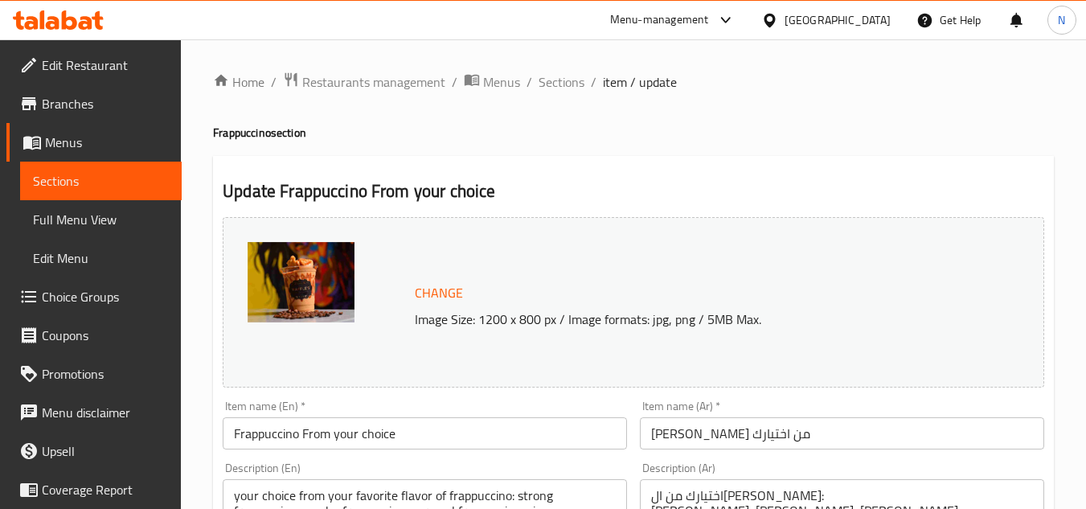
click at [442, 436] on input "Frappuccino From your choice" at bounding box center [425, 433] width 404 height 32
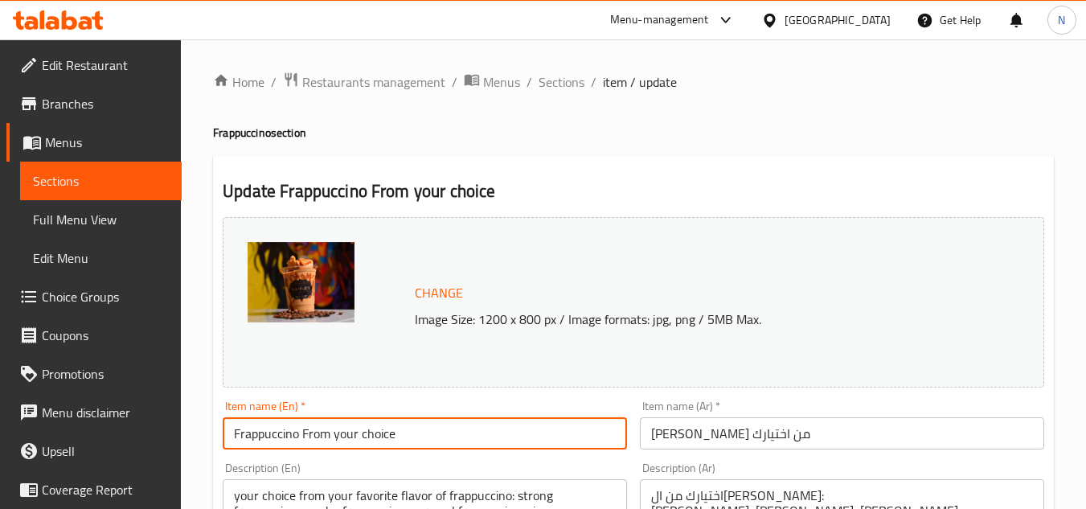
click at [442, 436] on input "Frappuccino From your choice" at bounding box center [425, 433] width 404 height 32
paste input "Of Your C"
type input "Frappuccino Of Your Choice"
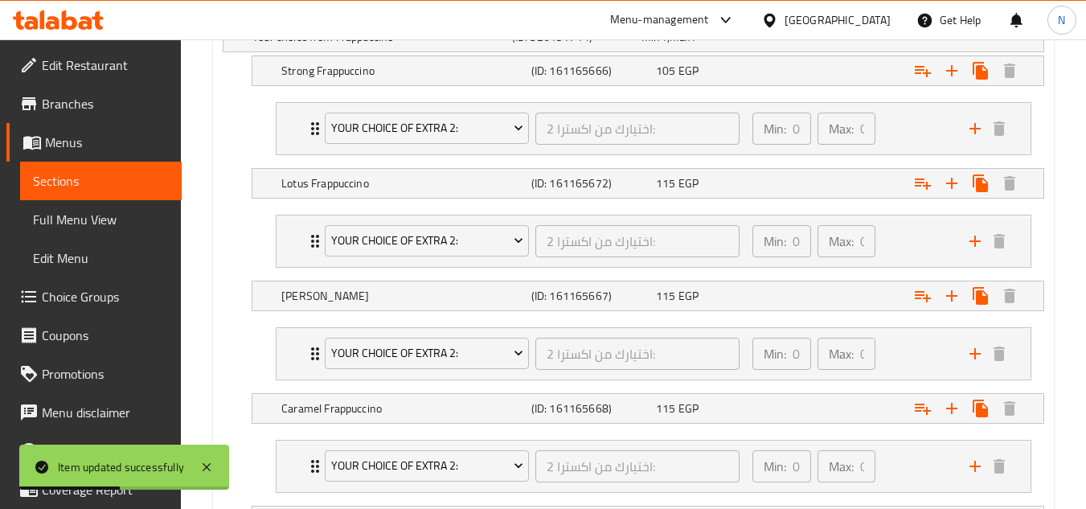
scroll to position [964, 0]
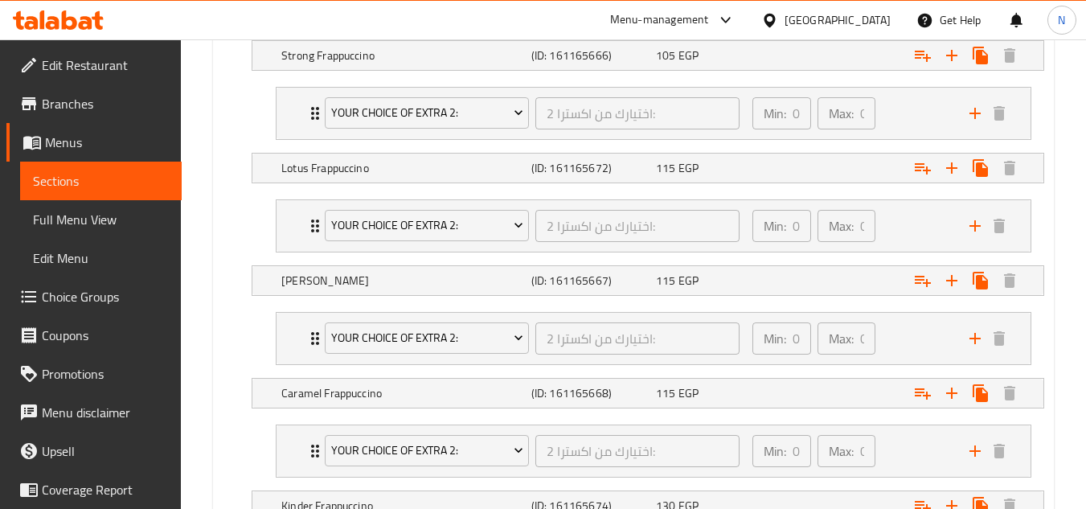
click at [102, 298] on span "Choice Groups" at bounding box center [105, 296] width 127 height 19
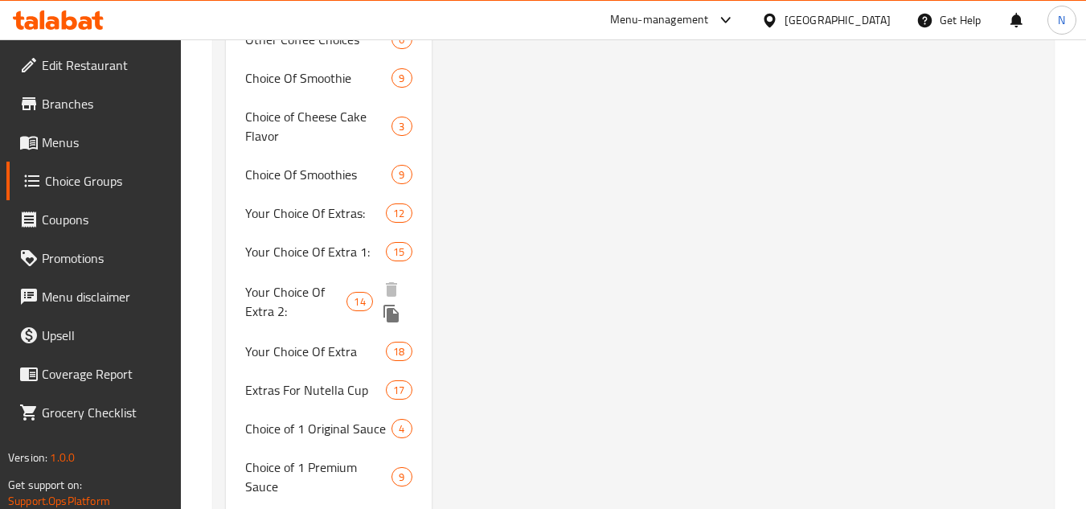
scroll to position [2556, 0]
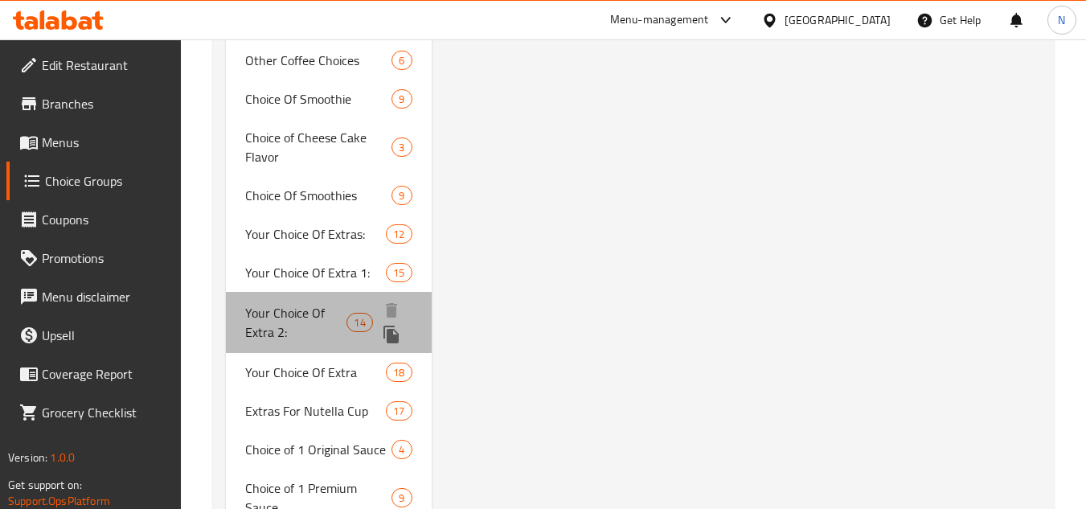
click at [288, 303] on span "Your Choice Of Extra 2:" at bounding box center [295, 322] width 101 height 39
type input "Your Choice Of Extra 2:"
type input "اختيارك من اكسترا 2:"
type input "0"
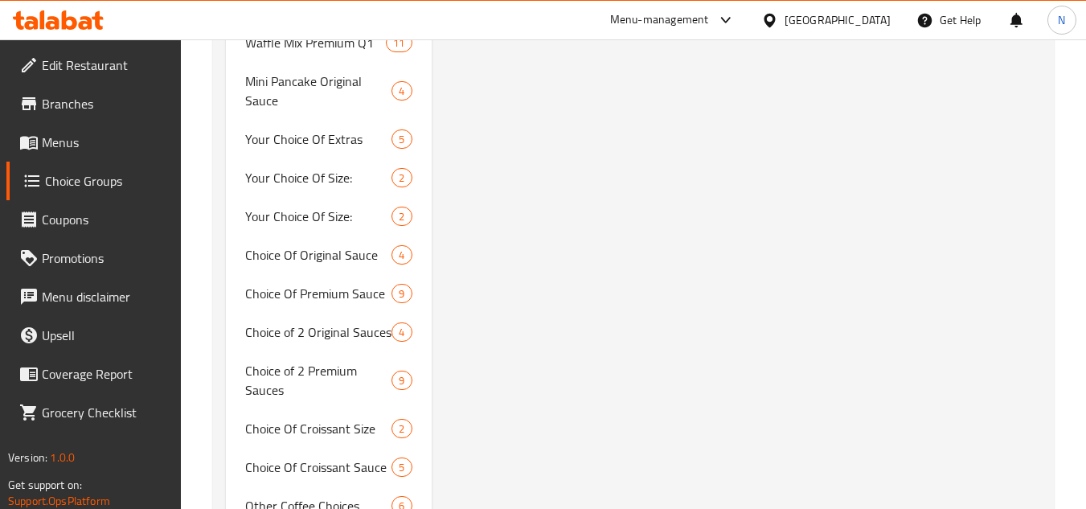
scroll to position [0, 0]
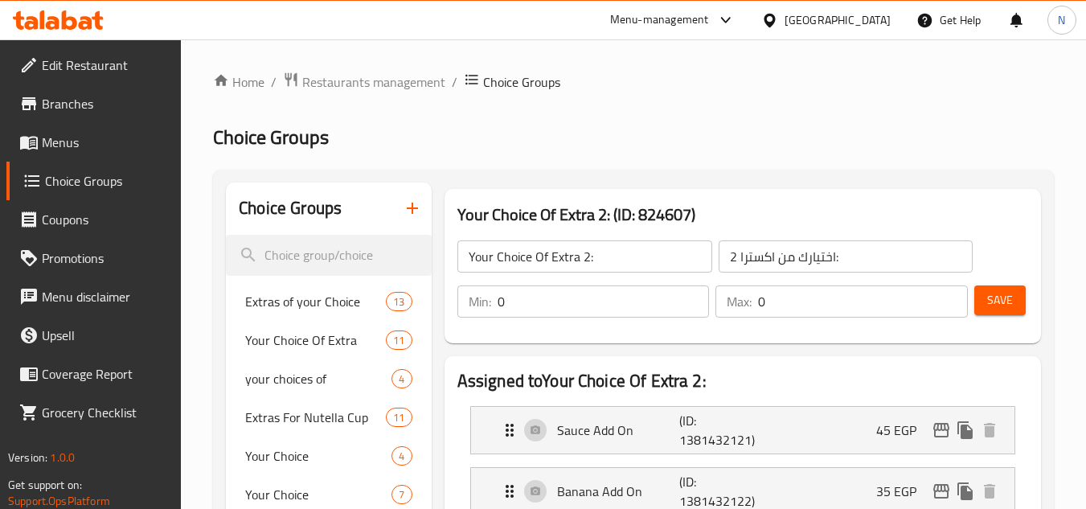
click at [600, 256] on input "Your Choice Of Extra 2:" at bounding box center [584, 256] width 255 height 32
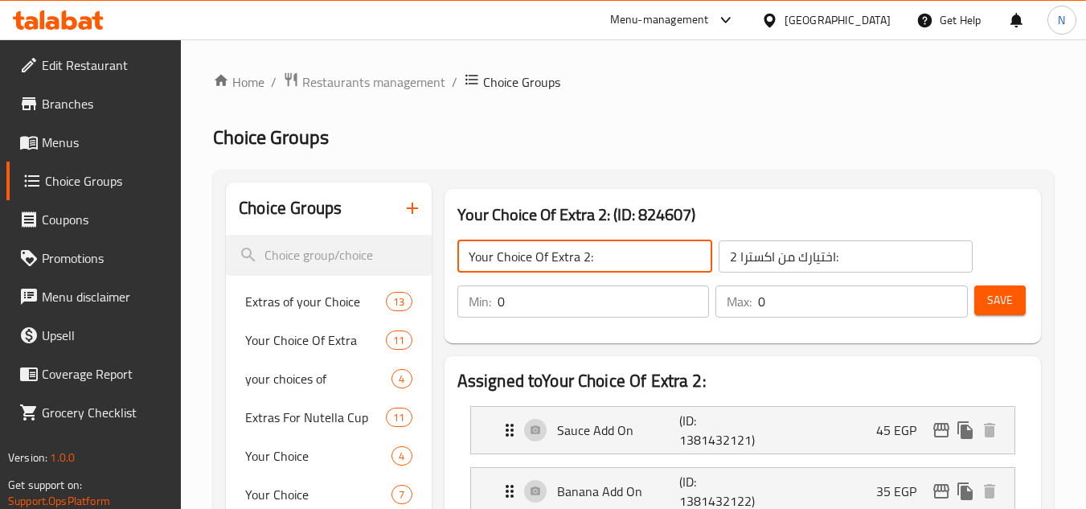
click at [600, 256] on input "Your Choice Of Extra 2:" at bounding box center [584, 256] width 255 height 32
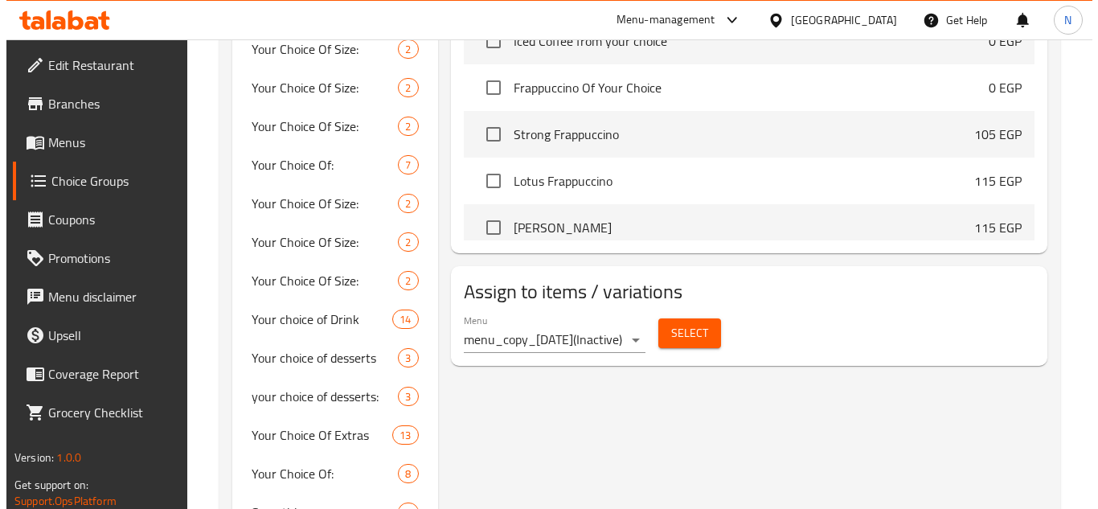
scroll to position [1447, 0]
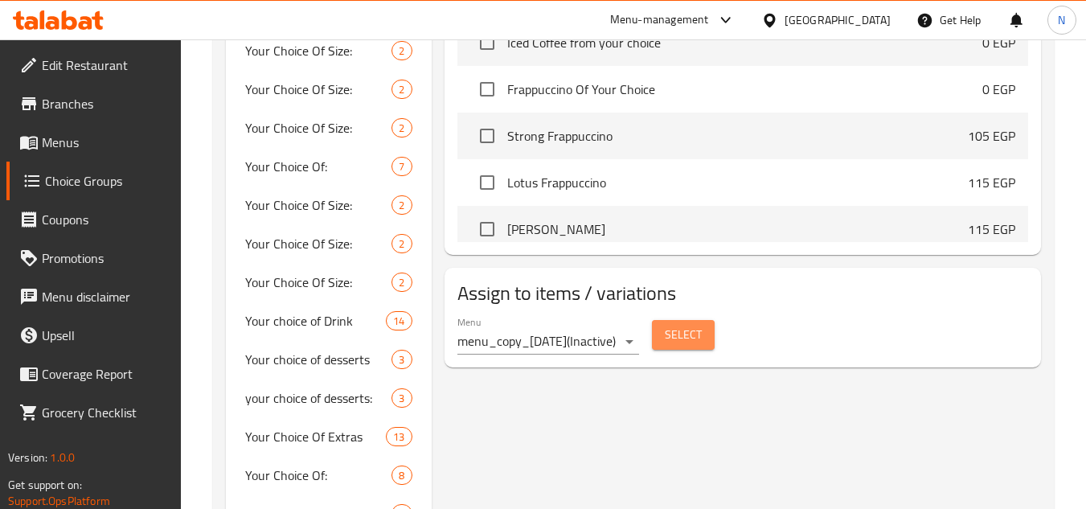
click at [668, 338] on span "Select" at bounding box center [683, 335] width 37 height 20
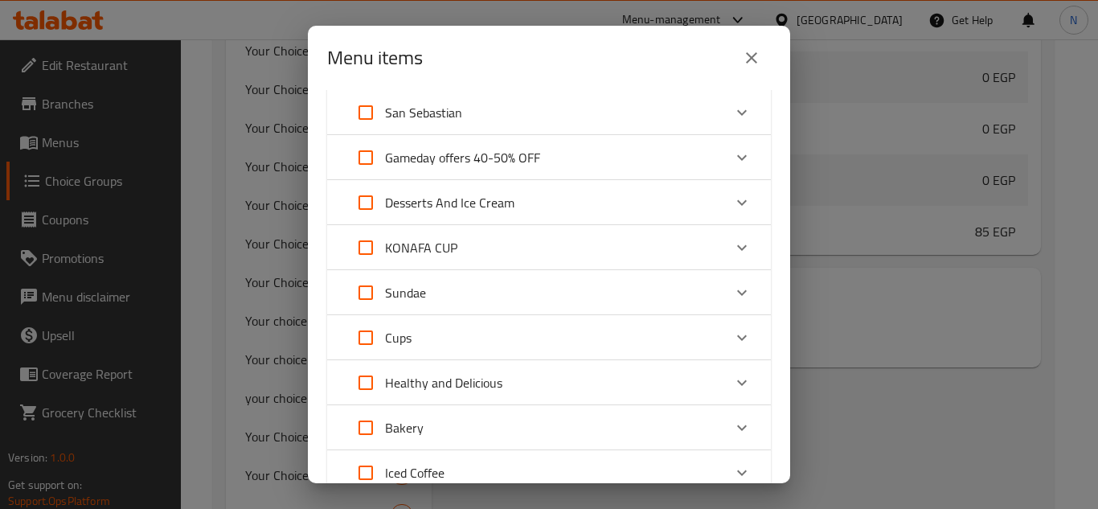
scroll to position [1286, 0]
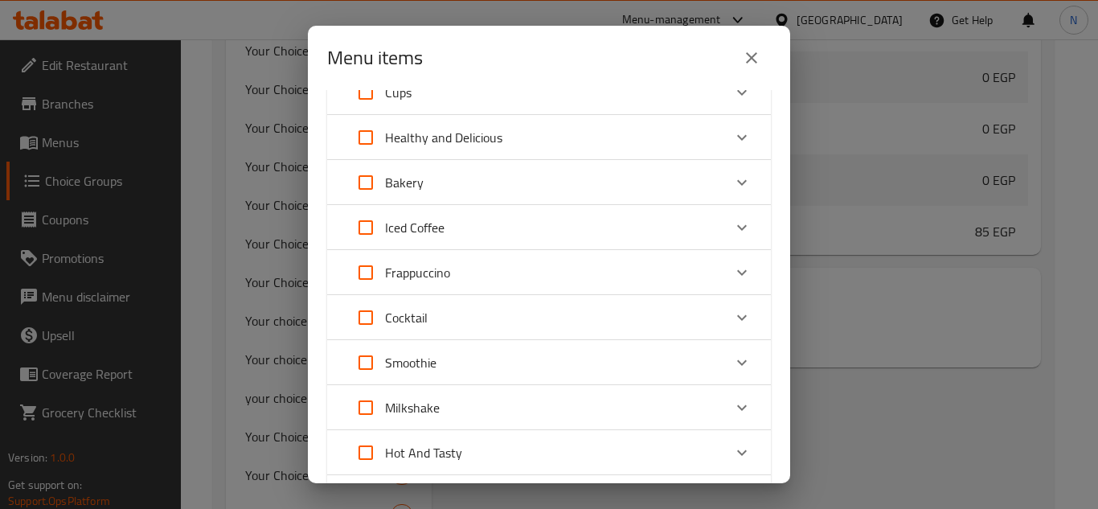
click at [495, 273] on div "Frappuccino" at bounding box center [534, 272] width 376 height 39
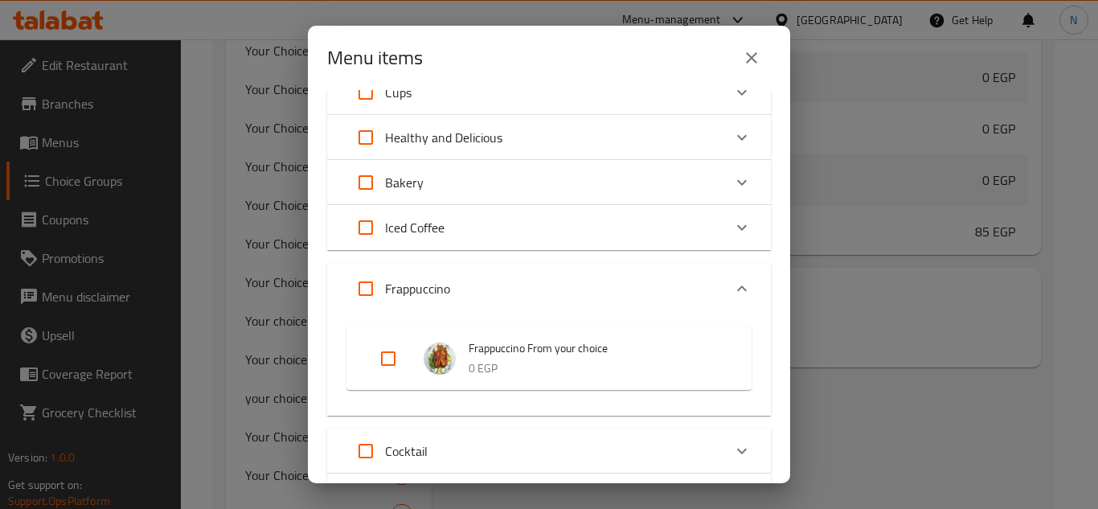
click at [376, 287] on input "Expand" at bounding box center [365, 288] width 39 height 39
checkbox input "true"
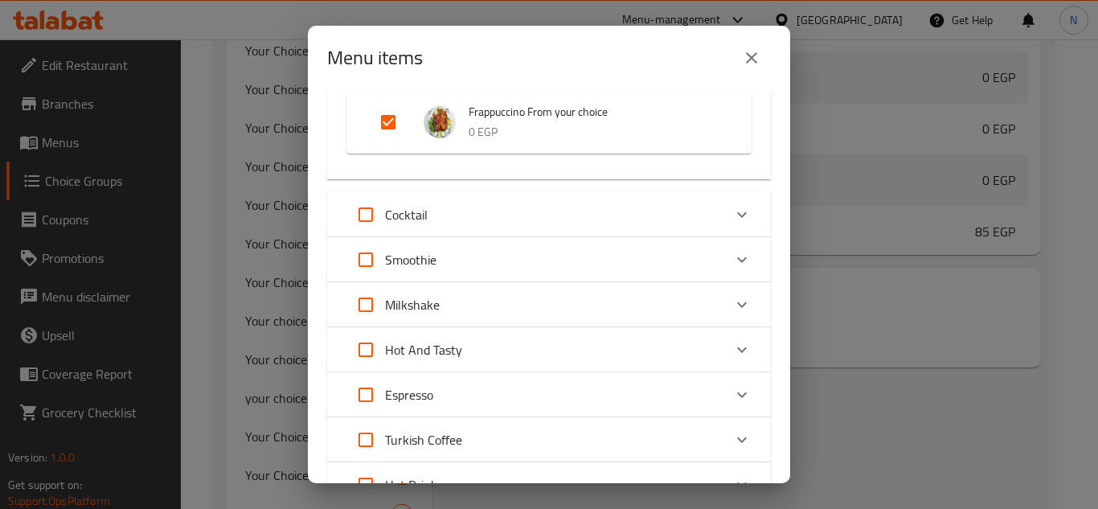
scroll to position [1366, 0]
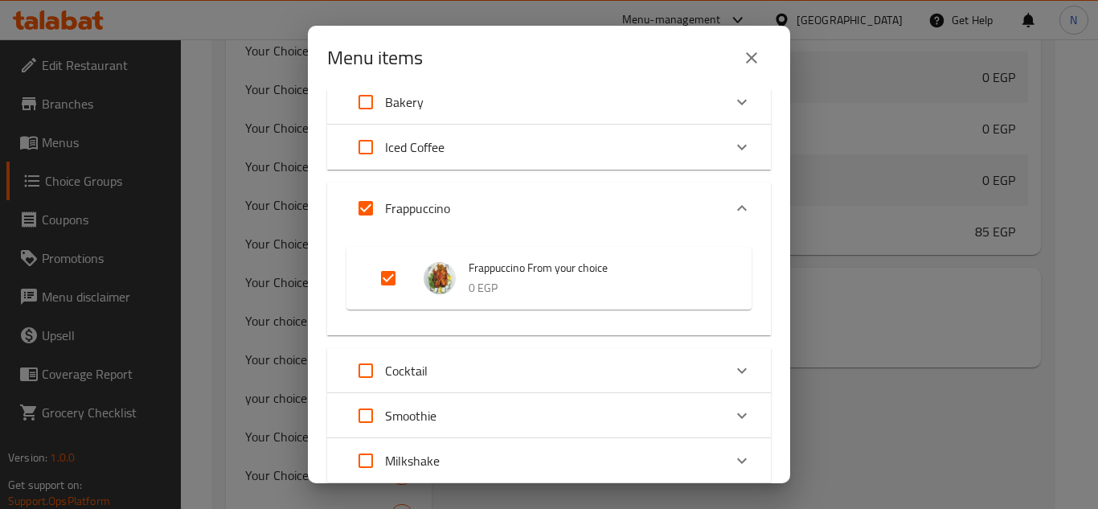
click at [387, 274] on input "Expand" at bounding box center [388, 278] width 39 height 39
checkbox input "false"
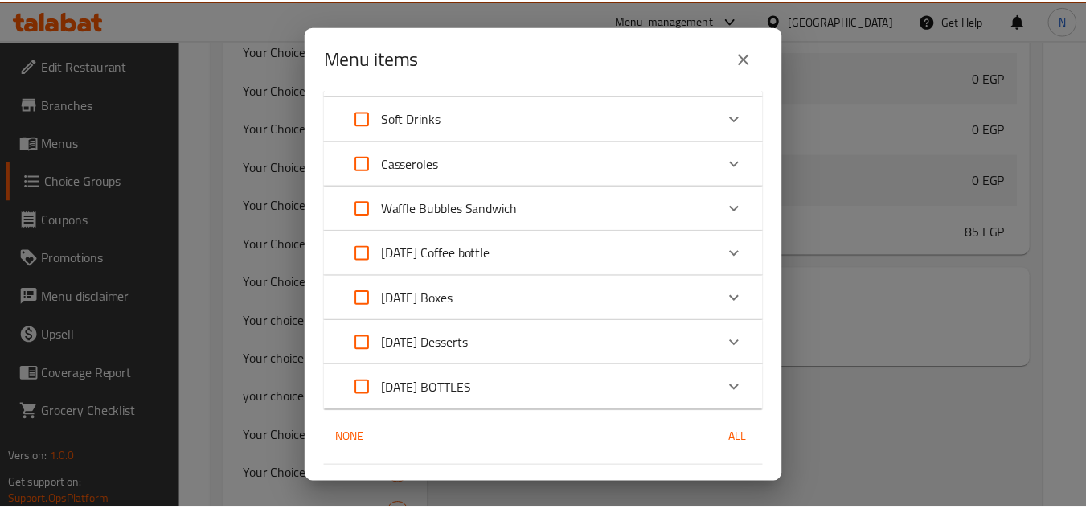
scroll to position [2198, 0]
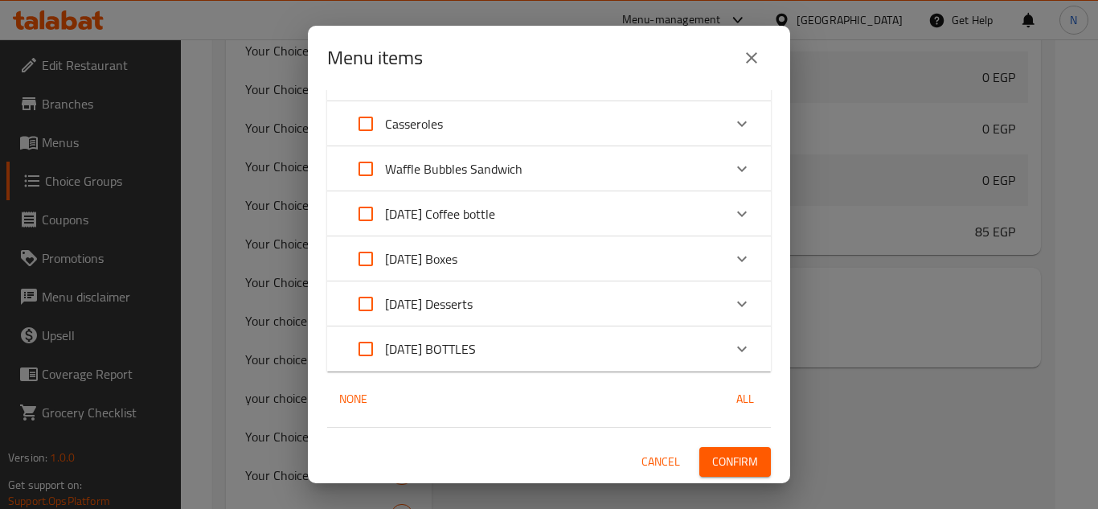
click at [712, 455] on span "Confirm" at bounding box center [735, 462] width 46 height 20
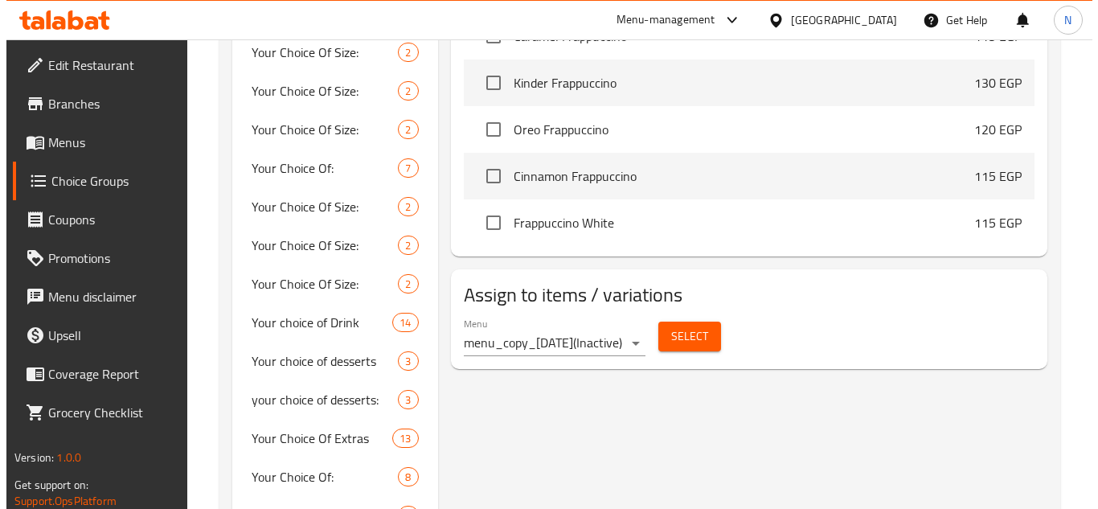
scroll to position [1447, 0]
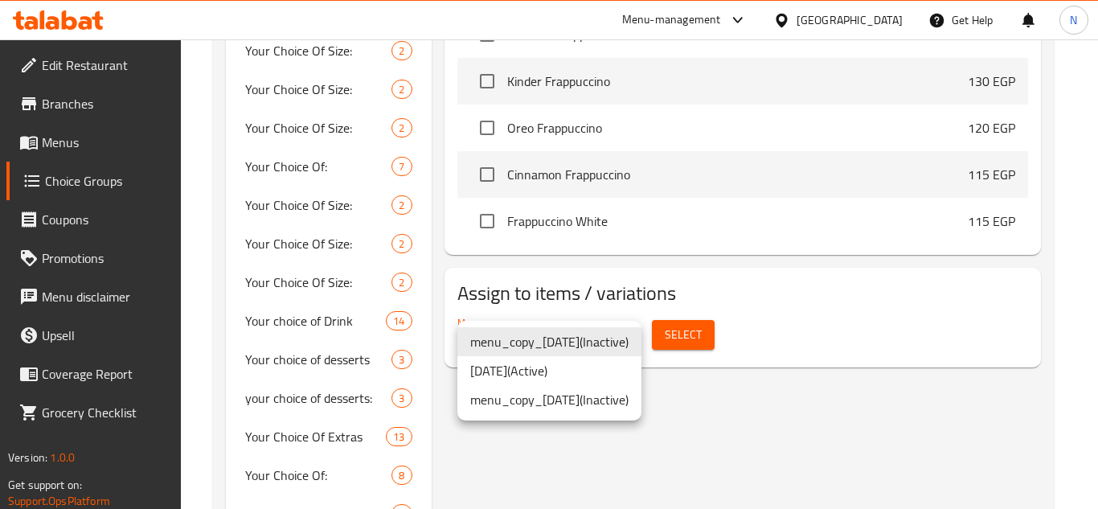
click at [586, 370] on li "17/4/2024 ( Active )" at bounding box center [549, 370] width 184 height 29
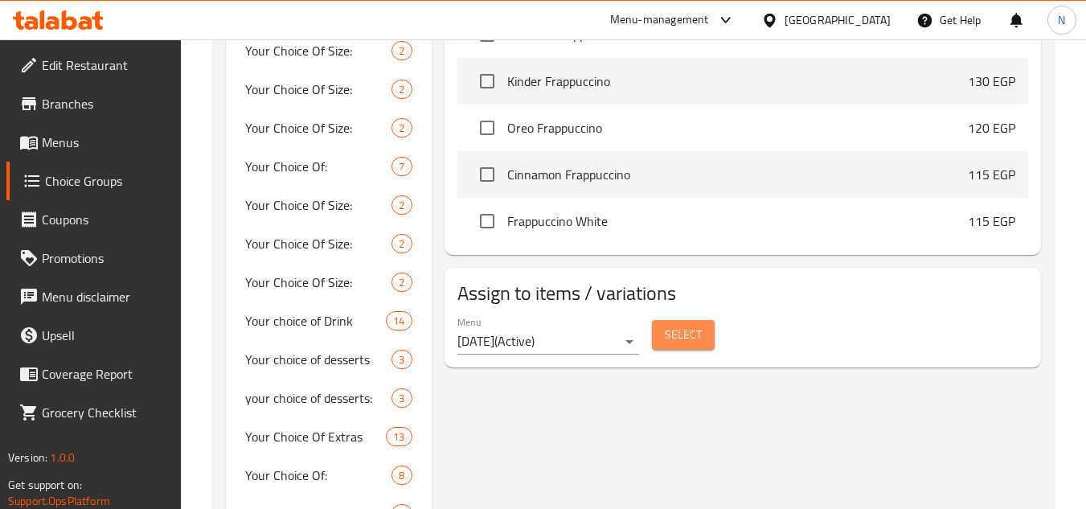
click at [684, 335] on span "Select" at bounding box center [683, 335] width 37 height 20
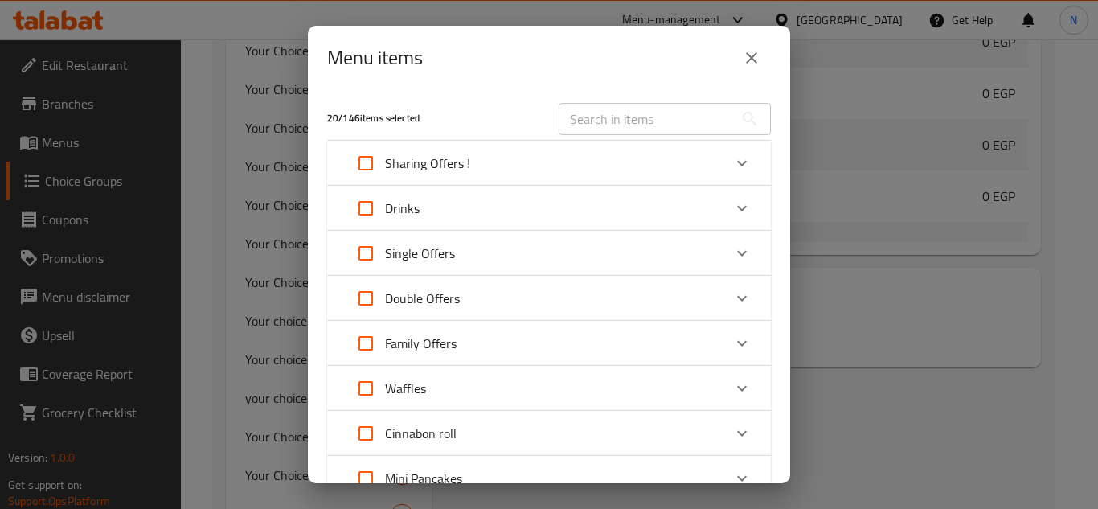
click at [628, 124] on input "text" at bounding box center [646, 119] width 175 height 32
paste input "Frappuccino From your choice"
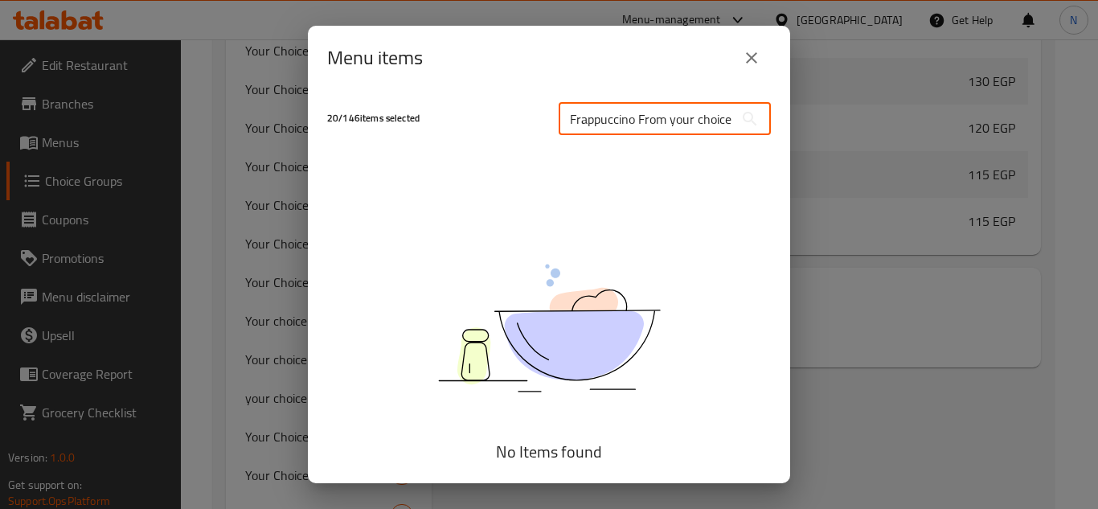
click at [626, 121] on input "Frappuccino From your choice" at bounding box center [646, 119] width 175 height 32
drag, startPoint x: 626, startPoint y: 121, endPoint x: 778, endPoint y: 138, distance: 152.8
click at [778, 138] on div "20 / 146 items selected Frappuccino From your choice ​ No Items found Cancel Co…" at bounding box center [549, 286] width 482 height 393
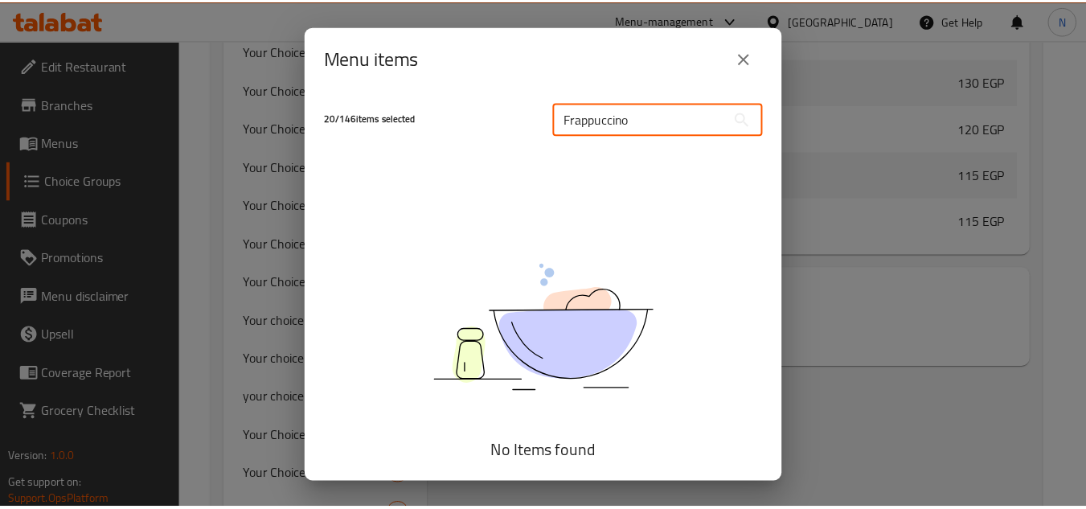
scroll to position [0, 0]
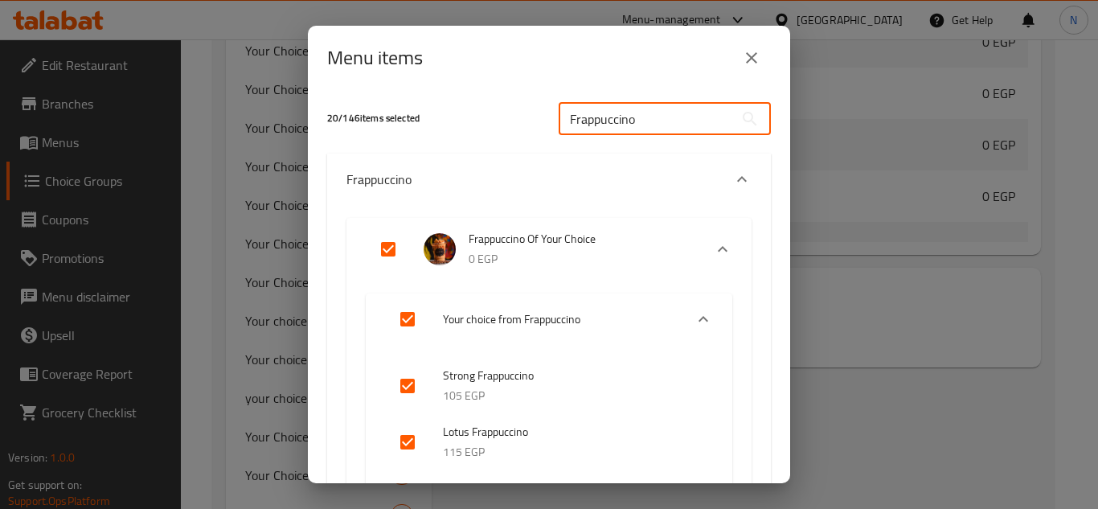
type input "Frappuccino"
click at [383, 245] on input "Expand" at bounding box center [388, 249] width 39 height 39
checkbox input "false"
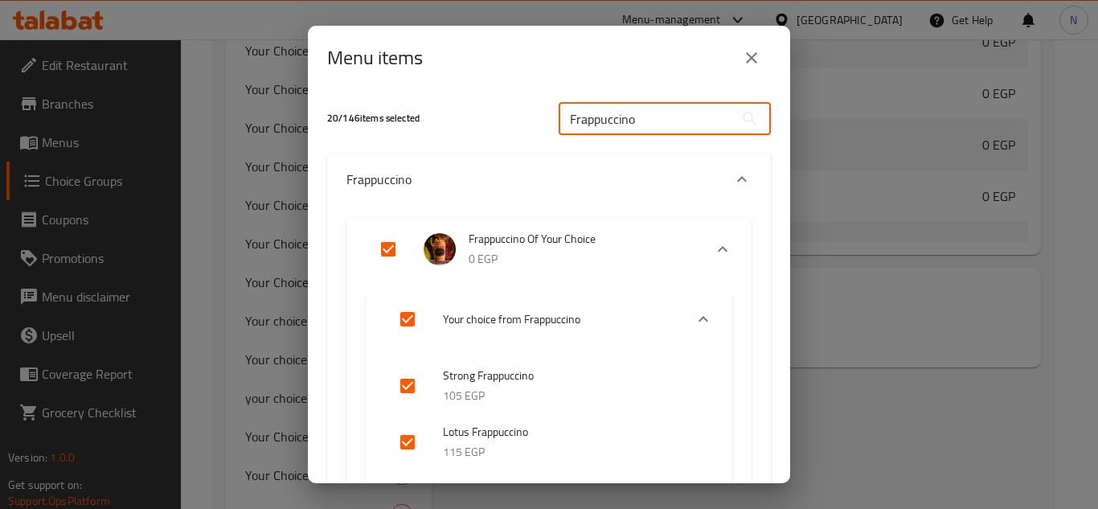
checkbox input "false"
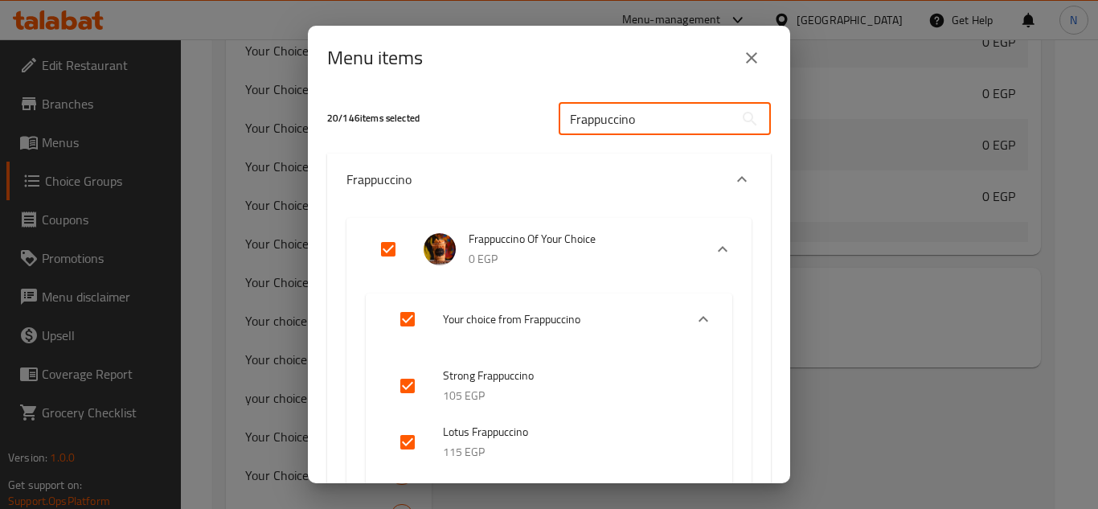
checkbox input "false"
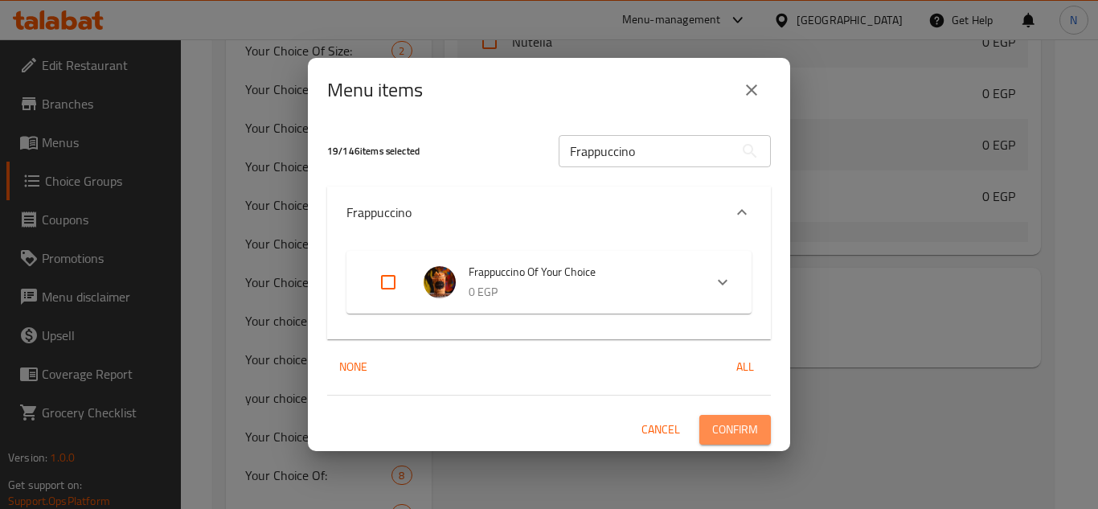
click at [740, 429] on span "Confirm" at bounding box center [735, 430] width 46 height 20
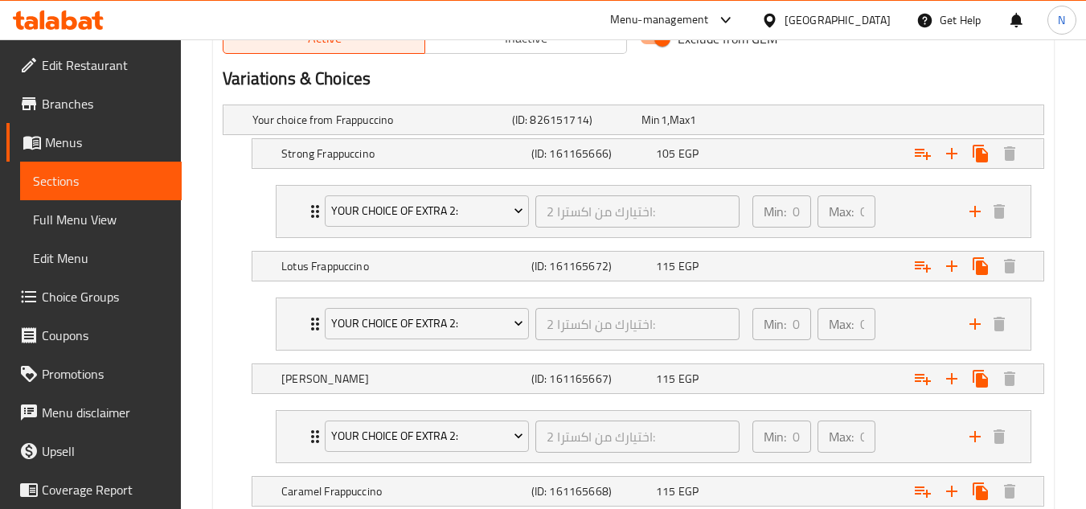
scroll to position [884, 0]
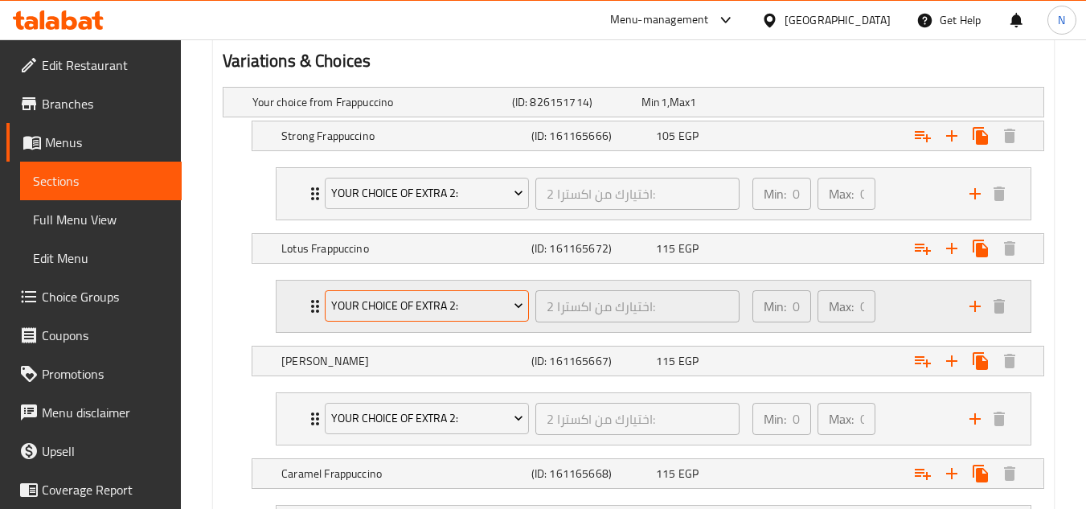
click at [474, 306] on span "Your Choice Of Extra 2:" at bounding box center [427, 306] width 192 height 20
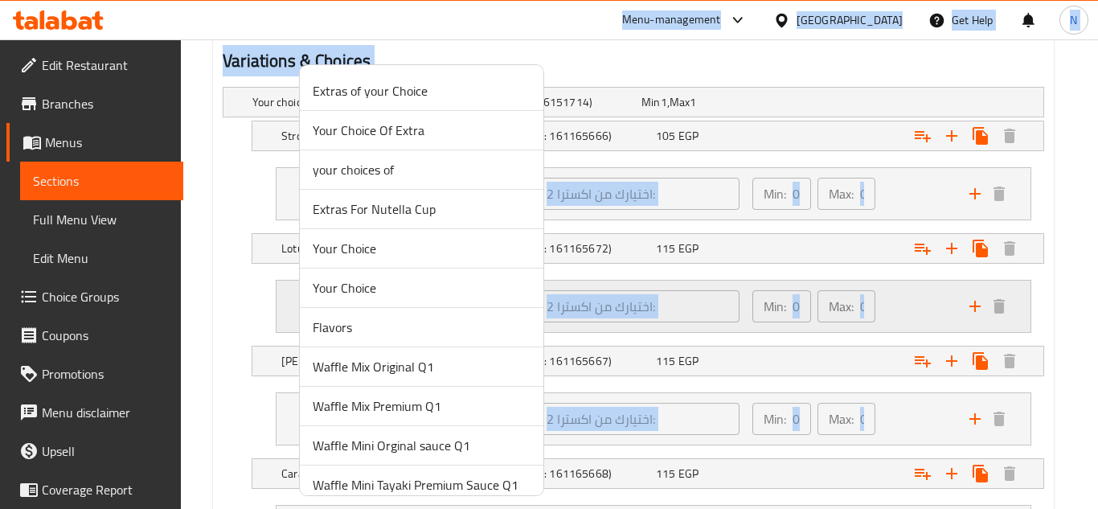
click at [474, 306] on li "Your Choice" at bounding box center [422, 287] width 244 height 39
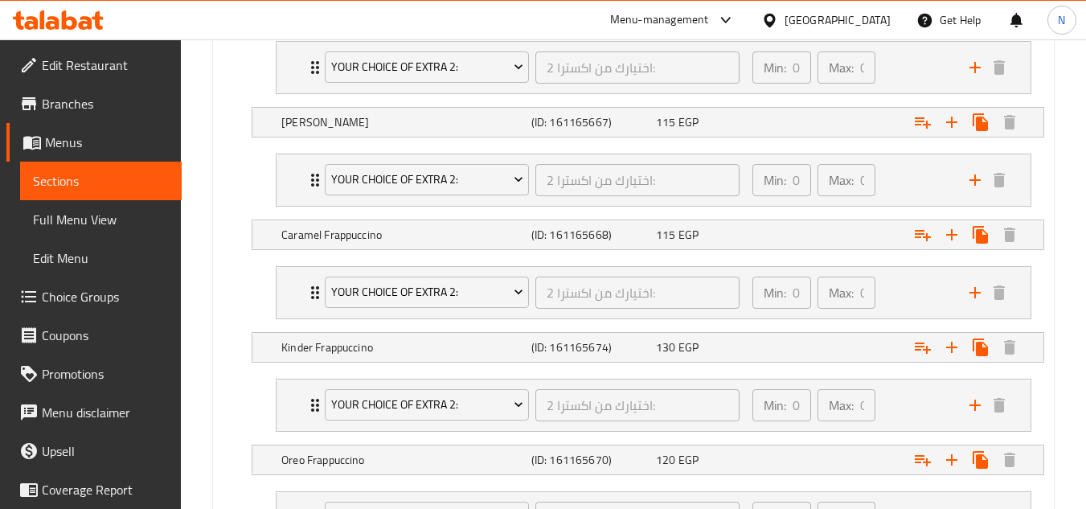
scroll to position [1125, 0]
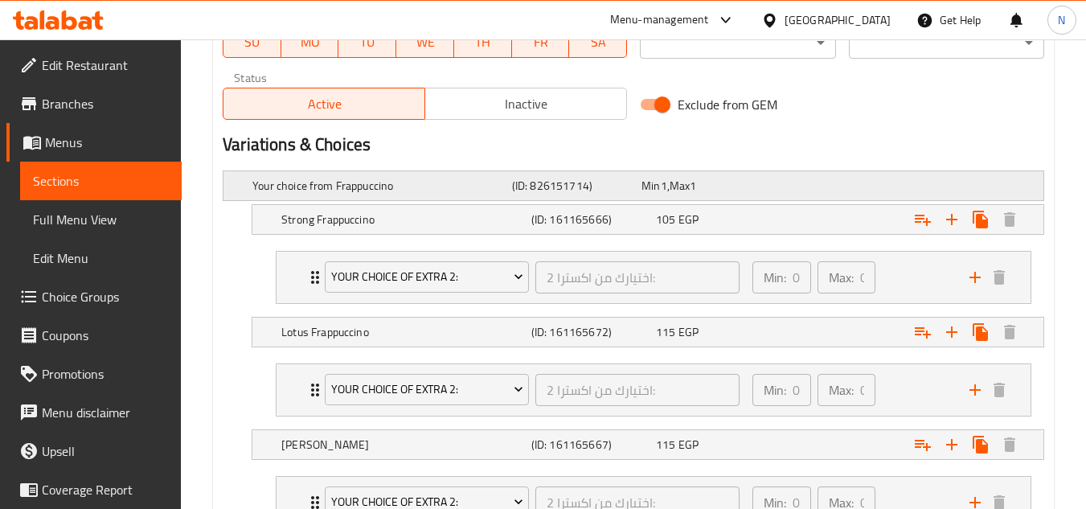
scroll to position [804, 0]
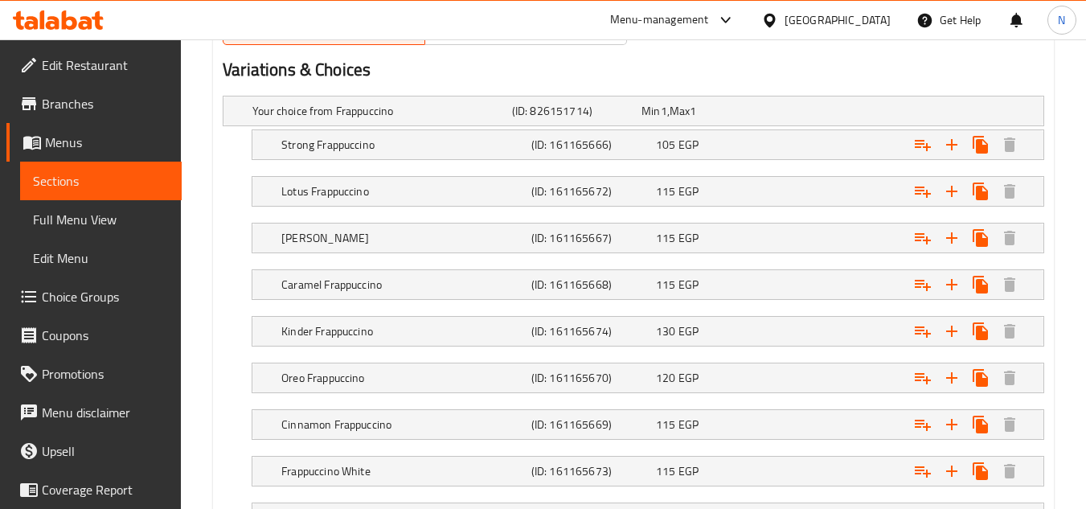
scroll to position [964, 0]
